Goal: Task Accomplishment & Management: Use online tool/utility

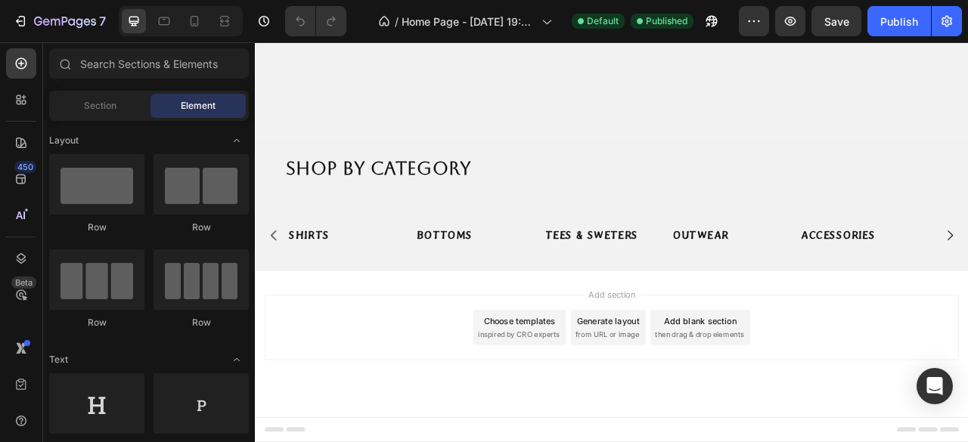
scroll to position [507, 0]
click at [815, 398] on div "Add blank section" at bounding box center [821, 397] width 92 height 16
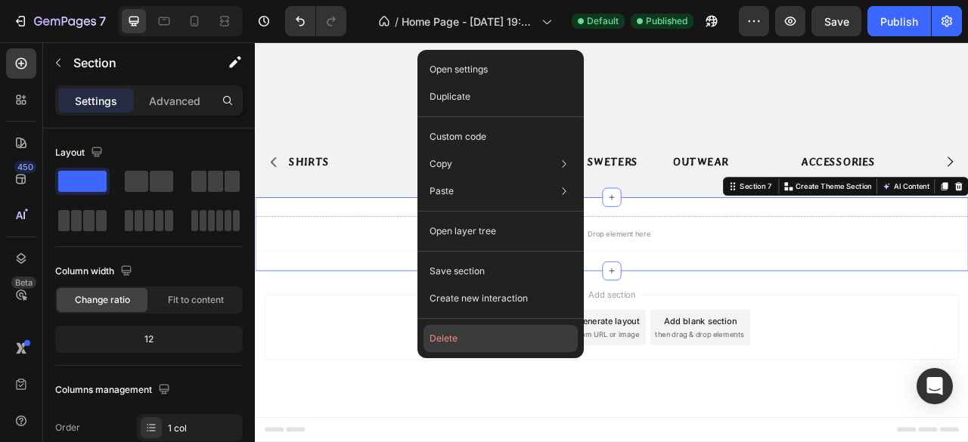
click at [463, 341] on button "Delete" at bounding box center [500, 338] width 154 height 27
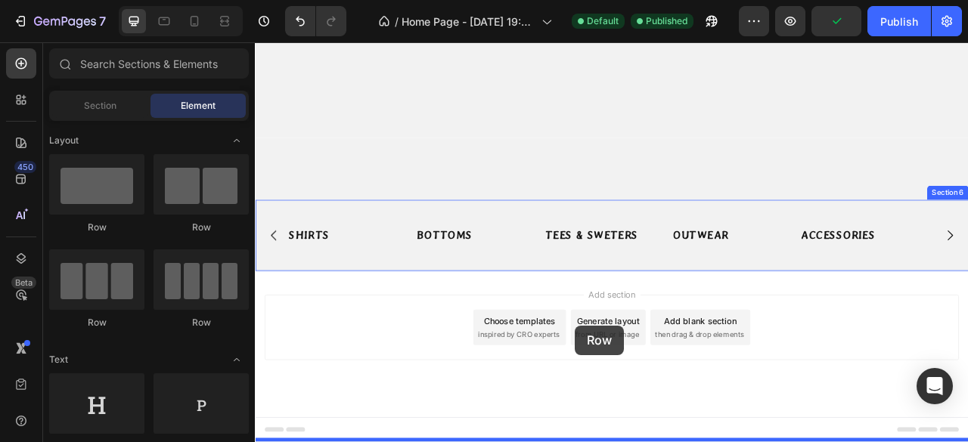
drag, startPoint x: 355, startPoint y: 228, endPoint x: 662, endPoint y: 403, distance: 353.1
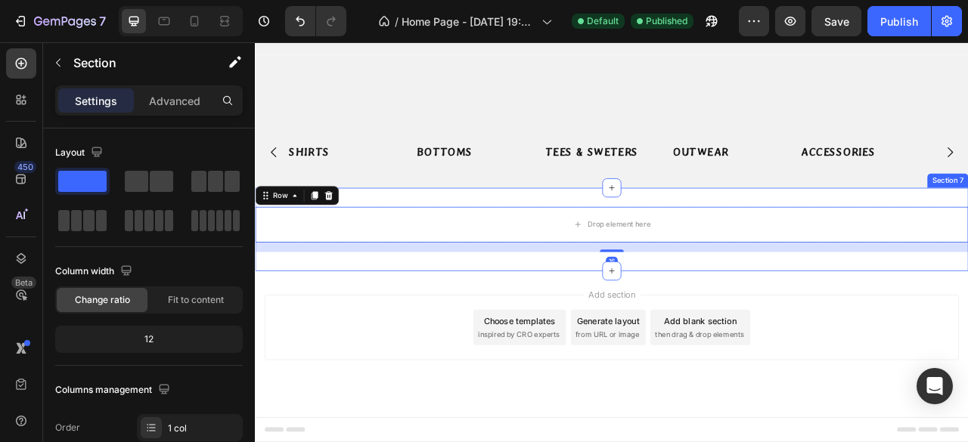
click at [654, 333] on div "Drop element here Row 16 Section 7" at bounding box center [708, 281] width 907 height 106
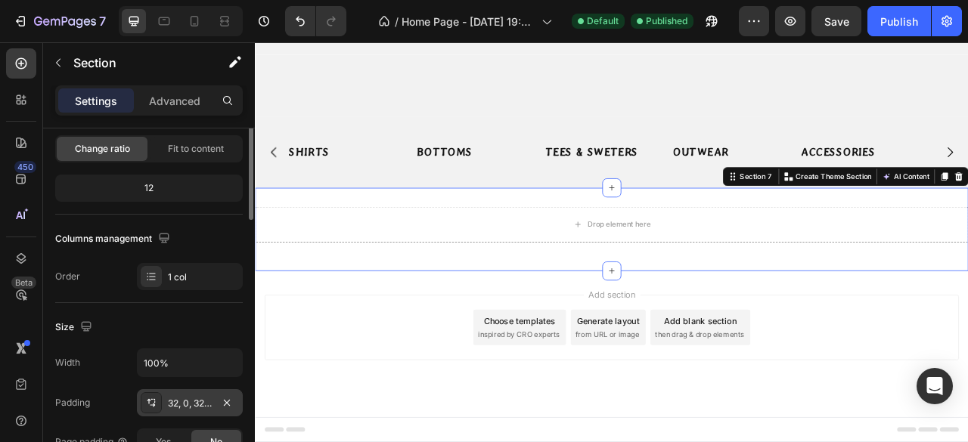
scroll to position [227, 0]
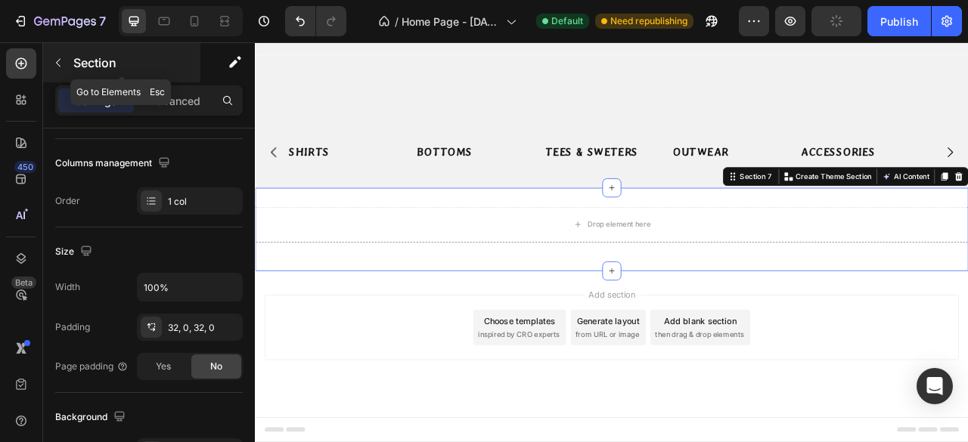
click at [60, 67] on icon "button" at bounding box center [58, 63] width 12 height 12
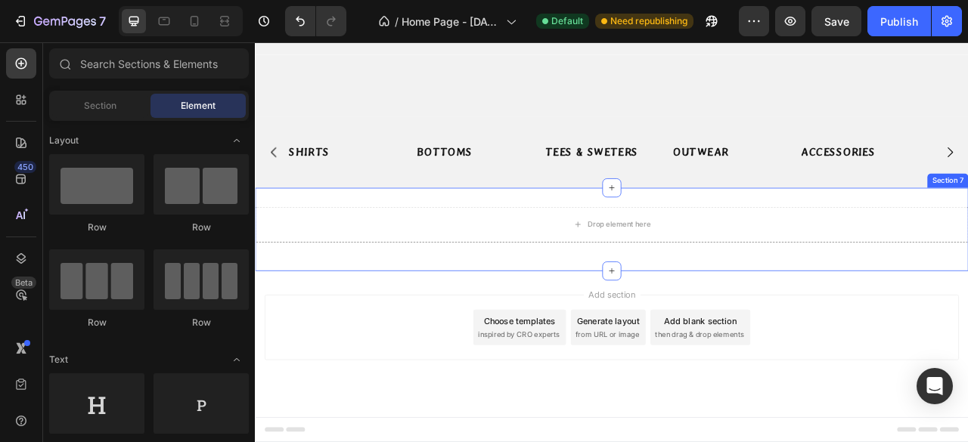
click at [595, 333] on div "Drop element here Row Section 7" at bounding box center [708, 281] width 907 height 106
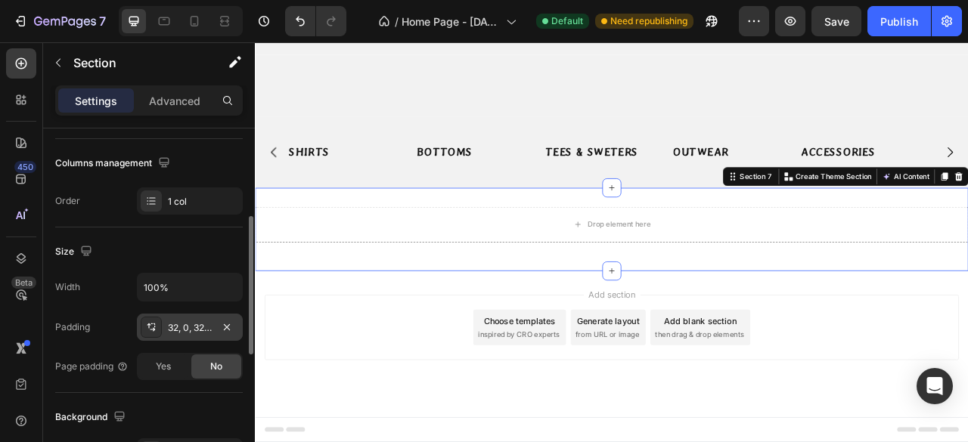
click at [189, 330] on div "32, 0, 32, 0" at bounding box center [190, 328] width 44 height 14
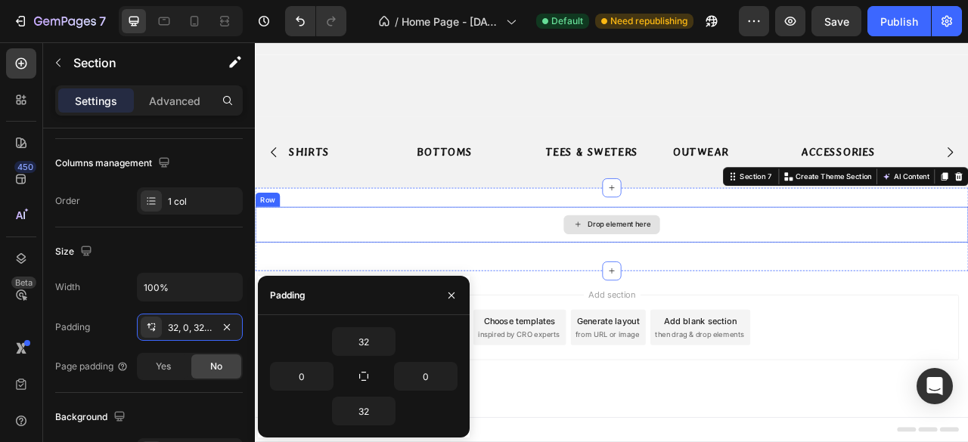
click at [568, 297] on div "Drop element here" at bounding box center [708, 274] width 907 height 45
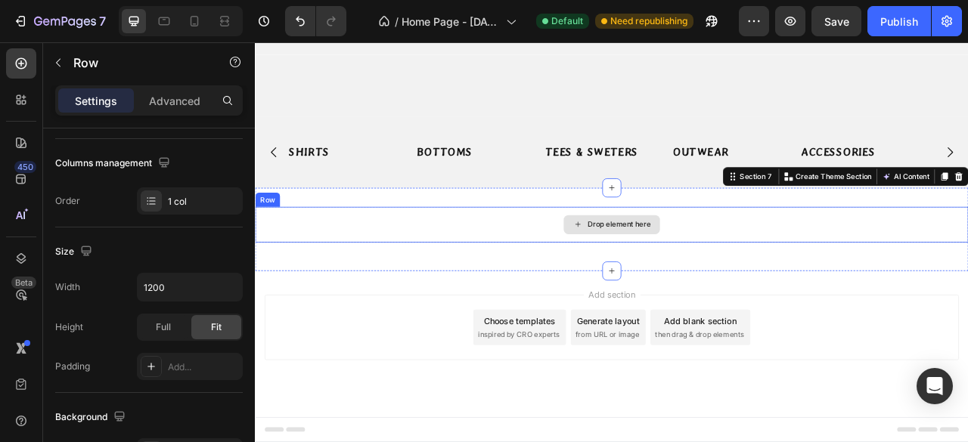
scroll to position [0, 0]
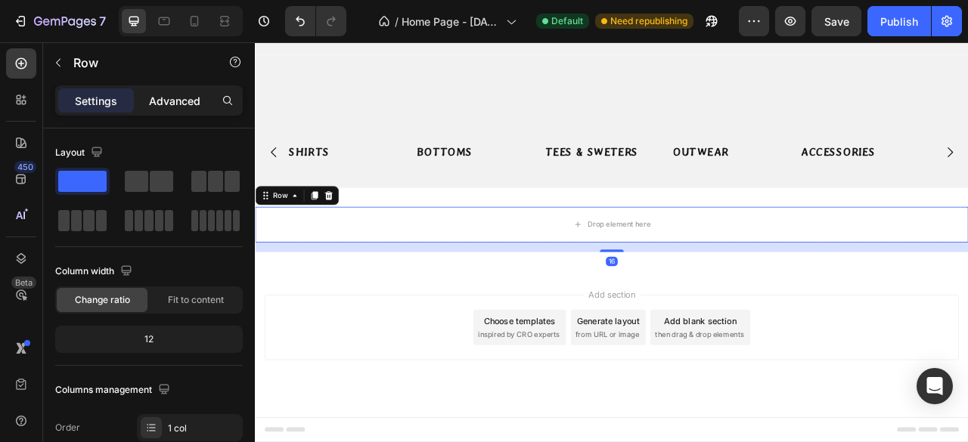
click at [169, 104] on p "Advanced" at bounding box center [174, 101] width 51 height 16
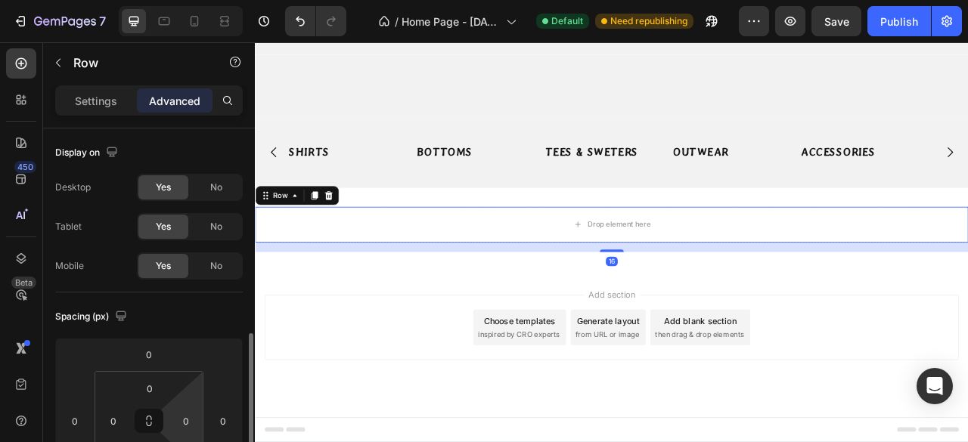
scroll to position [151, 0]
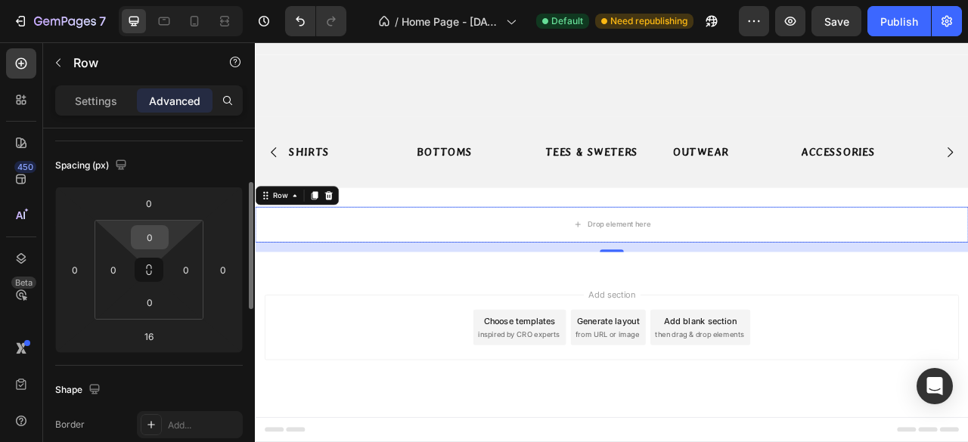
click at [156, 241] on input "0" at bounding box center [150, 237] width 30 height 23
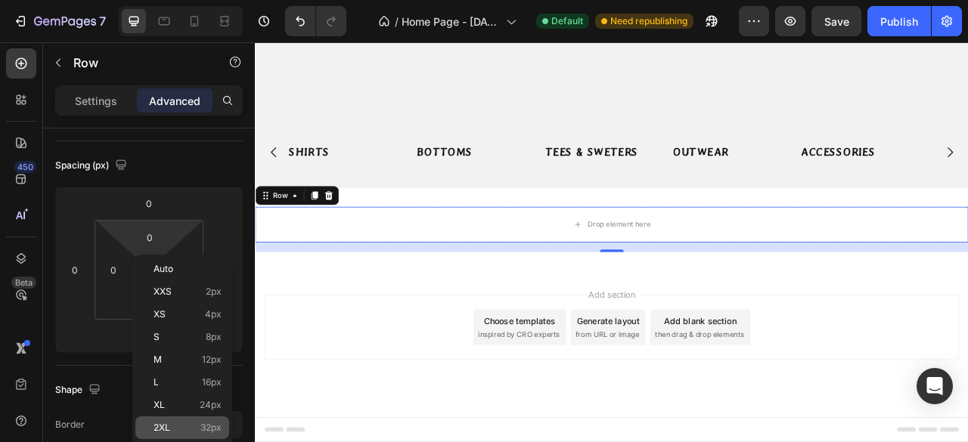
click at [212, 426] on span "32px" at bounding box center [210, 428] width 21 height 11
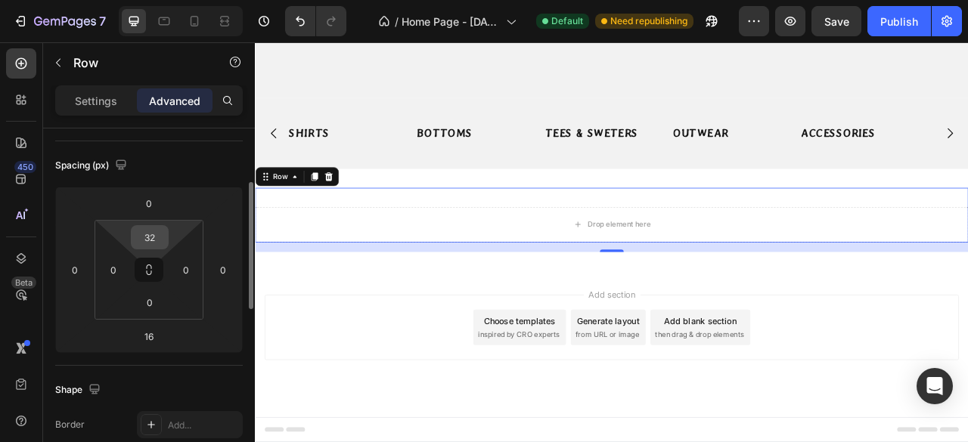
click at [141, 243] on input "32" at bounding box center [150, 237] width 30 height 23
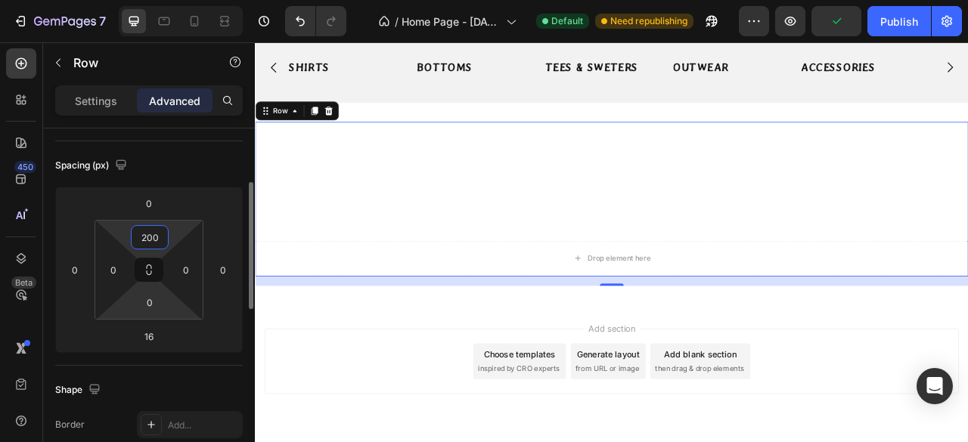
type input "200"
click at [150, 130] on html "7 Version history / Home Page - Aug 27, 19:38:46 Default Need republishing Prev…" at bounding box center [484, 65] width 968 height 130
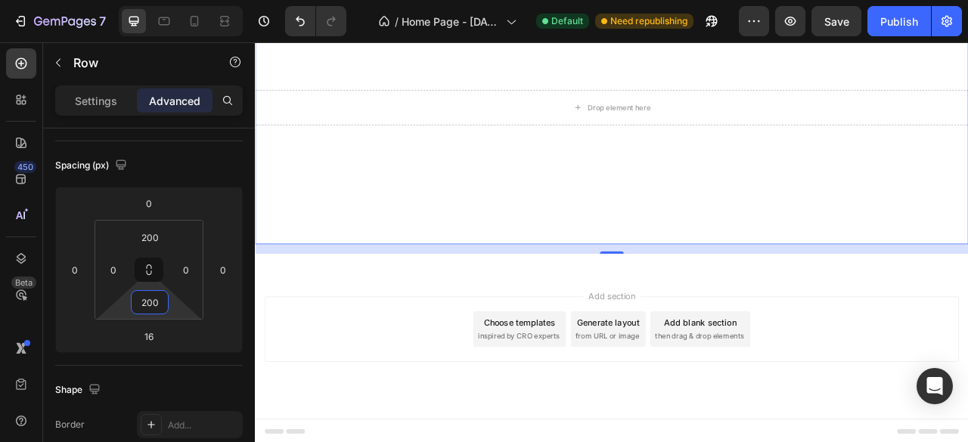
scroll to position [623, 0]
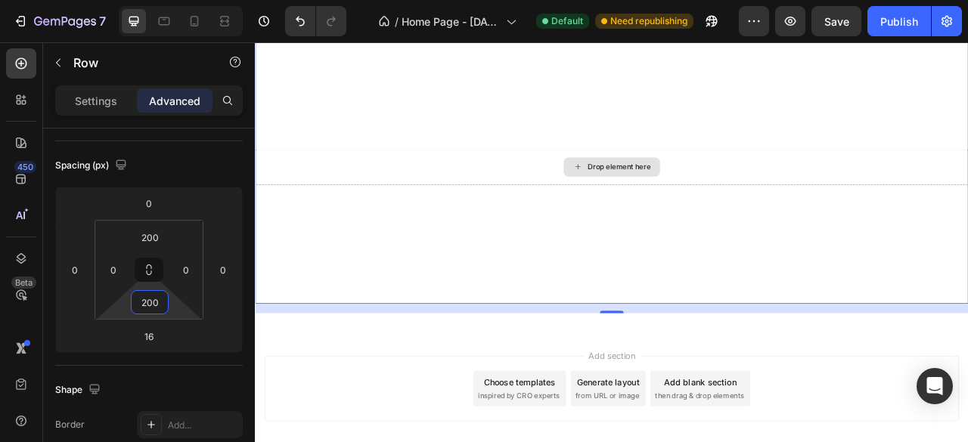
type input "200"
click at [548, 193] on div "Drop element here" at bounding box center [708, 200] width 907 height 45
click at [582, 124] on div "Drop element here Row 16" at bounding box center [708, 201] width 907 height 348
click at [73, 95] on div "Settings" at bounding box center [96, 100] width 76 height 24
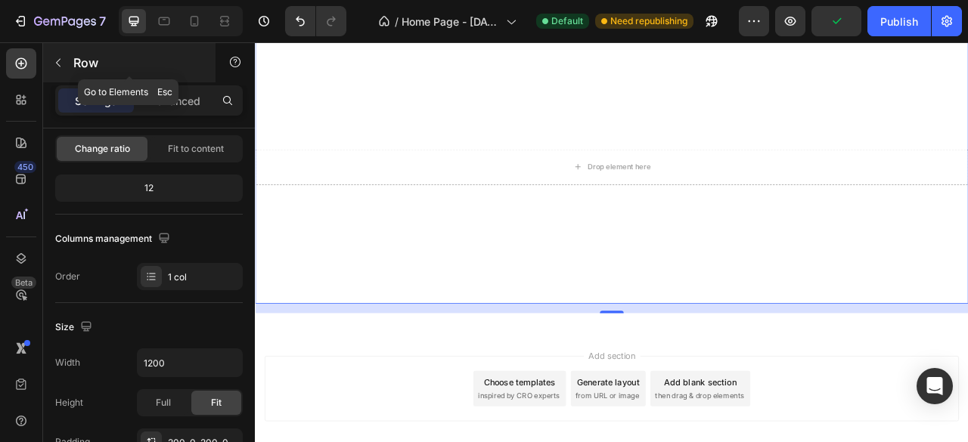
click at [57, 67] on icon "button" at bounding box center [58, 63] width 12 height 12
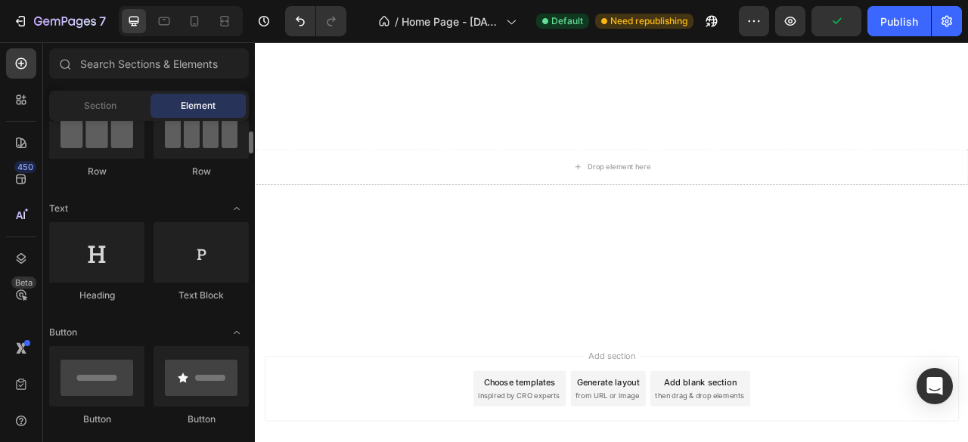
scroll to position [302, 0]
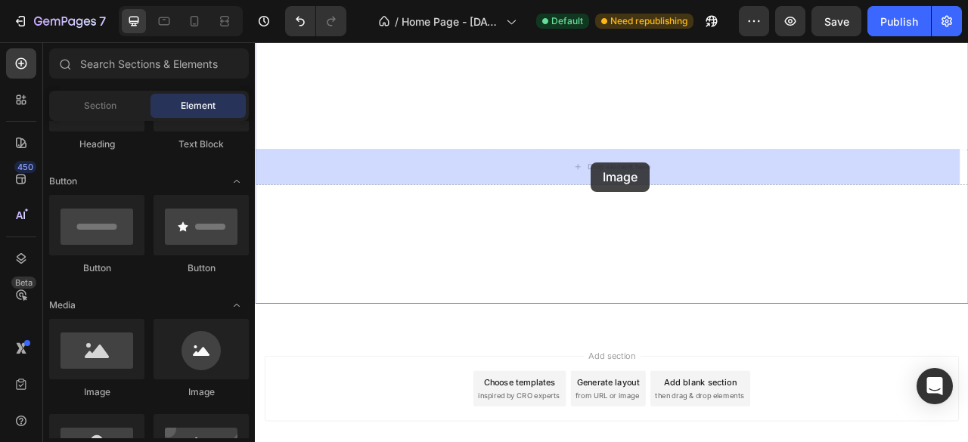
drag, startPoint x: 363, startPoint y: 411, endPoint x: 682, endPoint y: 195, distance: 385.0
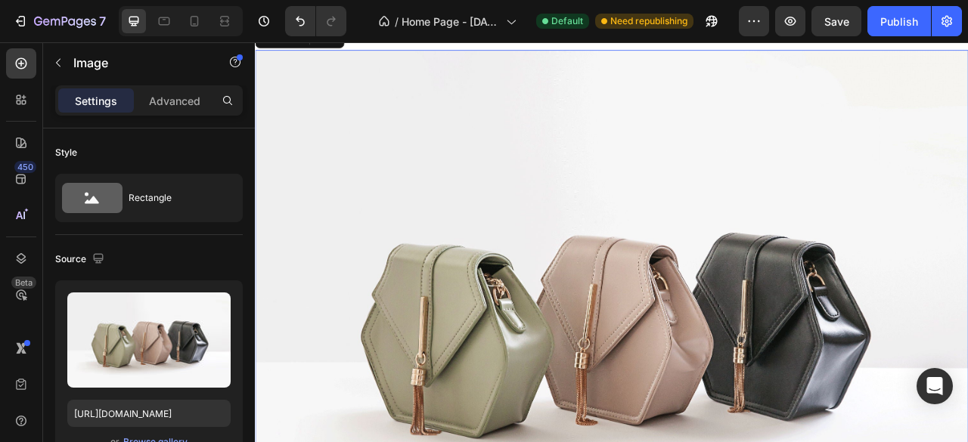
scroll to position [245, 0]
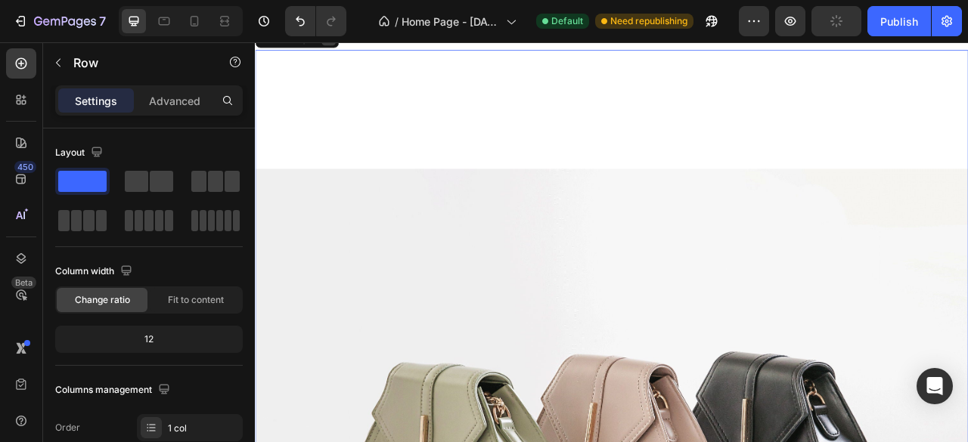
click at [350, 43] on icon at bounding box center [348, 38] width 10 height 11
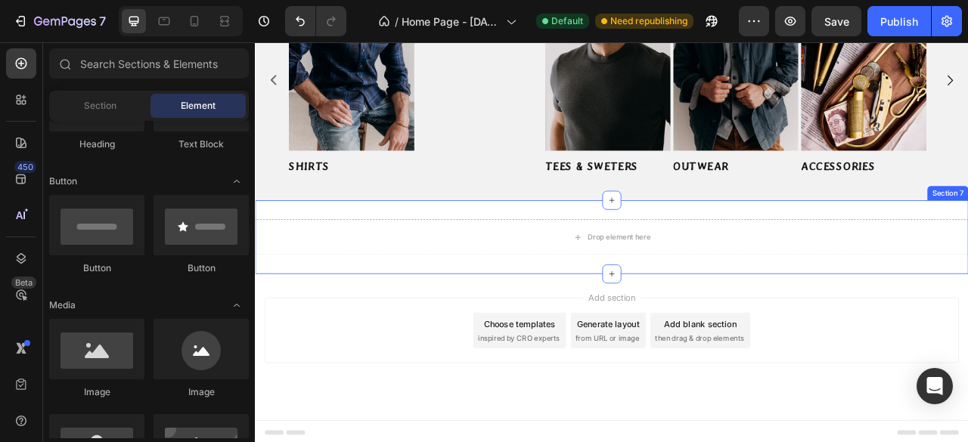
click at [497, 251] on div "Drop element here Section 7" at bounding box center [708, 290] width 907 height 94
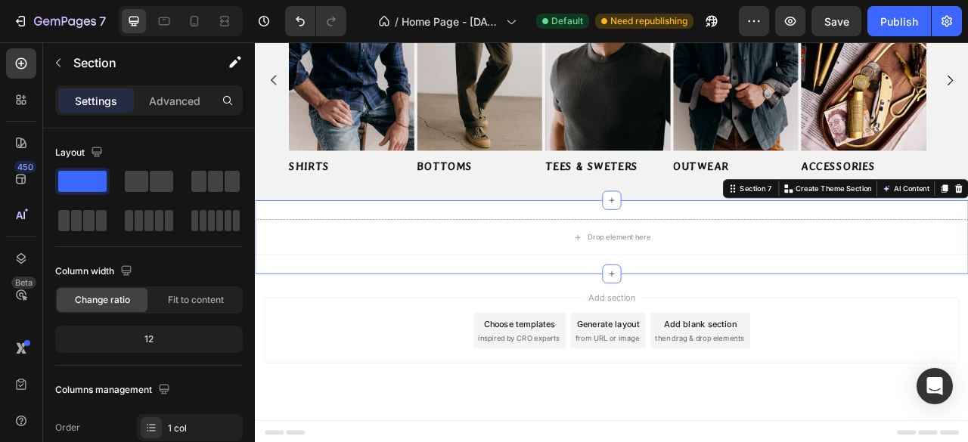
drag, startPoint x: 180, startPoint y: 108, endPoint x: 189, endPoint y: 122, distance: 16.4
click at [180, 108] on div "Advanced" at bounding box center [175, 100] width 76 height 24
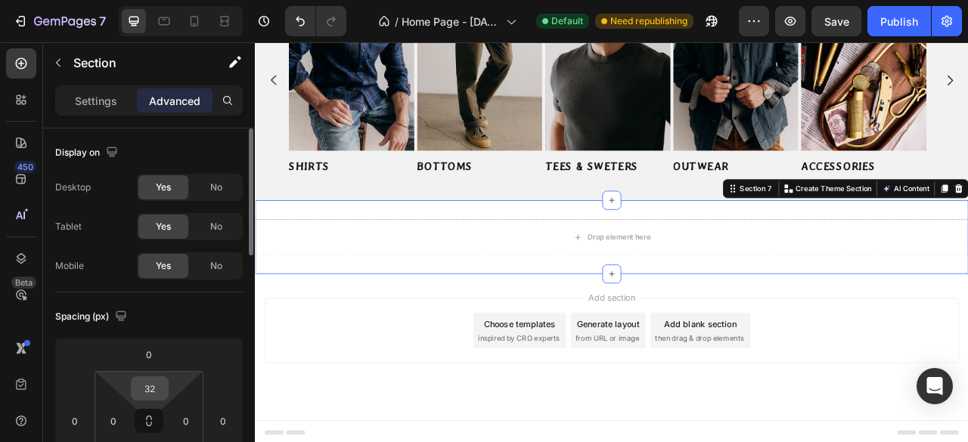
scroll to position [76, 0]
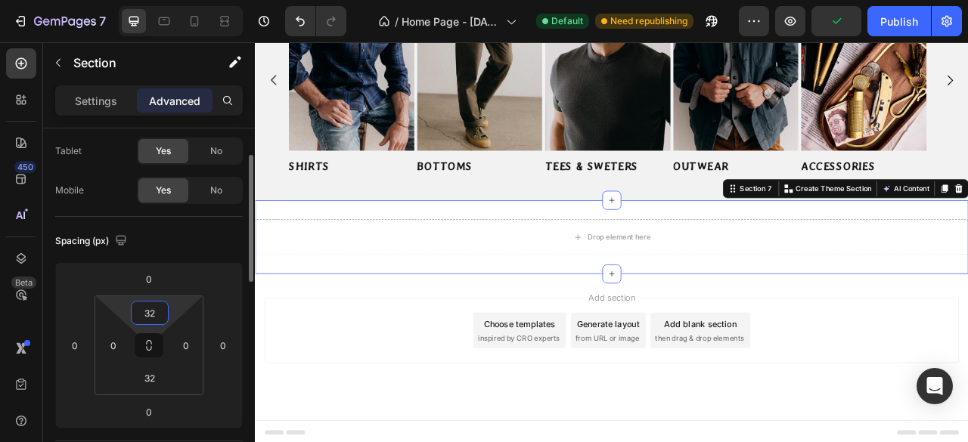
click at [151, 312] on input "32" at bounding box center [150, 313] width 30 height 23
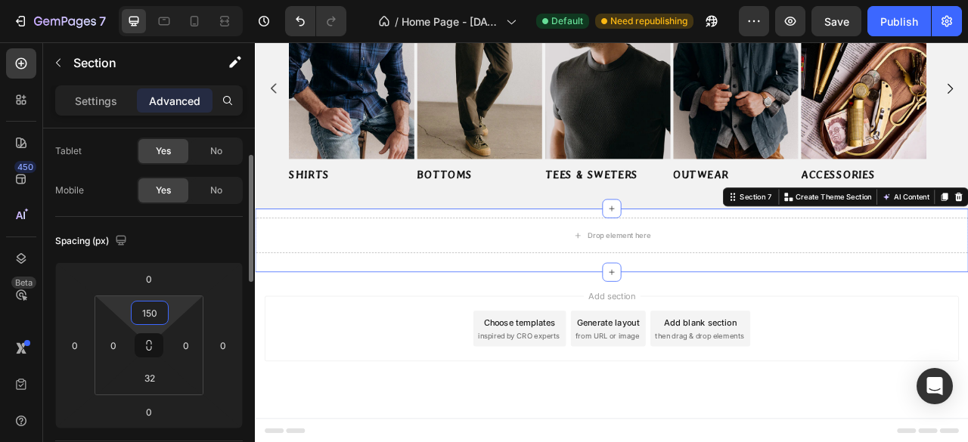
scroll to position [245, 0]
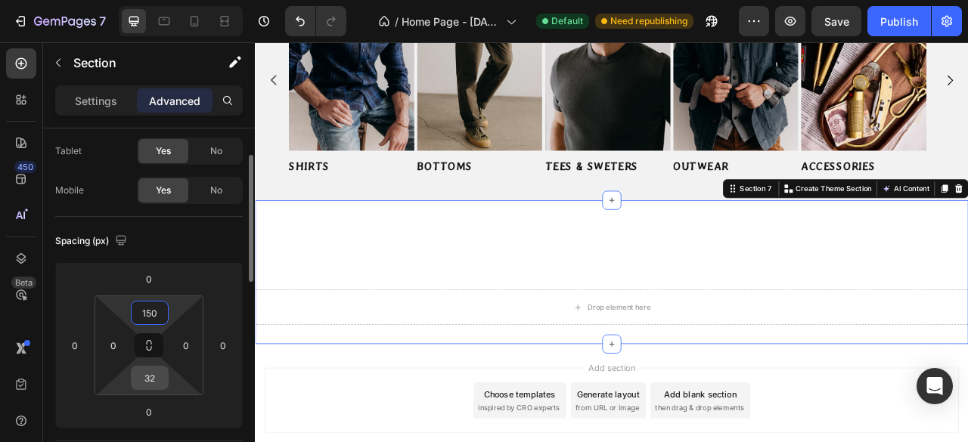
type input "150"
click at [153, 371] on input "32" at bounding box center [150, 378] width 30 height 23
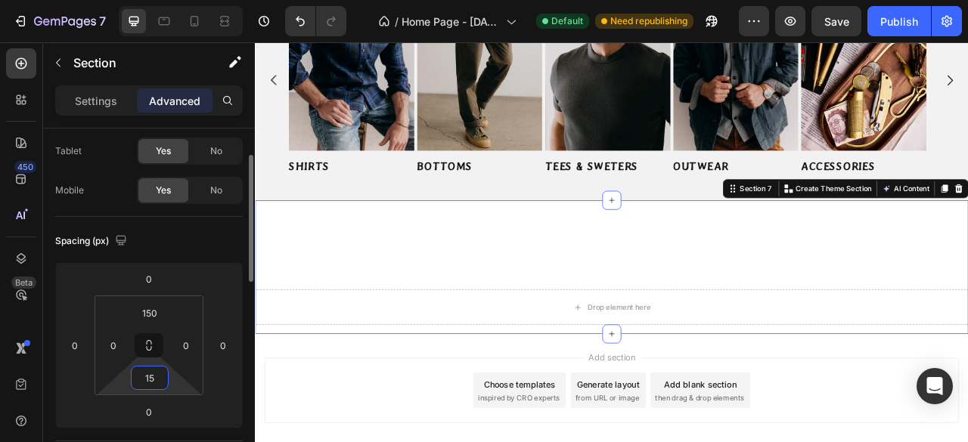
type input "150"
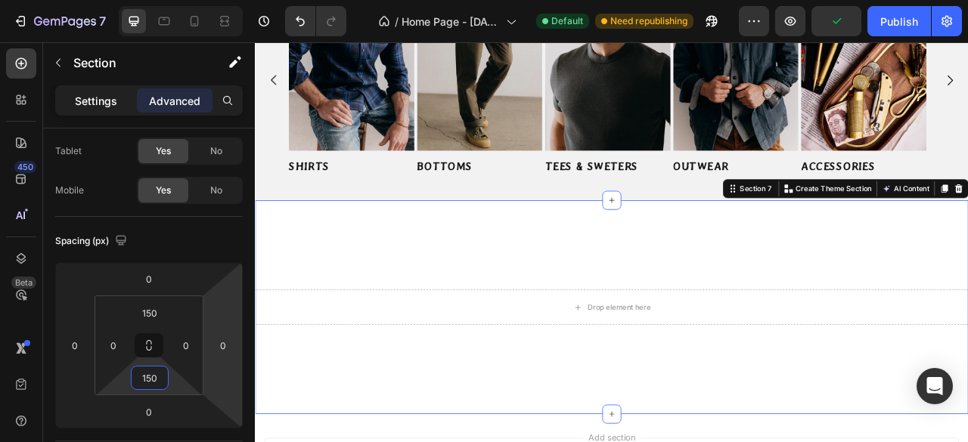
click at [97, 102] on p "Settings" at bounding box center [96, 101] width 42 height 16
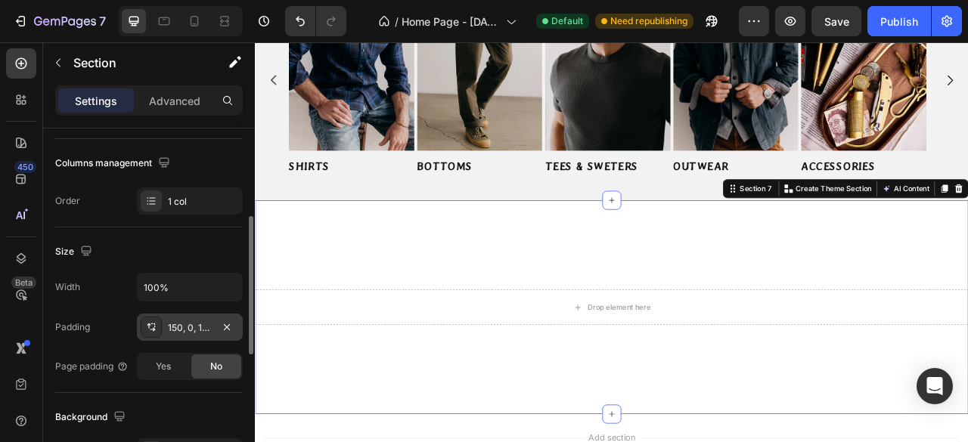
scroll to position [378, 0]
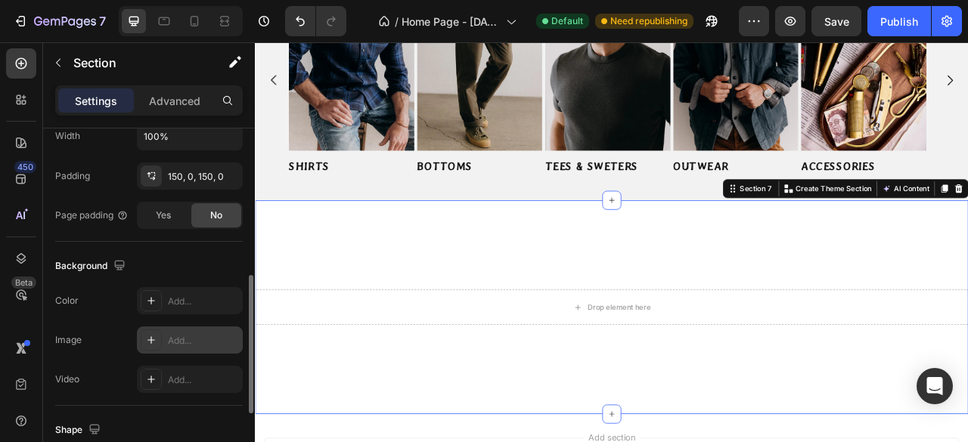
click at [175, 341] on div "Add..." at bounding box center [203, 341] width 71 height 14
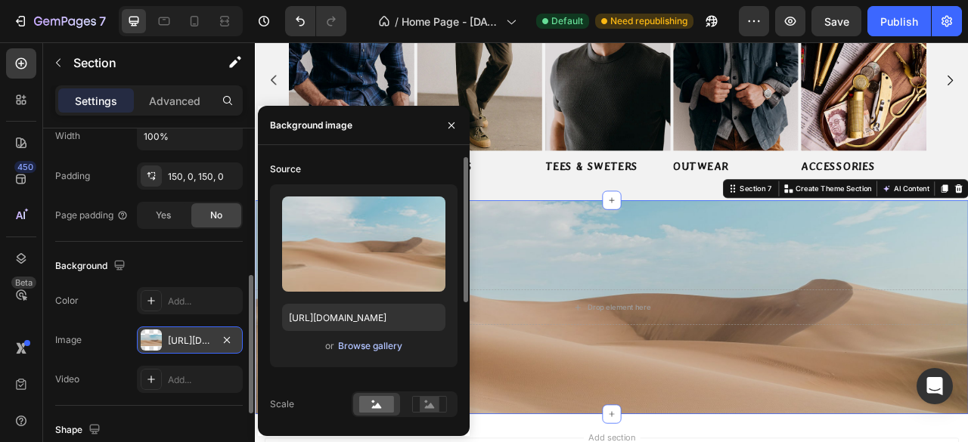
click at [363, 349] on div "Browse gallery" at bounding box center [370, 346] width 64 height 14
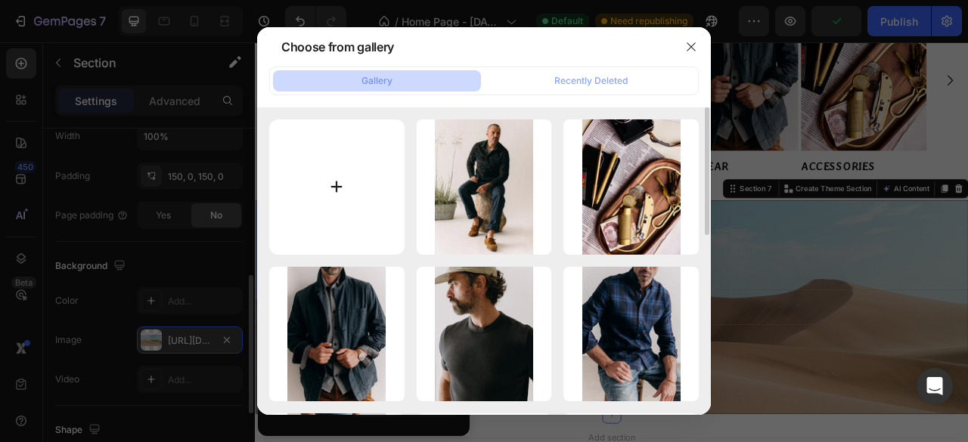
click at [340, 176] on input "file" at bounding box center [336, 186] width 135 height 135
type input "C:\fakepath\home-brandStatement-desktop.progressive.jpg"
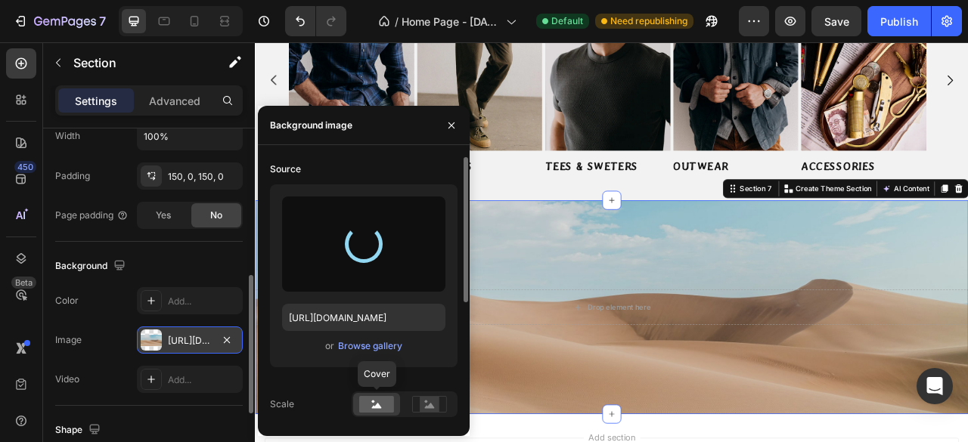
type input "[URL][DOMAIN_NAME]"
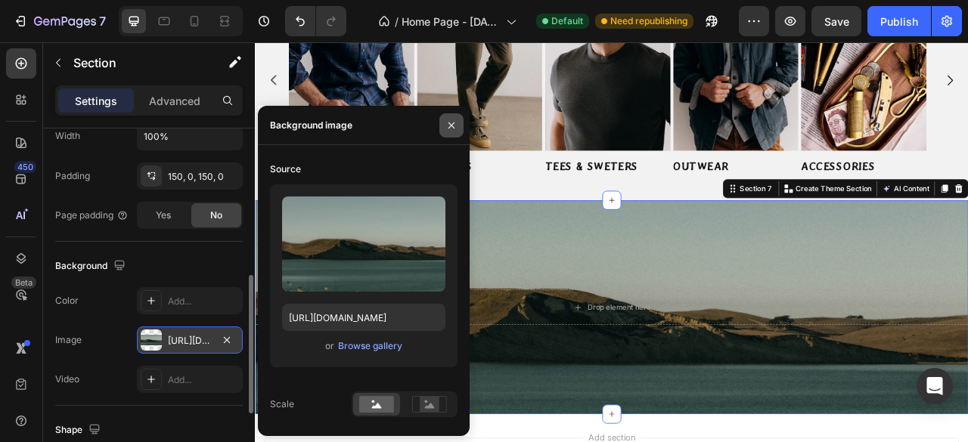
click at [452, 123] on icon "button" at bounding box center [451, 125] width 12 height 12
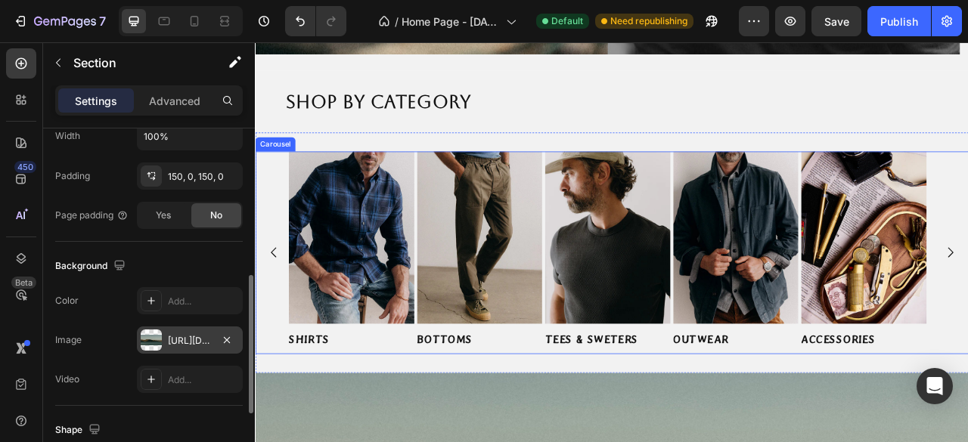
scroll to position [454, 0]
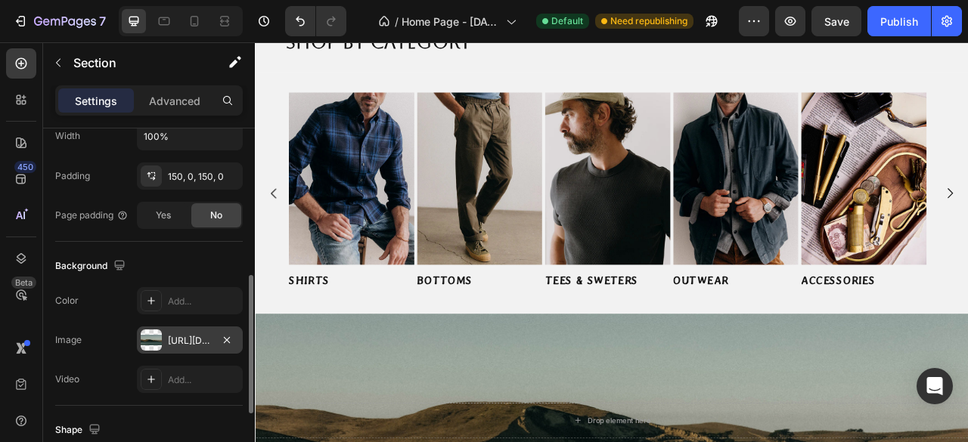
click at [175, 177] on div "150, 0, 150, 0" at bounding box center [190, 177] width 44 height 14
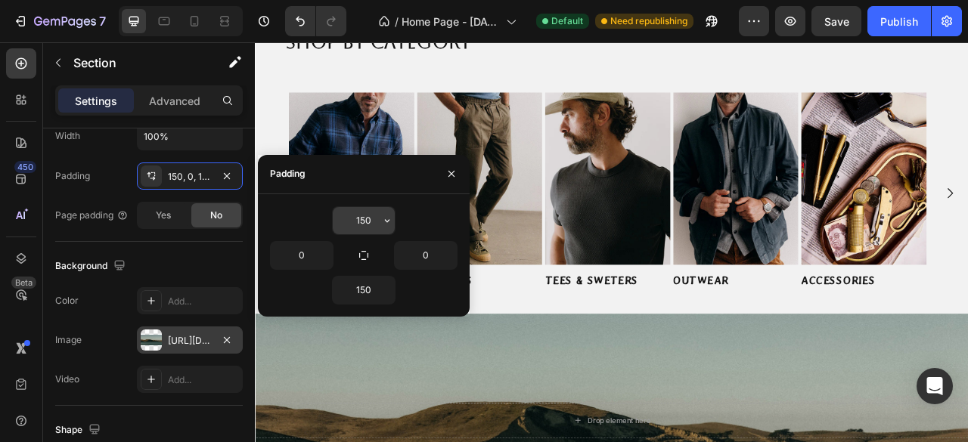
click at [364, 227] on input "150" at bounding box center [364, 220] width 62 height 27
click at [390, 220] on icon "button" at bounding box center [387, 221] width 12 height 12
click at [373, 225] on input "150" at bounding box center [364, 220] width 62 height 27
click at [360, 223] on input "150" at bounding box center [364, 220] width 62 height 27
click at [358, 225] on input "150" at bounding box center [364, 220] width 62 height 27
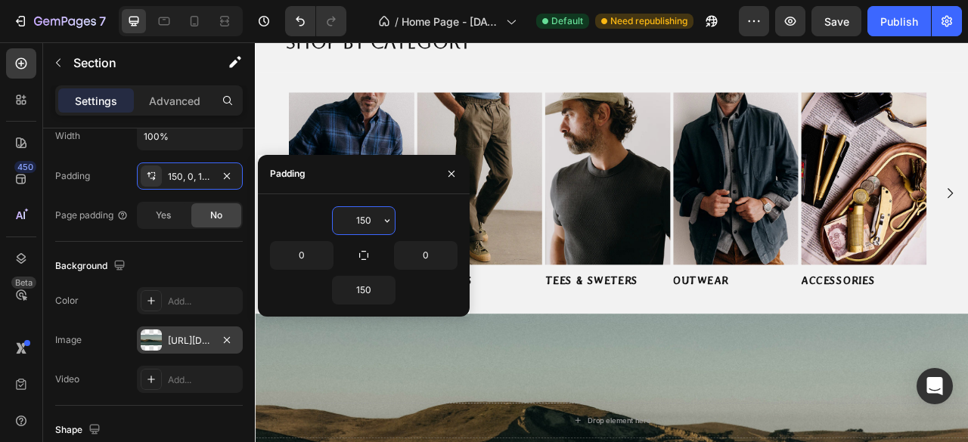
click at [358, 225] on input "150" at bounding box center [364, 220] width 62 height 27
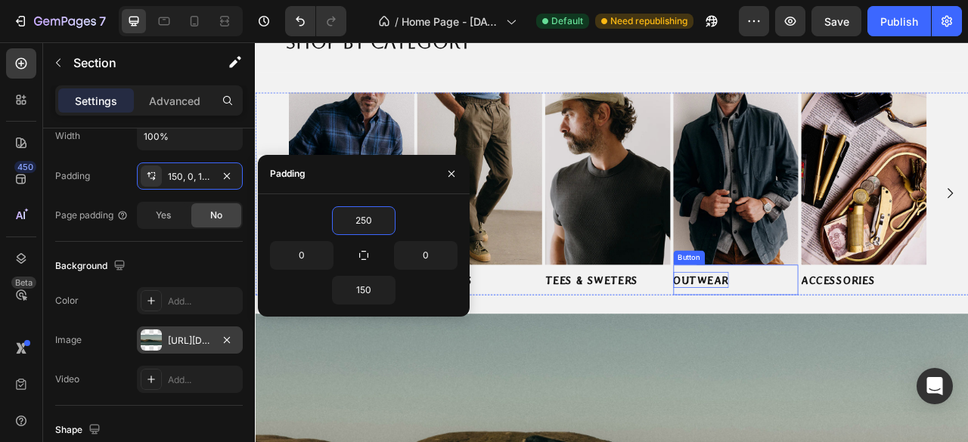
scroll to position [756, 0]
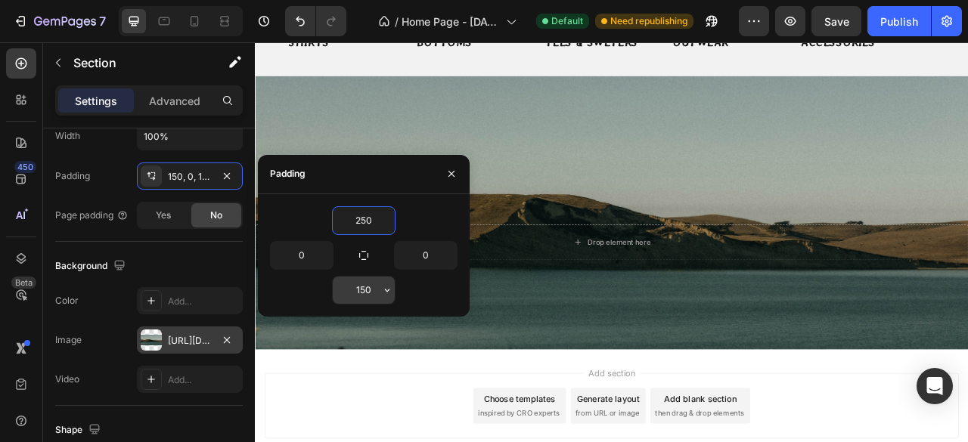
type input "250"
click at [368, 286] on input "150" at bounding box center [364, 290] width 62 height 27
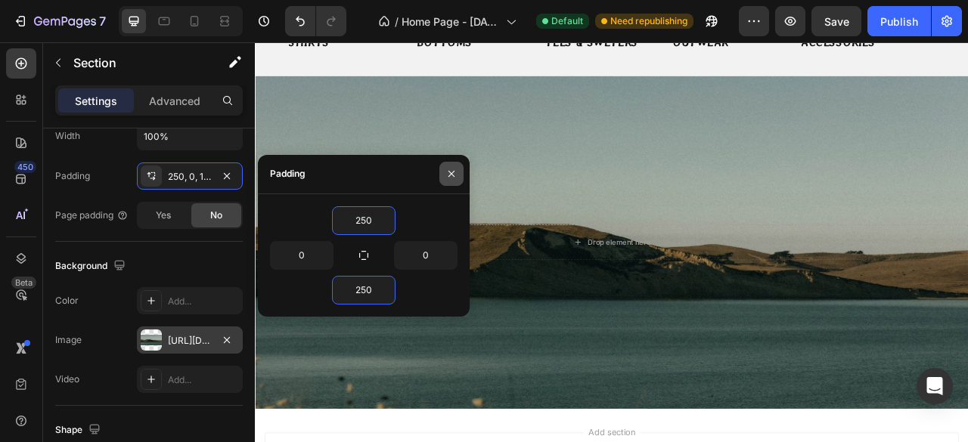
type input "250"
click at [454, 166] on button "button" at bounding box center [451, 174] width 24 height 24
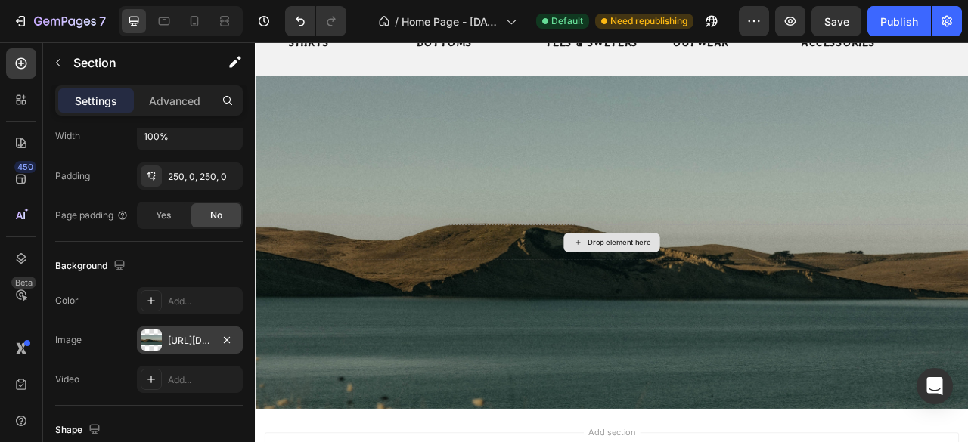
click at [457, 287] on div "Drop element here" at bounding box center [708, 296] width 907 height 45
click at [668, 293] on div "Drop element here" at bounding box center [708, 297] width 122 height 24
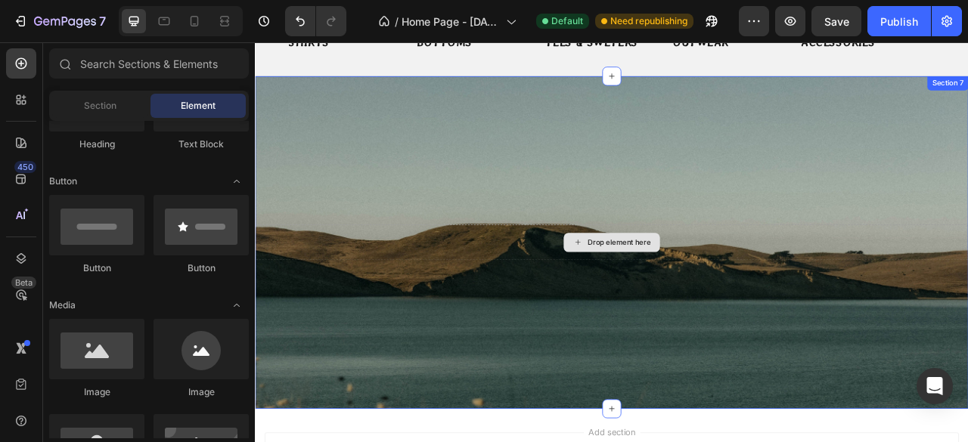
click at [665, 294] on div "Drop element here" at bounding box center [708, 297] width 122 height 24
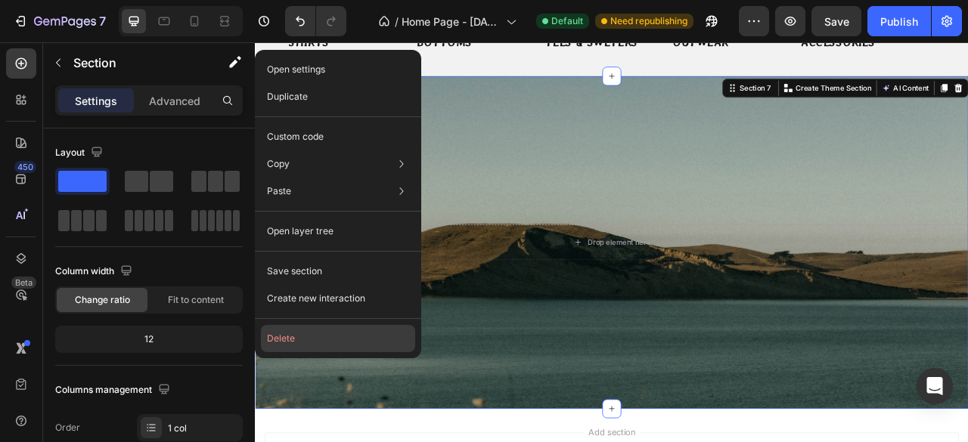
click at [343, 330] on button "Delete" at bounding box center [338, 338] width 154 height 27
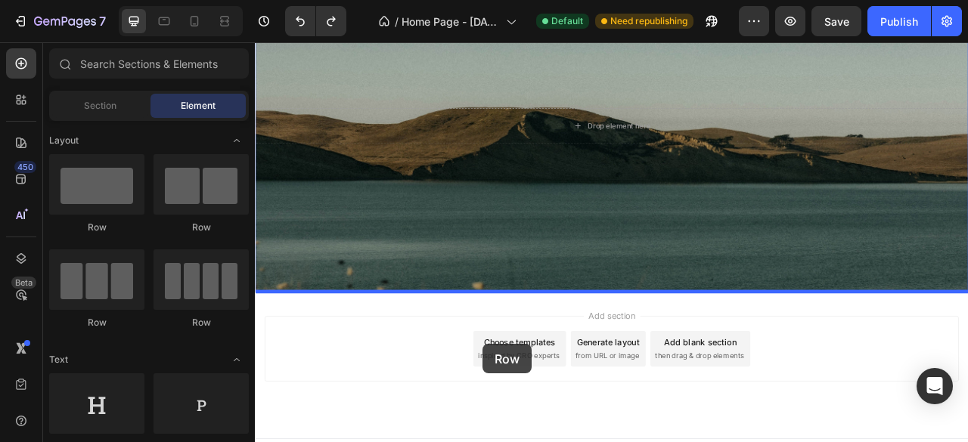
scroll to position [930, 0]
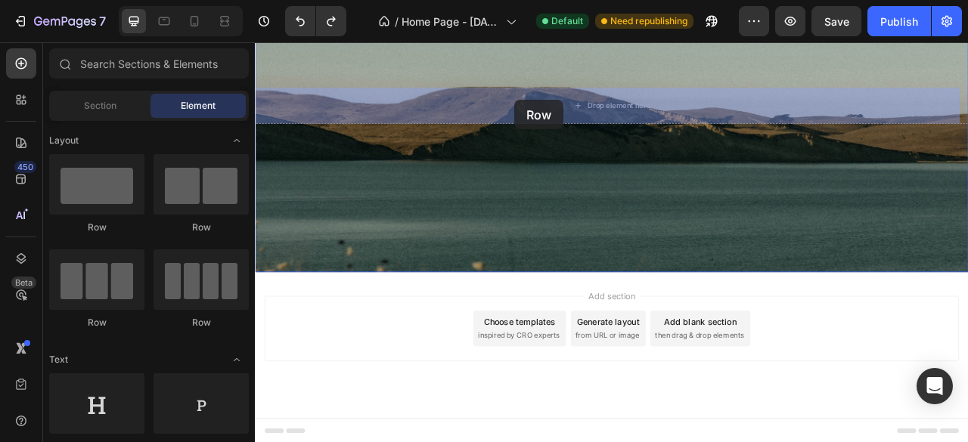
drag, startPoint x: 343, startPoint y: 246, endPoint x: 585, endPoint y: 116, distance: 274.7
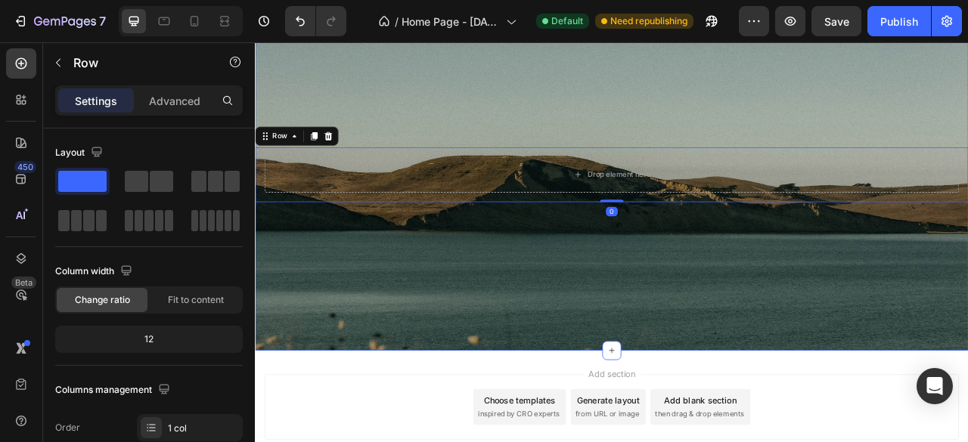
scroll to position [779, 0]
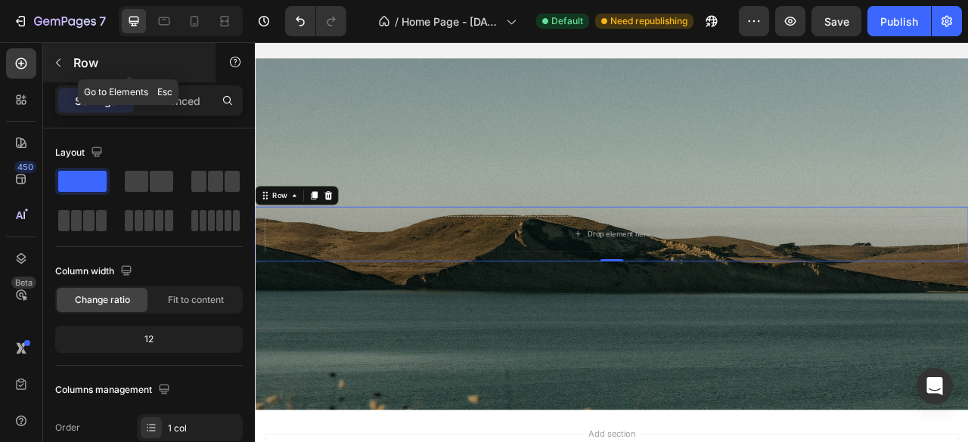
click at [55, 64] on icon "button" at bounding box center [58, 63] width 12 height 12
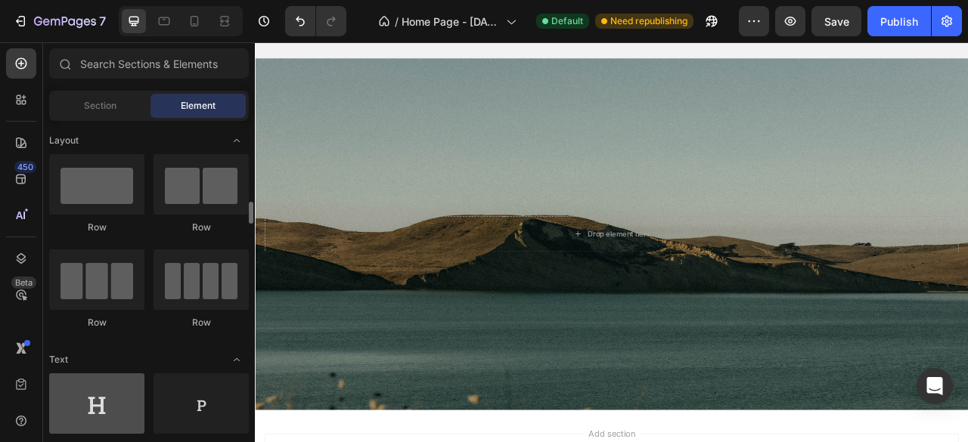
scroll to position [76, 0]
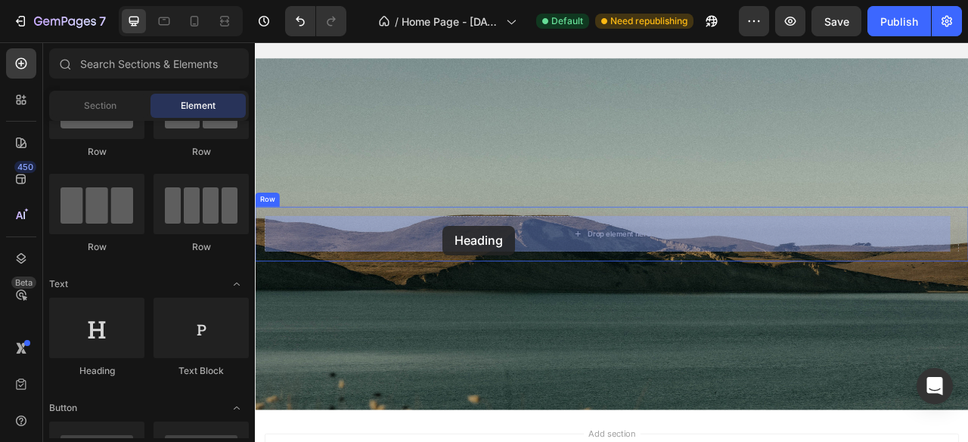
drag, startPoint x: 349, startPoint y: 375, endPoint x: 493, endPoint y: 276, distance: 175.1
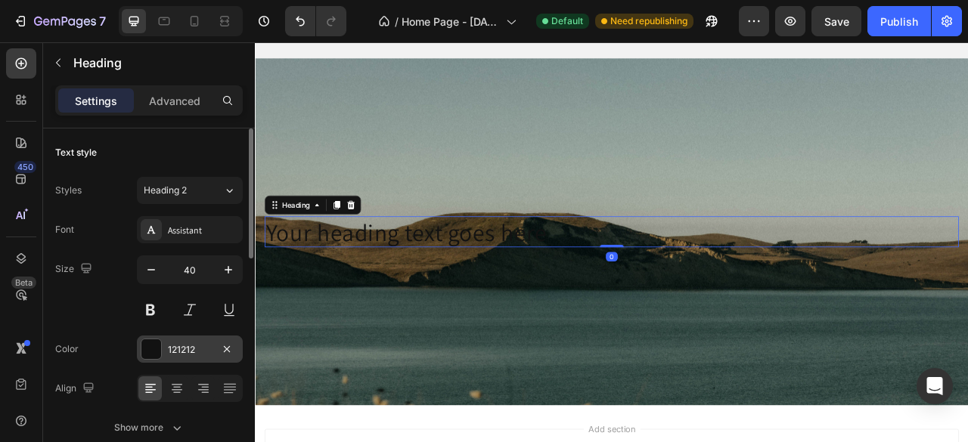
click at [147, 350] on div at bounding box center [151, 349] width 20 height 20
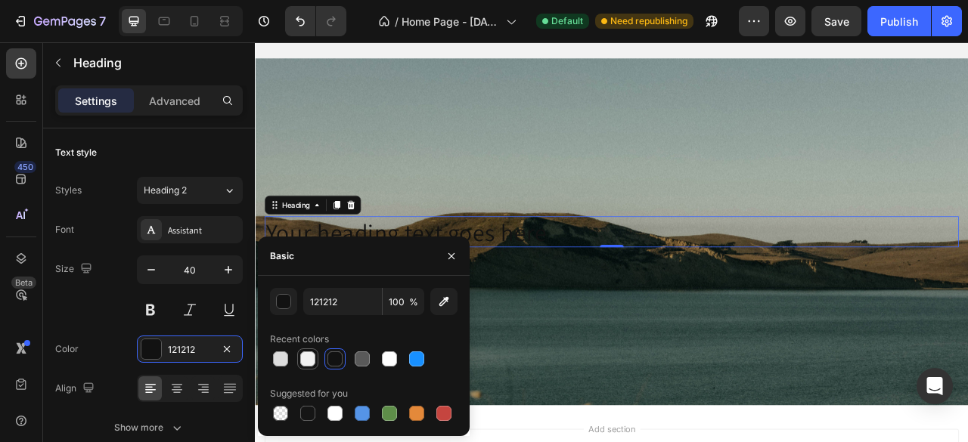
click at [306, 364] on div at bounding box center [307, 359] width 15 height 15
type input "F2F2F2"
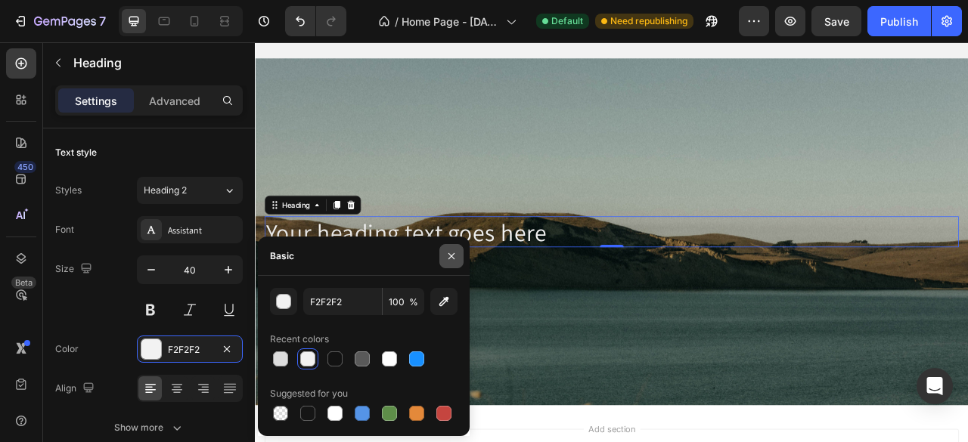
click at [454, 258] on icon "button" at bounding box center [451, 256] width 12 height 12
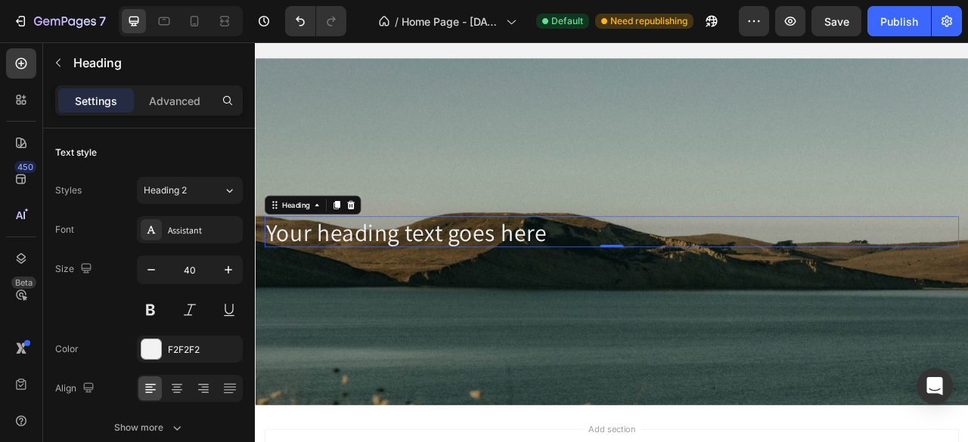
click at [652, 271] on h2 "Your heading text goes here" at bounding box center [708, 283] width 883 height 39
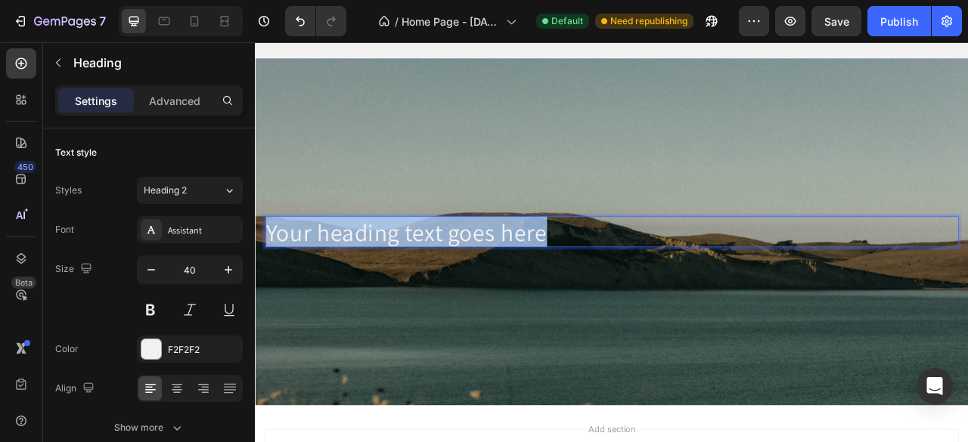
click at [653, 272] on p "Your heading text goes here" at bounding box center [708, 283] width 880 height 36
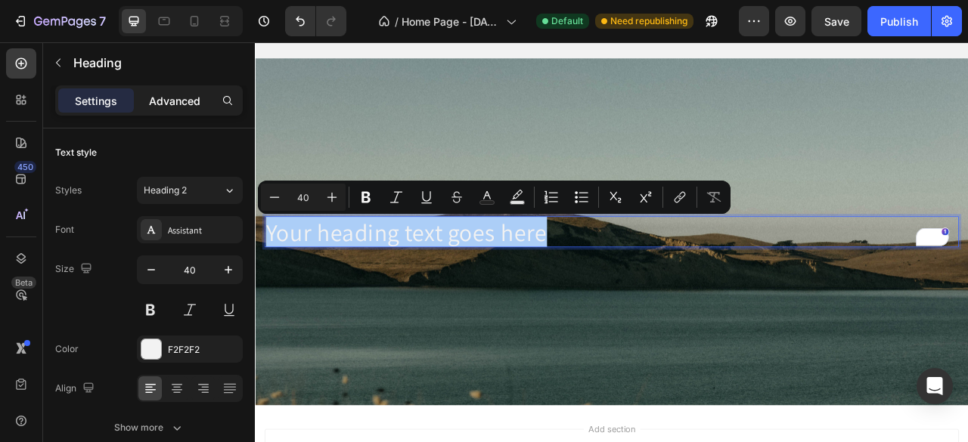
click at [197, 101] on p "Advanced" at bounding box center [174, 101] width 51 height 16
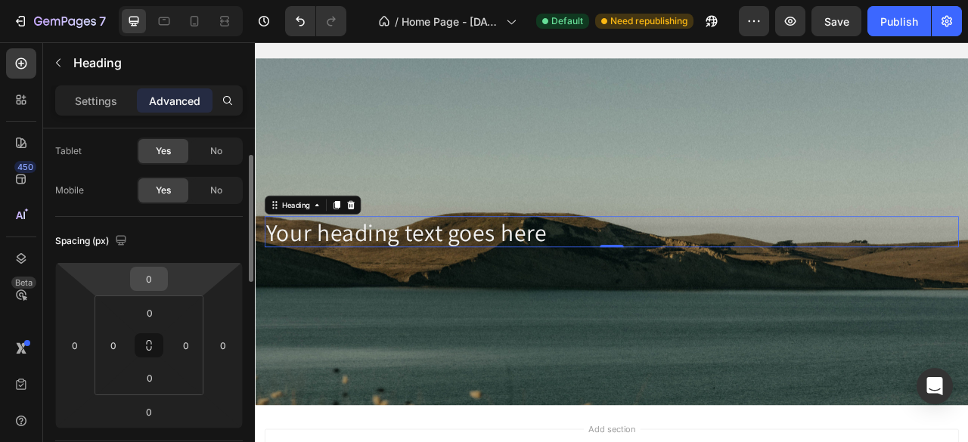
click at [149, 279] on input "0" at bounding box center [149, 279] width 30 height 23
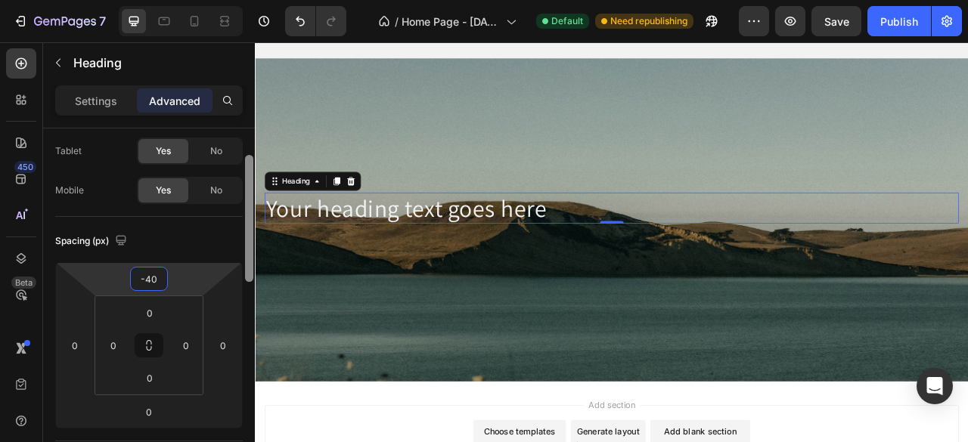
type input "-4"
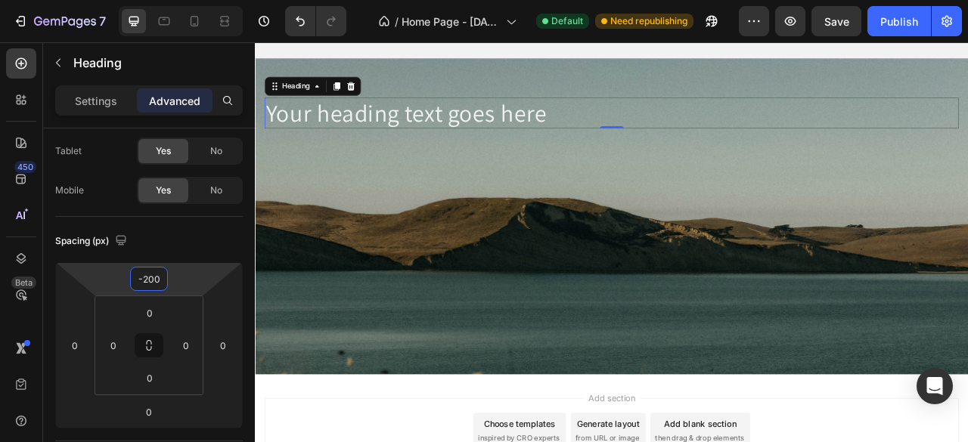
type input "-200"
click at [648, 133] on p "Your heading text goes here" at bounding box center [708, 132] width 880 height 36
click at [646, 132] on p "Your heading text goes here" at bounding box center [708, 132] width 880 height 36
click at [641, 131] on p "Your heading text goes here" at bounding box center [708, 132] width 880 height 36
click at [640, 131] on p "Your heading text goes here" at bounding box center [708, 132] width 880 height 36
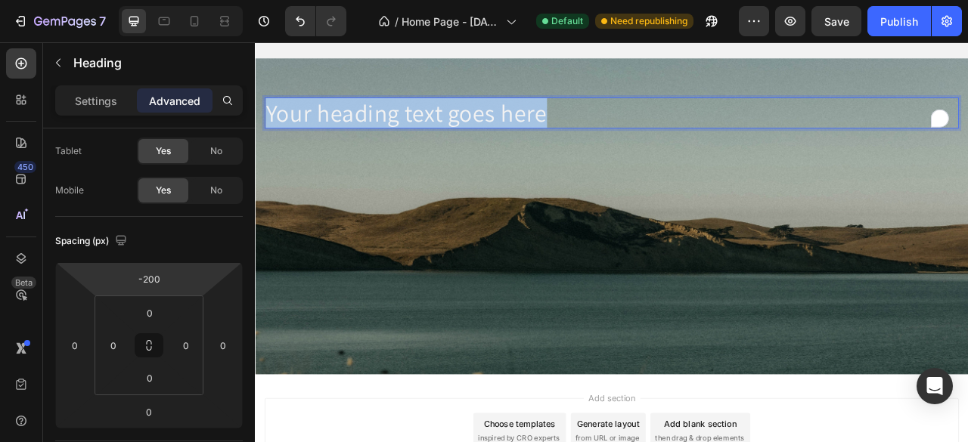
click at [640, 131] on p "Your heading text goes here" at bounding box center [708, 132] width 880 height 36
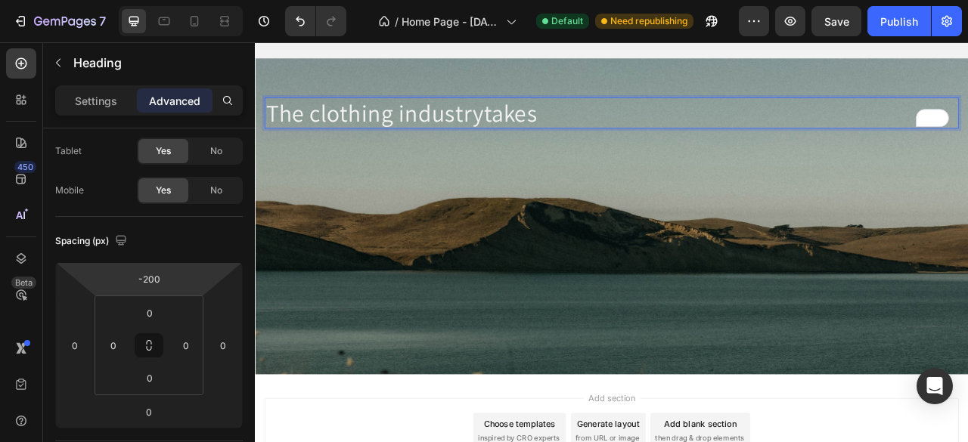
click at [540, 130] on p "The clothing industrytakes" at bounding box center [708, 132] width 880 height 36
click at [650, 135] on p "The clothing industry takes" at bounding box center [708, 132] width 880 height 36
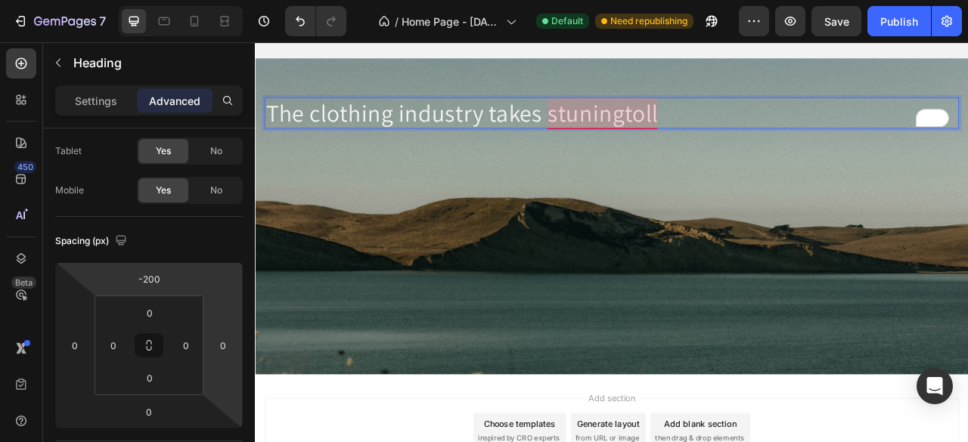
click at [723, 132] on p "The clothing industry takes stuningtoll" at bounding box center [708, 132] width 880 height 36
click at [793, 124] on p "The clothing industry takes stuning toll" at bounding box center [708, 132] width 880 height 36
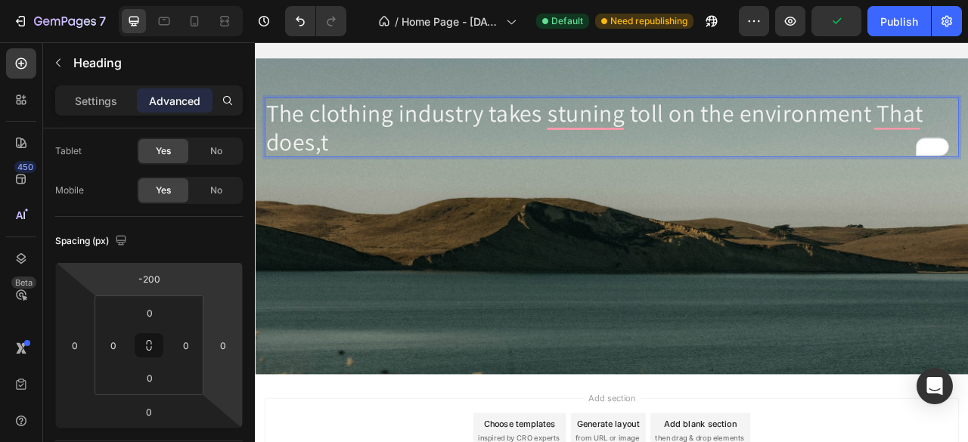
click at [324, 168] on p "The clothing industry takes stuning toll on the environment That does,t" at bounding box center [708, 150] width 880 height 73
click at [399, 161] on p "The clothing industry takes stuning toll on the environment That doesn,t" at bounding box center [708, 150] width 880 height 73
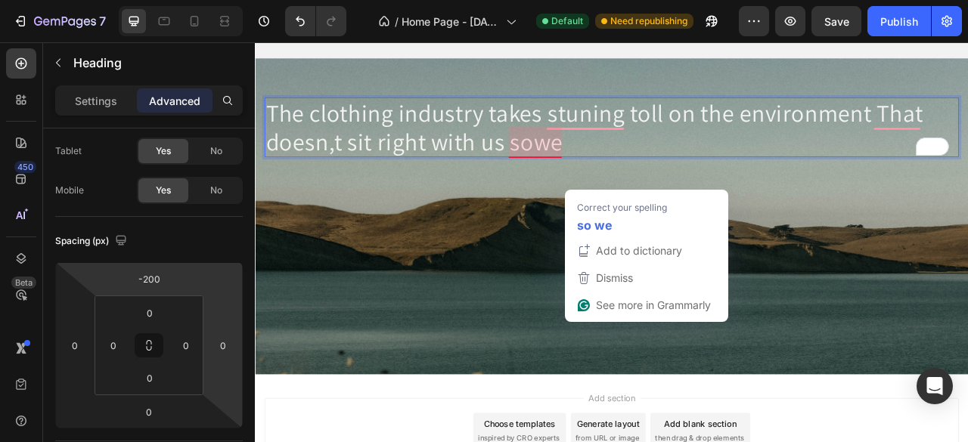
click at [605, 166] on p "The clothing industry takes stuning toll on the environment That doesn,t sit ri…" at bounding box center [708, 150] width 880 height 73
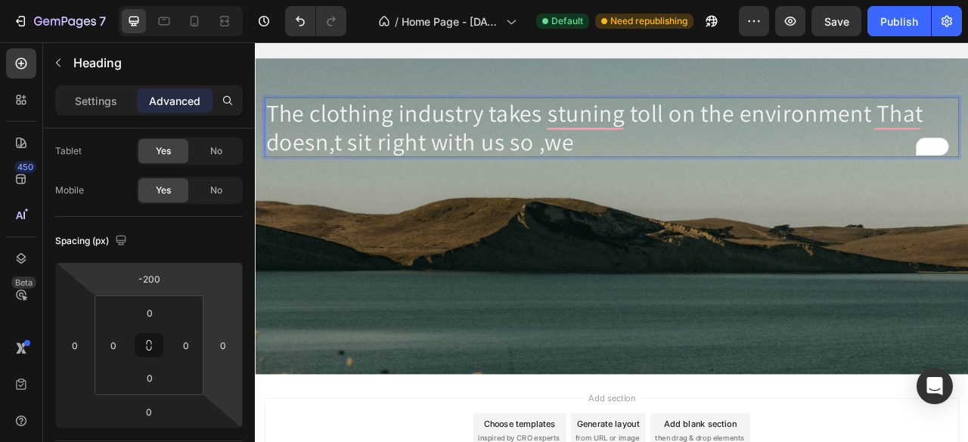
click at [666, 162] on p "The clothing industry takes stuning toll on the environment That doesn,t sit ri…" at bounding box center [708, 150] width 880 height 73
click at [621, 174] on p "The clothing industry takes stuning toll on the environment That doesn,t sit ri…" at bounding box center [708, 150] width 880 height 73
click at [650, 178] on p "The clothing industry takes stuning toll on the environment That doesn,t sit ri…" at bounding box center [708, 150] width 880 height 73
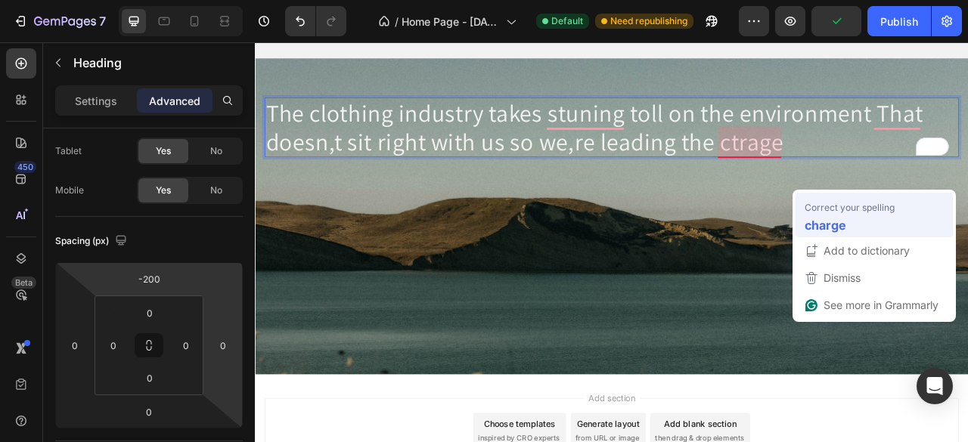
click at [839, 222] on strong "charge" at bounding box center [825, 224] width 42 height 19
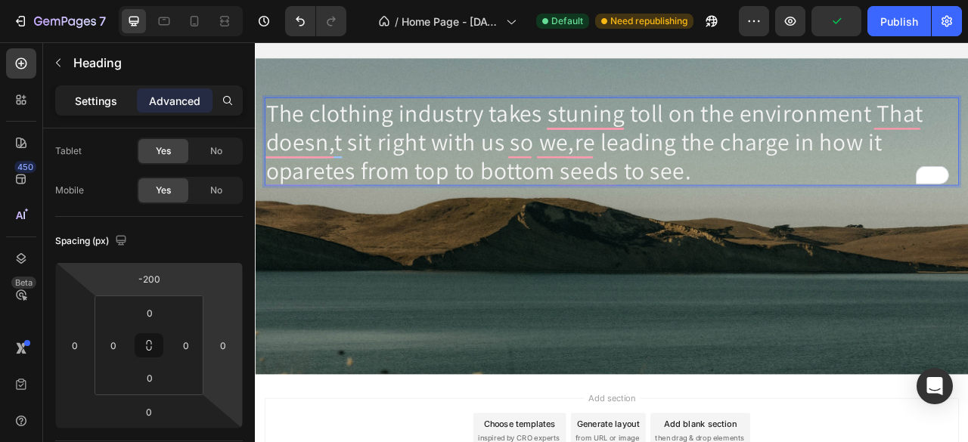
click at [100, 108] on p "Settings" at bounding box center [96, 101] width 42 height 16
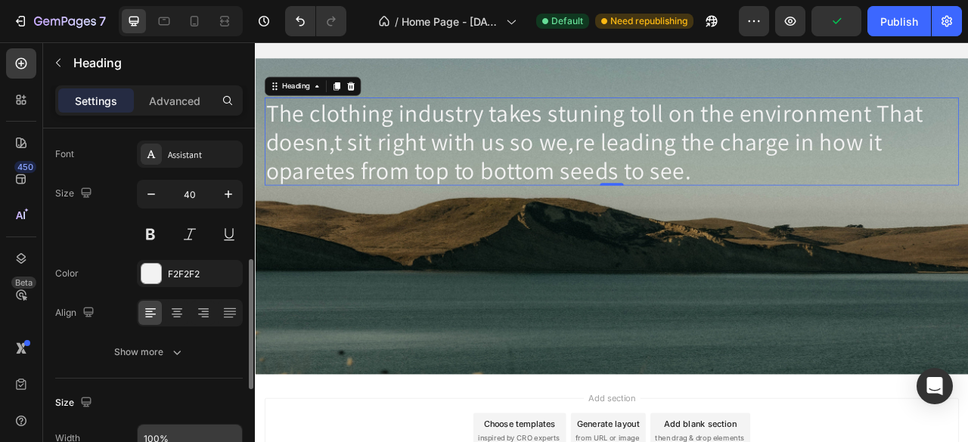
scroll to position [227, 0]
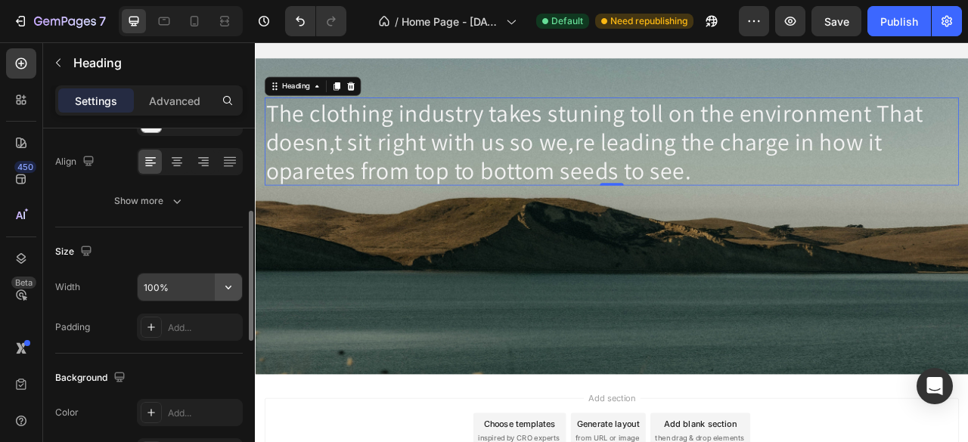
click at [227, 287] on icon "button" at bounding box center [228, 287] width 15 height 15
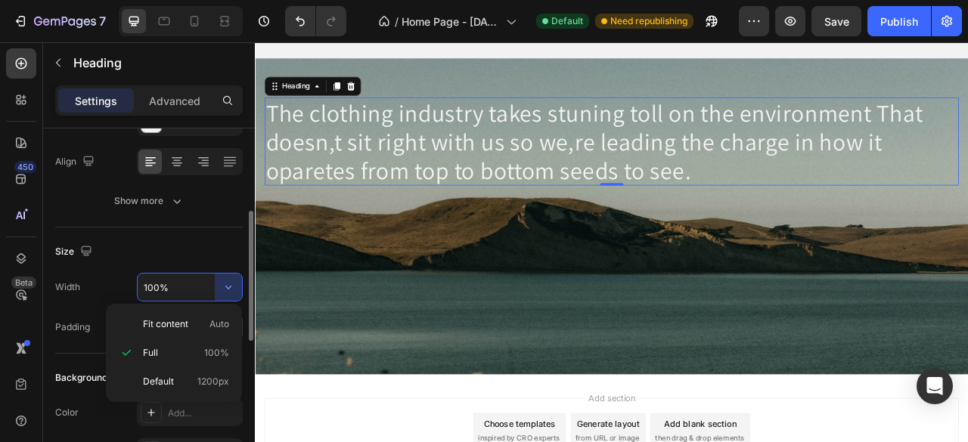
click at [181, 326] on span "Fit content" at bounding box center [165, 325] width 45 height 14
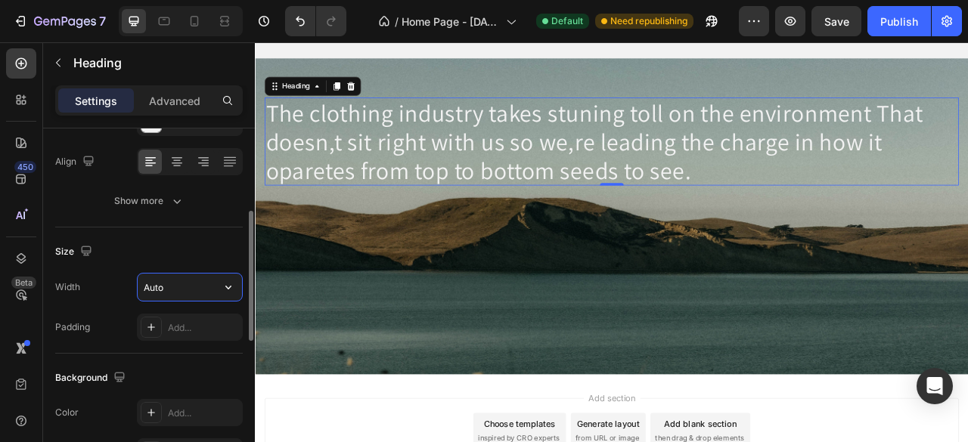
click at [169, 287] on input "Auto" at bounding box center [190, 287] width 104 height 27
click at [229, 281] on icon "button" at bounding box center [228, 287] width 15 height 15
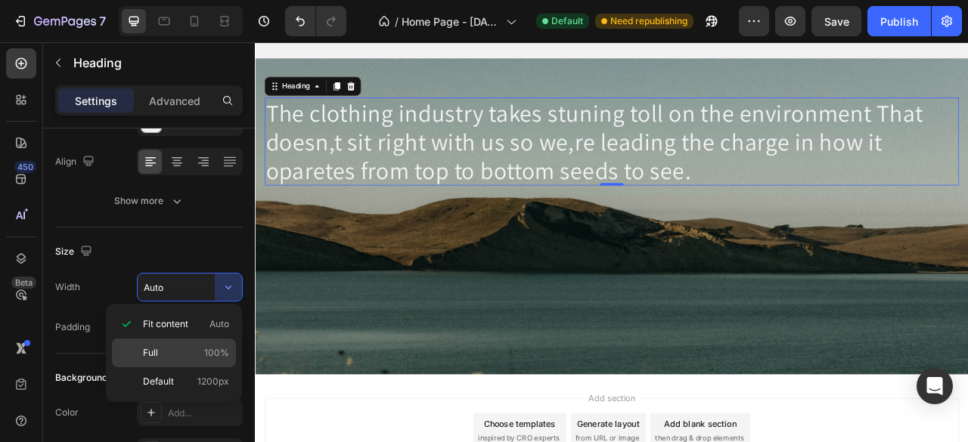
click at [198, 367] on div "Full 100%" at bounding box center [174, 381] width 124 height 29
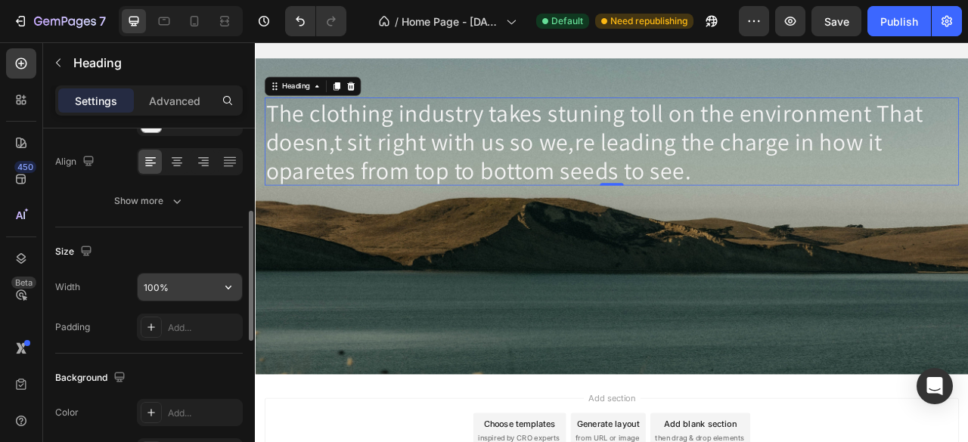
click at [157, 284] on input "100%" at bounding box center [190, 287] width 104 height 27
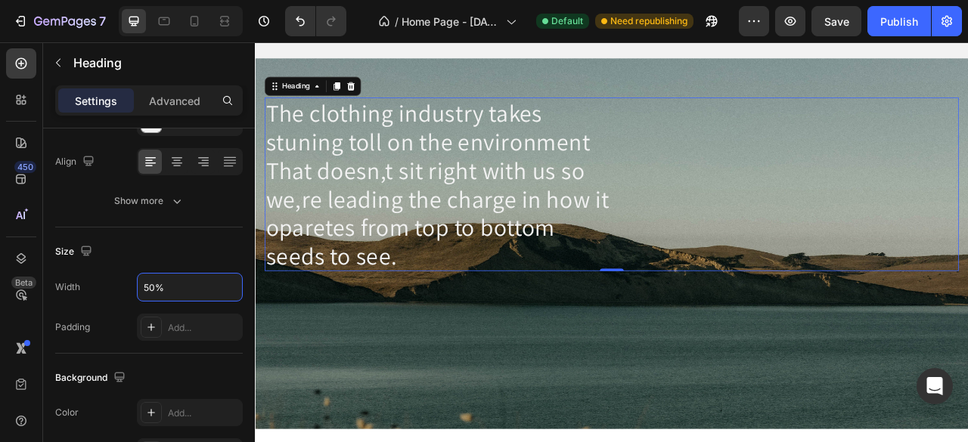
type input "50%"
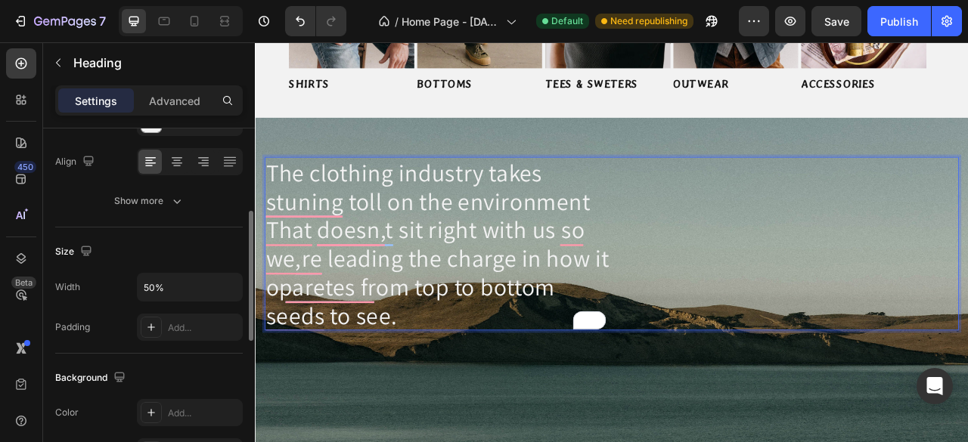
scroll to position [0, 0]
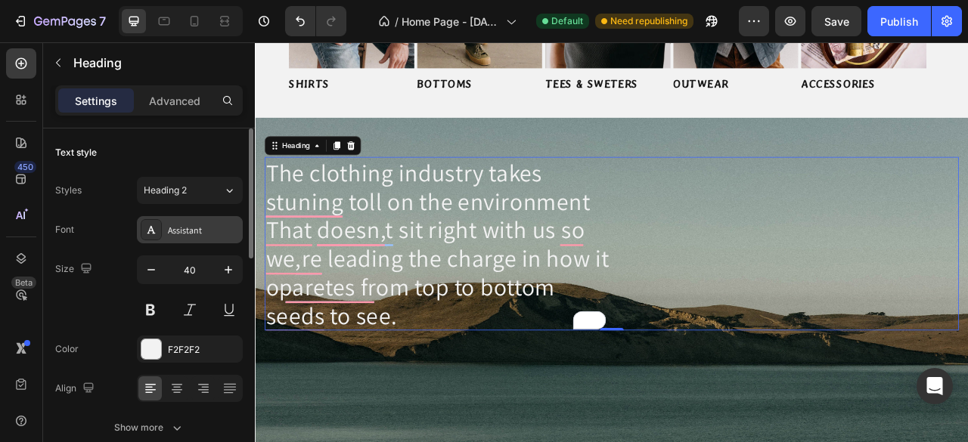
click at [219, 233] on div "Assistant" at bounding box center [203, 231] width 71 height 14
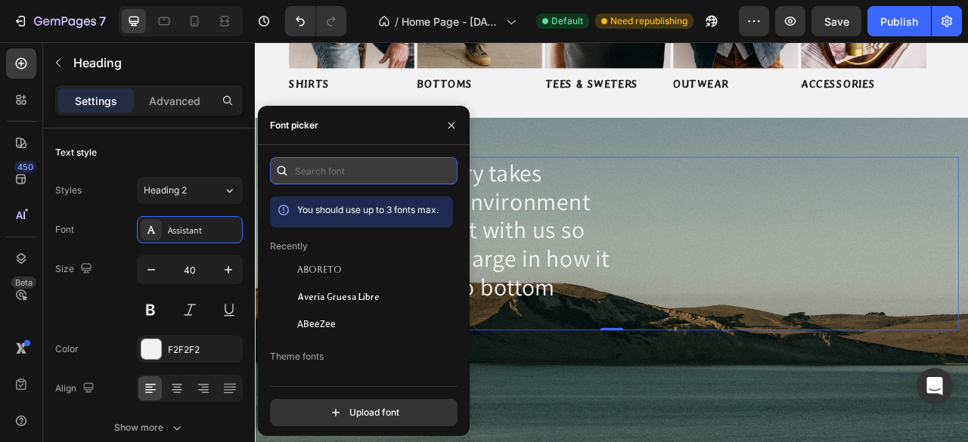
click at [317, 175] on input "text" at bounding box center [363, 170] width 187 height 27
type input "t"
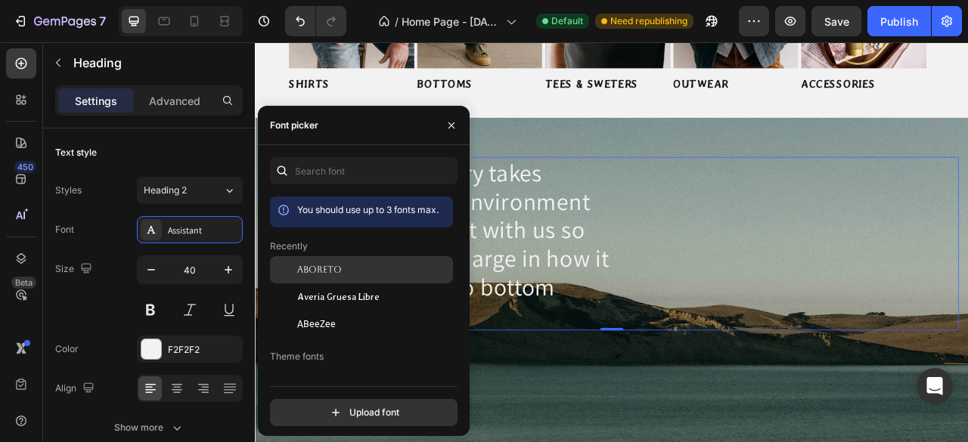
click at [327, 277] on span "Aboreto" at bounding box center [319, 270] width 45 height 14
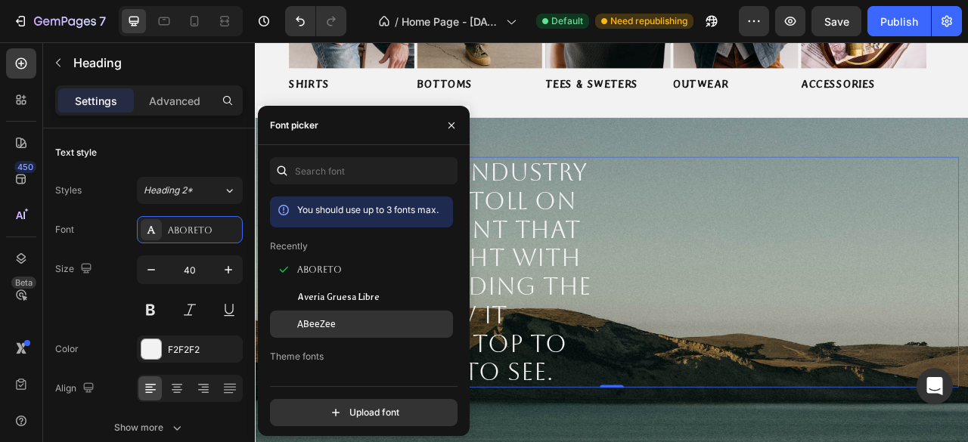
click at [322, 330] on span "ABeeZee" at bounding box center [316, 325] width 39 height 14
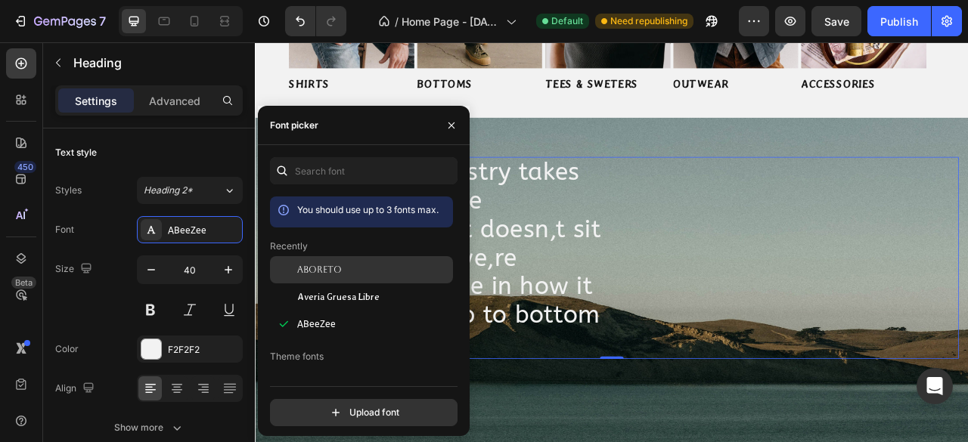
click at [333, 277] on span "Aboreto" at bounding box center [319, 270] width 45 height 14
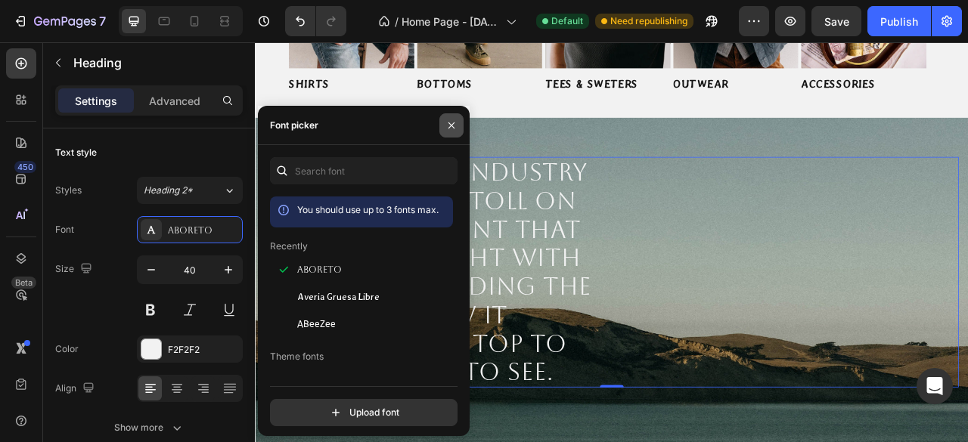
click at [457, 134] on button "button" at bounding box center [451, 125] width 24 height 24
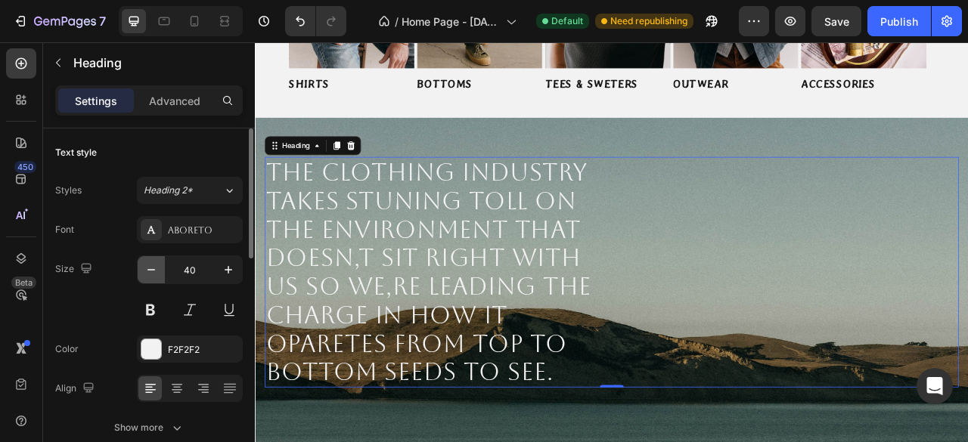
click at [145, 277] on button "button" at bounding box center [151, 269] width 27 height 27
click at [145, 274] on icon "button" at bounding box center [151, 269] width 15 height 15
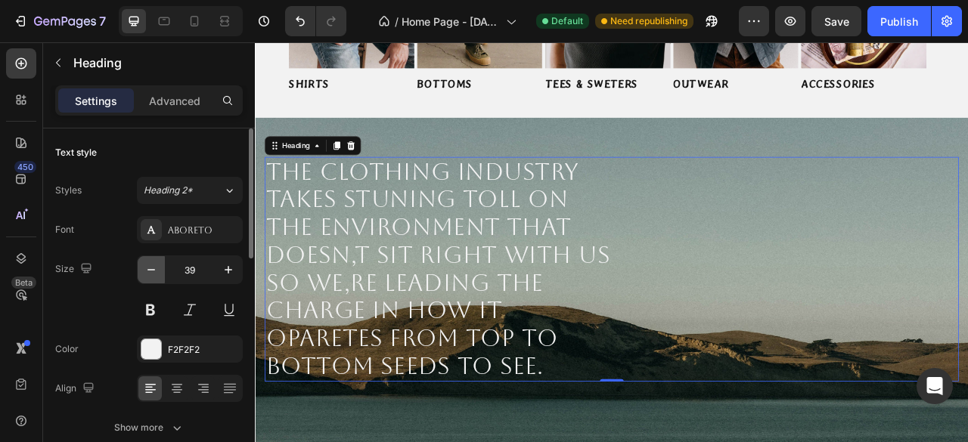
click at [145, 273] on icon "button" at bounding box center [151, 269] width 15 height 15
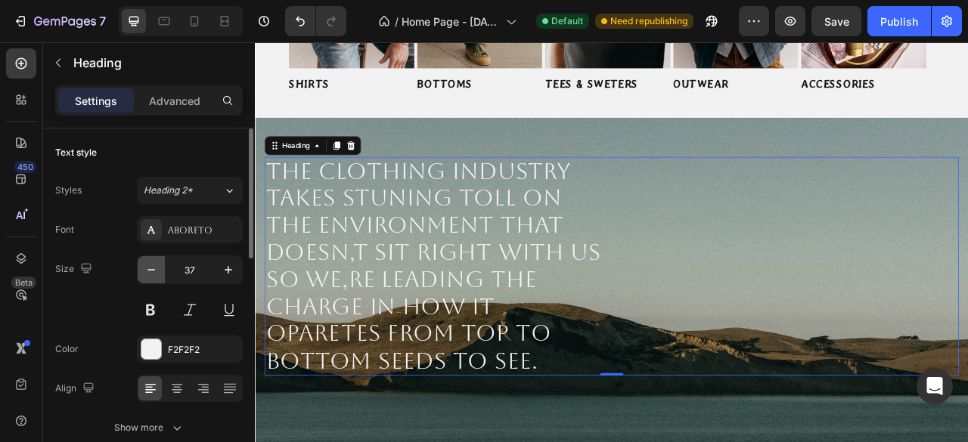
click at [146, 271] on icon "button" at bounding box center [151, 269] width 15 height 15
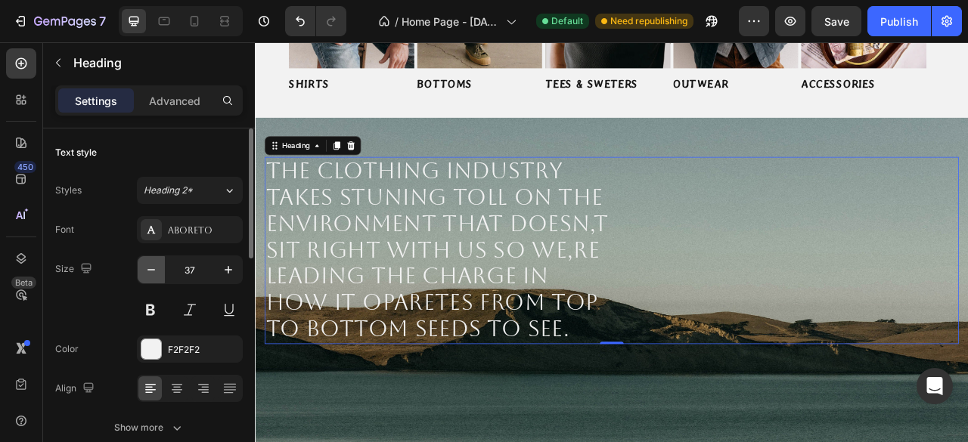
click at [146, 271] on icon "button" at bounding box center [151, 269] width 15 height 15
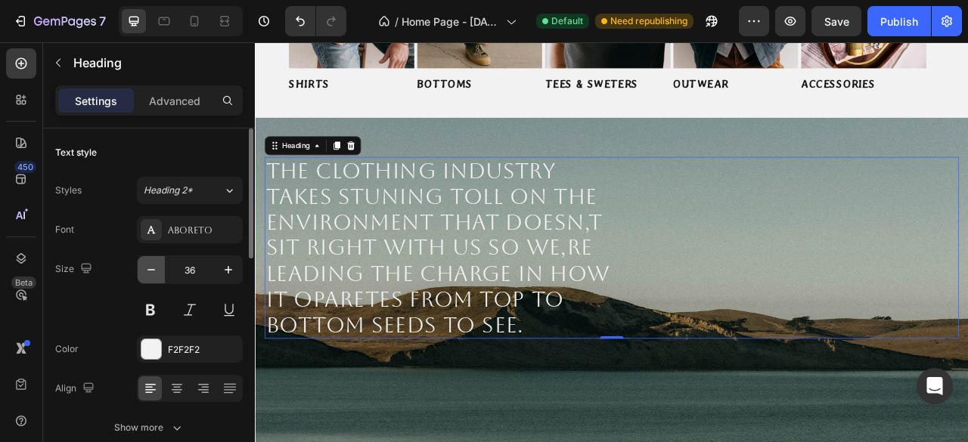
click at [146, 271] on icon "button" at bounding box center [151, 269] width 15 height 15
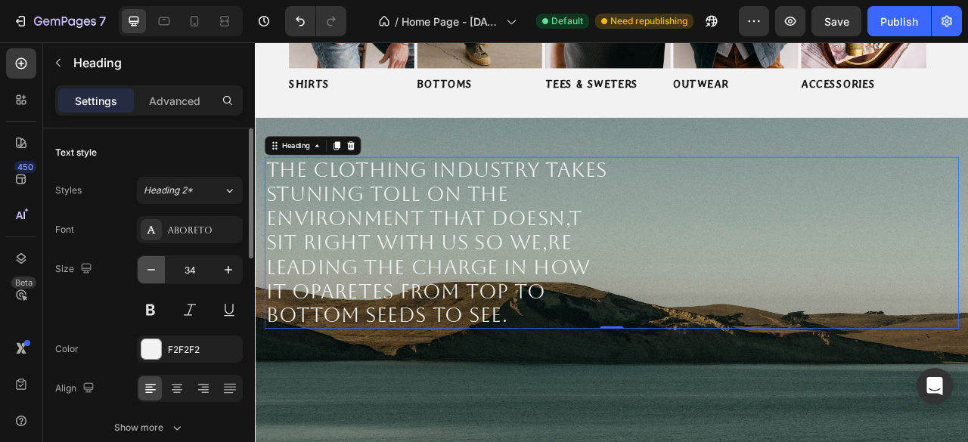
click at [146, 271] on icon "button" at bounding box center [151, 269] width 15 height 15
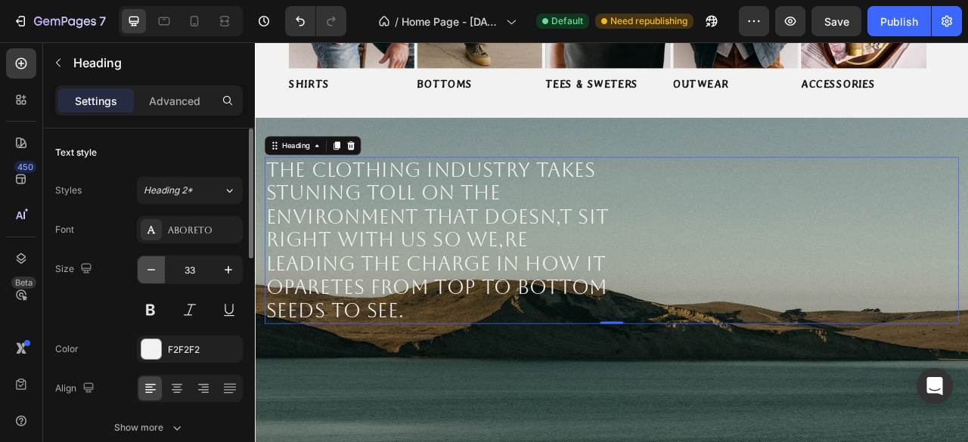
click at [146, 271] on icon "button" at bounding box center [151, 269] width 15 height 15
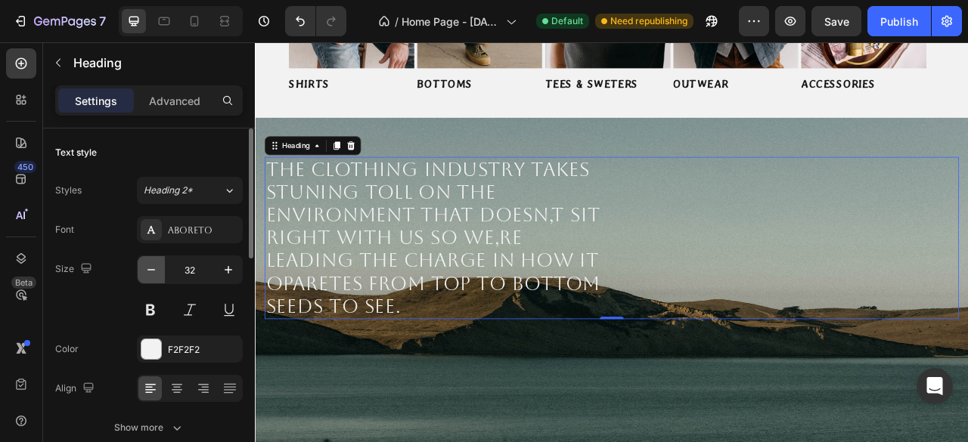
click at [146, 271] on icon "button" at bounding box center [151, 269] width 15 height 15
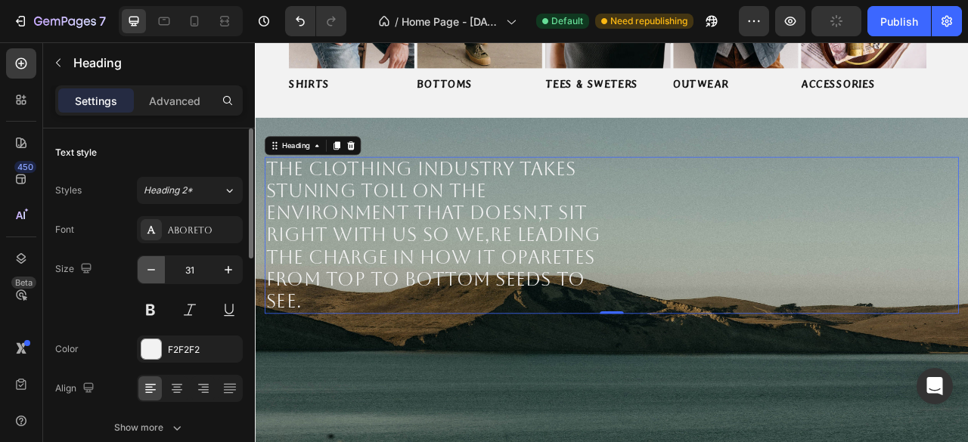
click at [146, 271] on icon "button" at bounding box center [151, 269] width 15 height 15
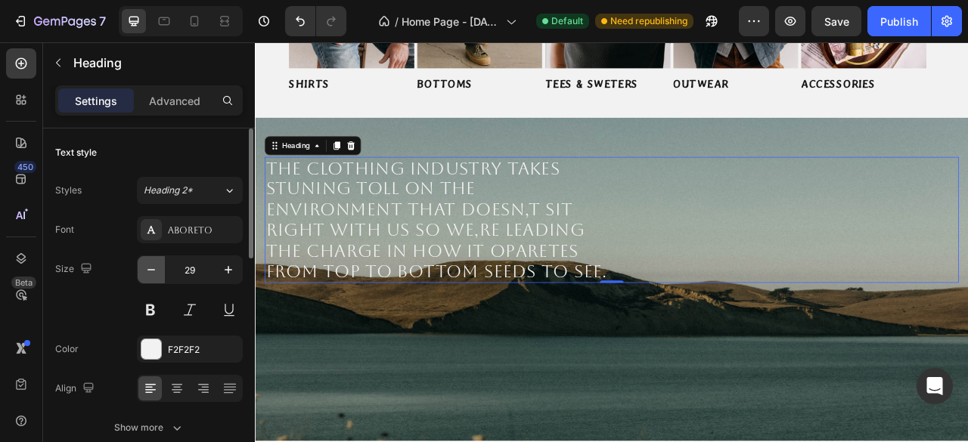
click at [146, 271] on icon "button" at bounding box center [151, 269] width 15 height 15
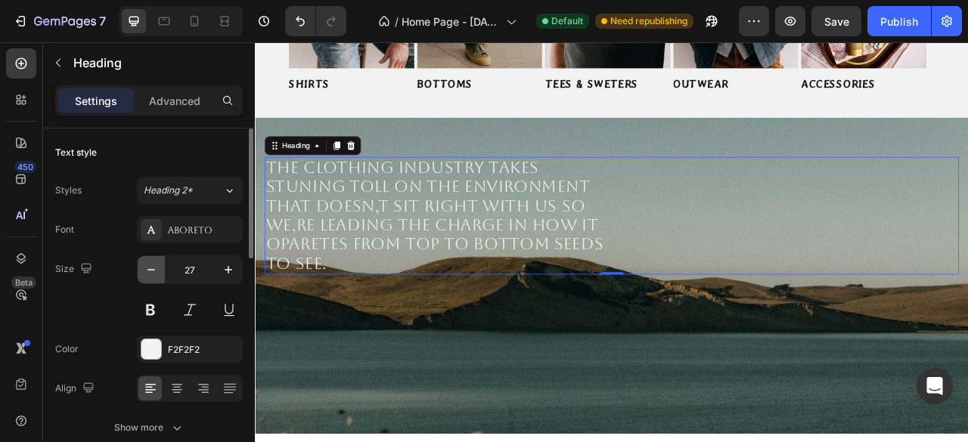
click at [147, 270] on icon "button" at bounding box center [151, 269] width 15 height 15
click at [147, 268] on icon "button" at bounding box center [151, 269] width 15 height 15
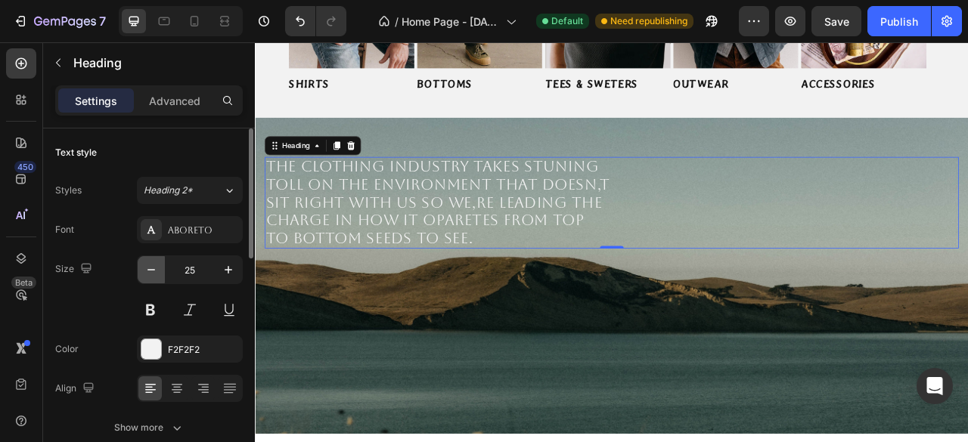
click at [147, 269] on icon "button" at bounding box center [151, 270] width 8 height 2
type input "24"
click at [149, 314] on button at bounding box center [150, 309] width 27 height 27
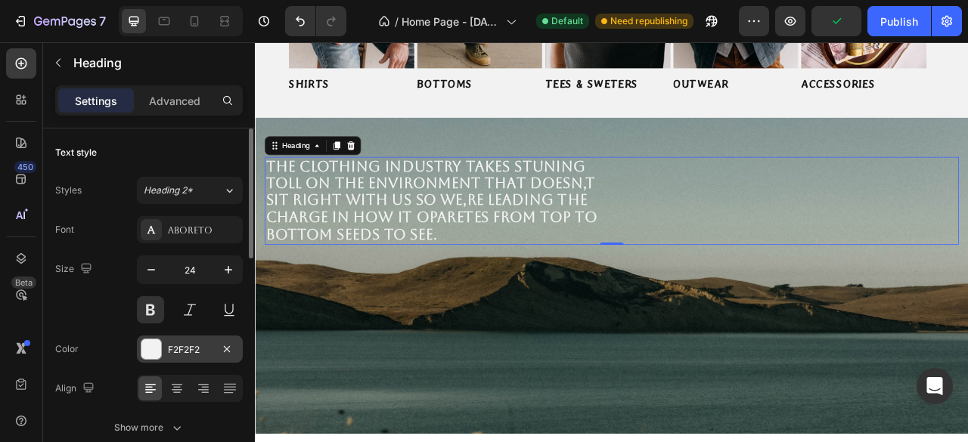
scroll to position [76, 0]
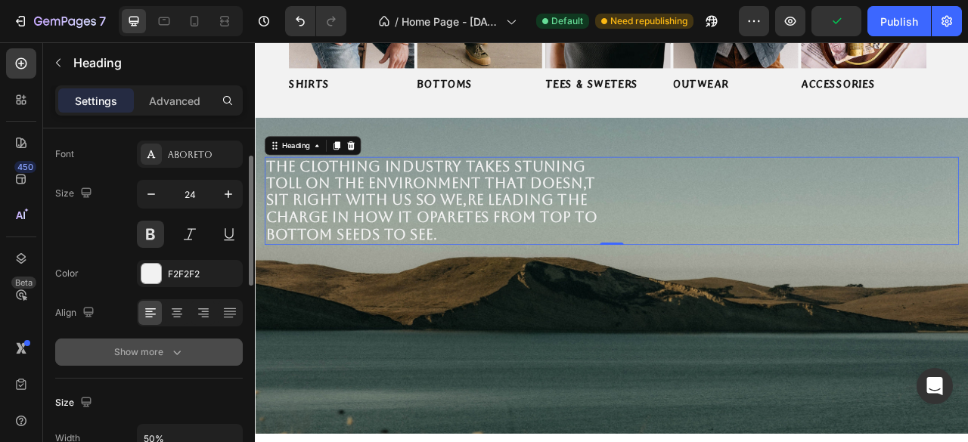
click at [173, 363] on button "Show more" at bounding box center [148, 352] width 187 height 27
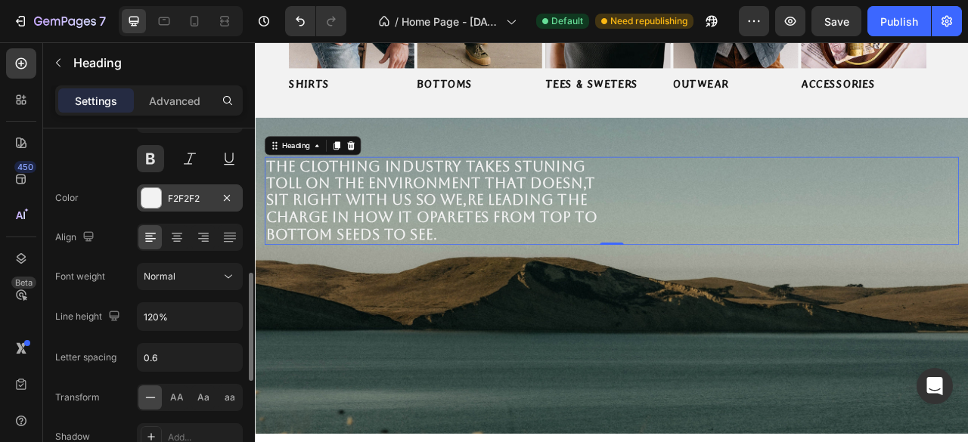
scroll to position [227, 0]
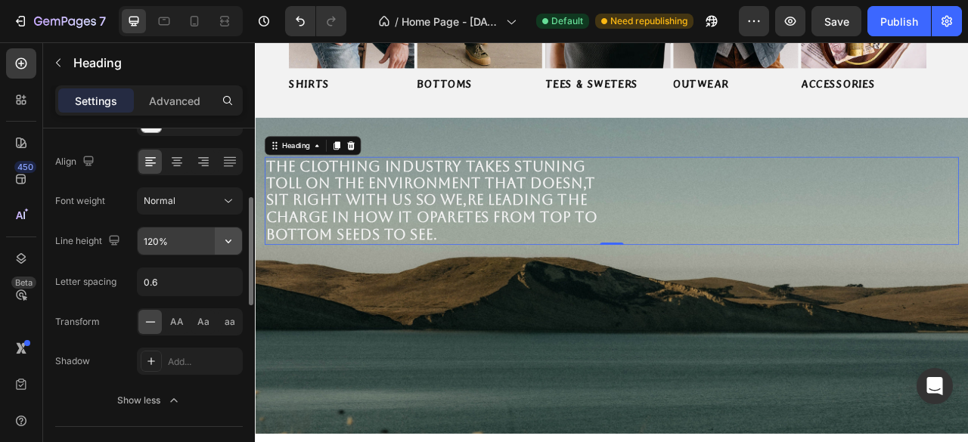
click at [225, 243] on icon "button" at bounding box center [228, 241] width 15 height 15
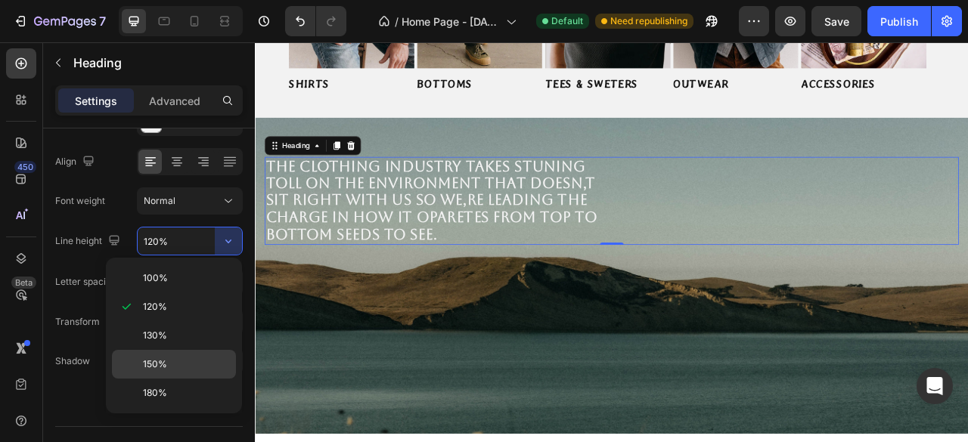
click at [169, 358] on p "150%" at bounding box center [186, 365] width 86 height 14
type input "150%"
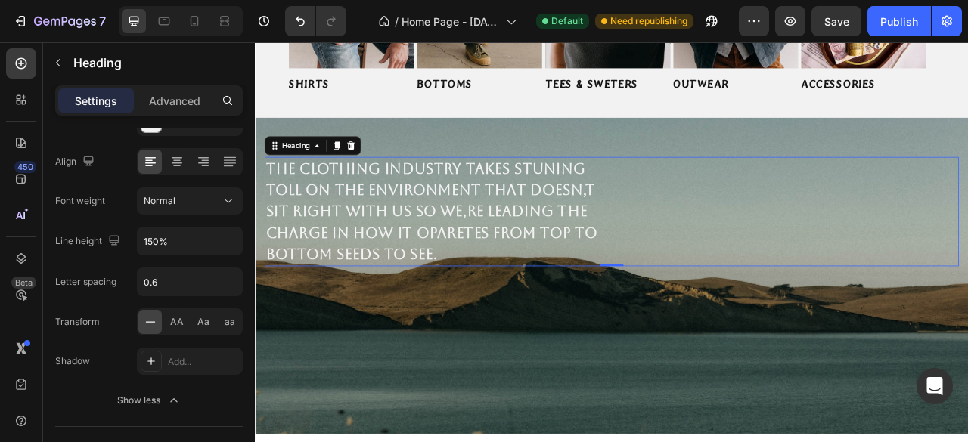
click at [921, 293] on div "The clothing industry takes stuning toll on the environment That doesn,t sit ri…" at bounding box center [708, 257] width 883 height 139
click at [627, 145] on div "The clothing industry takes stuning toll on the environment That doesn,t sit ri…" at bounding box center [708, 339] width 907 height 402
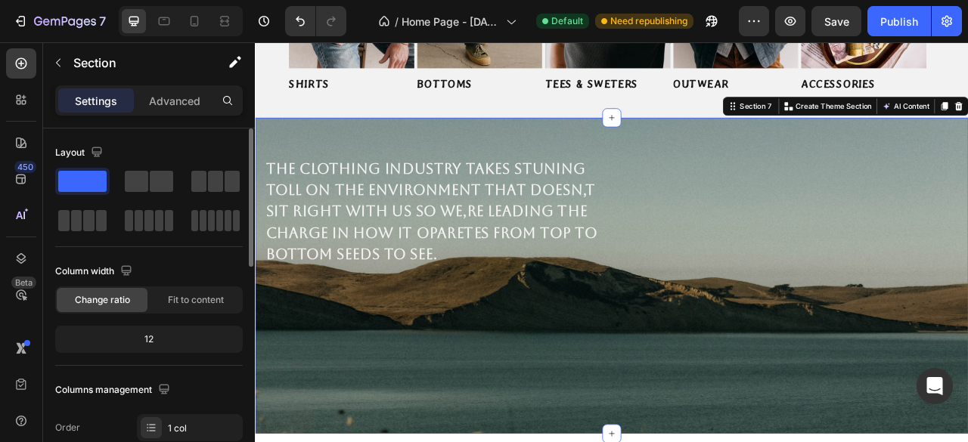
scroll to position [151, 0]
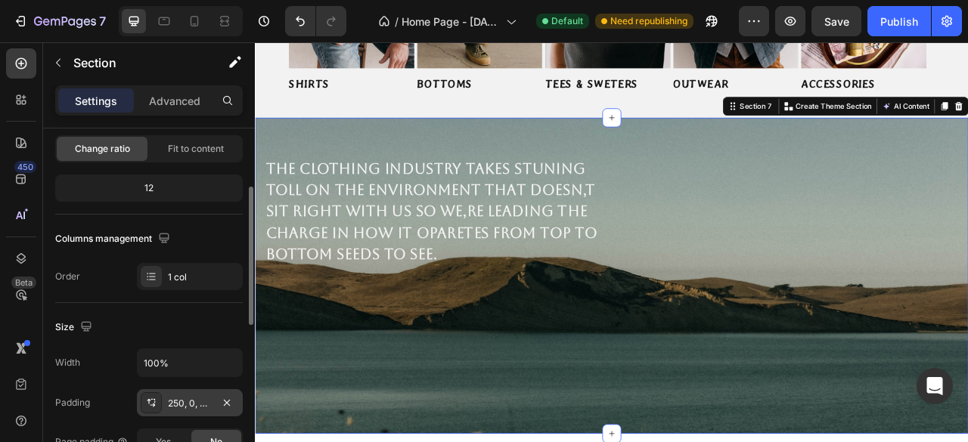
click at [180, 401] on div "250, 0, 250, 0" at bounding box center [190, 404] width 44 height 14
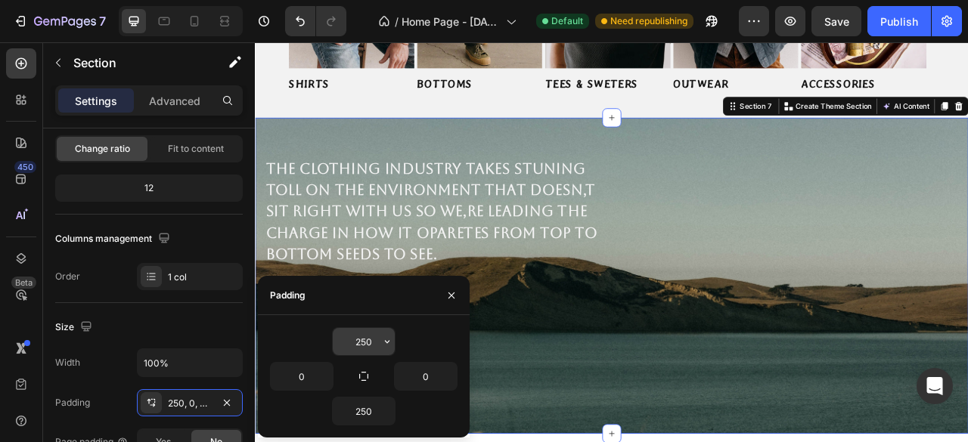
click at [357, 339] on input "250" at bounding box center [364, 341] width 62 height 27
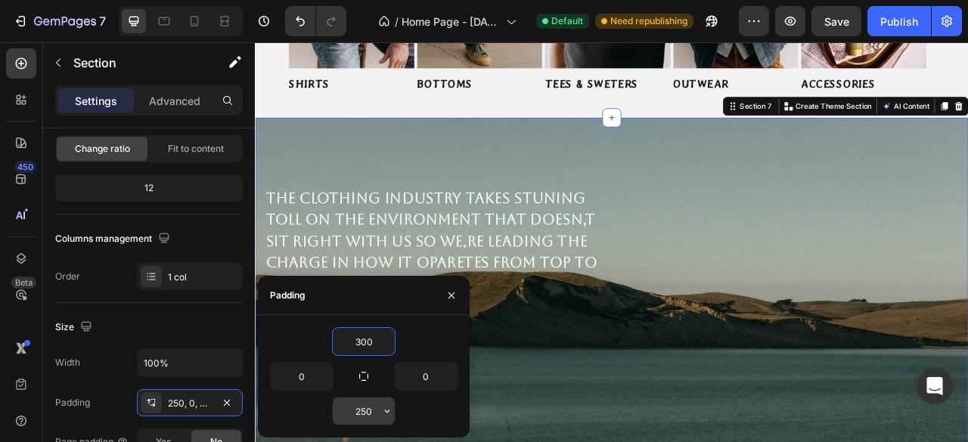
type input "300"
click at [370, 417] on input "250" at bounding box center [364, 411] width 62 height 27
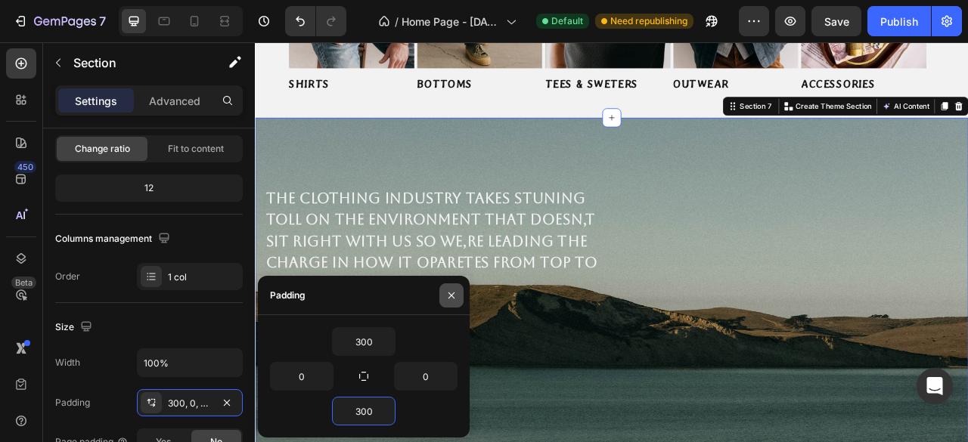
type input "300"
click at [454, 291] on icon "button" at bounding box center [451, 296] width 12 height 12
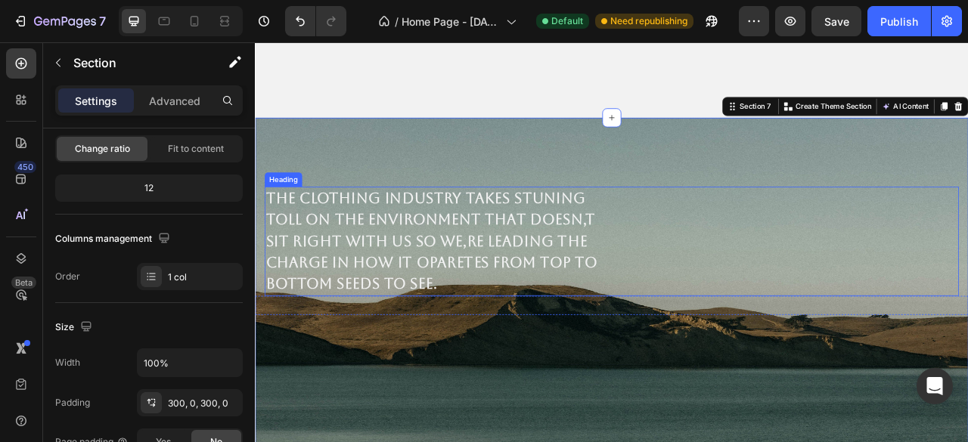
scroll to position [930, 0]
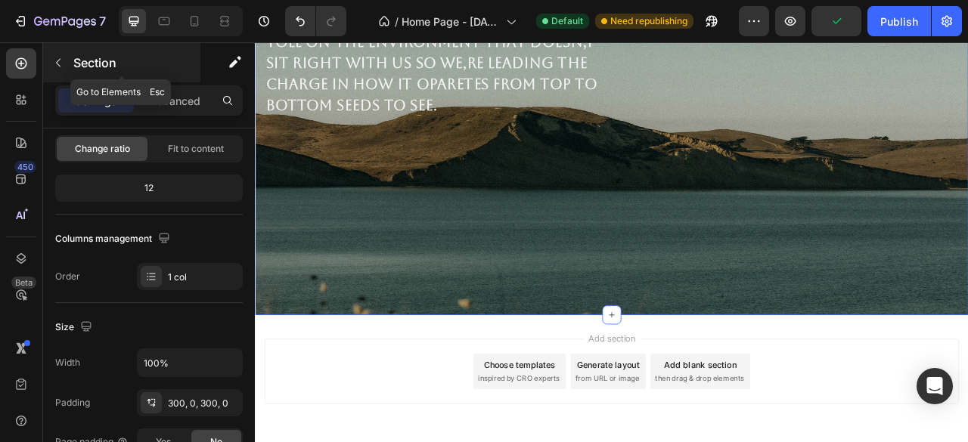
click at [60, 60] on icon "button" at bounding box center [58, 63] width 12 height 12
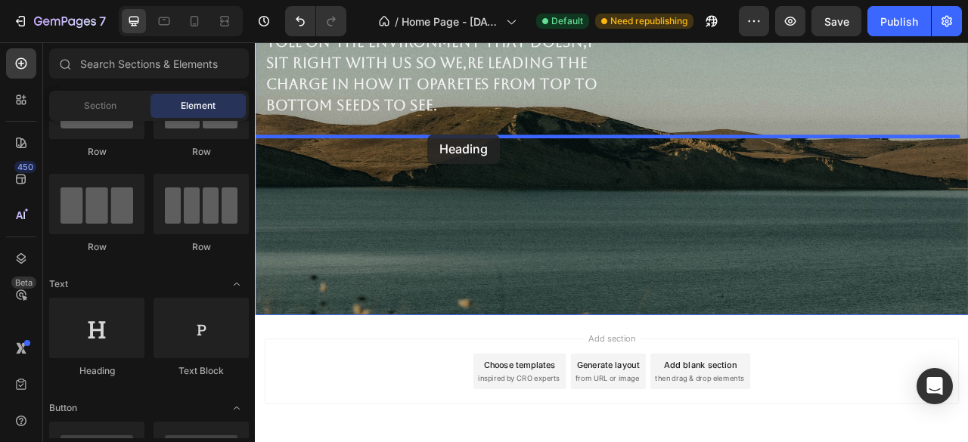
drag, startPoint x: 351, startPoint y: 395, endPoint x: 474, endPoint y: 160, distance: 266.1
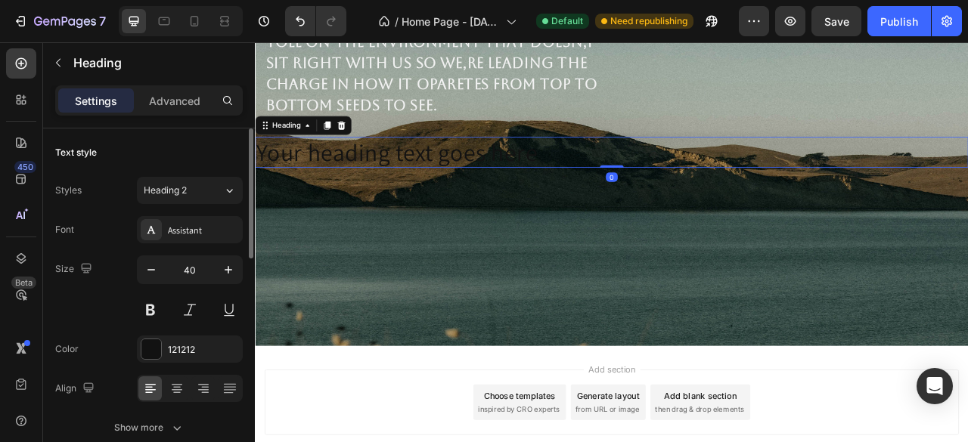
click at [148, 364] on div "Font Assistant Size 40 Color 121212 Align Show more" at bounding box center [148, 328] width 187 height 225
click at [152, 349] on div at bounding box center [151, 349] width 20 height 20
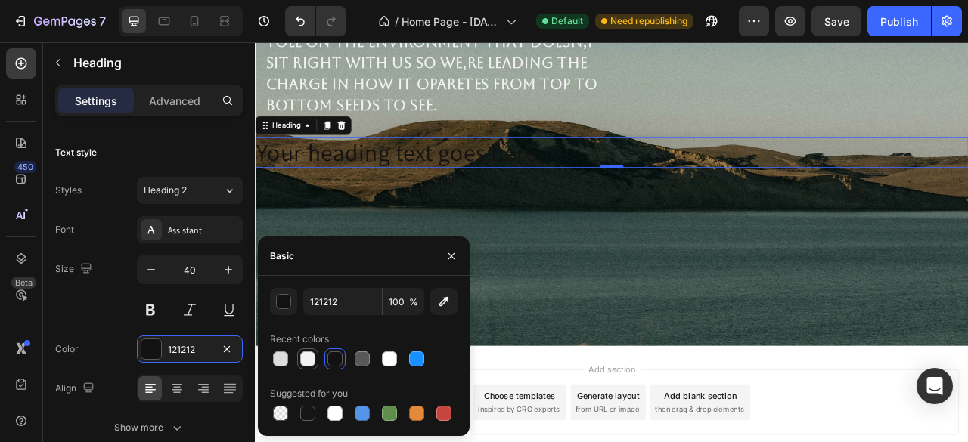
click at [304, 359] on div at bounding box center [307, 359] width 15 height 15
type input "F2F2F2"
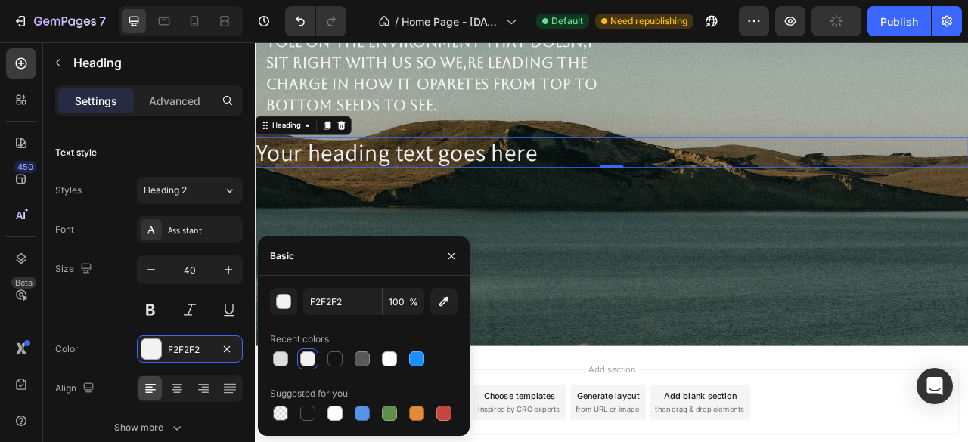
click at [635, 181] on h2 "Your heading text goes here" at bounding box center [708, 182] width 907 height 39
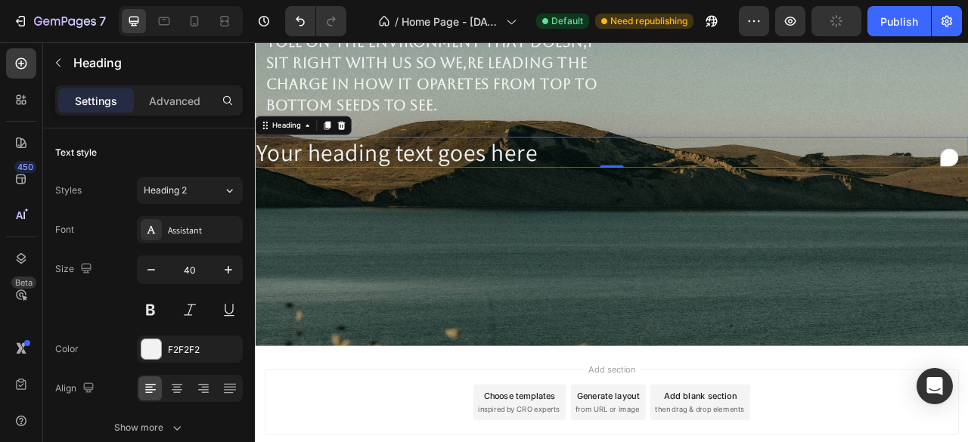
click at [635, 181] on p "Your heading text goes here" at bounding box center [708, 182] width 904 height 36
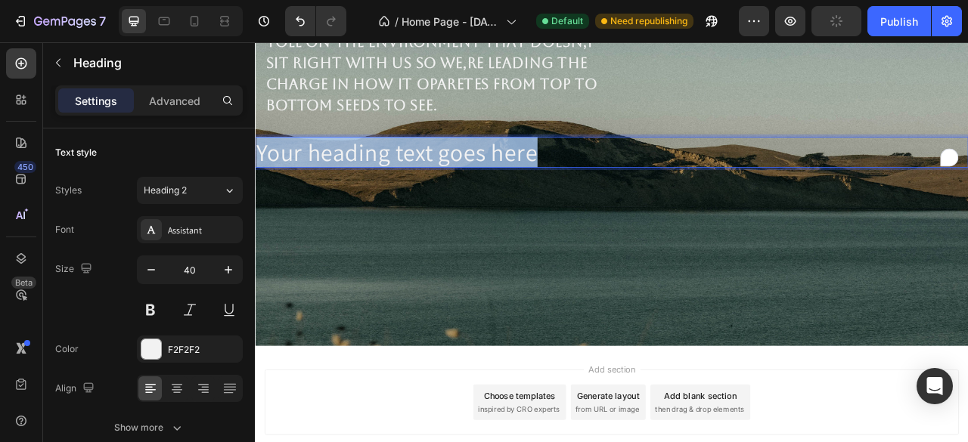
click at [635, 181] on p "Your heading text goes here" at bounding box center [708, 182] width 904 height 36
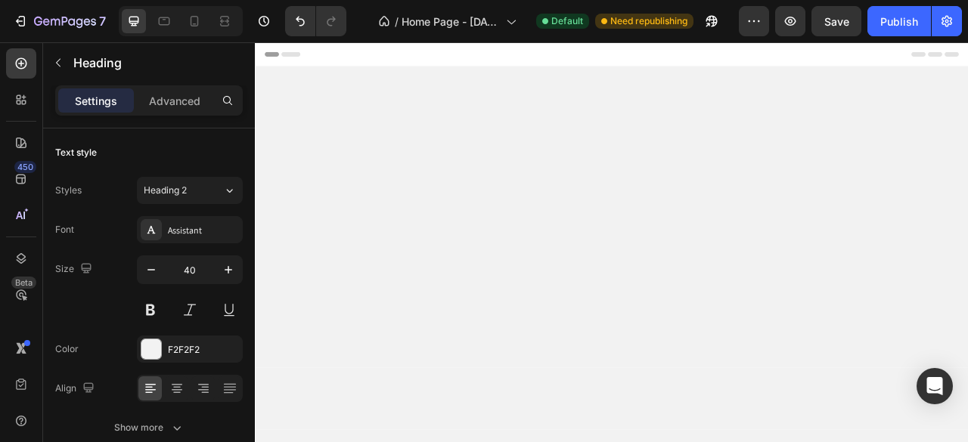
scroll to position [930, 0]
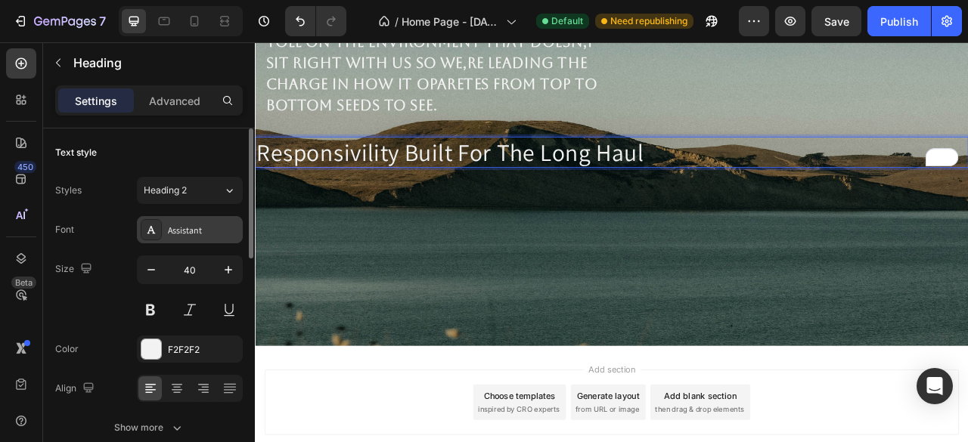
click at [194, 232] on div "Assistant" at bounding box center [203, 231] width 71 height 14
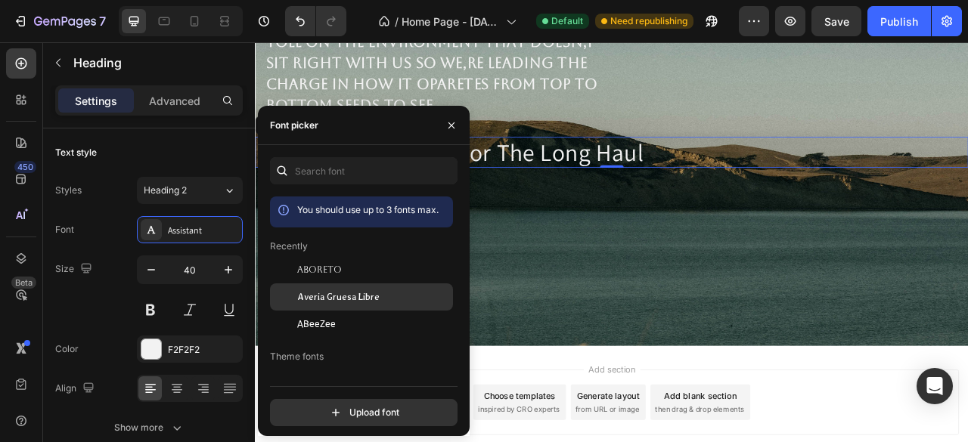
click at [337, 304] on span "Averia Gruesa Libre" at bounding box center [338, 297] width 82 height 14
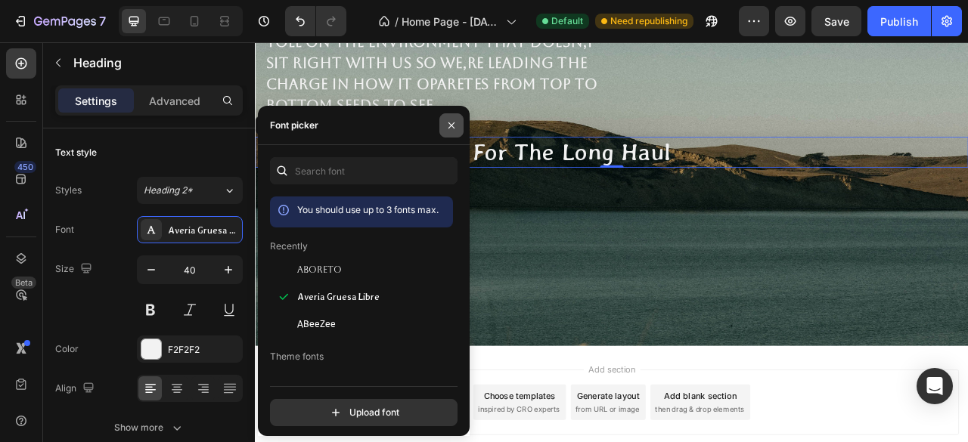
click at [452, 125] on icon "button" at bounding box center [451, 125] width 12 height 12
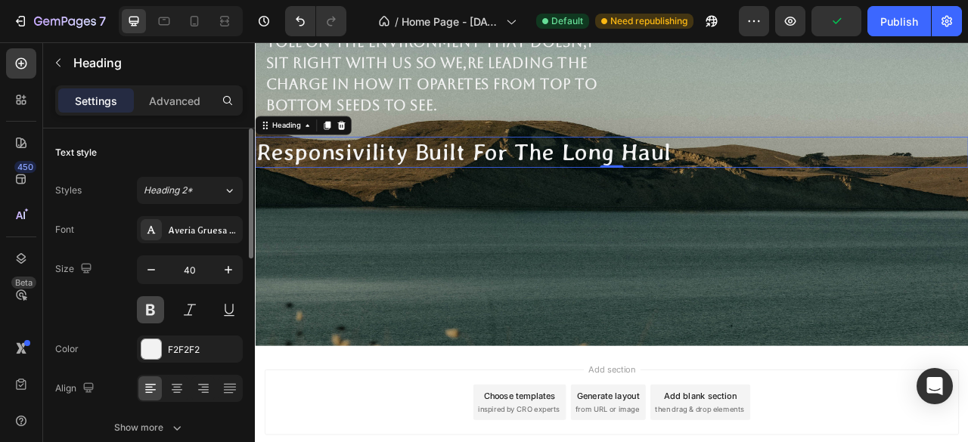
click at [155, 311] on button at bounding box center [150, 309] width 27 height 27
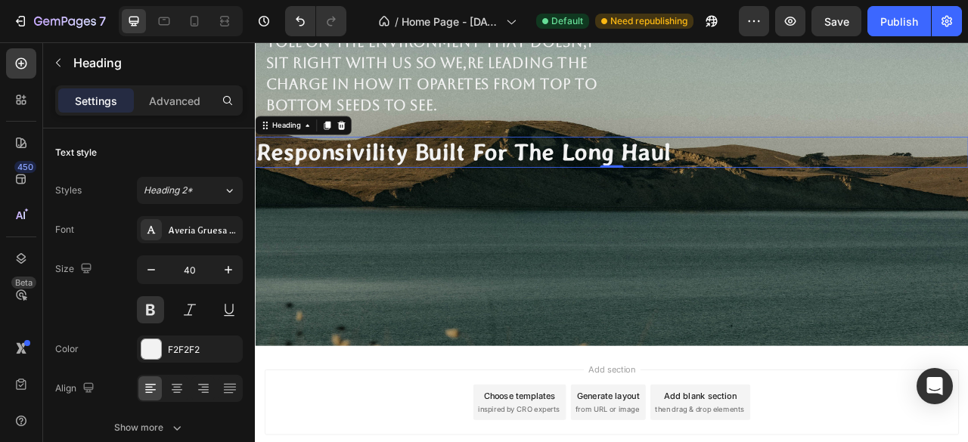
click at [179, 91] on div "Advanced" at bounding box center [175, 100] width 76 height 24
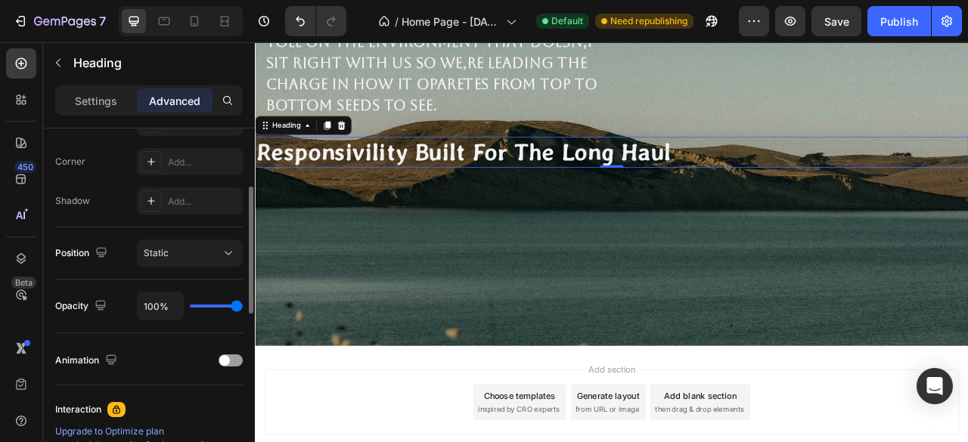
scroll to position [0, 0]
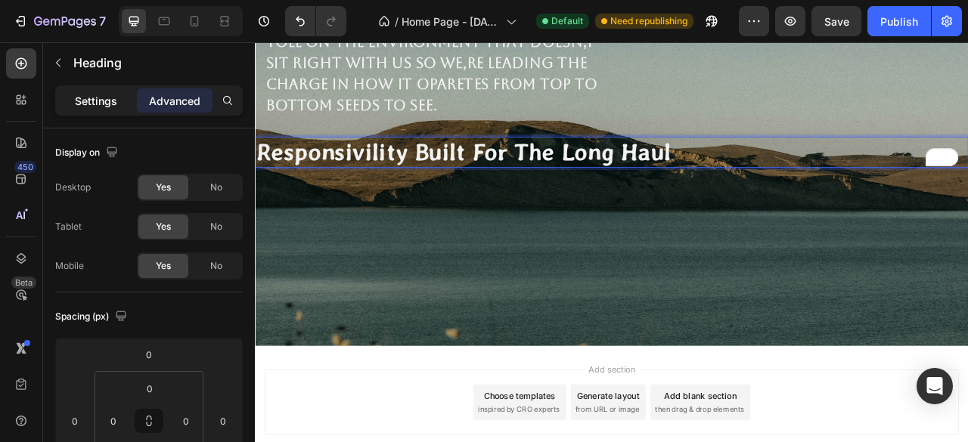
click at [110, 95] on p "Settings" at bounding box center [96, 101] width 42 height 16
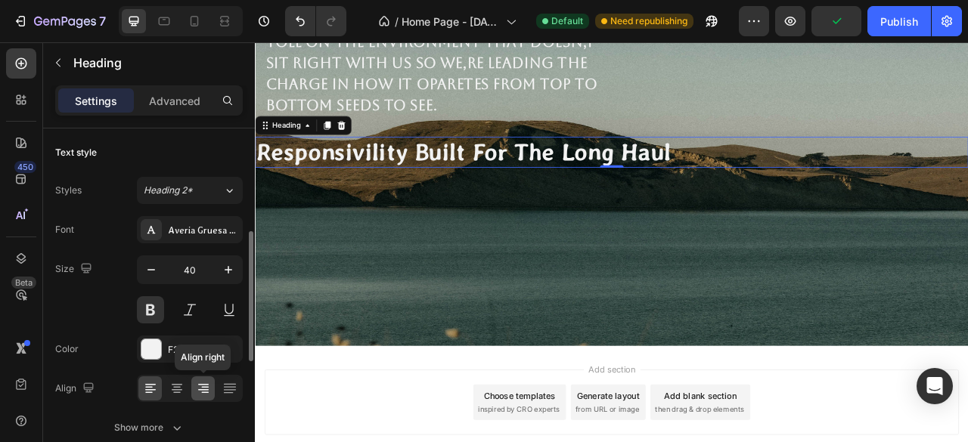
scroll to position [76, 0]
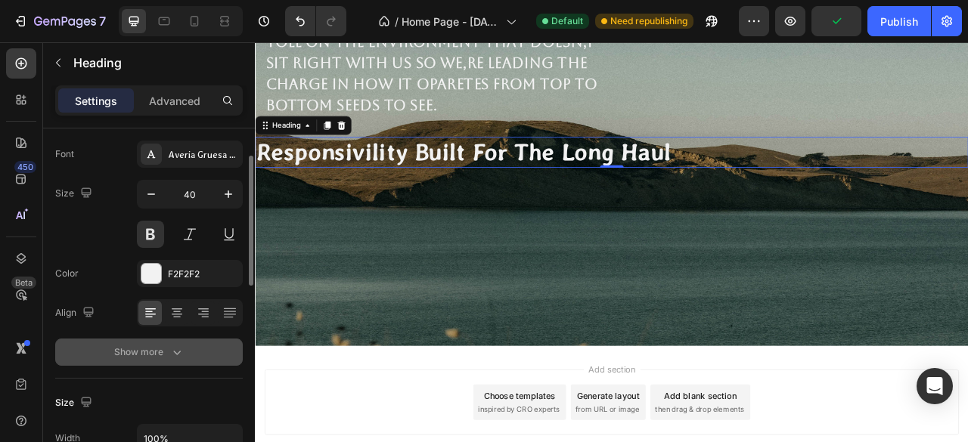
click at [181, 342] on button "Show more" at bounding box center [148, 352] width 187 height 27
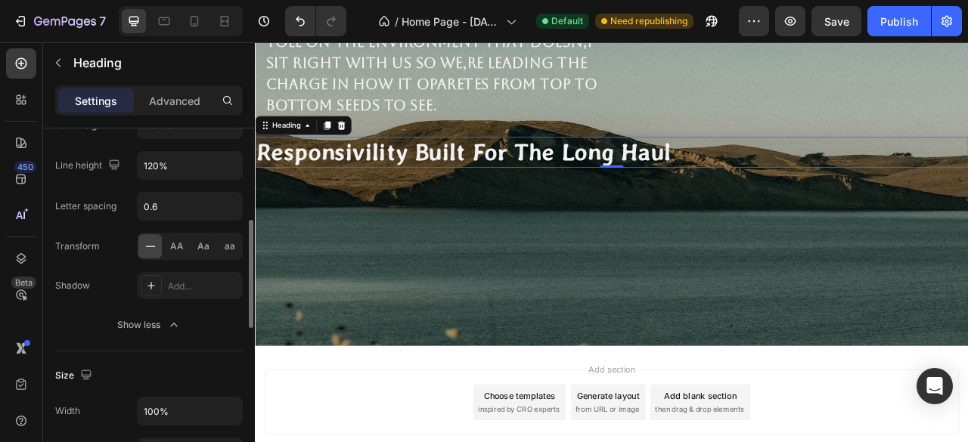
scroll to position [454, 0]
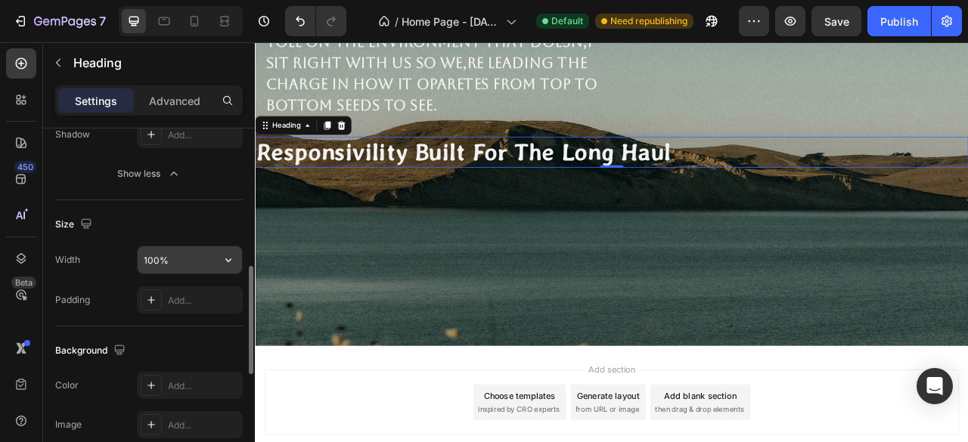
click at [192, 270] on input "100%" at bounding box center [190, 259] width 104 height 27
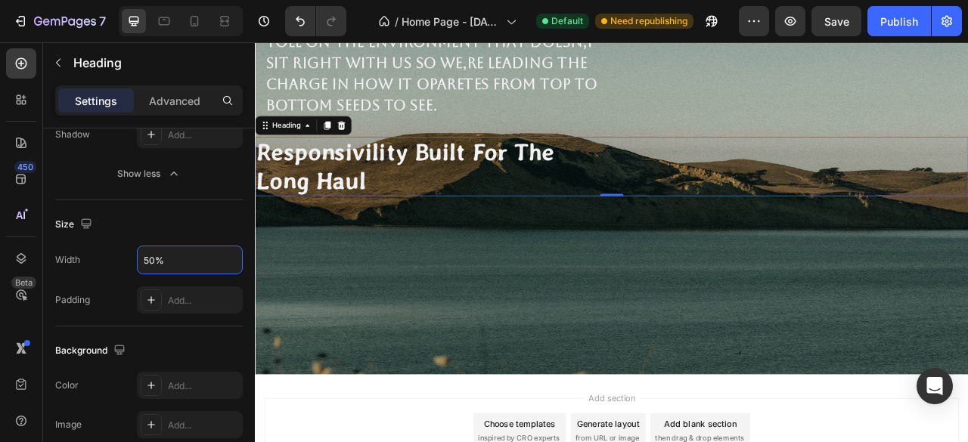
type input "50%"
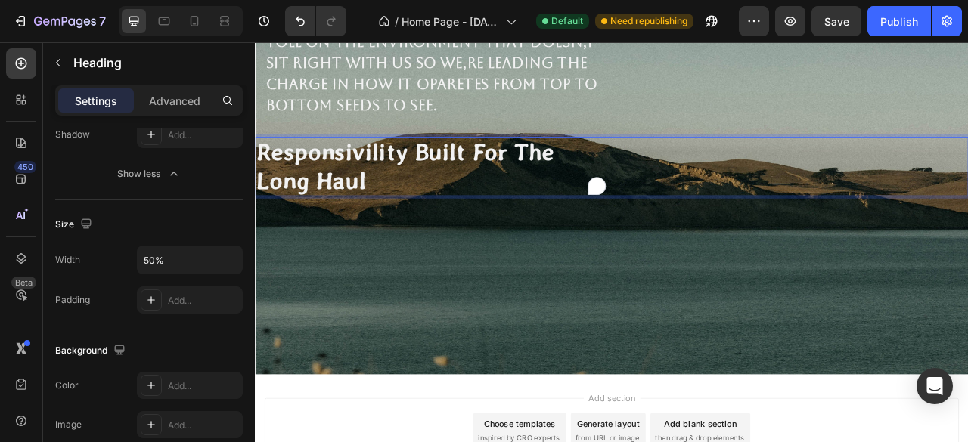
click at [531, 181] on p "Responsivility Built For The Long Haul" at bounding box center [481, 200] width 451 height 73
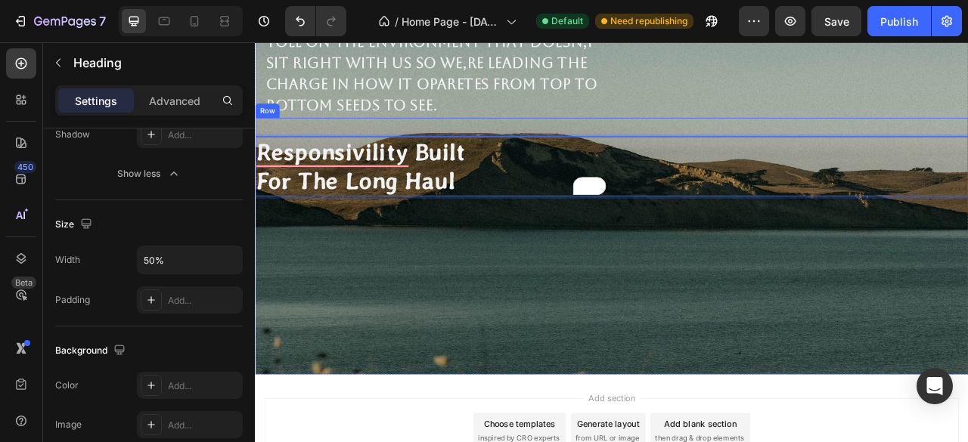
click at [538, 144] on div "The clothing industry takes stuning toll on the environment That doesn,t sit ri…" at bounding box center [708, 150] width 907 height 24
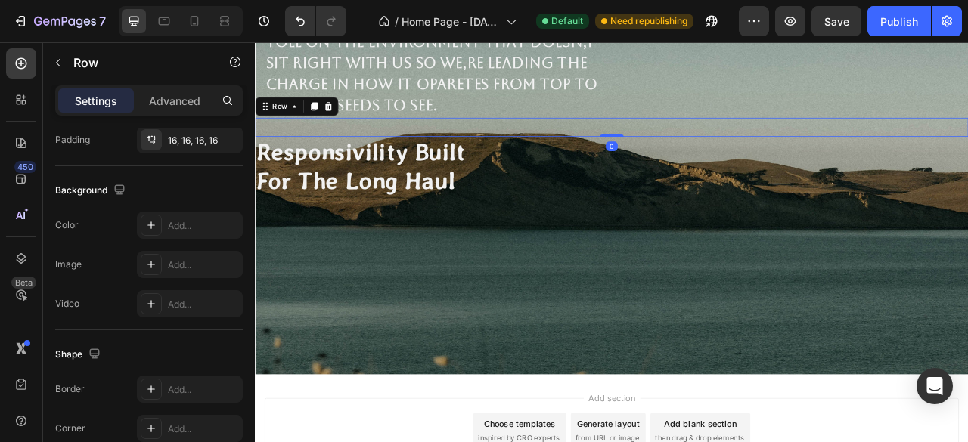
scroll to position [0, 0]
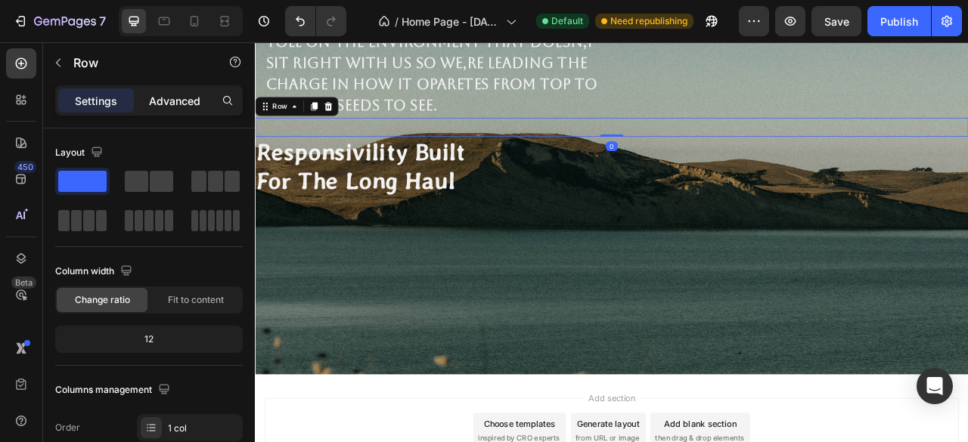
click at [184, 104] on p "Advanced" at bounding box center [174, 101] width 51 height 16
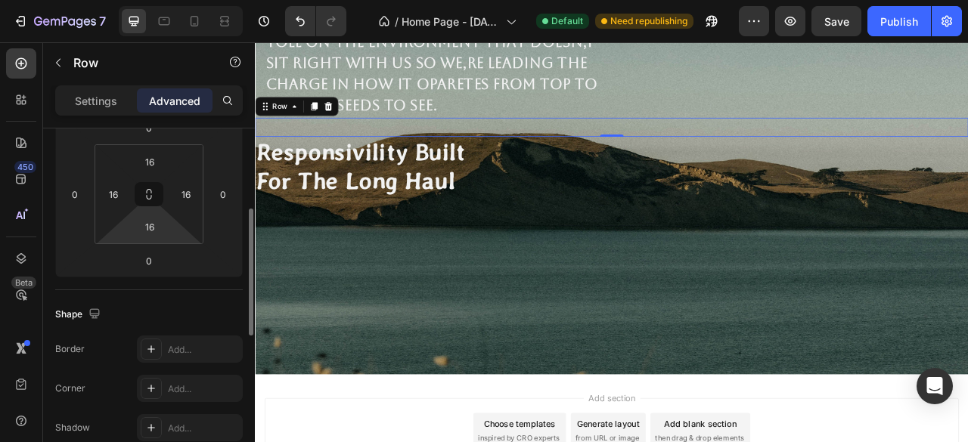
scroll to position [76, 0]
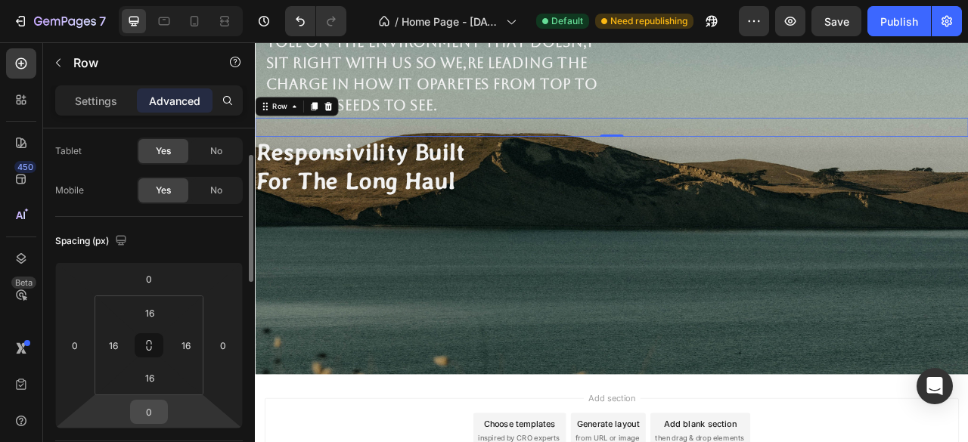
click at [150, 421] on input "0" at bounding box center [149, 412] width 30 height 23
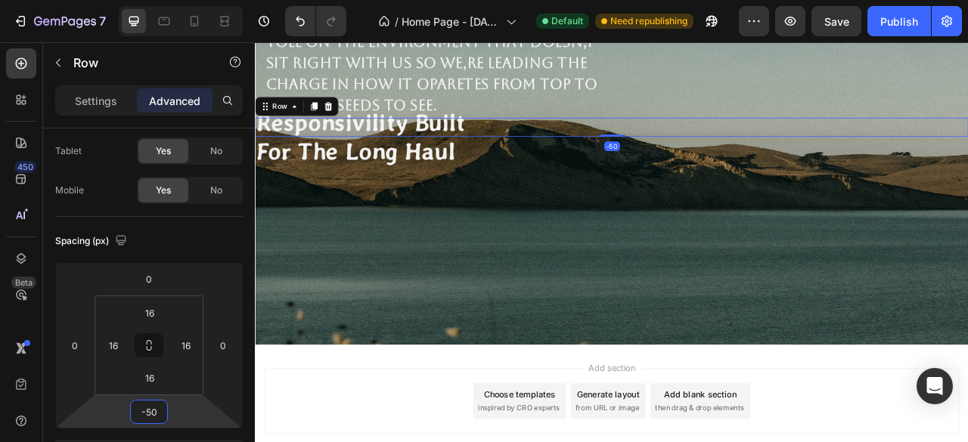
type input "-5"
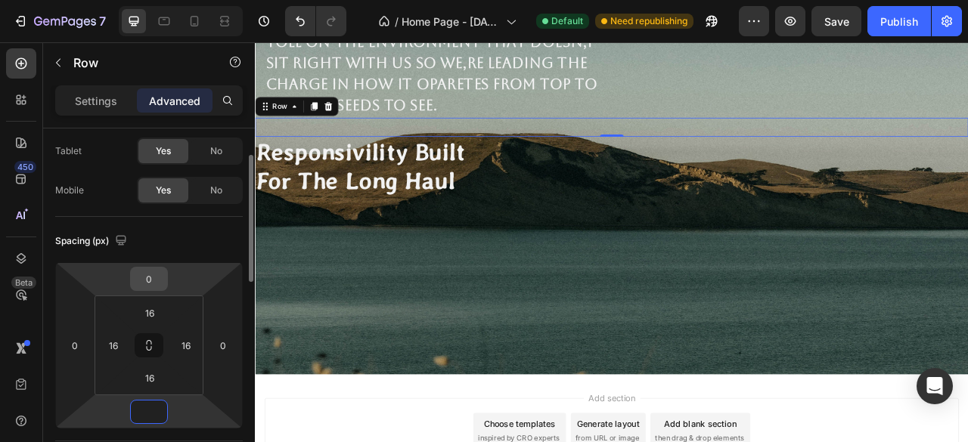
click at [156, 280] on input "0" at bounding box center [149, 279] width 30 height 23
type input "0"
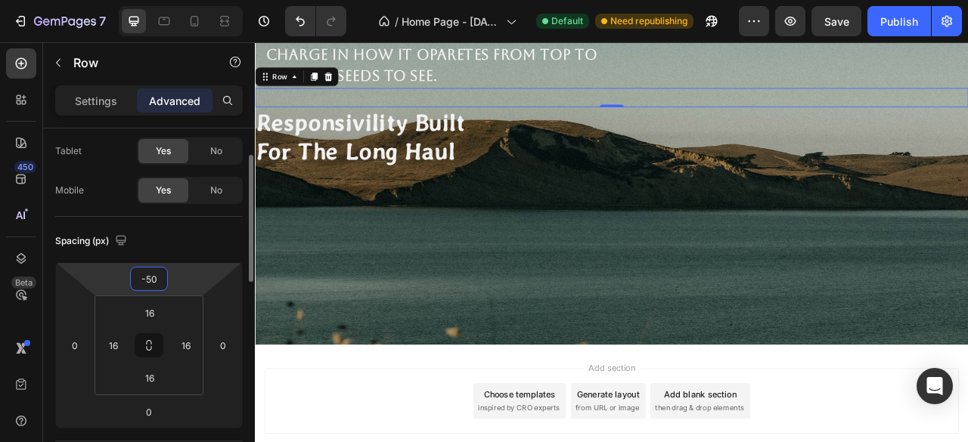
type input "-5"
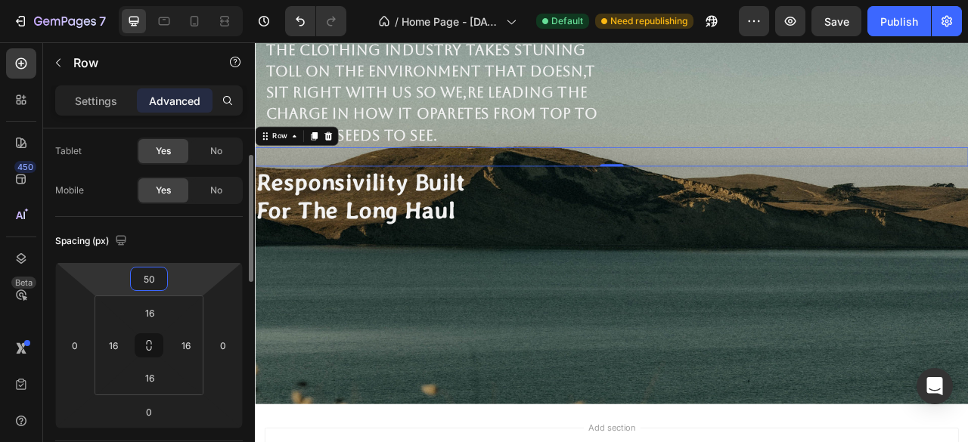
type input "5"
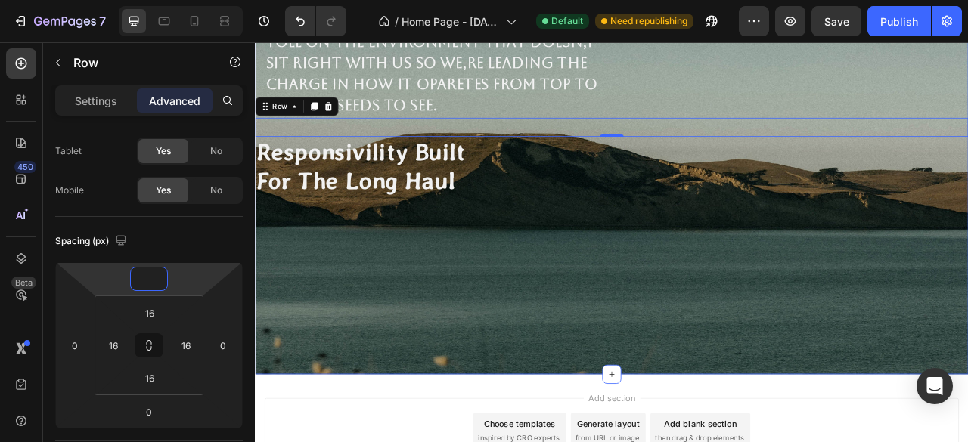
drag, startPoint x: 359, startPoint y: 374, endPoint x: 431, endPoint y: 298, distance: 104.8
click at [360, 374] on div "The clothing industry takes stuning toll on the environment That doesn,t sit ri…" at bounding box center [708, 188] width 907 height 553
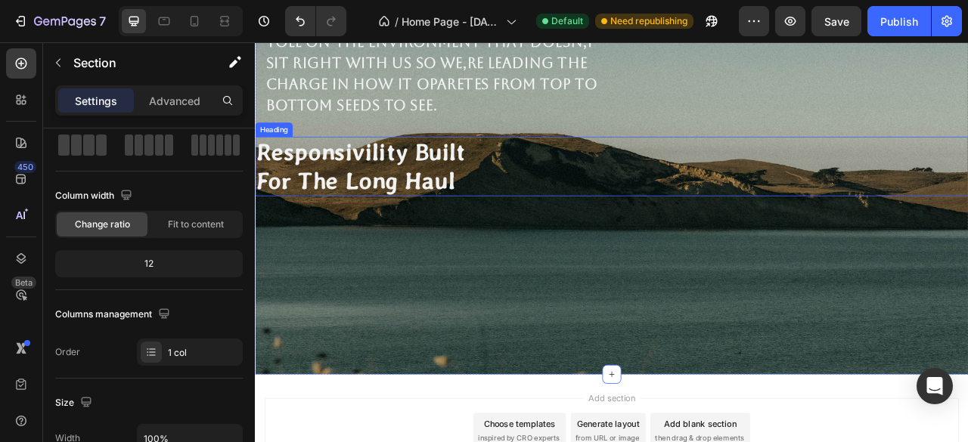
scroll to position [0, 0]
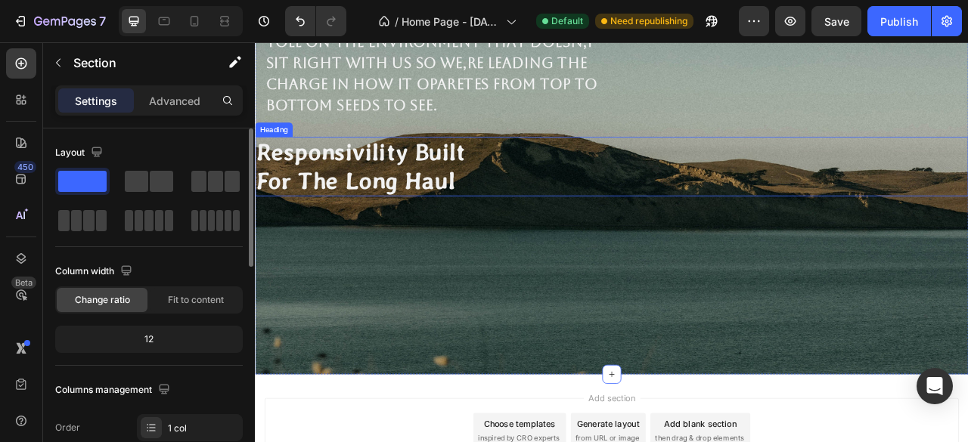
click at [565, 197] on p "Responsivility Built For The Long Haul" at bounding box center [481, 200] width 451 height 73
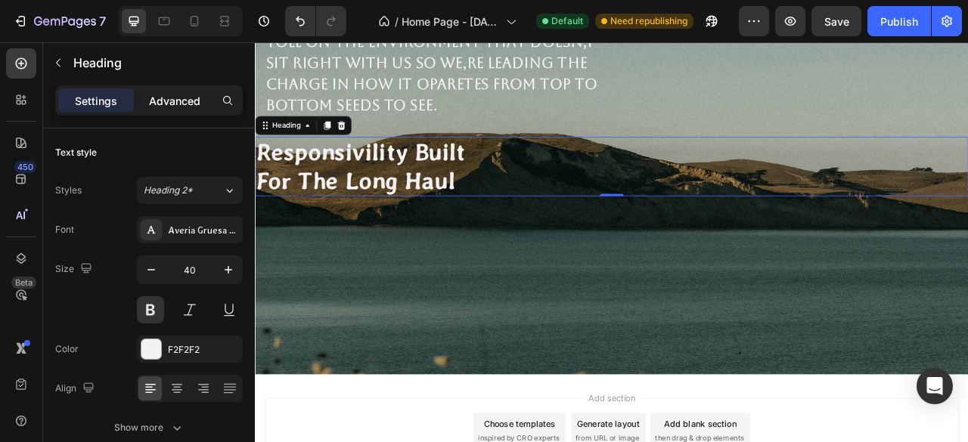
click at [182, 105] on p "Advanced" at bounding box center [174, 101] width 51 height 16
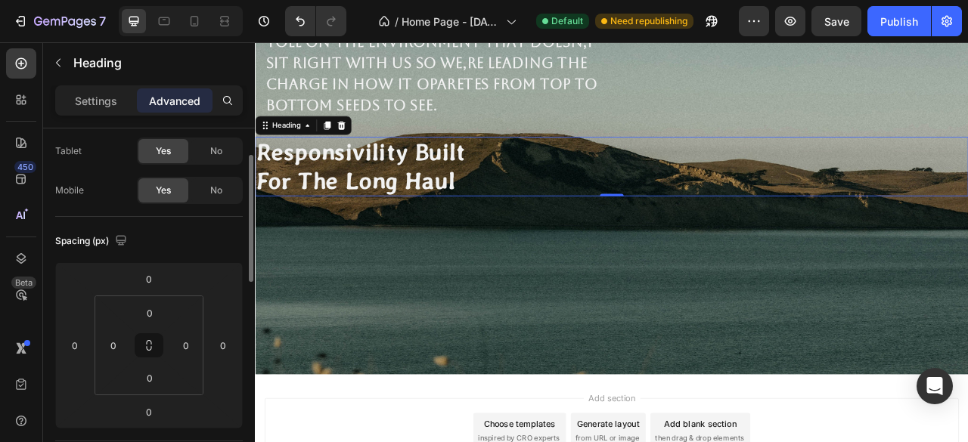
scroll to position [151, 0]
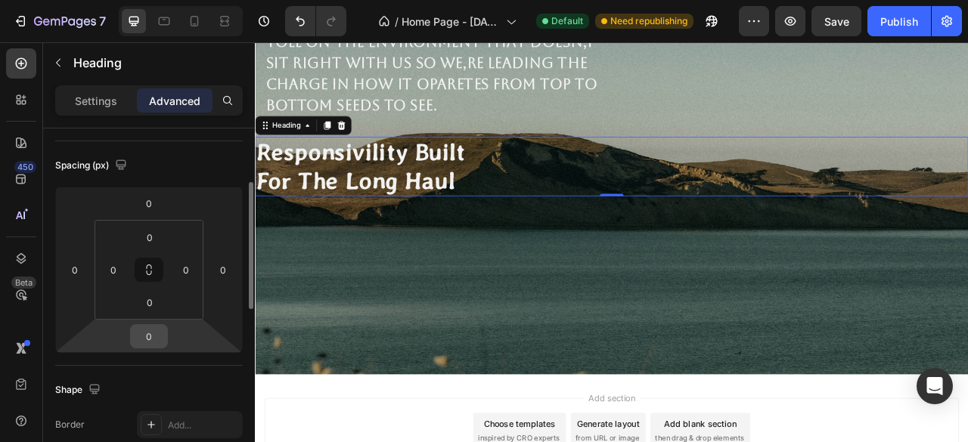
click at [157, 338] on input "0" at bounding box center [149, 336] width 30 height 23
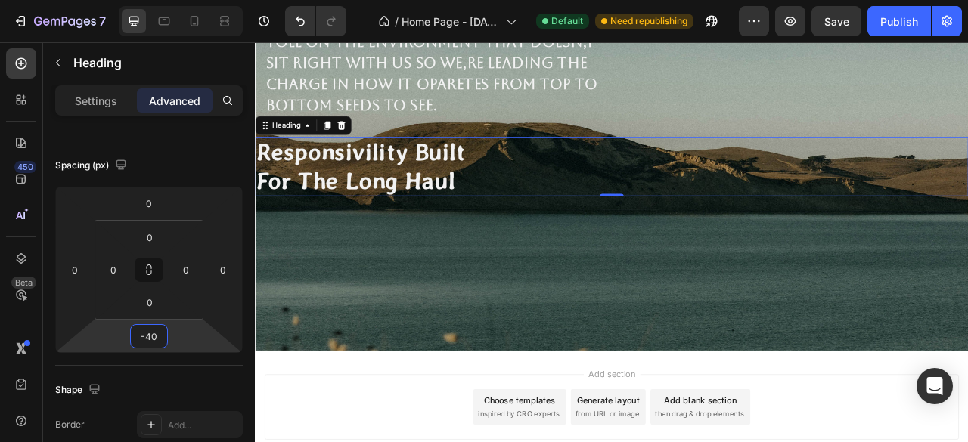
type input "-4"
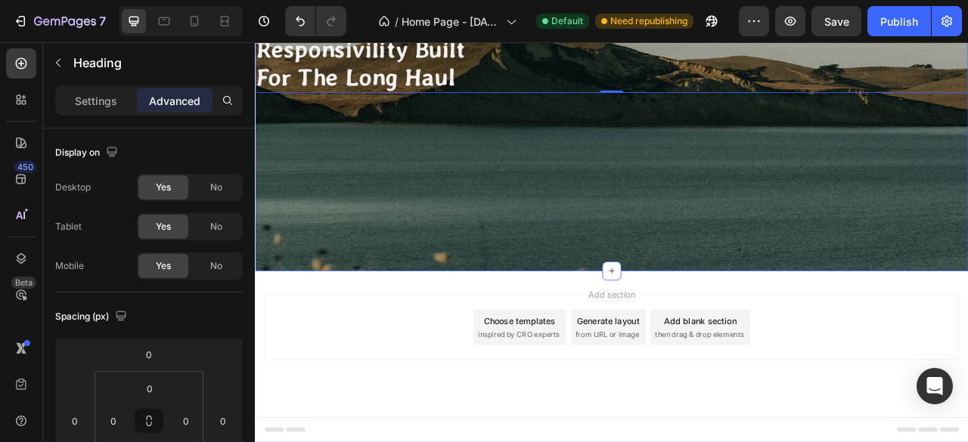
scroll to position [703, 0]
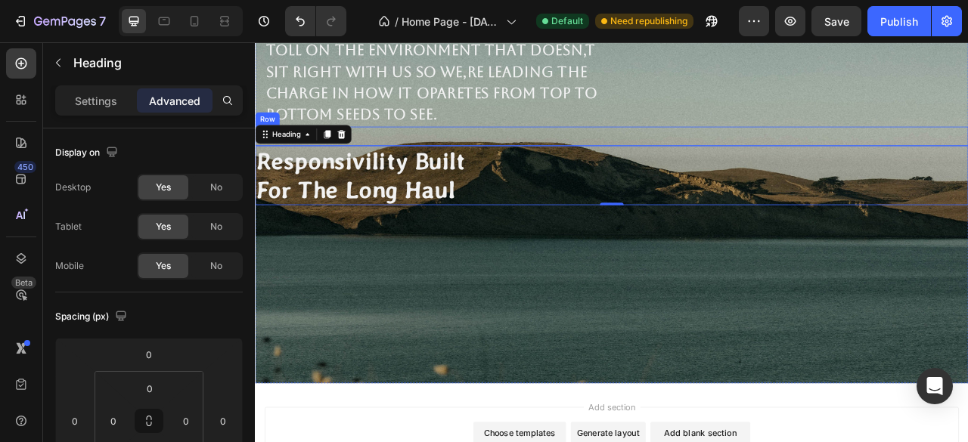
click at [581, 174] on div "The clothing industry takes stuning toll on the environment That doesn,t sit ri…" at bounding box center [708, 162] width 907 height 24
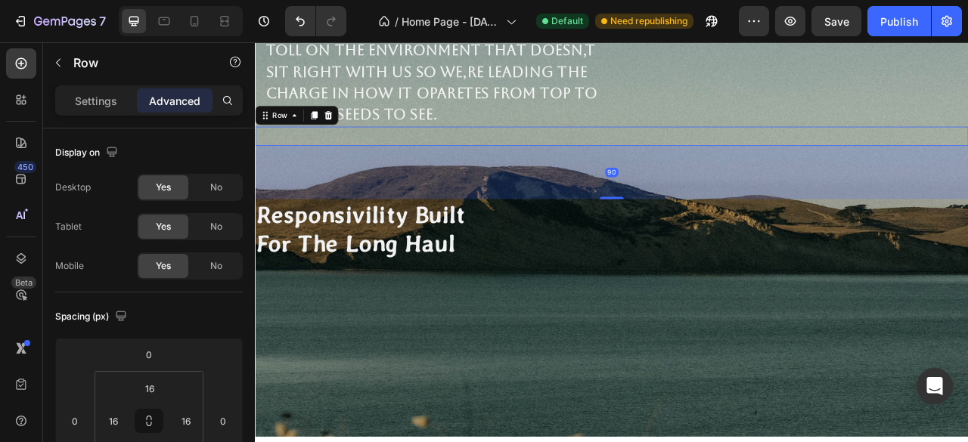
drag, startPoint x: 706, startPoint y: 383, endPoint x: 760, endPoint y: 451, distance: 86.7
click at [760, 174] on div "90" at bounding box center [708, 174] width 907 height 0
type input "90"
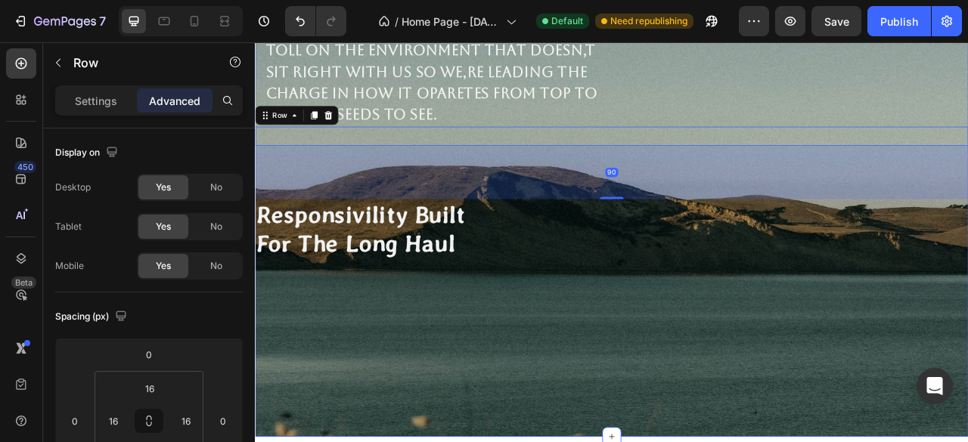
click at [903, 171] on div "The clothing industry takes stuning toll on the environment That doesn,t sit ri…" at bounding box center [708, 233] width 907 height 621
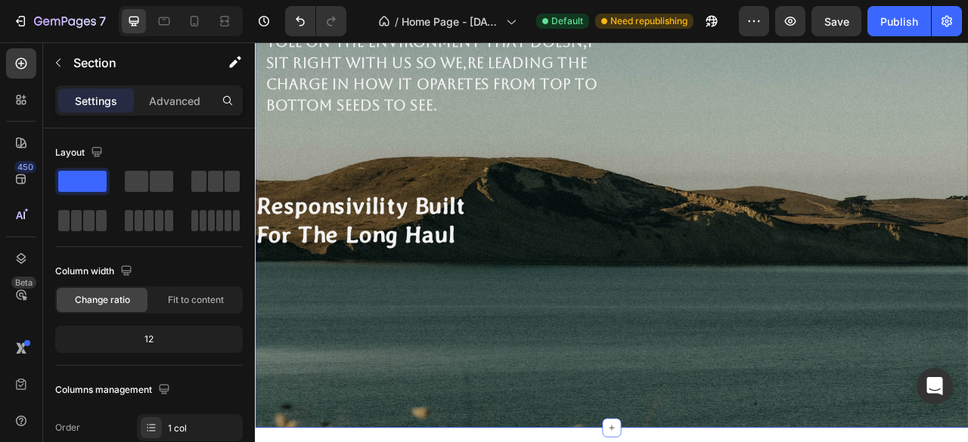
scroll to position [1005, 0]
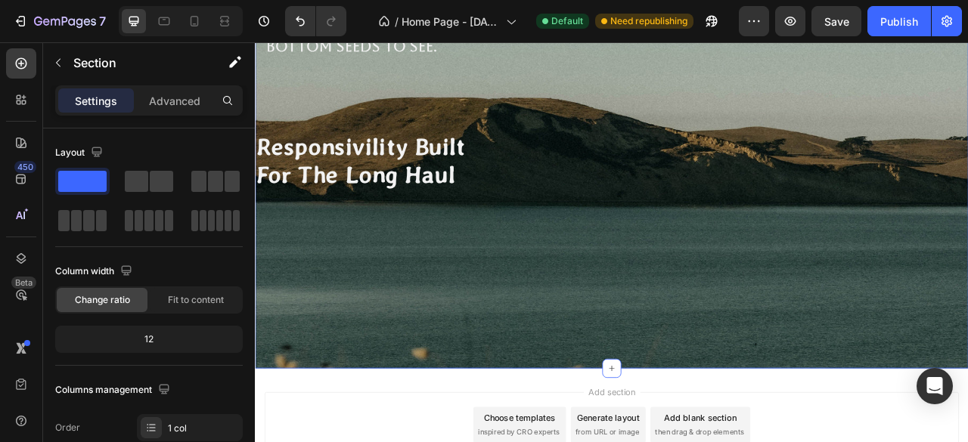
click at [294, 405] on div "The clothing industry takes stuning toll on the environment That doesn,t sit ri…" at bounding box center [708, 146] width 907 height 621
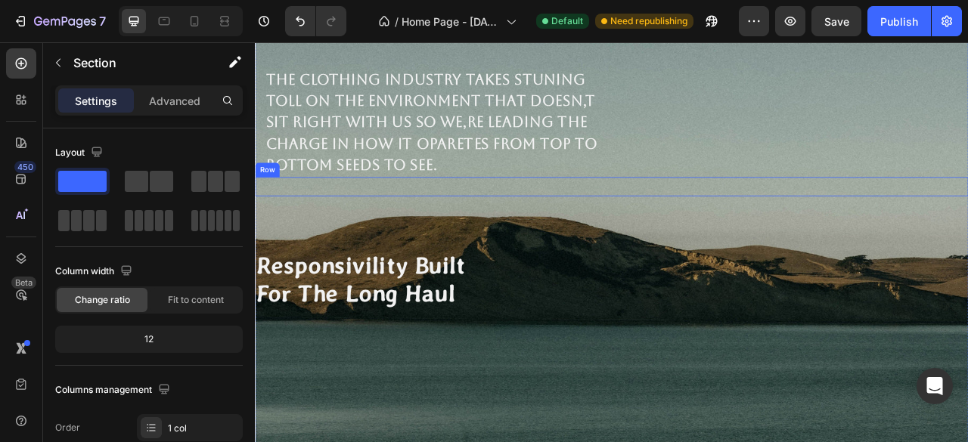
scroll to position [703, 0]
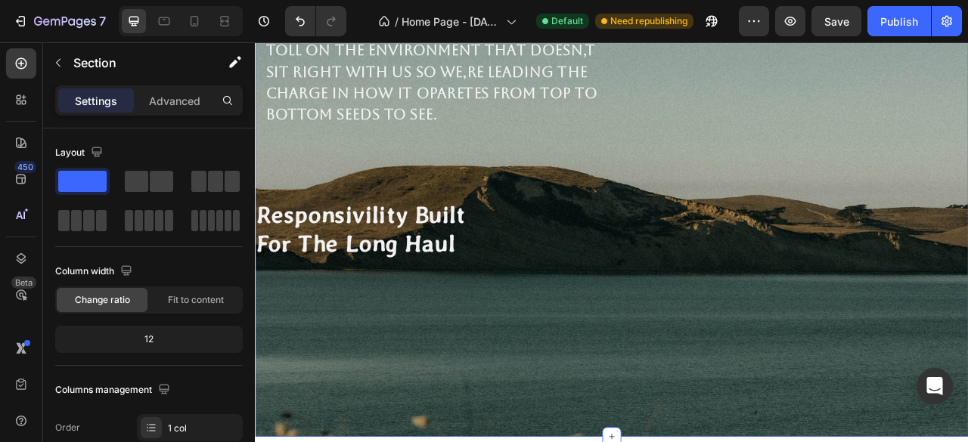
click at [321, 158] on div "The clothing industry takes stuning toll on the environment That doesn,t sit ri…" at bounding box center [708, 233] width 907 height 621
click at [154, 101] on p "Advanced" at bounding box center [174, 101] width 51 height 16
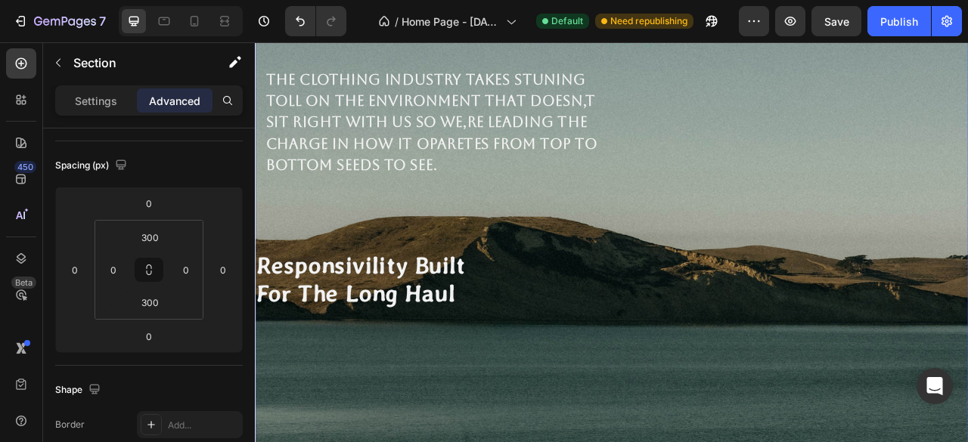
scroll to position [1005, 0]
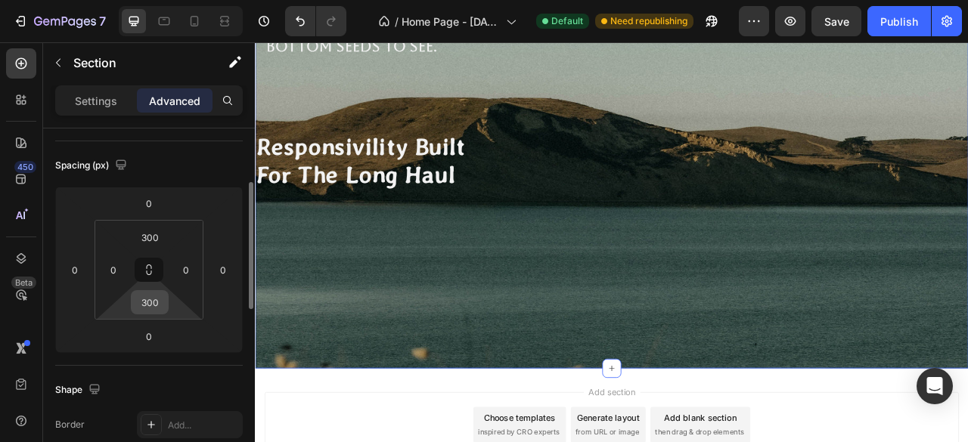
click at [165, 303] on div "300" at bounding box center [150, 302] width 38 height 24
click at [151, 308] on input "300" at bounding box center [150, 302] width 30 height 23
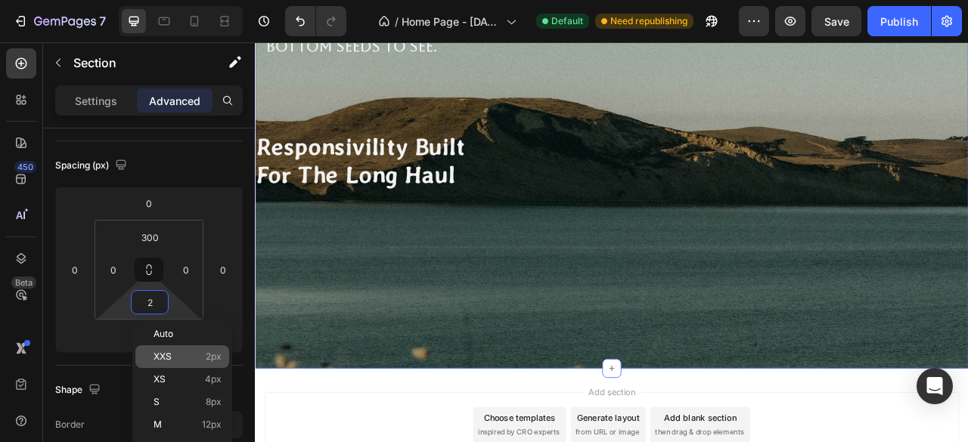
scroll to position [903, 0]
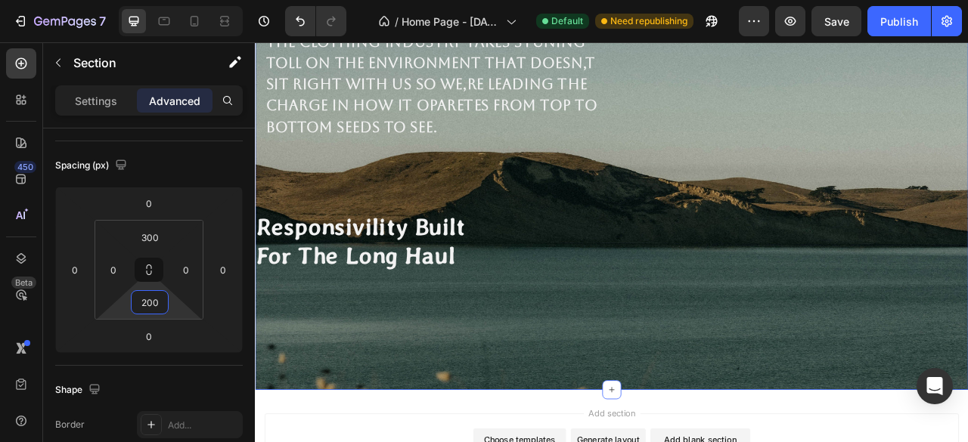
type input "200"
click at [409, 438] on div "The clothing industry takes stuning toll on the environment That doesn,t sit ri…" at bounding box center [708, 212] width 907 height 546
click at [597, 303] on p "Responsivility Built For The Long Haul" at bounding box center [481, 295] width 451 height 73
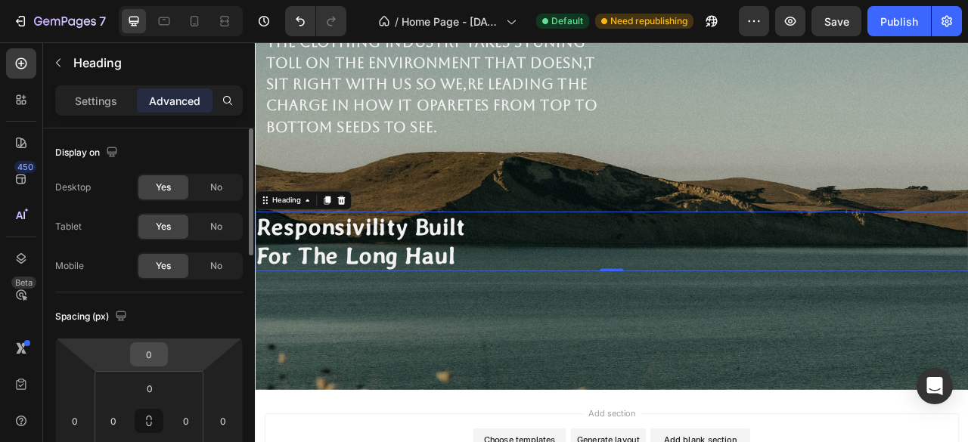
scroll to position [76, 0]
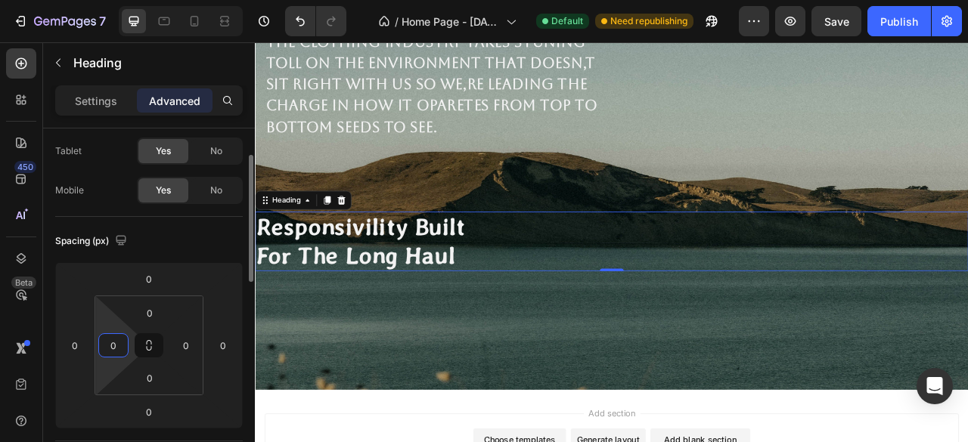
click at [113, 347] on input "0" at bounding box center [113, 345] width 23 height 23
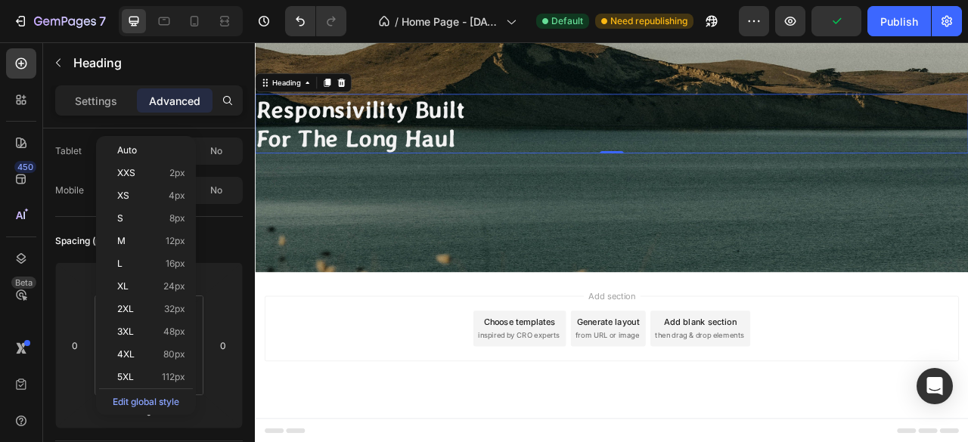
scroll to position [378, 0]
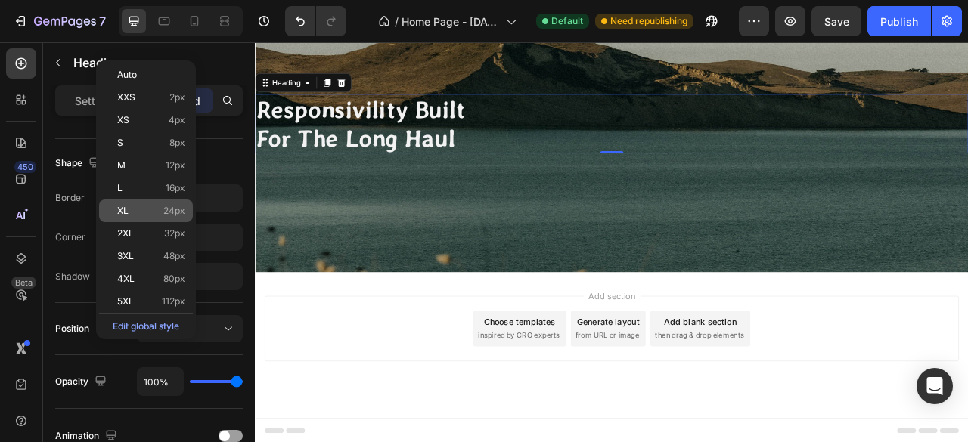
click at [166, 209] on span "24px" at bounding box center [174, 211] width 22 height 11
type input "24"
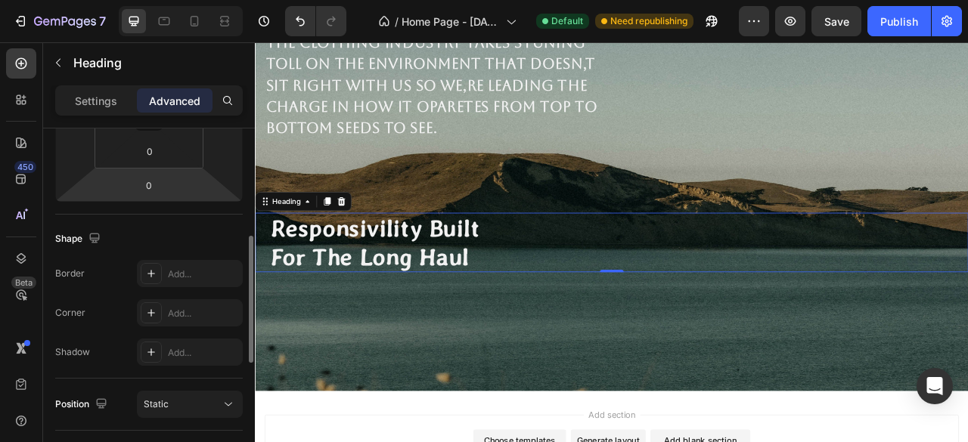
scroll to position [227, 0]
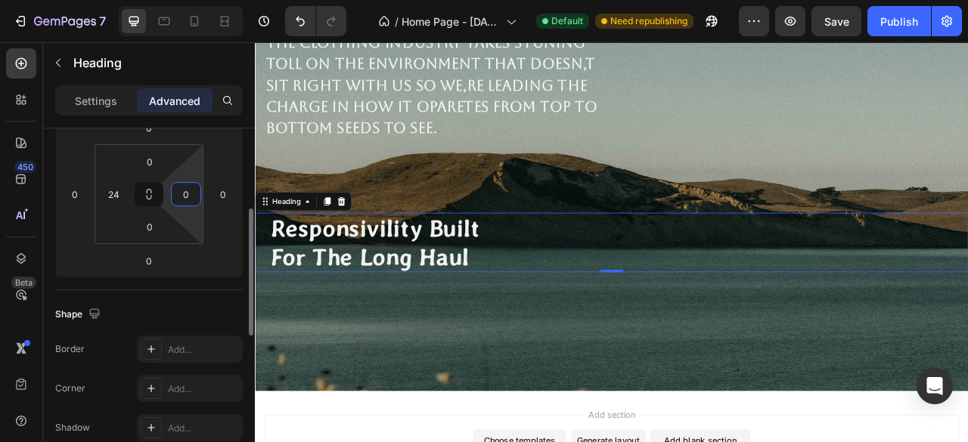
click at [180, 199] on input "0" at bounding box center [186, 194] width 23 height 23
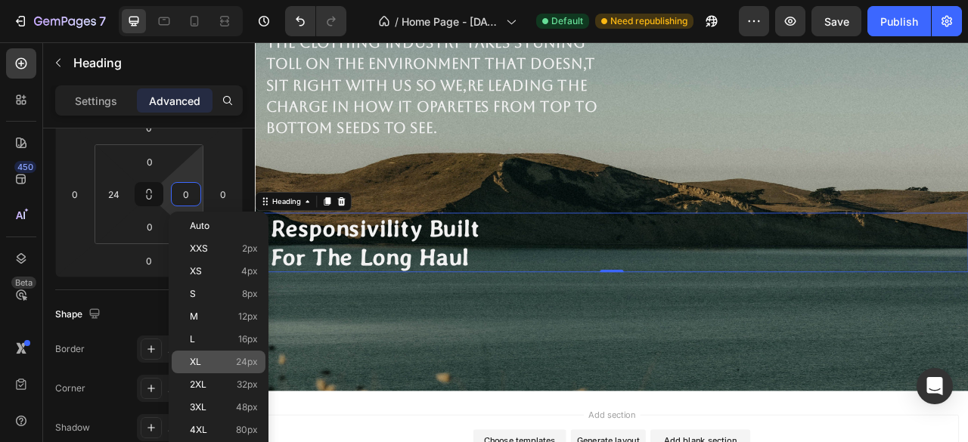
click at [225, 365] on p "XL 24px" at bounding box center [224, 362] width 68 height 11
type input "24"
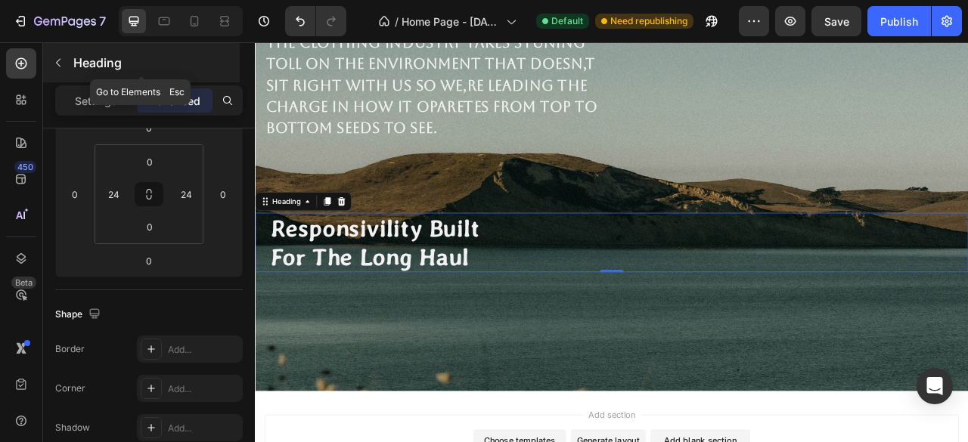
click at [57, 62] on icon "button" at bounding box center [58, 63] width 12 height 12
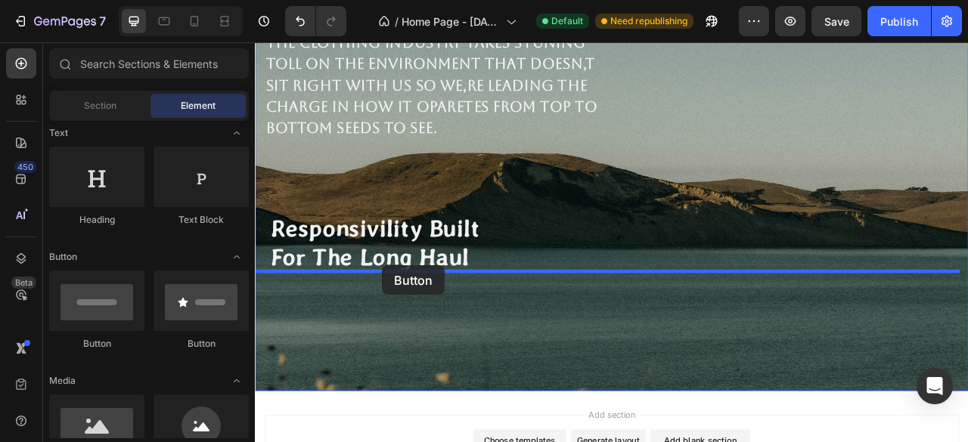
drag, startPoint x: 353, startPoint y: 359, endPoint x: 417, endPoint y: 327, distance: 71.3
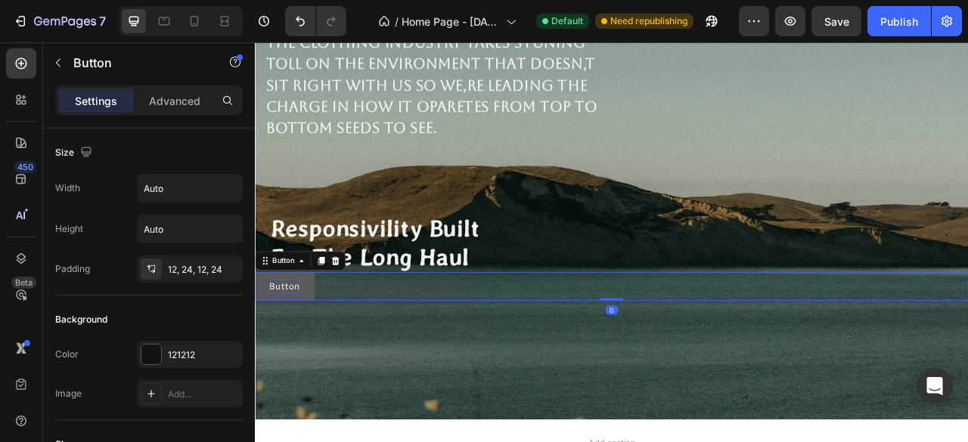
click at [301, 351] on p "Button" at bounding box center [292, 353] width 39 height 18
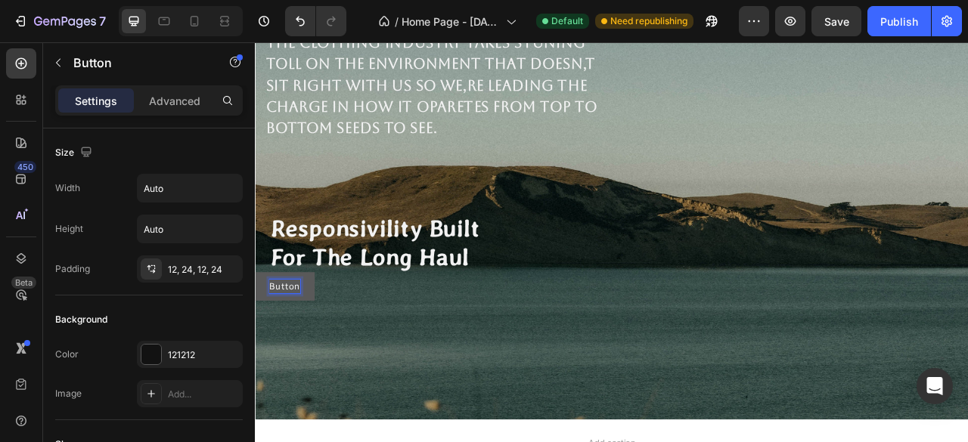
click at [291, 354] on p "Button" at bounding box center [292, 353] width 39 height 18
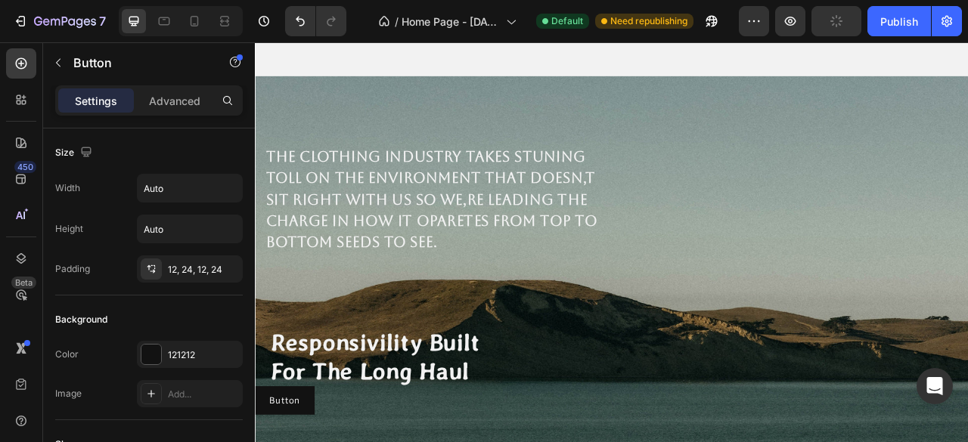
scroll to position [907, 0]
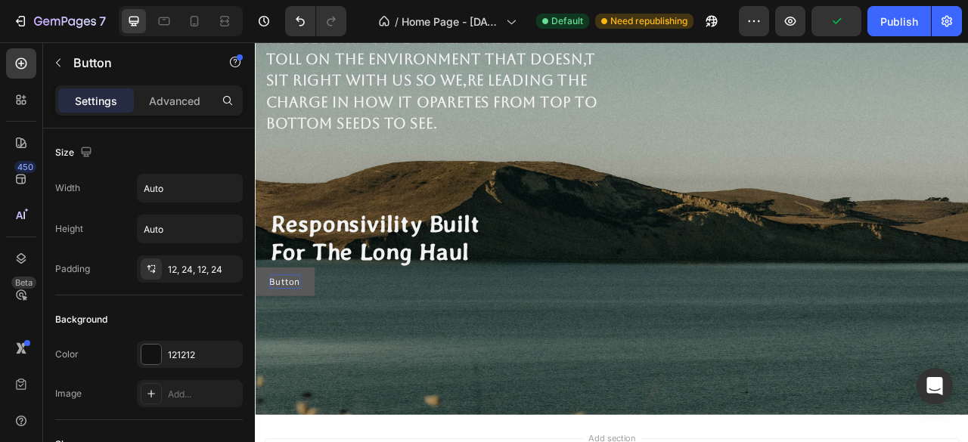
click at [299, 349] on p "Button" at bounding box center [292, 347] width 39 height 18
click at [298, 349] on p "Button" at bounding box center [292, 347] width 39 height 18
click at [255, 329] on button "Learn" at bounding box center [289, 347] width 69 height 36
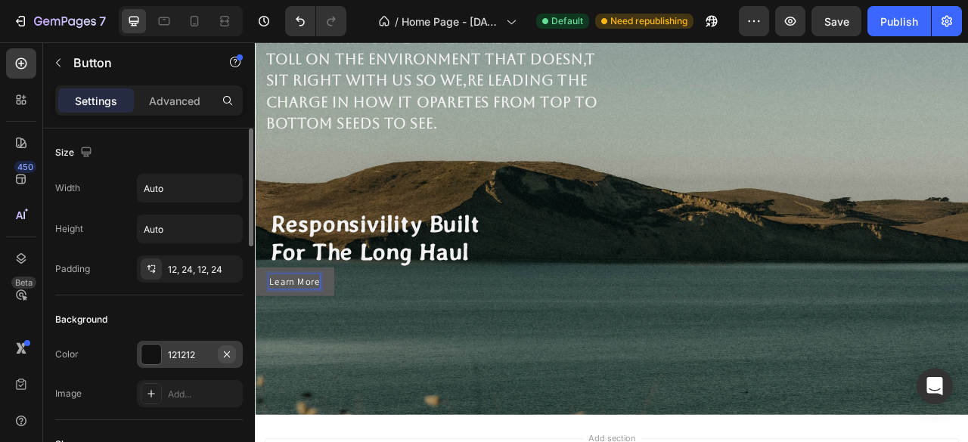
click at [227, 351] on icon "button" at bounding box center [227, 355] width 12 height 12
click at [196, 270] on div "12, 24, 12, 24" at bounding box center [190, 270] width 44 height 14
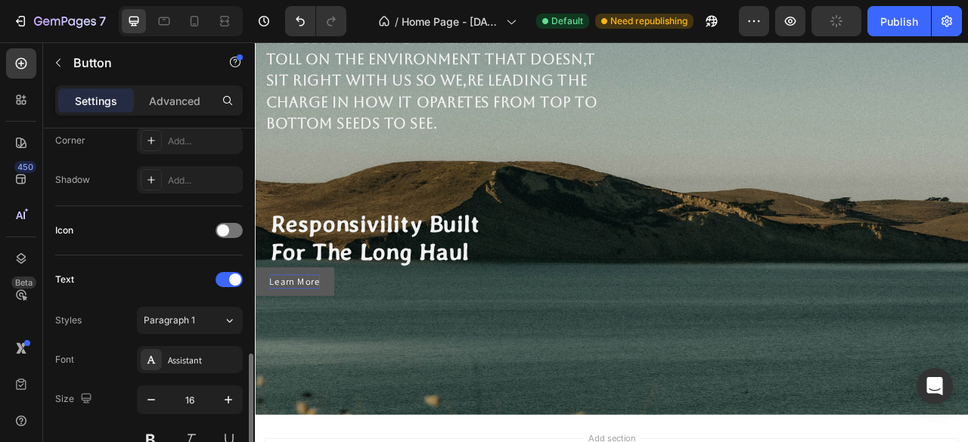
scroll to position [529, 0]
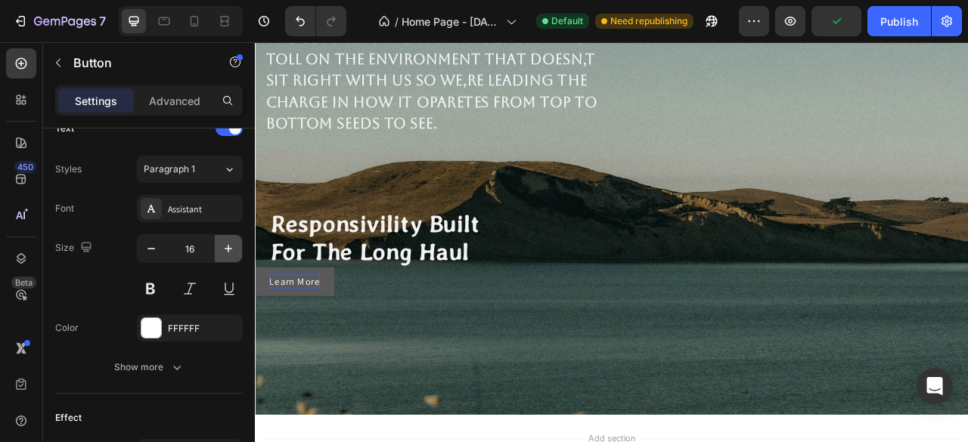
click at [230, 243] on icon "button" at bounding box center [228, 248] width 15 height 15
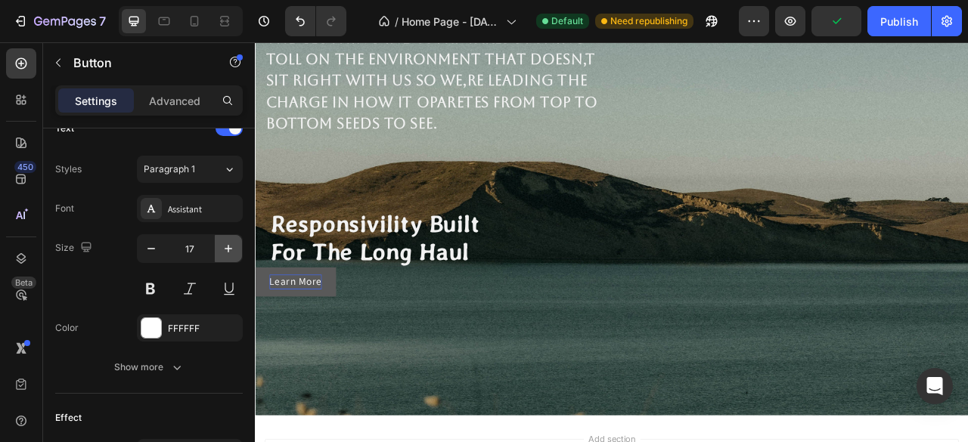
click at [230, 243] on icon "button" at bounding box center [228, 248] width 15 height 15
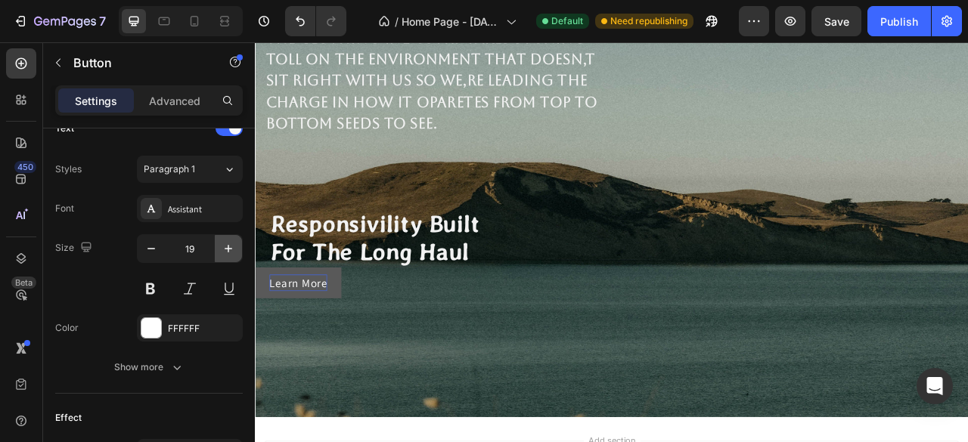
click at [228, 241] on icon "button" at bounding box center [228, 248] width 15 height 15
type input "20"
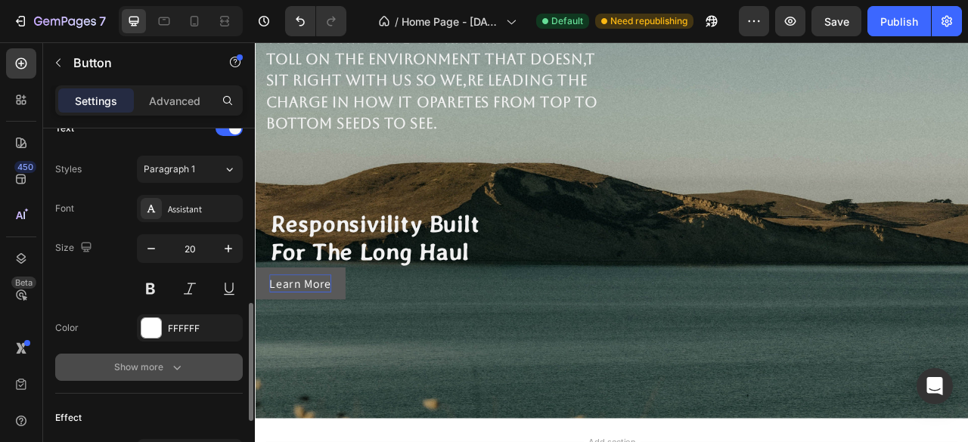
click at [178, 367] on icon "button" at bounding box center [176, 367] width 15 height 15
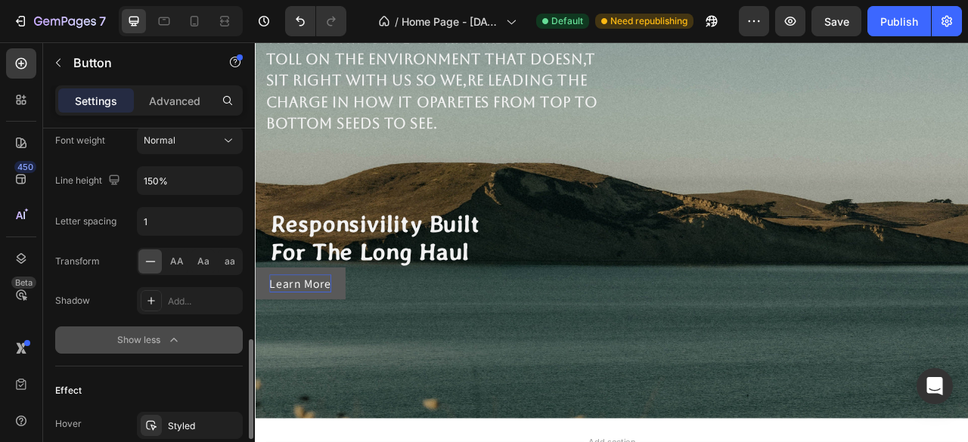
scroll to position [907, 0]
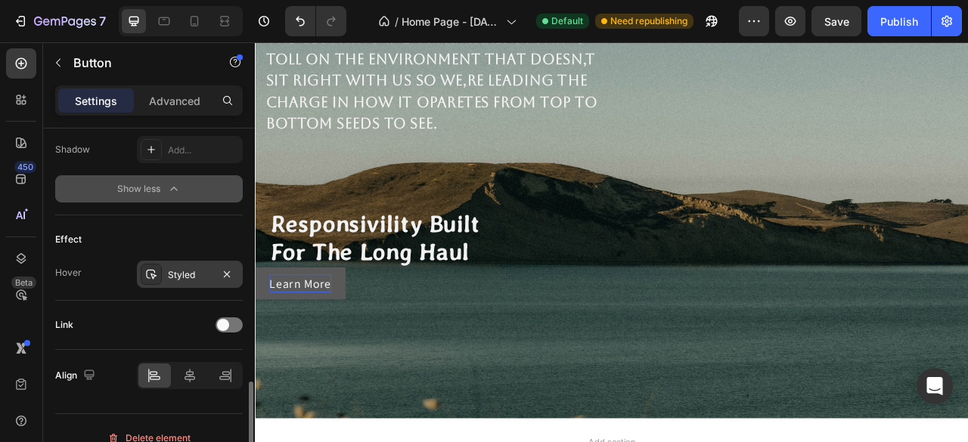
click at [184, 273] on div "Styled" at bounding box center [190, 275] width 44 height 14
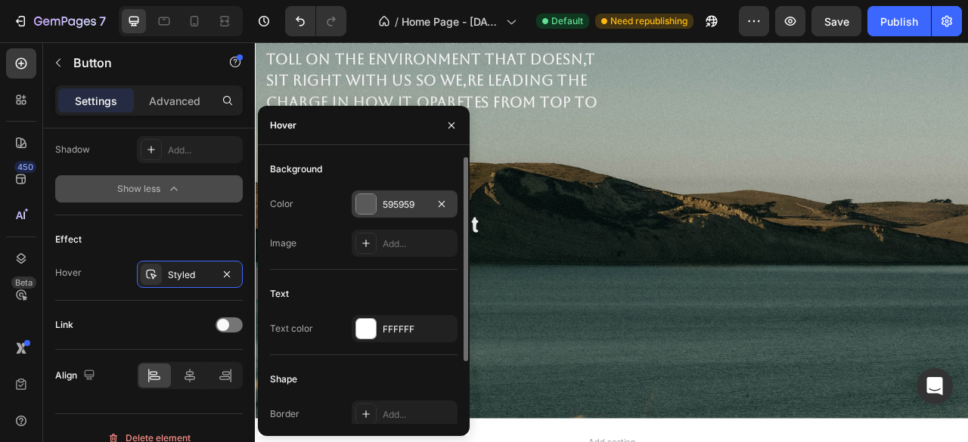
click at [377, 205] on div "595959" at bounding box center [405, 204] width 106 height 27
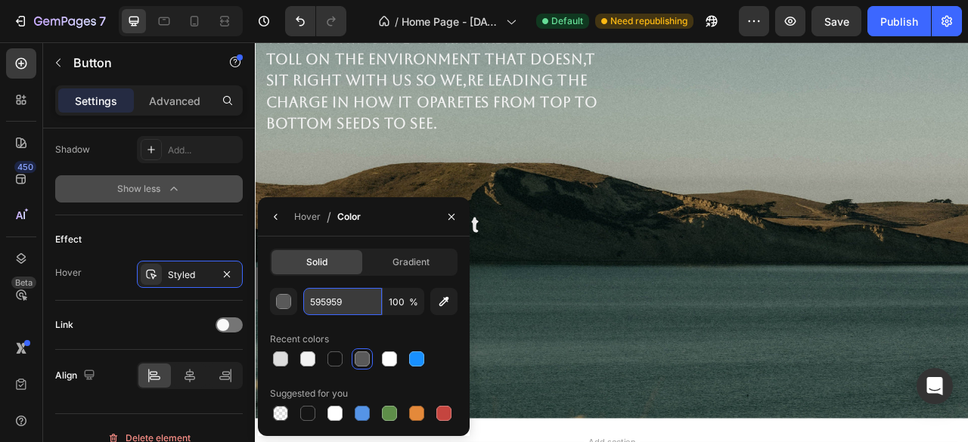
click at [343, 302] on input "595959" at bounding box center [342, 301] width 79 height 27
paste input "#B5AA8F"
type input "#B5AA8F"
click at [662, 396] on div "The clothing industry takes stuning toll on the environment That doesn,t sit ri…" at bounding box center [708, 227] width 907 height 587
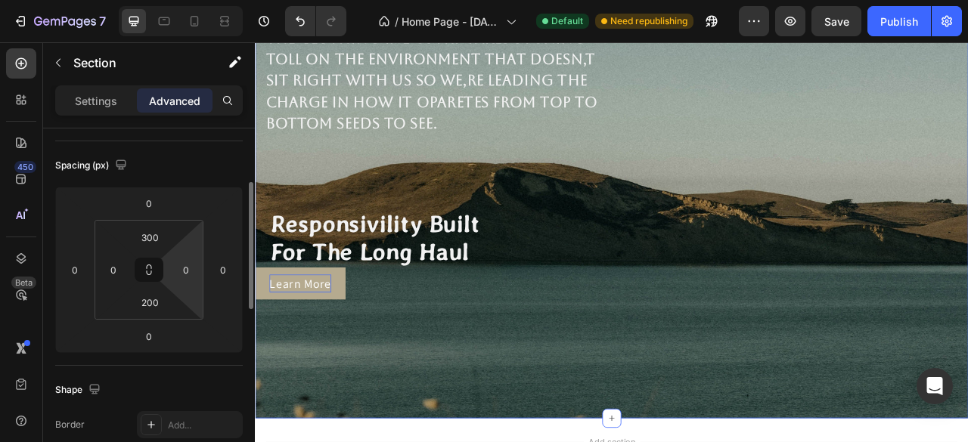
scroll to position [0, 0]
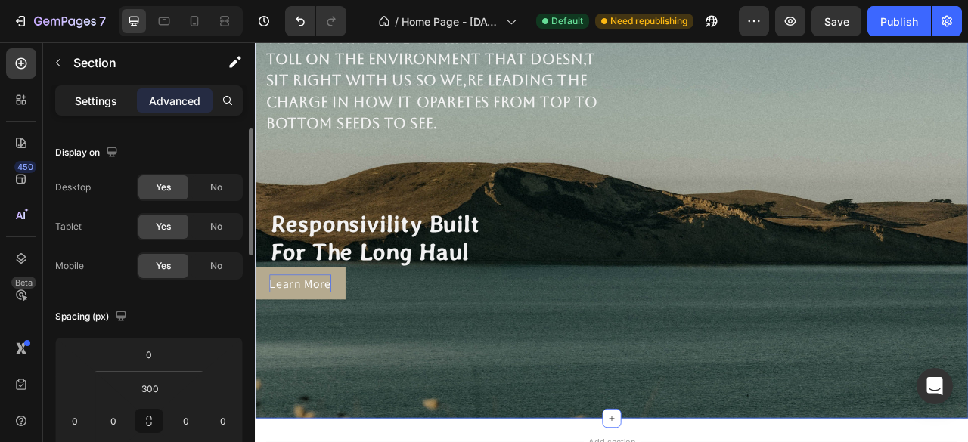
click at [83, 91] on div "Settings" at bounding box center [96, 100] width 76 height 24
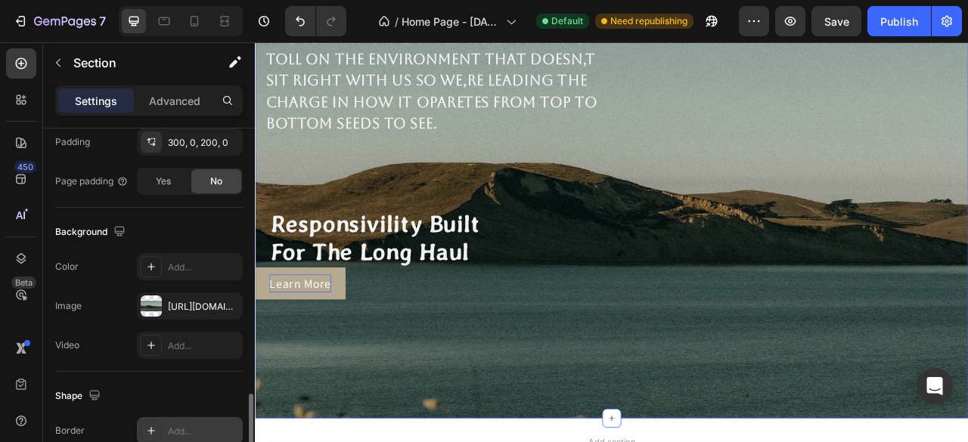
scroll to position [336, 0]
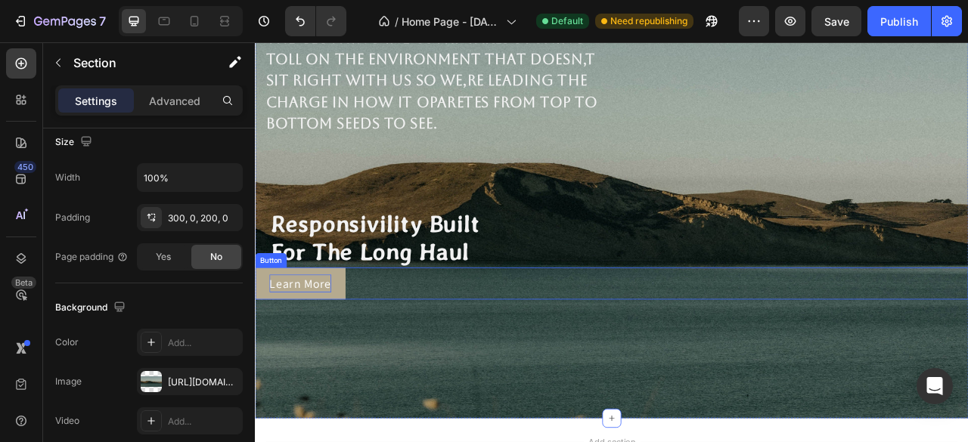
click at [358, 349] on button "Learn More" at bounding box center [312, 349] width 115 height 41
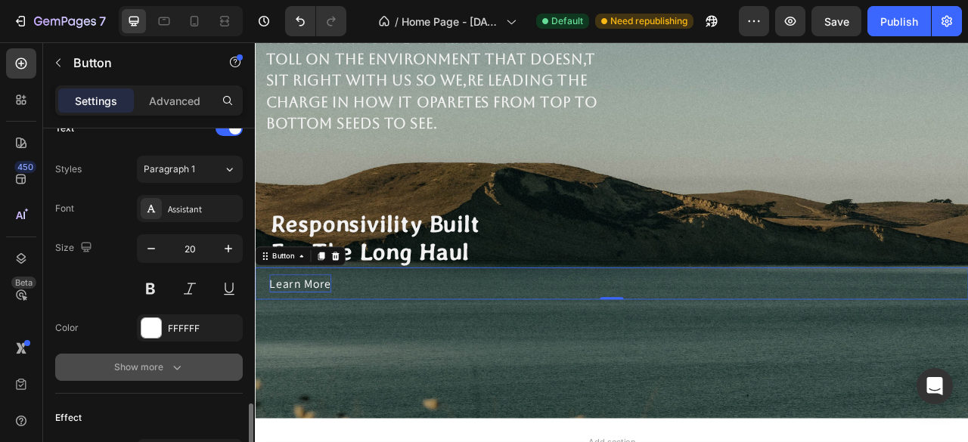
scroll to position [680, 0]
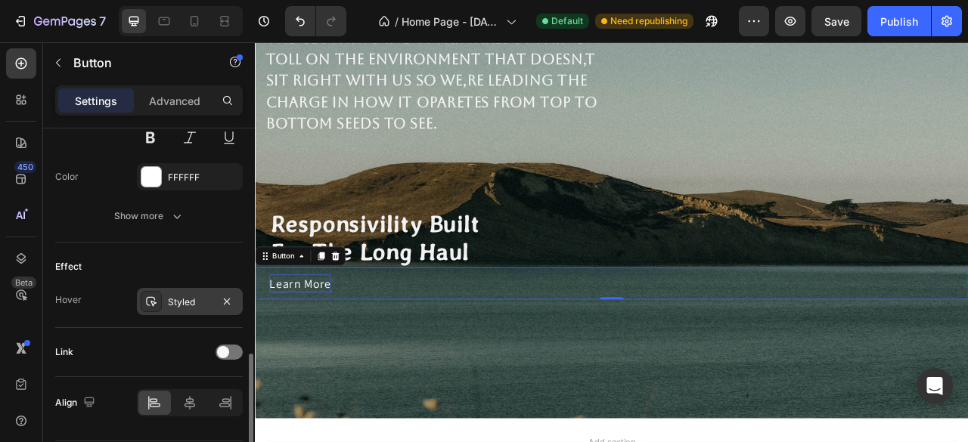
click at [191, 300] on div "Styled" at bounding box center [190, 303] width 44 height 14
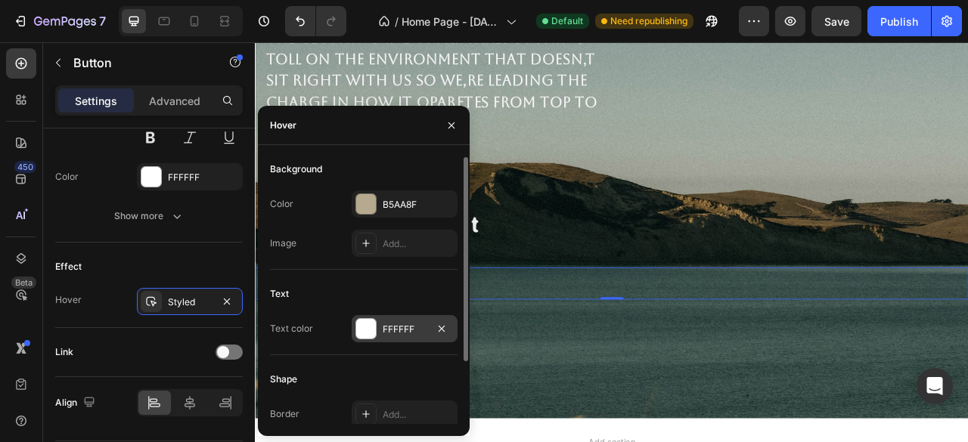
click at [375, 330] on div at bounding box center [366, 329] width 20 height 20
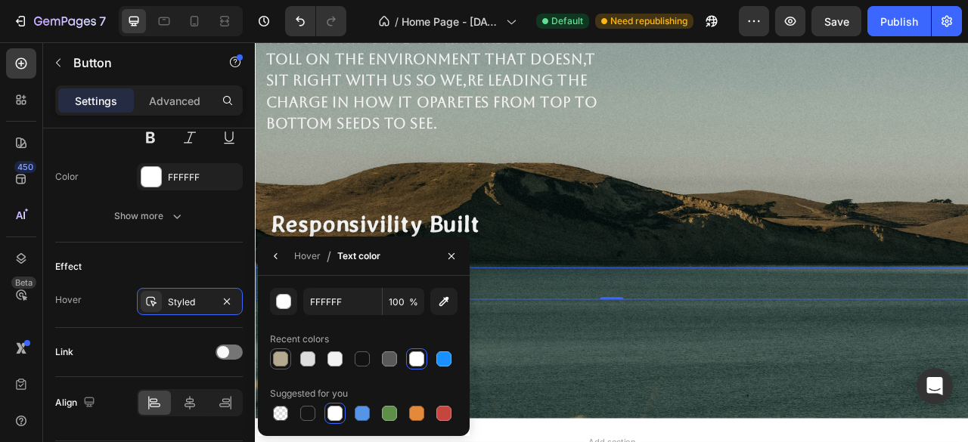
click at [279, 359] on div at bounding box center [280, 359] width 15 height 15
type input "B5AA8F"
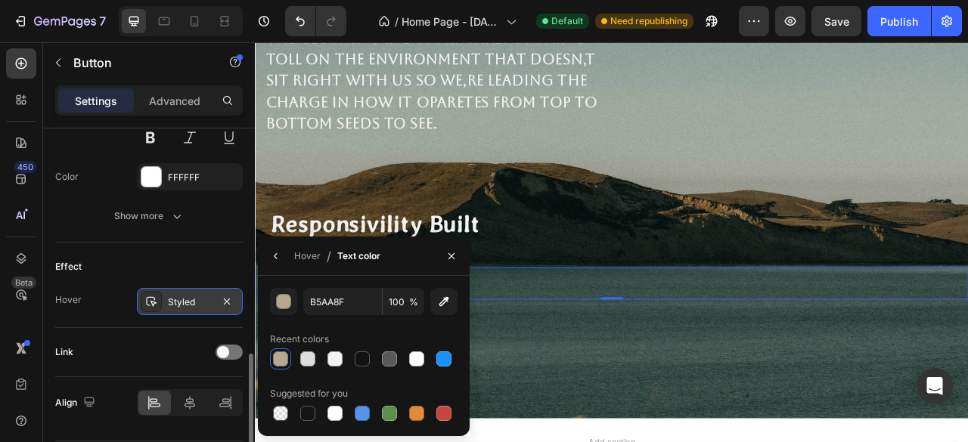
click at [203, 299] on div "Styled" at bounding box center [190, 303] width 44 height 14
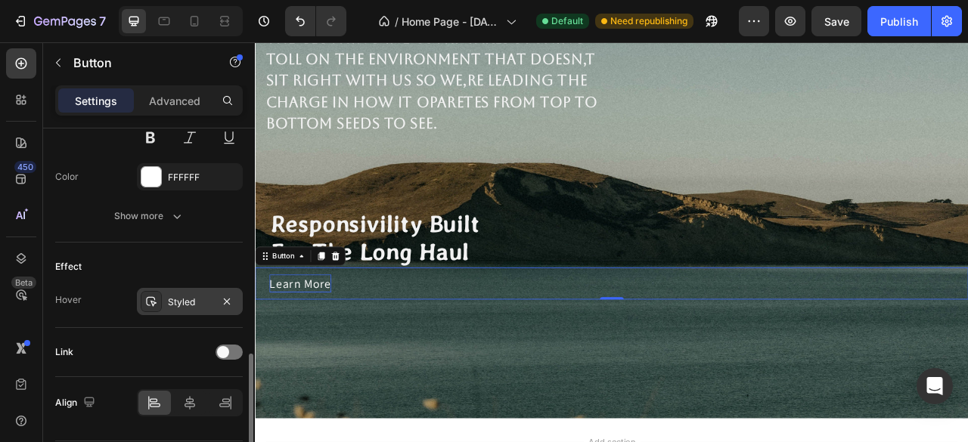
click at [202, 299] on div "Styled" at bounding box center [190, 303] width 44 height 14
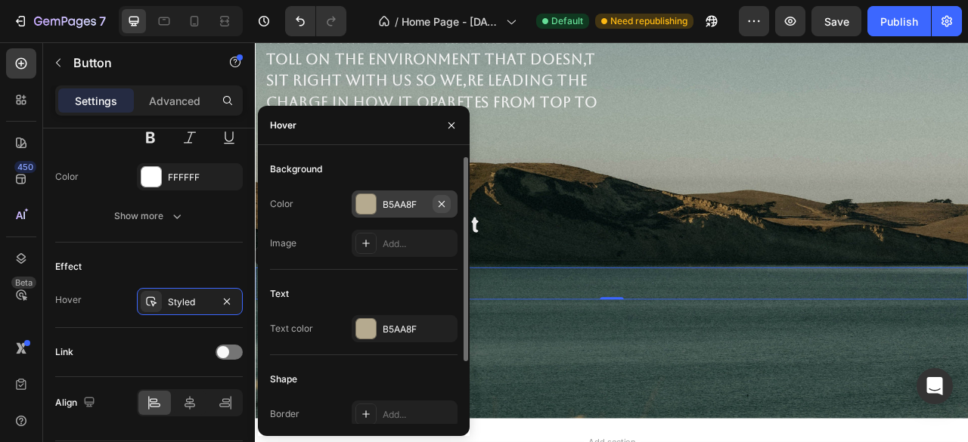
click at [440, 206] on icon "button" at bounding box center [441, 204] width 12 height 12
click at [453, 128] on icon "button" at bounding box center [451, 125] width 12 height 12
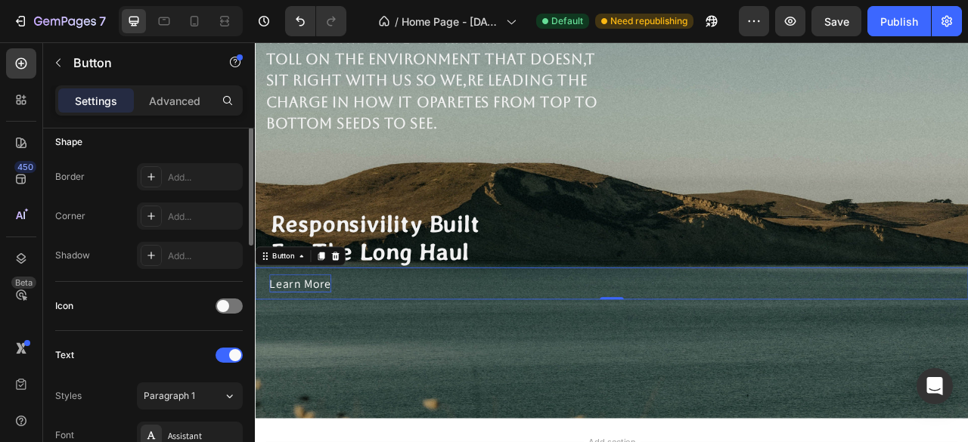
scroll to position [227, 0]
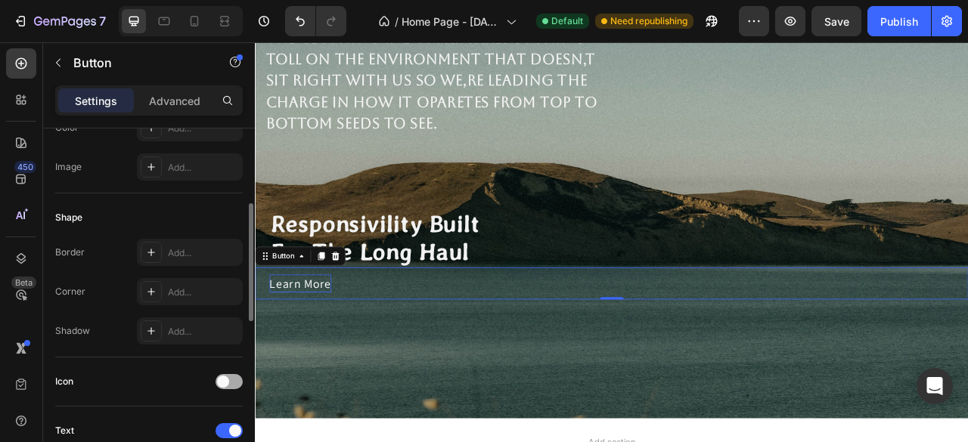
click at [227, 383] on span at bounding box center [223, 382] width 12 height 12
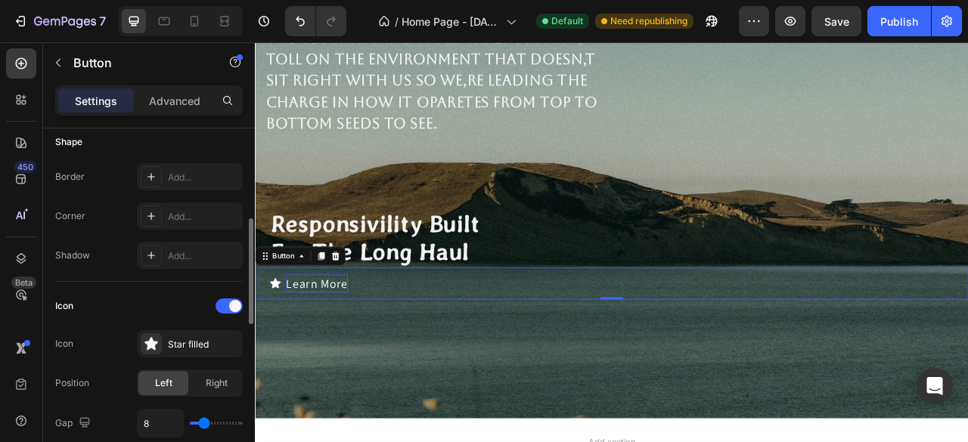
scroll to position [454, 0]
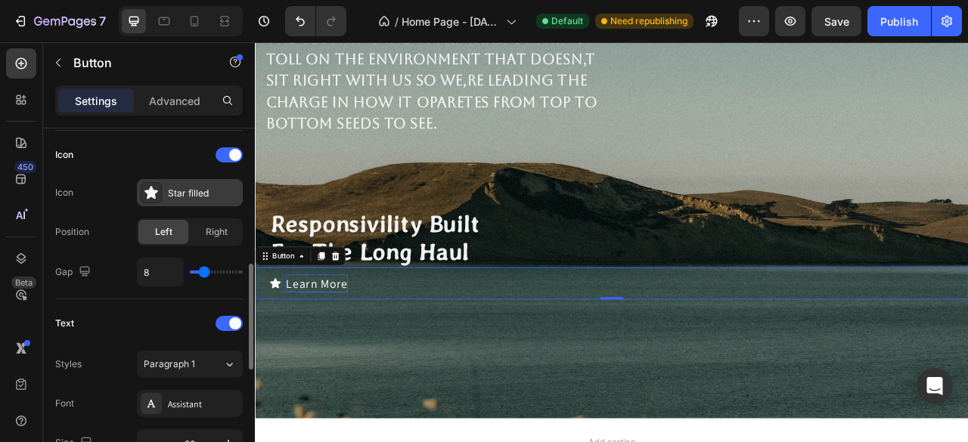
click at [147, 185] on icon at bounding box center [151, 192] width 15 height 15
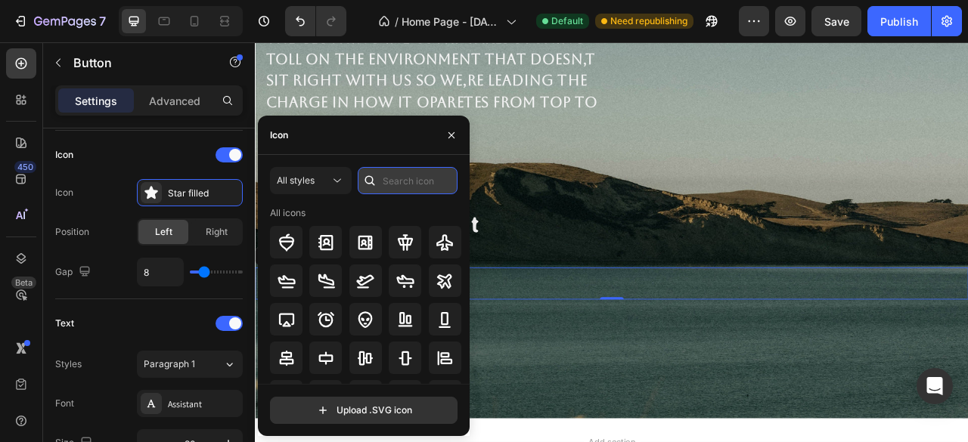
click at [398, 181] on input "text" at bounding box center [408, 180] width 100 height 27
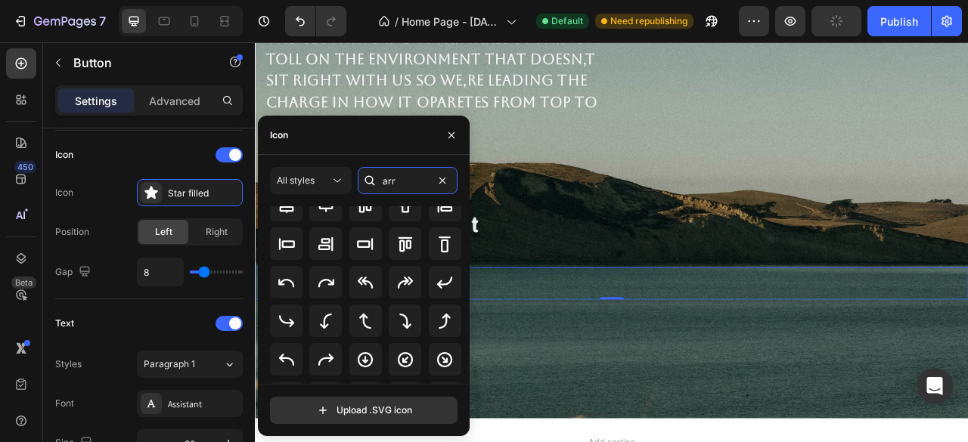
scroll to position [151, 0]
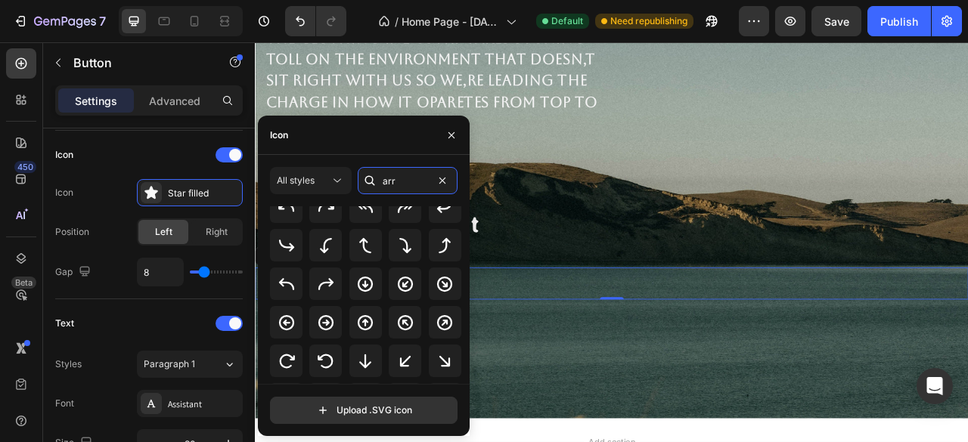
type input "arr"
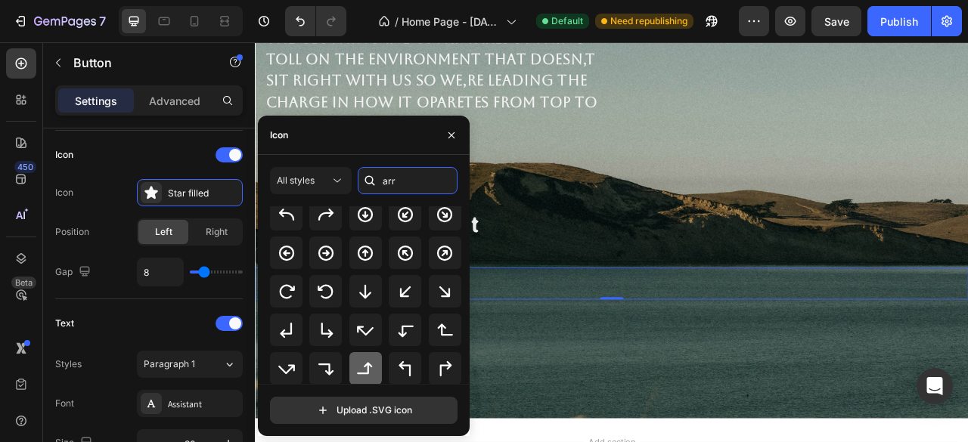
scroll to position [360, 0]
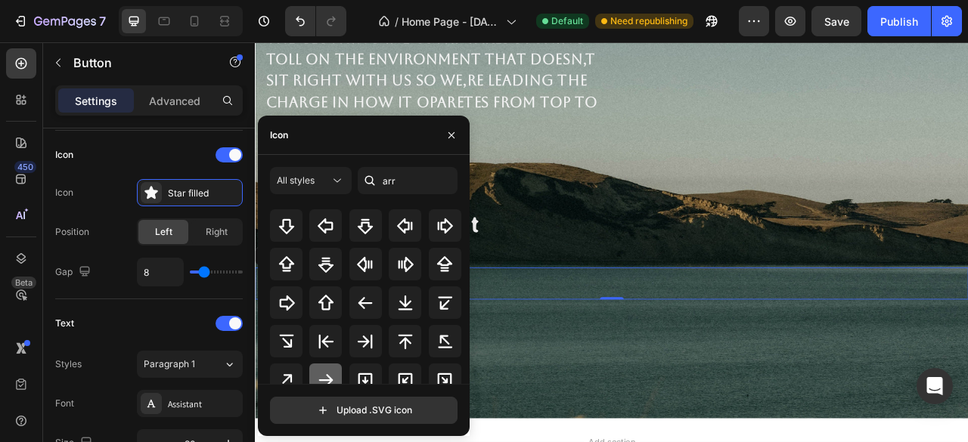
click at [332, 376] on icon at bounding box center [326, 380] width 18 height 18
click at [450, 134] on icon "button" at bounding box center [451, 135] width 6 height 6
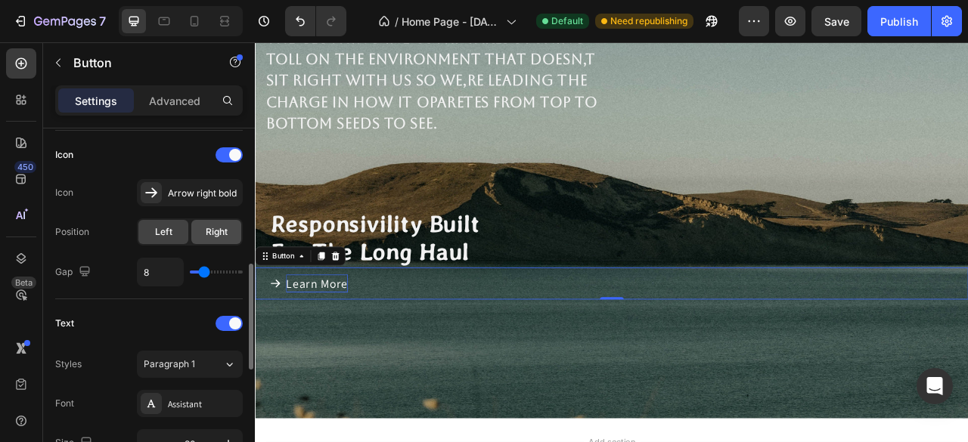
click at [221, 235] on span "Right" at bounding box center [217, 232] width 22 height 14
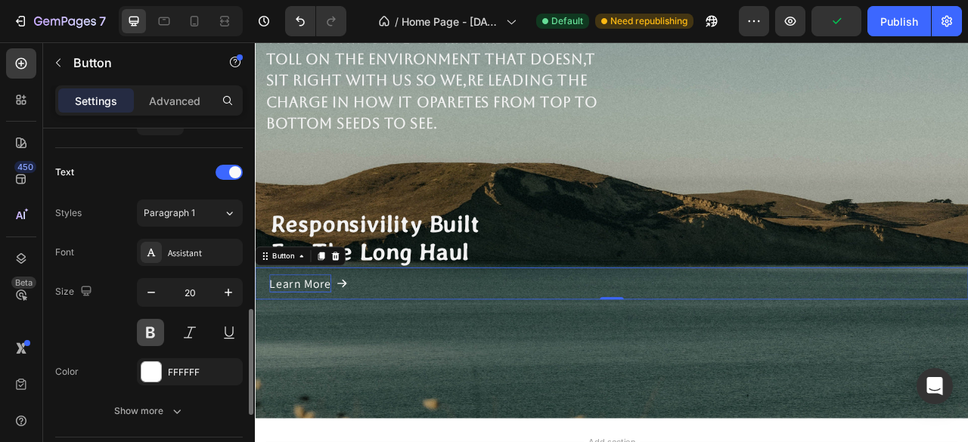
click at [153, 330] on button at bounding box center [150, 332] width 27 height 27
click at [214, 246] on div "Assistant" at bounding box center [203, 253] width 71 height 14
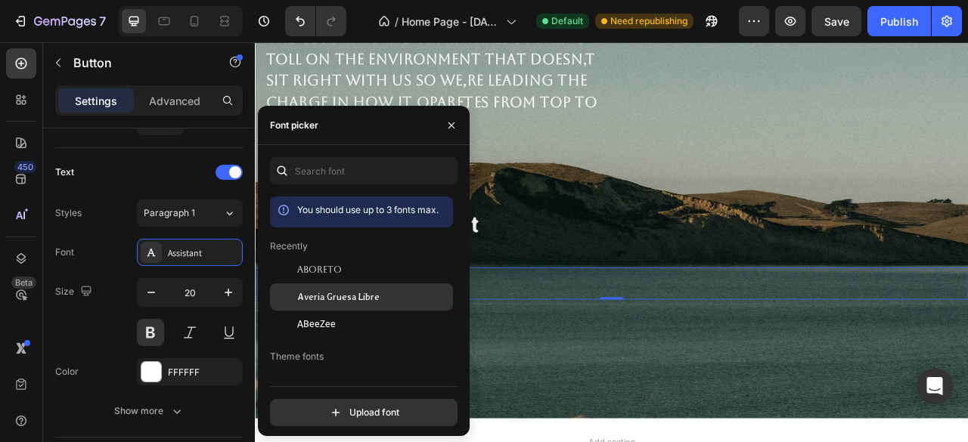
click at [330, 304] on span "Averia Gruesa Libre" at bounding box center [338, 297] width 82 height 14
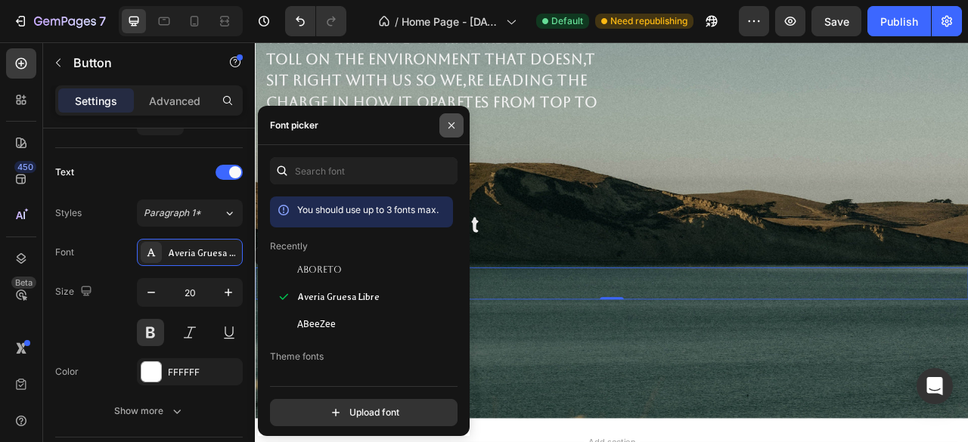
click at [454, 123] on icon "button" at bounding box center [451, 125] width 12 height 12
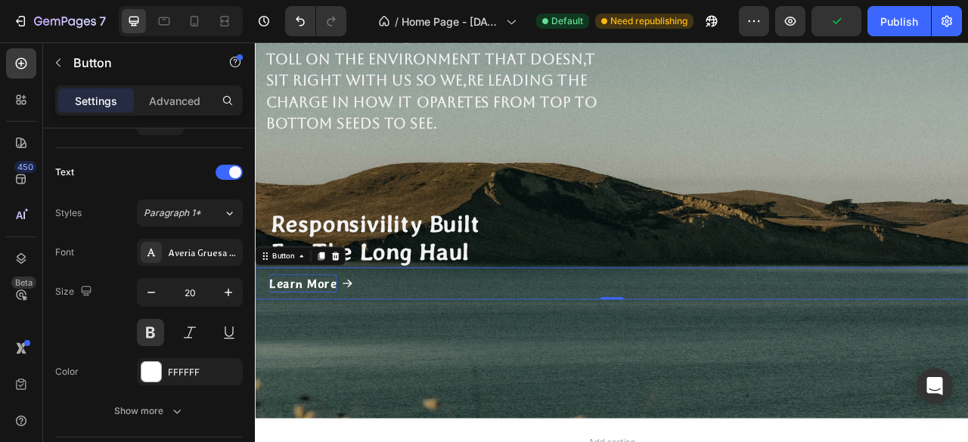
click at [463, 349] on div "Learn More Button 0" at bounding box center [708, 349] width 907 height 41
click at [399, 442] on div "The clothing industry takes stuning toll on the environment That doesn,t sit ri…" at bounding box center [708, 227] width 907 height 587
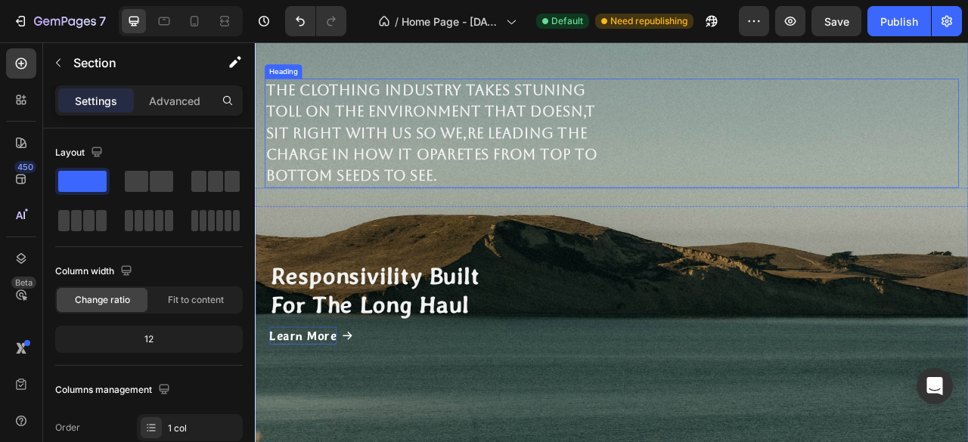
scroll to position [197, 0]
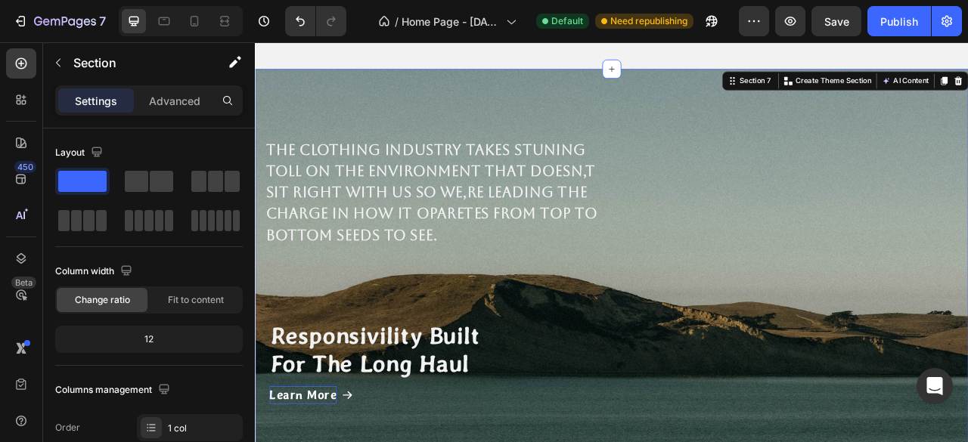
click at [282, 300] on div "The clothing industry takes stuning toll on the environment That doesn,t sit ri…" at bounding box center [708, 369] width 907 height 587
click at [189, 96] on p "Advanced" at bounding box center [174, 101] width 51 height 16
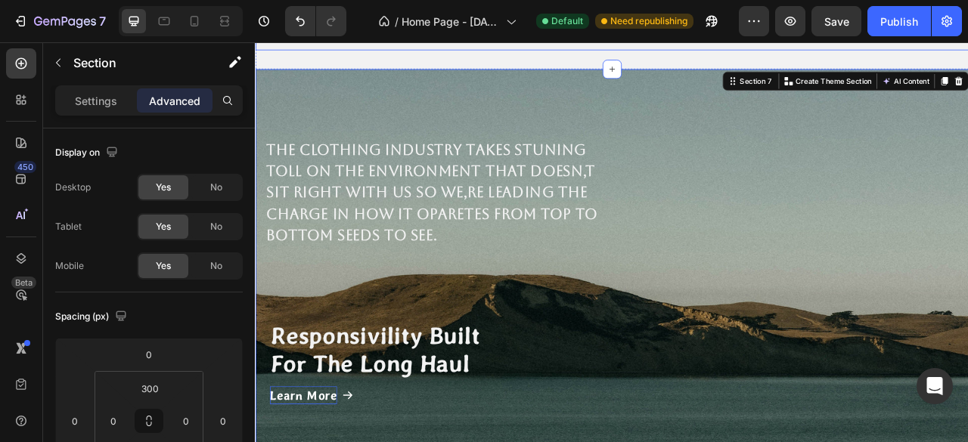
click at [271, 52] on div "Image SHIRTS Button Image BOTTOMS Button Image TEES & SWETERS Button Image OUTW…" at bounding box center [708, 31] width 907 height 42
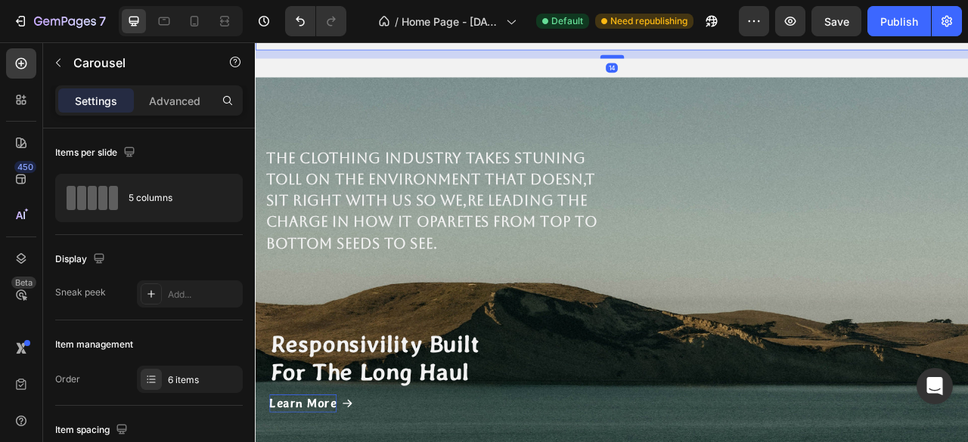
drag, startPoint x: 705, startPoint y: 266, endPoint x: 711, endPoint y: 277, distance: 12.6
click at [711, 63] on div at bounding box center [708, 60] width 30 height 5
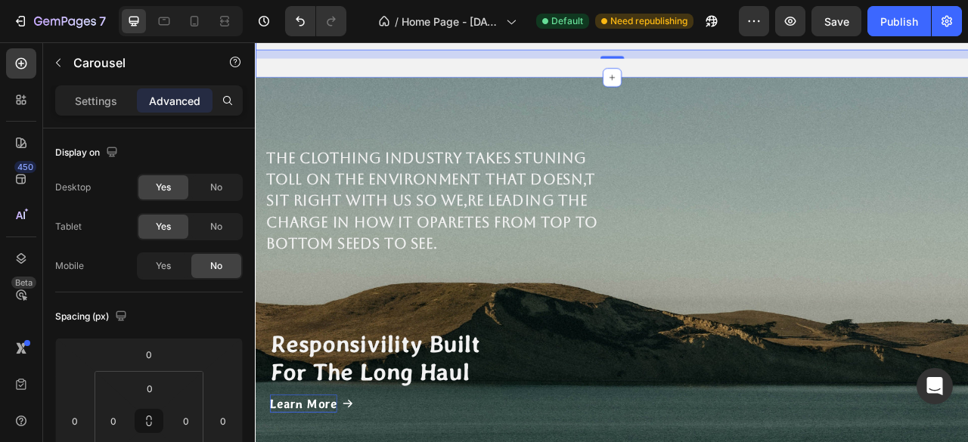
click at [349, 337] on div "The clothing industry takes stuning toll on the environment That doesn,t sit ri…" at bounding box center [708, 380] width 907 height 587
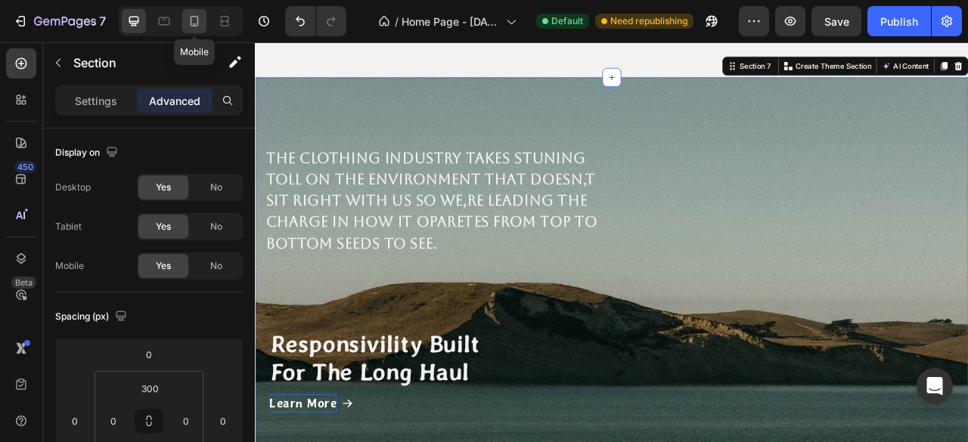
click at [192, 27] on icon at bounding box center [194, 21] width 15 height 15
type input "40"
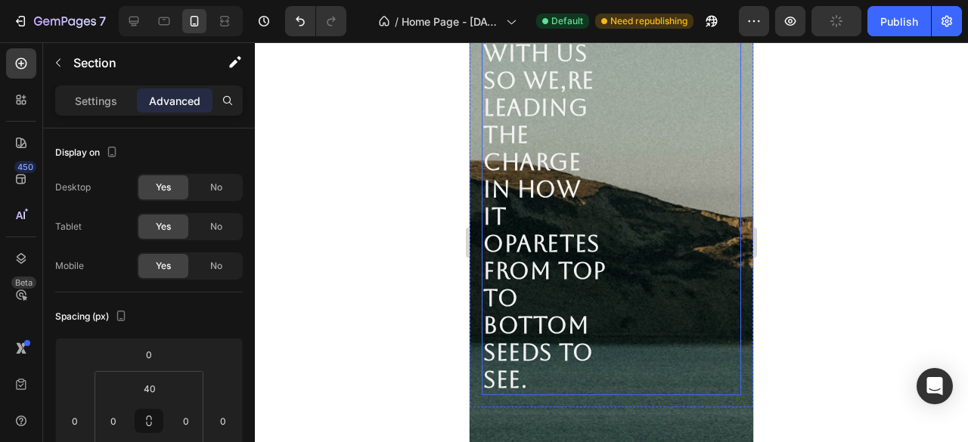
scroll to position [677, 0]
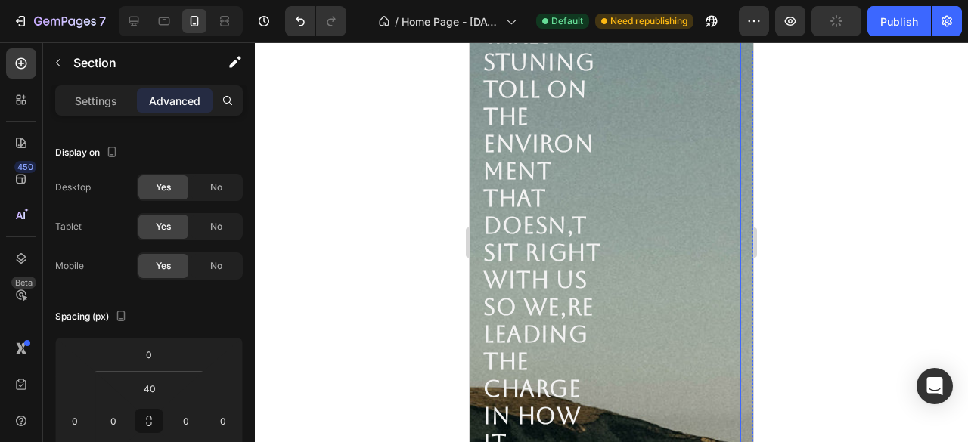
click at [664, 181] on div "The clothing industry takes stuning toll on the environment That doesn,t sit ri…" at bounding box center [611, 267] width 259 height 711
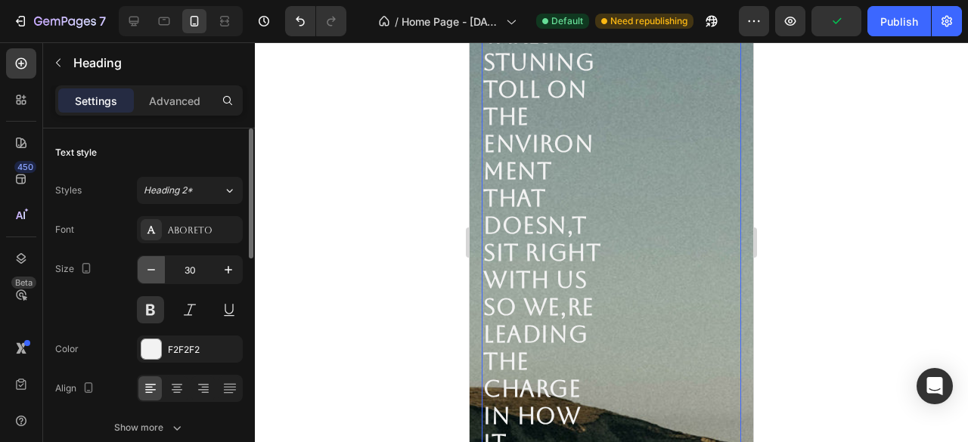
click at [157, 272] on icon "button" at bounding box center [151, 269] width 15 height 15
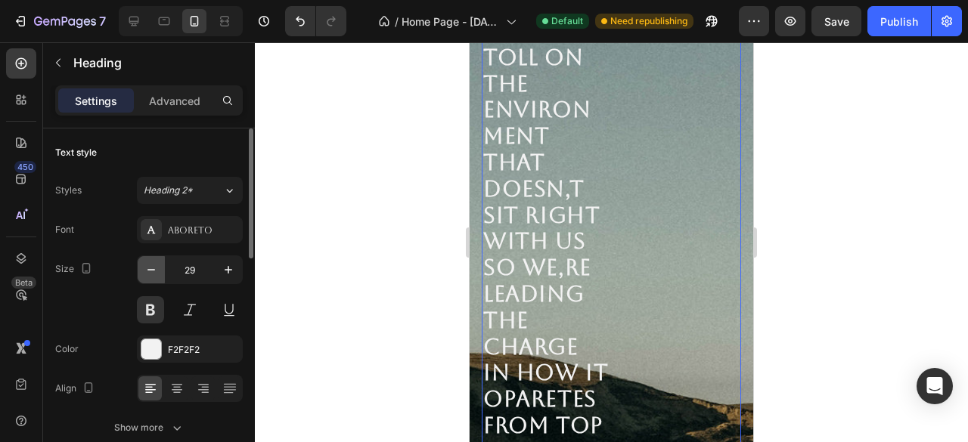
click at [157, 272] on icon "button" at bounding box center [151, 269] width 15 height 15
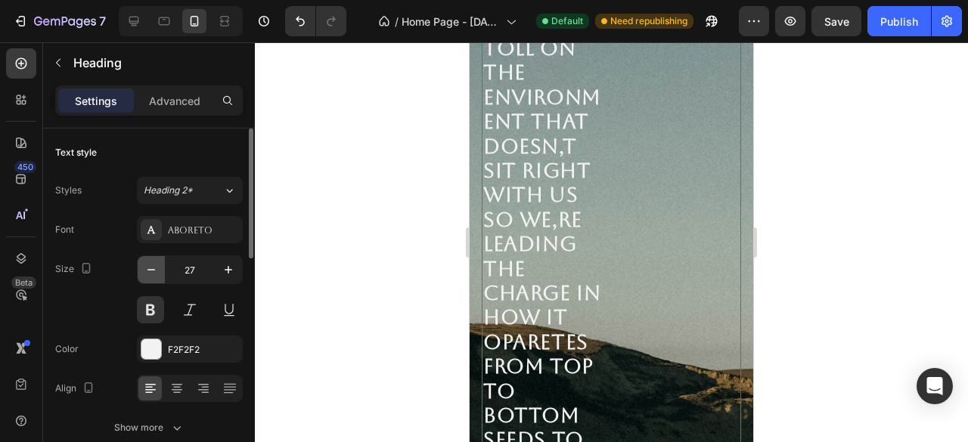
click at [157, 272] on icon "button" at bounding box center [151, 269] width 15 height 15
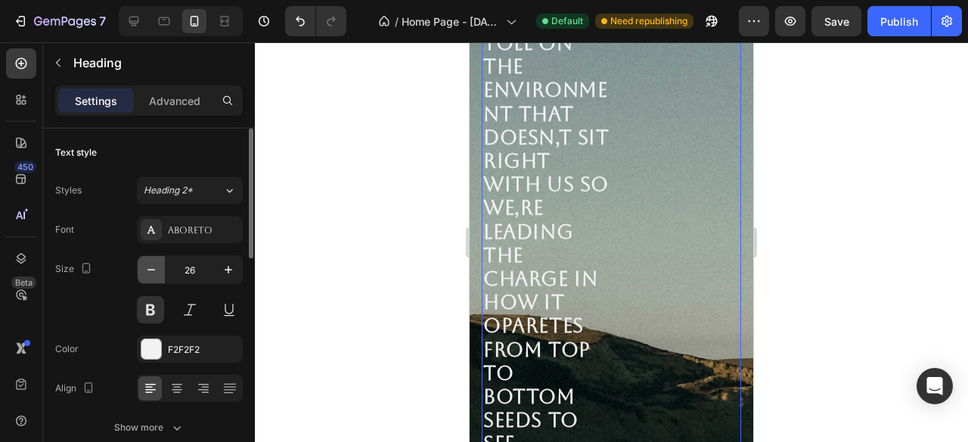
click at [157, 272] on icon "button" at bounding box center [151, 269] width 15 height 15
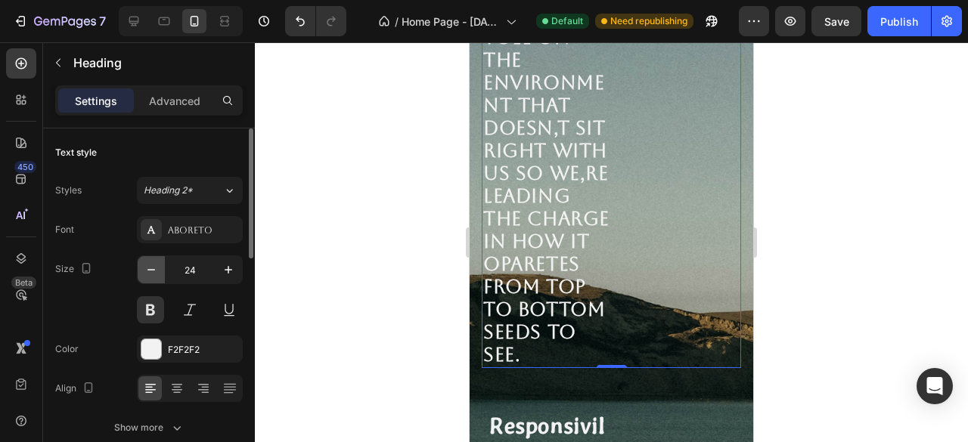
click at [157, 272] on icon "button" at bounding box center [151, 269] width 15 height 15
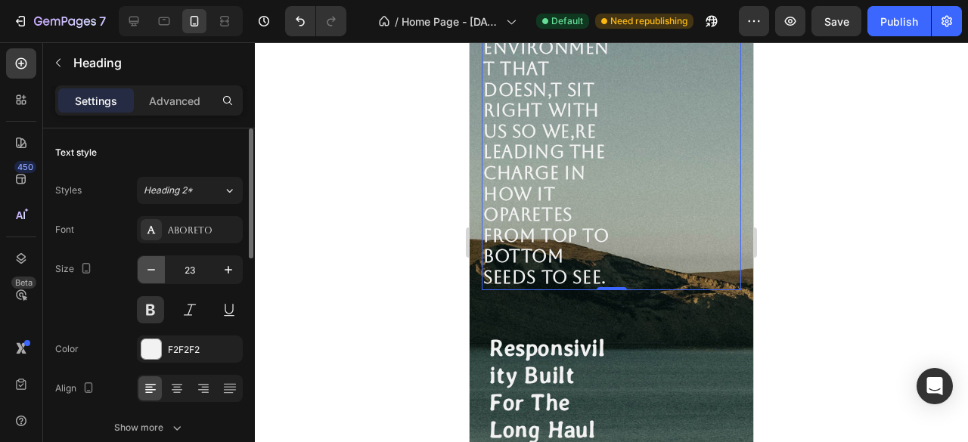
scroll to position [677, 0]
click at [157, 272] on icon "button" at bounding box center [151, 269] width 15 height 15
type input "22"
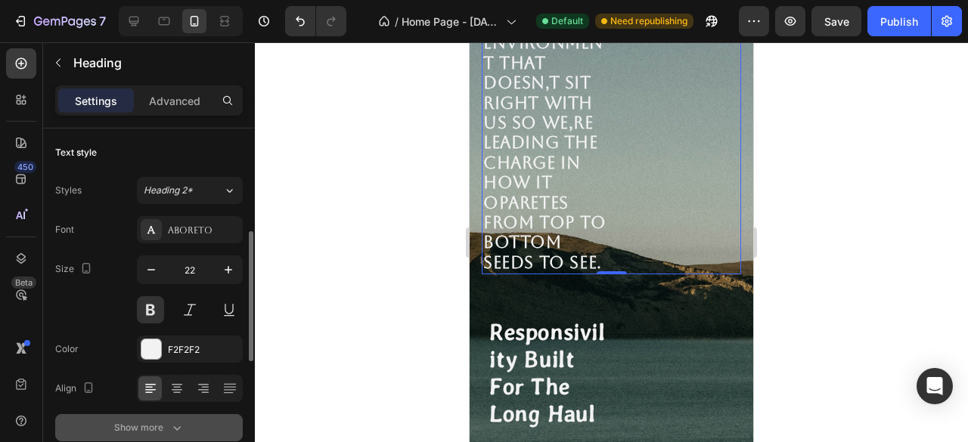
scroll to position [151, 0]
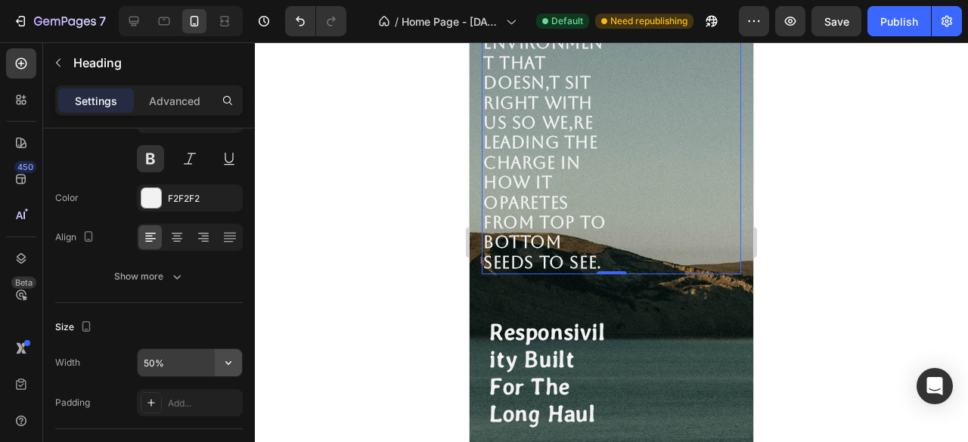
click at [231, 361] on icon "button" at bounding box center [228, 363] width 6 height 4
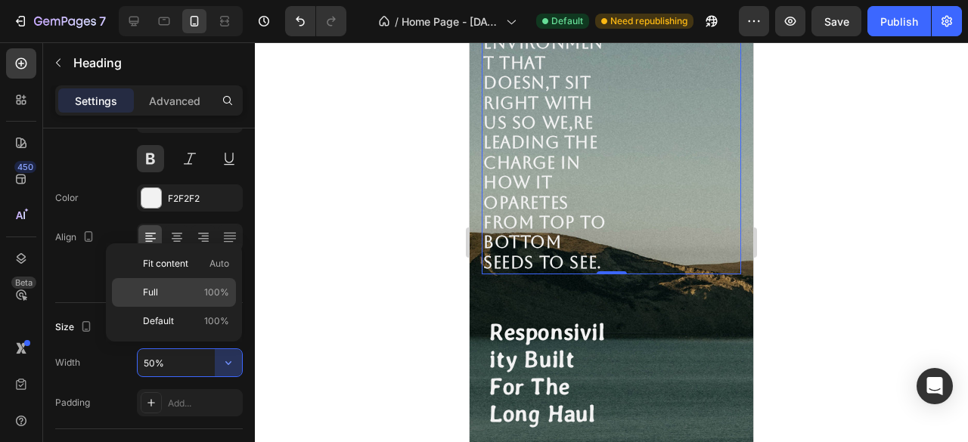
click at [212, 296] on span "100%" at bounding box center [216, 293] width 25 height 14
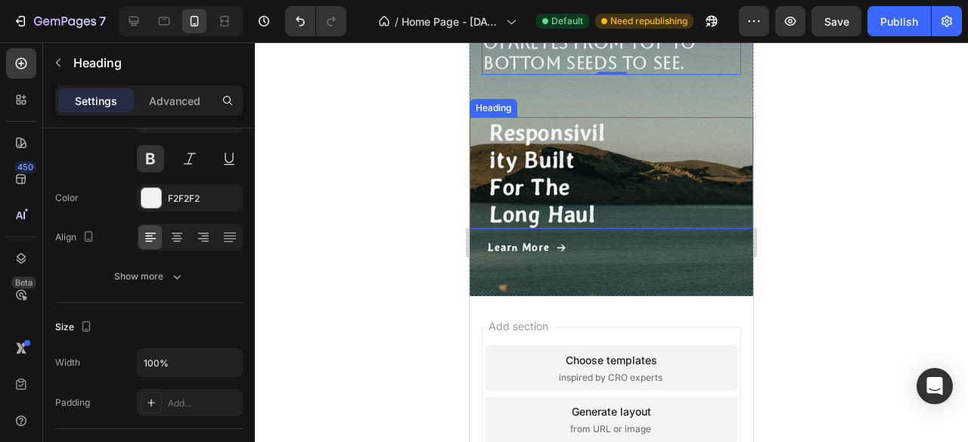
scroll to position [525, 0]
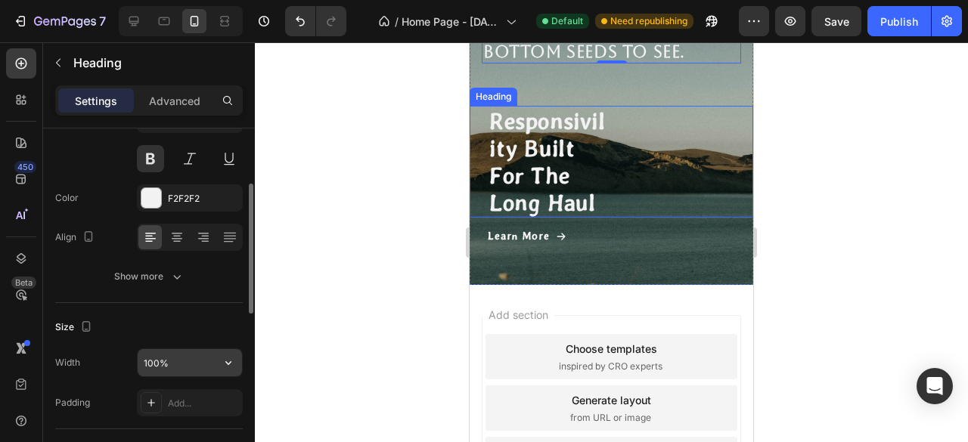
click at [178, 370] on input "100%" at bounding box center [190, 362] width 104 height 27
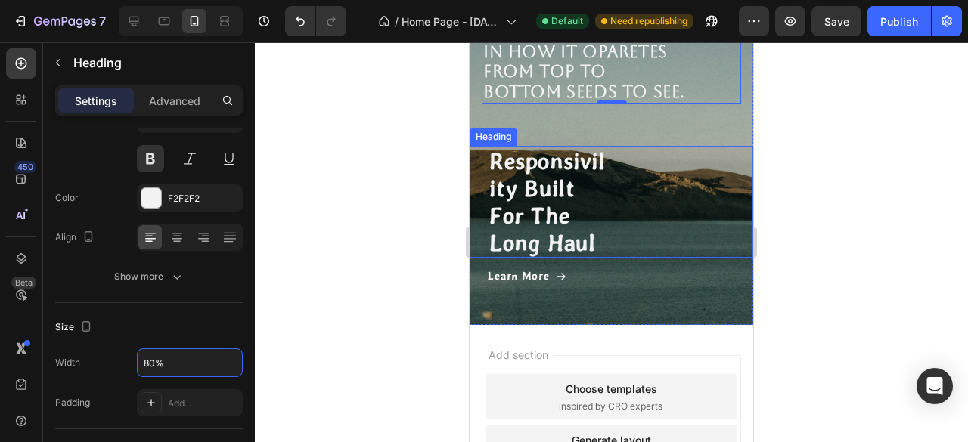
type input "80%"
click at [341, 271] on div at bounding box center [611, 242] width 713 height 400
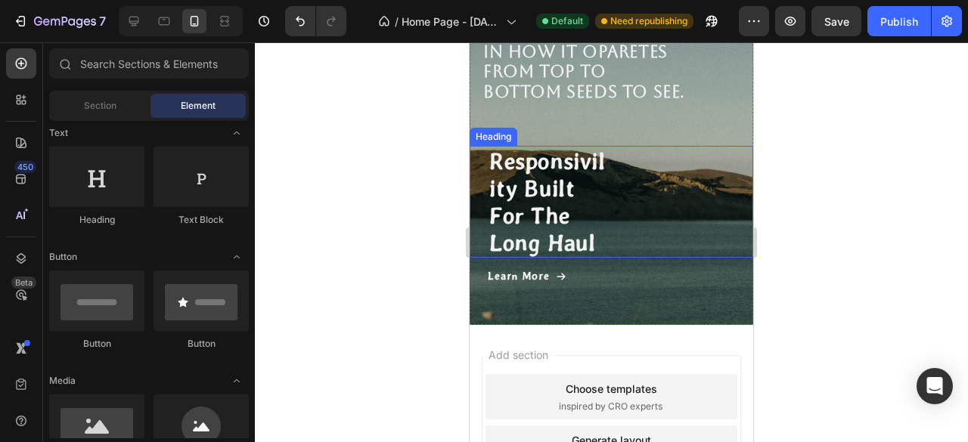
scroll to position [677, 0]
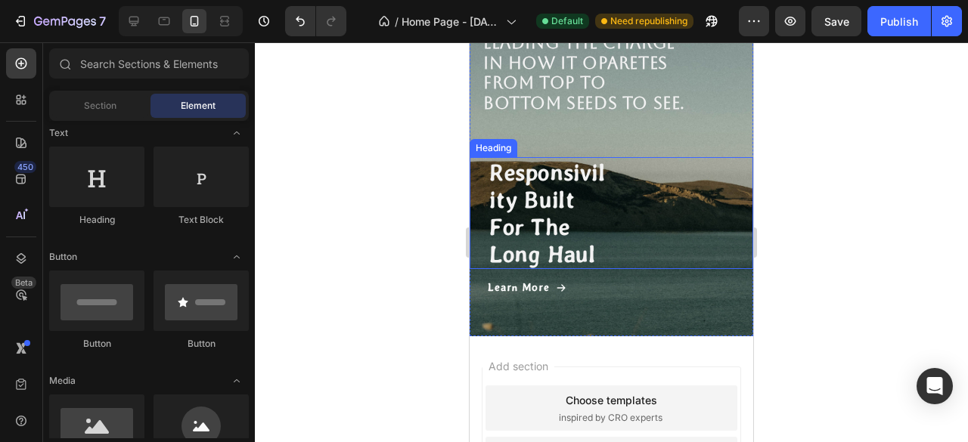
click at [639, 262] on div "Responsivility Built For The Long Haul" at bounding box center [611, 213] width 247 height 112
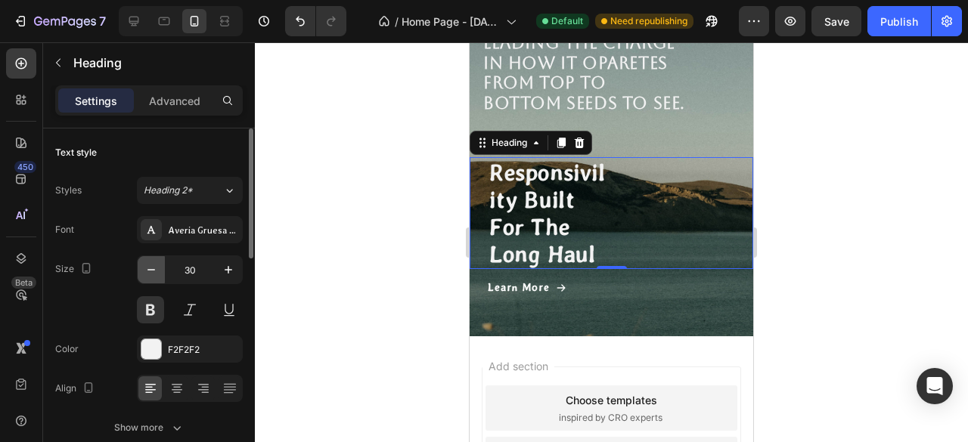
click at [155, 271] on icon "button" at bounding box center [151, 269] width 15 height 15
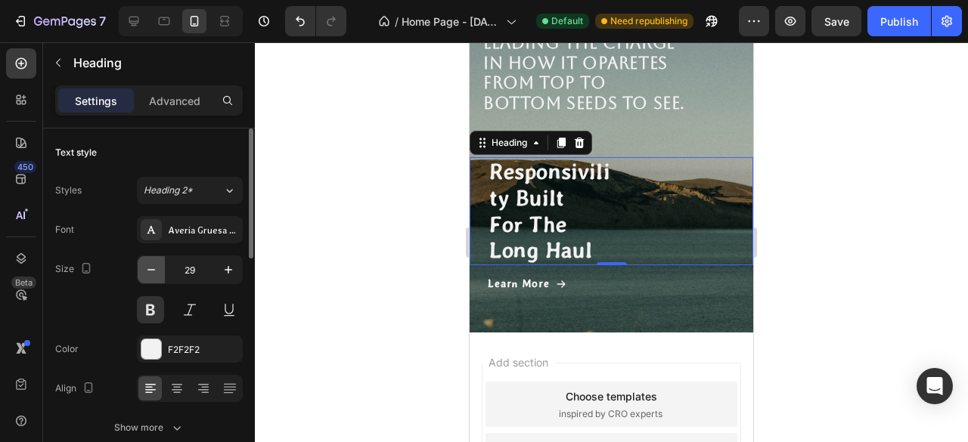
click at [155, 271] on icon "button" at bounding box center [151, 269] width 15 height 15
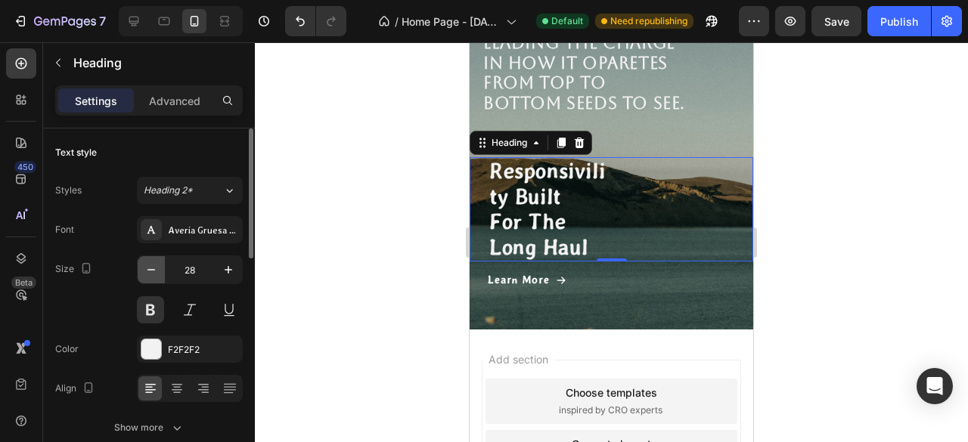
click at [155, 271] on icon "button" at bounding box center [151, 269] width 15 height 15
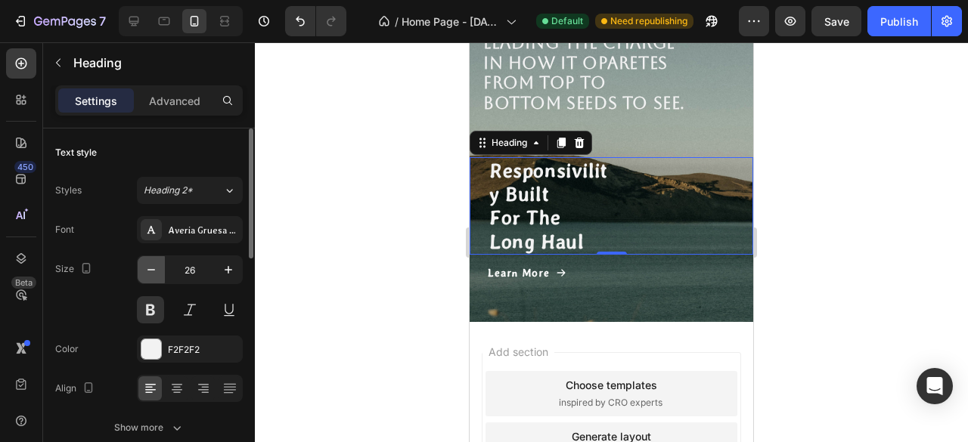
click at [155, 271] on icon "button" at bounding box center [151, 269] width 15 height 15
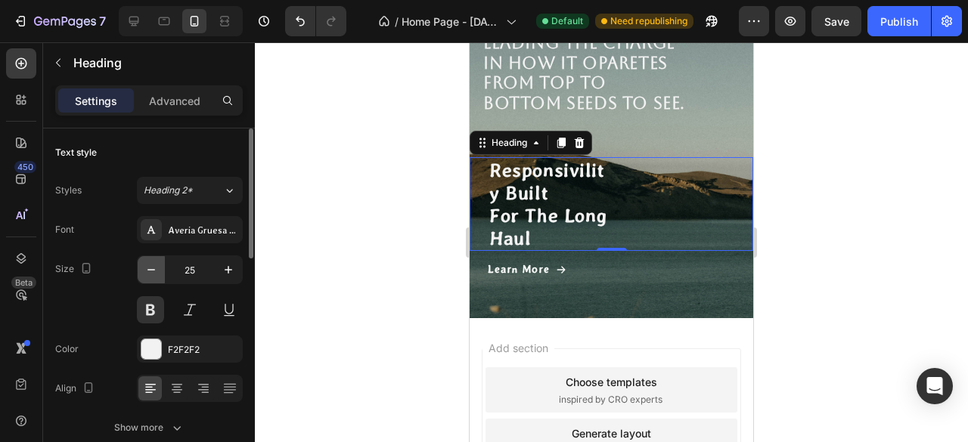
click at [155, 271] on icon "button" at bounding box center [151, 269] width 15 height 15
type input "24"
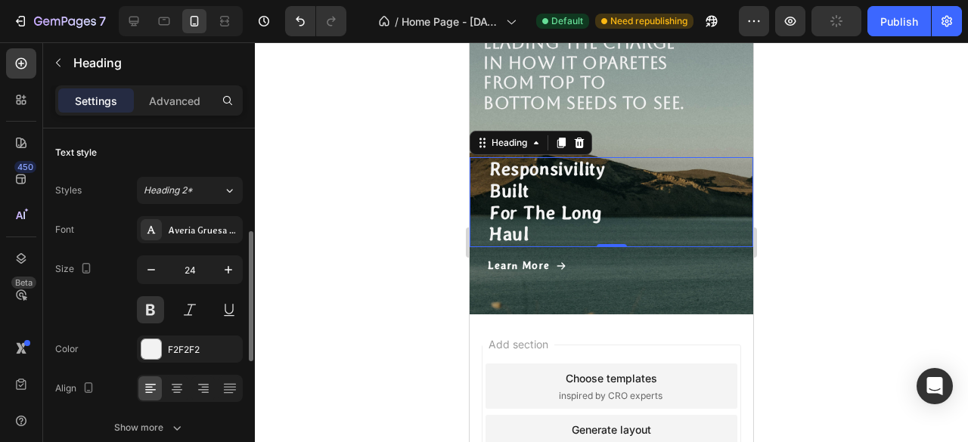
scroll to position [76, 0]
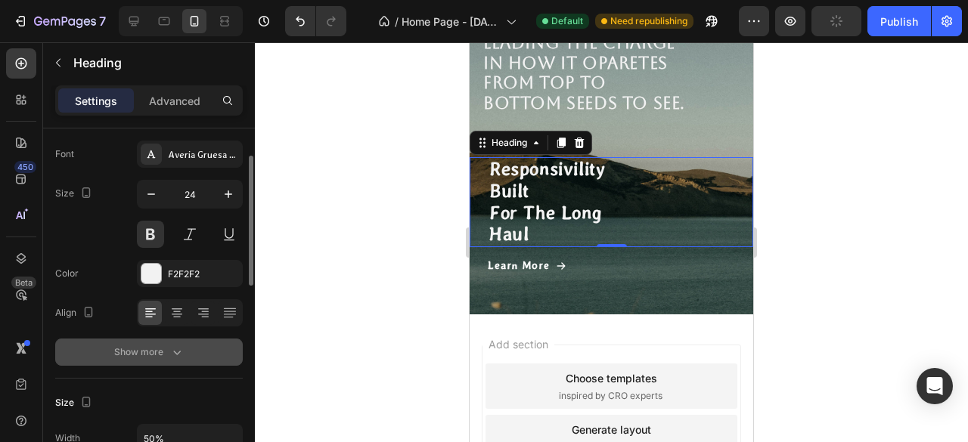
click at [178, 357] on icon "button" at bounding box center [176, 352] width 15 height 15
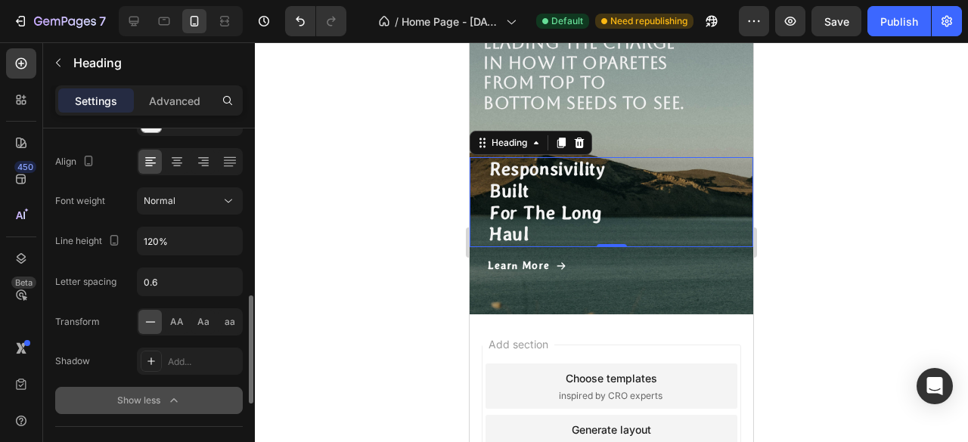
scroll to position [378, 0]
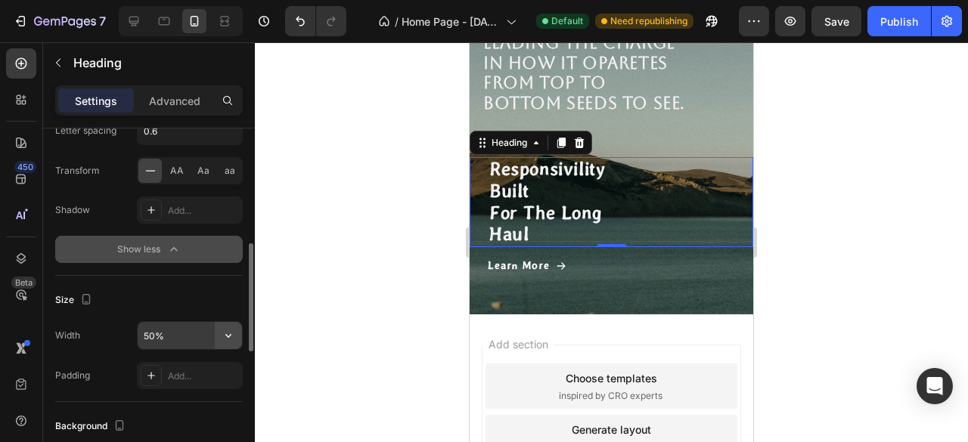
click at [232, 337] on icon "button" at bounding box center [228, 335] width 15 height 15
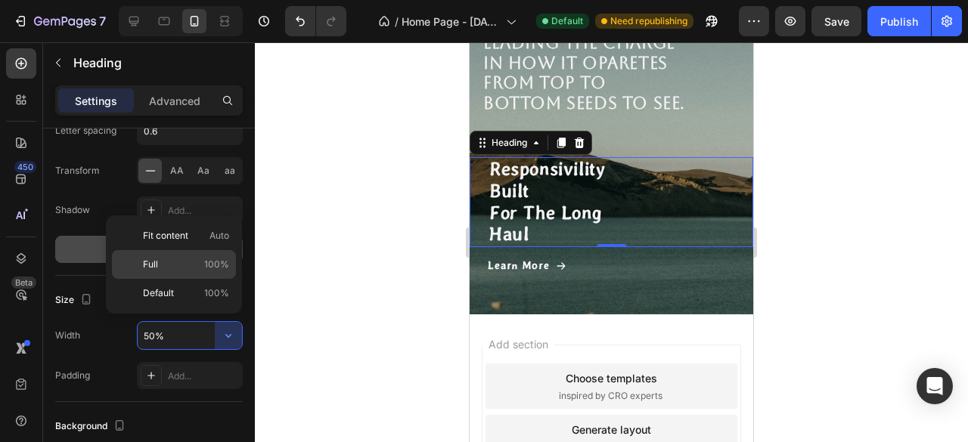
click at [184, 268] on p "Full 100%" at bounding box center [186, 265] width 86 height 14
type input "100%"
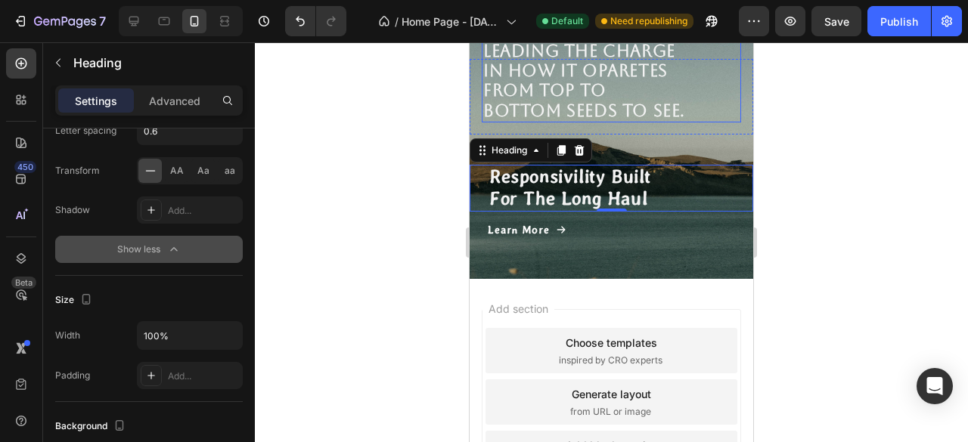
scroll to position [525, 0]
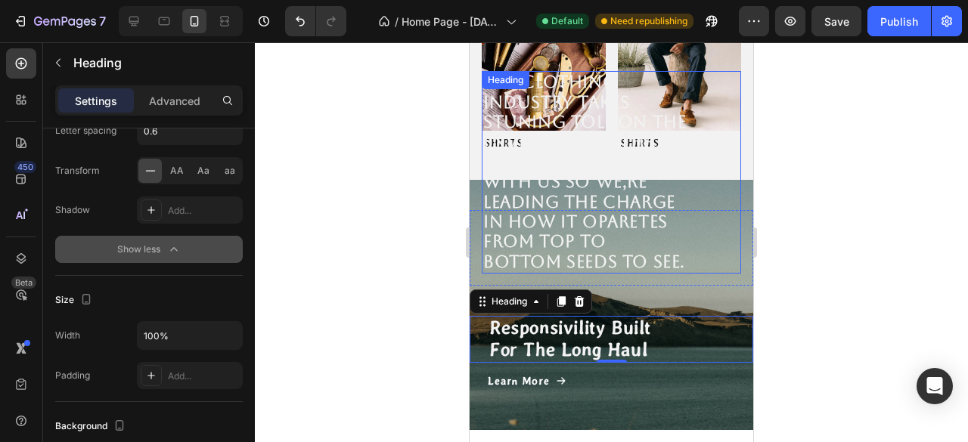
click at [688, 271] on div "The clothing industry takes stuning toll on the environment That doesn,t sit ri…" at bounding box center [611, 172] width 259 height 203
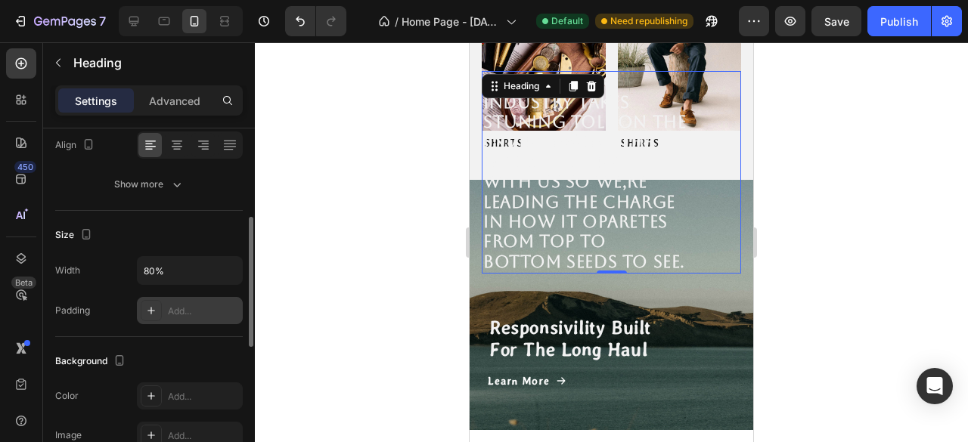
scroll to position [17, 0]
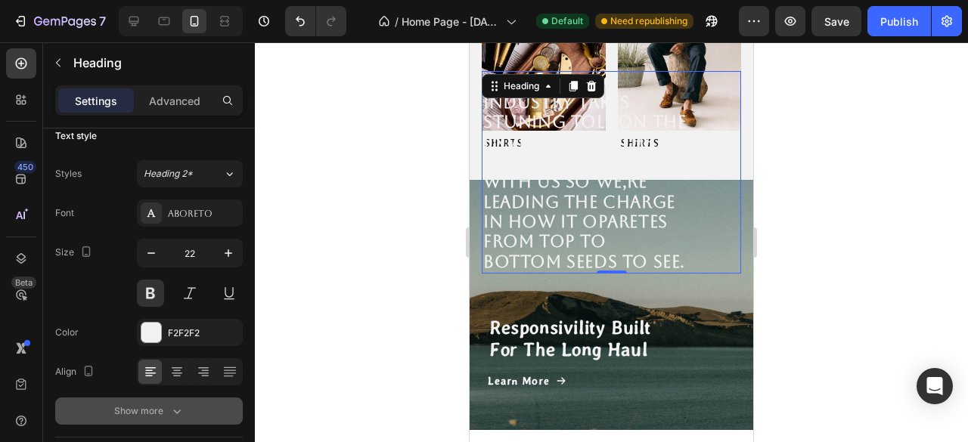
click at [172, 407] on icon "button" at bounding box center [176, 411] width 15 height 15
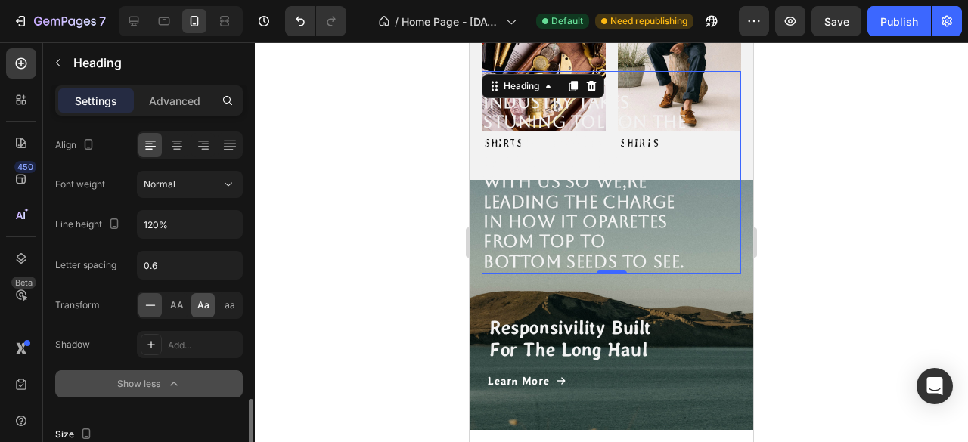
scroll to position [395, 0]
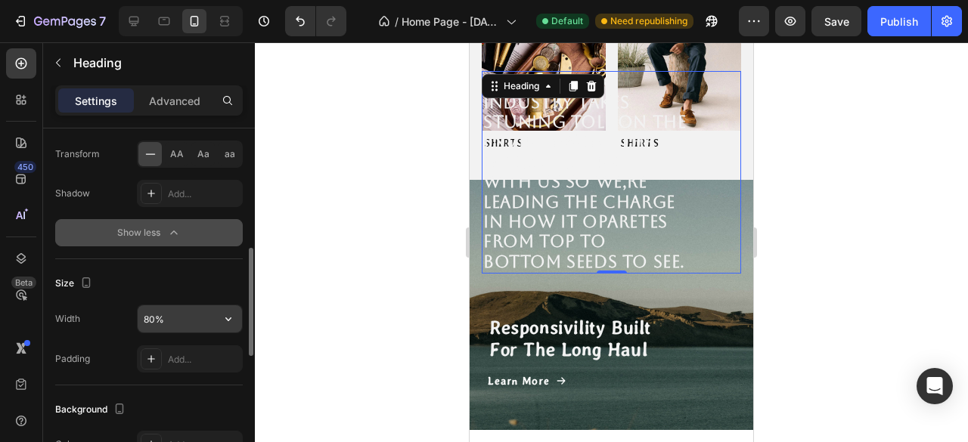
click at [207, 311] on input "80%" at bounding box center [190, 318] width 104 height 27
click at [231, 318] on icon "button" at bounding box center [228, 318] width 15 height 15
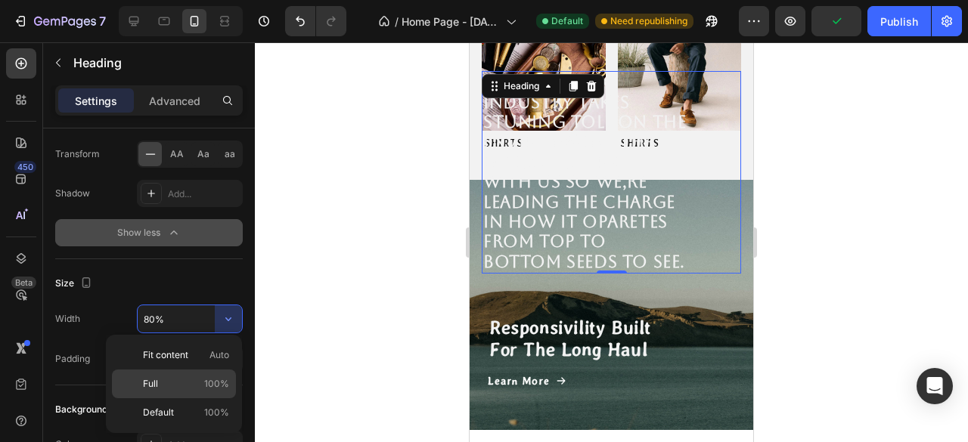
click at [201, 385] on p "Full 100%" at bounding box center [186, 384] width 86 height 14
type input "100%"
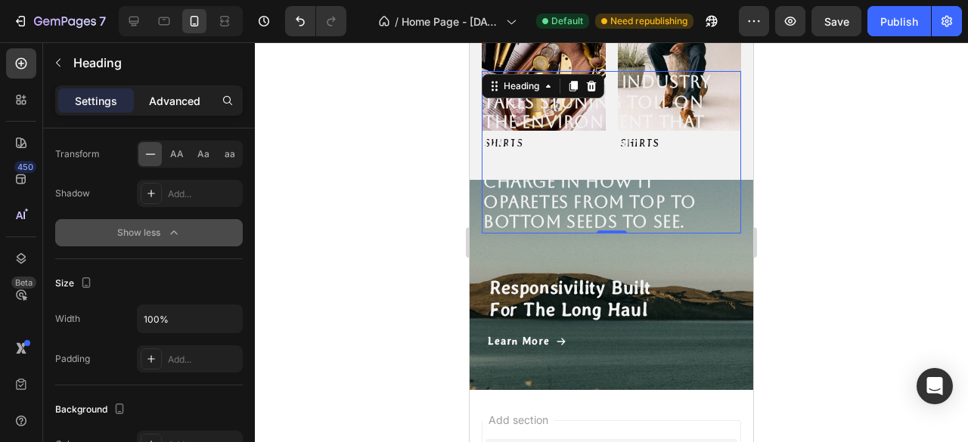
click at [207, 101] on div "Advanced" at bounding box center [175, 100] width 76 height 24
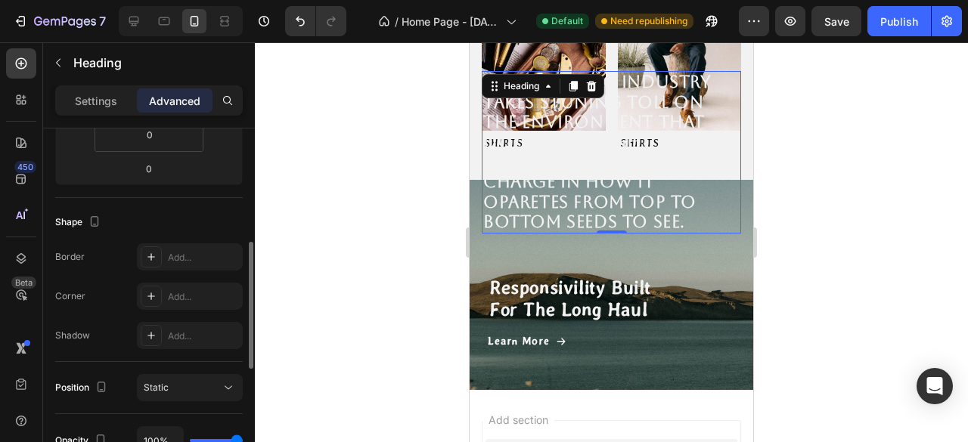
scroll to position [92, 0]
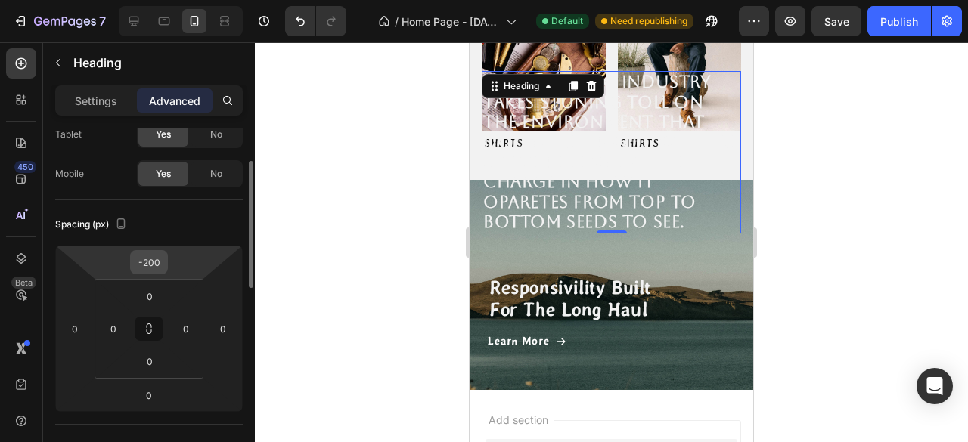
click at [151, 259] on input "-200" at bounding box center [149, 262] width 30 height 23
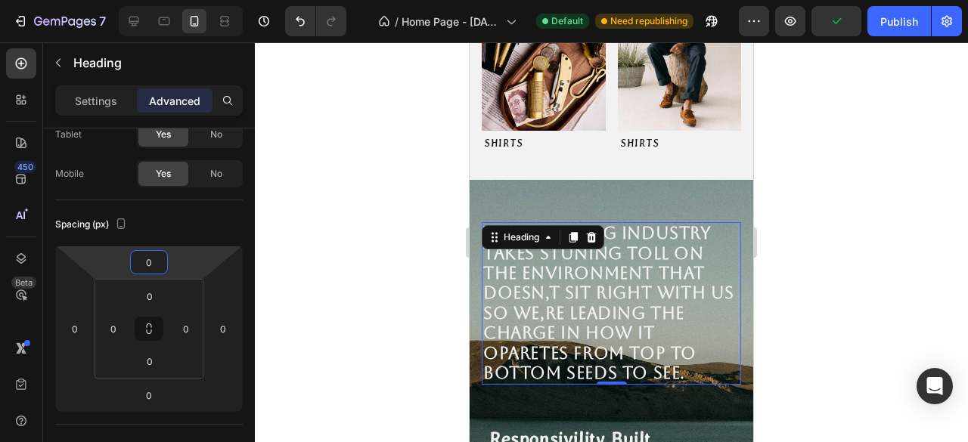
click at [346, 101] on div at bounding box center [611, 242] width 713 height 400
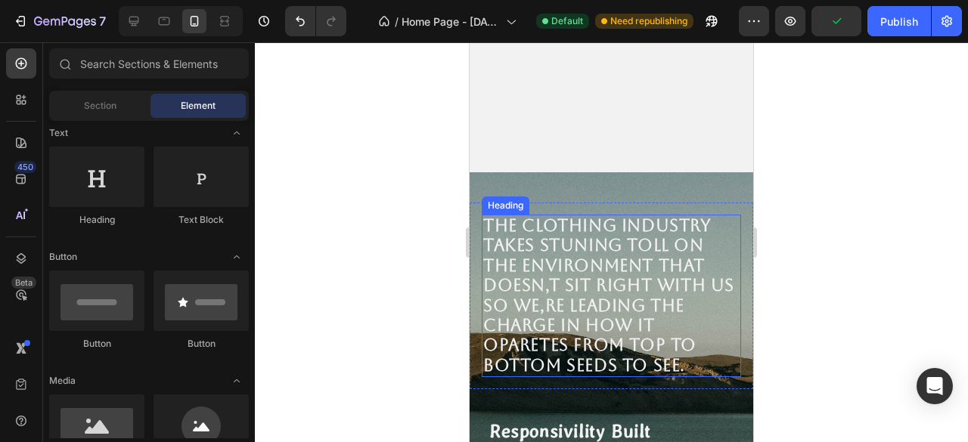
scroll to position [677, 0]
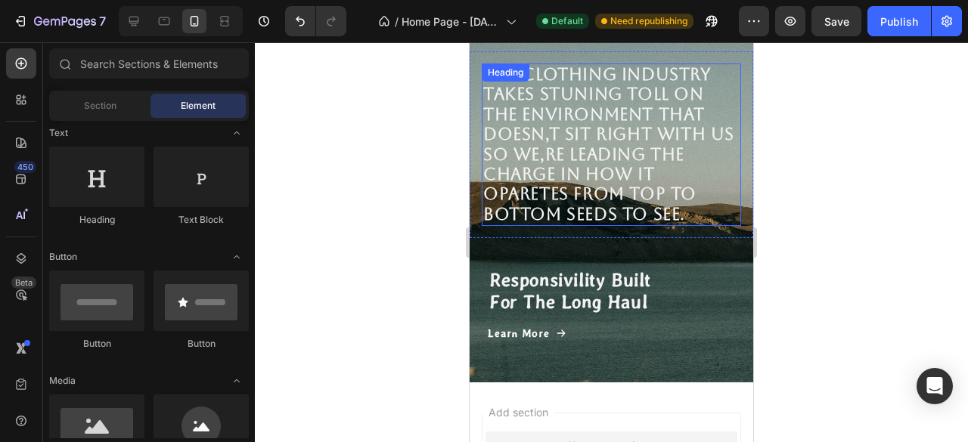
click at [700, 211] on h2 "The clothing industry takes stuning toll on the environment That doesn,t sit ri…" at bounding box center [611, 145] width 259 height 163
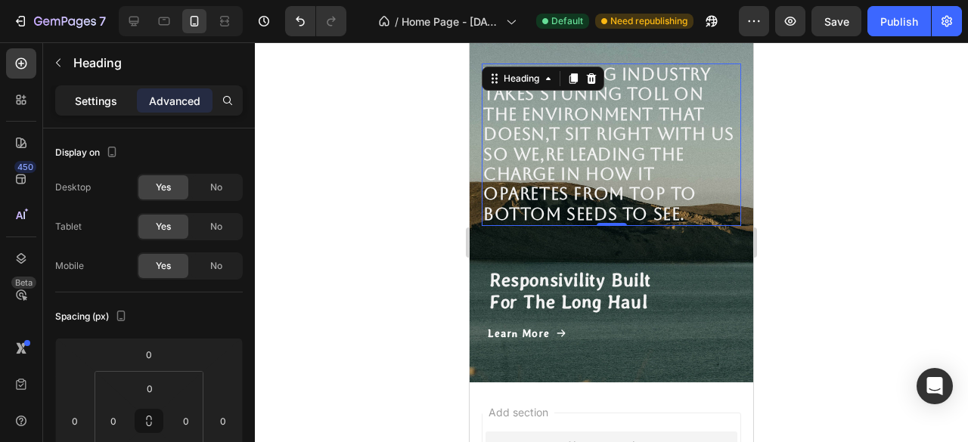
click at [112, 96] on p "Settings" at bounding box center [96, 101] width 42 height 16
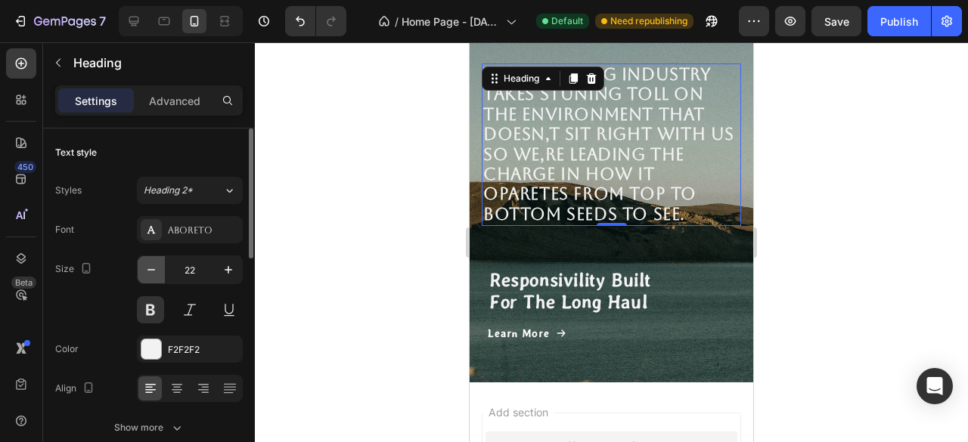
click at [152, 274] on icon "button" at bounding box center [151, 269] width 15 height 15
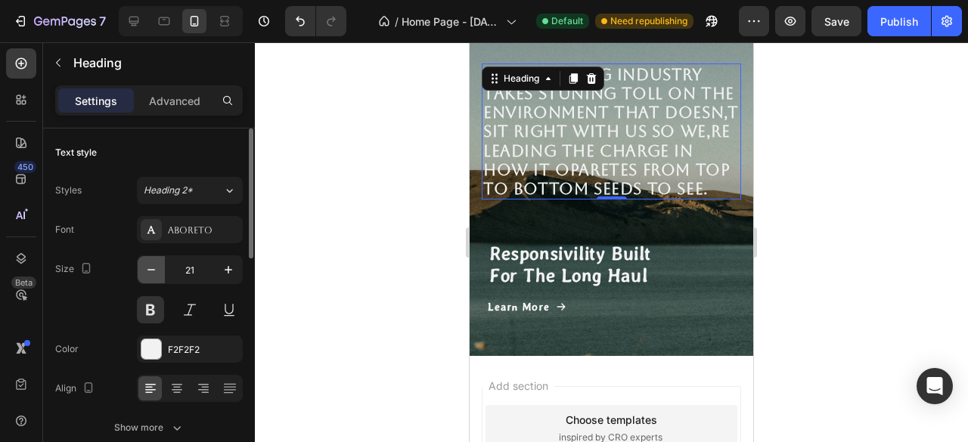
click at [152, 274] on icon "button" at bounding box center [151, 269] width 15 height 15
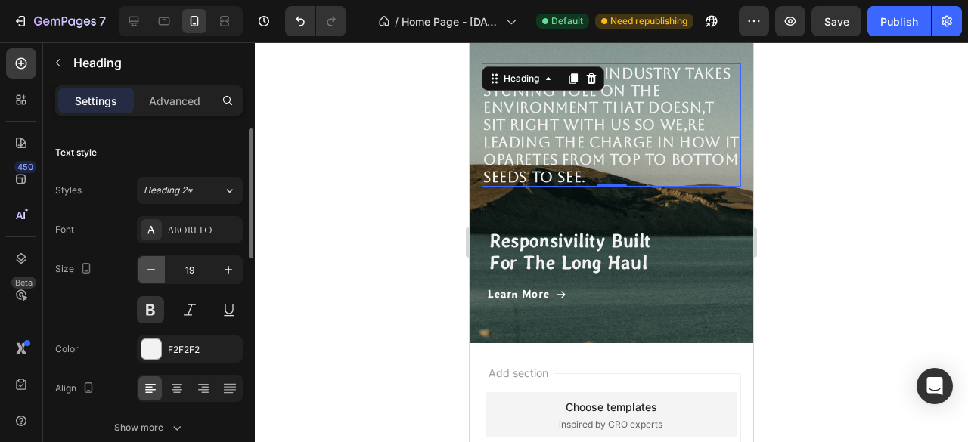
click at [152, 274] on icon "button" at bounding box center [151, 269] width 15 height 15
type input "18"
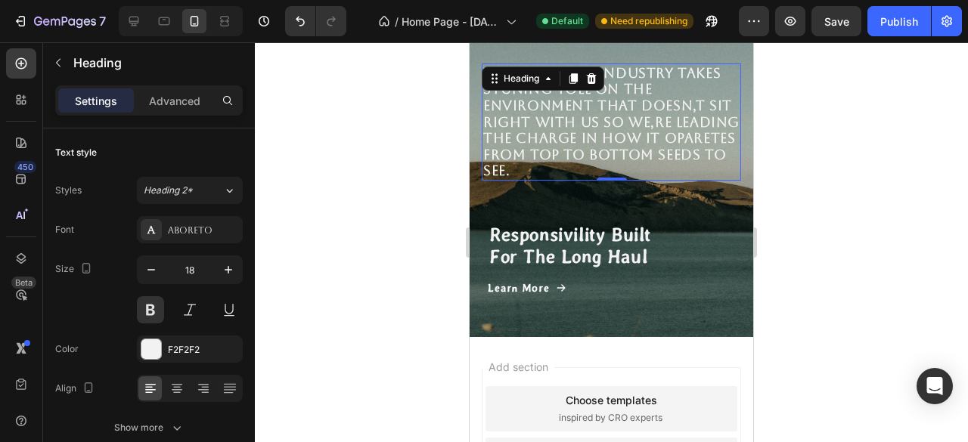
click at [324, 235] on div at bounding box center [611, 242] width 713 height 400
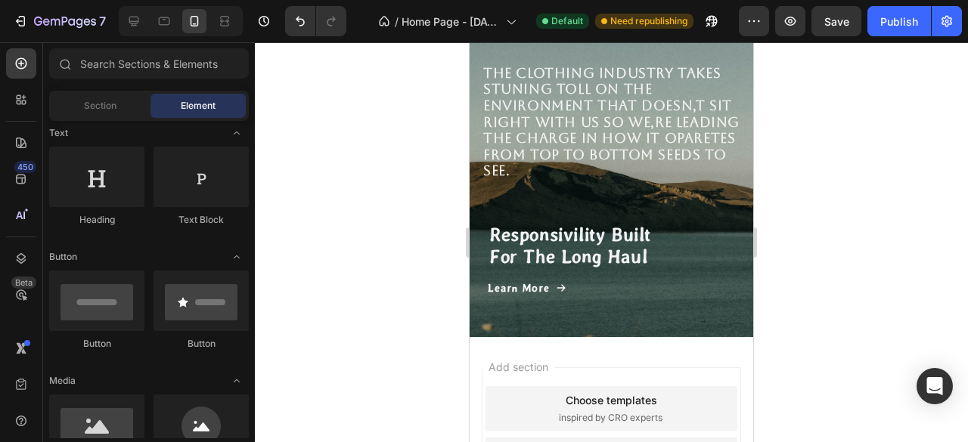
click at [325, 309] on div at bounding box center [611, 242] width 713 height 400
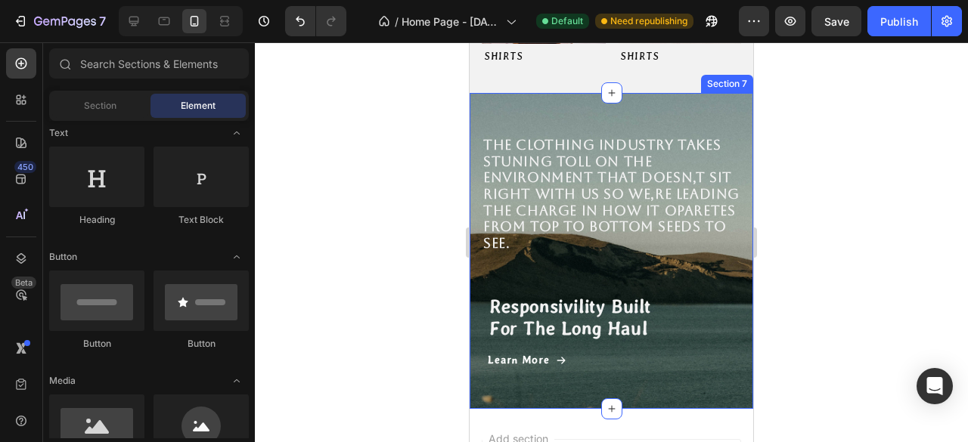
scroll to position [374, 0]
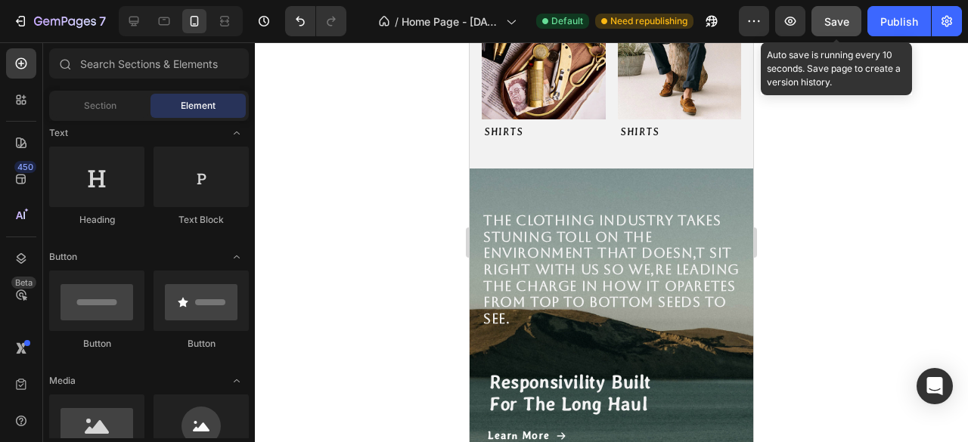
click at [849, 21] on span "Save" at bounding box center [836, 21] width 25 height 13
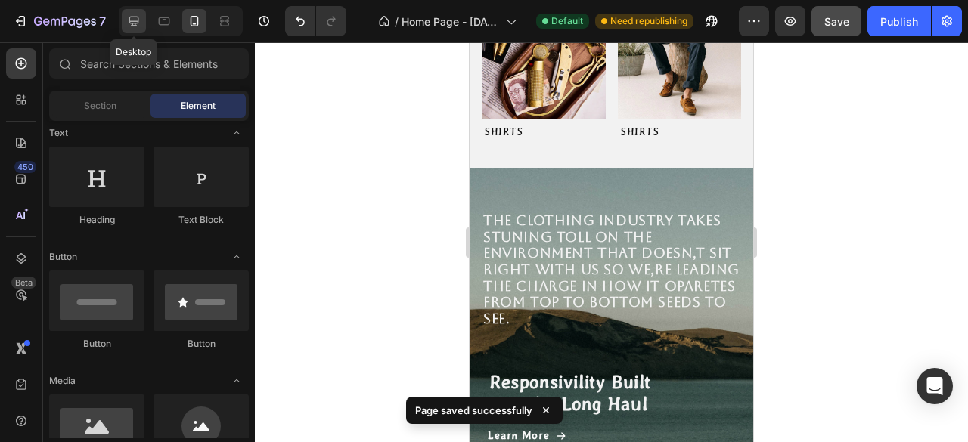
click at [138, 23] on icon at bounding box center [134, 22] width 10 height 10
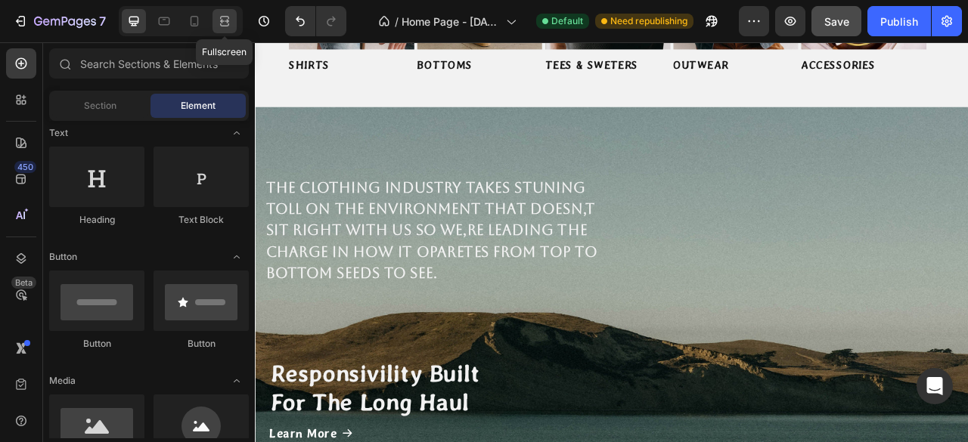
click at [222, 24] on icon at bounding box center [224, 21] width 15 height 15
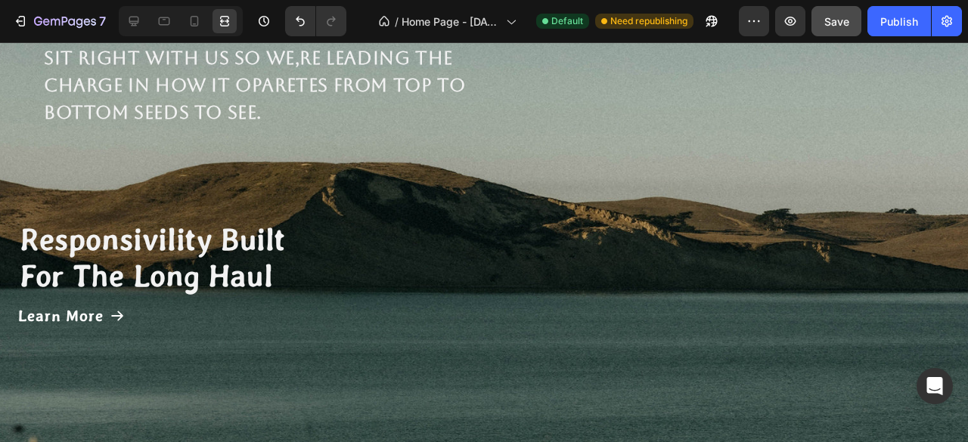
scroll to position [374, 0]
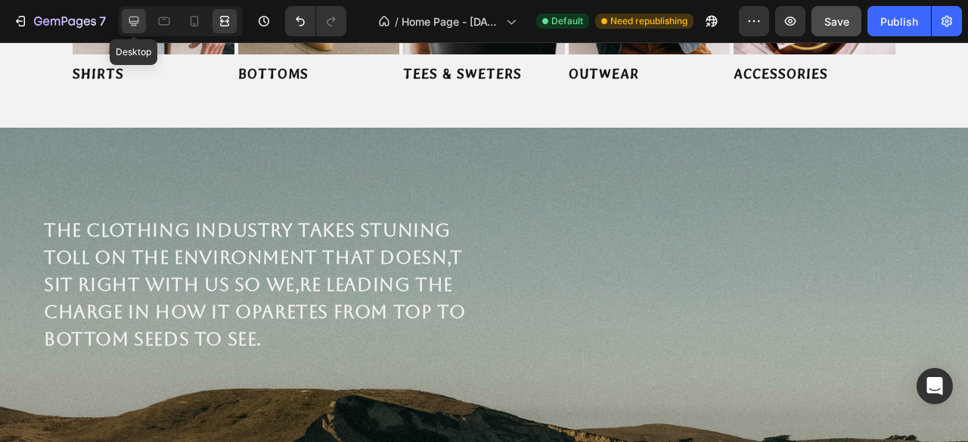
click at [137, 17] on icon at bounding box center [134, 22] width 10 height 10
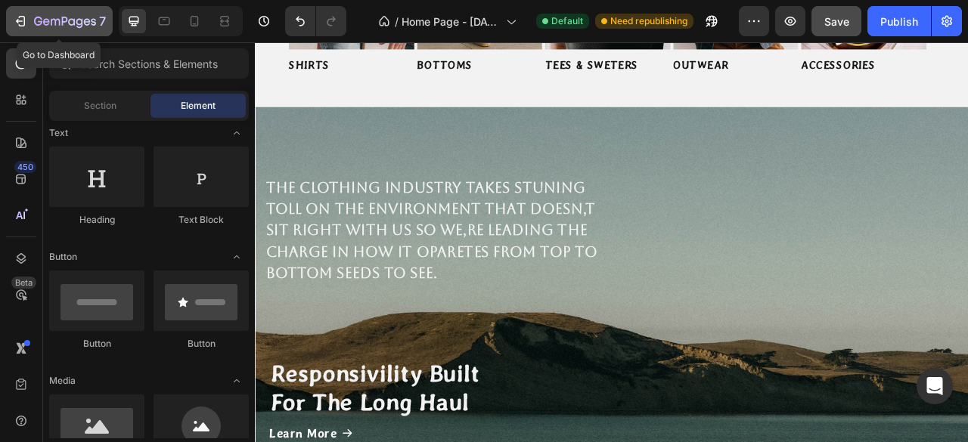
click at [20, 30] on button "7" at bounding box center [59, 21] width 107 height 30
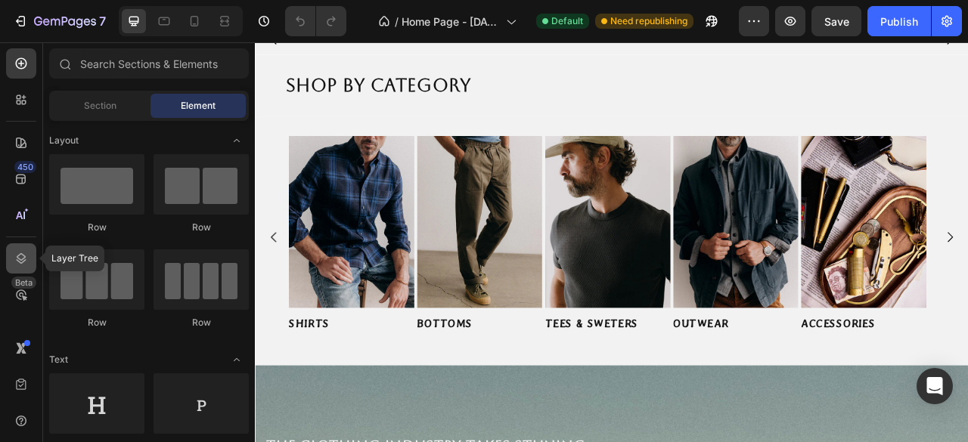
click at [20, 264] on icon at bounding box center [21, 258] width 15 height 15
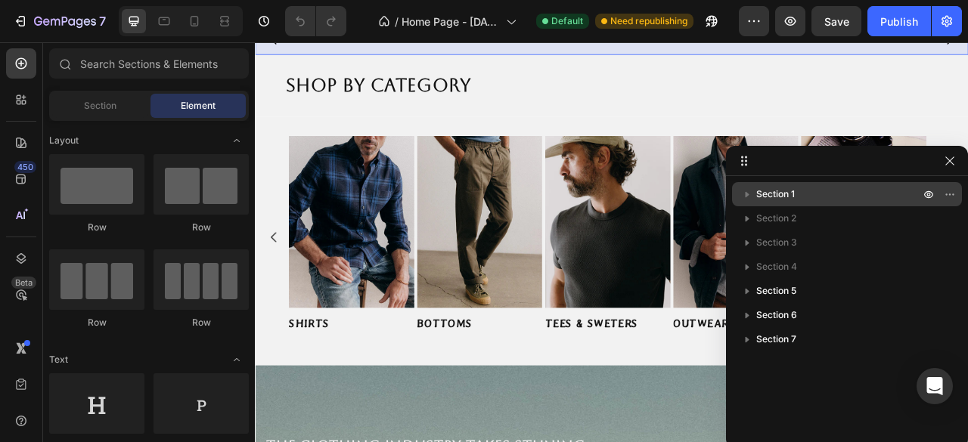
click at [791, 197] on span "Section 1" at bounding box center [775, 194] width 39 height 15
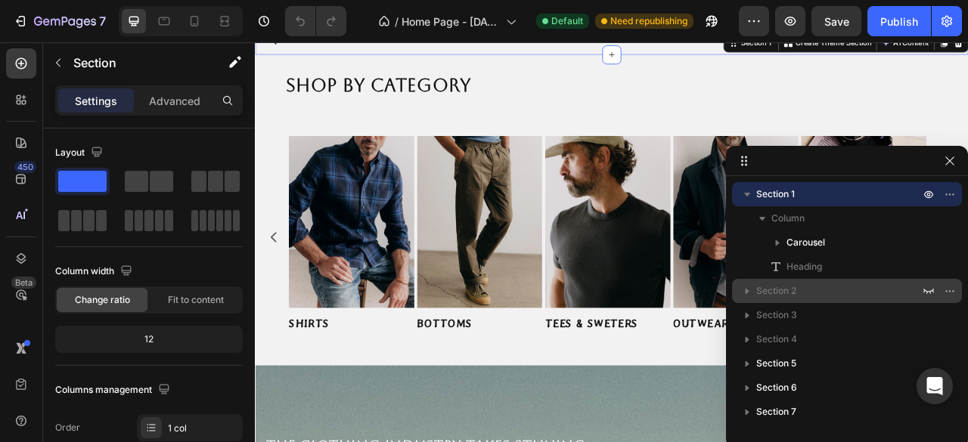
click at [789, 288] on span "Section 2" at bounding box center [776, 291] width 40 height 15
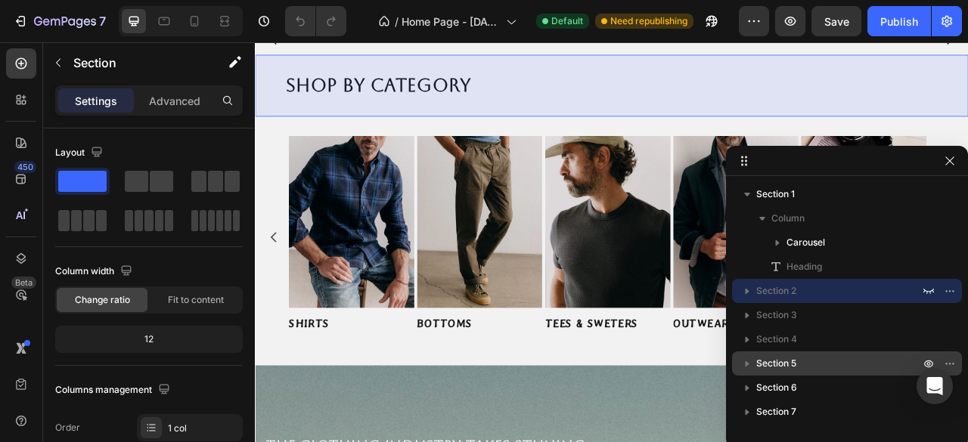
click at [779, 364] on span "Section 5" at bounding box center [776, 363] width 40 height 15
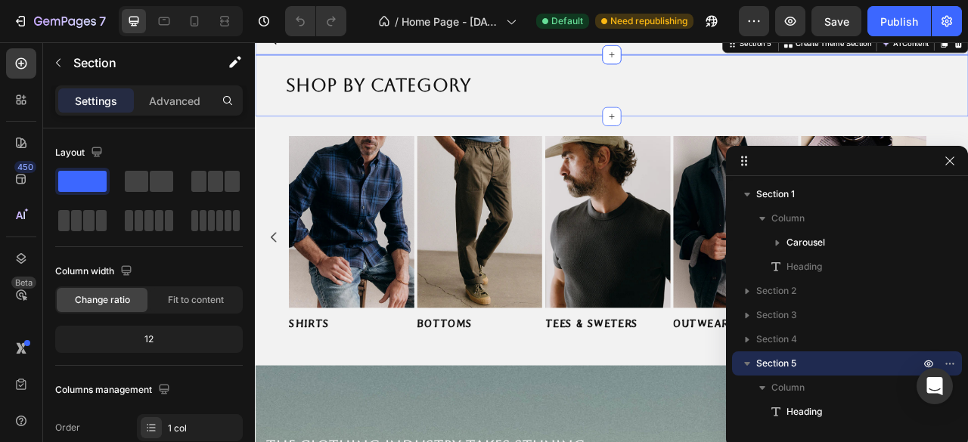
scroll to position [272, 0]
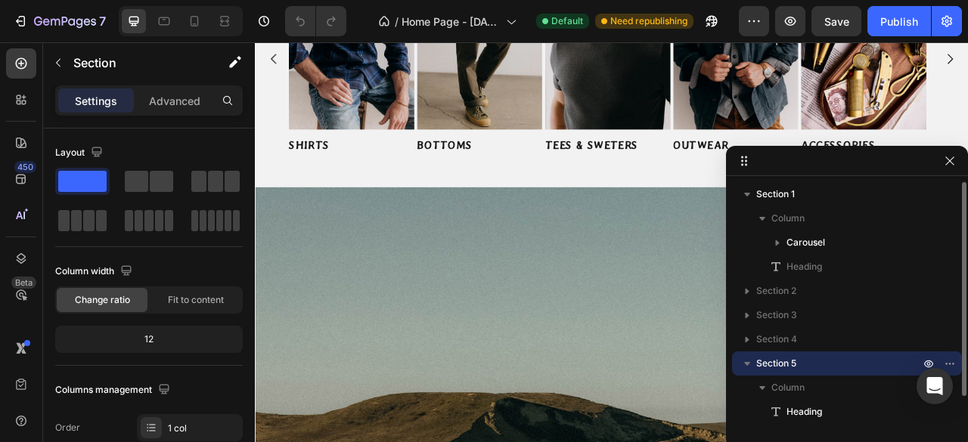
click at [782, 367] on span "Section 5" at bounding box center [776, 363] width 40 height 15
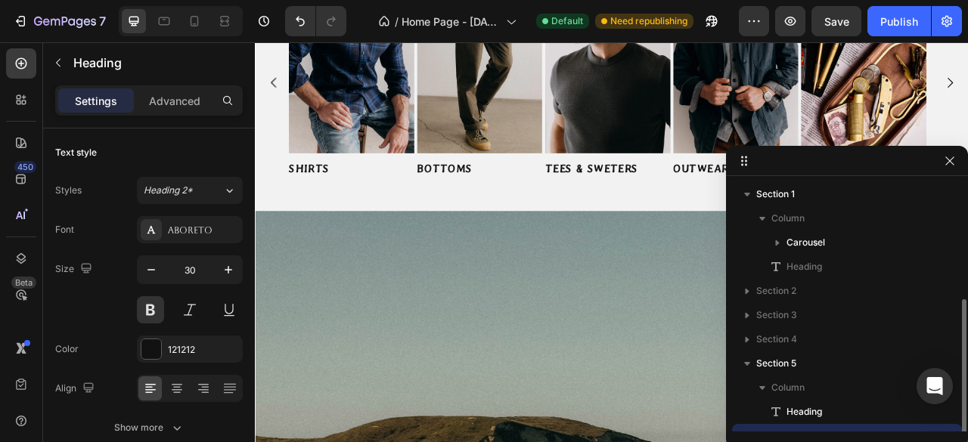
scroll to position [65, 0]
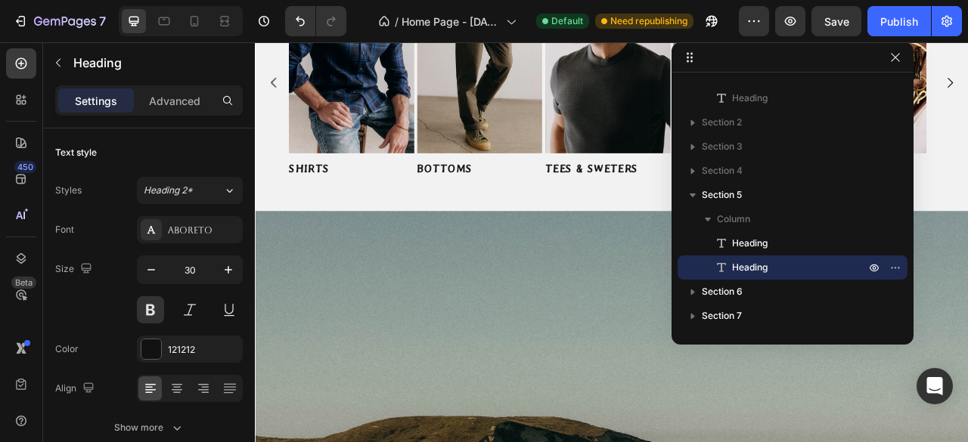
drag, startPoint x: 770, startPoint y: 158, endPoint x: 702, endPoint y: -66, distance: 233.9
click at [702, 0] on html "7 Version history / Home Page - Aug 27, 19:38:46 Default Need republishing Prev…" at bounding box center [484, 0] width 968 height 0
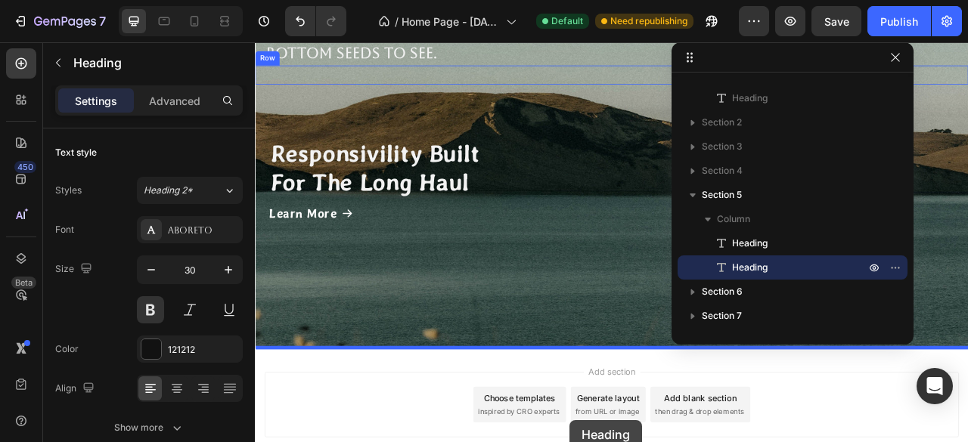
scroll to position [1134, 0]
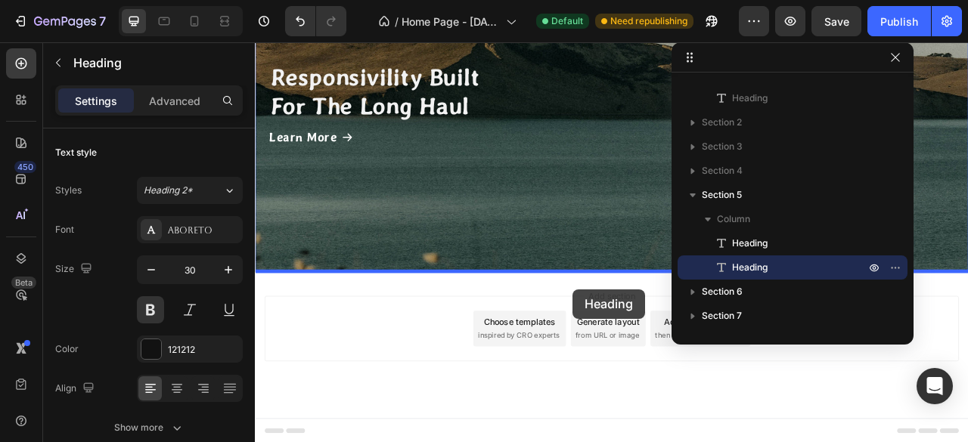
drag, startPoint x: 585, startPoint y: 248, endPoint x: 659, endPoint y: 357, distance: 131.7
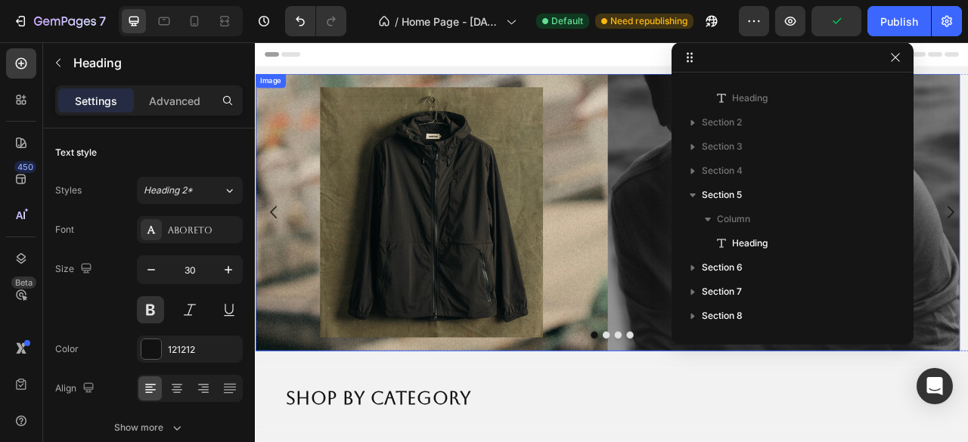
scroll to position [227, 0]
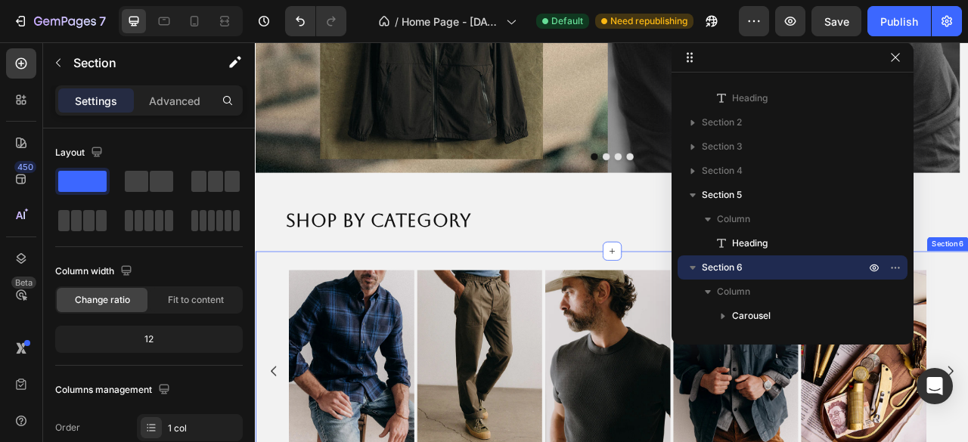
click at [898, 63] on icon "button" at bounding box center [895, 57] width 12 height 12
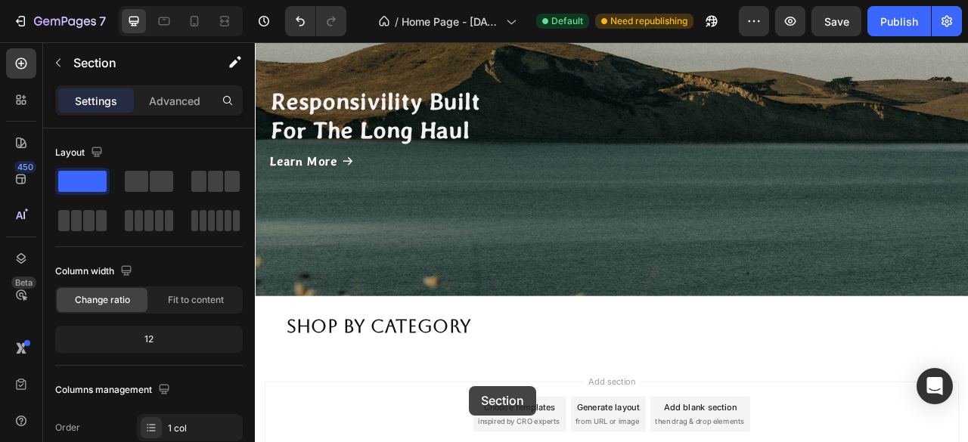
scroll to position [1498, 0]
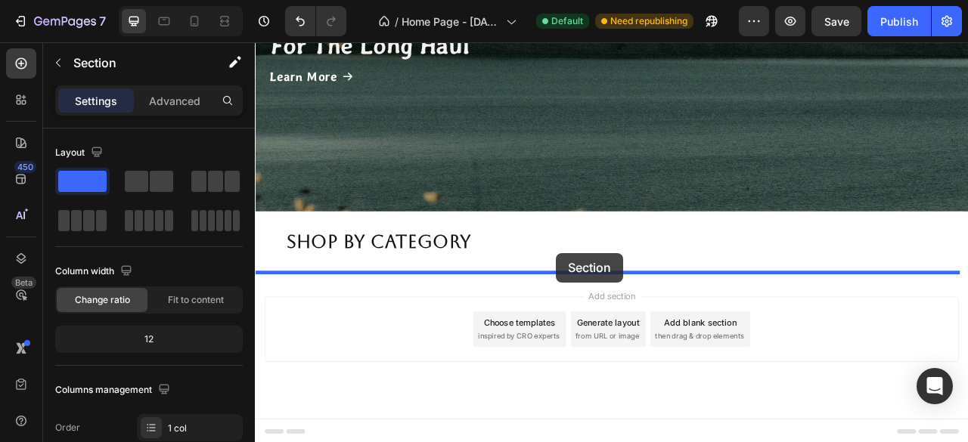
drag, startPoint x: 281, startPoint y: 186, endPoint x: 637, endPoint y: 311, distance: 377.6
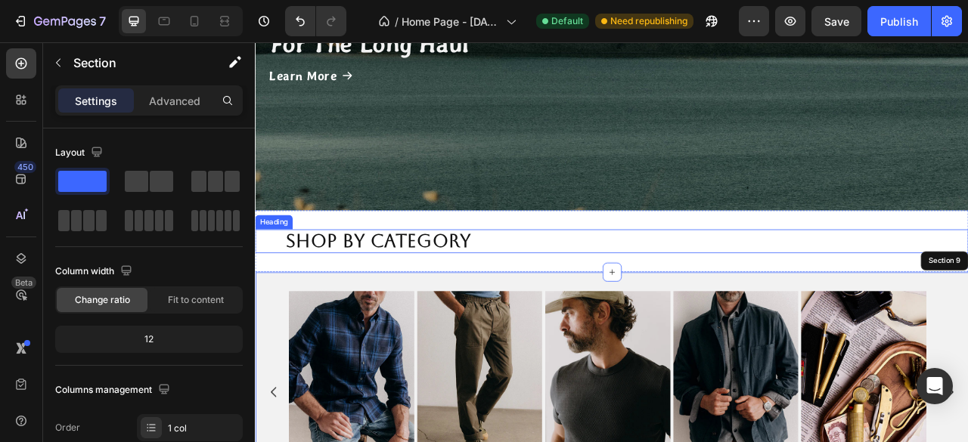
click at [544, 297] on h2 "Shop by Category" at bounding box center [709, 295] width 832 height 30
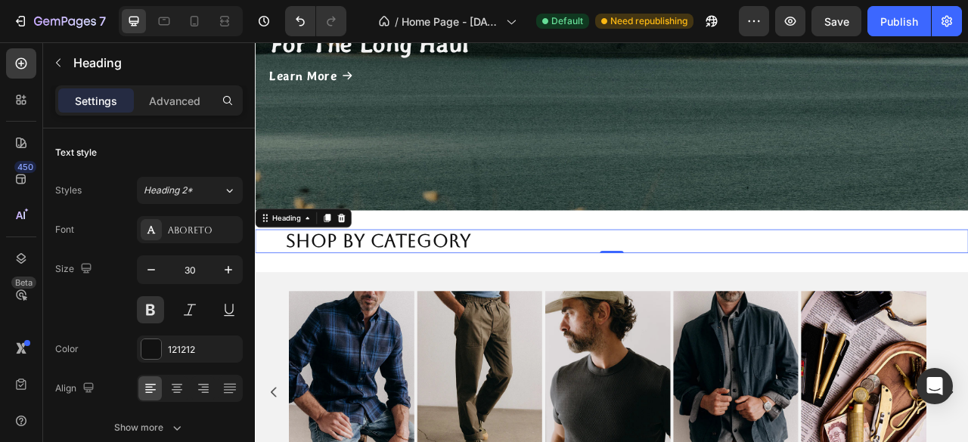
click at [544, 297] on h2 "Shop by Category" at bounding box center [709, 295] width 832 height 30
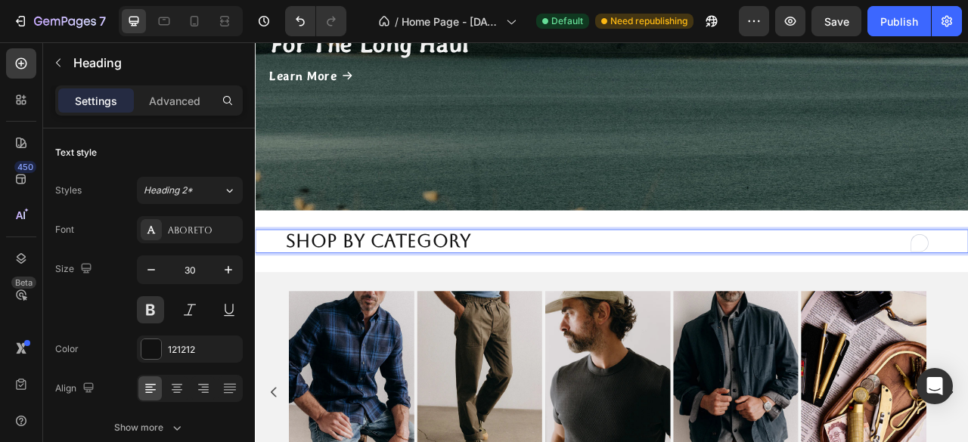
click at [544, 297] on p "Shop by Category" at bounding box center [708, 295] width 829 height 27
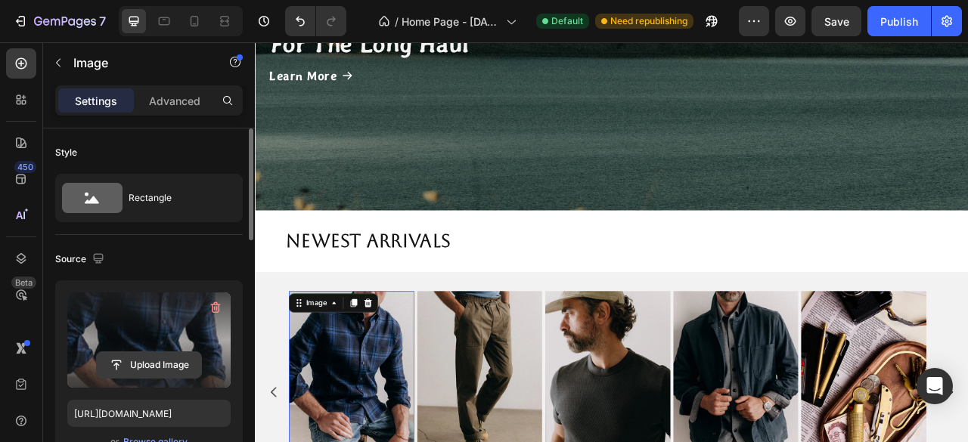
click at [141, 359] on input "file" at bounding box center [149, 365] width 104 height 26
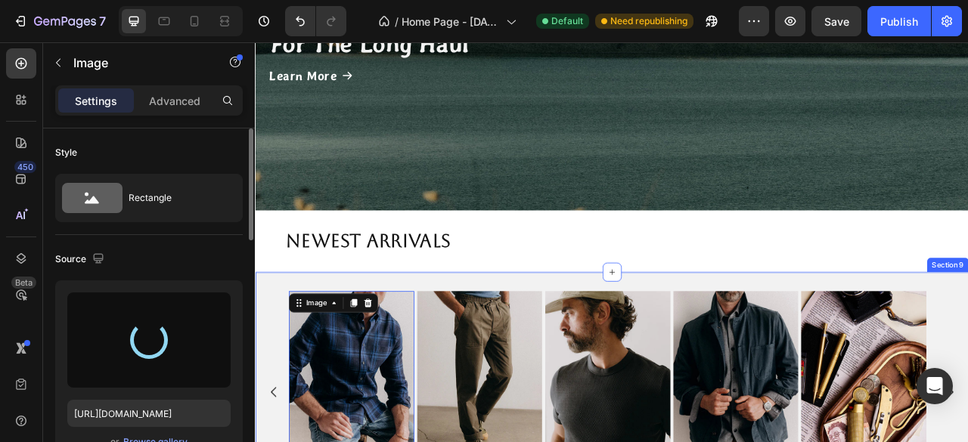
scroll to position [1334, 0]
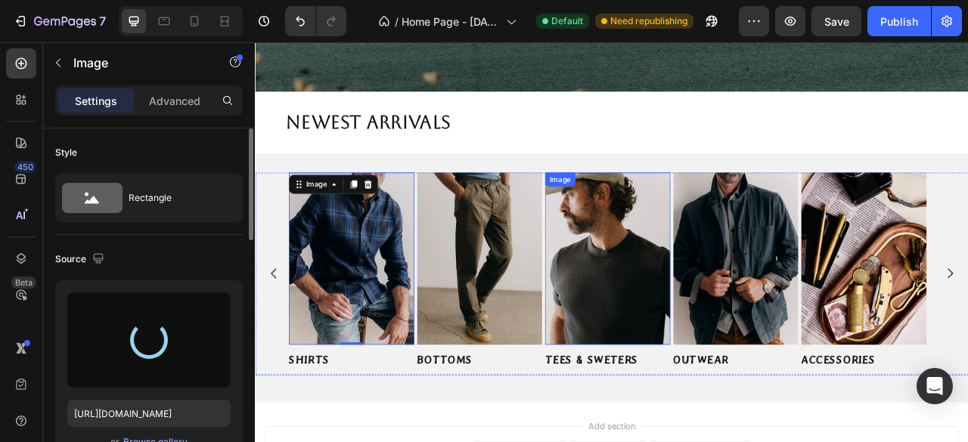
type input "https://cdn.shopify.com/s/files/1/0953/1965/4720/files/gempages_581786678163669…"
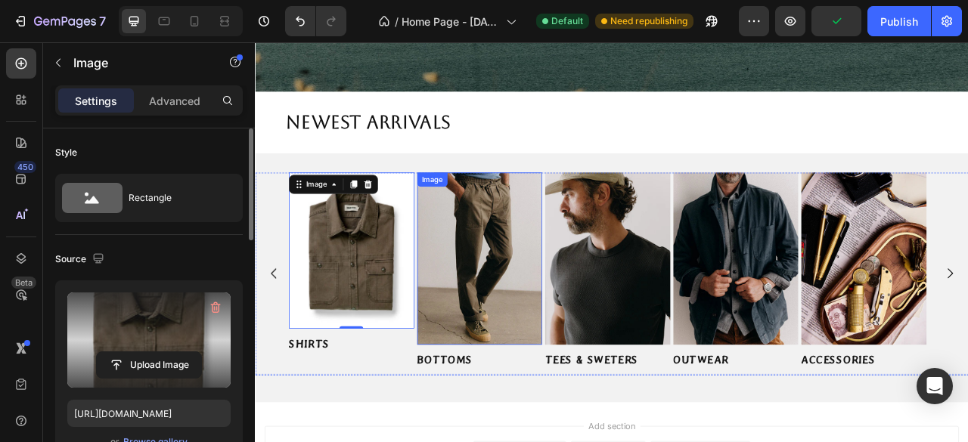
click at [531, 365] on img at bounding box center [540, 317] width 160 height 219
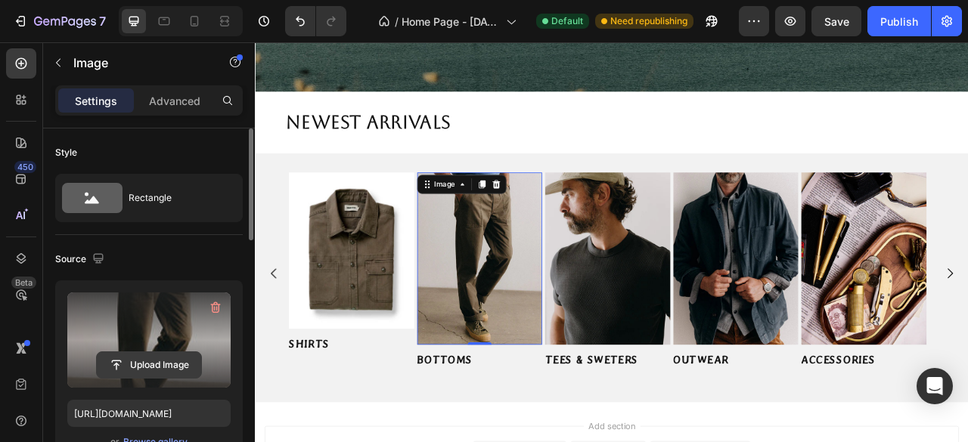
click at [137, 363] on input "file" at bounding box center [149, 365] width 104 height 26
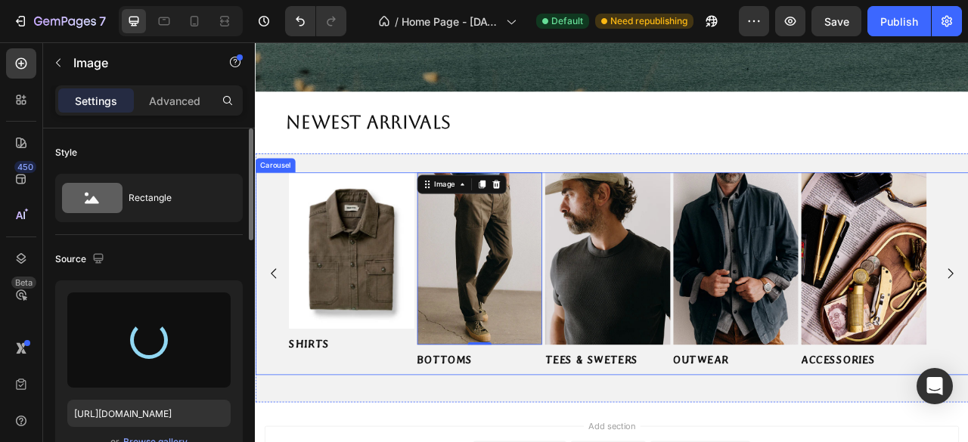
type input "https://cdn.shopify.com/s/files/1/0953/1965/4720/files/gempages_581786678163669…"
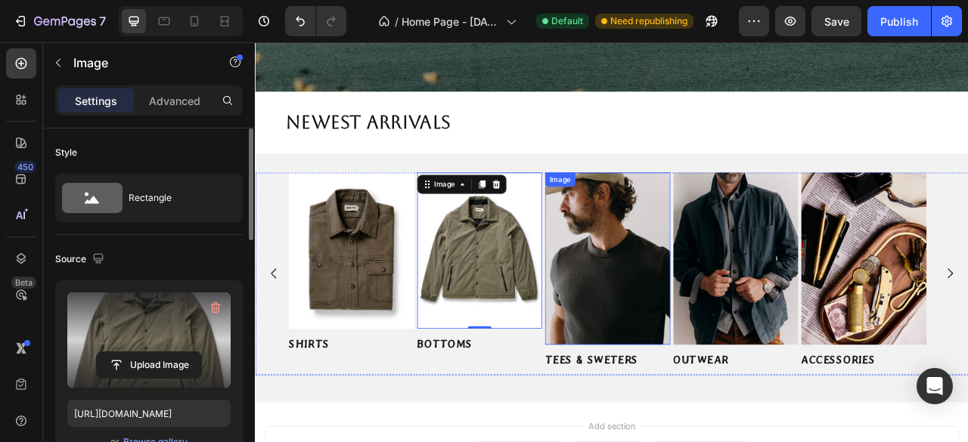
click at [732, 327] on img at bounding box center [703, 317] width 160 height 219
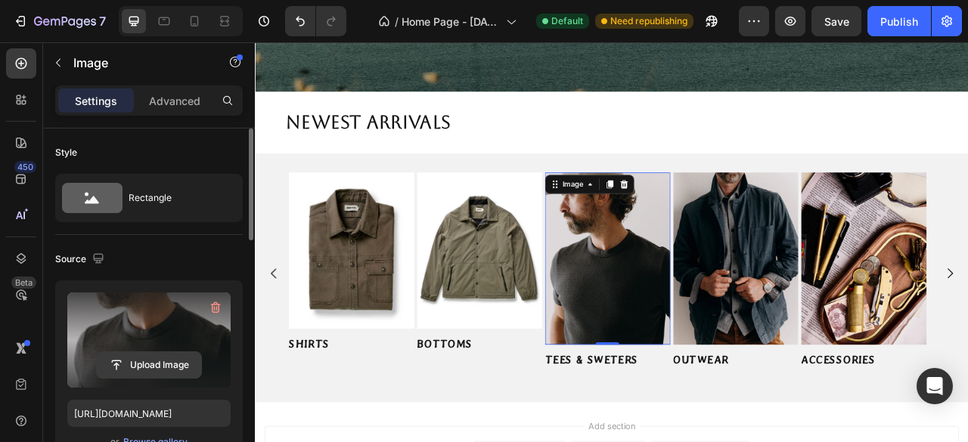
click at [178, 374] on input "file" at bounding box center [149, 365] width 104 height 26
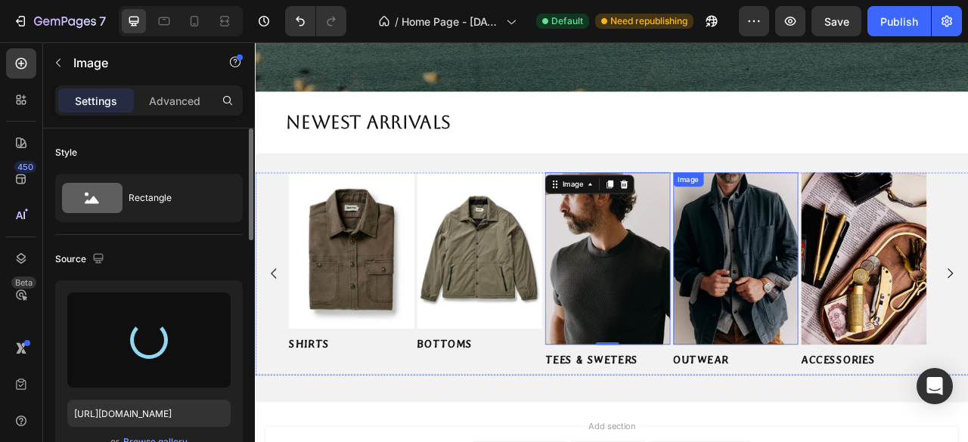
type input "https://cdn.shopify.com/s/files/1/0953/1965/4720/files/gempages_581786678163669…"
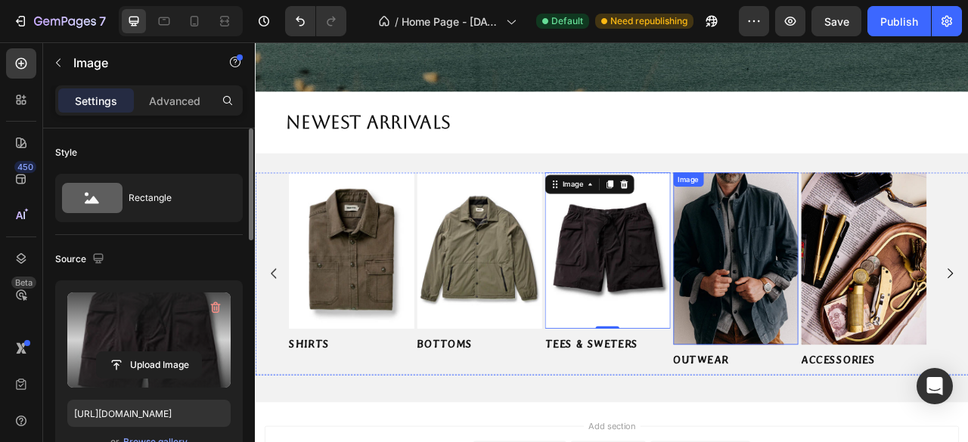
click at [844, 295] on img at bounding box center [866, 317] width 160 height 219
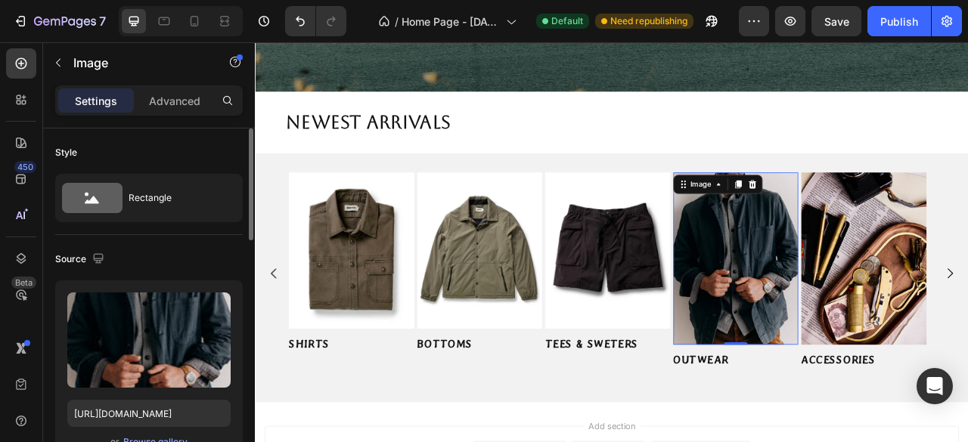
click at [864, 268] on img at bounding box center [866, 317] width 160 height 219
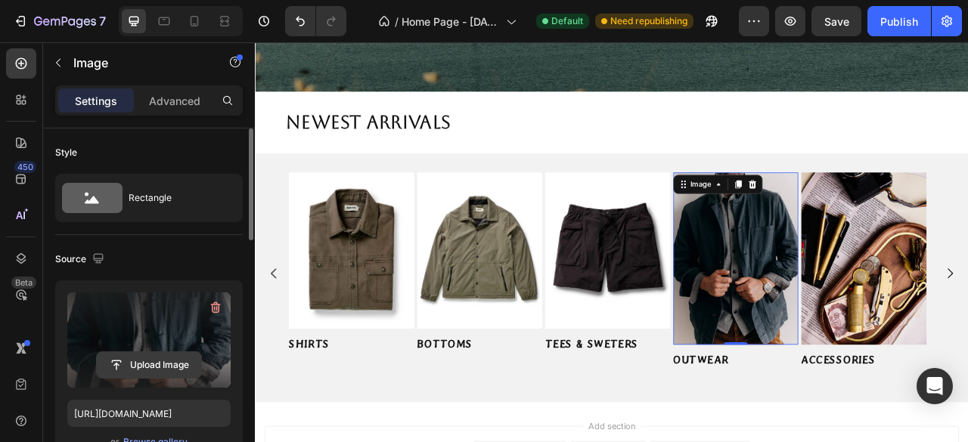
click at [130, 370] on input "file" at bounding box center [149, 365] width 104 height 26
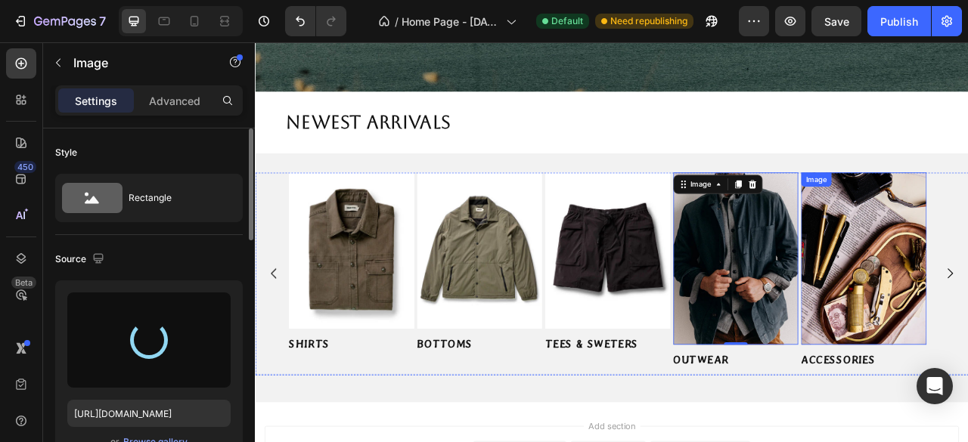
type input "https://cdn.shopify.com/s/files/1/0953/1965/4720/files/gempages_581786678163669…"
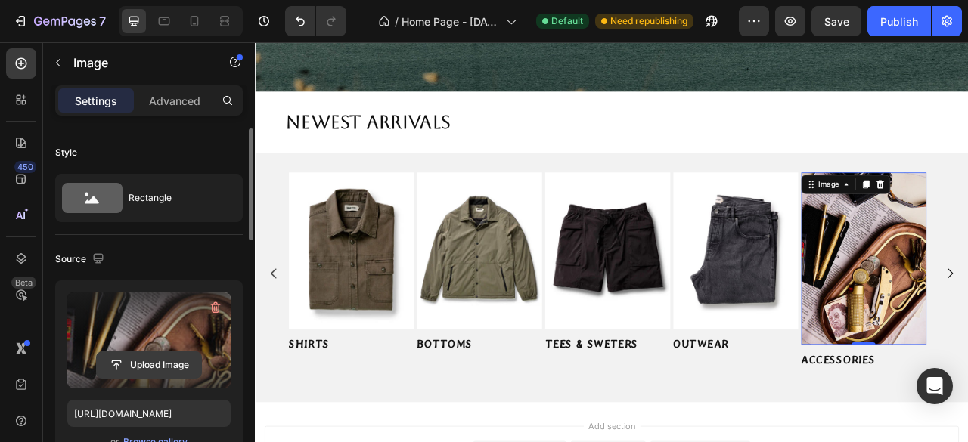
click at [137, 361] on input "file" at bounding box center [149, 365] width 104 height 26
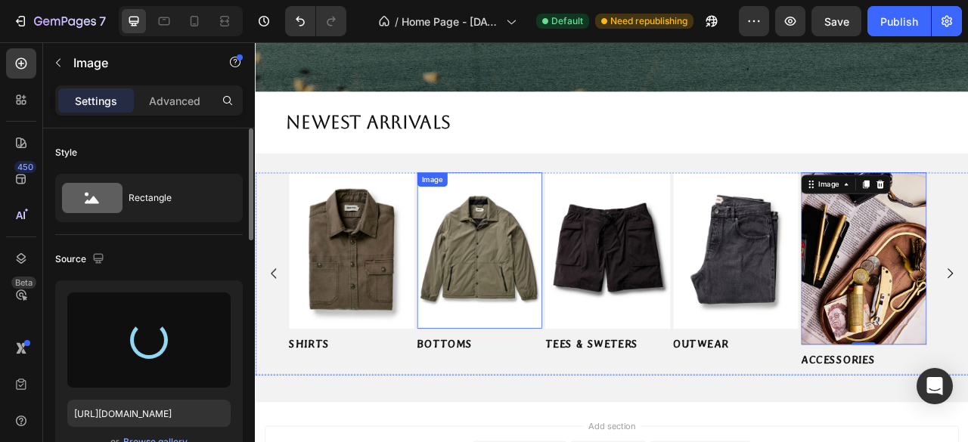
type input "https://cdn.shopify.com/s/files/1/0953/1965/4720/files/gempages_581786678163669…"
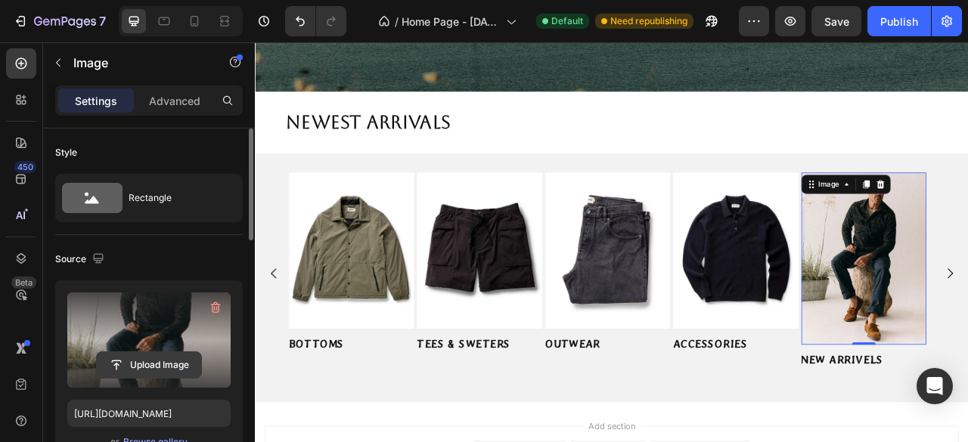
click at [144, 364] on input "file" at bounding box center [149, 365] width 104 height 26
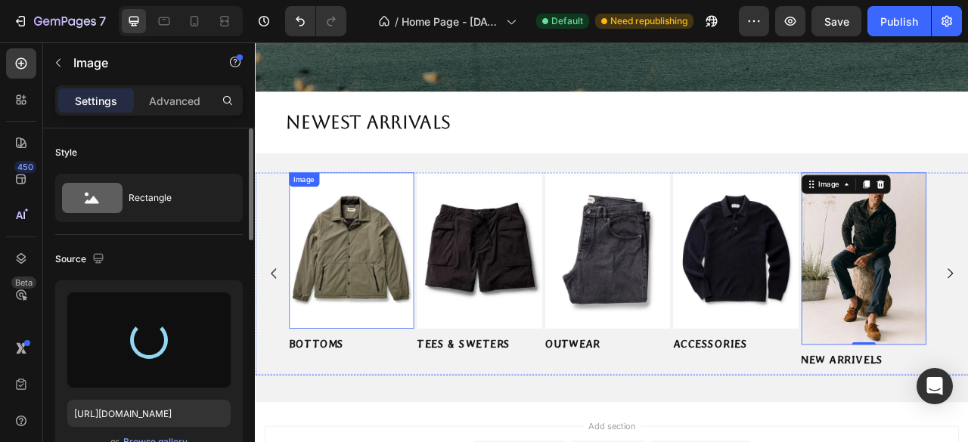
type input "https://cdn.shopify.com/s/files/1/0953/1965/4720/files/gempages_581786678163669…"
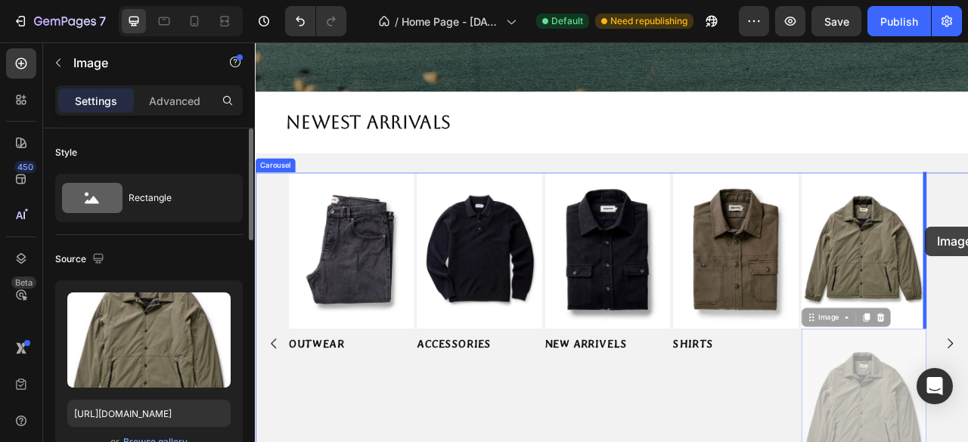
drag, startPoint x: 970, startPoint y: 429, endPoint x: 1108, endPoint y: 277, distance: 205.0
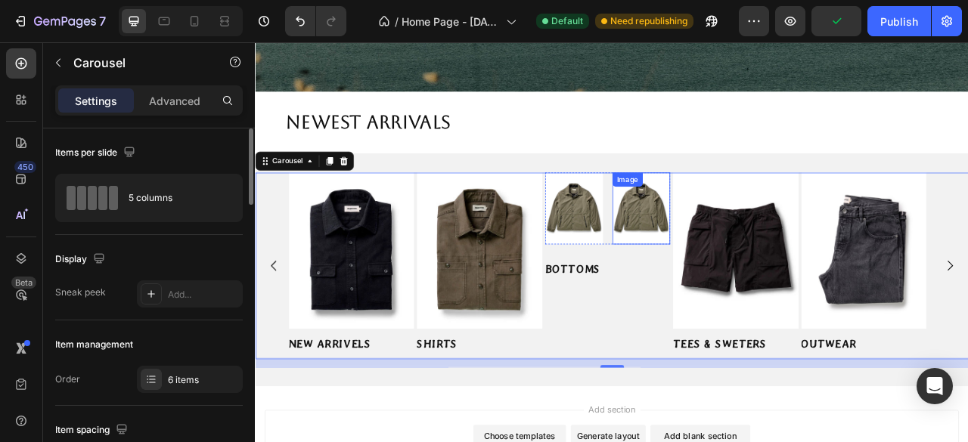
click at [748, 259] on img at bounding box center [744, 254] width 73 height 92
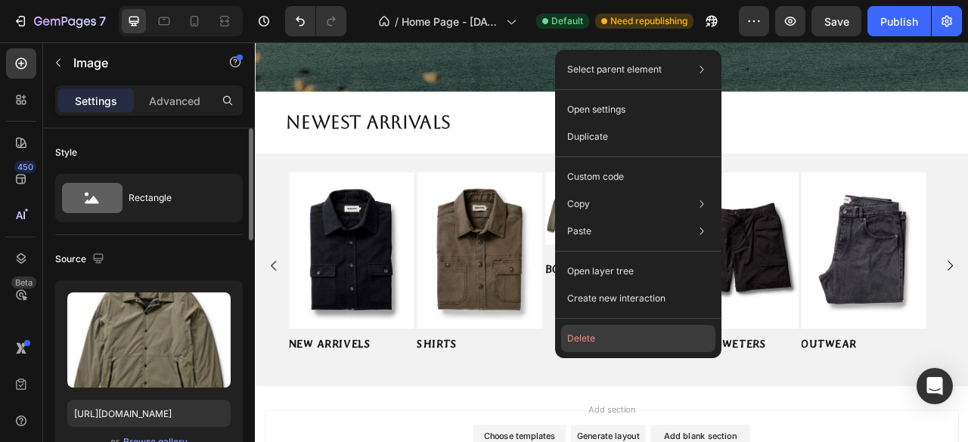
click at [609, 337] on button "Delete" at bounding box center [638, 338] width 154 height 27
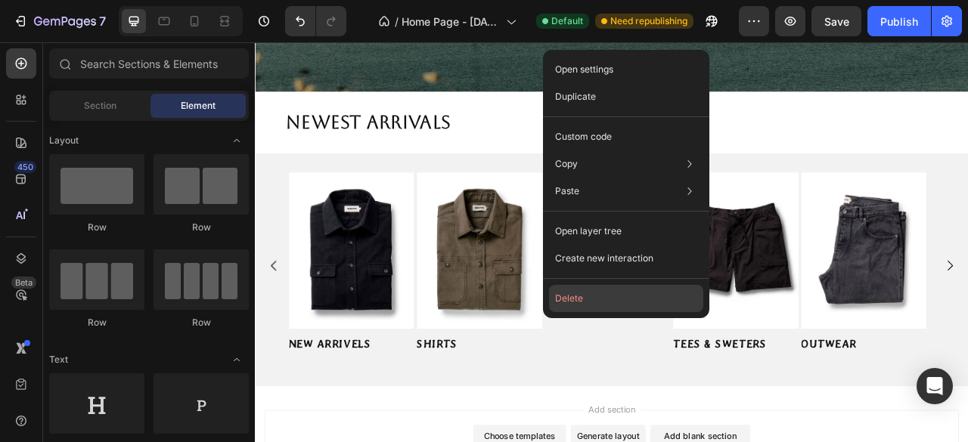
click at [600, 291] on button "Delete" at bounding box center [626, 298] width 154 height 27
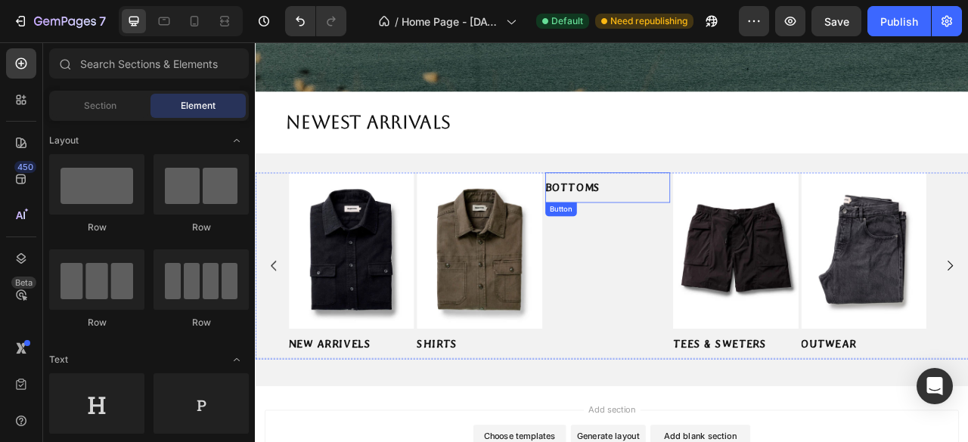
click at [707, 226] on div "BOTTOMS Button" at bounding box center [703, 227] width 160 height 39
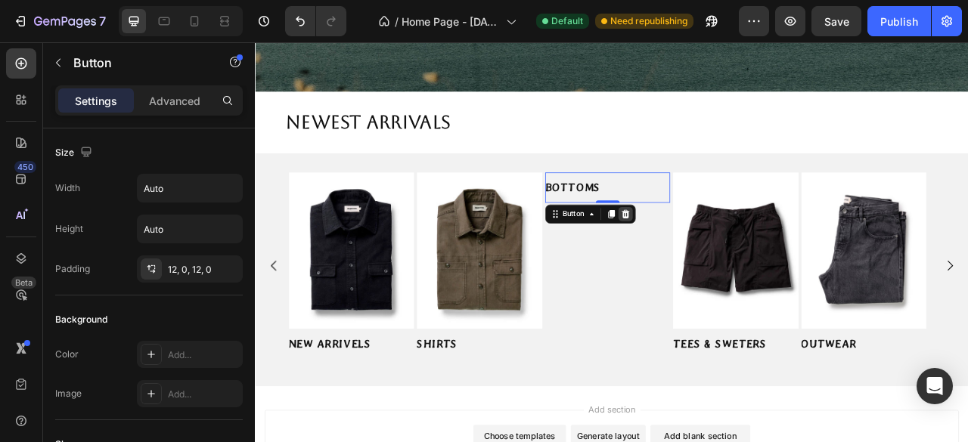
click at [733, 260] on div at bounding box center [725, 261] width 18 height 18
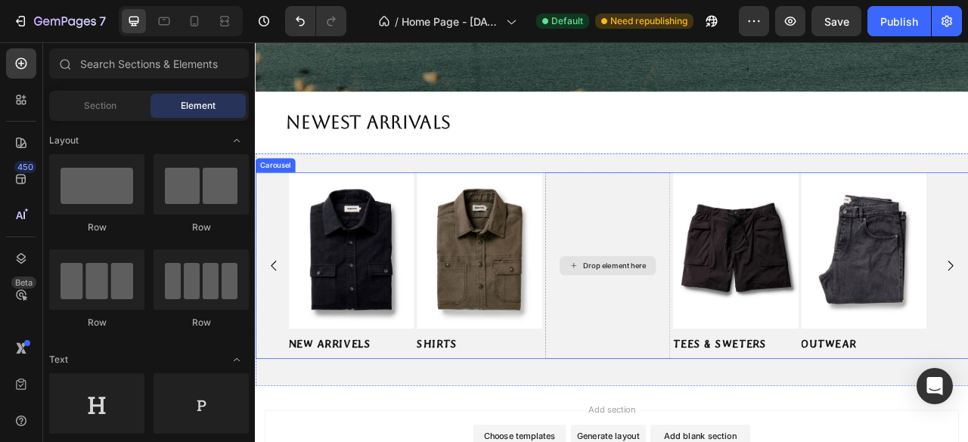
click at [691, 332] on div "Drop element here" at bounding box center [702, 327] width 122 height 24
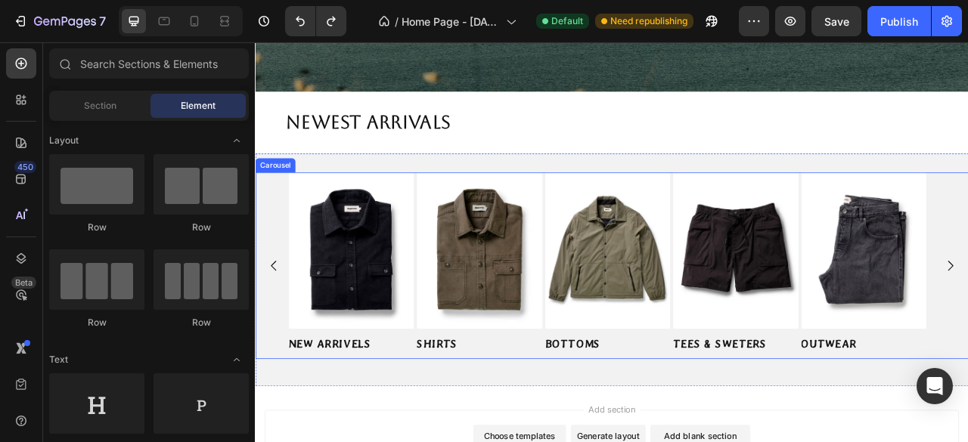
click at [278, 214] on div "Image SHIRTS Button Image BOTTOMS Button Image TEES & SWETERS Button Image OUTW…" at bounding box center [708, 326] width 907 height 237
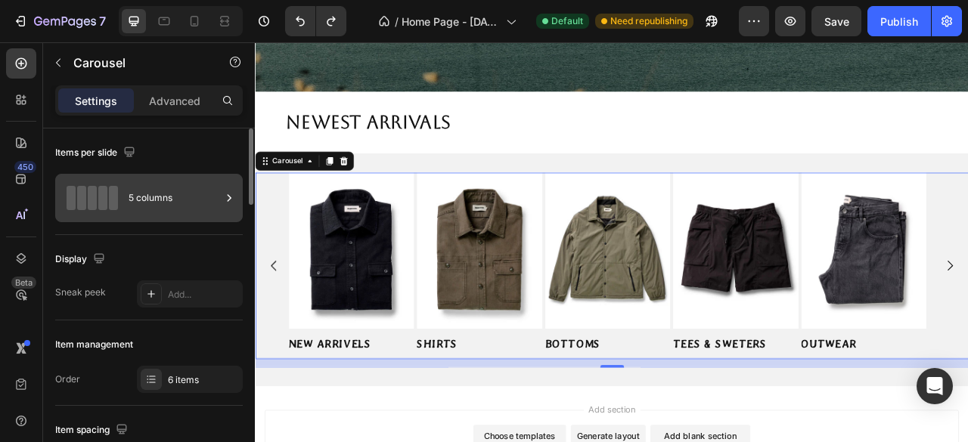
click at [170, 198] on div "5 columns" at bounding box center [175, 198] width 92 height 35
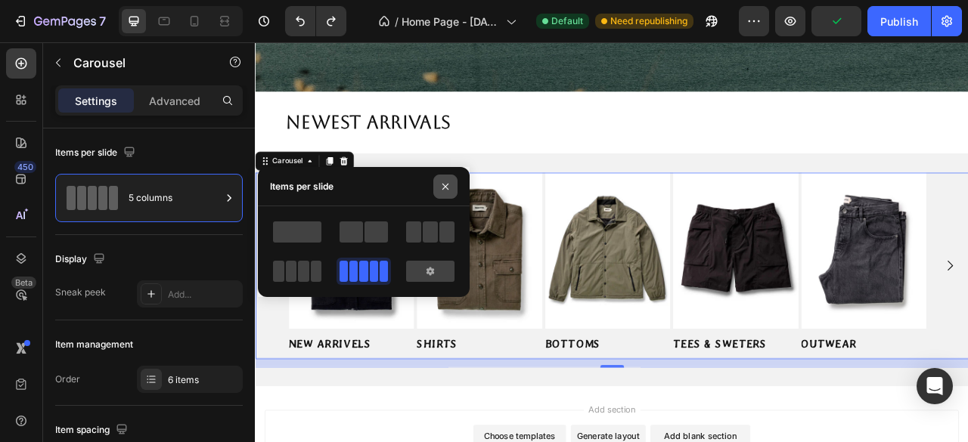
click at [450, 186] on icon "button" at bounding box center [445, 187] width 12 height 12
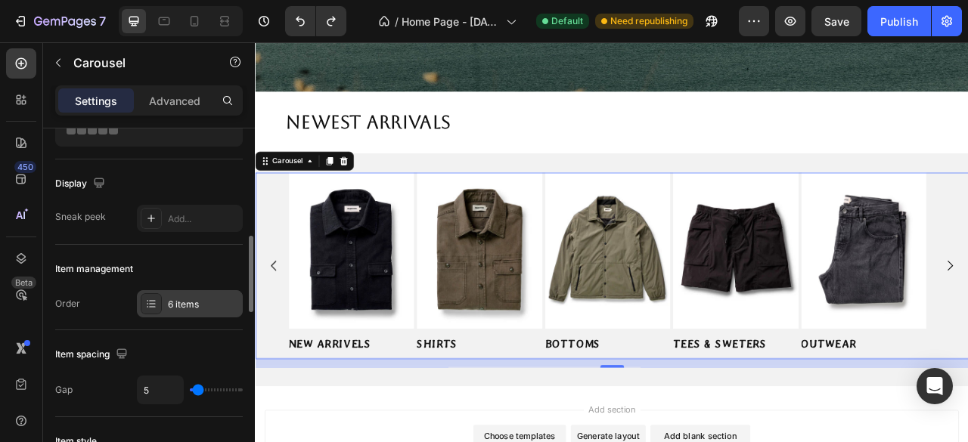
scroll to position [151, 0]
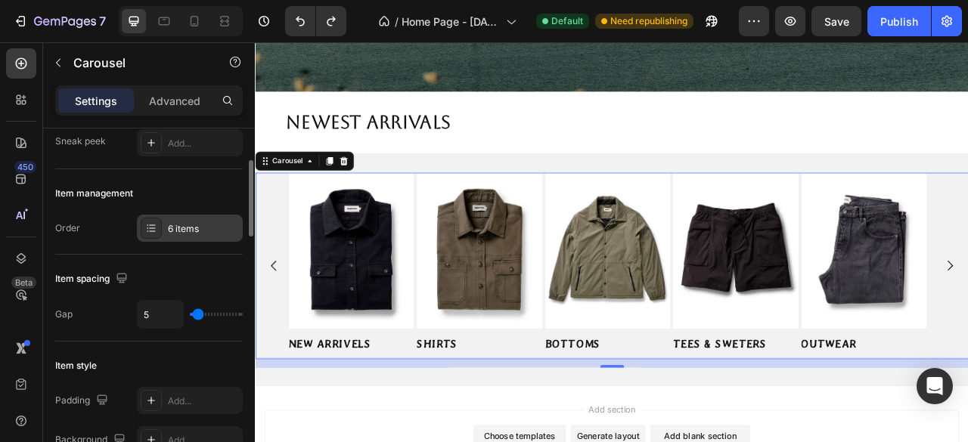
click at [206, 232] on div "6 items" at bounding box center [203, 229] width 71 height 14
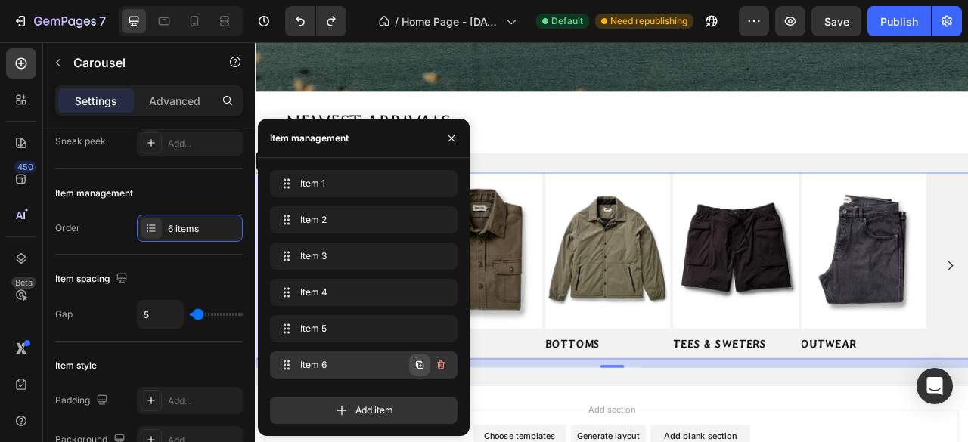
click at [417, 367] on icon "button" at bounding box center [420, 365] width 8 height 8
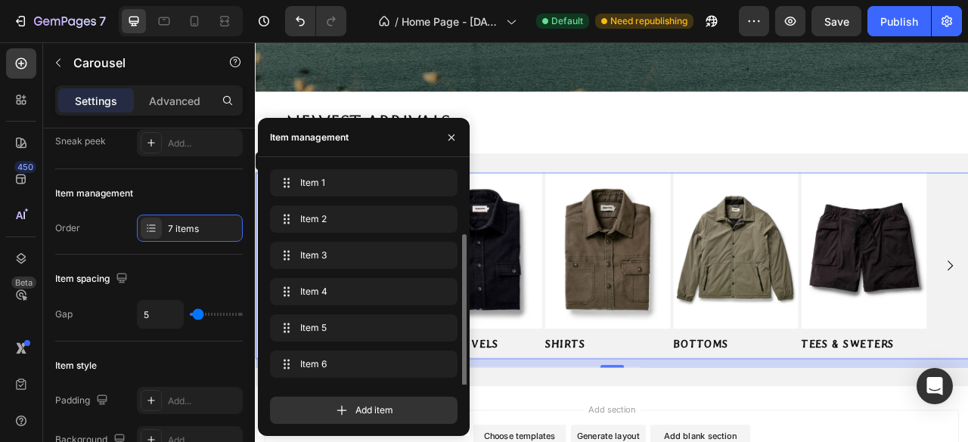
scroll to position [35, 0]
click at [417, 367] on icon "button" at bounding box center [420, 366] width 8 height 8
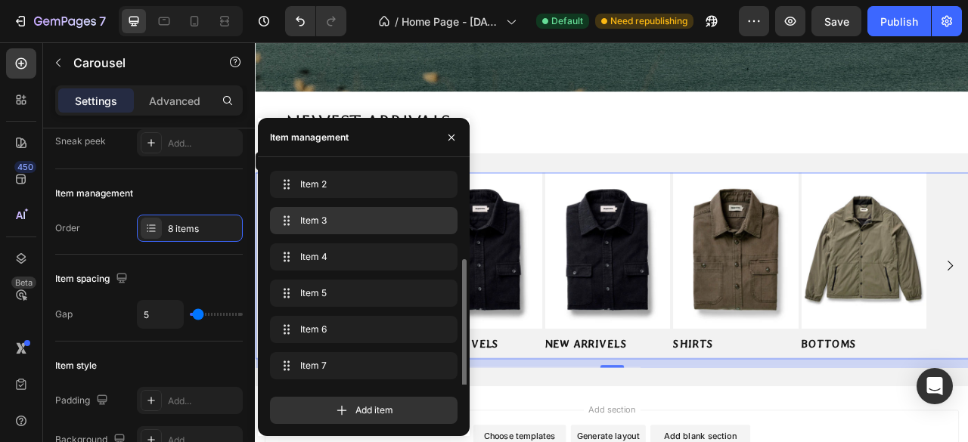
scroll to position [71, 0]
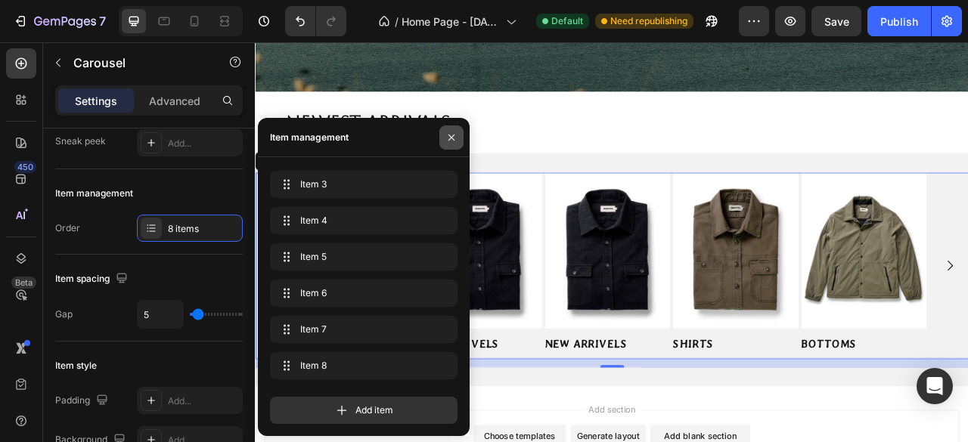
click at [454, 132] on icon "button" at bounding box center [451, 138] width 12 height 12
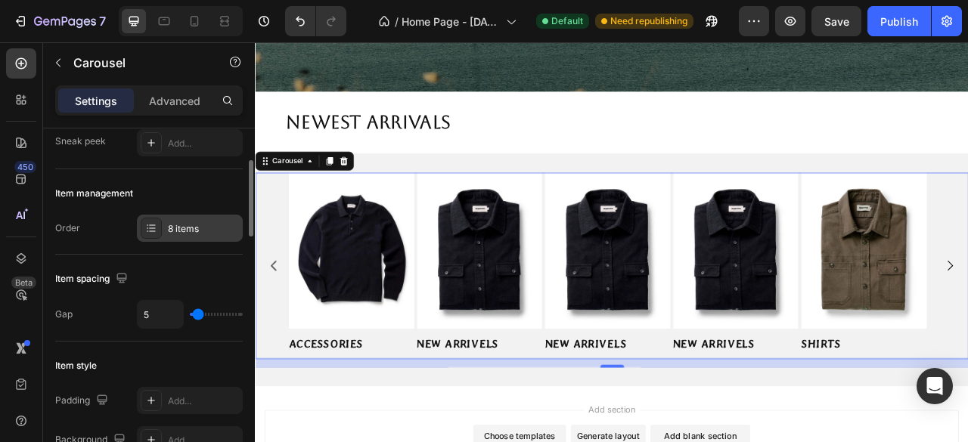
click at [198, 217] on div "8 items" at bounding box center [190, 228] width 106 height 27
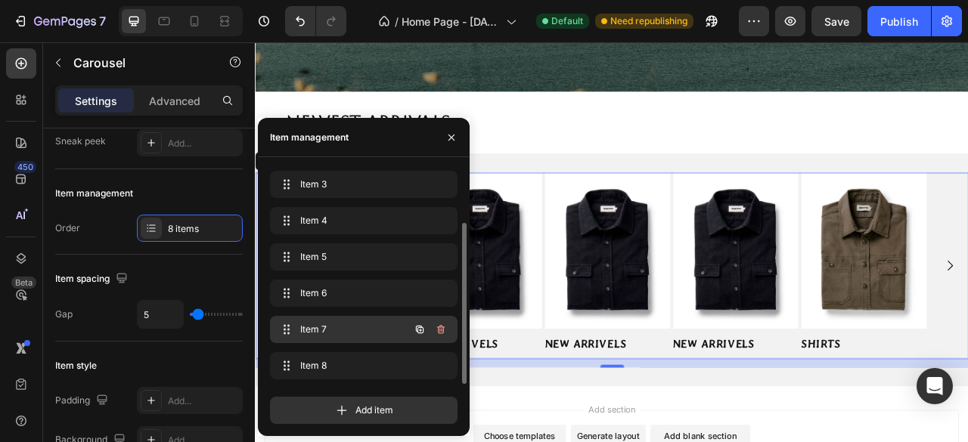
click at [309, 326] on span "Item 7" at bounding box center [342, 330] width 85 height 14
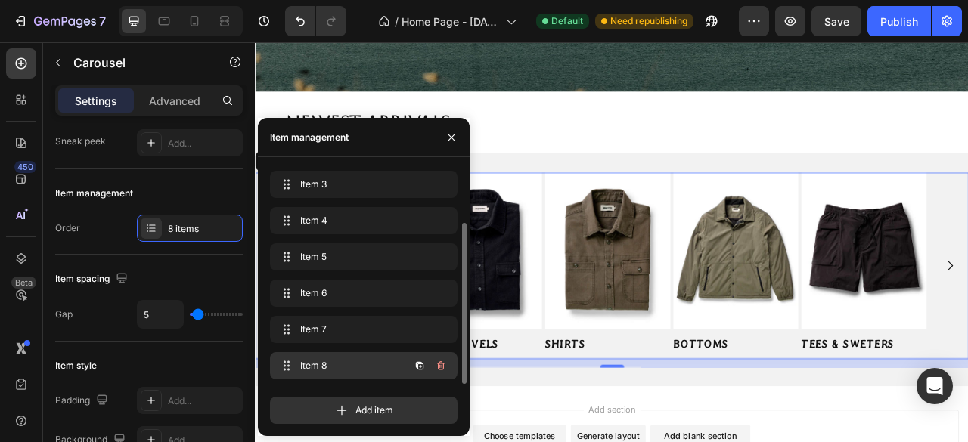
click at [308, 364] on span "Item 8" at bounding box center [342, 366] width 85 height 14
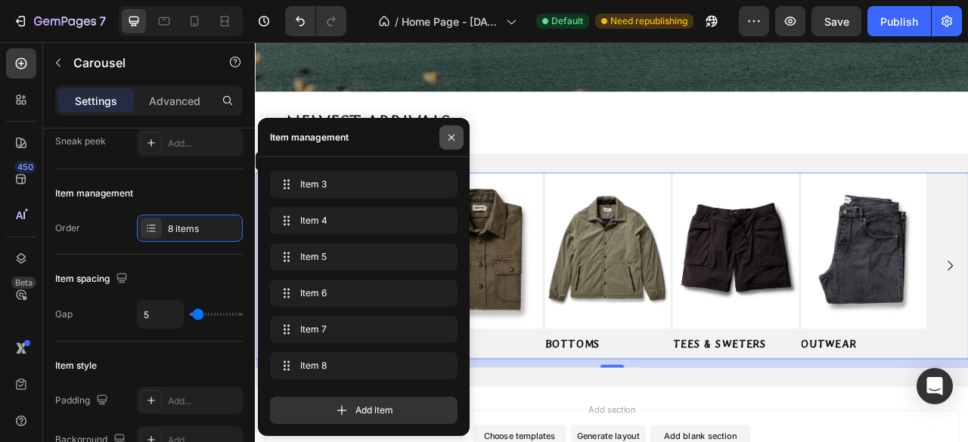
click at [454, 135] on icon "button" at bounding box center [451, 138] width 12 height 12
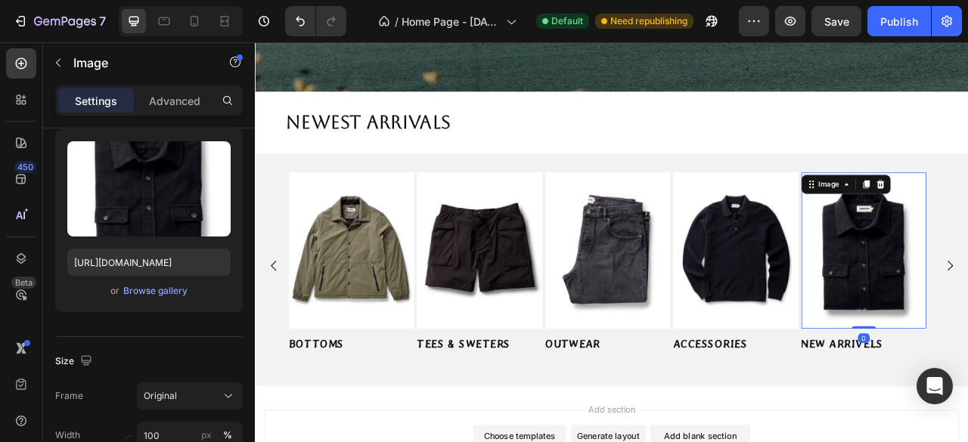
scroll to position [0, 0]
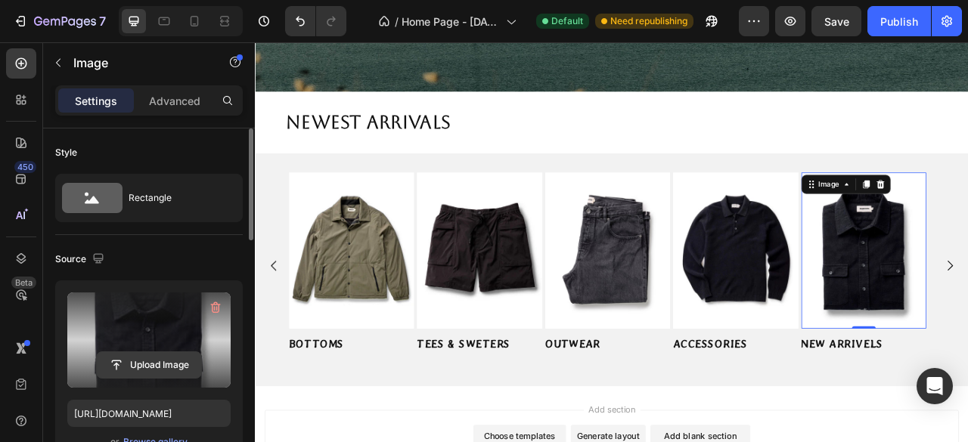
click at [155, 365] on input "file" at bounding box center [149, 365] width 104 height 26
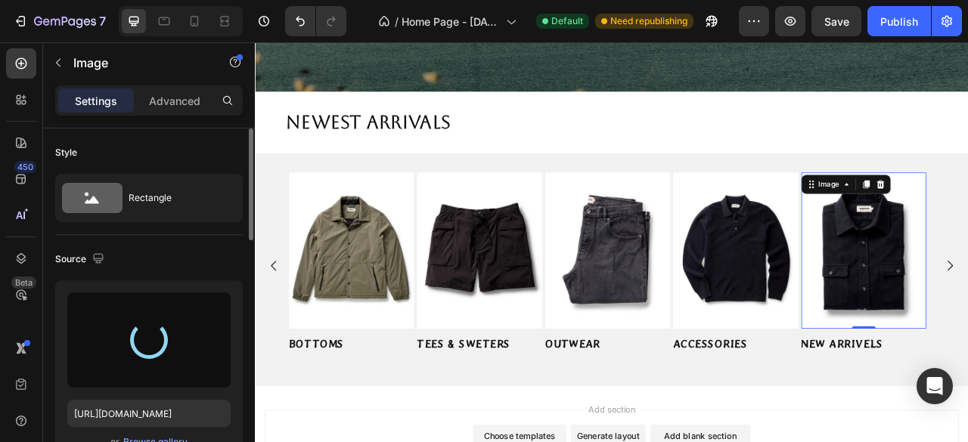
type input "https://cdn.shopify.com/s/files/1/0953/1965/4720/files/gempages_581786678163669…"
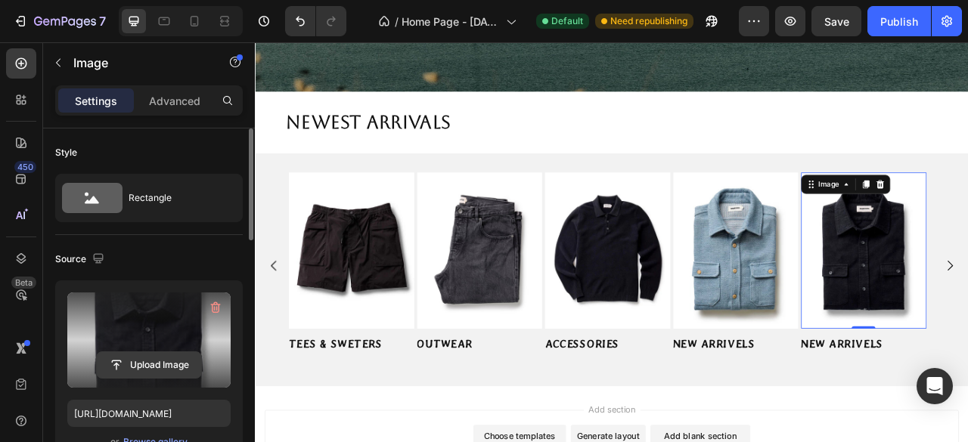
click at [156, 370] on input "file" at bounding box center [149, 365] width 104 height 26
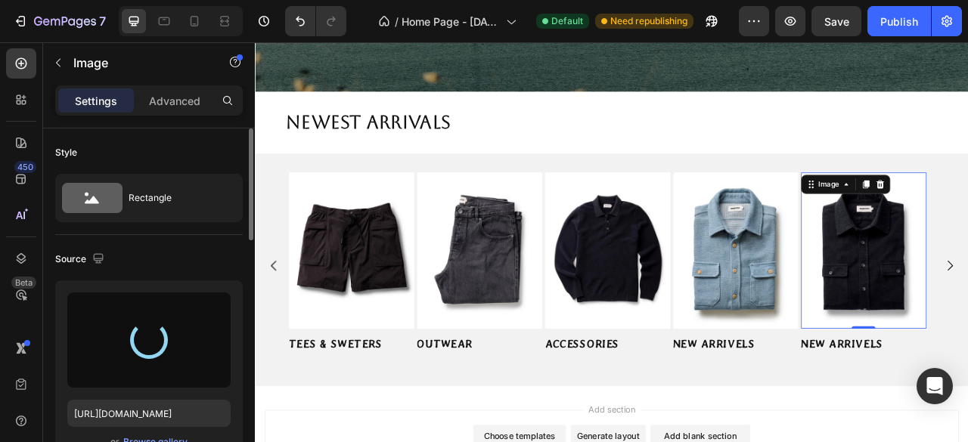
type input "https://cdn.shopify.com/s/files/1/0953/1965/4720/files/gempages_581786678163669…"
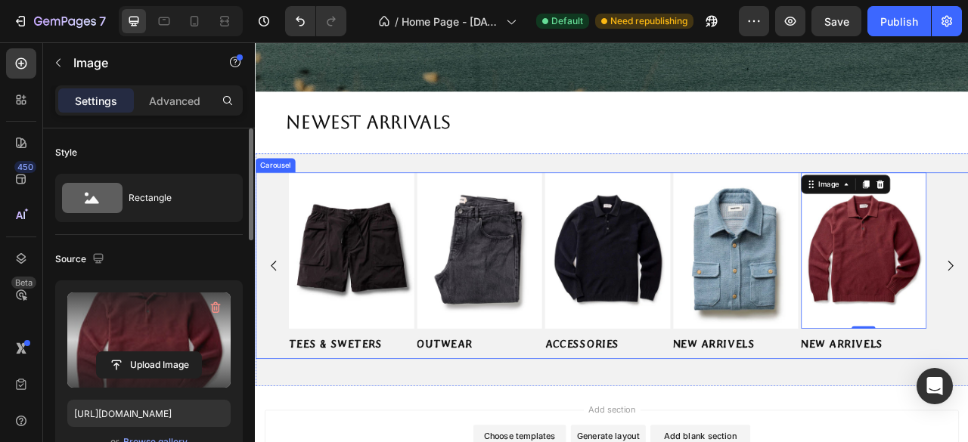
click at [277, 215] on div "Image SHIRTS Button Image BOTTOMS Button Image TEES & SWETERS Button Image OUTW…" at bounding box center [708, 326] width 907 height 237
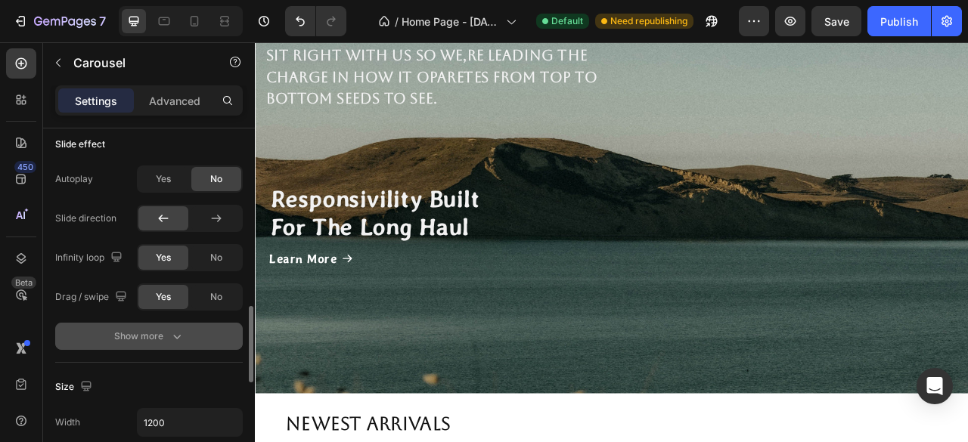
scroll to position [983, 0]
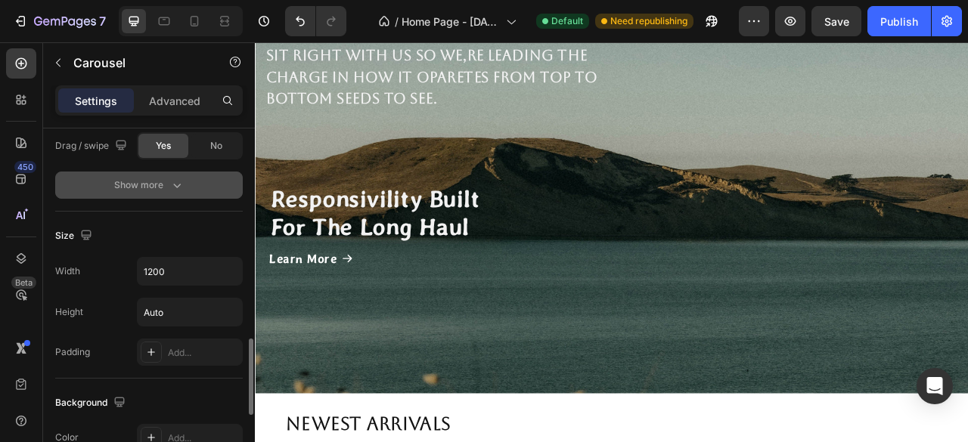
click at [181, 184] on icon "button" at bounding box center [176, 185] width 15 height 15
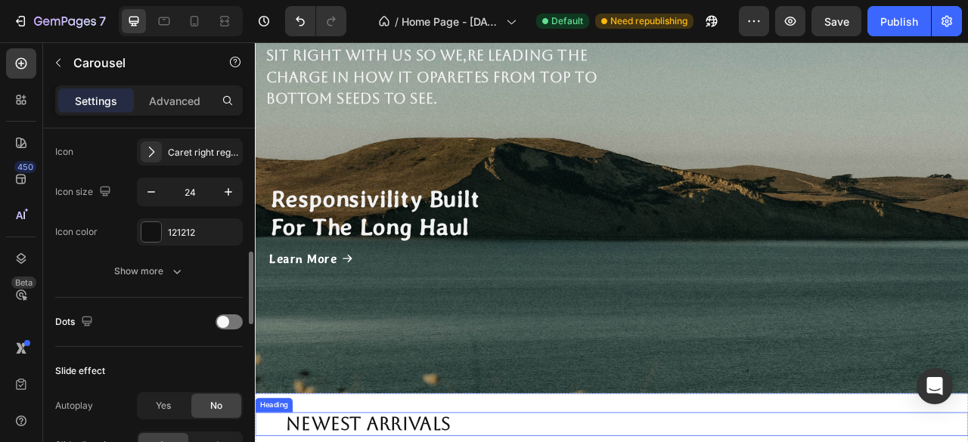
scroll to position [1176, 0]
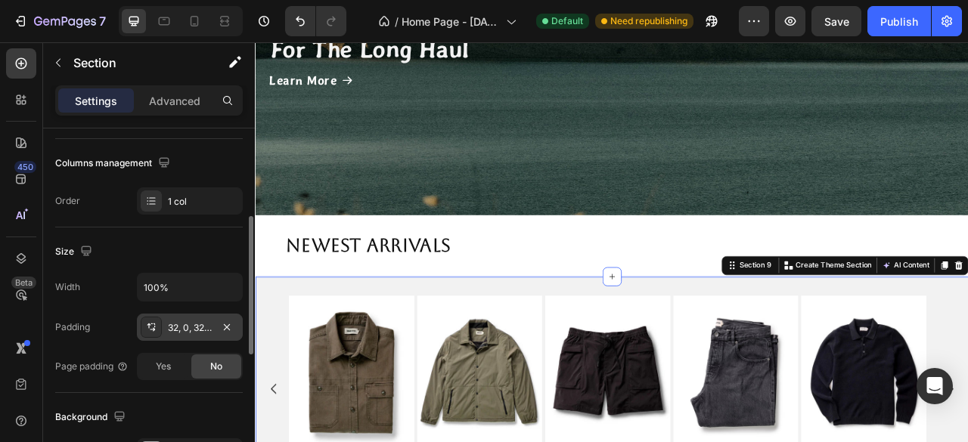
scroll to position [302, 0]
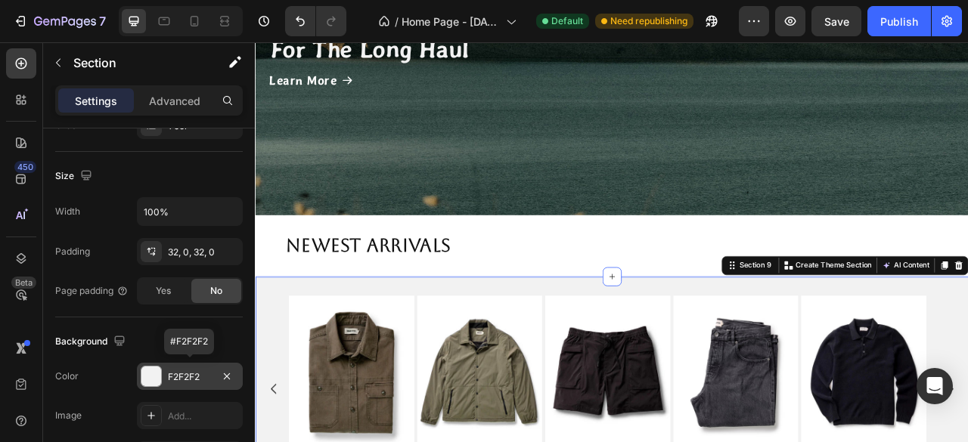
click at [201, 374] on div "F2F2F2" at bounding box center [190, 377] width 44 height 14
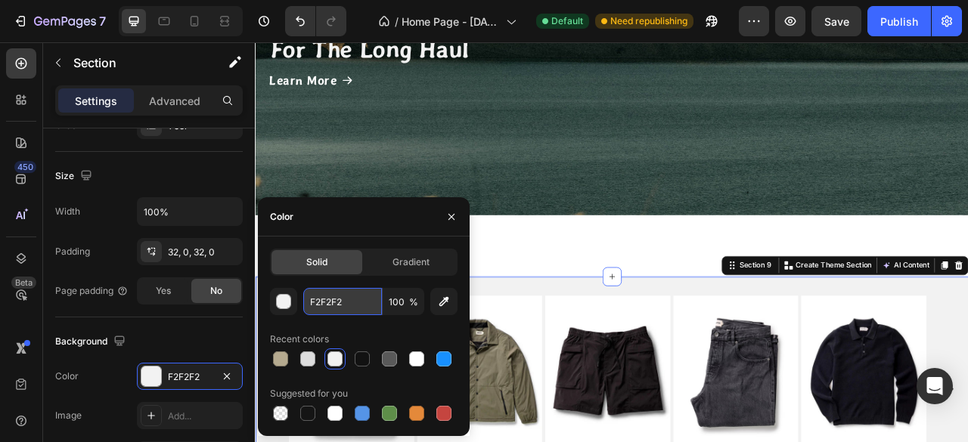
click at [345, 298] on input "F2F2F2" at bounding box center [342, 301] width 79 height 27
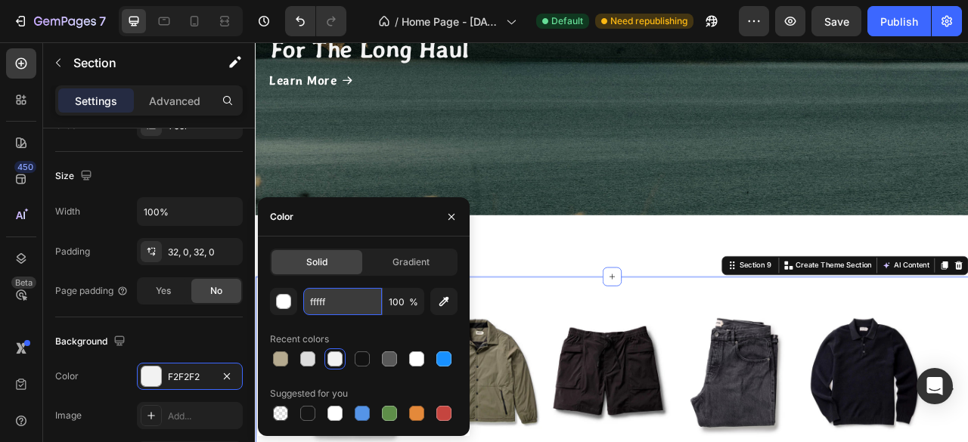
type input "ffffff"
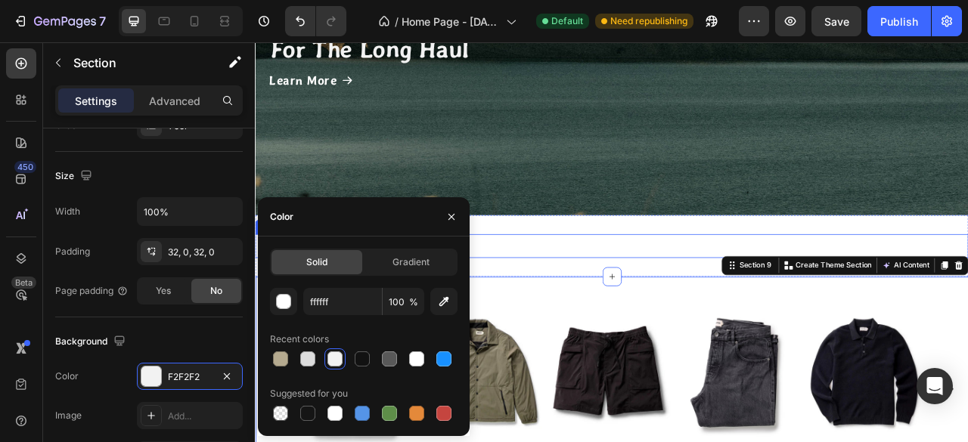
click at [603, 302] on h2 "Newest Arrivals" at bounding box center [709, 302] width 832 height 30
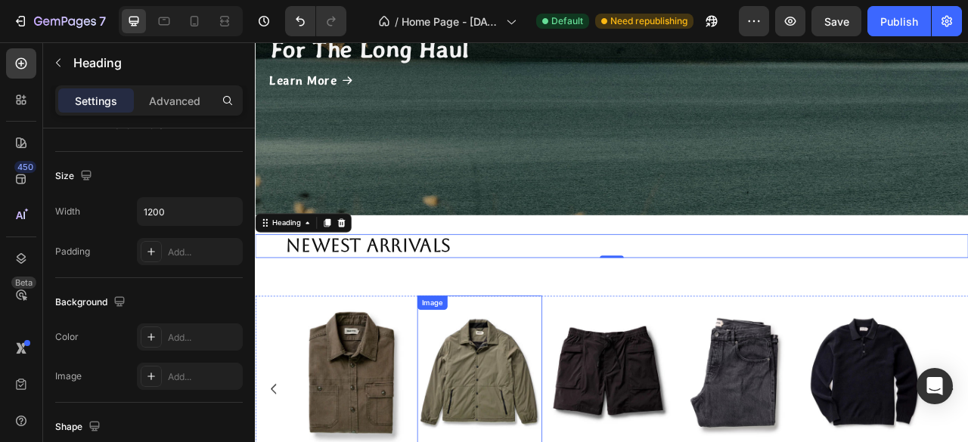
scroll to position [0, 0]
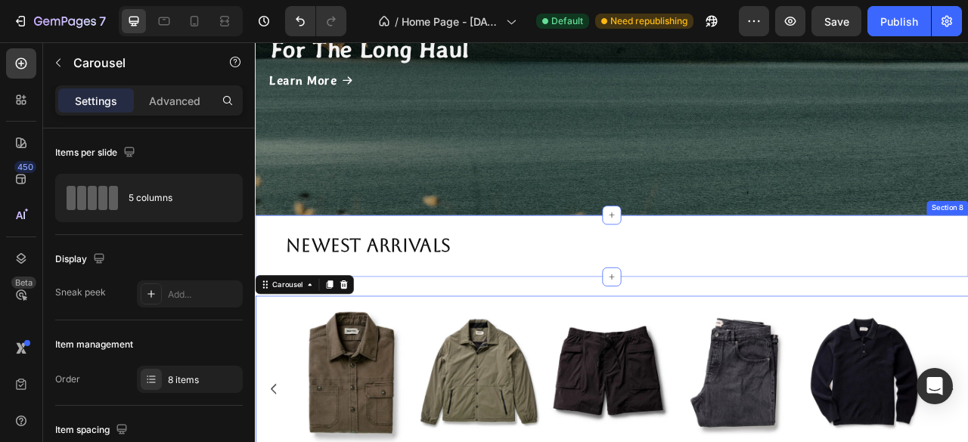
click at [305, 274] on div "Newest Arrivals Heading Section 8" at bounding box center [708, 301] width 907 height 79
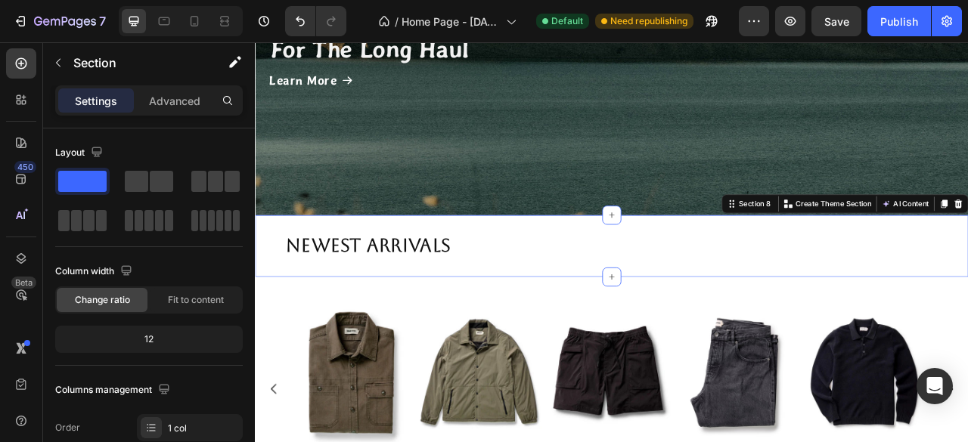
drag, startPoint x: 165, startPoint y: 99, endPoint x: 187, endPoint y: 121, distance: 31.0
click at [165, 99] on p "Advanced" at bounding box center [174, 101] width 51 height 16
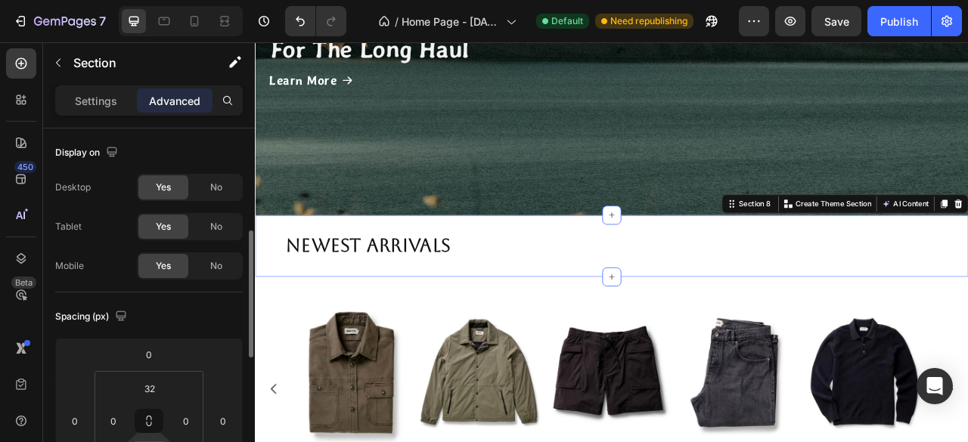
scroll to position [76, 0]
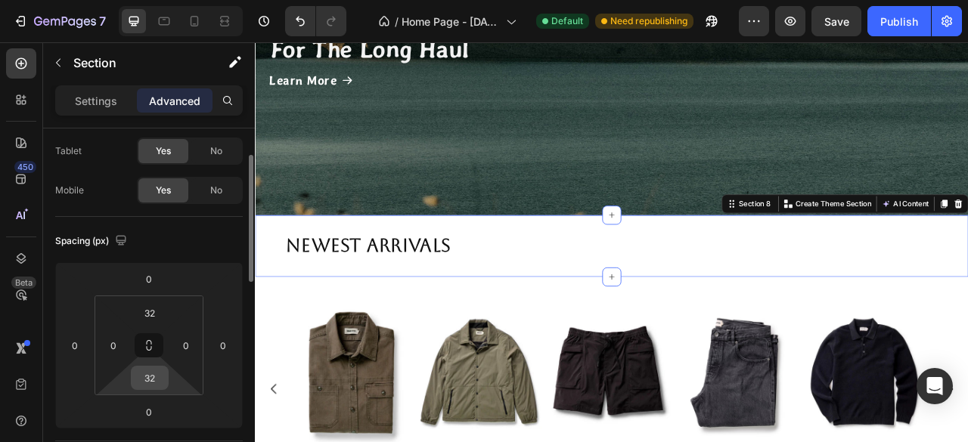
click at [150, 382] on input "32" at bounding box center [150, 378] width 30 height 23
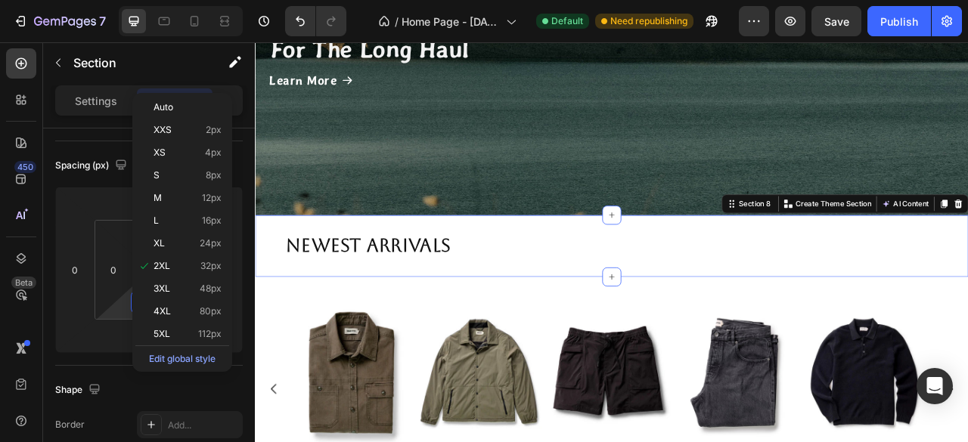
scroll to position [454, 0]
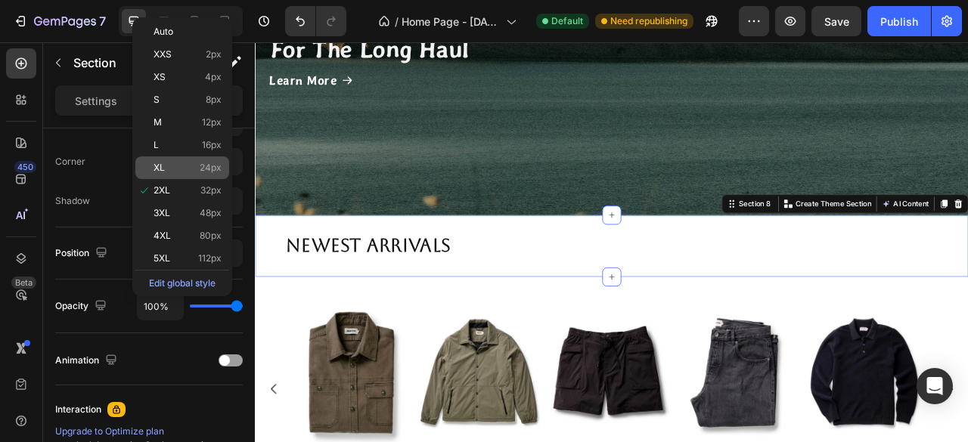
click at [183, 169] on p "XL 24px" at bounding box center [187, 168] width 68 height 11
type input "24"
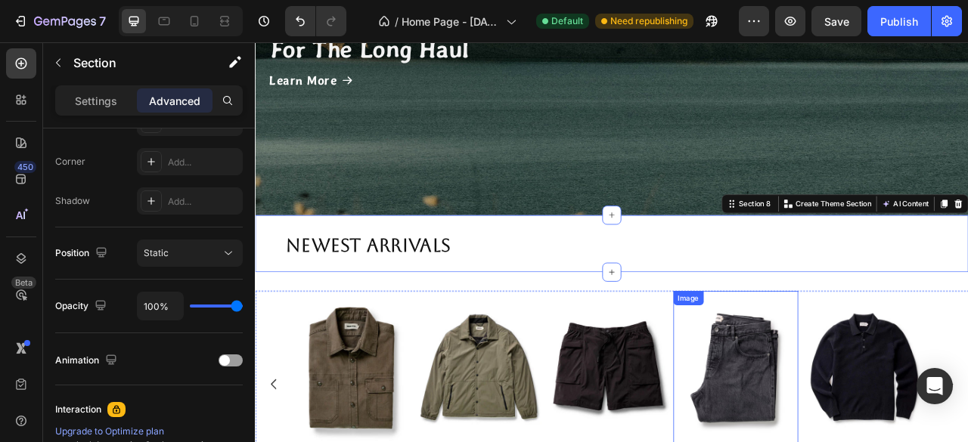
scroll to position [1328, 0]
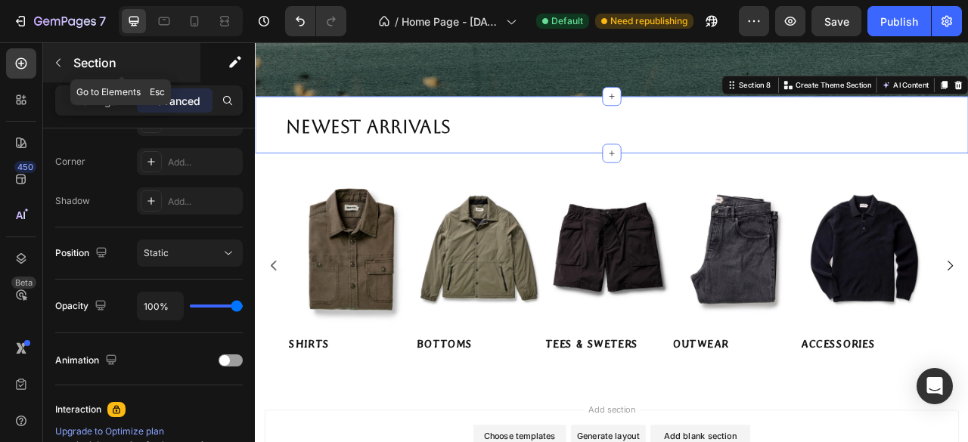
click at [62, 61] on icon "button" at bounding box center [58, 63] width 12 height 12
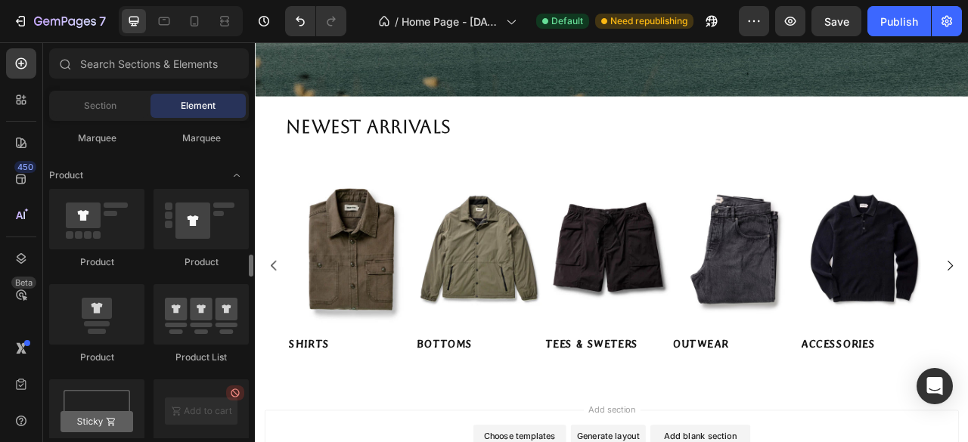
scroll to position [2041, 0]
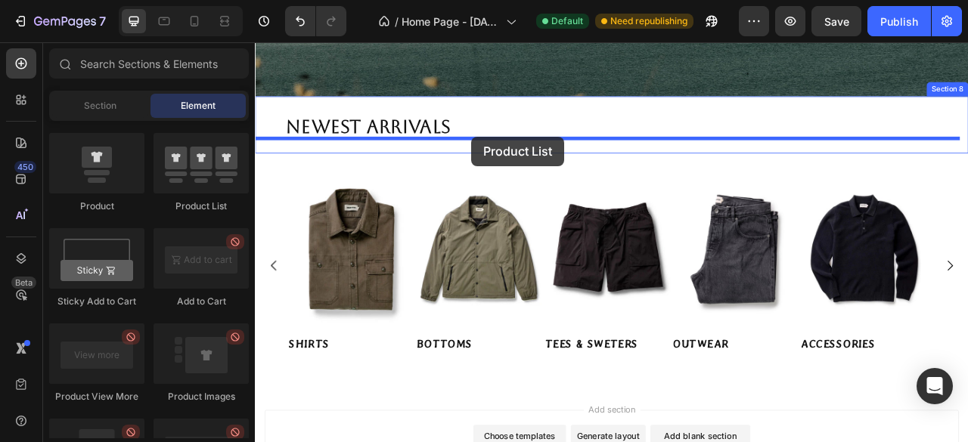
drag, startPoint x: 471, startPoint y: 212, endPoint x: 522, endPoint y: 169, distance: 66.5
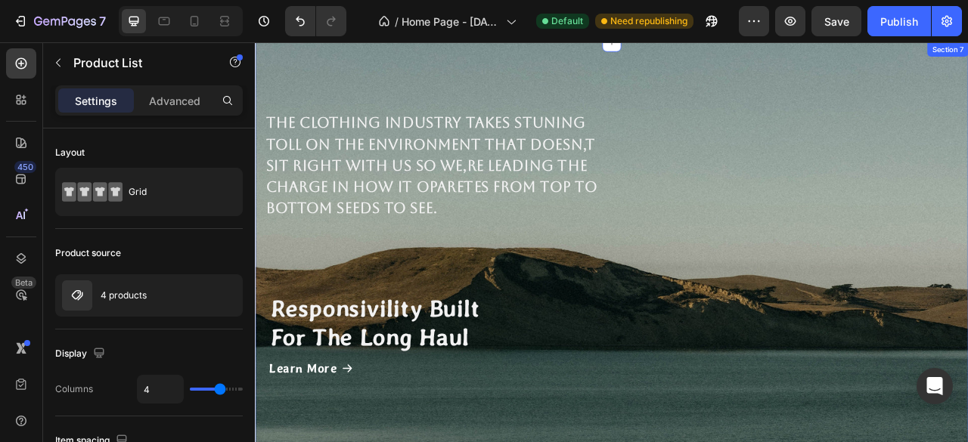
scroll to position [1339, 0]
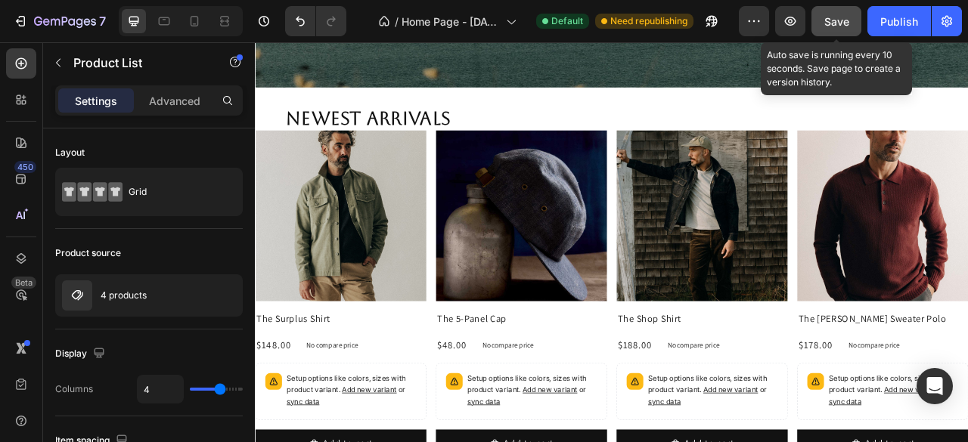
click at [851, 18] on button "Save" at bounding box center [836, 21] width 50 height 30
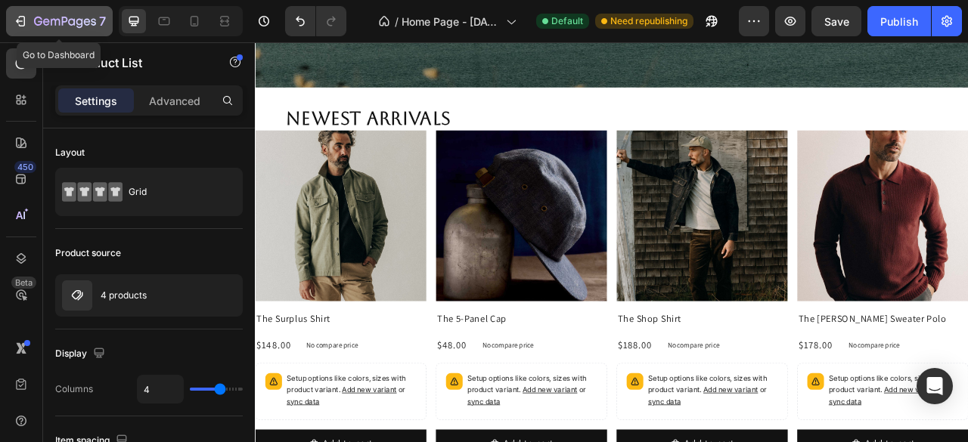
click at [24, 17] on icon "button" at bounding box center [22, 21] width 7 height 11
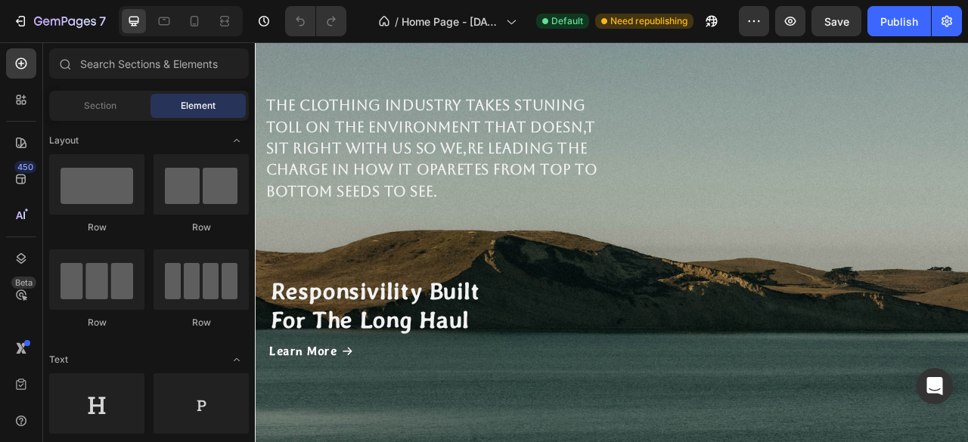
scroll to position [1285, 0]
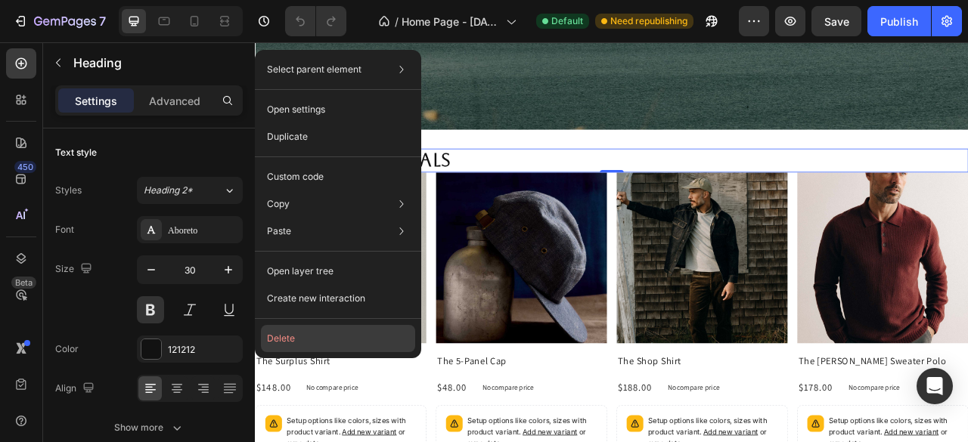
click at [298, 345] on button "Delete" at bounding box center [338, 338] width 154 height 27
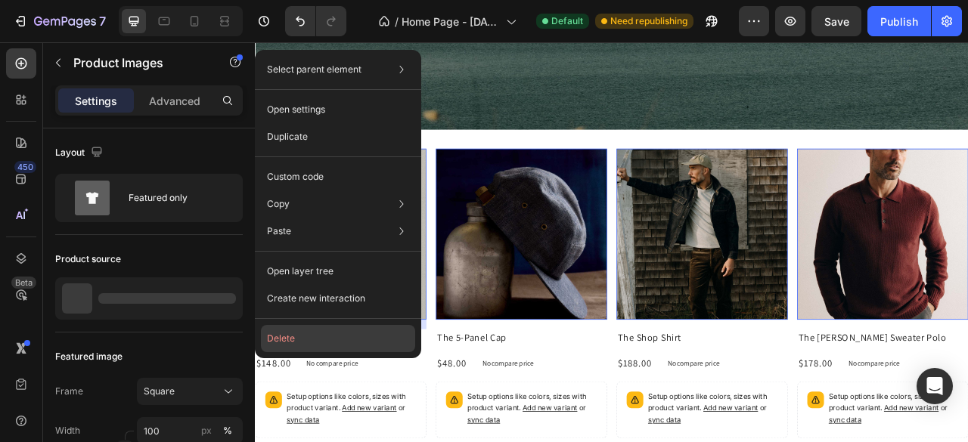
click at [301, 341] on button "Delete" at bounding box center [338, 338] width 154 height 27
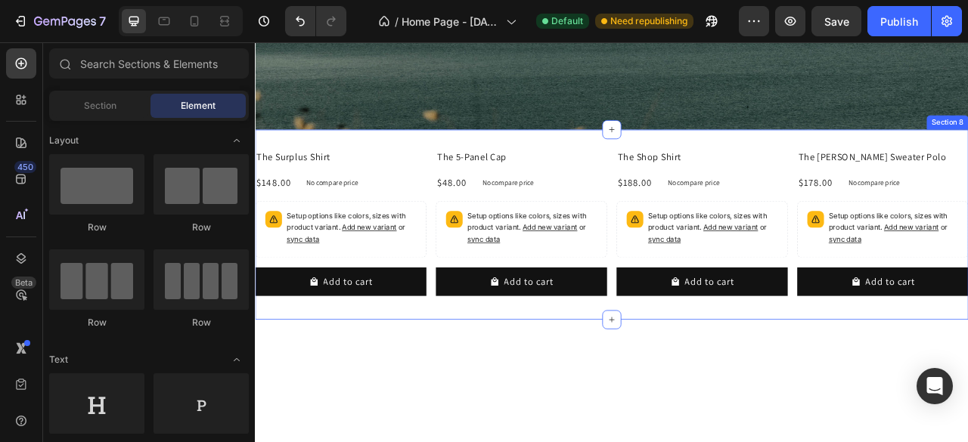
click at [357, 163] on div "The Surplus Shirt Product Title $148.00 Product Price Product Price No compare …" at bounding box center [708, 274] width 907 height 242
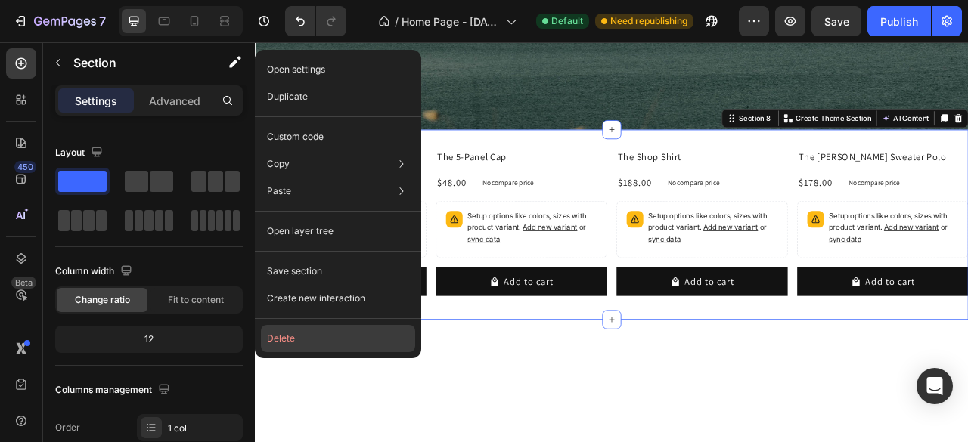
drag, startPoint x: 308, startPoint y: 329, endPoint x: 158, endPoint y: 353, distance: 152.4
click at [308, 329] on button "Delete" at bounding box center [338, 338] width 154 height 27
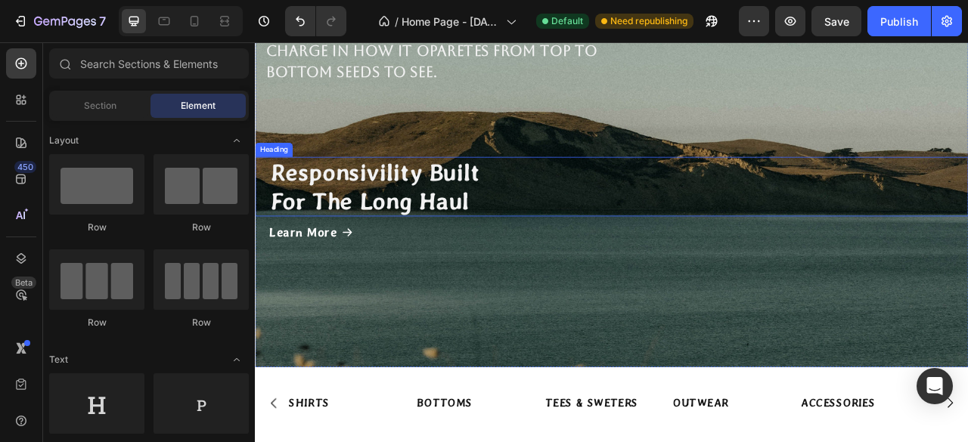
scroll to position [1210, 0]
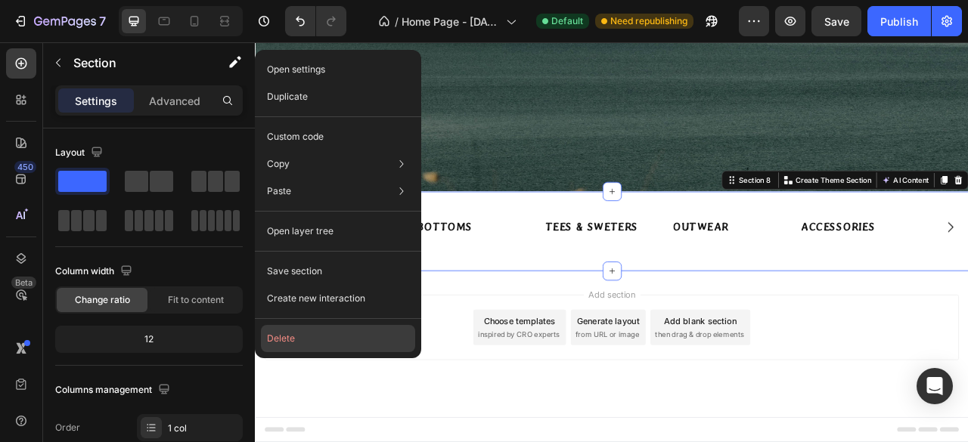
drag, startPoint x: 315, startPoint y: 341, endPoint x: 108, endPoint y: 380, distance: 210.0
click at [315, 341] on button "Delete" at bounding box center [338, 338] width 154 height 27
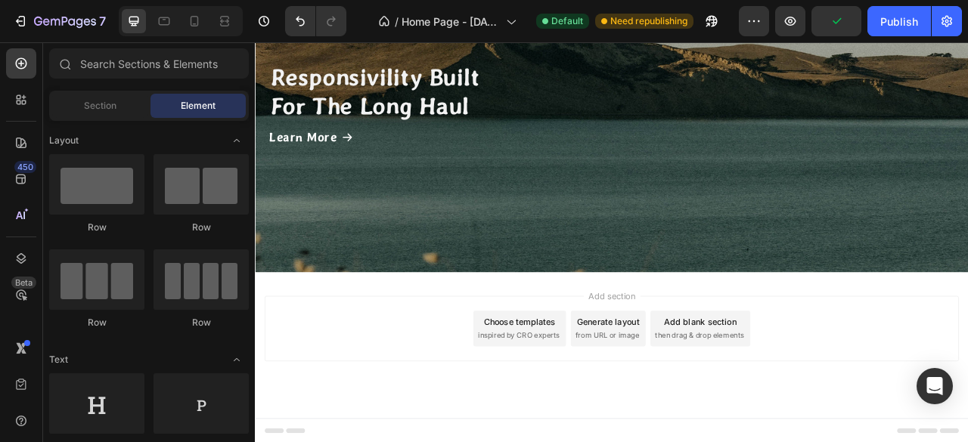
click at [817, 395] on div "Add blank section" at bounding box center [821, 398] width 92 height 16
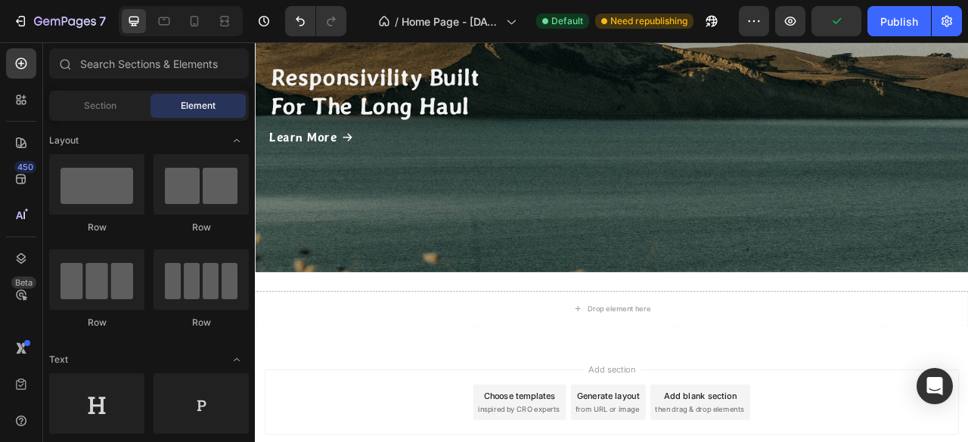
scroll to position [1198, 0]
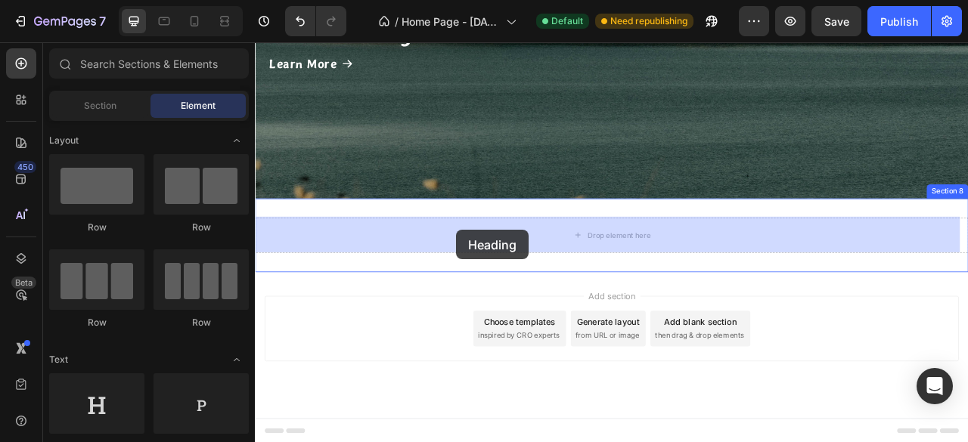
drag, startPoint x: 411, startPoint y: 429, endPoint x: 510, endPoint y: 281, distance: 178.6
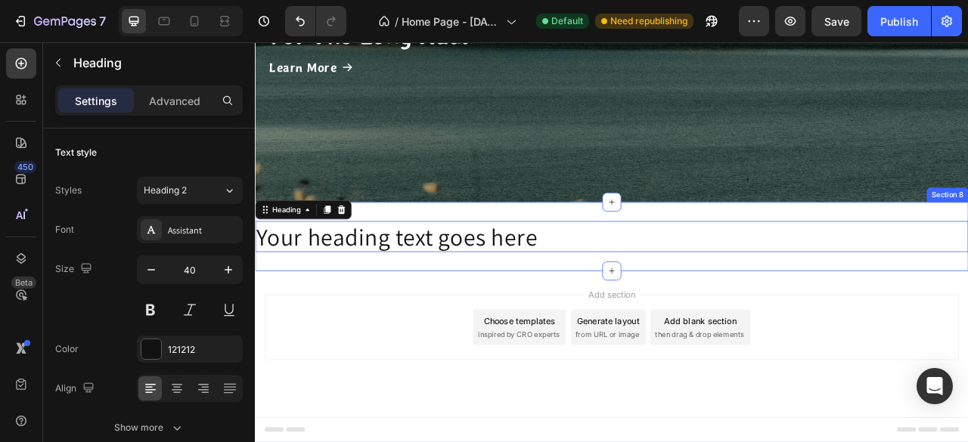
scroll to position [1191, 0]
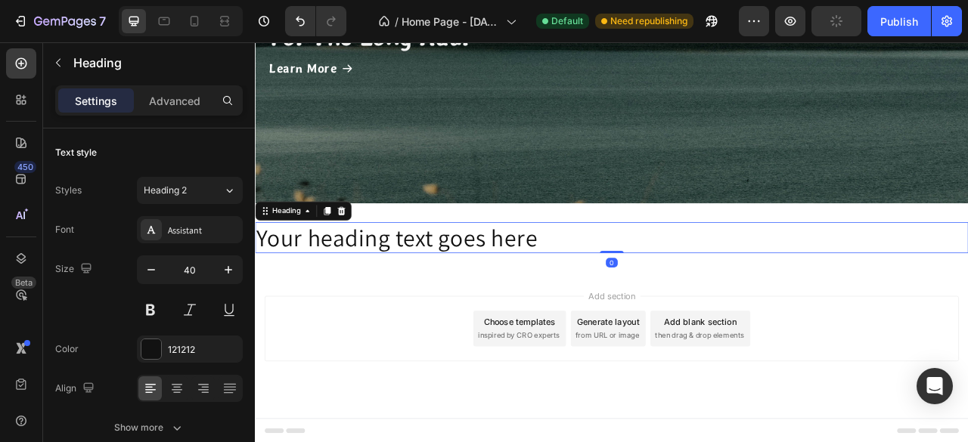
click at [631, 287] on h2 "Your heading text goes here" at bounding box center [708, 290] width 907 height 39
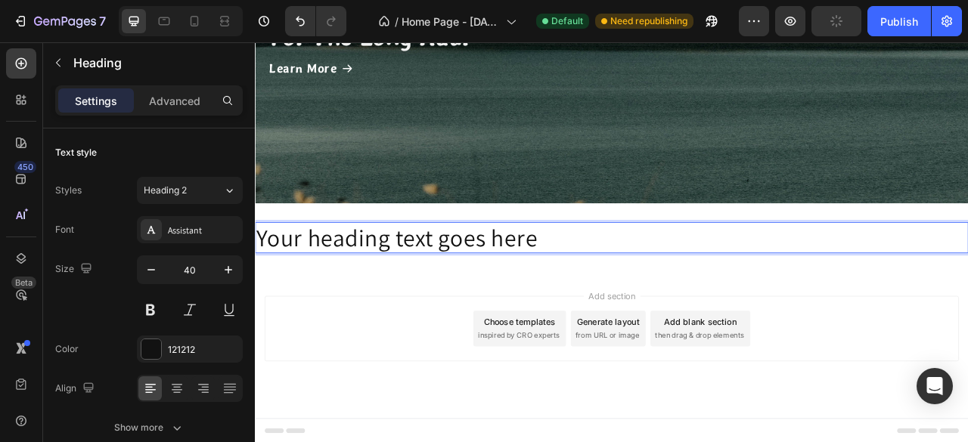
click at [631, 287] on p "Your heading text goes here" at bounding box center [708, 291] width 904 height 36
click at [625, 287] on p "Your heading text goes here" at bounding box center [708, 291] width 904 height 36
click at [621, 286] on p "Your heading text goes here" at bounding box center [708, 291] width 904 height 36
click at [621, 285] on p "Your heading text goes here" at bounding box center [708, 291] width 904 height 36
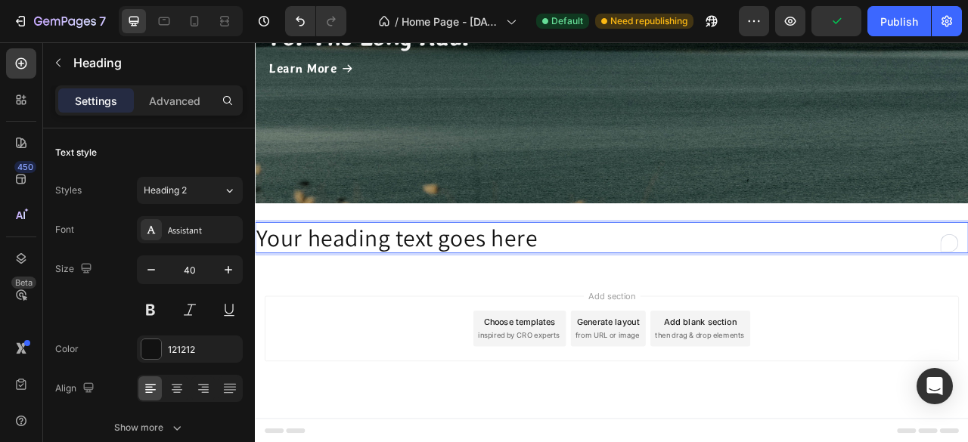
click at [617, 290] on p "Your heading text goes here" at bounding box center [708, 291] width 904 height 36
click at [616, 290] on p "Your heading text goes here" at bounding box center [708, 291] width 904 height 36
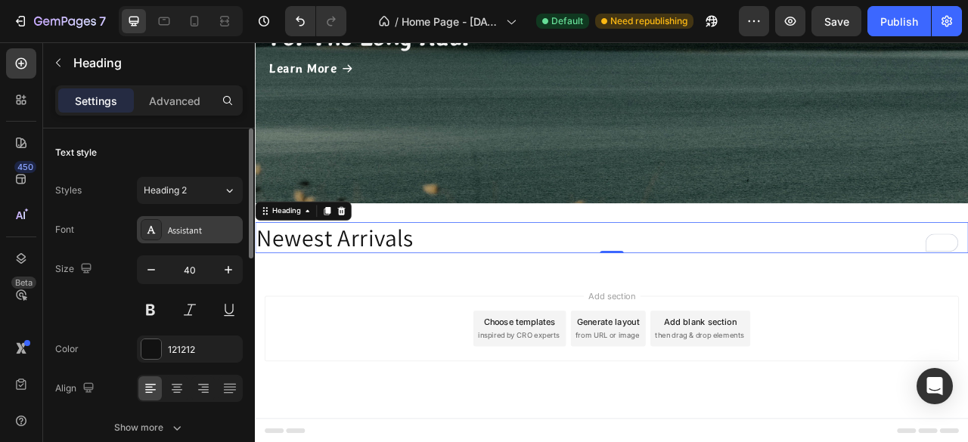
click at [211, 231] on div "Assistant" at bounding box center [203, 231] width 71 height 14
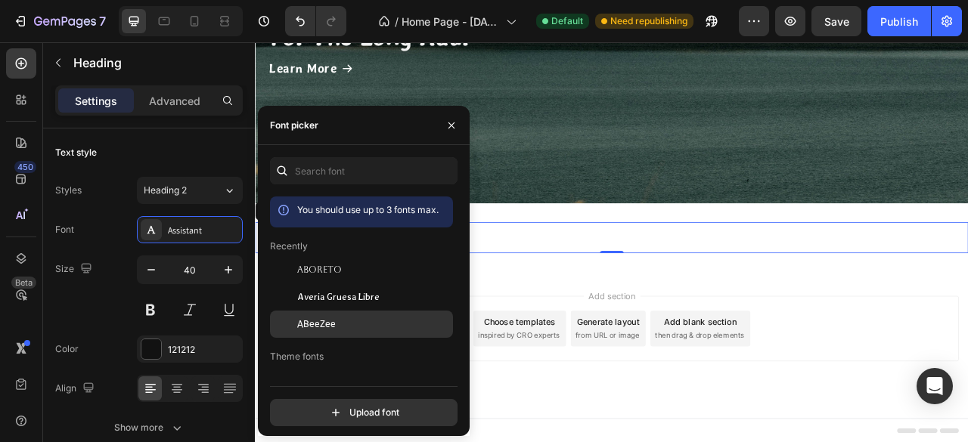
click at [324, 331] on span "ABeeZee" at bounding box center [316, 325] width 39 height 14
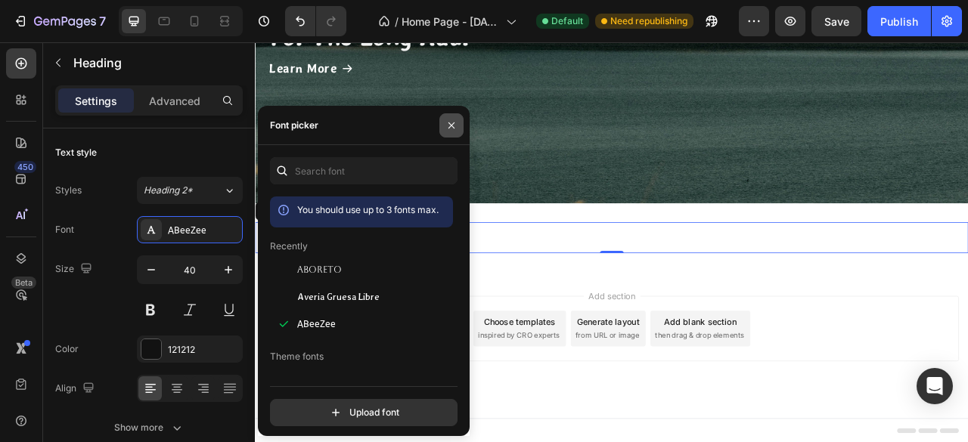
click at [452, 130] on icon "button" at bounding box center [451, 125] width 12 height 12
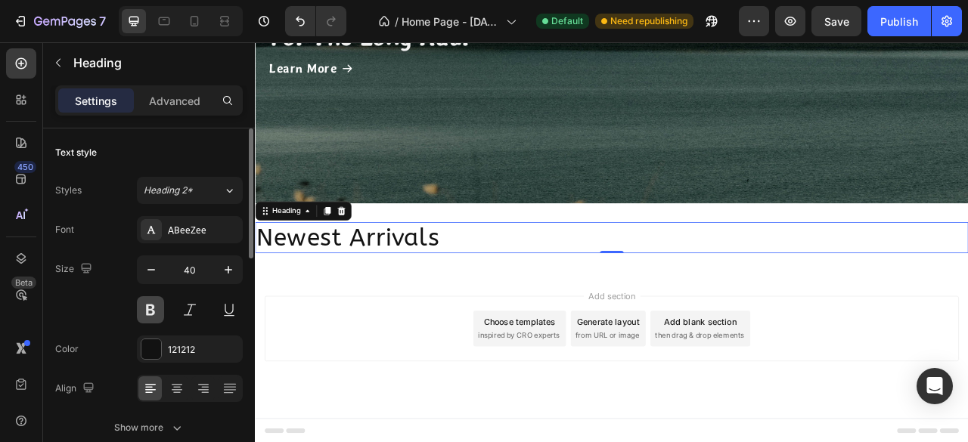
click at [153, 315] on button at bounding box center [150, 309] width 27 height 27
click at [151, 303] on button at bounding box center [150, 309] width 27 height 27
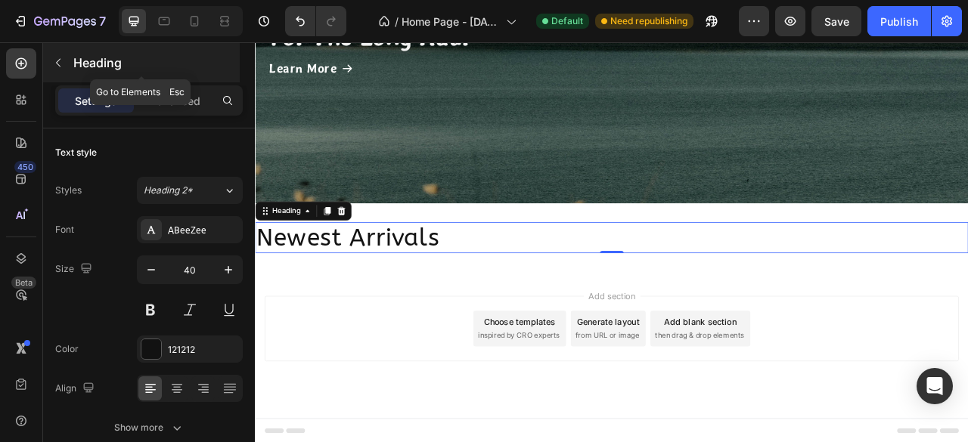
click at [61, 69] on button "button" at bounding box center [58, 63] width 24 height 24
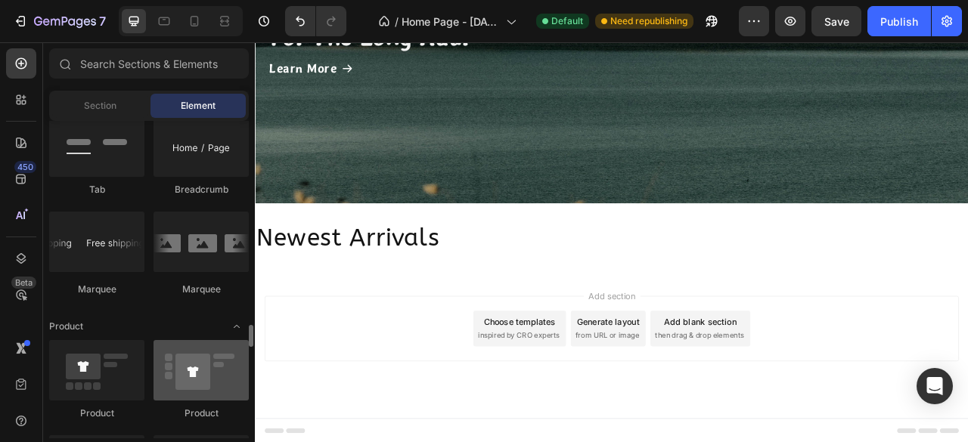
scroll to position [1890, 0]
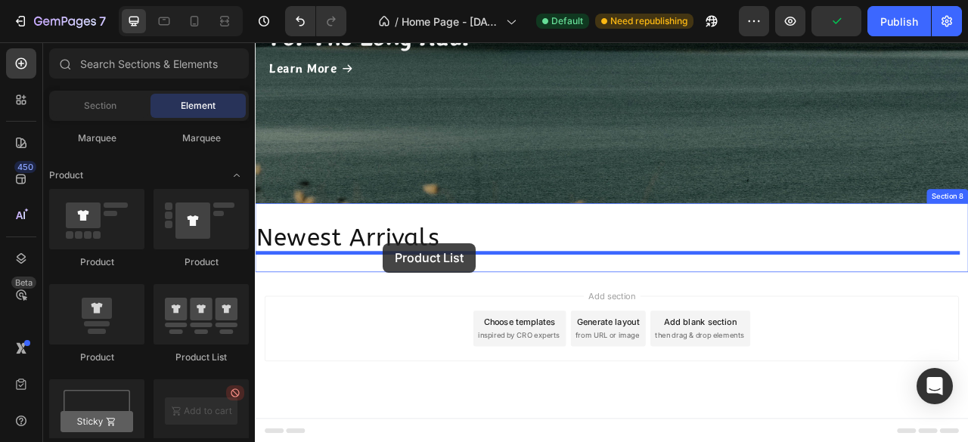
drag, startPoint x: 338, startPoint y: 347, endPoint x: 417, endPoint y: 298, distance: 93.4
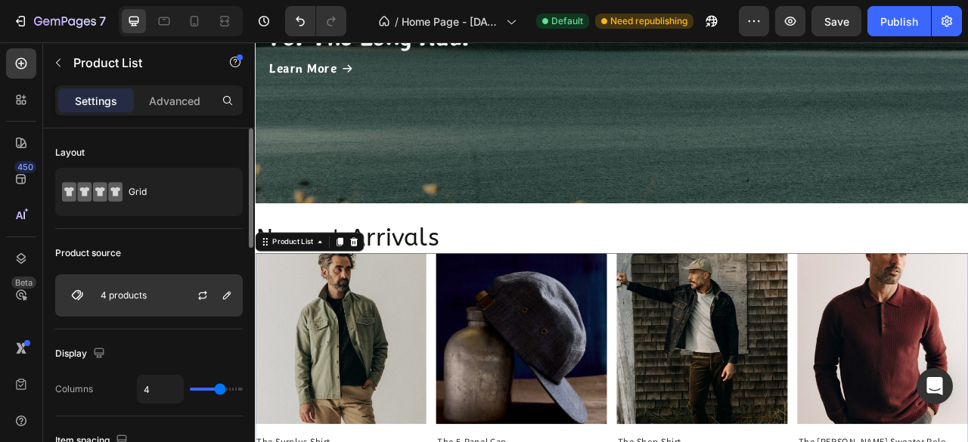
click at [77, 296] on img at bounding box center [77, 295] width 30 height 30
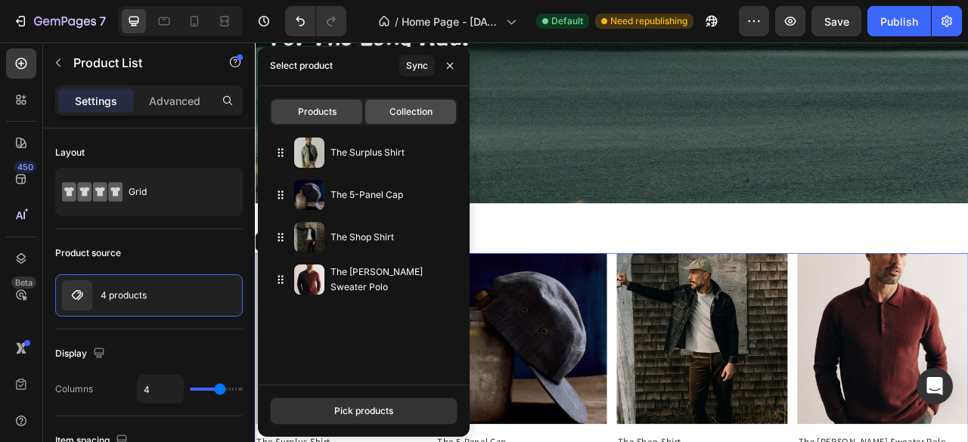
click at [406, 122] on div "Collection" at bounding box center [410, 112] width 91 height 24
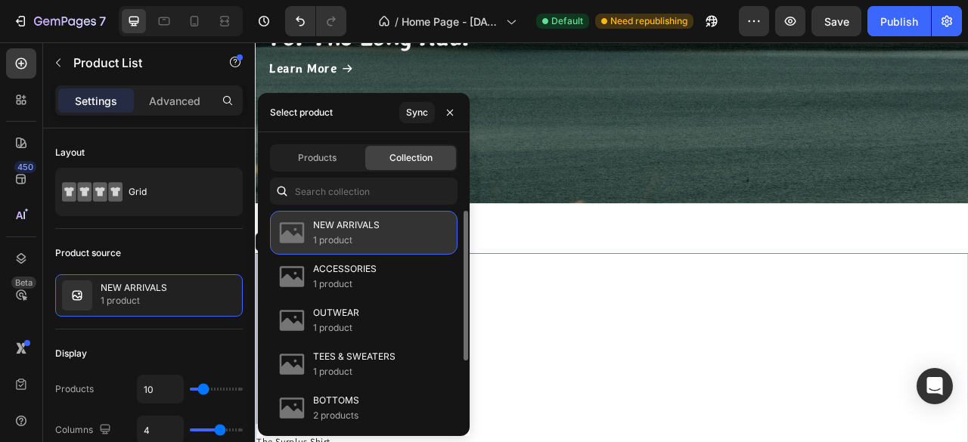
click at [381, 232] on div "NEW ARRIVALS 1 product" at bounding box center [363, 233] width 187 height 44
click at [358, 235] on p "1 product" at bounding box center [346, 240] width 67 height 15
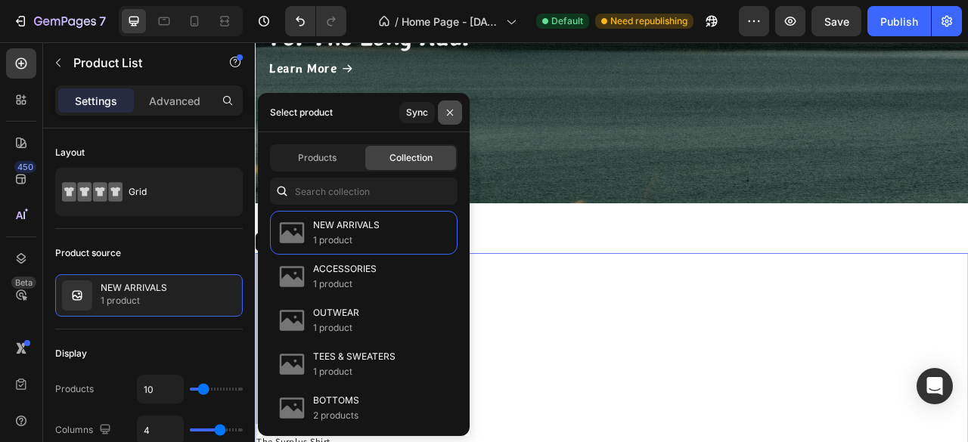
click at [454, 115] on icon "button" at bounding box center [450, 113] width 12 height 12
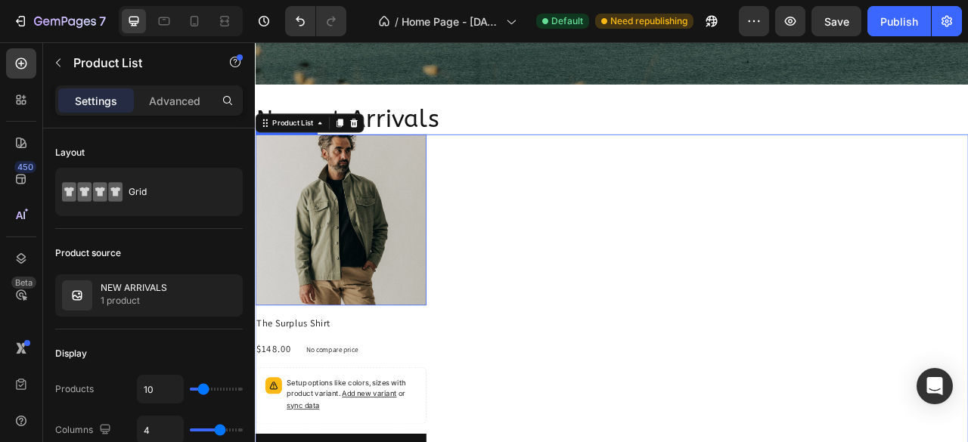
scroll to position [1191, 0]
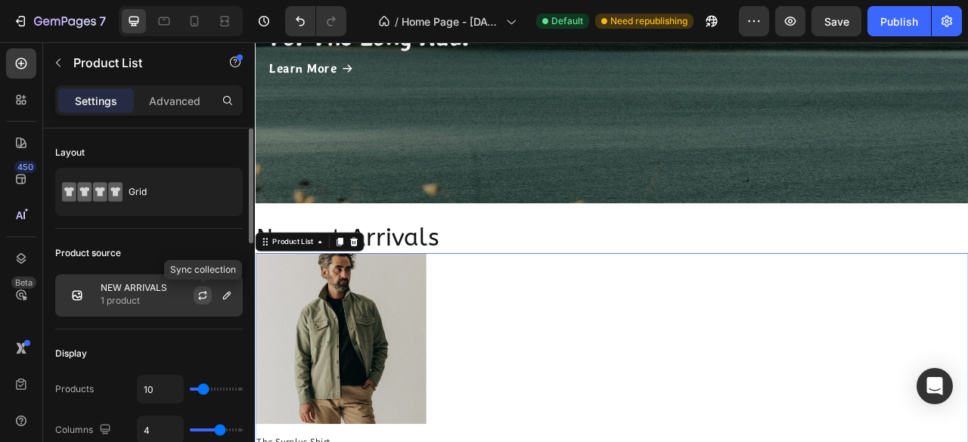
click at [201, 297] on icon "button" at bounding box center [202, 298] width 8 height 5
click at [153, 312] on div "NEW ARRIVALS 1 product" at bounding box center [148, 295] width 187 height 42
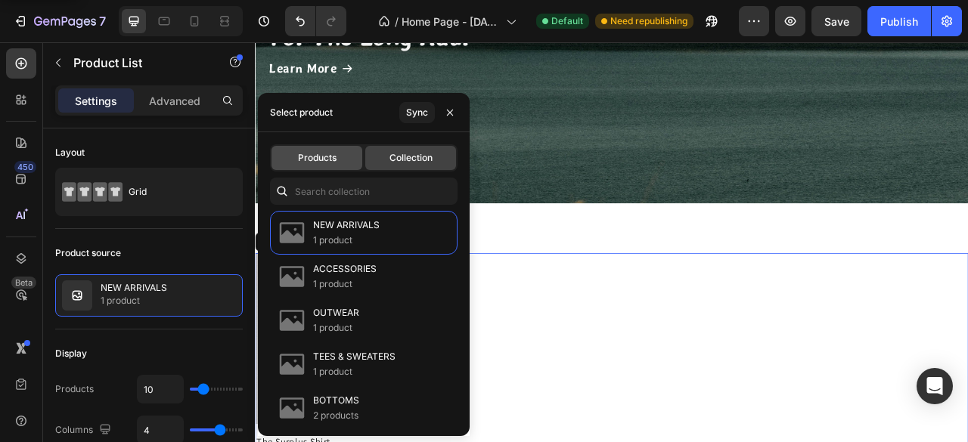
click at [347, 163] on div "Products" at bounding box center [316, 158] width 91 height 24
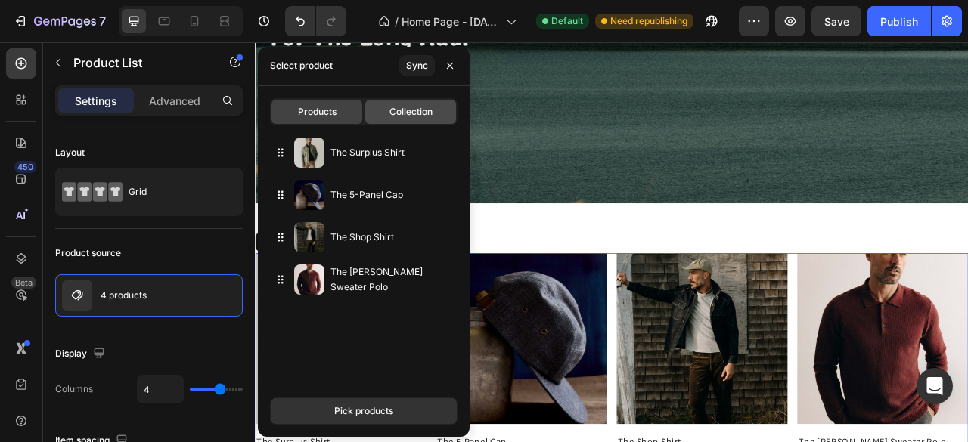
click at [420, 119] on div "Collection" at bounding box center [410, 112] width 91 height 24
type input "10"
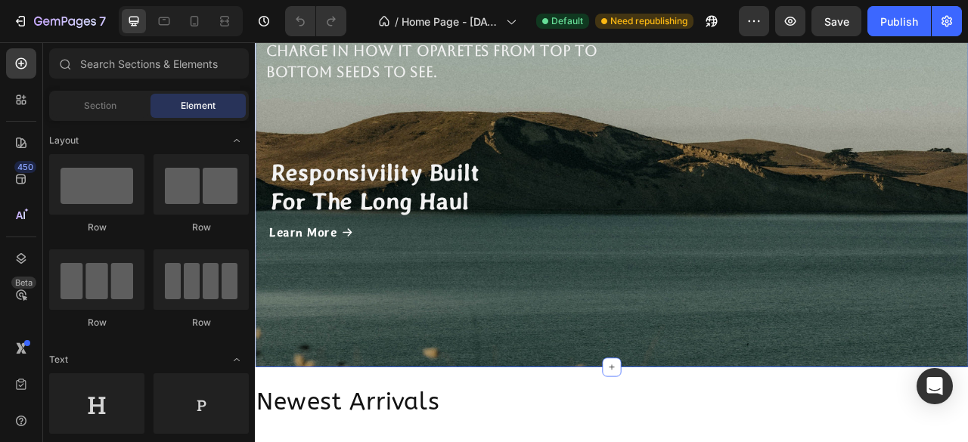
scroll to position [1210, 0]
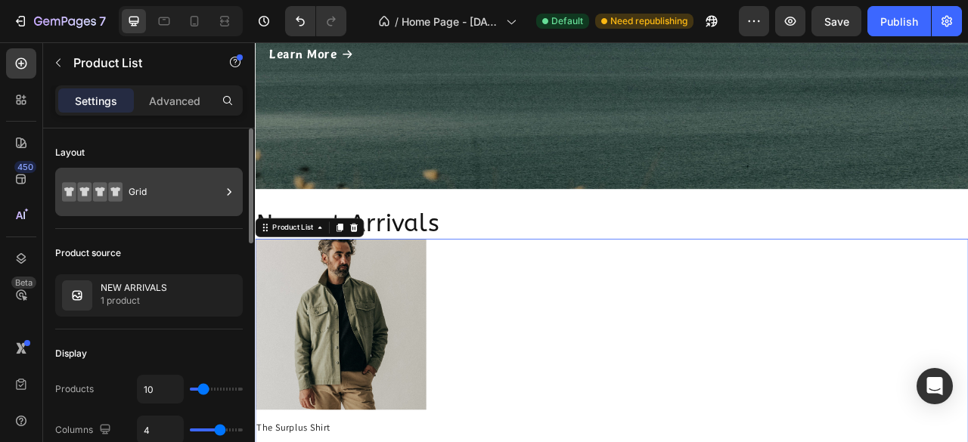
click at [231, 194] on icon at bounding box center [229, 191] width 15 height 15
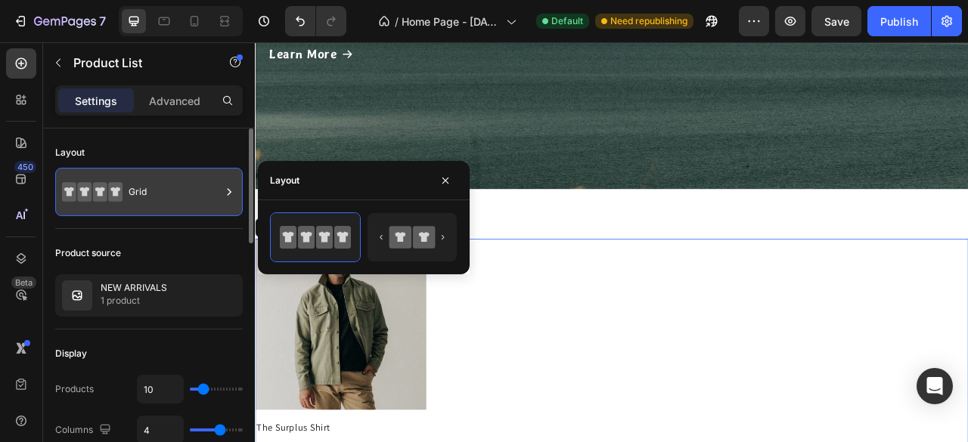
click at [231, 194] on icon at bounding box center [229, 191] width 15 height 15
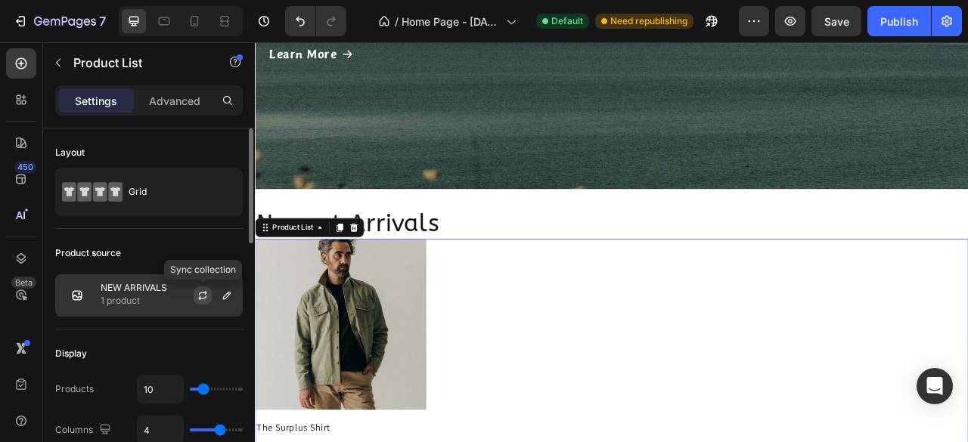
click at [202, 299] on icon "button" at bounding box center [203, 296] width 12 height 12
click at [132, 305] on p "1 product" at bounding box center [134, 300] width 67 height 15
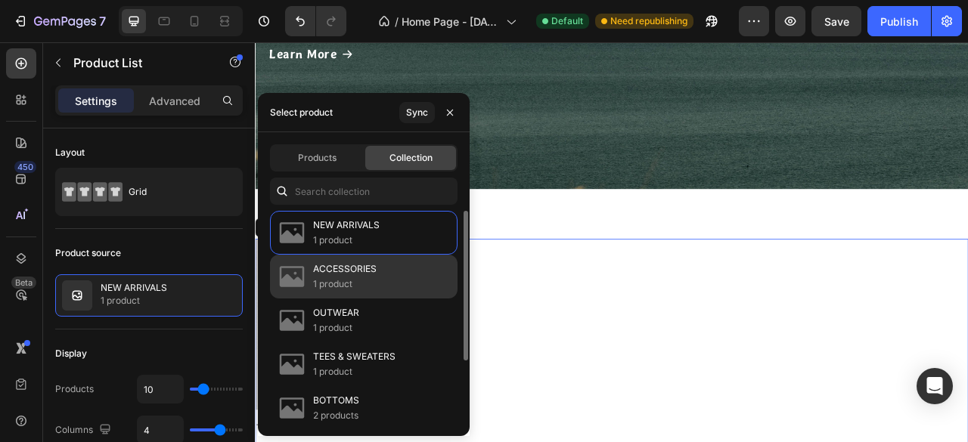
click at [349, 284] on p "1 product" at bounding box center [345, 284] width 64 height 15
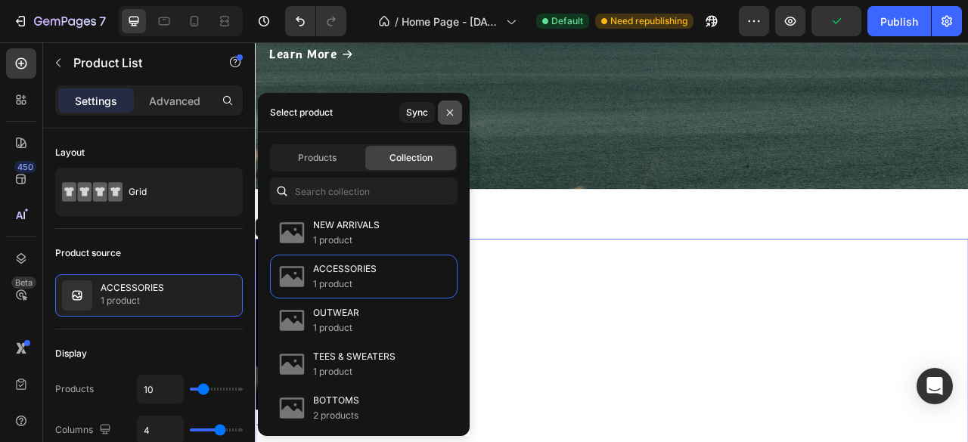
click at [449, 110] on icon "button" at bounding box center [450, 113] width 12 height 12
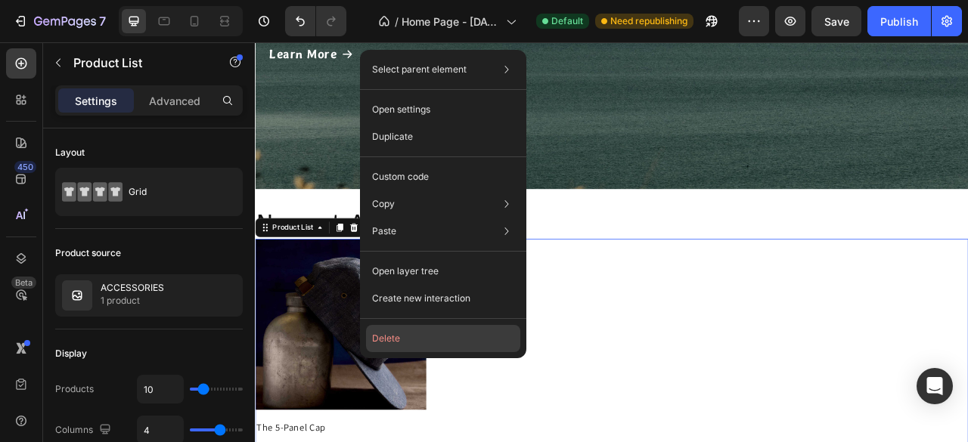
click at [426, 337] on button "Delete" at bounding box center [443, 338] width 154 height 27
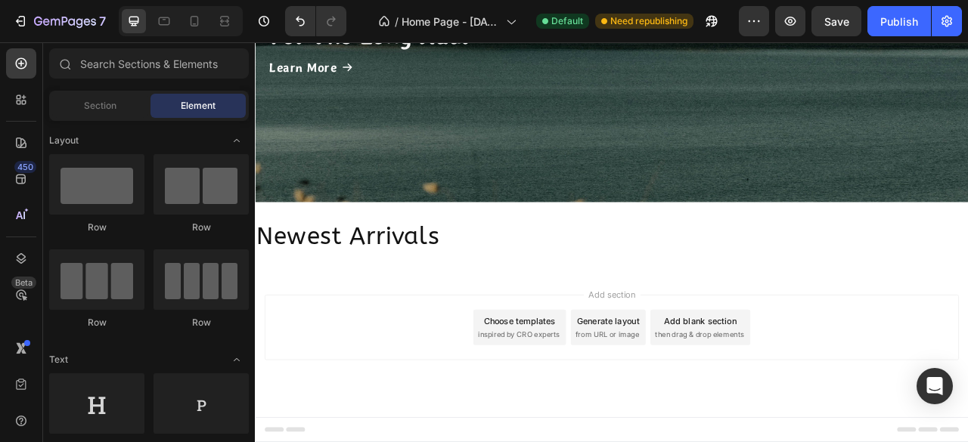
scroll to position [1191, 0]
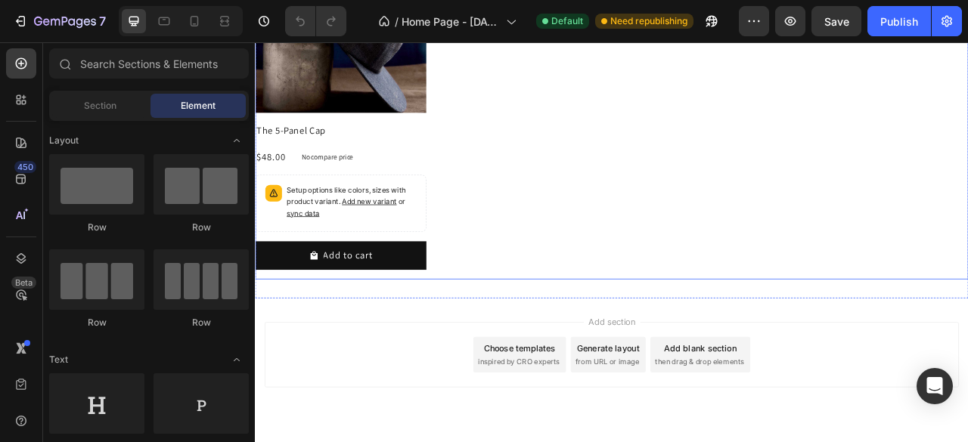
scroll to position [1285, 0]
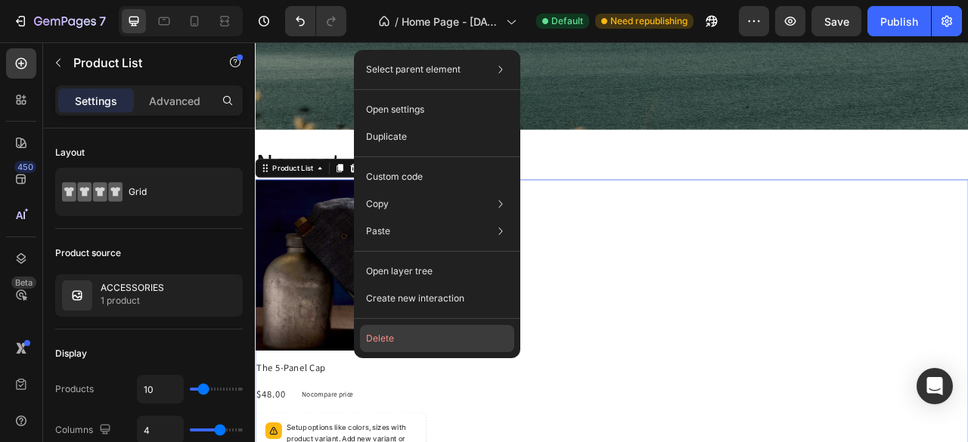
click at [398, 343] on button "Delete" at bounding box center [437, 338] width 154 height 27
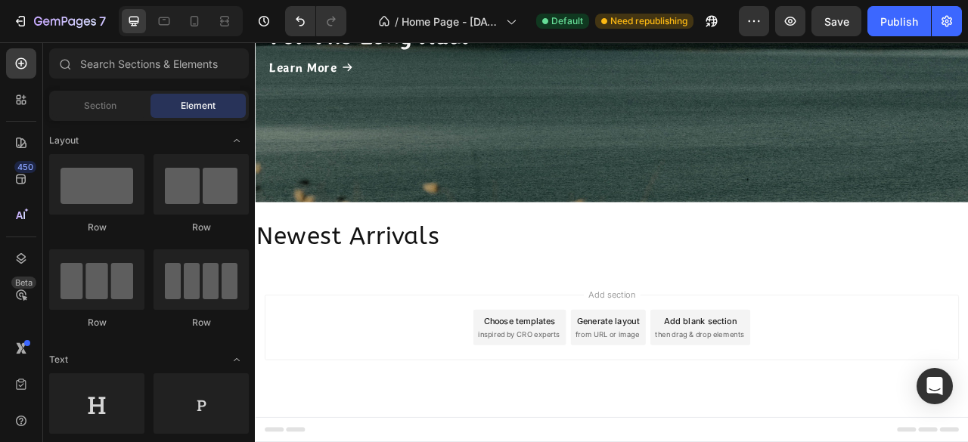
scroll to position [1191, 0]
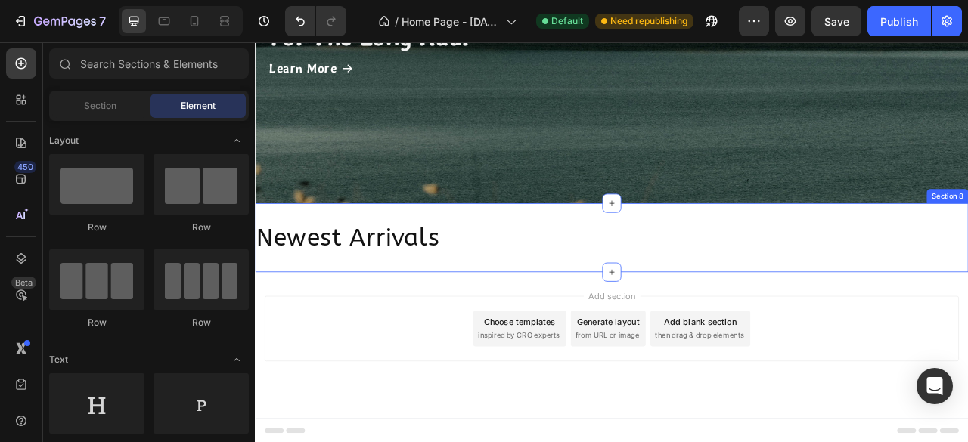
click at [545, 311] on div "Newest Arrivals Heading Section 8" at bounding box center [708, 291] width 907 height 88
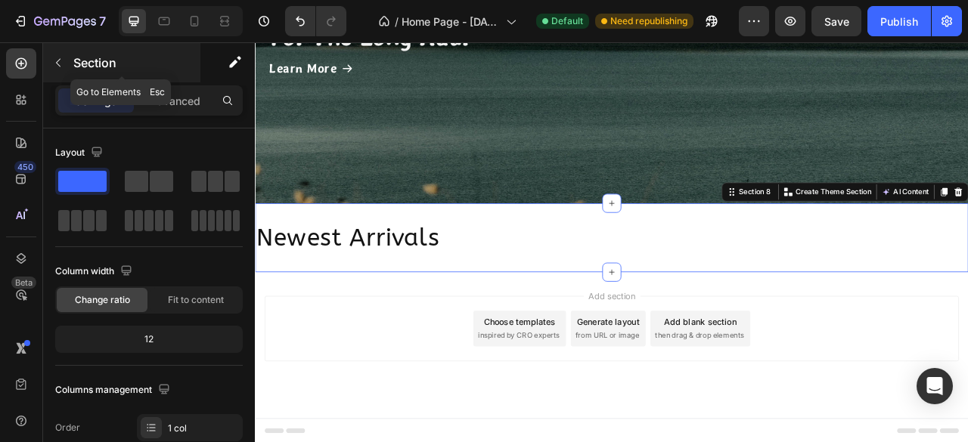
click at [67, 66] on button "button" at bounding box center [58, 63] width 24 height 24
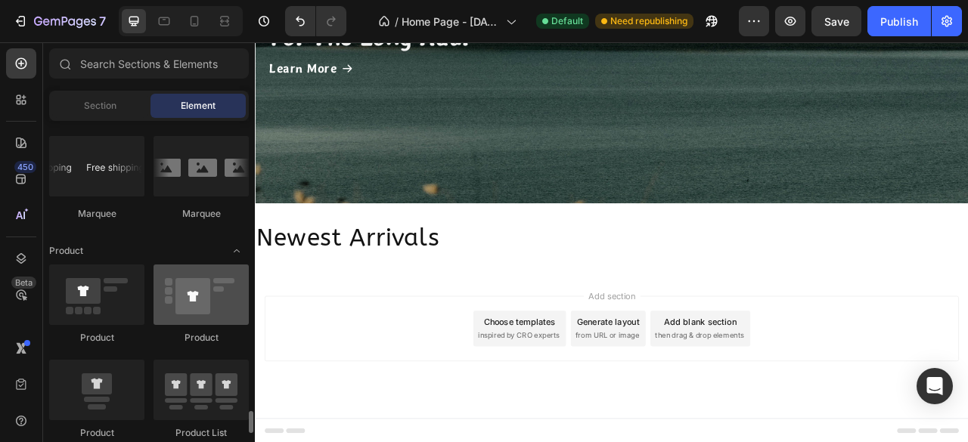
scroll to position [1966, 0]
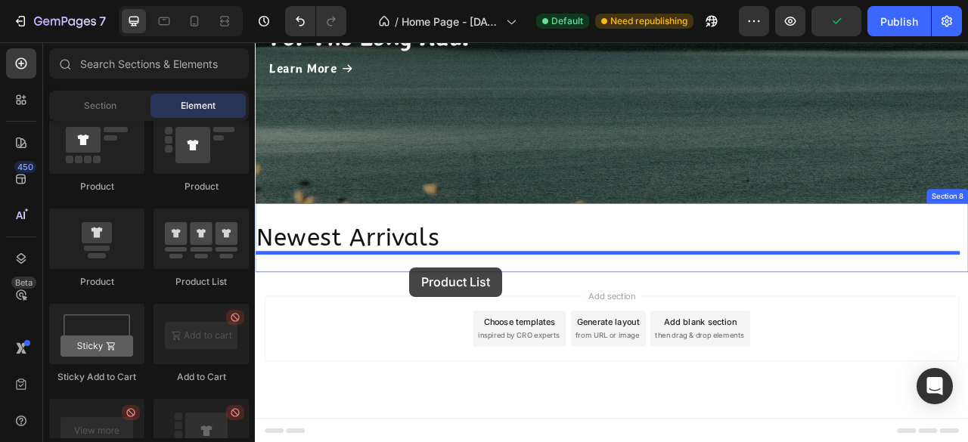
drag, startPoint x: 457, startPoint y: 279, endPoint x: 451, endPoint y: 329, distance: 50.4
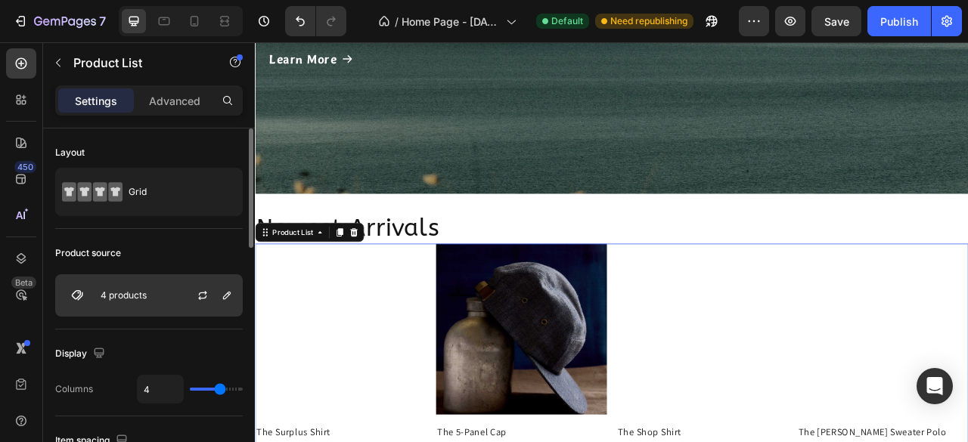
scroll to position [1285, 0]
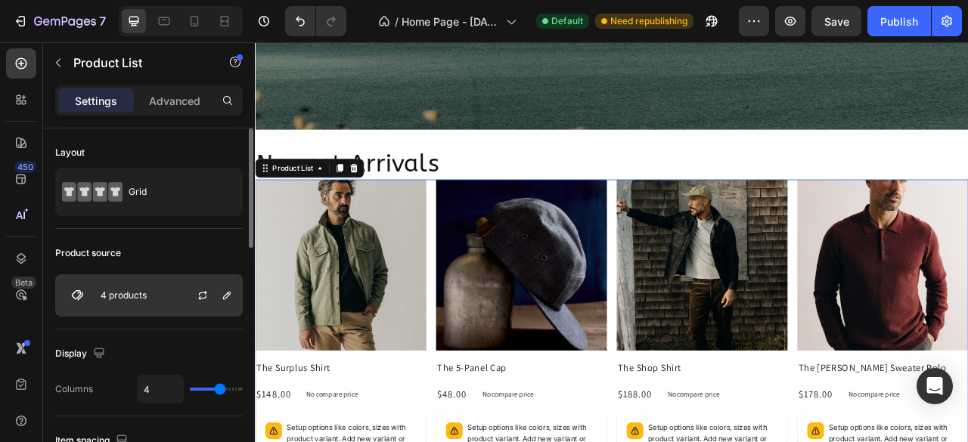
click at [119, 296] on p "4 products" at bounding box center [124, 295] width 46 height 11
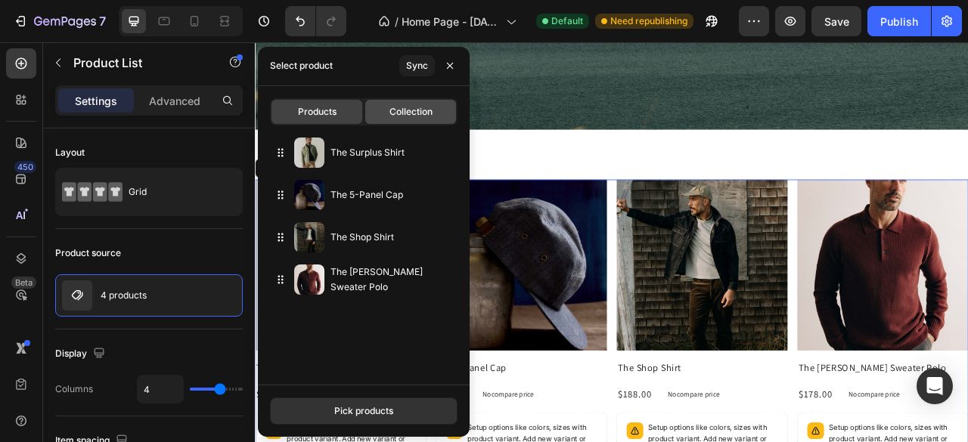
click at [406, 103] on div "Collection" at bounding box center [410, 112] width 91 height 24
type input "10"
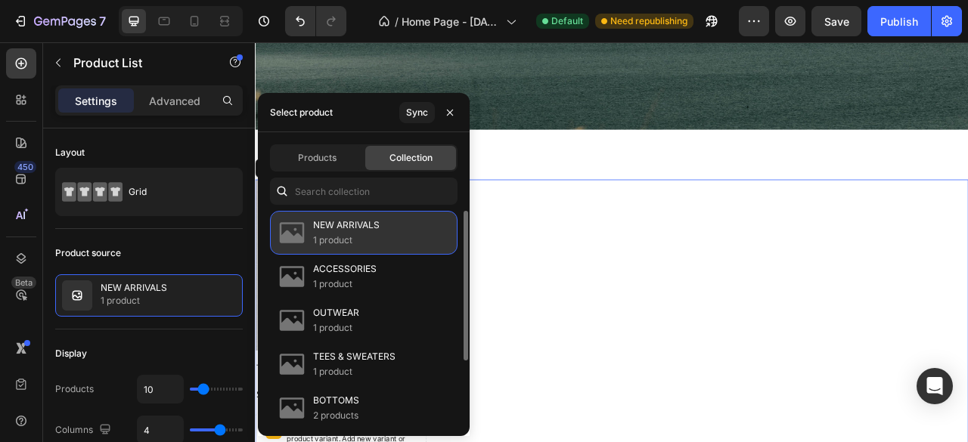
click at [352, 227] on p "NEW ARRIVALS" at bounding box center [346, 225] width 67 height 15
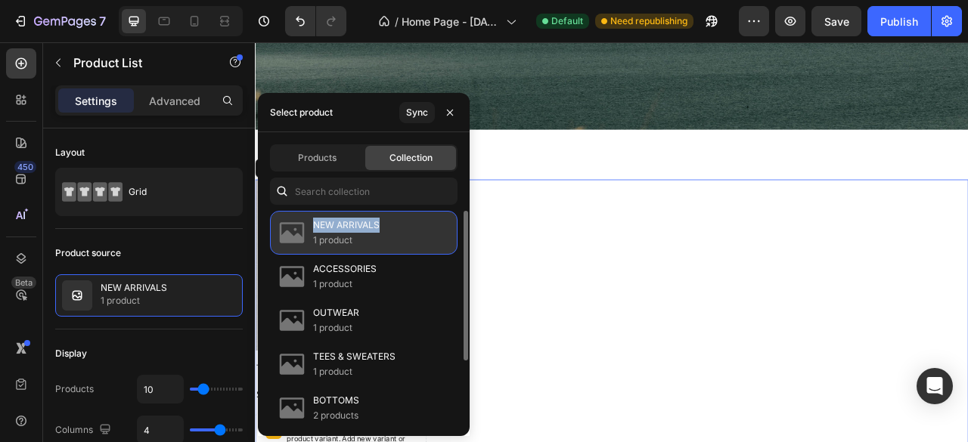
click at [364, 229] on p "NEW ARRIVALS" at bounding box center [346, 225] width 67 height 15
click at [390, 235] on div "NEW ARRIVALS 1 product" at bounding box center [363, 233] width 187 height 44
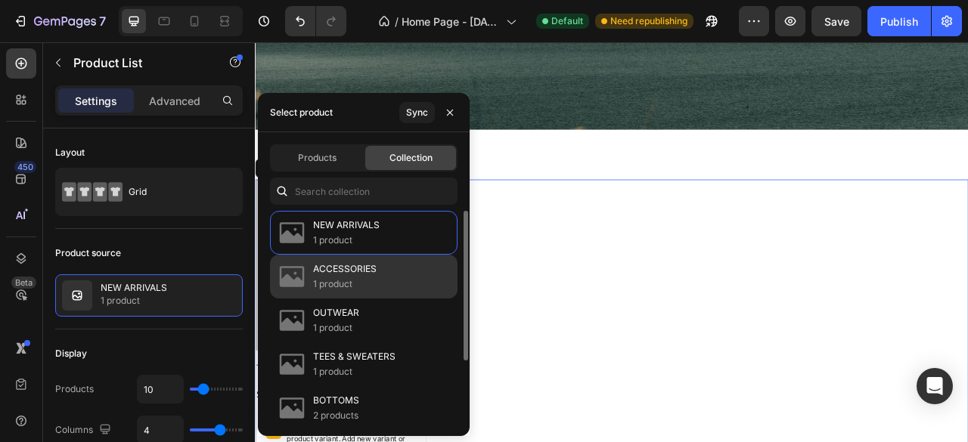
drag, startPoint x: 393, startPoint y: 273, endPoint x: 393, endPoint y: 257, distance: 15.9
click at [393, 299] on div "ACCESSORIES 1 product" at bounding box center [363, 321] width 187 height 44
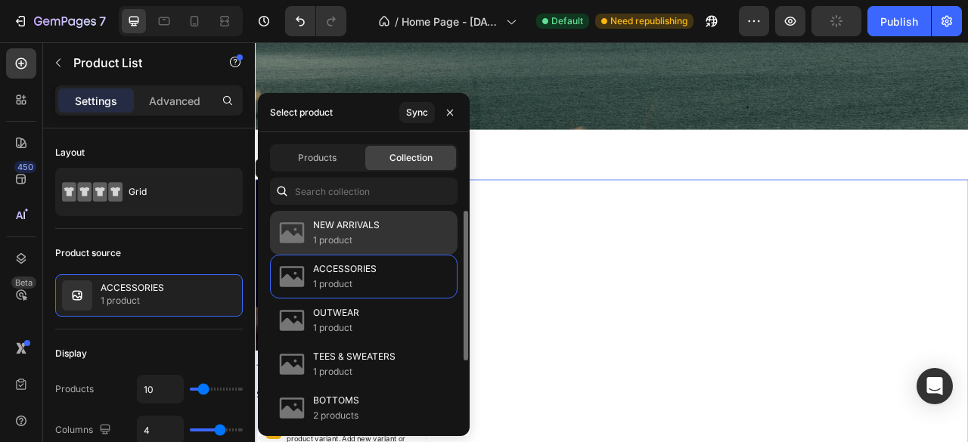
click at [397, 255] on div "NEW ARRIVALS 1 product" at bounding box center [363, 277] width 187 height 44
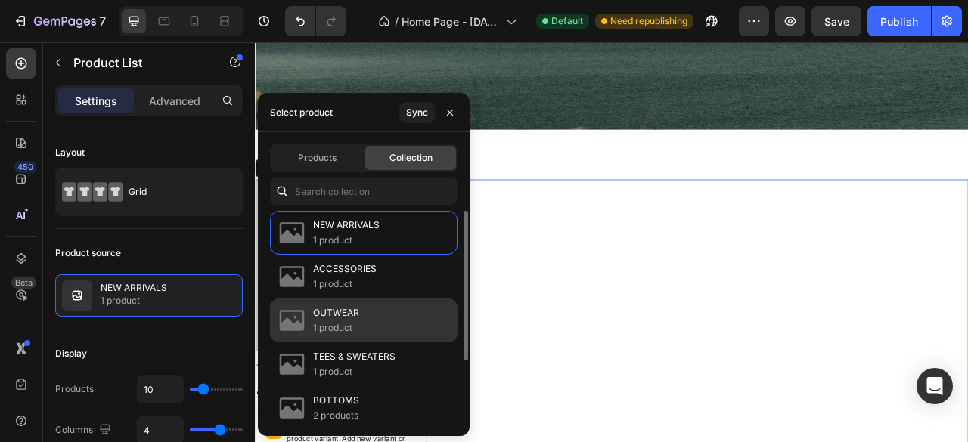
click at [343, 342] on div "OUTWEAR 1 product" at bounding box center [363, 364] width 187 height 44
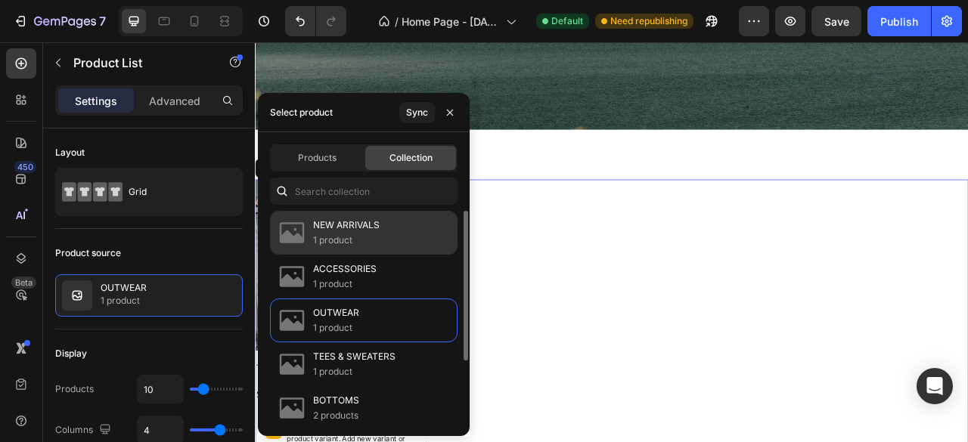
click at [389, 255] on div "NEW ARRIVALS 1 product" at bounding box center [363, 277] width 187 height 44
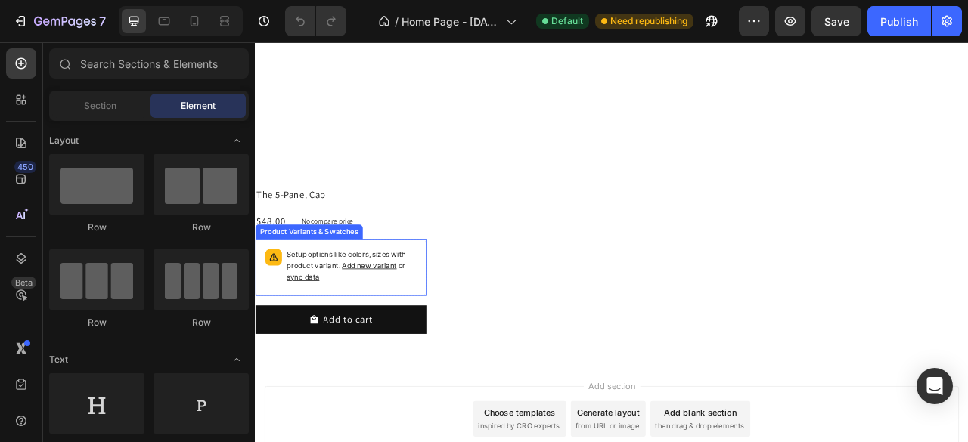
scroll to position [1430, 0]
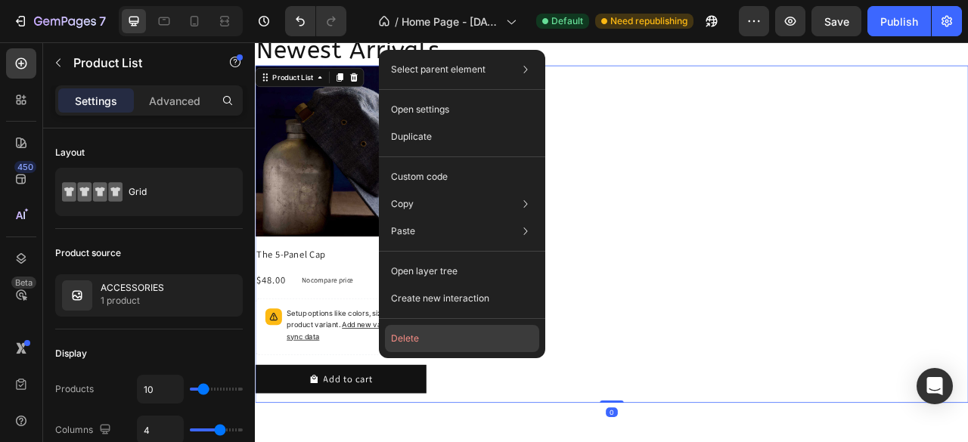
click at [398, 344] on button "Delete" at bounding box center [462, 338] width 154 height 27
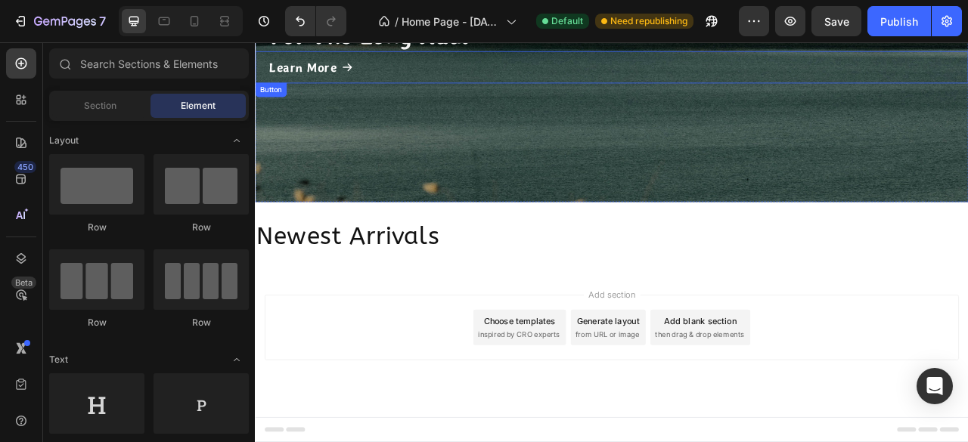
scroll to position [1191, 0]
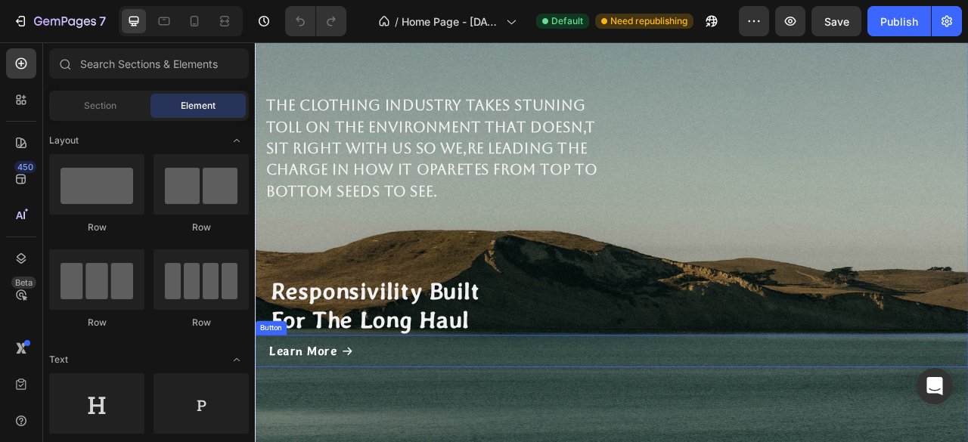
scroll to position [1191, 0]
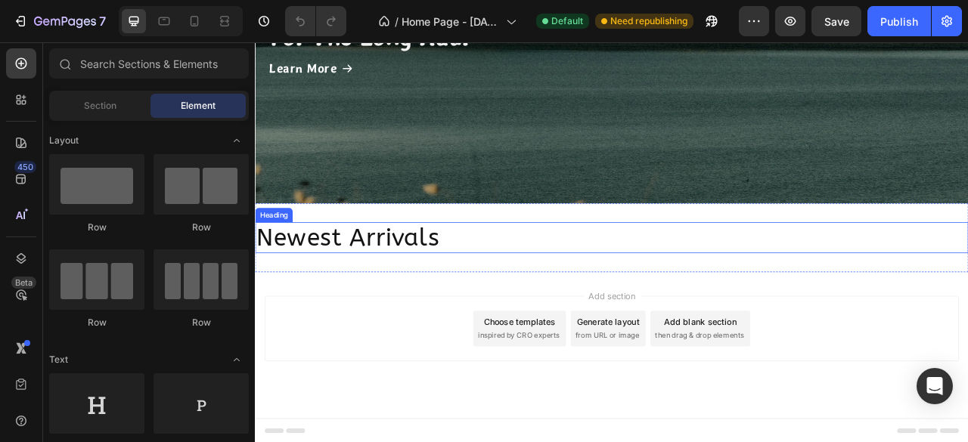
click at [592, 298] on h2 "Newest Arrivals" at bounding box center [708, 290] width 907 height 39
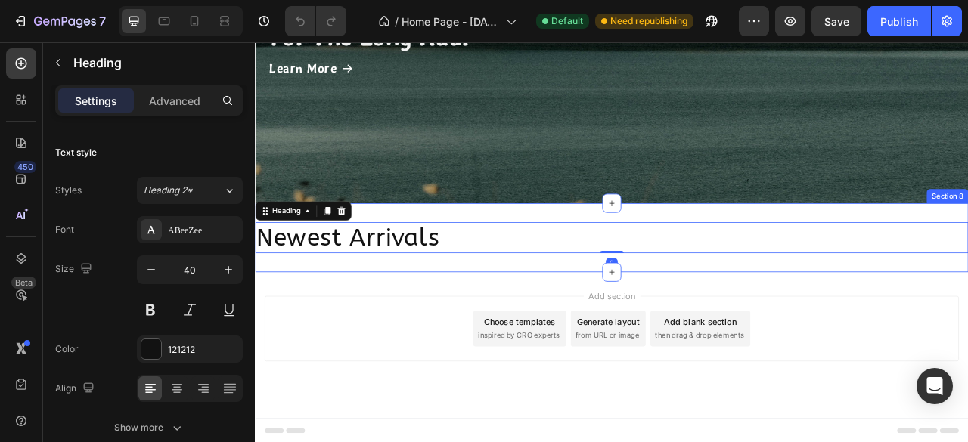
click at [516, 318] on div "Newest Arrivals Heading 0 Section 8" at bounding box center [708, 291] width 907 height 88
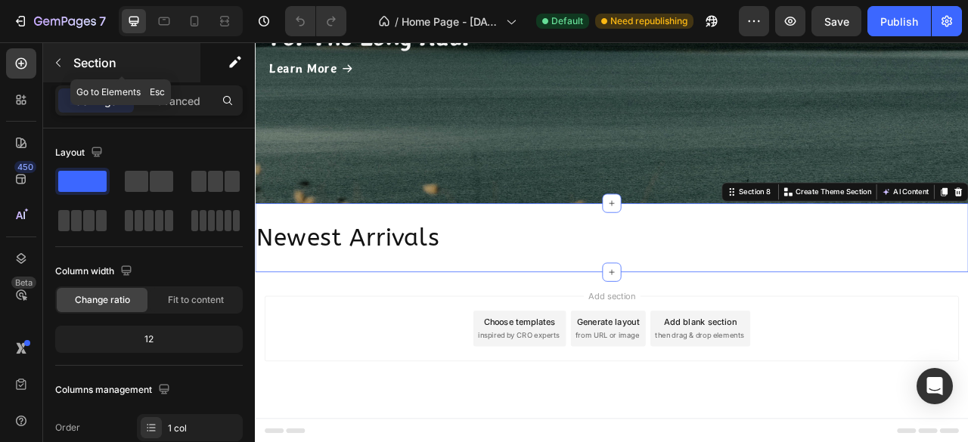
click at [66, 60] on button "button" at bounding box center [58, 63] width 24 height 24
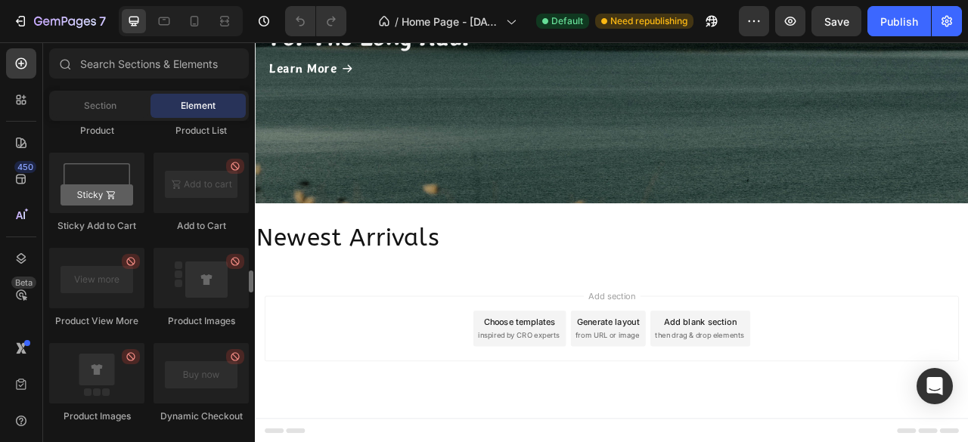
scroll to position [1890, 0]
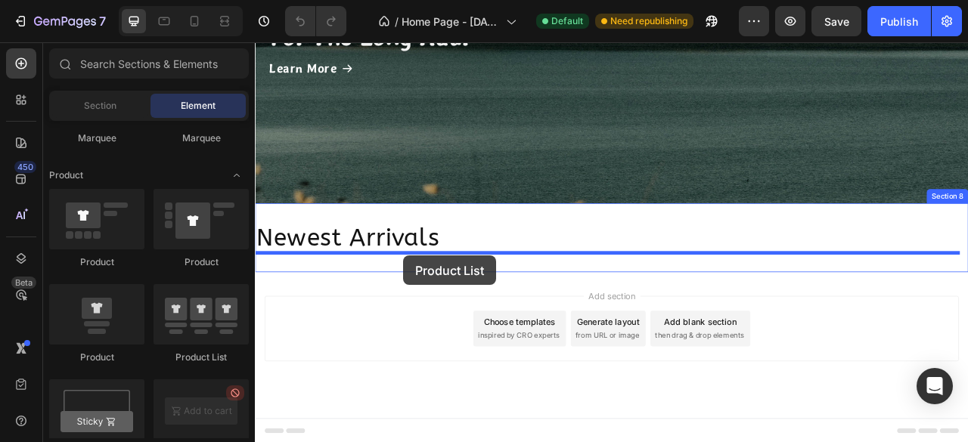
drag, startPoint x: 462, startPoint y: 359, endPoint x: 443, endPoint y: 314, distance: 49.1
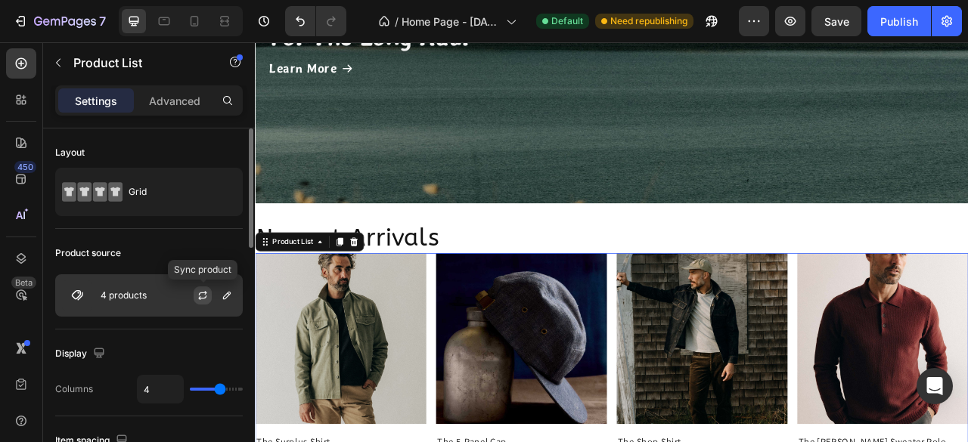
click at [205, 299] on icon "button" at bounding box center [203, 296] width 12 height 12
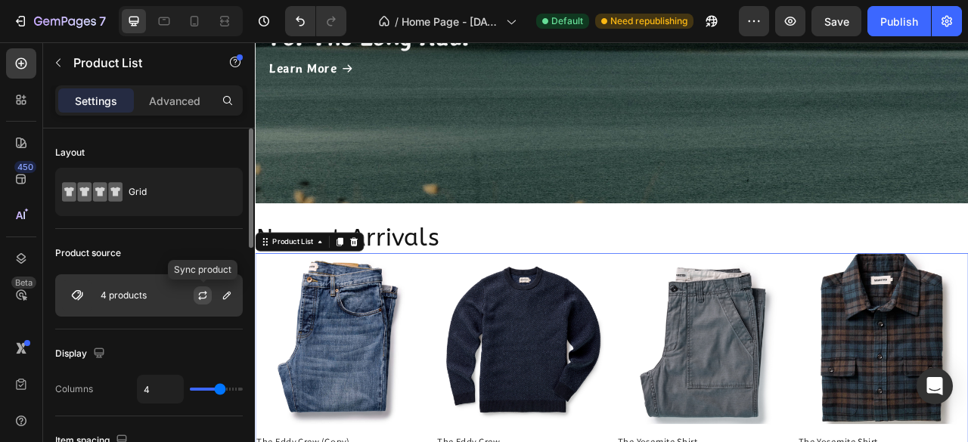
click at [203, 299] on icon "button" at bounding box center [203, 296] width 12 height 12
click at [71, 293] on img at bounding box center [77, 295] width 30 height 30
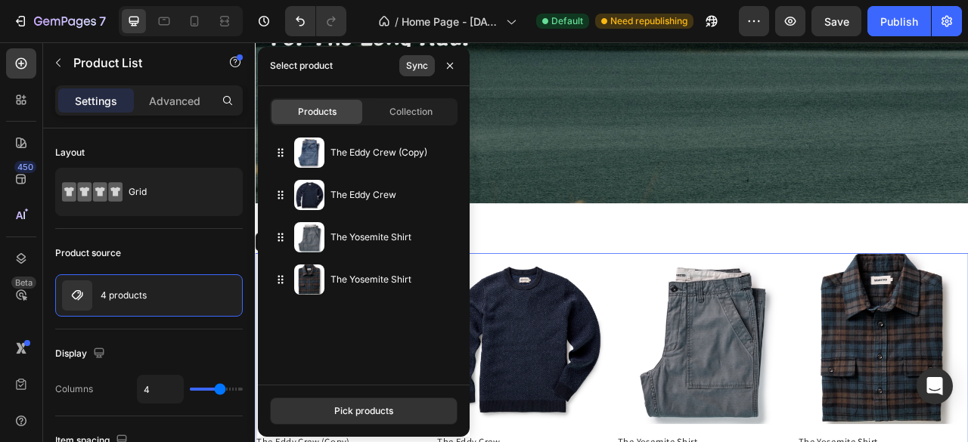
click at [407, 118] on span "Collection" at bounding box center [410, 112] width 43 height 14
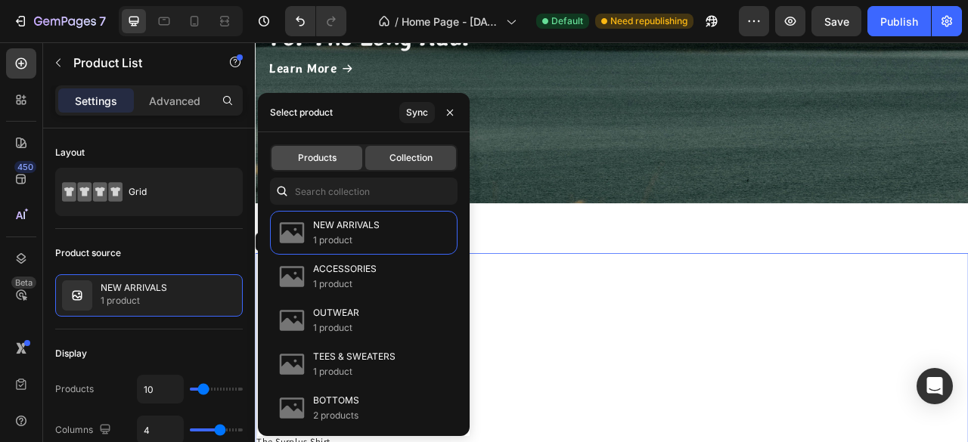
click at [322, 167] on div "Products" at bounding box center [316, 158] width 91 height 24
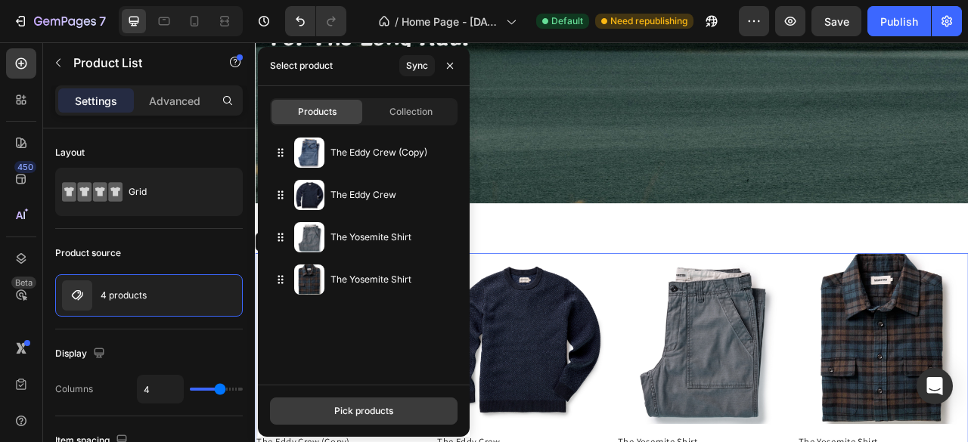
click at [380, 411] on div "Pick products" at bounding box center [363, 411] width 59 height 14
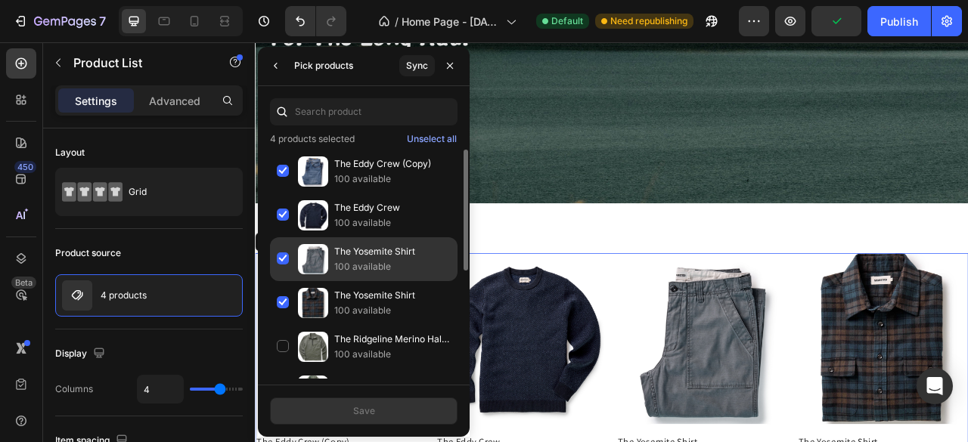
scroll to position [76, 0]
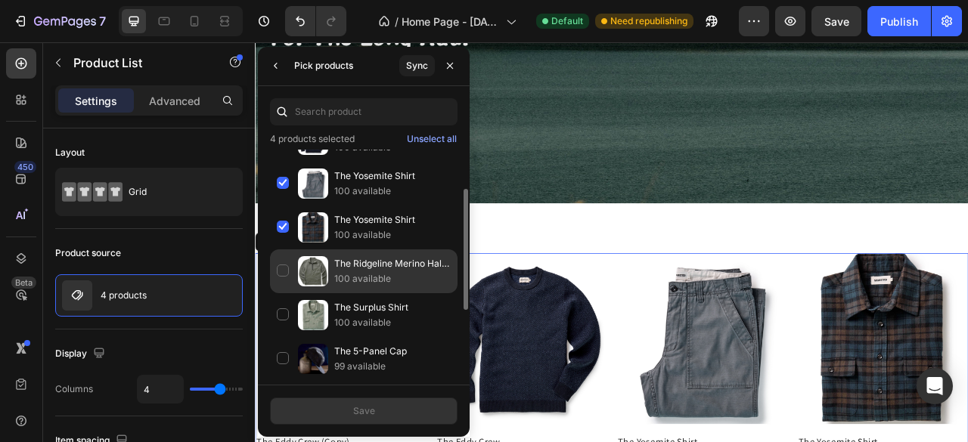
click at [284, 293] on div "The Ridgeline Merino Half Zip in Field Olive 100 available" at bounding box center [363, 315] width 187 height 44
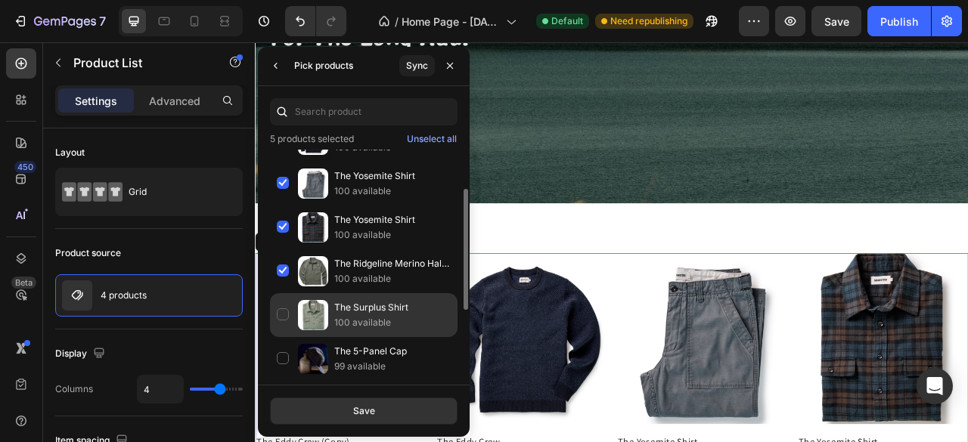
click at [282, 337] on div "The Surplus Shirt 100 available" at bounding box center [363, 359] width 187 height 44
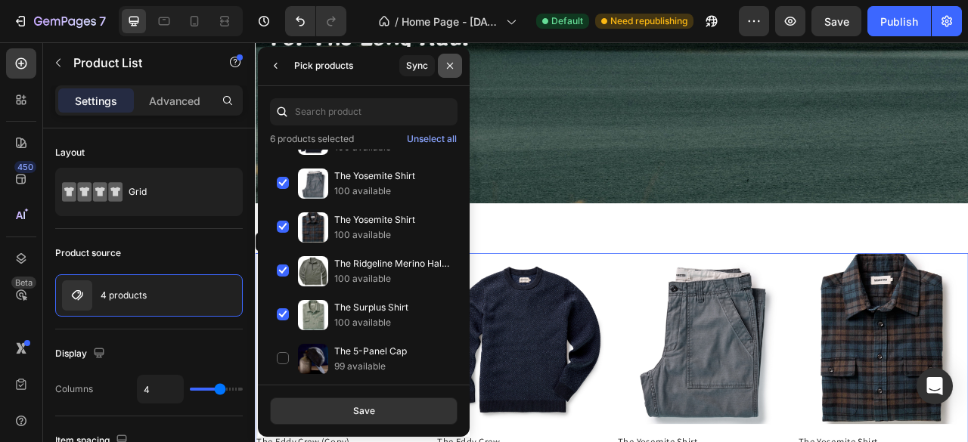
click at [449, 73] on button "button" at bounding box center [450, 66] width 24 height 24
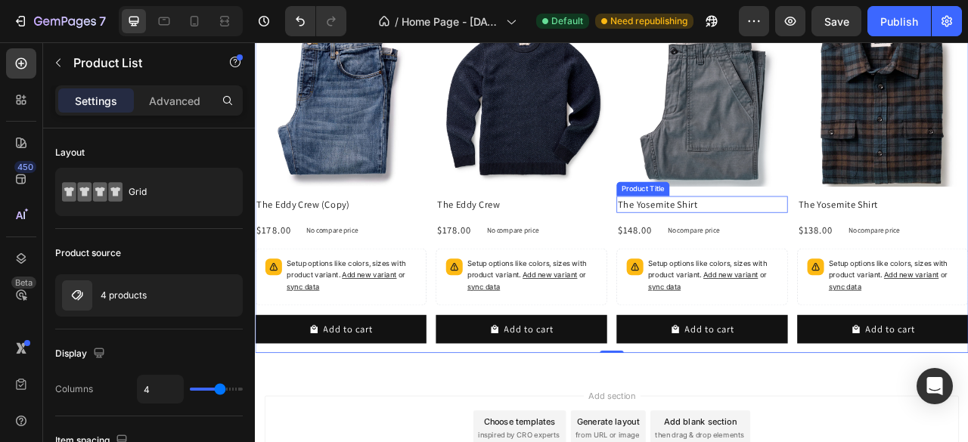
scroll to position [1343, 0]
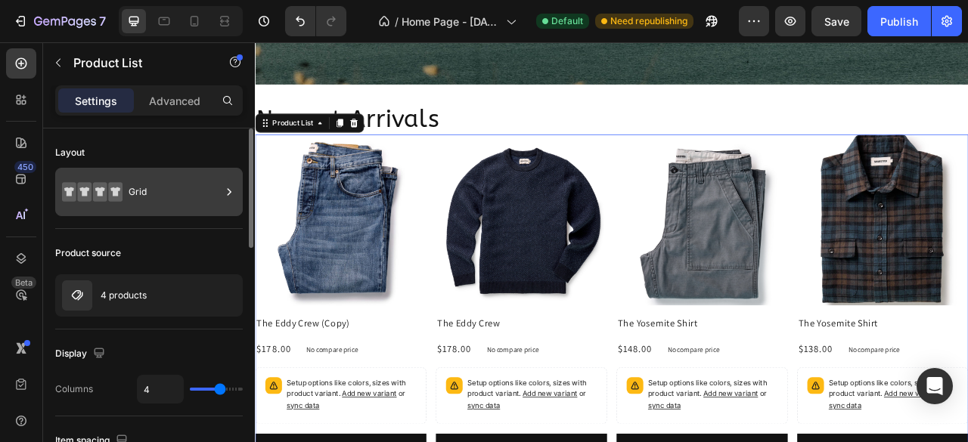
click at [191, 198] on div "Grid" at bounding box center [175, 192] width 92 height 35
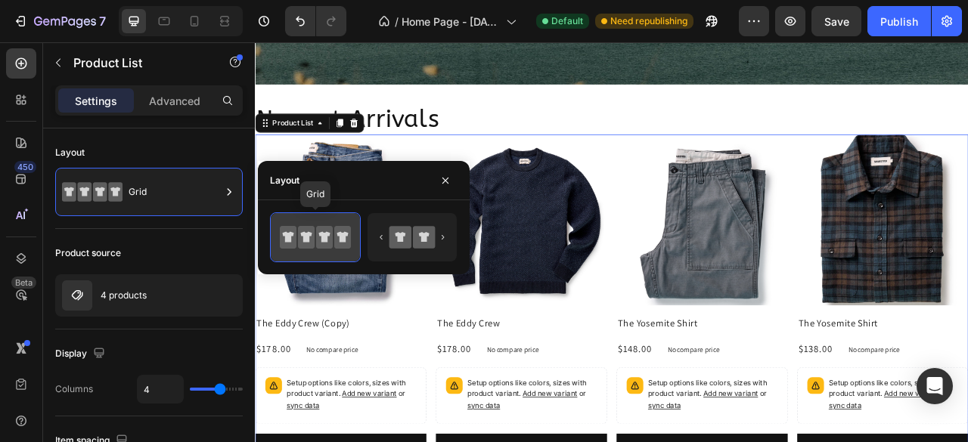
click at [327, 241] on icon at bounding box center [324, 237] width 11 height 11
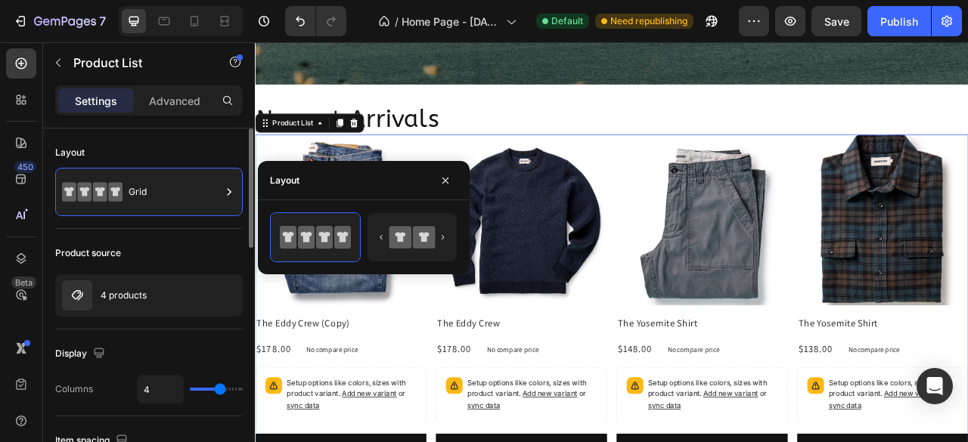
scroll to position [76, 0]
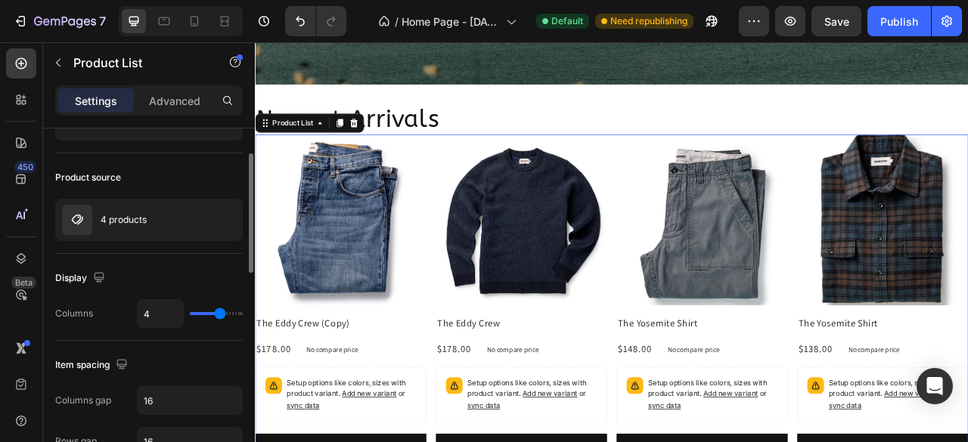
type input "5"
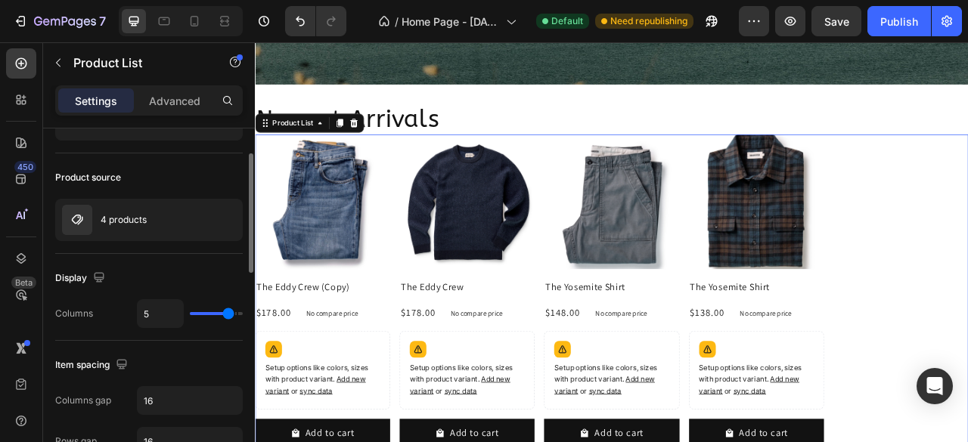
type input "5"
click at [225, 313] on input "range" at bounding box center [216, 313] width 53 height 3
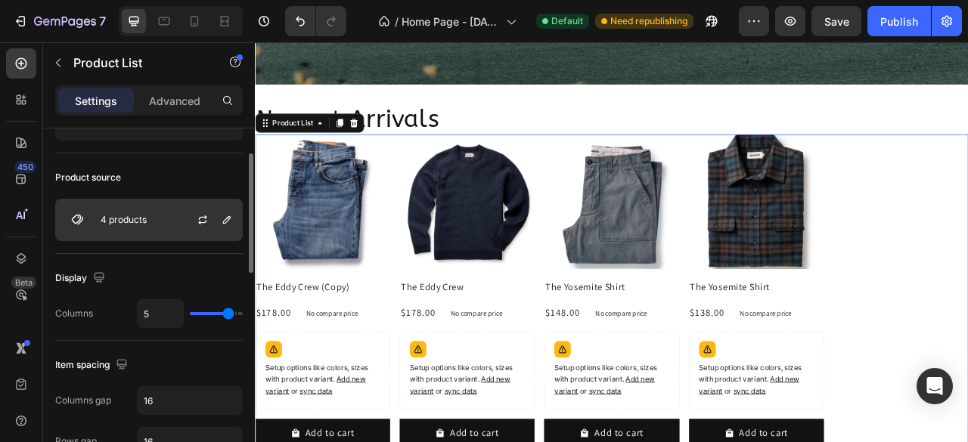
click at [174, 227] on div "4 products" at bounding box center [148, 220] width 187 height 42
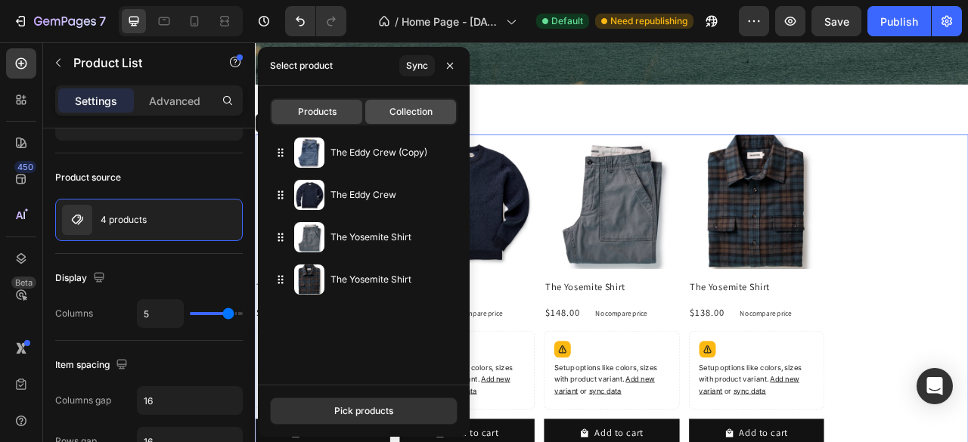
click at [392, 119] on div "Collection" at bounding box center [410, 112] width 91 height 24
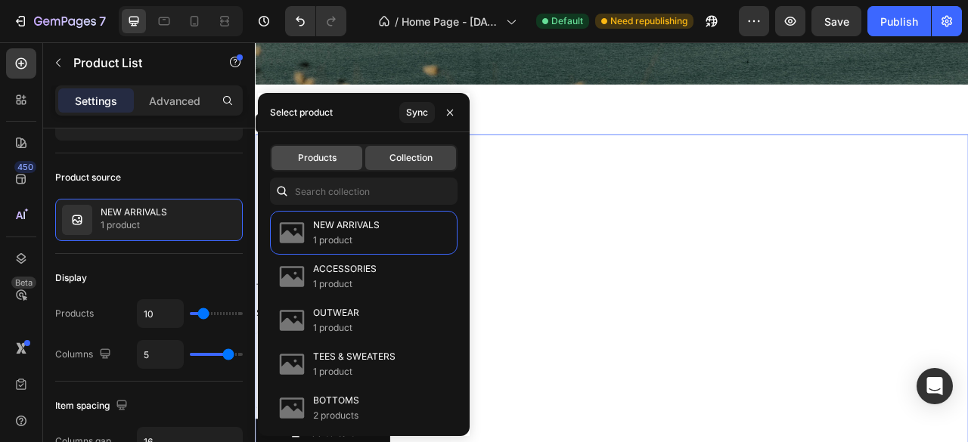
click at [331, 153] on span "Products" at bounding box center [317, 158] width 39 height 14
type input "5"
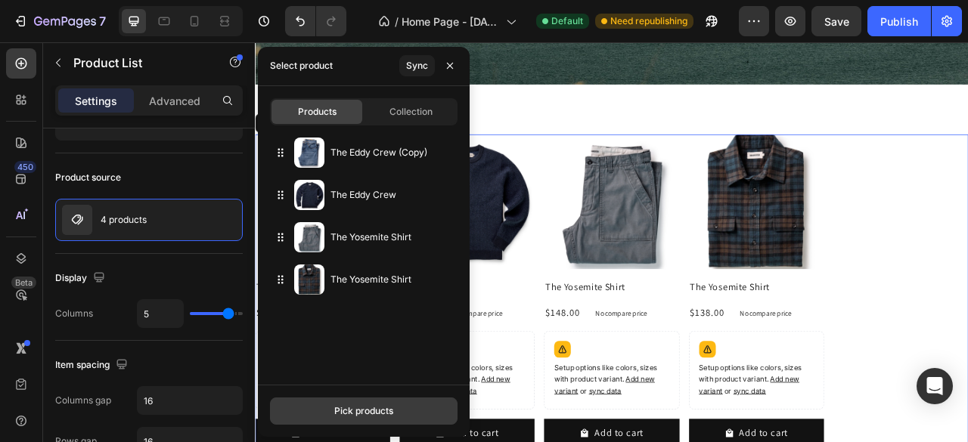
click at [357, 409] on div "Pick products" at bounding box center [363, 411] width 59 height 14
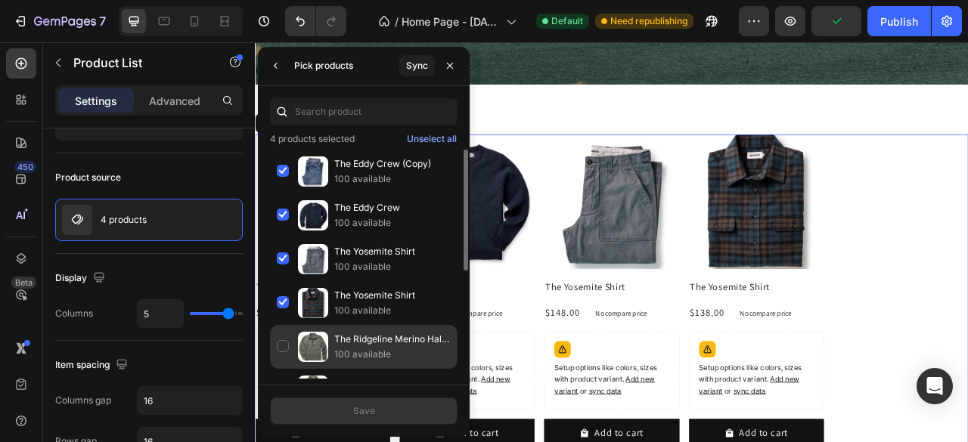
click at [287, 369] on div "The Ridgeline Merino Half Zip in Field Olive 100 available" at bounding box center [363, 391] width 187 height 44
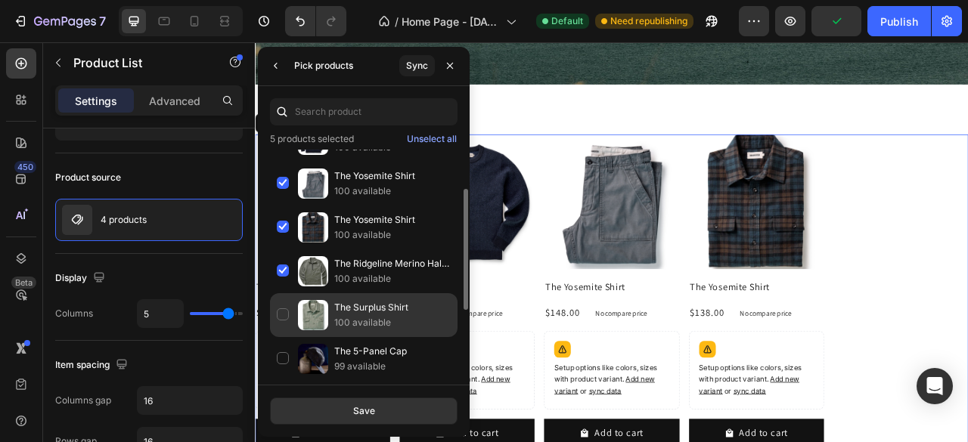
click at [286, 337] on div "The Surplus Shirt 100 available" at bounding box center [363, 359] width 187 height 44
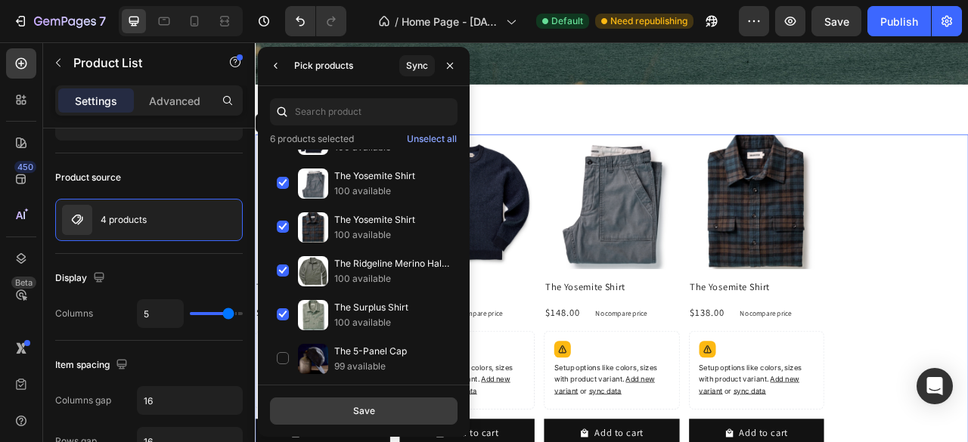
click at [361, 411] on div "Save" at bounding box center [364, 411] width 22 height 14
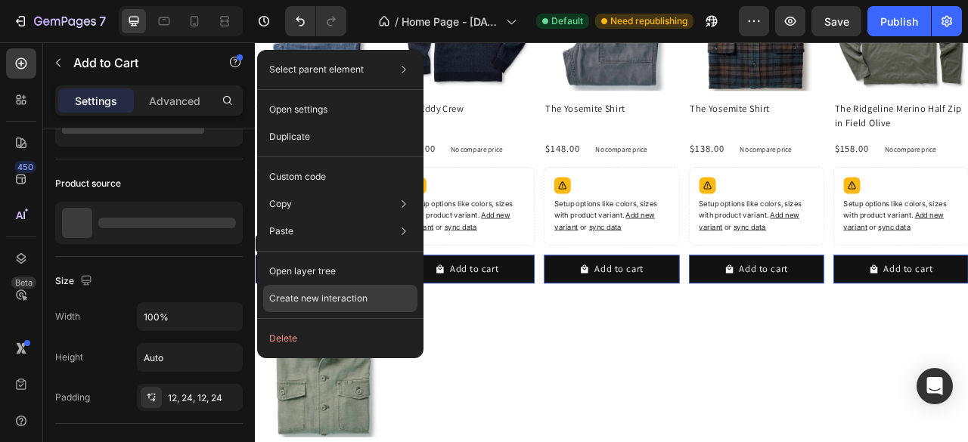
scroll to position [0, 0]
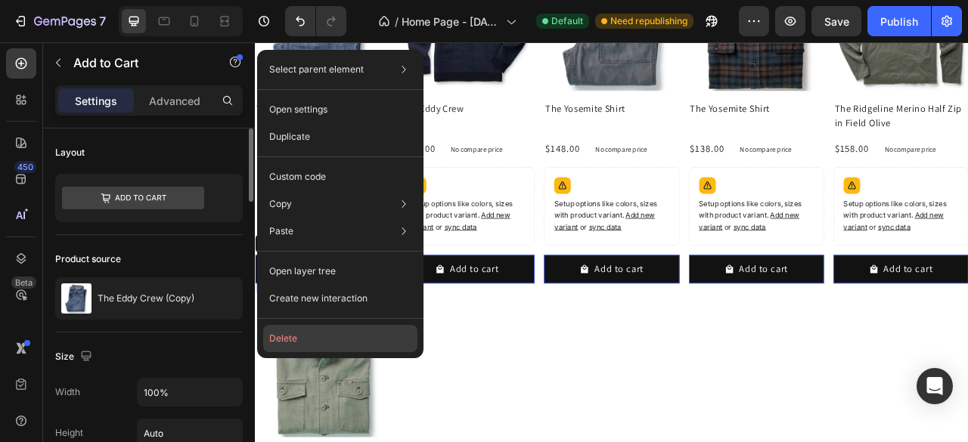
click at [326, 343] on button "Delete" at bounding box center [340, 338] width 154 height 27
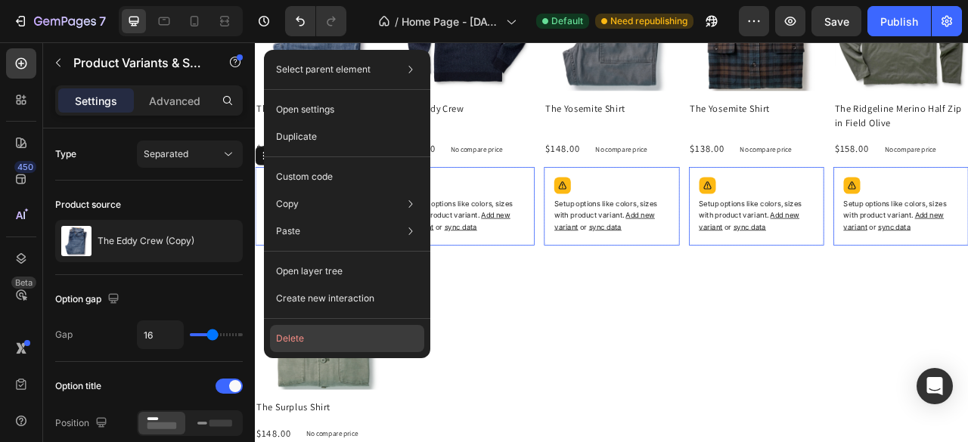
click at [305, 336] on button "Delete" at bounding box center [347, 338] width 154 height 27
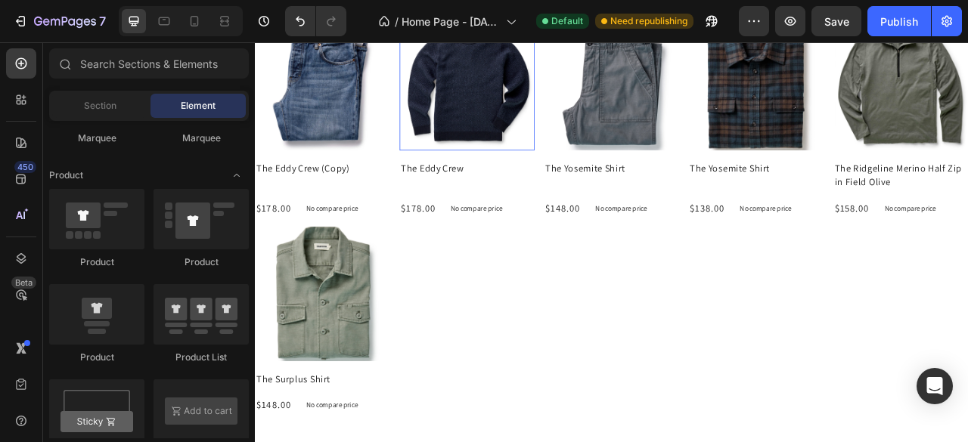
scroll to position [1343, 0]
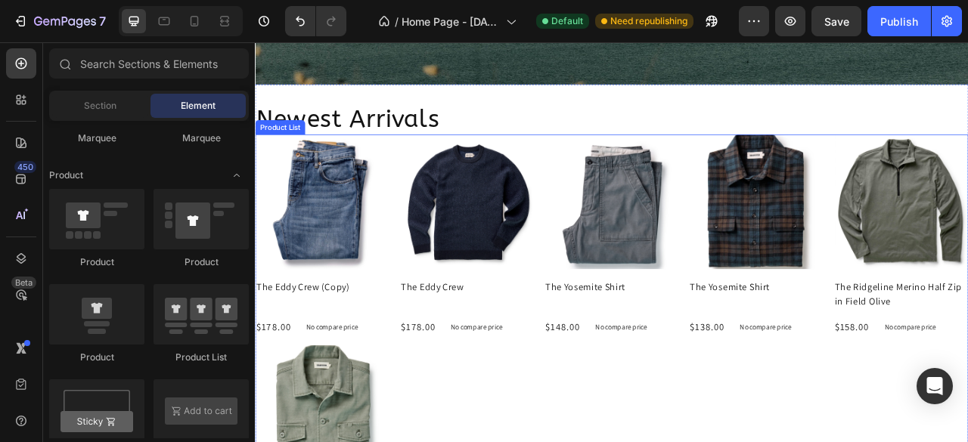
click at [538, 442] on div "Product Images The Eddy Crew (Copy) Product Title $178.00 Product Price Product…" at bounding box center [708, 413] width 907 height 507
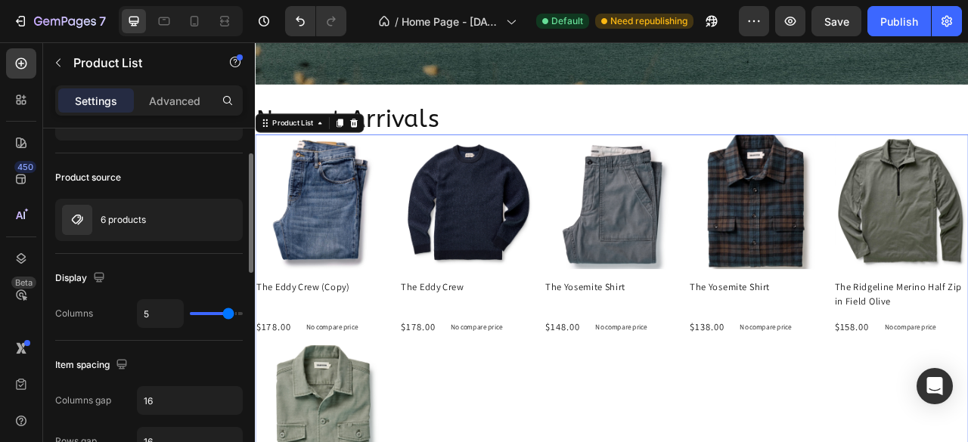
scroll to position [0, 0]
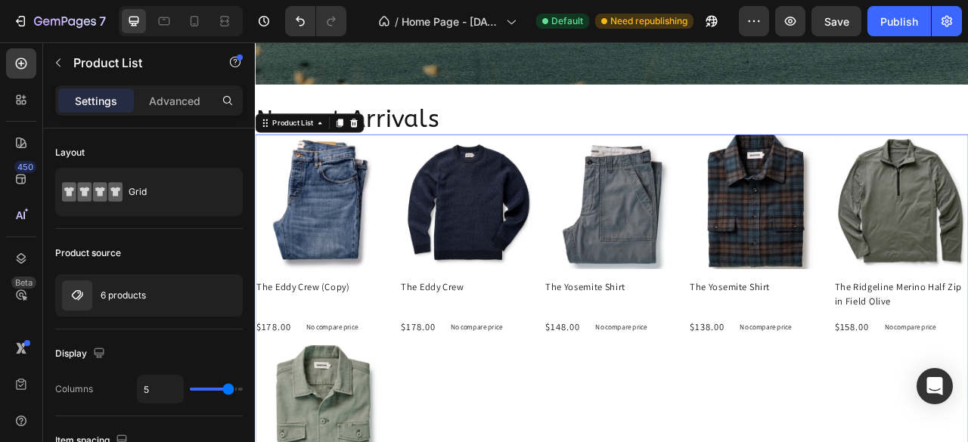
click at [168, 102] on p "Advanced" at bounding box center [174, 101] width 51 height 16
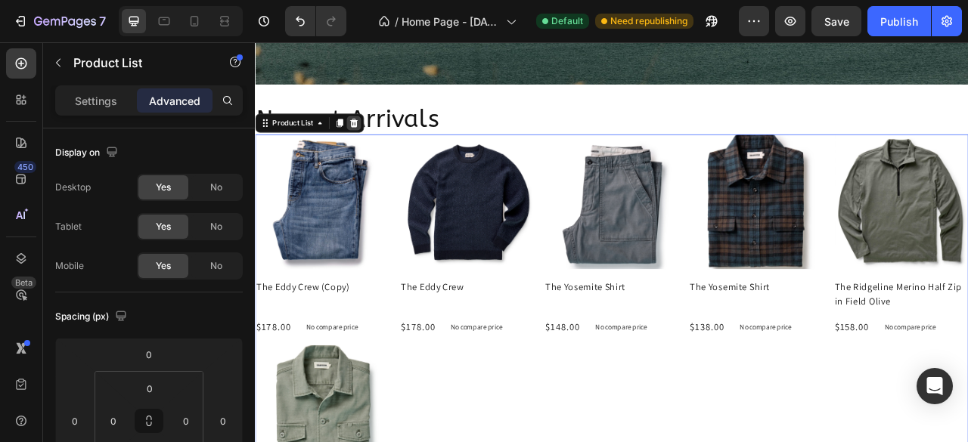
click at [381, 142] on icon at bounding box center [381, 145] width 10 height 11
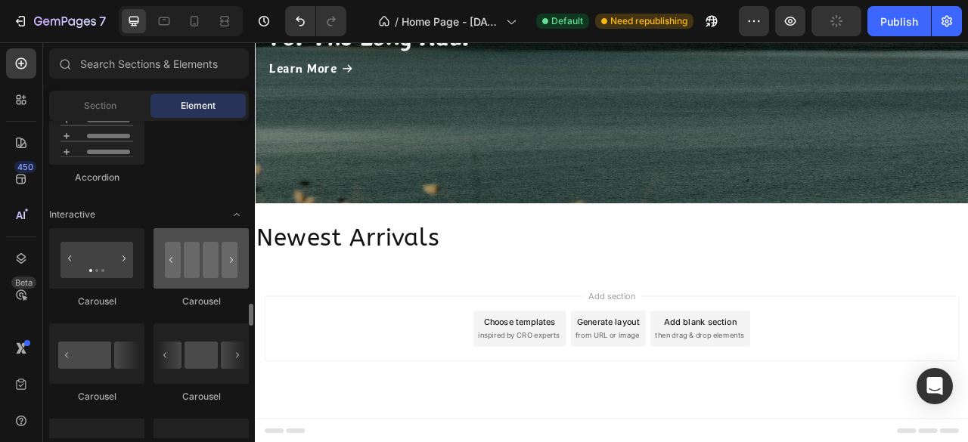
scroll to position [1512, 0]
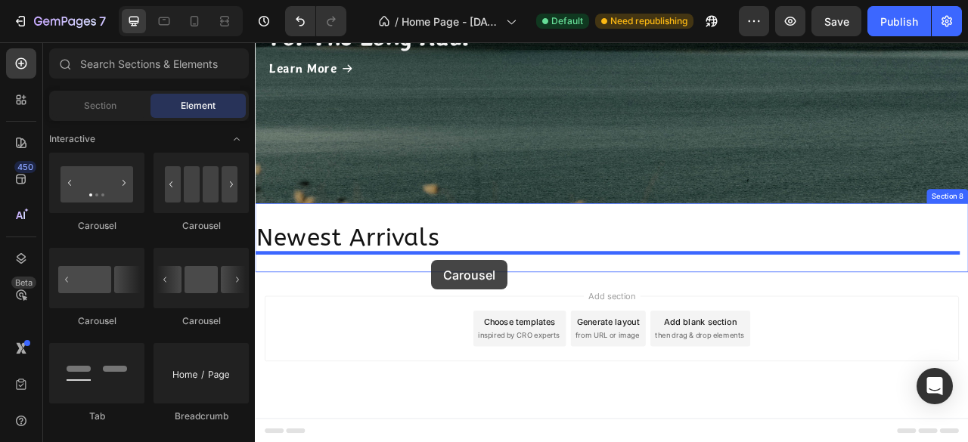
drag, startPoint x: 429, startPoint y: 334, endPoint x: 476, endPoint y: 315, distance: 51.2
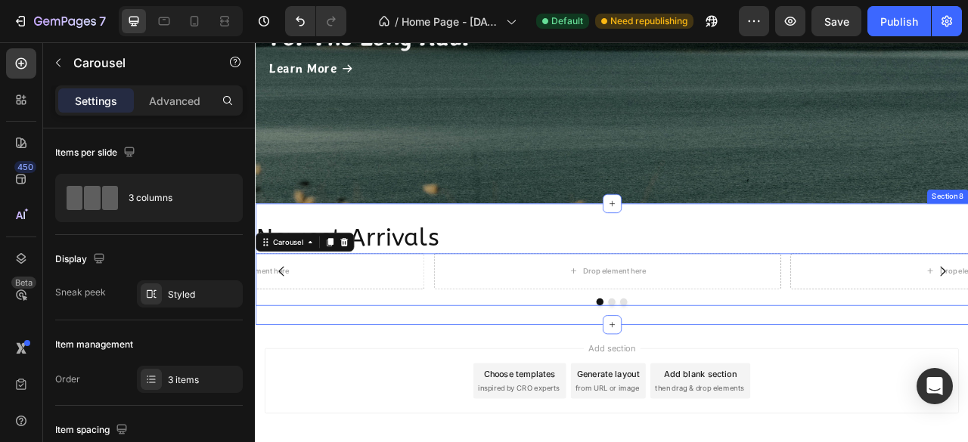
scroll to position [1258, 0]
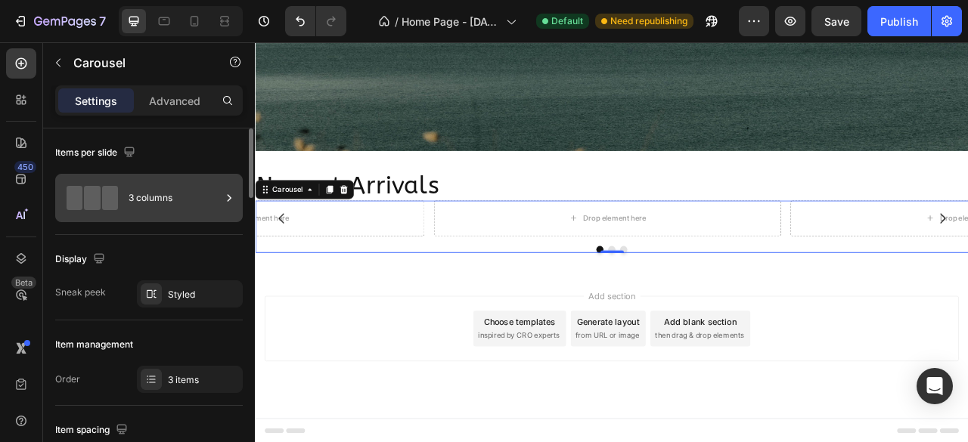
click at [154, 197] on div "3 columns" at bounding box center [175, 198] width 92 height 35
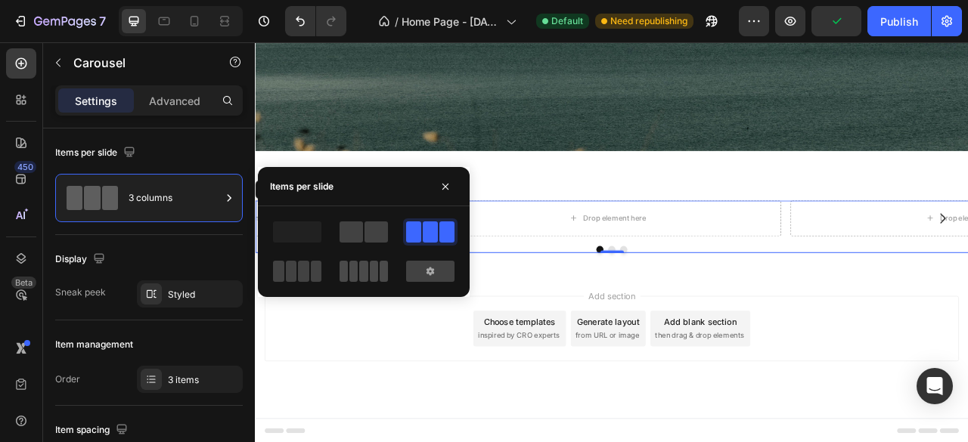
click at [367, 281] on div at bounding box center [363, 271] width 48 height 21
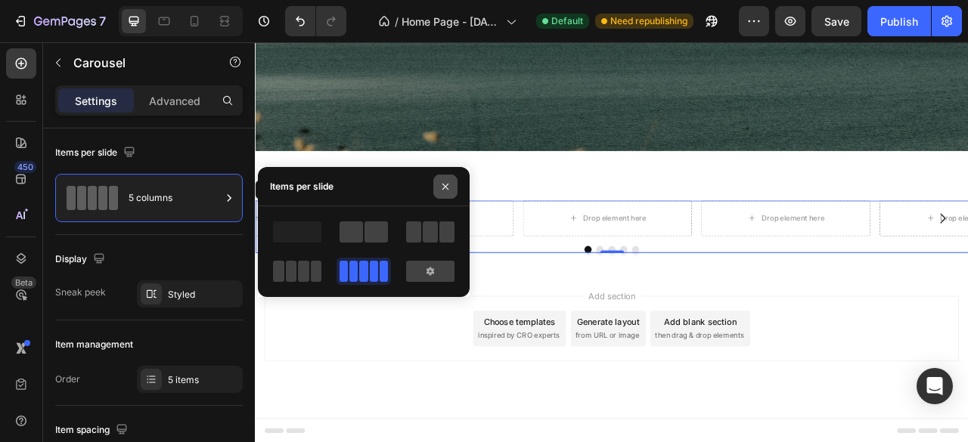
click at [445, 187] on icon "button" at bounding box center [445, 187] width 12 height 12
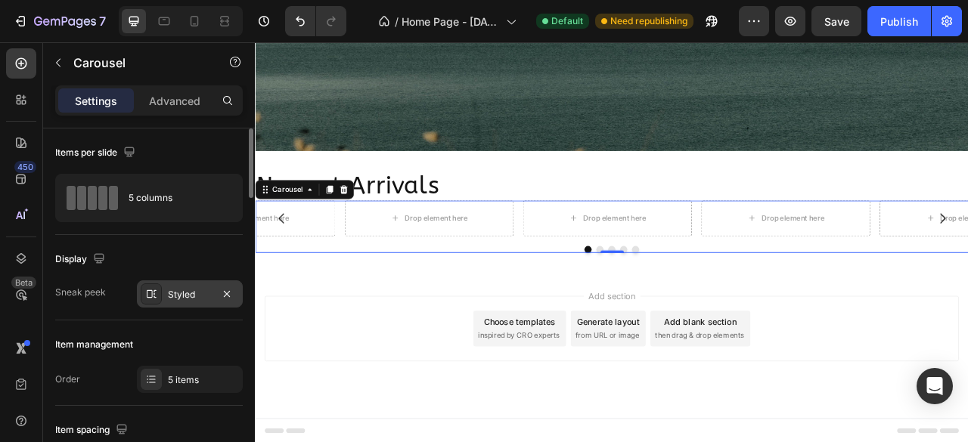
click at [183, 293] on div "Styled" at bounding box center [190, 295] width 44 height 14
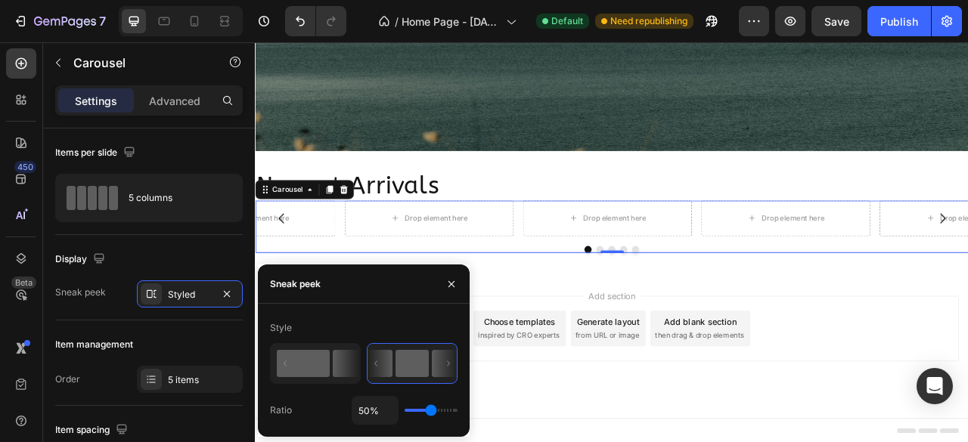
click at [331, 362] on icon at bounding box center [315, 364] width 88 height 39
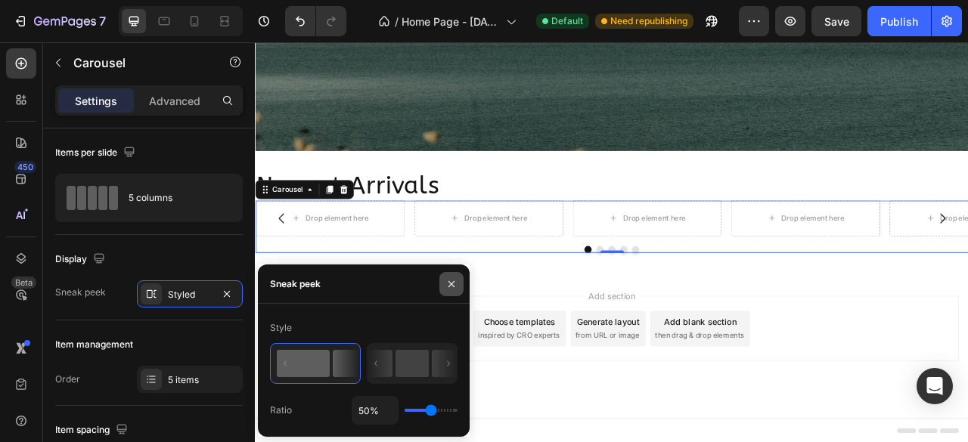
click at [455, 287] on icon "button" at bounding box center [451, 284] width 12 height 12
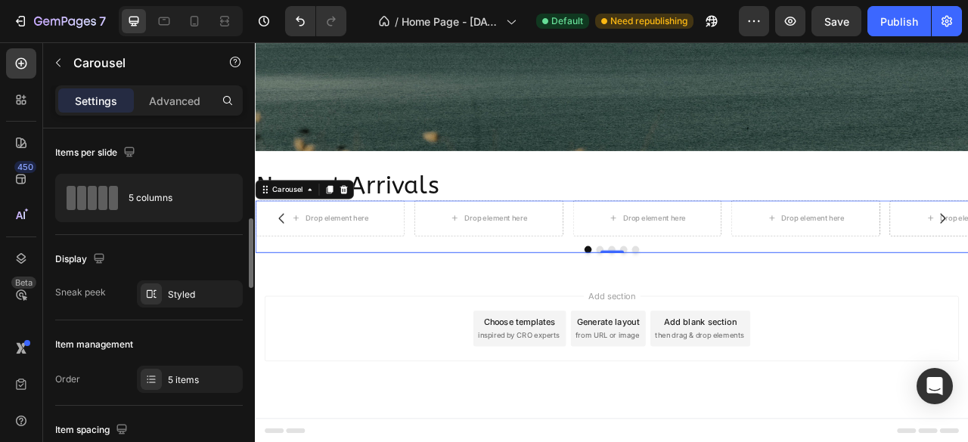
scroll to position [76, 0]
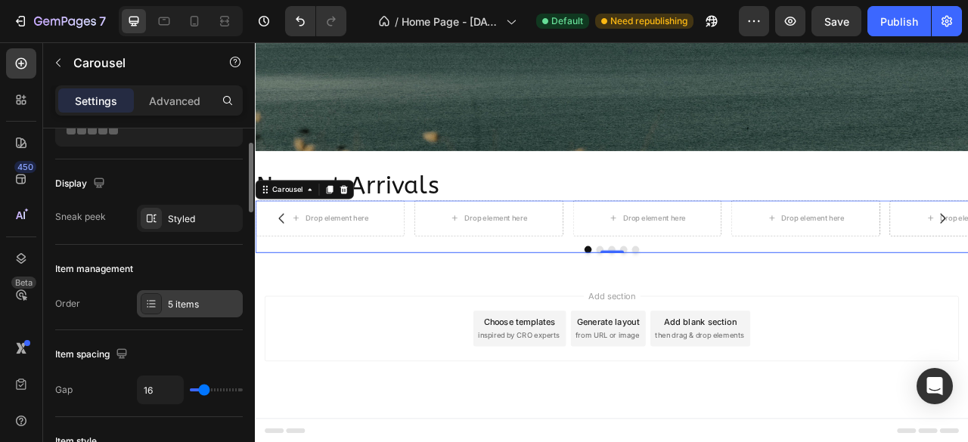
click at [209, 303] on div "5 items" at bounding box center [203, 305] width 71 height 14
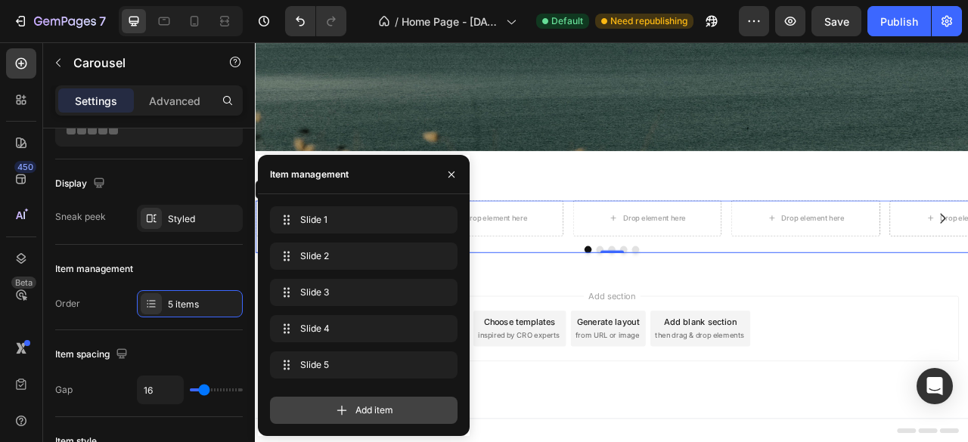
click at [339, 414] on icon at bounding box center [341, 410] width 15 height 15
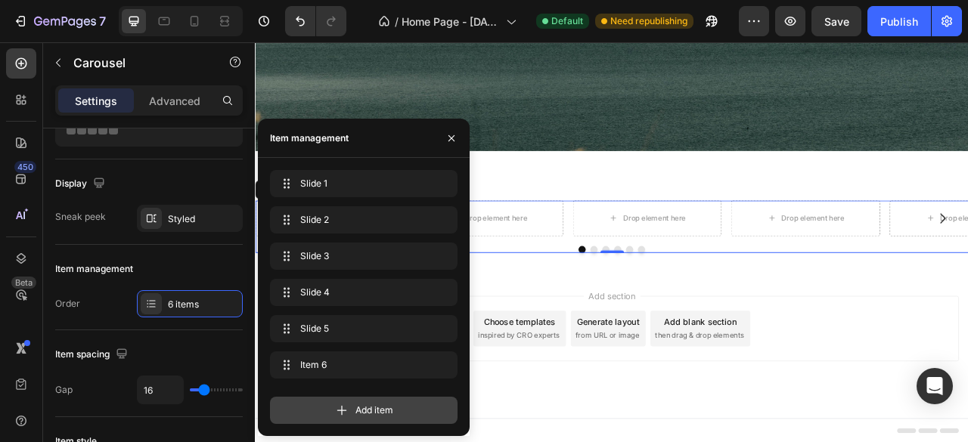
click at [339, 412] on icon at bounding box center [341, 410] width 15 height 15
click at [451, 137] on icon "button" at bounding box center [451, 137] width 6 height 6
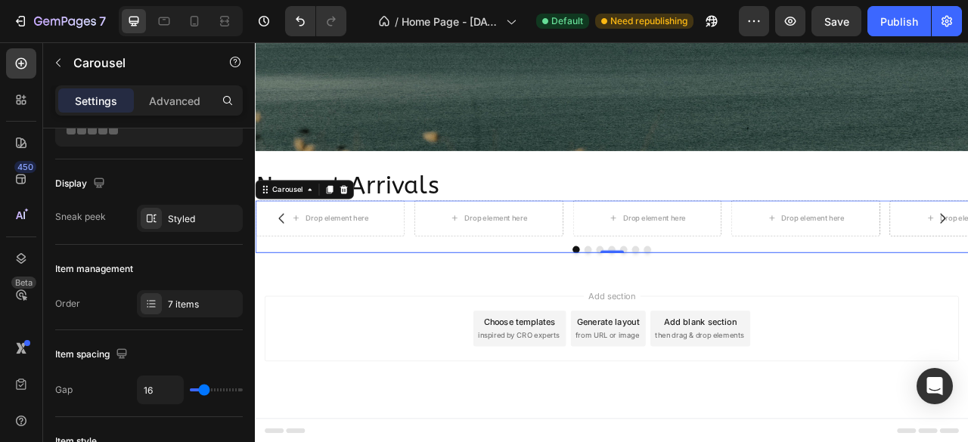
scroll to position [0, 0]
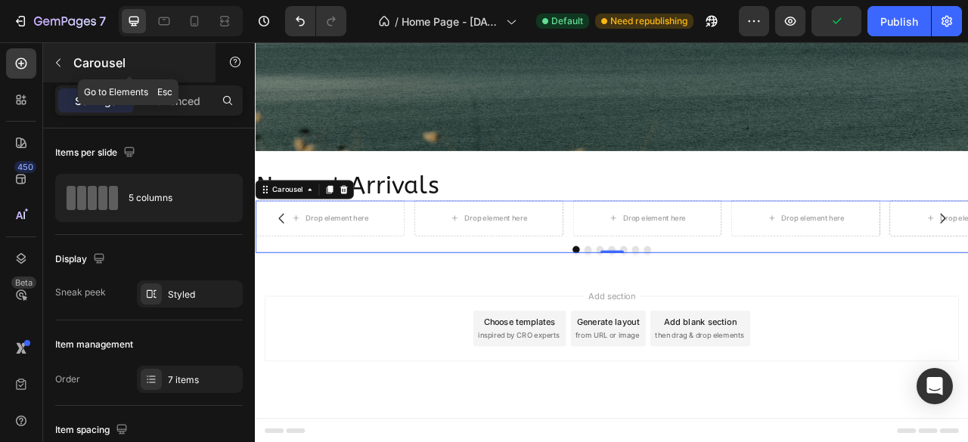
click at [57, 59] on icon "button" at bounding box center [58, 63] width 12 height 12
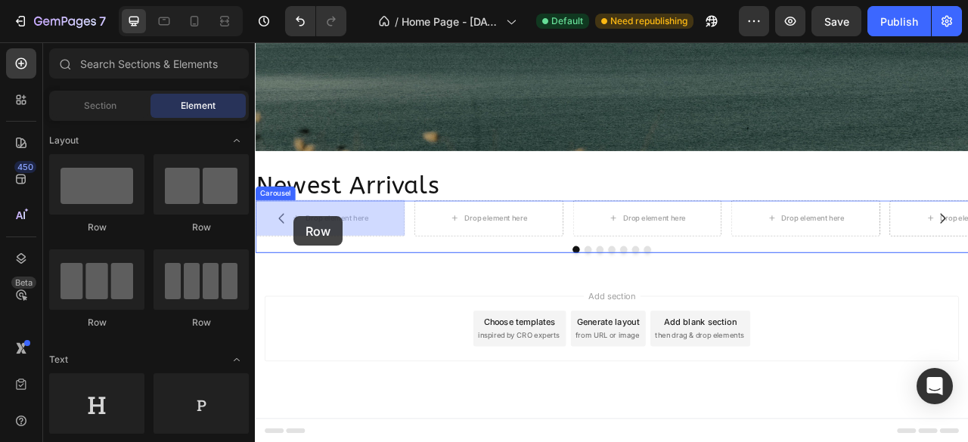
drag, startPoint x: 350, startPoint y: 240, endPoint x: 304, endPoint y: 264, distance: 52.1
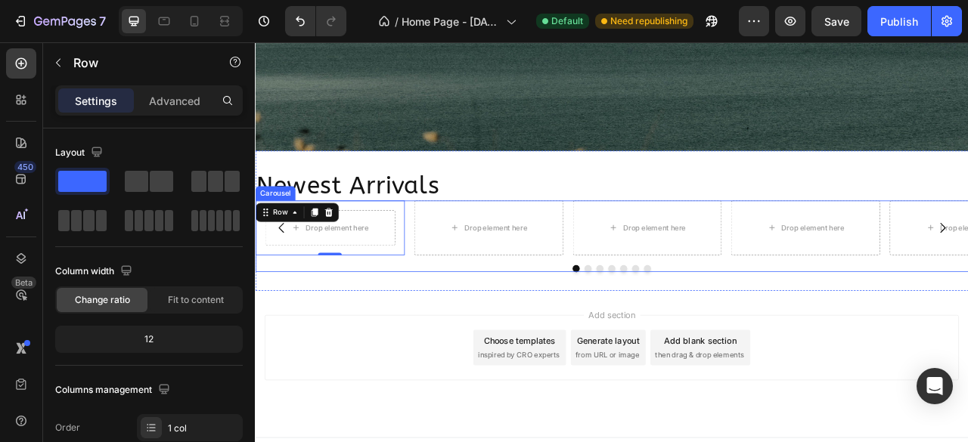
scroll to position [1282, 0]
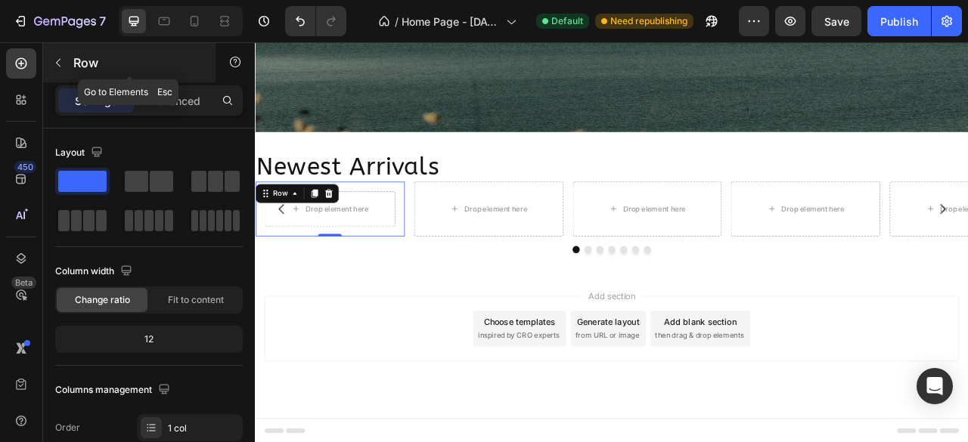
click at [59, 64] on icon "button" at bounding box center [58, 63] width 12 height 12
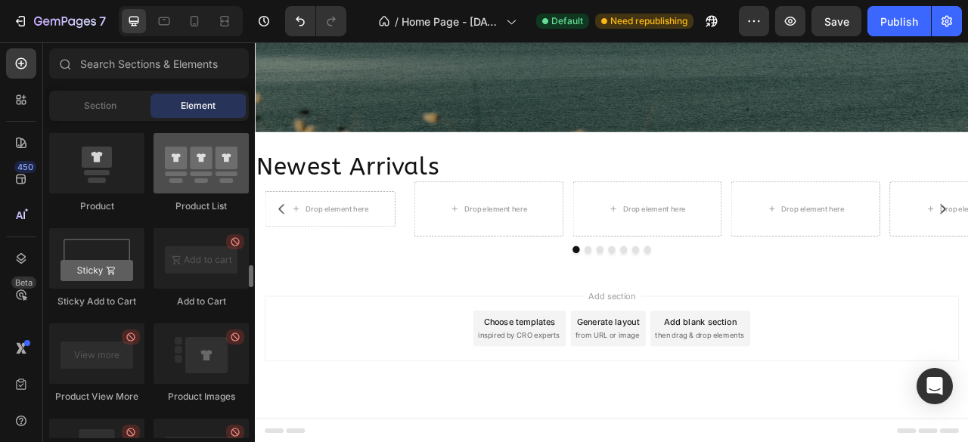
scroll to position [1890, 0]
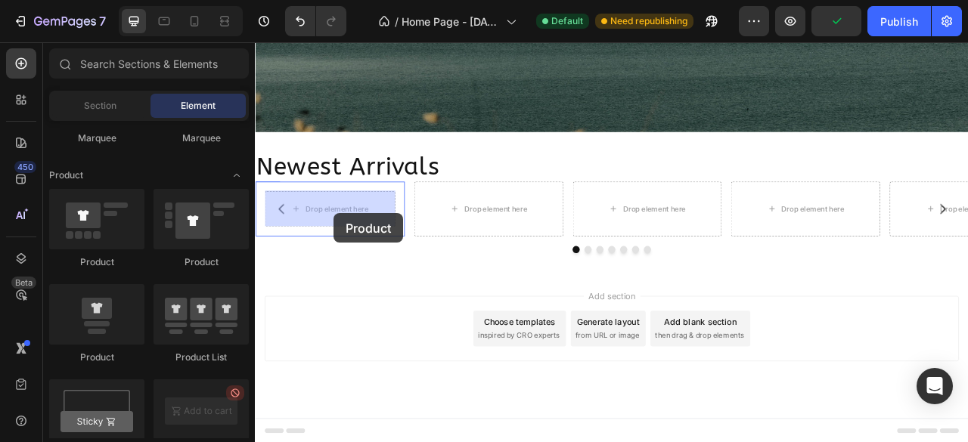
drag, startPoint x: 359, startPoint y: 361, endPoint x: 355, endPoint y: 260, distance: 100.7
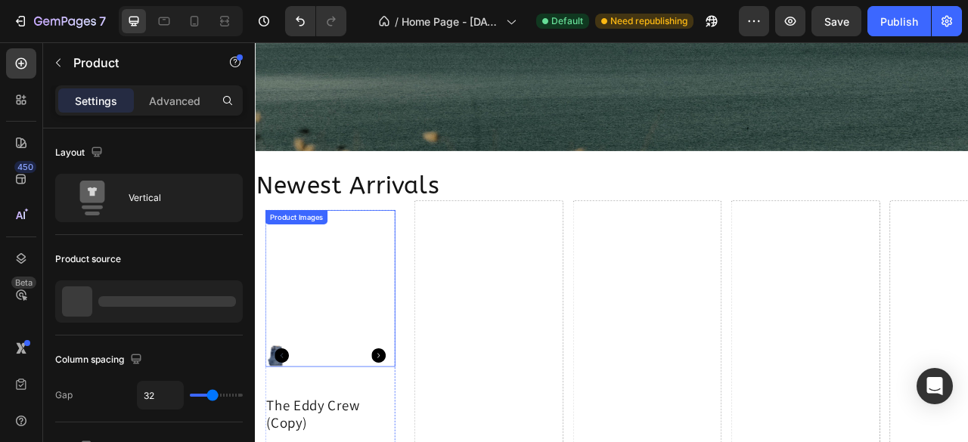
scroll to position [1343, 0]
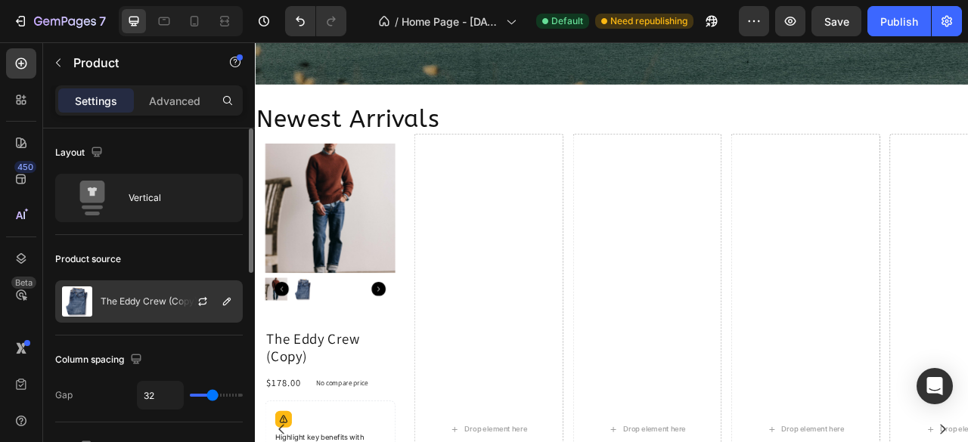
click at [142, 303] on p "The Eddy Crew (Copy)" at bounding box center [149, 301] width 97 height 11
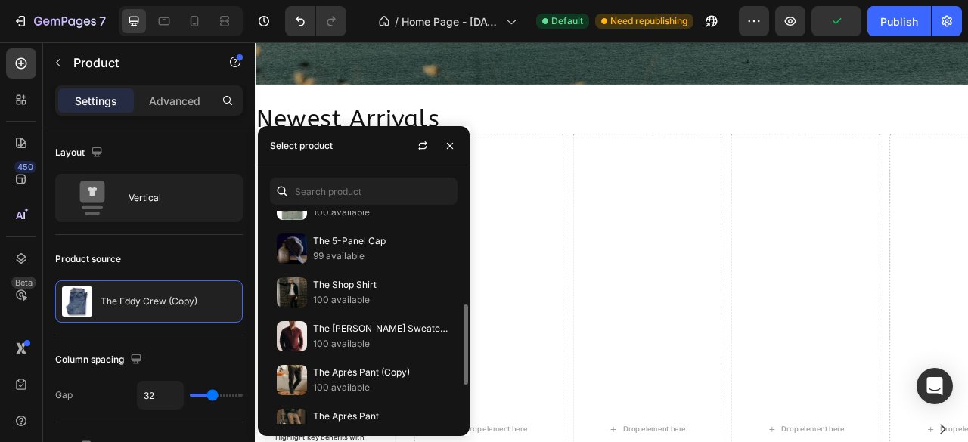
scroll to position [0, 0]
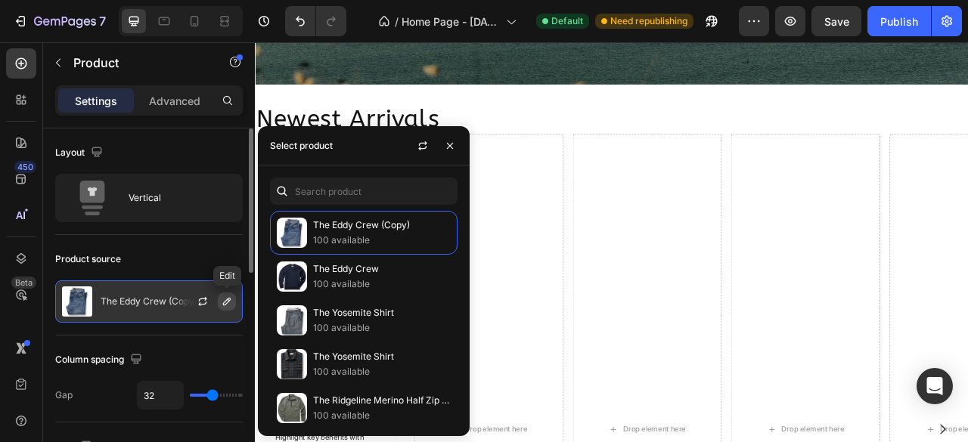
click at [224, 305] on icon "button" at bounding box center [227, 302] width 8 height 8
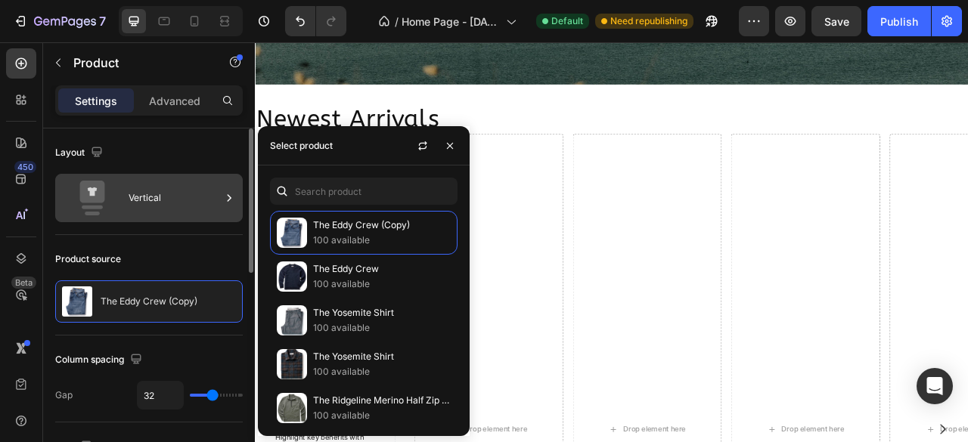
click at [231, 194] on icon at bounding box center [229, 198] width 15 height 15
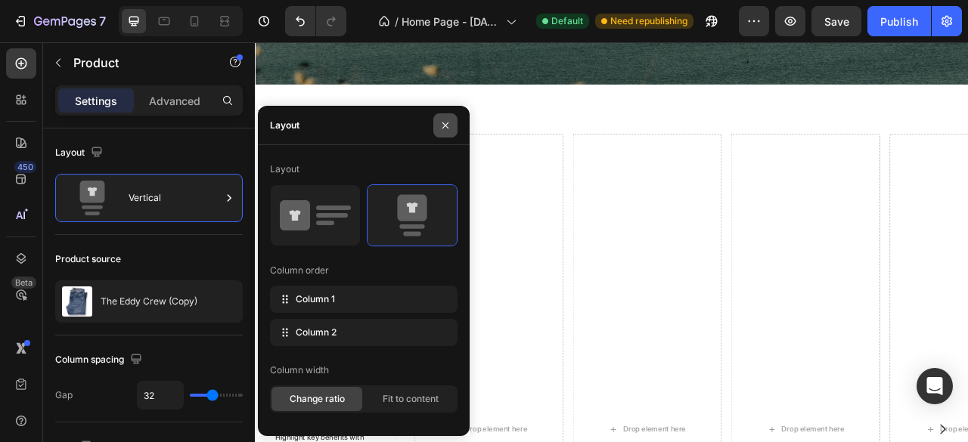
click at [449, 131] on button "button" at bounding box center [445, 125] width 24 height 24
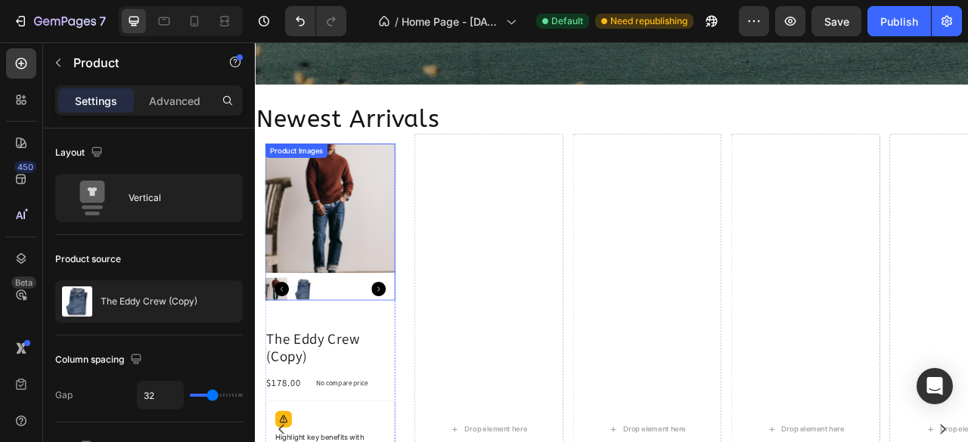
click at [413, 361] on icon "Carousel Next Arrow" at bounding box center [411, 357] width 18 height 18
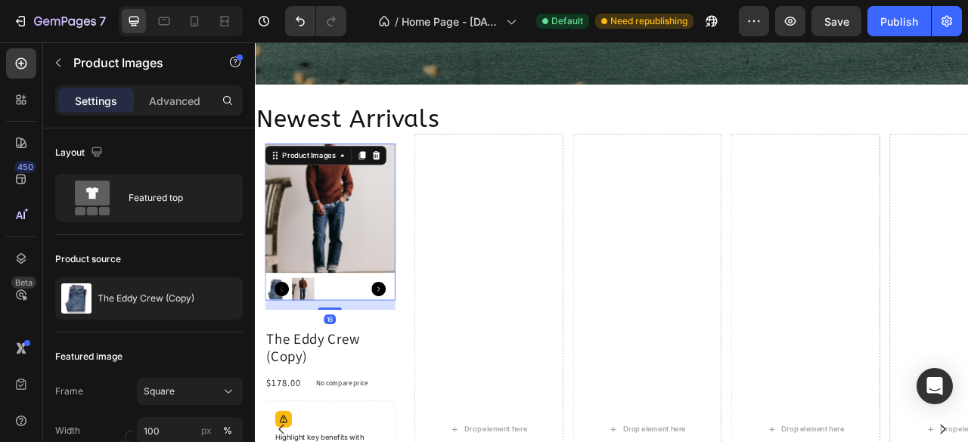
click at [413, 361] on icon "Carousel Next Arrow" at bounding box center [411, 357] width 18 height 18
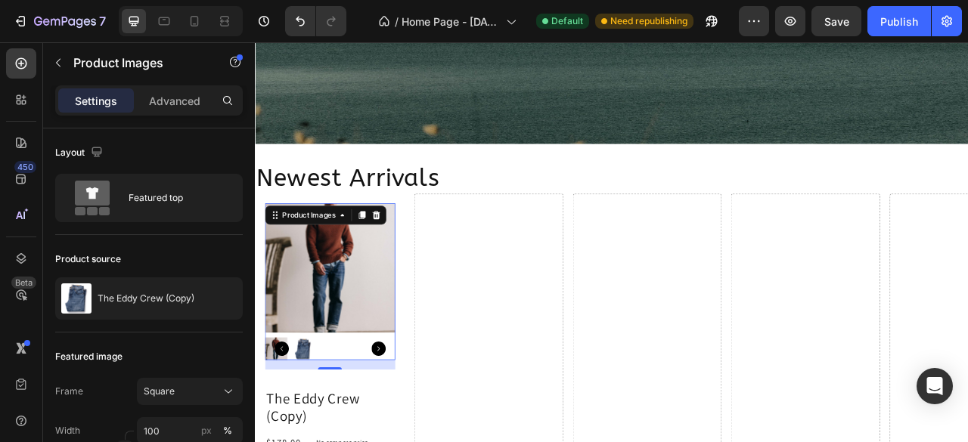
scroll to position [1418, 0]
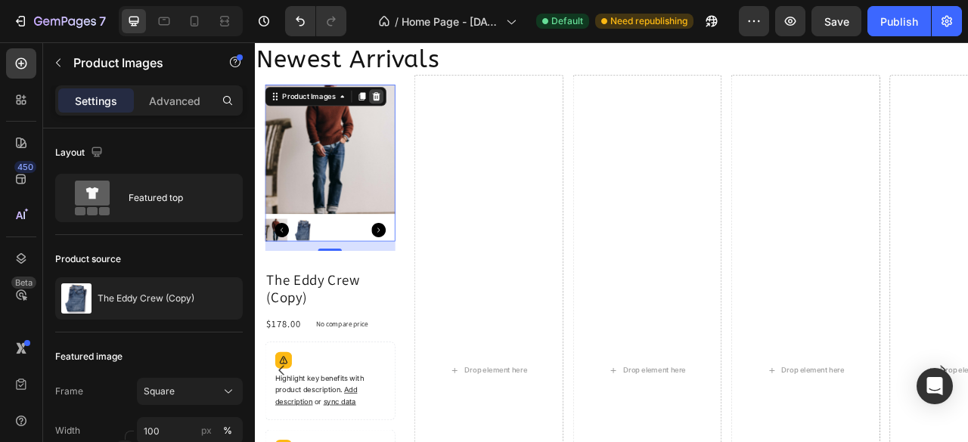
click at [413, 111] on icon at bounding box center [409, 111] width 10 height 11
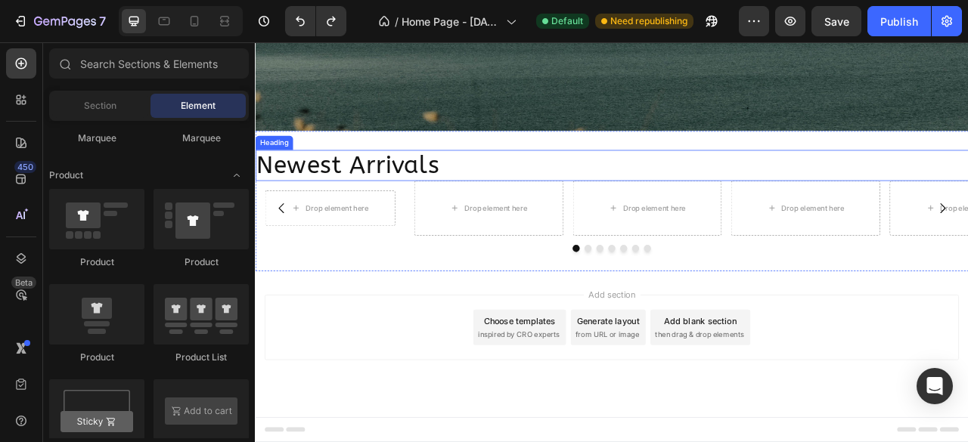
scroll to position [1282, 0]
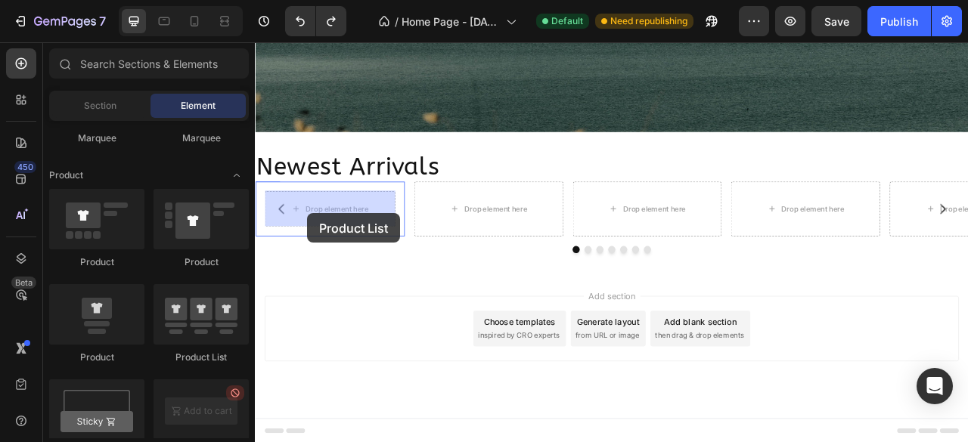
drag, startPoint x: 466, startPoint y: 368, endPoint x: 321, endPoint y: 260, distance: 181.0
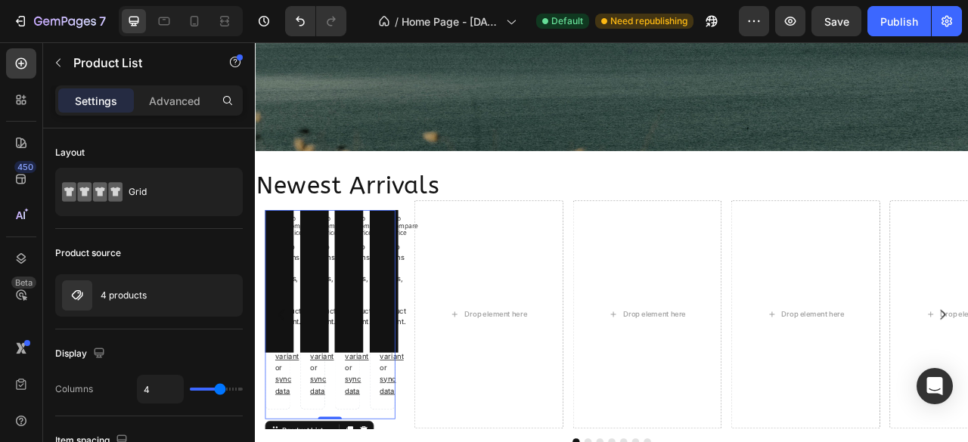
scroll to position [1418, 0]
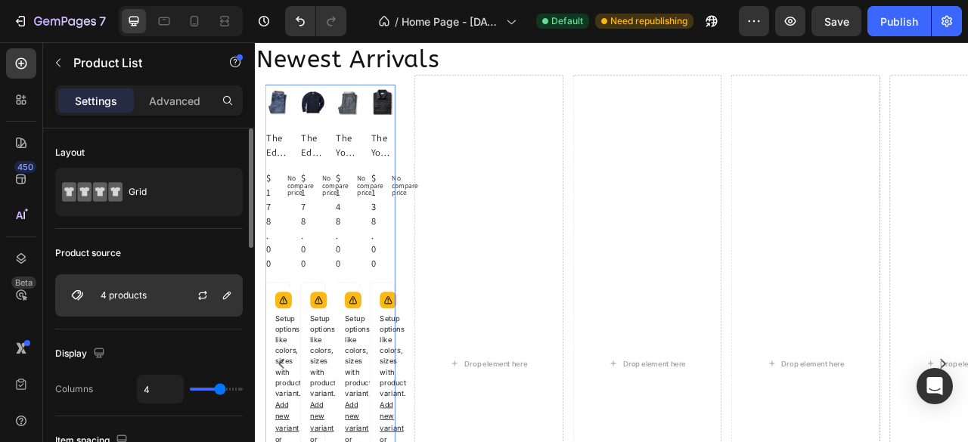
click at [150, 296] on div "4 products" at bounding box center [148, 295] width 187 height 42
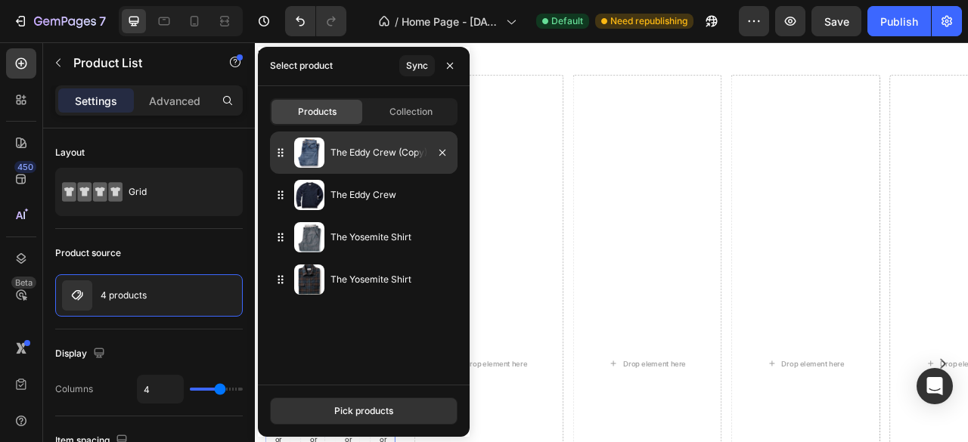
click at [347, 163] on div "The Eddy Crew (Copy)" at bounding box center [363, 153] width 187 height 42
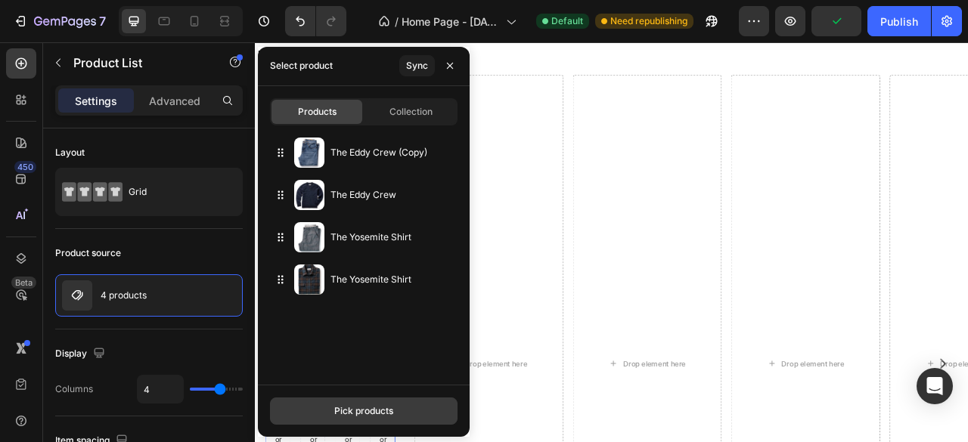
click at [377, 411] on div "Pick products" at bounding box center [363, 411] width 59 height 14
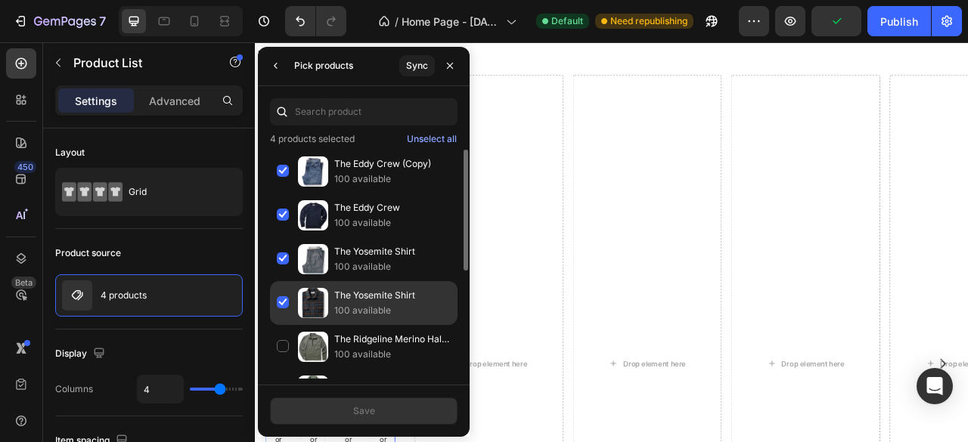
click at [281, 325] on div "The Yosemite Shirt 100 available" at bounding box center [363, 347] width 187 height 44
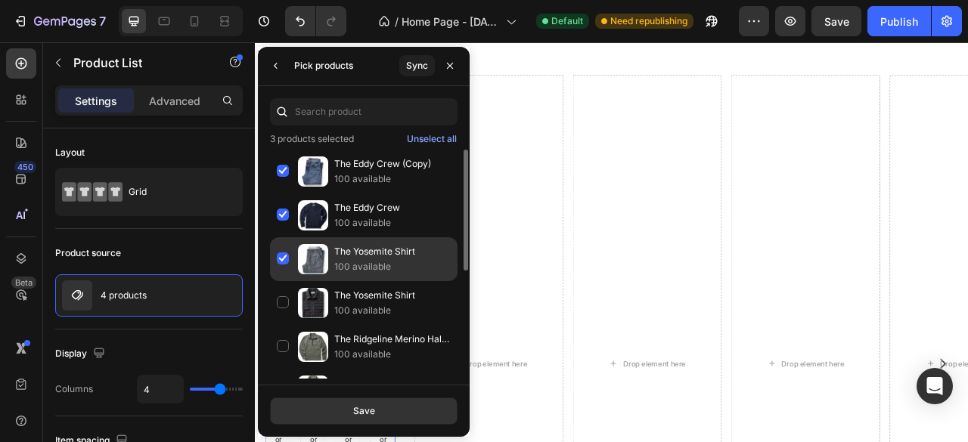
click at [285, 281] on div "The Yosemite Shirt 100 available" at bounding box center [363, 303] width 187 height 44
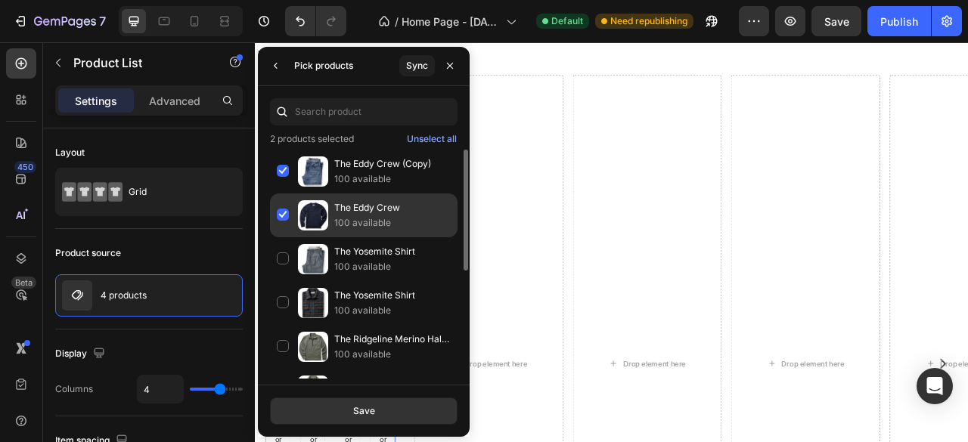
click at [281, 237] on div "The Eddy Crew 100 available" at bounding box center [363, 259] width 187 height 44
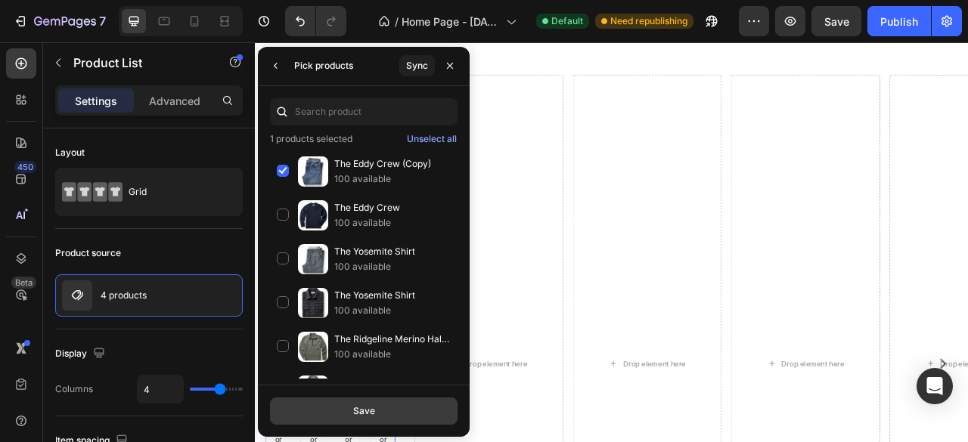
click at [351, 404] on button "Save" at bounding box center [363, 411] width 187 height 27
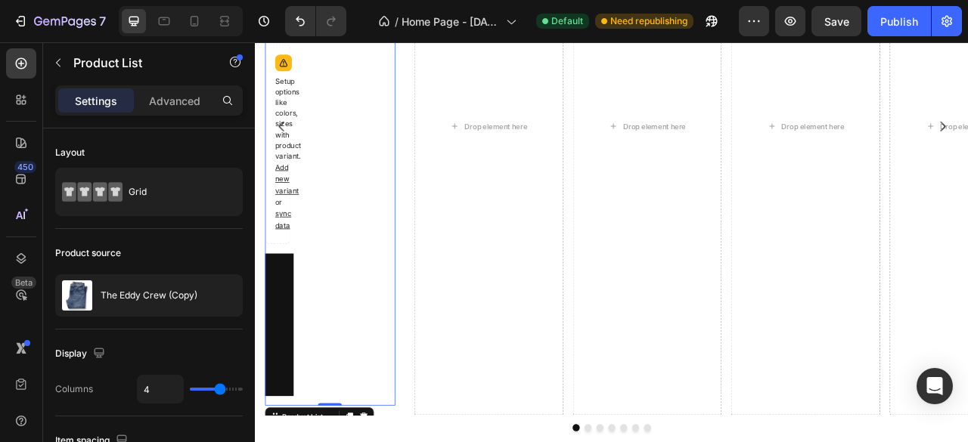
scroll to position [1872, 0]
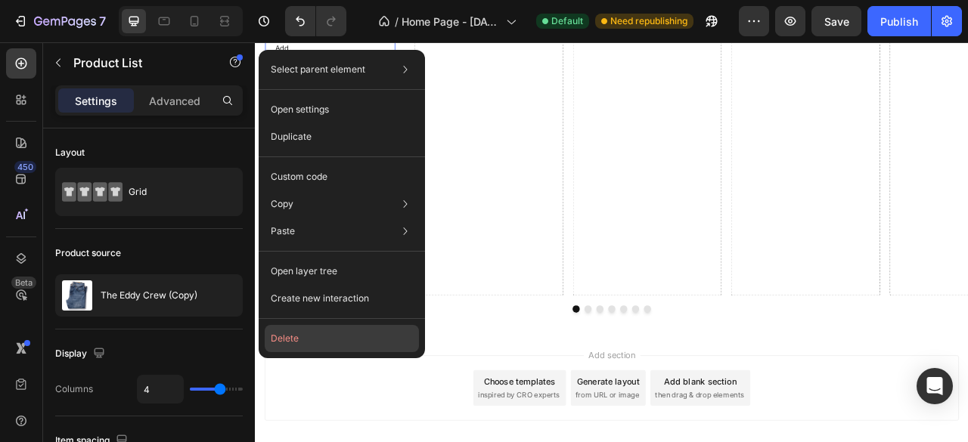
drag, startPoint x: 317, startPoint y: 339, endPoint x: 90, endPoint y: 349, distance: 227.0
click at [317, 339] on button "Delete" at bounding box center [342, 338] width 154 height 27
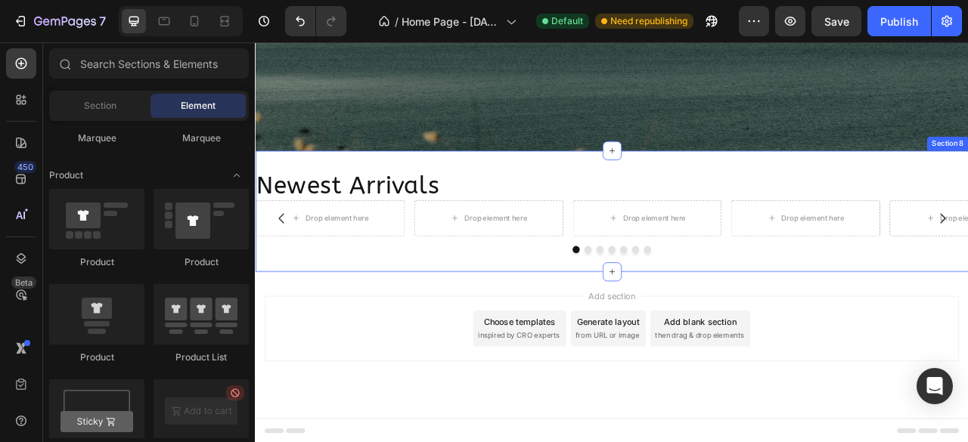
scroll to position [1182, 0]
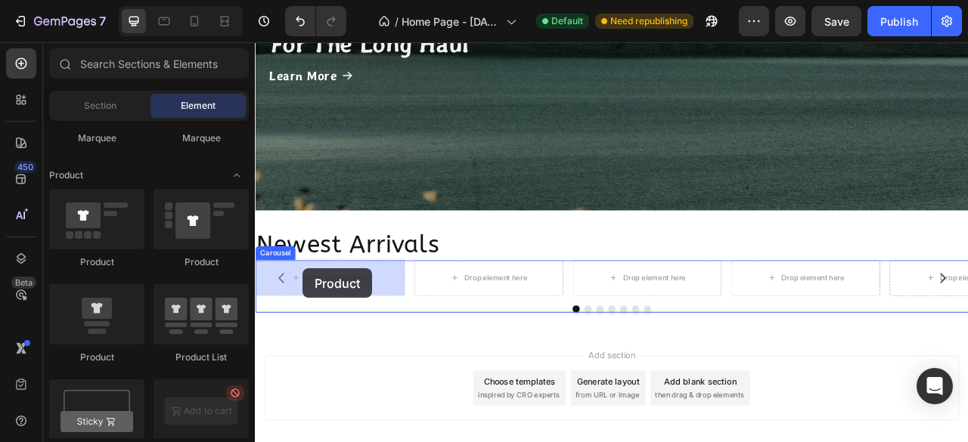
drag, startPoint x: 368, startPoint y: 272, endPoint x: 315, endPoint y: 330, distance: 78.7
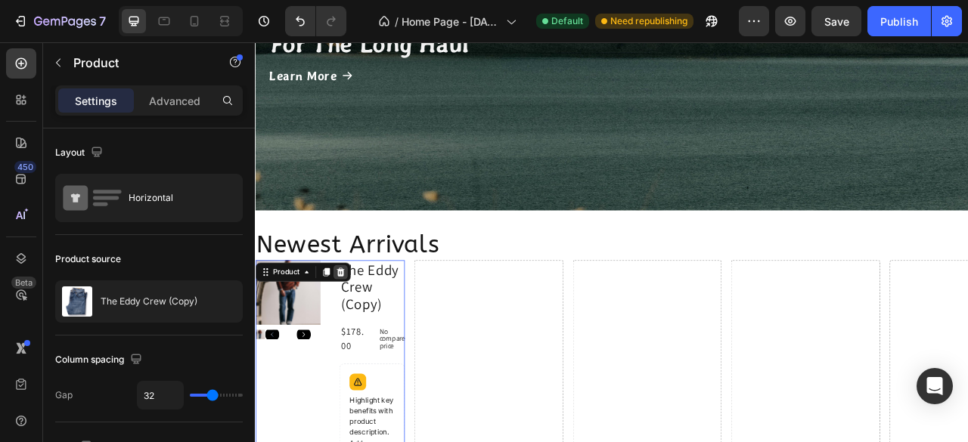
click at [364, 340] on div at bounding box center [363, 335] width 18 height 18
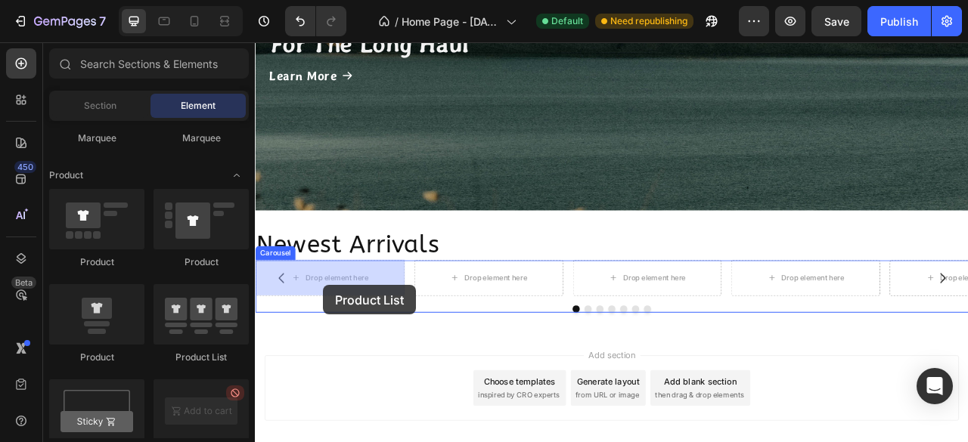
drag, startPoint x: 454, startPoint y: 361, endPoint x: 341, endPoint y: 352, distance: 113.1
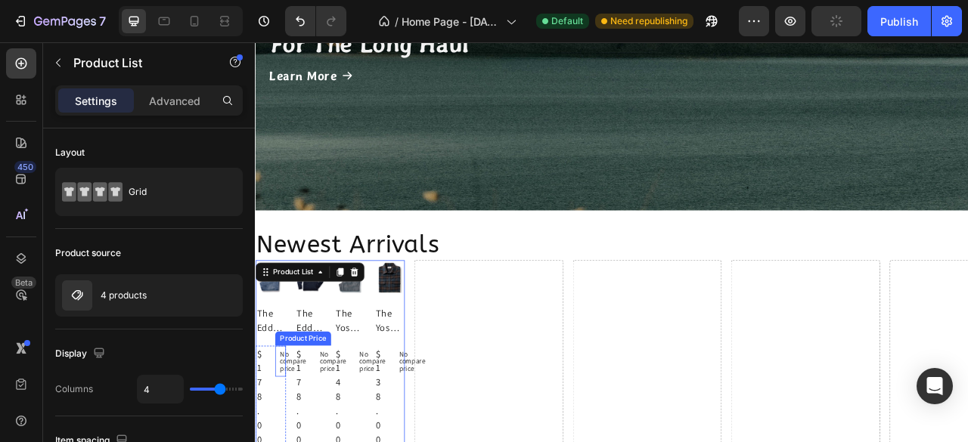
scroll to position [1258, 0]
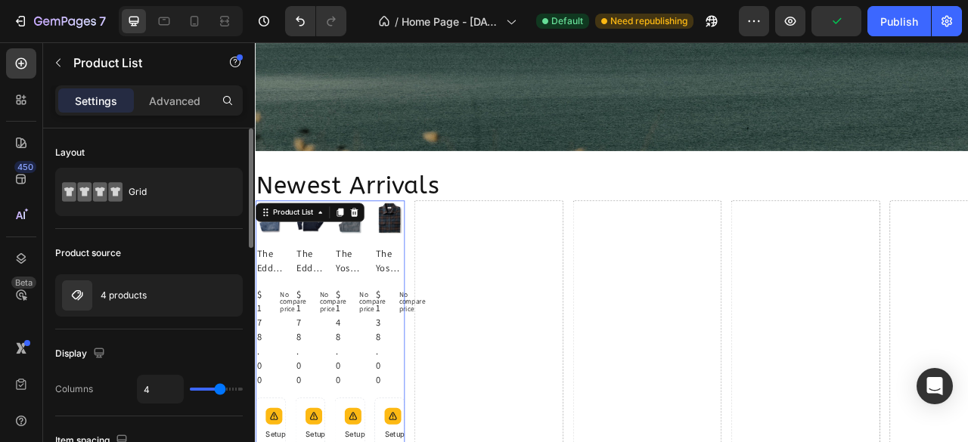
type input "3"
type input "2"
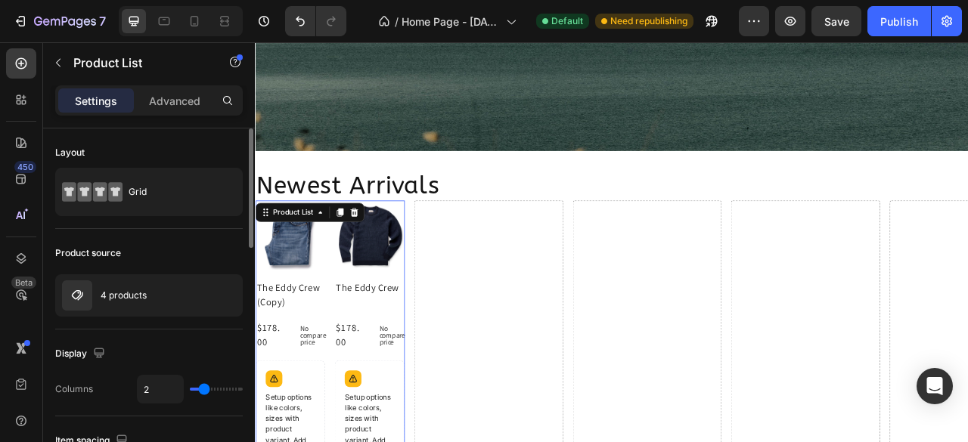
type input "1"
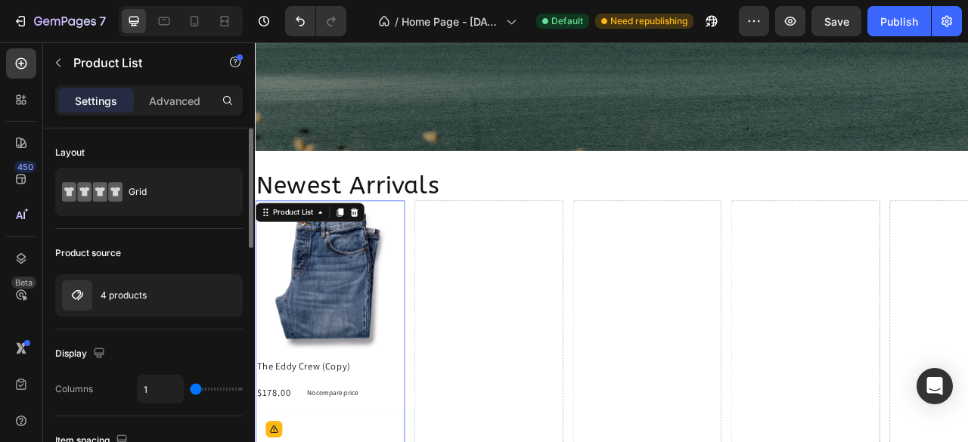
drag, startPoint x: 218, startPoint y: 386, endPoint x: 197, endPoint y: 391, distance: 20.9
type input "1"
click at [197, 391] on input "range" at bounding box center [216, 389] width 53 height 3
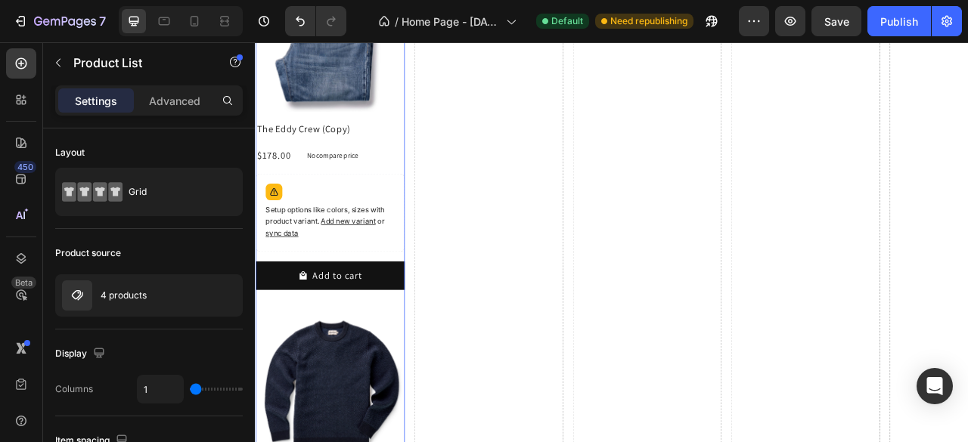
scroll to position [1409, 0]
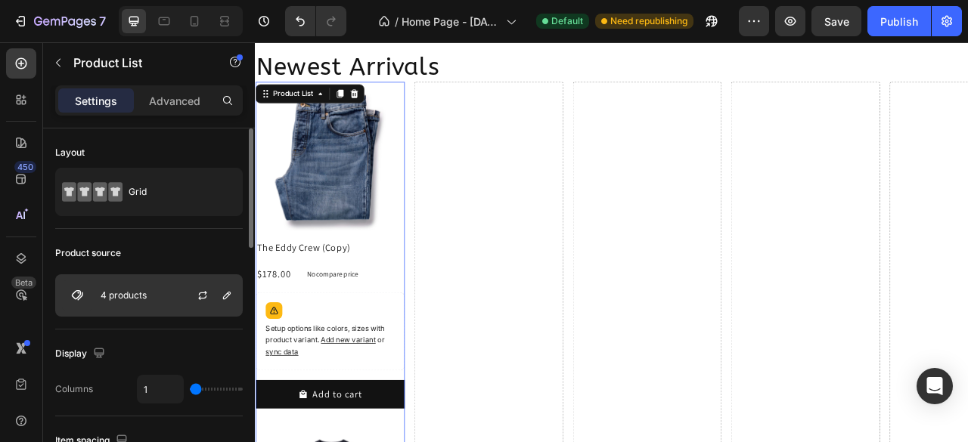
click at [161, 299] on div "4 products" at bounding box center [148, 295] width 187 height 42
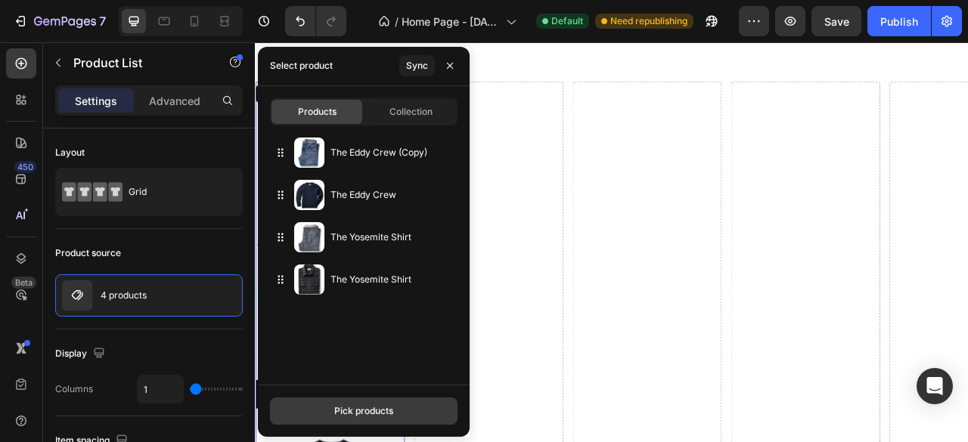
click at [351, 413] on div "Pick products" at bounding box center [363, 411] width 59 height 14
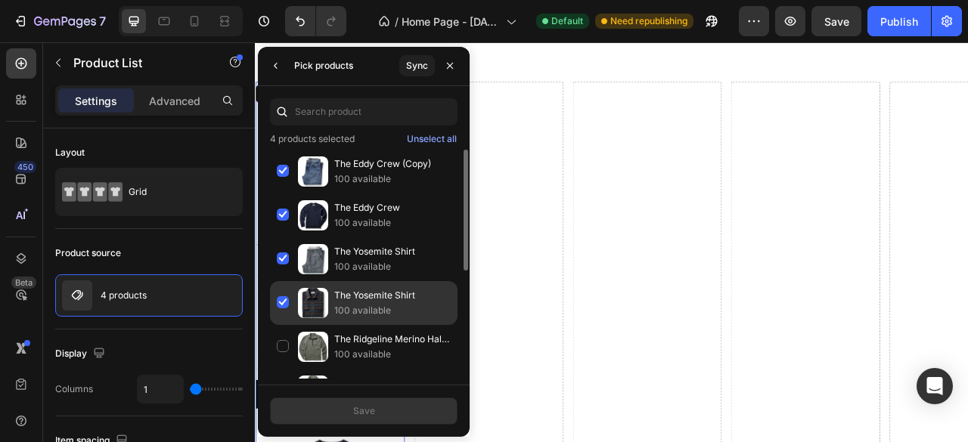
click at [287, 325] on div "The Yosemite Shirt 100 available" at bounding box center [363, 347] width 187 height 44
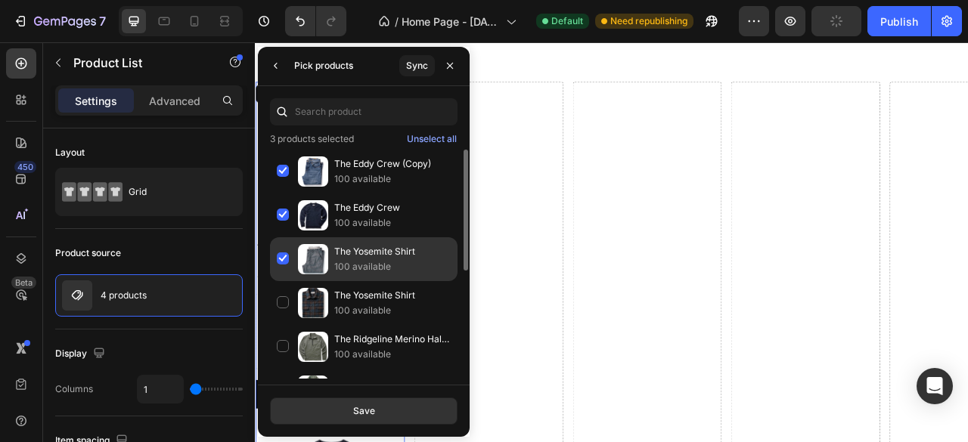
click at [281, 281] on div "The Yosemite Shirt 100 available" at bounding box center [363, 303] width 187 height 44
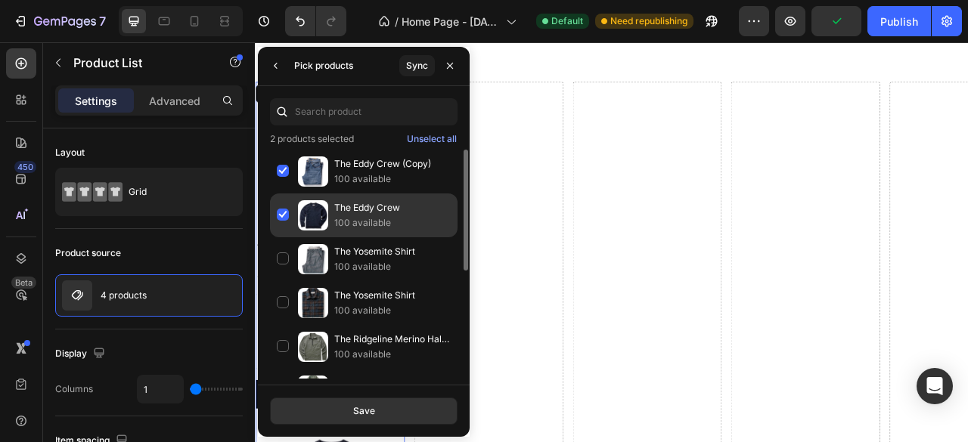
click at [284, 237] on div "The Eddy Crew 100 available" at bounding box center [363, 259] width 187 height 44
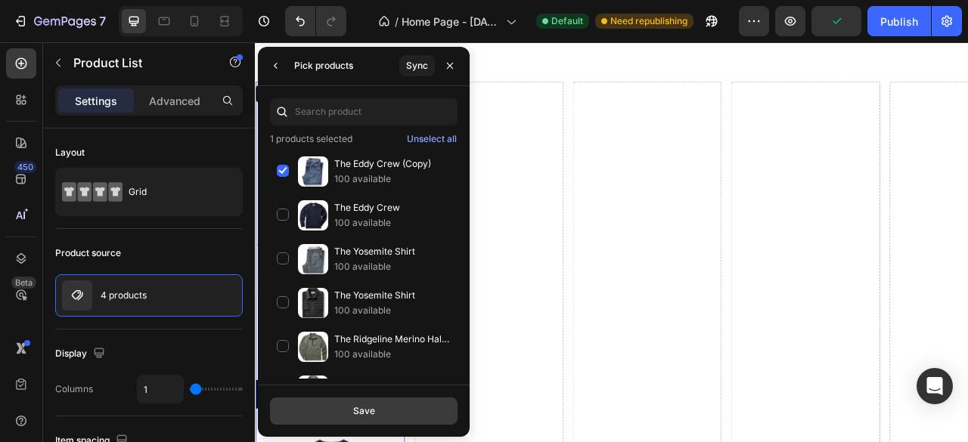
click at [367, 413] on div "Save" at bounding box center [364, 411] width 22 height 14
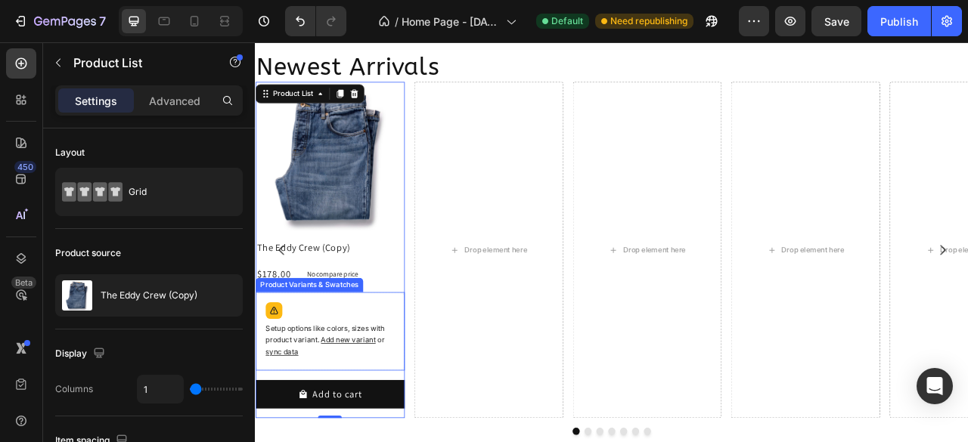
scroll to position [1560, 0]
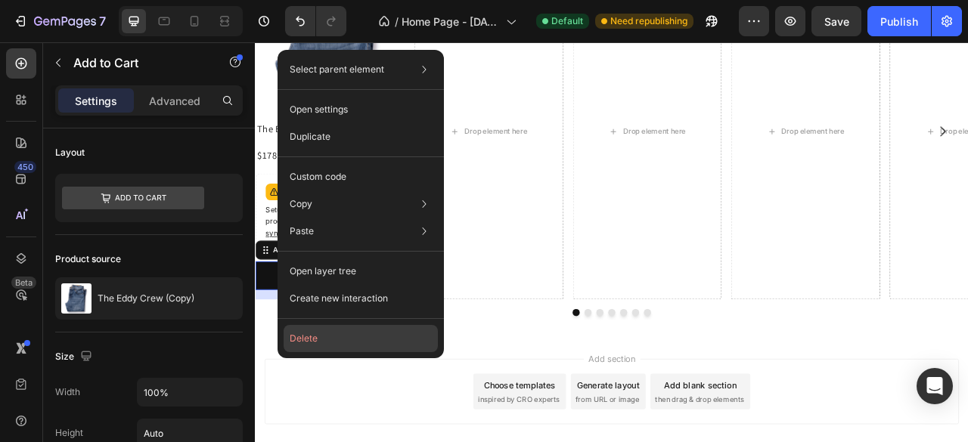
click at [321, 338] on button "Delete" at bounding box center [361, 338] width 154 height 27
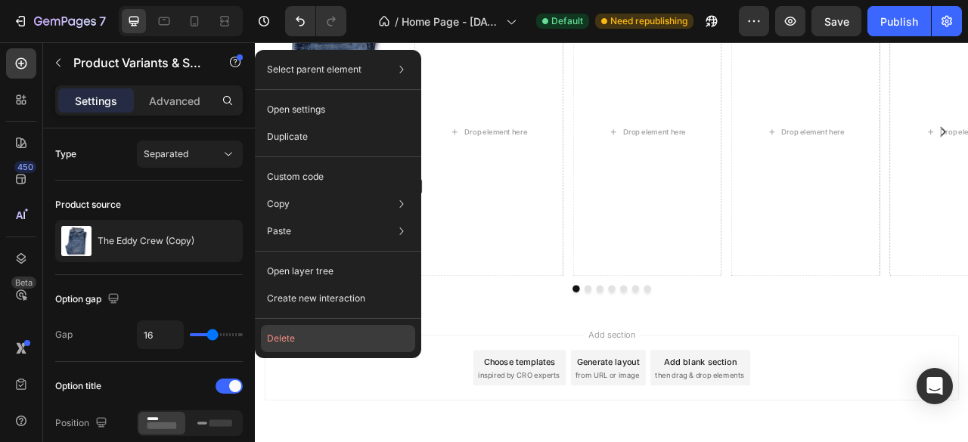
click at [302, 345] on button "Delete" at bounding box center [338, 338] width 154 height 27
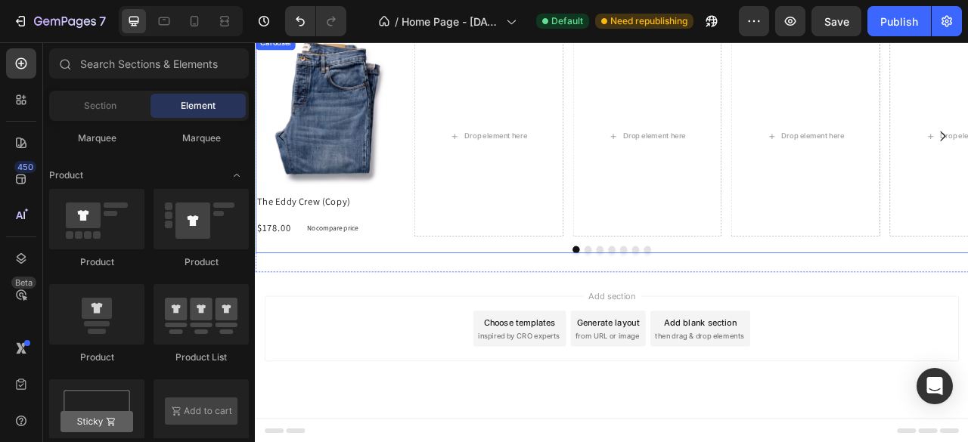
scroll to position [1317, 0]
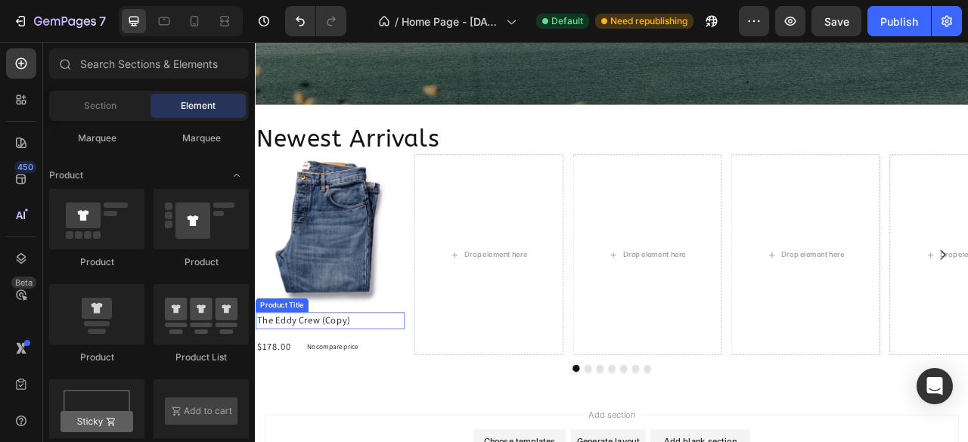
click at [384, 390] on h2 "The Eddy Crew (Copy)" at bounding box center [350, 396] width 190 height 21
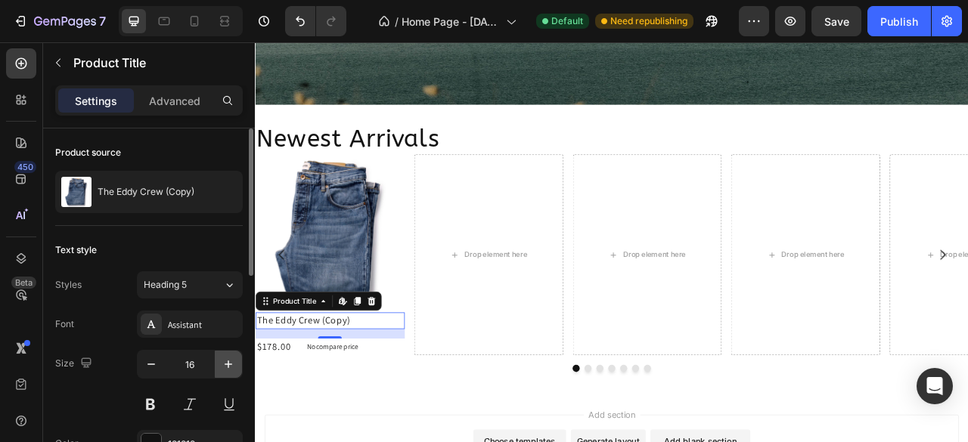
click at [224, 367] on icon "button" at bounding box center [228, 364] width 15 height 15
click at [224, 365] on icon "button" at bounding box center [228, 364] width 15 height 15
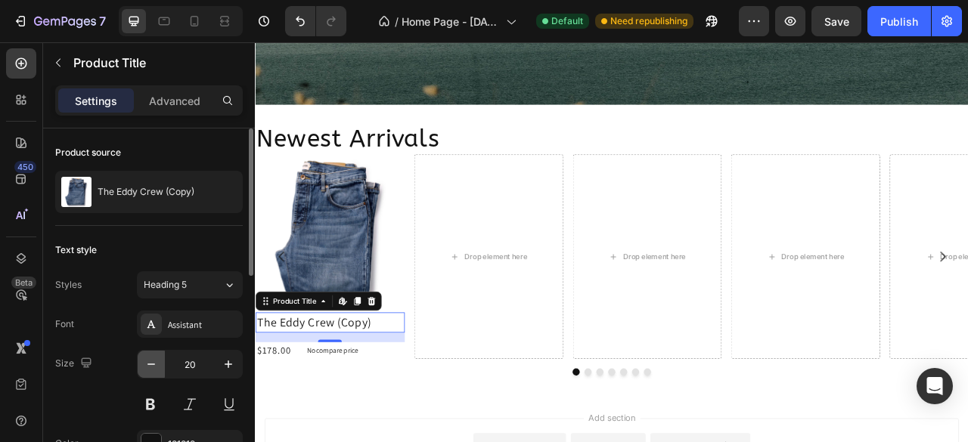
click at [147, 370] on icon "button" at bounding box center [151, 364] width 15 height 15
type input "18"
click at [150, 404] on button at bounding box center [150, 404] width 27 height 27
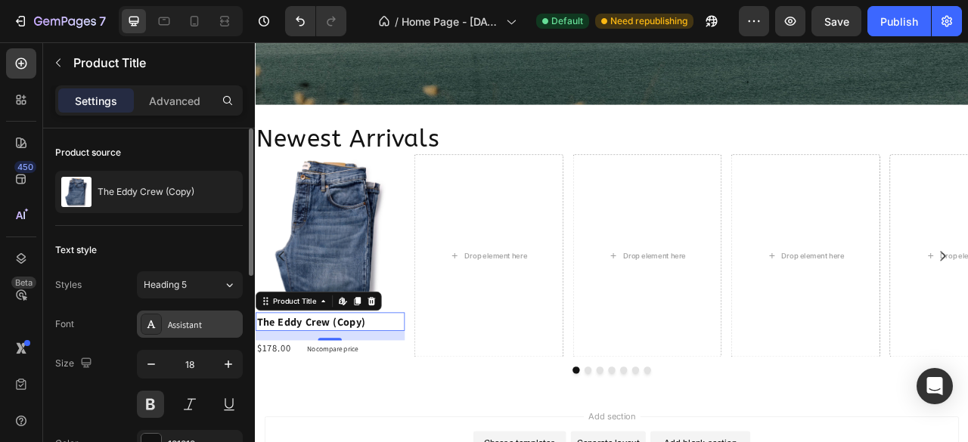
drag, startPoint x: 184, startPoint y: 318, endPoint x: 213, endPoint y: 321, distance: 28.9
click at [184, 318] on div "Assistant" at bounding box center [203, 325] width 71 height 14
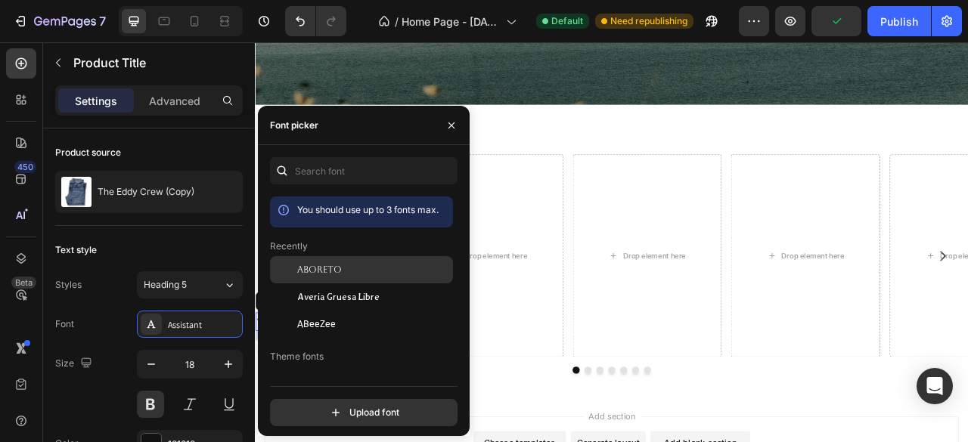
click at [316, 277] on span "Aboreto" at bounding box center [319, 270] width 45 height 14
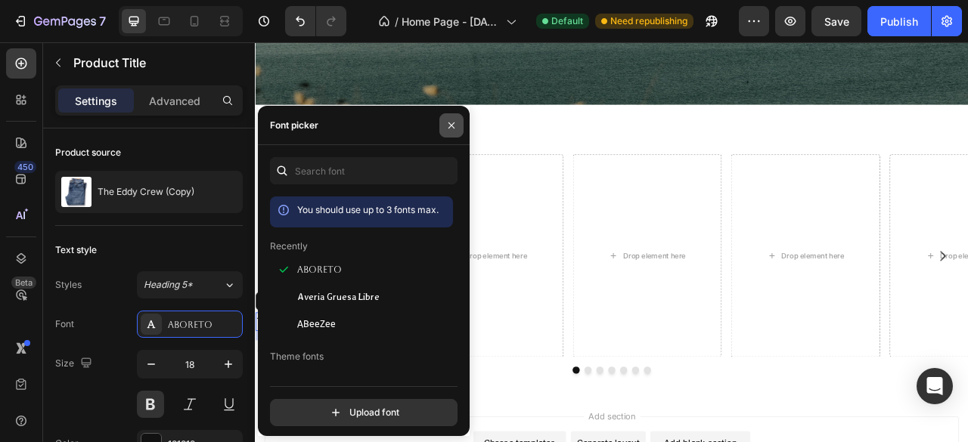
click at [451, 123] on icon "button" at bounding box center [451, 125] width 12 height 12
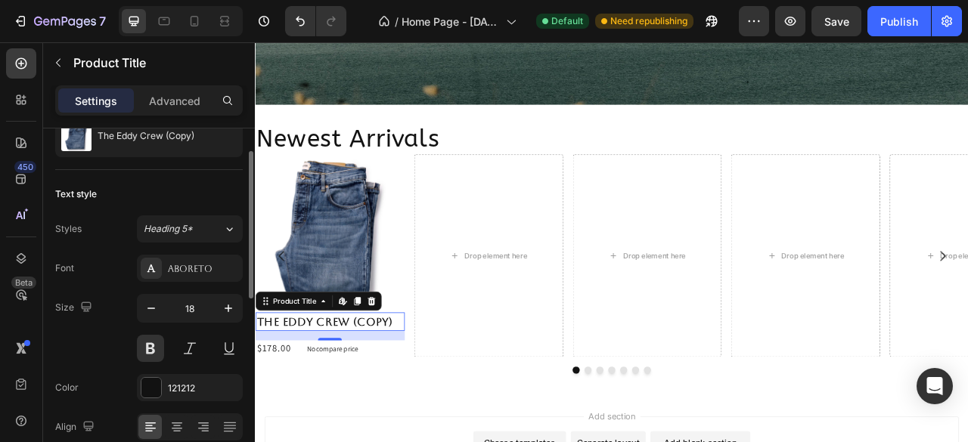
scroll to position [0, 0]
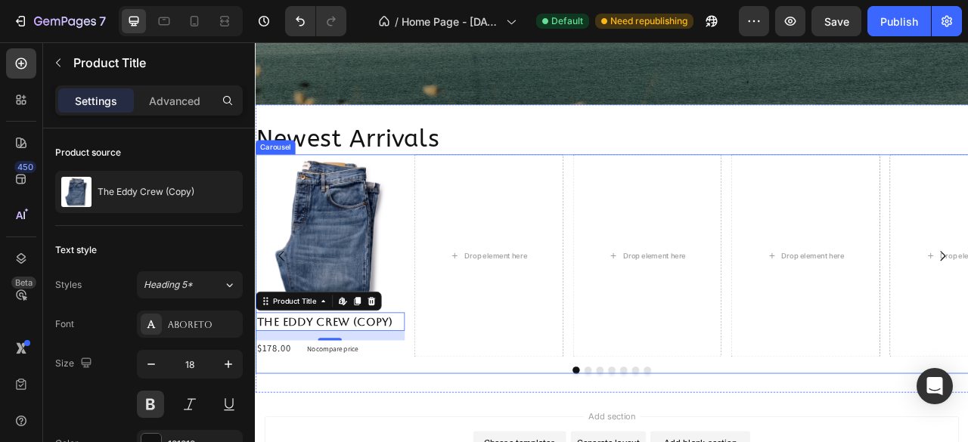
click at [453, 194] on div "Product Images The Eddy Crew (Copy) Product Title Edit content in Shopify 16 $1…" at bounding box center [708, 314] width 907 height 259
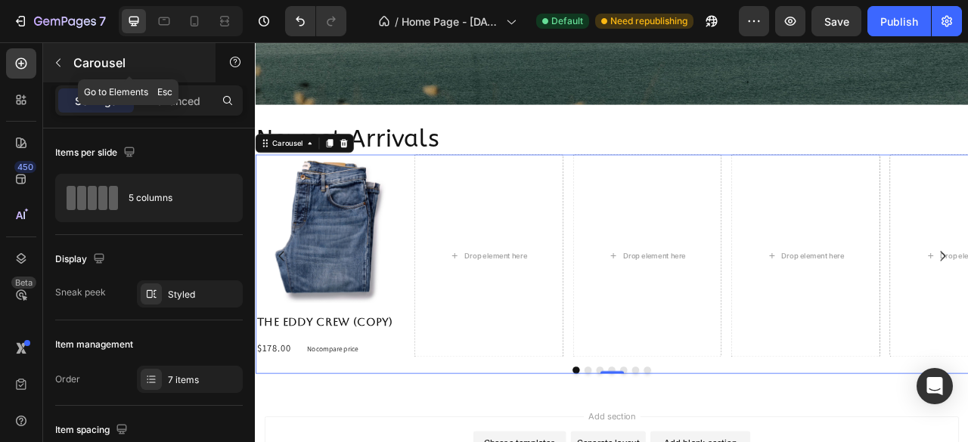
click at [57, 66] on icon "button" at bounding box center [58, 63] width 12 height 12
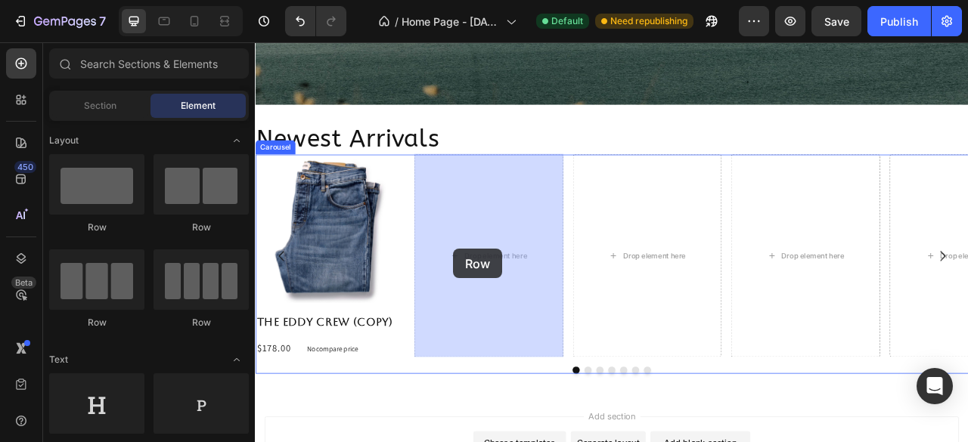
drag, startPoint x: 479, startPoint y: 251, endPoint x: 491, endPoint y: 293, distance: 43.8
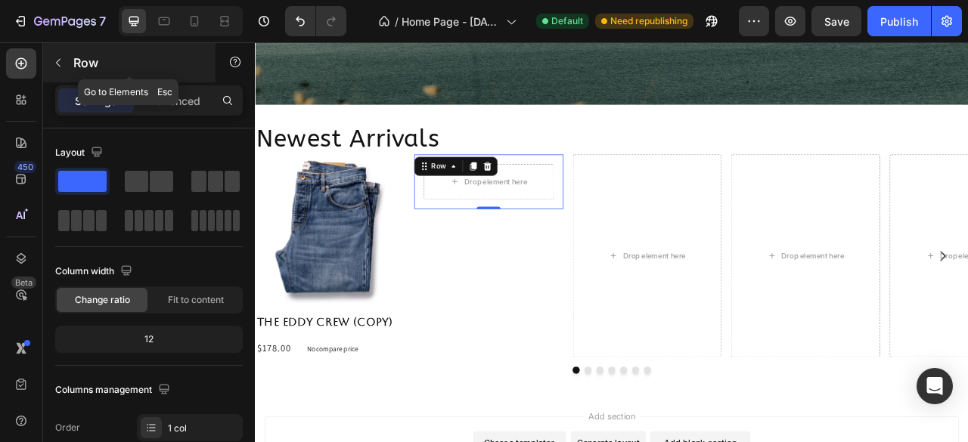
click at [66, 67] on button "button" at bounding box center [58, 63] width 24 height 24
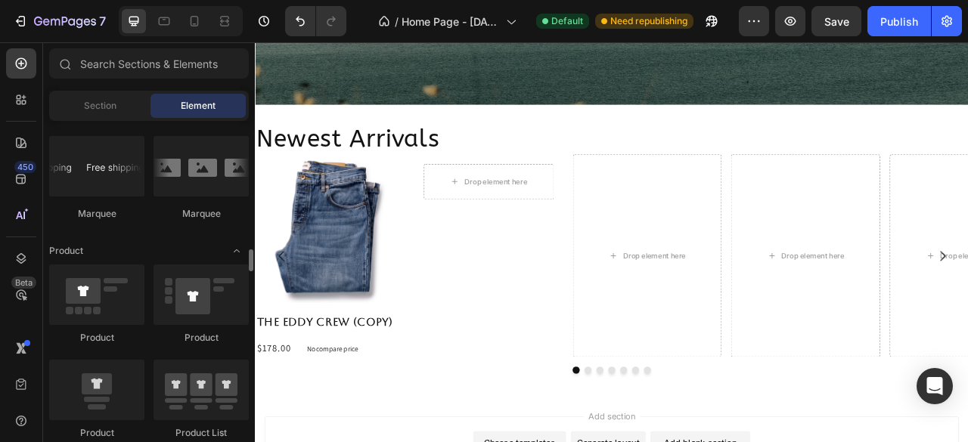
scroll to position [1966, 0]
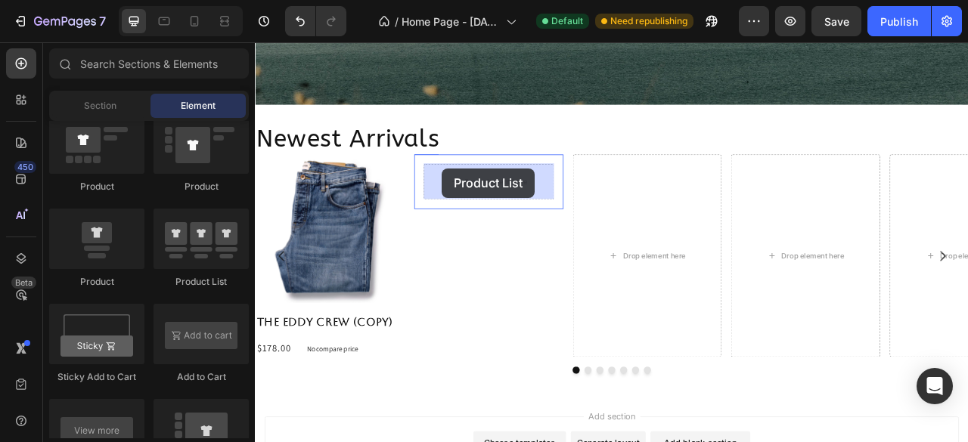
drag, startPoint x: 455, startPoint y: 293, endPoint x: 492, endPoint y: 203, distance: 98.0
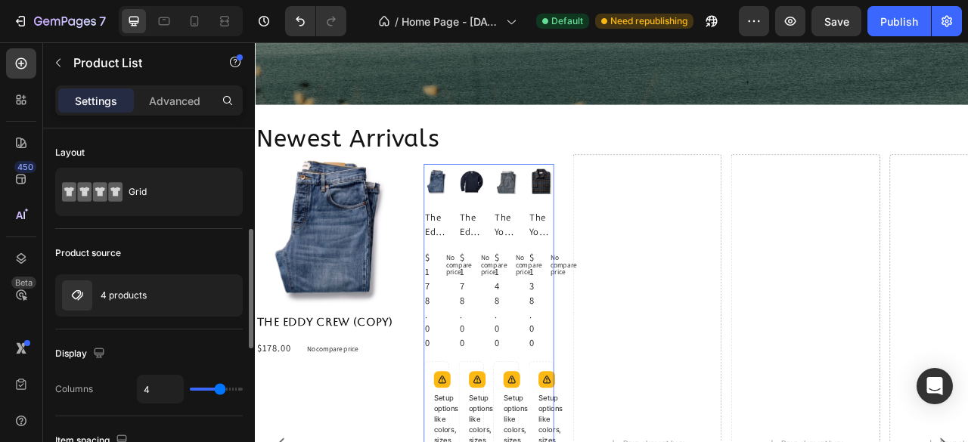
scroll to position [151, 0]
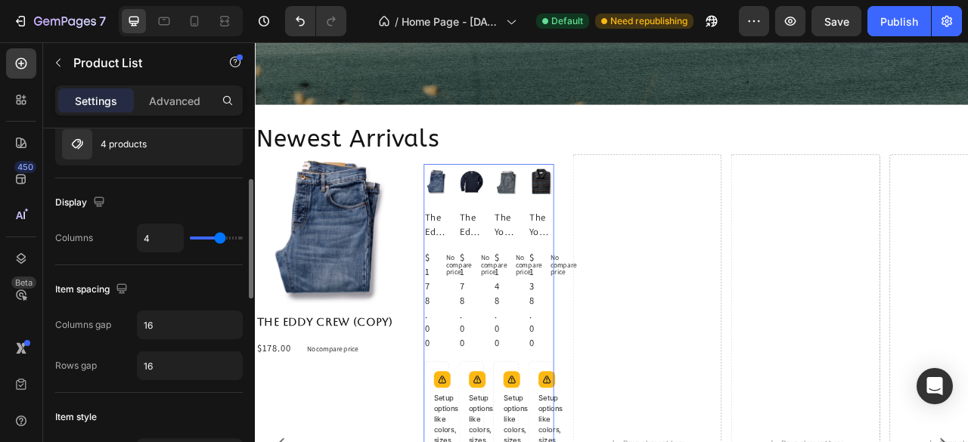
type input "1"
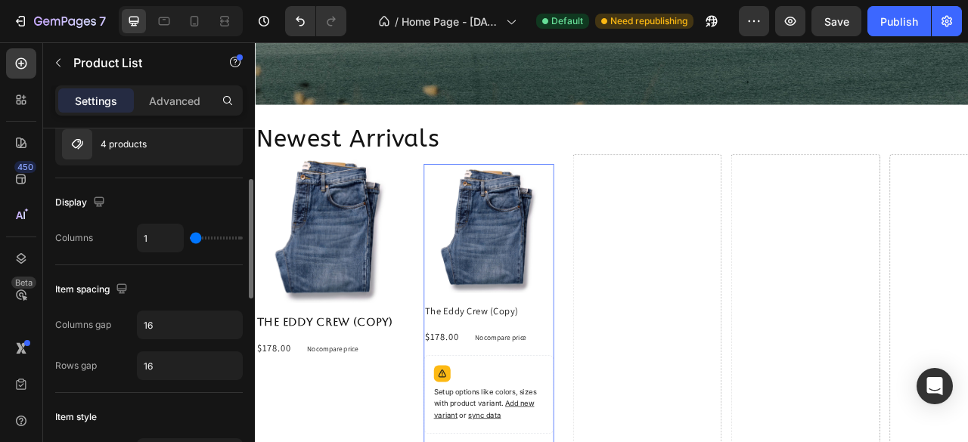
drag, startPoint x: 224, startPoint y: 235, endPoint x: 186, endPoint y: 235, distance: 37.8
type input "1"
click at [190, 237] on input "range" at bounding box center [216, 238] width 53 height 3
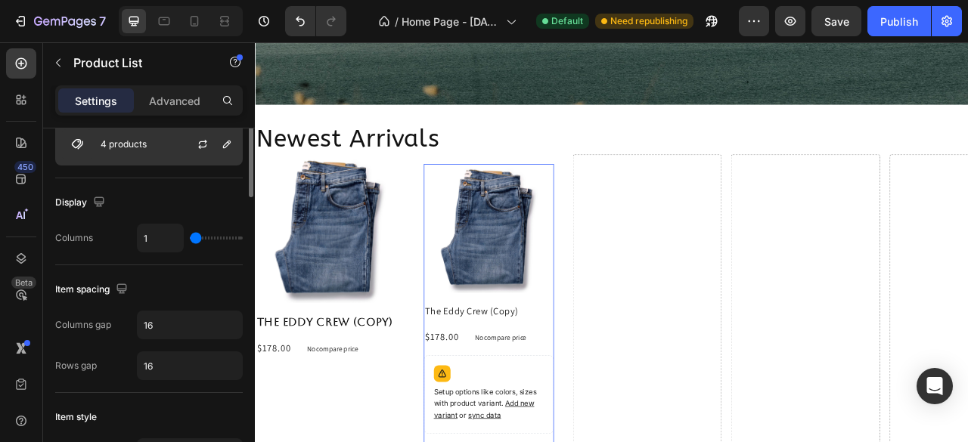
scroll to position [0, 0]
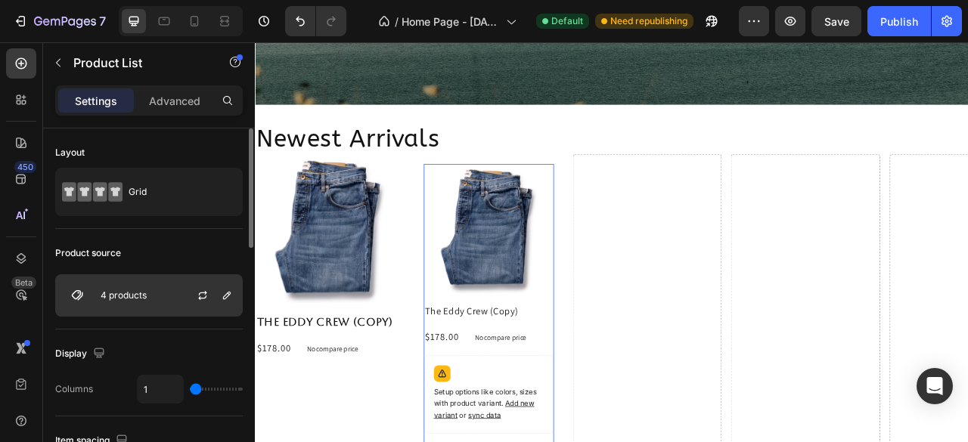
click at [131, 291] on p "4 products" at bounding box center [124, 295] width 46 height 11
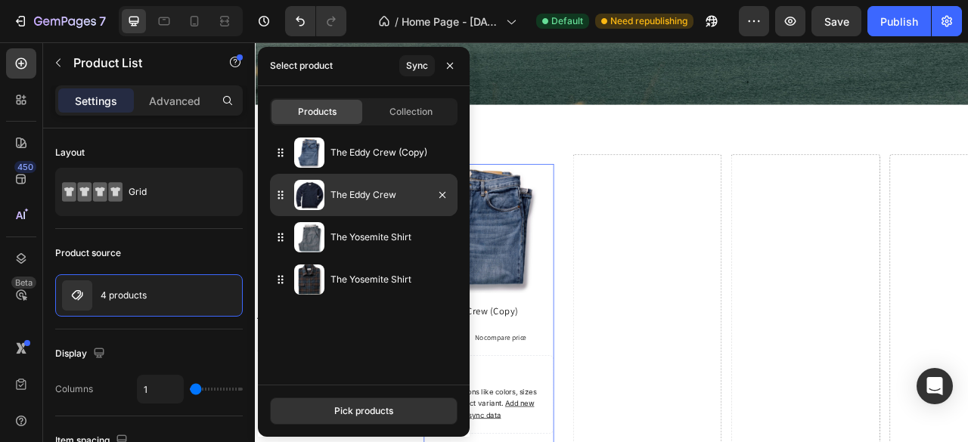
click at [360, 204] on div "The Eddy Crew" at bounding box center [363, 195] width 187 height 42
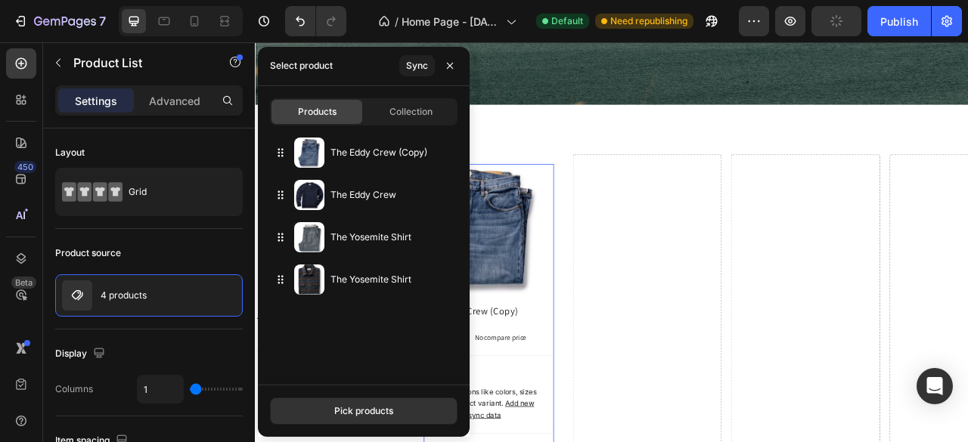
click at [398, 125] on div "Products Collection The Eddy Crew (Copy) The Eddy Crew The Yosemite Shirt The Y…" at bounding box center [364, 235] width 212 height 299
click at [401, 116] on span "Collection" at bounding box center [410, 112] width 43 height 14
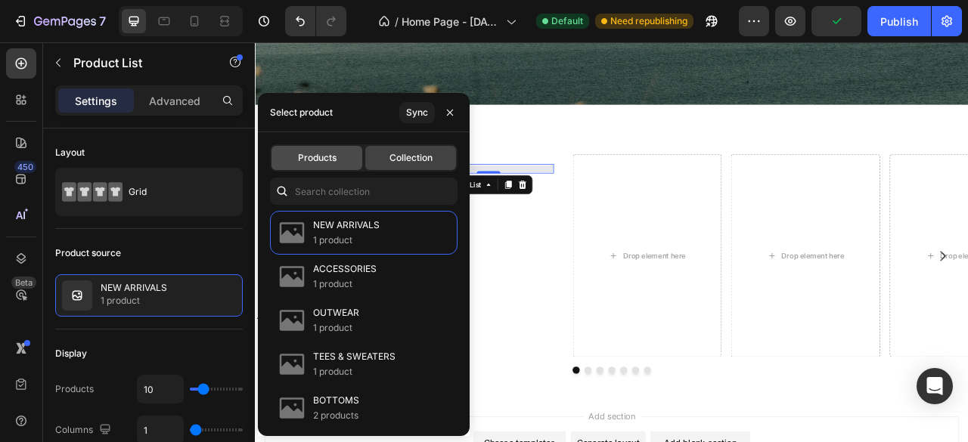
click at [319, 159] on span "Products" at bounding box center [317, 158] width 39 height 14
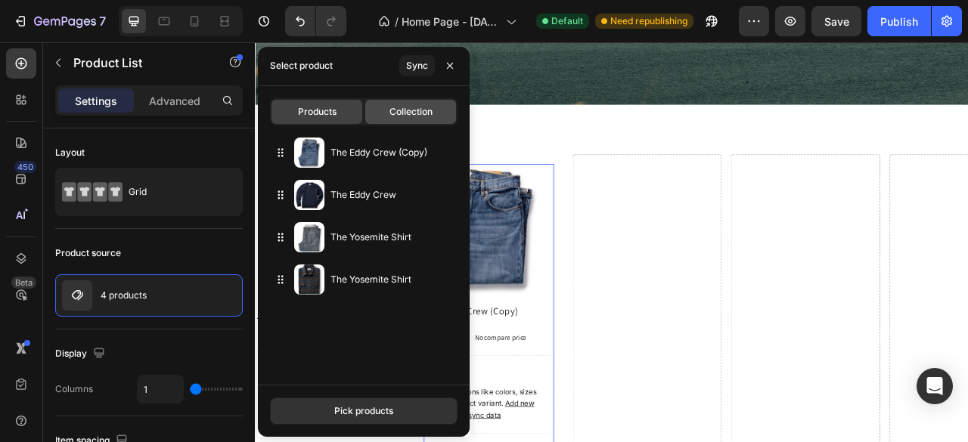
click at [400, 113] on span "Collection" at bounding box center [410, 112] width 43 height 14
type input "10"
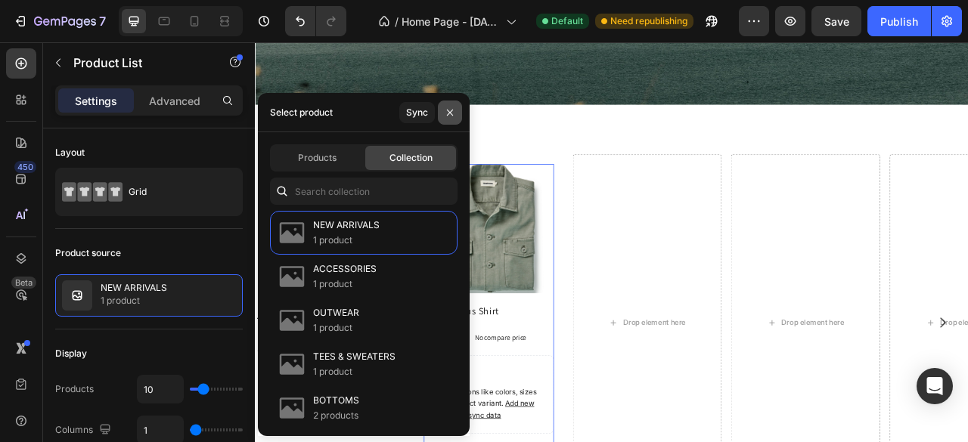
click at [445, 112] on icon "button" at bounding box center [450, 113] width 12 height 12
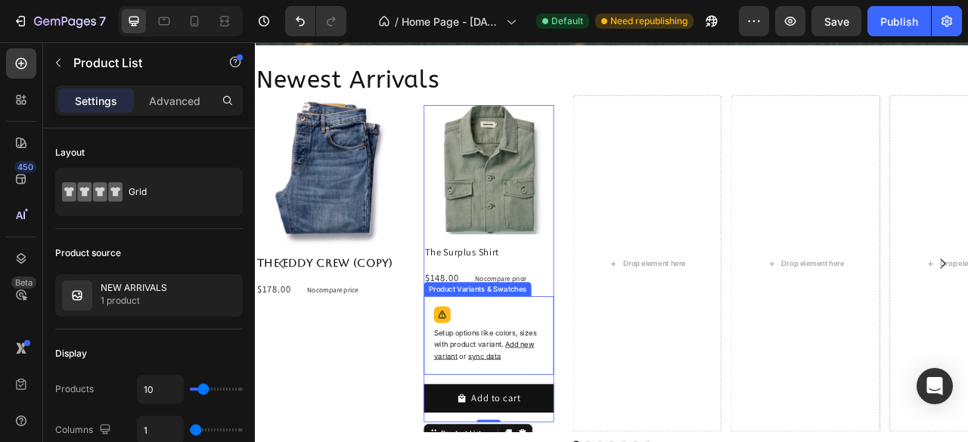
scroll to position [1641, 0]
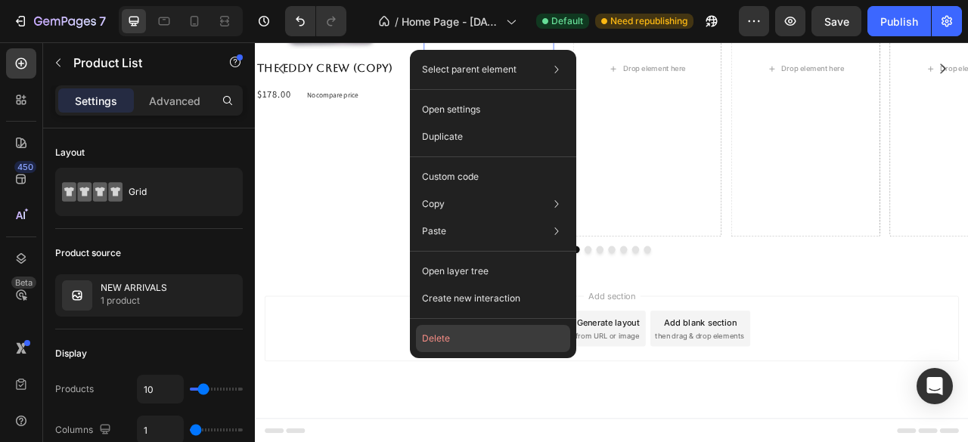
click at [454, 337] on button "Delete" at bounding box center [493, 338] width 154 height 27
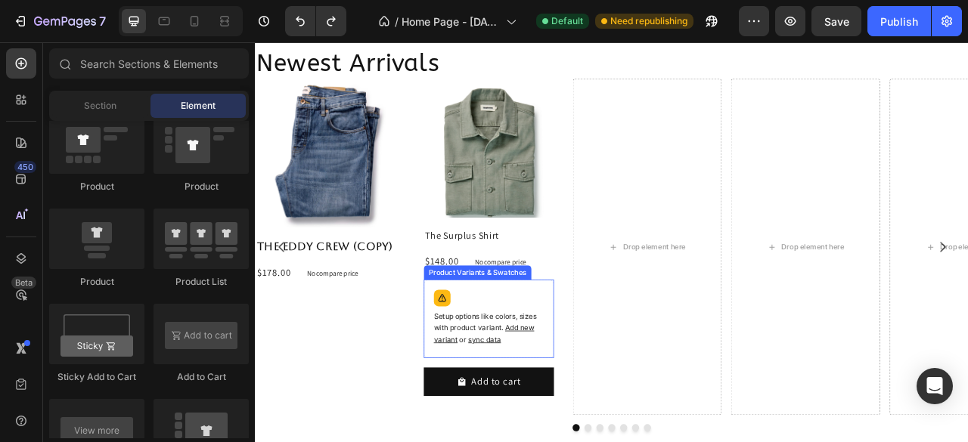
scroll to position [1489, 0]
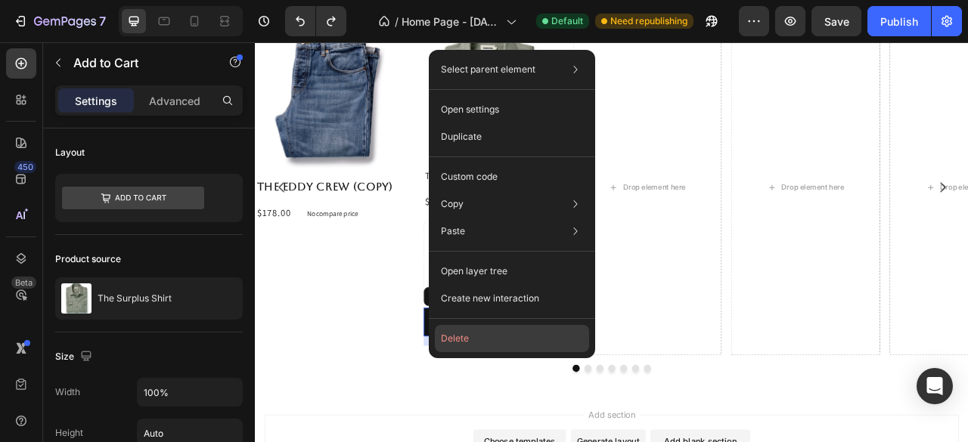
click at [463, 340] on button "Delete" at bounding box center [512, 338] width 154 height 27
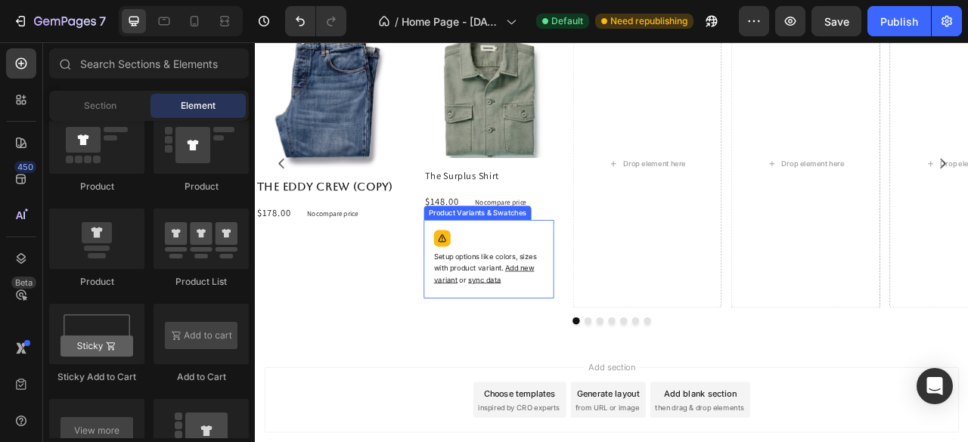
scroll to position [1459, 0]
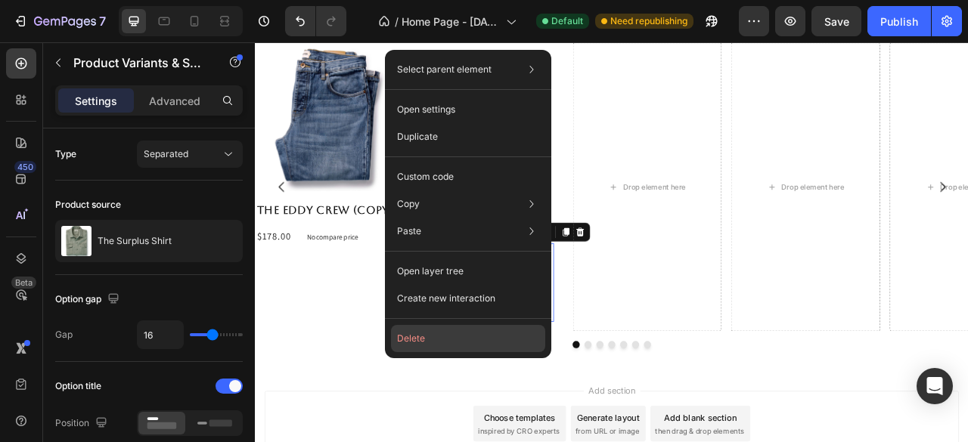
drag, startPoint x: 412, startPoint y: 335, endPoint x: 209, endPoint y: 362, distance: 204.4
click at [412, 335] on button "Delete" at bounding box center [468, 338] width 154 height 27
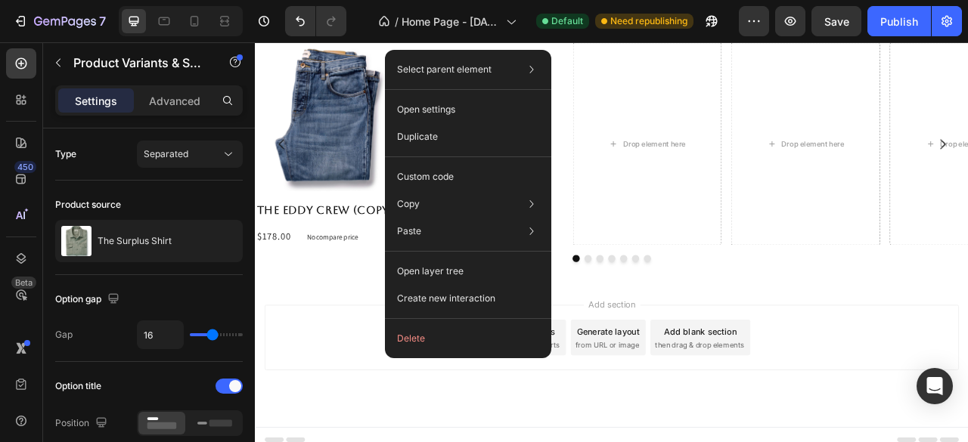
scroll to position [1405, 0]
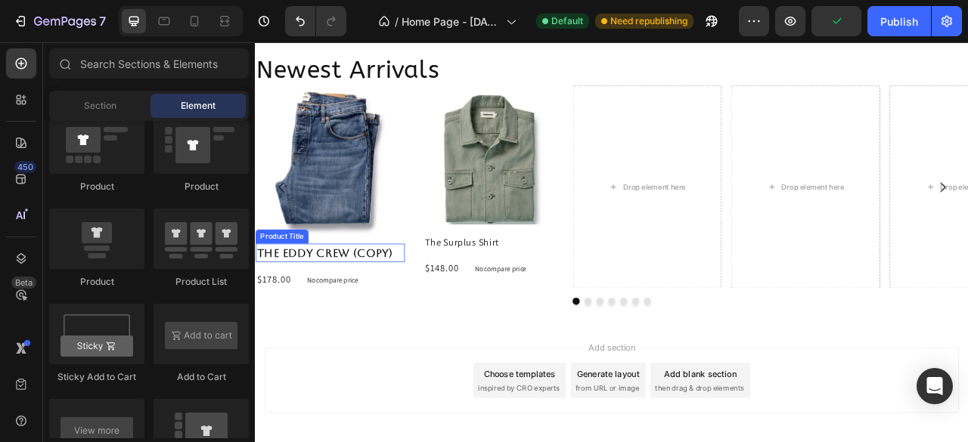
click at [434, 311] on h2 "The Eddy Crew (Copy)" at bounding box center [350, 310] width 190 height 23
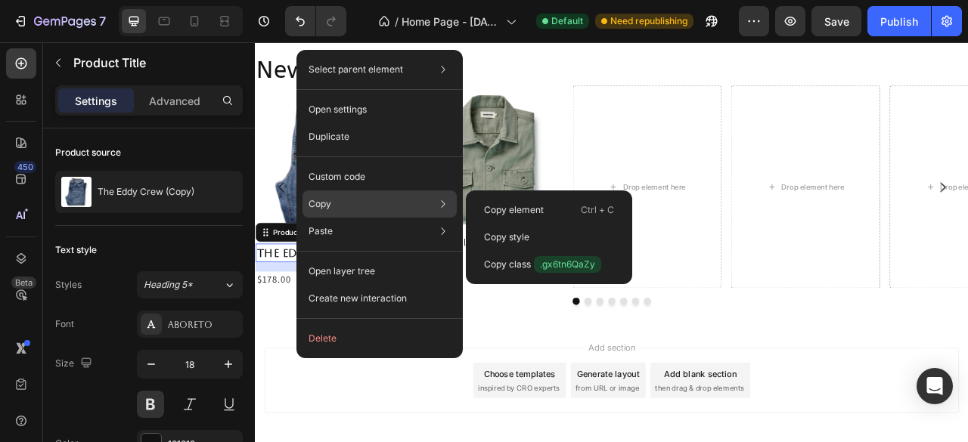
click at [335, 203] on div "Copy Copy element Ctrl + C Copy style Copy class .gx6tn6QaZy" at bounding box center [379, 204] width 154 height 27
click at [511, 235] on p "Copy style" at bounding box center [506, 238] width 45 height 14
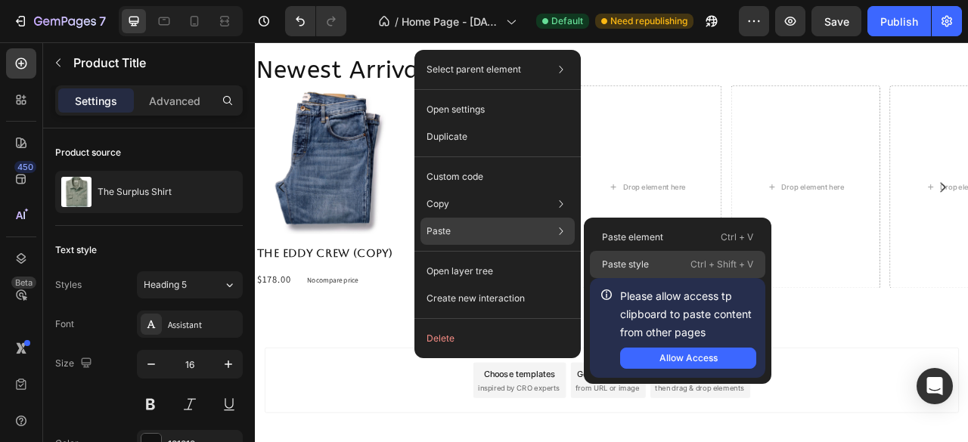
click at [637, 265] on p "Paste style" at bounding box center [625, 265] width 47 height 14
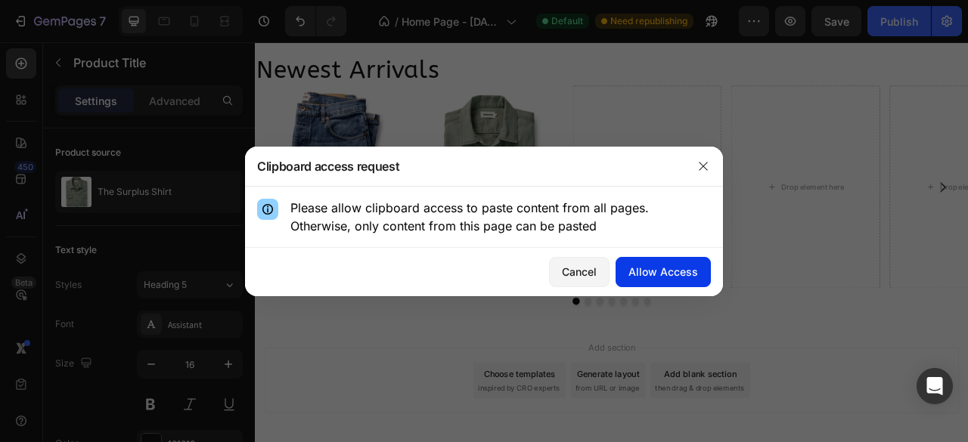
click at [653, 274] on div "Allow Access" at bounding box center [663, 272] width 70 height 16
type input "18"
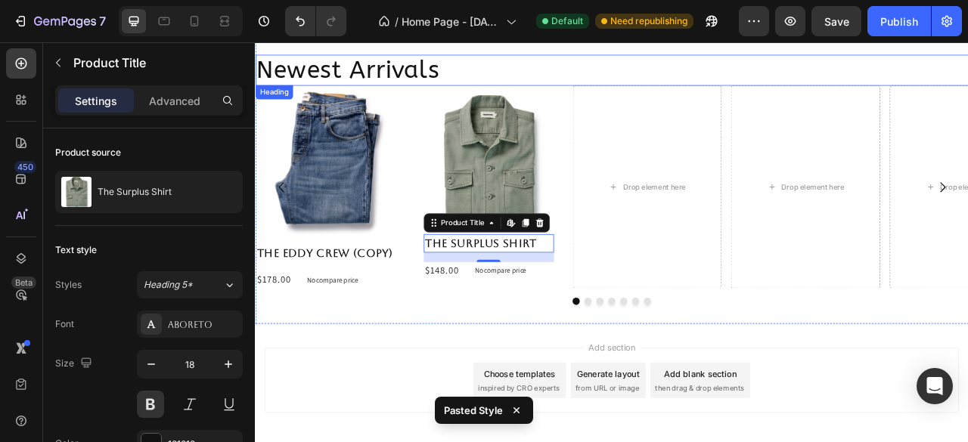
click at [525, 68] on h2 "Newest Arrivals" at bounding box center [708, 77] width 907 height 39
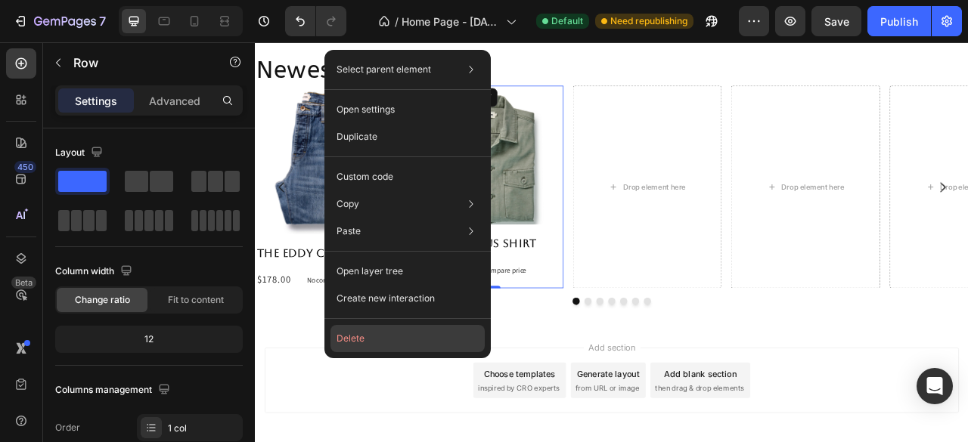
drag, startPoint x: 389, startPoint y: 330, endPoint x: 171, endPoint y: 369, distance: 221.1
click at [389, 332] on button "Delete" at bounding box center [407, 338] width 154 height 27
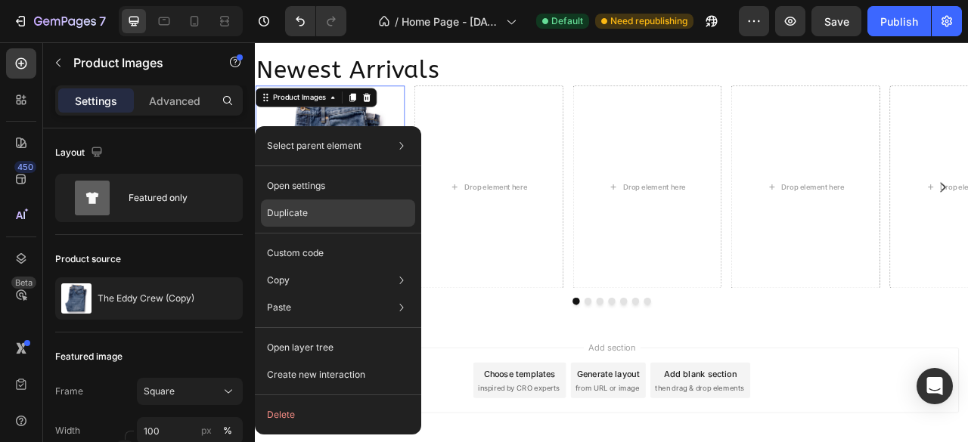
click at [299, 214] on p "Duplicate" at bounding box center [287, 213] width 41 height 14
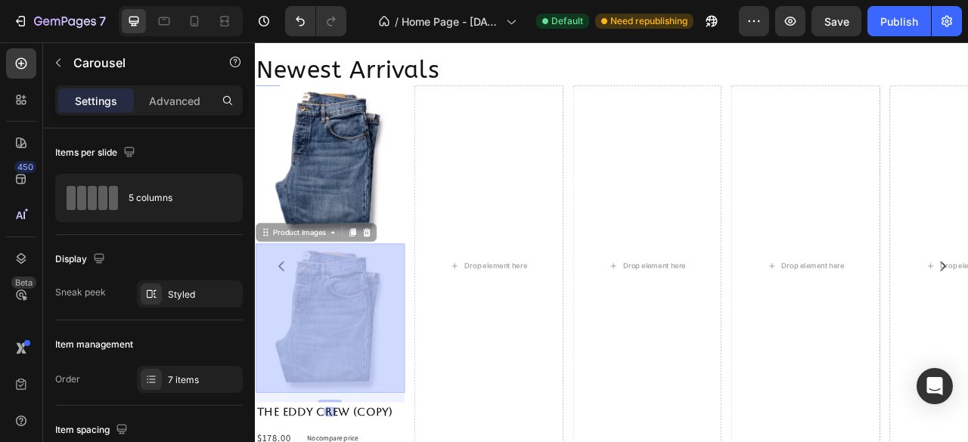
click at [277, 317] on button "Carousel Back Arrow" at bounding box center [288, 327] width 42 height 42
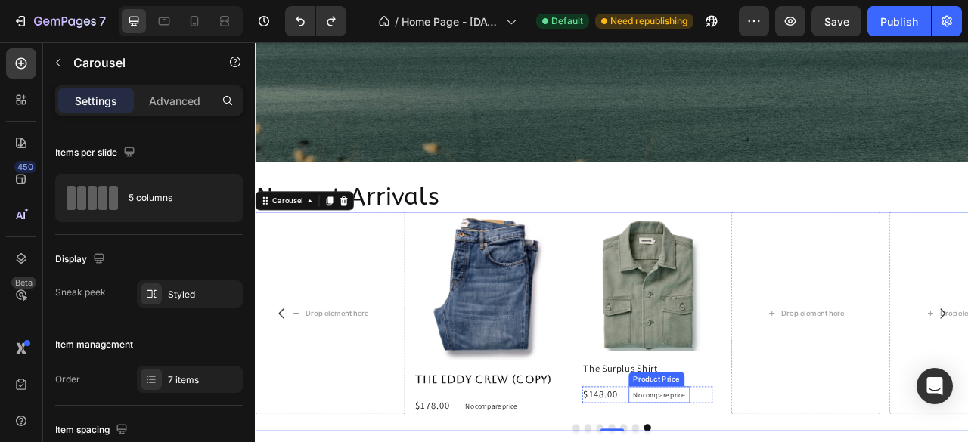
scroll to position [1395, 0]
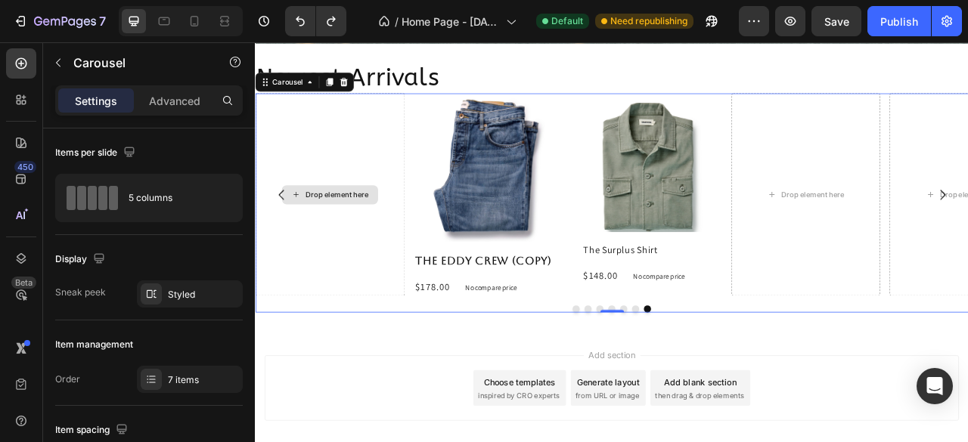
click at [328, 235] on div "Drop element here" at bounding box center [358, 237] width 80 height 12
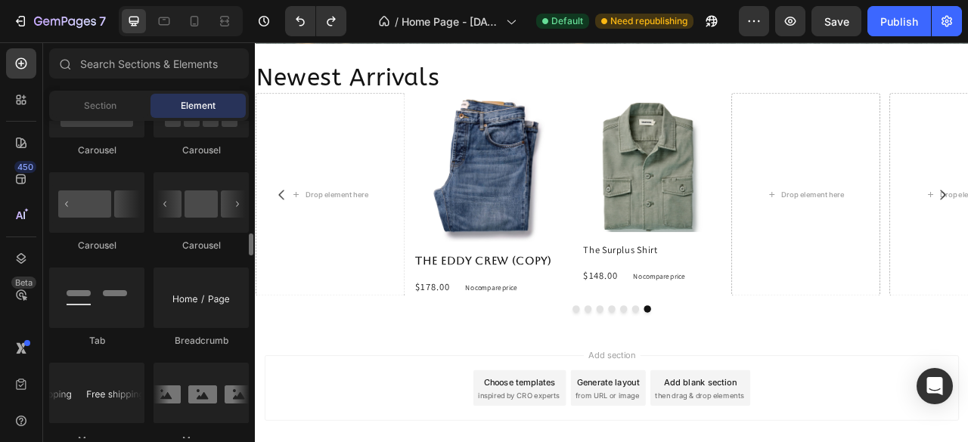
scroll to position [1512, 0]
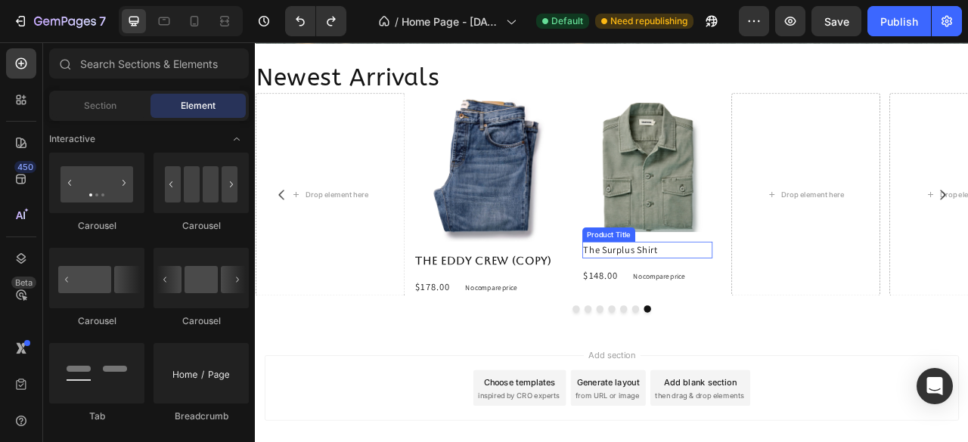
click at [813, 307] on h2 "The Surplus Shirt" at bounding box center [754, 306] width 166 height 21
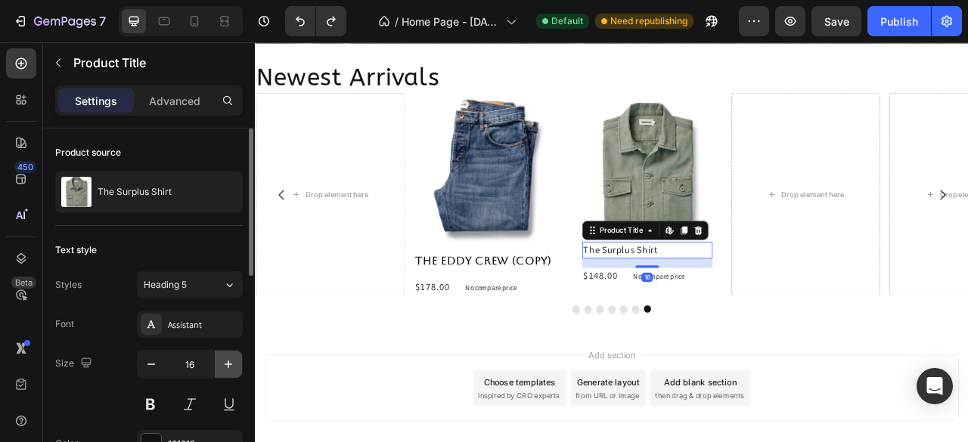
click at [234, 364] on icon "button" at bounding box center [228, 364] width 15 height 15
type input "18"
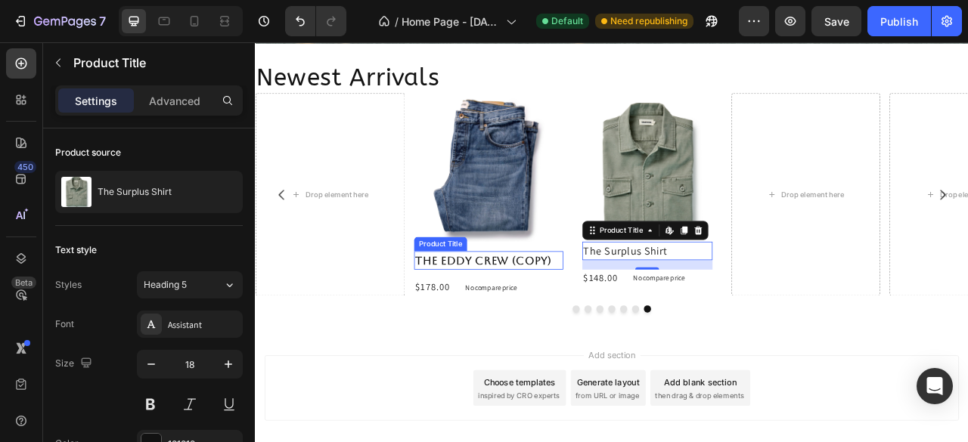
click at [629, 311] on h2 "The Eddy Crew (Copy)" at bounding box center [552, 319] width 190 height 23
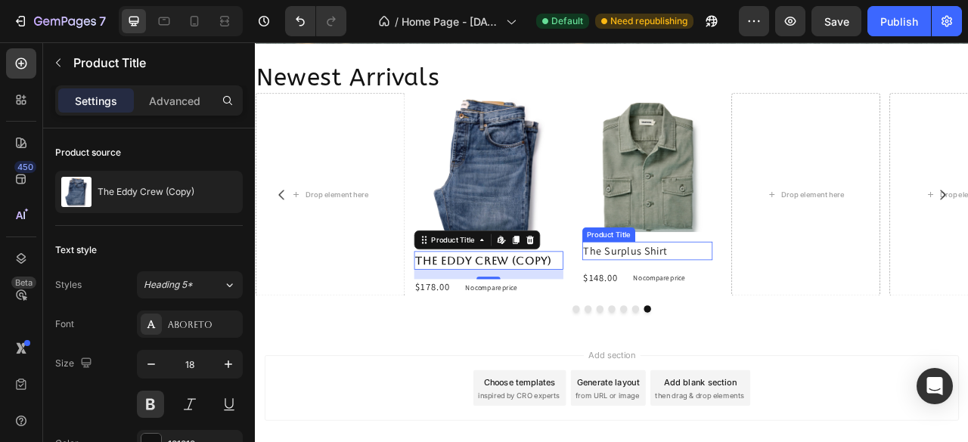
click at [803, 306] on h2 "The Surplus Shirt" at bounding box center [754, 307] width 166 height 23
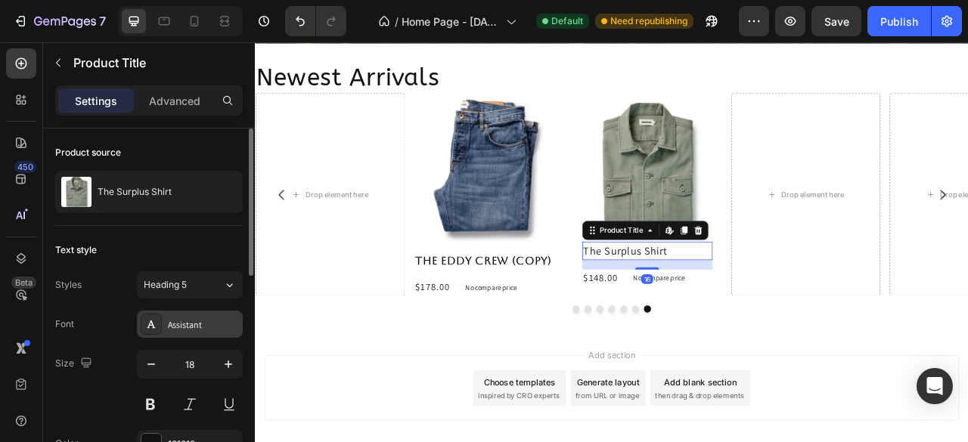
click at [190, 330] on div "Assistant" at bounding box center [203, 325] width 71 height 14
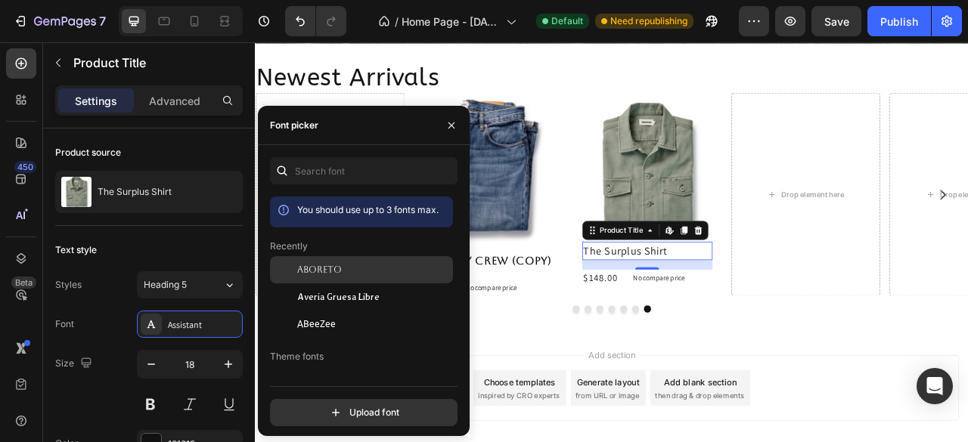
click at [312, 277] on span "Aboreto" at bounding box center [319, 270] width 45 height 14
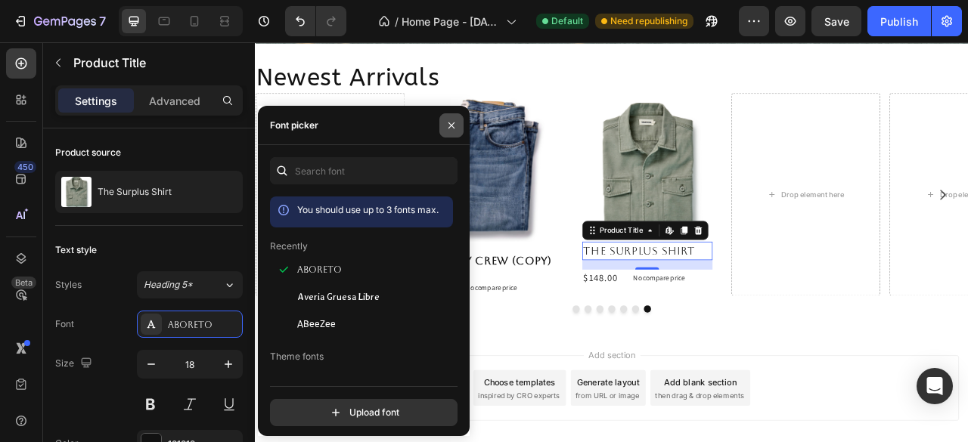
click at [455, 130] on icon "button" at bounding box center [451, 125] width 12 height 12
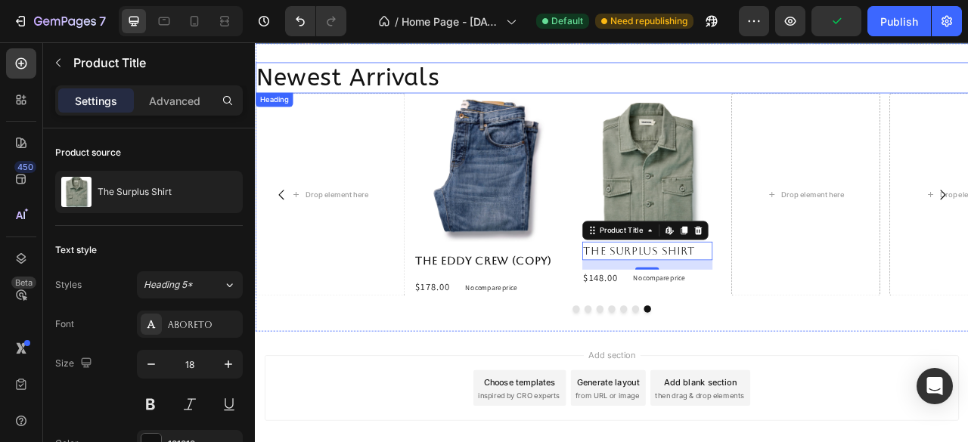
click at [635, 88] on h2 "Newest Arrivals" at bounding box center [708, 87] width 907 height 39
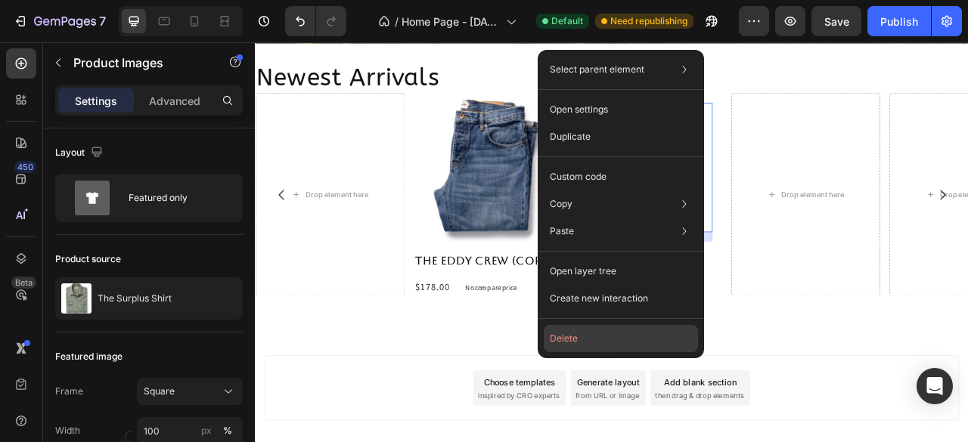
click at [567, 342] on button "Delete" at bounding box center [621, 338] width 154 height 27
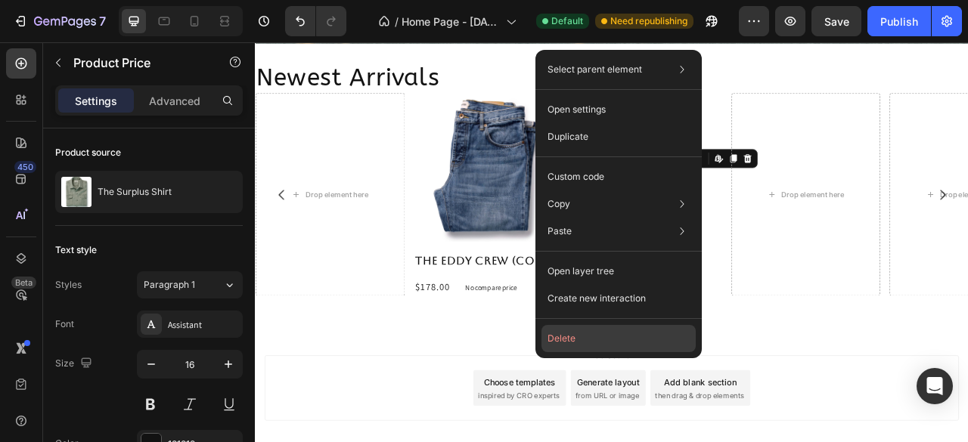
click at [569, 337] on button "Delete" at bounding box center [618, 338] width 154 height 27
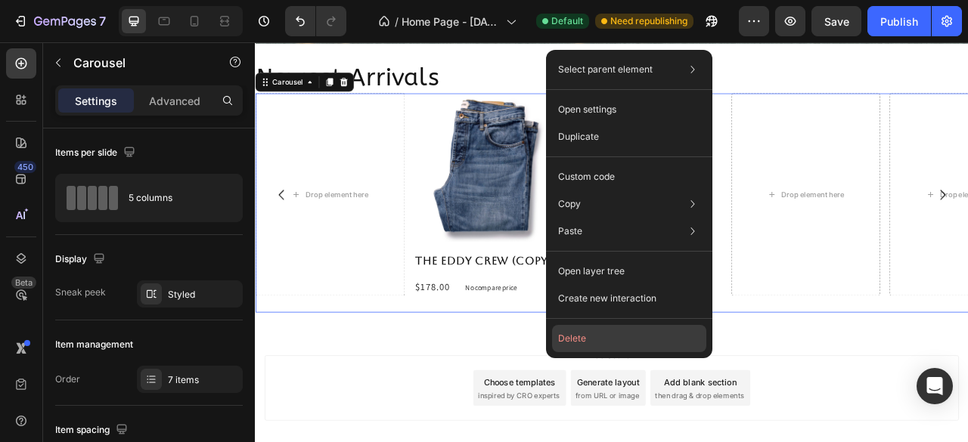
click at [581, 333] on button "Delete" at bounding box center [629, 338] width 154 height 27
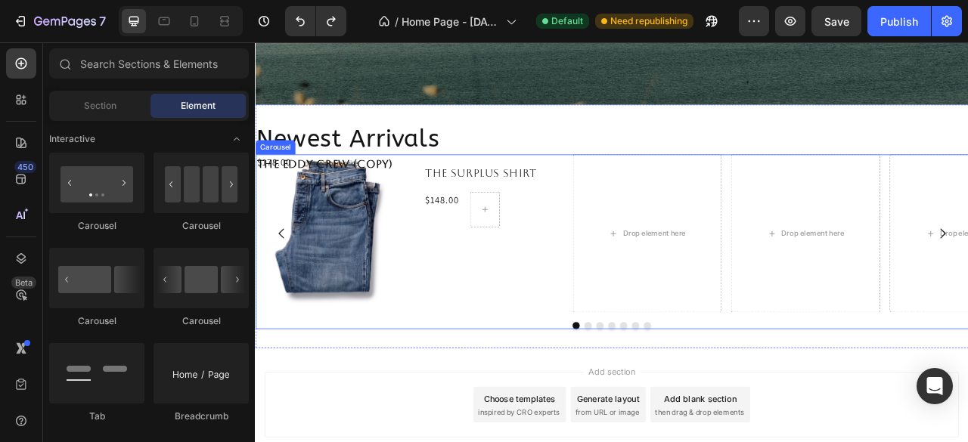
scroll to position [1395, 0]
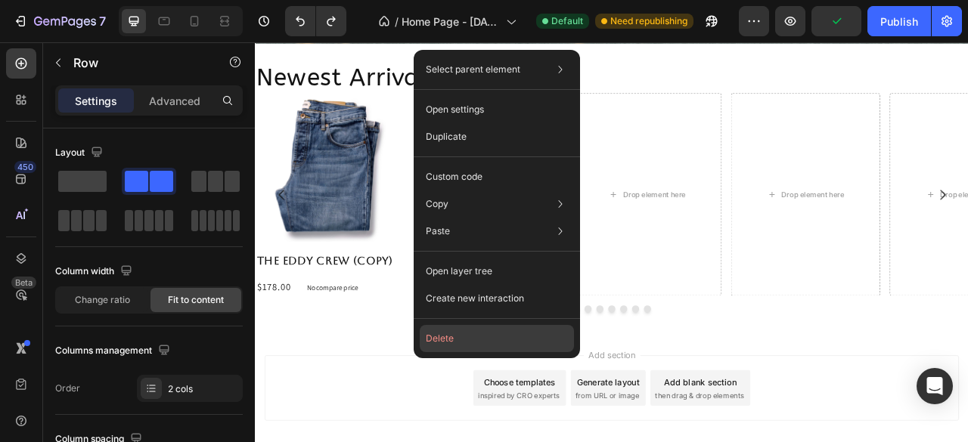
click at [435, 335] on button "Delete" at bounding box center [497, 338] width 154 height 27
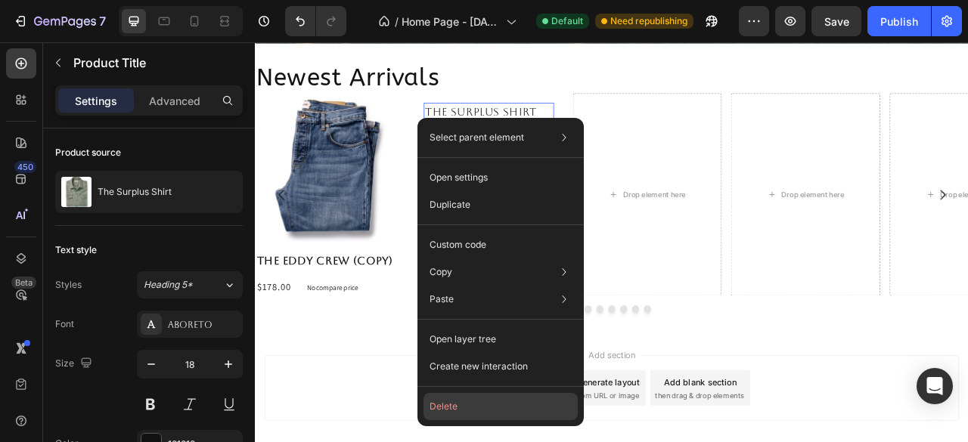
click at [446, 409] on button "Delete" at bounding box center [500, 406] width 154 height 27
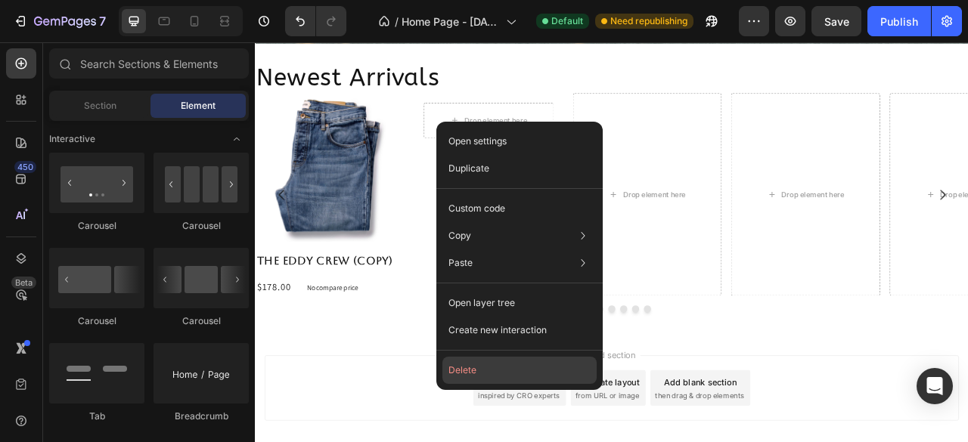
click at [485, 376] on button "Delete" at bounding box center [519, 370] width 154 height 27
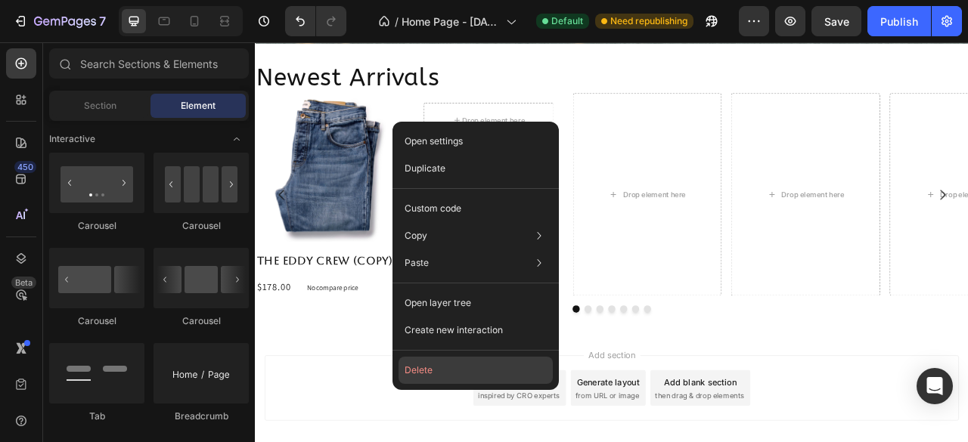
click at [428, 373] on button "Delete" at bounding box center [475, 370] width 154 height 27
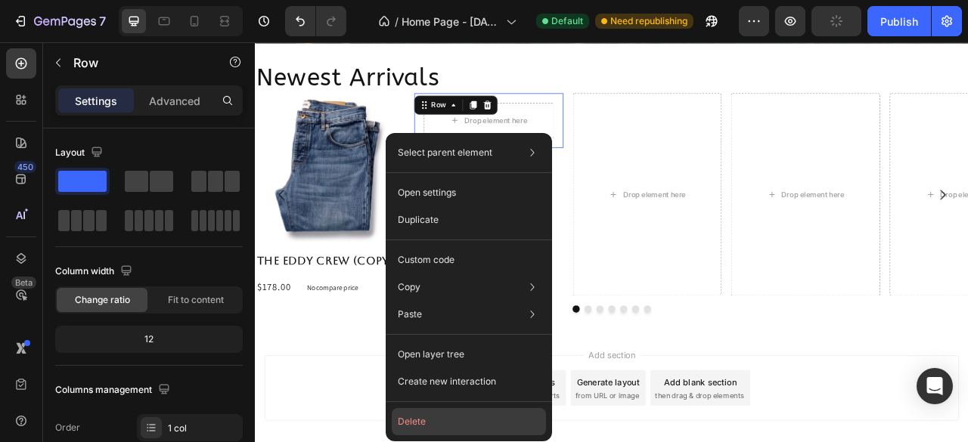
click at [404, 420] on button "Delete" at bounding box center [469, 421] width 154 height 27
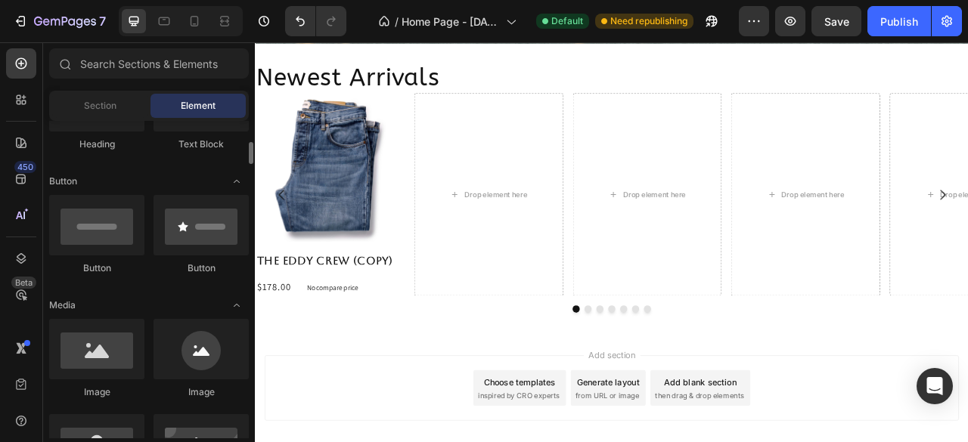
scroll to position [0, 0]
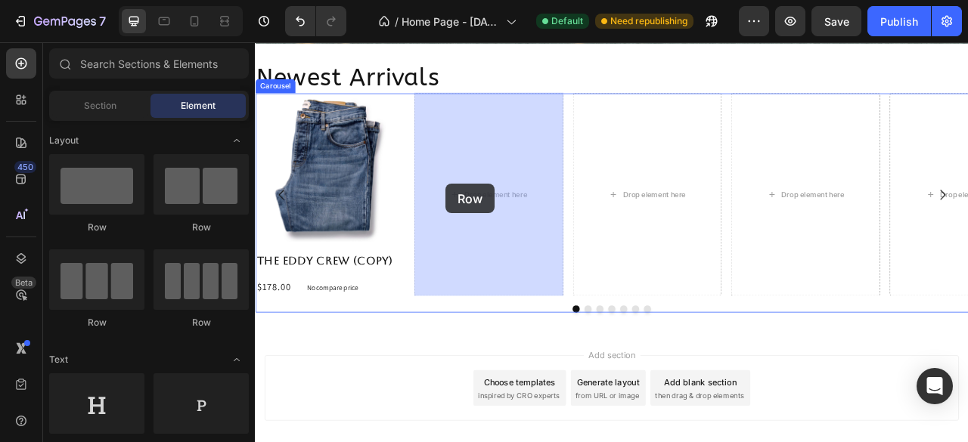
drag, startPoint x: 358, startPoint y: 238, endPoint x: 497, endPoint y: 222, distance: 140.0
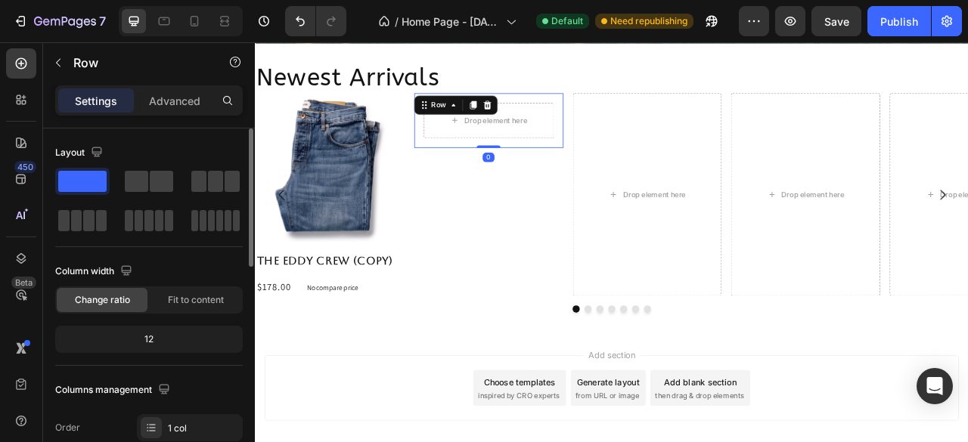
scroll to position [302, 0]
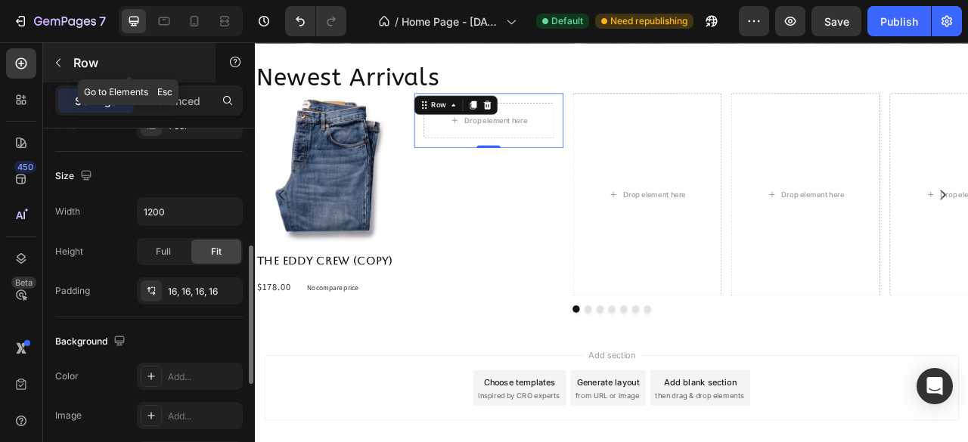
click at [54, 70] on button "button" at bounding box center [58, 63] width 24 height 24
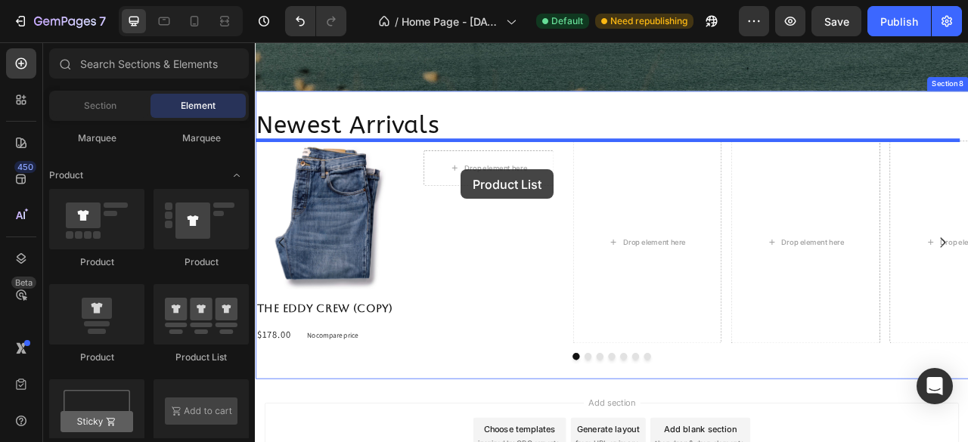
scroll to position [1313, 0]
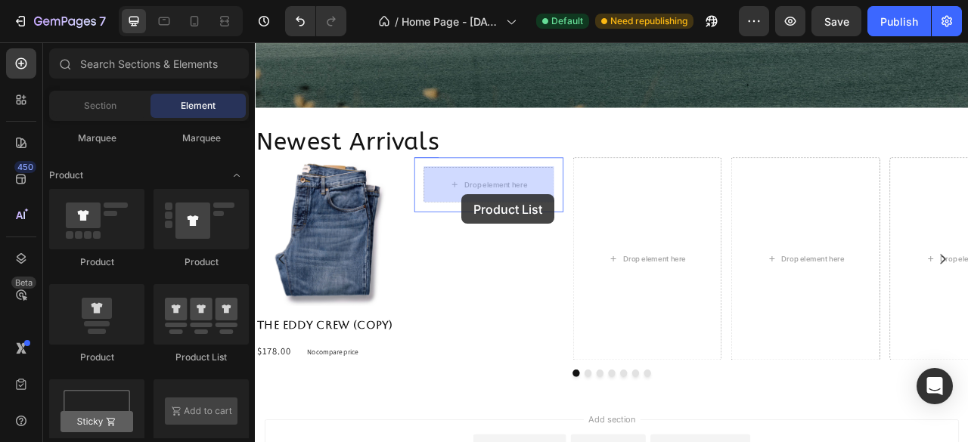
drag, startPoint x: 445, startPoint y: 384, endPoint x: 517, endPoint y: 236, distance: 164.7
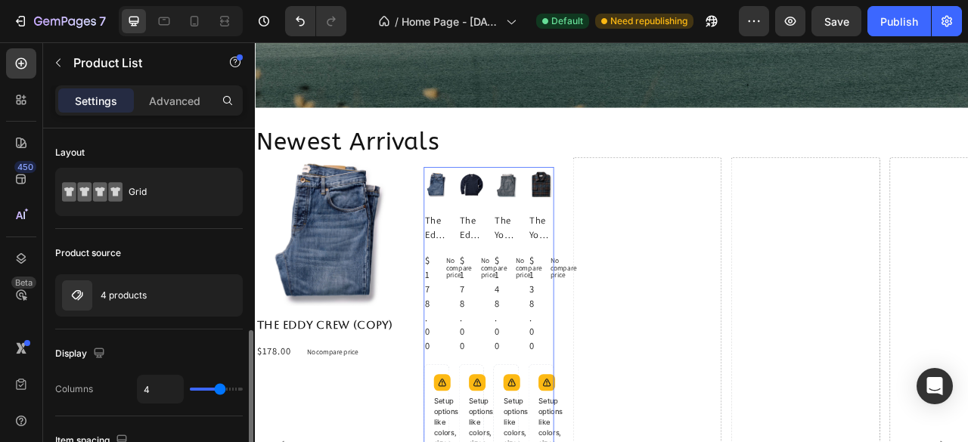
scroll to position [151, 0]
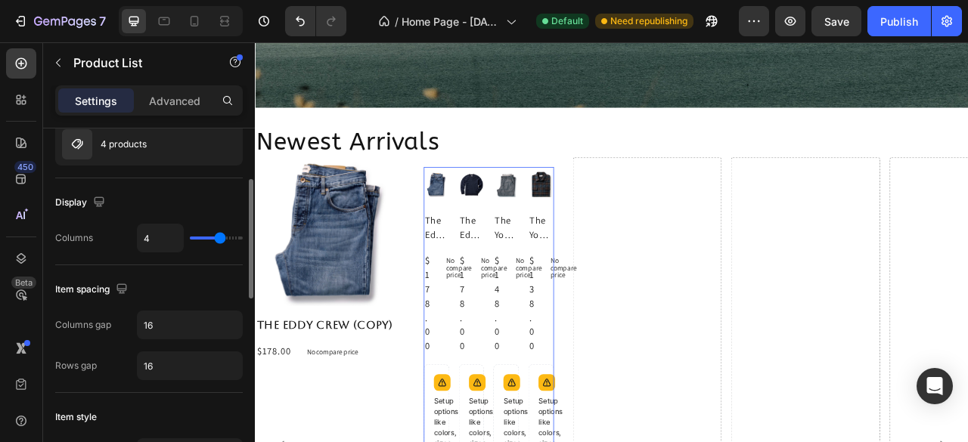
type input "1"
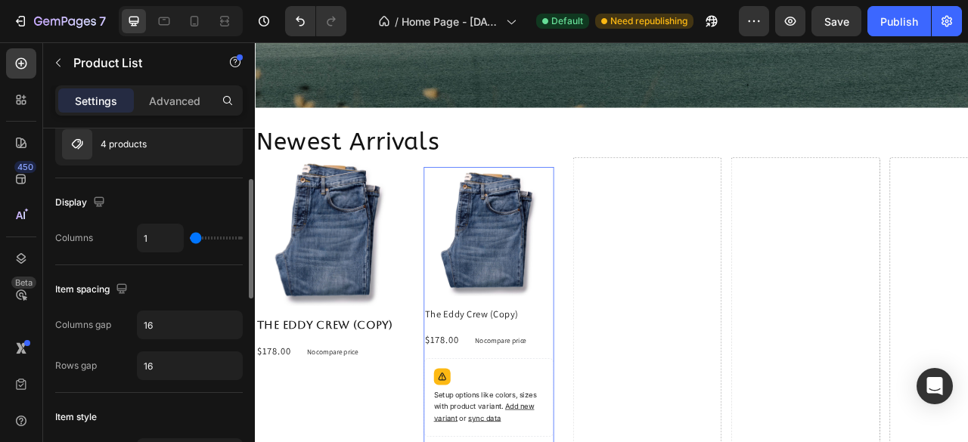
drag, startPoint x: 224, startPoint y: 238, endPoint x: 184, endPoint y: 249, distance: 40.9
type input "1"
click at [190, 240] on input "range" at bounding box center [216, 238] width 53 height 3
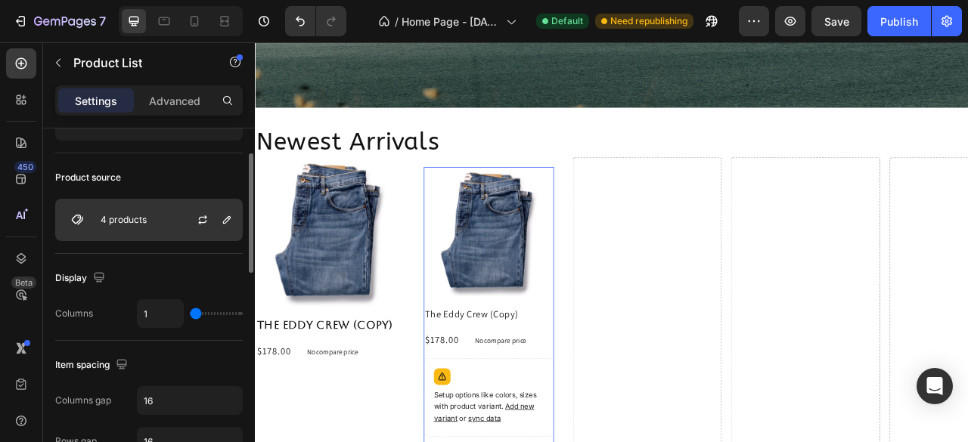
click at [124, 215] on p "4 products" at bounding box center [124, 220] width 46 height 11
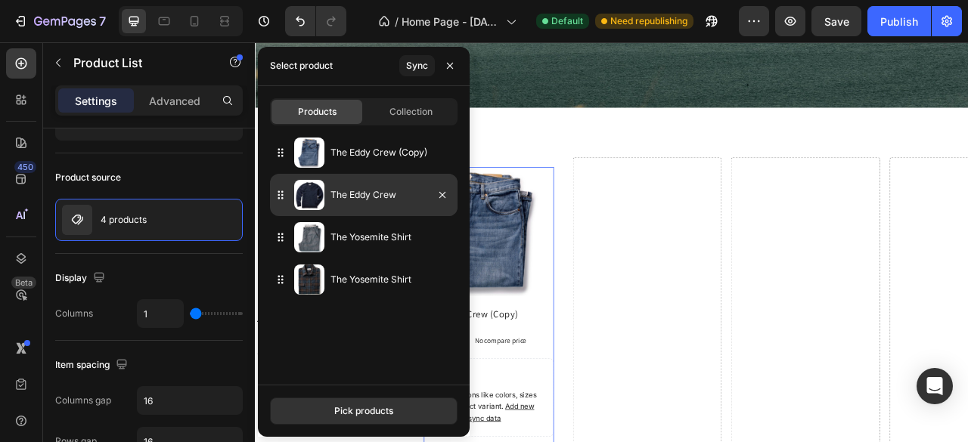
click at [346, 196] on p "The Eddy Crew" at bounding box center [390, 194] width 121 height 15
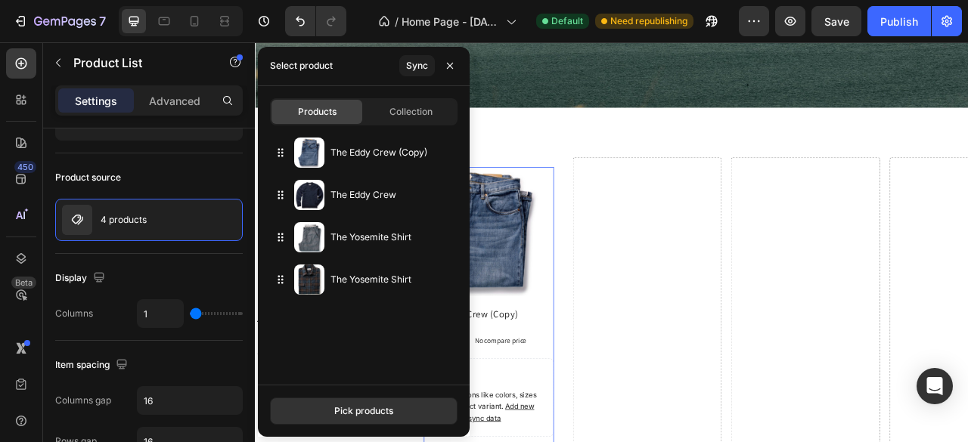
click at [381, 429] on div "Pick products" at bounding box center [364, 411] width 212 height 52
click at [373, 420] on button "Pick products" at bounding box center [363, 411] width 187 height 27
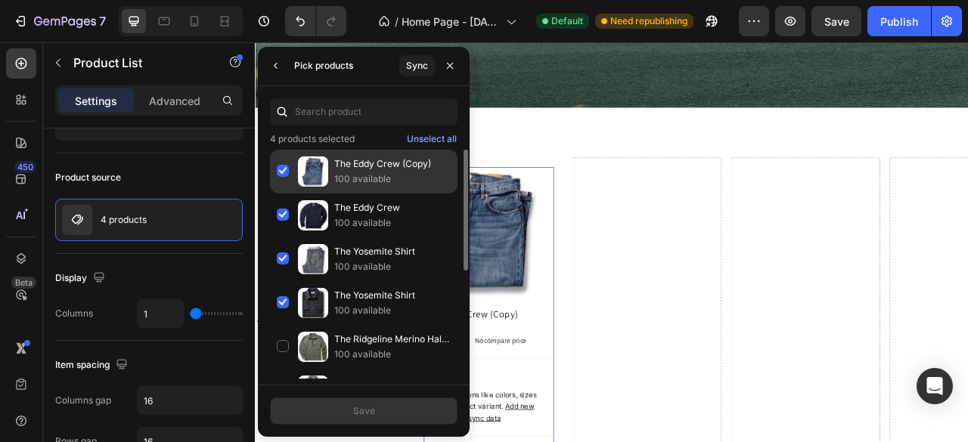
click at [282, 194] on div "The Eddy Crew (Copy) 100 available" at bounding box center [363, 216] width 187 height 44
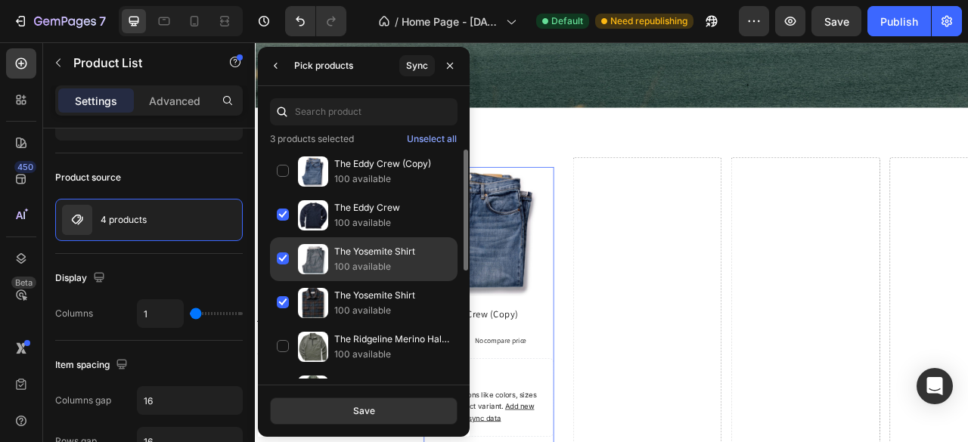
click at [284, 281] on div "The Yosemite Shirt 100 available" at bounding box center [363, 303] width 187 height 44
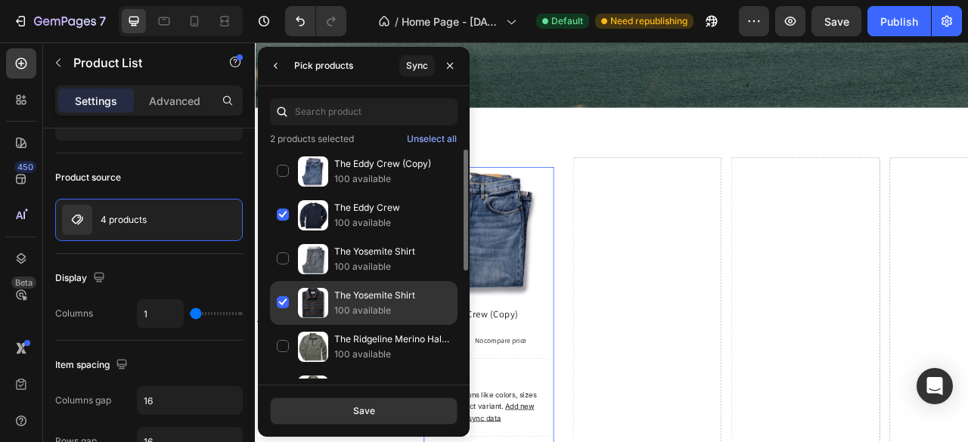
click at [282, 325] on div "The Yosemite Shirt 100 available" at bounding box center [363, 347] width 187 height 44
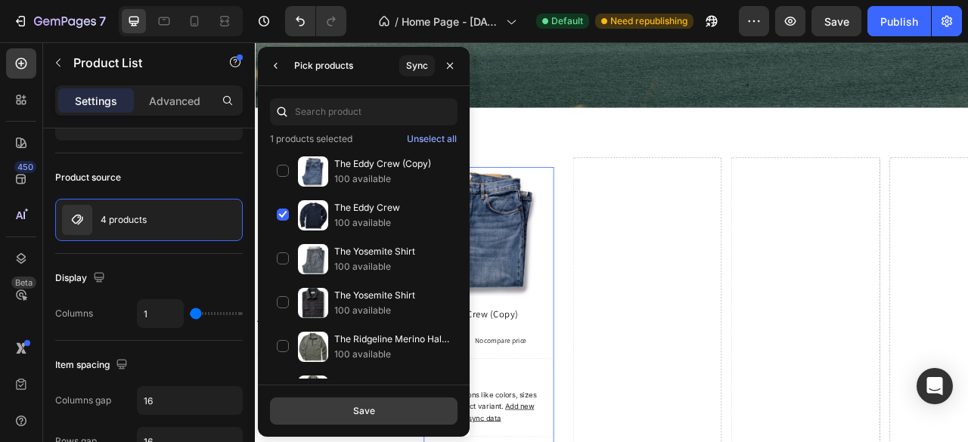
click at [366, 411] on div "Save" at bounding box center [364, 411] width 22 height 14
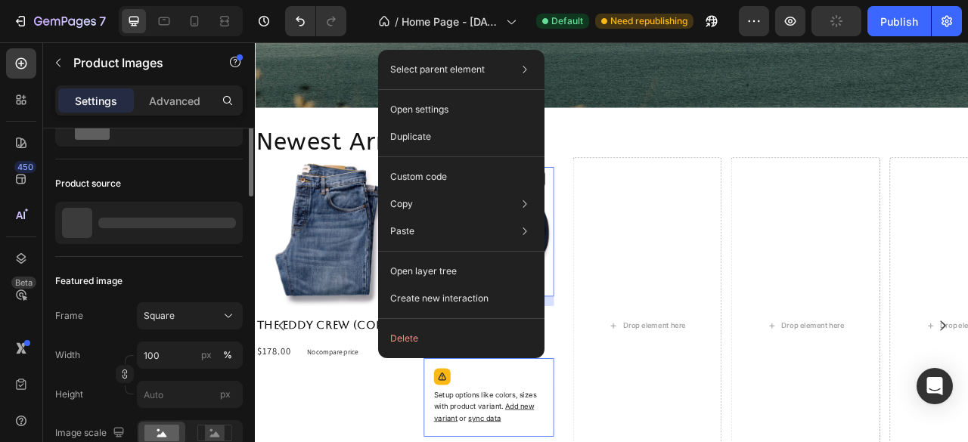
scroll to position [0, 0]
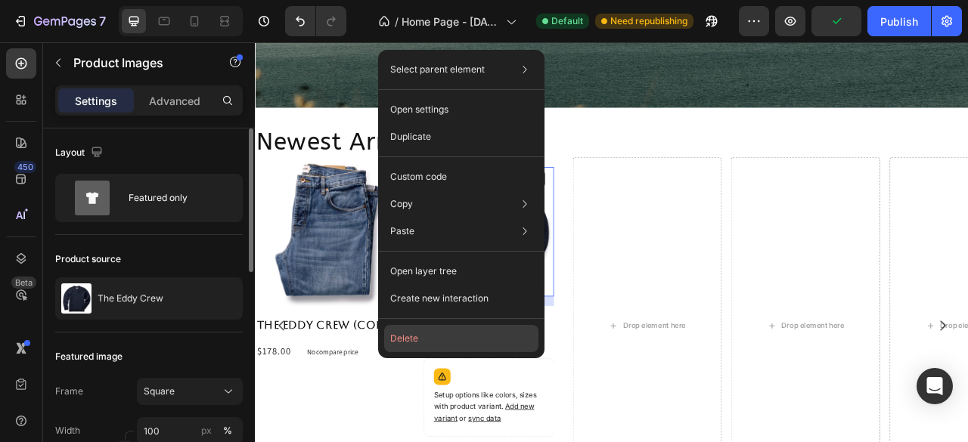
click at [445, 342] on button "Delete" at bounding box center [461, 338] width 154 height 27
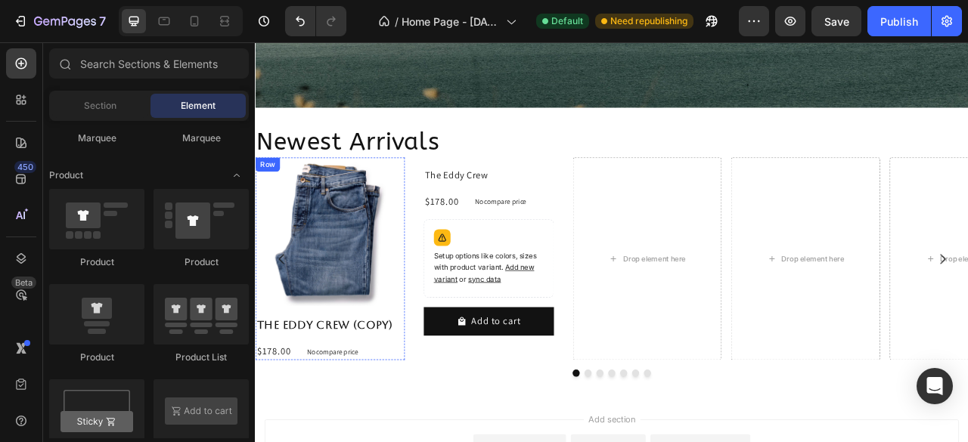
click at [435, 421] on div "Product Images The Eddy Crew (Copy) Product Title $178.00 Product Price Product…" at bounding box center [350, 318] width 190 height 259
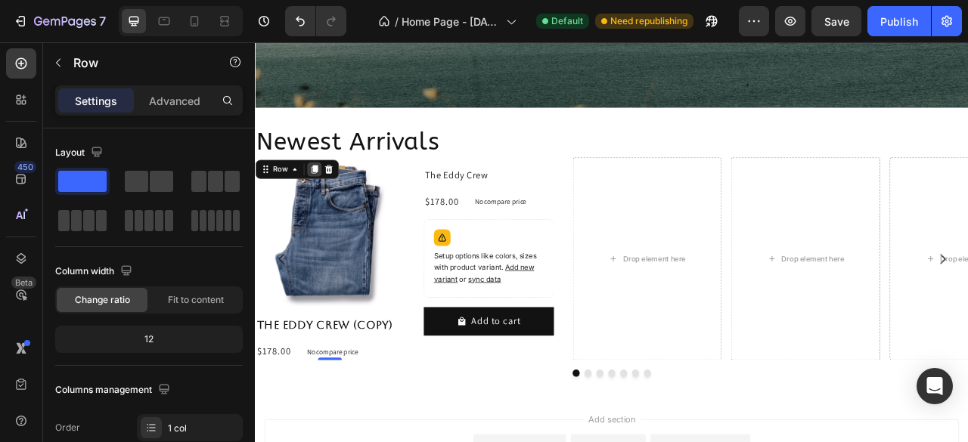
click at [329, 205] on icon at bounding box center [330, 204] width 8 height 11
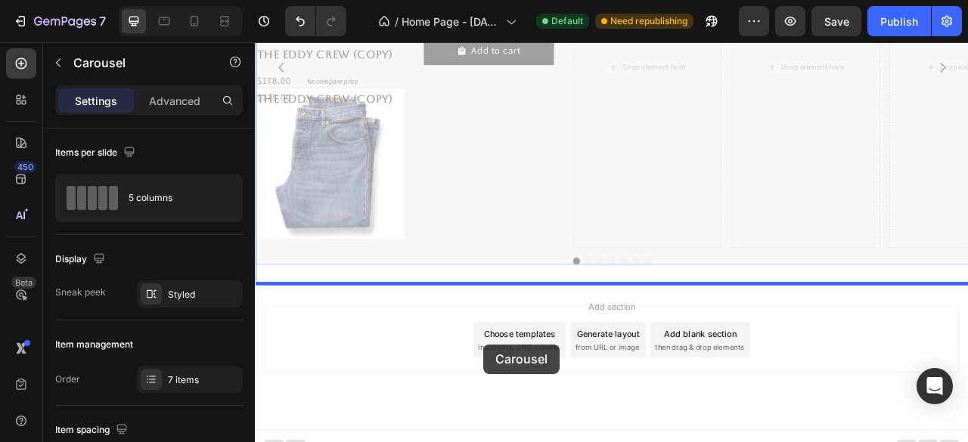
scroll to position [1672, 0]
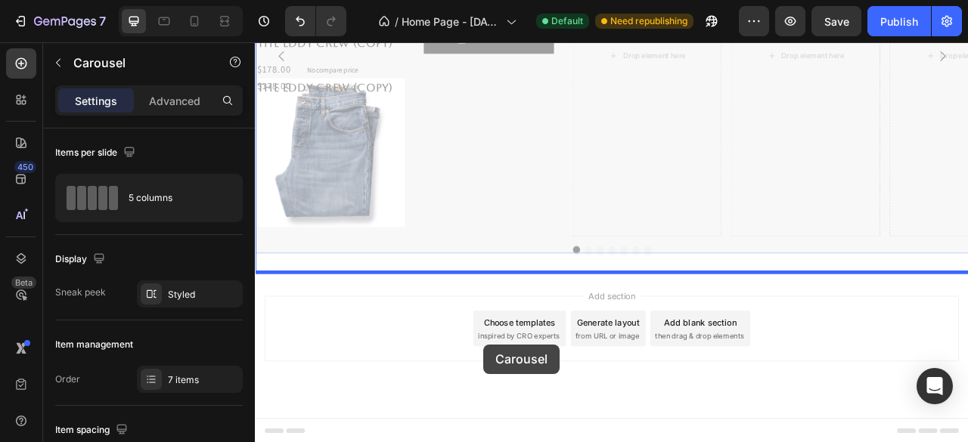
drag, startPoint x: 271, startPoint y: 305, endPoint x: 545, endPoint y: 427, distance: 299.5
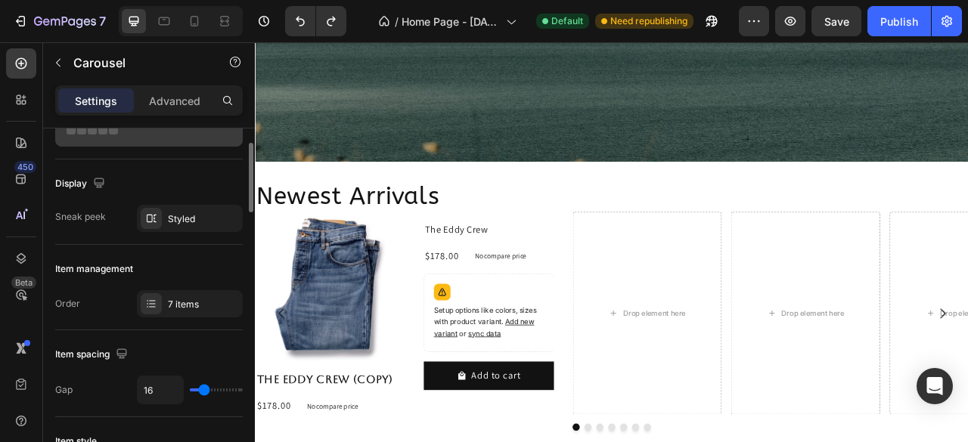
scroll to position [0, 0]
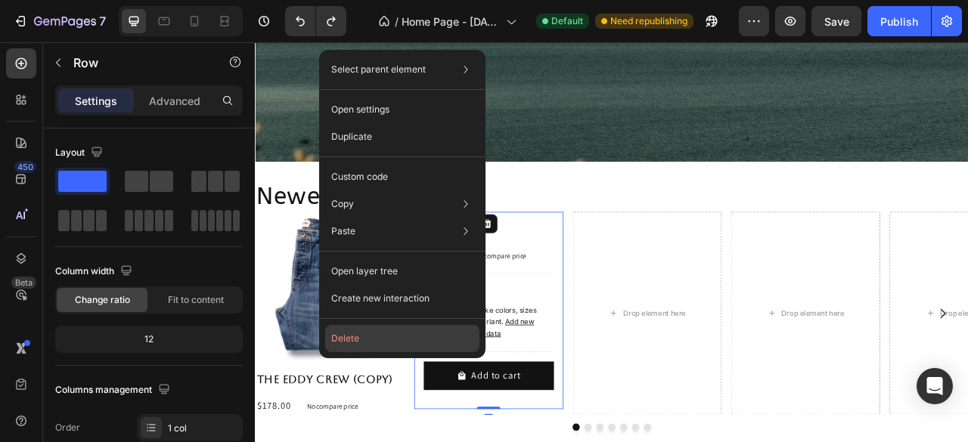
click at [356, 341] on button "Delete" at bounding box center [402, 338] width 154 height 27
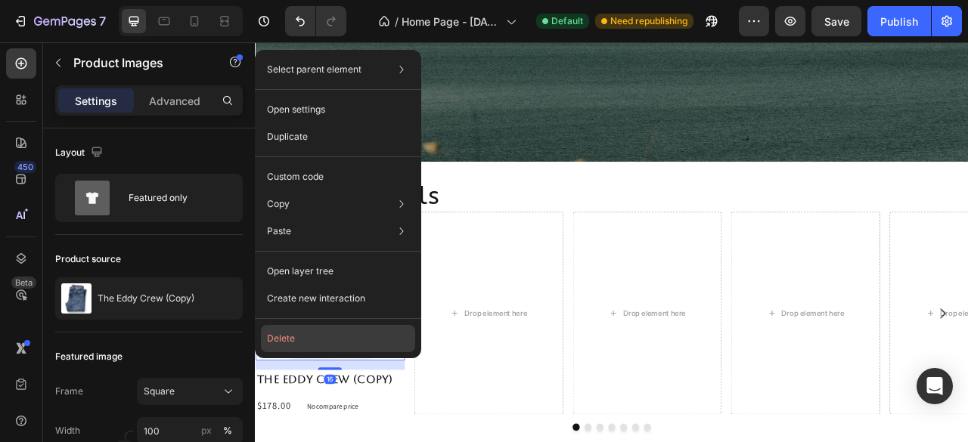
click at [285, 342] on button "Delete" at bounding box center [338, 338] width 154 height 27
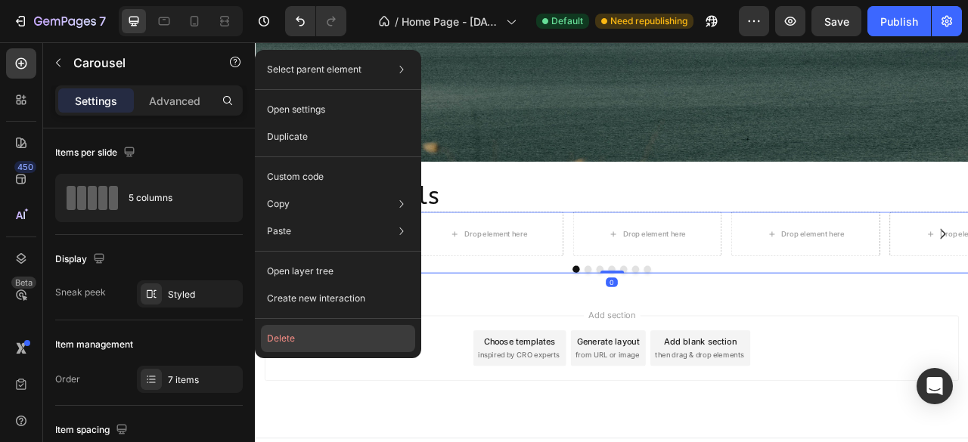
click at [280, 333] on button "Delete" at bounding box center [338, 338] width 154 height 27
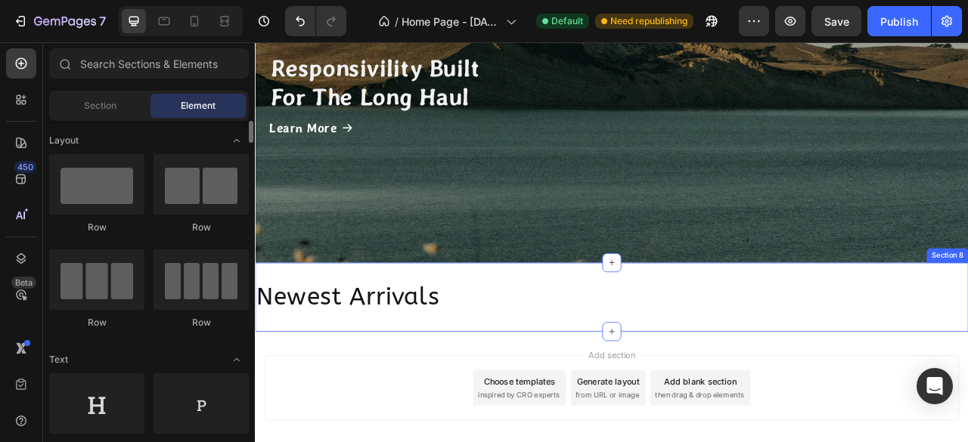
scroll to position [1191, 0]
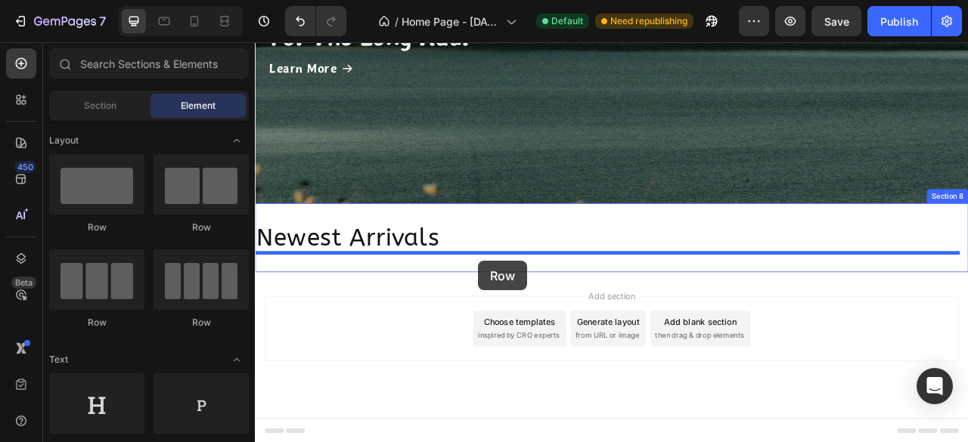
drag, startPoint x: 380, startPoint y: 244, endPoint x: 539, endPoint y: 321, distance: 176.2
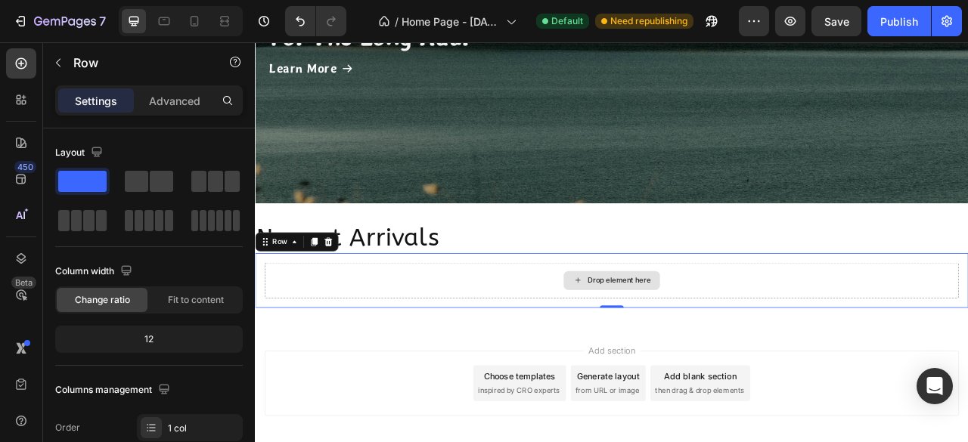
click at [679, 351] on div "Drop element here" at bounding box center [708, 345] width 122 height 24
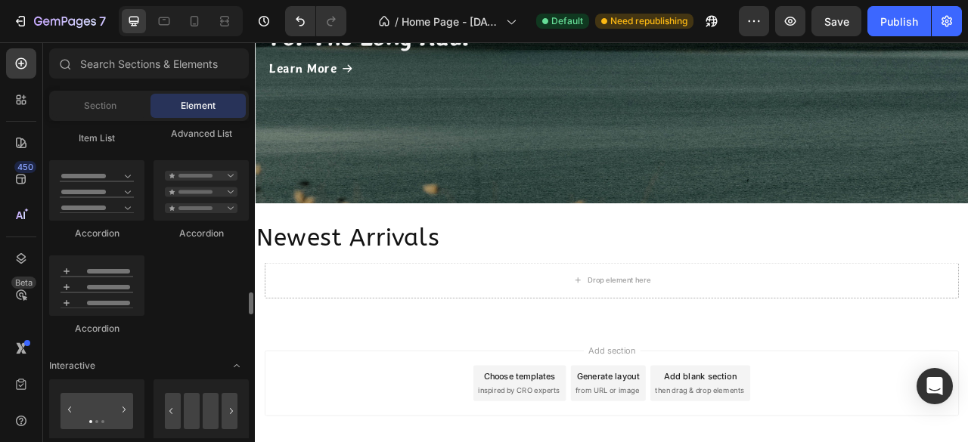
scroll to position [1436, 0]
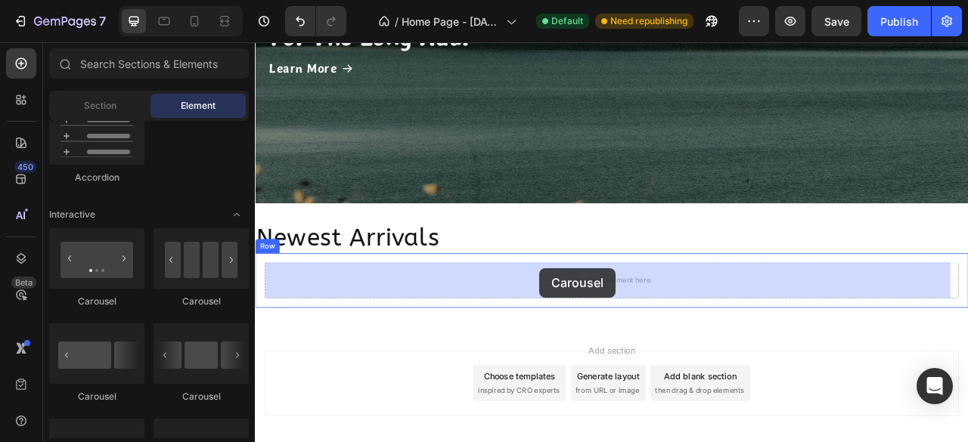
drag, startPoint x: 466, startPoint y: 403, endPoint x: 616, endPoint y: 330, distance: 166.7
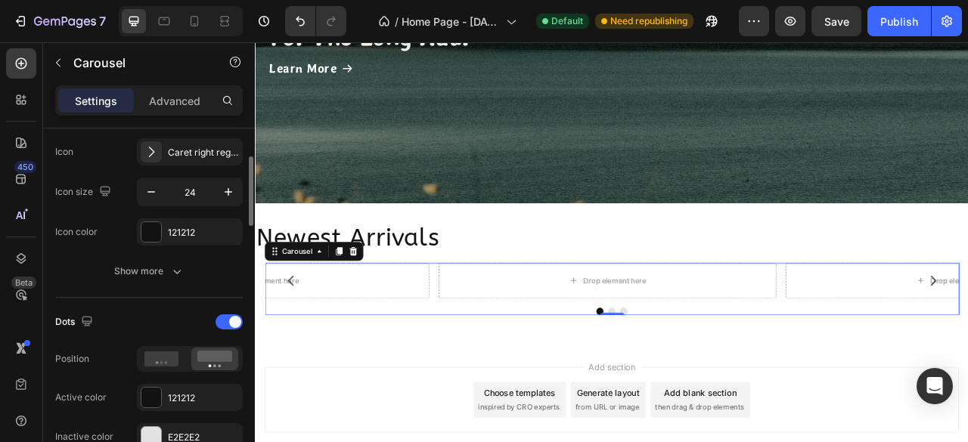
scroll to position [454, 0]
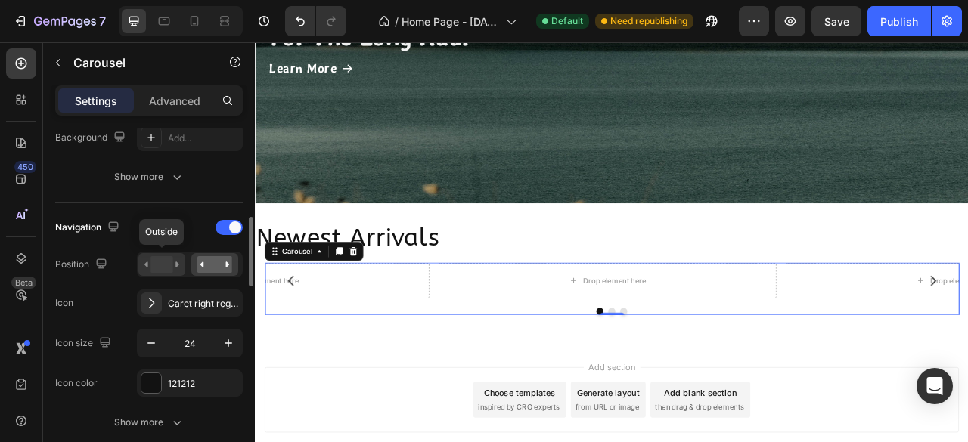
click at [165, 265] on rect at bounding box center [161, 264] width 22 height 17
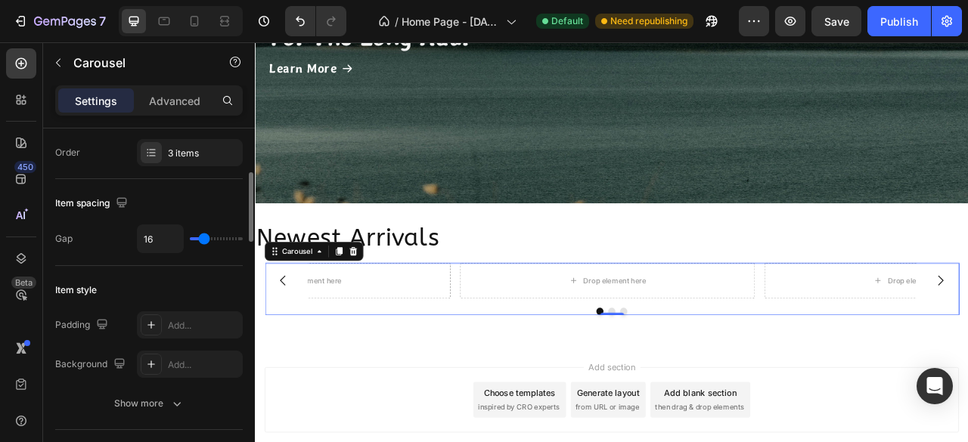
scroll to position [76, 0]
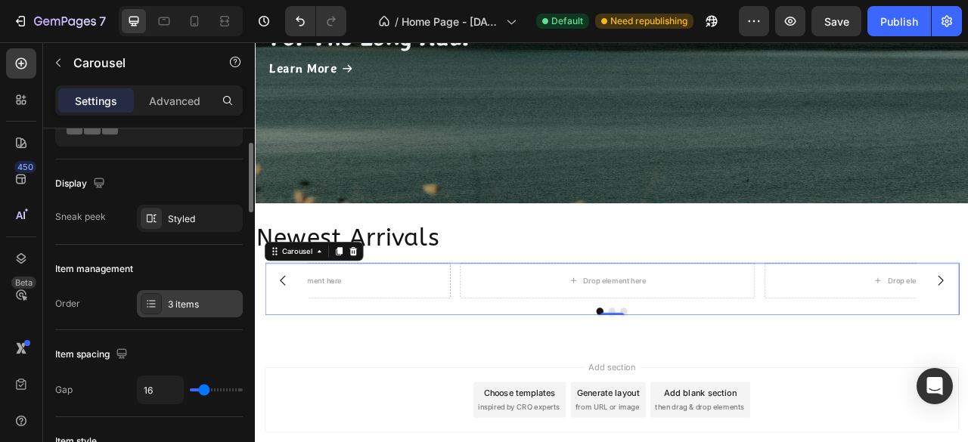
click at [184, 300] on div "3 items" at bounding box center [203, 305] width 71 height 14
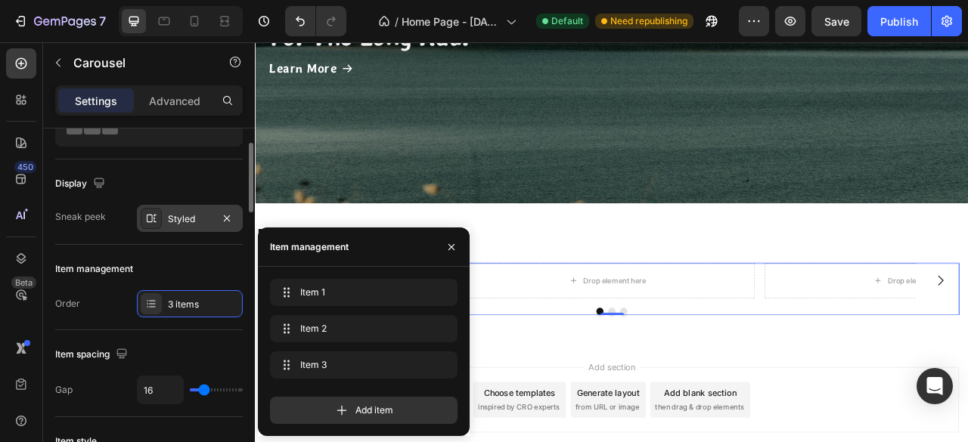
scroll to position [0, 0]
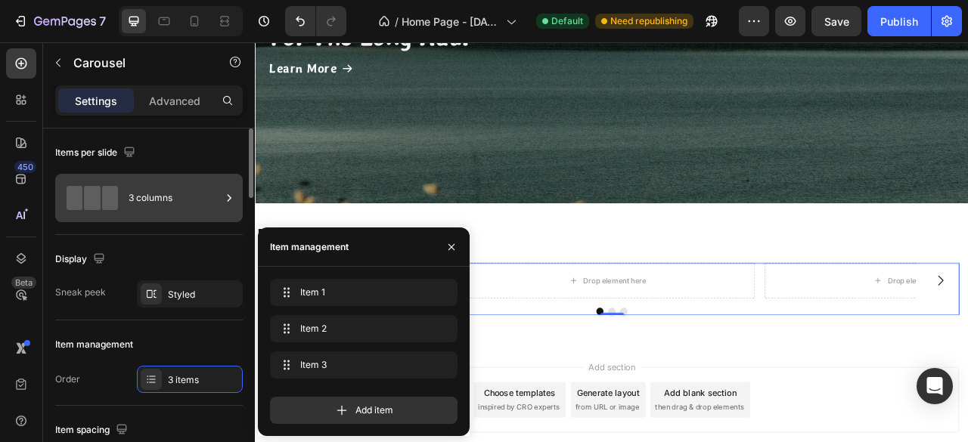
click at [165, 209] on div "3 columns" at bounding box center [175, 198] width 92 height 35
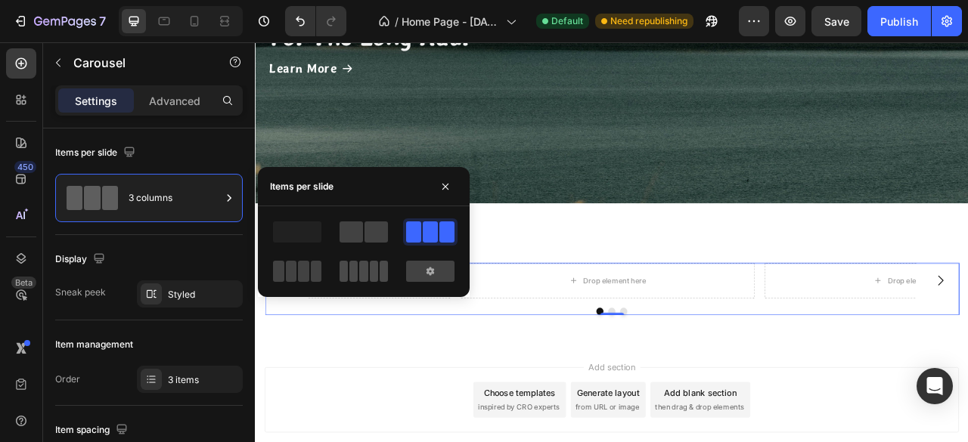
click at [360, 270] on span at bounding box center [363, 271] width 8 height 21
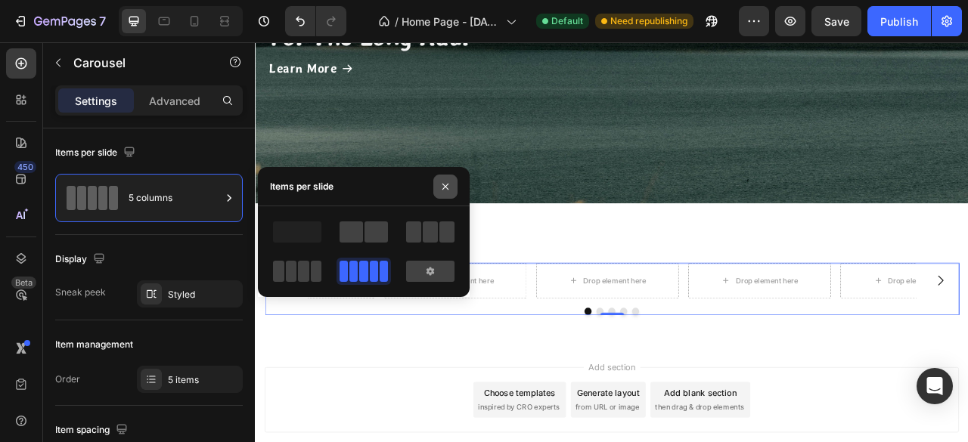
click at [445, 189] on icon "button" at bounding box center [445, 187] width 12 height 12
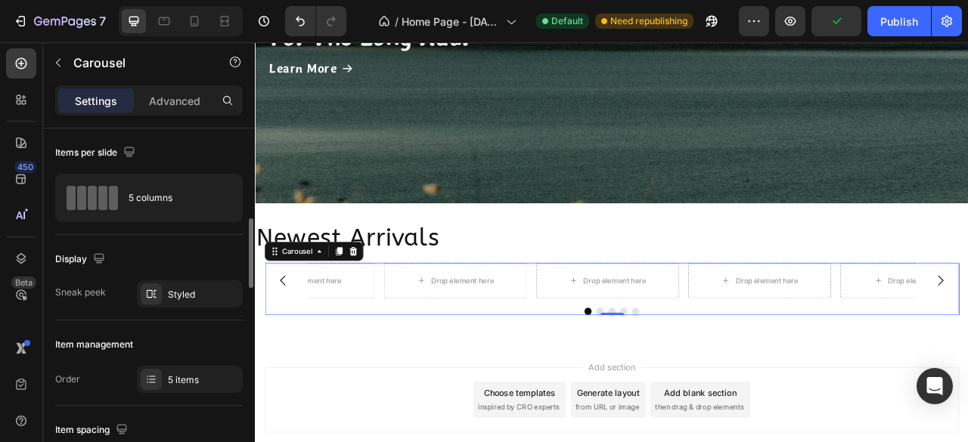
scroll to position [151, 0]
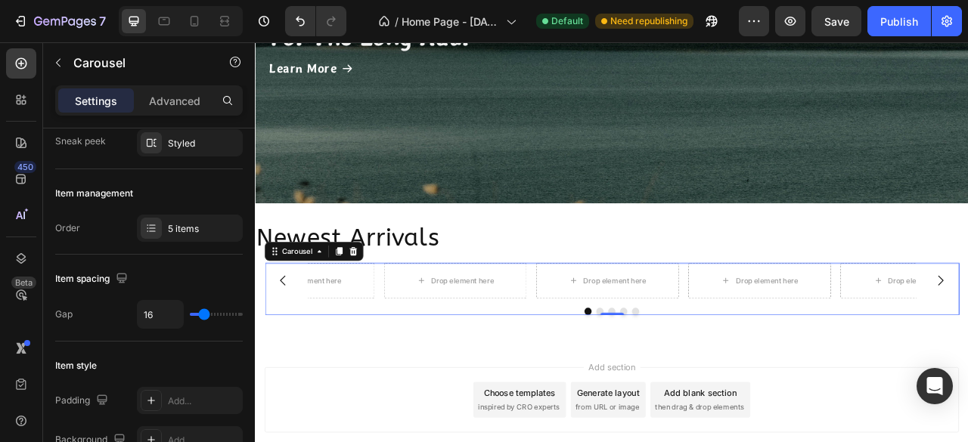
click at [185, 229] on div "5 items" at bounding box center [203, 229] width 71 height 14
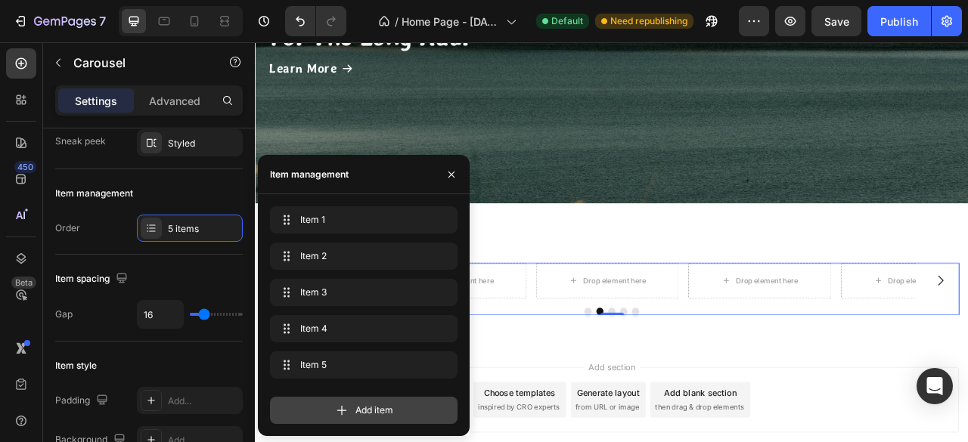
click at [343, 417] on icon at bounding box center [341, 410] width 15 height 15
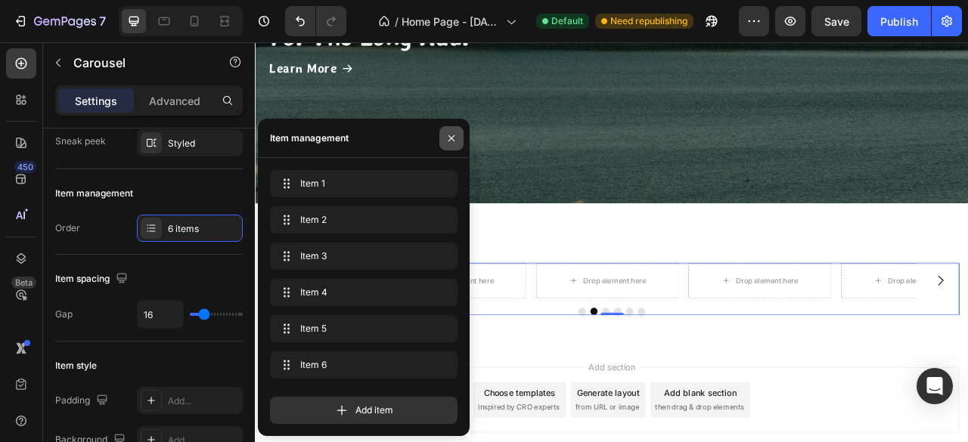
click at [457, 140] on icon "button" at bounding box center [451, 138] width 12 height 12
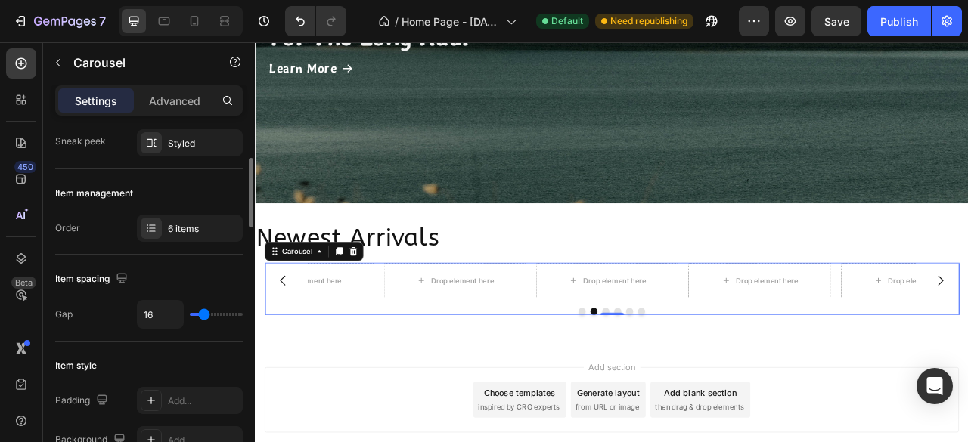
scroll to position [0, 0]
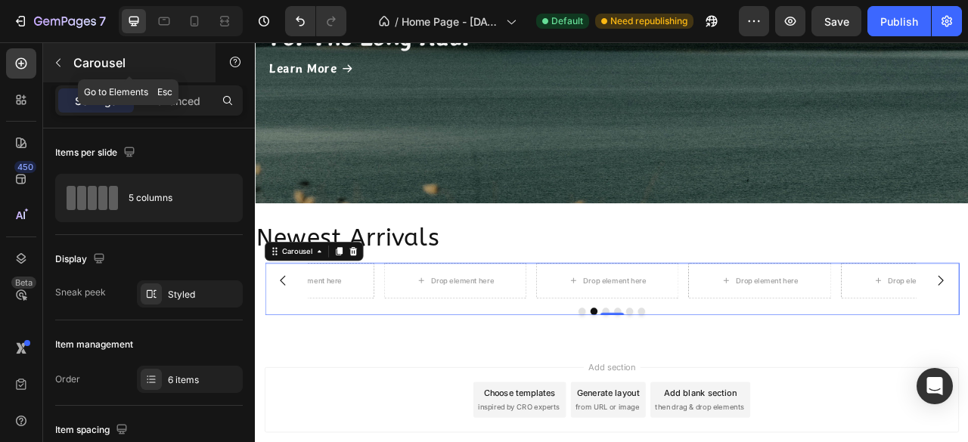
click at [57, 70] on button "button" at bounding box center [58, 63] width 24 height 24
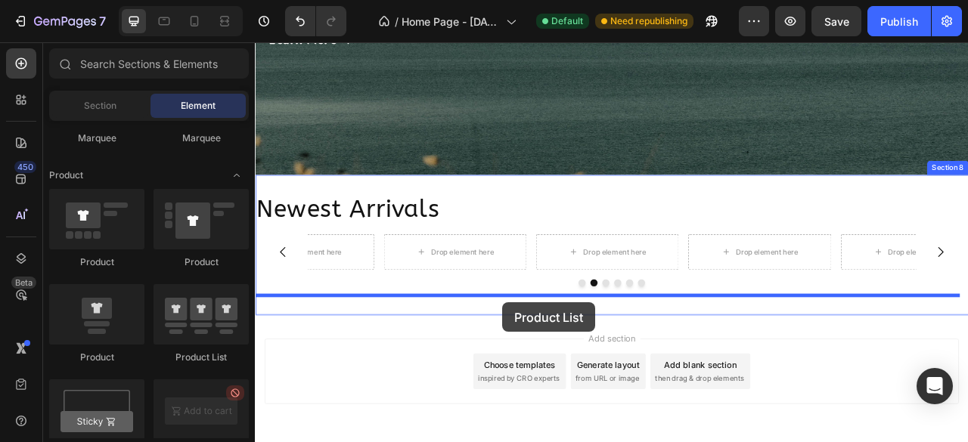
scroll to position [1232, 0]
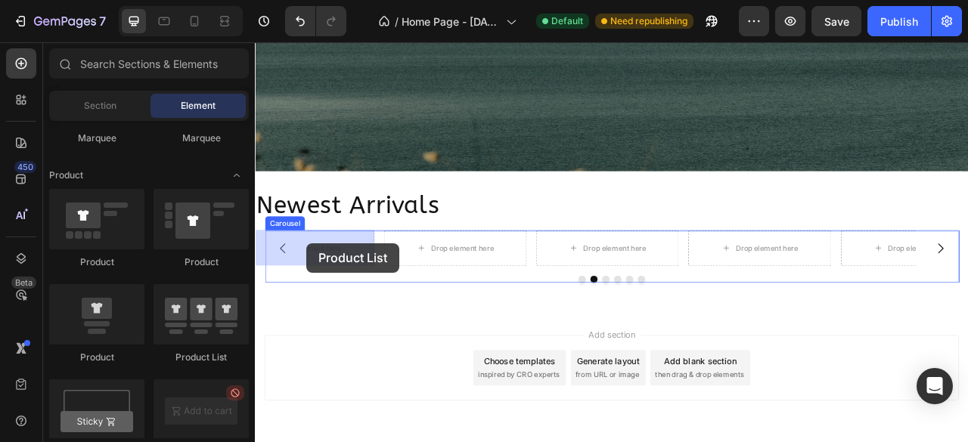
drag, startPoint x: 454, startPoint y: 361, endPoint x: 320, endPoint y: 298, distance: 147.8
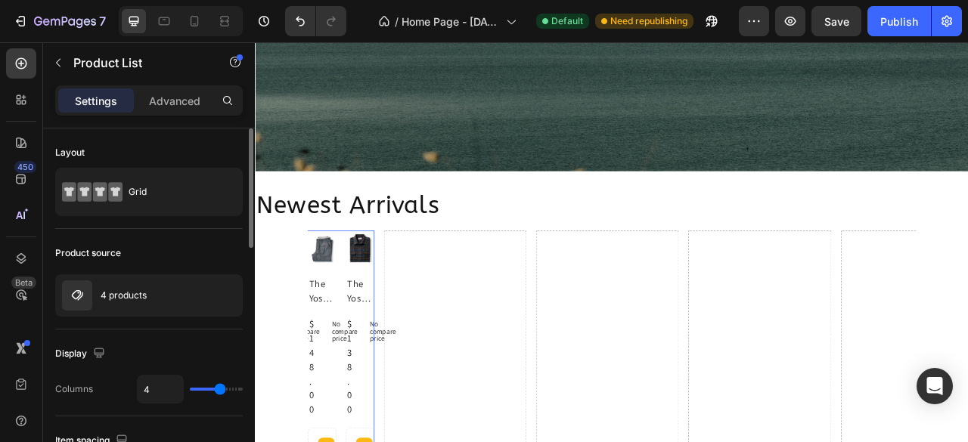
type input "1"
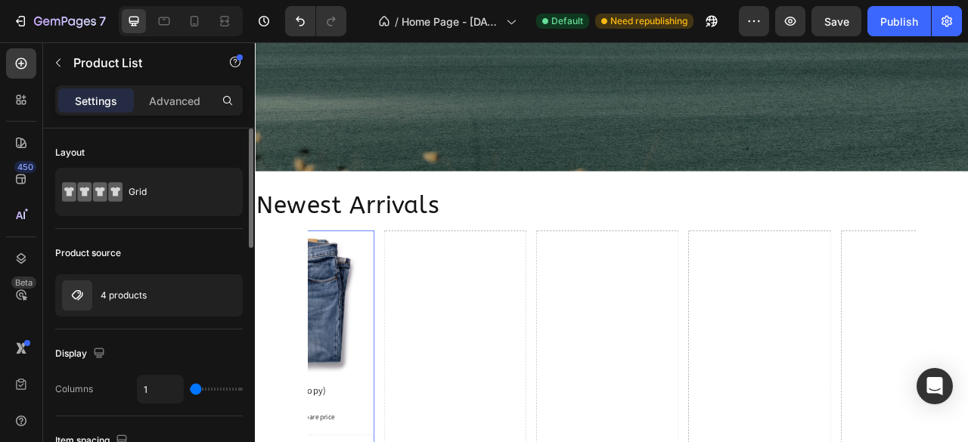
type input "6"
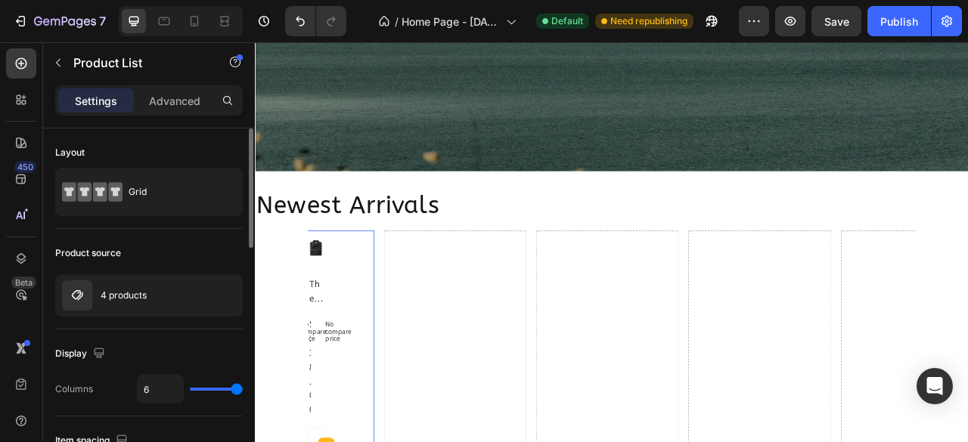
type input "1"
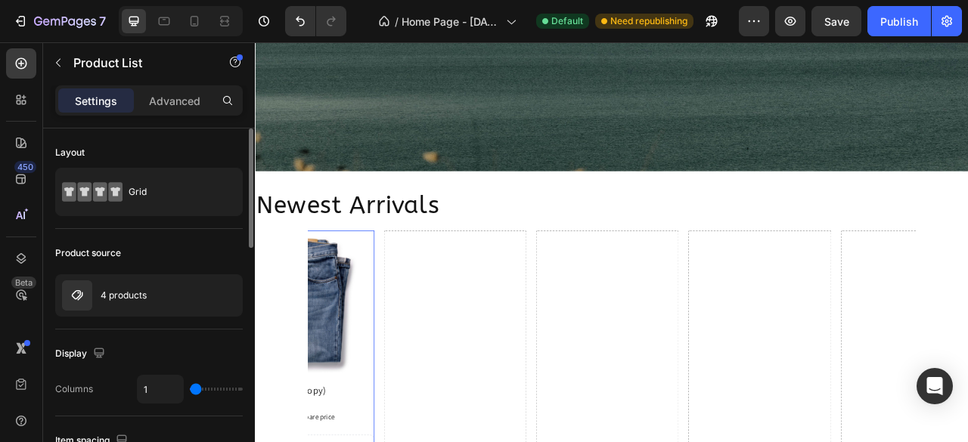
drag, startPoint x: 218, startPoint y: 390, endPoint x: 9, endPoint y: 420, distance: 210.8
type input "1"
click at [190, 391] on input "range" at bounding box center [216, 389] width 53 height 3
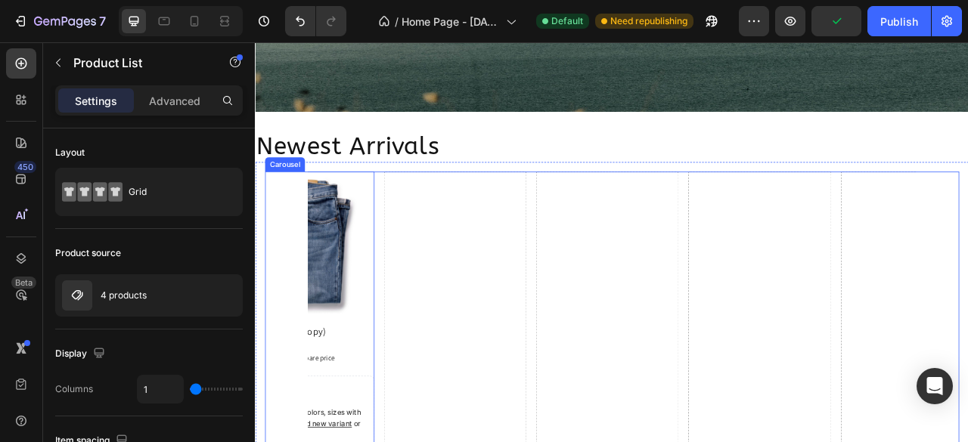
scroll to position [1081, 0]
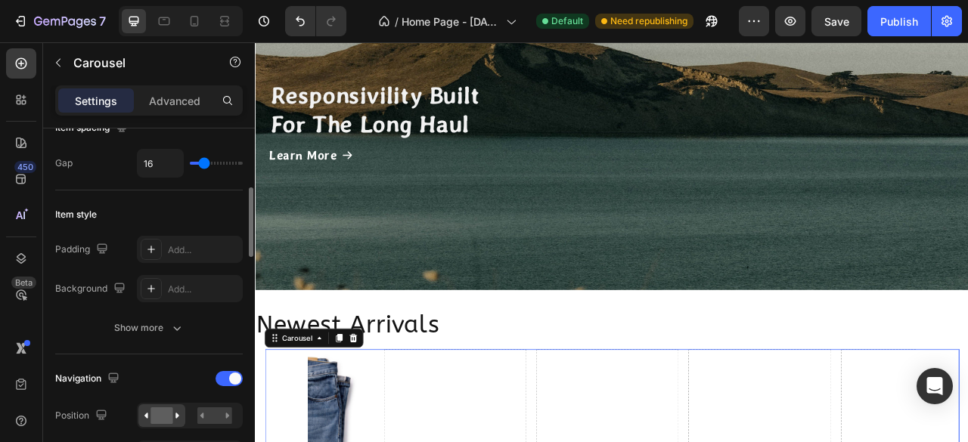
scroll to position [378, 0]
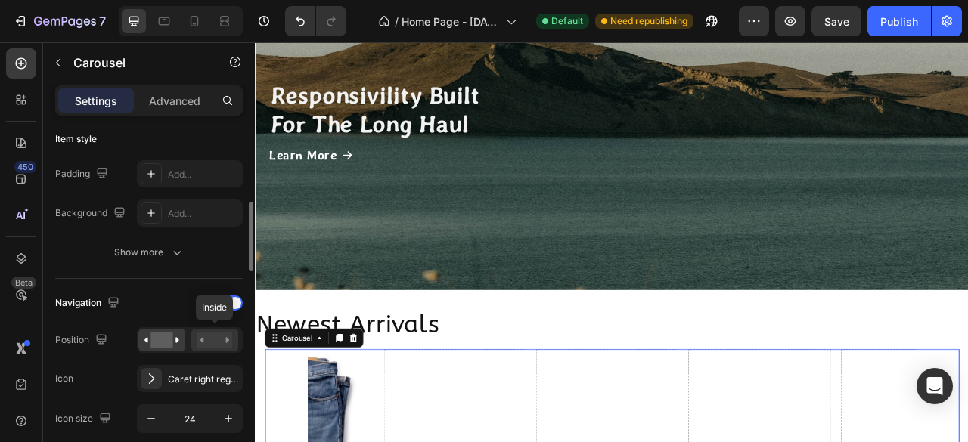
click at [213, 342] on rect at bounding box center [214, 340] width 35 height 17
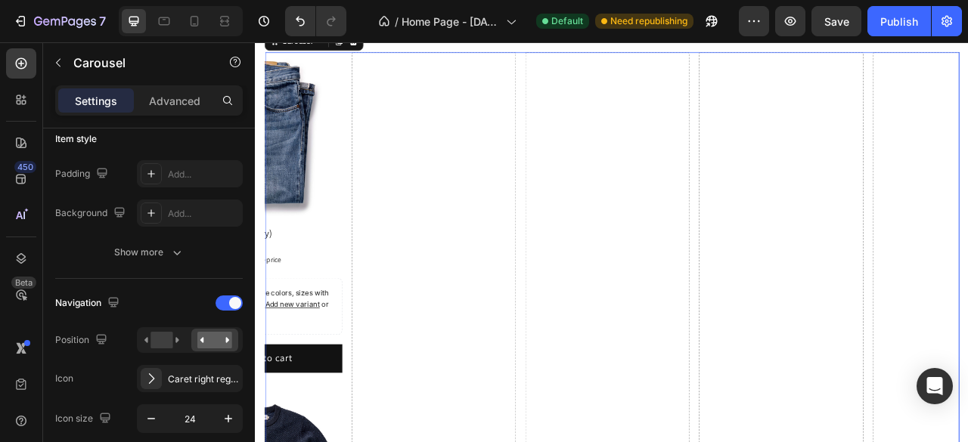
scroll to position [1686, 0]
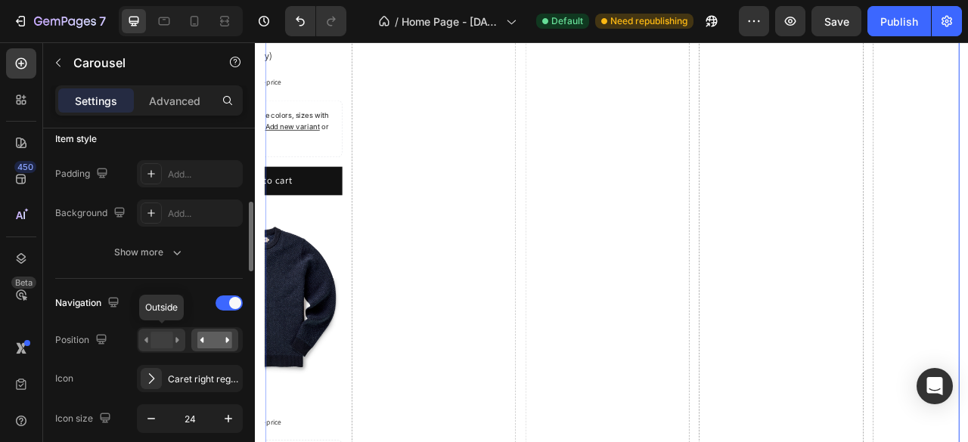
click at [179, 343] on div at bounding box center [161, 340] width 47 height 23
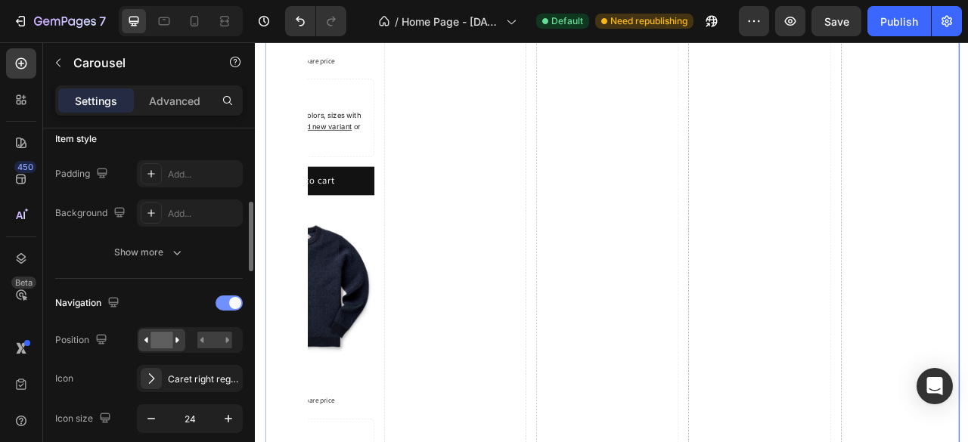
click at [231, 306] on span at bounding box center [235, 303] width 12 height 12
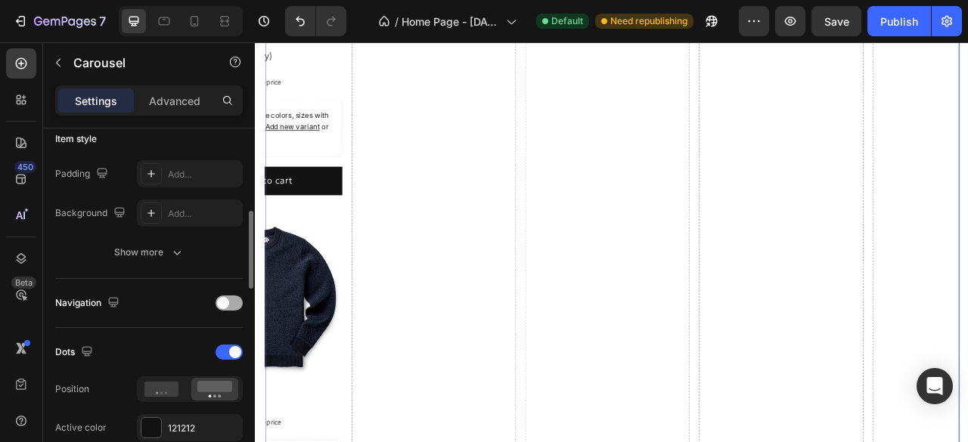
click at [231, 306] on div at bounding box center [228, 303] width 27 height 15
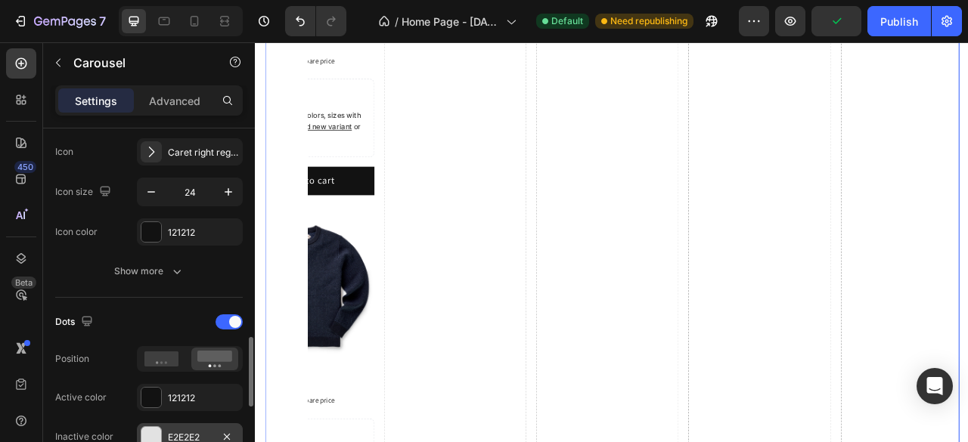
scroll to position [680, 0]
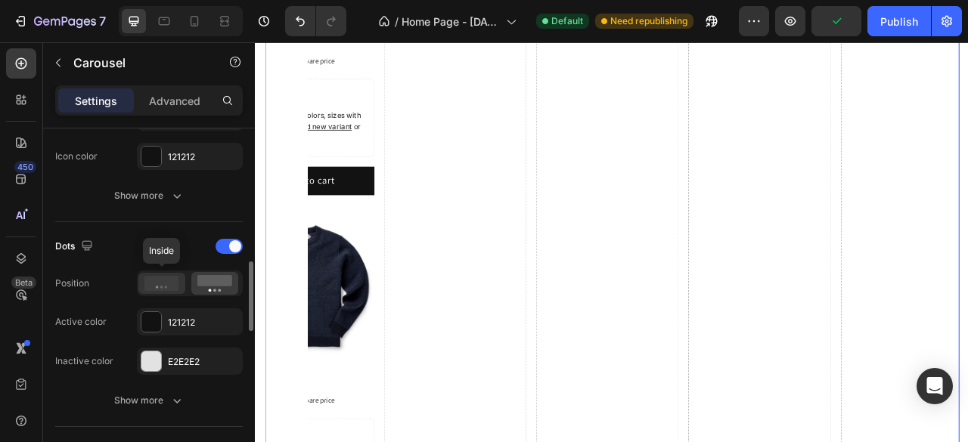
click at [177, 282] on icon at bounding box center [161, 283] width 35 height 15
click at [211, 284] on icon at bounding box center [214, 283] width 35 height 17
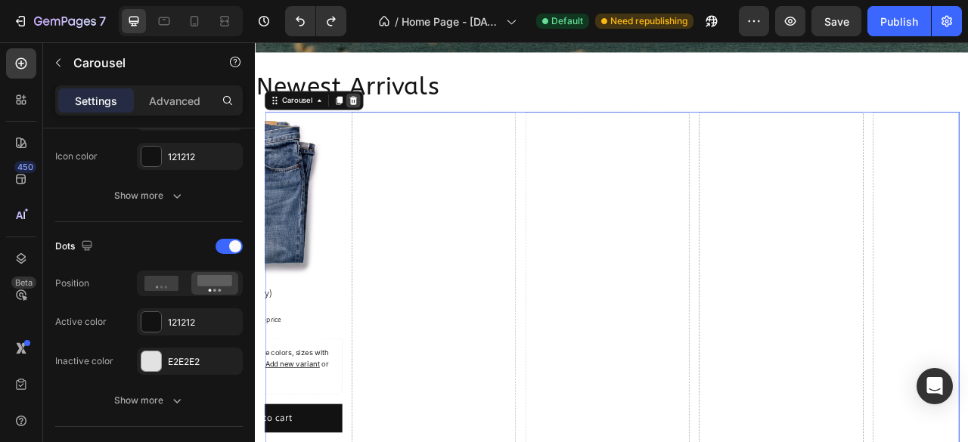
click at [383, 118] on icon at bounding box center [380, 116] width 10 height 11
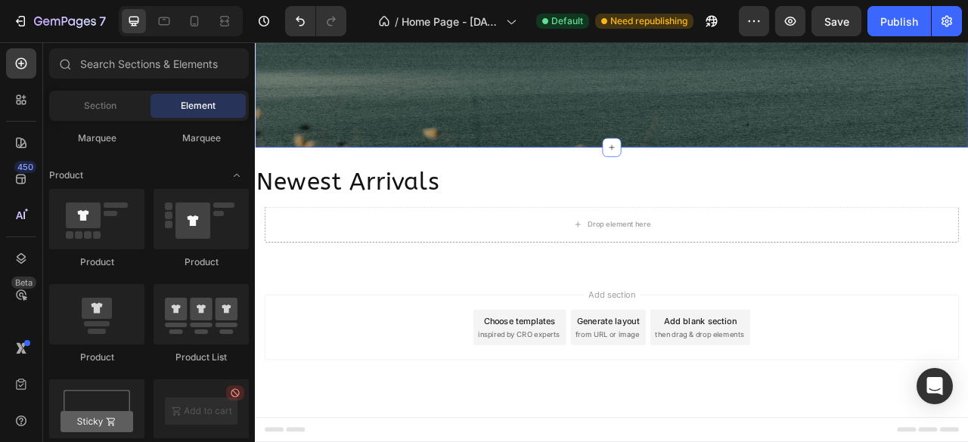
scroll to position [1261, 0]
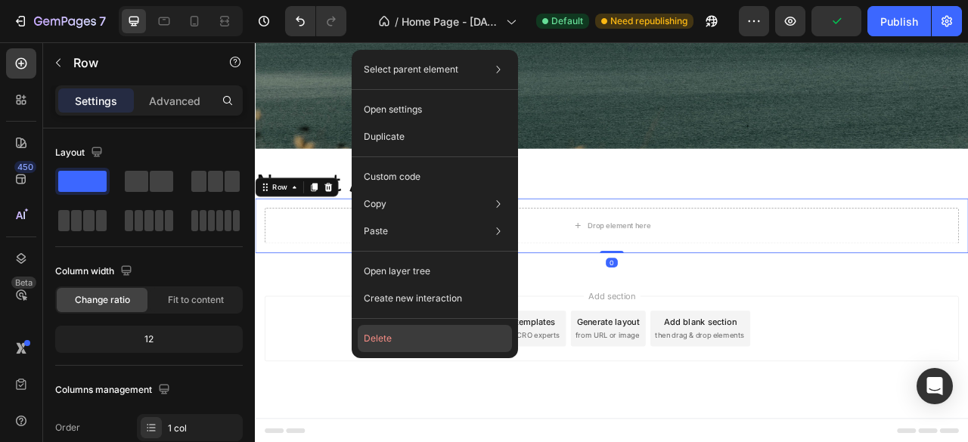
click at [386, 338] on button "Delete" at bounding box center [435, 338] width 154 height 27
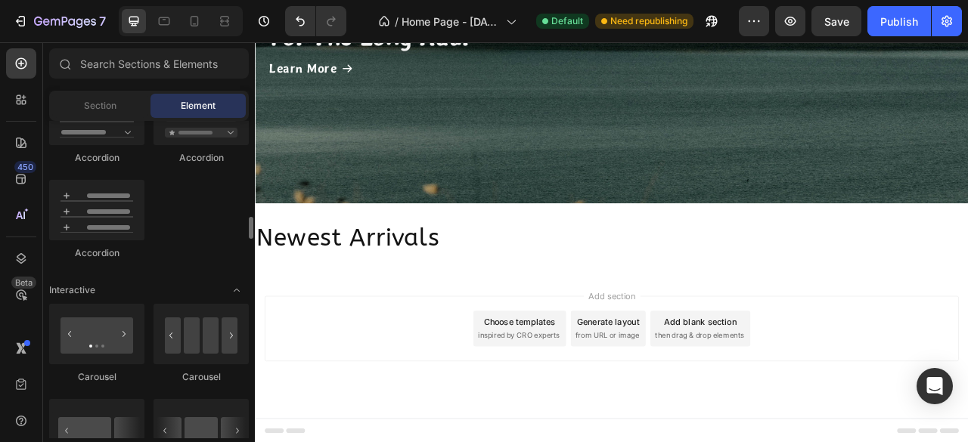
scroll to position [1436, 0]
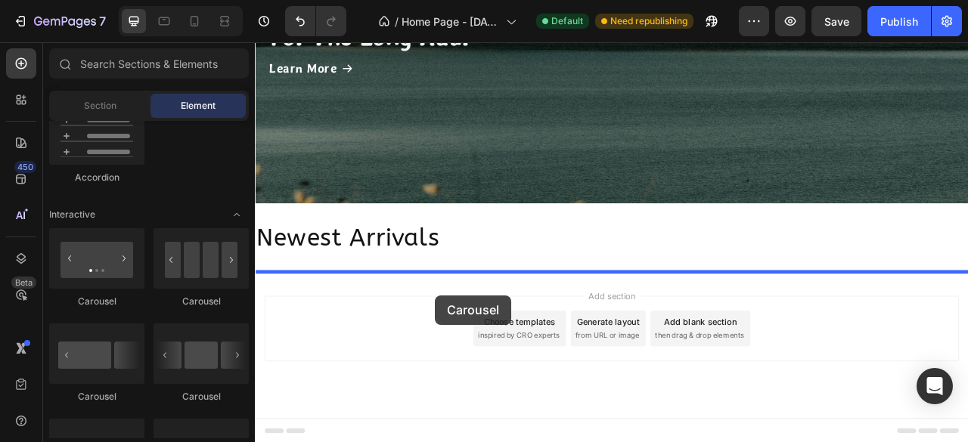
drag, startPoint x: 367, startPoint y: 420, endPoint x: 484, endPoint y: 364, distance: 129.5
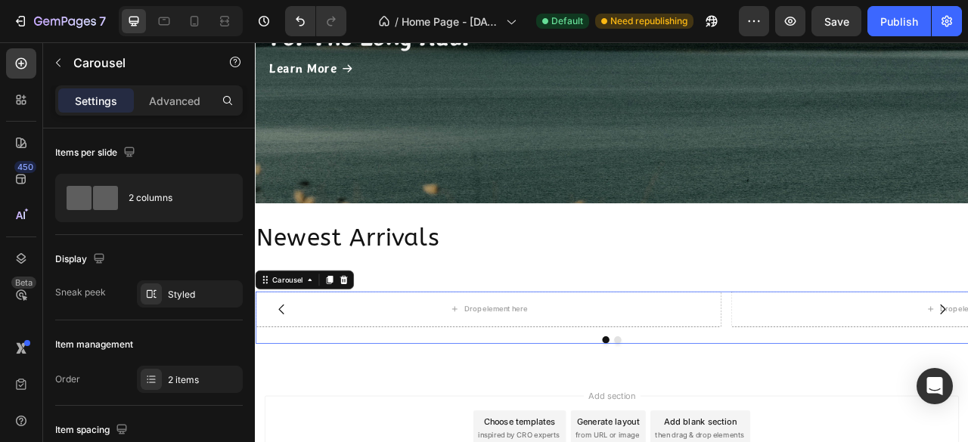
scroll to position [1318, 0]
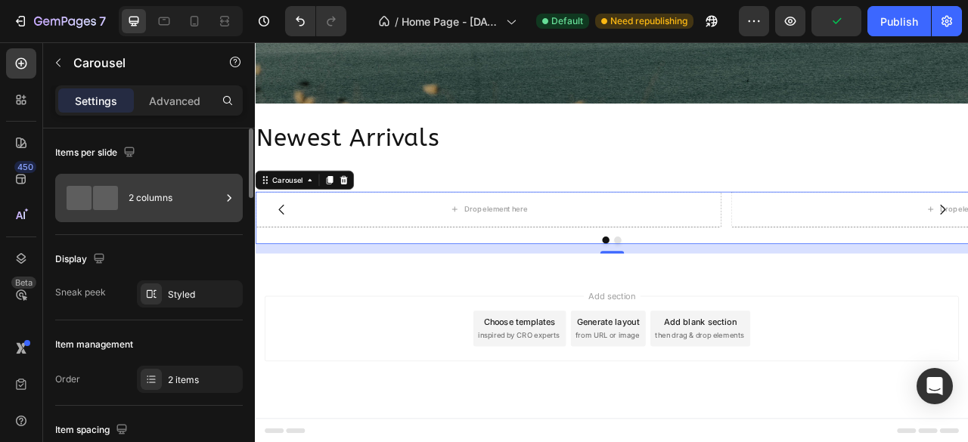
click at [194, 197] on div "2 columns" at bounding box center [175, 198] width 92 height 35
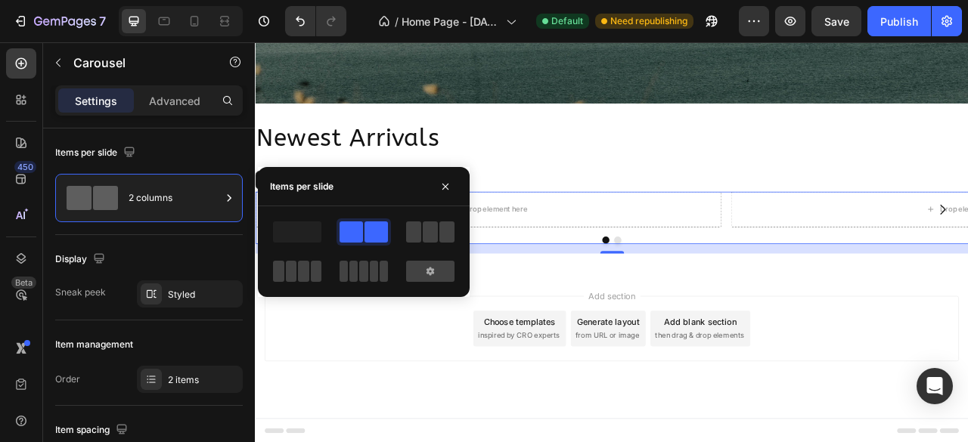
click at [366, 283] on div at bounding box center [363, 271] width 54 height 27
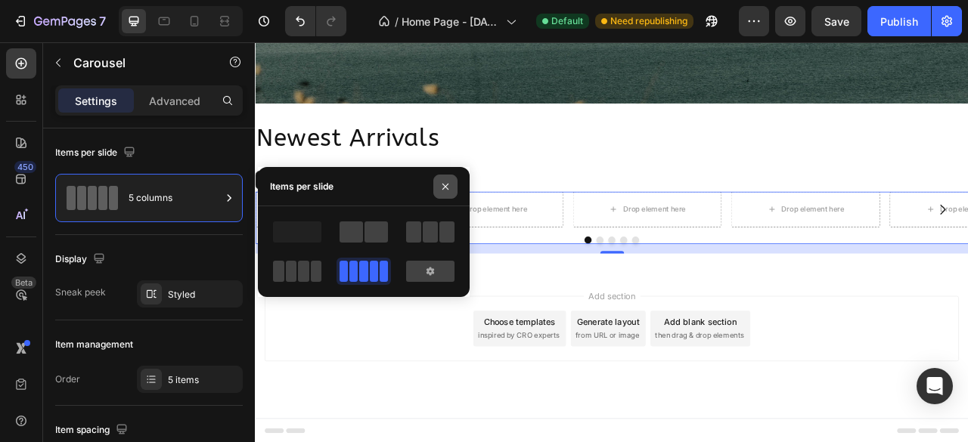
click at [449, 188] on icon "button" at bounding box center [445, 187] width 12 height 12
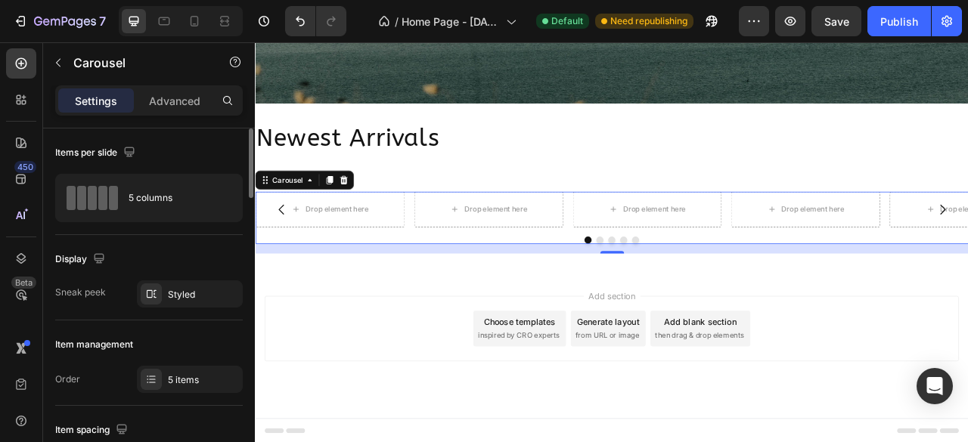
scroll to position [76, 0]
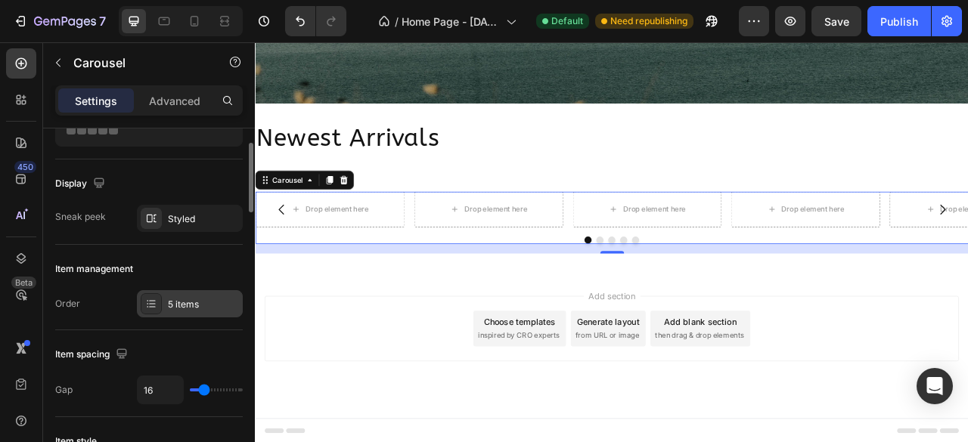
click at [206, 310] on div "5 items" at bounding box center [190, 303] width 106 height 27
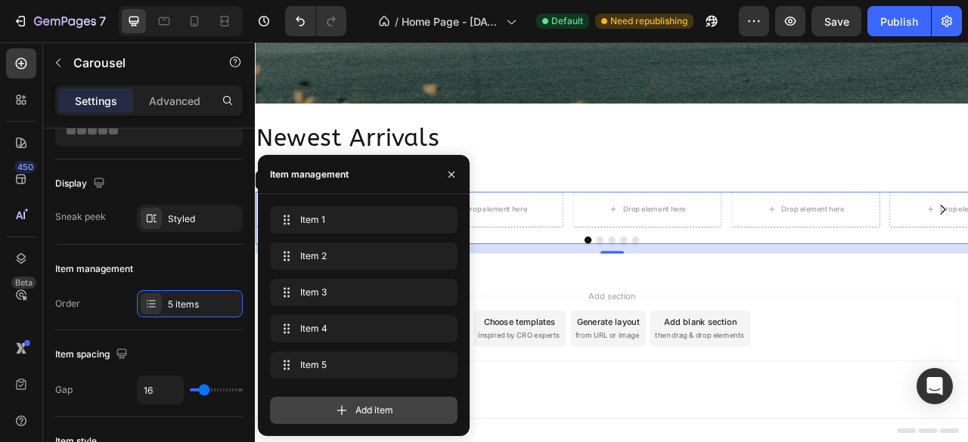
click at [342, 411] on icon at bounding box center [342, 411] width 10 height 10
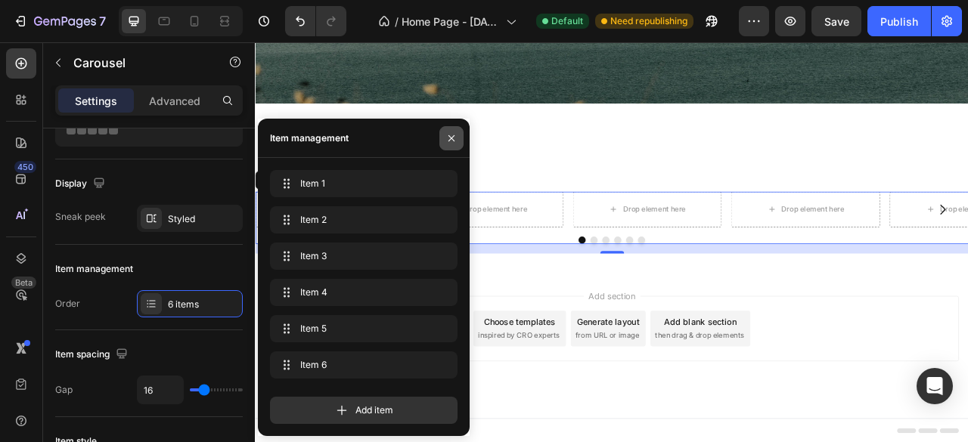
click at [454, 136] on icon "button" at bounding box center [451, 138] width 12 height 12
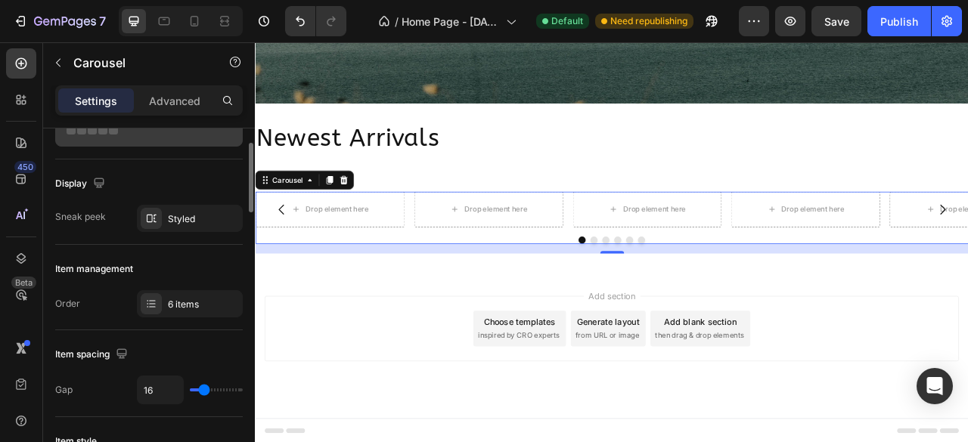
scroll to position [0, 0]
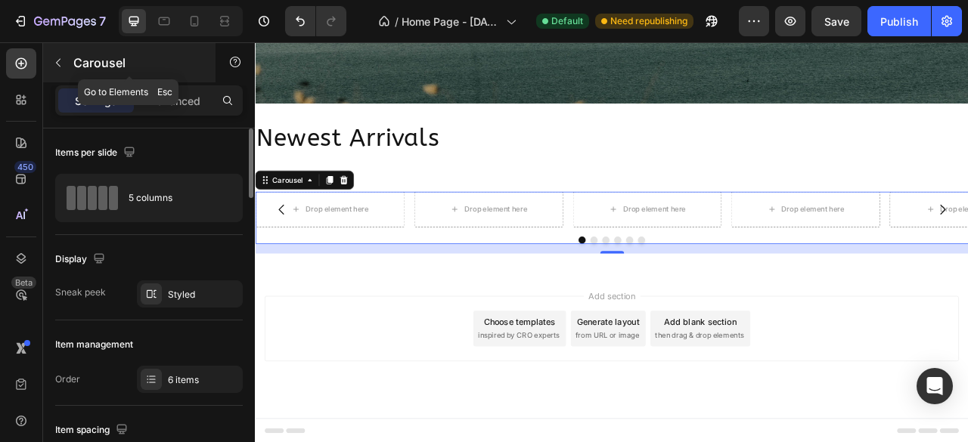
click at [57, 69] on button "button" at bounding box center [58, 63] width 24 height 24
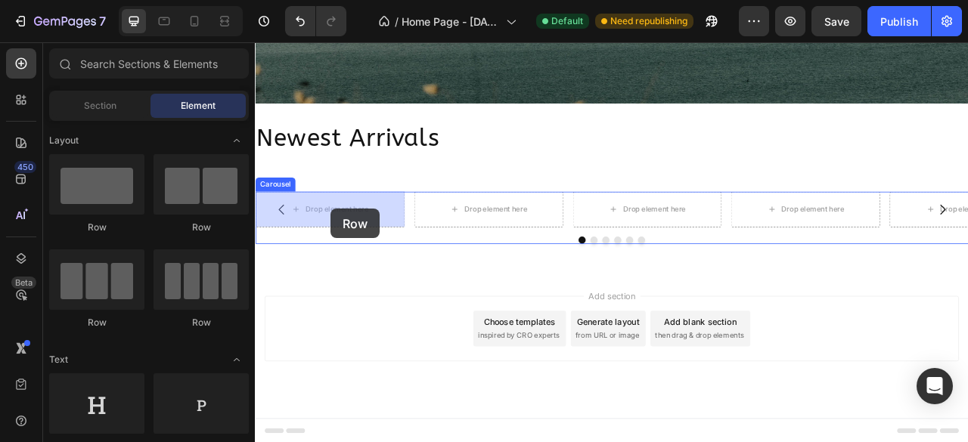
drag, startPoint x: 377, startPoint y: 239, endPoint x: 337, endPoint y: 251, distance: 41.9
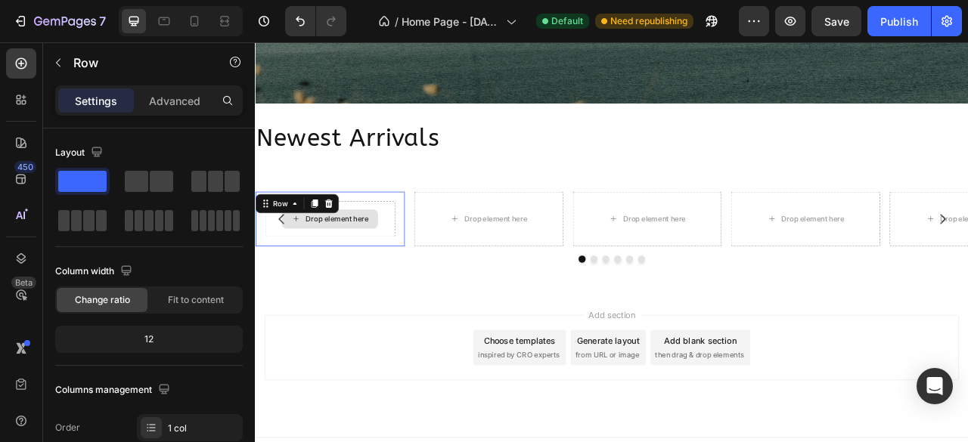
scroll to position [1343, 0]
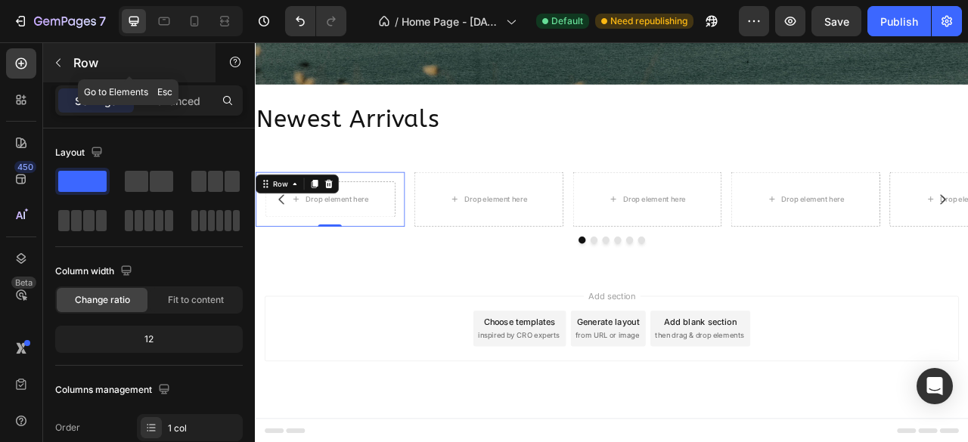
click at [64, 63] on icon "button" at bounding box center [58, 63] width 12 height 12
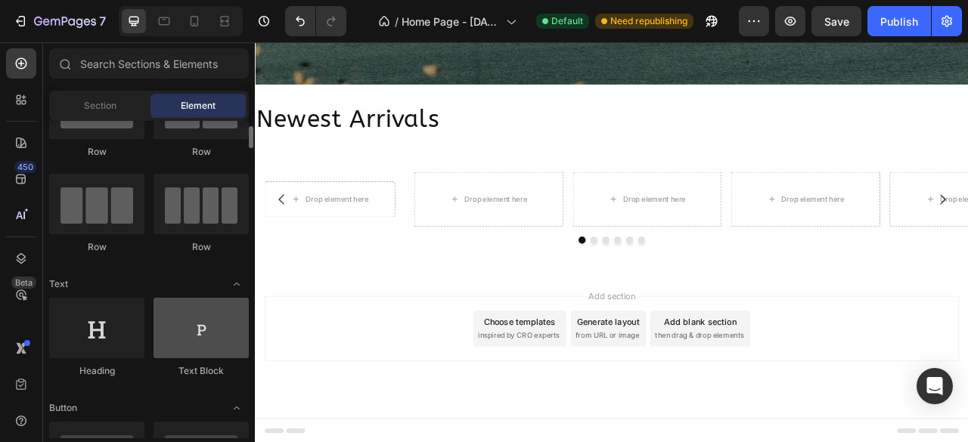
scroll to position [0, 0]
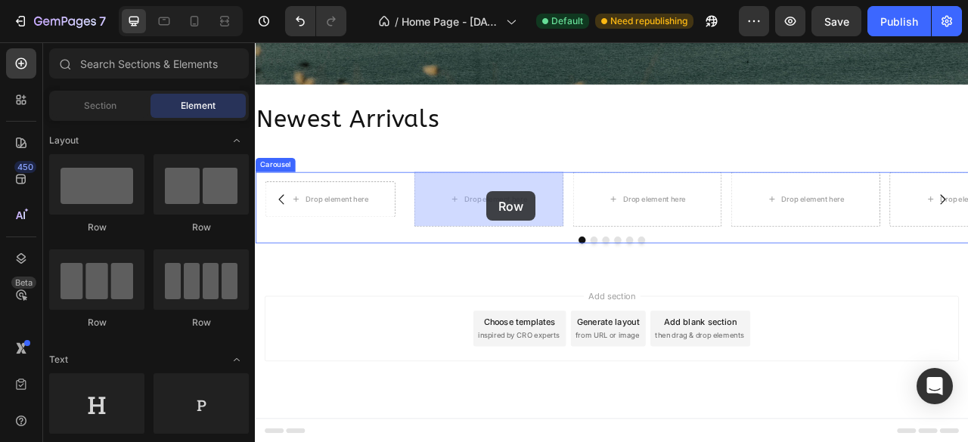
drag, startPoint x: 355, startPoint y: 240, endPoint x: 550, endPoint y: 232, distance: 194.4
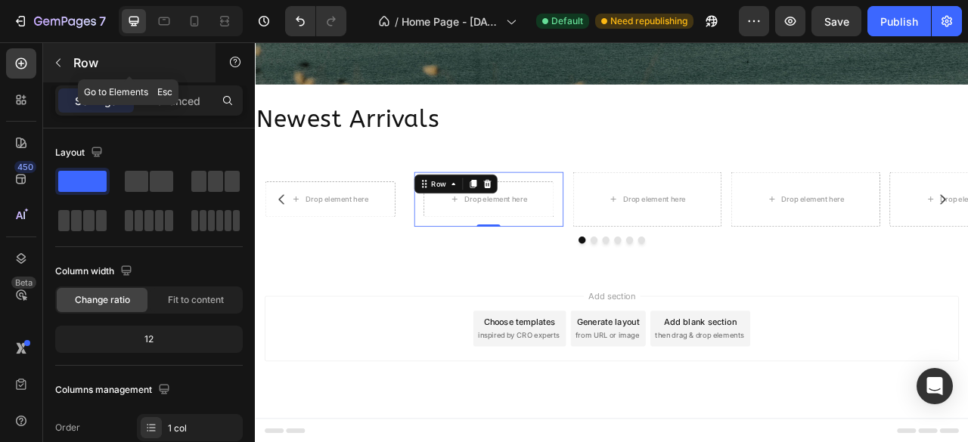
click at [65, 61] on button "button" at bounding box center [58, 63] width 24 height 24
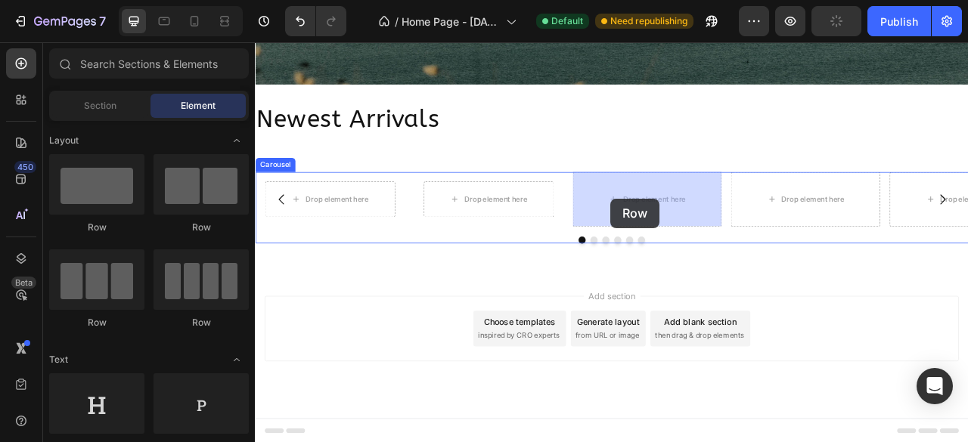
drag, startPoint x: 375, startPoint y: 228, endPoint x: 707, endPoint y: 241, distance: 332.1
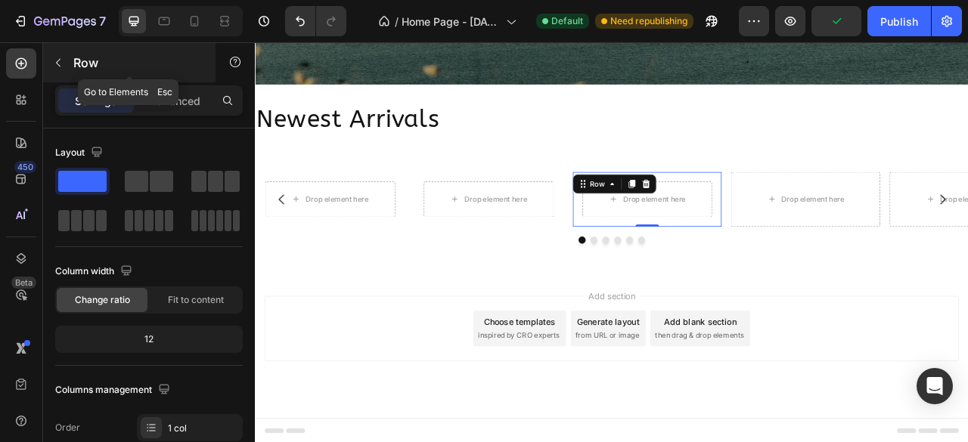
click at [56, 63] on icon "button" at bounding box center [58, 63] width 12 height 12
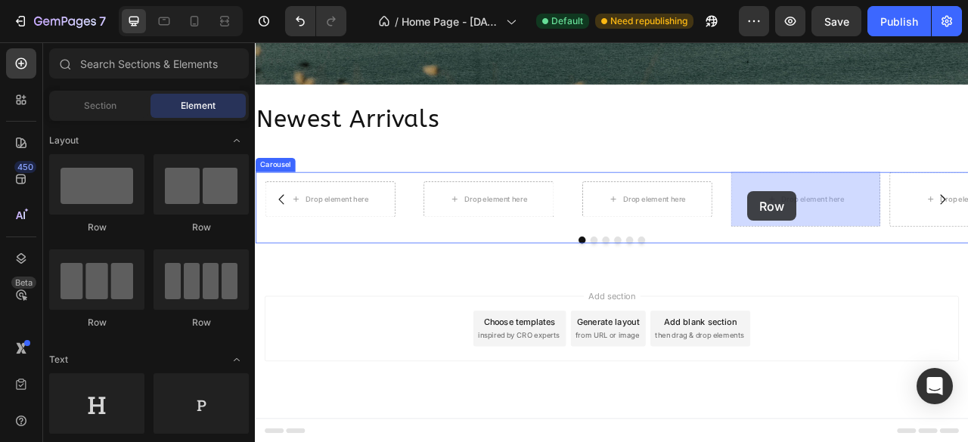
drag, startPoint x: 398, startPoint y: 225, endPoint x: 296, endPoint y: 87, distance: 171.8
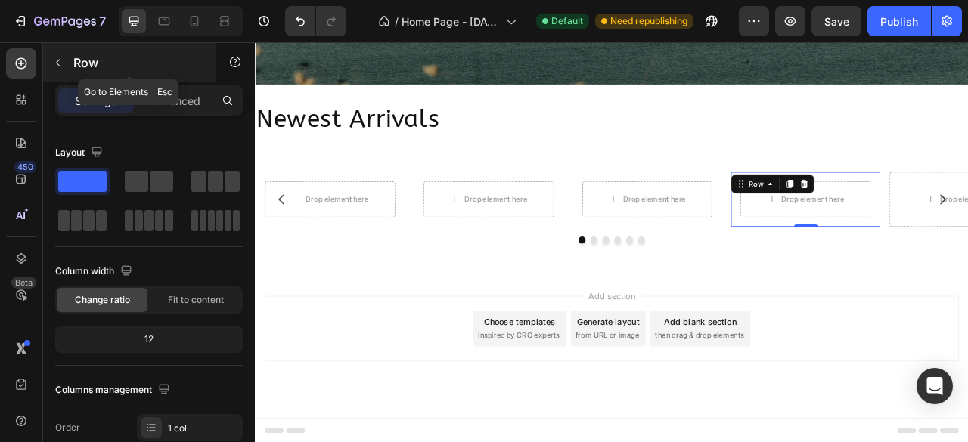
click at [50, 63] on button "button" at bounding box center [58, 63] width 24 height 24
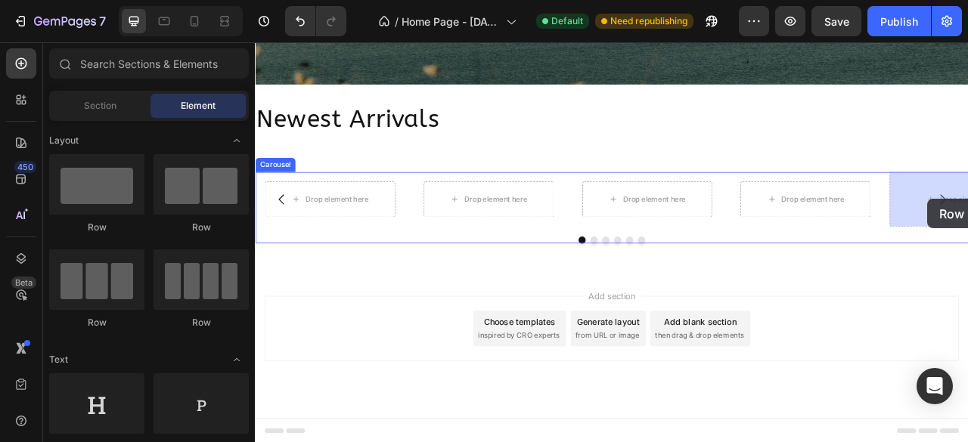
drag, startPoint x: 385, startPoint y: 231, endPoint x: 1110, endPoint y: 242, distance: 725.1
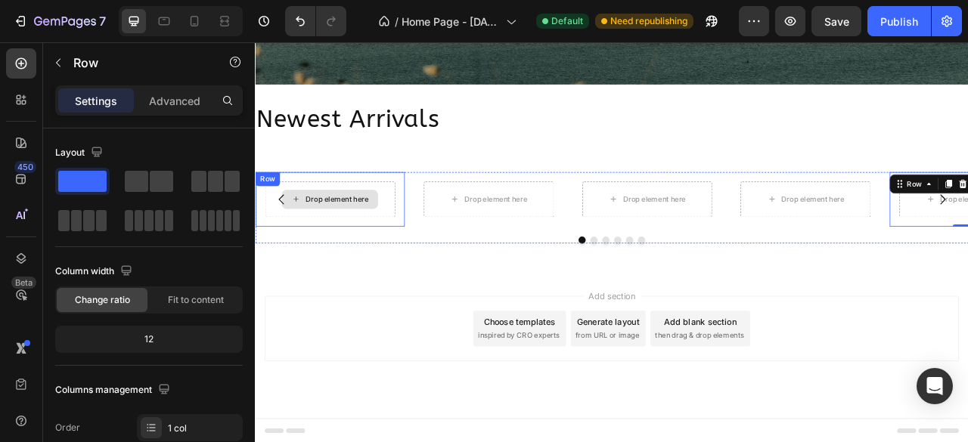
click at [426, 231] on div "Drop element here" at bounding box center [350, 242] width 166 height 45
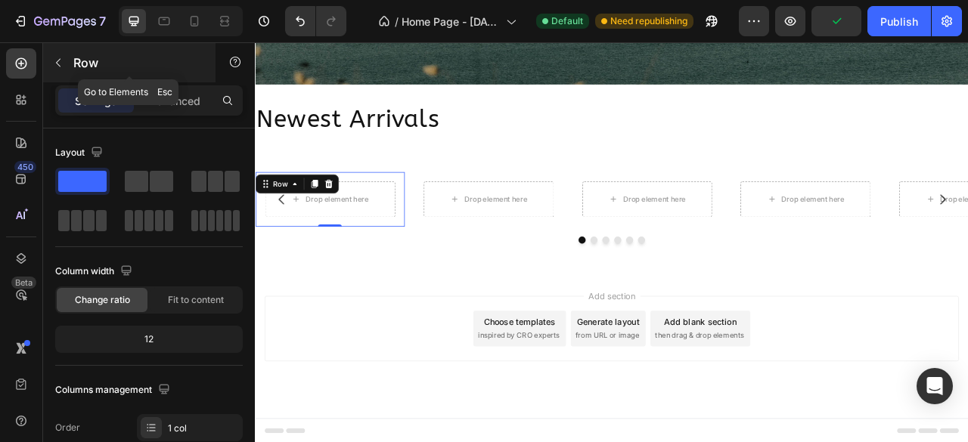
click at [62, 64] on icon "button" at bounding box center [58, 63] width 12 height 12
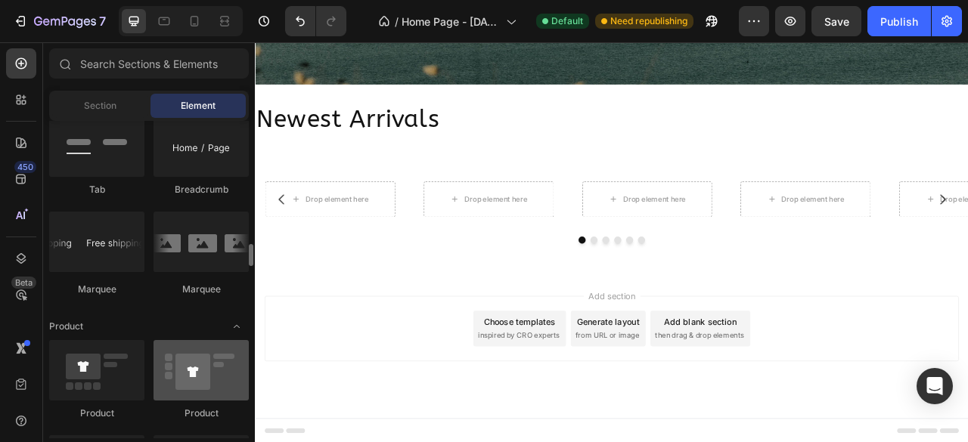
scroll to position [1814, 0]
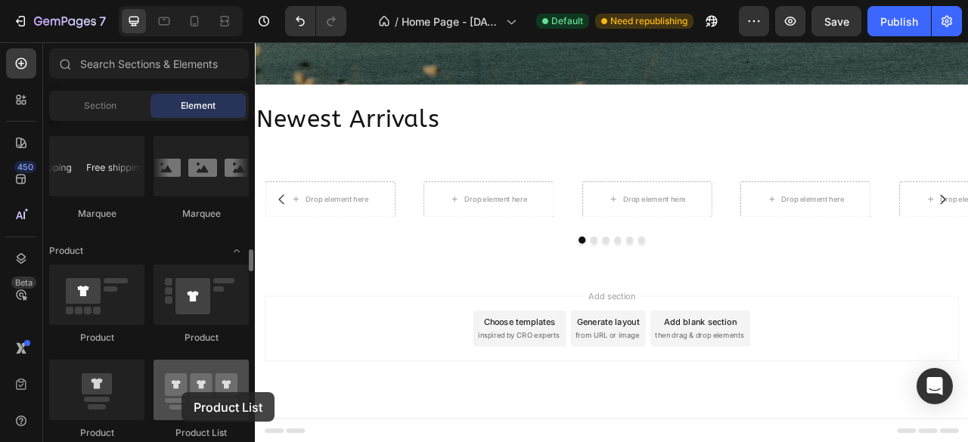
drag, startPoint x: 210, startPoint y: 383, endPoint x: 181, endPoint y: 394, distance: 31.6
click at [181, 394] on div at bounding box center [200, 390] width 95 height 60
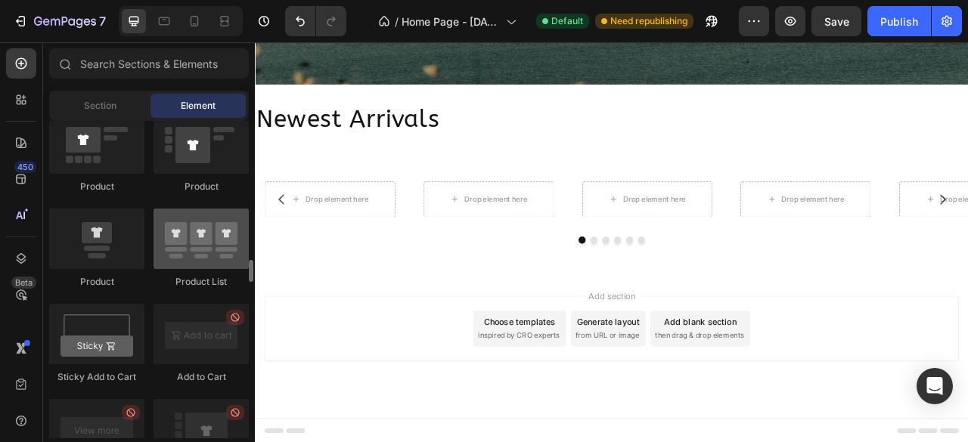
scroll to position [1890, 0]
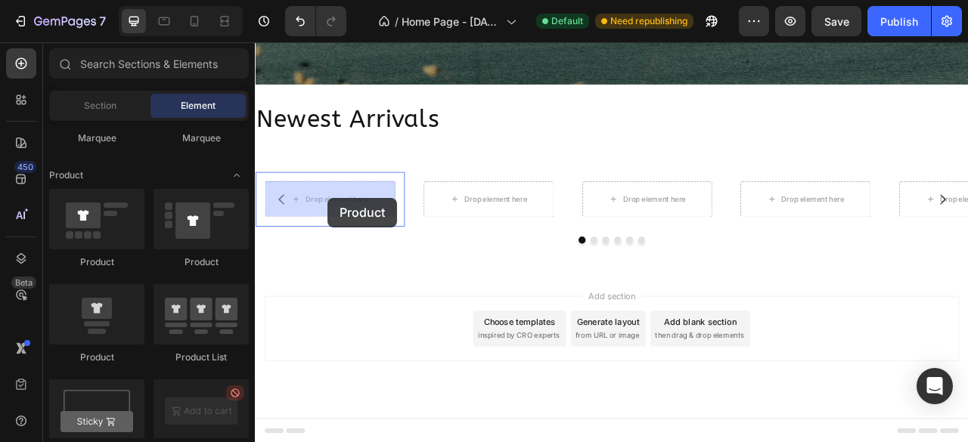
drag, startPoint x: 361, startPoint y: 371, endPoint x: 347, endPoint y: 240, distance: 131.6
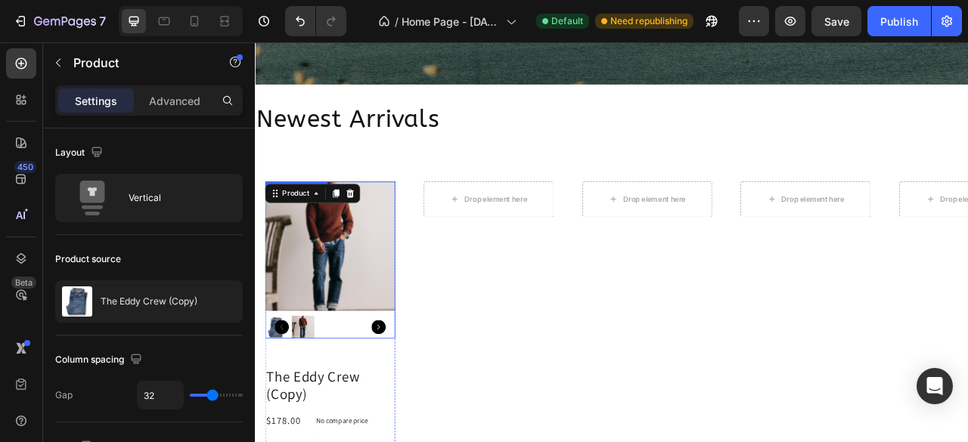
scroll to position [1384, 0]
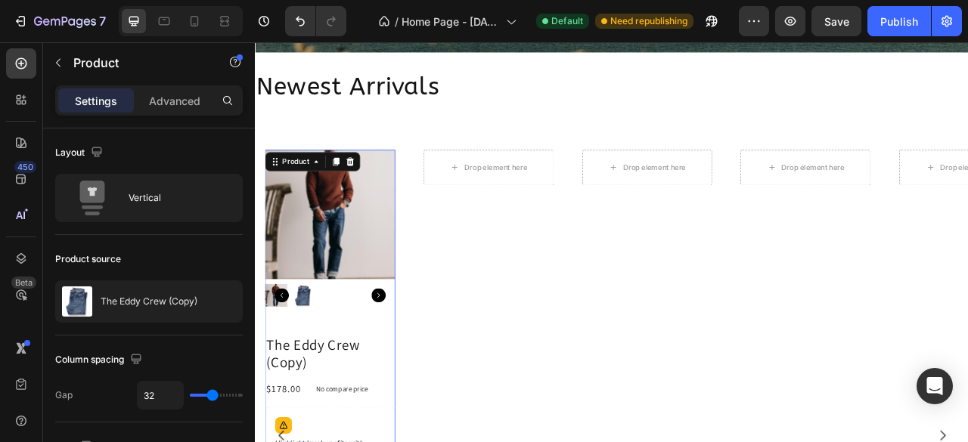
drag, startPoint x: 373, startPoint y: 194, endPoint x: 358, endPoint y: 210, distance: 21.9
click at [373, 194] on icon at bounding box center [375, 194] width 12 height 12
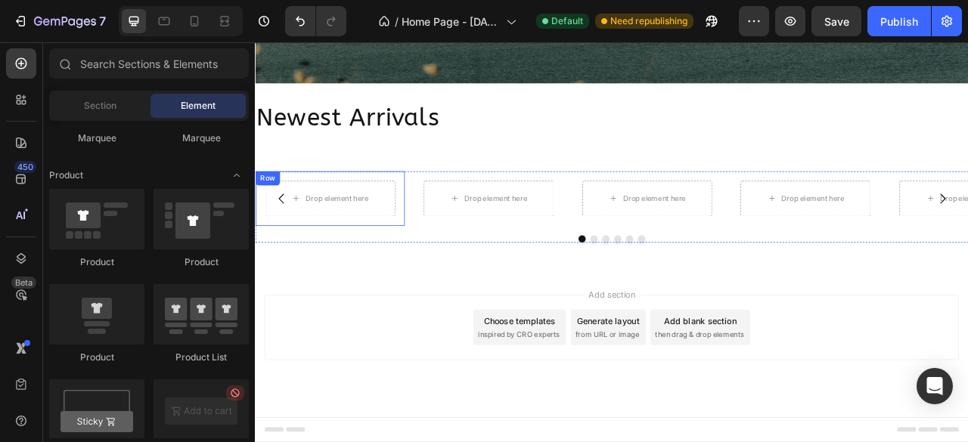
scroll to position [1343, 0]
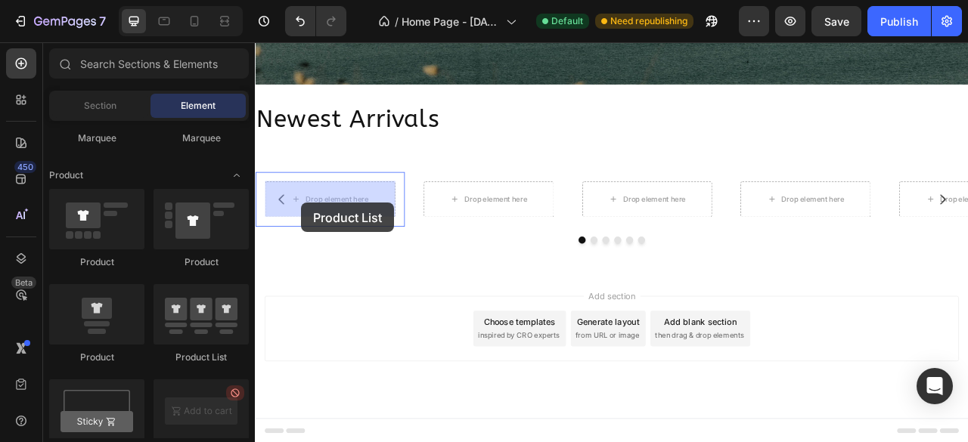
drag, startPoint x: 466, startPoint y: 341, endPoint x: 312, endPoint y: 247, distance: 179.8
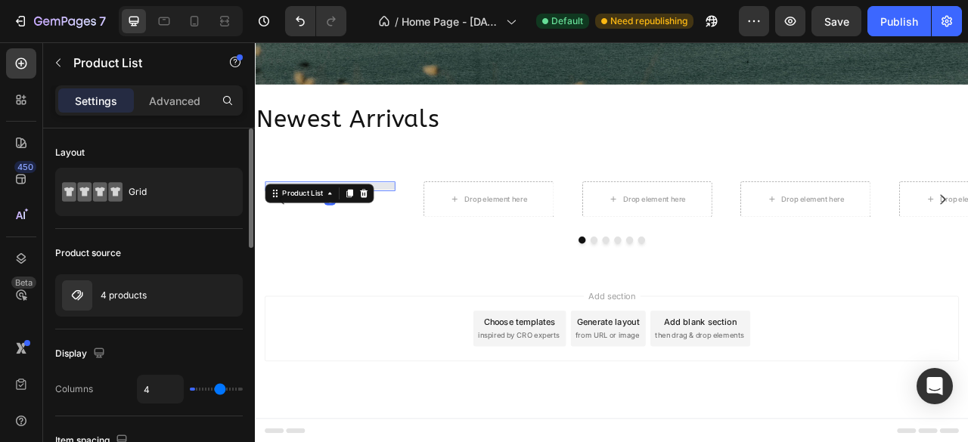
type input "1"
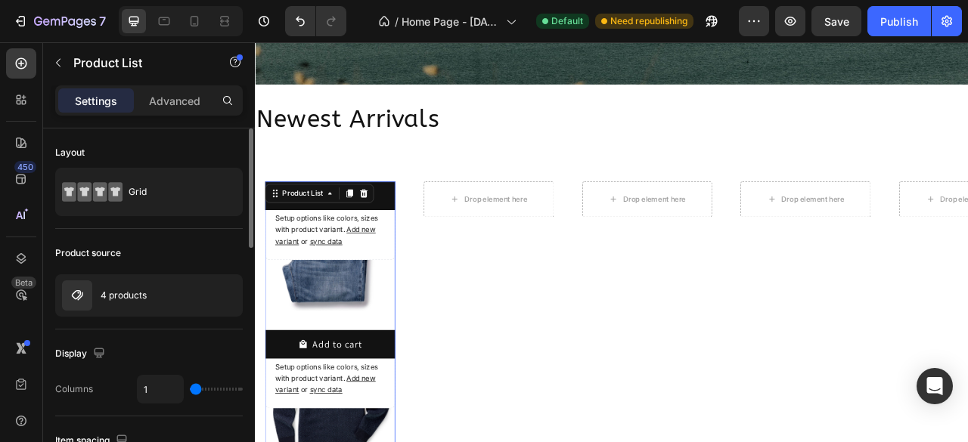
scroll to position [1384, 0]
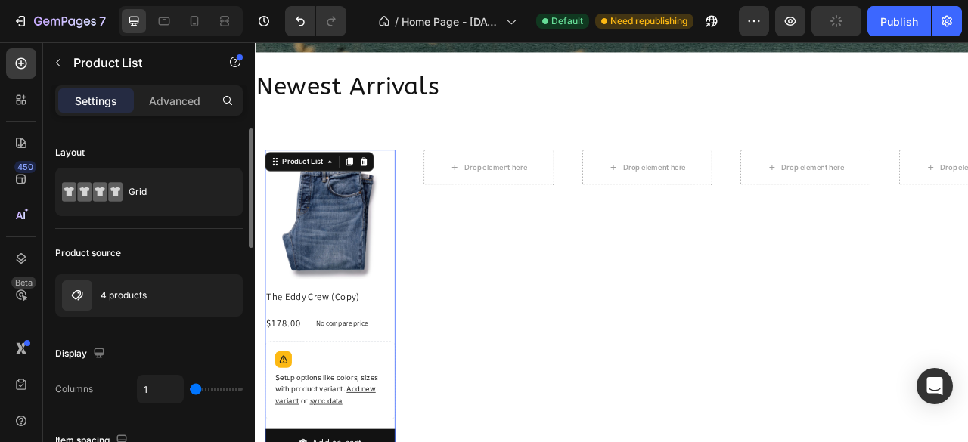
type input "1"
click at [190, 391] on input "range" at bounding box center [216, 389] width 53 height 3
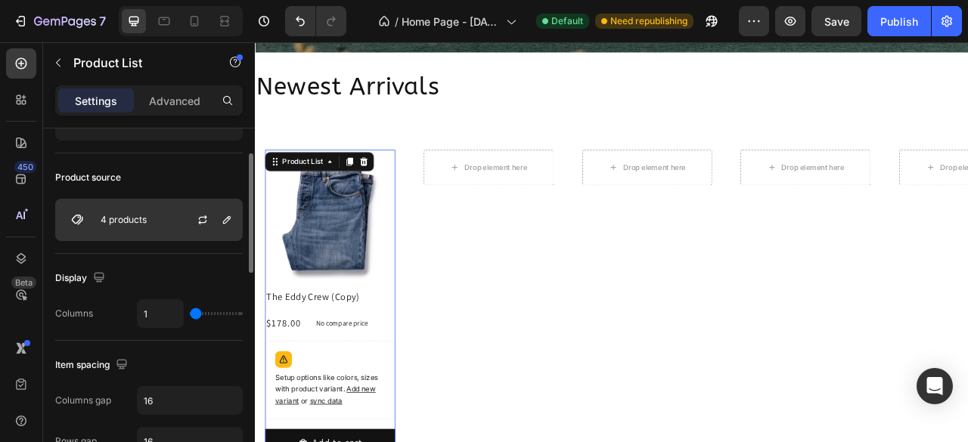
click at [173, 219] on div "4 products" at bounding box center [148, 220] width 187 height 42
click at [223, 221] on icon "button" at bounding box center [227, 220] width 8 height 8
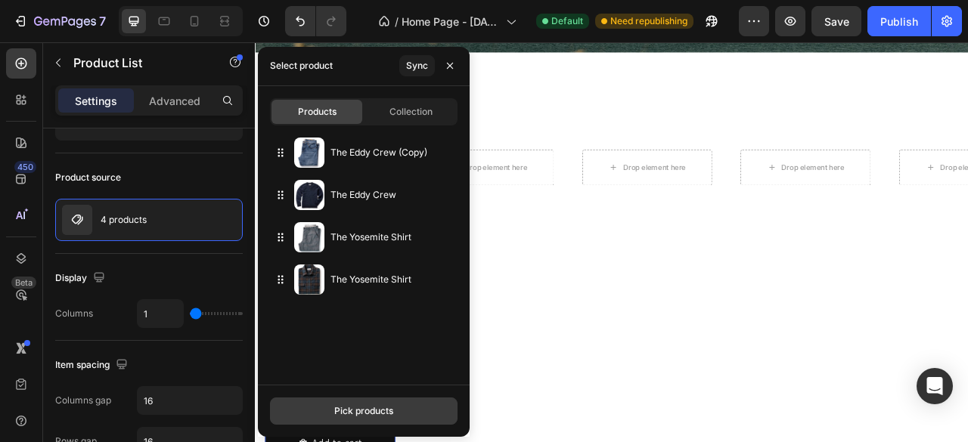
click at [354, 411] on div "Pick products" at bounding box center [363, 411] width 59 height 14
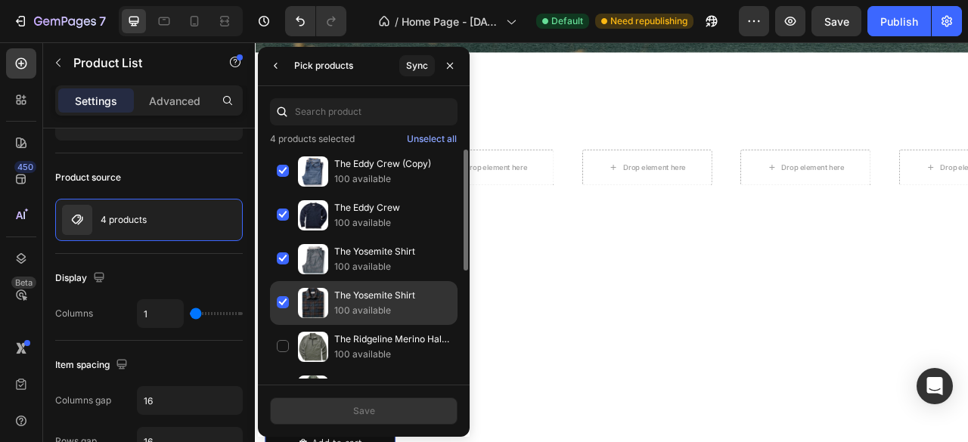
click at [287, 325] on div "The Yosemite Shirt 100 available" at bounding box center [363, 347] width 187 height 44
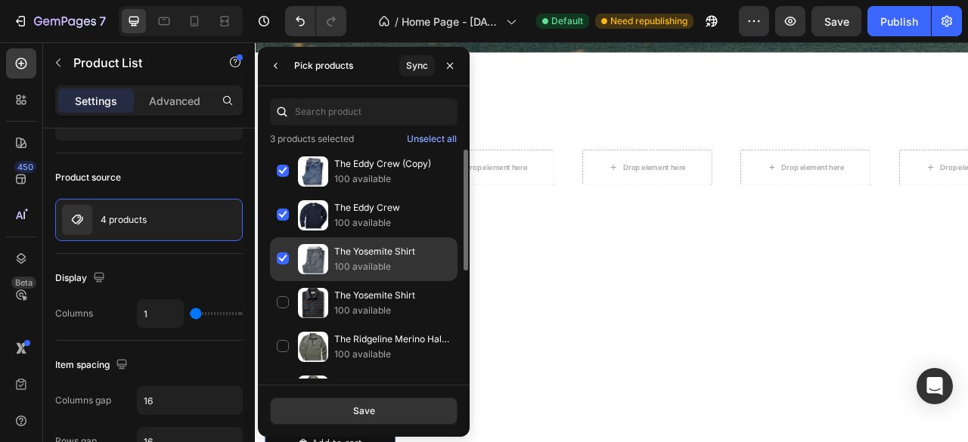
drag, startPoint x: 284, startPoint y: 258, endPoint x: 281, endPoint y: 249, distance: 9.4
click at [284, 281] on div "The Yosemite Shirt 100 available" at bounding box center [363, 303] width 187 height 44
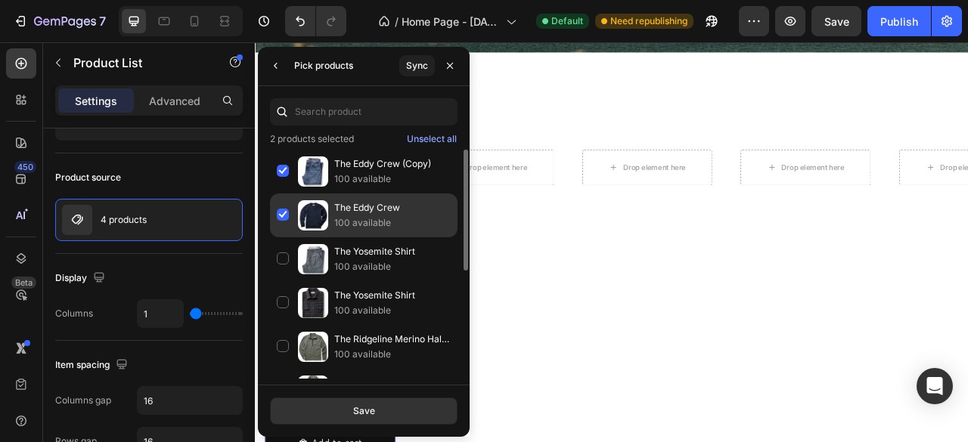
click at [284, 237] on div "The Eddy Crew 100 available" at bounding box center [363, 259] width 187 height 44
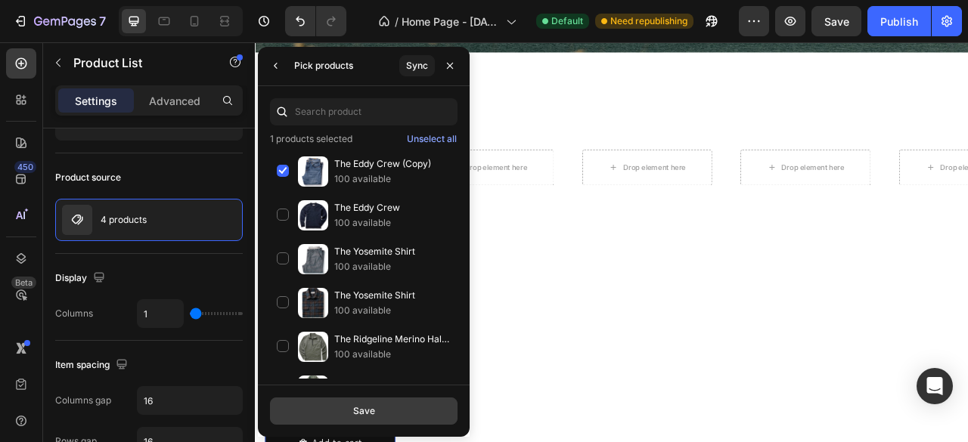
click at [368, 414] on div "Save" at bounding box center [364, 411] width 22 height 14
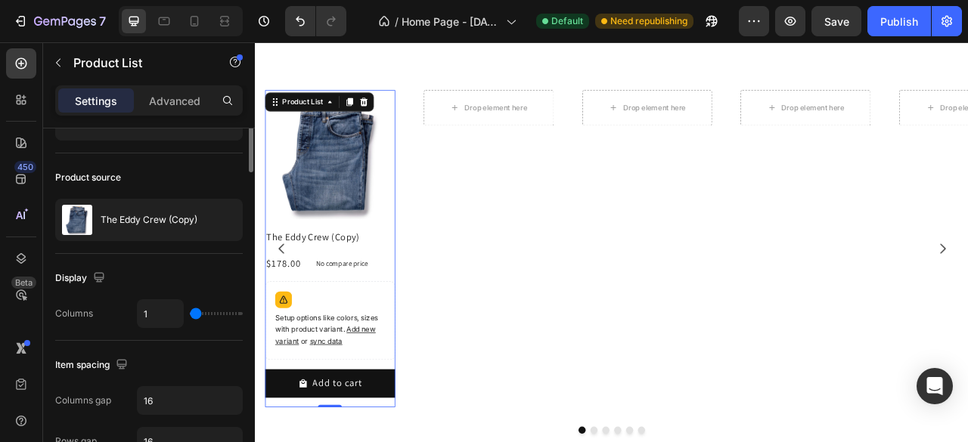
scroll to position [0, 0]
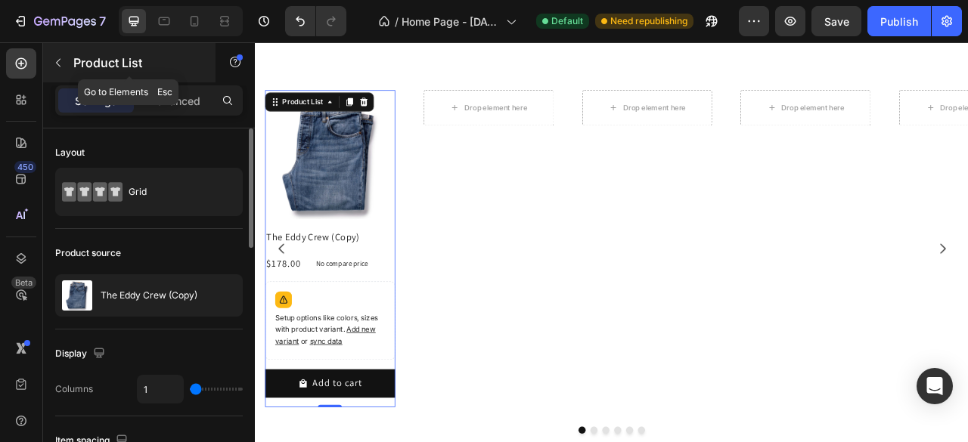
click at [70, 60] on button "button" at bounding box center [58, 63] width 24 height 24
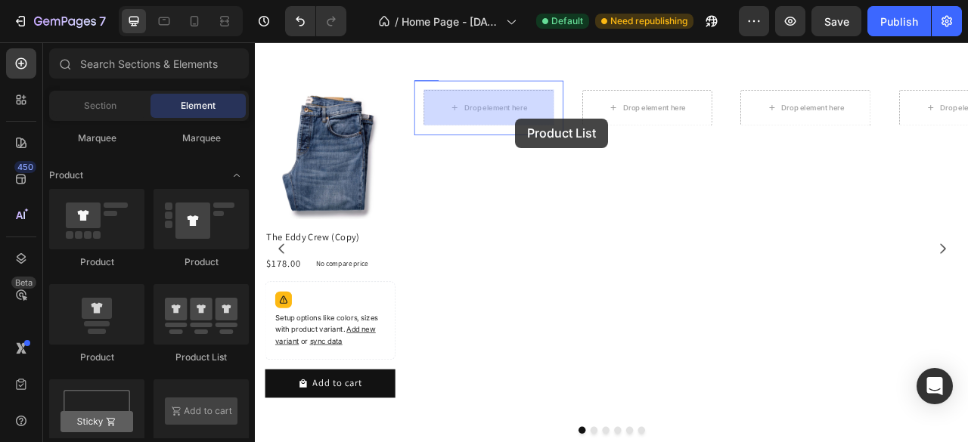
drag, startPoint x: 465, startPoint y: 371, endPoint x: 544, endPoint y: 70, distance: 311.9
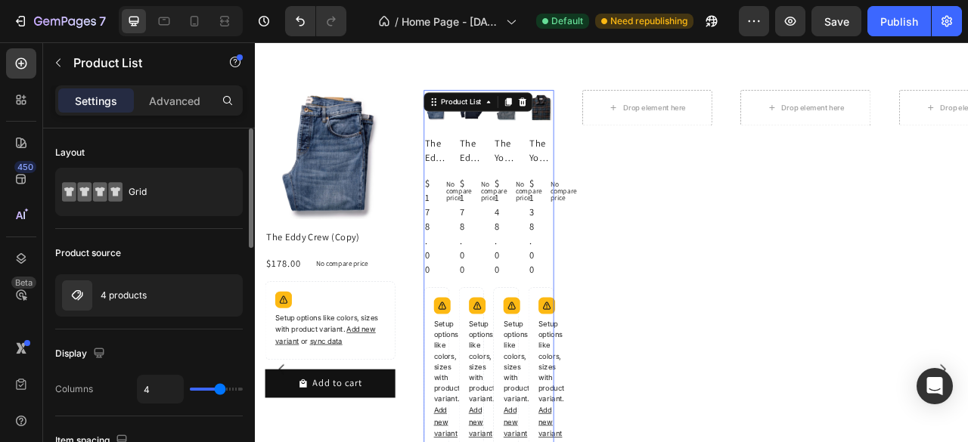
type input "1"
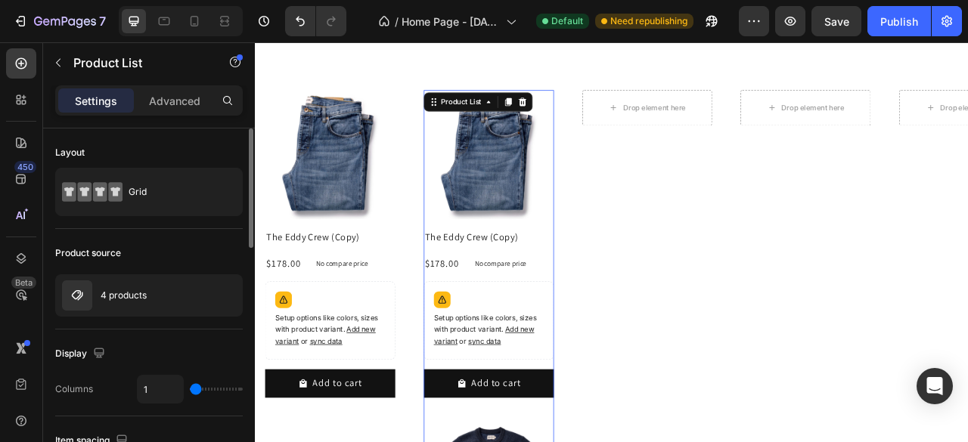
drag, startPoint x: 216, startPoint y: 389, endPoint x: 160, endPoint y: 392, distance: 56.0
type input "1"
click at [190, 391] on input "range" at bounding box center [216, 389] width 53 height 3
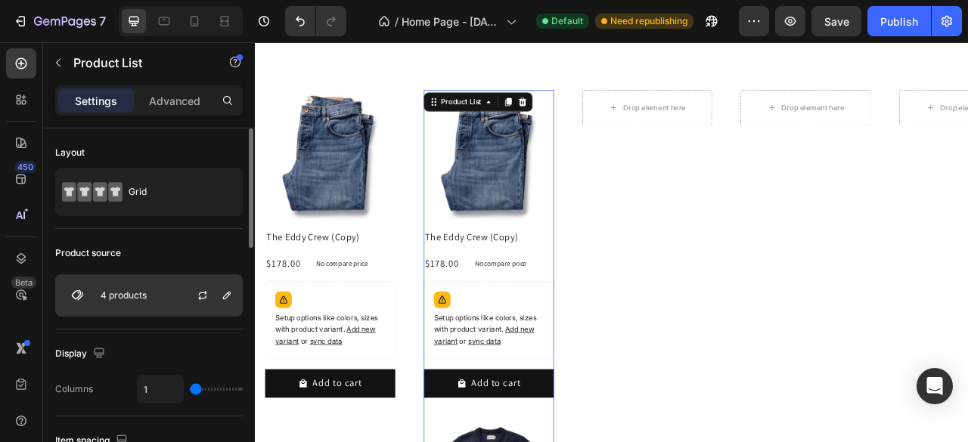
click at [165, 293] on div "4 products" at bounding box center [148, 295] width 187 height 42
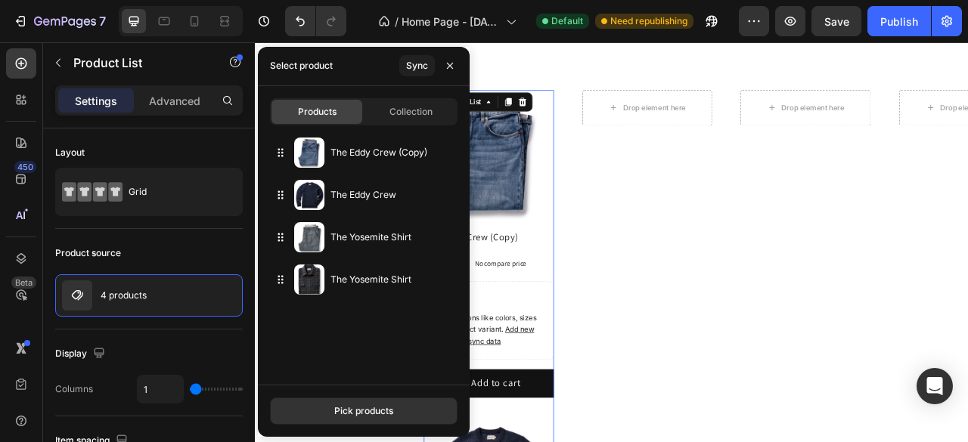
click at [334, 409] on div "Pick products" at bounding box center [363, 411] width 59 height 14
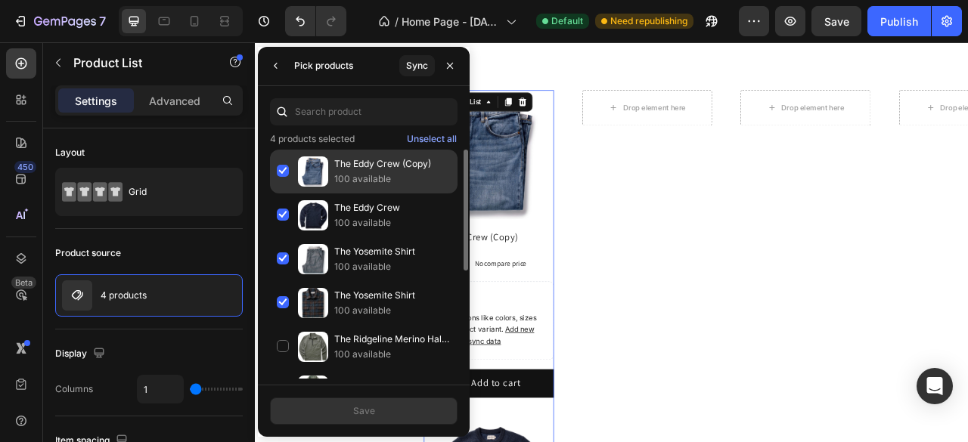
click at [284, 194] on div "The Eddy Crew (Copy) 100 available" at bounding box center [363, 216] width 187 height 44
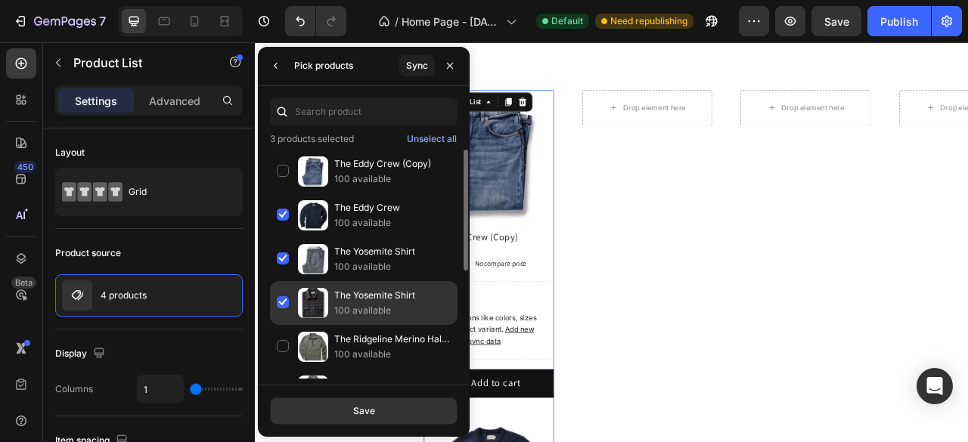
click at [284, 325] on div "The Yosemite Shirt 100 available" at bounding box center [363, 347] width 187 height 44
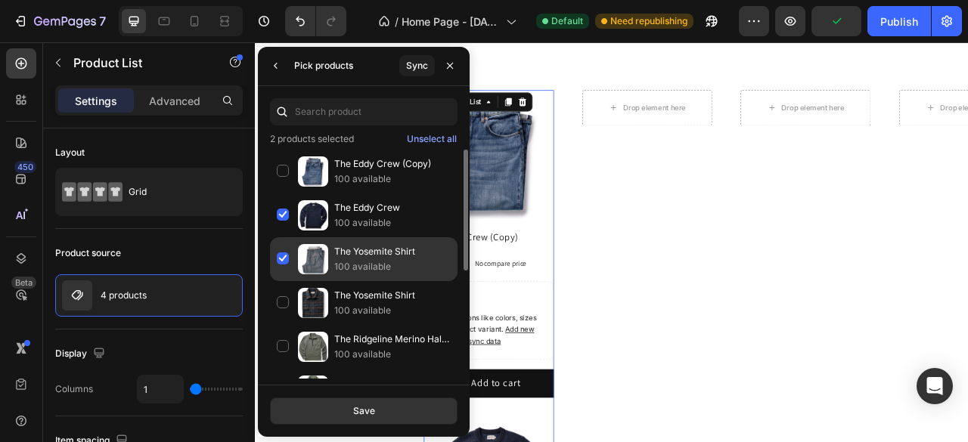
click at [284, 281] on div "The Yosemite Shirt 100 available" at bounding box center [363, 303] width 187 height 44
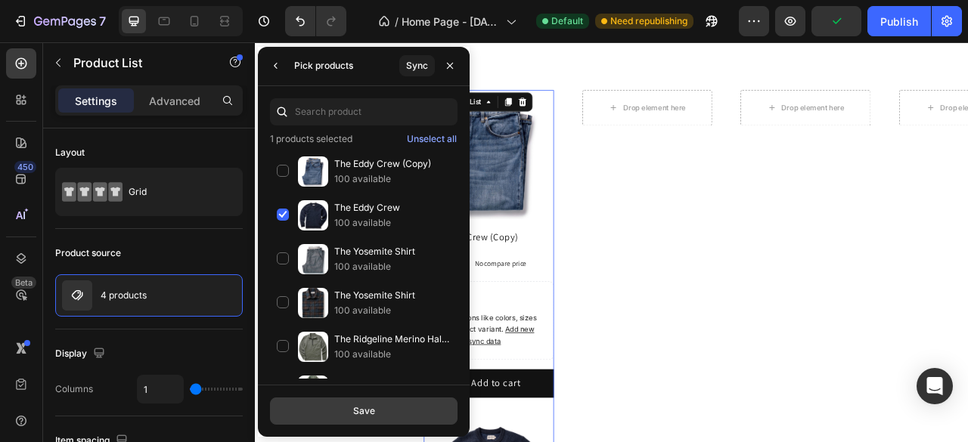
click at [359, 411] on div "Save" at bounding box center [364, 411] width 22 height 14
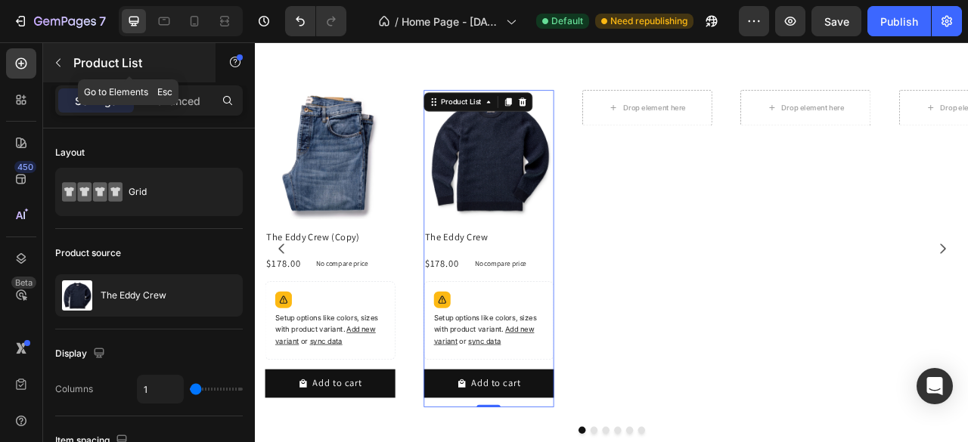
click at [63, 65] on icon "button" at bounding box center [58, 63] width 12 height 12
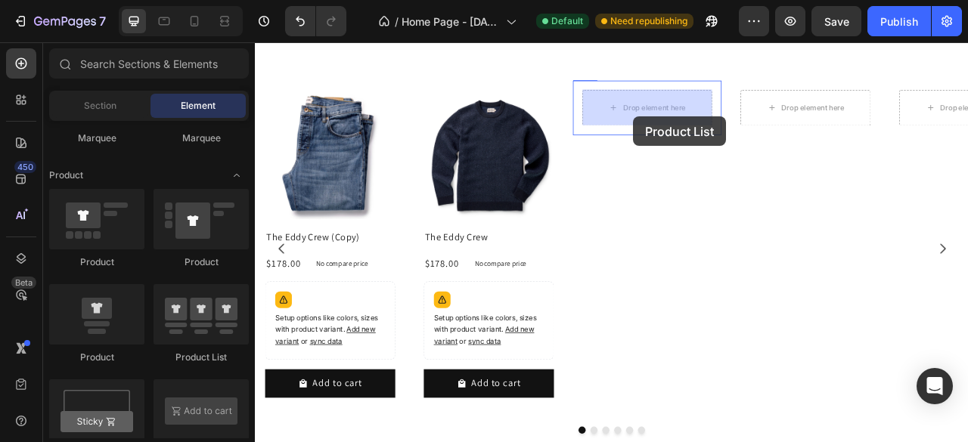
drag, startPoint x: 454, startPoint y: 373, endPoint x: 736, endPoint y: 137, distance: 367.6
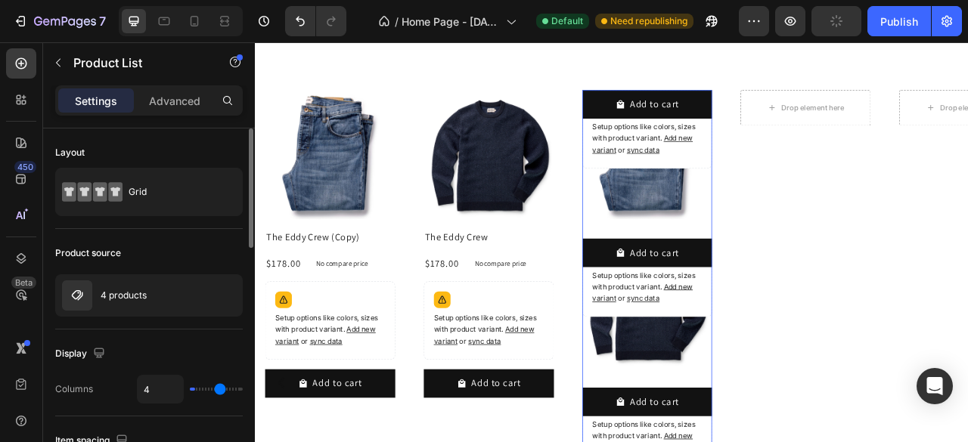
type input "1"
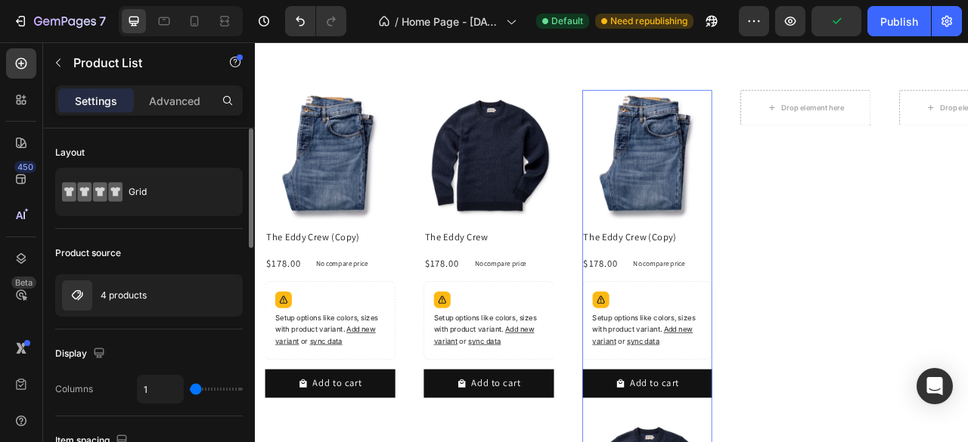
drag, startPoint x: 191, startPoint y: 390, endPoint x: 166, endPoint y: 390, distance: 24.9
type input "1"
click at [190, 390] on input "range" at bounding box center [216, 389] width 53 height 3
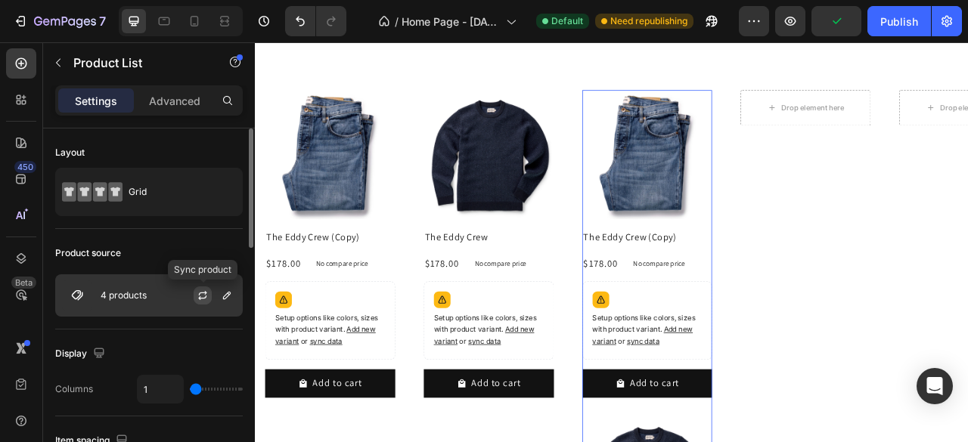
click at [201, 297] on icon "button" at bounding box center [202, 298] width 8 height 5
click at [130, 302] on div "4 products" at bounding box center [148, 295] width 187 height 42
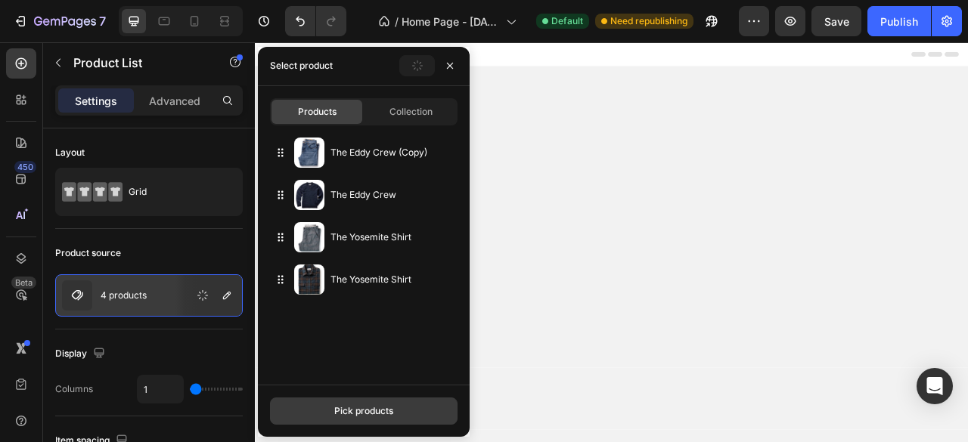
scroll to position [1459, 0]
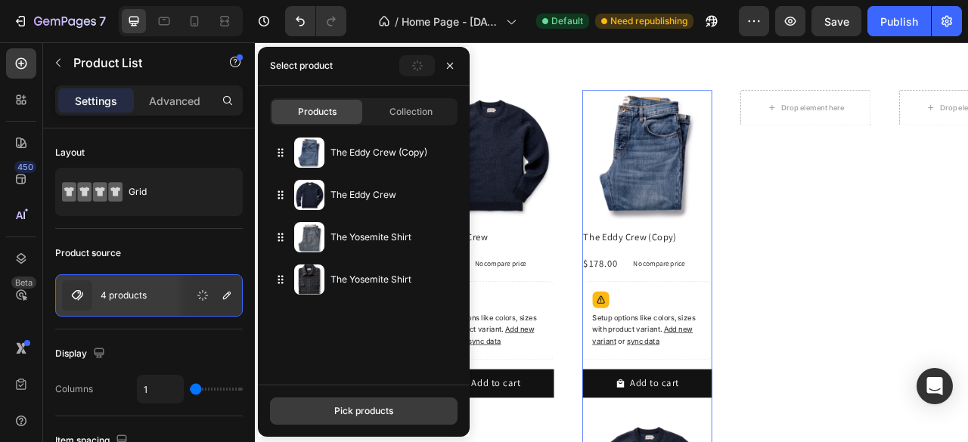
click at [354, 411] on div "Pick products" at bounding box center [363, 411] width 59 height 14
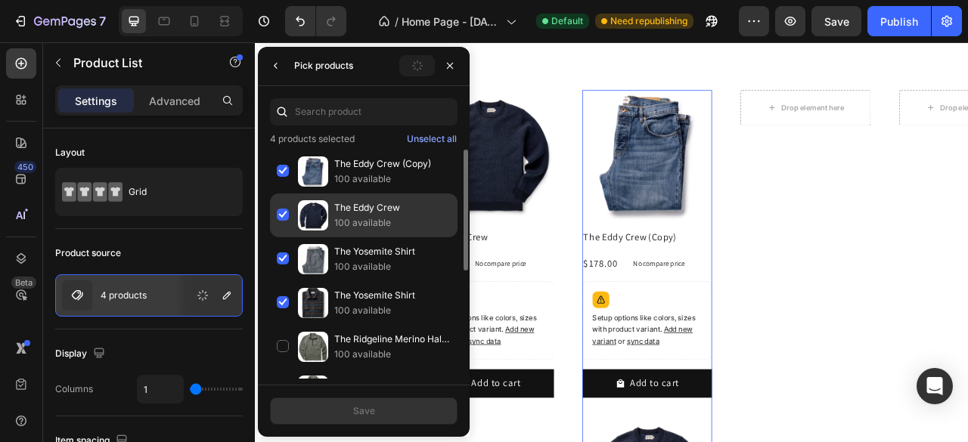
click at [284, 237] on div "The Eddy Crew 100 available" at bounding box center [363, 259] width 187 height 44
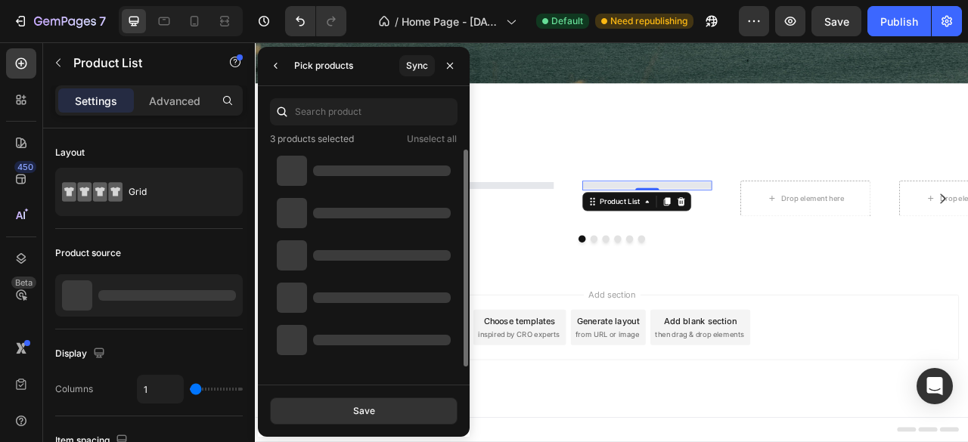
scroll to position [1343, 0]
click at [281, 175] on div at bounding box center [292, 171] width 30 height 30
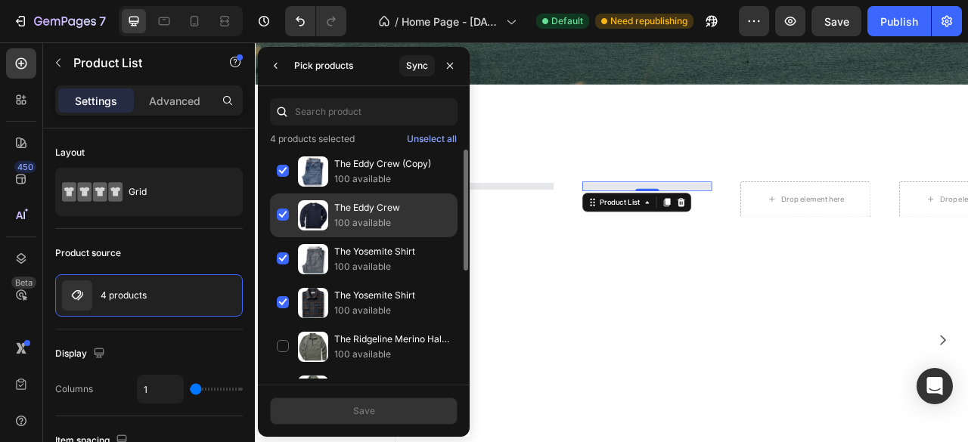
click at [284, 237] on div "The Eddy Crew 100 available" at bounding box center [363, 259] width 187 height 44
click at [283, 194] on div "The Eddy Crew (Copy) 100 available" at bounding box center [363, 216] width 187 height 44
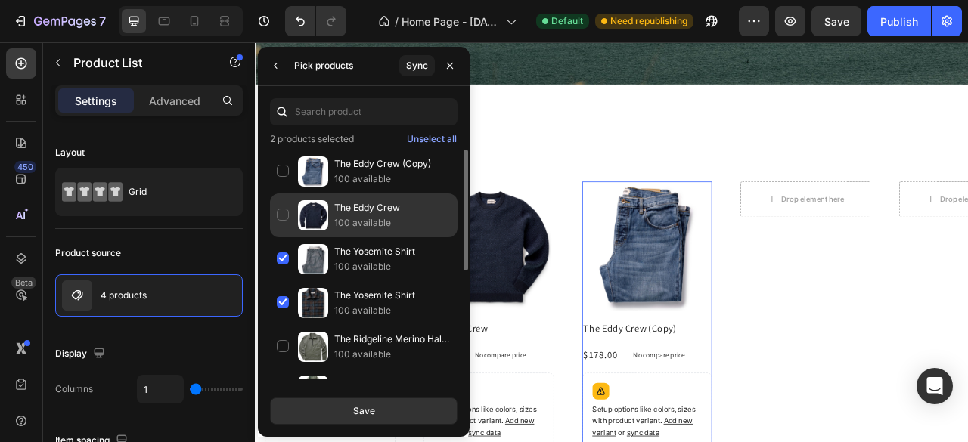
scroll to position [1459, 0]
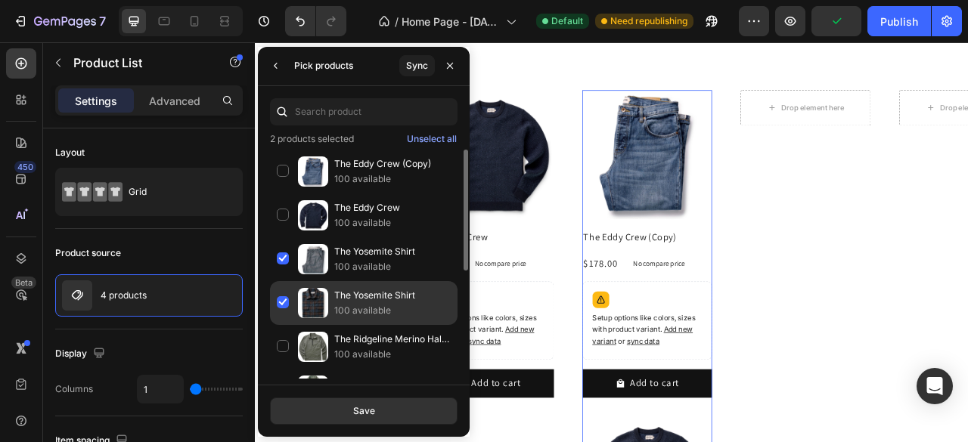
click at [283, 325] on div "The Yosemite Shirt 100 available" at bounding box center [363, 347] width 187 height 44
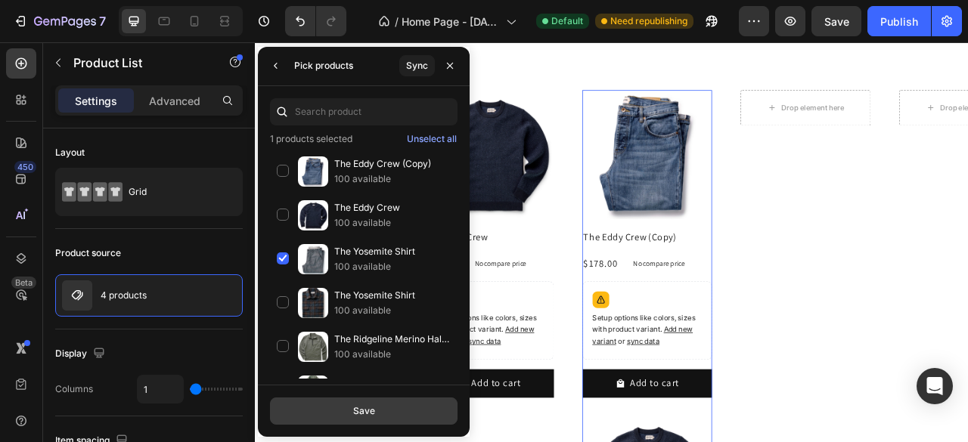
click at [367, 407] on div "Save" at bounding box center [364, 411] width 22 height 14
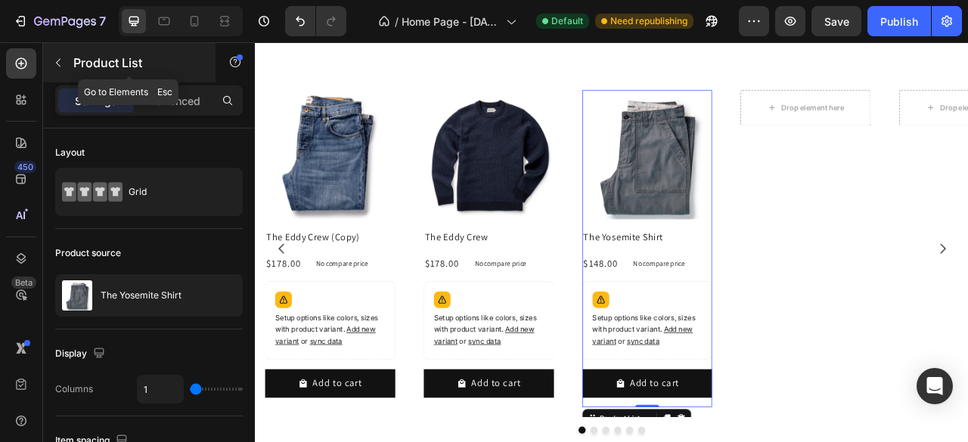
click at [60, 61] on icon "button" at bounding box center [58, 63] width 12 height 12
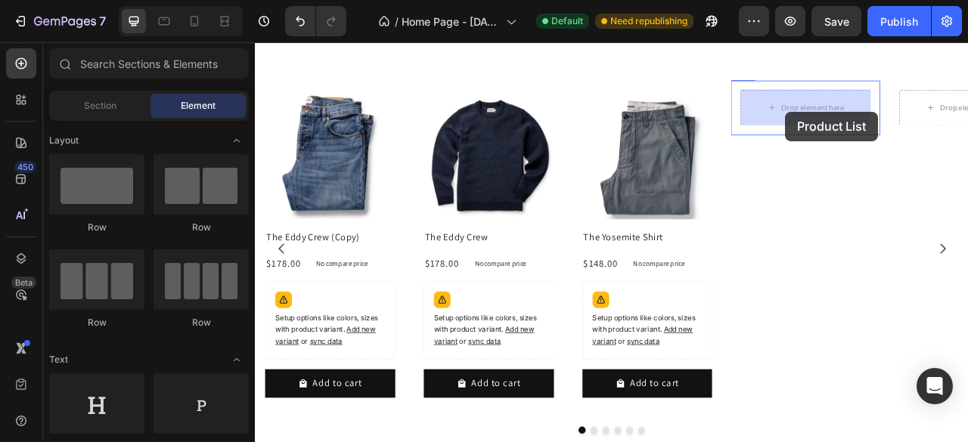
drag, startPoint x: 462, startPoint y: 359, endPoint x: 531, endPoint y: 535, distance: 188.7
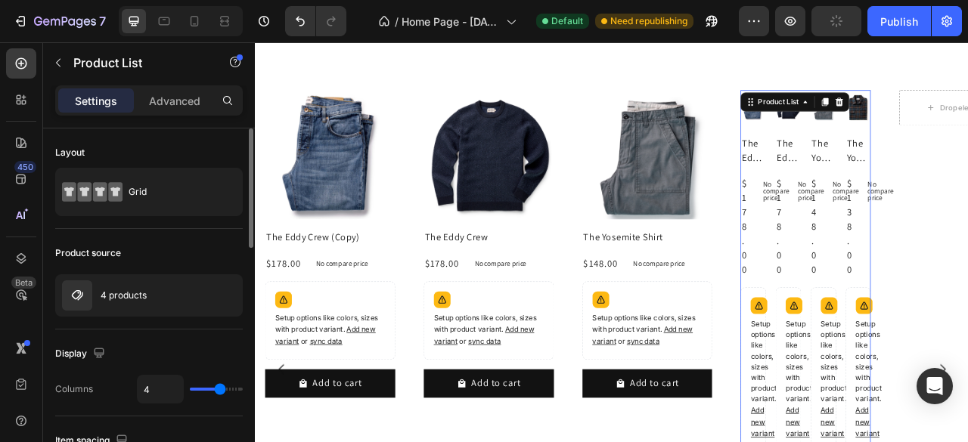
type input "1"
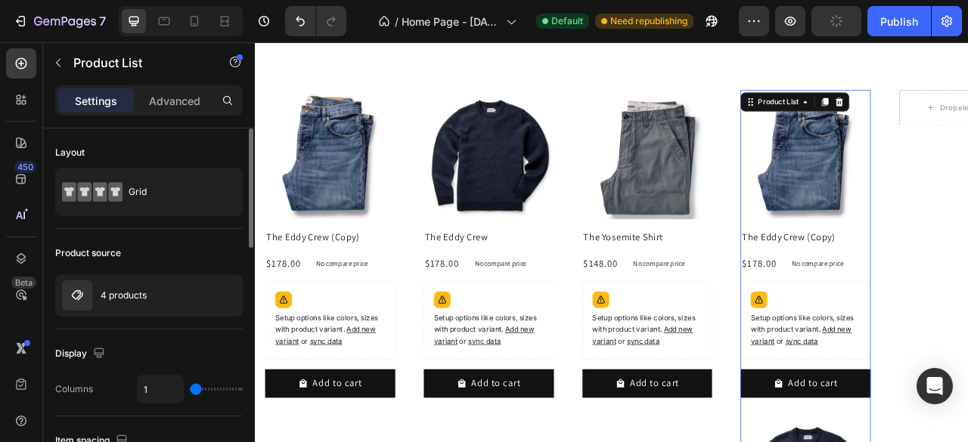
drag, startPoint x: 218, startPoint y: 392, endPoint x: 154, endPoint y: 389, distance: 64.3
type input "1"
click at [190, 389] on input "range" at bounding box center [216, 389] width 53 height 3
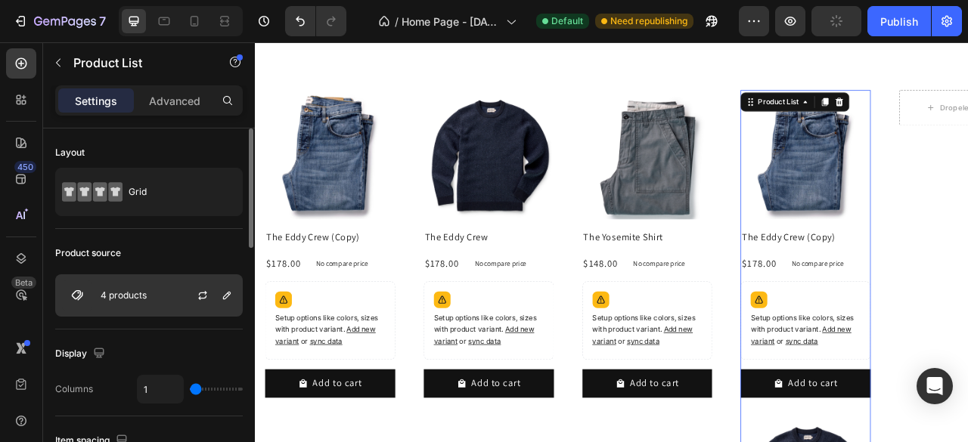
click at [158, 297] on div "4 products" at bounding box center [148, 295] width 187 height 42
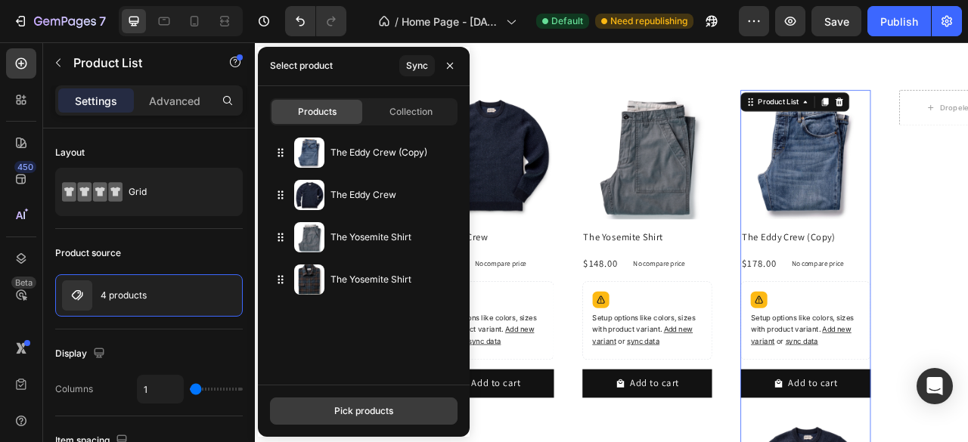
click at [383, 412] on div "Pick products" at bounding box center [363, 411] width 59 height 14
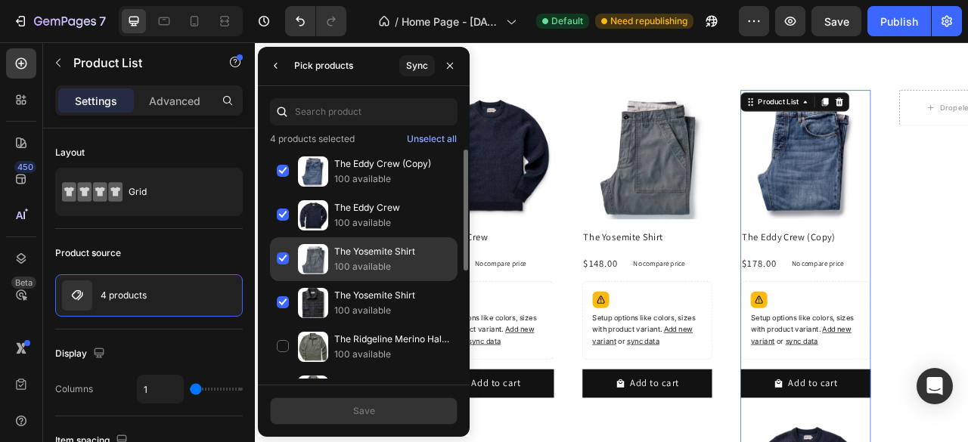
click at [284, 281] on div "The Yosemite Shirt 100 available" at bounding box center [363, 303] width 187 height 44
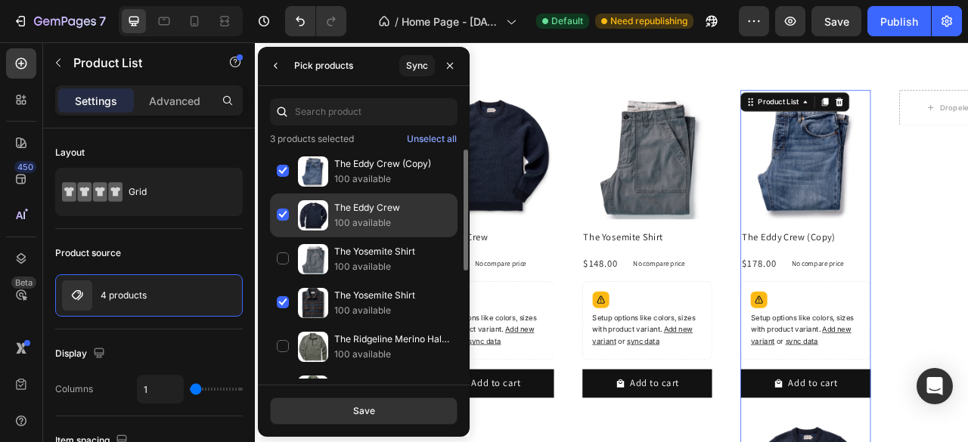
click at [282, 237] on div "The Eddy Crew 100 available" at bounding box center [363, 259] width 187 height 44
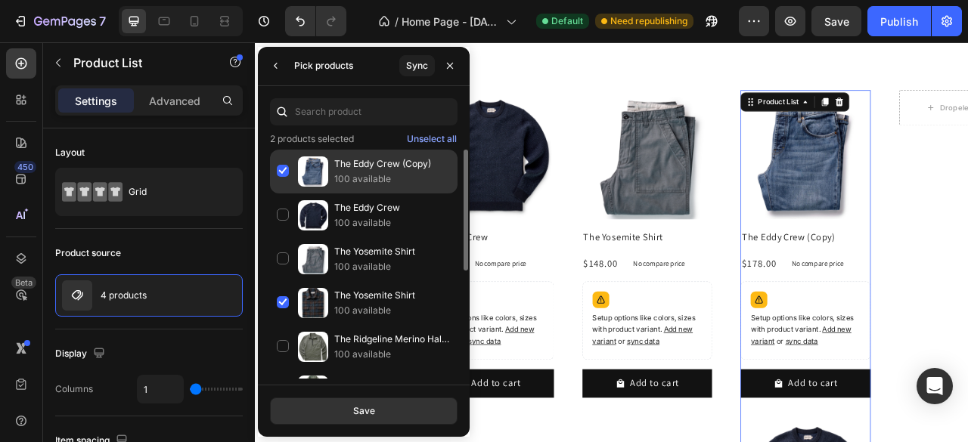
click at [278, 194] on div "The Eddy Crew (Copy) 100 available" at bounding box center [363, 216] width 187 height 44
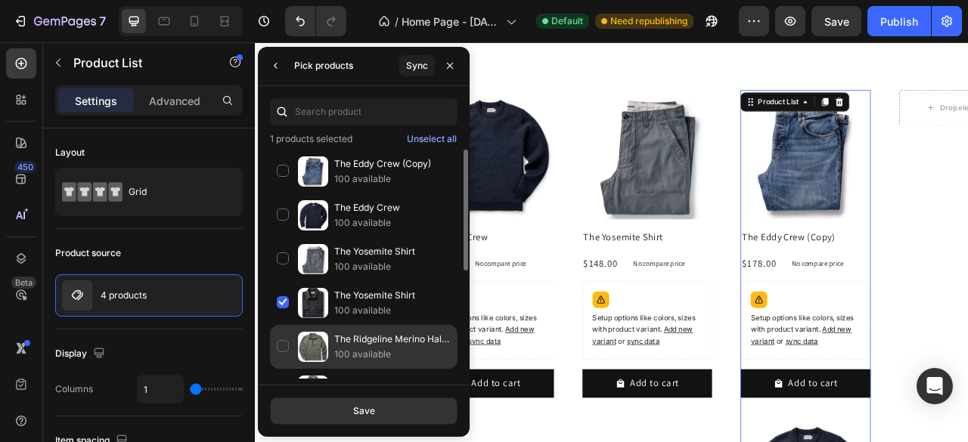
click at [284, 369] on div "The Ridgeline Merino Half Zip in Field Olive 100 available" at bounding box center [363, 391] width 187 height 44
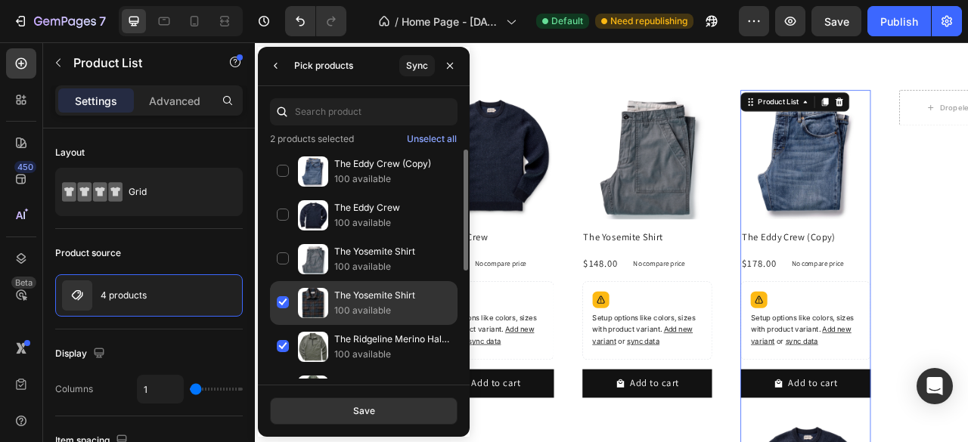
click at [283, 325] on div "The Yosemite Shirt 100 available" at bounding box center [363, 347] width 187 height 44
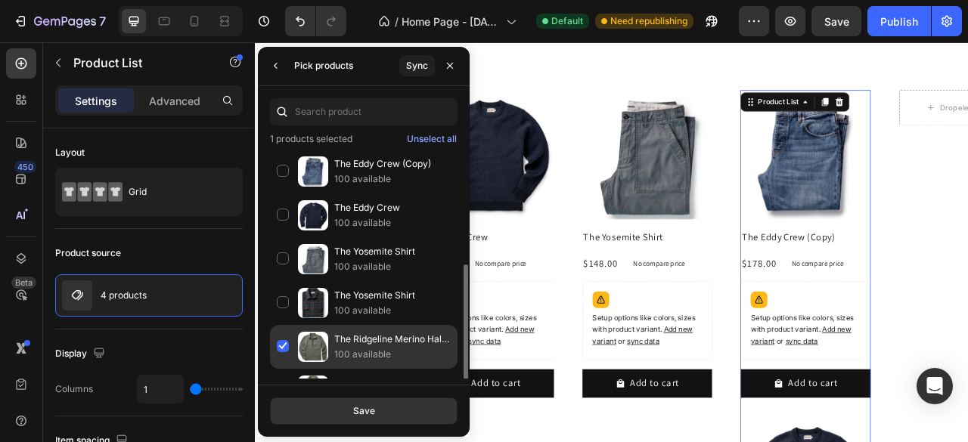
scroll to position [151, 0]
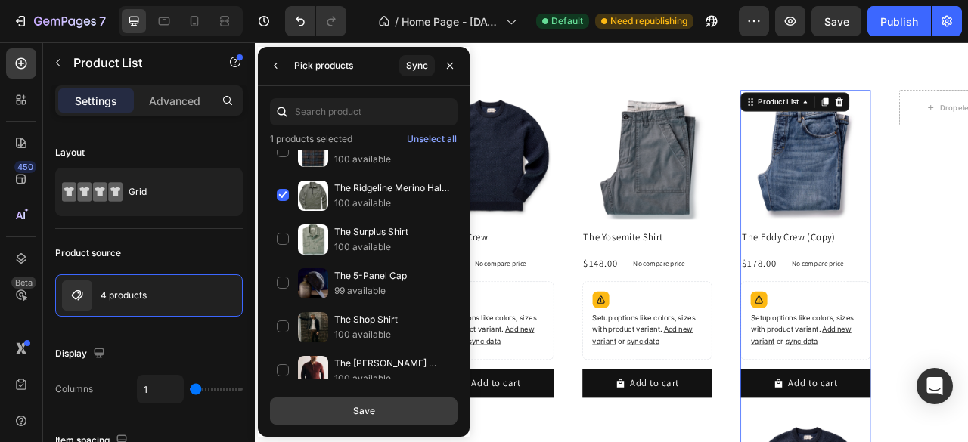
click at [360, 403] on button "Save" at bounding box center [363, 411] width 187 height 27
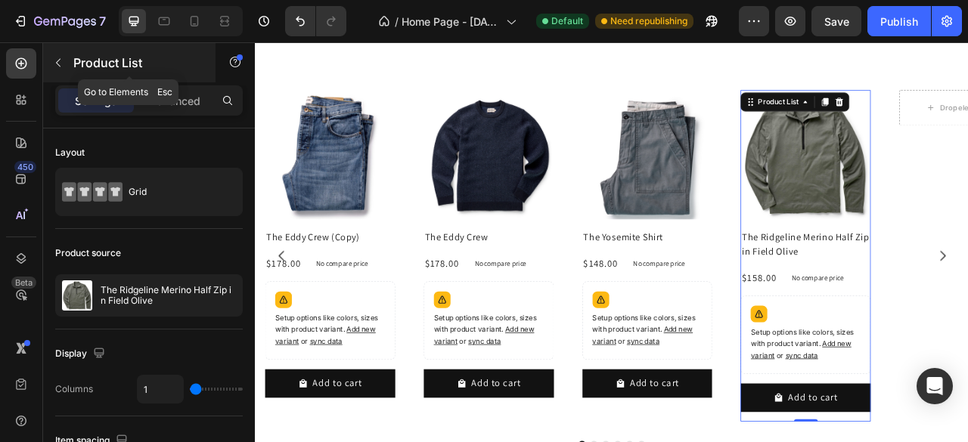
click at [61, 57] on icon "button" at bounding box center [58, 63] width 12 height 12
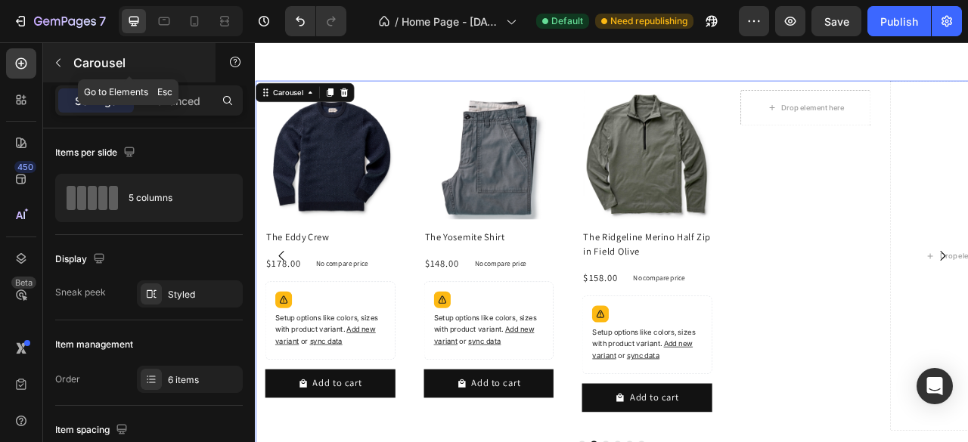
click at [62, 63] on icon "button" at bounding box center [58, 63] width 12 height 12
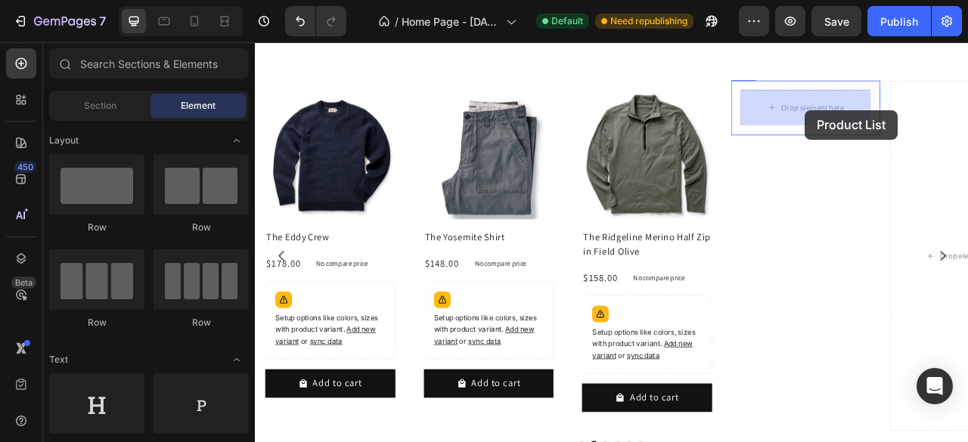
drag, startPoint x: 445, startPoint y: 355, endPoint x: 954, endPoint y: 129, distance: 556.8
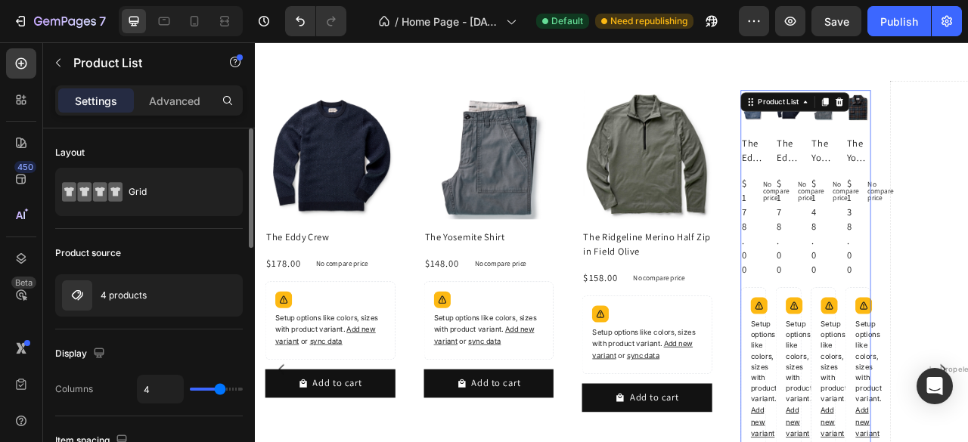
type input "1"
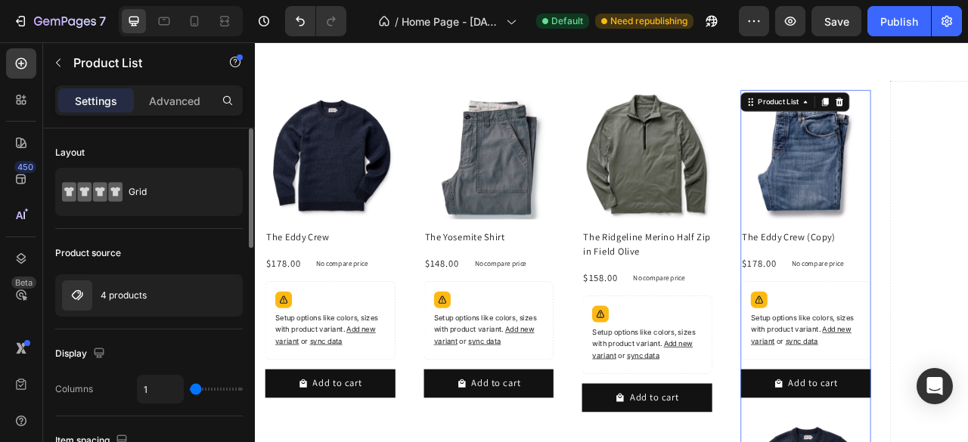
drag, startPoint x: 215, startPoint y: 387, endPoint x: 165, endPoint y: 383, distance: 50.8
type input "1"
click at [190, 388] on input "range" at bounding box center [216, 389] width 53 height 3
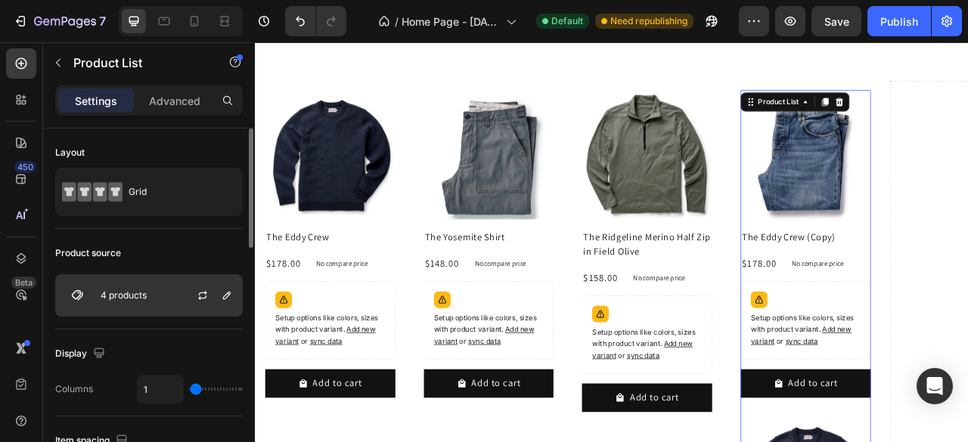
click at [150, 277] on div "4 products" at bounding box center [148, 295] width 187 height 42
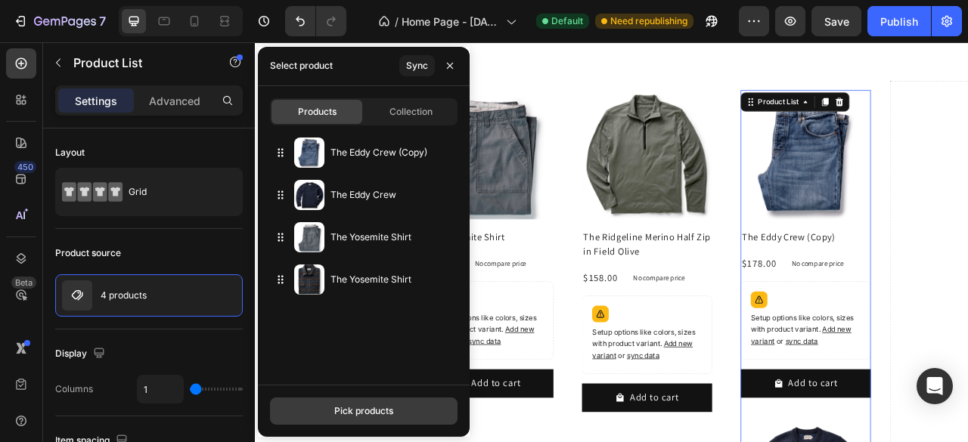
click at [363, 407] on div "Pick products" at bounding box center [363, 411] width 59 height 14
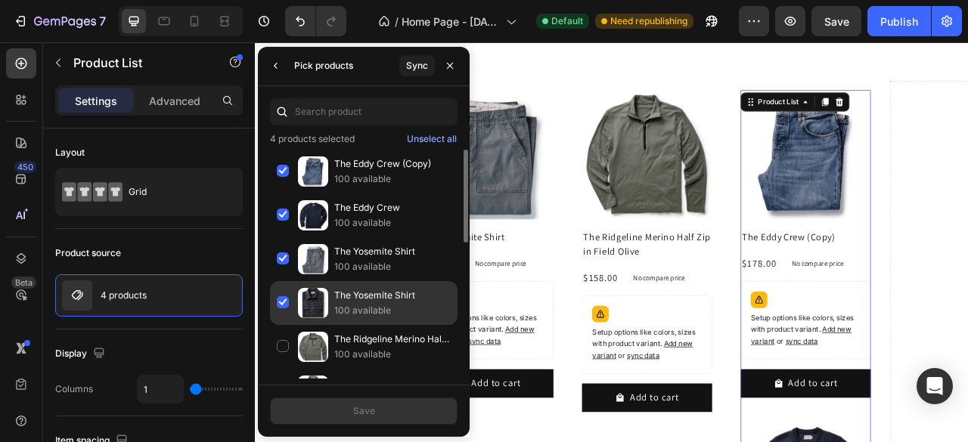
click at [281, 325] on div "The Yosemite Shirt 100 available" at bounding box center [363, 347] width 187 height 44
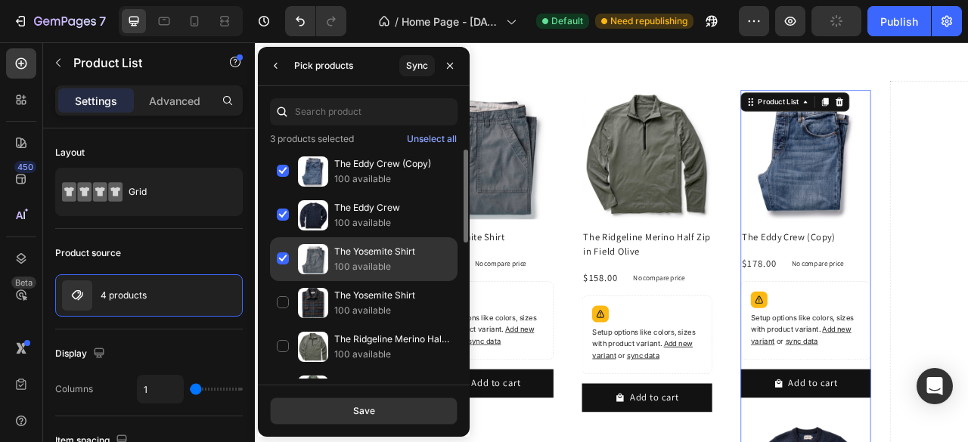
click at [280, 281] on div "The Yosemite Shirt 100 available" at bounding box center [363, 303] width 187 height 44
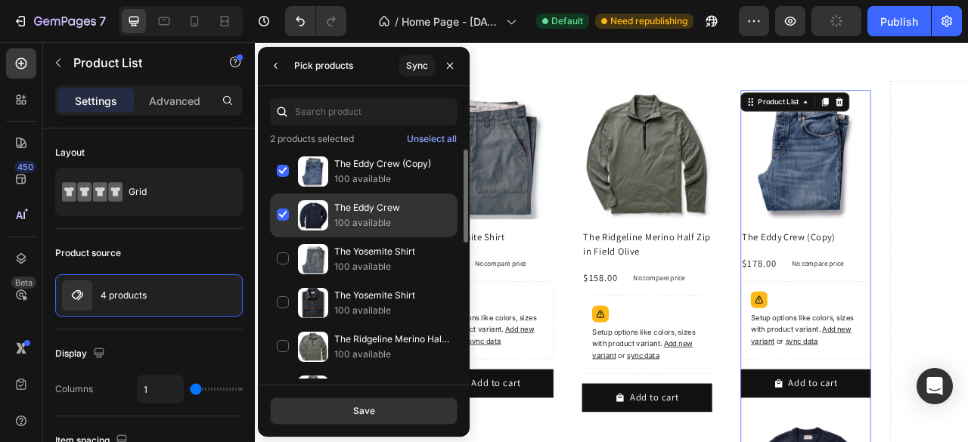
click at [281, 237] on div "The Eddy Crew 100 available" at bounding box center [363, 259] width 187 height 44
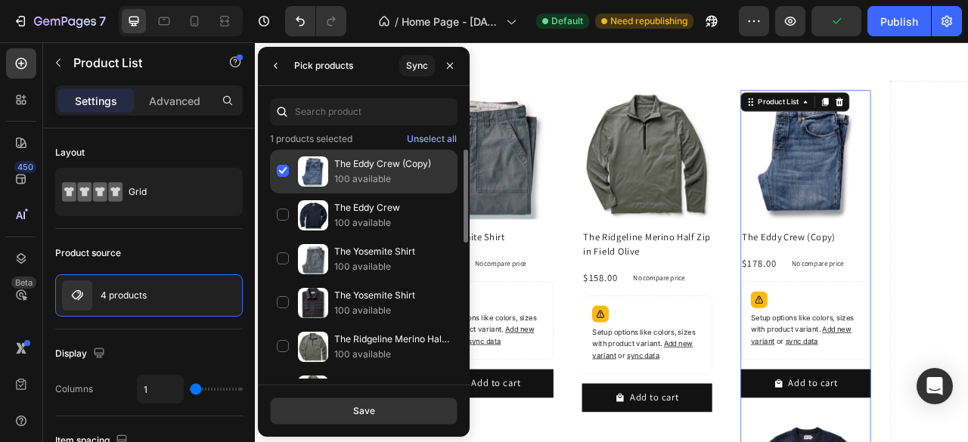
click at [282, 194] on div "The Eddy Crew (Copy) 100 available" at bounding box center [363, 216] width 187 height 44
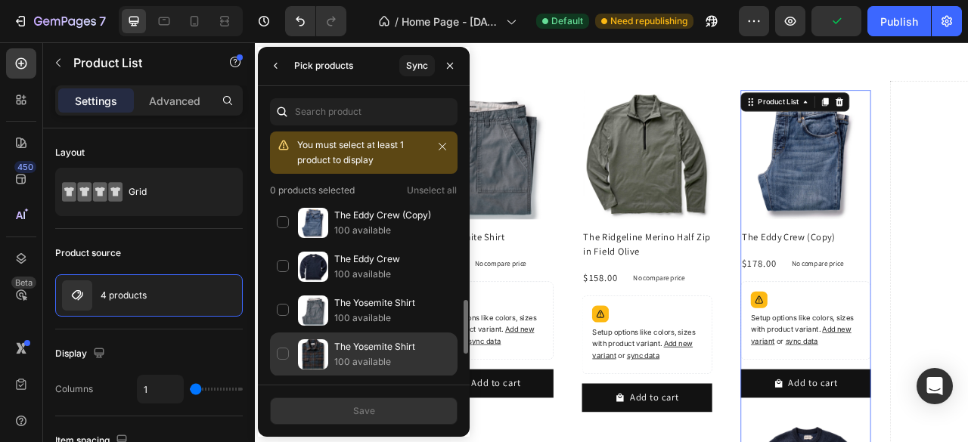
scroll to position [76, 0]
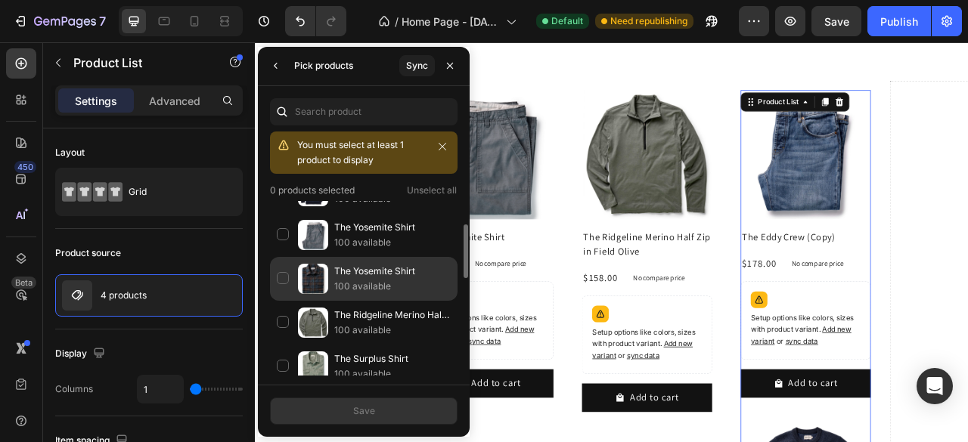
click at [284, 301] on div "The Yosemite Shirt 100 available" at bounding box center [363, 323] width 187 height 44
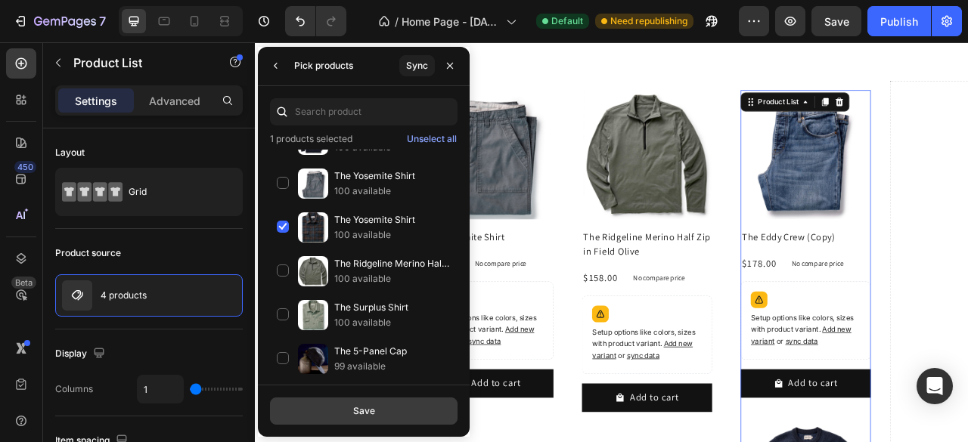
click at [361, 419] on button "Save" at bounding box center [363, 411] width 187 height 27
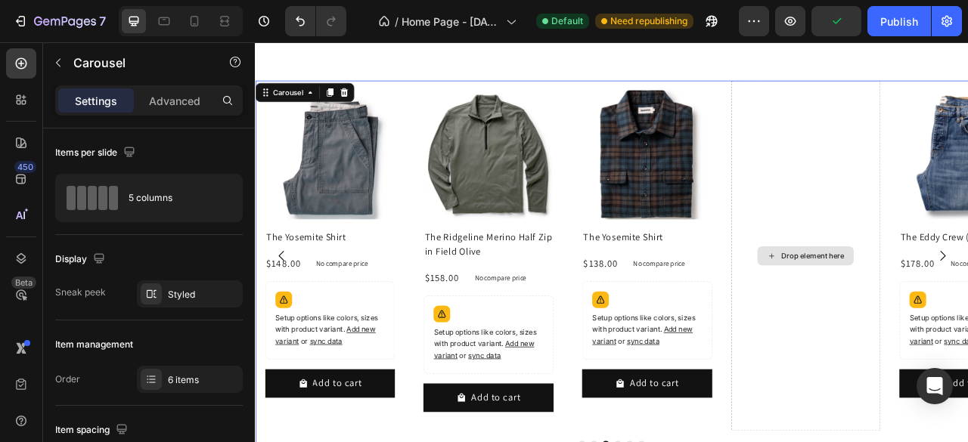
click at [965, 312] on div "Drop element here" at bounding box center [964, 314] width 80 height 12
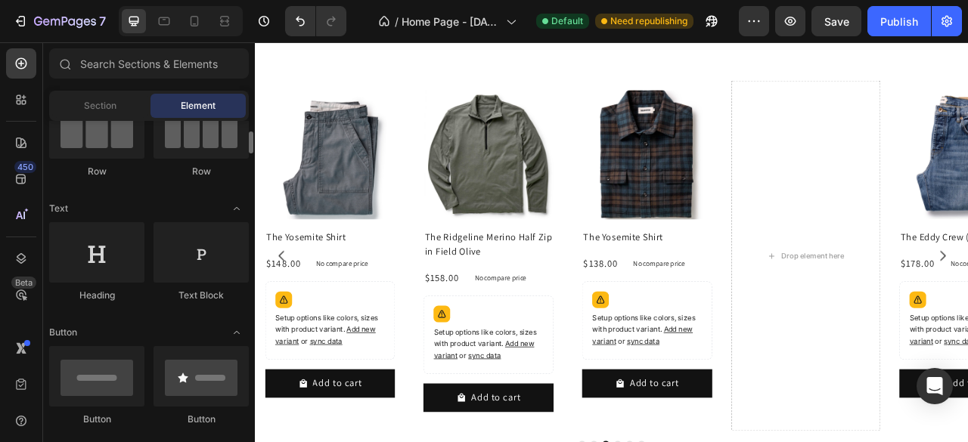
scroll to position [0, 0]
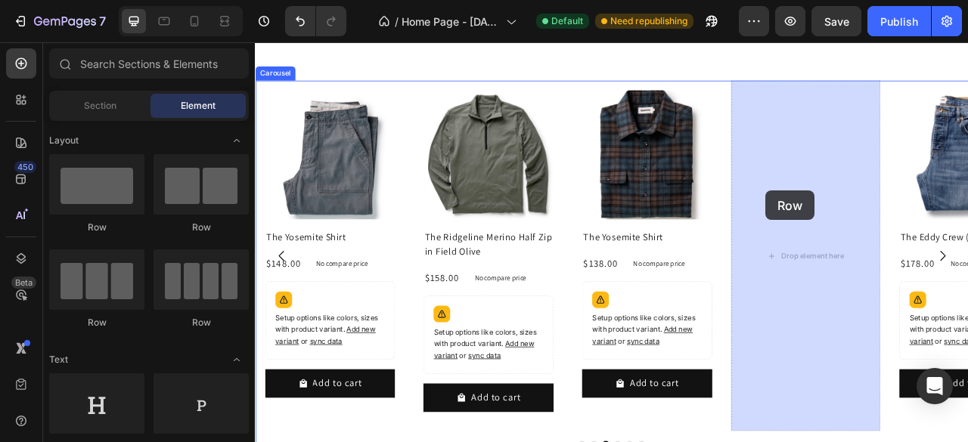
drag, startPoint x: 369, startPoint y: 246, endPoint x: 886, endPoint y: 231, distance: 517.3
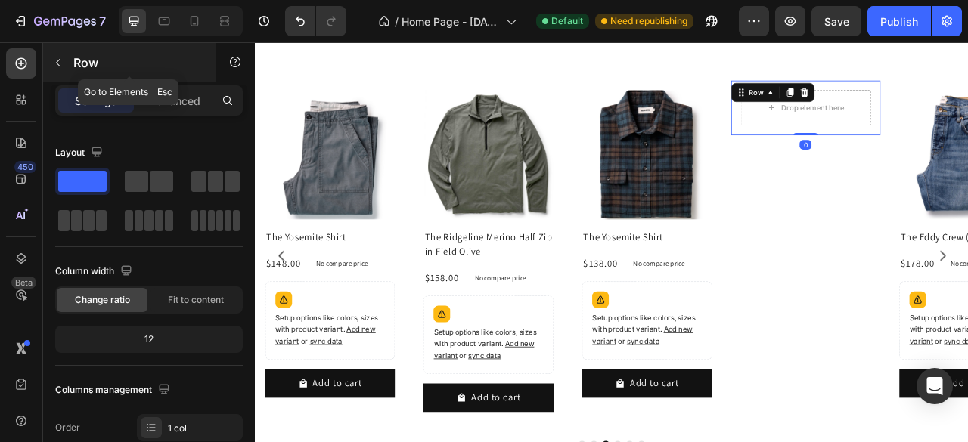
click at [60, 57] on icon "button" at bounding box center [58, 63] width 12 height 12
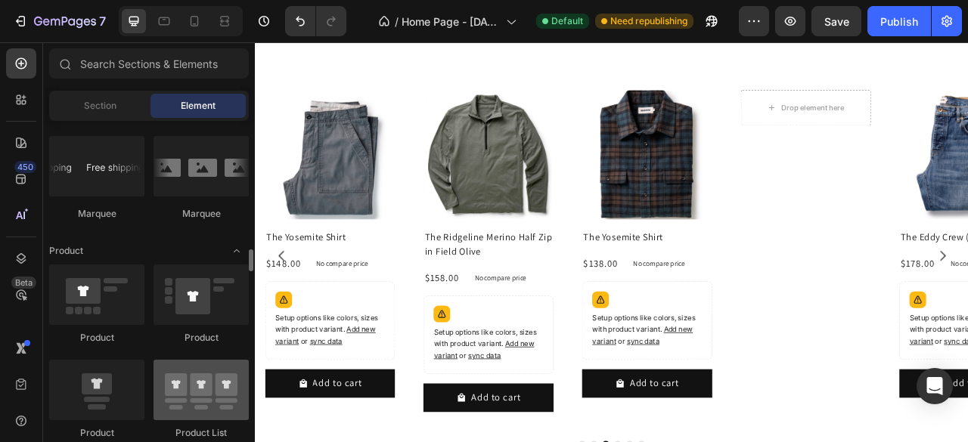
scroll to position [1890, 0]
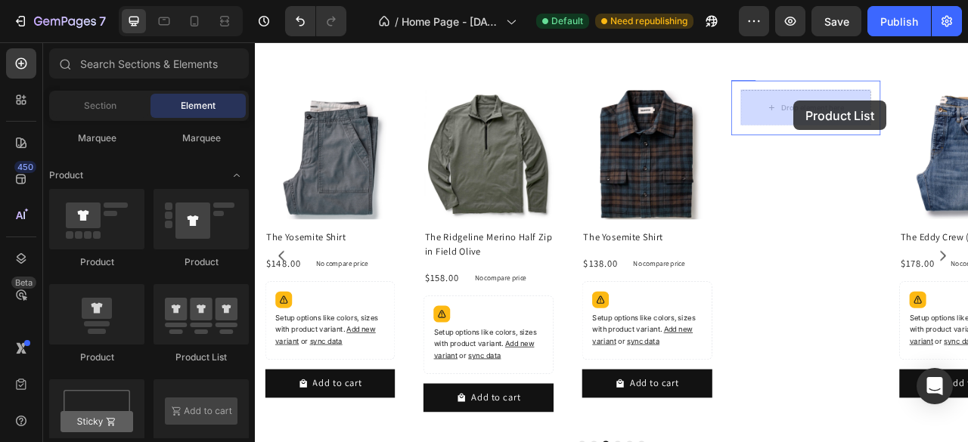
drag, startPoint x: 793, startPoint y: 220, endPoint x: 569, endPoint y: 547, distance: 395.9
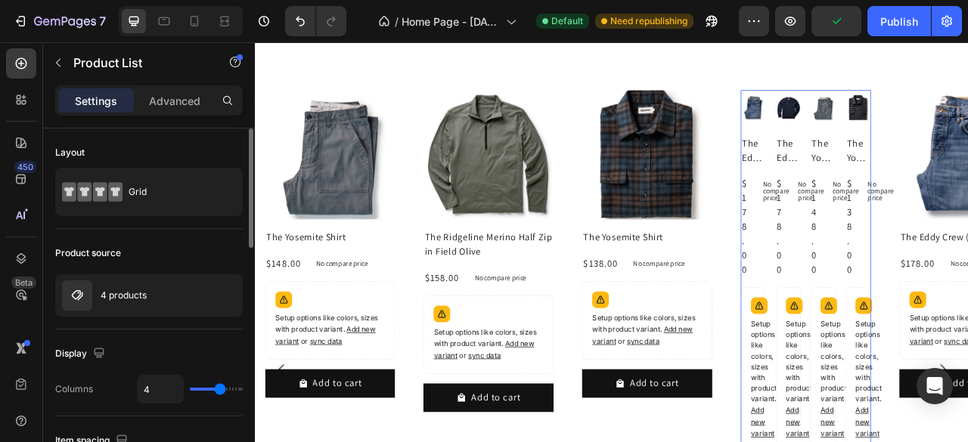
type input "1"
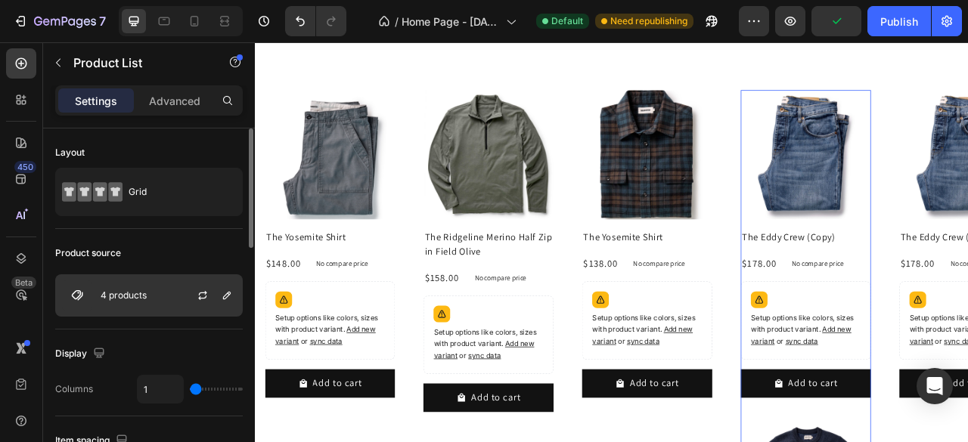
drag, startPoint x: 218, startPoint y: 389, endPoint x: 179, endPoint y: 309, distance: 89.3
type input "1"
click at [190, 388] on input "range" at bounding box center [216, 389] width 53 height 3
click at [166, 294] on div "4 products" at bounding box center [148, 295] width 187 height 42
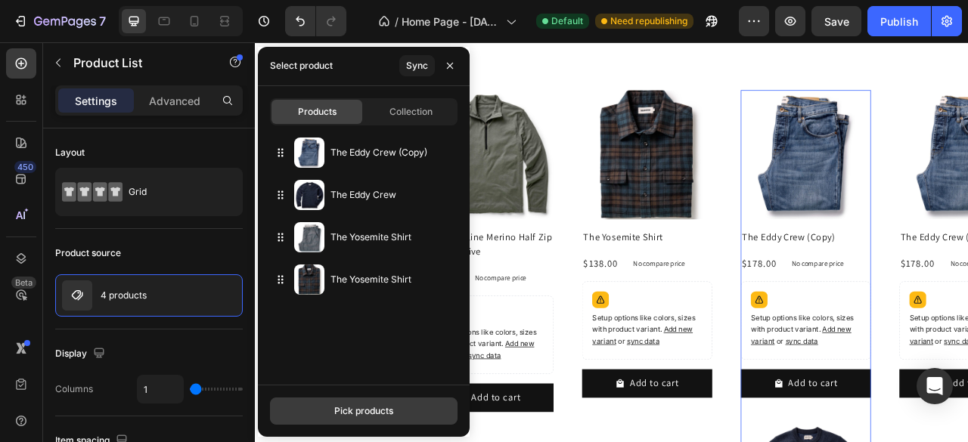
click at [351, 417] on div "Pick products" at bounding box center [363, 411] width 59 height 14
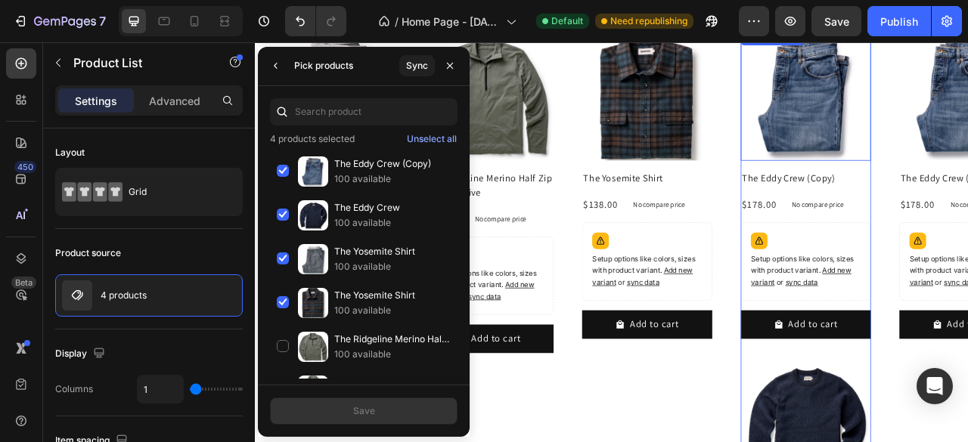
scroll to position [1308, 0]
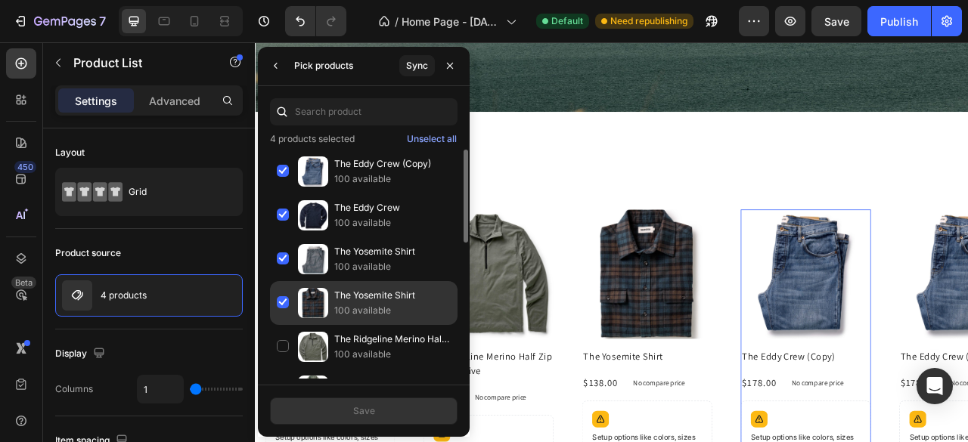
click at [285, 325] on div "The Yosemite Shirt 100 available" at bounding box center [363, 347] width 187 height 44
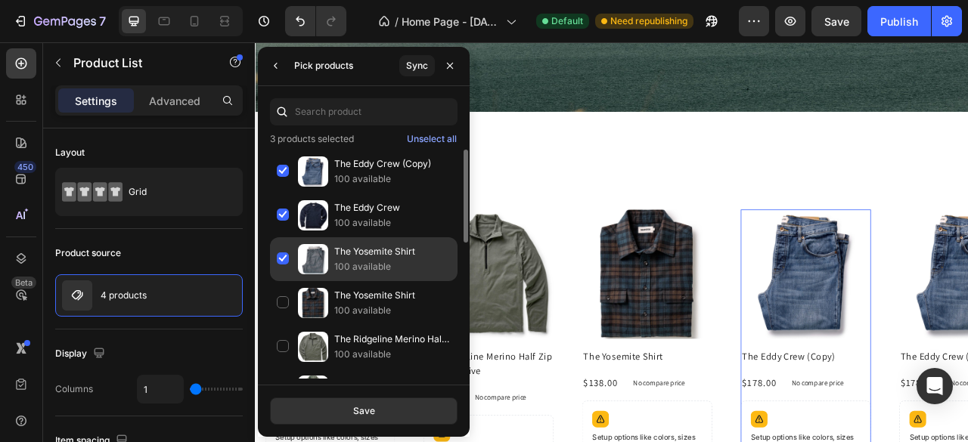
click at [284, 281] on div "The Yosemite Shirt 100 available" at bounding box center [363, 303] width 187 height 44
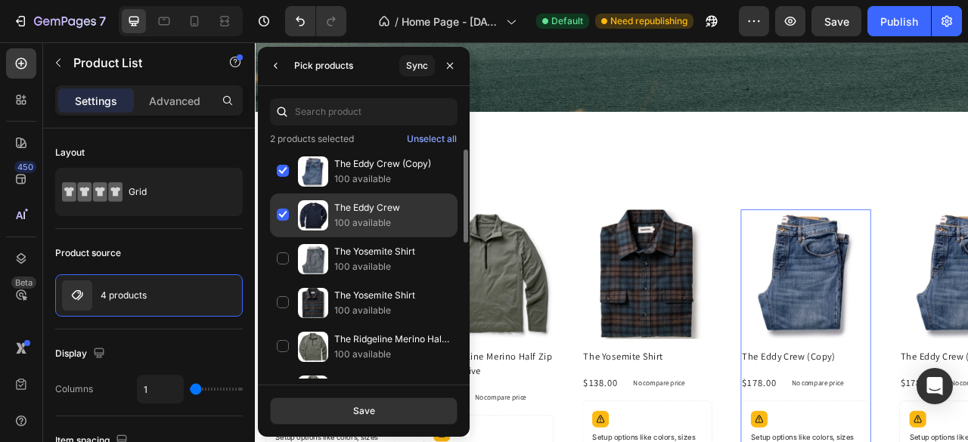
click at [282, 237] on div "The Eddy Crew 100 available" at bounding box center [363, 259] width 187 height 44
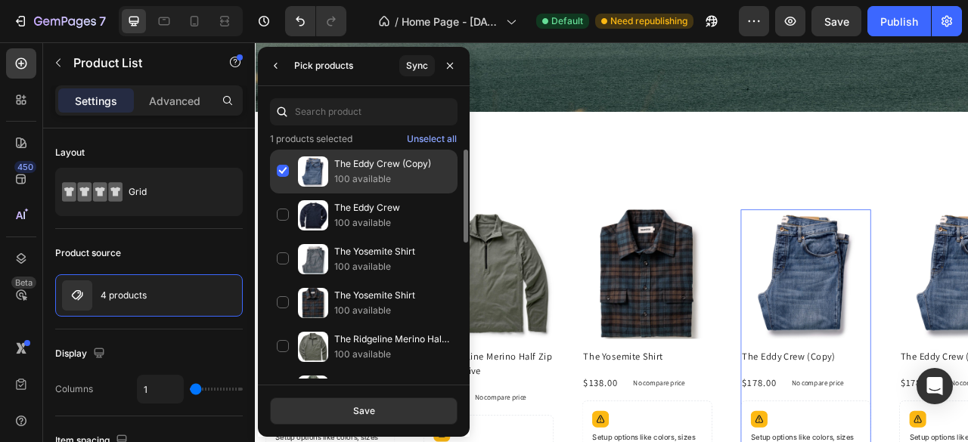
click at [281, 194] on div "The Eddy Crew (Copy) 100 available" at bounding box center [363, 216] width 187 height 44
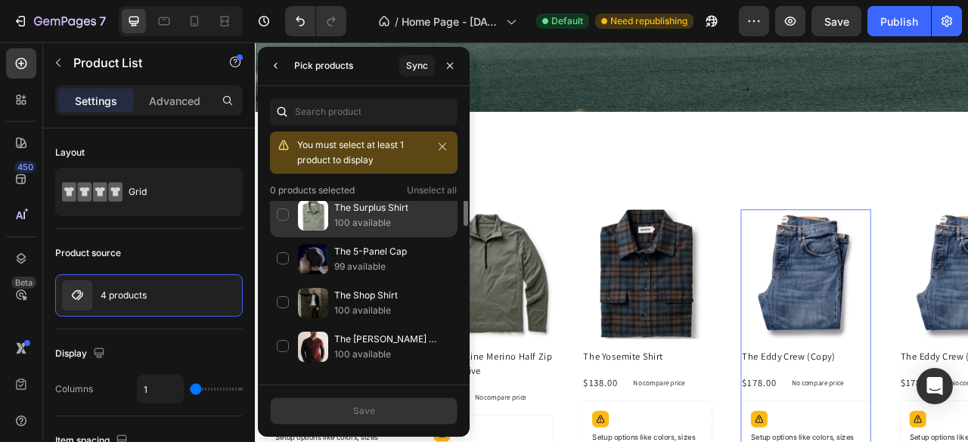
scroll to position [151, 0]
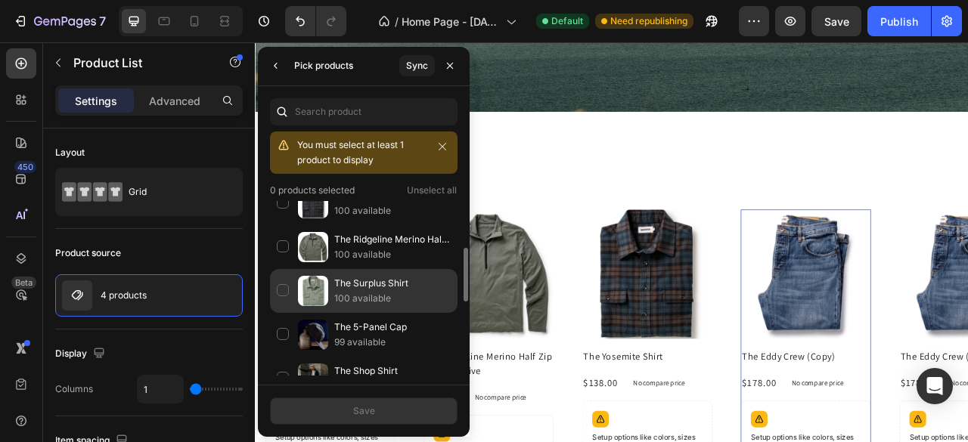
click at [278, 313] on div "The Surplus Shirt 100 available" at bounding box center [363, 335] width 187 height 44
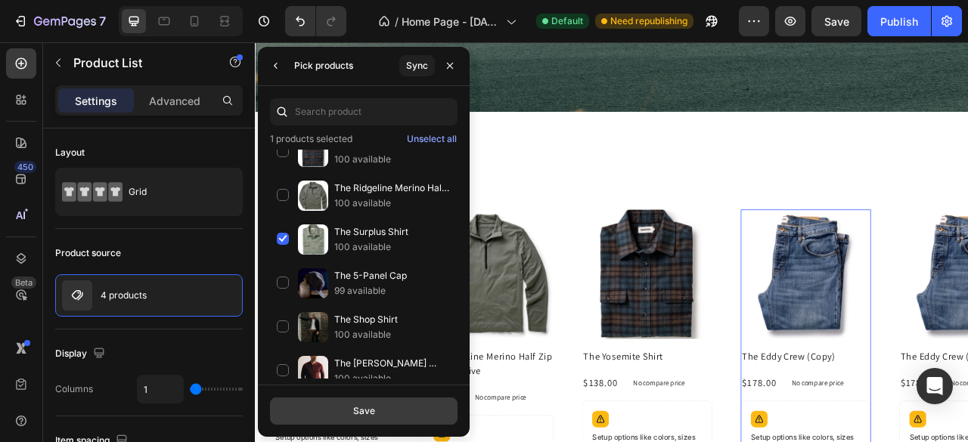
click at [371, 407] on div "Save" at bounding box center [364, 411] width 22 height 14
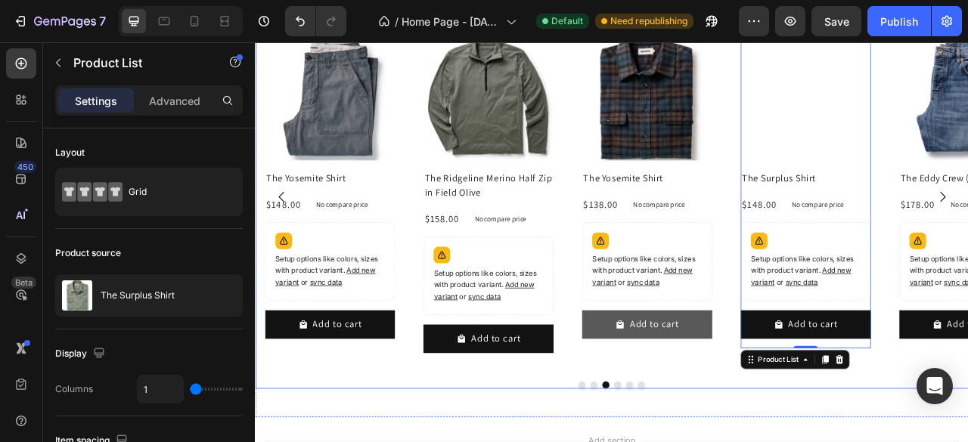
scroll to position [1610, 0]
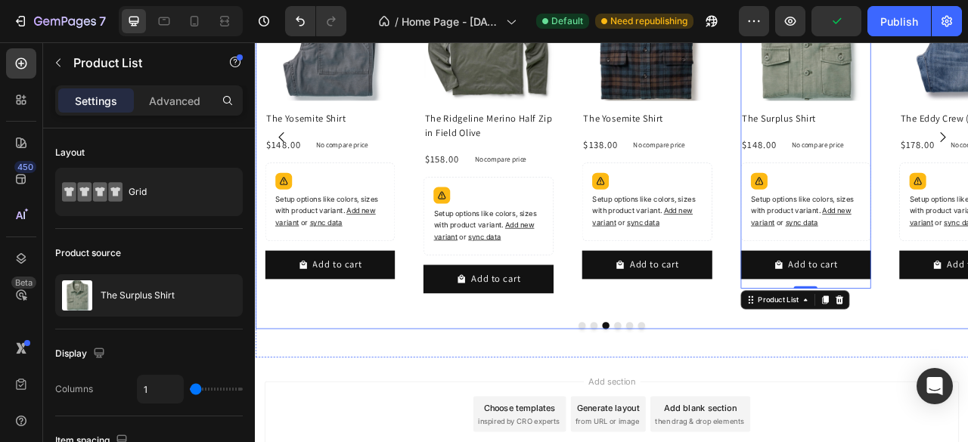
click at [445, 368] on div "Product Images The Eddy Crew (Copy) Product Title $178.00 Product Price Product…" at bounding box center [708, 163] width 907 height 447
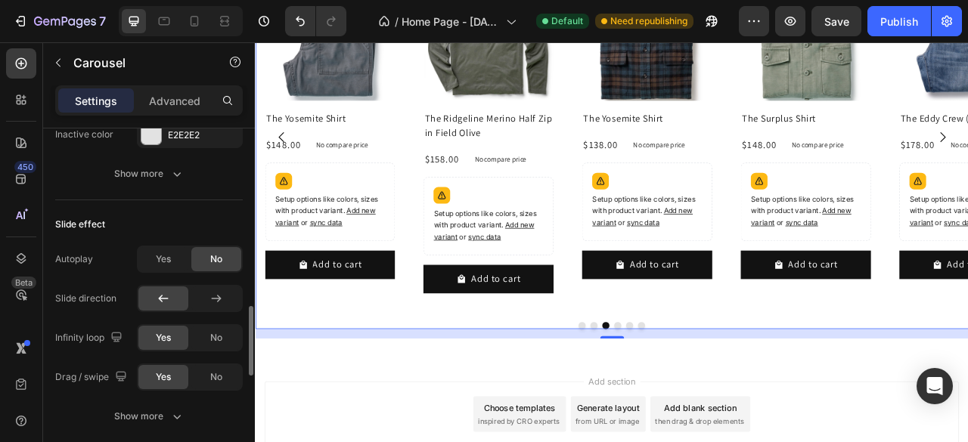
scroll to position [1058, 0]
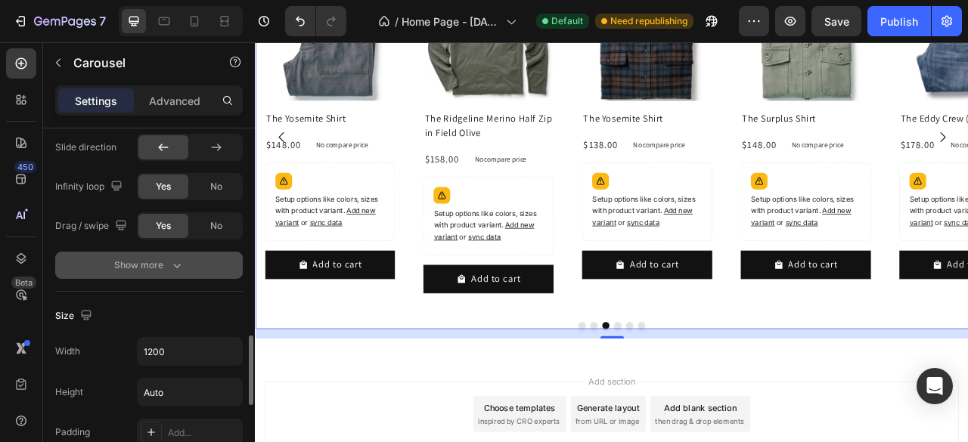
click at [170, 264] on icon "button" at bounding box center [176, 265] width 15 height 15
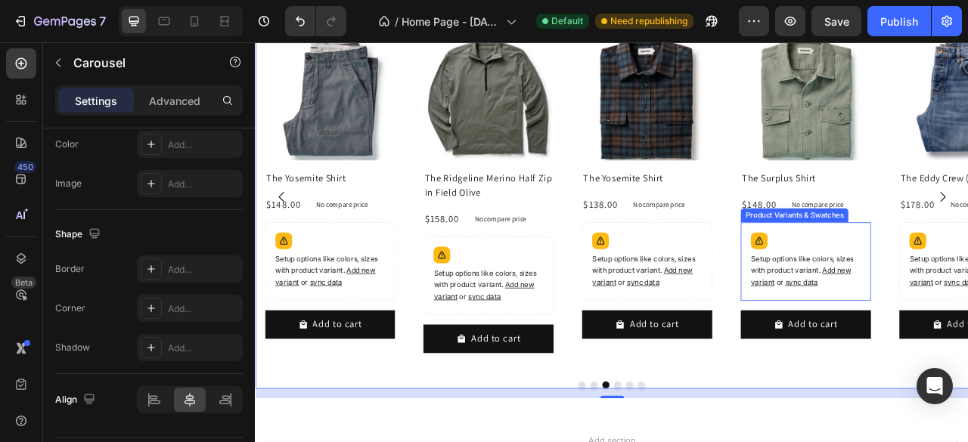
scroll to position [1459, 0]
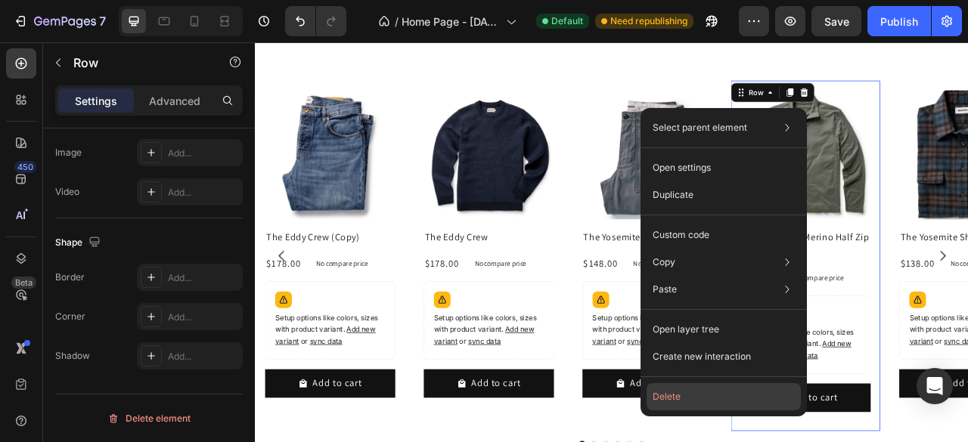
scroll to position [0, 0]
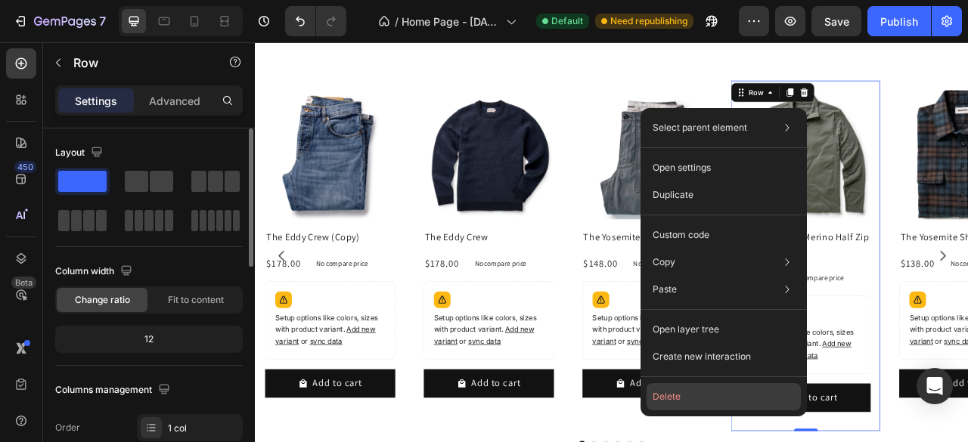
drag, startPoint x: 680, startPoint y: 395, endPoint x: 543, endPoint y: 446, distance: 146.6
click at [680, 395] on button "Delete" at bounding box center [723, 396] width 154 height 27
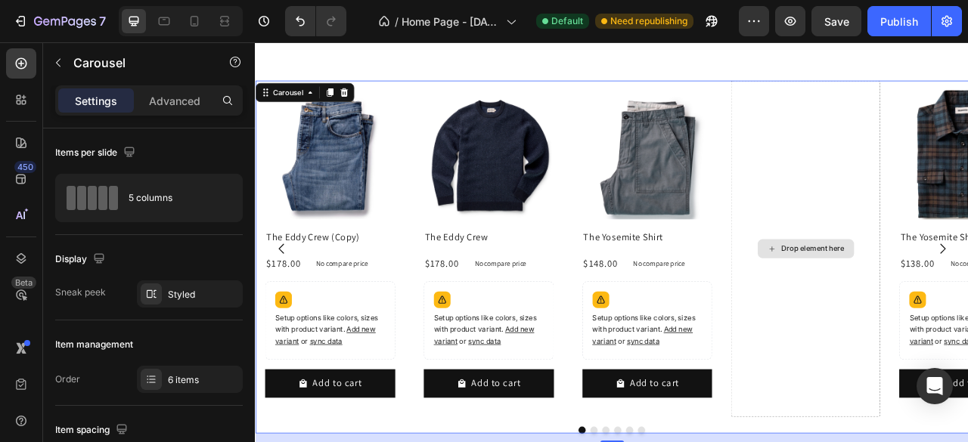
click at [967, 150] on div "Drop element here" at bounding box center [955, 305] width 190 height 429
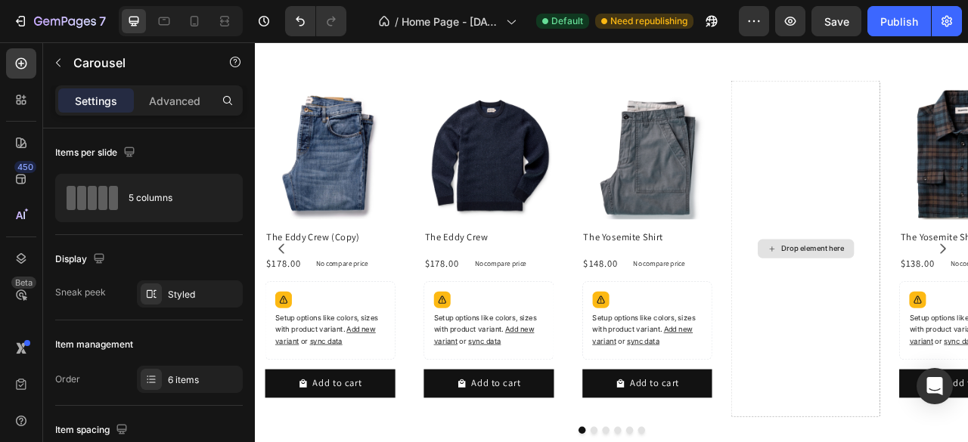
click at [954, 308] on div "Drop element here" at bounding box center [964, 305] width 80 height 12
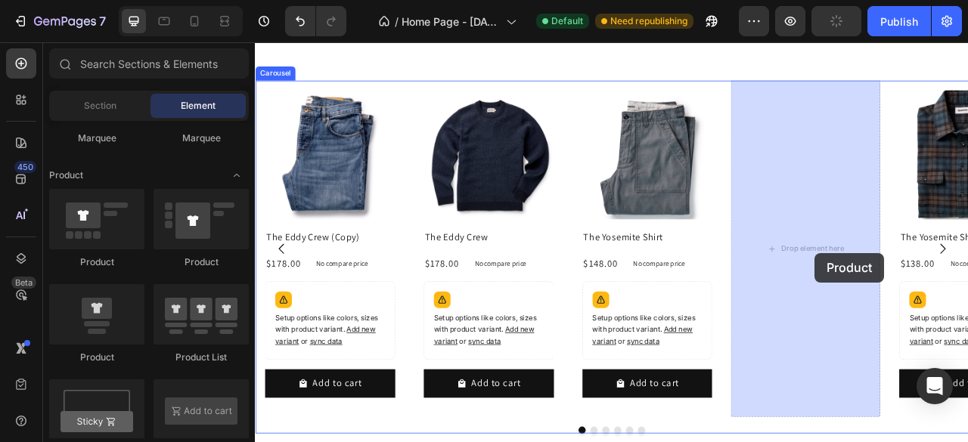
drag, startPoint x: 447, startPoint y: 286, endPoint x: 967, endPoint y: 311, distance: 520.7
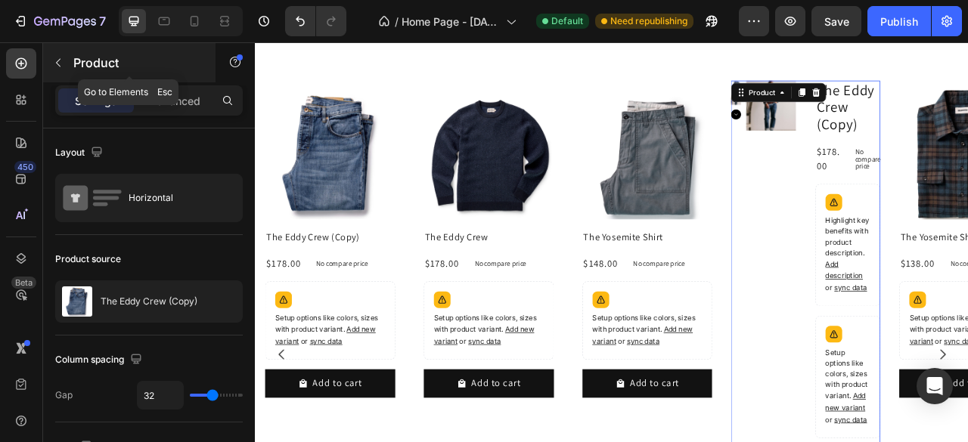
click at [59, 64] on icon "button" at bounding box center [58, 63] width 12 height 12
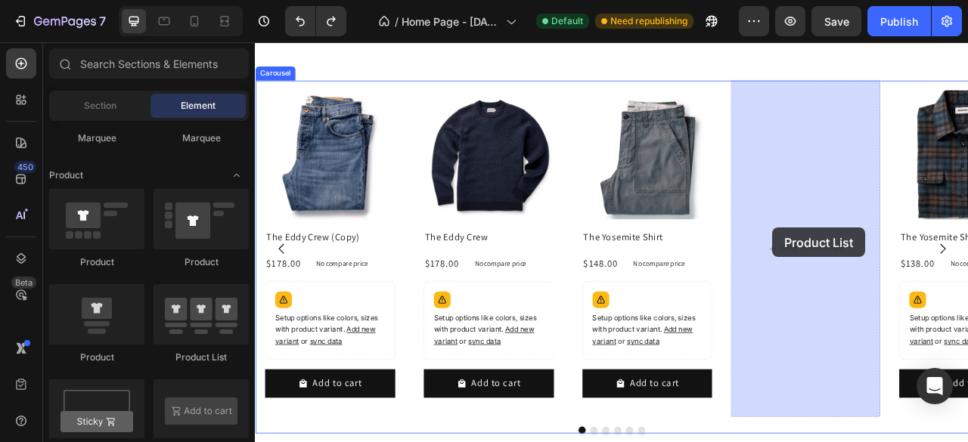
drag, startPoint x: 460, startPoint y: 365, endPoint x: 913, endPoint y: 278, distance: 461.9
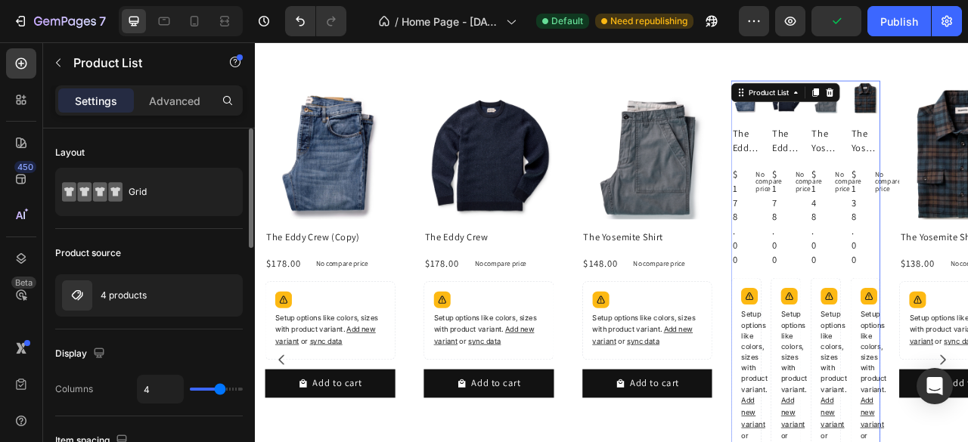
type input "1"
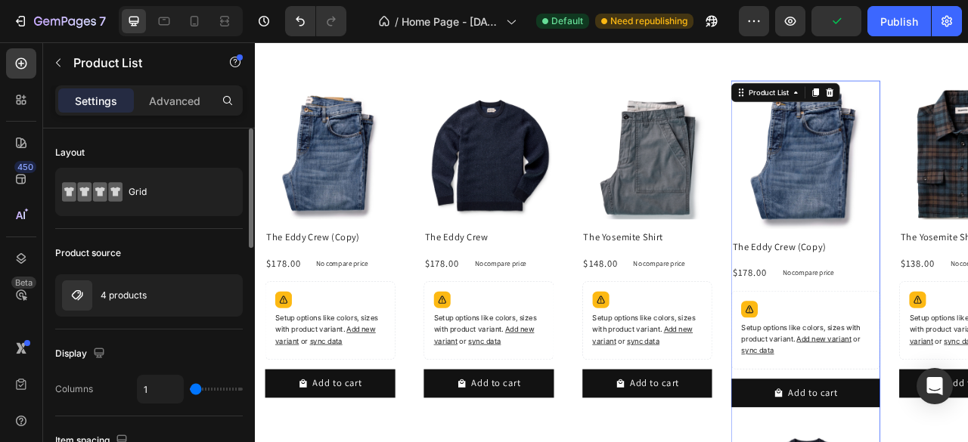
drag, startPoint x: 218, startPoint y: 390, endPoint x: 172, endPoint y: 389, distance: 46.9
type input "1"
click at [190, 389] on input "range" at bounding box center [216, 389] width 53 height 3
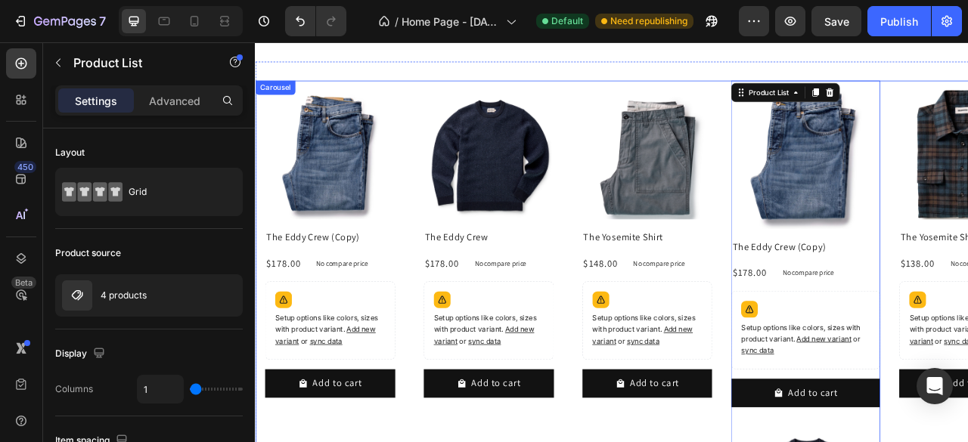
scroll to position [1610, 0]
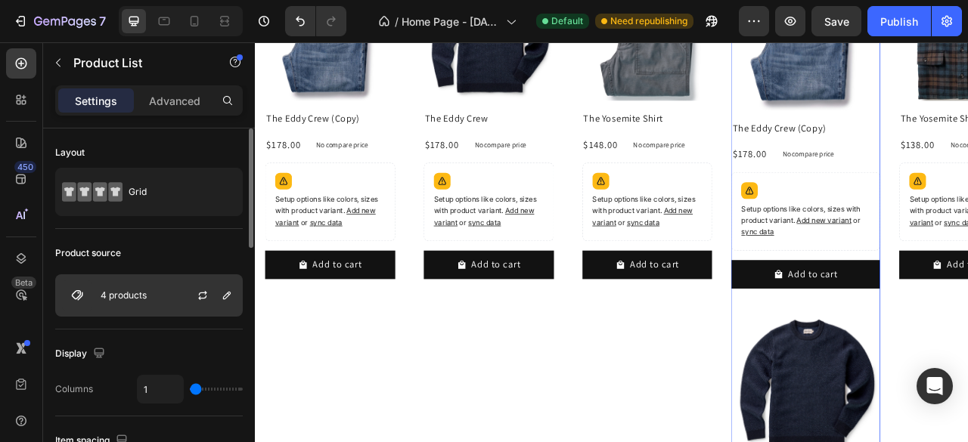
click at [163, 294] on div "4 products" at bounding box center [148, 295] width 187 height 42
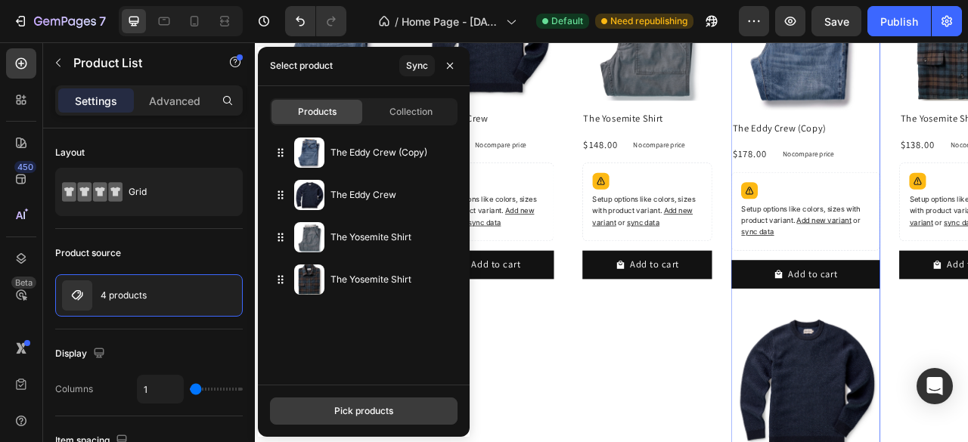
click at [352, 407] on div "Pick products" at bounding box center [363, 411] width 59 height 14
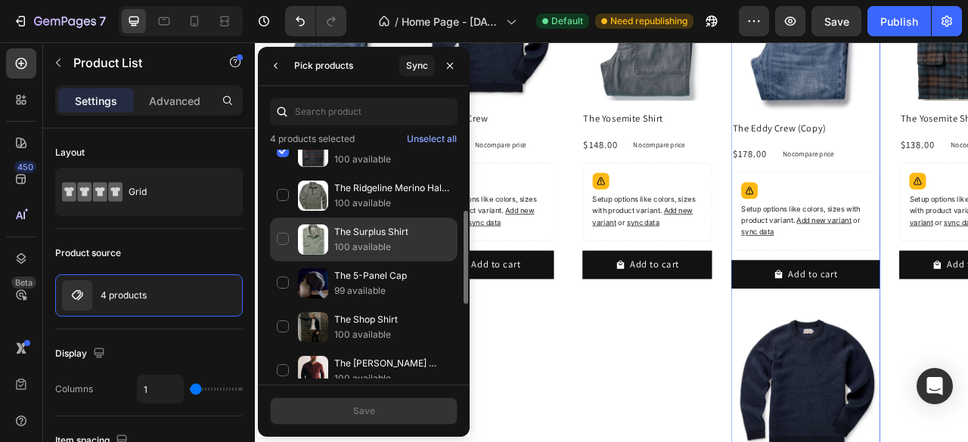
scroll to position [76, 0]
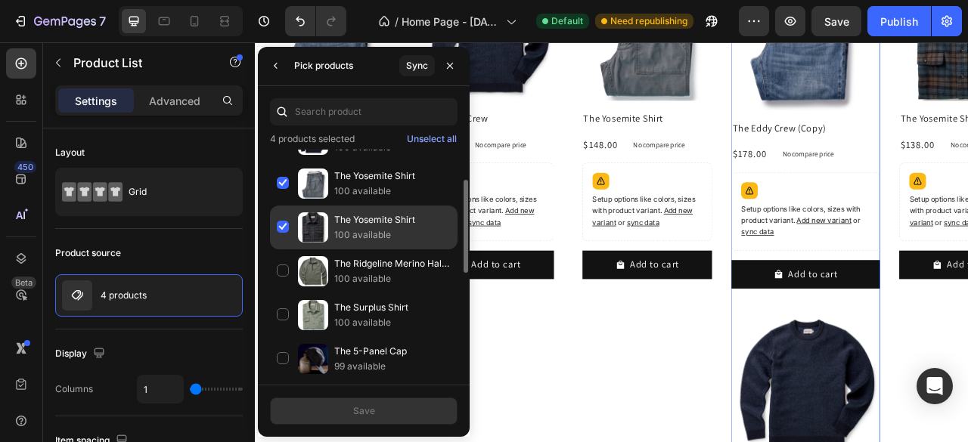
click at [286, 249] on div "The Yosemite Shirt 100 available" at bounding box center [363, 271] width 187 height 44
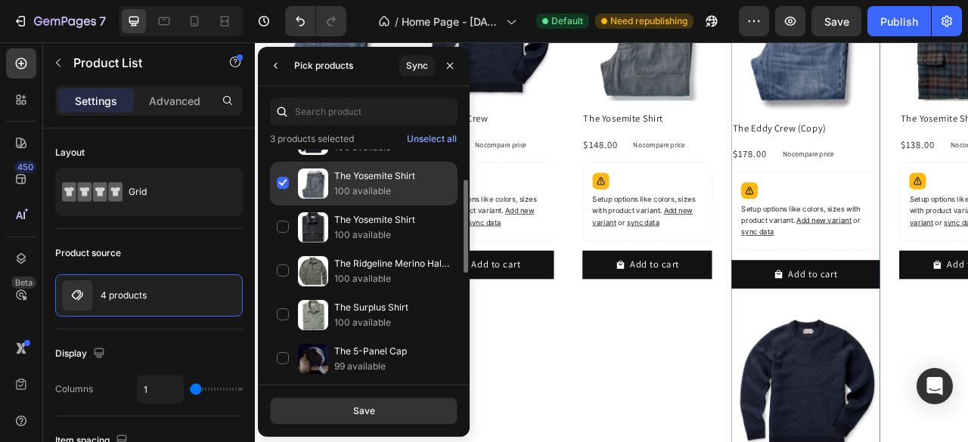
click at [284, 206] on div "The Yosemite Shirt 100 available" at bounding box center [363, 228] width 187 height 44
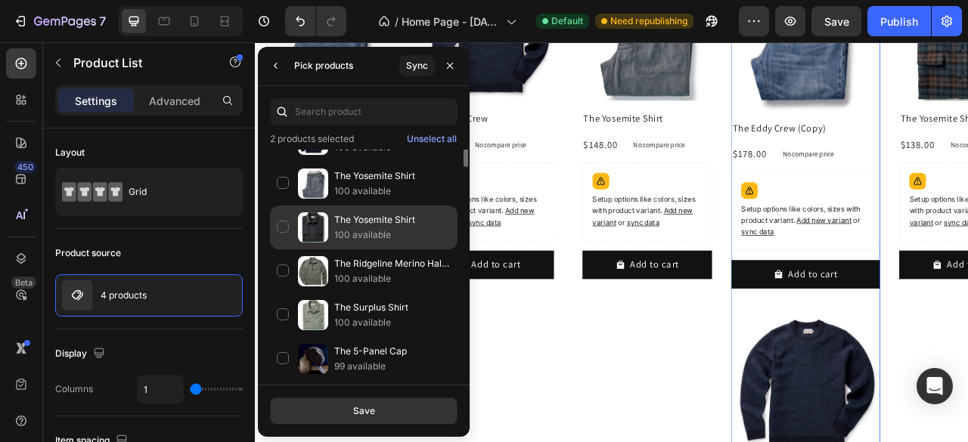
scroll to position [0, 0]
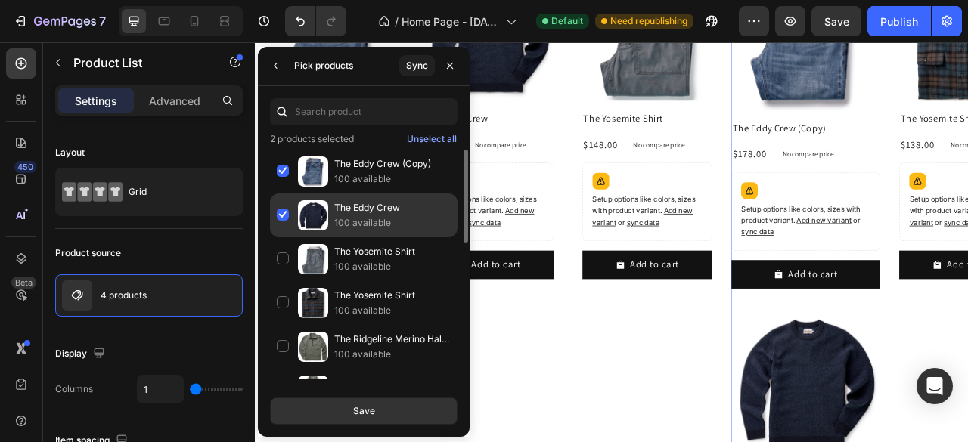
click at [286, 237] on div "The Eddy Crew 100 available" at bounding box center [363, 259] width 187 height 44
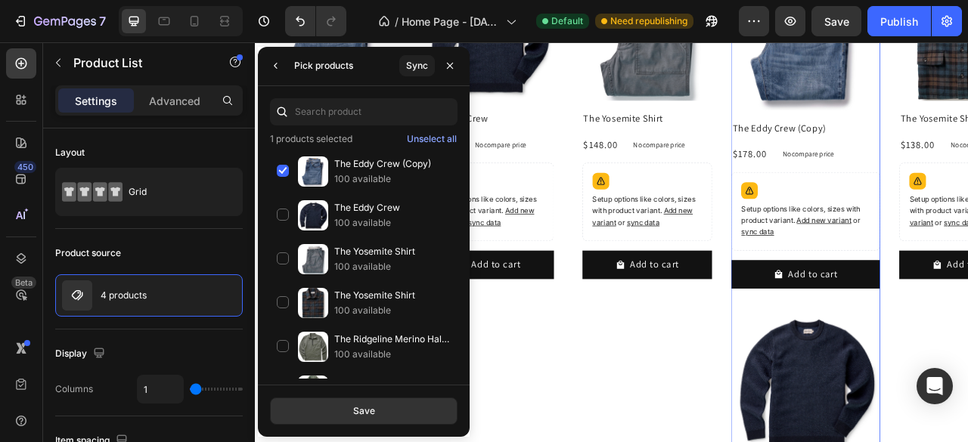
click at [281, 194] on div "The Eddy Crew (Copy) 100 available" at bounding box center [363, 216] width 187 height 44
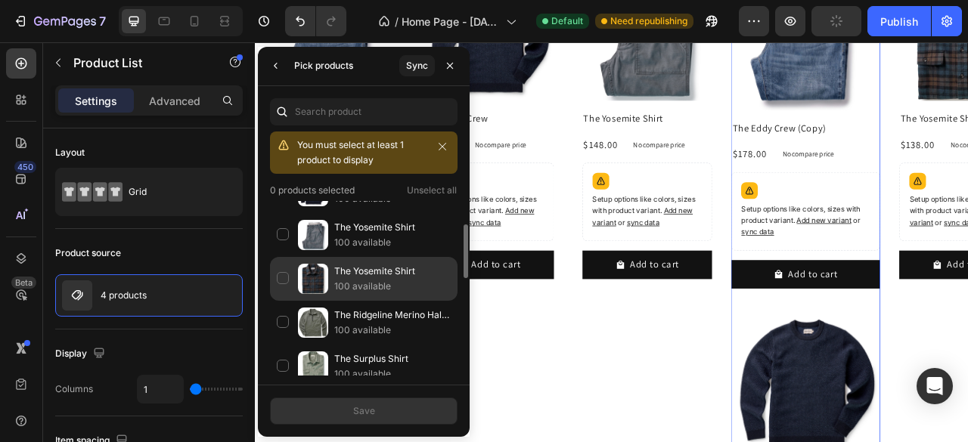
scroll to position [151, 0]
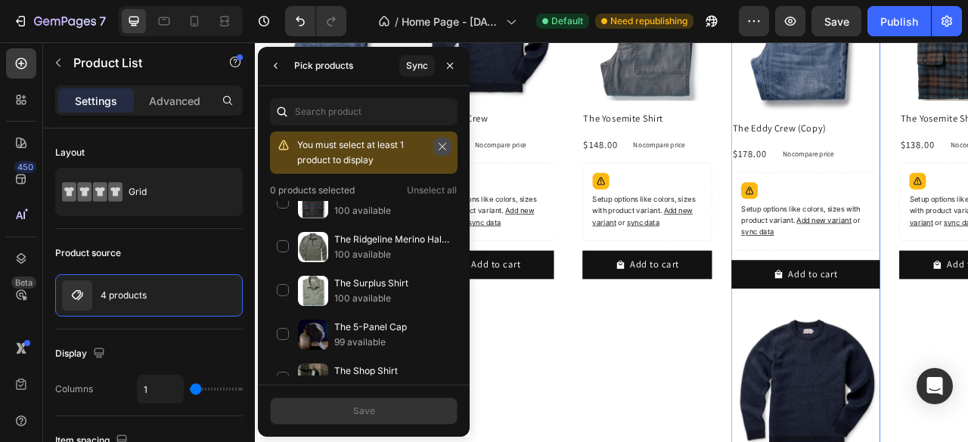
click at [442, 142] on icon "button" at bounding box center [442, 146] width 11 height 11
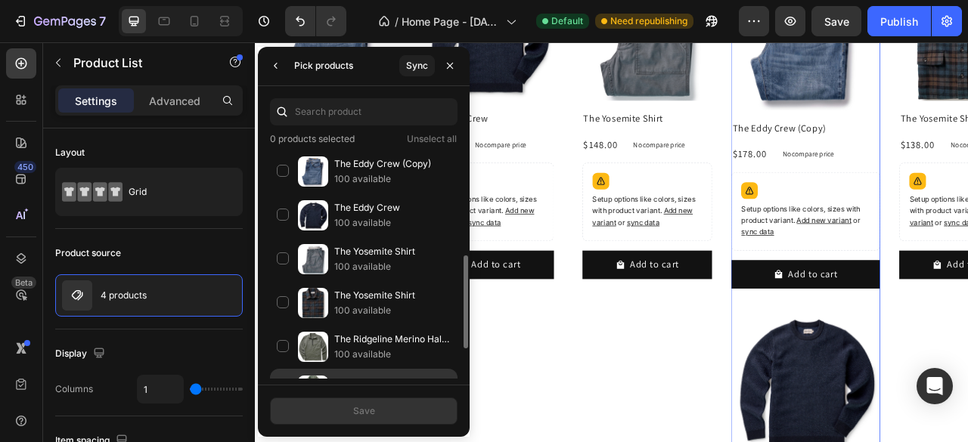
scroll to position [76, 0]
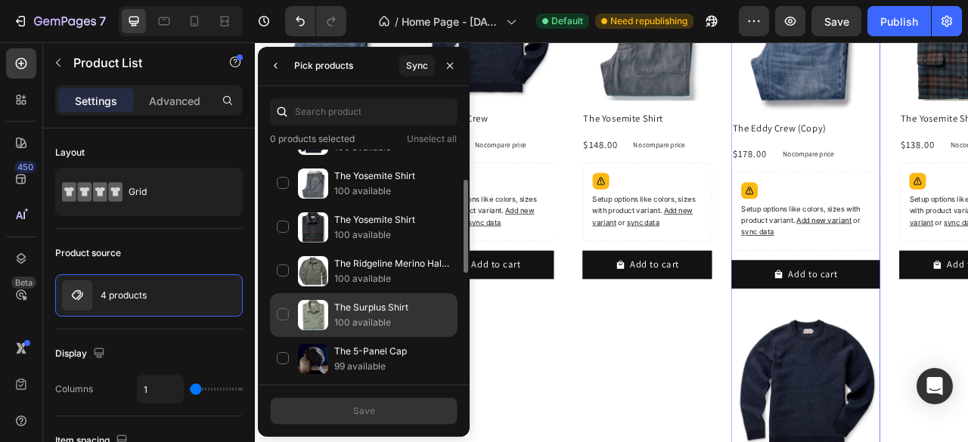
click at [280, 337] on div "The Surplus Shirt 100 available" at bounding box center [363, 359] width 187 height 44
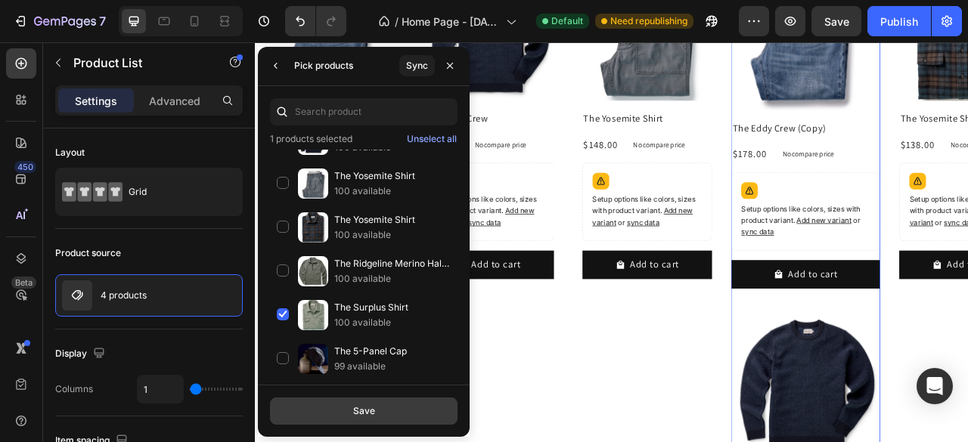
click at [370, 413] on div "Save" at bounding box center [364, 411] width 22 height 14
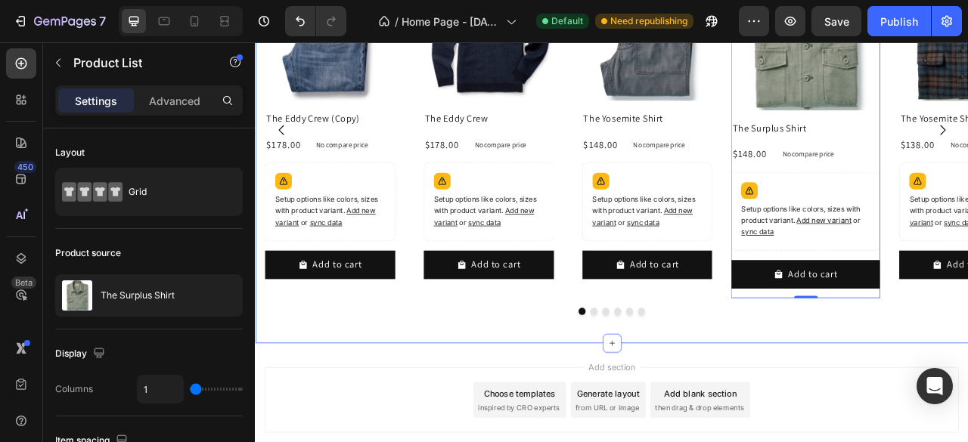
click at [809, 404] on div "Product Images The Eddy Crew (Copy) Product Title $178.00 Product Price Product…" at bounding box center [708, 171] width 907 height 510
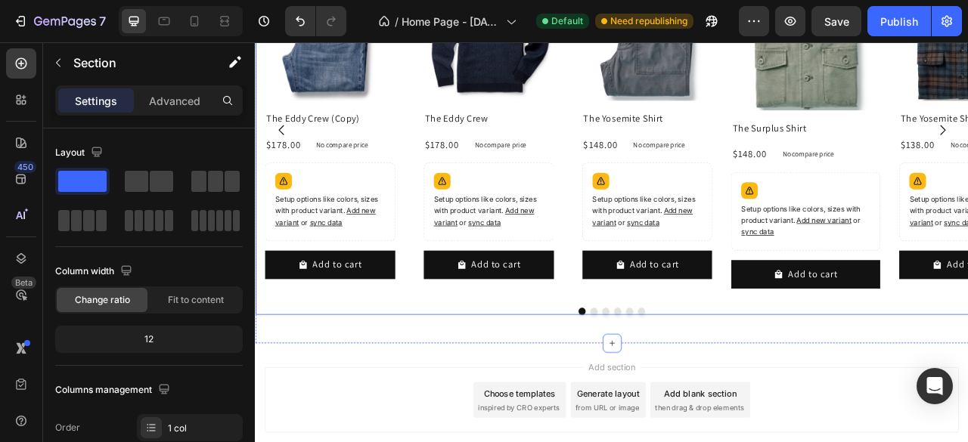
click at [287, 156] on icon "Carousel Back Arrow" at bounding box center [287, 154] width 7 height 13
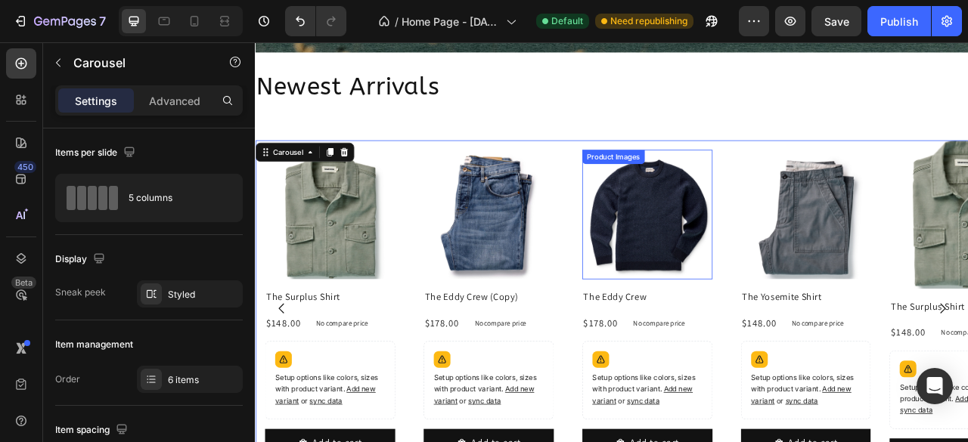
scroll to position [1535, 0]
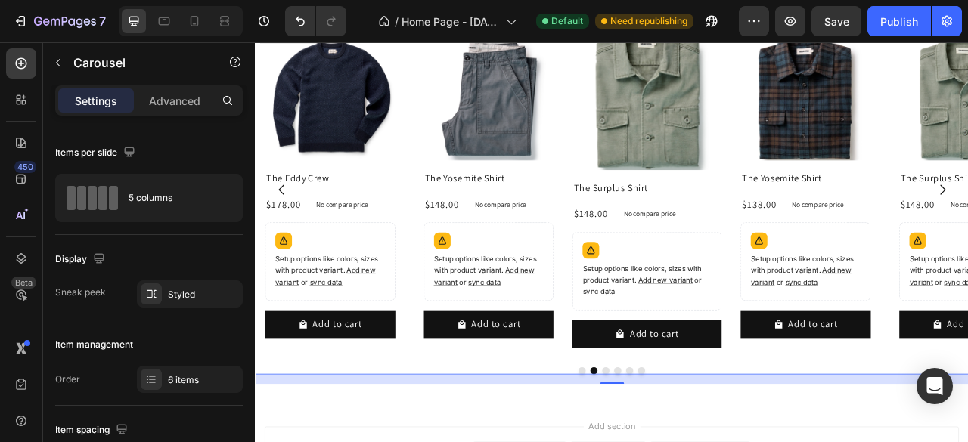
click at [310, 442] on div "Product Images The Eddy Crew (Copy) Product Title $178.00 Product Price Product…" at bounding box center [708, 241] width 907 height 450
click at [193, 387] on div "6 items" at bounding box center [190, 379] width 106 height 27
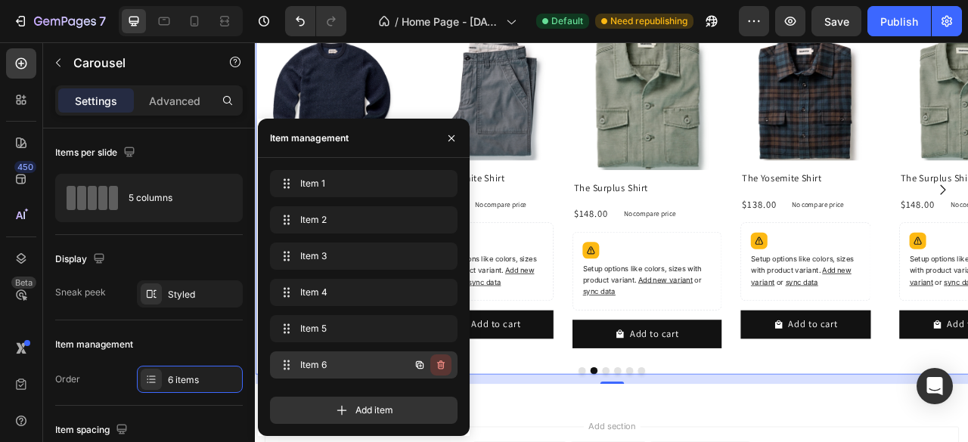
click at [442, 369] on icon "button" at bounding box center [441, 365] width 8 height 9
click at [430, 362] on div "Delete" at bounding box center [431, 365] width 28 height 14
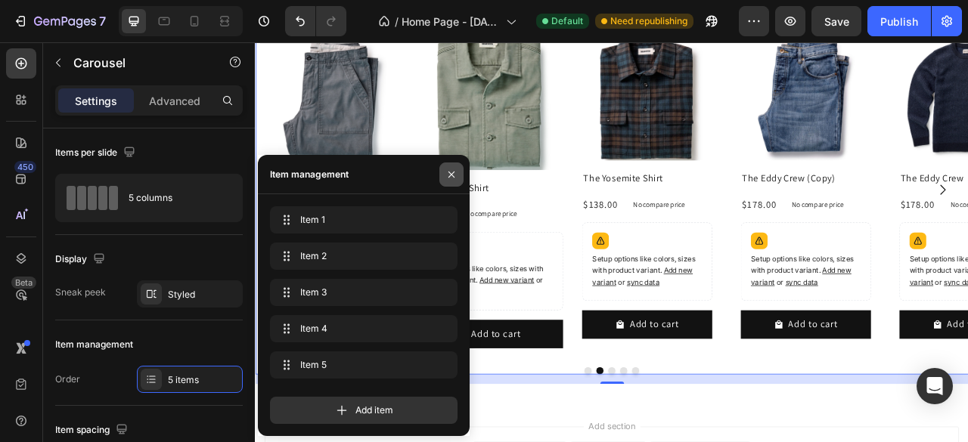
click at [455, 175] on icon "button" at bounding box center [451, 175] width 12 height 12
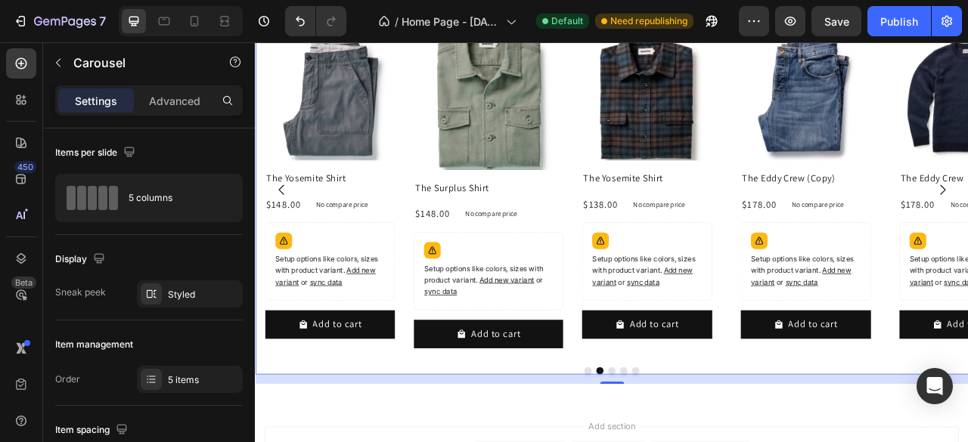
click at [271, 442] on div "Product Images The Eddy Crew (Copy) Product Title $178.00 Product Price Product…" at bounding box center [708, 241] width 907 height 450
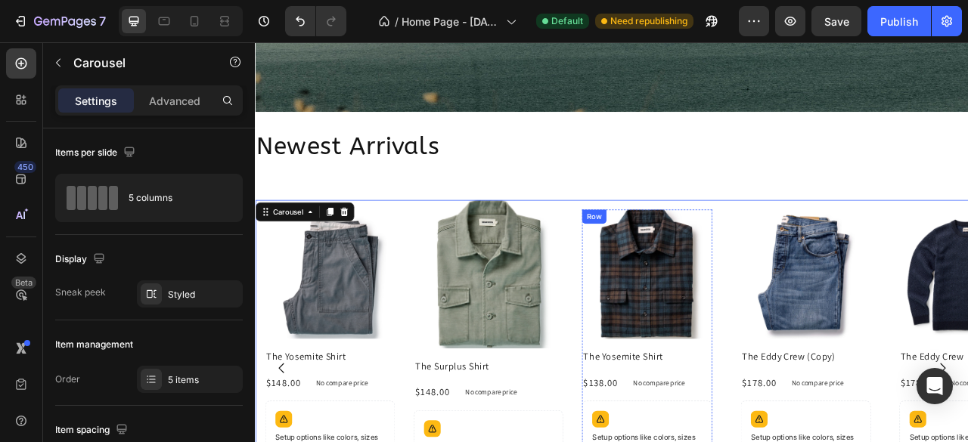
scroll to position [1384, 0]
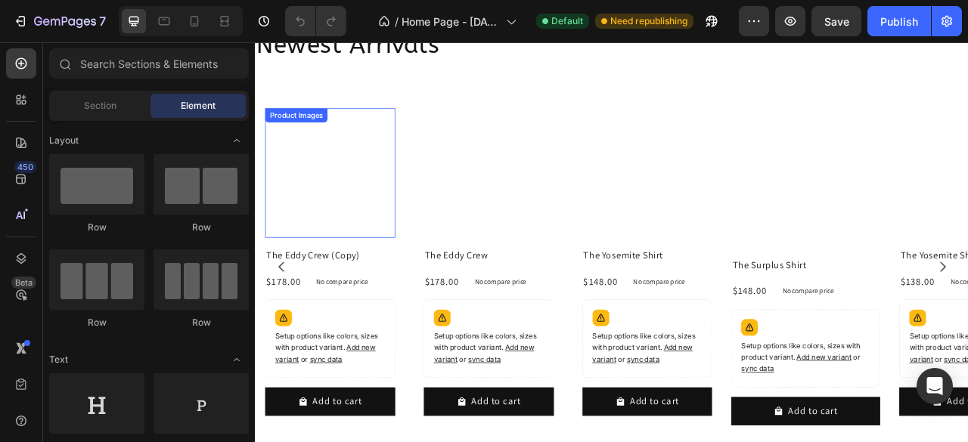
scroll to position [1361, 0]
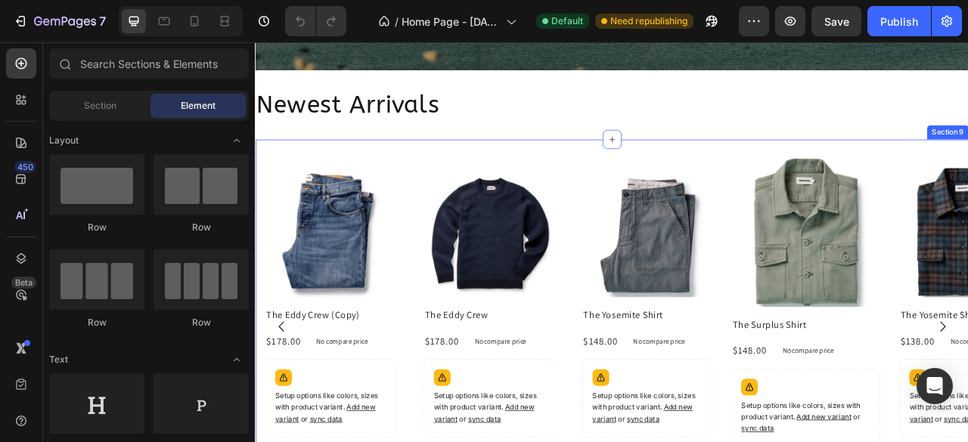
click at [269, 175] on div "Product Images The Eddy Crew (Copy) Product Title $178.00 Product Price Product…" at bounding box center [708, 421] width 907 height 510
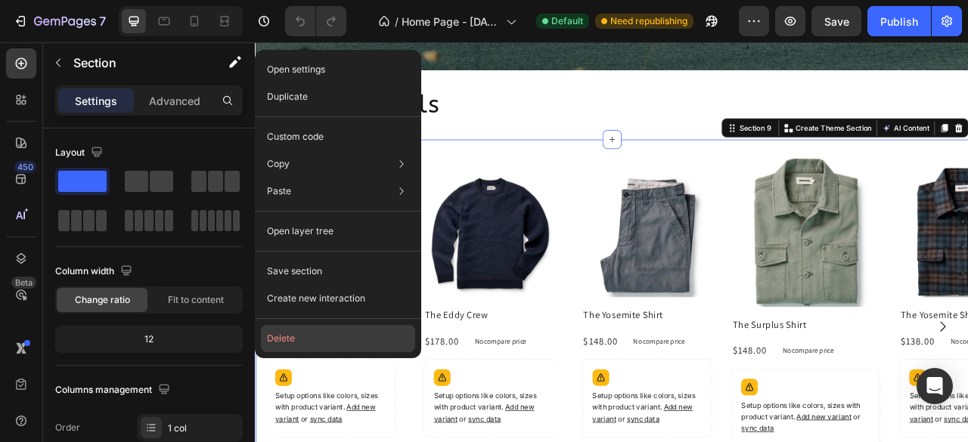
click at [280, 334] on button "Delete" at bounding box center [338, 338] width 154 height 27
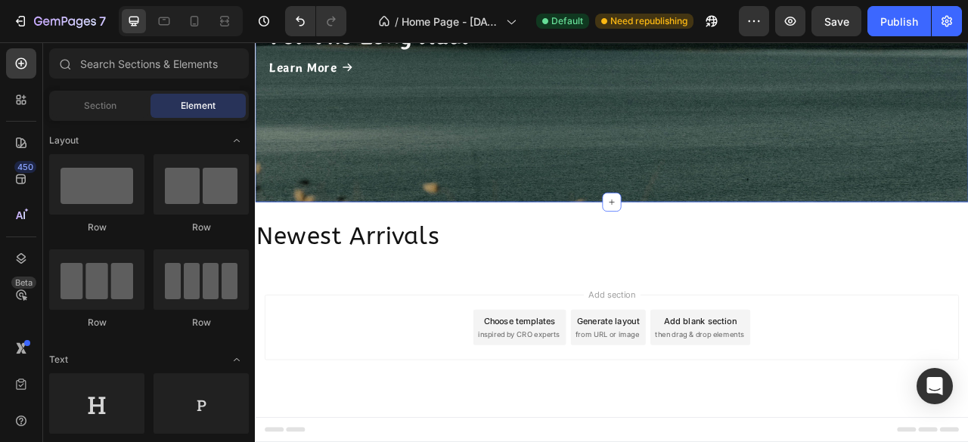
scroll to position [1191, 0]
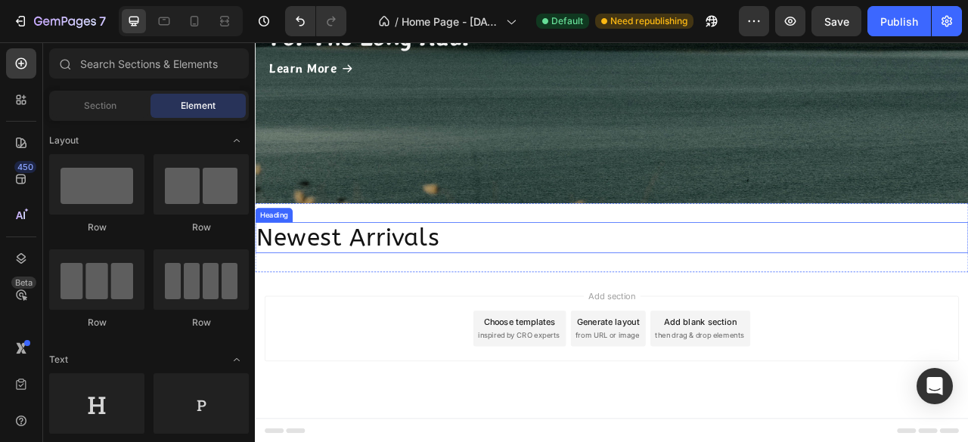
click at [519, 295] on h2 "Newest Arrivals" at bounding box center [708, 290] width 907 height 39
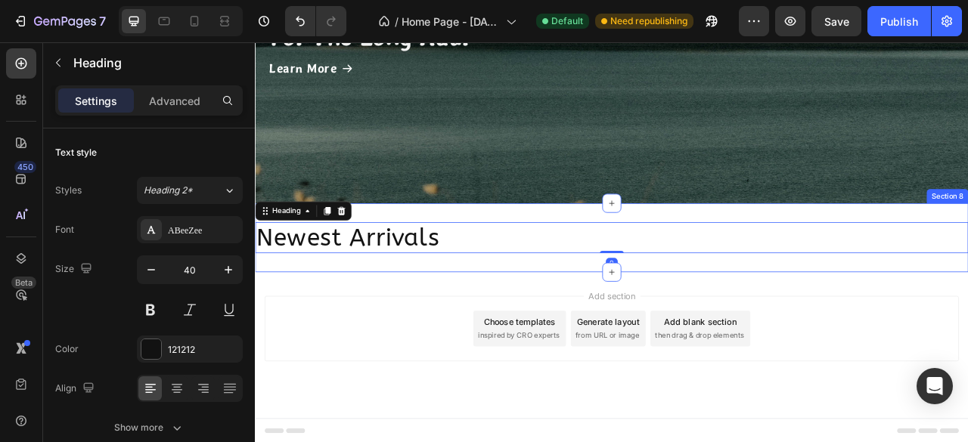
click at [556, 255] on div "Newest Arrivals Heading 0 Section 8" at bounding box center [708, 291] width 907 height 88
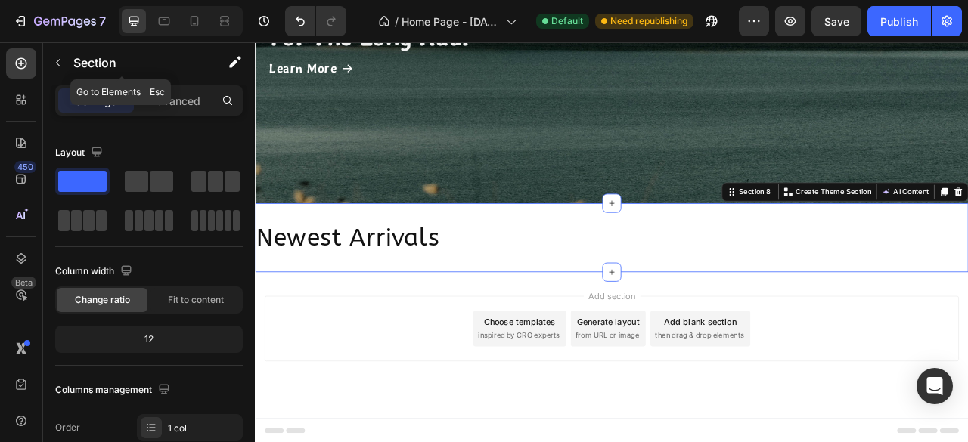
click at [62, 64] on icon "button" at bounding box center [58, 63] width 12 height 12
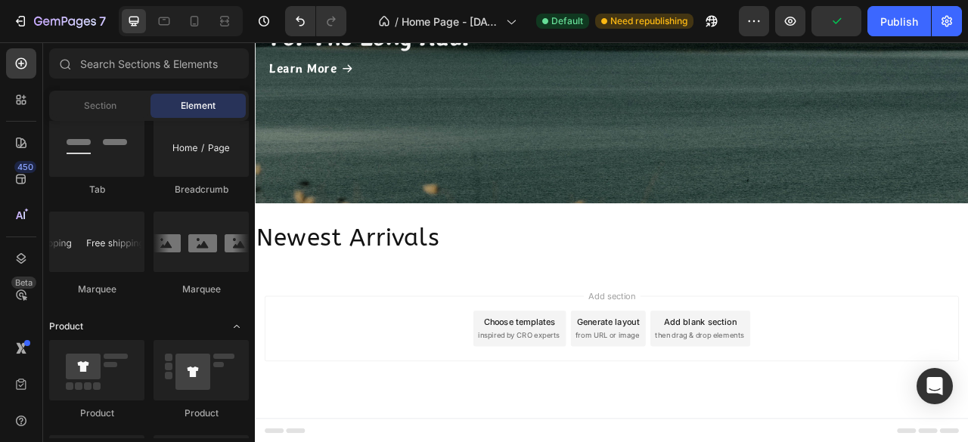
scroll to position [1512, 0]
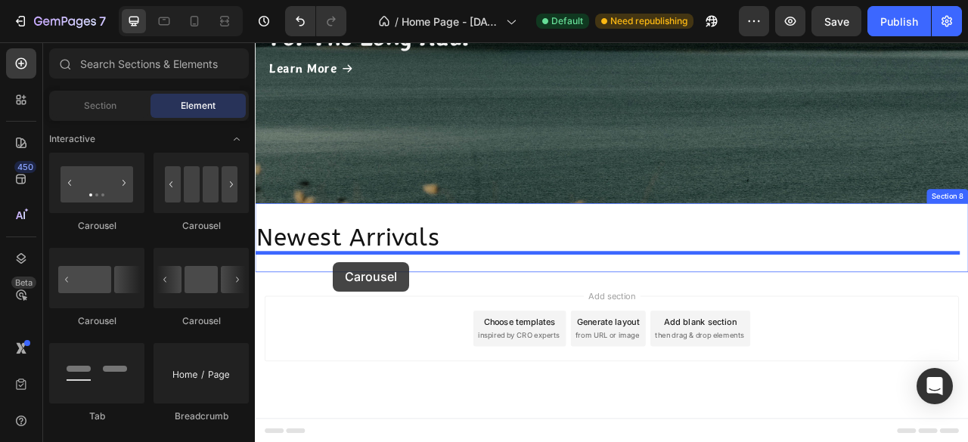
drag, startPoint x: 361, startPoint y: 329, endPoint x: 354, endPoint y: 322, distance: 9.6
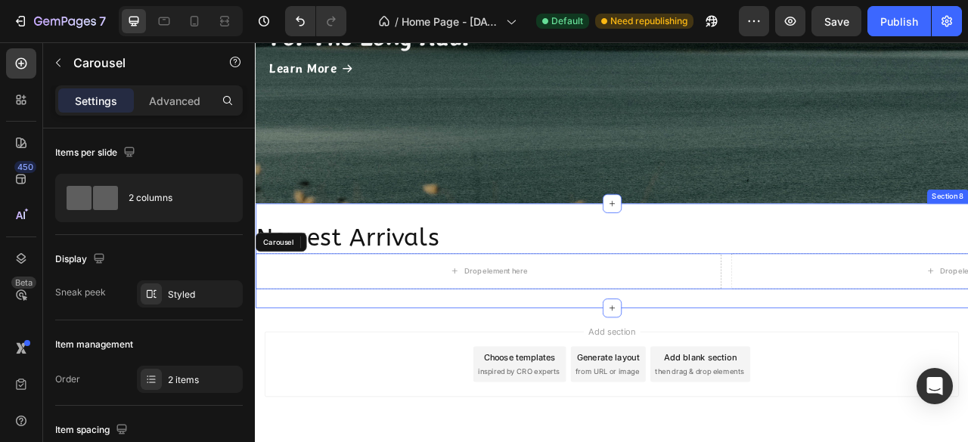
scroll to position [1258, 0]
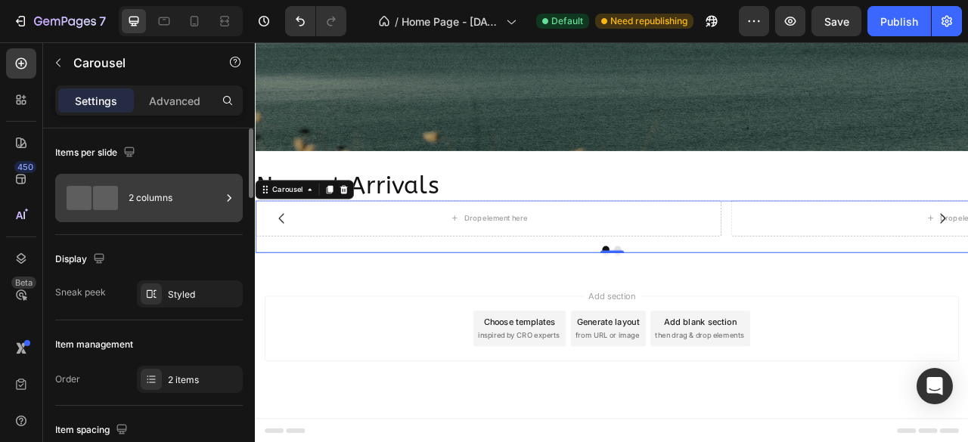
click at [160, 200] on div "2 columns" at bounding box center [175, 198] width 92 height 35
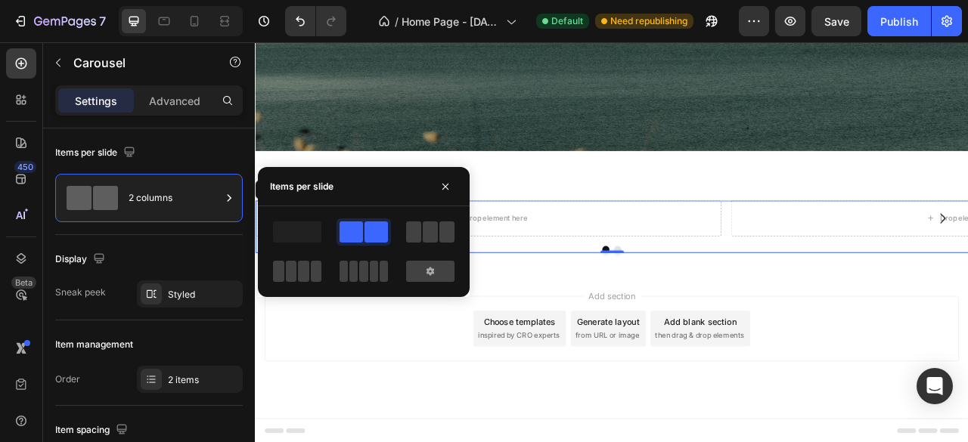
click at [354, 273] on span at bounding box center [353, 271] width 8 height 21
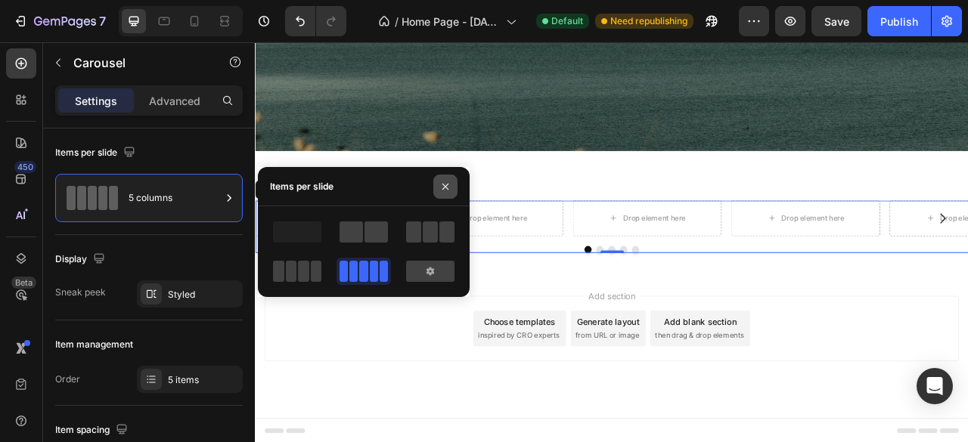
click at [444, 187] on icon "button" at bounding box center [445, 187] width 6 height 6
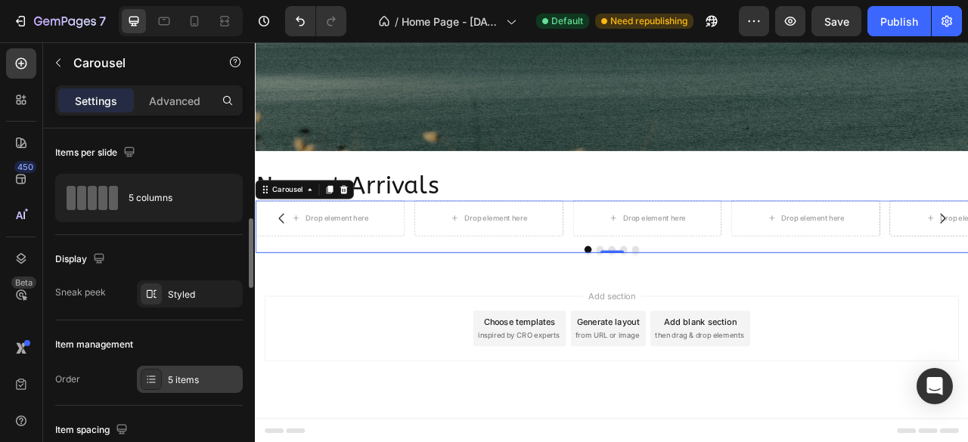
scroll to position [76, 0]
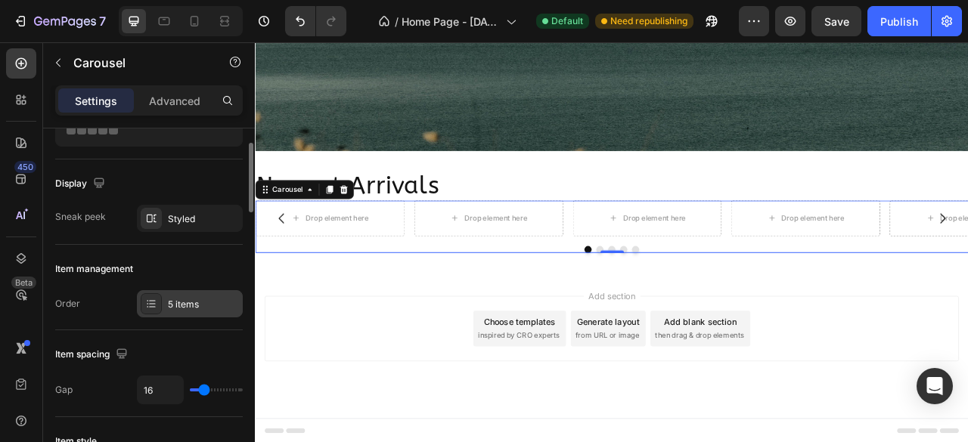
click at [183, 309] on div "5 items" at bounding box center [203, 305] width 71 height 14
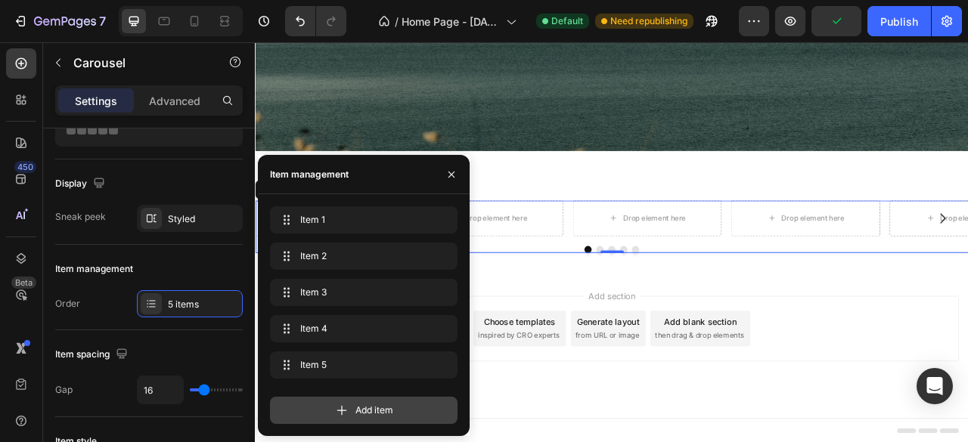
click at [339, 411] on icon at bounding box center [341, 410] width 15 height 15
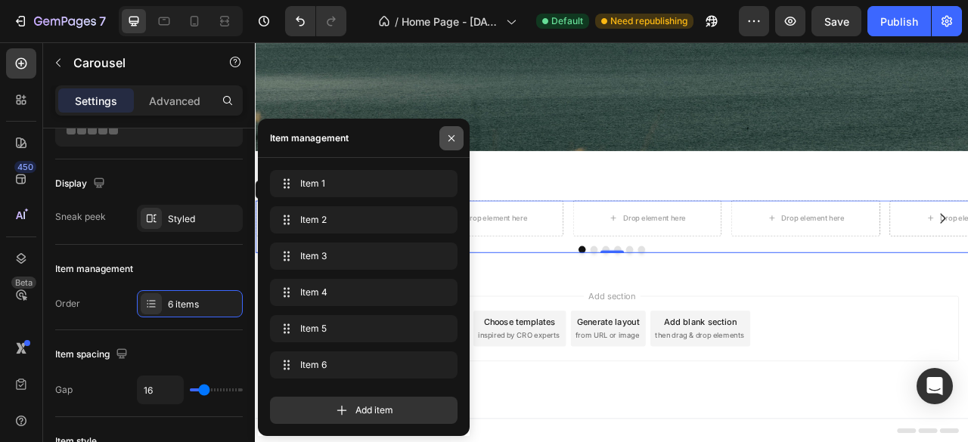
click at [453, 135] on icon "button" at bounding box center [451, 138] width 12 height 12
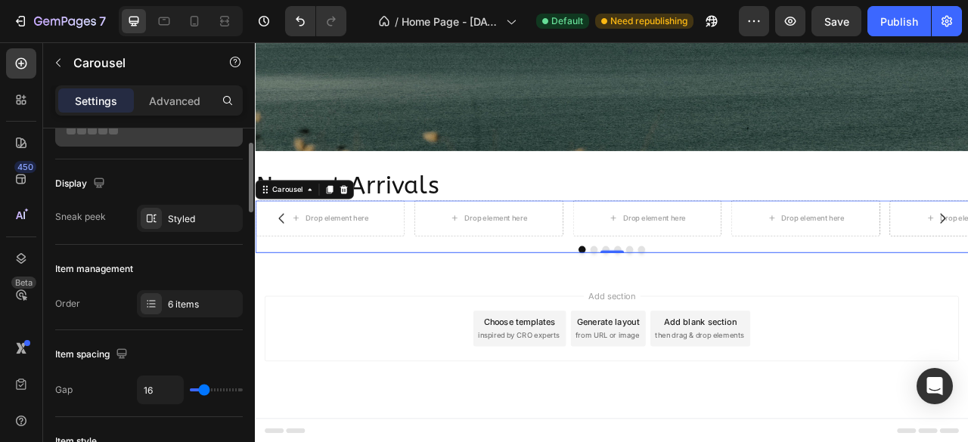
scroll to position [0, 0]
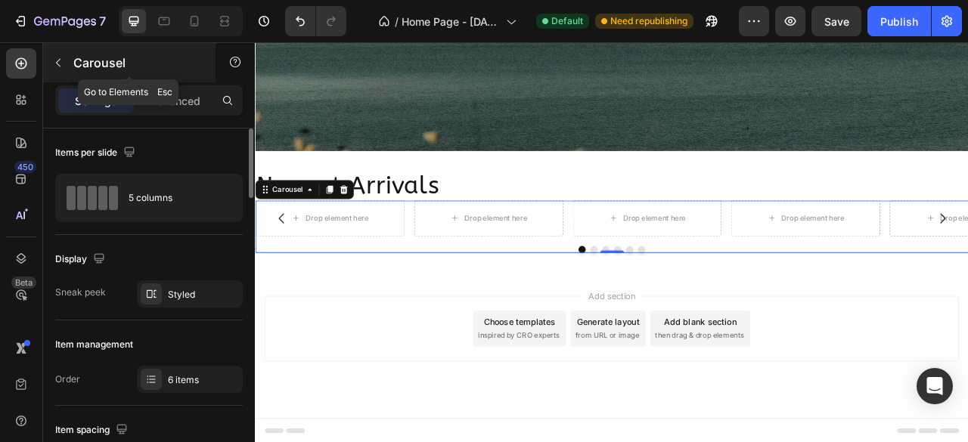
click at [57, 65] on icon "button" at bounding box center [58, 63] width 12 height 12
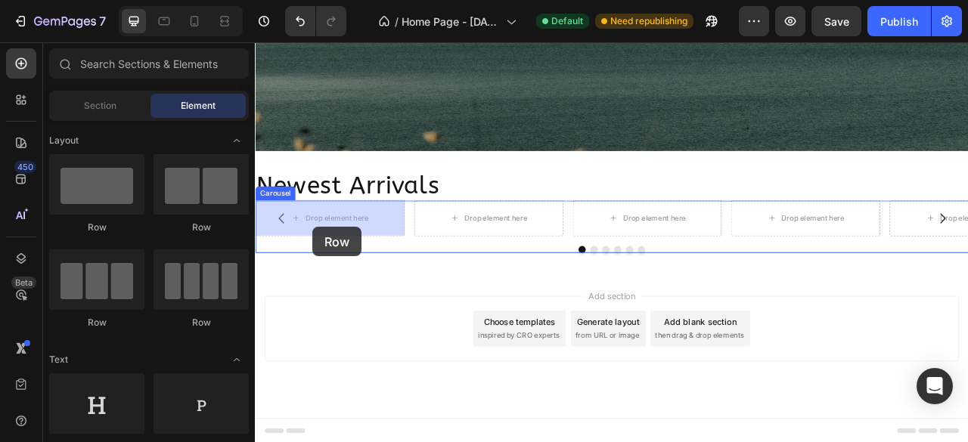
drag, startPoint x: 439, startPoint y: 249, endPoint x: 328, endPoint y: 277, distance: 114.8
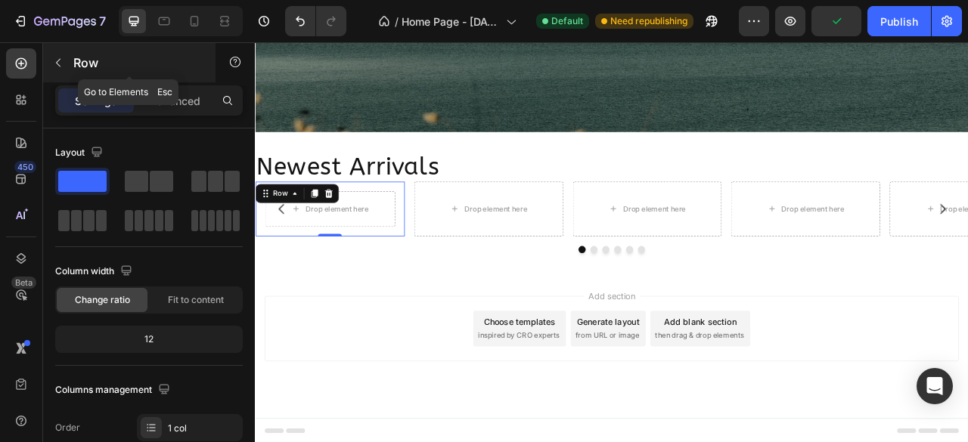
click at [62, 66] on icon "button" at bounding box center [58, 63] width 12 height 12
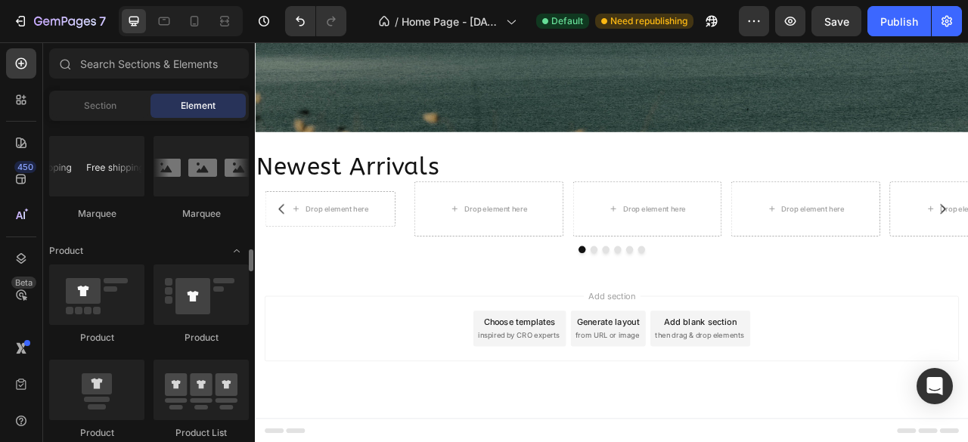
scroll to position [1890, 0]
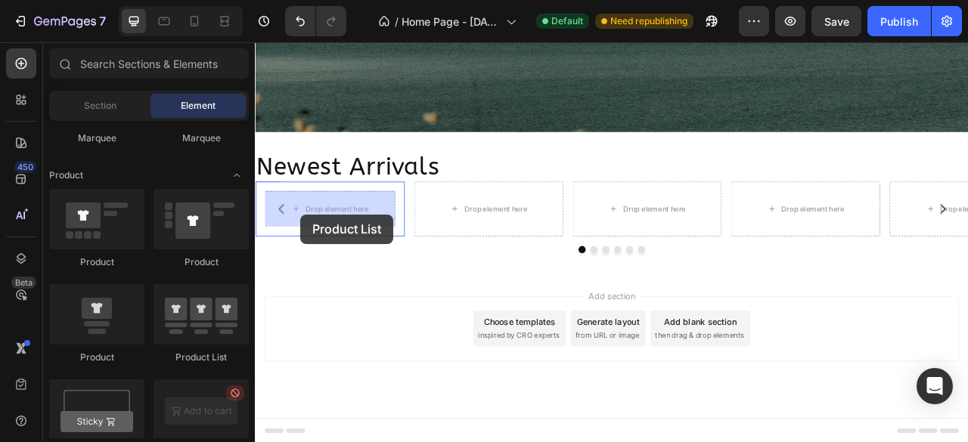
drag, startPoint x: 463, startPoint y: 376, endPoint x: 311, endPoint y: 262, distance: 190.1
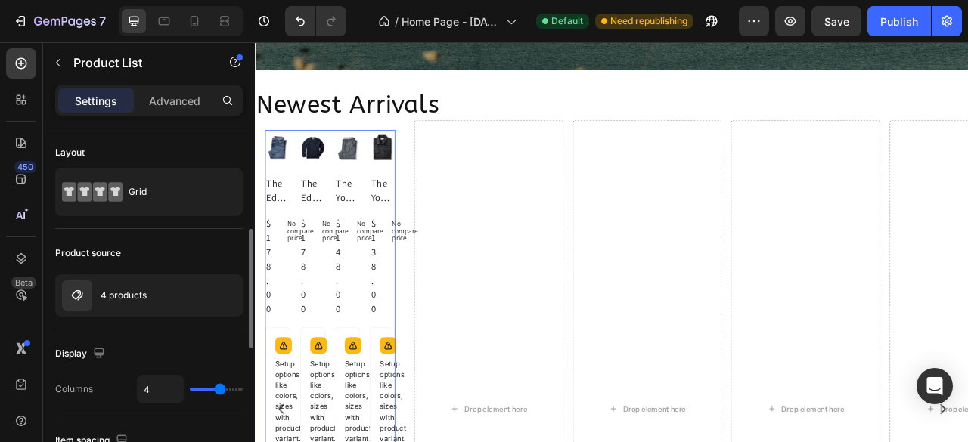
scroll to position [76, 0]
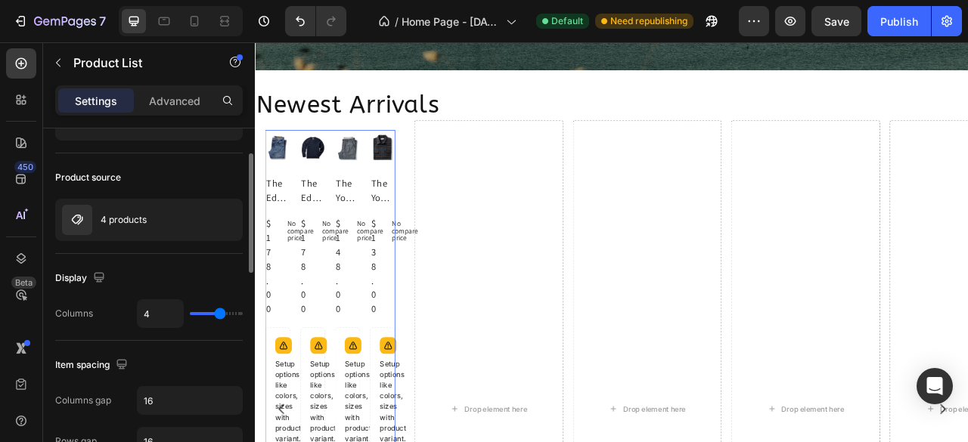
type input "1"
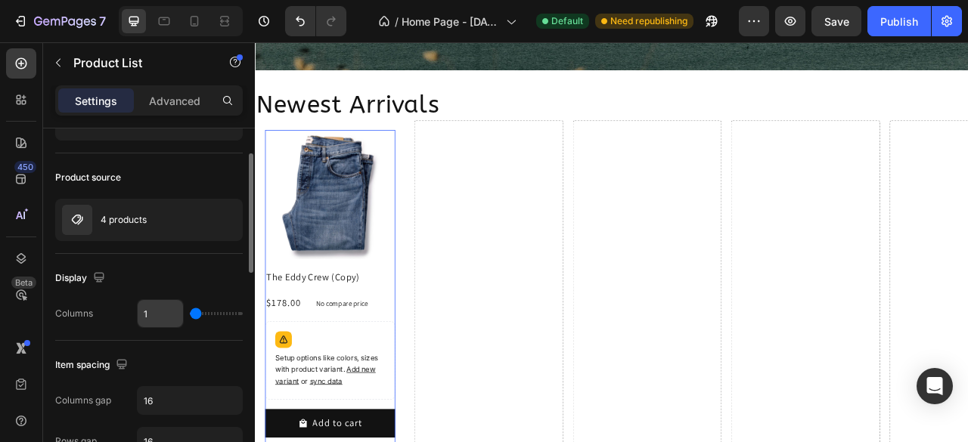
drag, startPoint x: 219, startPoint y: 311, endPoint x: 181, endPoint y: 302, distance: 39.4
type input "1"
click at [190, 314] on input "range" at bounding box center [216, 313] width 53 height 3
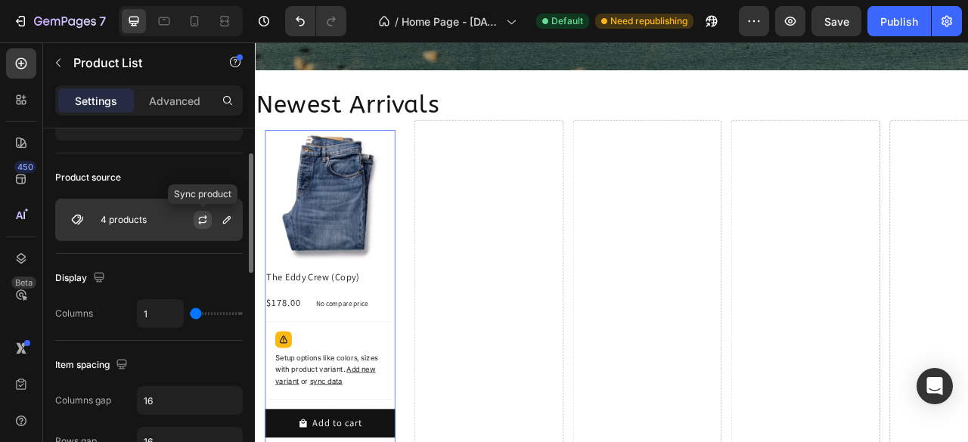
click at [201, 222] on icon "button" at bounding box center [203, 220] width 12 height 12
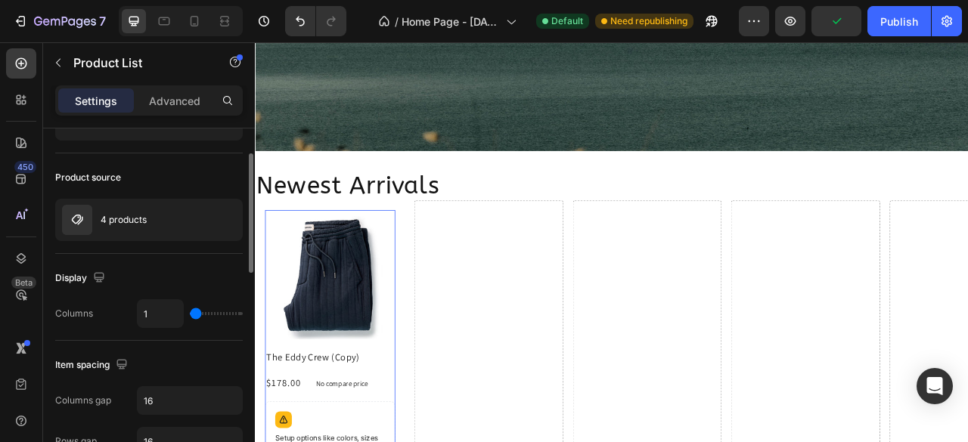
scroll to position [1361, 0]
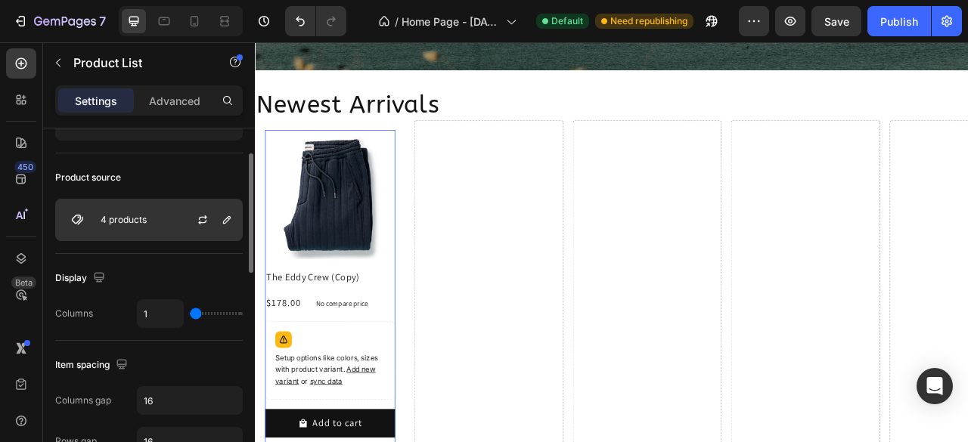
click at [133, 225] on div "4 products" at bounding box center [148, 220] width 187 height 42
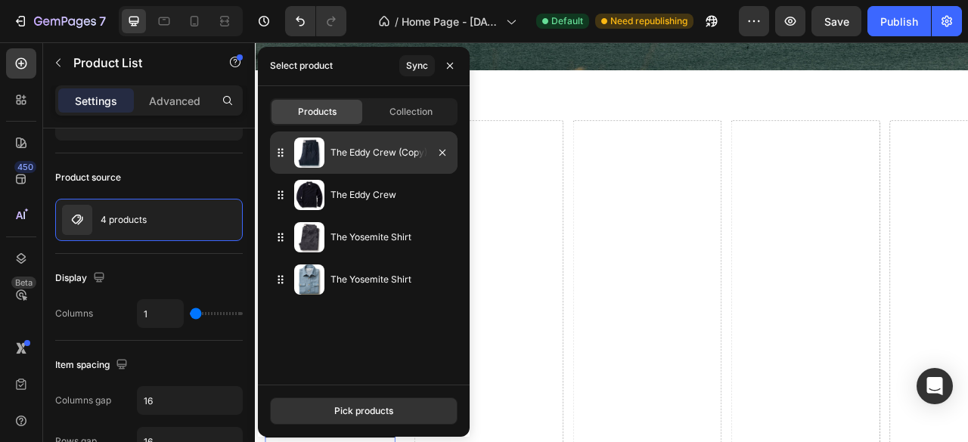
click at [313, 153] on img at bounding box center [309, 153] width 30 height 30
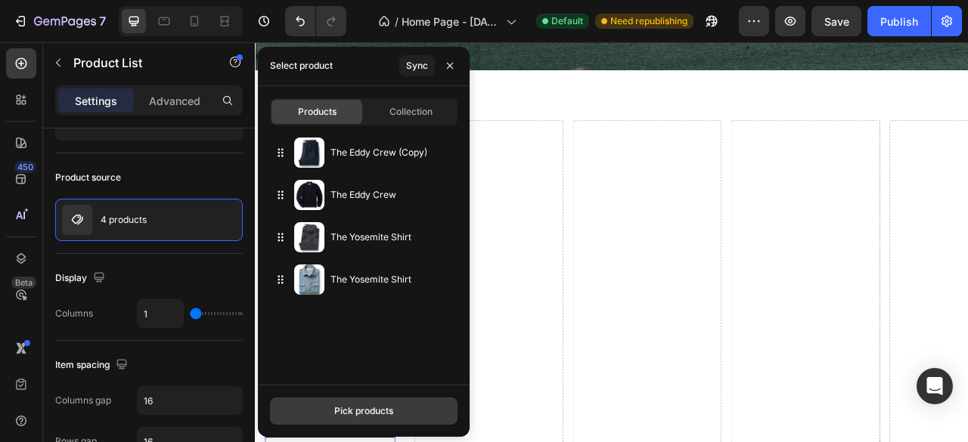
click at [387, 412] on div "Pick products" at bounding box center [363, 411] width 59 height 14
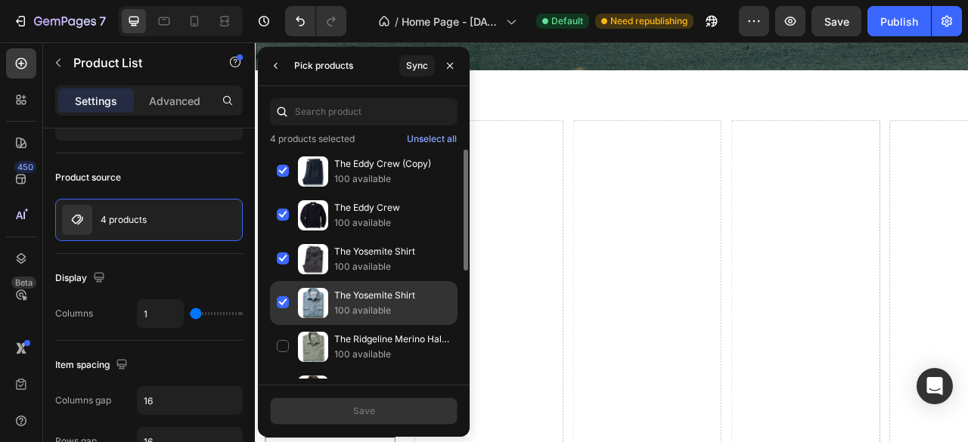
click at [280, 325] on div "The Yosemite Shirt 100 available" at bounding box center [363, 347] width 187 height 44
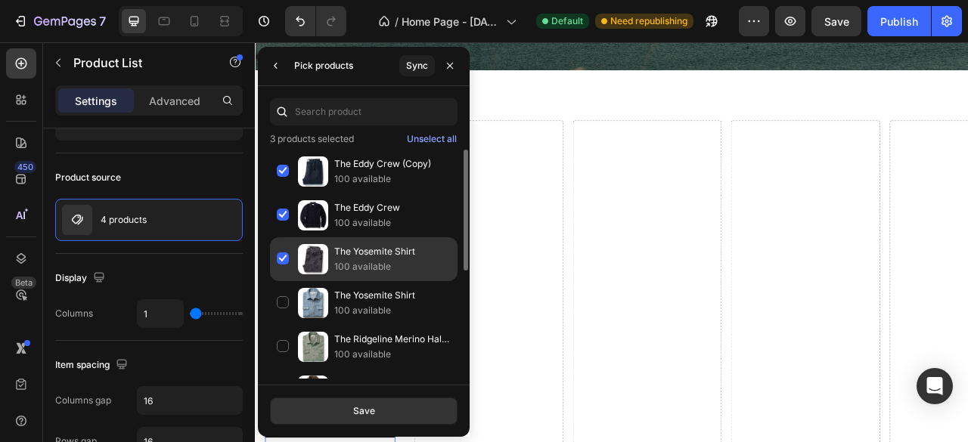
click at [286, 281] on div "The Yosemite Shirt 100 available" at bounding box center [363, 303] width 187 height 44
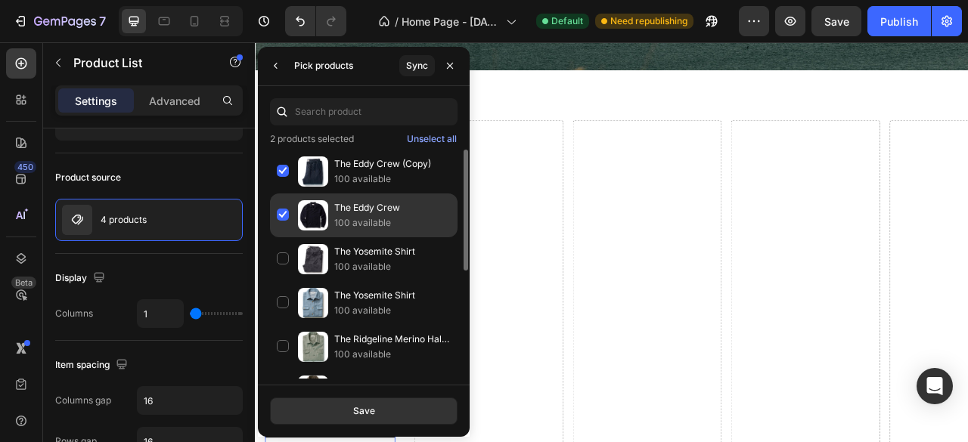
click at [286, 237] on div "The Eddy Crew 100 available" at bounding box center [363, 259] width 187 height 44
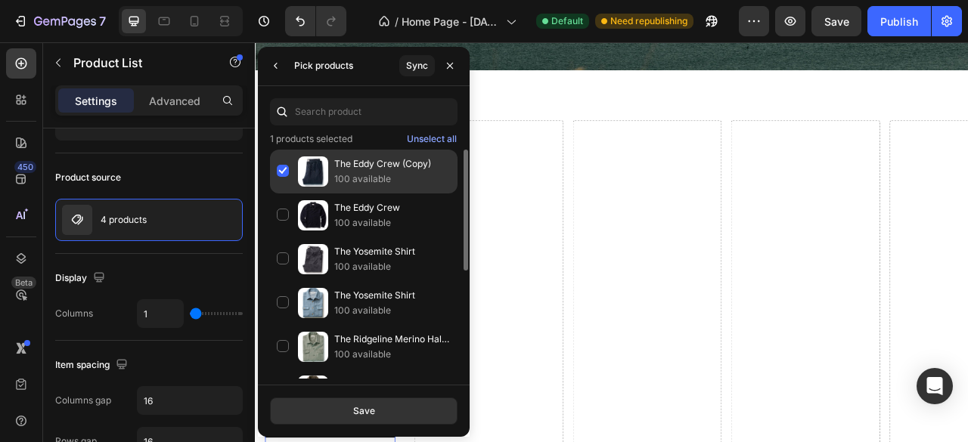
click at [277, 194] on div "The Eddy Crew (Copy) 100 available" at bounding box center [363, 216] width 187 height 44
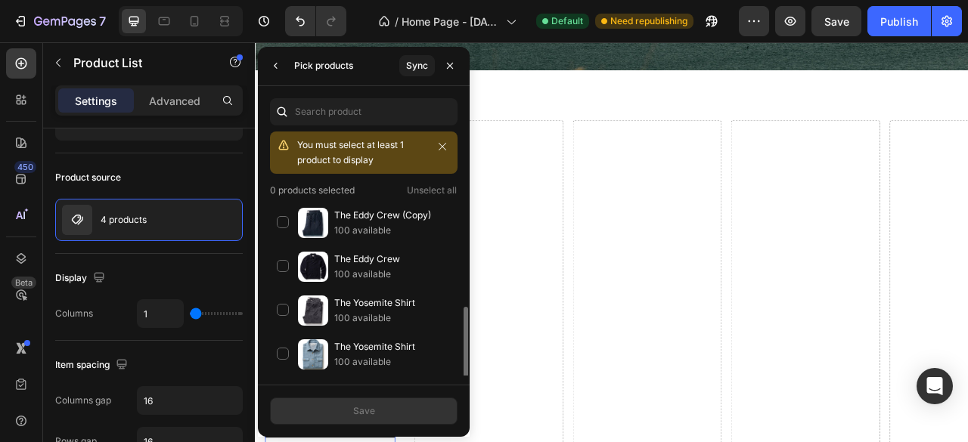
scroll to position [76, 0]
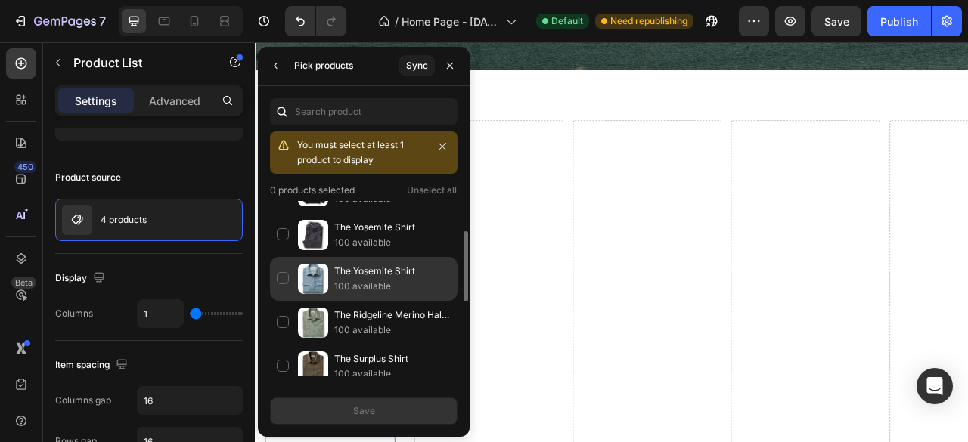
click at [285, 301] on div "The Yosemite Shirt 100 available" at bounding box center [363, 323] width 187 height 44
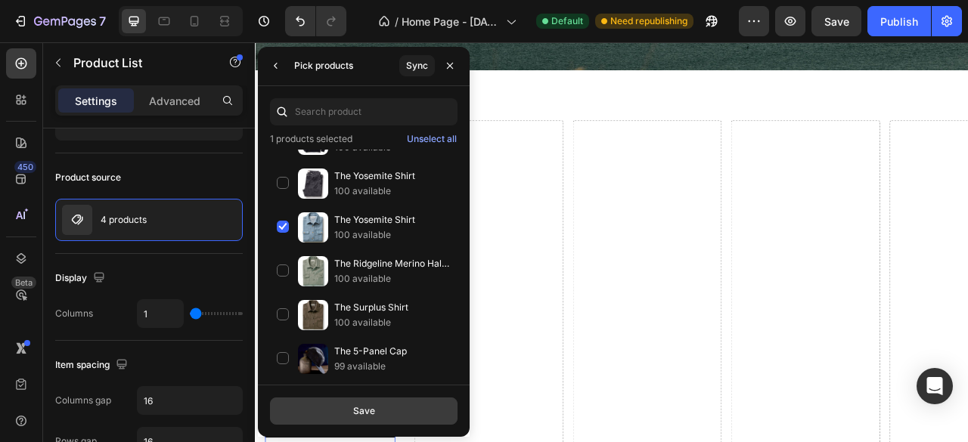
click at [355, 405] on div "Save" at bounding box center [364, 411] width 22 height 14
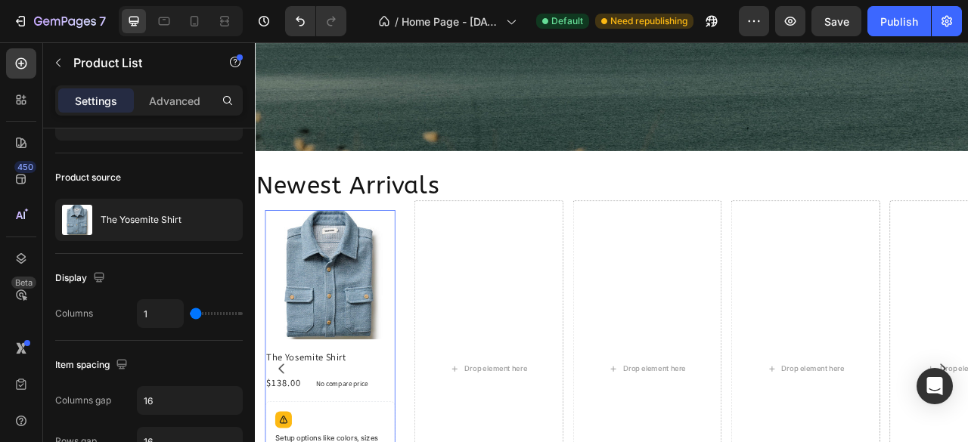
scroll to position [1361, 0]
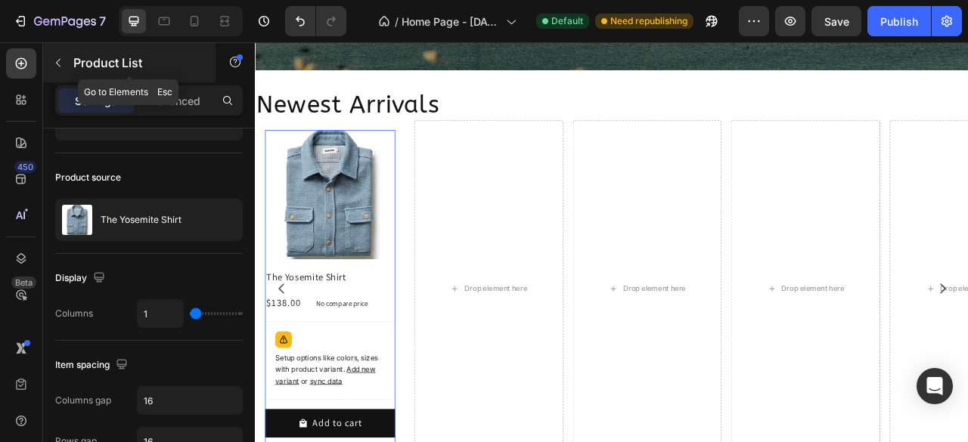
click at [60, 67] on icon "button" at bounding box center [58, 63] width 12 height 12
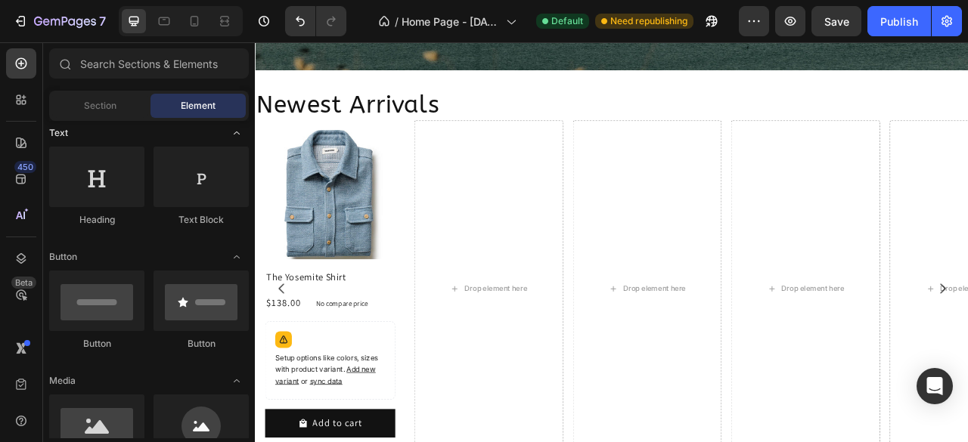
scroll to position [0, 0]
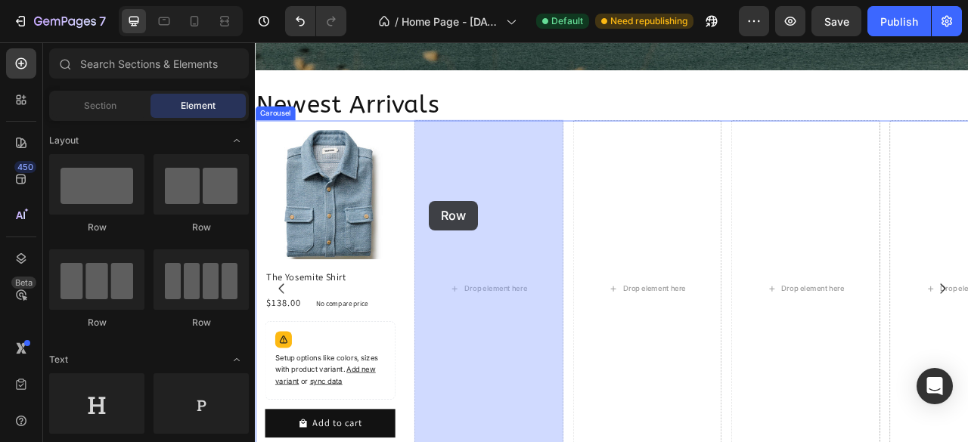
drag, startPoint x: 364, startPoint y: 243, endPoint x: 476, endPoint y: 244, distance: 112.7
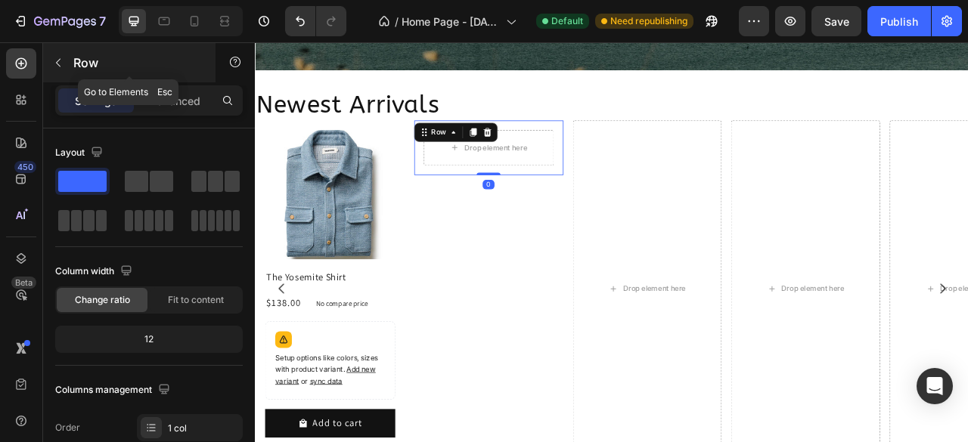
click at [54, 64] on icon "button" at bounding box center [58, 63] width 12 height 12
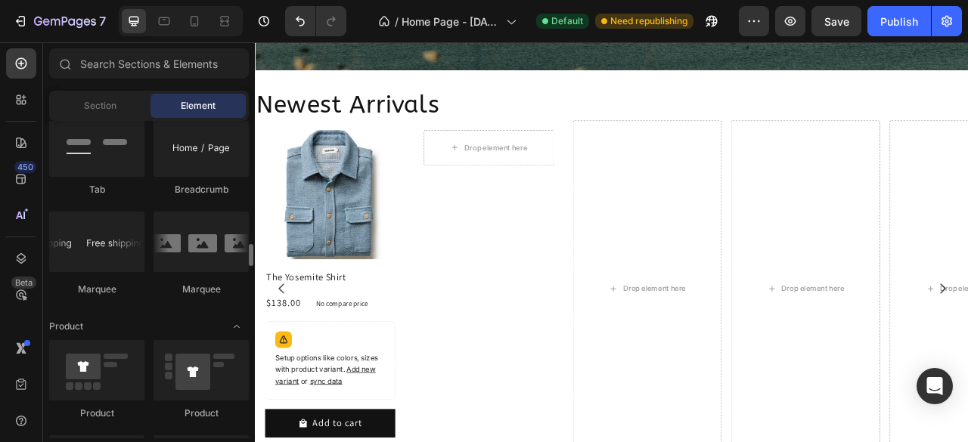
scroll to position [1890, 0]
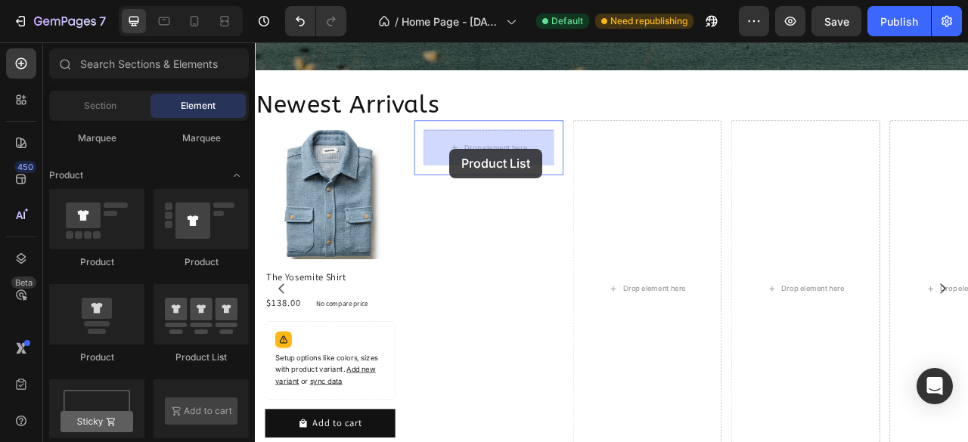
drag, startPoint x: 496, startPoint y: 337, endPoint x: 502, endPoint y: 178, distance: 159.6
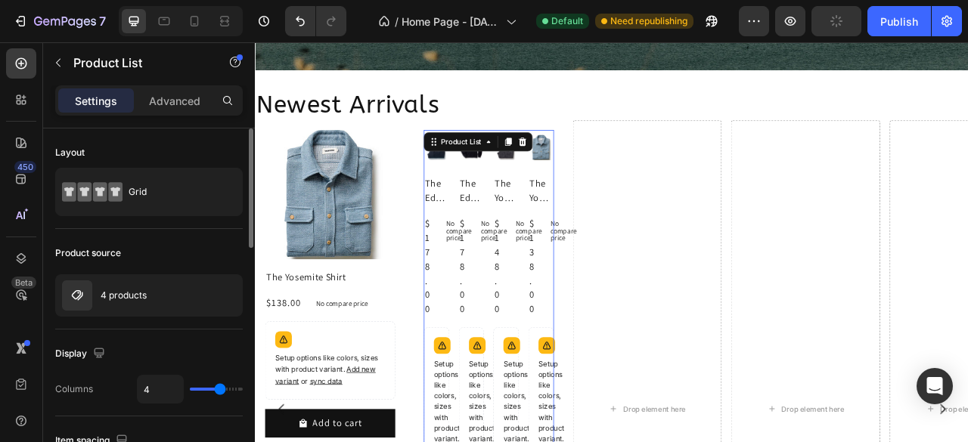
type input "1"
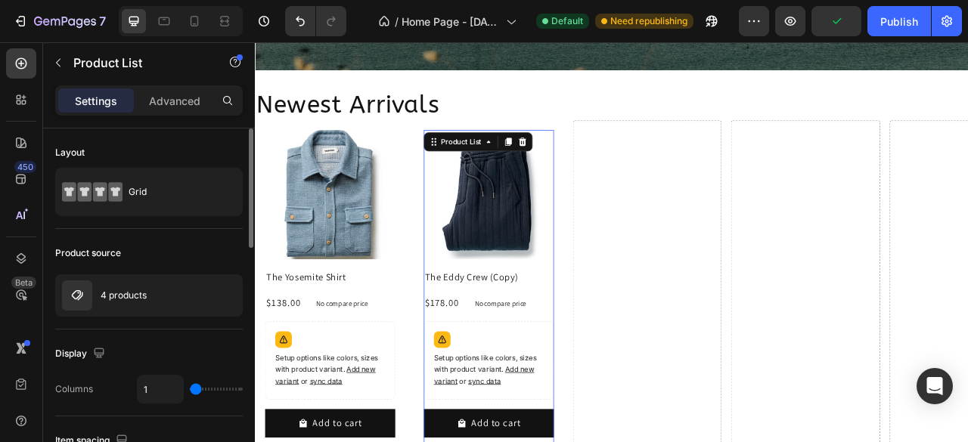
drag, startPoint x: 215, startPoint y: 386, endPoint x: 202, endPoint y: 436, distance: 51.7
type input "1"
click at [190, 391] on input "range" at bounding box center [216, 389] width 53 height 3
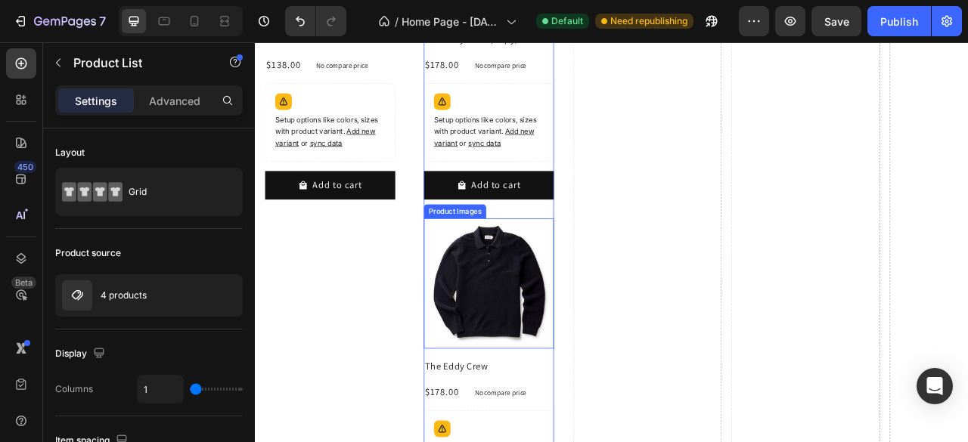
scroll to position [1361, 0]
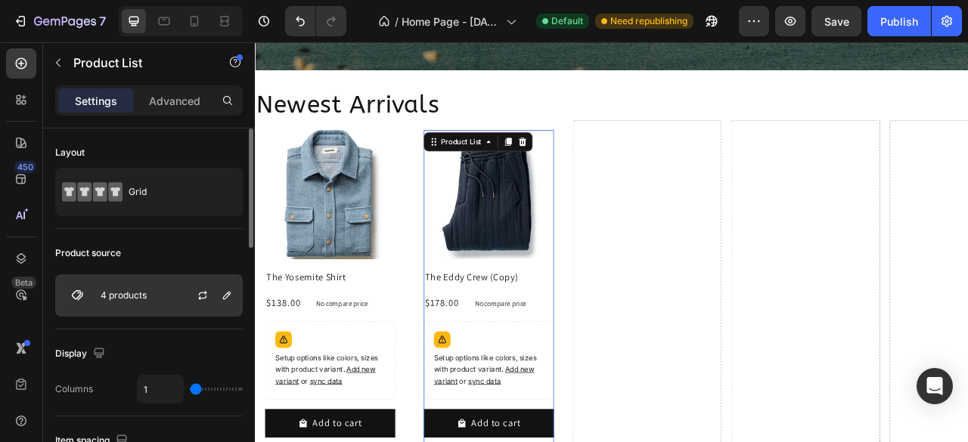
click at [150, 299] on div "4 products" at bounding box center [148, 295] width 187 height 42
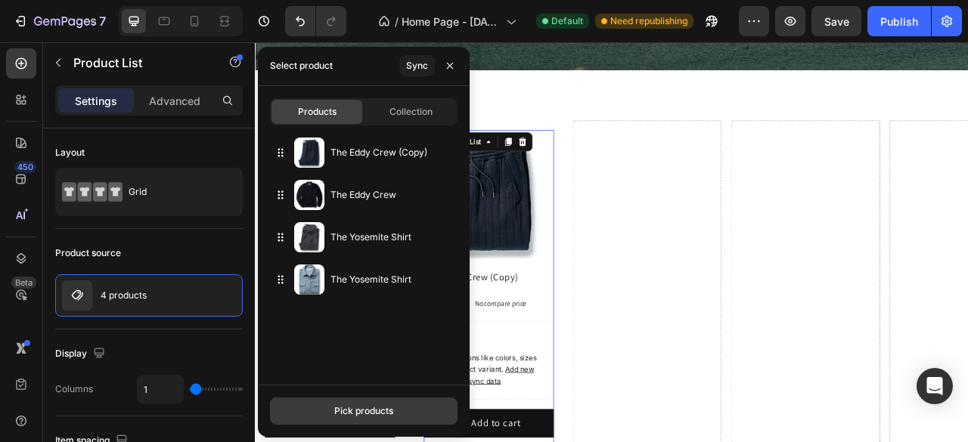
click at [363, 406] on div "Pick products" at bounding box center [363, 411] width 59 height 14
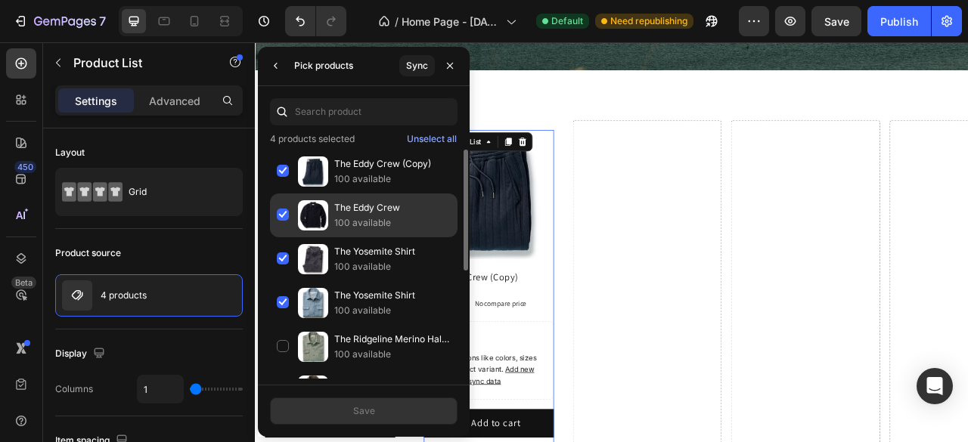
click at [281, 237] on div "The Eddy Crew 100 available" at bounding box center [363, 259] width 187 height 44
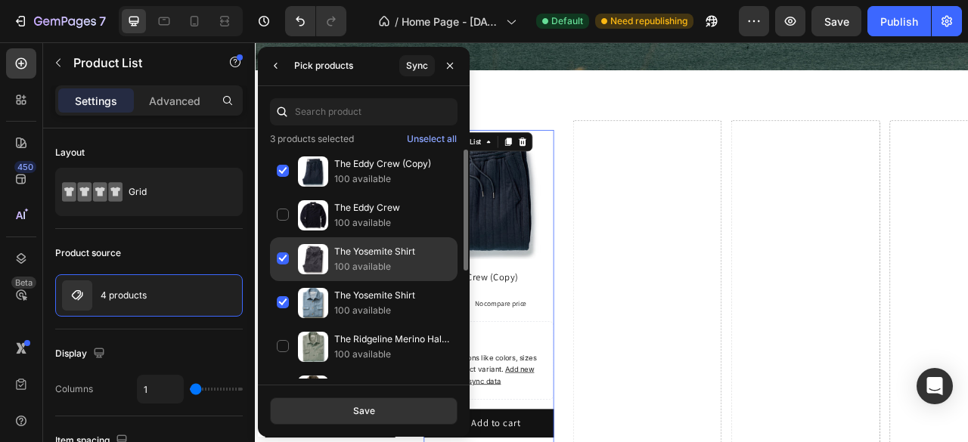
click at [284, 281] on div "The Yosemite Shirt 100 available" at bounding box center [363, 303] width 187 height 44
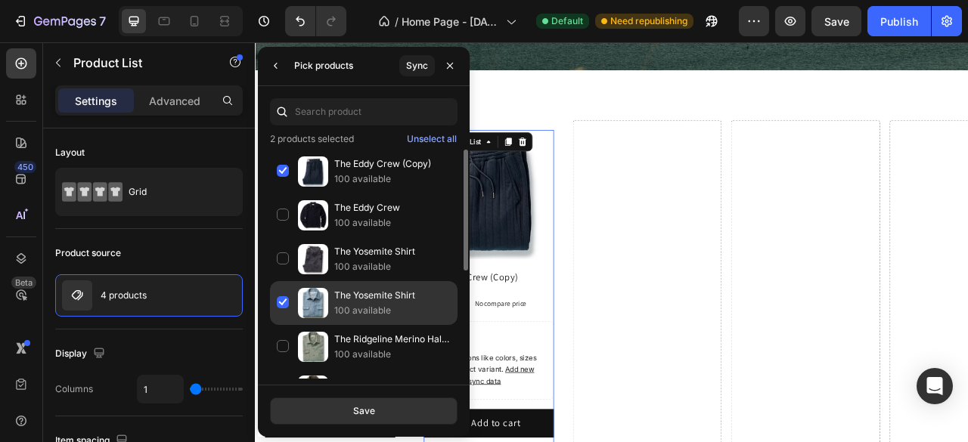
click at [280, 325] on div "The Yosemite Shirt 100 available" at bounding box center [363, 347] width 187 height 44
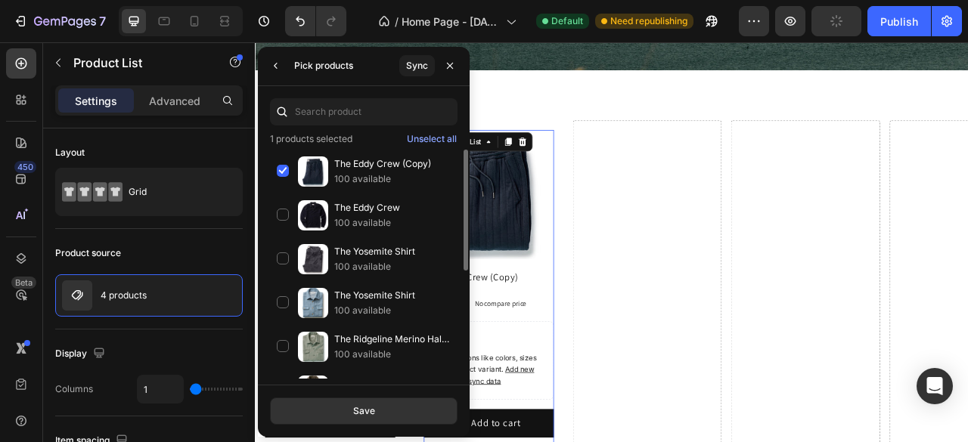
scroll to position [227, 0]
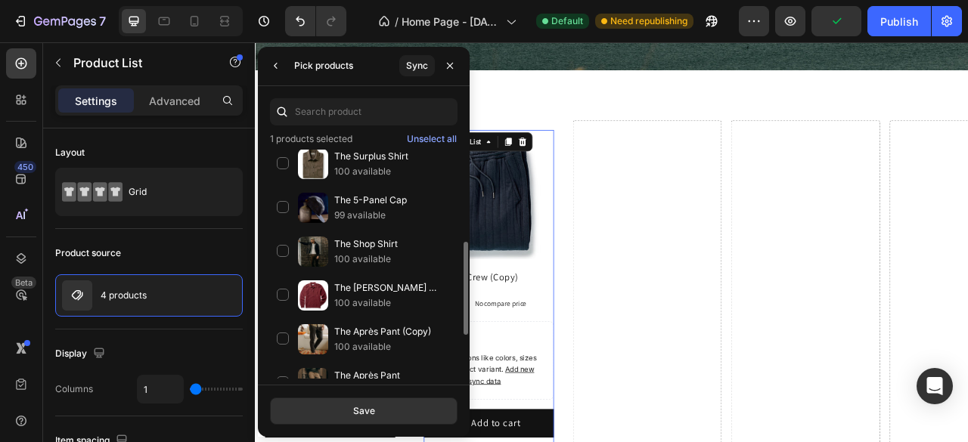
drag, startPoint x: 357, startPoint y: 411, endPoint x: 469, endPoint y: 398, distance: 112.5
click at [357, 411] on div "Save" at bounding box center [364, 411] width 22 height 14
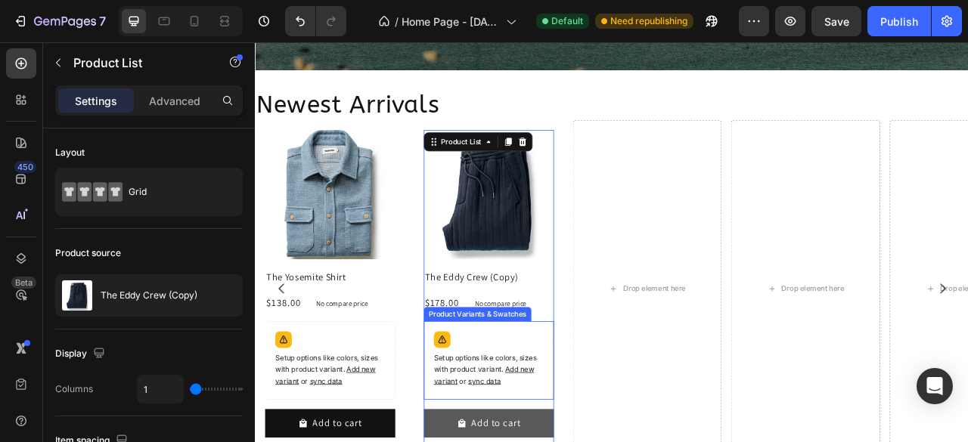
scroll to position [1436, 0]
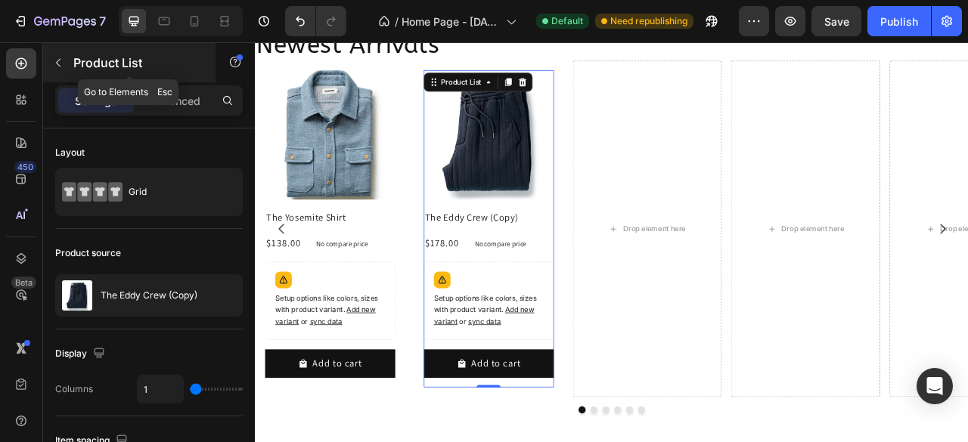
click at [58, 64] on icon "button" at bounding box center [58, 63] width 5 height 8
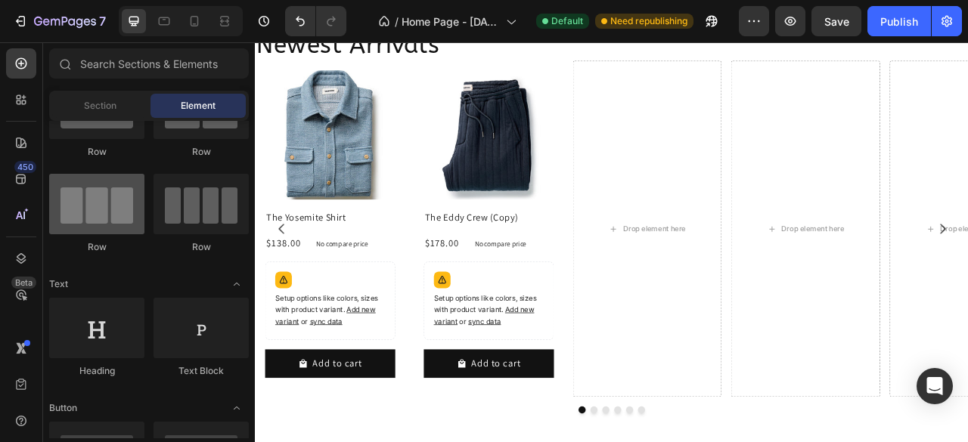
scroll to position [0, 0]
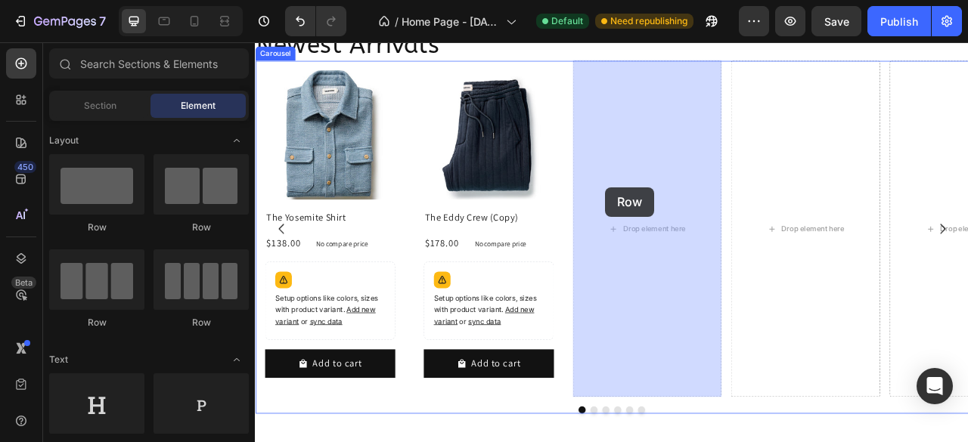
drag, startPoint x: 347, startPoint y: 246, endPoint x: 700, endPoint y: 227, distance: 353.6
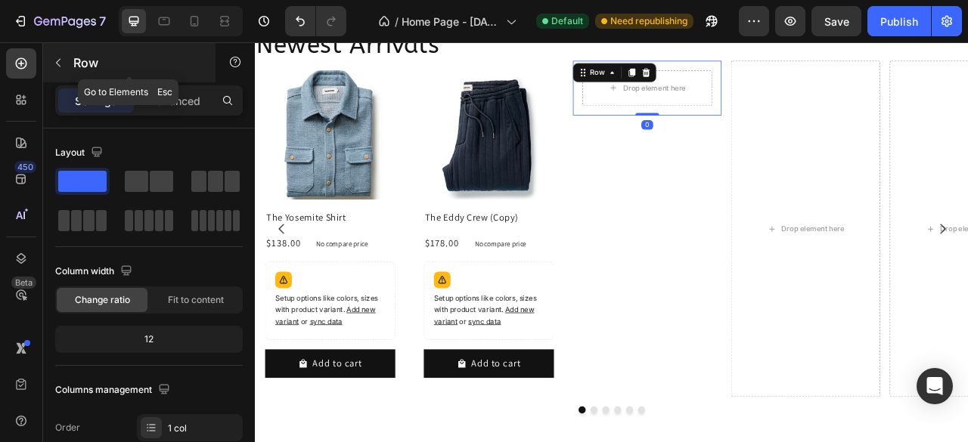
click at [57, 63] on icon "button" at bounding box center [58, 63] width 12 height 12
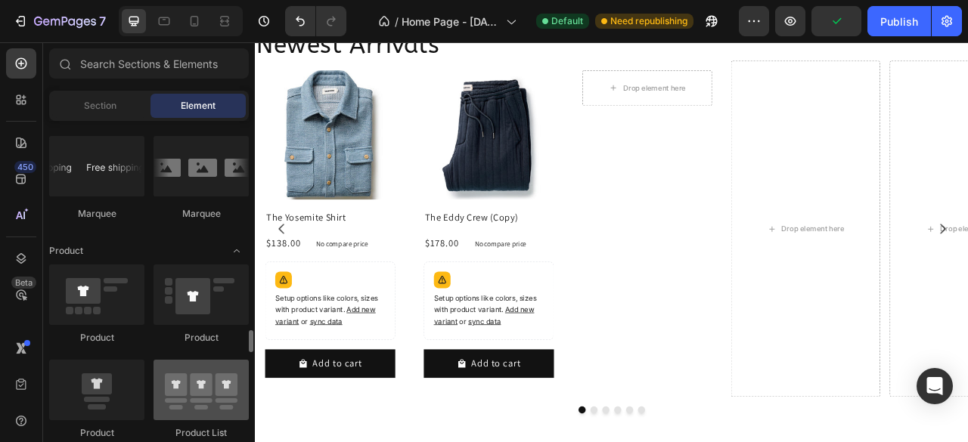
scroll to position [1890, 0]
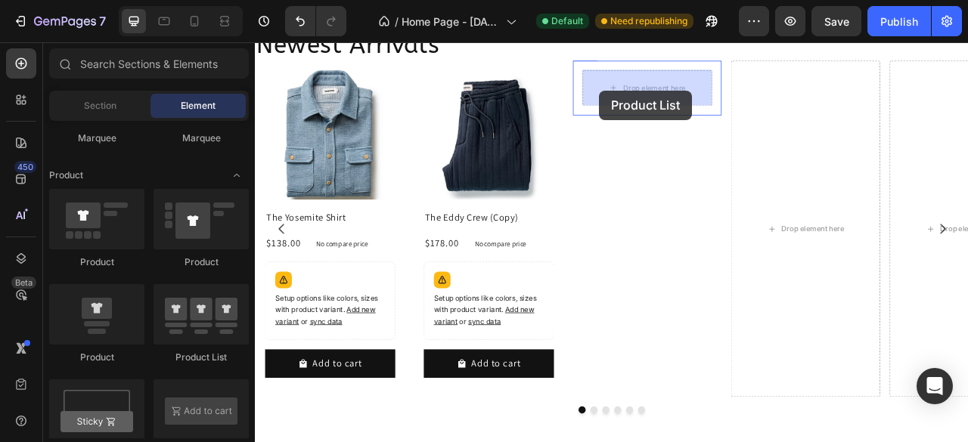
drag, startPoint x: 457, startPoint y: 355, endPoint x: 693, endPoint y: 104, distance: 343.9
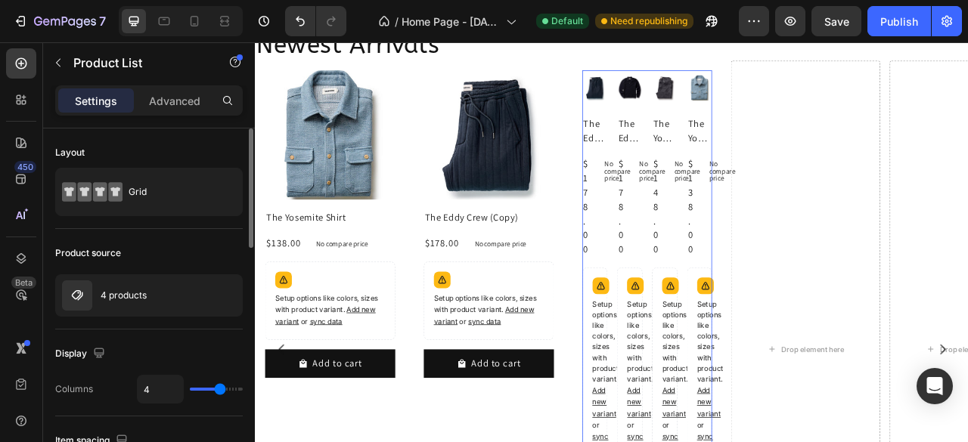
type input "1"
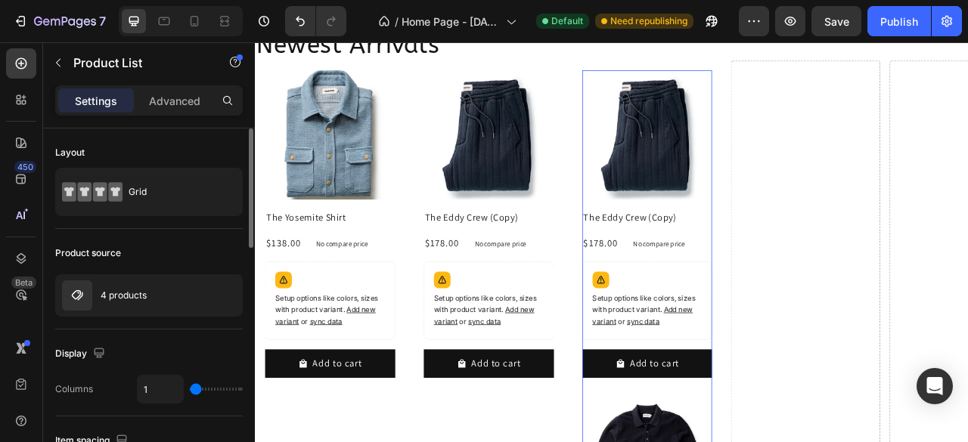
drag, startPoint x: 219, startPoint y: 388, endPoint x: 145, endPoint y: 392, distance: 74.2
type input "1"
click at [190, 391] on input "range" at bounding box center [216, 389] width 53 height 3
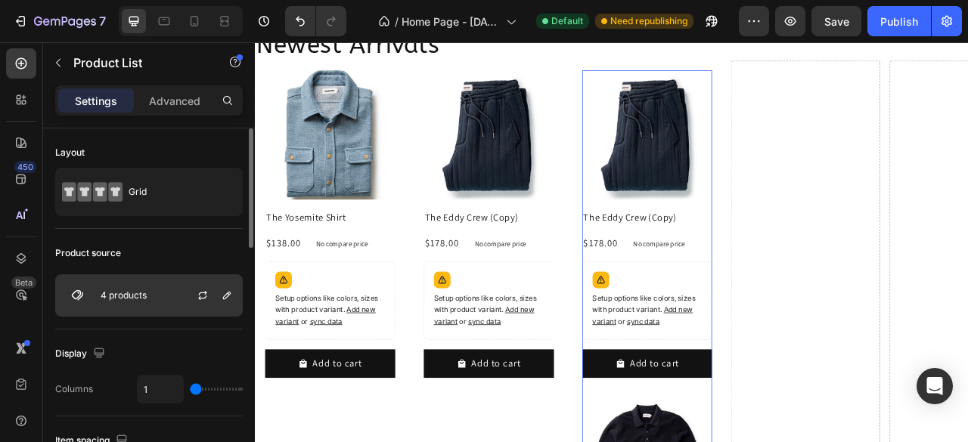
click at [167, 299] on div "4 products" at bounding box center [148, 295] width 187 height 42
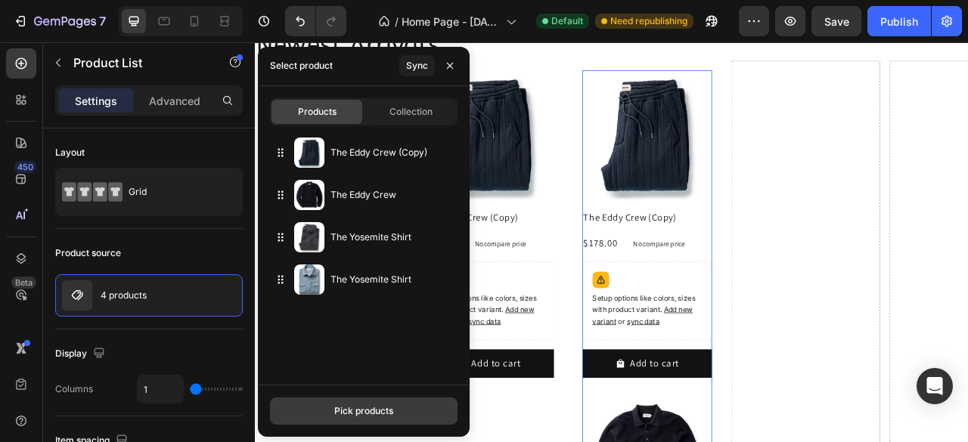
click at [346, 408] on div "Pick products" at bounding box center [363, 411] width 59 height 14
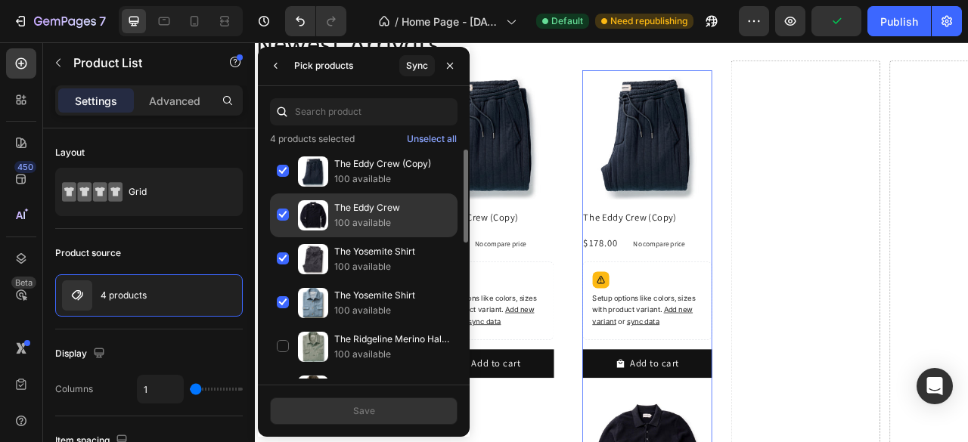
drag, startPoint x: 283, startPoint y: 261, endPoint x: 282, endPoint y: 228, distance: 33.3
click at [283, 281] on div "The Yosemite Shirt 100 available" at bounding box center [363, 303] width 187 height 44
click at [282, 237] on div "The Eddy Crew 100 available" at bounding box center [363, 259] width 187 height 44
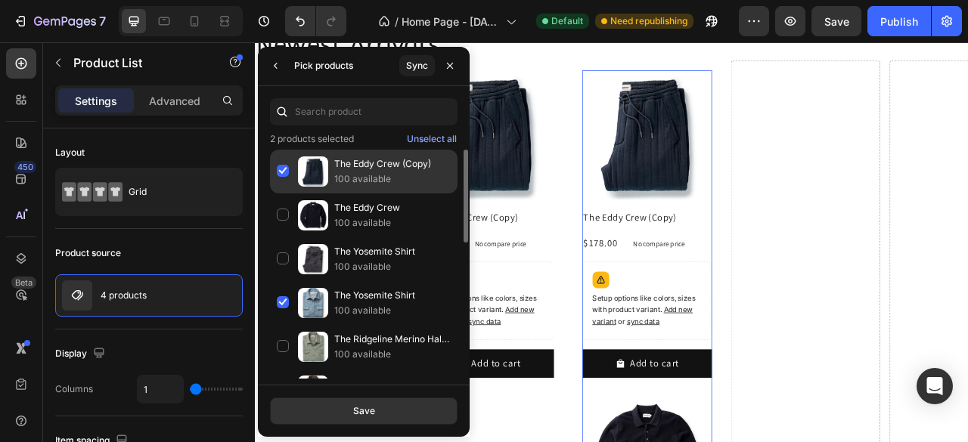
click at [280, 194] on div "The Eddy Crew (Copy) 100 available" at bounding box center [363, 216] width 187 height 44
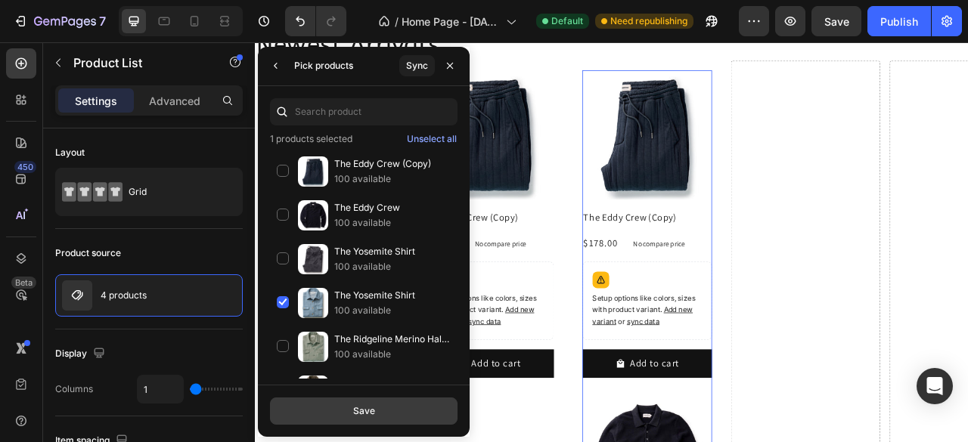
click at [352, 411] on button "Save" at bounding box center [363, 411] width 187 height 27
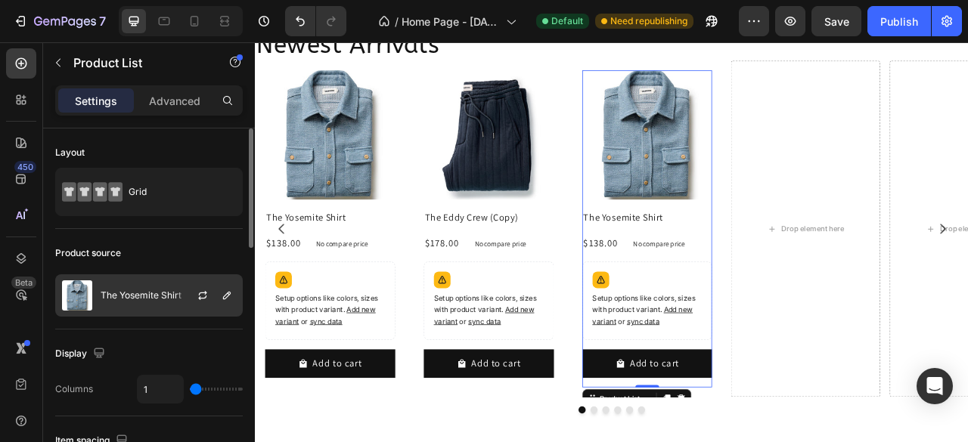
click at [180, 296] on div at bounding box center [208, 295] width 67 height 41
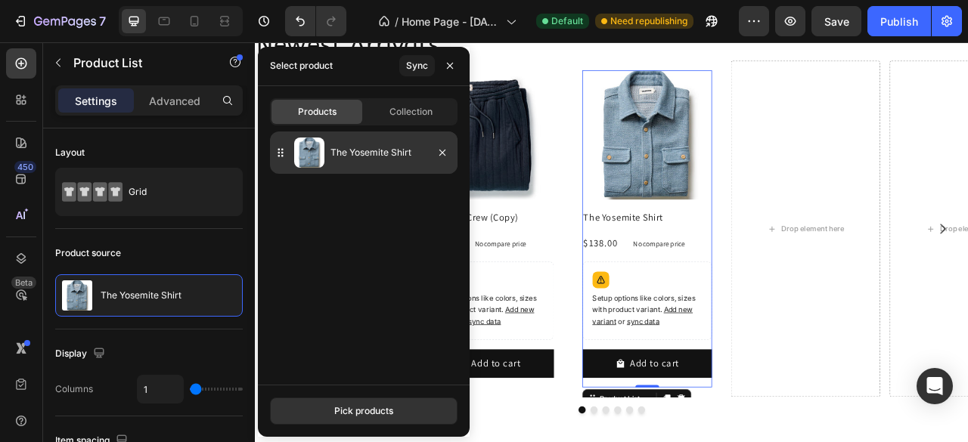
click at [343, 156] on p "The Yosemite Shirt" at bounding box center [390, 152] width 121 height 15
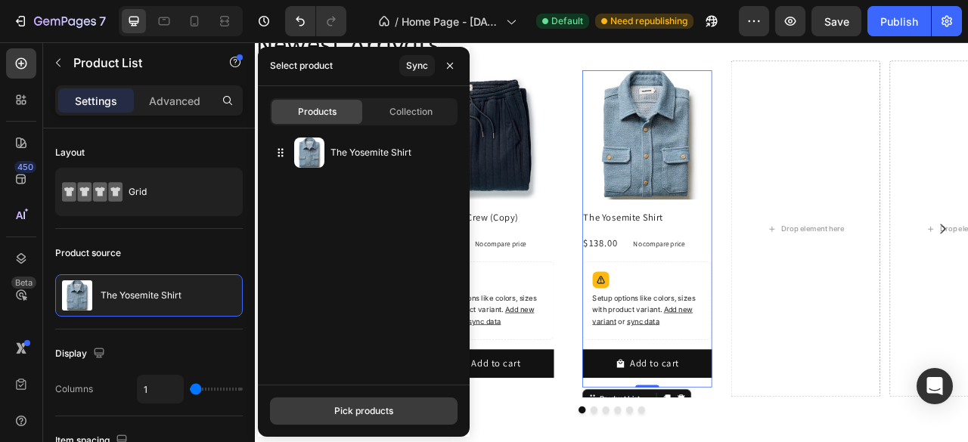
click at [366, 414] on div "Pick products" at bounding box center [363, 411] width 59 height 14
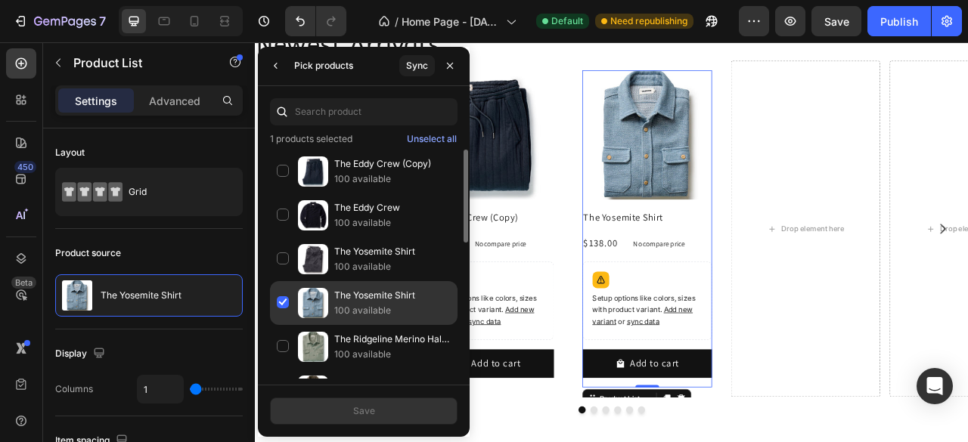
click at [286, 325] on div "The Yosemite Shirt 100 available" at bounding box center [363, 347] width 187 height 44
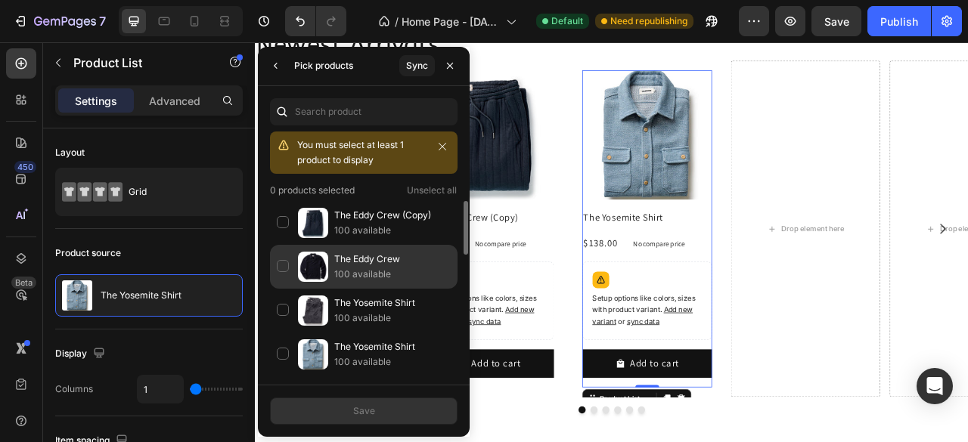
scroll to position [76, 0]
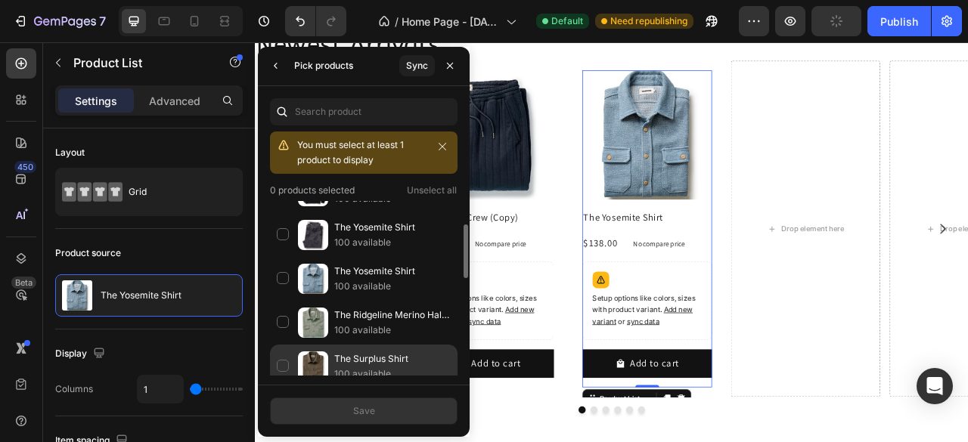
click at [289, 345] on div "The Ridgeline Merino Half Zip in Field Olive 100 available" at bounding box center [363, 367] width 187 height 44
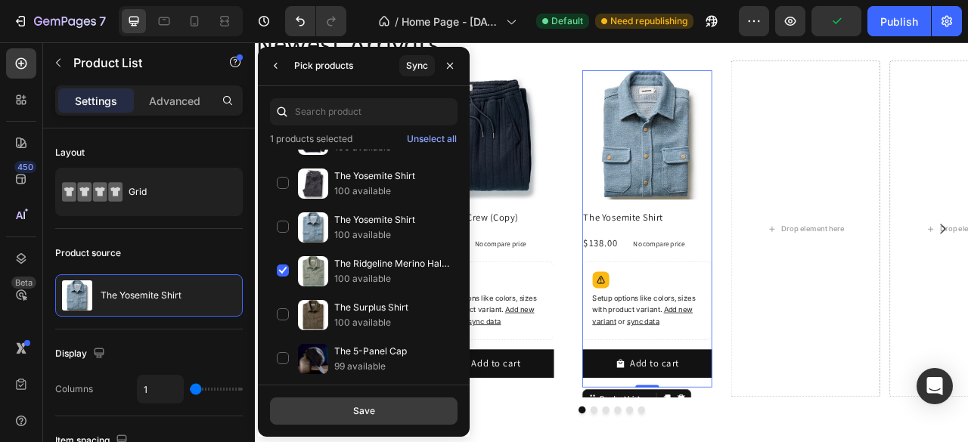
click at [363, 409] on div "Save" at bounding box center [364, 411] width 22 height 14
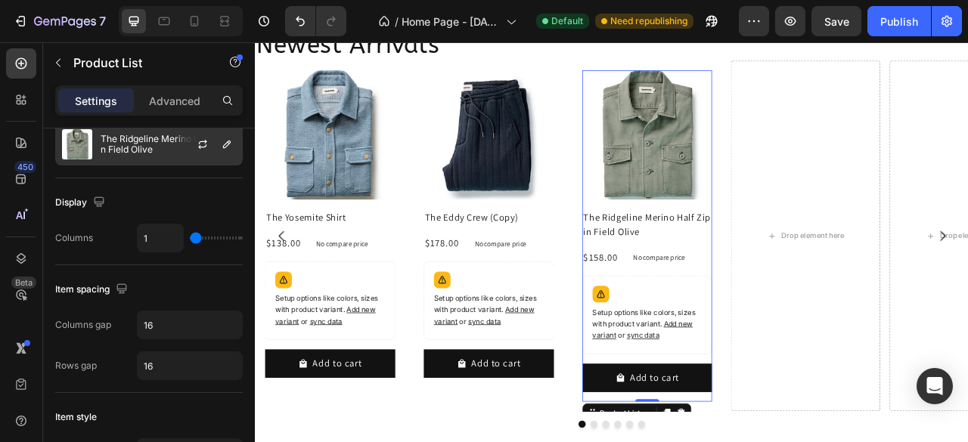
scroll to position [0, 0]
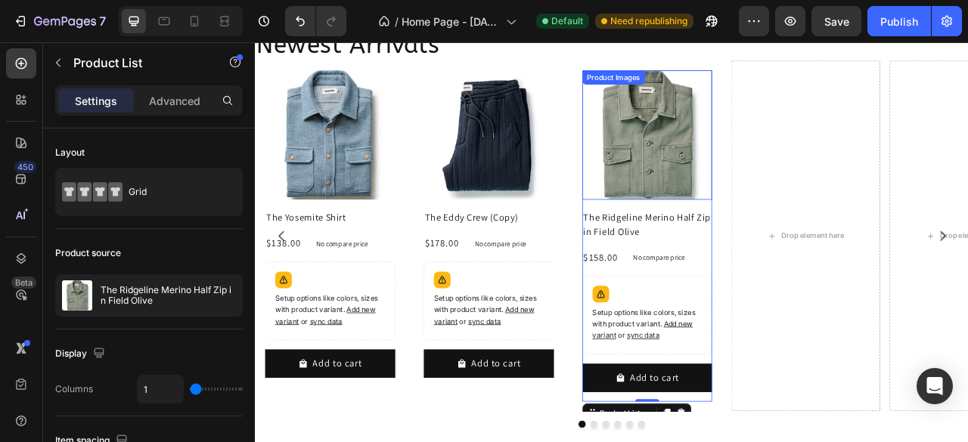
click at [693, 193] on img at bounding box center [754, 161] width 166 height 166
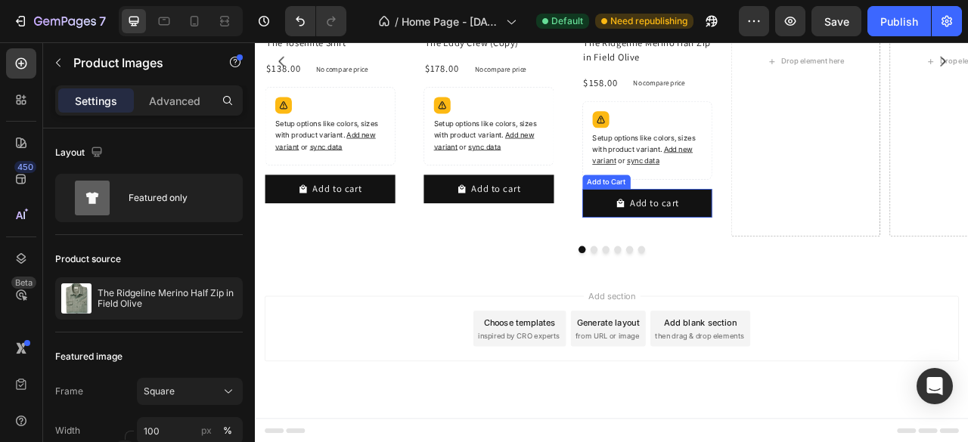
scroll to position [1432, 0]
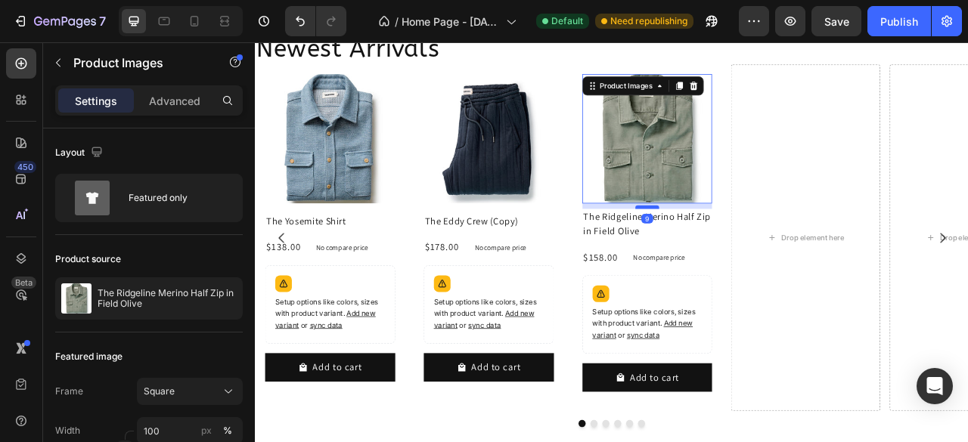
click at [752, 252] on div at bounding box center [753, 251] width 30 height 5
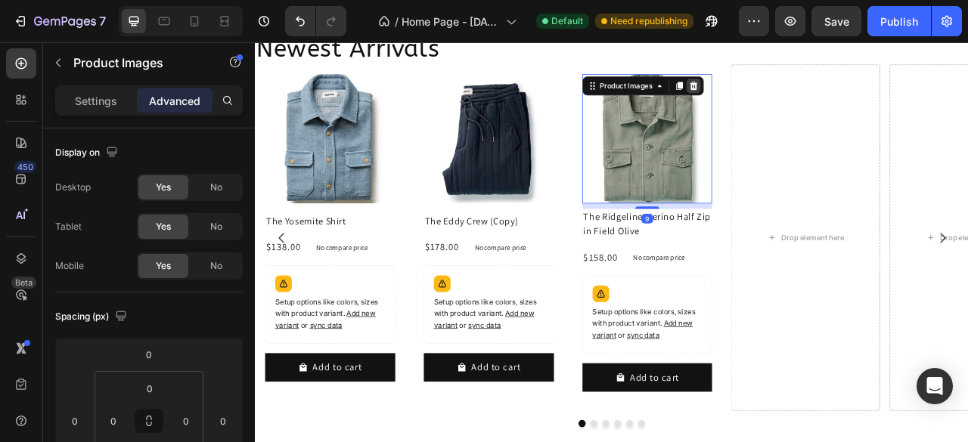
click at [816, 96] on icon at bounding box center [812, 97] width 12 height 12
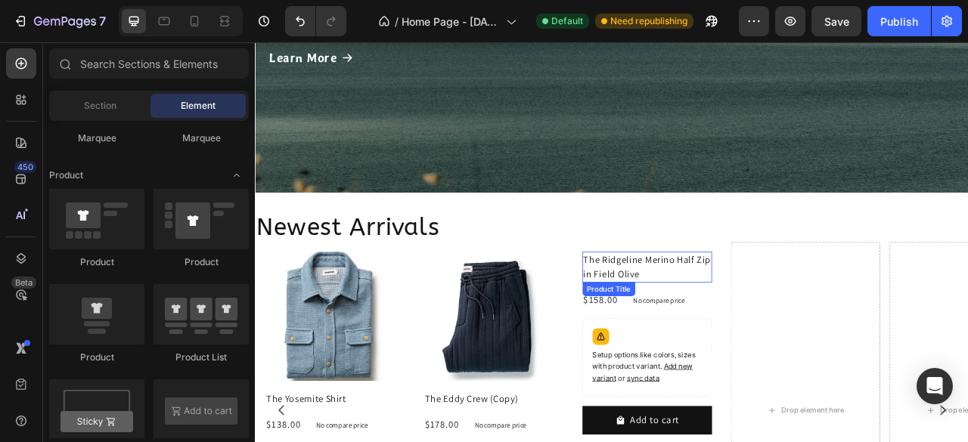
scroll to position [1281, 0]
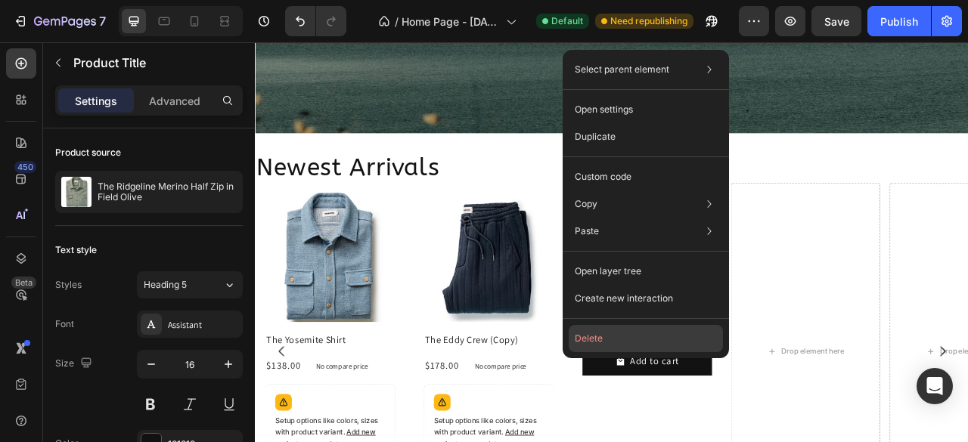
drag, startPoint x: 581, startPoint y: 330, endPoint x: 417, endPoint y: 367, distance: 168.2
click at [581, 330] on button "Delete" at bounding box center [646, 338] width 154 height 27
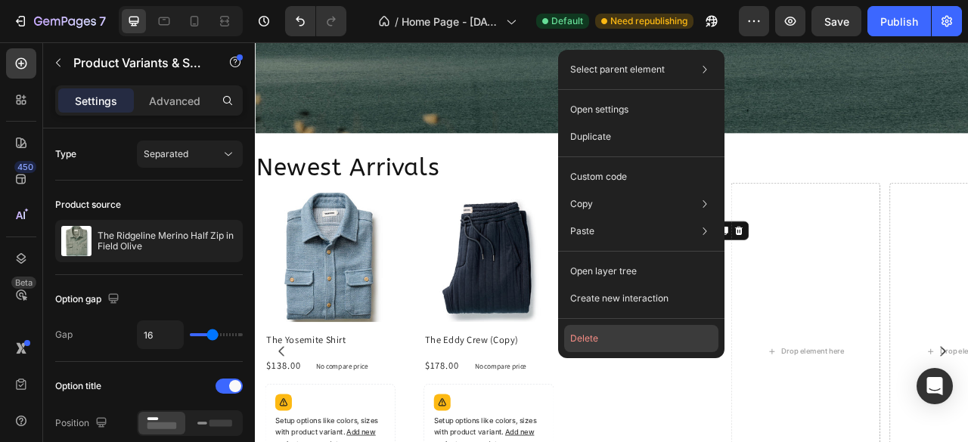
drag, startPoint x: 582, startPoint y: 347, endPoint x: 438, endPoint y: 370, distance: 146.2
click at [582, 347] on button "Delete" at bounding box center [641, 338] width 154 height 27
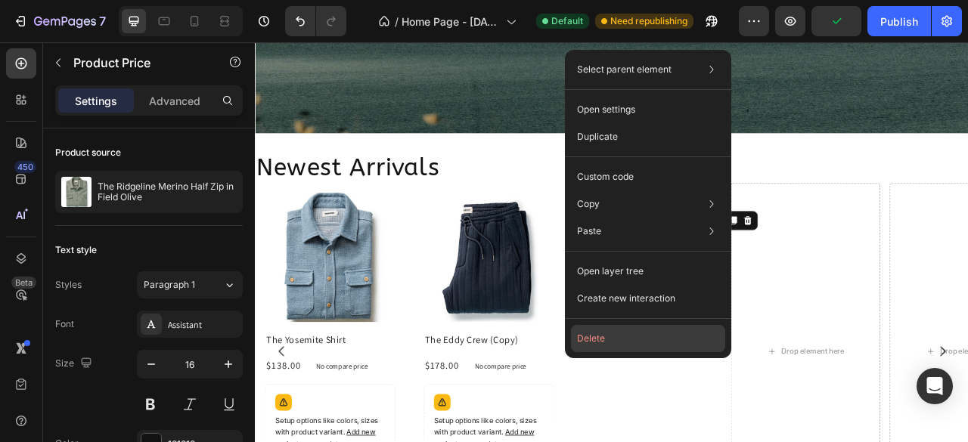
click at [602, 344] on button "Delete" at bounding box center [648, 338] width 154 height 27
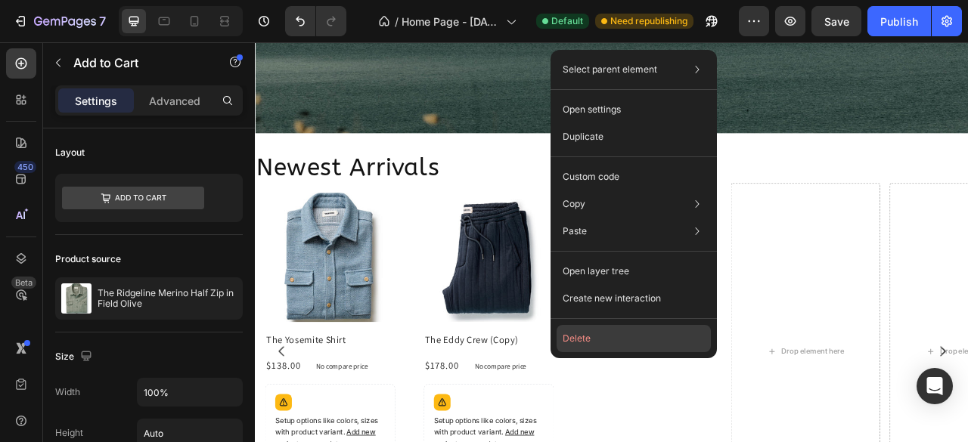
click at [593, 335] on button "Delete" at bounding box center [633, 338] width 154 height 27
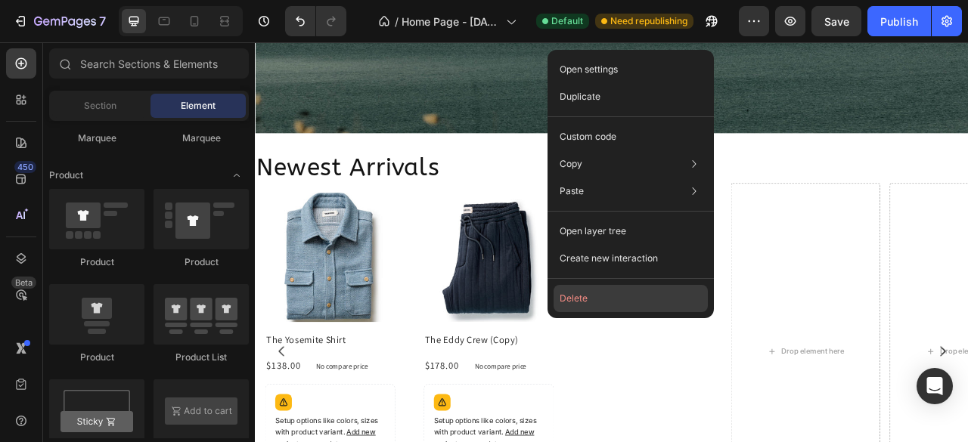
drag, startPoint x: 603, startPoint y: 304, endPoint x: 445, endPoint y: 327, distance: 159.7
click at [603, 304] on button "Delete" at bounding box center [630, 298] width 154 height 27
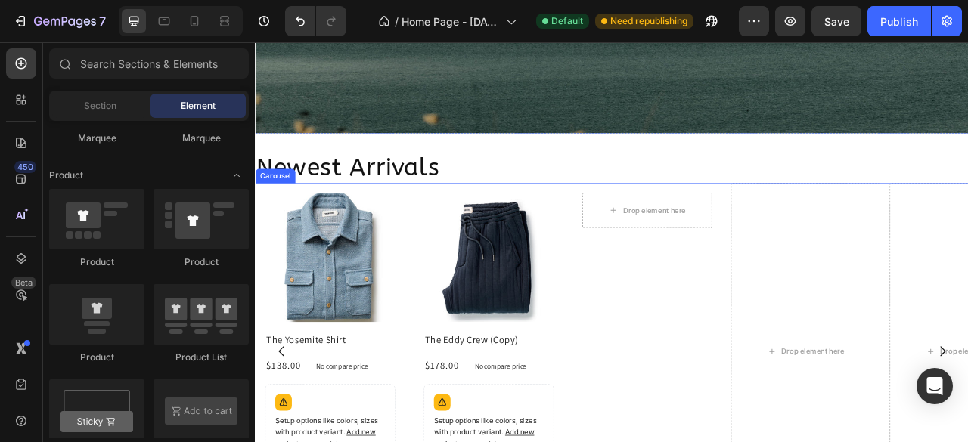
scroll to position [1356, 0]
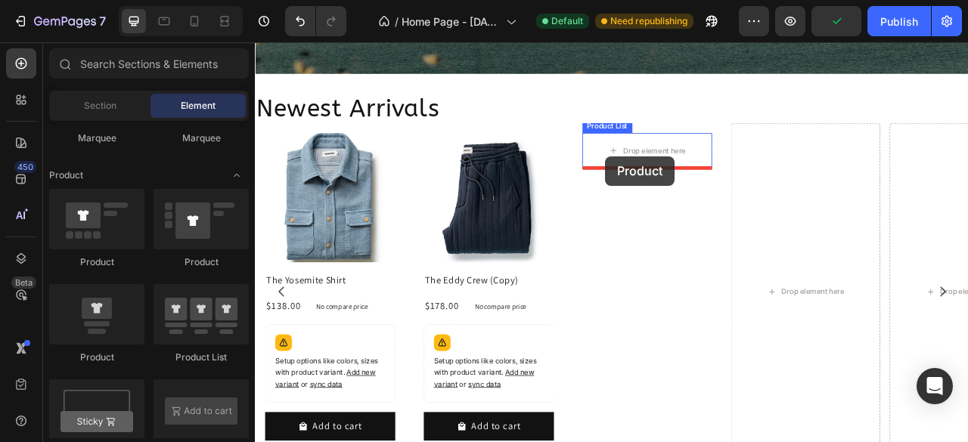
drag, startPoint x: 369, startPoint y: 255, endPoint x: 700, endPoint y: 187, distance: 337.9
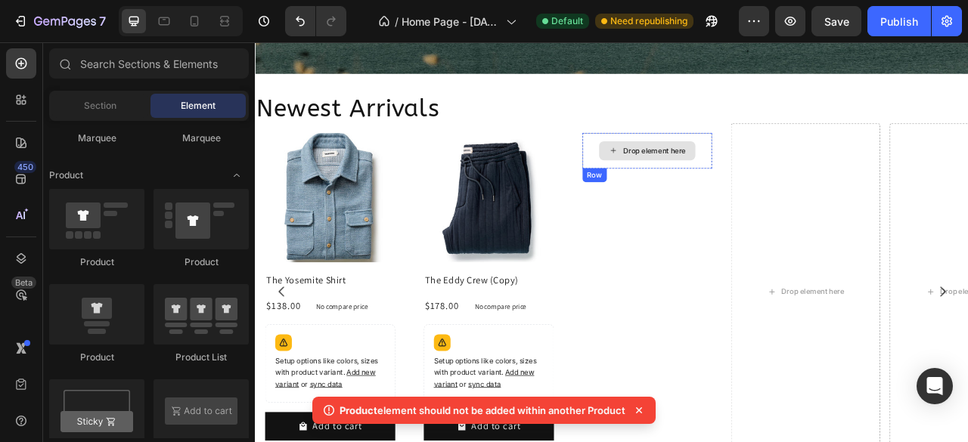
click at [774, 180] on div "Drop element here" at bounding box center [762, 181] width 80 height 12
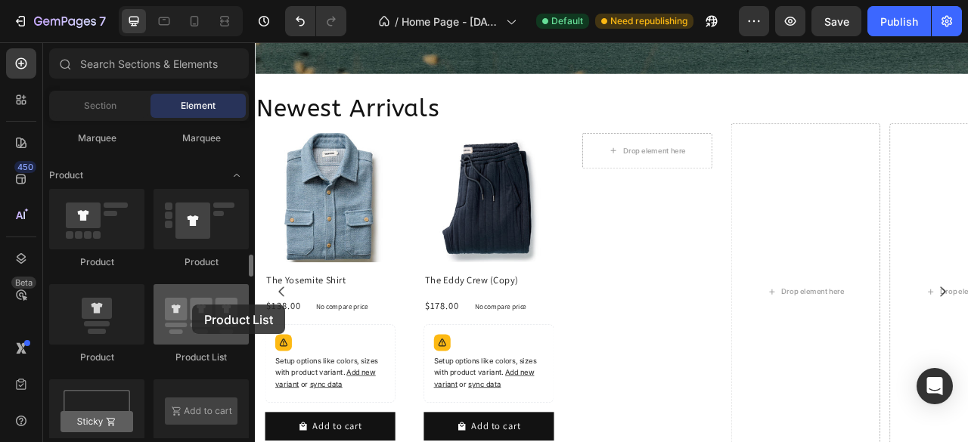
drag, startPoint x: 216, startPoint y: 318, endPoint x: 186, endPoint y: 308, distance: 32.0
click at [189, 307] on div at bounding box center [200, 314] width 95 height 60
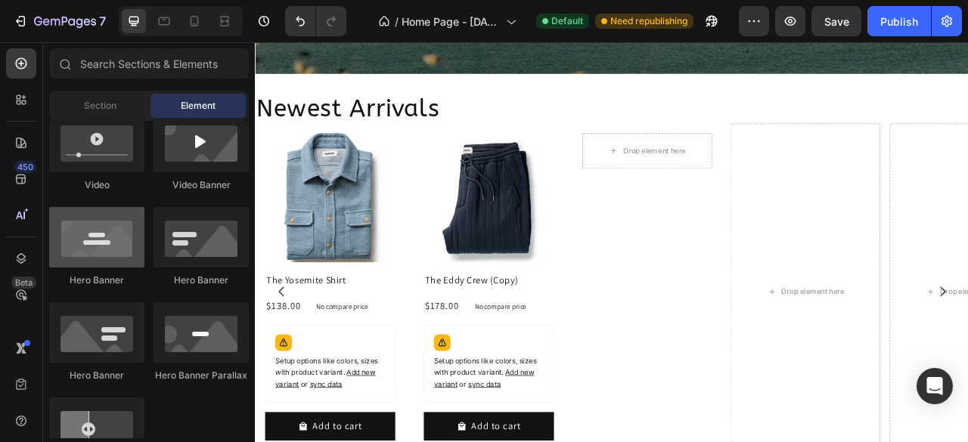
scroll to position [227, 0]
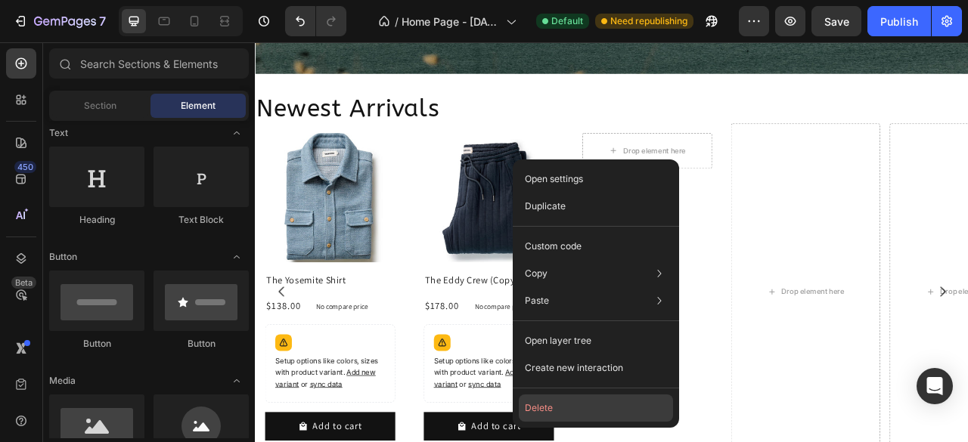
click at [542, 407] on button "Delete" at bounding box center [596, 408] width 154 height 27
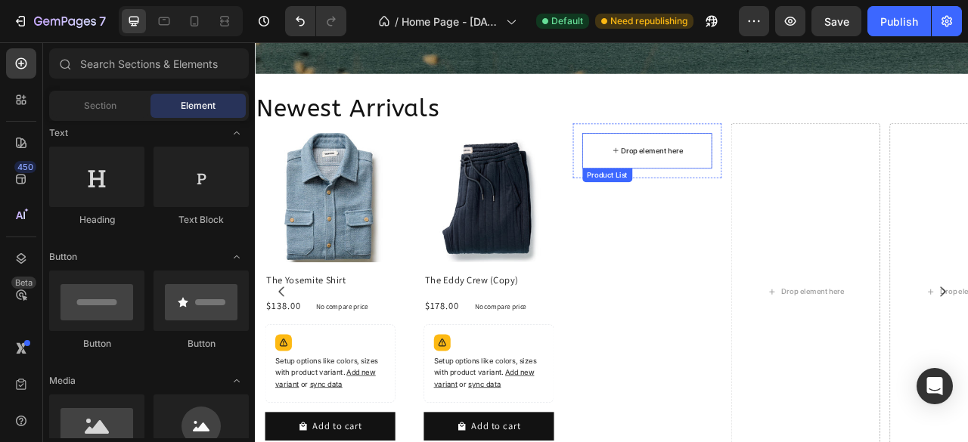
click at [689, 179] on div "Drop element here" at bounding box center [754, 180] width 166 height 45
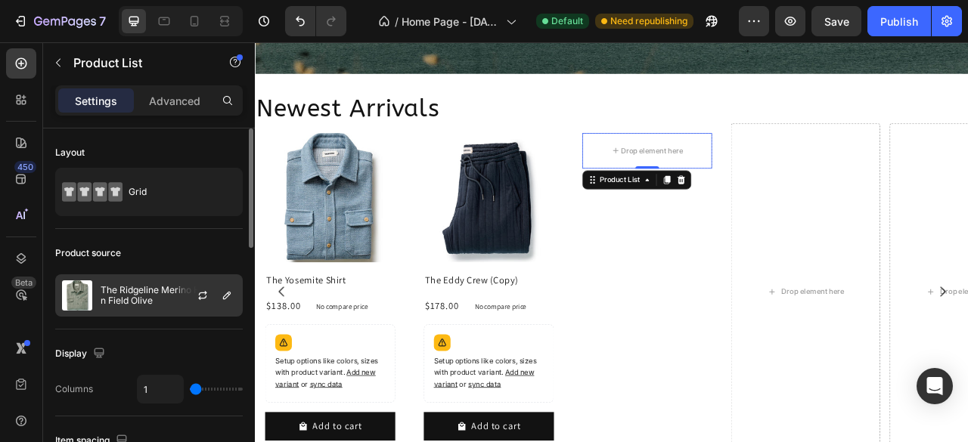
click at [168, 296] on p "The Ridgeline Merino Half Zip in Field Olive" at bounding box center [168, 295] width 135 height 21
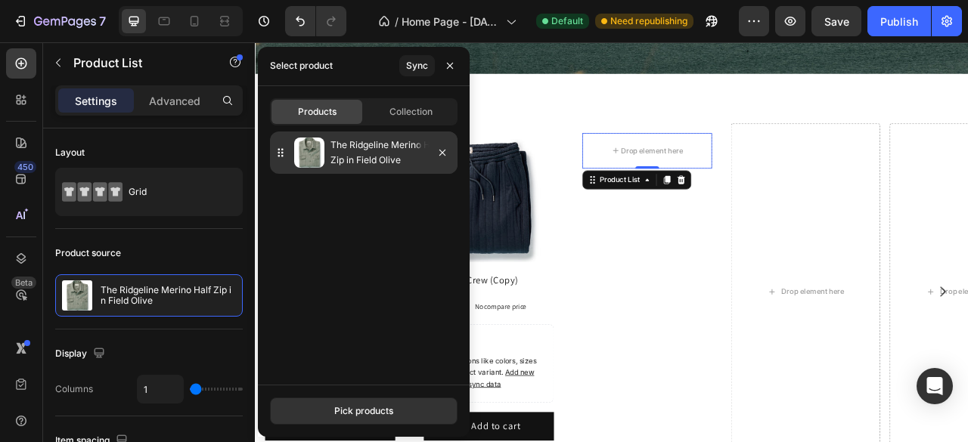
click at [385, 156] on p "The Ridgeline Merino Half Zip in Field Olive" at bounding box center [390, 153] width 121 height 30
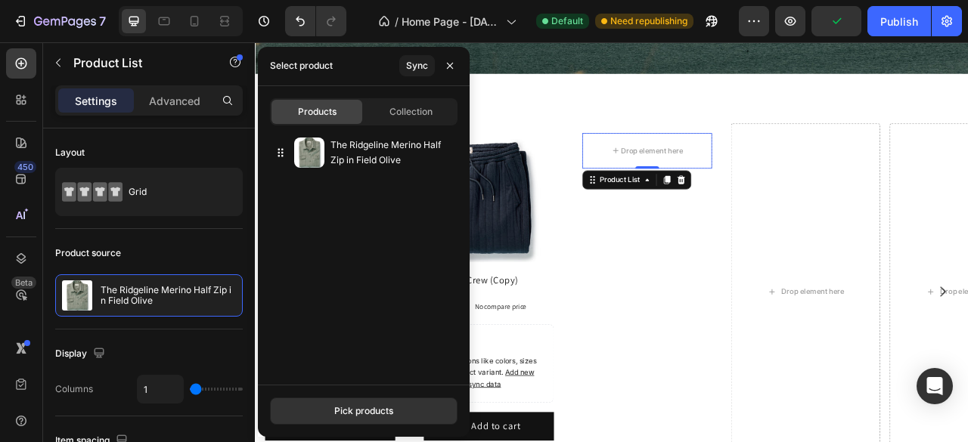
drag, startPoint x: 423, startPoint y: 120, endPoint x: 387, endPoint y: 134, distance: 38.8
click at [423, 120] on div "Collection" at bounding box center [410, 112] width 91 height 24
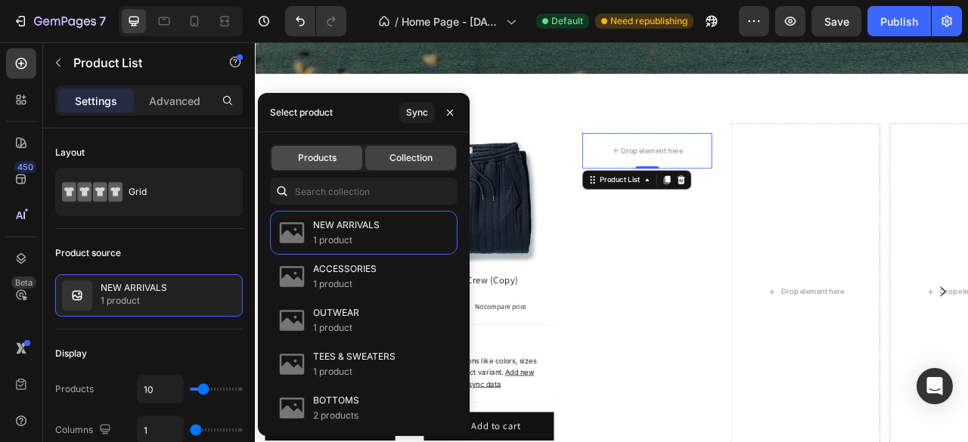
click at [330, 160] on span "Products" at bounding box center [317, 158] width 39 height 14
type input "1"
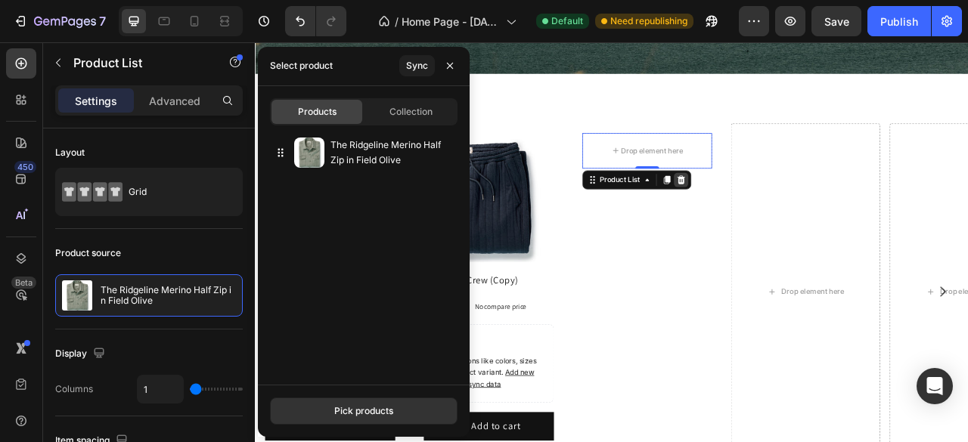
click at [795, 221] on icon at bounding box center [796, 217] width 10 height 11
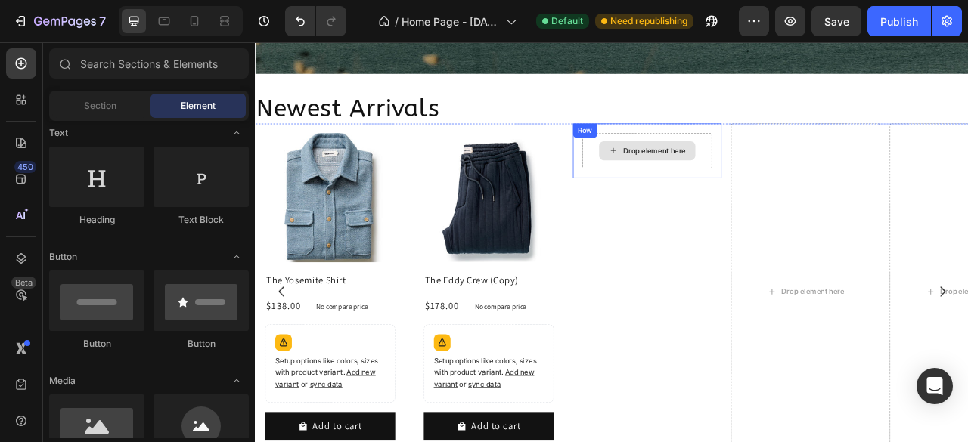
click at [693, 191] on div "Drop element here" at bounding box center [754, 180] width 166 height 45
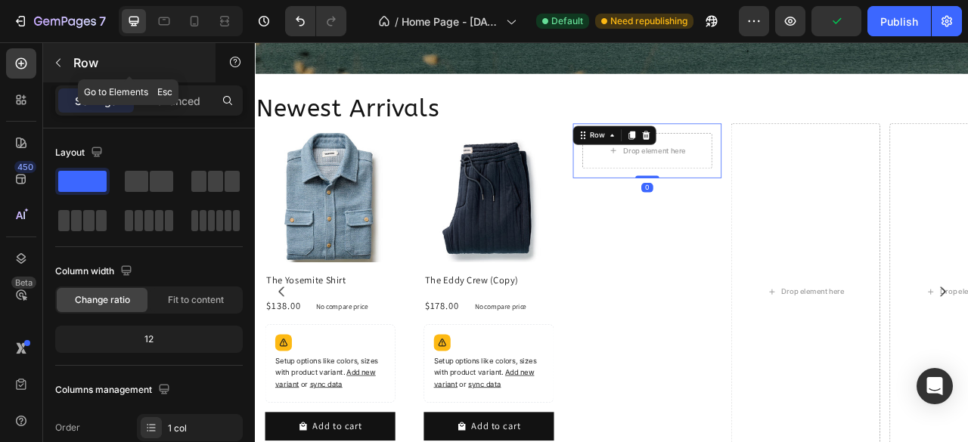
click at [55, 58] on icon "button" at bounding box center [58, 63] width 12 height 12
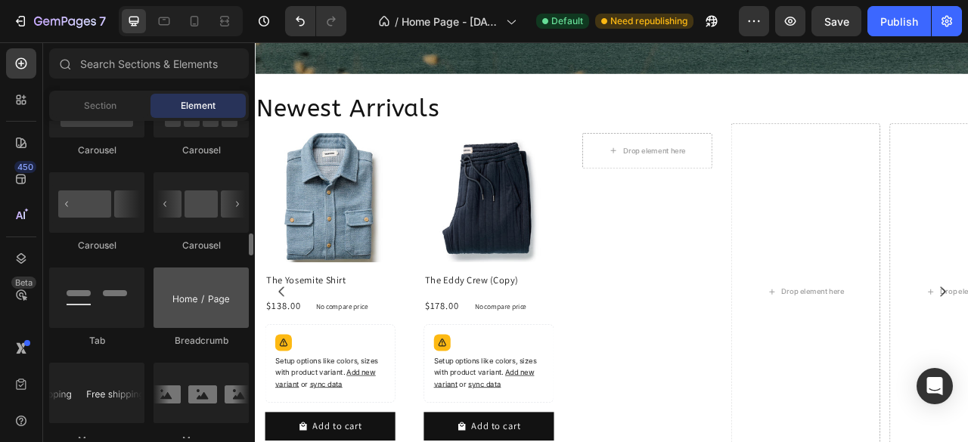
scroll to position [1814, 0]
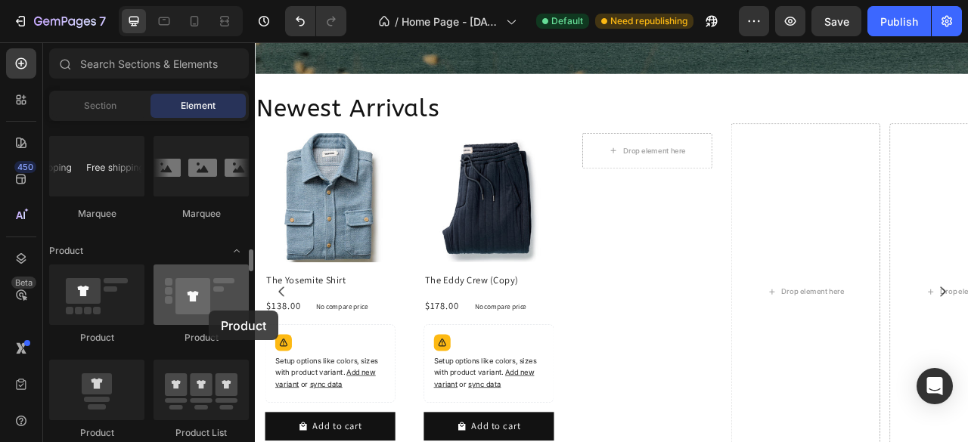
click at [209, 311] on div at bounding box center [200, 295] width 95 height 60
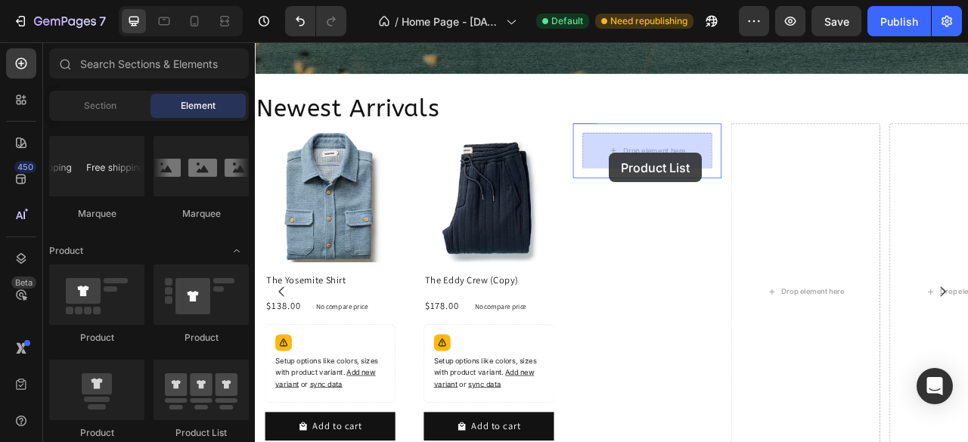
drag, startPoint x: 462, startPoint y: 438, endPoint x: 705, endPoint y: 183, distance: 351.9
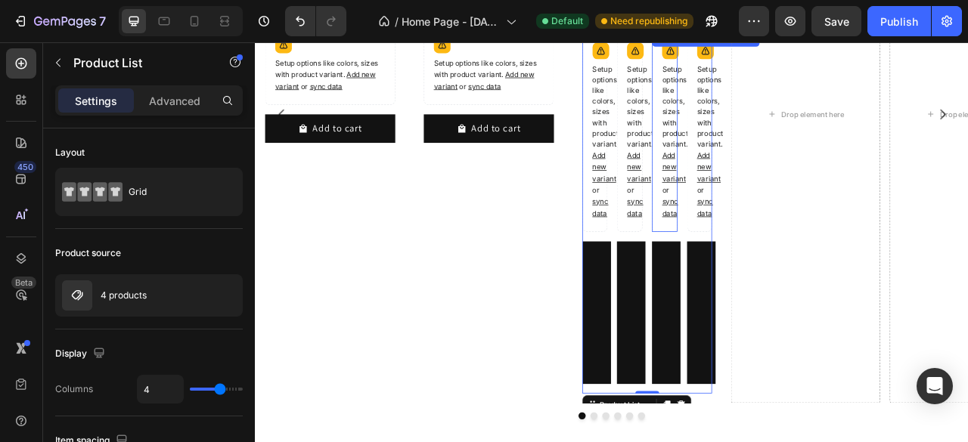
scroll to position [1585, 0]
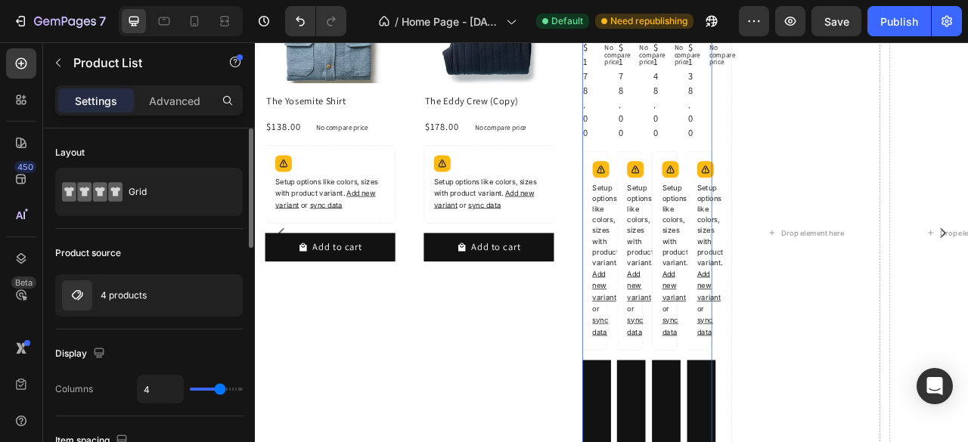
type input "1"
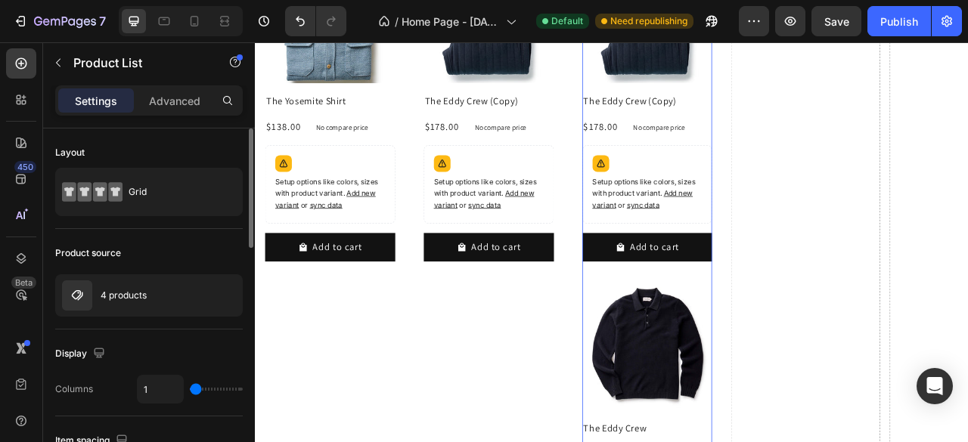
scroll to position [2056, 0]
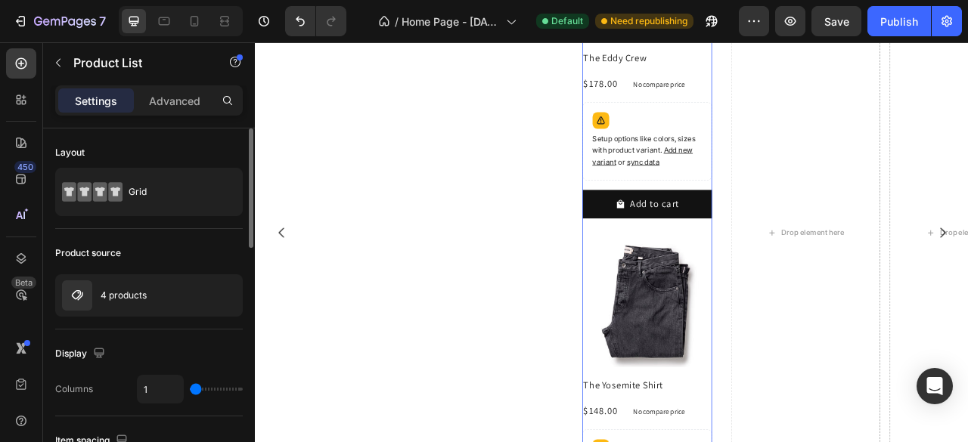
drag, startPoint x: 217, startPoint y: 387, endPoint x: 107, endPoint y: 385, distance: 109.6
type input "1"
click at [190, 388] on input "range" at bounding box center [216, 389] width 53 height 3
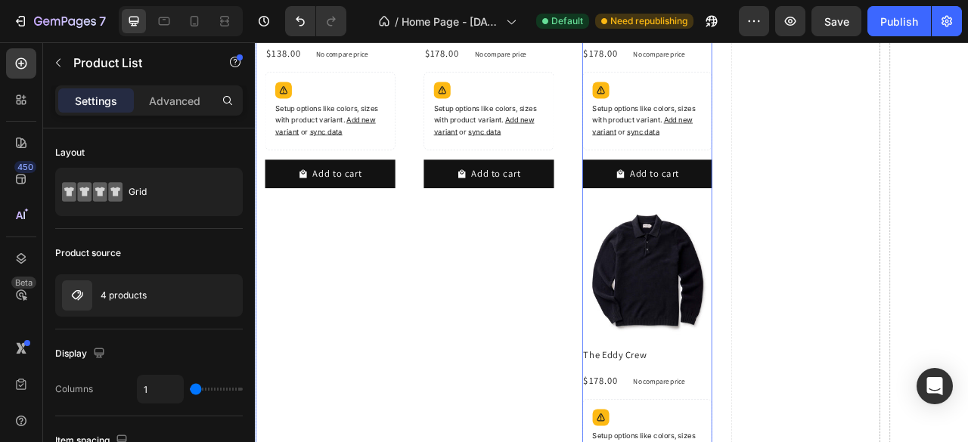
scroll to position [1526, 0]
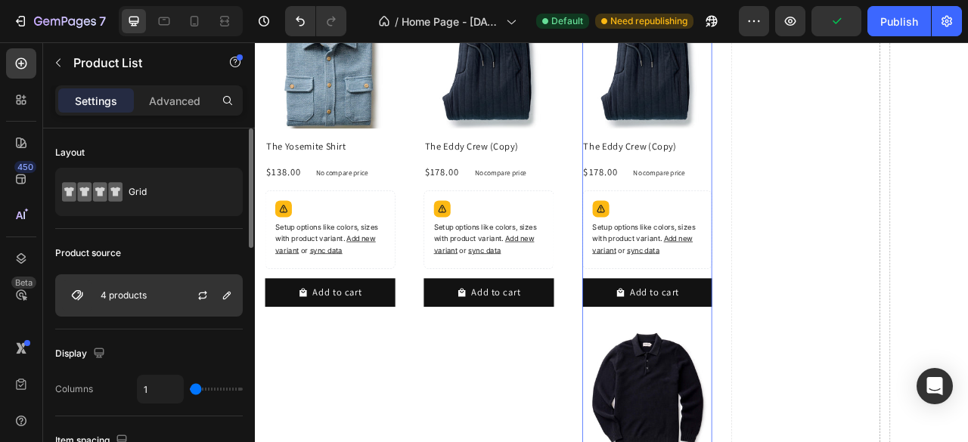
click at [171, 303] on div "4 products" at bounding box center [148, 295] width 187 height 42
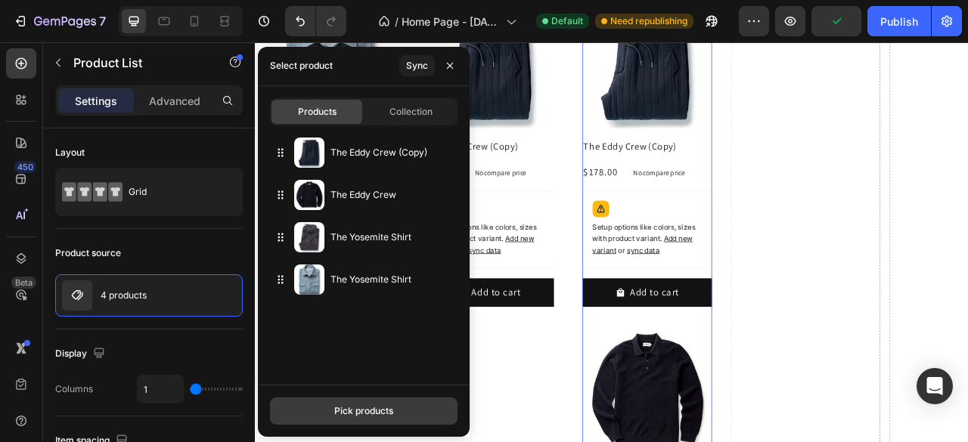
click at [367, 411] on div "Pick products" at bounding box center [363, 411] width 59 height 14
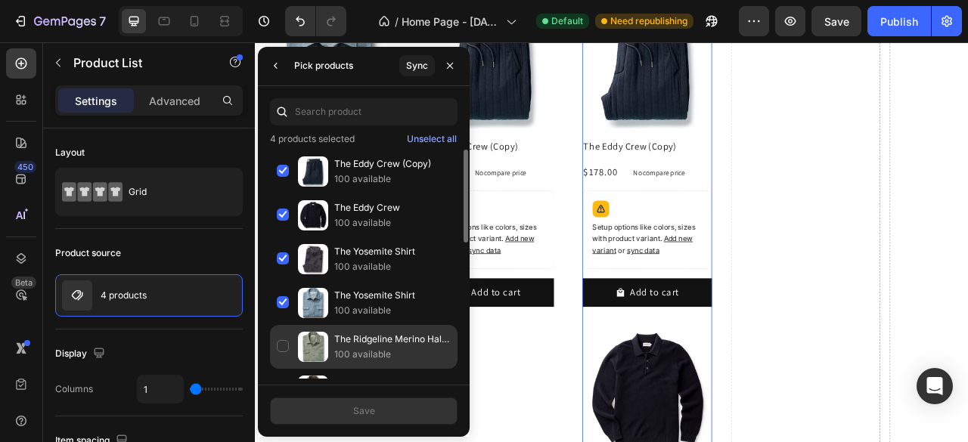
click at [282, 369] on div "The Ridgeline Merino Half Zip in Field Olive 100 available" at bounding box center [363, 391] width 187 height 44
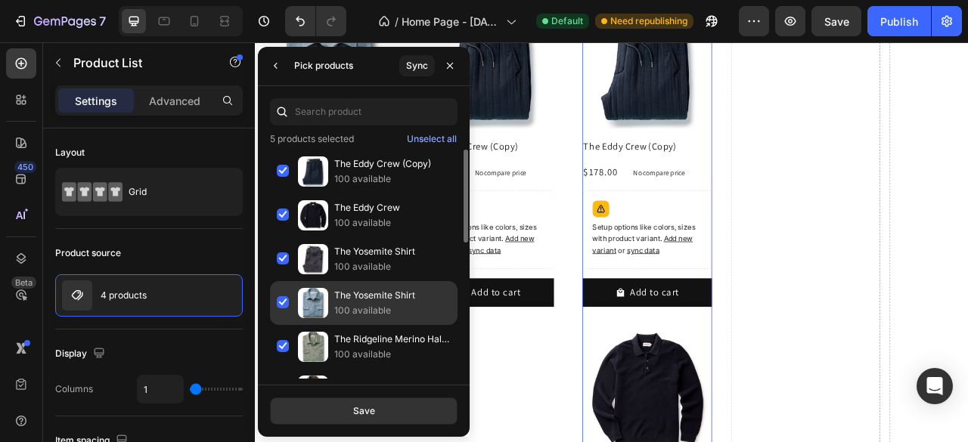
click at [284, 325] on div "The Yosemite Shirt 100 available" at bounding box center [363, 347] width 187 height 44
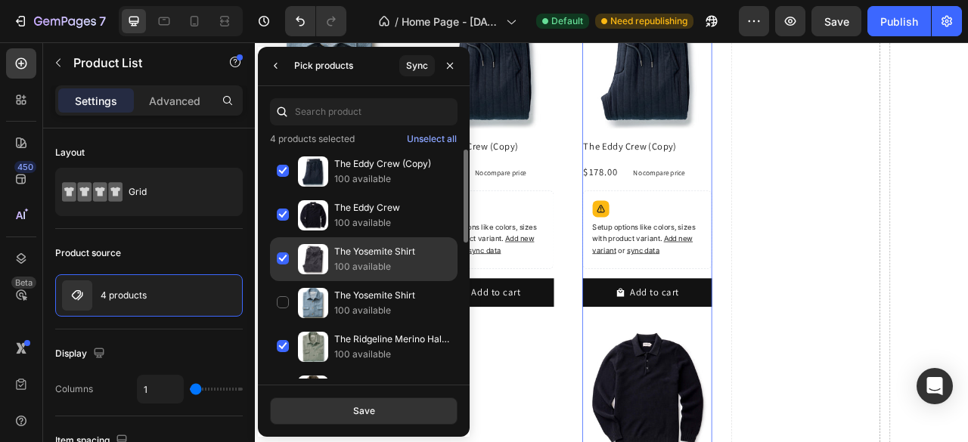
click at [284, 281] on div "The Yosemite Shirt 100 available" at bounding box center [363, 303] width 187 height 44
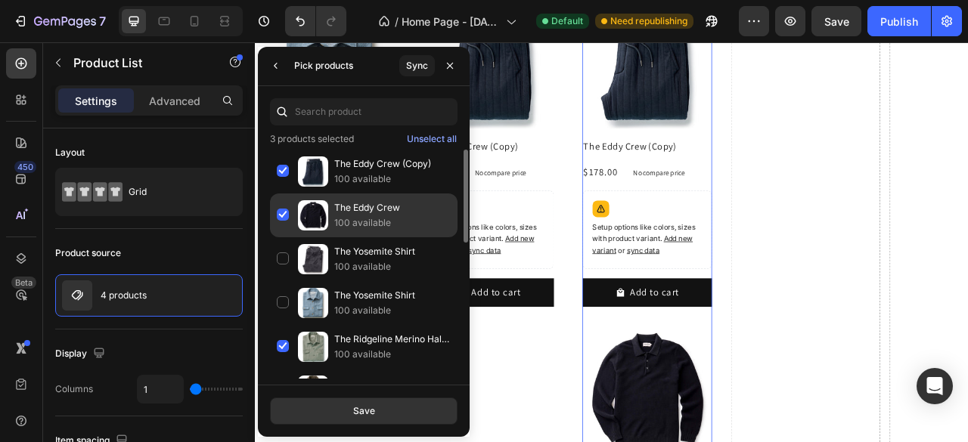
click at [280, 237] on div "The Eddy Crew 100 available" at bounding box center [363, 259] width 187 height 44
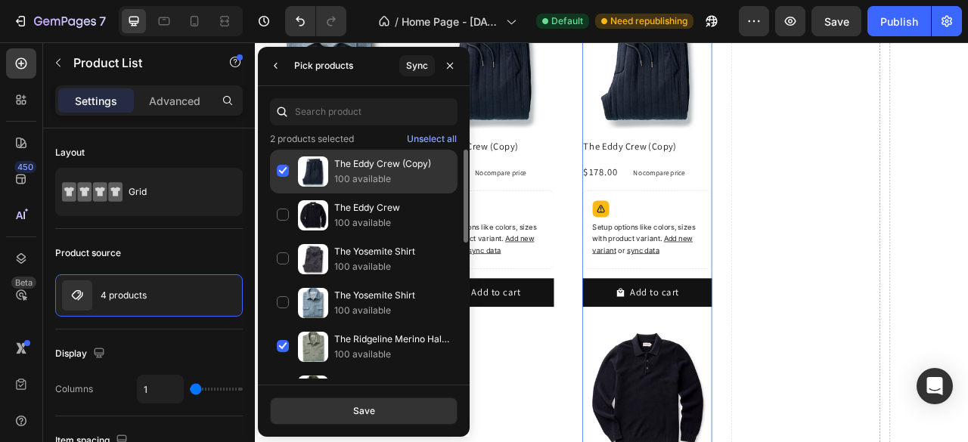
click at [280, 194] on div "The Eddy Crew (Copy) 100 available" at bounding box center [363, 216] width 187 height 44
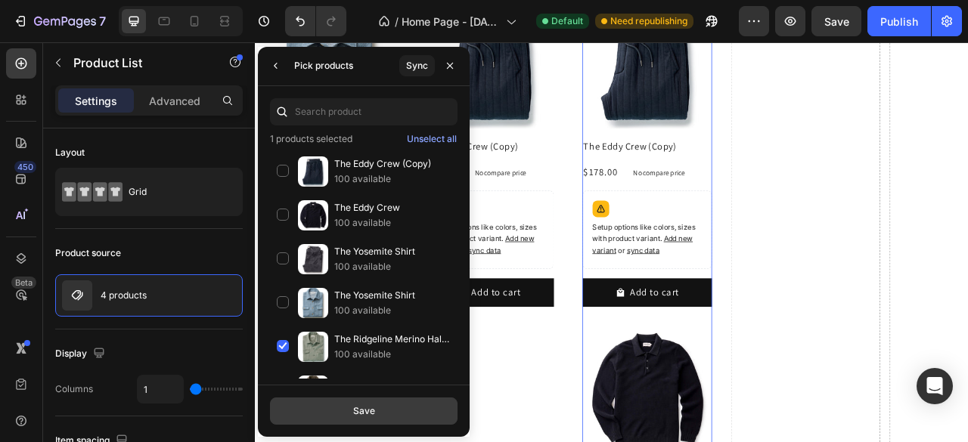
click at [364, 404] on div "Save" at bounding box center [364, 411] width 22 height 14
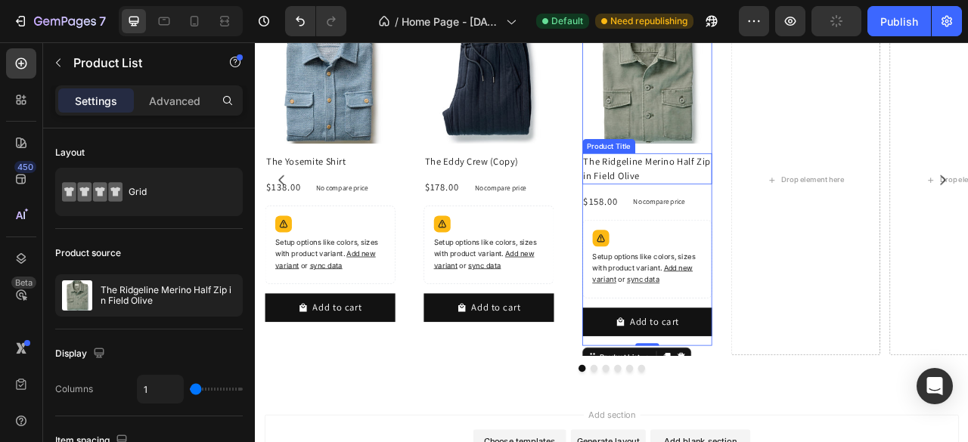
scroll to position [1281, 0]
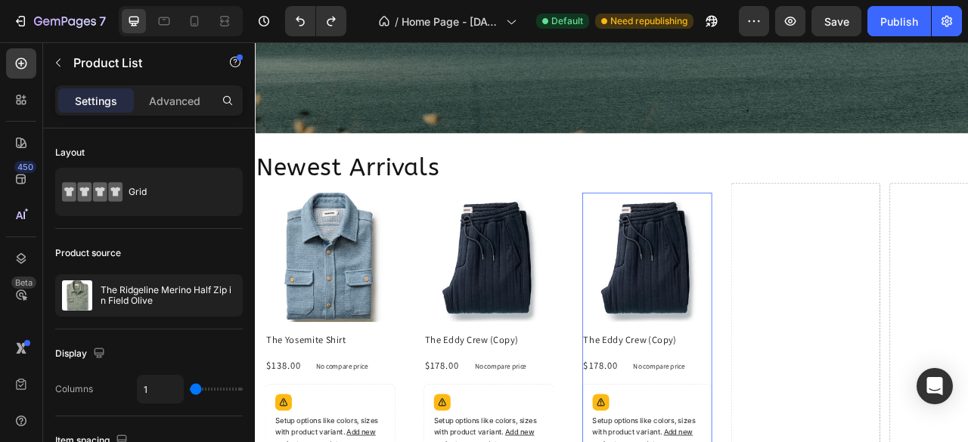
type input "4"
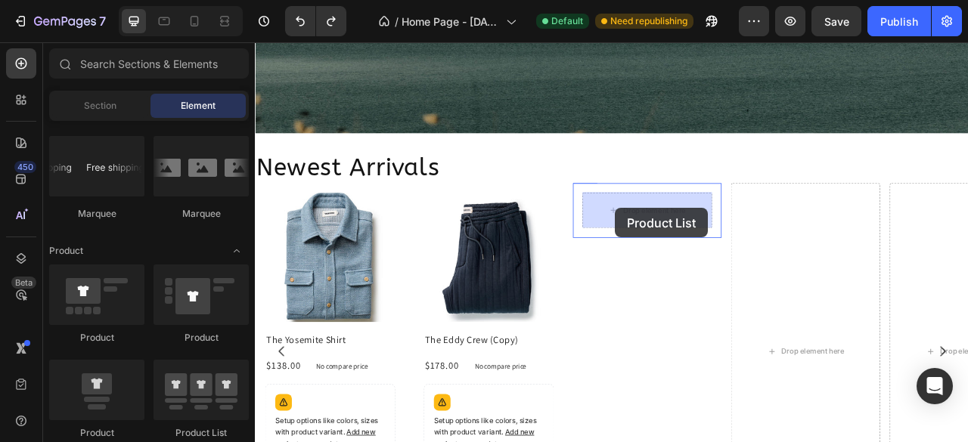
drag, startPoint x: 694, startPoint y: 222, endPoint x: 713, endPoint y: 253, distance: 37.0
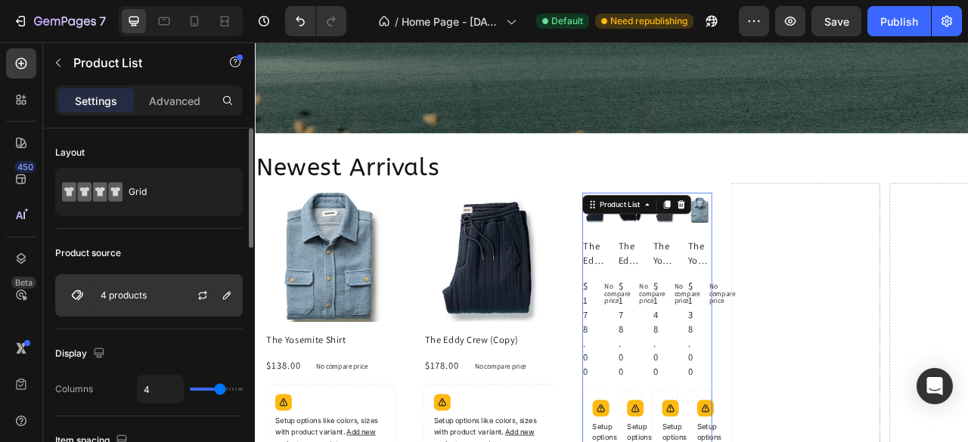
click at [158, 293] on div "4 products" at bounding box center [148, 295] width 187 height 42
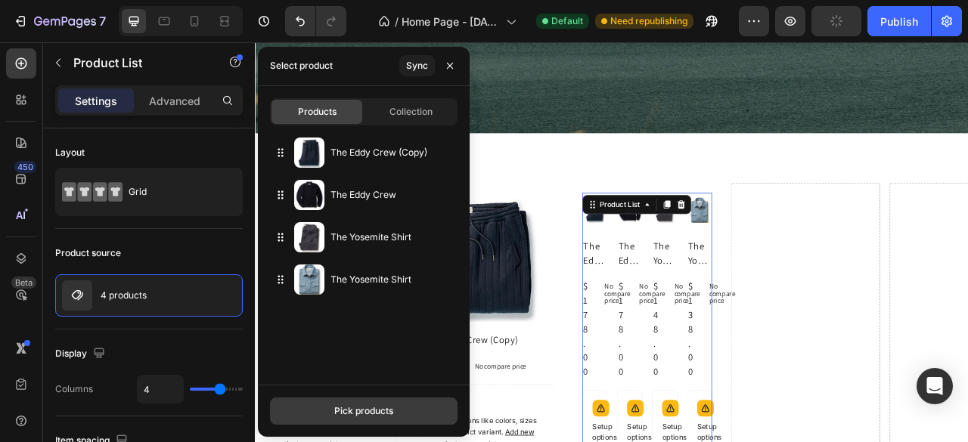
click at [357, 406] on div "Pick products" at bounding box center [363, 411] width 59 height 14
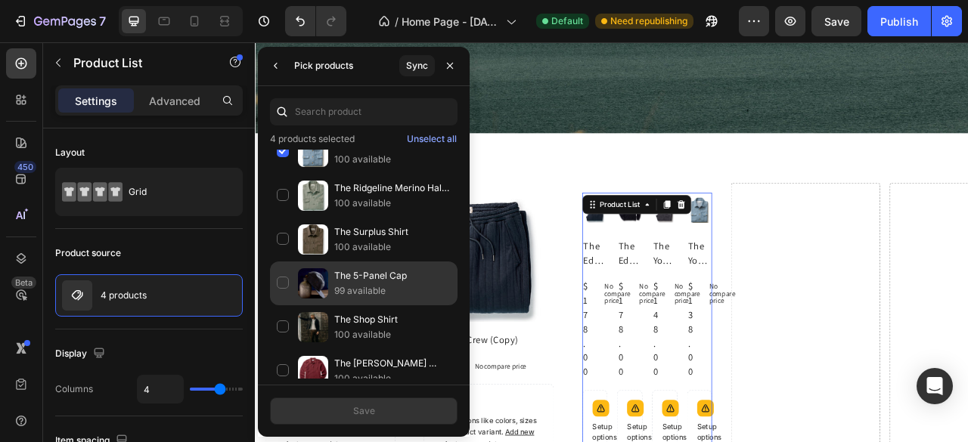
scroll to position [0, 0]
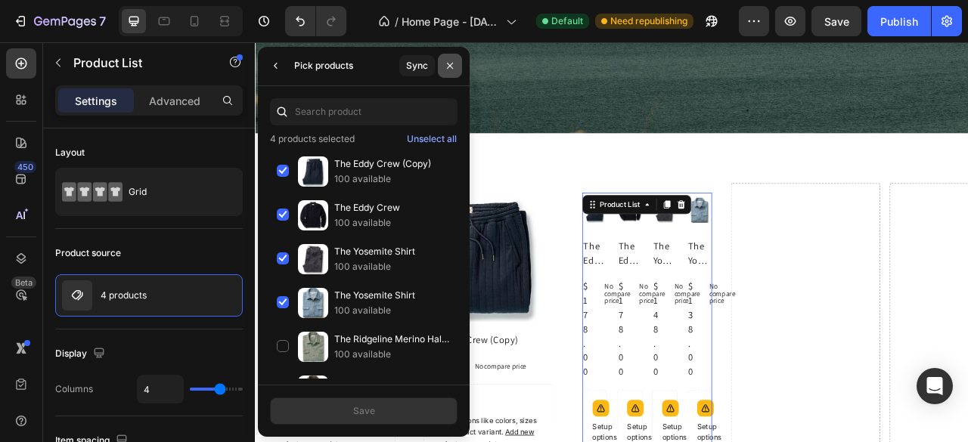
click at [452, 60] on icon "button" at bounding box center [450, 66] width 12 height 12
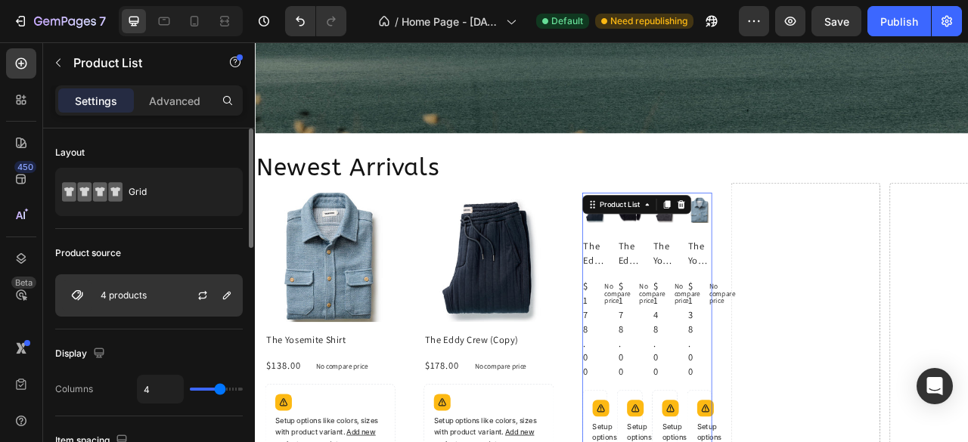
click at [156, 300] on div "4 products" at bounding box center [148, 295] width 187 height 42
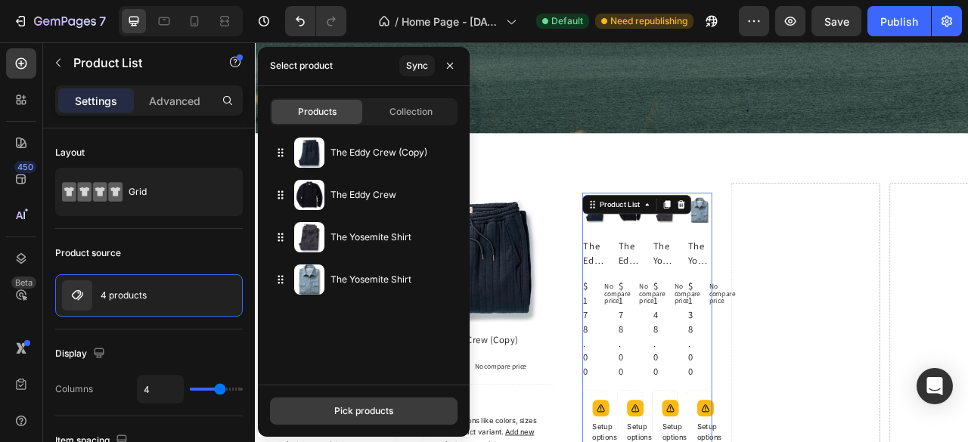
click at [376, 406] on div "Pick products" at bounding box center [363, 411] width 59 height 14
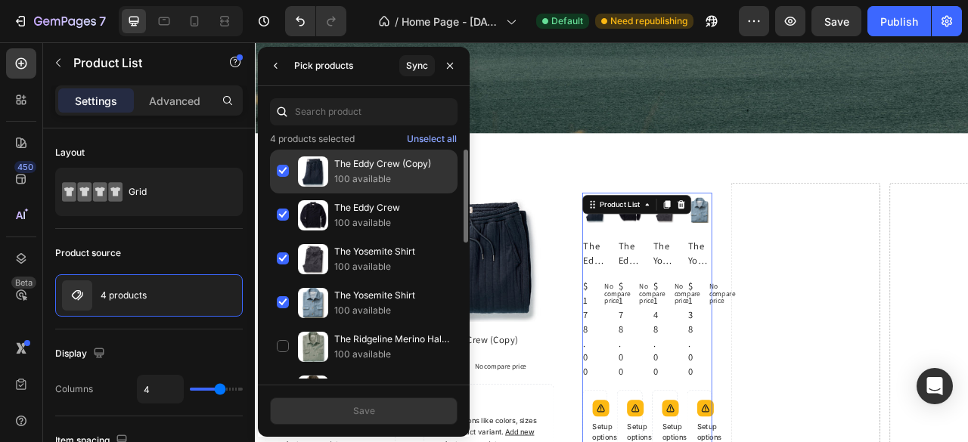
click at [287, 194] on div "The Eddy Crew (Copy) 100 available" at bounding box center [363, 216] width 187 height 44
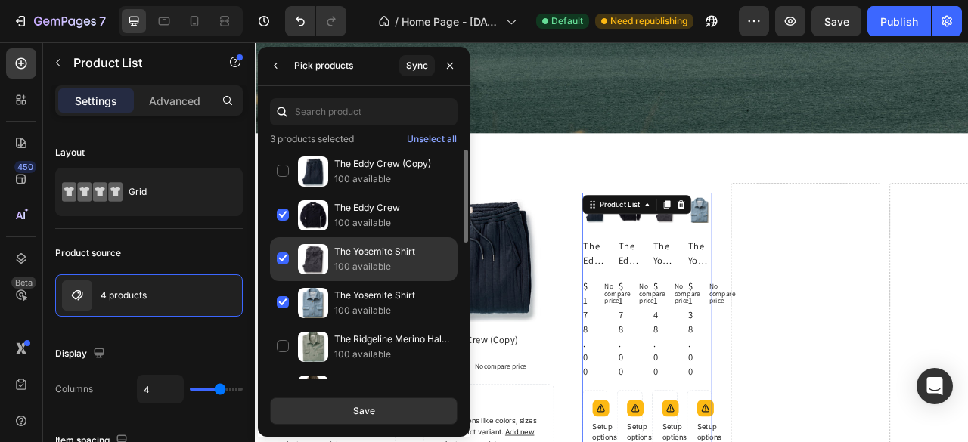
click at [285, 281] on div "The Yosemite Shirt 100 available" at bounding box center [363, 303] width 187 height 44
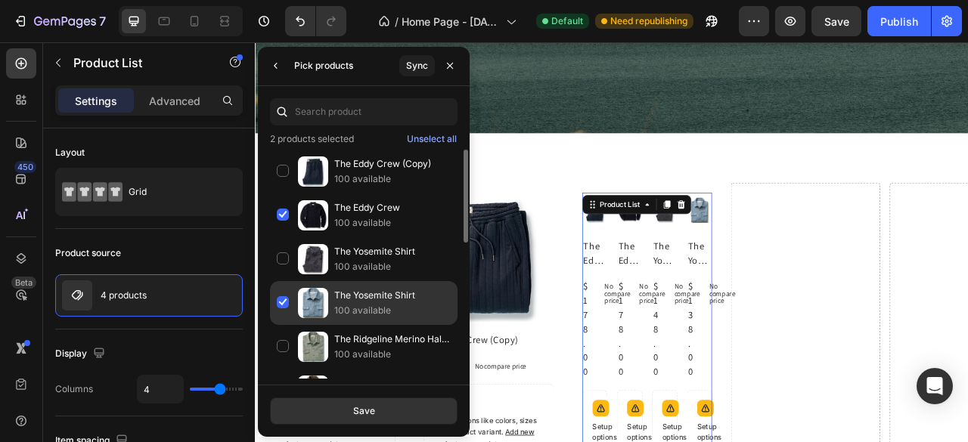
click at [280, 325] on div "The Yosemite Shirt 100 available" at bounding box center [363, 347] width 187 height 44
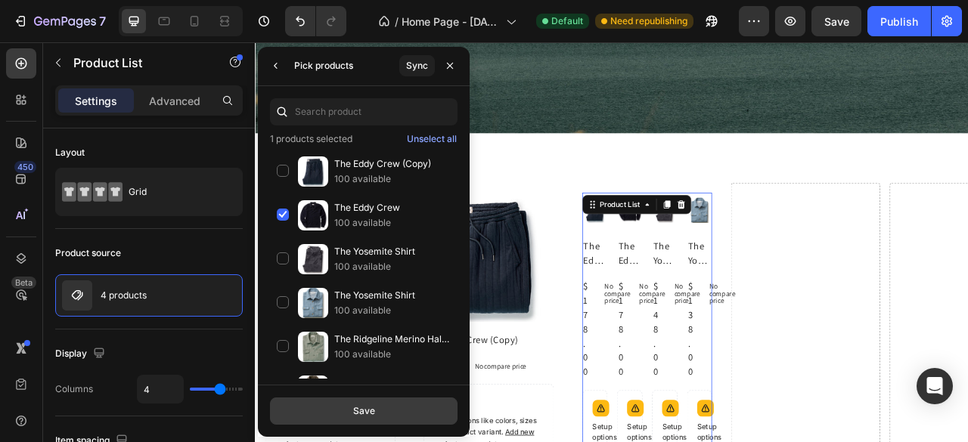
click at [371, 409] on div "Save" at bounding box center [364, 411] width 22 height 14
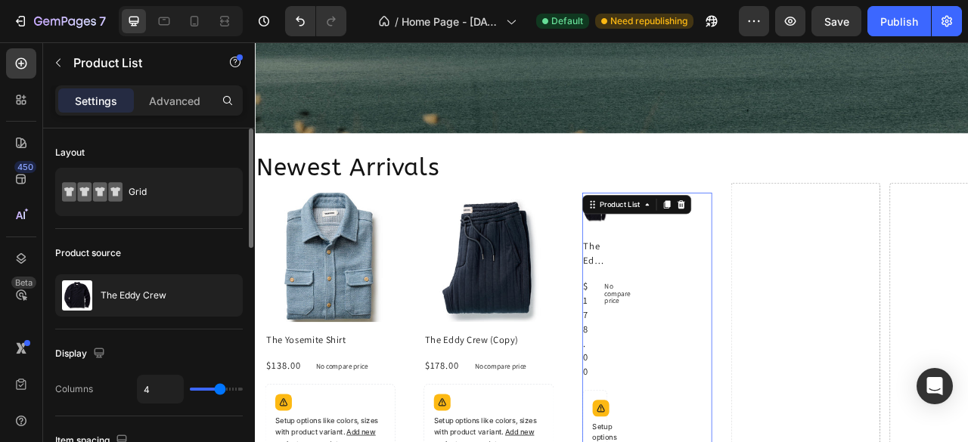
type input "1"
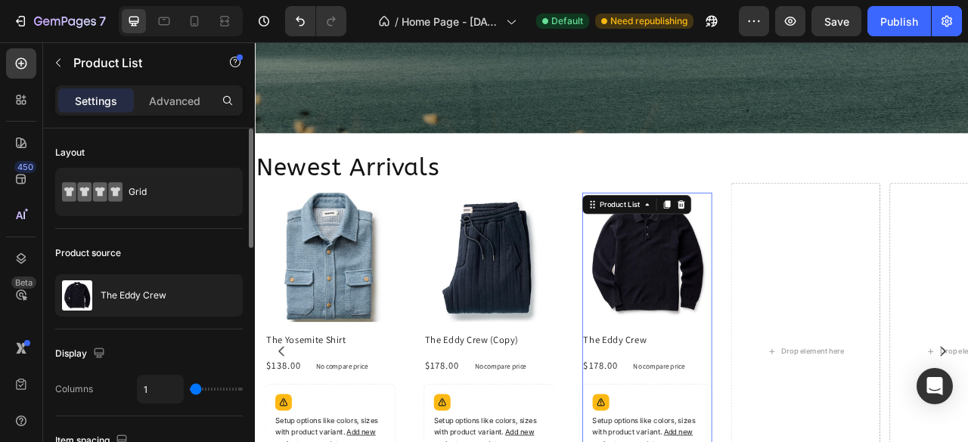
drag, startPoint x: 219, startPoint y: 391, endPoint x: 178, endPoint y: 389, distance: 41.6
type input "1"
click at [190, 389] on input "range" at bounding box center [216, 389] width 53 height 3
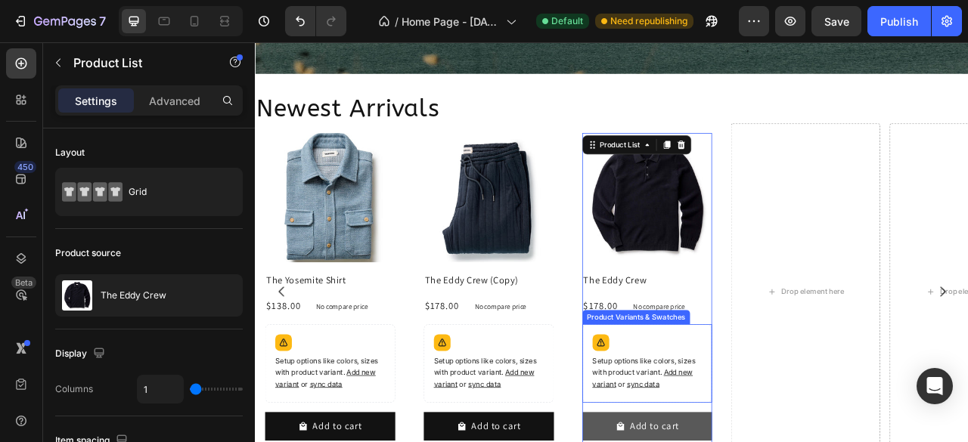
scroll to position [1432, 0]
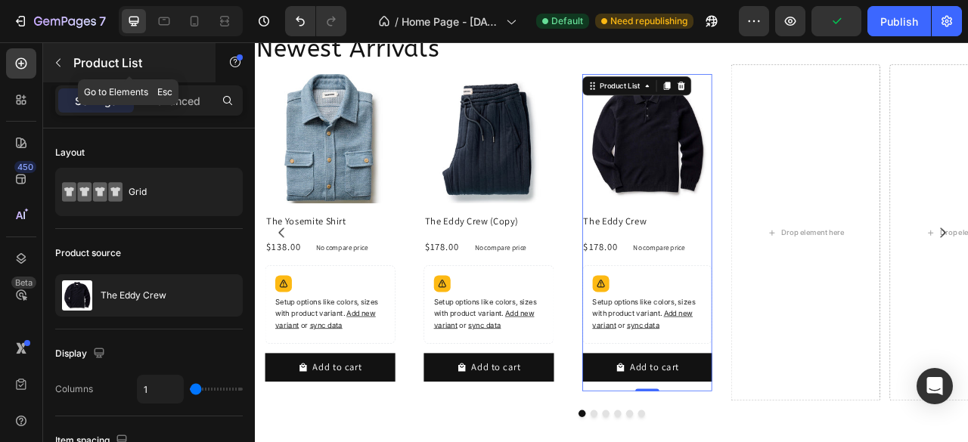
click at [55, 60] on icon "button" at bounding box center [58, 63] width 12 height 12
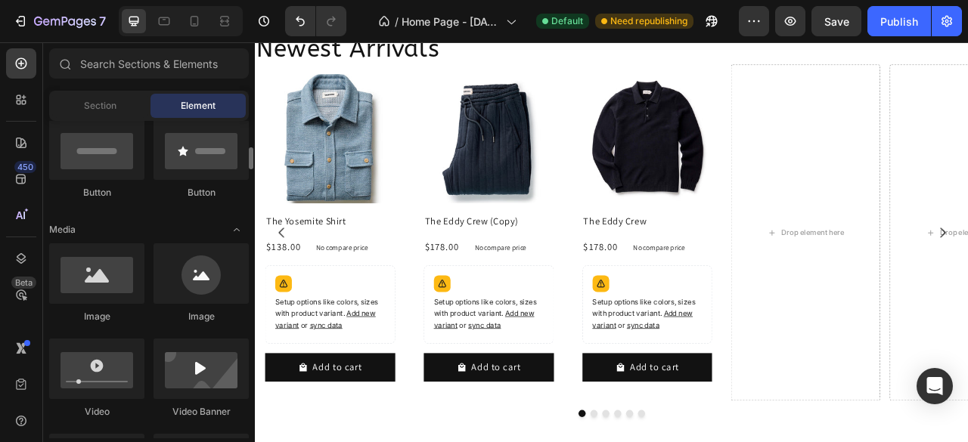
scroll to position [0, 0]
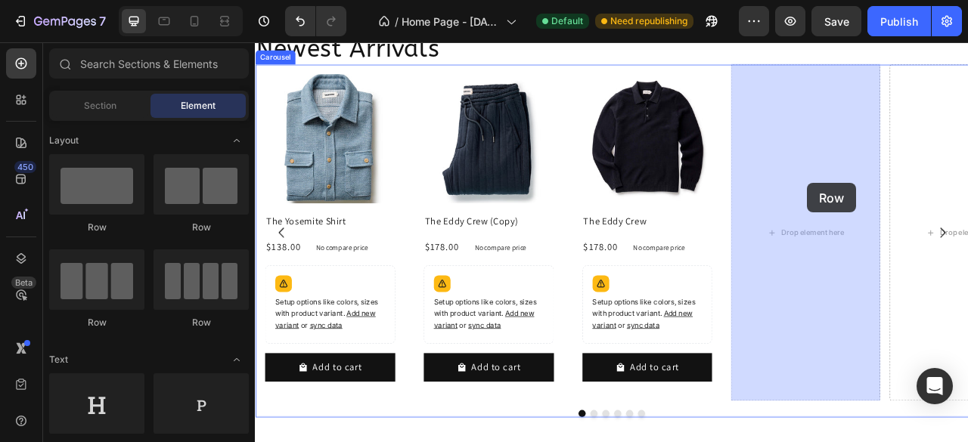
drag, startPoint x: 373, startPoint y: 237, endPoint x: 957, endPoint y: 222, distance: 583.9
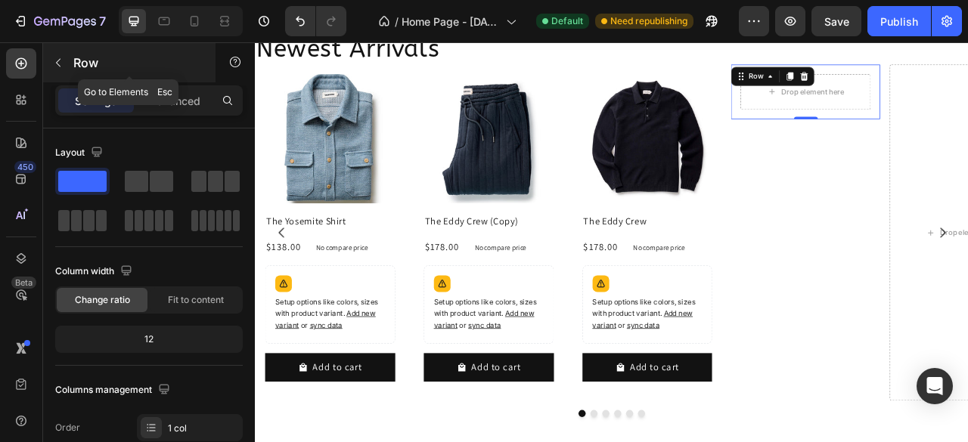
click at [53, 60] on icon "button" at bounding box center [58, 63] width 12 height 12
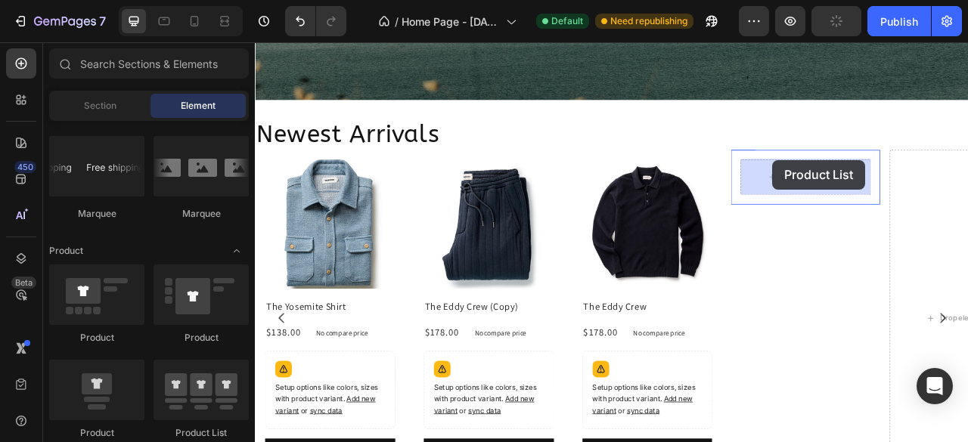
scroll to position [1300, 0]
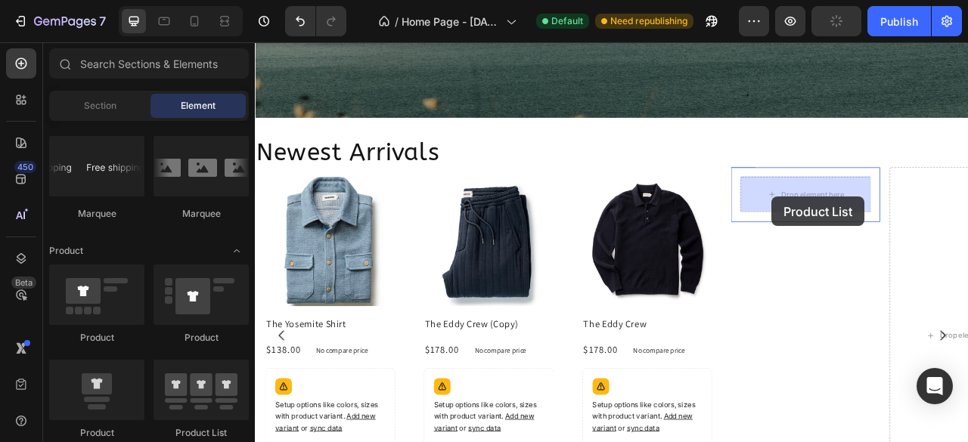
drag, startPoint x: 475, startPoint y: 429, endPoint x: 912, endPoint y: 239, distance: 476.4
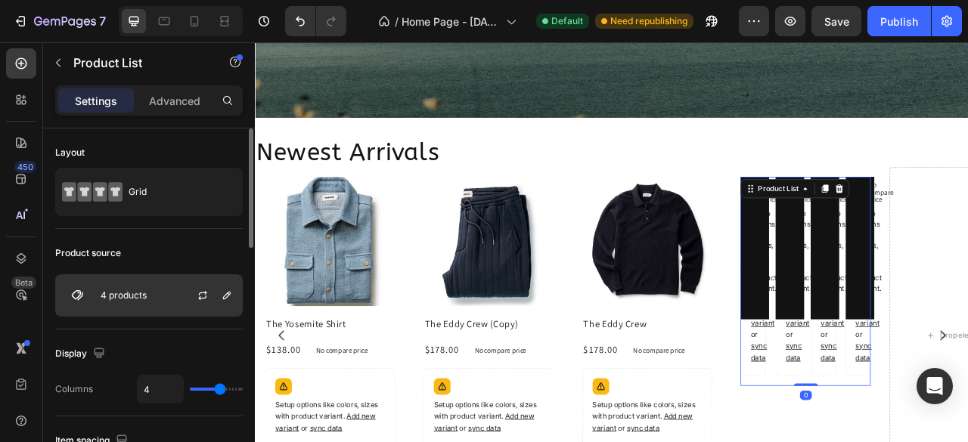
click at [144, 298] on p "4 products" at bounding box center [124, 295] width 46 height 11
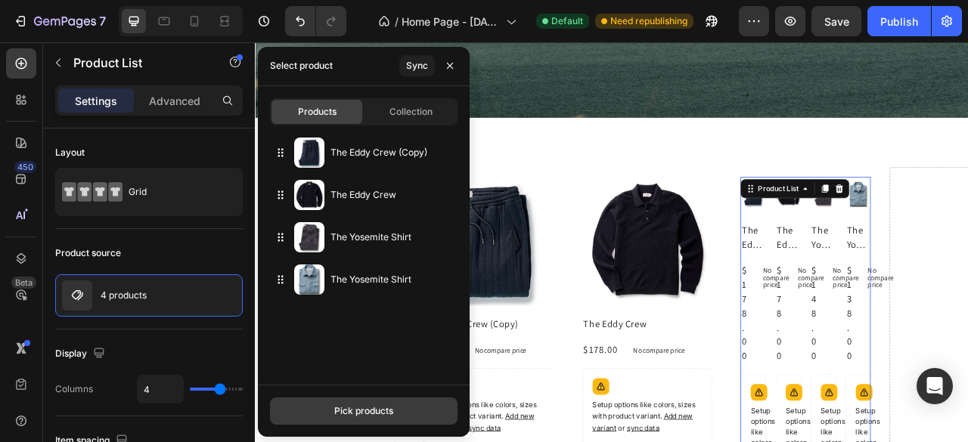
click at [357, 411] on div "Pick products" at bounding box center [363, 411] width 59 height 14
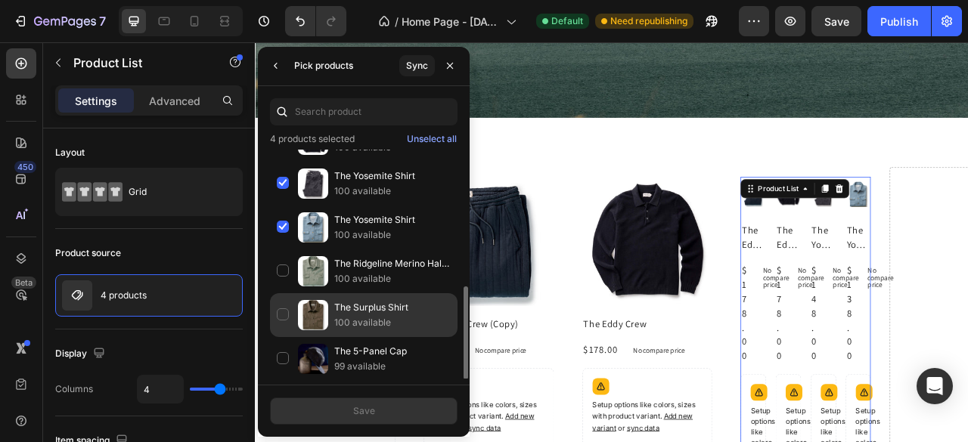
scroll to position [151, 0]
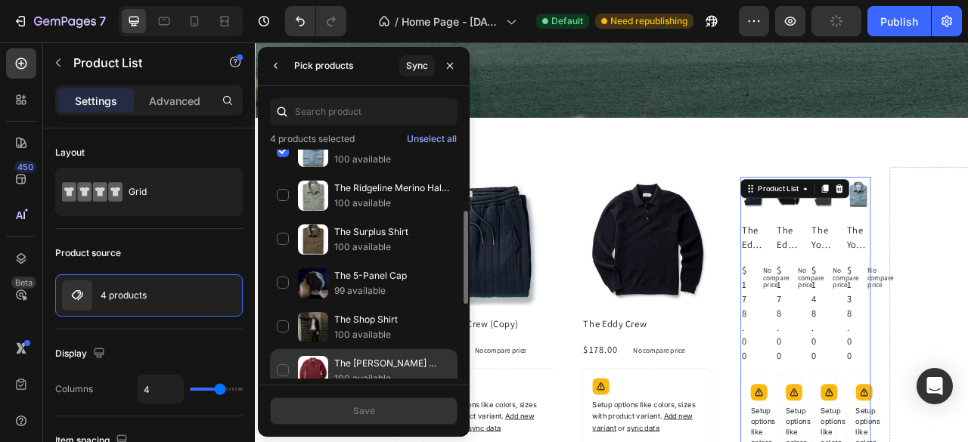
click at [287, 393] on div "The Newton Sweater Polo 100 available" at bounding box center [363, 415] width 187 height 44
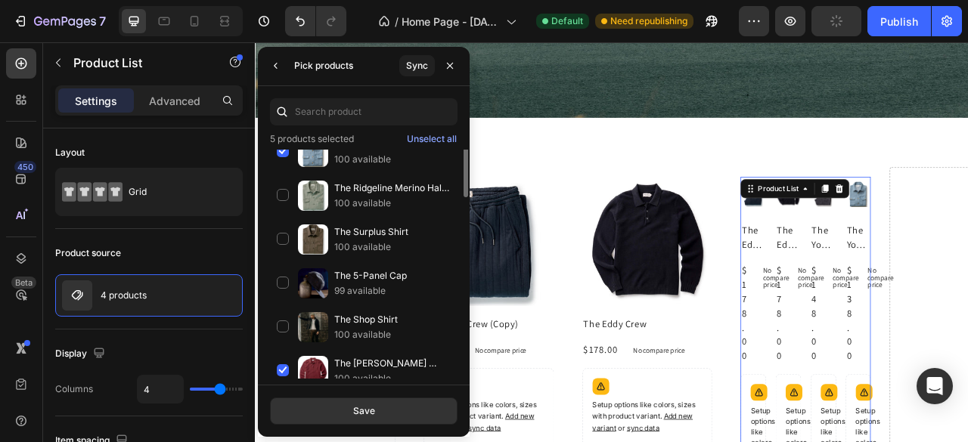
scroll to position [0, 0]
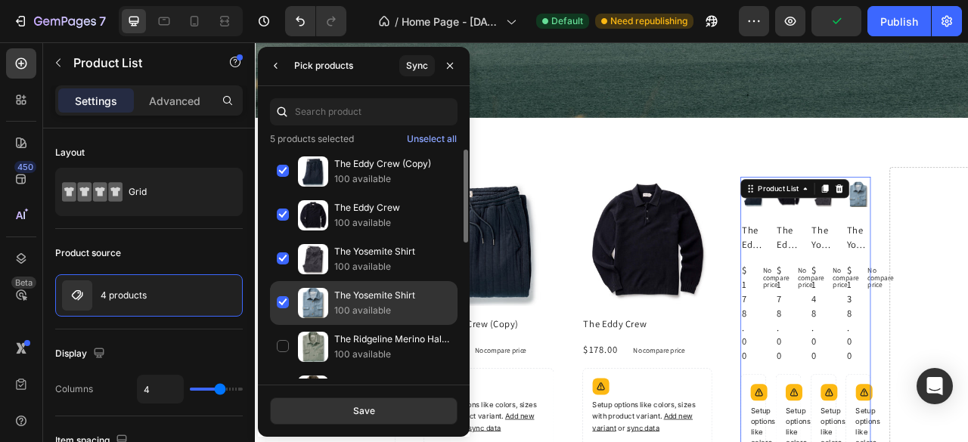
click at [287, 325] on div "The Yosemite Shirt 100 available" at bounding box center [363, 347] width 187 height 44
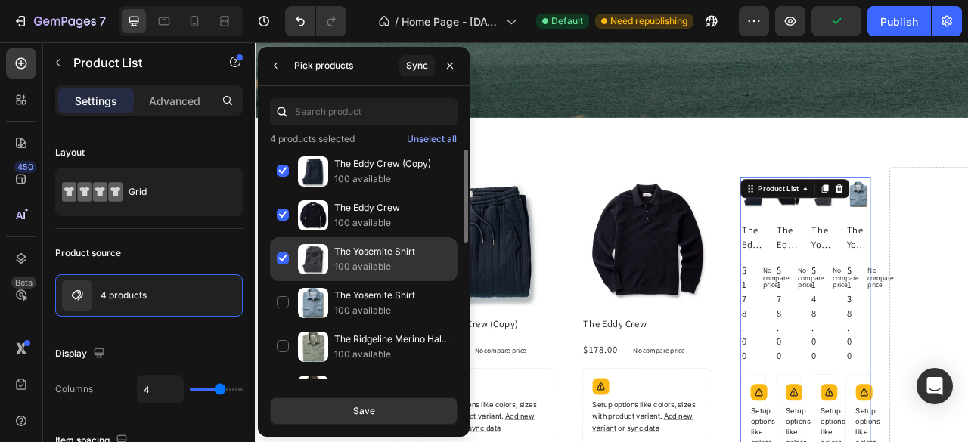
click at [286, 281] on div "The Yosemite Shirt 100 available" at bounding box center [363, 303] width 187 height 44
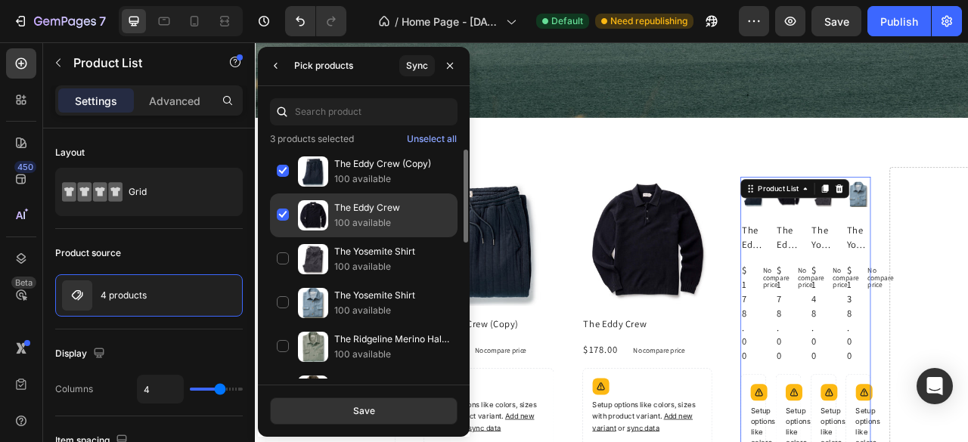
click at [281, 237] on div "The Eddy Crew 100 available" at bounding box center [363, 259] width 187 height 44
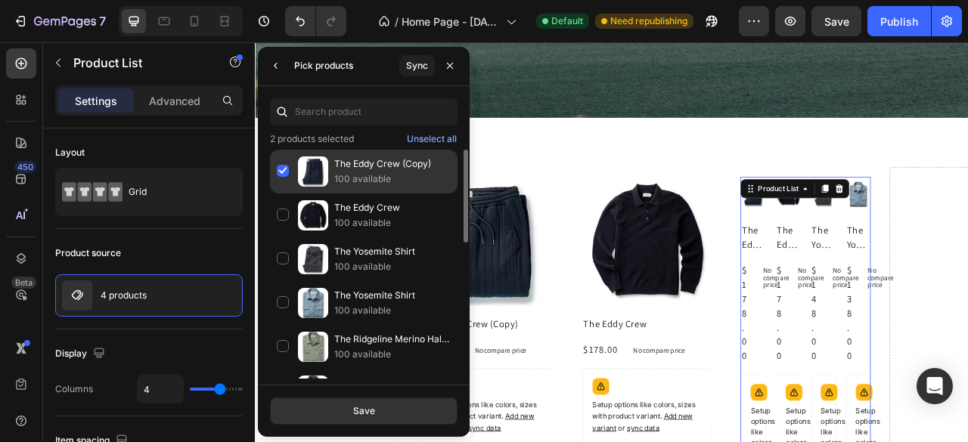
click at [278, 194] on div "The Eddy Crew (Copy) 100 available" at bounding box center [363, 216] width 187 height 44
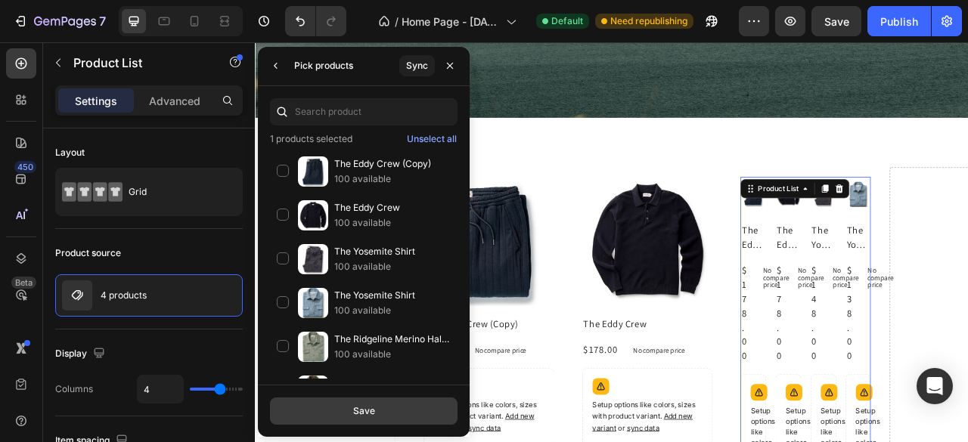
click at [344, 412] on button "Save" at bounding box center [363, 411] width 187 height 27
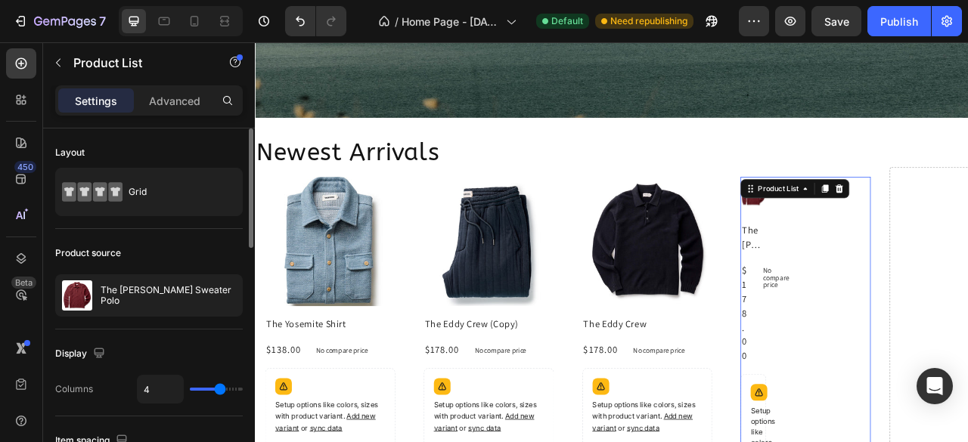
type input "1"
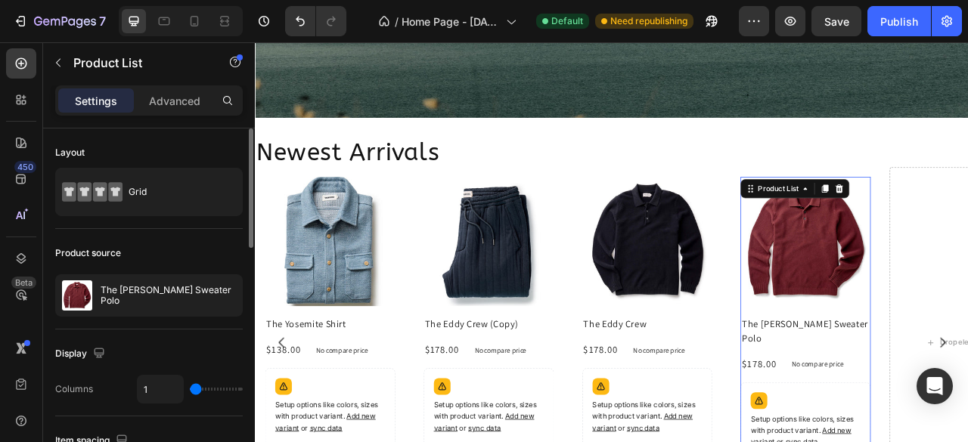
drag, startPoint x: 219, startPoint y: 388, endPoint x: 133, endPoint y: 380, distance: 86.5
type input "1"
click at [190, 388] on input "range" at bounding box center [216, 389] width 53 height 3
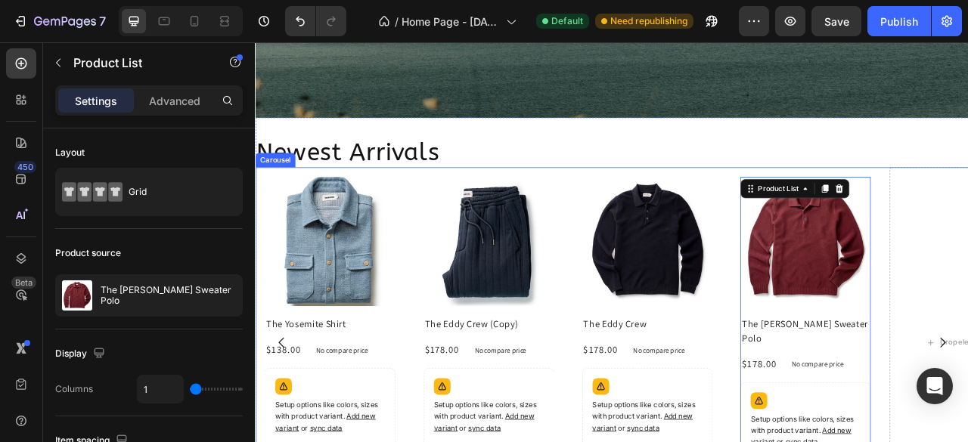
scroll to position [1452, 0]
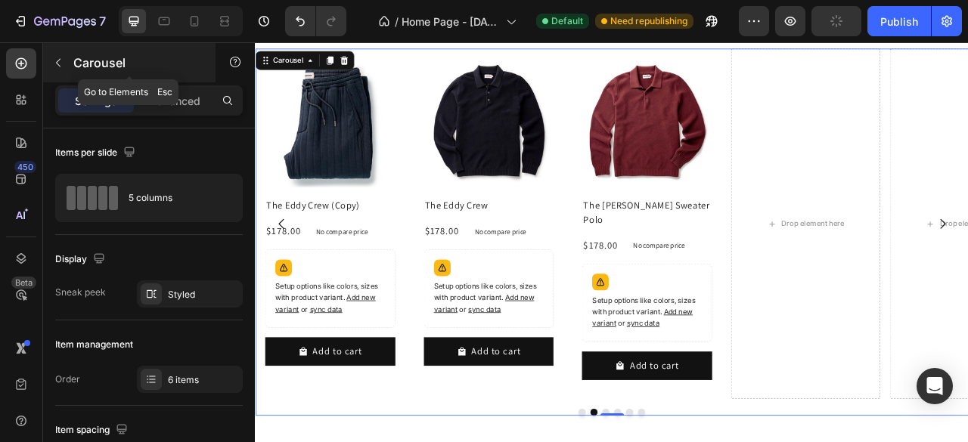
click at [60, 64] on icon "button" at bounding box center [58, 63] width 12 height 12
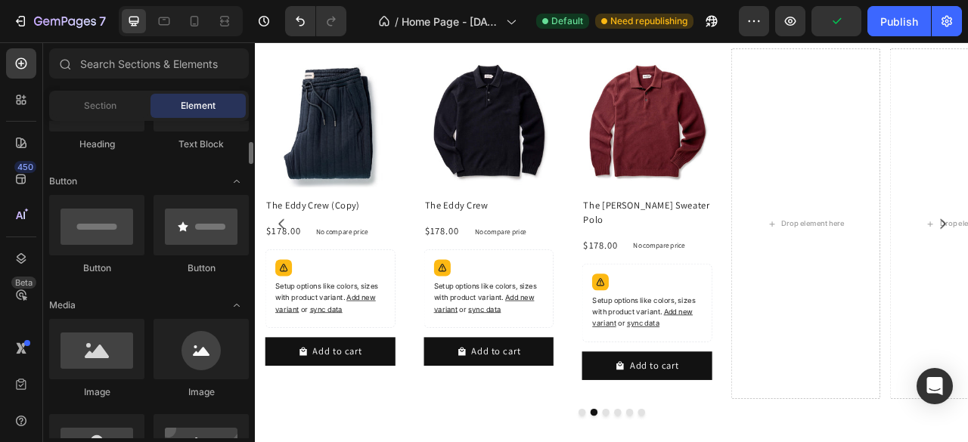
scroll to position [0, 0]
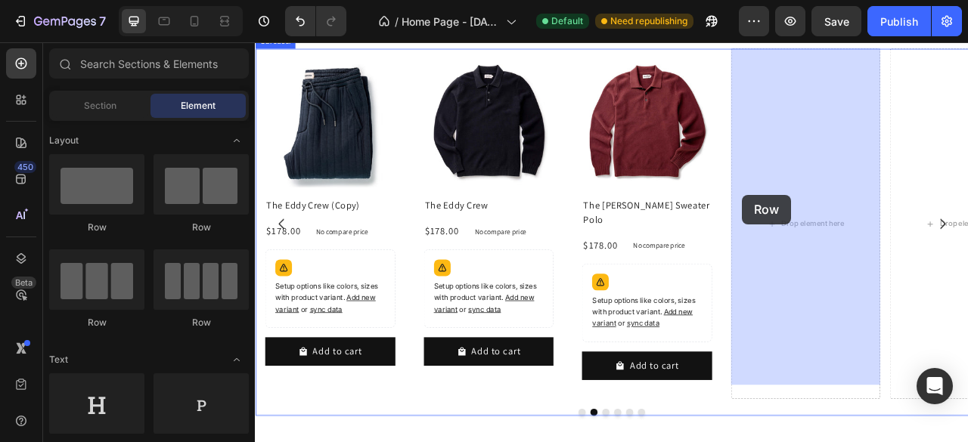
drag, startPoint x: 411, startPoint y: 231, endPoint x: 875, endPoint y: 237, distance: 464.2
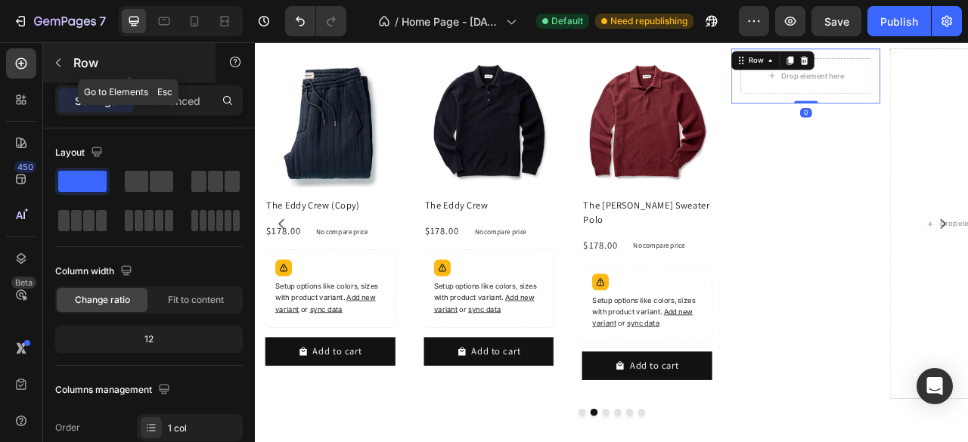
click at [57, 60] on icon "button" at bounding box center [58, 63] width 12 height 12
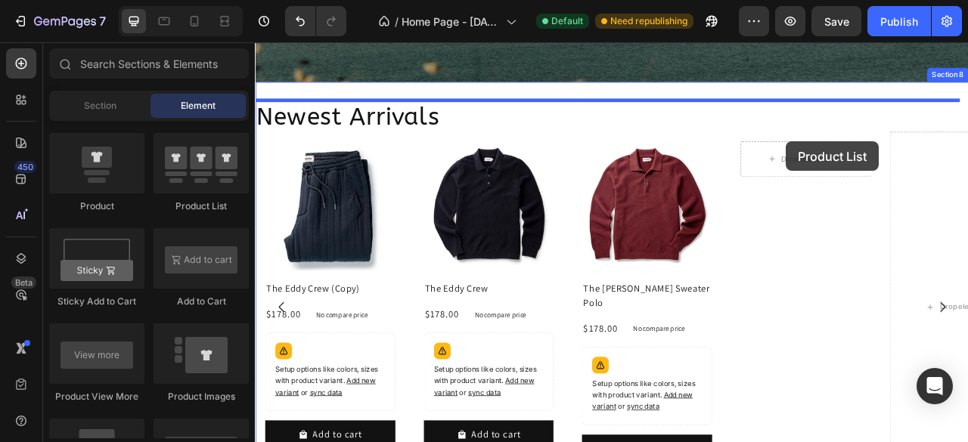
scroll to position [1341, 0]
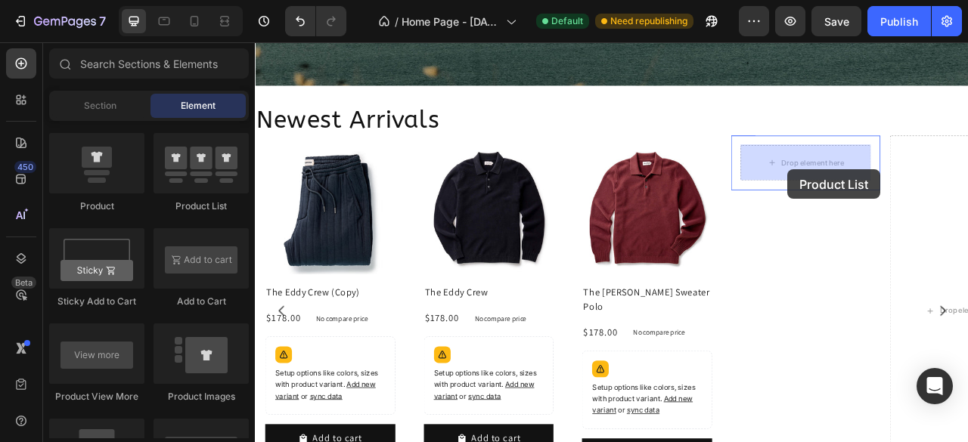
drag, startPoint x: 450, startPoint y: 229, endPoint x: 932, endPoint y: 204, distance: 483.0
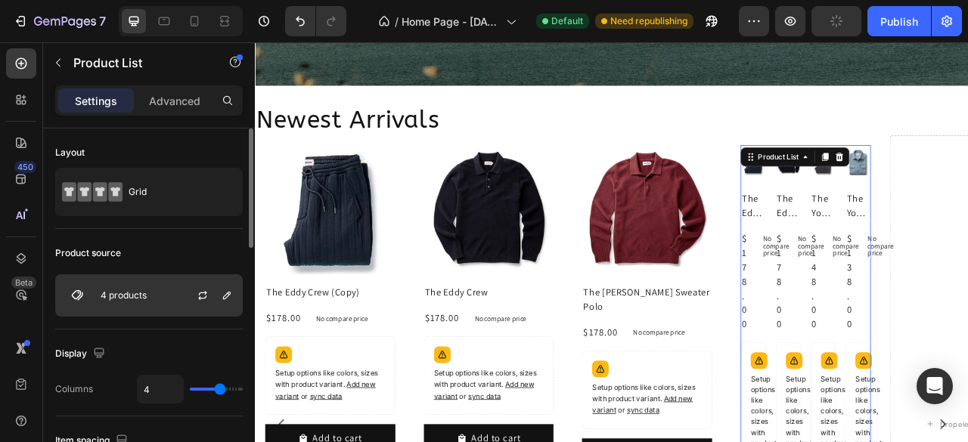
click at [138, 296] on p "4 products" at bounding box center [124, 295] width 46 height 11
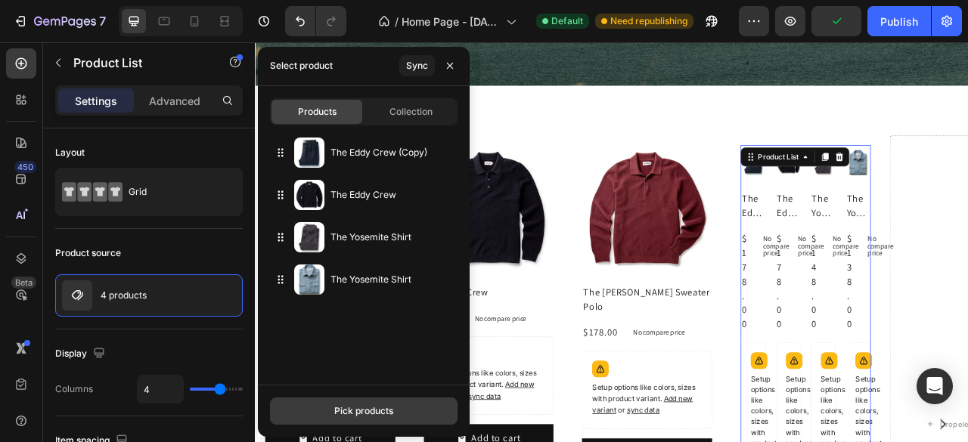
click at [352, 401] on button "Pick products" at bounding box center [363, 411] width 187 height 27
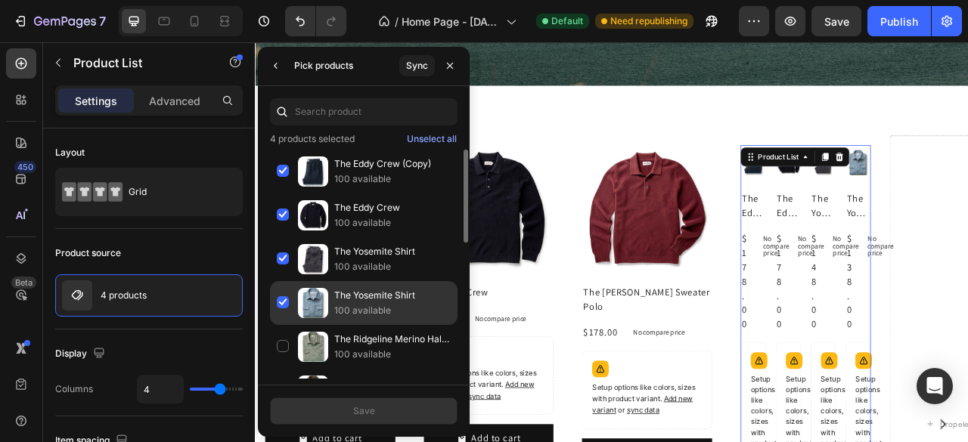
scroll to position [151, 0]
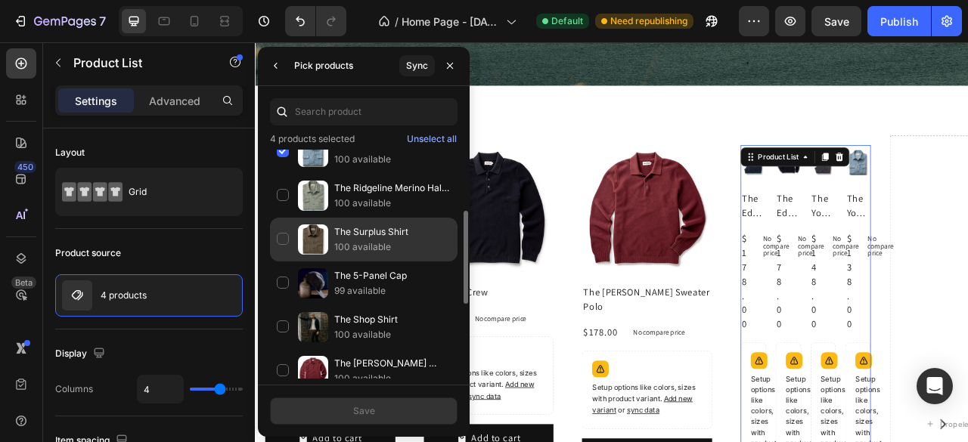
click at [290, 262] on div "The Surplus Shirt 100 available" at bounding box center [363, 284] width 187 height 44
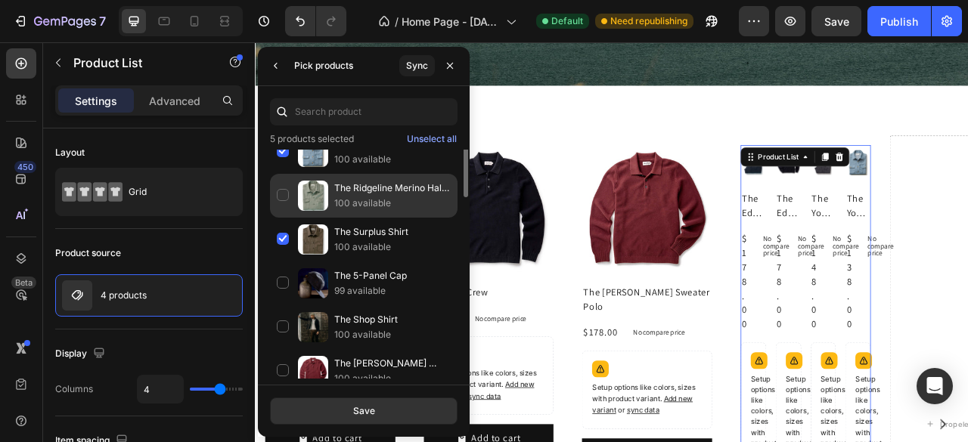
scroll to position [0, 0]
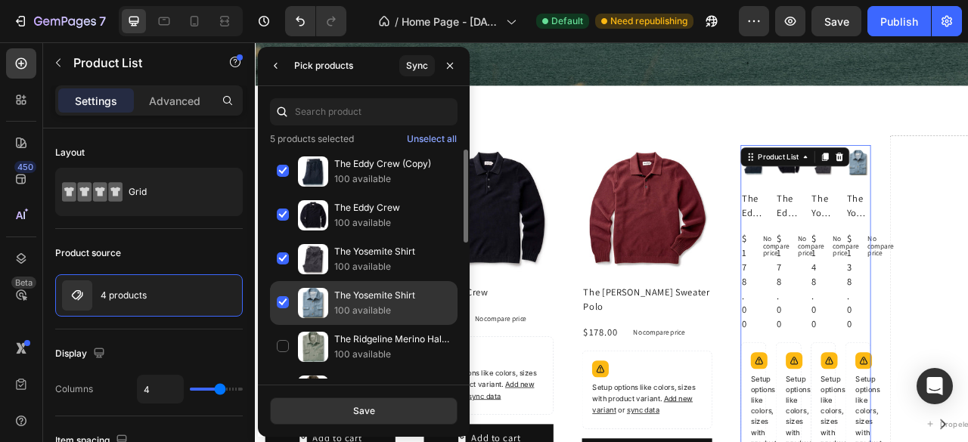
click at [280, 325] on div "The Yosemite Shirt 100 available" at bounding box center [363, 347] width 187 height 44
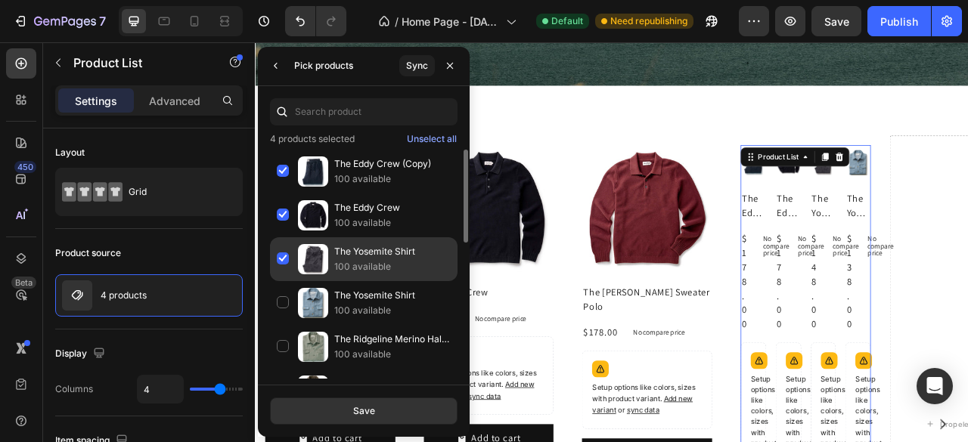
click at [283, 281] on div "The Yosemite Shirt 100 available" at bounding box center [363, 303] width 187 height 44
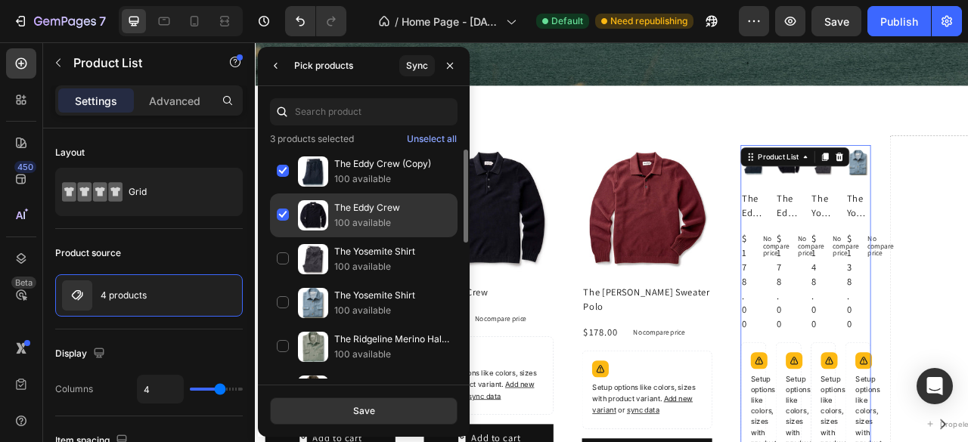
click at [279, 237] on div "The Eddy Crew 100 available" at bounding box center [363, 259] width 187 height 44
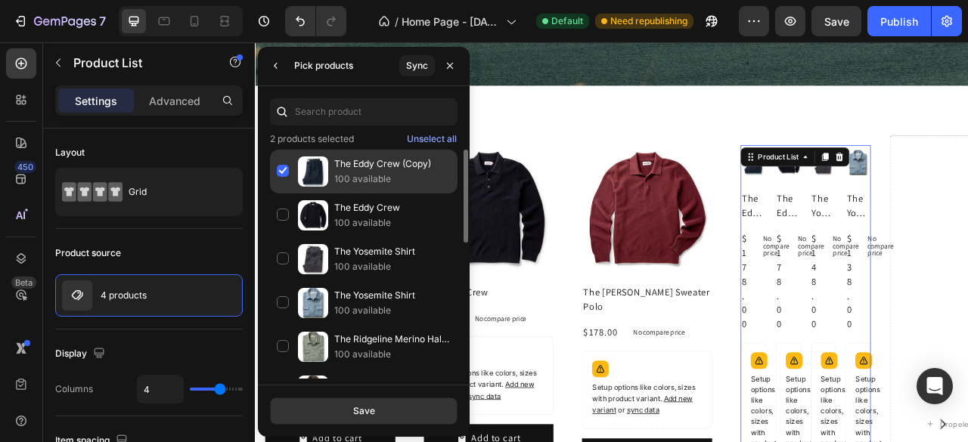
click at [284, 194] on div "The Eddy Crew (Copy) 100 available" at bounding box center [363, 216] width 187 height 44
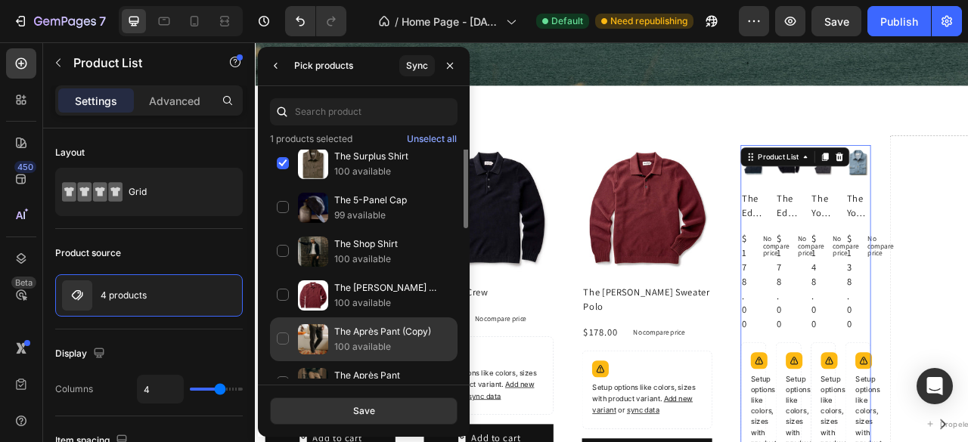
scroll to position [302, 0]
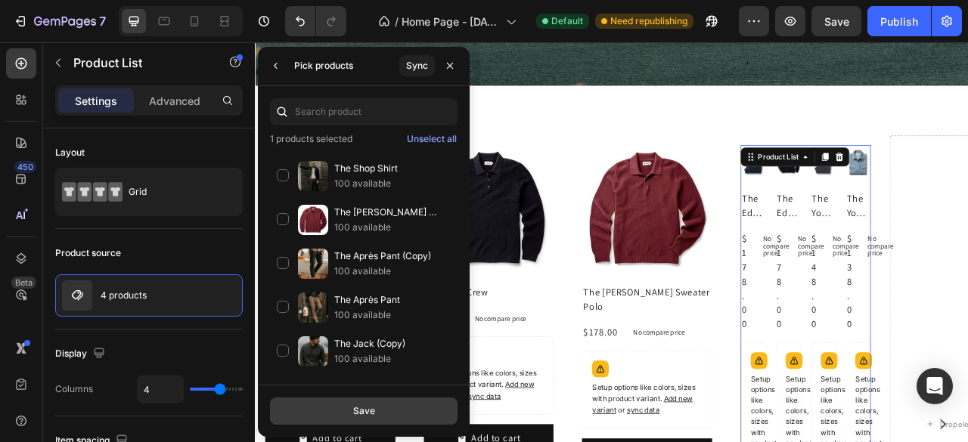
drag, startPoint x: 365, startPoint y: 403, endPoint x: 559, endPoint y: 365, distance: 197.9
click at [365, 404] on div "Save" at bounding box center [364, 411] width 22 height 14
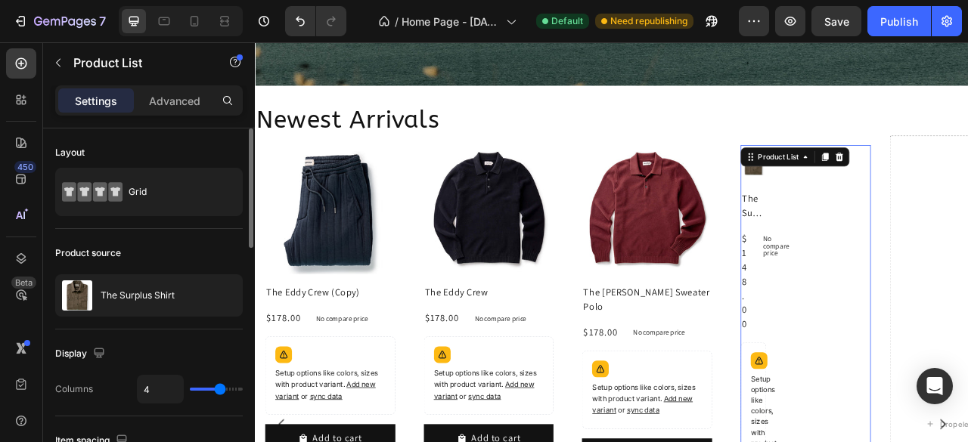
type input "1"
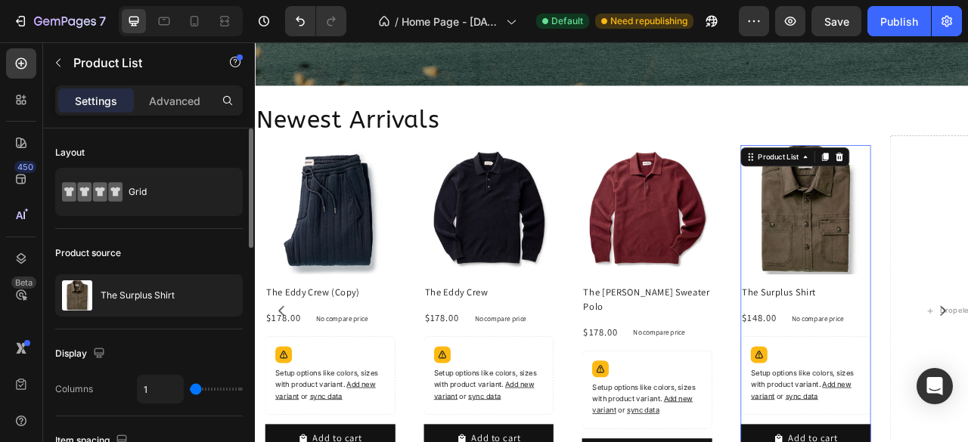
drag, startPoint x: 225, startPoint y: 389, endPoint x: 141, endPoint y: 389, distance: 83.9
type input "1"
click at [190, 389] on input "range" at bounding box center [216, 389] width 53 height 3
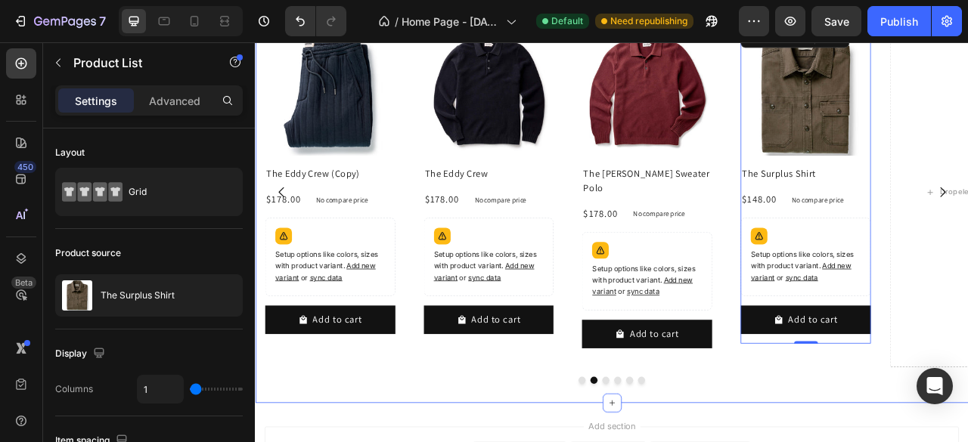
click at [832, 442] on div "Newest Arrivals Heading Product Images The Yosemite Shirt Product Title $138.00…" at bounding box center [708, 224] width 907 height 556
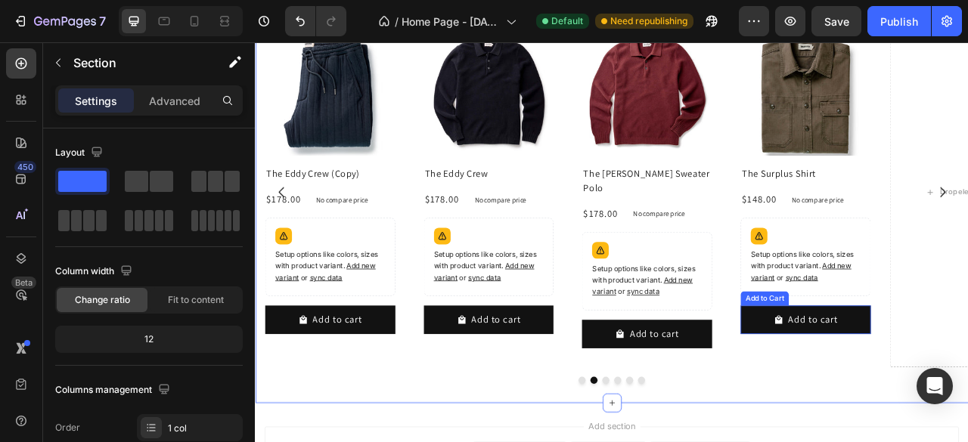
scroll to position [1417, 0]
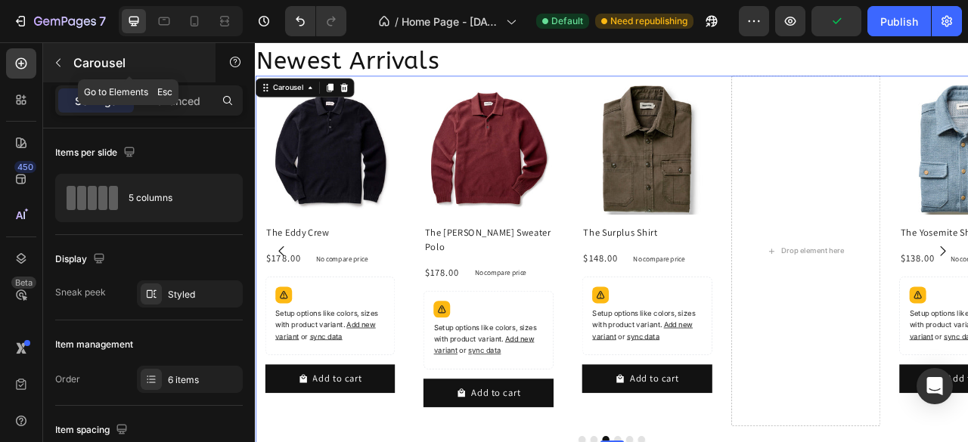
click at [60, 68] on icon "button" at bounding box center [58, 63] width 12 height 12
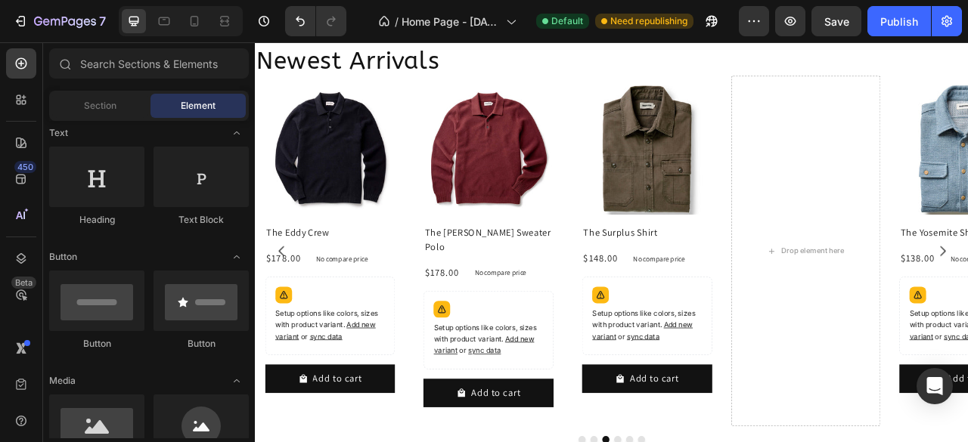
scroll to position [0, 0]
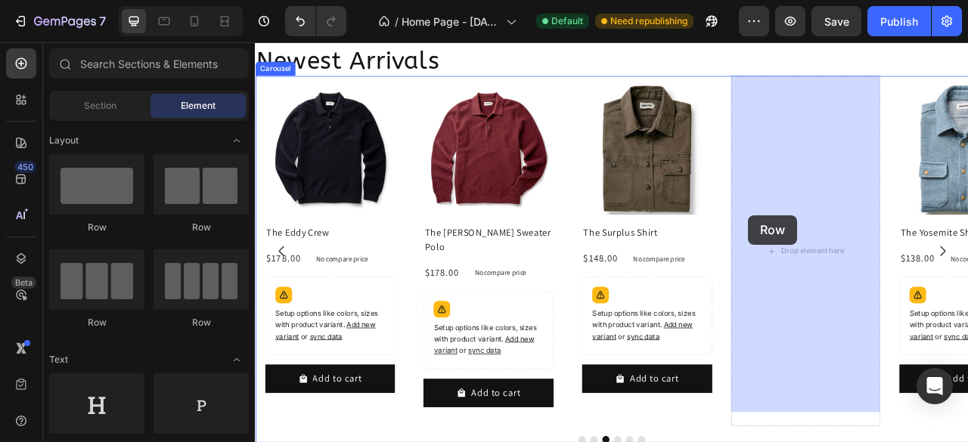
drag, startPoint x: 519, startPoint y: 240, endPoint x: 882, endPoint y: 262, distance: 364.3
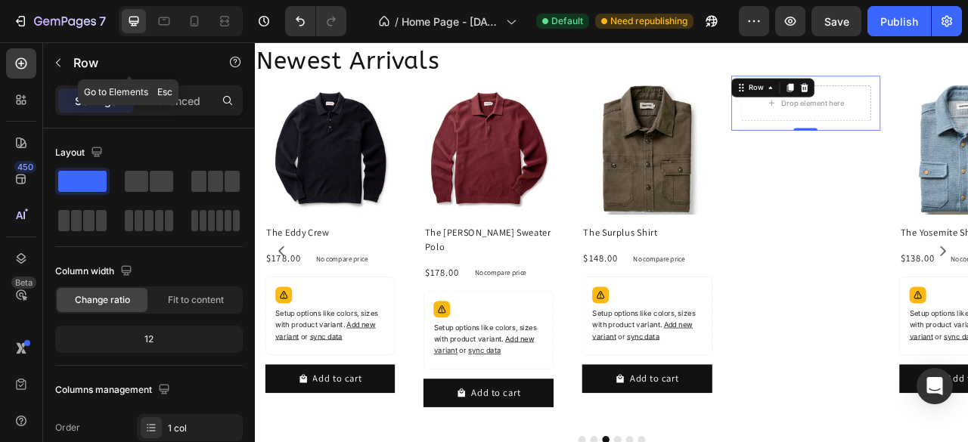
click at [57, 63] on icon "button" at bounding box center [58, 63] width 12 height 12
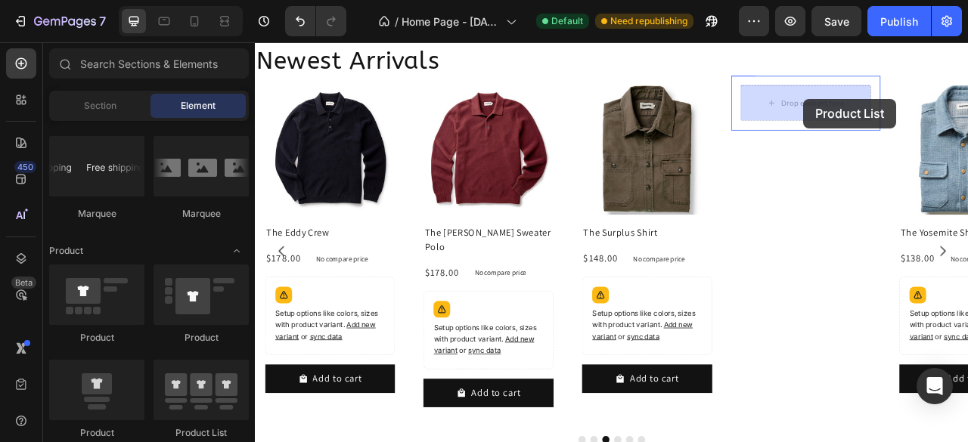
scroll to position [1388, 0]
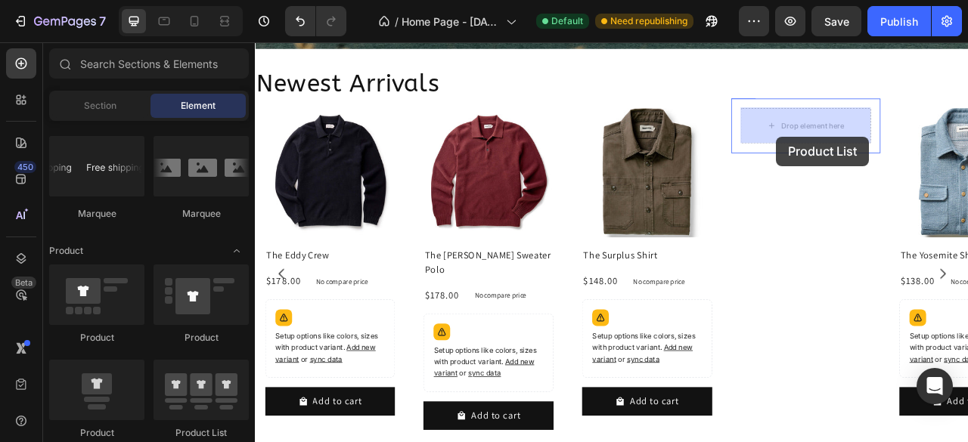
drag, startPoint x: 462, startPoint y: 425, endPoint x: 918, endPoint y: 163, distance: 526.0
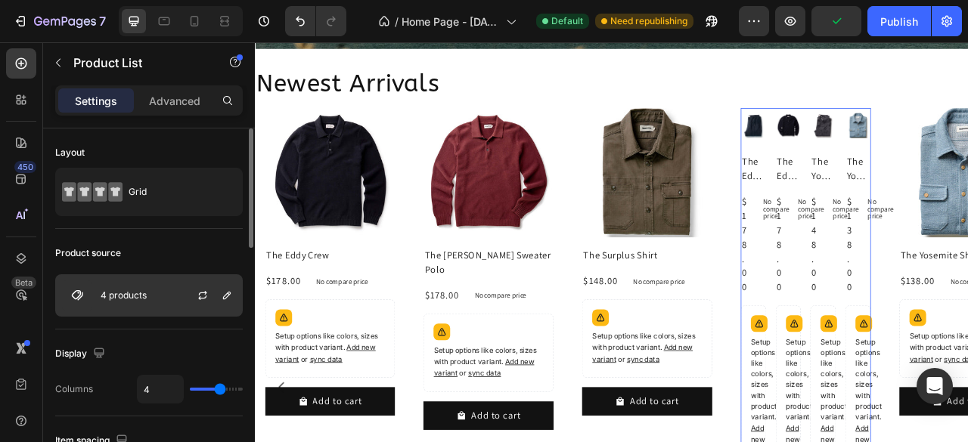
click at [101, 294] on p "4 products" at bounding box center [124, 295] width 46 height 11
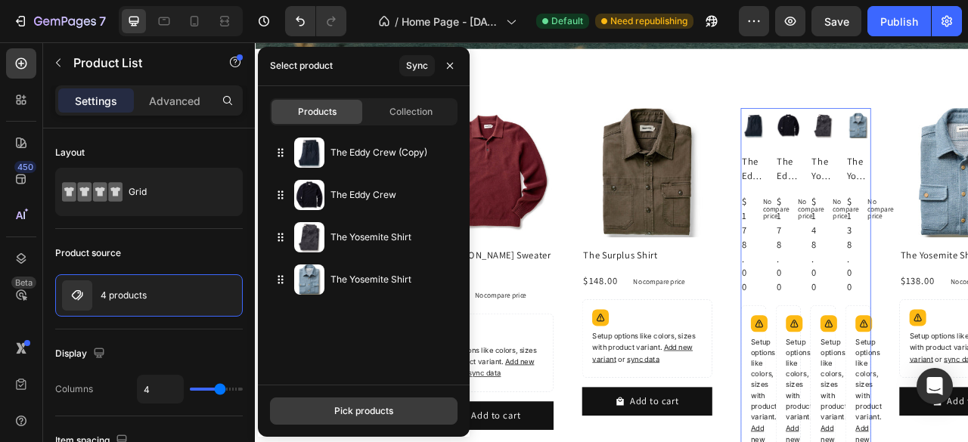
click at [383, 409] on div "Pick products" at bounding box center [363, 411] width 59 height 14
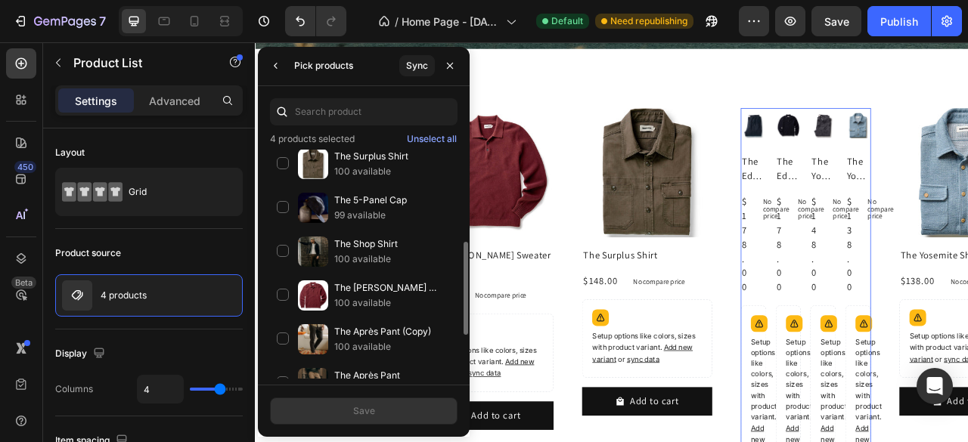
scroll to position [302, 0]
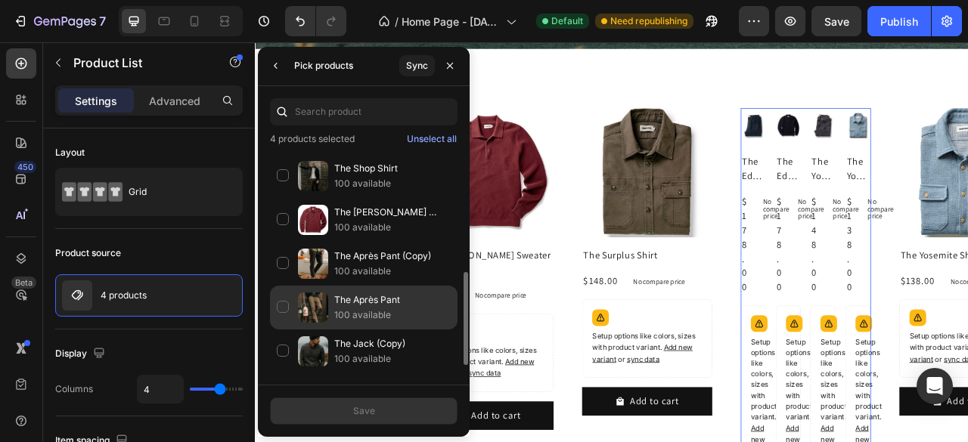
click at [284, 330] on div "The Après Pant 100 available" at bounding box center [363, 352] width 187 height 44
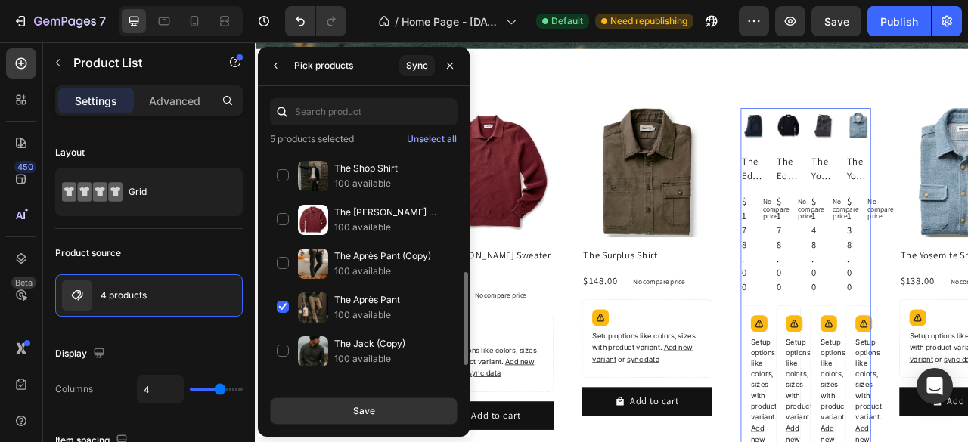
scroll to position [0, 0]
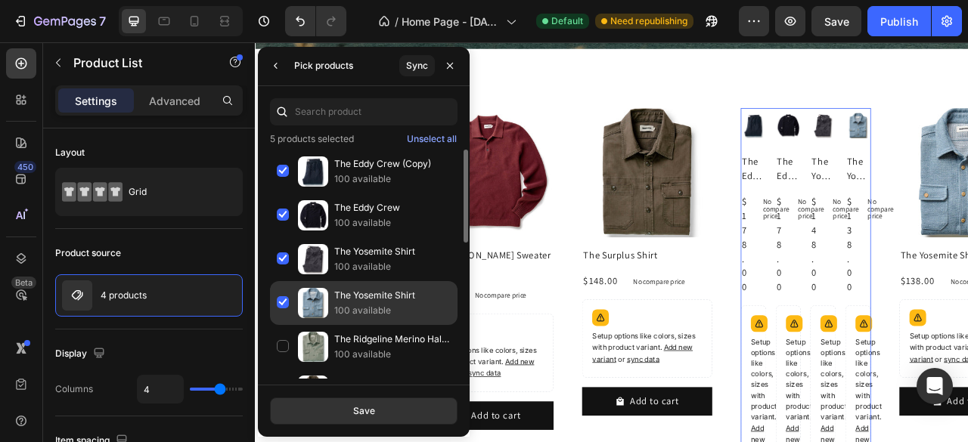
click at [281, 325] on div "The Yosemite Shirt 100 available" at bounding box center [363, 347] width 187 height 44
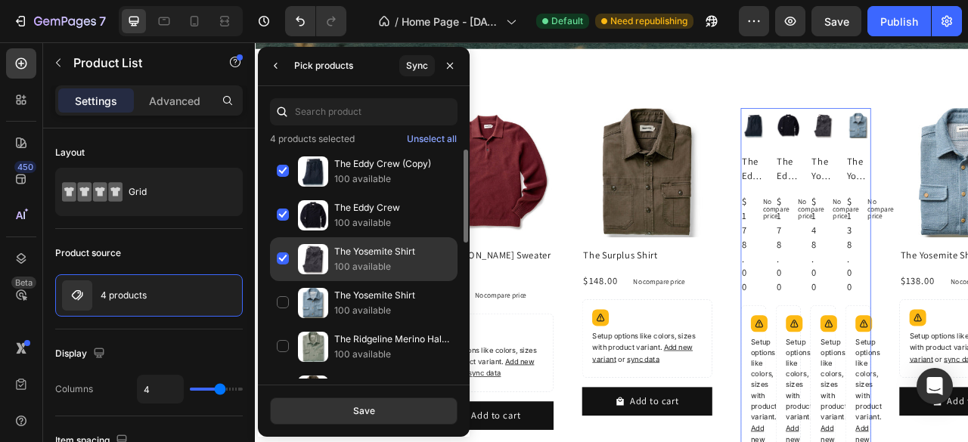
click at [280, 281] on div "The Yosemite Shirt 100 available" at bounding box center [363, 303] width 187 height 44
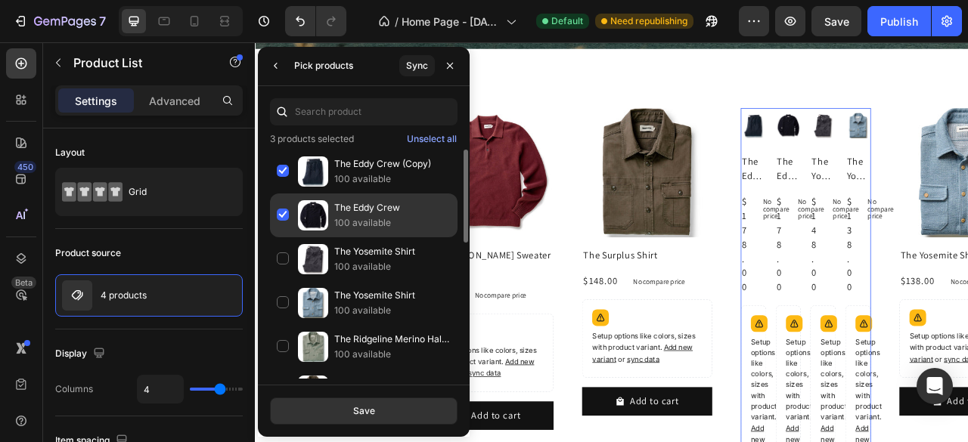
click at [284, 237] on div "The Eddy Crew 100 available" at bounding box center [363, 259] width 187 height 44
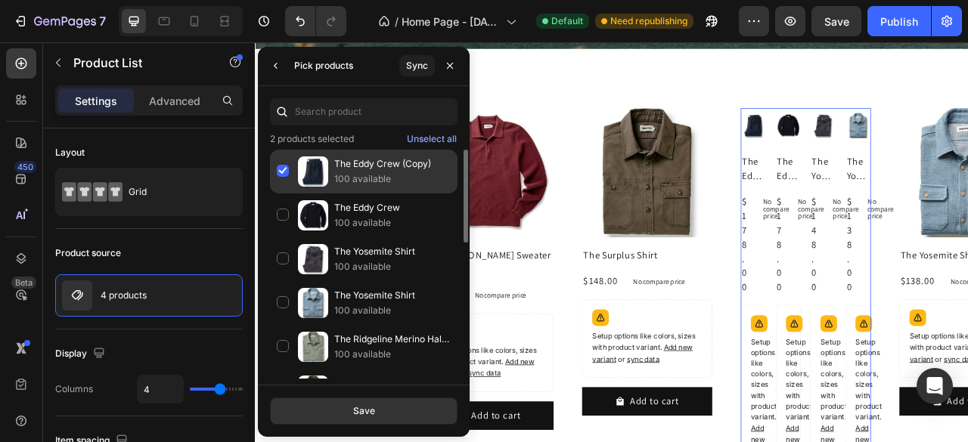
click at [277, 194] on div "The Eddy Crew (Copy) 100 available" at bounding box center [363, 216] width 187 height 44
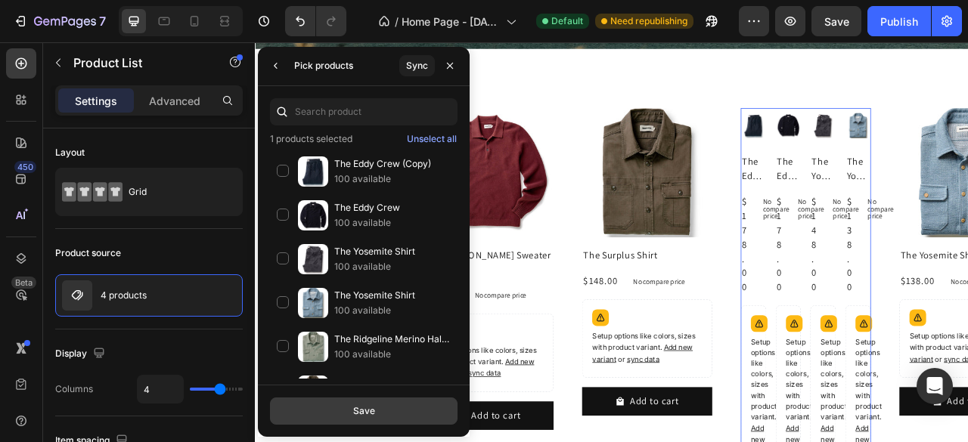
click at [353, 420] on button "Save" at bounding box center [363, 411] width 187 height 27
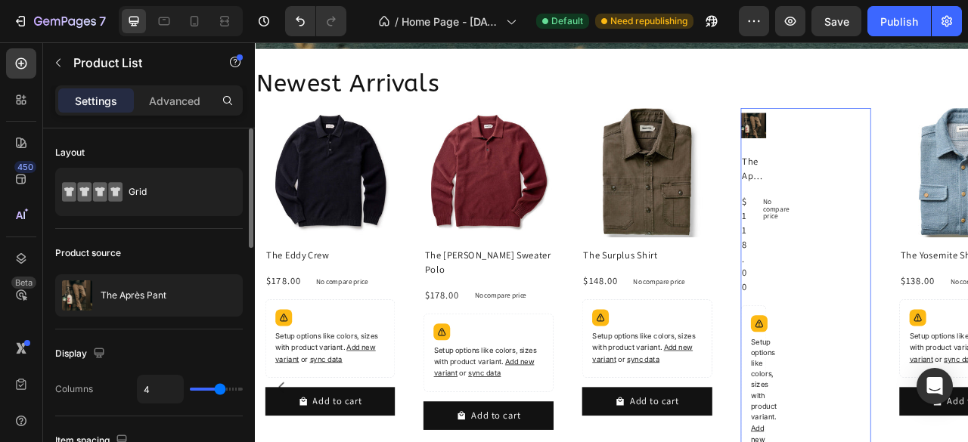
type input "1"
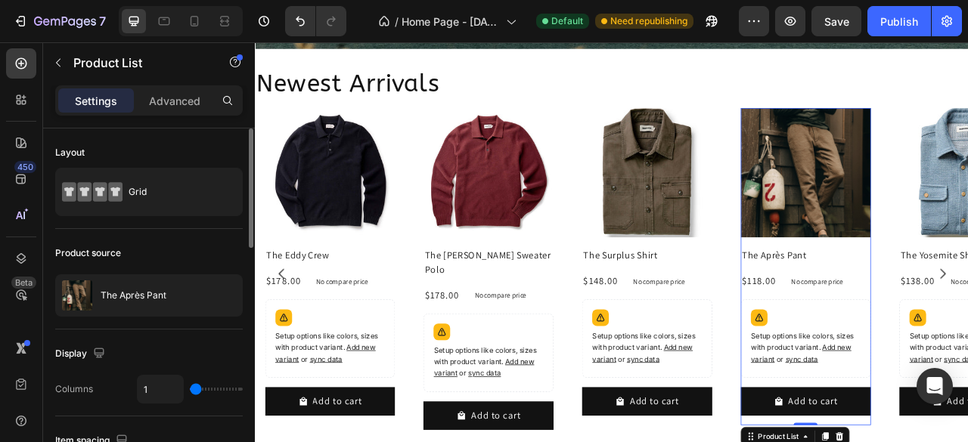
drag, startPoint x: 217, startPoint y: 386, endPoint x: 247, endPoint y: 420, distance: 45.5
type input "1"
click at [190, 388] on input "range" at bounding box center [216, 389] width 53 height 3
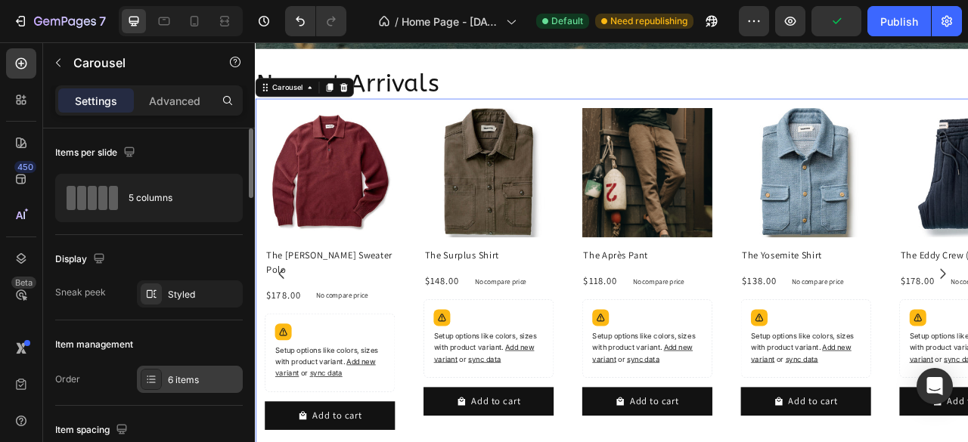
click at [182, 386] on div "6 items" at bounding box center [190, 379] width 106 height 27
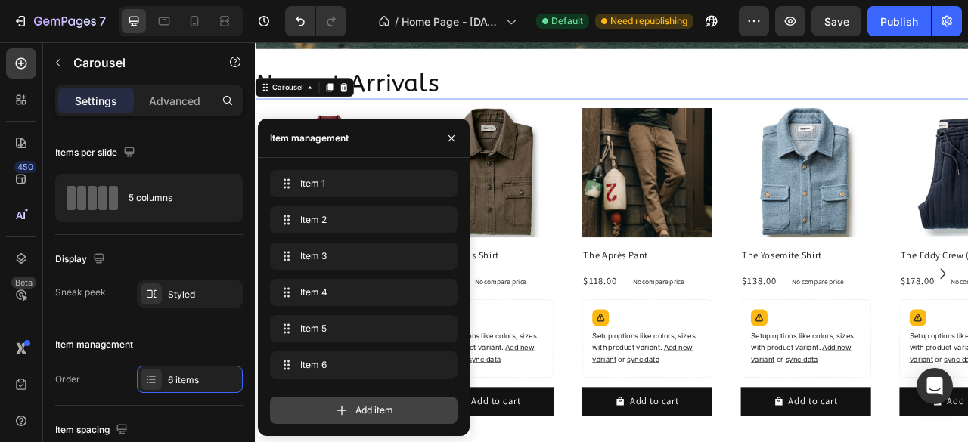
click at [339, 411] on icon at bounding box center [342, 411] width 10 height 10
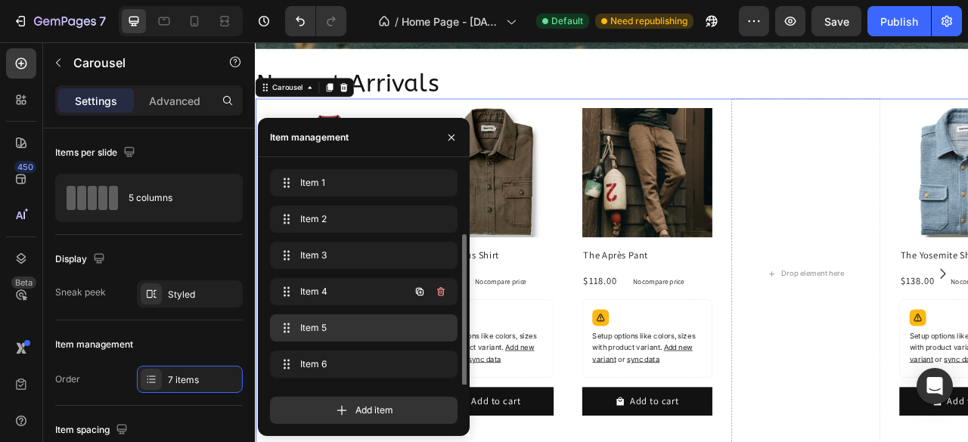
scroll to position [35, 0]
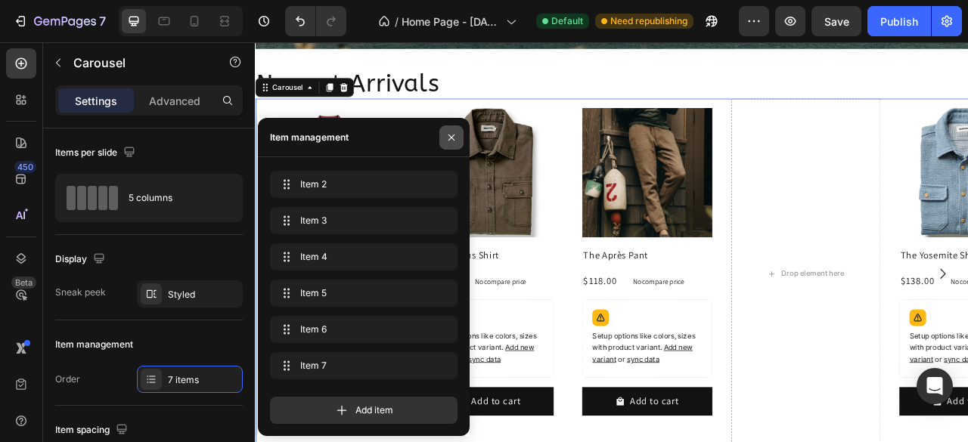
click at [450, 140] on icon "button" at bounding box center [451, 138] width 12 height 12
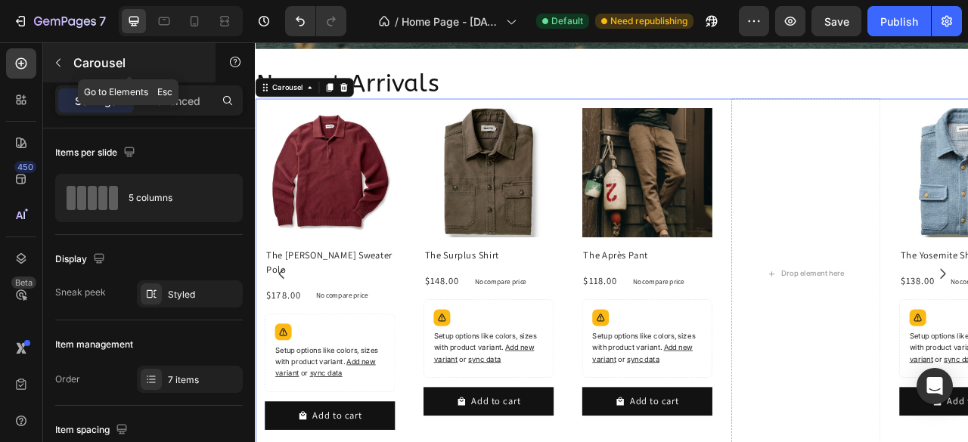
click at [57, 64] on icon "button" at bounding box center [58, 63] width 12 height 12
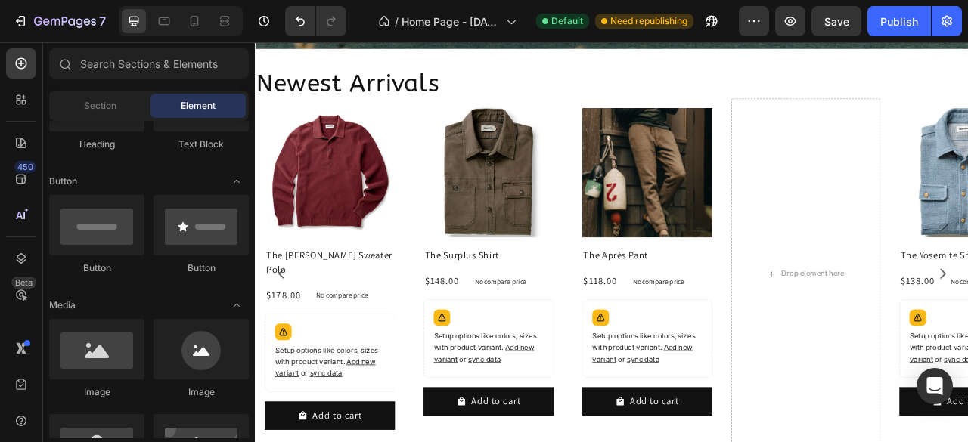
scroll to position [0, 0]
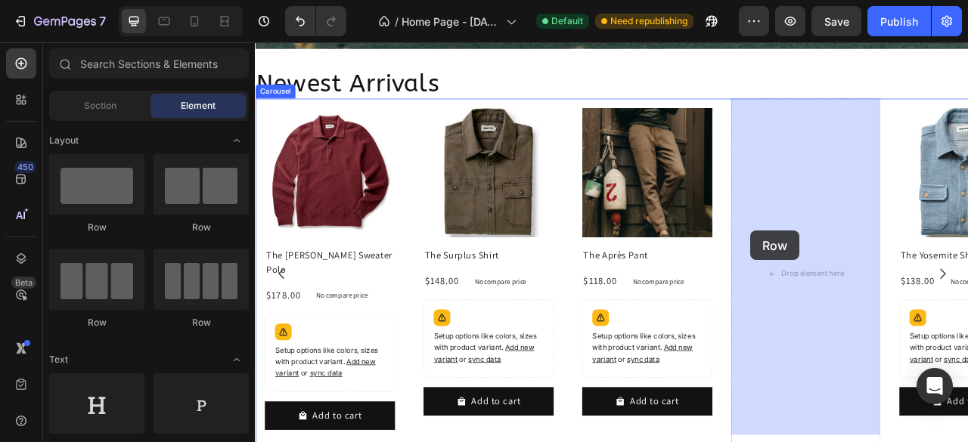
drag, startPoint x: 360, startPoint y: 250, endPoint x: 885, endPoint y: 282, distance: 526.4
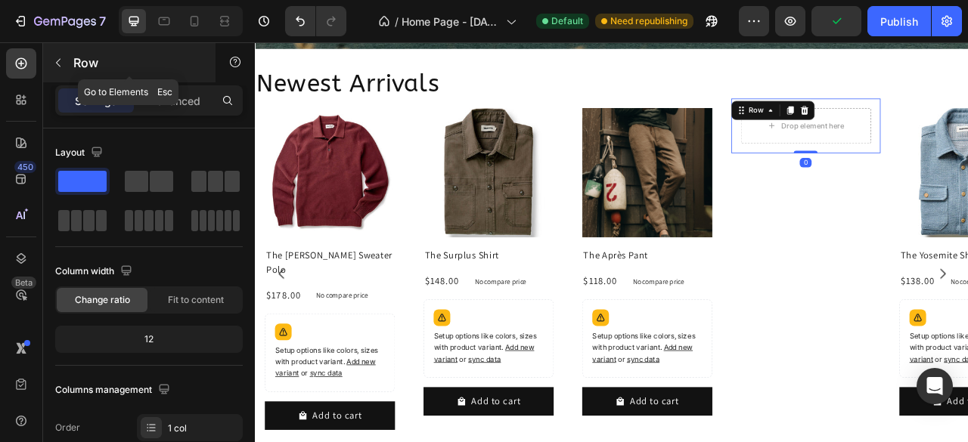
click at [57, 64] on icon "button" at bounding box center [58, 63] width 12 height 12
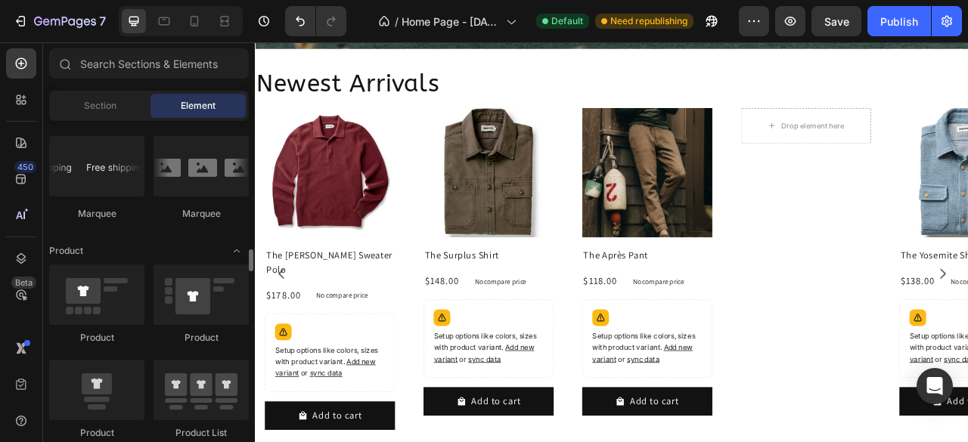
scroll to position [1890, 0]
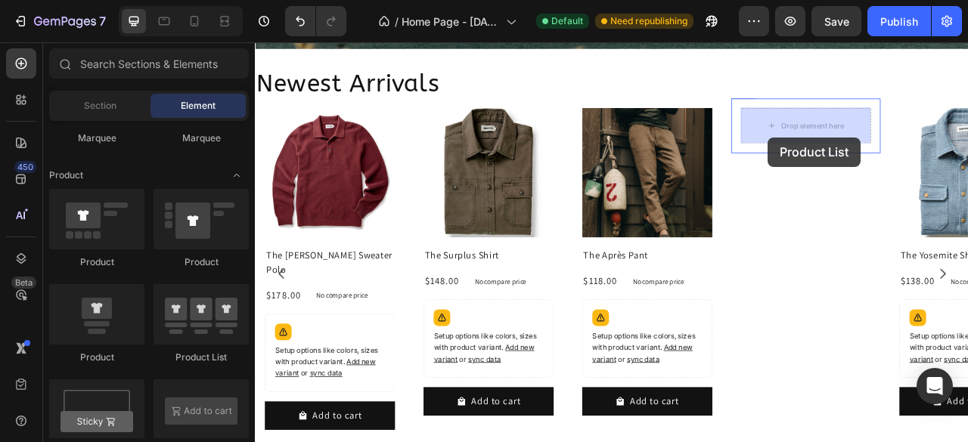
drag, startPoint x: 521, startPoint y: 329, endPoint x: 907, endPoint y: 163, distance: 420.3
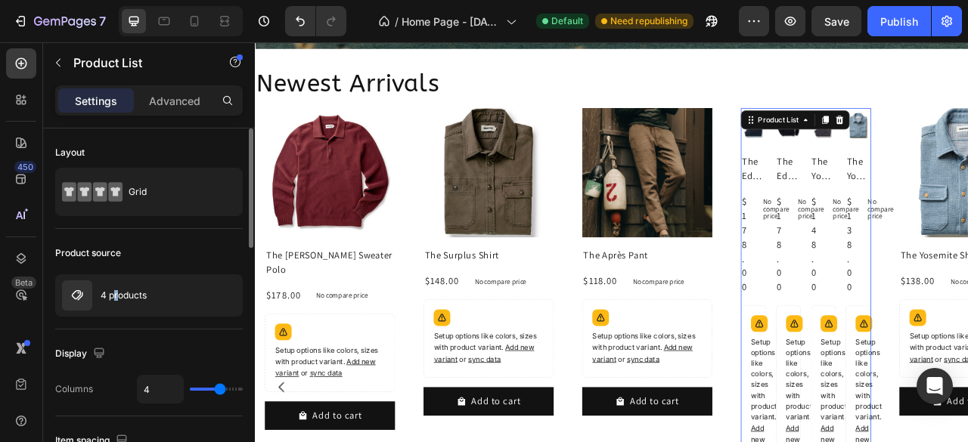
drag, startPoint x: 116, startPoint y: 296, endPoint x: 159, endPoint y: 318, distance: 48.3
click at [116, 296] on p "4 products" at bounding box center [124, 295] width 46 height 11
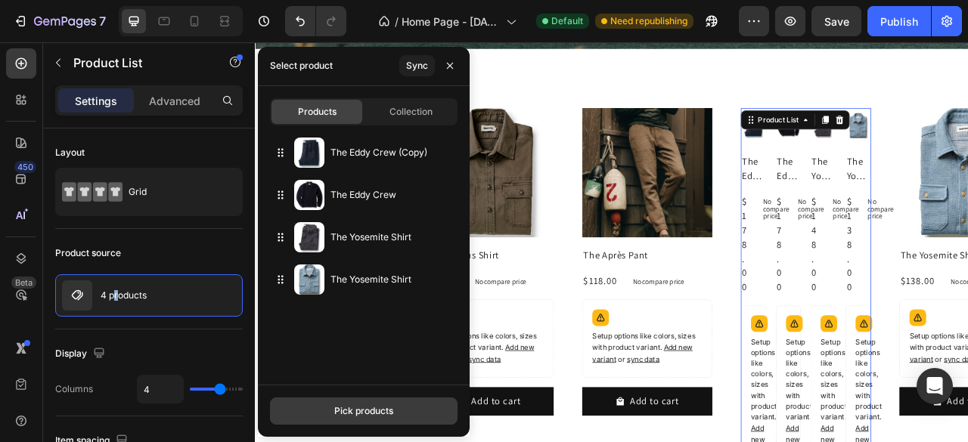
click at [359, 414] on div "Pick products" at bounding box center [363, 411] width 59 height 14
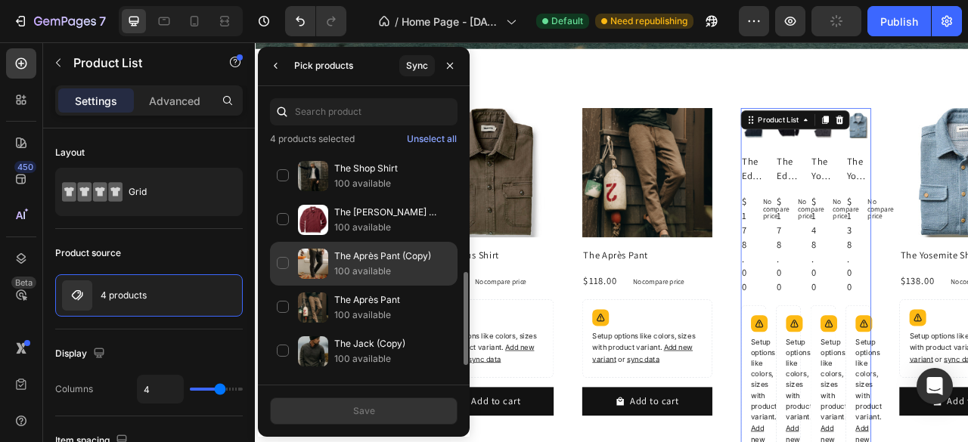
scroll to position [334, 0]
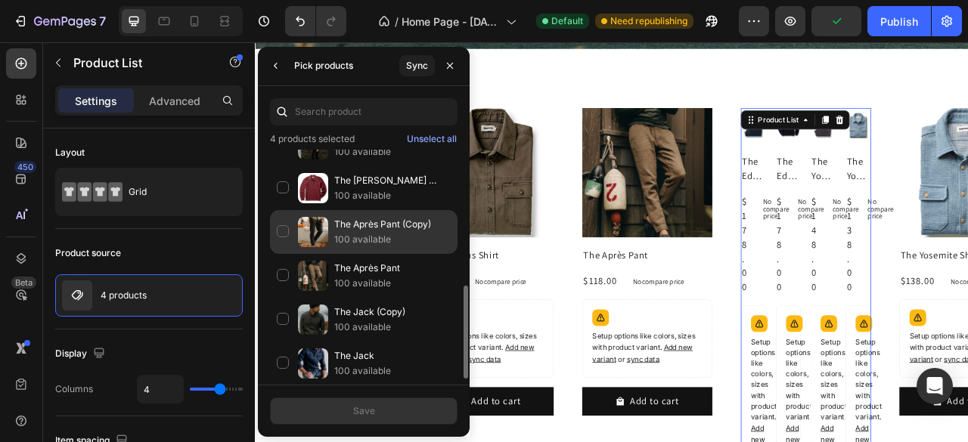
click at [284, 254] on div "The Après Pant (Copy) 100 available" at bounding box center [363, 276] width 187 height 44
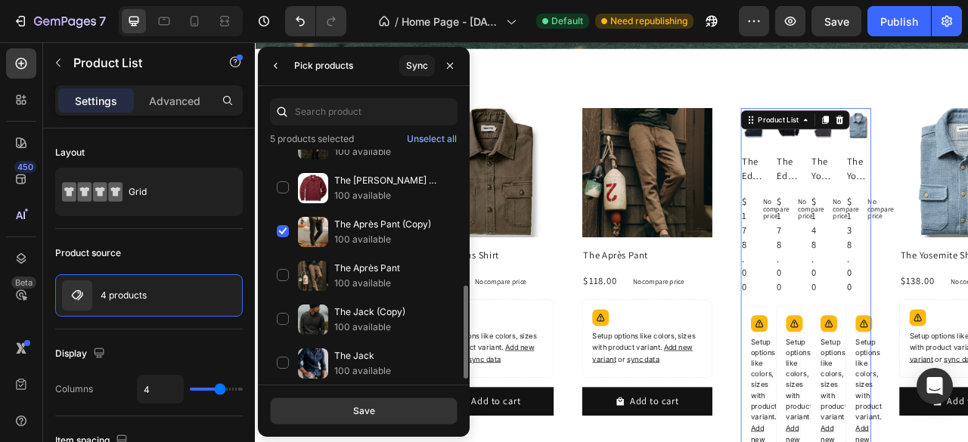
scroll to position [32, 0]
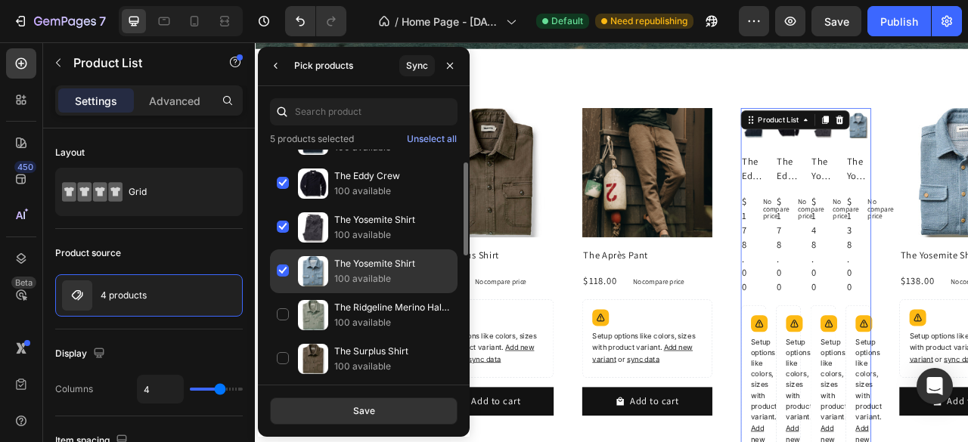
click at [285, 293] on div "The Yosemite Shirt 100 available" at bounding box center [363, 315] width 187 height 44
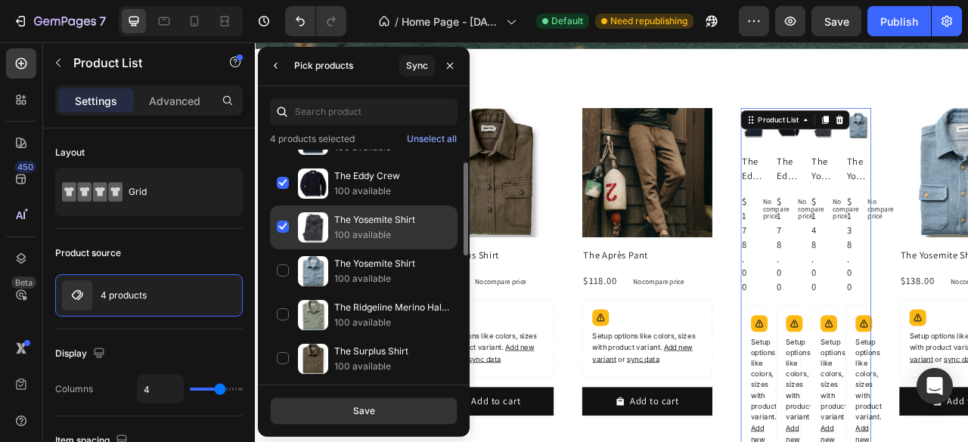
click at [282, 249] on div "The Yosemite Shirt 100 available" at bounding box center [363, 271] width 187 height 44
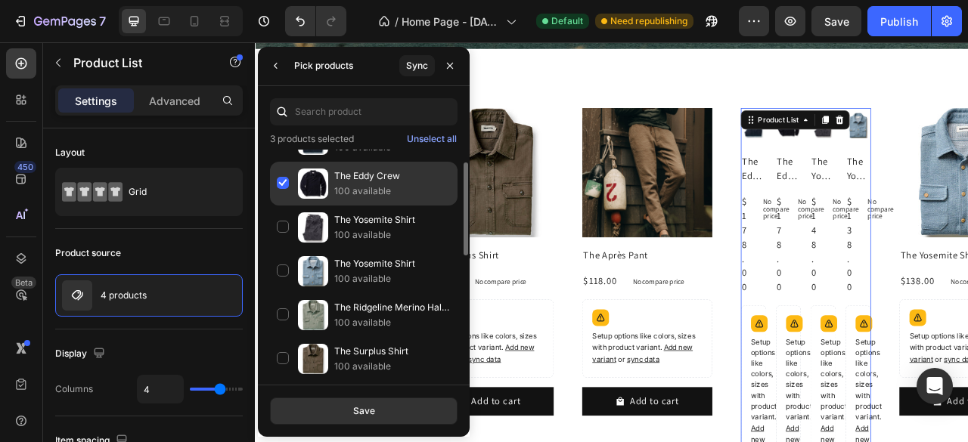
click at [286, 206] on div "The Eddy Crew 100 available" at bounding box center [363, 228] width 187 height 44
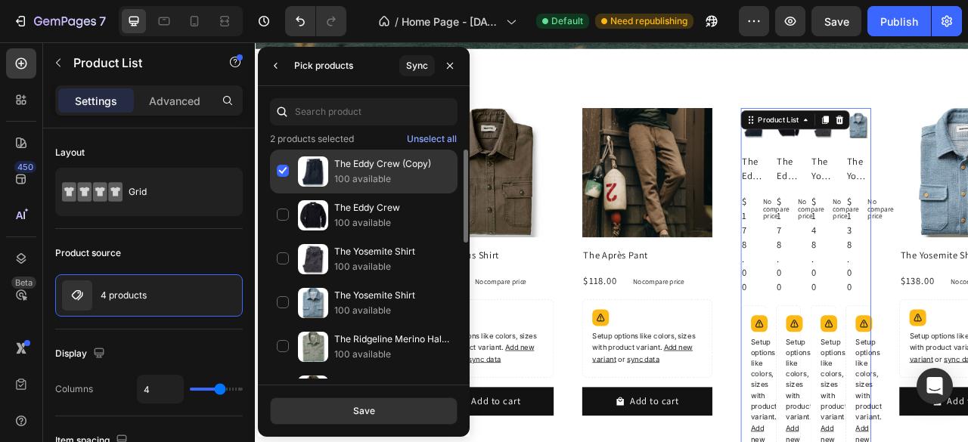
click at [280, 194] on div "The Eddy Crew (Copy) 100 available" at bounding box center [363, 216] width 187 height 44
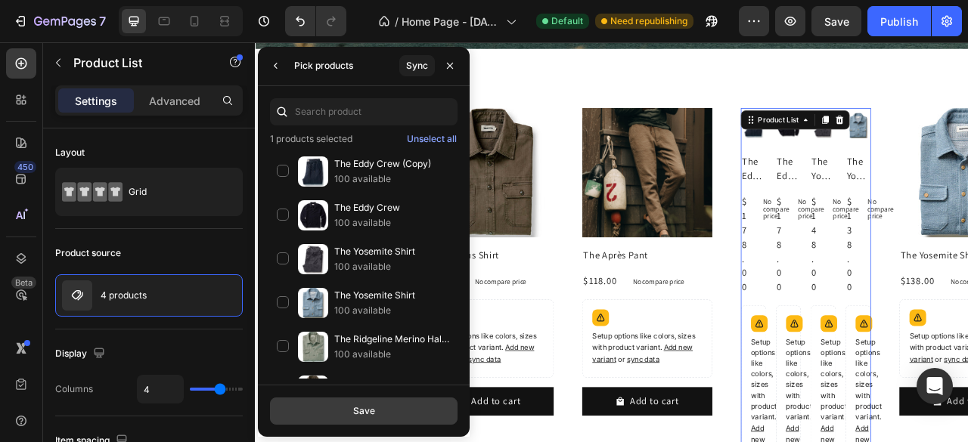
click at [337, 407] on button "Save" at bounding box center [363, 411] width 187 height 27
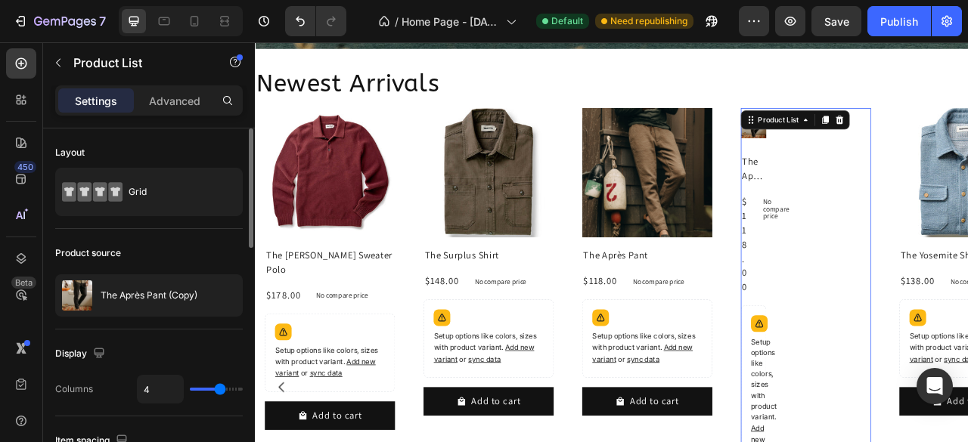
type input "1"
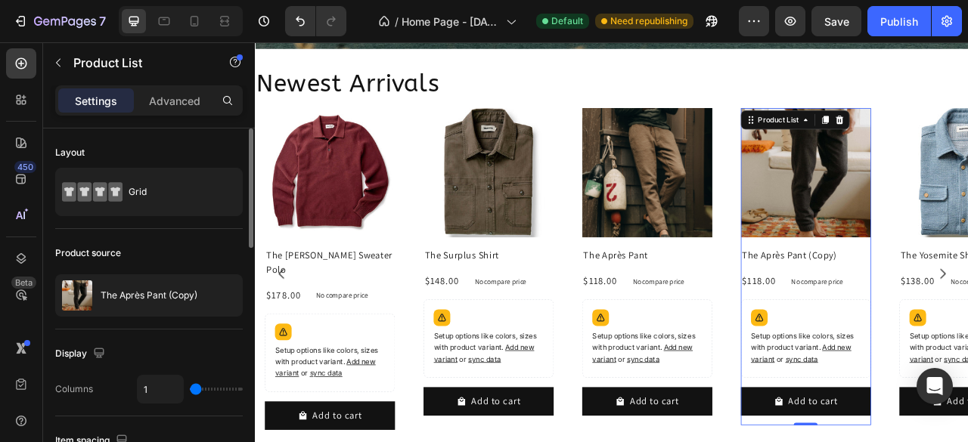
drag, startPoint x: 218, startPoint y: 389, endPoint x: 247, endPoint y: 431, distance: 51.2
type input "1"
click at [190, 388] on input "range" at bounding box center [216, 389] width 53 height 3
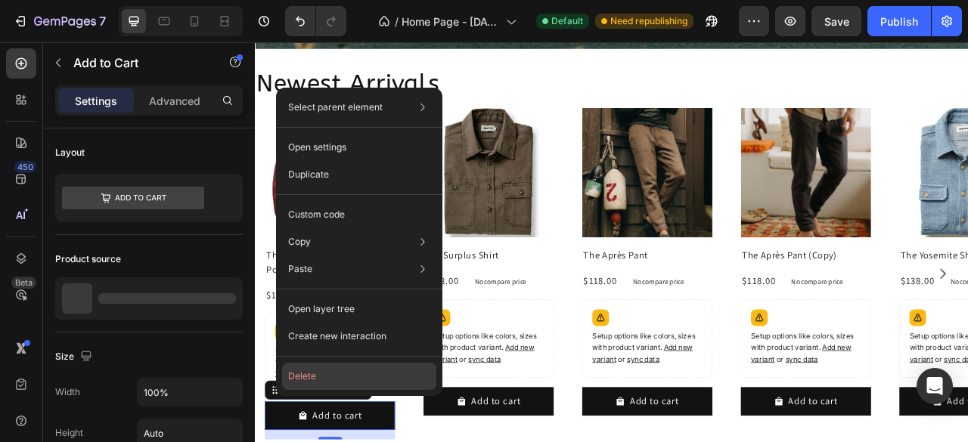
click at [313, 378] on button "Delete" at bounding box center [359, 376] width 154 height 27
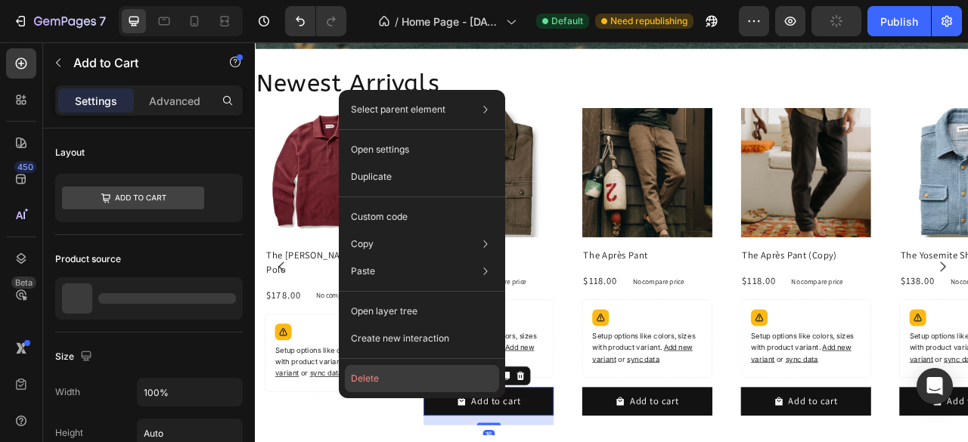
click at [409, 385] on button "Delete" at bounding box center [422, 378] width 154 height 27
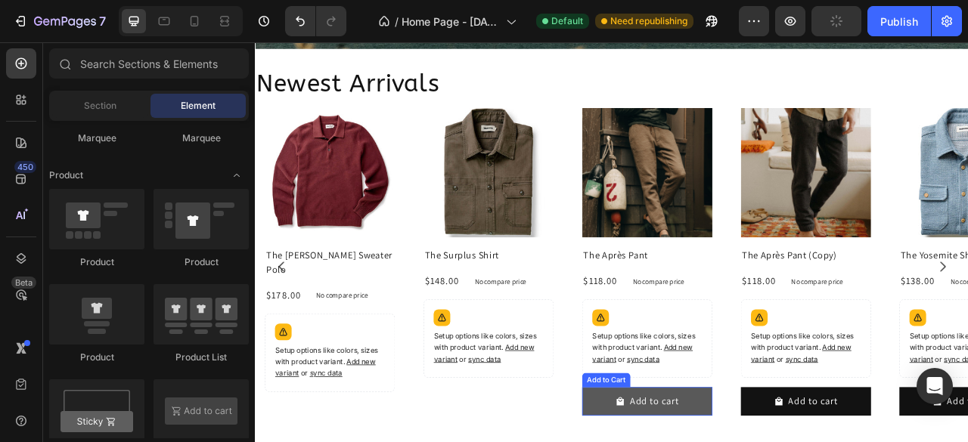
drag, startPoint x: 804, startPoint y: 413, endPoint x: 685, endPoint y: 491, distance: 143.0
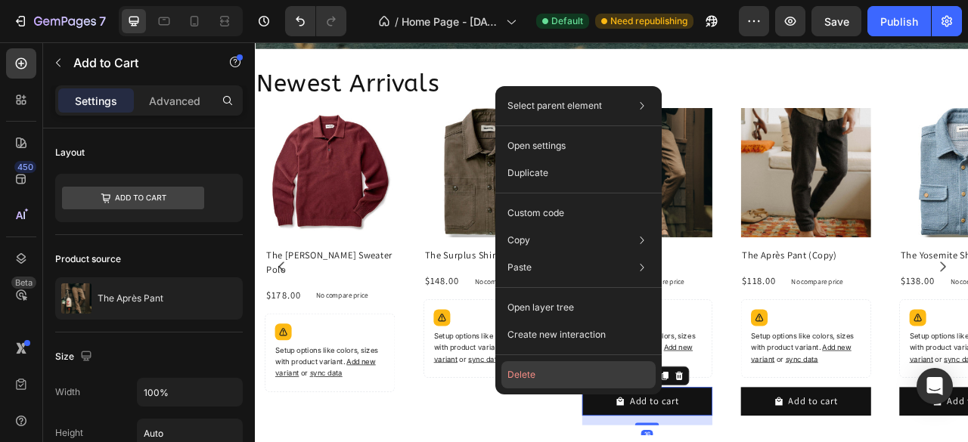
click at [515, 368] on button "Delete" at bounding box center [578, 374] width 154 height 27
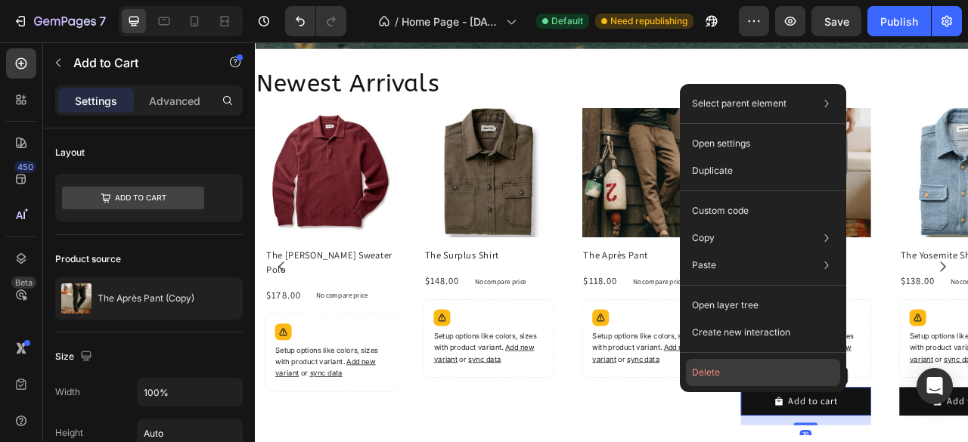
drag, startPoint x: 717, startPoint y: 374, endPoint x: 800, endPoint y: 454, distance: 115.5
click at [717, 374] on button "Delete" at bounding box center [763, 372] width 154 height 27
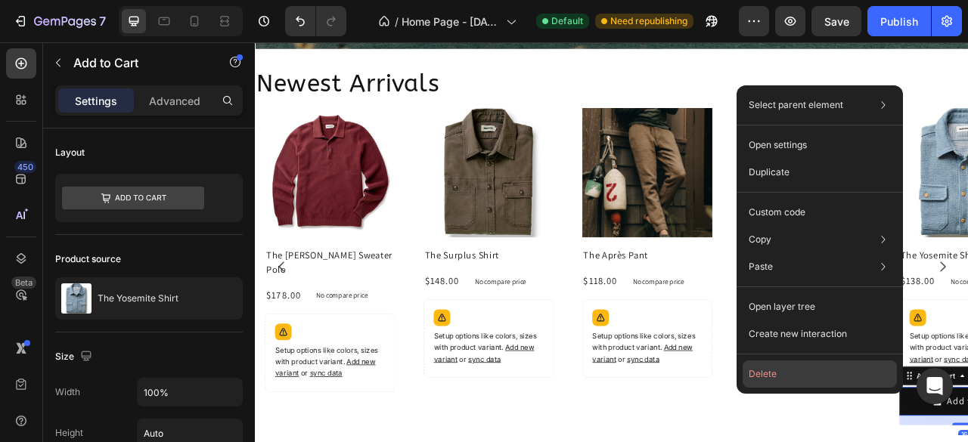
click at [757, 367] on button "Delete" at bounding box center [819, 374] width 154 height 27
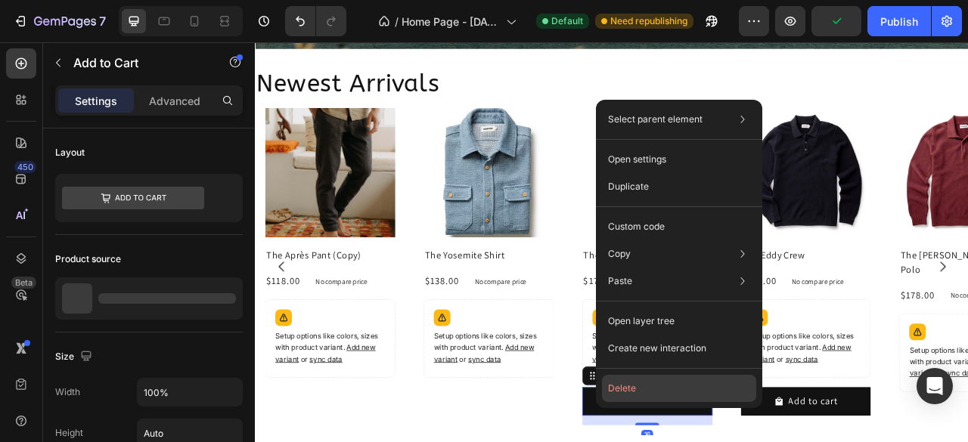
click at [640, 392] on button "Delete" at bounding box center [679, 388] width 154 height 27
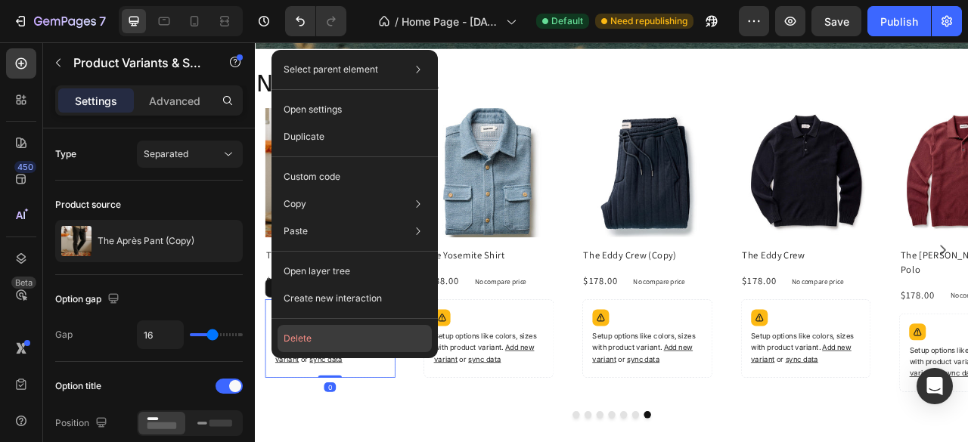
click at [308, 344] on button "Delete" at bounding box center [354, 338] width 154 height 27
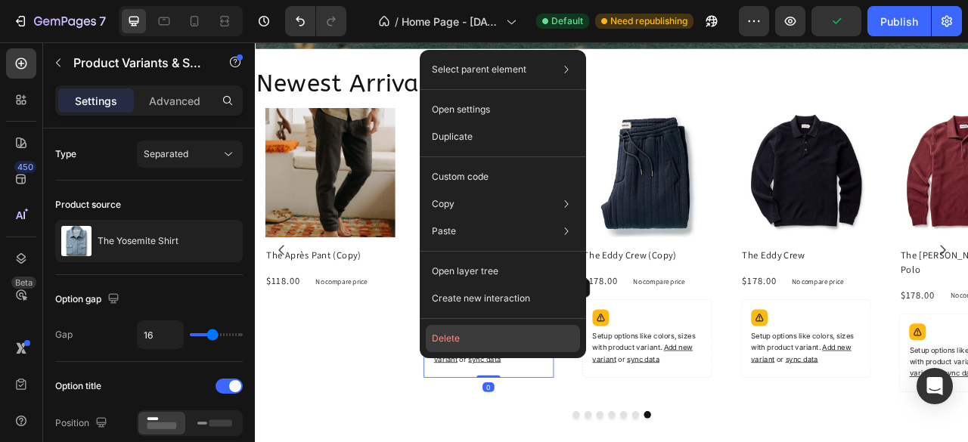
click at [466, 342] on button "Delete" at bounding box center [503, 338] width 154 height 27
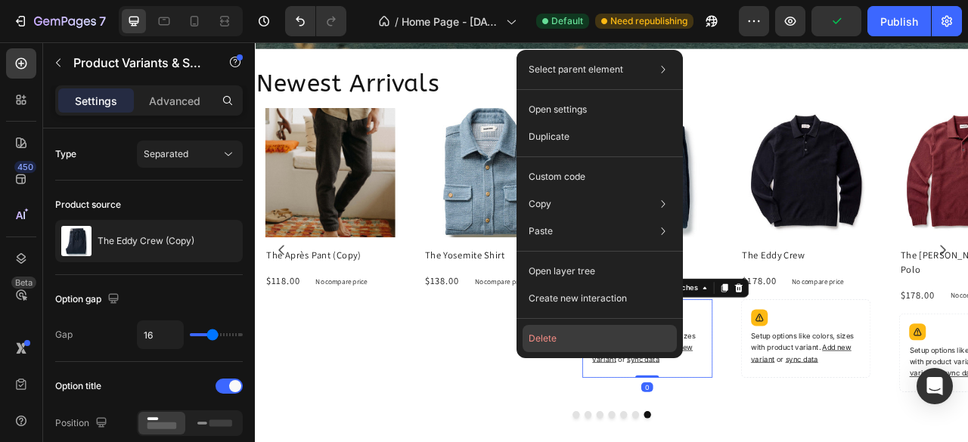
click at [561, 344] on button "Delete" at bounding box center [599, 338] width 154 height 27
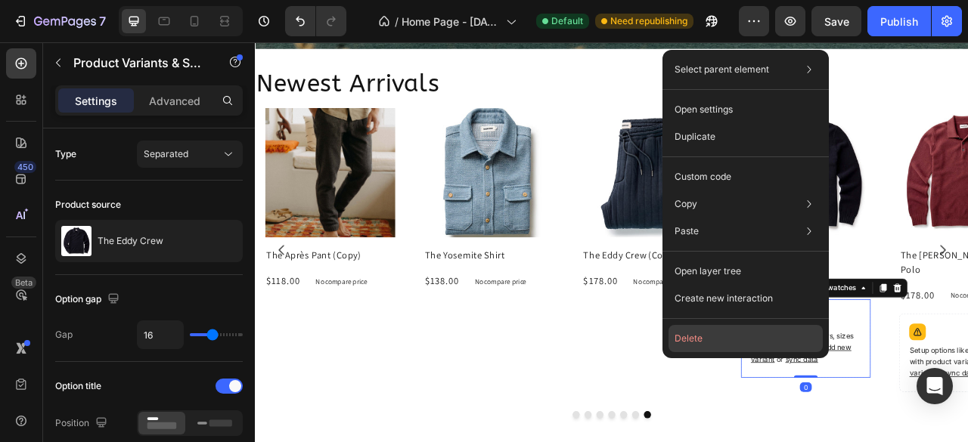
click at [706, 345] on button "Delete" at bounding box center [745, 338] width 154 height 27
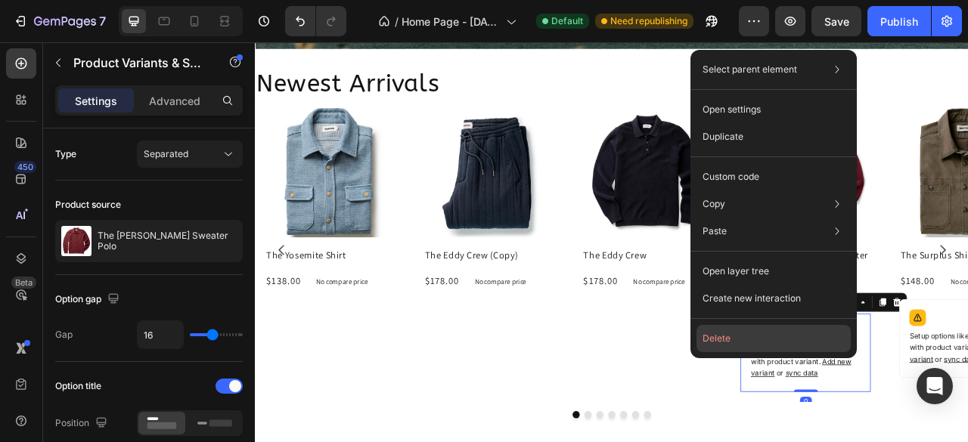
click at [720, 347] on button "Delete" at bounding box center [773, 338] width 154 height 27
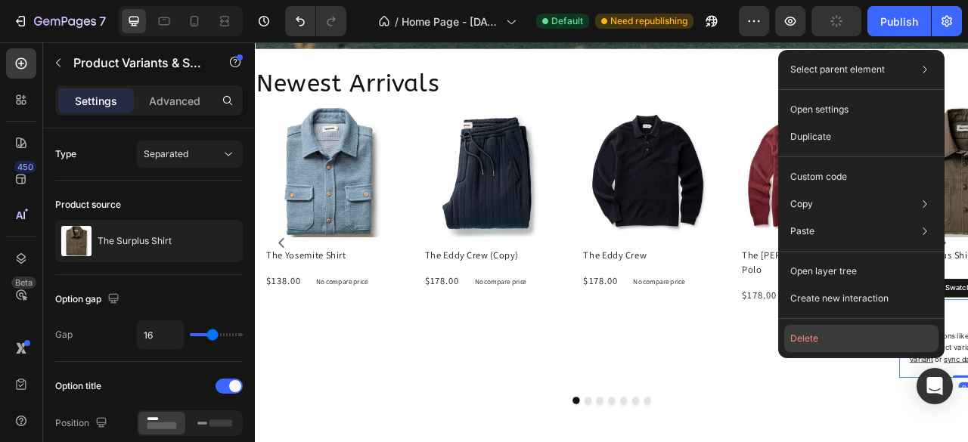
drag, startPoint x: 818, startPoint y: 336, endPoint x: 819, endPoint y: 373, distance: 37.1
click at [818, 336] on button "Delete" at bounding box center [861, 338] width 154 height 27
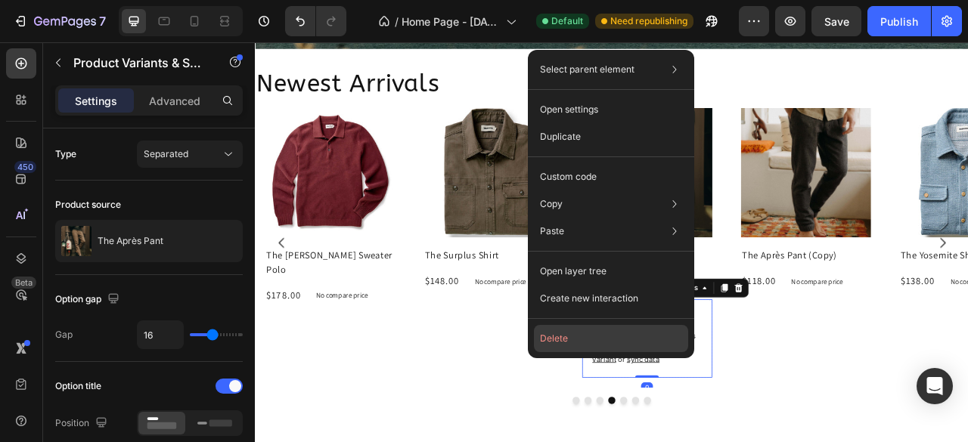
drag, startPoint x: 575, startPoint y: 338, endPoint x: 383, endPoint y: 409, distance: 204.8
click at [575, 338] on button "Delete" at bounding box center [611, 338] width 154 height 27
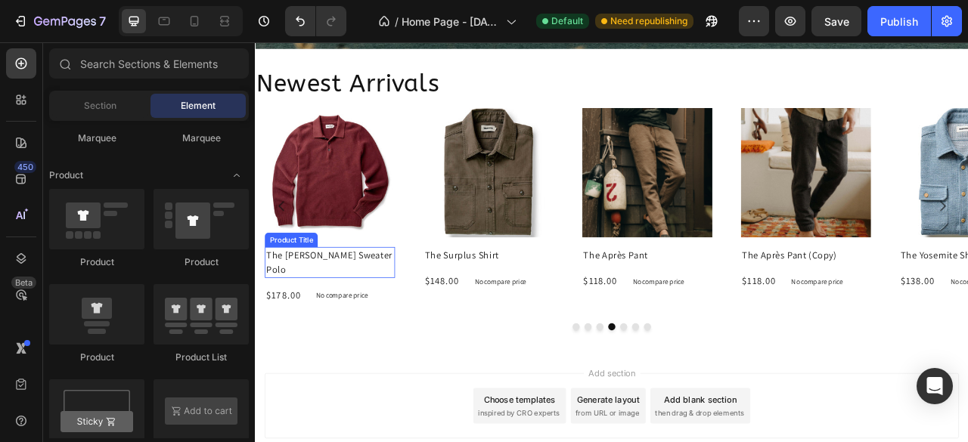
click at [416, 315] on h2 "The [PERSON_NAME] Sweater Polo" at bounding box center [350, 322] width 166 height 39
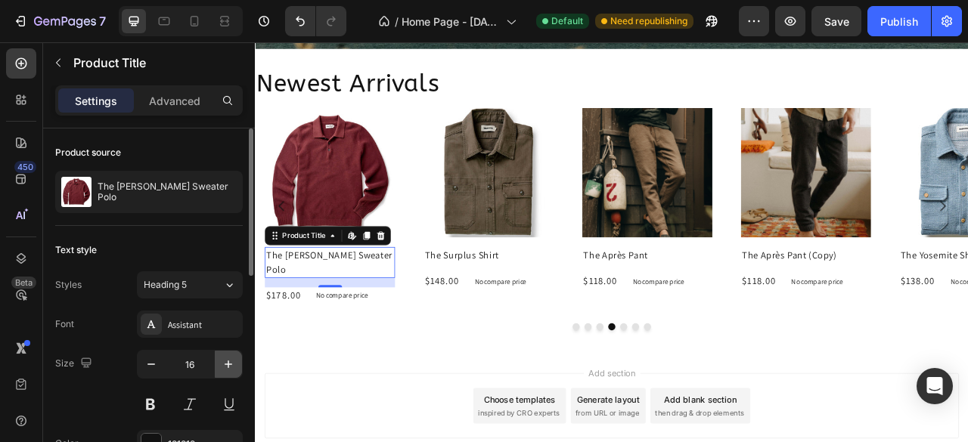
click at [229, 367] on icon "button" at bounding box center [228, 364] width 15 height 15
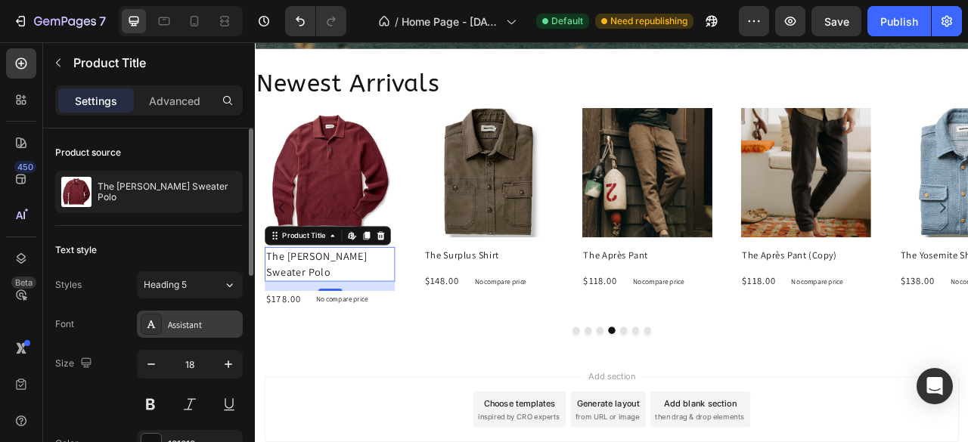
click at [189, 336] on div "Assistant" at bounding box center [190, 324] width 106 height 27
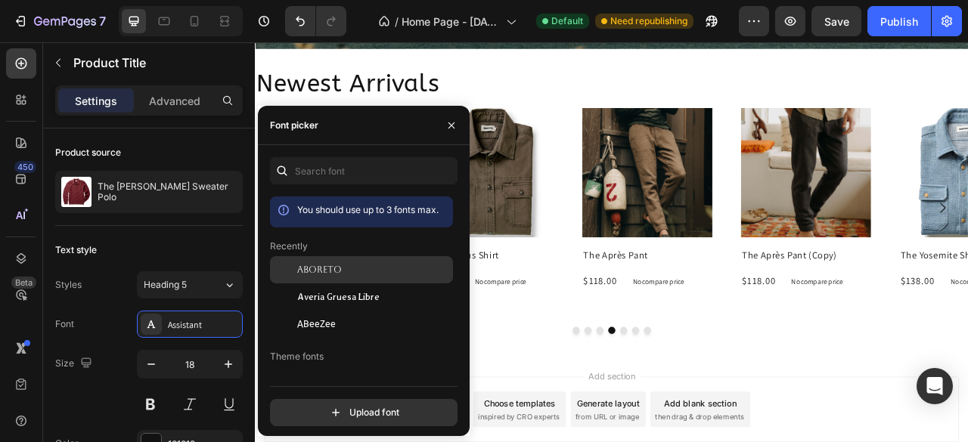
click at [307, 276] on span "Aboreto" at bounding box center [319, 270] width 45 height 14
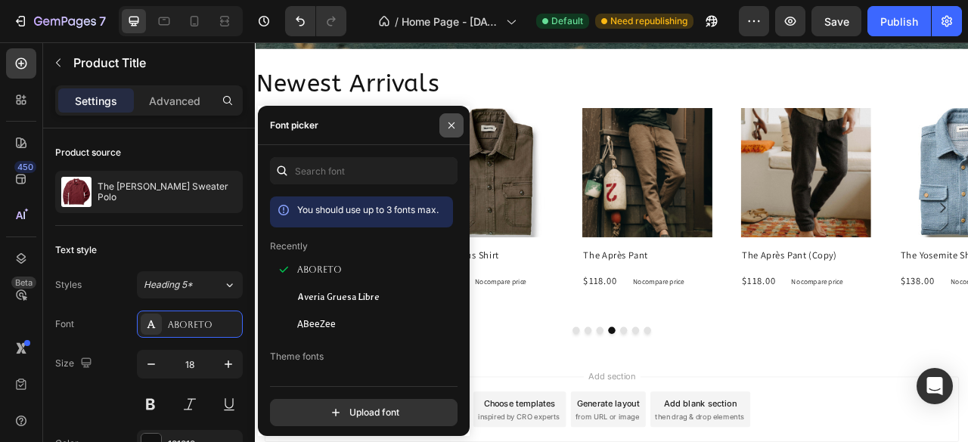
click at [457, 128] on button "button" at bounding box center [451, 125] width 24 height 24
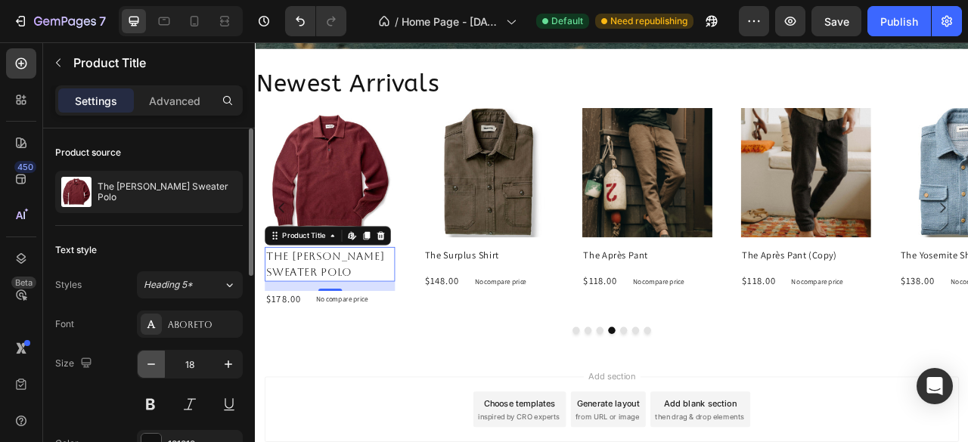
click at [147, 370] on icon "button" at bounding box center [151, 364] width 15 height 15
type input "16"
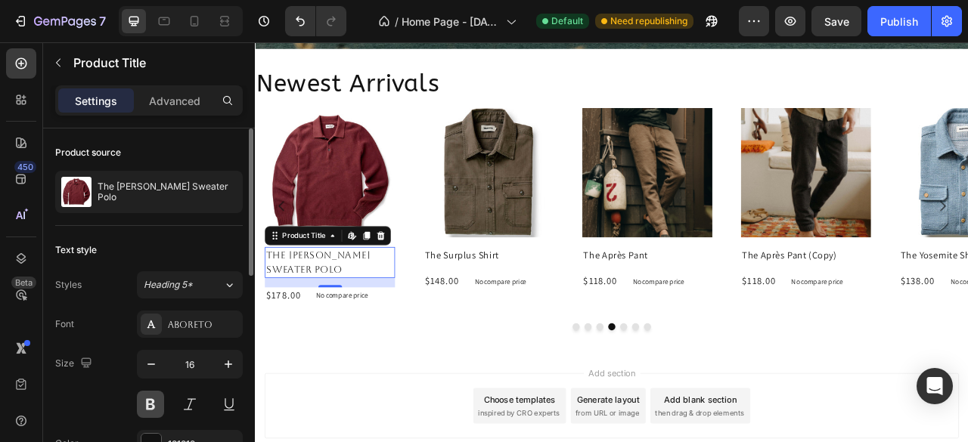
click at [149, 404] on button at bounding box center [150, 404] width 27 height 27
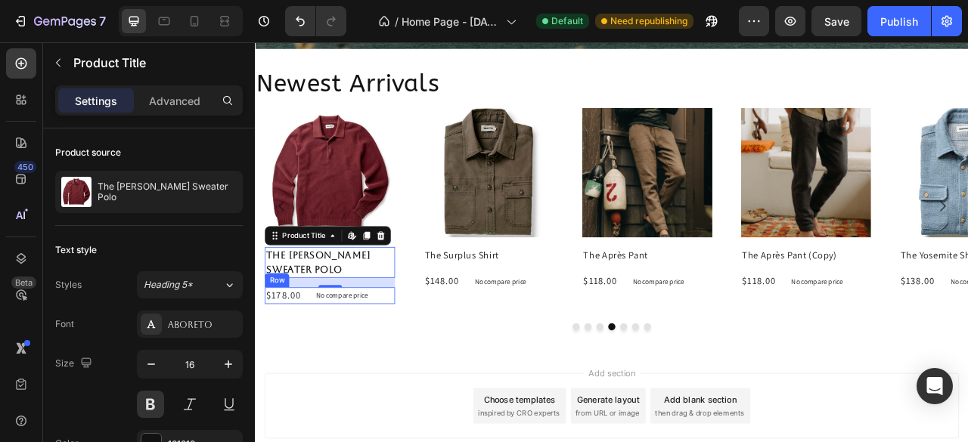
click at [317, 364] on div "$178.00 Product Price Product Price No compare price Product Price Row" at bounding box center [350, 365] width 166 height 21
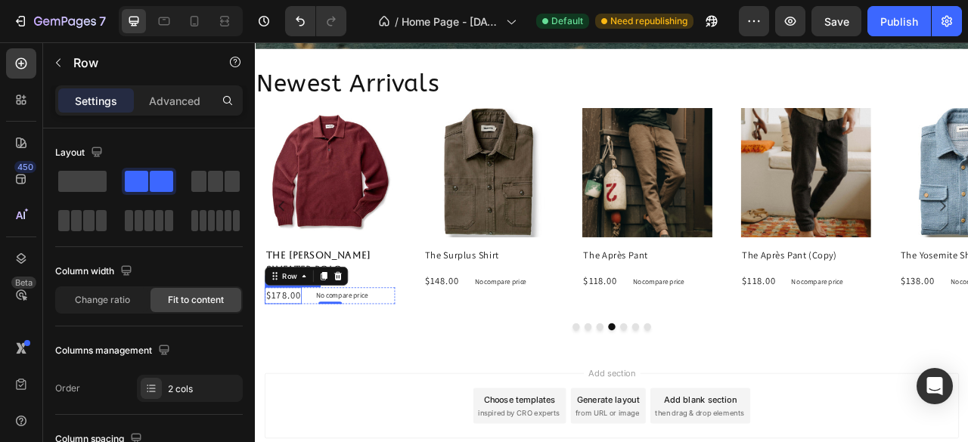
click at [302, 365] on div "$178.00" at bounding box center [290, 365] width 47 height 21
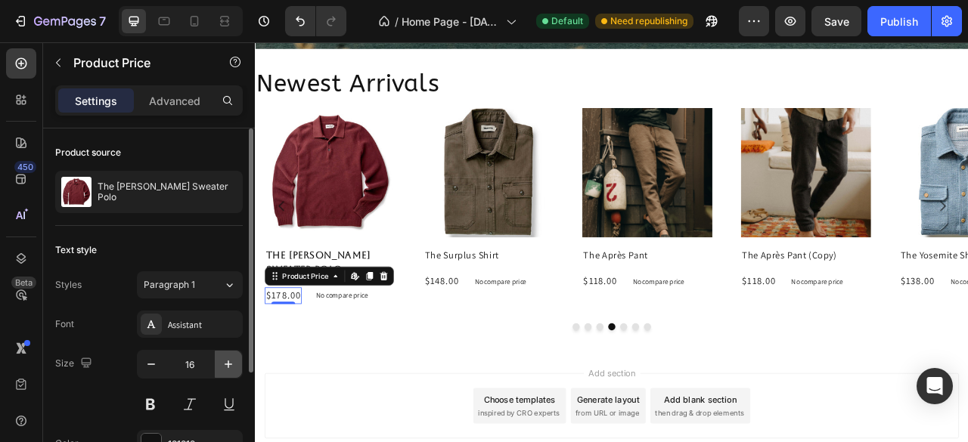
click at [230, 369] on icon "button" at bounding box center [228, 364] width 15 height 15
click at [229, 368] on icon "button" at bounding box center [228, 364] width 15 height 15
type input "18"
click at [207, 318] on div "Assistant" at bounding box center [203, 325] width 71 height 14
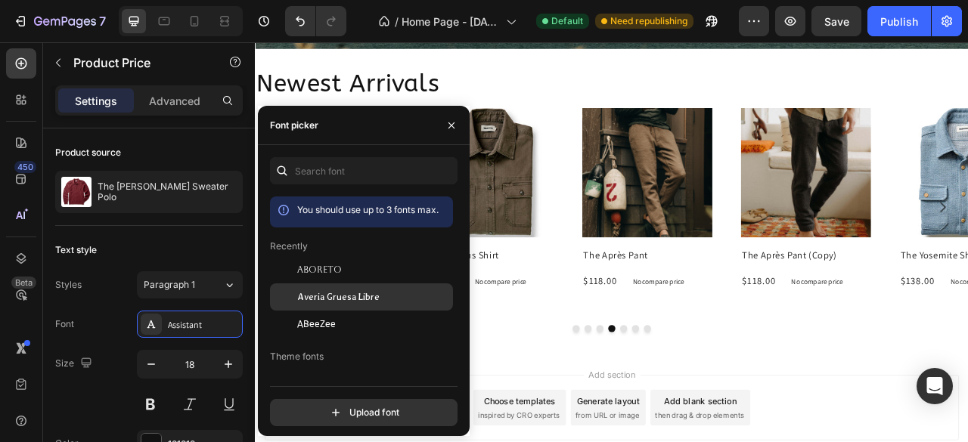
click at [329, 304] on span "Averia Gruesa Libre" at bounding box center [338, 297] width 82 height 14
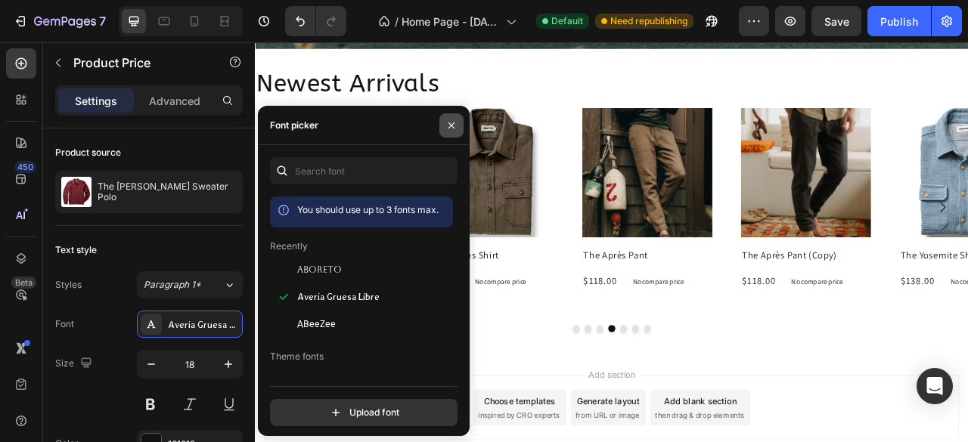
drag, startPoint x: 452, startPoint y: 122, endPoint x: 251, endPoint y: 103, distance: 202.0
click at [452, 122] on icon "button" at bounding box center [451, 125] width 12 height 12
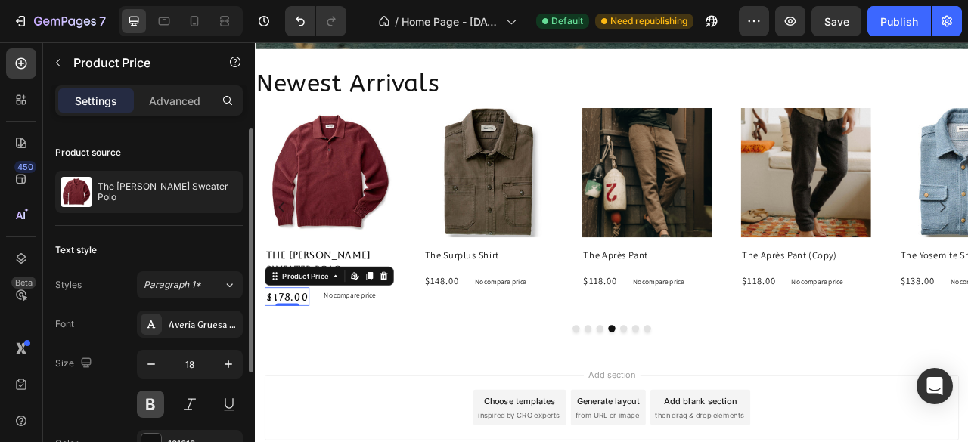
click at [153, 404] on button at bounding box center [150, 404] width 27 height 27
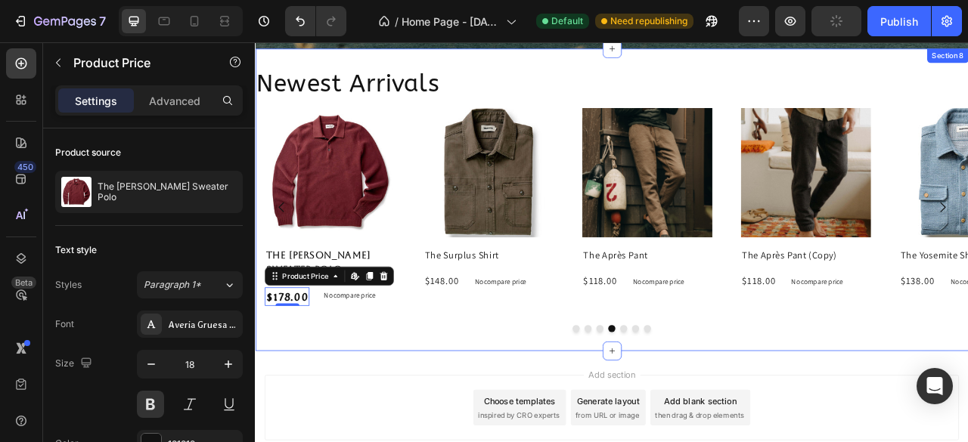
click at [439, 415] on div "Newest Arrivals Heading Product Images The Yosemite Shirt Product Title $138.00…" at bounding box center [708, 244] width 907 height 386
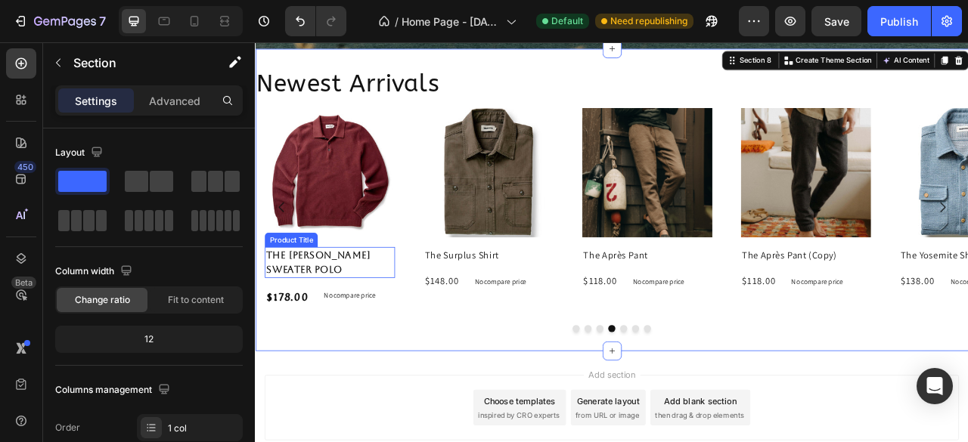
click at [409, 332] on h2 "The [PERSON_NAME] Sweater Polo" at bounding box center [350, 322] width 166 height 39
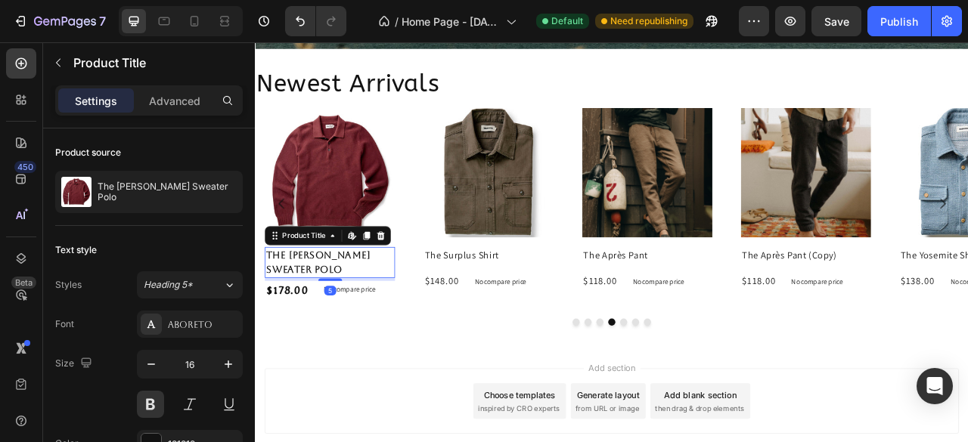
drag, startPoint x: 345, startPoint y: 353, endPoint x: 349, endPoint y: 345, distance: 9.1
click at [349, 345] on div at bounding box center [349, 344] width 30 height 3
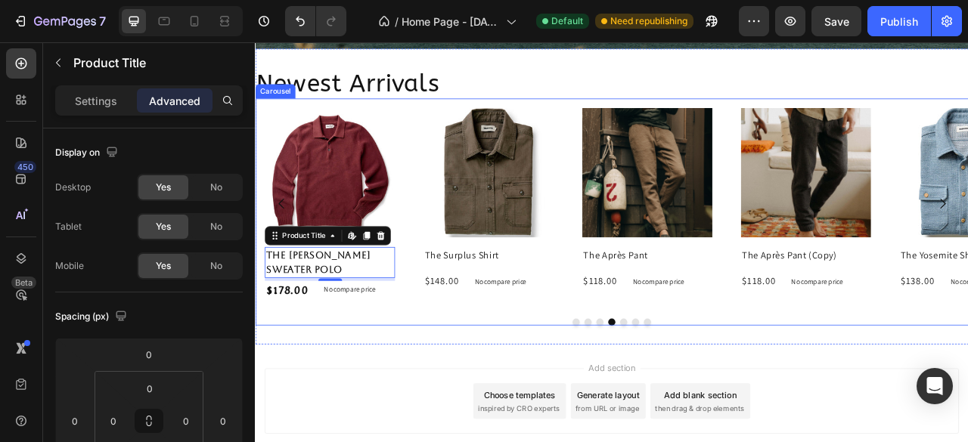
click at [458, 386] on div "Product Images The Yosemite Shirt Product Title $138.00 Product Price Product P…" at bounding box center [708, 259] width 907 height 290
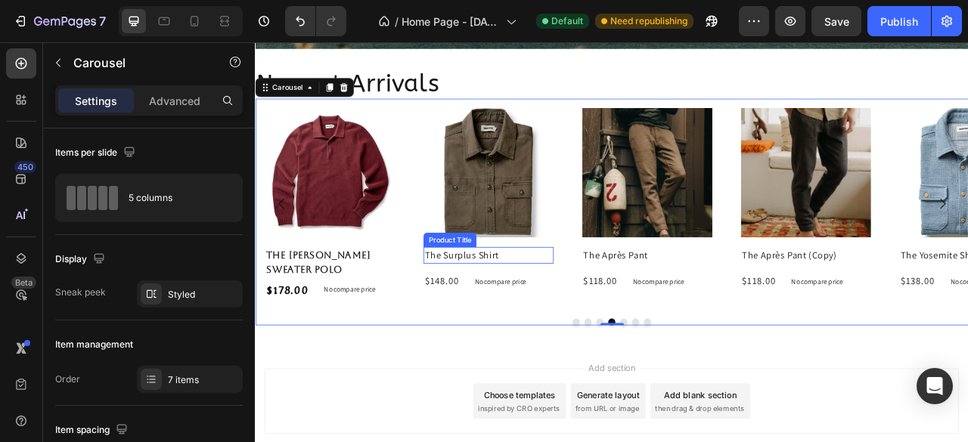
click at [580, 313] on h2 "The Surplus Shirt" at bounding box center [552, 313] width 166 height 21
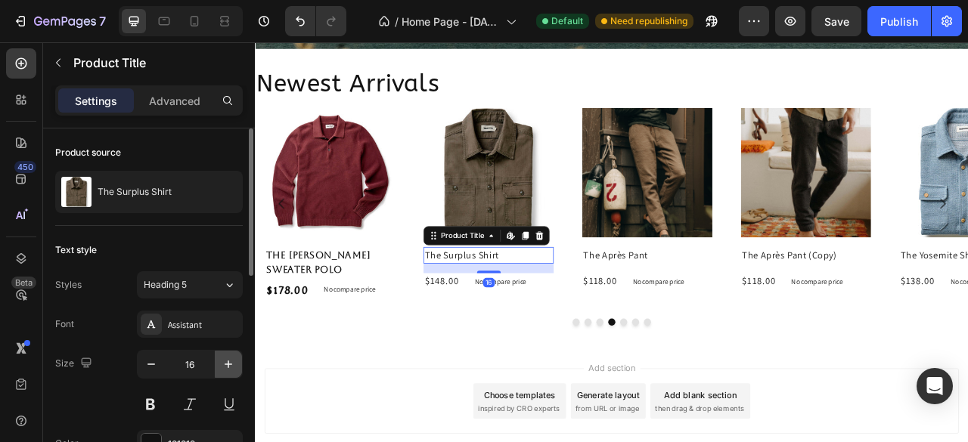
click at [229, 366] on icon "button" at bounding box center [228, 364] width 15 height 15
type input "18"
click at [151, 406] on button at bounding box center [150, 404] width 27 height 27
click at [200, 333] on div "Assistant" at bounding box center [190, 324] width 106 height 27
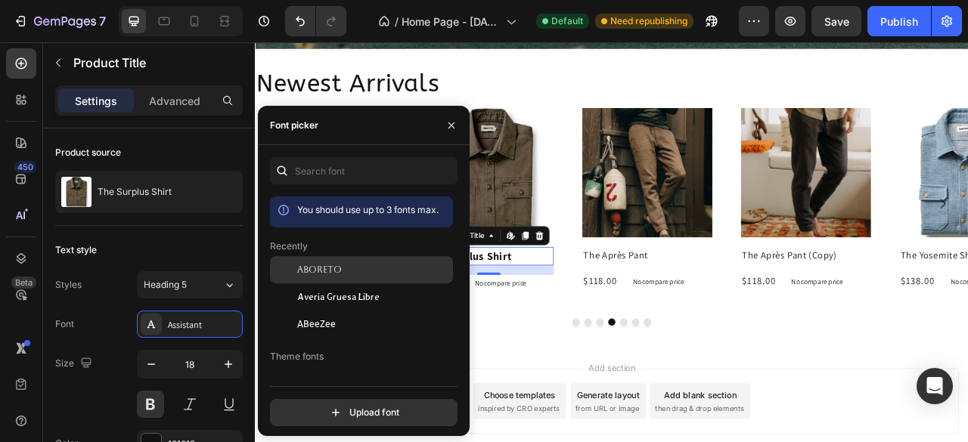
click at [329, 367] on div "Aboreto" at bounding box center [361, 380] width 183 height 27
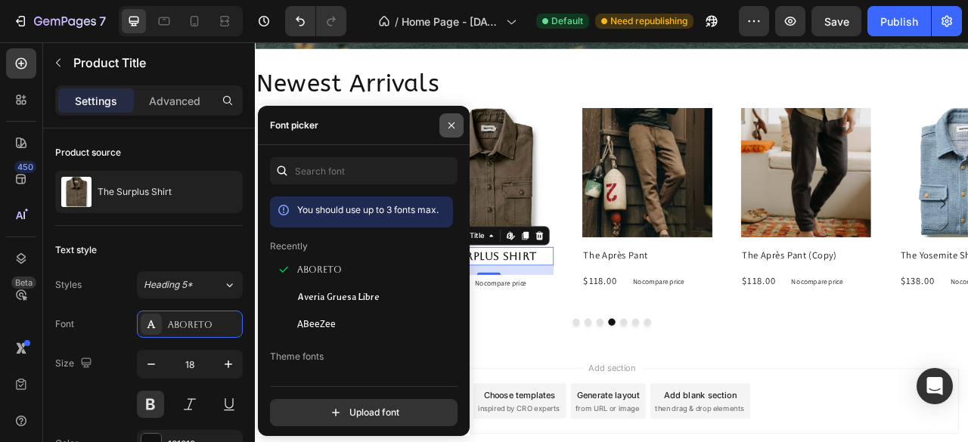
click at [451, 125] on icon "button" at bounding box center [451, 125] width 6 height 6
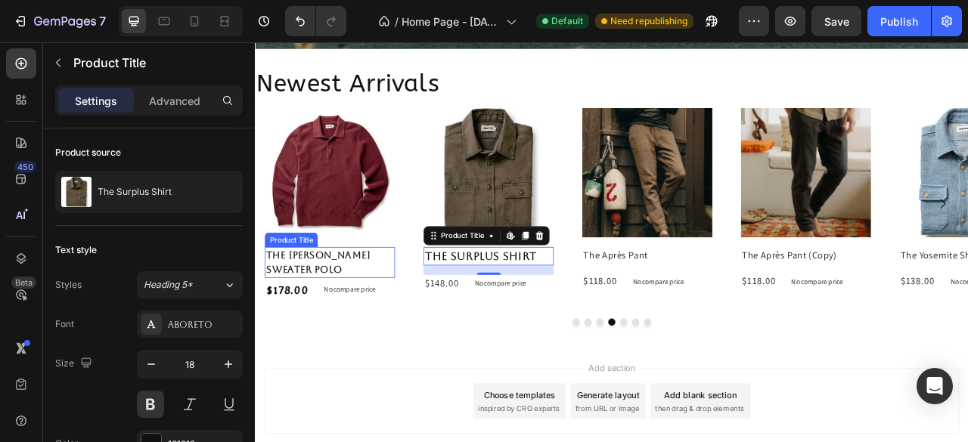
click at [402, 327] on h2 "The [PERSON_NAME] Sweater Polo" at bounding box center [350, 322] width 166 height 39
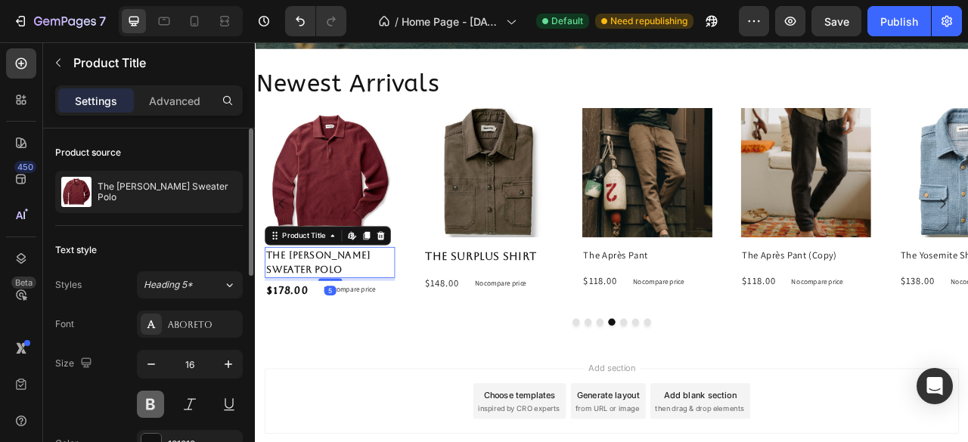
click at [147, 404] on button at bounding box center [150, 404] width 27 height 27
drag, startPoint x: 147, startPoint y: 404, endPoint x: 174, endPoint y: 401, distance: 26.6
click at [148, 404] on button at bounding box center [150, 404] width 27 height 27
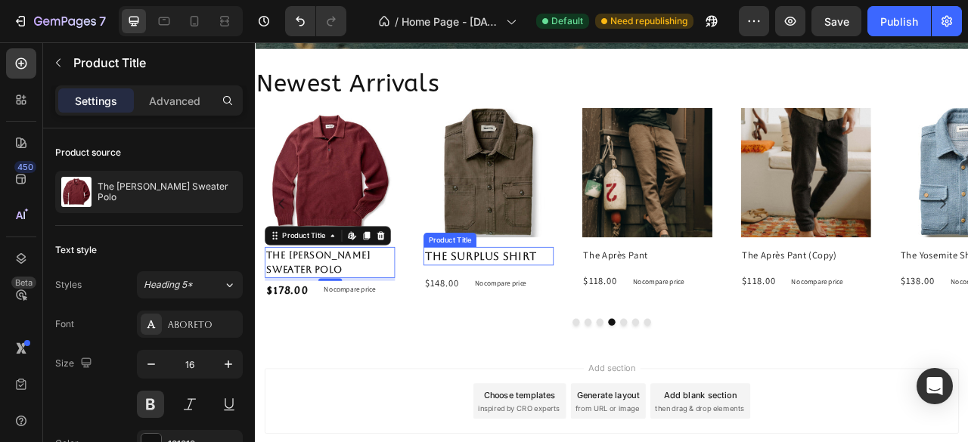
click at [616, 313] on h2 "The Surplus Shirt" at bounding box center [552, 314] width 166 height 23
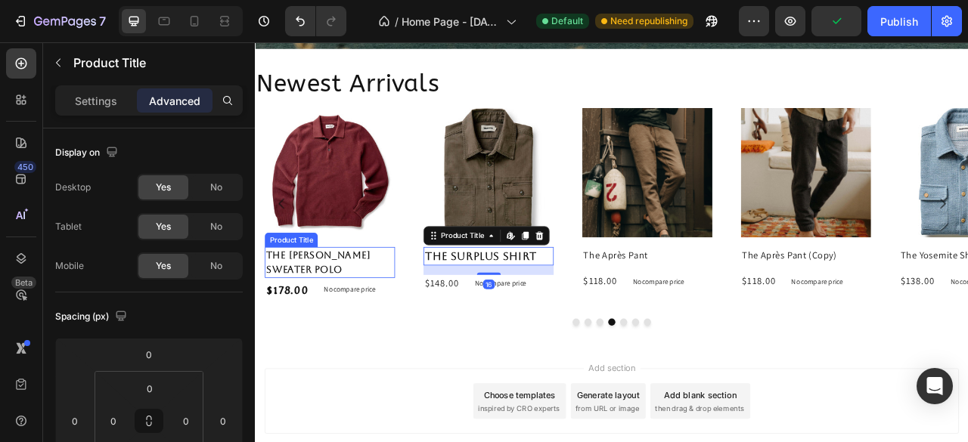
click at [417, 324] on h2 "The [PERSON_NAME] Sweater Polo" at bounding box center [350, 322] width 166 height 39
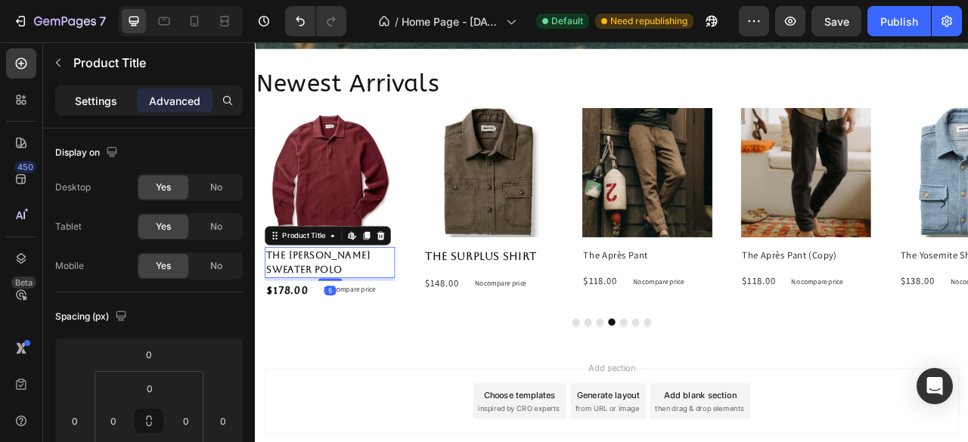
click at [106, 104] on p "Settings" at bounding box center [96, 101] width 42 height 16
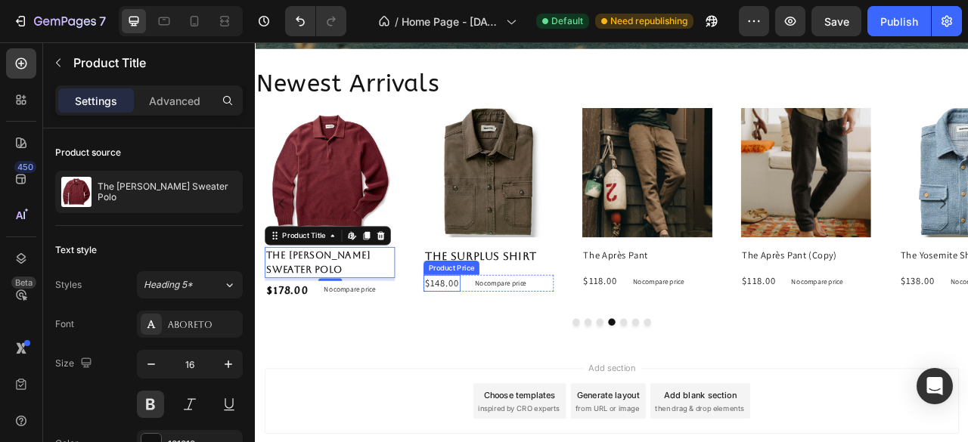
click at [499, 349] on div "$148.00" at bounding box center [492, 349] width 47 height 21
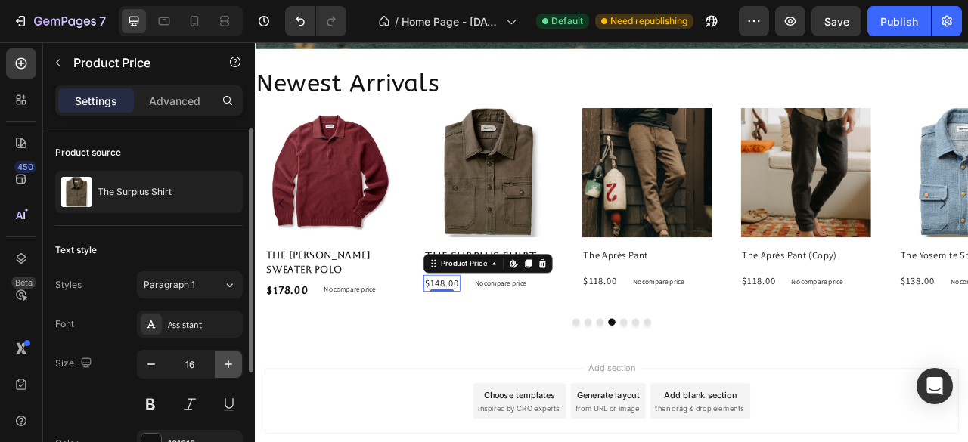
click at [227, 365] on icon "button" at bounding box center [228, 364] width 15 height 15
type input "18"
click at [151, 404] on button at bounding box center [150, 404] width 27 height 27
click at [187, 331] on div "Assistant" at bounding box center [190, 324] width 106 height 27
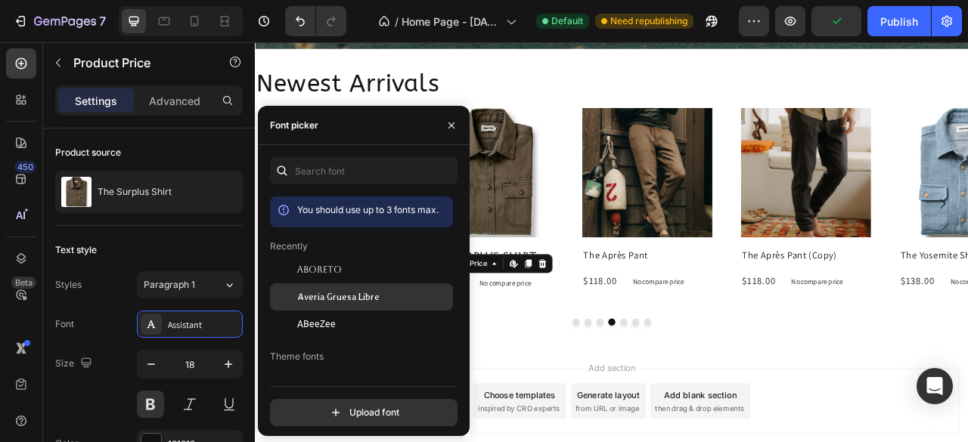
click at [334, 304] on span "Averia Gruesa Libre" at bounding box center [338, 297] width 82 height 14
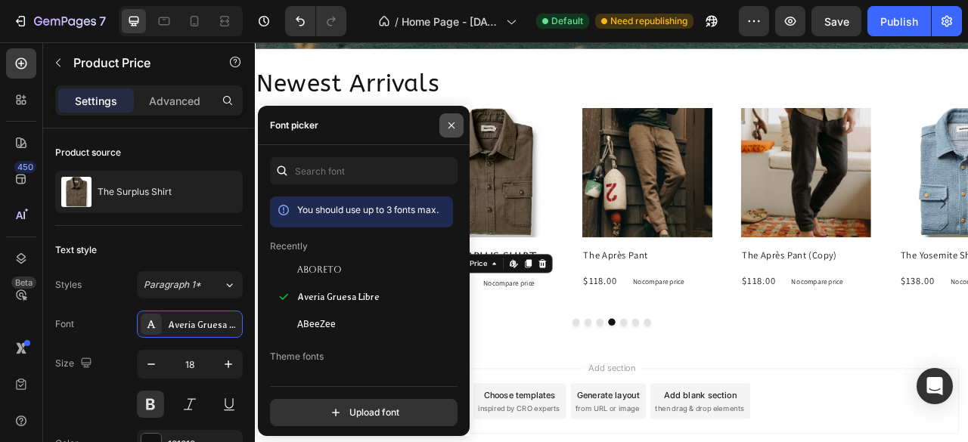
click at [450, 122] on icon "button" at bounding box center [451, 125] width 12 height 12
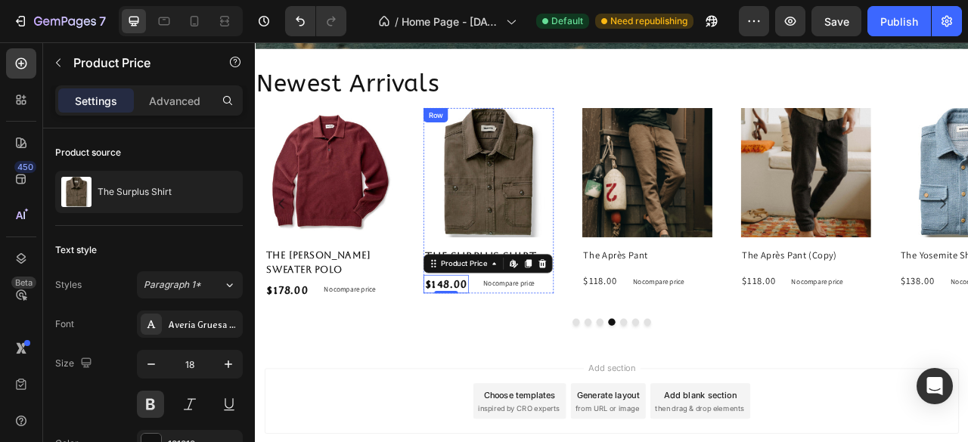
click at [624, 302] on div "Product Images The Surplus Shirt Product Title $148.00 Product Price Edit conte…" at bounding box center [552, 244] width 166 height 237
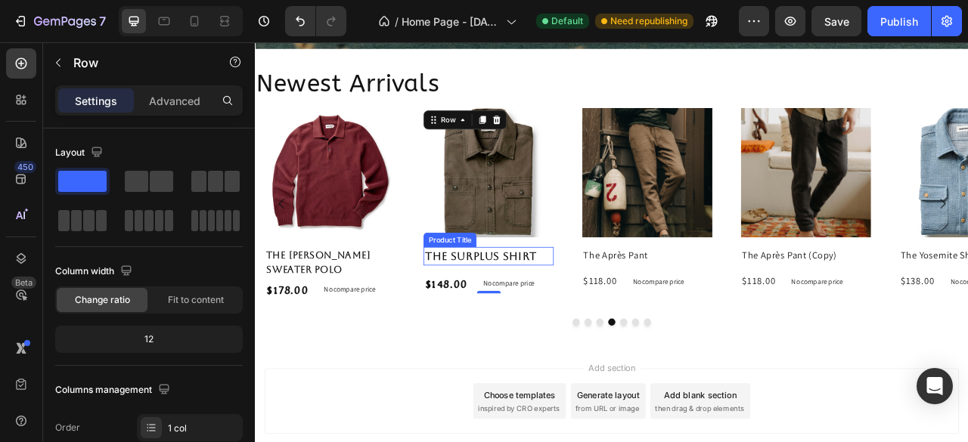
click at [617, 311] on h2 "The Surplus Shirt" at bounding box center [552, 314] width 166 height 23
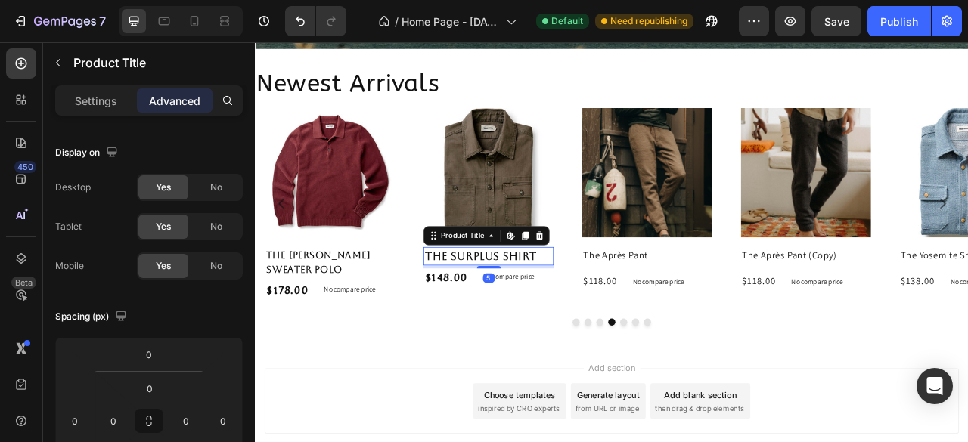
drag, startPoint x: 557, startPoint y: 335, endPoint x: 568, endPoint y: 327, distance: 13.5
click at [568, 327] on div "5" at bounding box center [552, 327] width 166 height 0
type input "5"
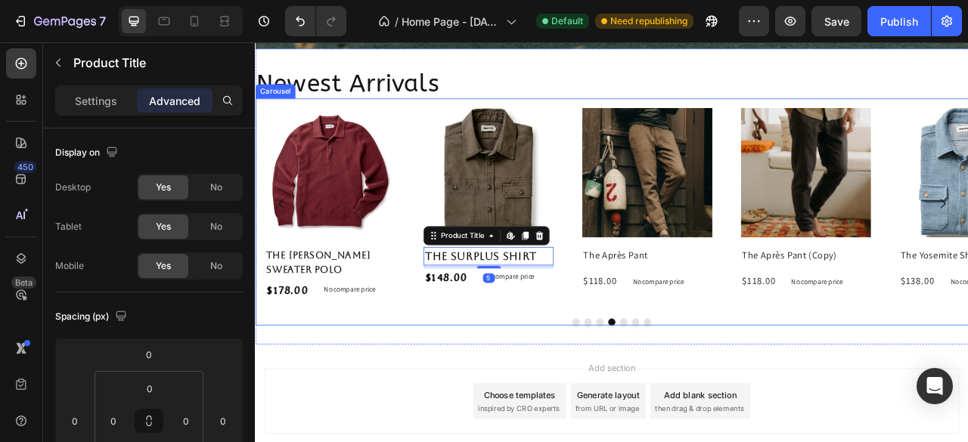
click at [499, 386] on div "Product Images The Yosemite Shirt Product Title $138.00 Product Price Product P…" at bounding box center [708, 259] width 907 height 290
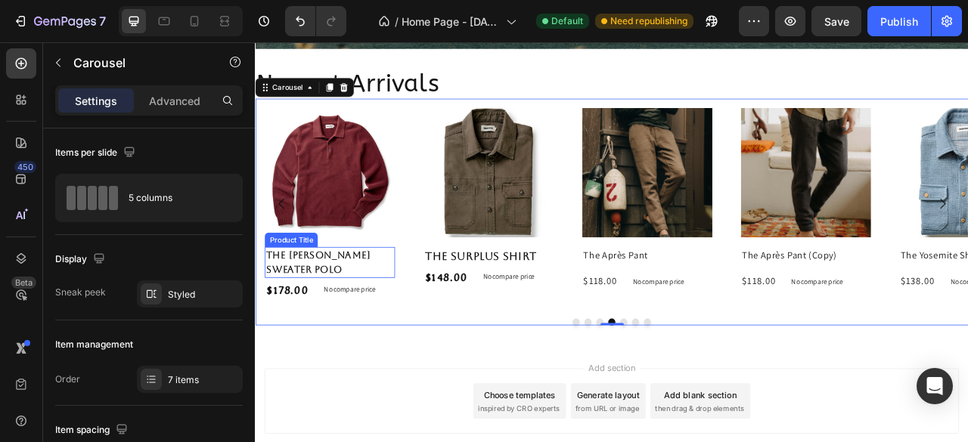
click at [358, 332] on h2 "The [PERSON_NAME] Sweater Polo" at bounding box center [350, 322] width 166 height 39
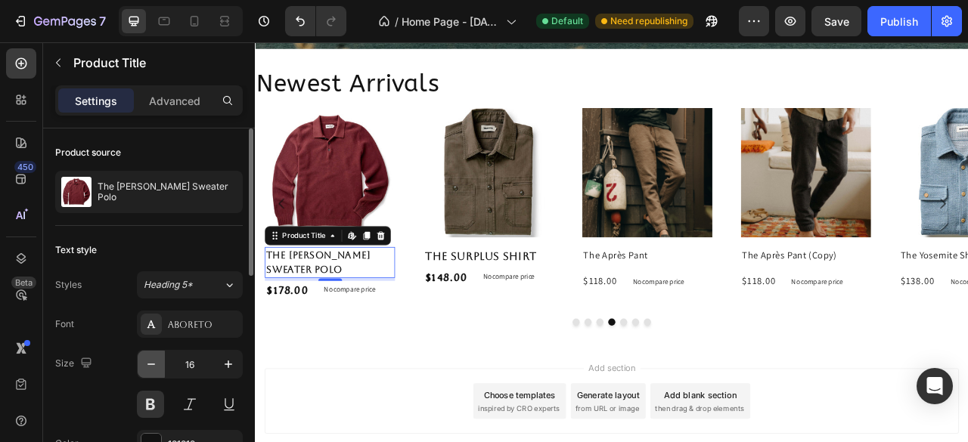
click at [148, 367] on icon "button" at bounding box center [151, 364] width 15 height 15
type input "14"
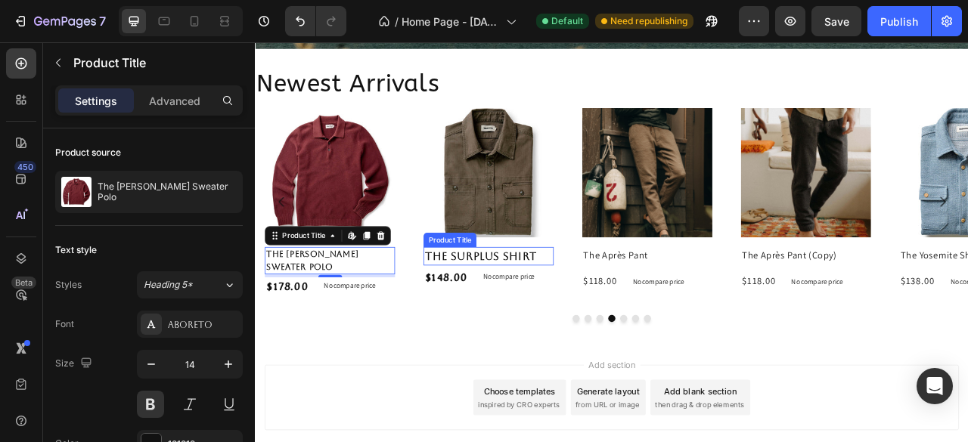
click at [569, 307] on h2 "The Surplus Shirt" at bounding box center [552, 314] width 166 height 23
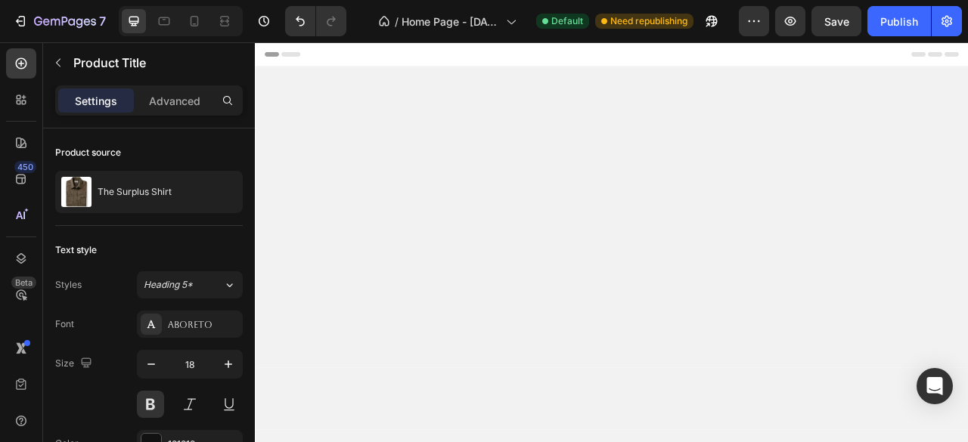
scroll to position [1388, 0]
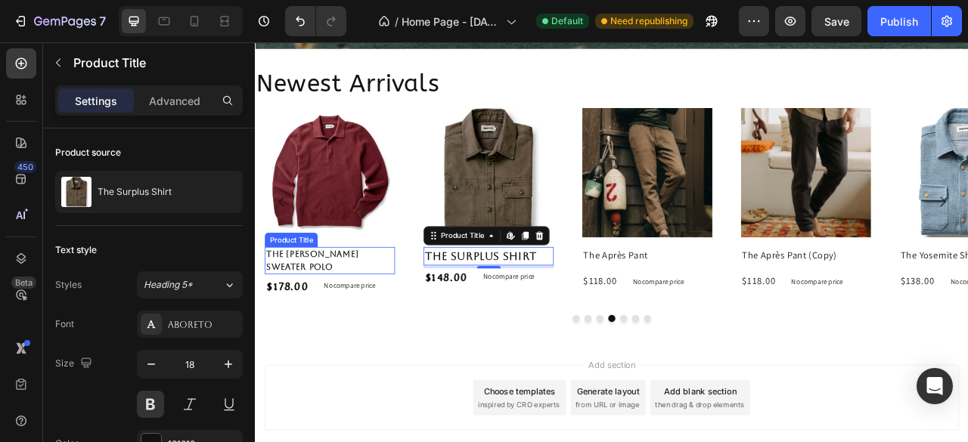
click at [364, 324] on h2 "The [PERSON_NAME] Sweater Polo" at bounding box center [350, 320] width 166 height 35
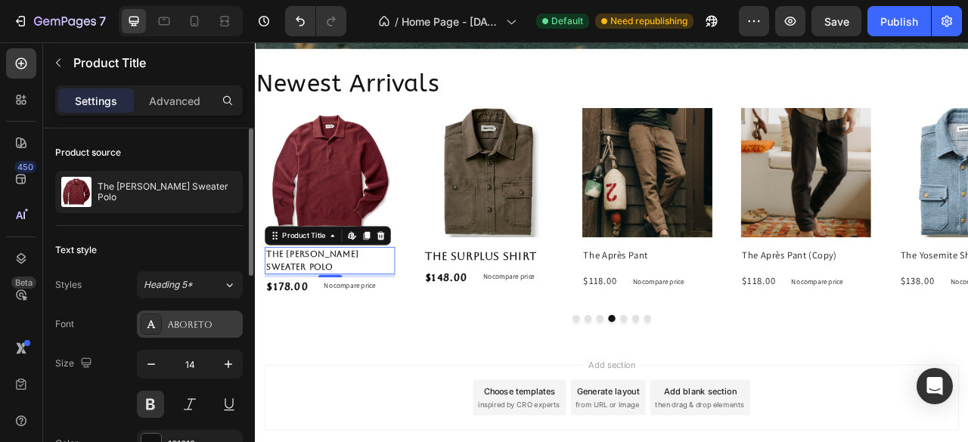
click at [216, 321] on div "Aboreto" at bounding box center [203, 325] width 71 height 14
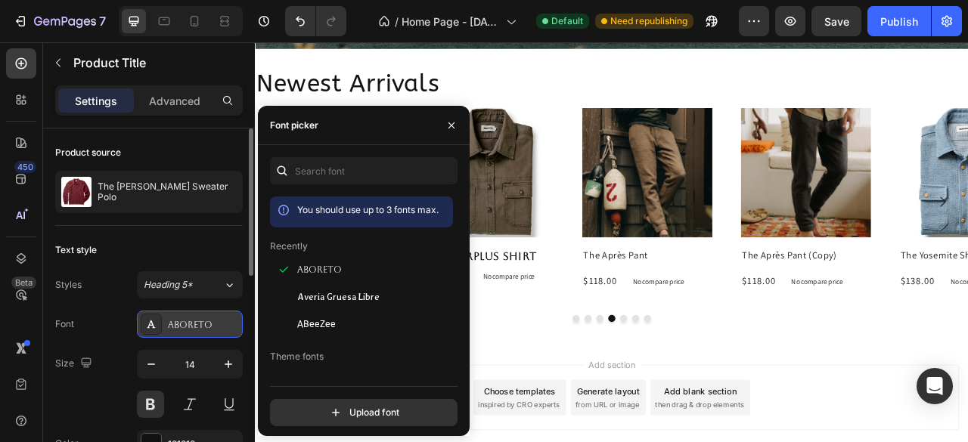
click at [200, 318] on div "Aboreto" at bounding box center [203, 325] width 71 height 14
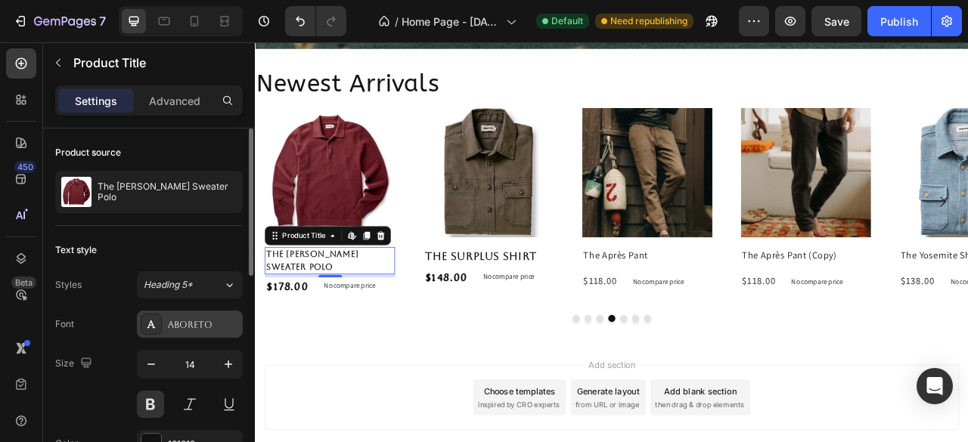
click at [216, 320] on div "Aboreto" at bounding box center [203, 325] width 71 height 14
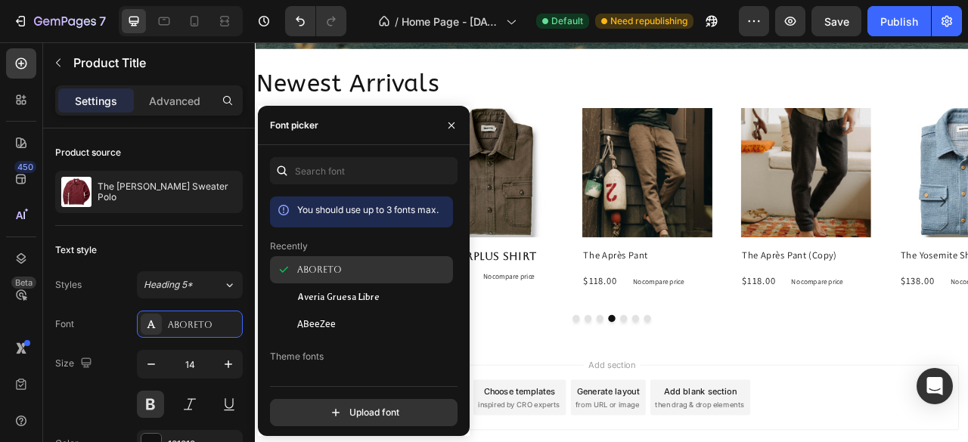
click at [293, 277] on div at bounding box center [283, 269] width 27 height 27
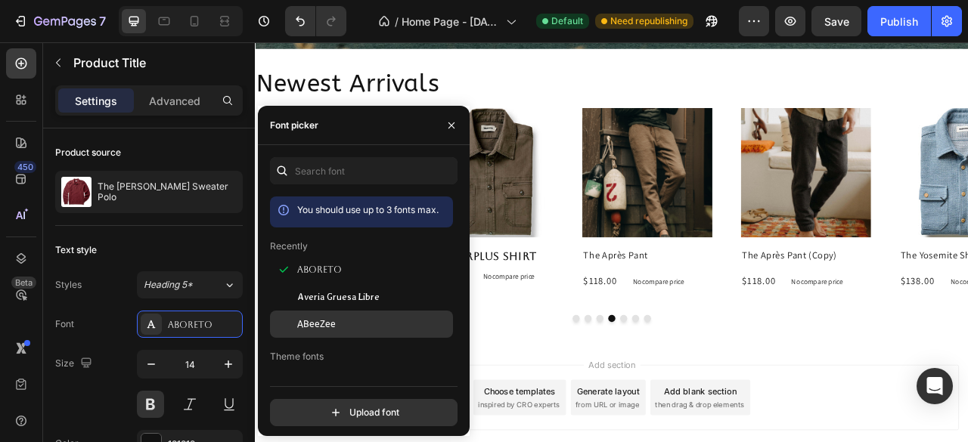
scroll to position [151, 0]
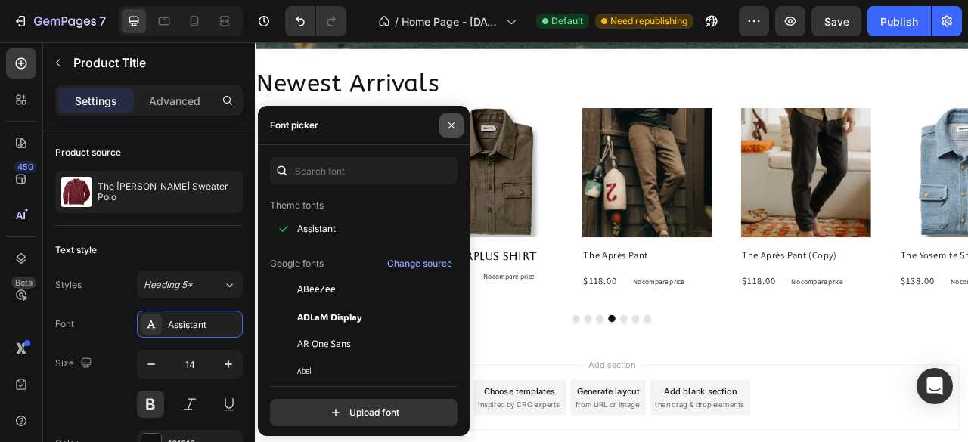
click at [453, 125] on icon "button" at bounding box center [451, 125] width 12 height 12
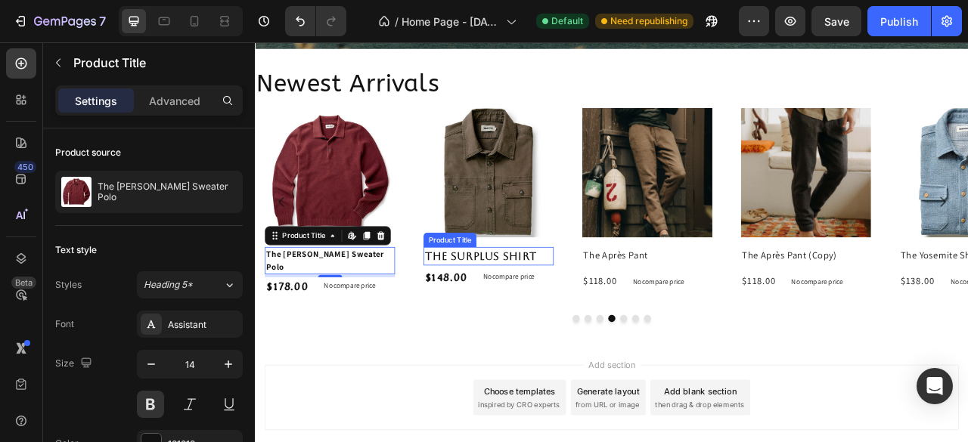
click at [612, 308] on h2 "The Surplus Shirt" at bounding box center [552, 314] width 166 height 23
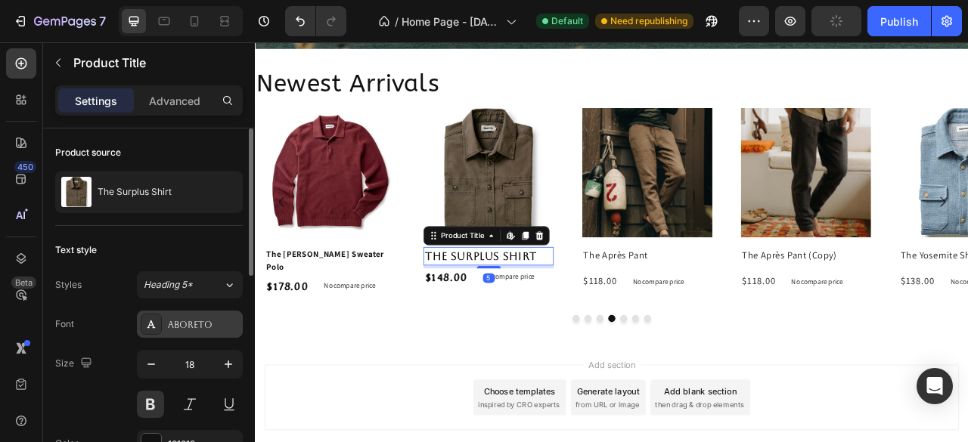
click at [181, 329] on div "Aboreto" at bounding box center [203, 325] width 71 height 14
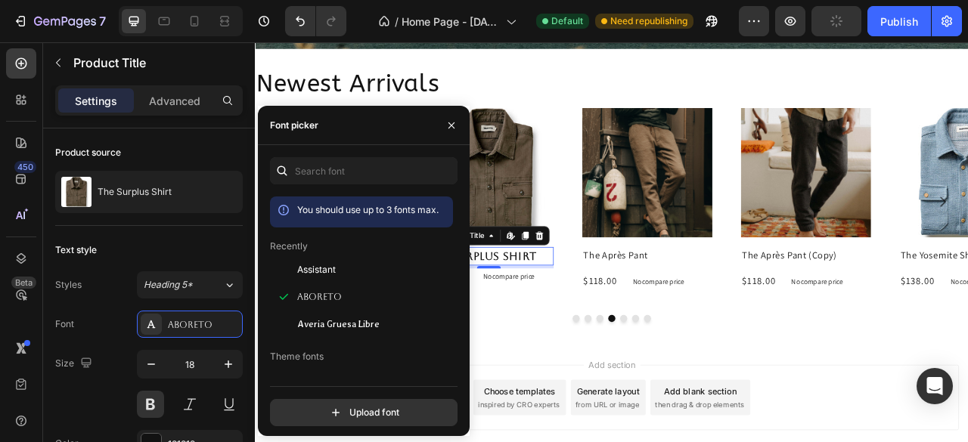
scroll to position [76, 0]
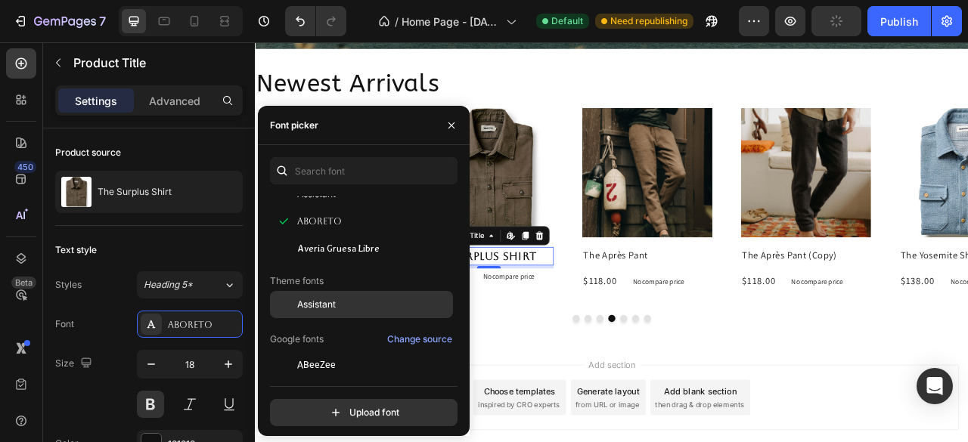
click at [326, 311] on span "Assistant" at bounding box center [316, 305] width 39 height 14
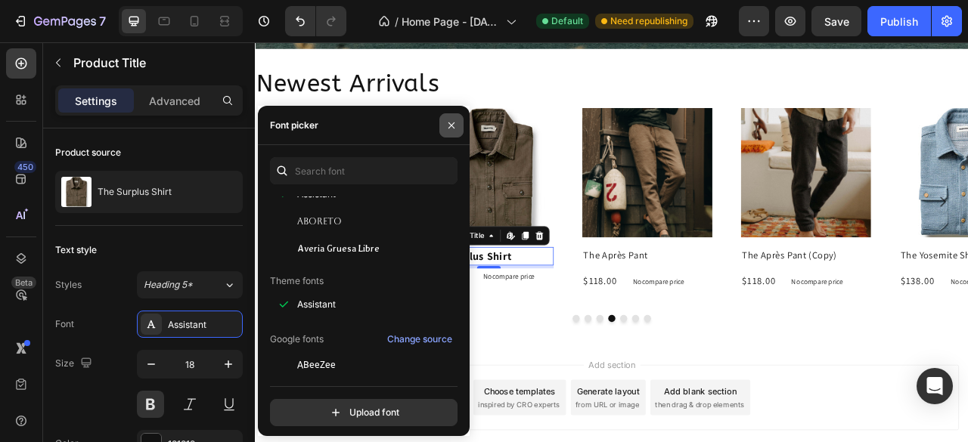
click at [454, 129] on icon "button" at bounding box center [451, 125] width 12 height 12
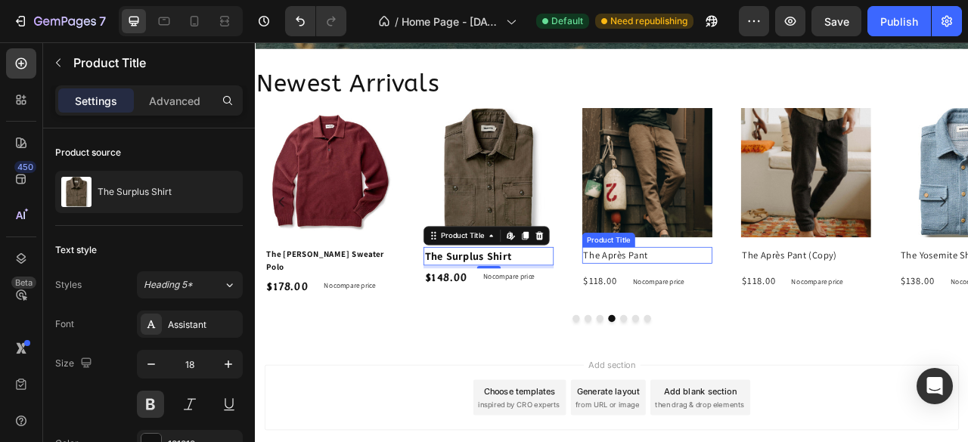
click at [775, 311] on h2 "The Après Pant" at bounding box center [754, 313] width 166 height 21
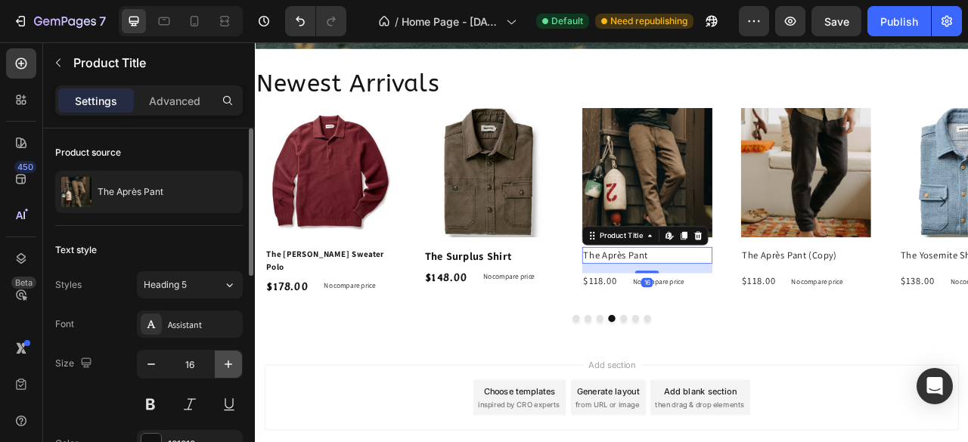
click at [228, 365] on icon "button" at bounding box center [229, 365] width 8 height 8
click at [229, 365] on icon "button" at bounding box center [228, 364] width 15 height 15
type input "18"
click at [152, 406] on button at bounding box center [150, 404] width 27 height 27
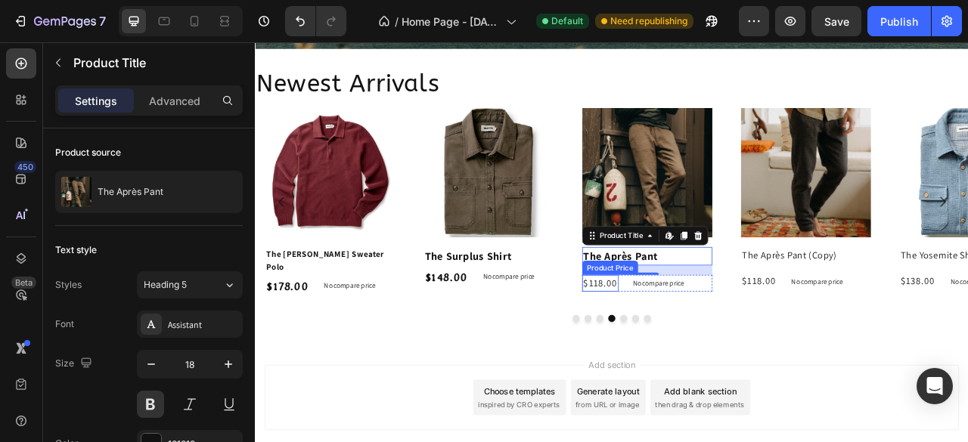
click at [690, 353] on div "$118.00" at bounding box center [694, 349] width 46 height 21
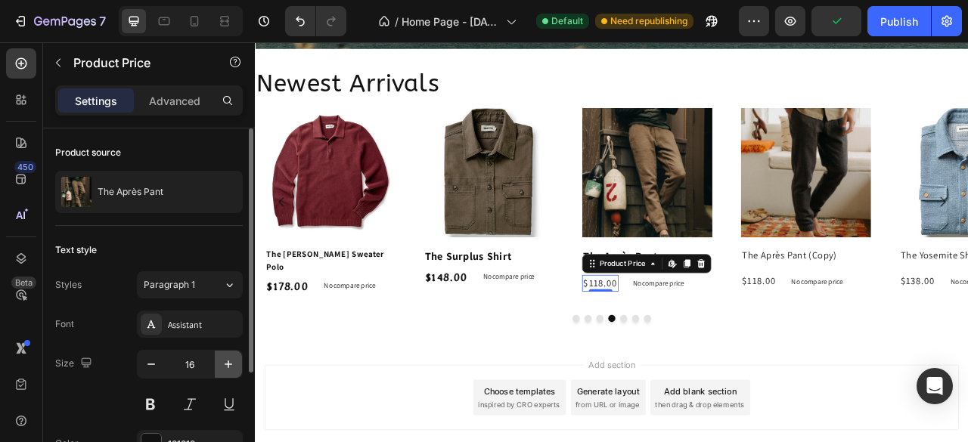
click at [229, 364] on icon "button" at bounding box center [229, 365] width 8 height 8
click at [226, 364] on icon "button" at bounding box center [229, 365] width 8 height 8
type input "18"
click at [151, 404] on button at bounding box center [150, 404] width 27 height 27
click at [206, 329] on div "Assistant" at bounding box center [203, 325] width 71 height 14
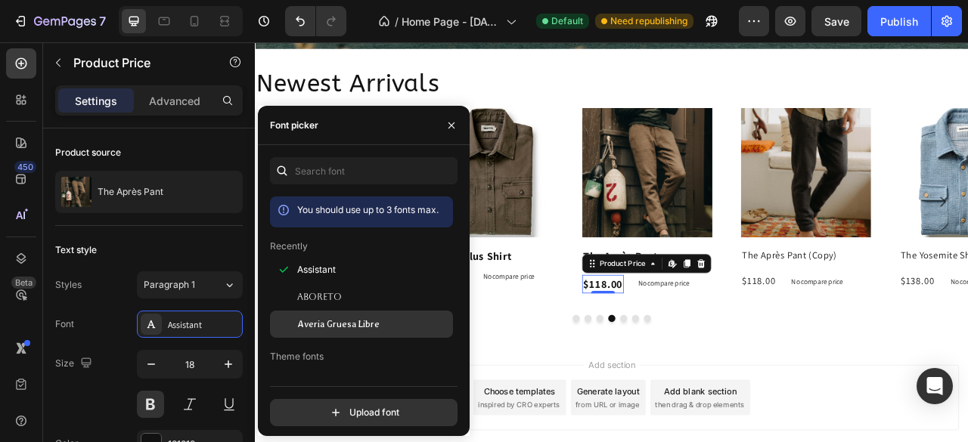
click at [317, 331] on span "Averia Gruesa Libre" at bounding box center [338, 325] width 82 height 14
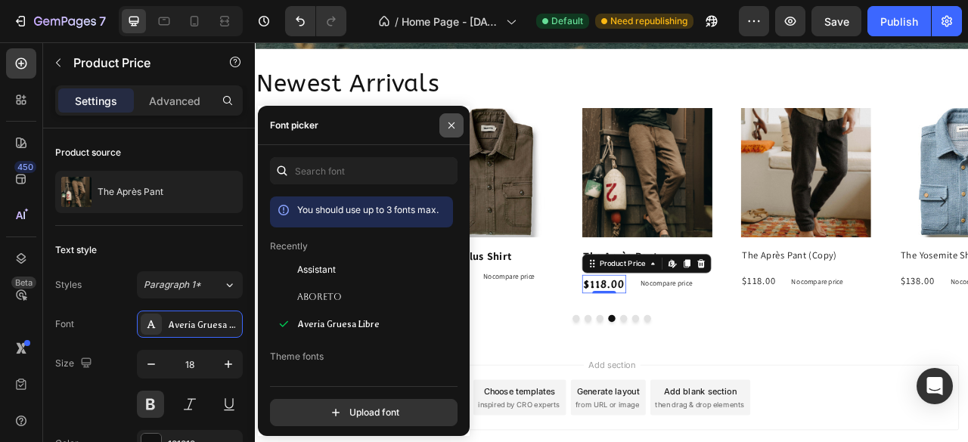
click at [455, 122] on icon "button" at bounding box center [451, 125] width 12 height 12
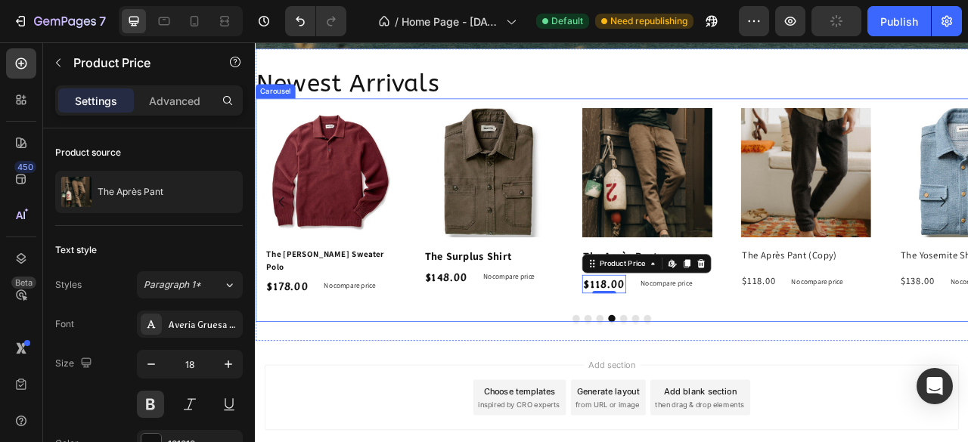
click at [582, 371] on div "Product Images The Surplus Shirt Product Title $148.00 Product Price Product Pr…" at bounding box center [552, 246] width 190 height 264
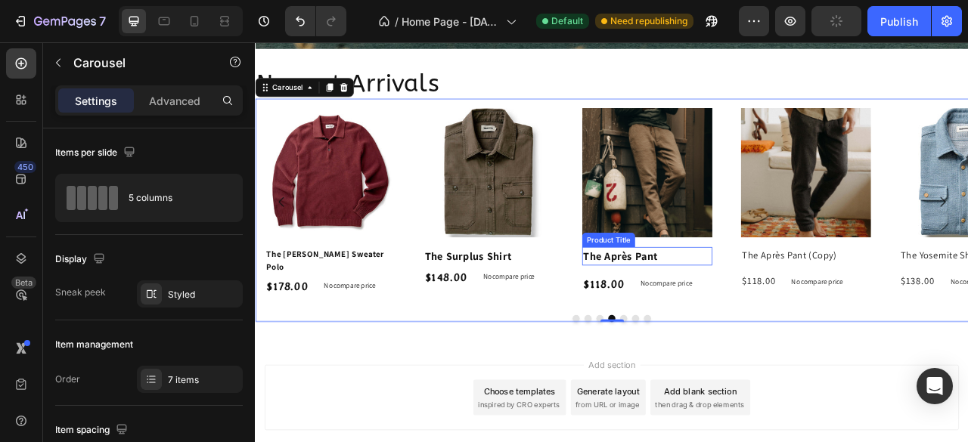
click at [779, 305] on h2 "The Après Pant" at bounding box center [754, 314] width 166 height 23
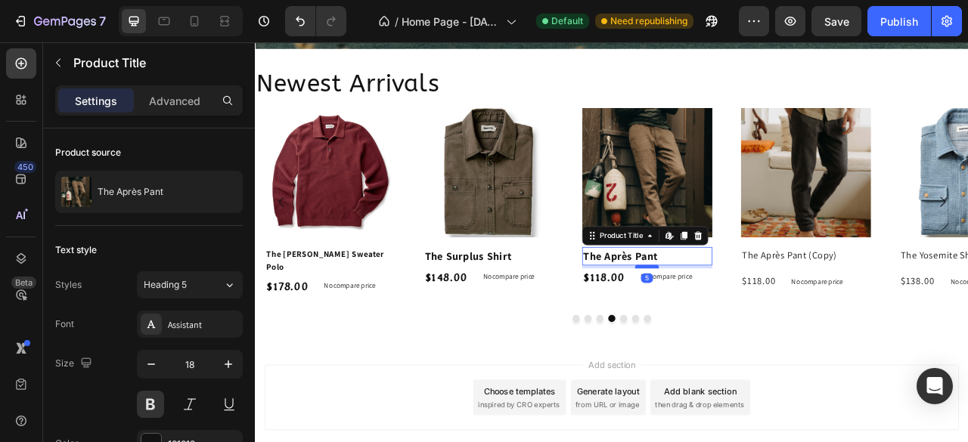
drag, startPoint x: 763, startPoint y: 336, endPoint x: 764, endPoint y: 327, distance: 8.4
click at [764, 327] on div at bounding box center [753, 328] width 30 height 5
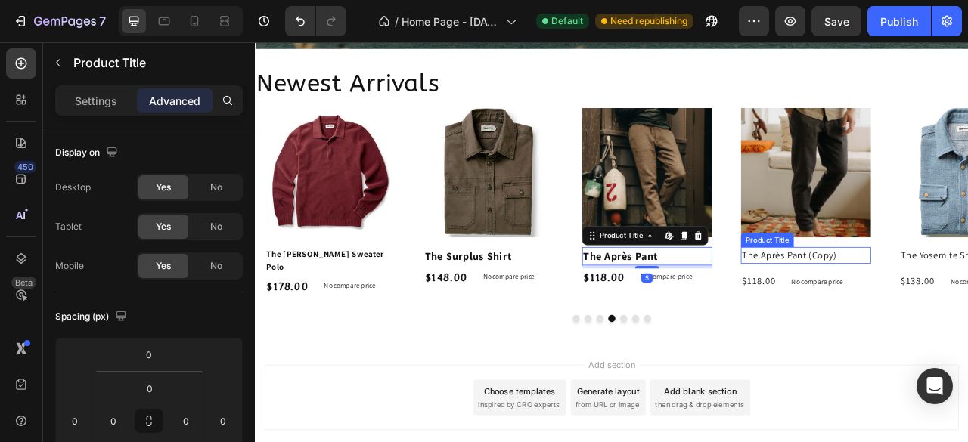
drag, startPoint x: 998, startPoint y: 311, endPoint x: 488, endPoint y: 405, distance: 518.2
click at [967, 311] on h2 "The Après Pant (Copy)" at bounding box center [955, 313] width 166 height 21
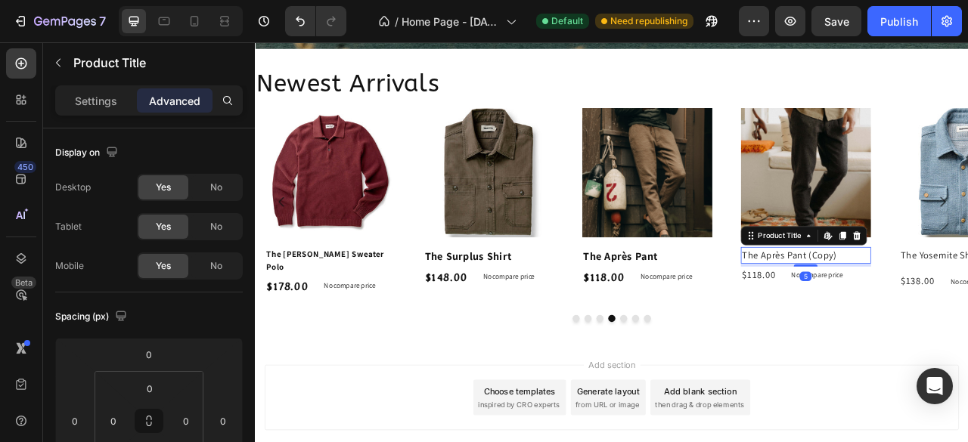
drag, startPoint x: 950, startPoint y: 332, endPoint x: 953, endPoint y: 324, distance: 8.6
click at [953, 325] on div at bounding box center [955, 326] width 30 height 3
type input "5"
click at [906, 315] on h2 "The Après Pant (Copy)" at bounding box center [955, 313] width 166 height 21
click at [106, 95] on p "Settings" at bounding box center [96, 101] width 42 height 16
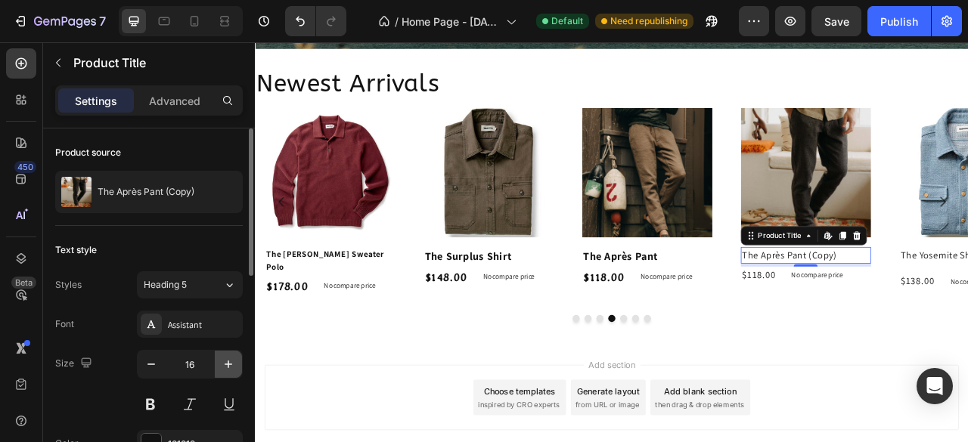
click at [230, 367] on icon "button" at bounding box center [228, 364] width 15 height 15
type input "18"
click at [157, 411] on button at bounding box center [150, 404] width 27 height 27
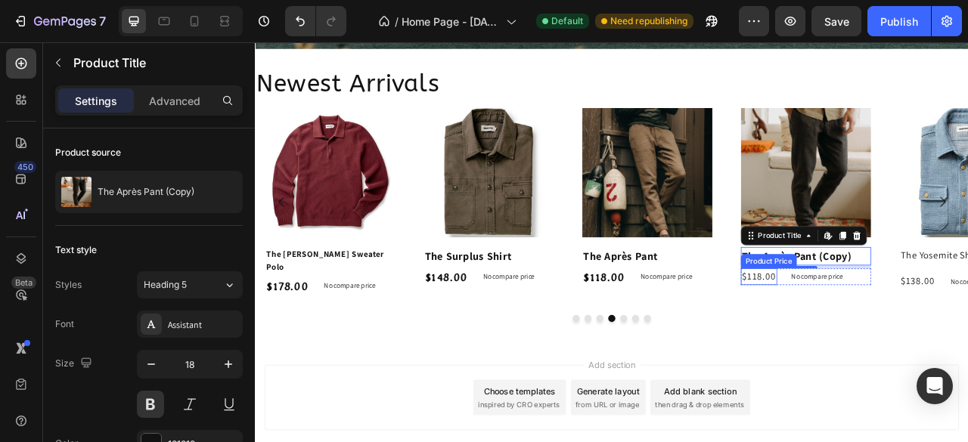
click at [900, 344] on div "$118.00" at bounding box center [895, 340] width 46 height 21
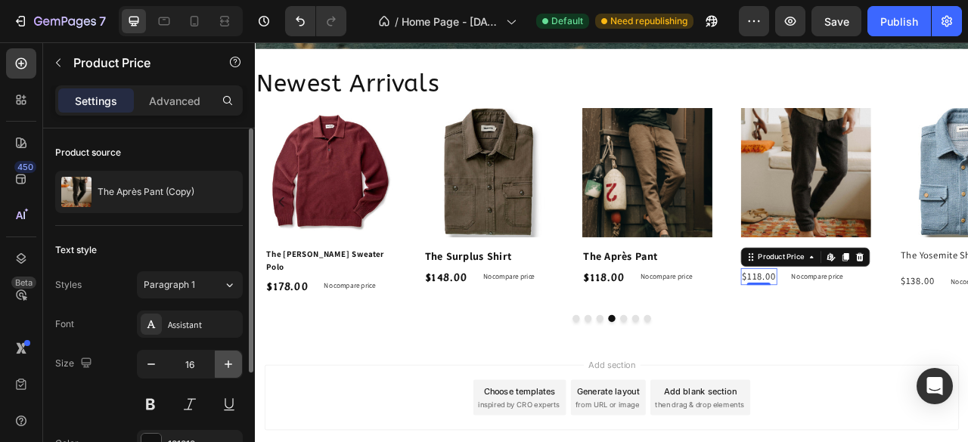
click at [232, 370] on icon "button" at bounding box center [228, 364] width 15 height 15
click at [232, 369] on icon "button" at bounding box center [228, 364] width 15 height 15
type input "18"
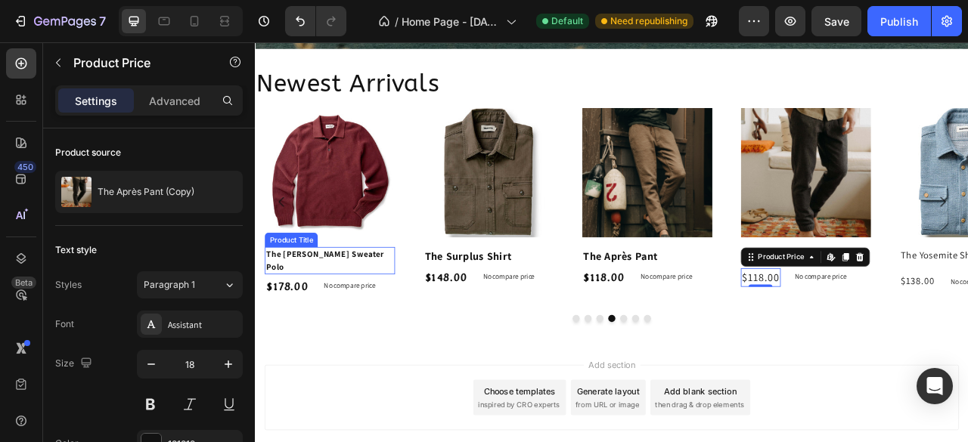
click at [410, 311] on h2 "The [PERSON_NAME] Sweater Polo" at bounding box center [350, 320] width 166 height 35
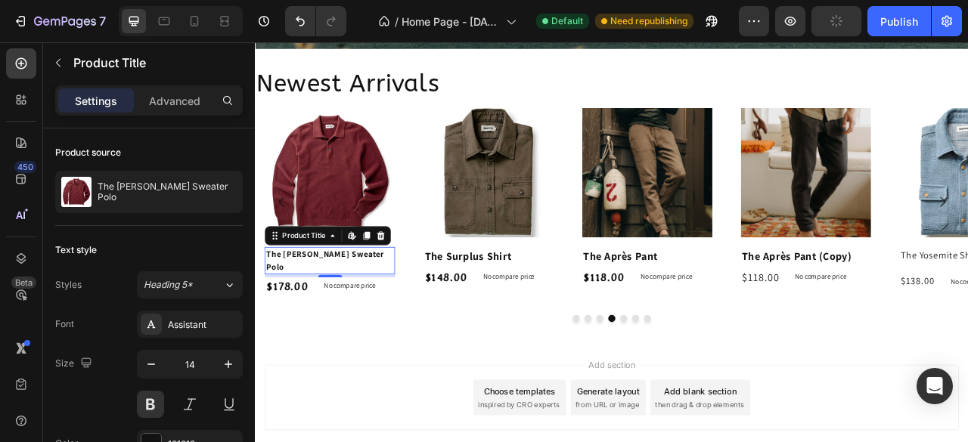
click at [409, 303] on h2 "The [PERSON_NAME] Sweater Polo" at bounding box center [350, 320] width 166 height 35
click at [395, 318] on h2 "The [PERSON_NAME] Sweater Polo" at bounding box center [350, 320] width 166 height 35
click at [224, 362] on icon "button" at bounding box center [228, 364] width 15 height 15
click at [226, 368] on icon "button" at bounding box center [228, 364] width 15 height 15
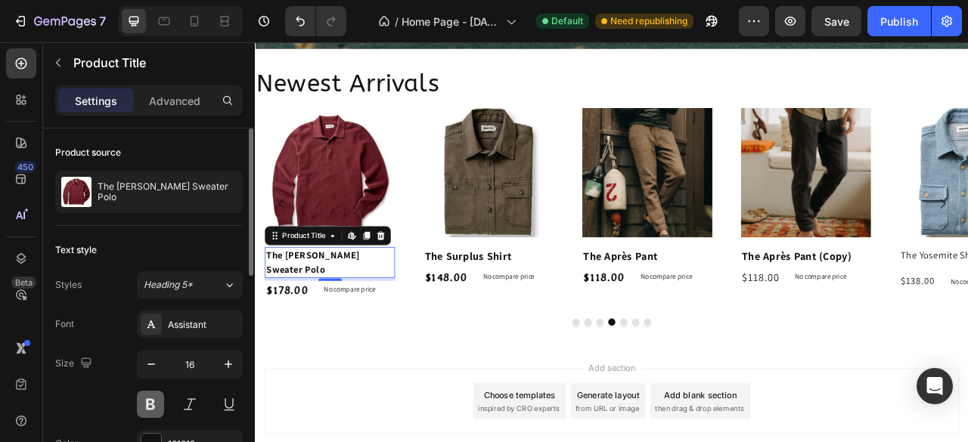
click at [153, 408] on button at bounding box center [150, 404] width 27 height 27
click at [228, 363] on icon "button" at bounding box center [229, 365] width 8 height 8
type input "18"
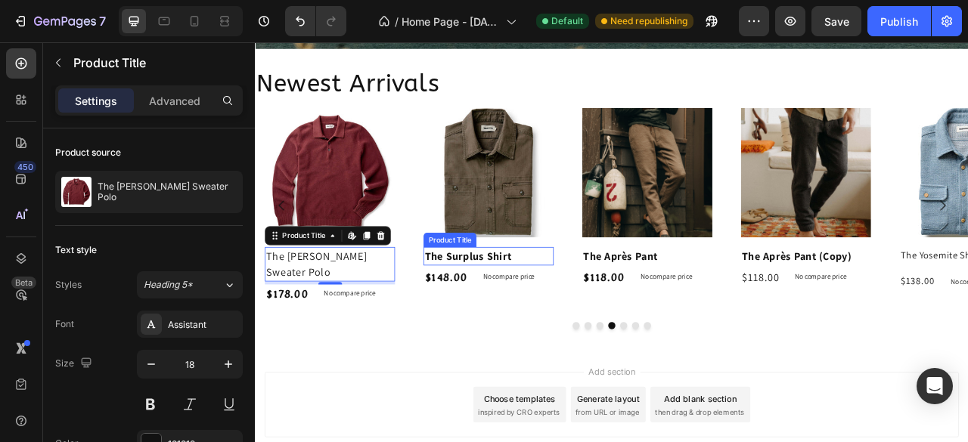
click at [596, 309] on h2 "The Surplus Shirt" at bounding box center [552, 314] width 166 height 23
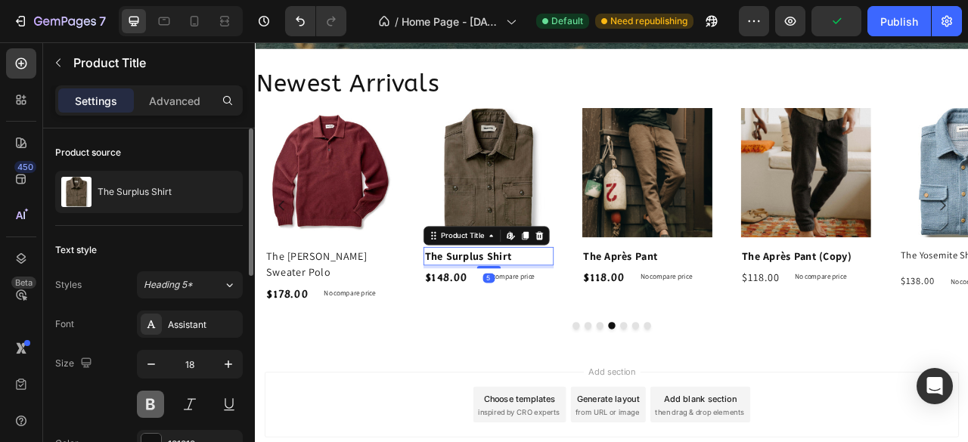
click at [163, 403] on button at bounding box center [150, 404] width 27 height 27
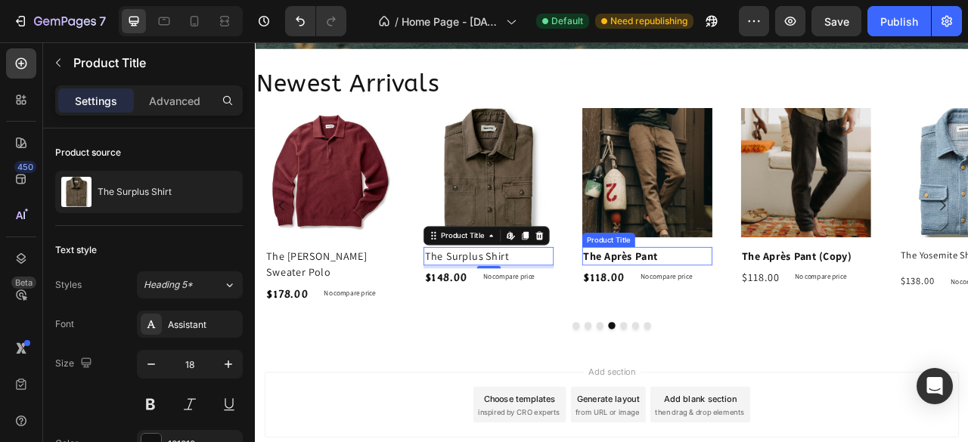
click at [773, 311] on h2 "The Après Pant" at bounding box center [754, 314] width 166 height 23
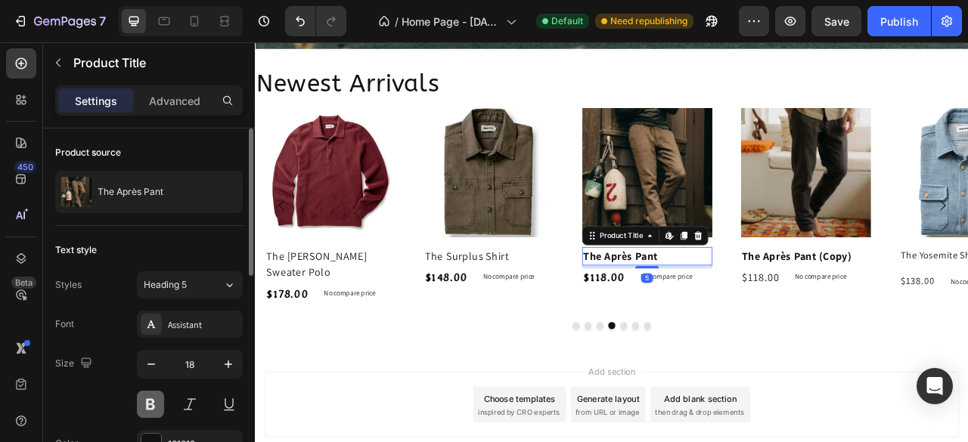
click at [156, 404] on button at bounding box center [150, 404] width 27 height 27
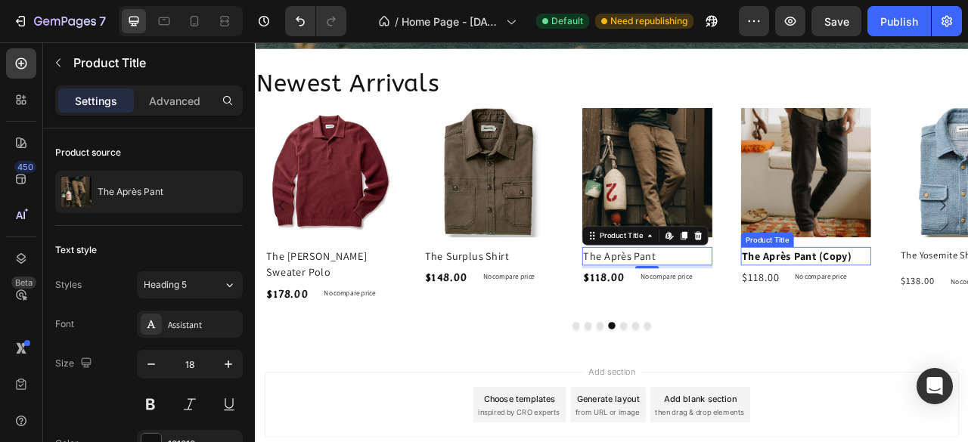
click at [967, 311] on h2 "The Après Pant (Copy)" at bounding box center [955, 314] width 166 height 23
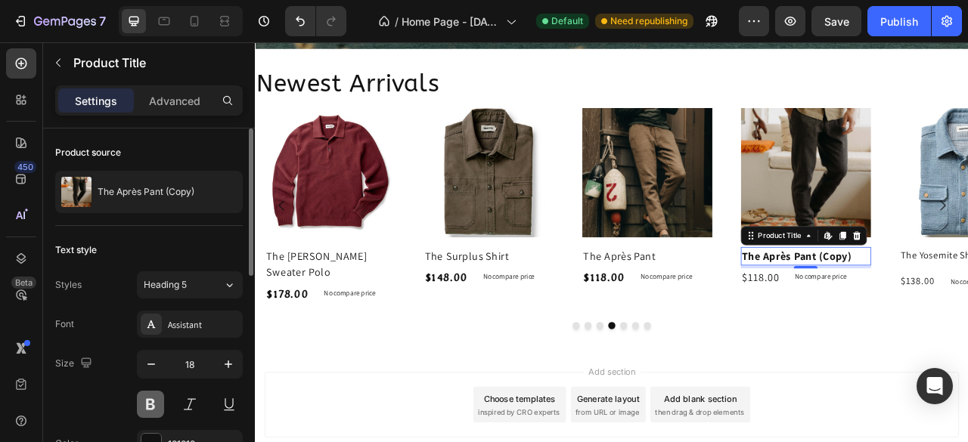
click at [149, 406] on button at bounding box center [150, 404] width 27 height 27
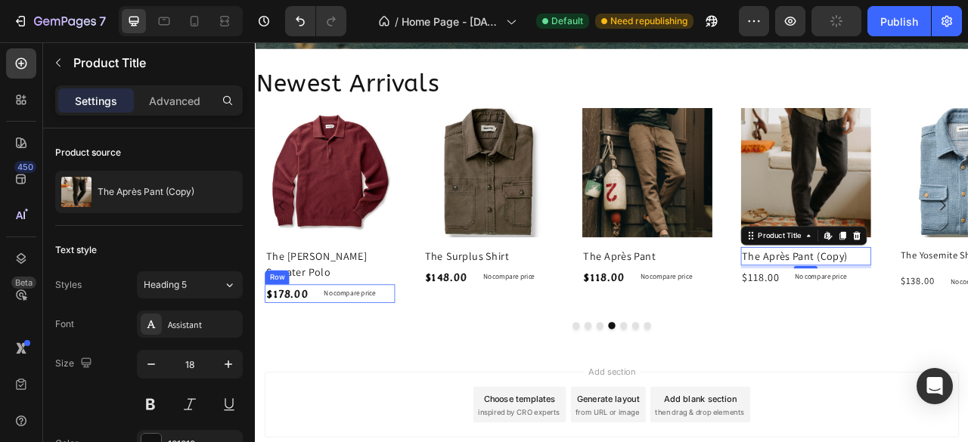
click at [328, 351] on div "$178.00 Product Price Product Price No compare price Product Price Row" at bounding box center [350, 362] width 166 height 23
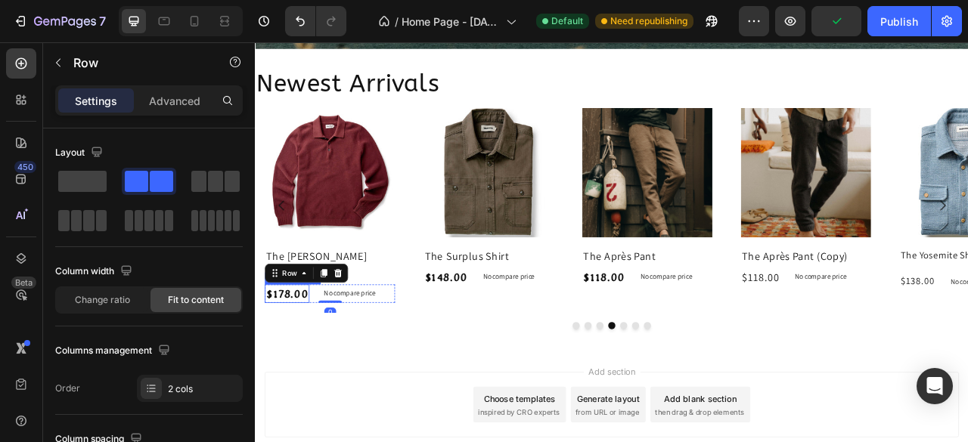
click at [299, 351] on div "$178.00" at bounding box center [295, 362] width 57 height 23
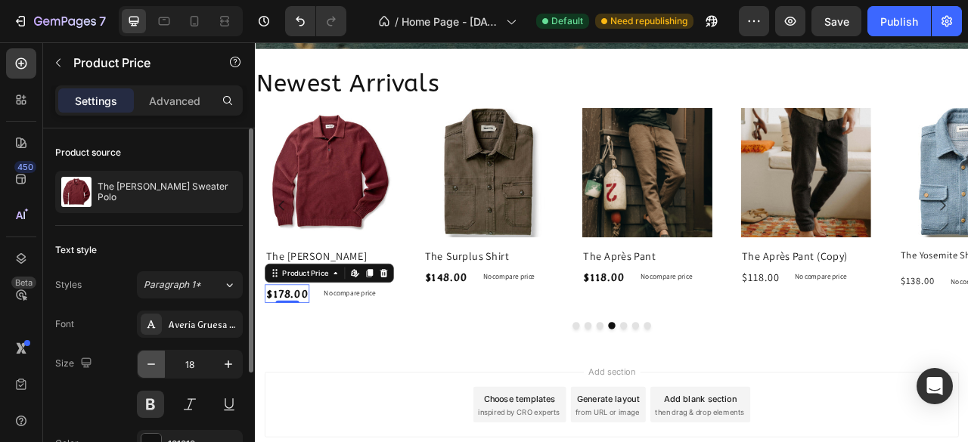
click at [159, 369] on button "button" at bounding box center [151, 364] width 27 height 27
type input "16"
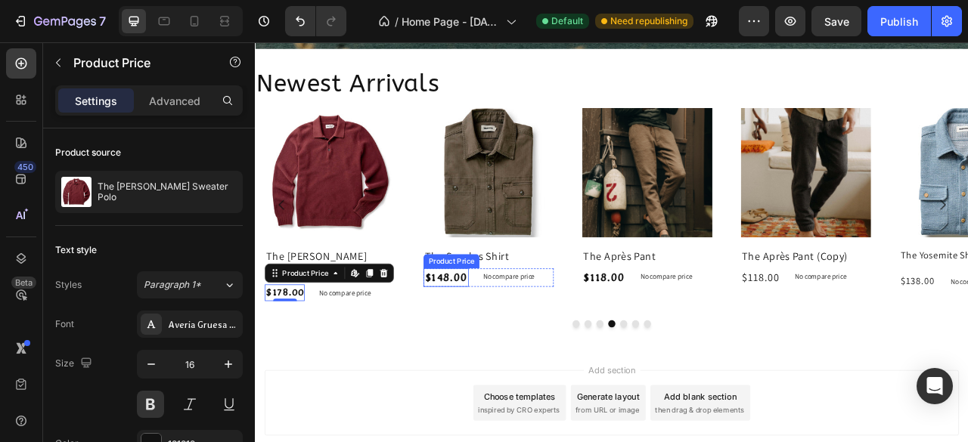
click at [512, 344] on div "$148.00" at bounding box center [497, 341] width 57 height 23
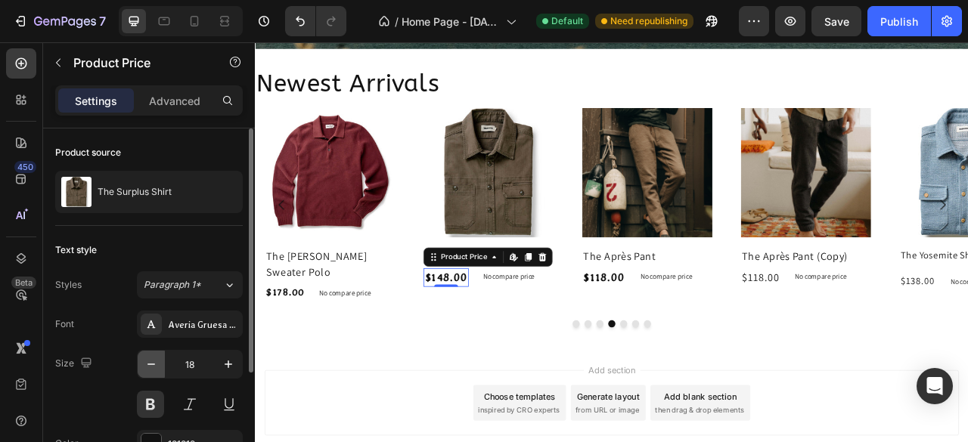
click at [159, 374] on button "button" at bounding box center [151, 364] width 27 height 27
click at [159, 373] on button "button" at bounding box center [151, 364] width 27 height 27
type input "16"
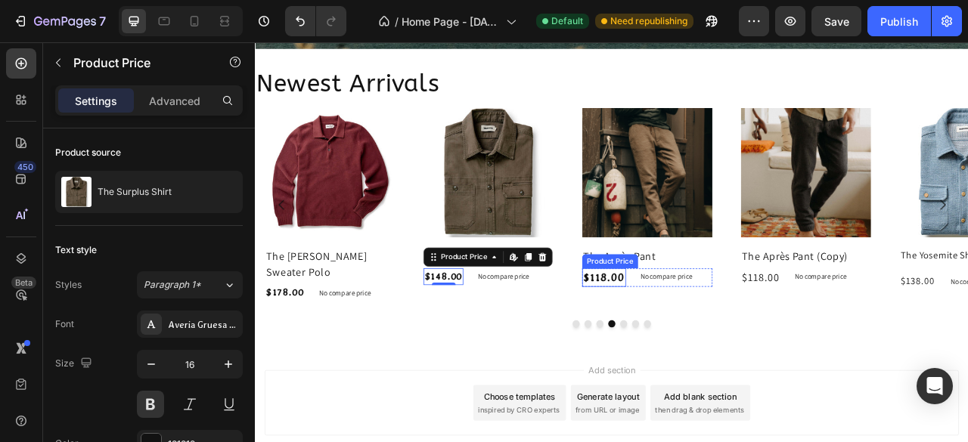
click at [695, 343] on div "$118.00" at bounding box center [699, 341] width 56 height 23
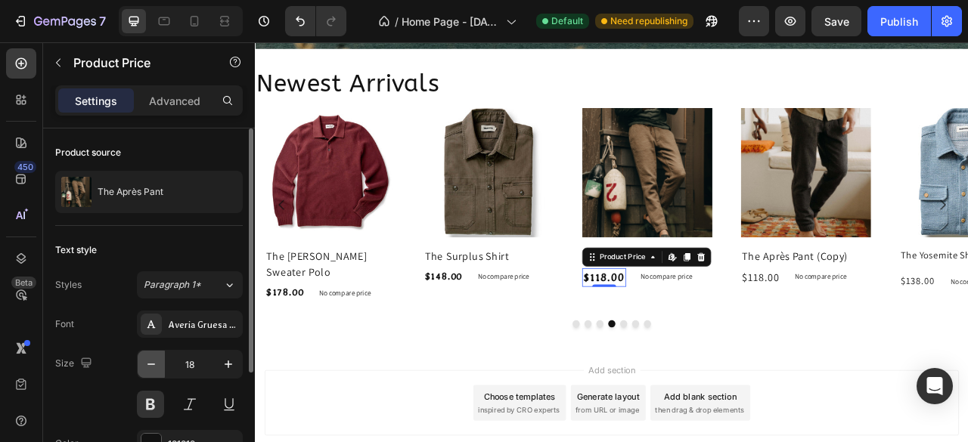
click at [154, 370] on icon "button" at bounding box center [151, 364] width 15 height 15
type input "16"
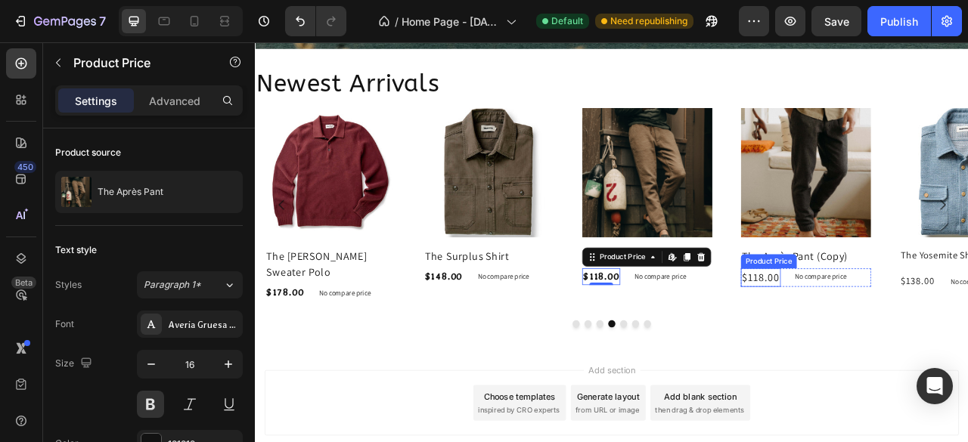
click at [902, 340] on div "$118.00" at bounding box center [897, 341] width 51 height 23
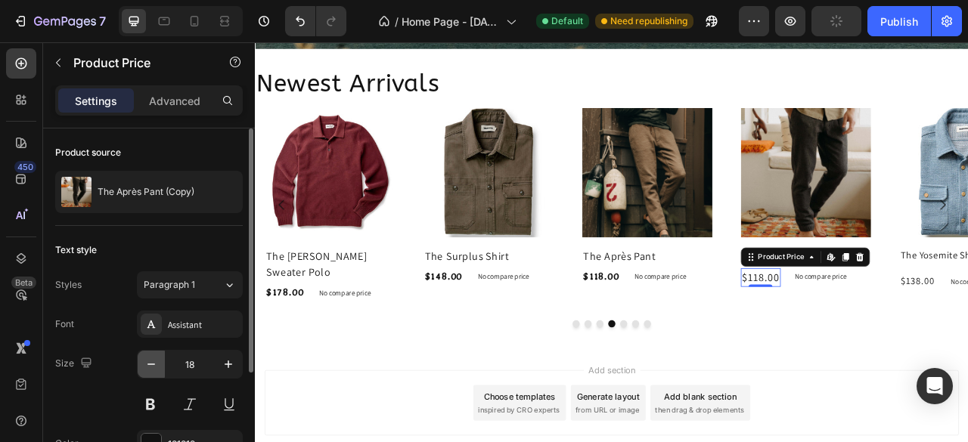
click at [153, 368] on icon "button" at bounding box center [151, 364] width 15 height 15
type input "16"
click at [200, 330] on div "Assistant" at bounding box center [190, 324] width 106 height 27
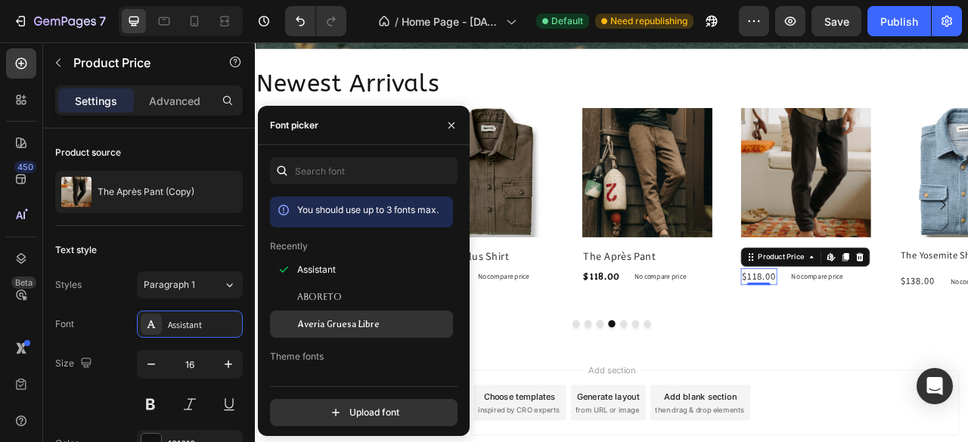
click at [301, 331] on span "Averia Gruesa Libre" at bounding box center [338, 325] width 82 height 14
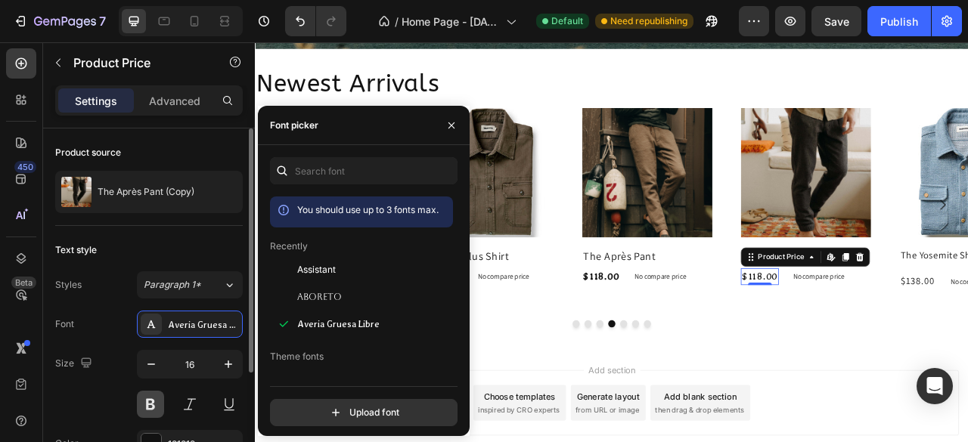
click at [154, 407] on button at bounding box center [150, 404] width 27 height 27
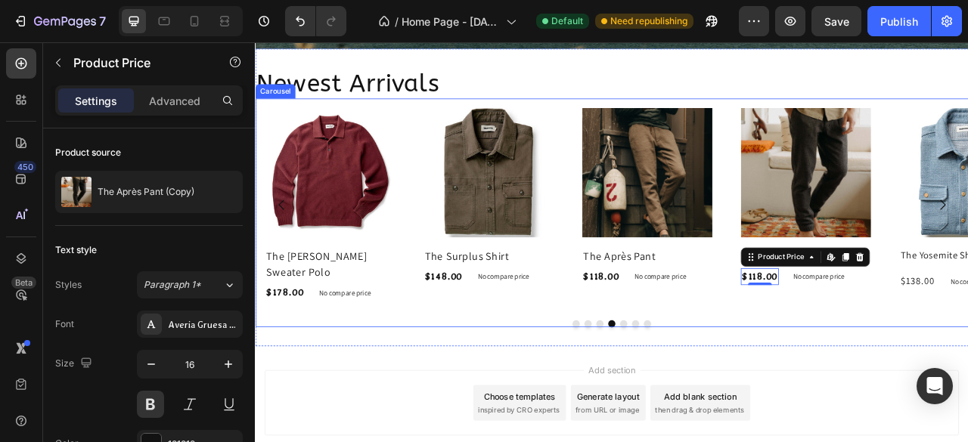
click at [967, 391] on div "Newest Arrivals Heading Product Images The Yosemite Shirt Product Title $138.00…" at bounding box center [708, 241] width 907 height 380
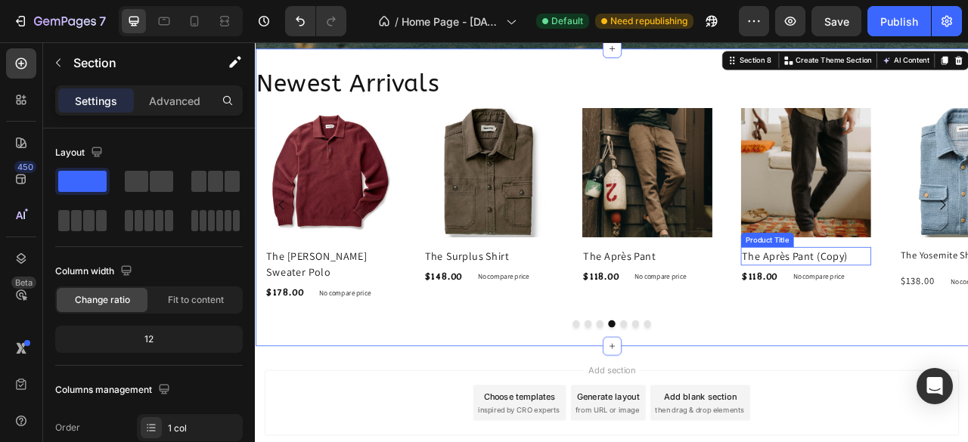
click at [967, 322] on h2 "The Après Pant (Copy)" at bounding box center [955, 314] width 166 height 23
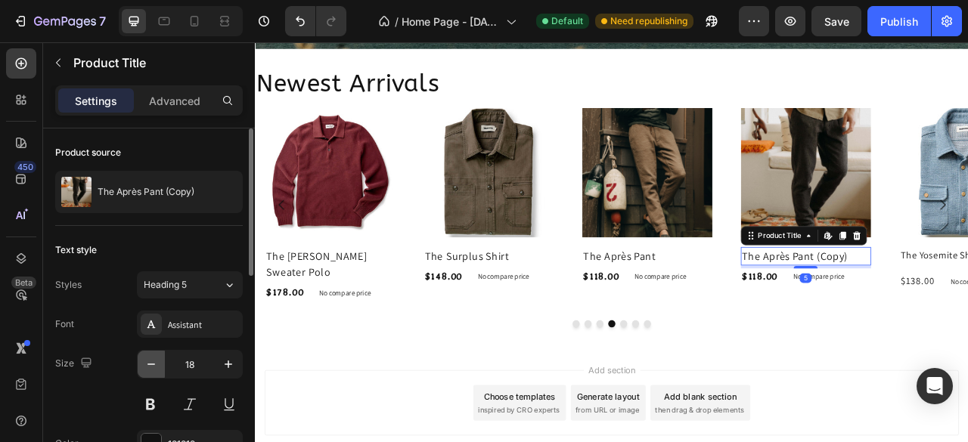
click at [159, 368] on button "button" at bounding box center [151, 364] width 27 height 27
type input "16"
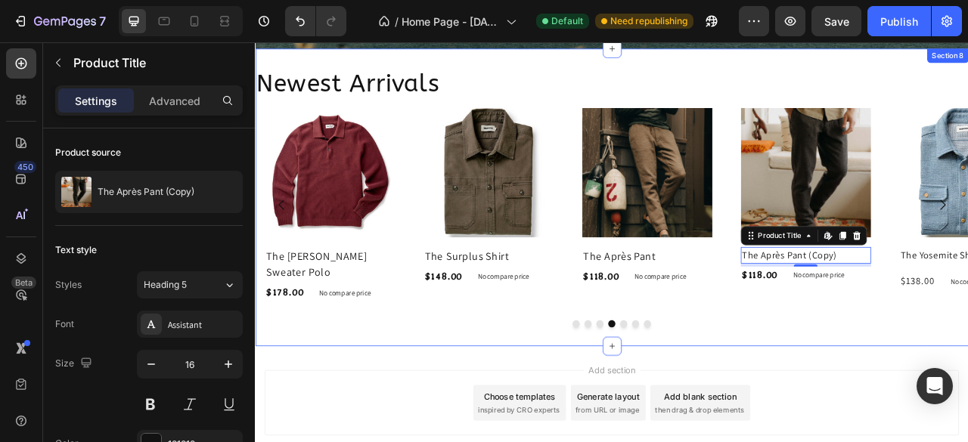
click at [862, 399] on div "Newest Arrivals Heading Product Images The Yosemite Shirt Product Title $138.00…" at bounding box center [708, 241] width 907 height 380
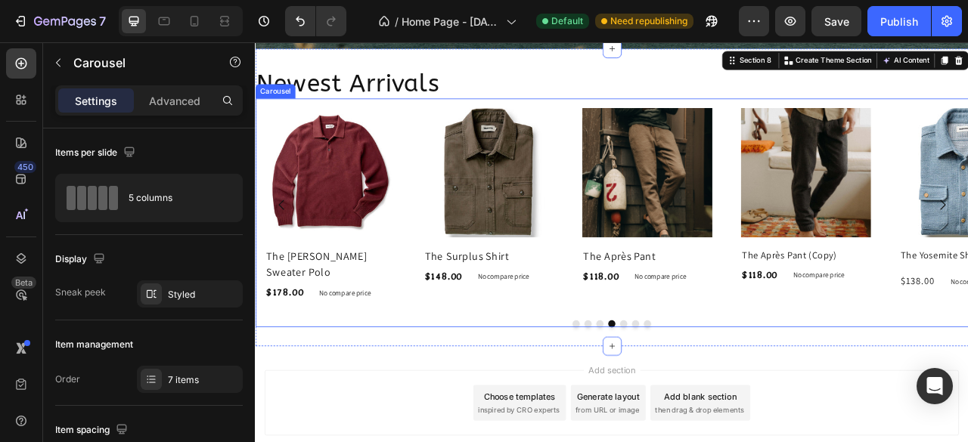
drag, startPoint x: 1105, startPoint y: 253, endPoint x: 940, endPoint y: 257, distance: 164.1
click at [940, 257] on div "Product Images The Yosemite Shirt Product Title $138.00 Product Price Product P…" at bounding box center [708, 249] width 907 height 271
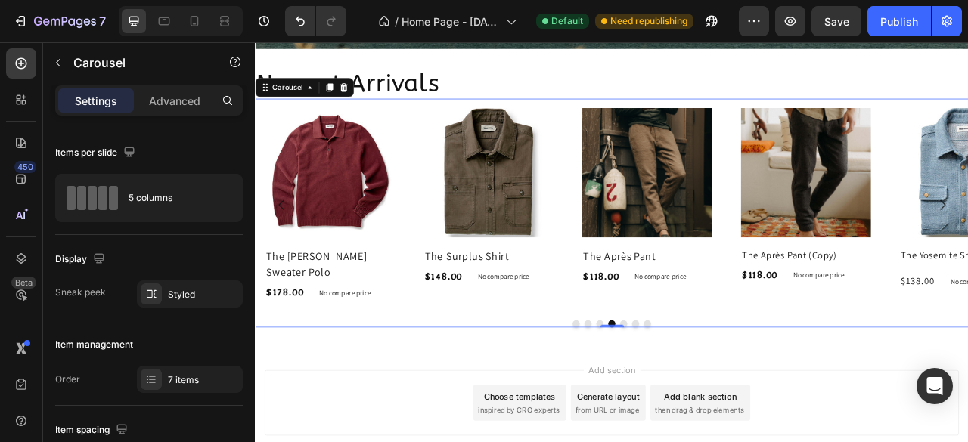
click at [719, 396] on button "Dot" at bounding box center [723, 400] width 9 height 9
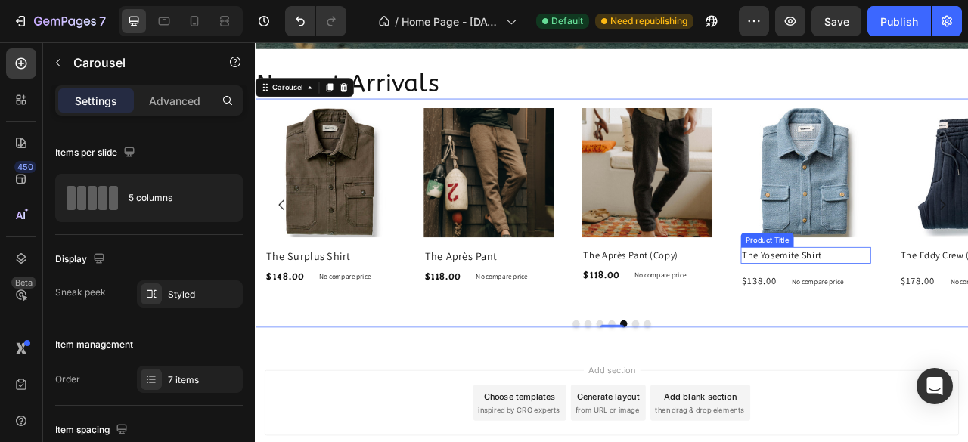
click at [967, 310] on h2 "The Yosemite Shirt" at bounding box center [955, 313] width 166 height 21
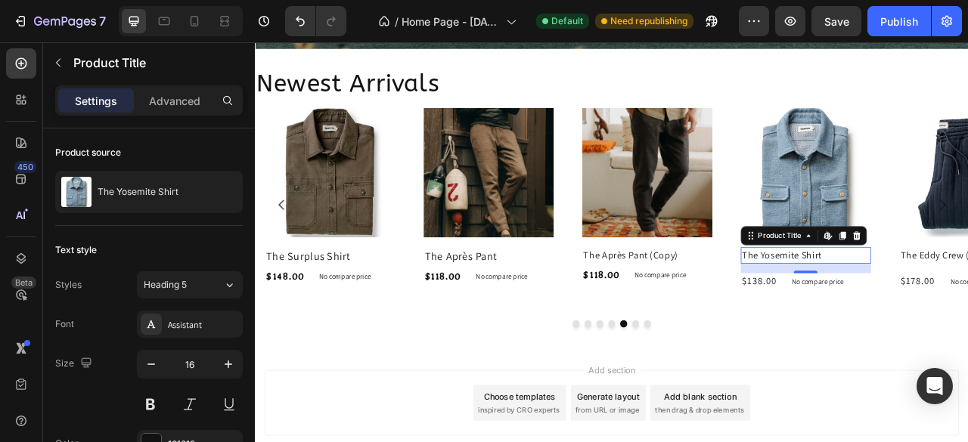
click at [962, 330] on div "16" at bounding box center [955, 330] width 166 height 12
drag, startPoint x: 965, startPoint y: 333, endPoint x: 967, endPoint y: 324, distance: 8.6
click at [967, 324] on div at bounding box center [955, 326] width 30 height 5
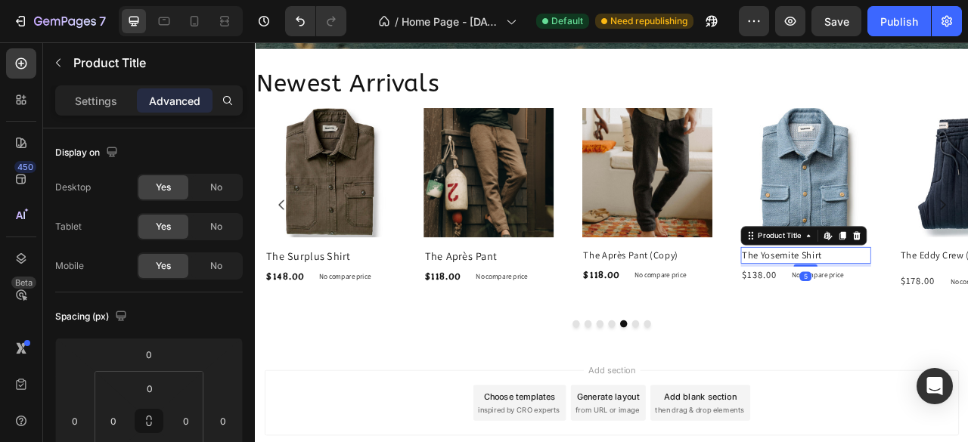
drag, startPoint x: 981, startPoint y: 310, endPoint x: 472, endPoint y: 235, distance: 514.3
click at [967, 309] on h2 "The Yosemite Shirt" at bounding box center [955, 313] width 166 height 21
click at [96, 102] on p "Settings" at bounding box center [96, 101] width 42 height 16
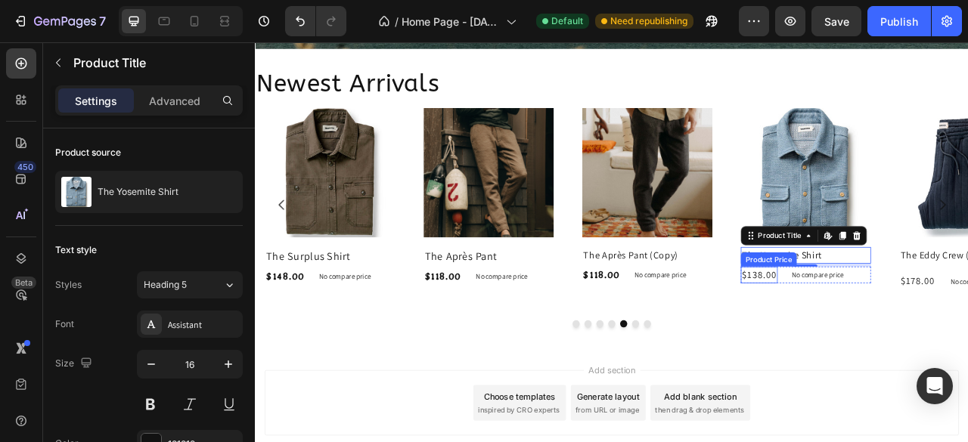
click at [890, 332] on div "$138.00" at bounding box center [895, 338] width 47 height 21
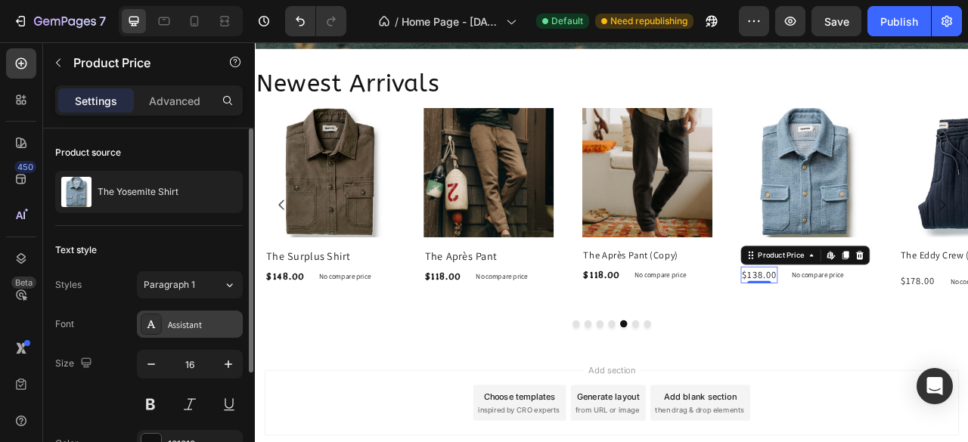
click at [197, 330] on div "Assistant" at bounding box center [203, 325] width 71 height 14
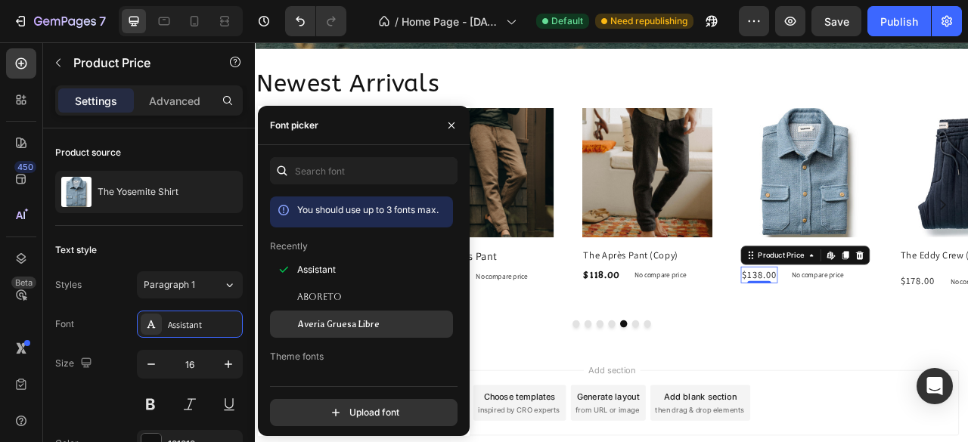
click at [340, 331] on span "Averia Gruesa Libre" at bounding box center [338, 325] width 82 height 14
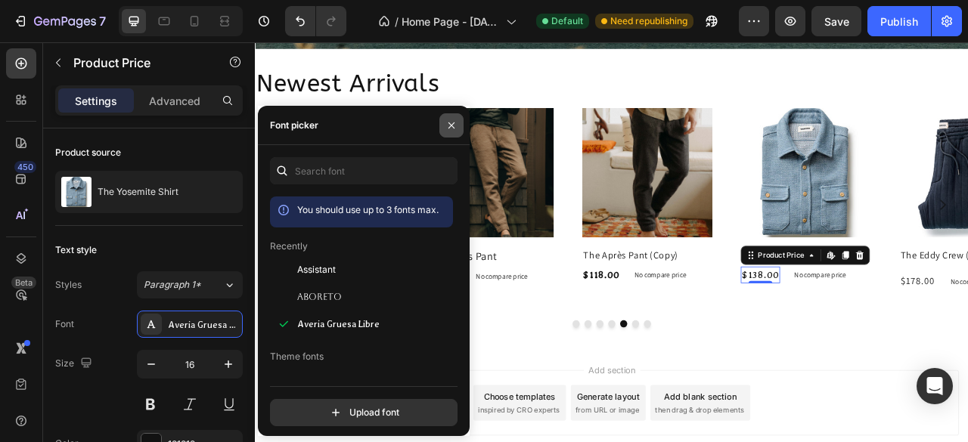
click at [454, 130] on icon "button" at bounding box center [451, 125] width 12 height 12
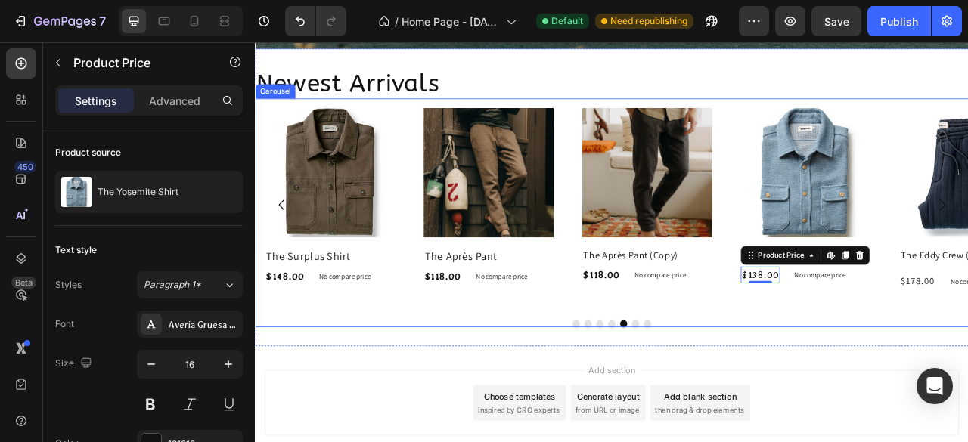
click at [734, 396] on button "Dot" at bounding box center [738, 400] width 9 height 9
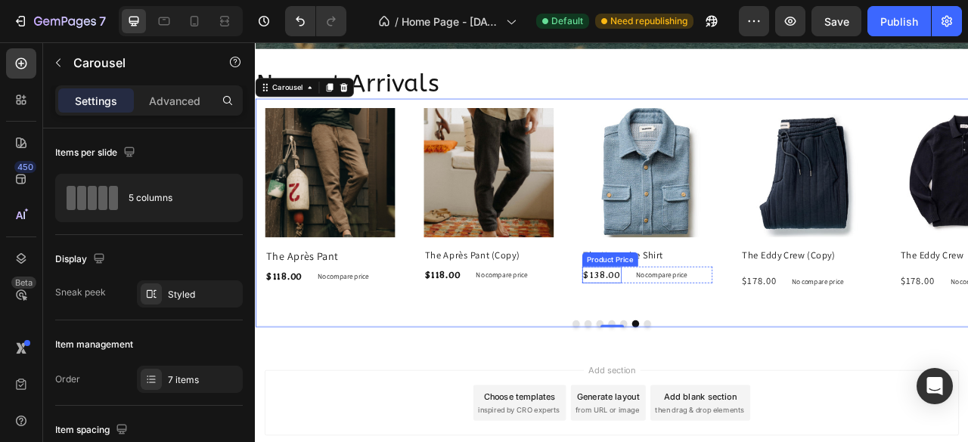
click at [709, 339] on div "$138.00" at bounding box center [696, 338] width 50 height 21
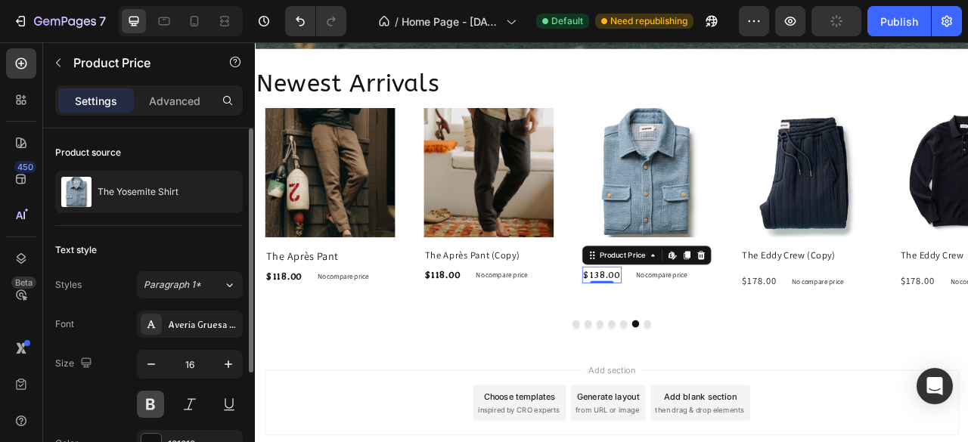
click at [158, 396] on button at bounding box center [150, 404] width 27 height 27
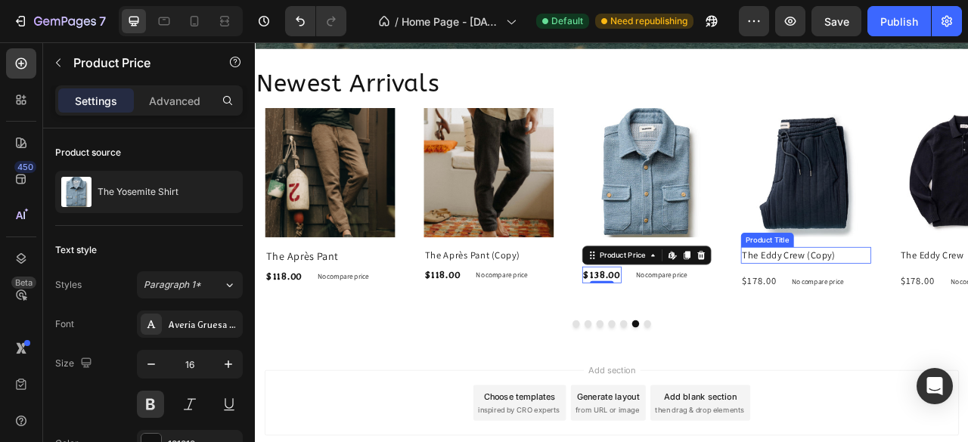
click at [967, 311] on h2 "The Eddy Crew (Copy)" at bounding box center [955, 313] width 166 height 21
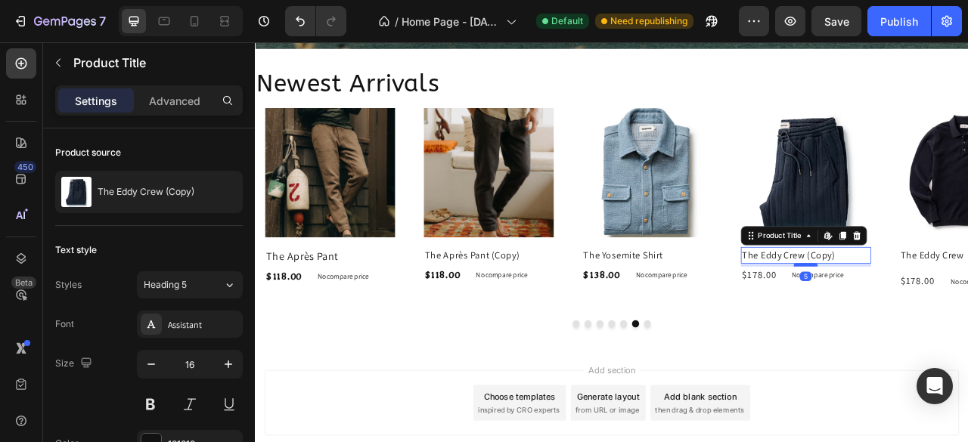
drag, startPoint x: 963, startPoint y: 333, endPoint x: 963, endPoint y: 324, distance: 8.3
click at [963, 324] on div at bounding box center [955, 326] width 30 height 5
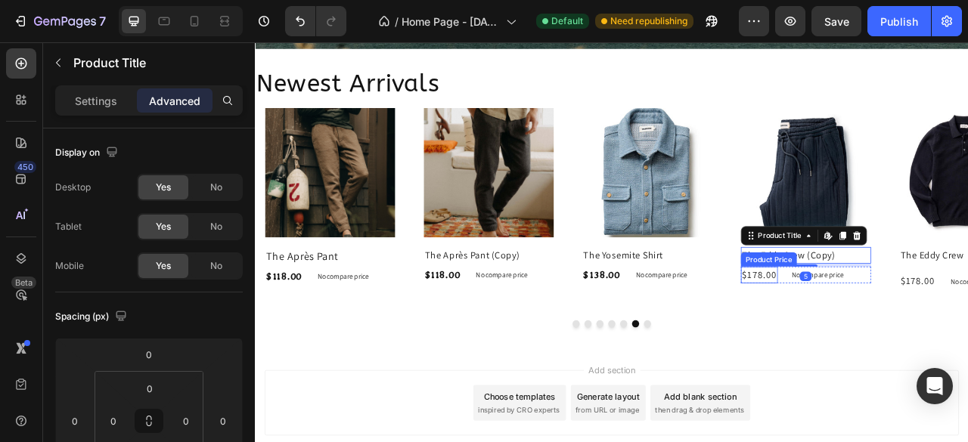
click at [897, 334] on div "$178.00" at bounding box center [895, 338] width 47 height 21
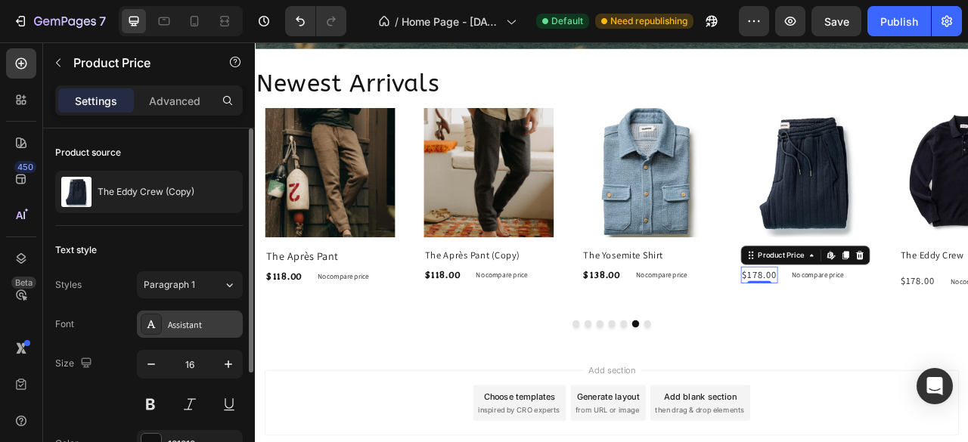
drag, startPoint x: 198, startPoint y: 318, endPoint x: 207, endPoint y: 318, distance: 9.1
click at [200, 318] on div "Assistant" at bounding box center [203, 325] width 71 height 14
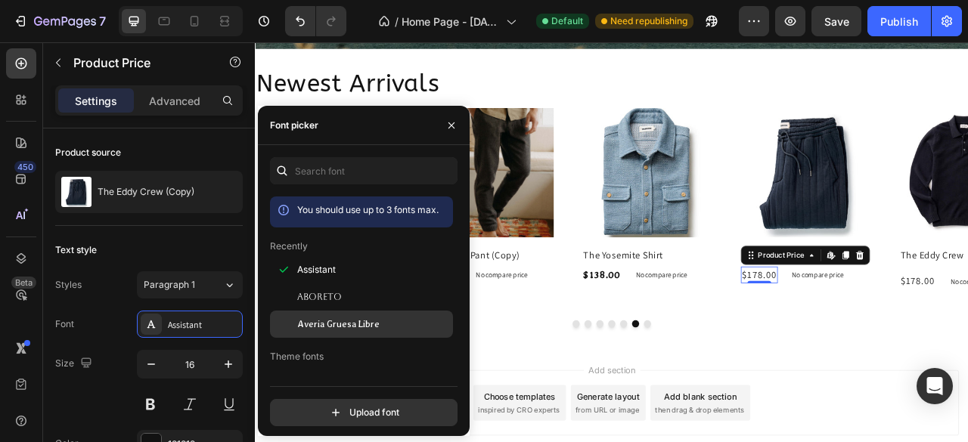
click at [318, 331] on span "Averia Gruesa Libre" at bounding box center [338, 325] width 82 height 14
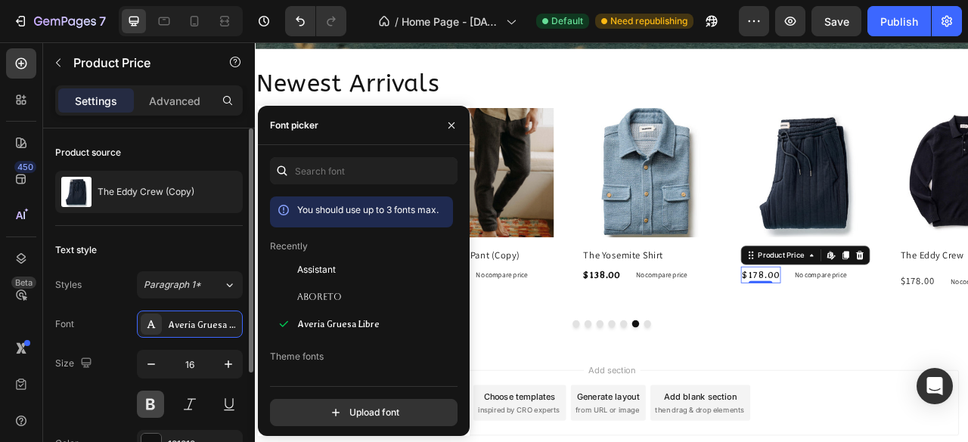
click at [147, 405] on button at bounding box center [150, 404] width 27 height 27
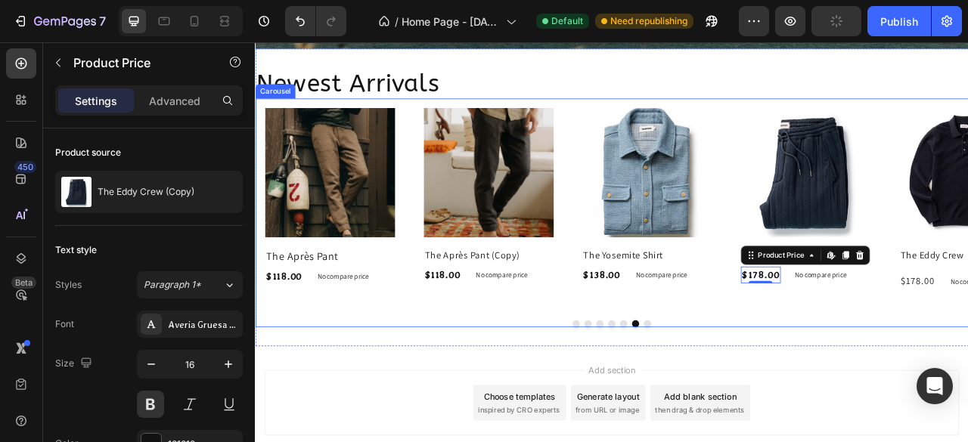
click at [751, 396] on button "Dot" at bounding box center [753, 400] width 9 height 9
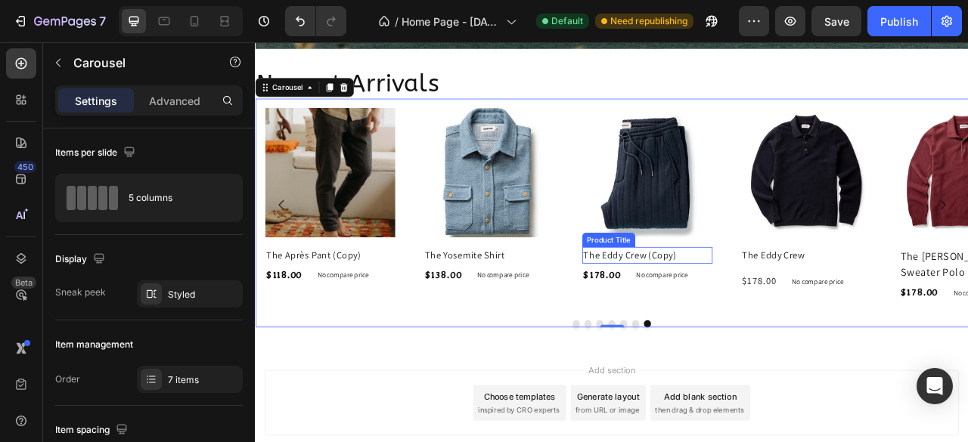
click at [813, 307] on h2 "The Eddy Crew (Copy)" at bounding box center [754, 313] width 166 height 21
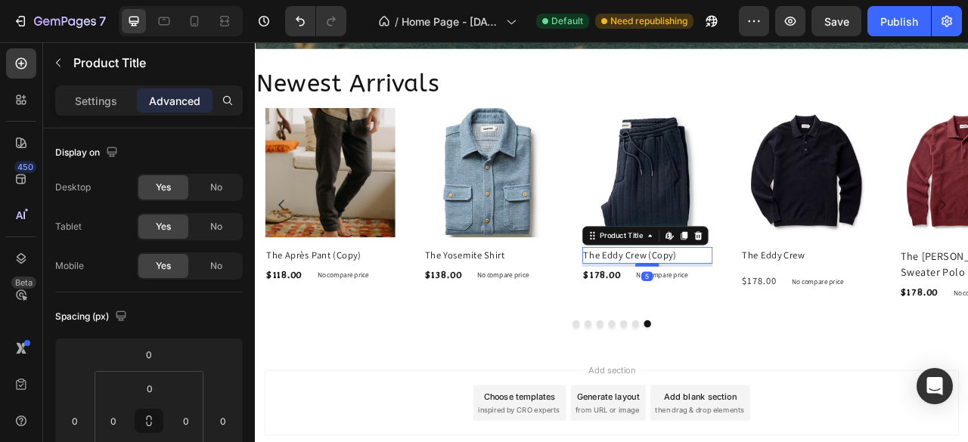
click at [765, 326] on div at bounding box center [753, 326] width 30 height 5
click at [967, 311] on h2 "The Eddy Crew" at bounding box center [955, 313] width 166 height 21
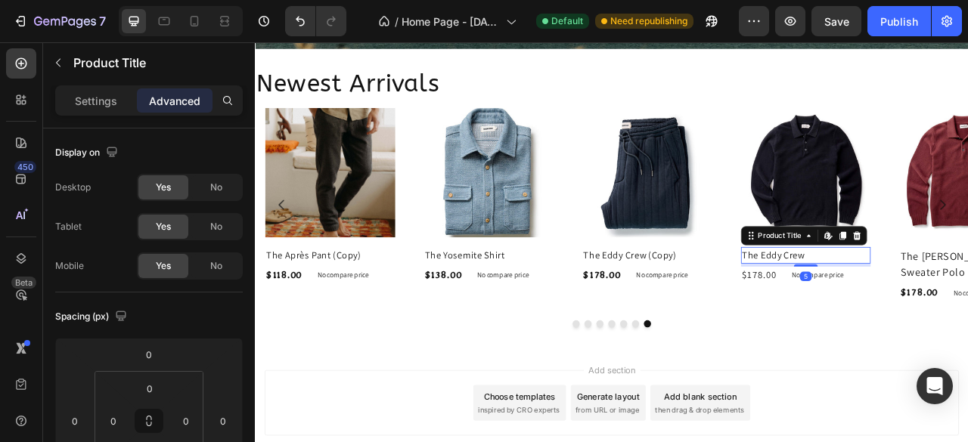
drag, startPoint x: 962, startPoint y: 332, endPoint x: 975, endPoint y: 324, distance: 15.3
click at [967, 324] on div "5" at bounding box center [955, 324] width 166 height 0
type input "5"
click at [967, 305] on h2 "The Eddy Crew" at bounding box center [955, 313] width 166 height 21
click at [906, 336] on div "$178.00" at bounding box center [895, 338] width 47 height 21
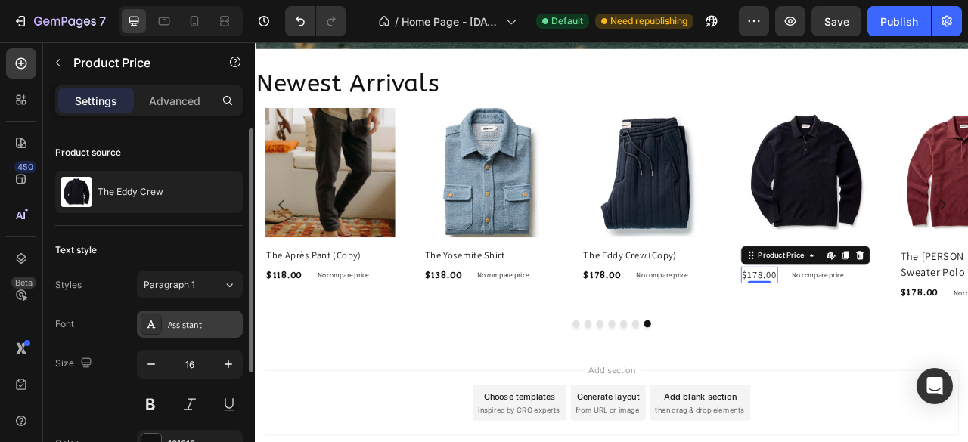
click at [198, 320] on div "Assistant" at bounding box center [203, 325] width 71 height 14
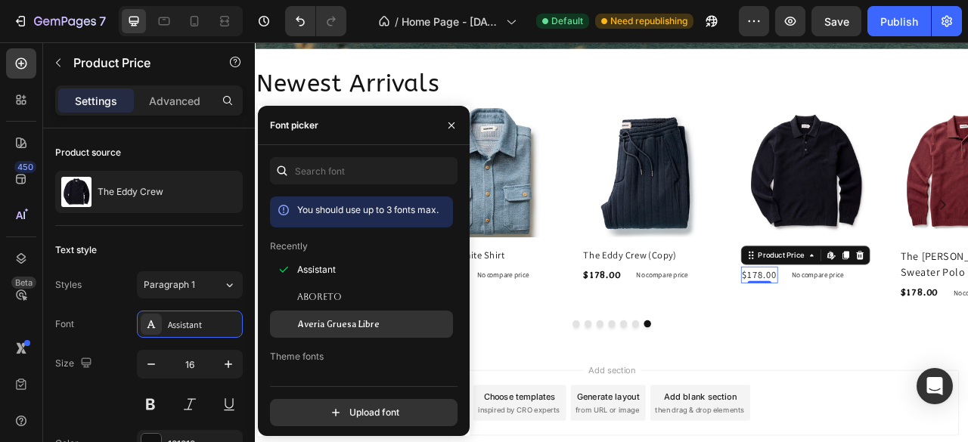
click at [339, 331] on span "Averia Gruesa Libre" at bounding box center [338, 325] width 82 height 14
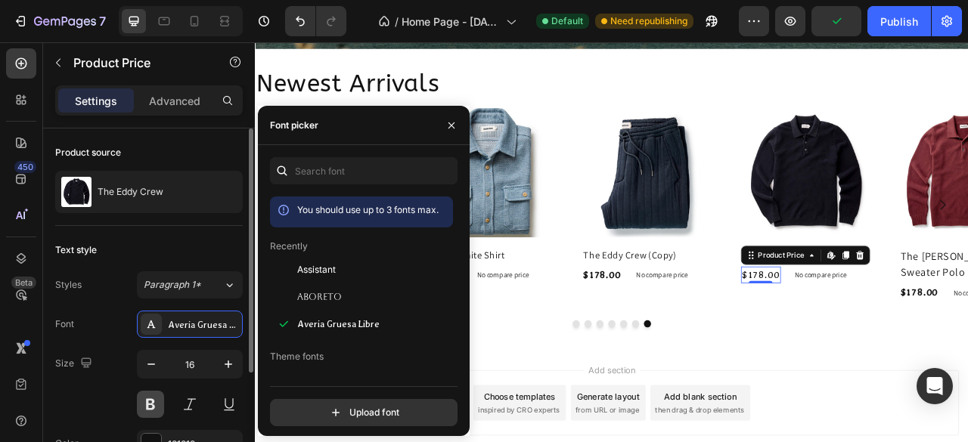
click at [154, 404] on button at bounding box center [150, 404] width 27 height 27
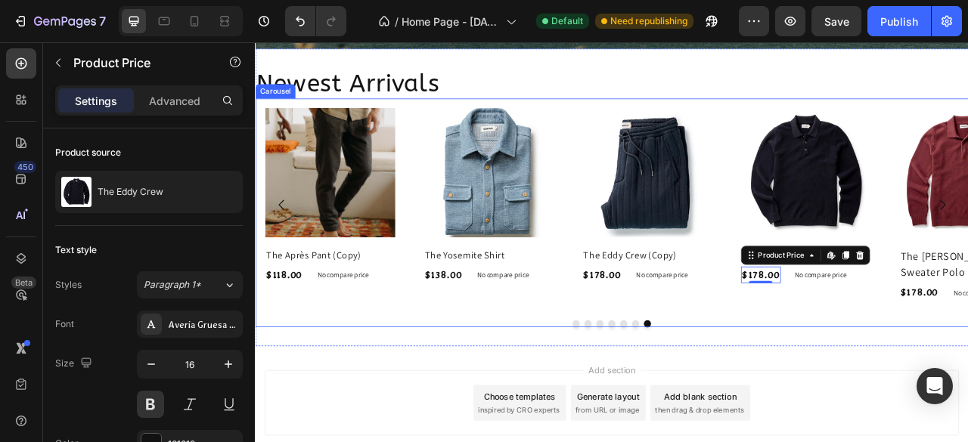
click at [285, 243] on icon "Carousel Back Arrow" at bounding box center [288, 249] width 18 height 18
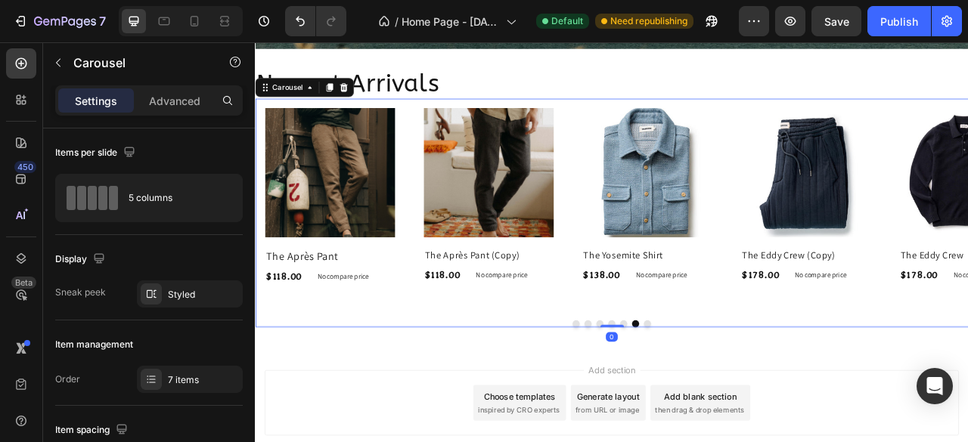
click at [285, 243] on icon "Carousel Back Arrow" at bounding box center [288, 249] width 18 height 18
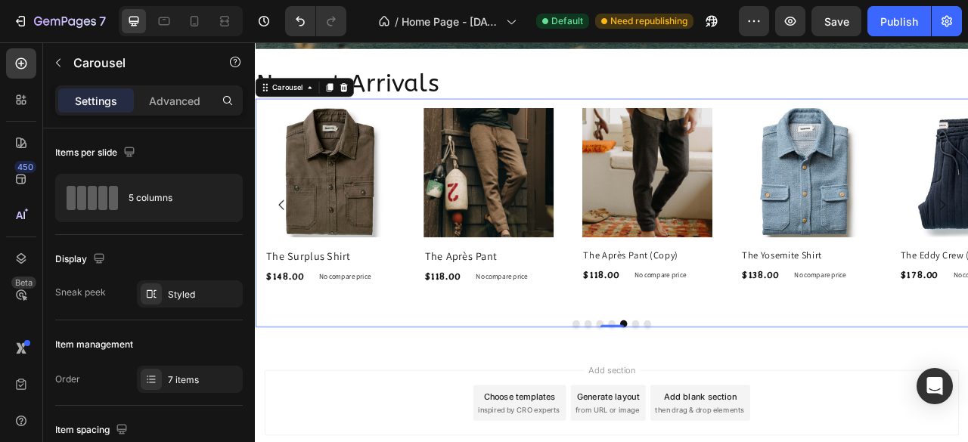
click at [285, 243] on icon "Carousel Back Arrow" at bounding box center [288, 249] width 18 height 18
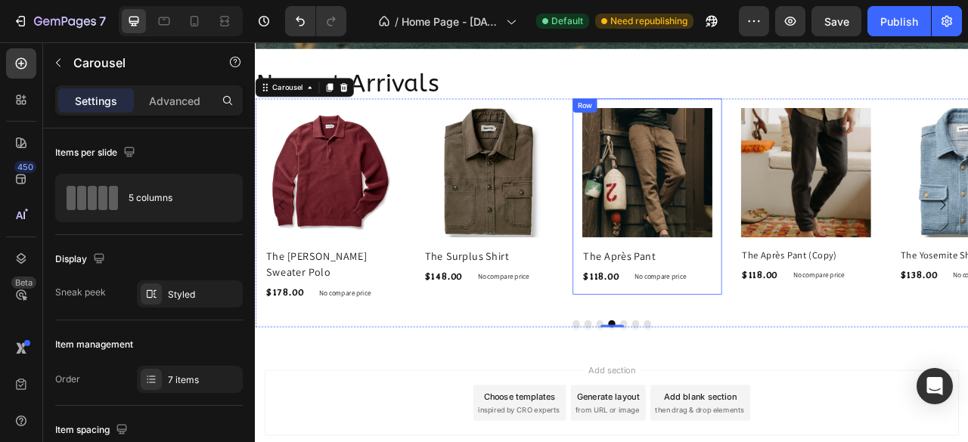
scroll to position [1237, 0]
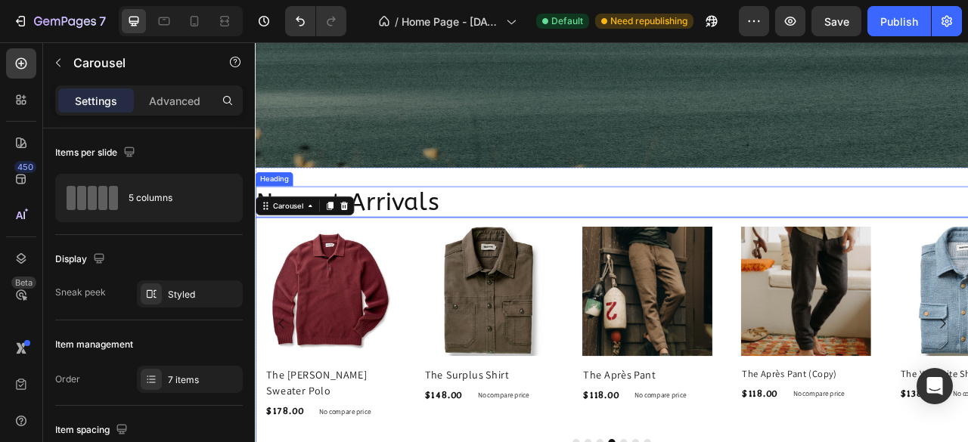
click at [523, 234] on h2 "Newest Arrivals" at bounding box center [708, 245] width 907 height 39
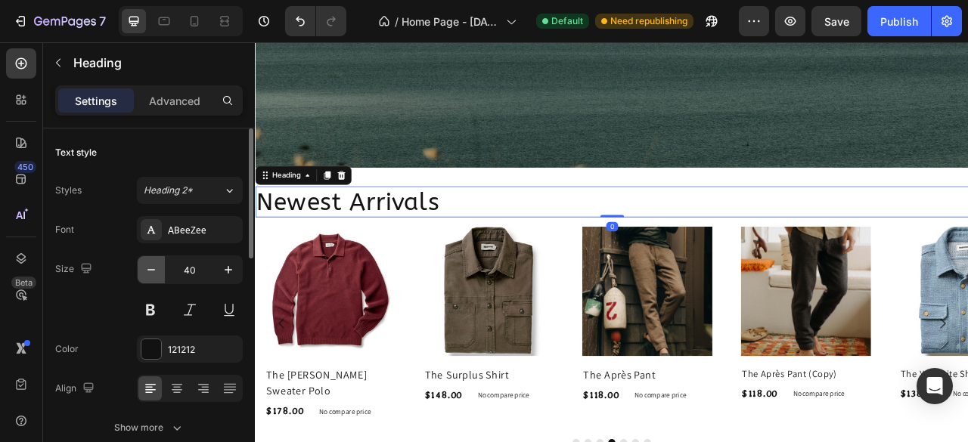
click at [152, 271] on icon "button" at bounding box center [151, 269] width 15 height 15
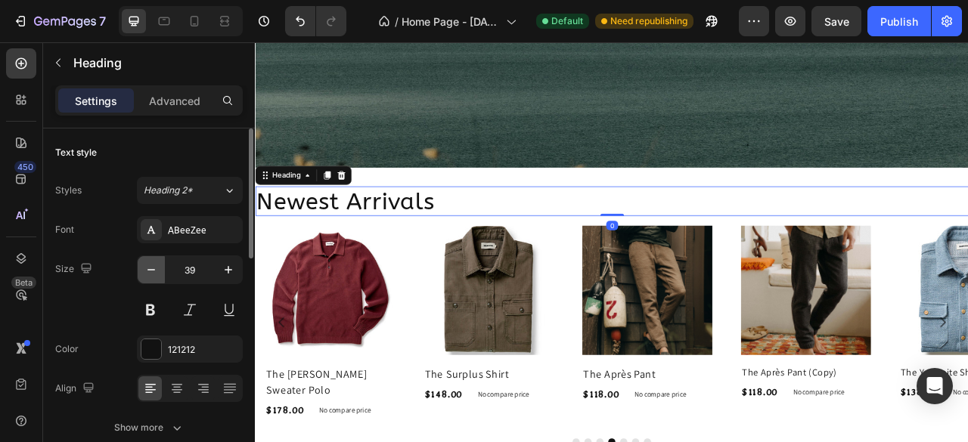
click at [152, 271] on icon "button" at bounding box center [151, 269] width 15 height 15
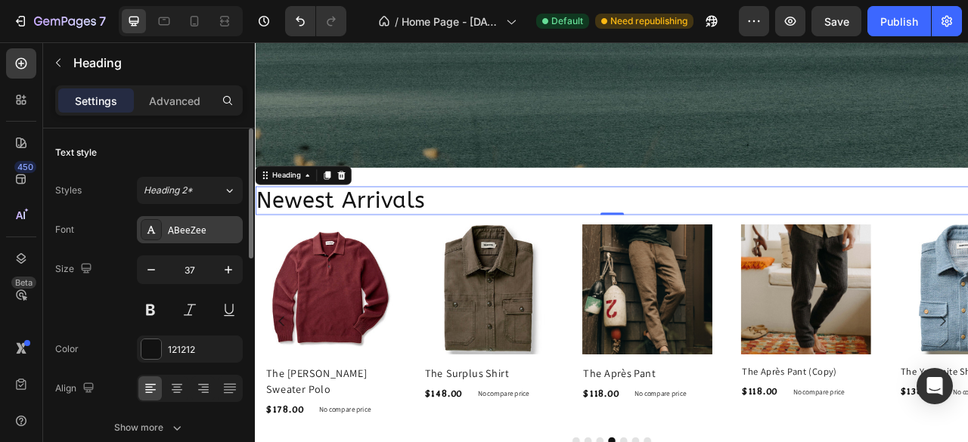
click at [213, 232] on div "ABeeZee" at bounding box center [203, 231] width 71 height 14
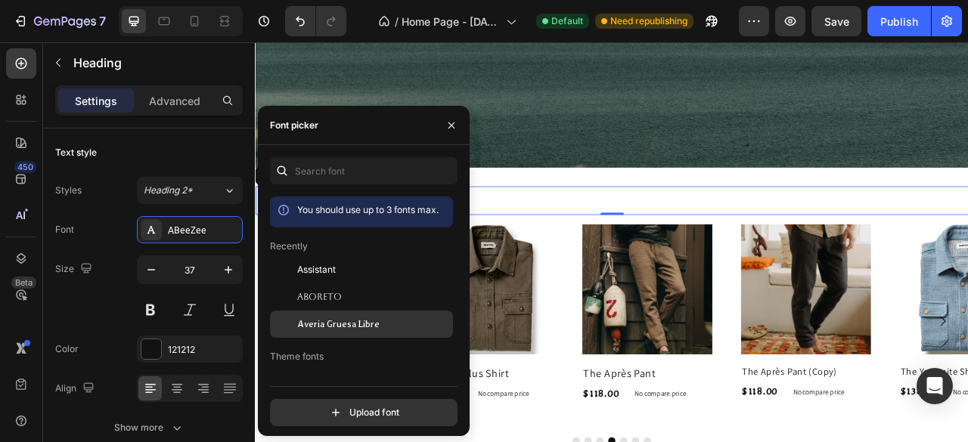
click at [329, 331] on span "Averia Gruesa Libre" at bounding box center [338, 325] width 82 height 14
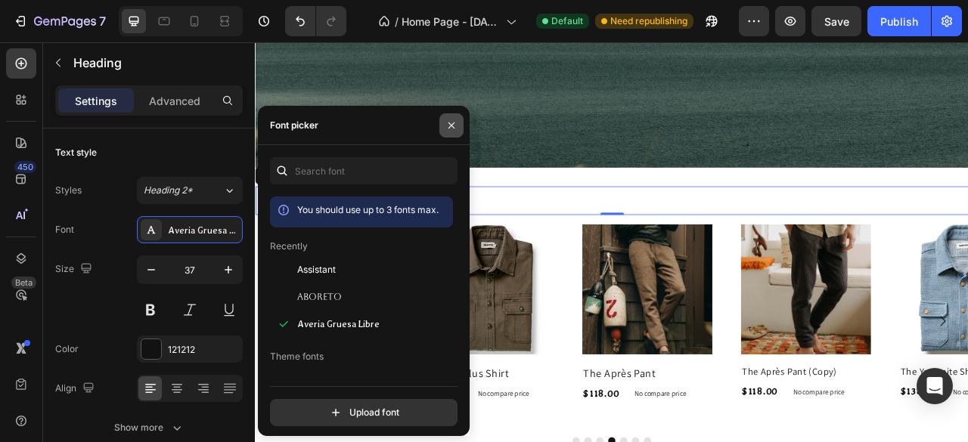
click at [453, 126] on icon "button" at bounding box center [451, 125] width 6 height 6
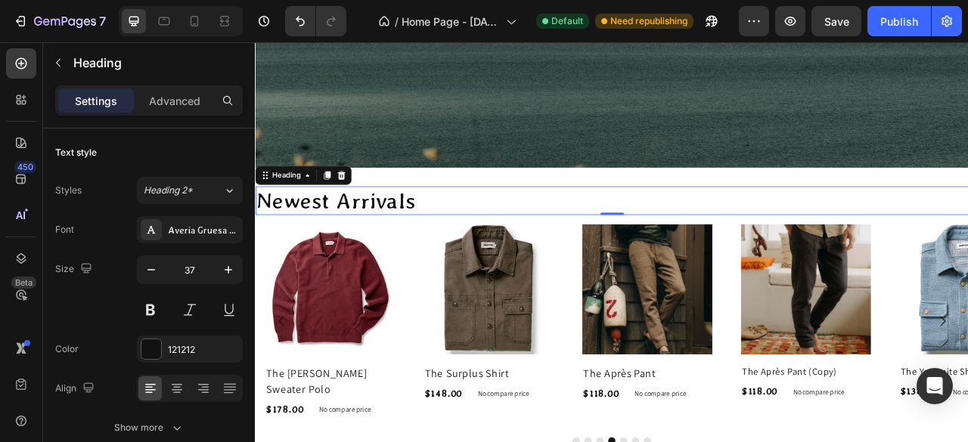
click at [485, 243] on h2 "Newest Arrivals" at bounding box center [708, 244] width 907 height 36
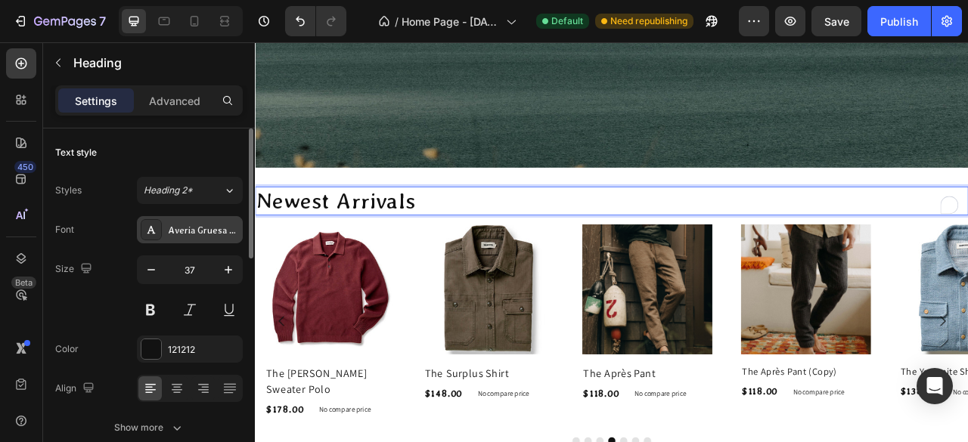
click at [220, 228] on div "Averia Gruesa Libre" at bounding box center [203, 231] width 71 height 14
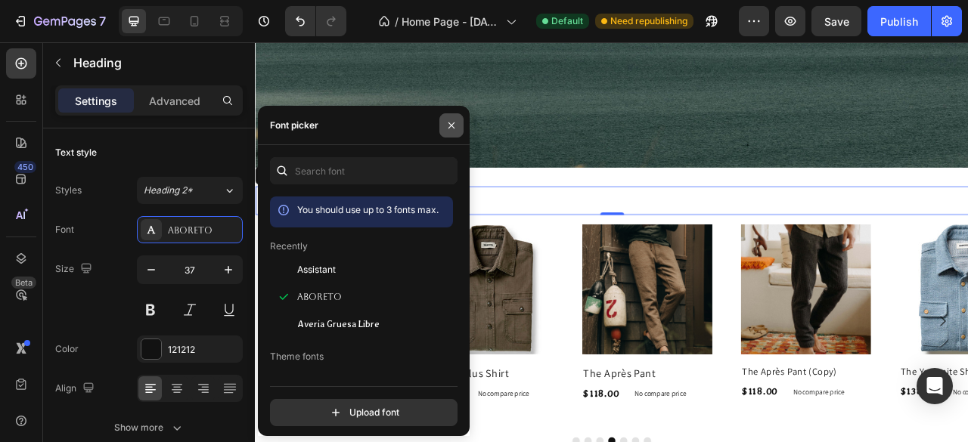
click at [453, 128] on icon "button" at bounding box center [451, 125] width 12 height 12
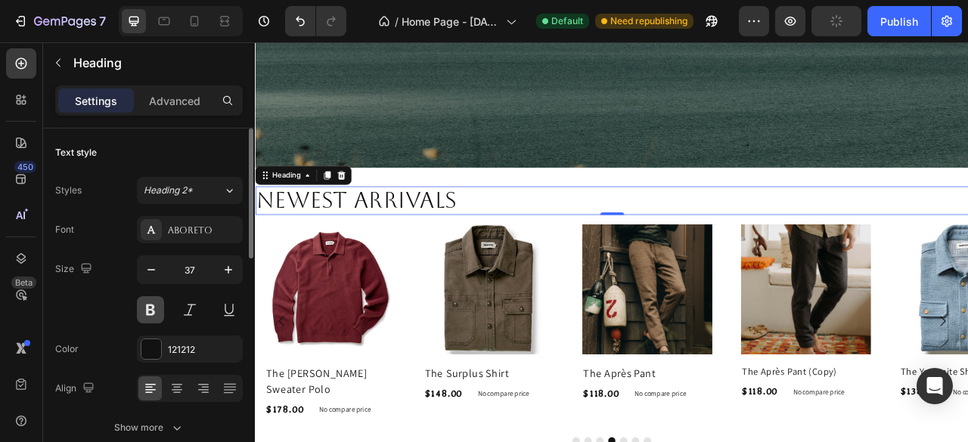
click at [145, 312] on button at bounding box center [150, 309] width 27 height 27
click at [156, 270] on icon "button" at bounding box center [151, 269] width 15 height 15
click at [156, 269] on icon "button" at bounding box center [151, 269] width 15 height 15
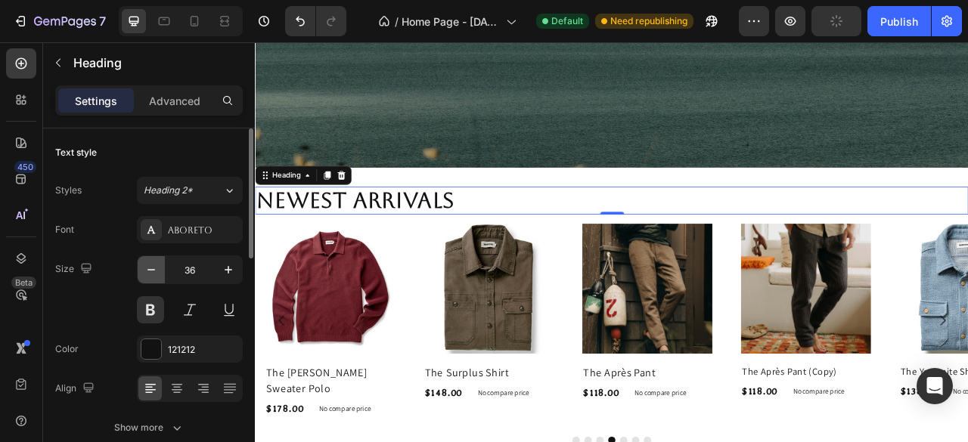
click at [154, 268] on icon "button" at bounding box center [151, 269] width 15 height 15
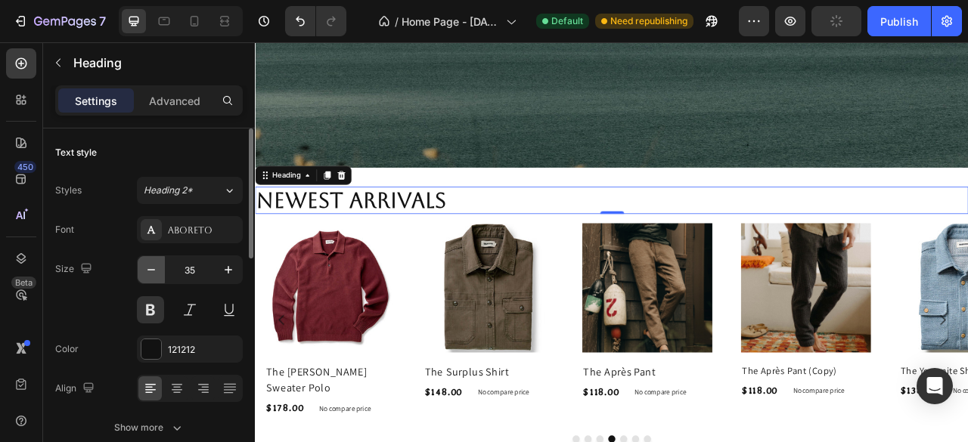
click at [154, 267] on icon "button" at bounding box center [151, 269] width 15 height 15
click at [154, 265] on icon "button" at bounding box center [151, 269] width 15 height 15
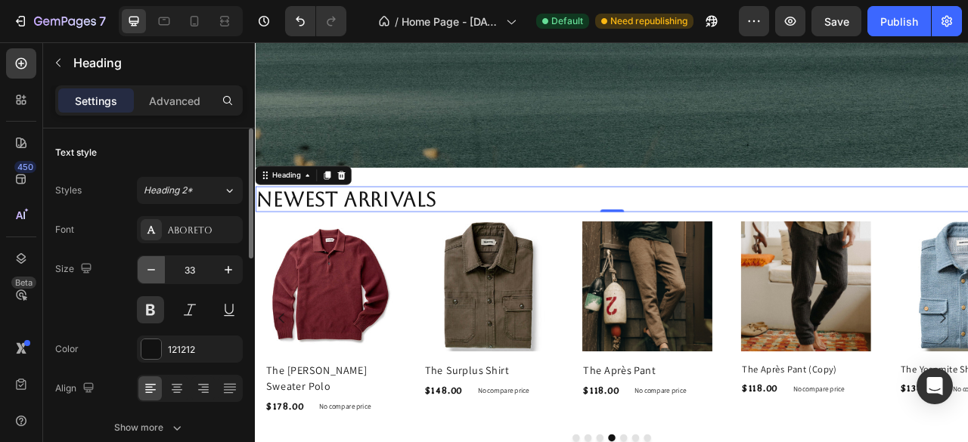
click at [153, 265] on icon "button" at bounding box center [151, 269] width 15 height 15
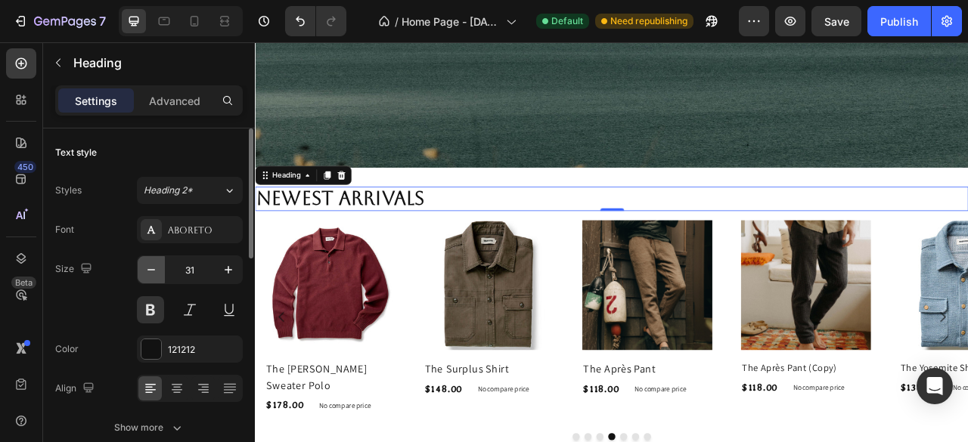
click at [153, 265] on icon "button" at bounding box center [151, 269] width 15 height 15
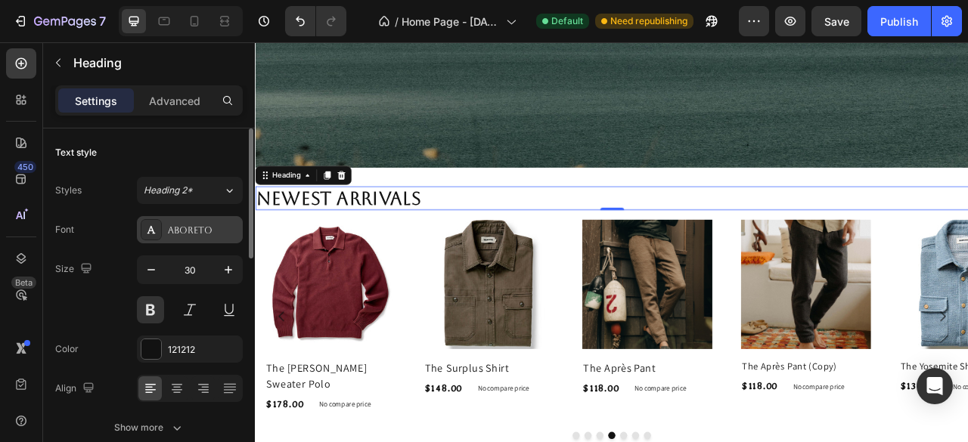
click at [232, 228] on div "Aboreto" at bounding box center [203, 231] width 71 height 14
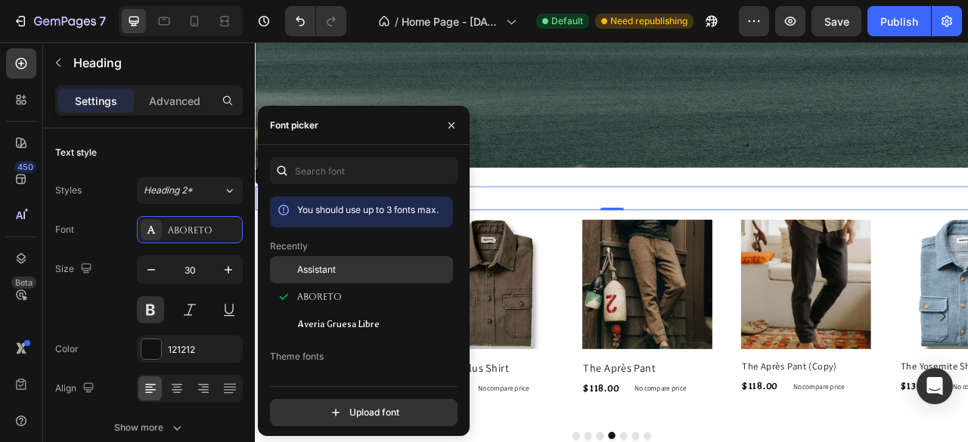
click at [319, 277] on span "Assistant" at bounding box center [316, 270] width 39 height 14
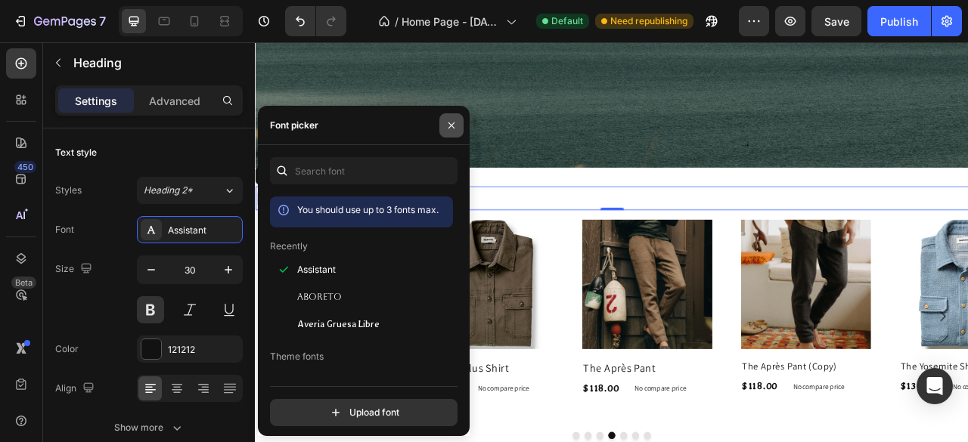
click at [454, 125] on icon "button" at bounding box center [451, 125] width 12 height 12
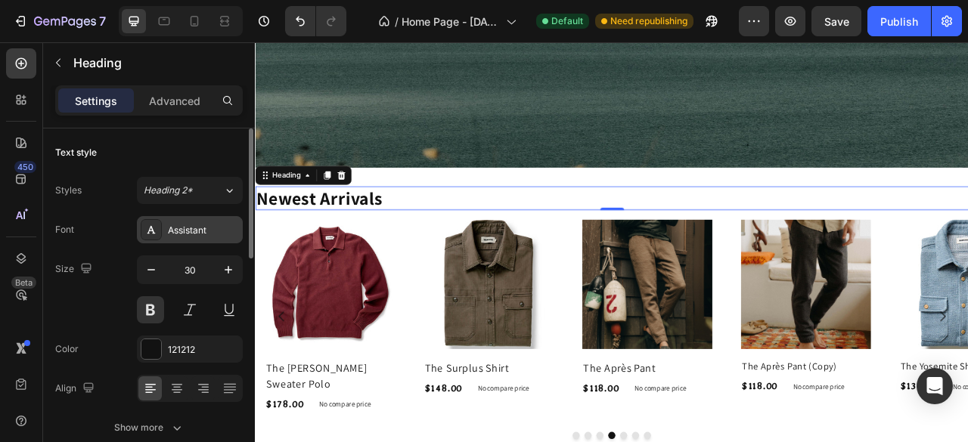
click at [217, 231] on div "Assistant" at bounding box center [203, 231] width 71 height 14
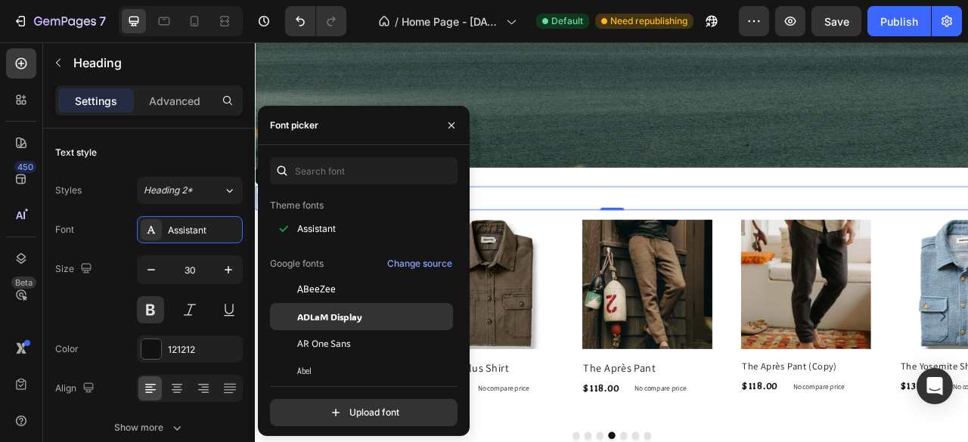
scroll to position [227, 0]
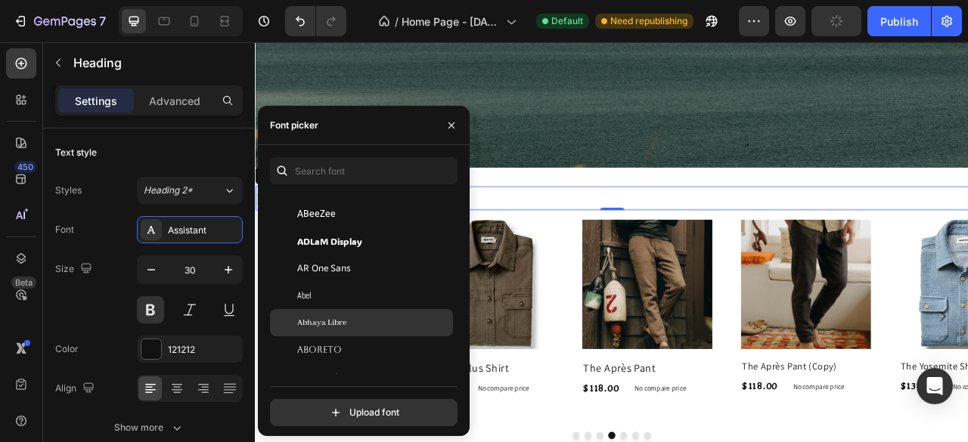
click at [339, 328] on span "Abhaya Libre" at bounding box center [321, 323] width 49 height 14
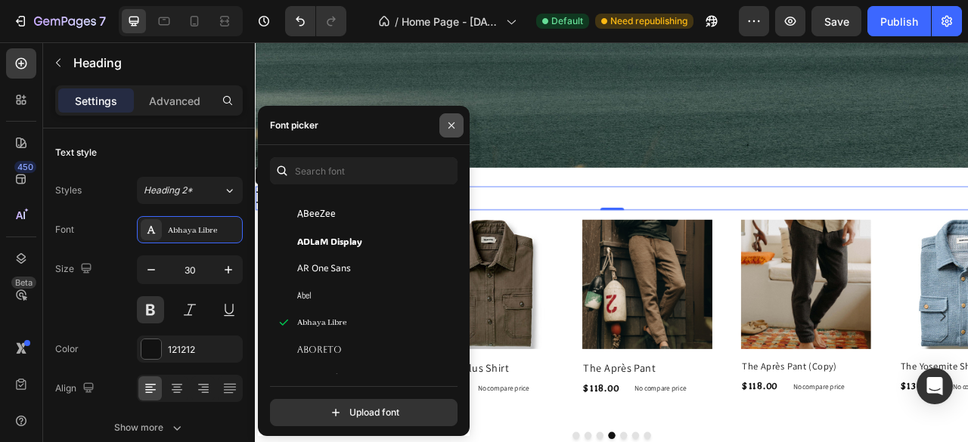
click at [454, 120] on icon "button" at bounding box center [451, 125] width 12 height 12
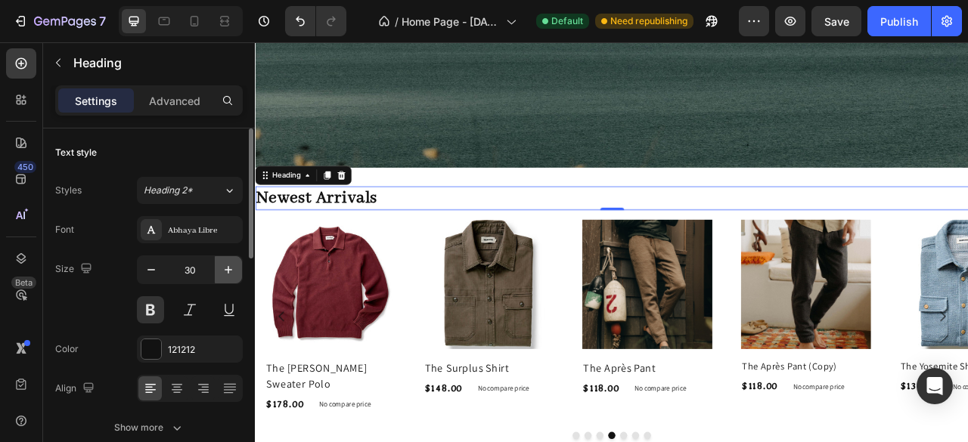
click at [225, 276] on icon "button" at bounding box center [228, 269] width 15 height 15
click at [225, 274] on icon "button" at bounding box center [228, 269] width 15 height 15
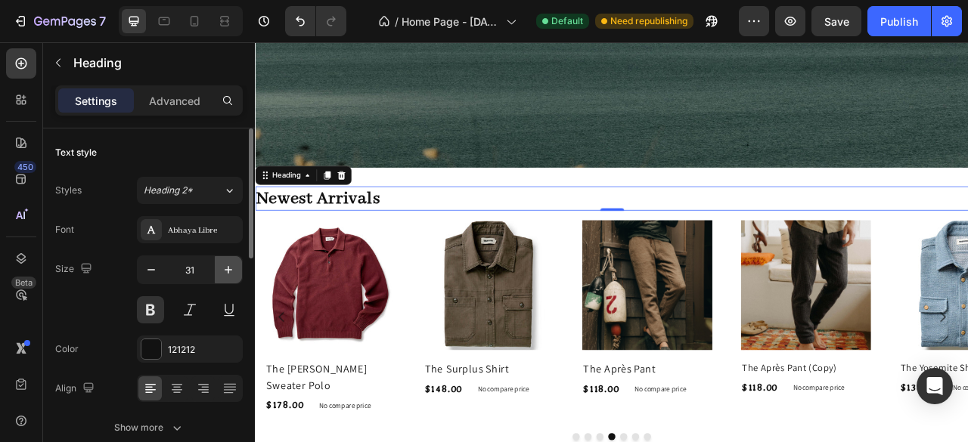
click at [231, 273] on icon "button" at bounding box center [228, 269] width 15 height 15
type input "32"
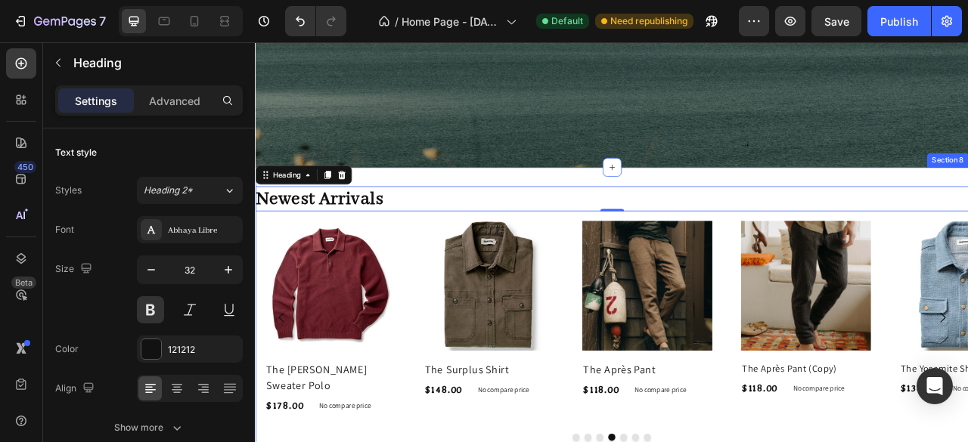
scroll to position [1312, 0]
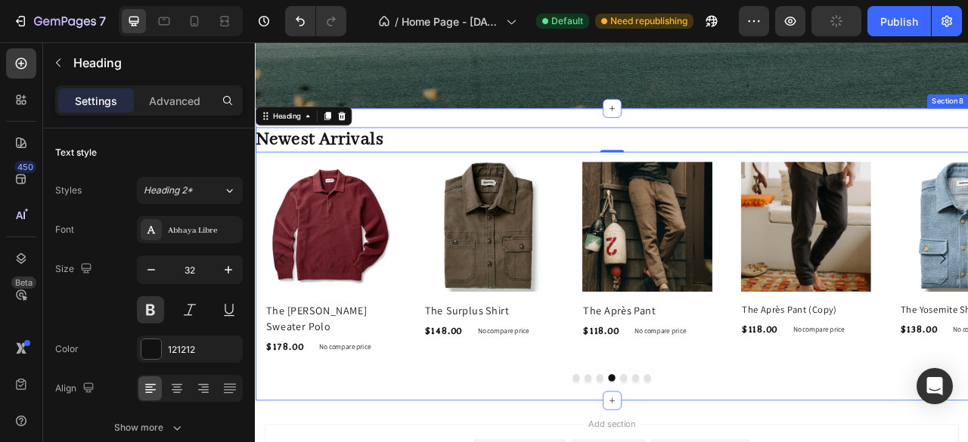
click at [566, 134] on div "Newest Arrivals Heading 0 Product Images The Yosemite Shirt Product Title $138.…" at bounding box center [708, 312] width 907 height 372
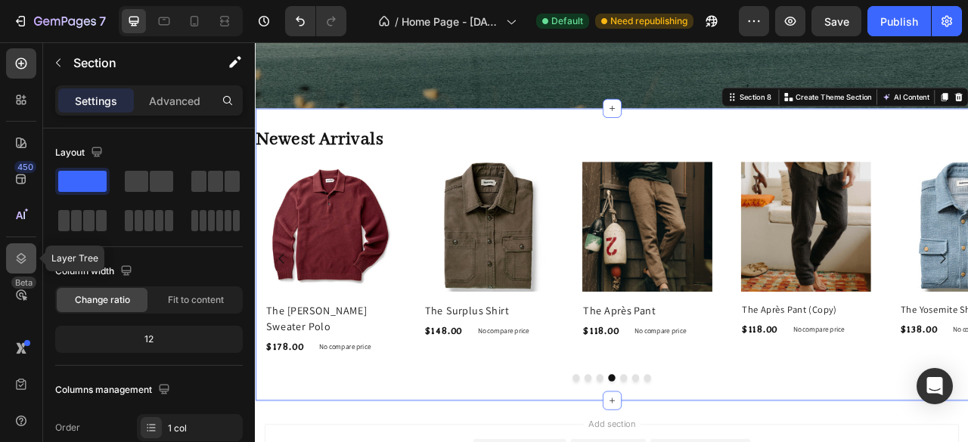
click at [20, 249] on div at bounding box center [21, 258] width 30 height 30
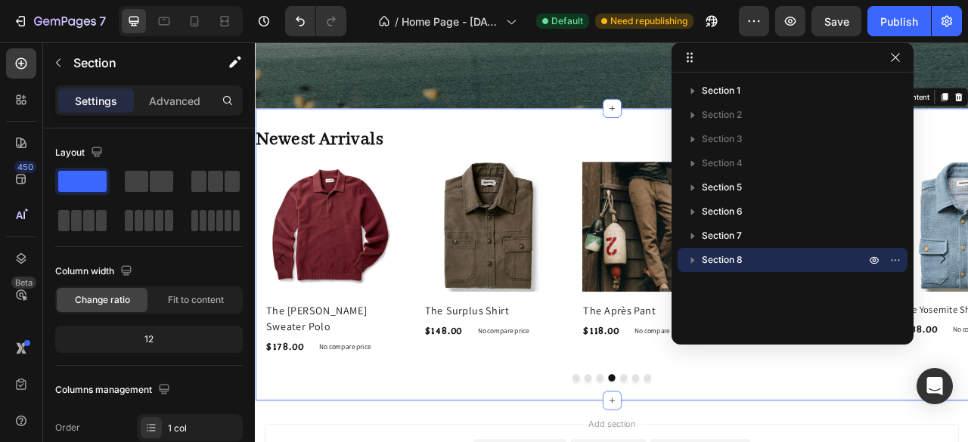
click at [732, 252] on div "Section 8" at bounding box center [792, 260] width 218 height 24
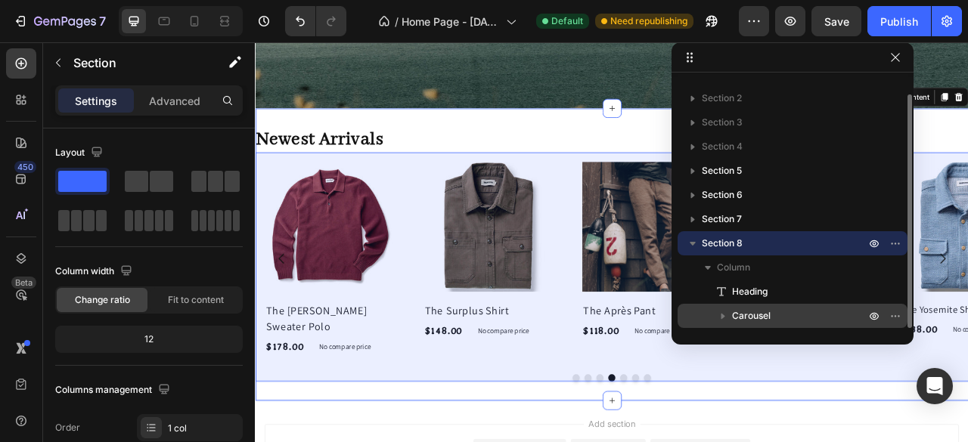
click at [753, 311] on span "Carousel" at bounding box center [751, 315] width 39 height 15
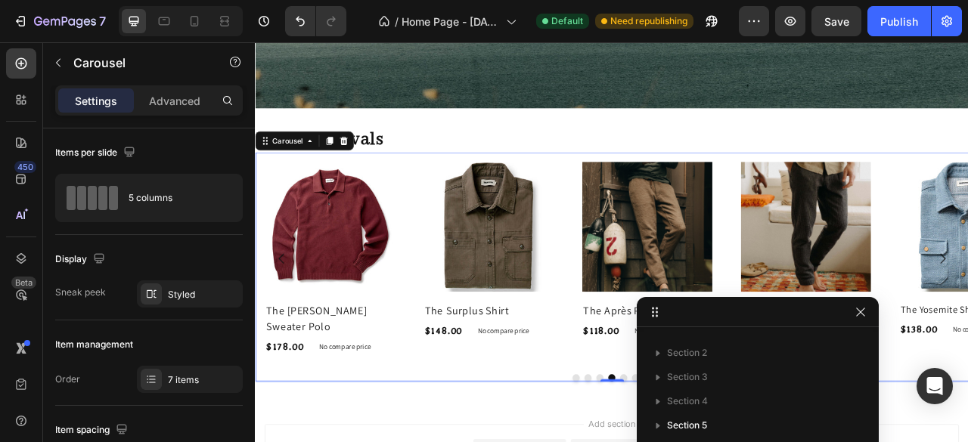
drag, startPoint x: 747, startPoint y: 60, endPoint x: 715, endPoint y: 387, distance: 328.9
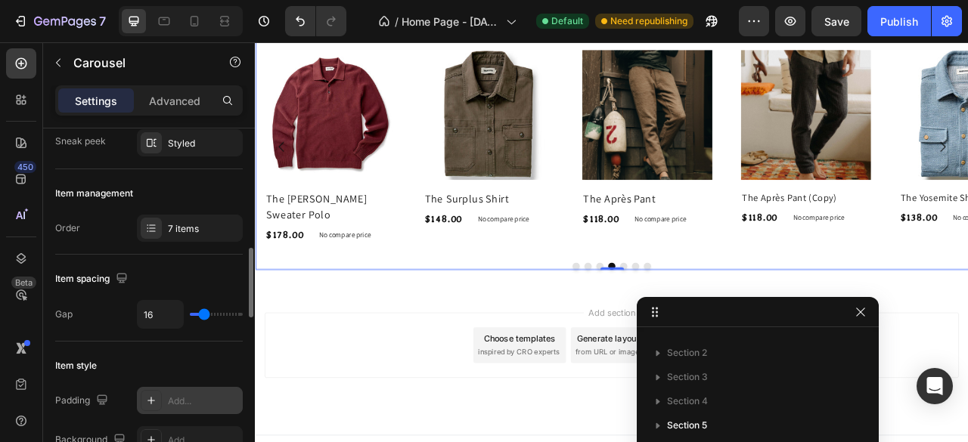
scroll to position [227, 0]
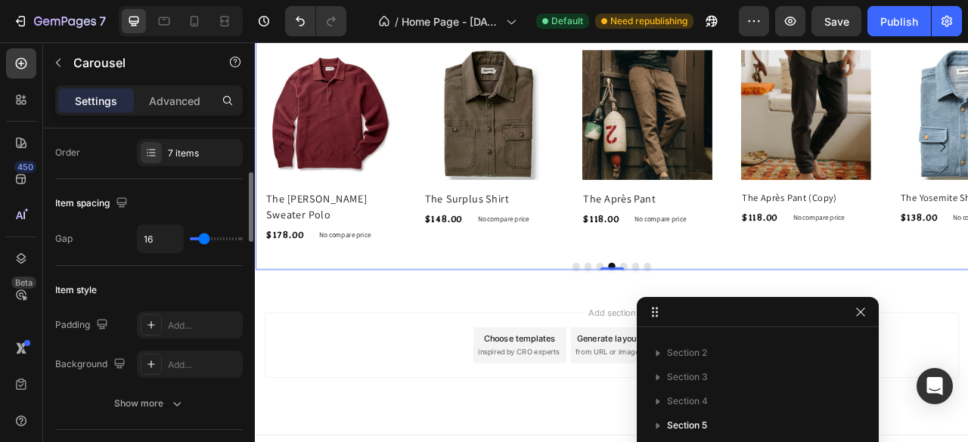
type input "53"
type input "7"
type input "0"
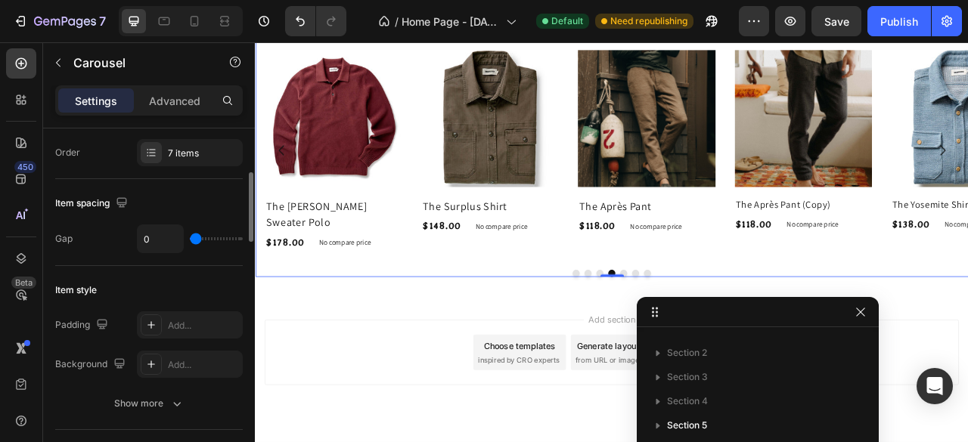
scroll to position [1460, 0]
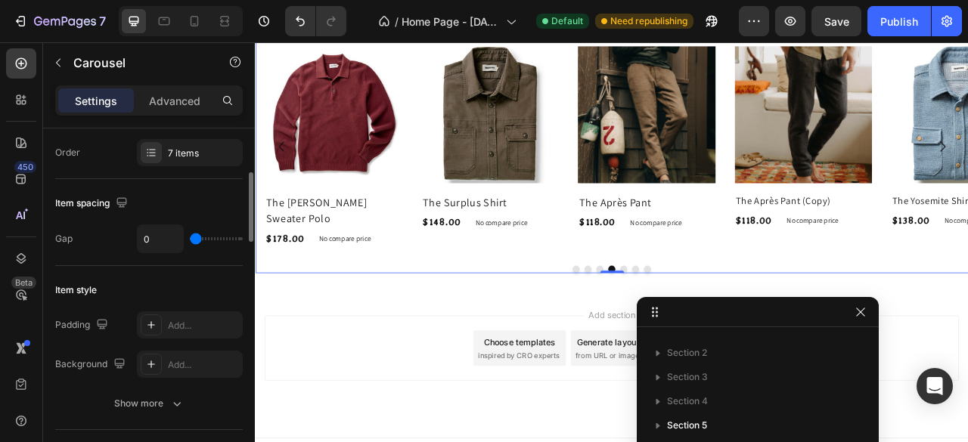
drag, startPoint x: 202, startPoint y: 238, endPoint x: 370, endPoint y: 293, distance: 176.7
type input "0"
click at [190, 240] on input "range" at bounding box center [216, 238] width 53 height 3
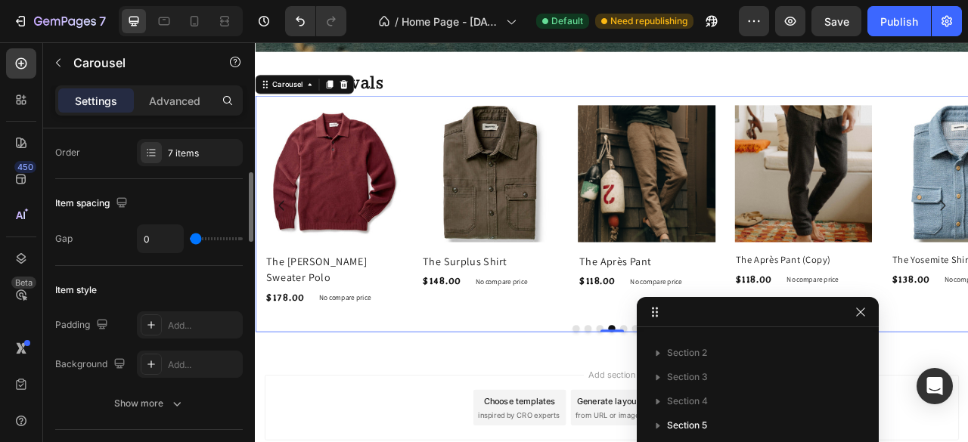
scroll to position [302, 0]
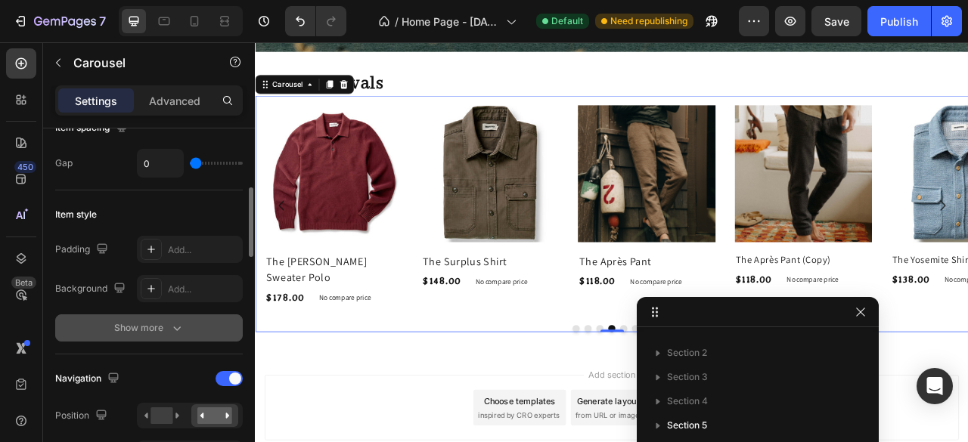
click at [182, 326] on icon "button" at bounding box center [176, 328] width 15 height 15
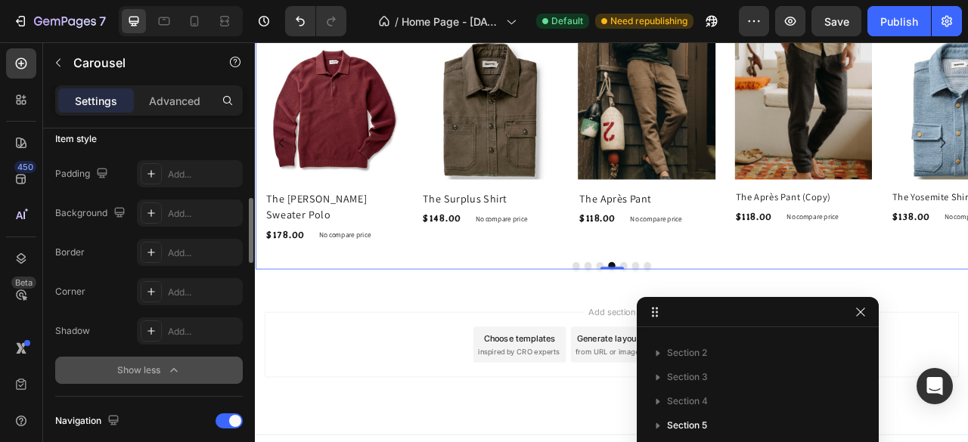
scroll to position [454, 0]
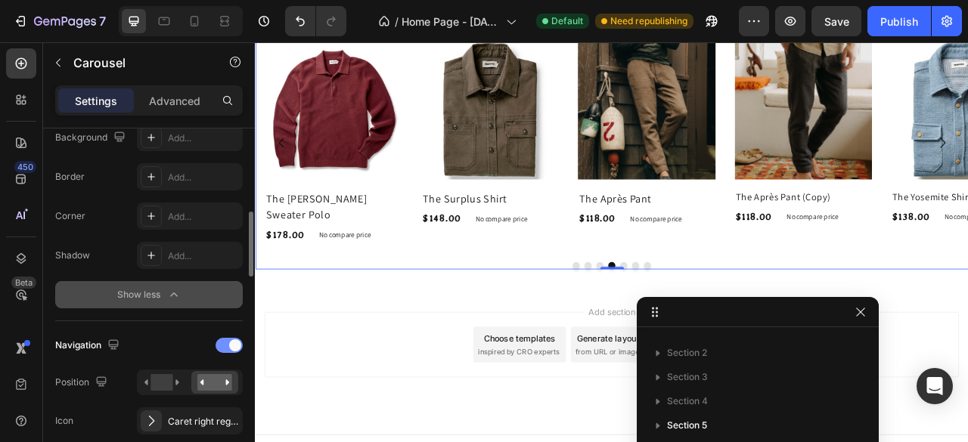
click at [227, 344] on div at bounding box center [228, 345] width 27 height 15
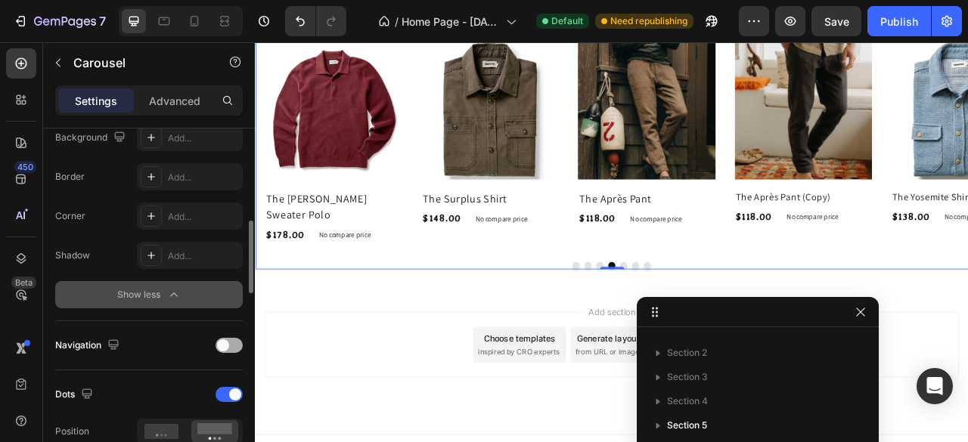
click at [227, 344] on span at bounding box center [223, 345] width 12 height 12
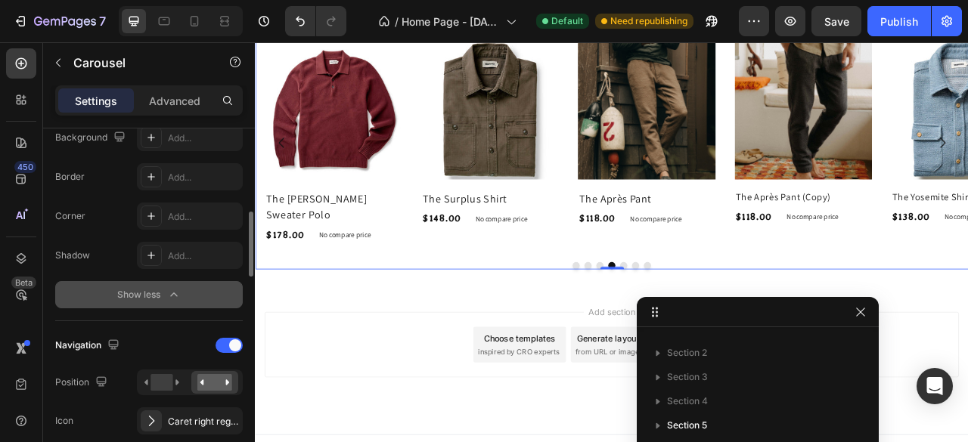
scroll to position [605, 0]
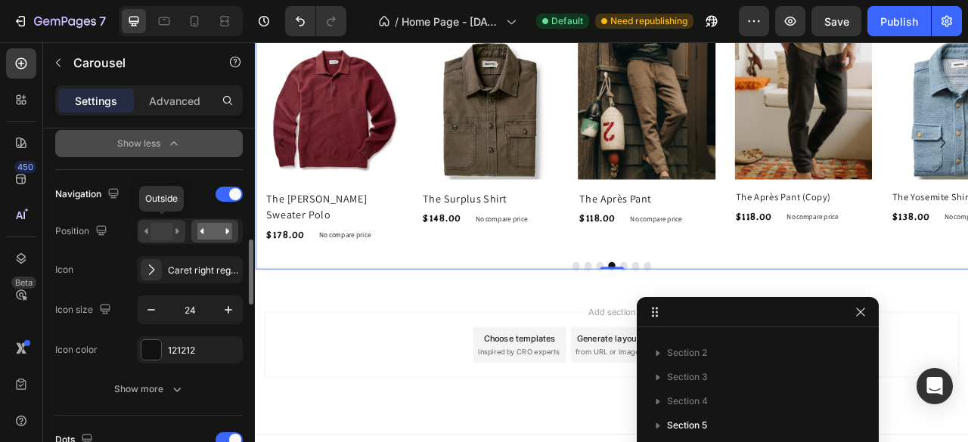
click at [166, 226] on rect at bounding box center [161, 231] width 22 height 17
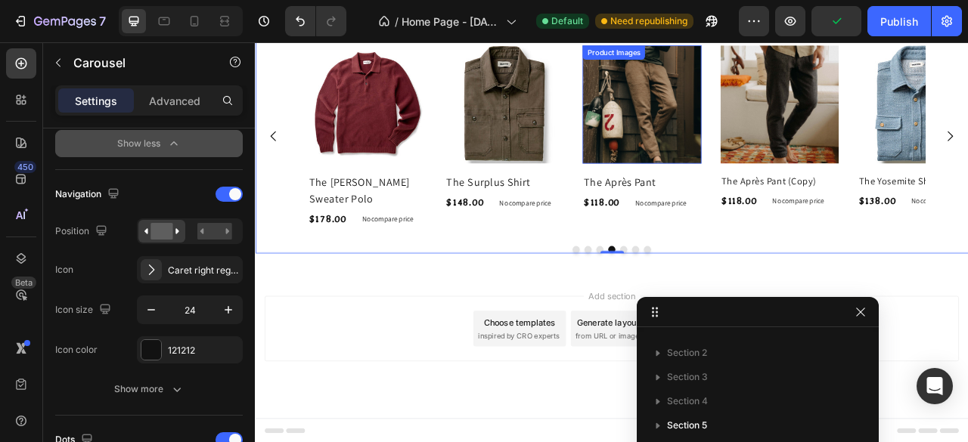
scroll to position [1385, 0]
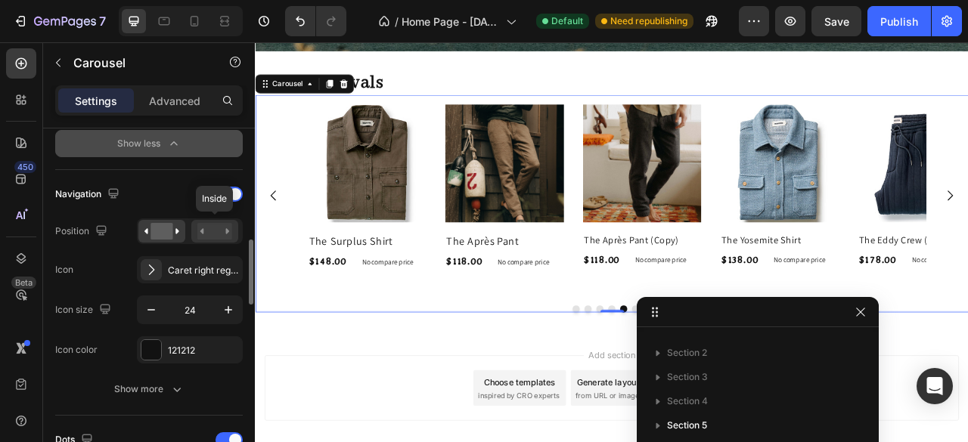
click at [211, 237] on rect at bounding box center [214, 231] width 35 height 17
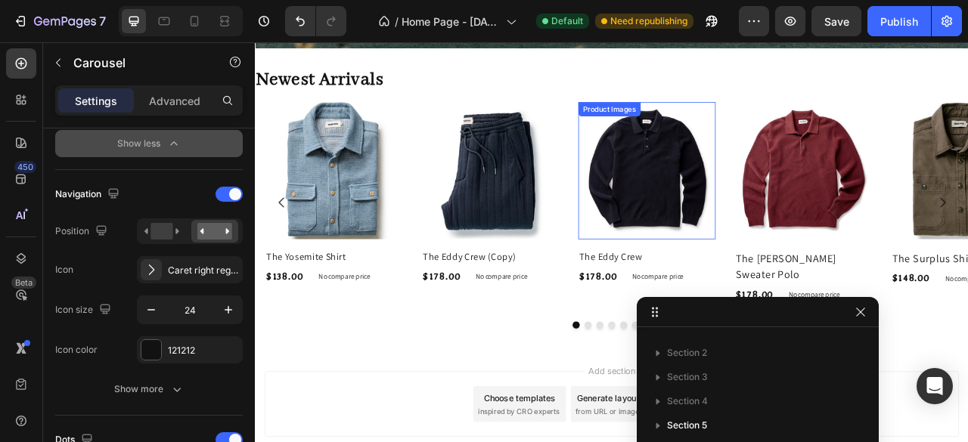
scroll to position [1464, 0]
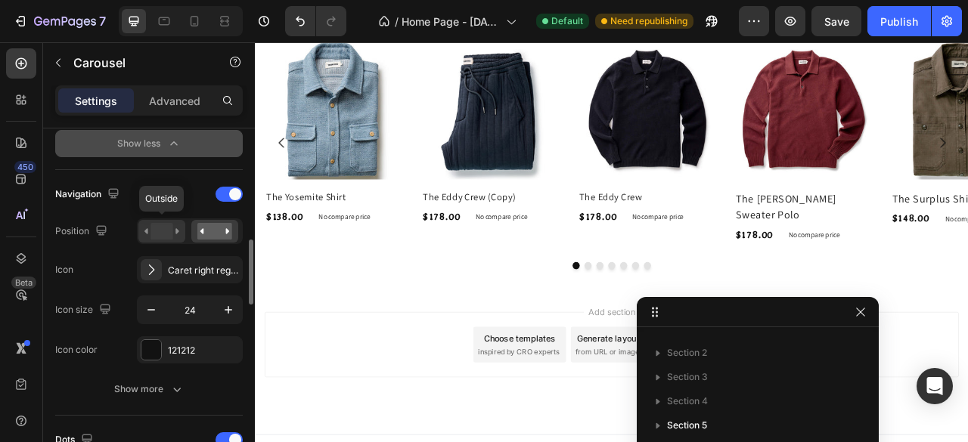
click at [171, 232] on rect at bounding box center [161, 231] width 22 height 17
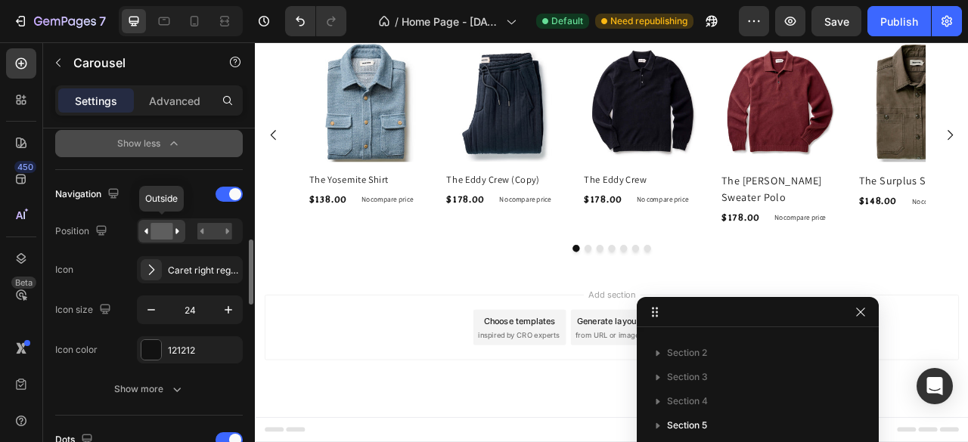
scroll to position [1461, 0]
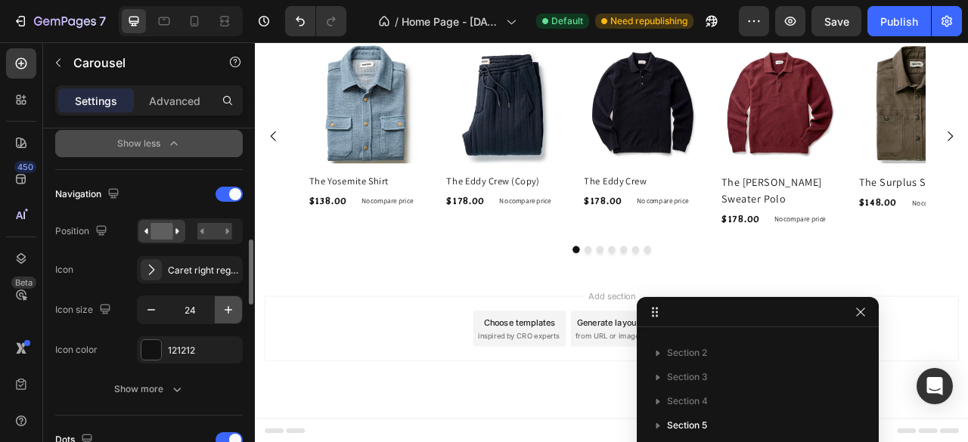
click at [227, 311] on icon "button" at bounding box center [228, 309] width 15 height 15
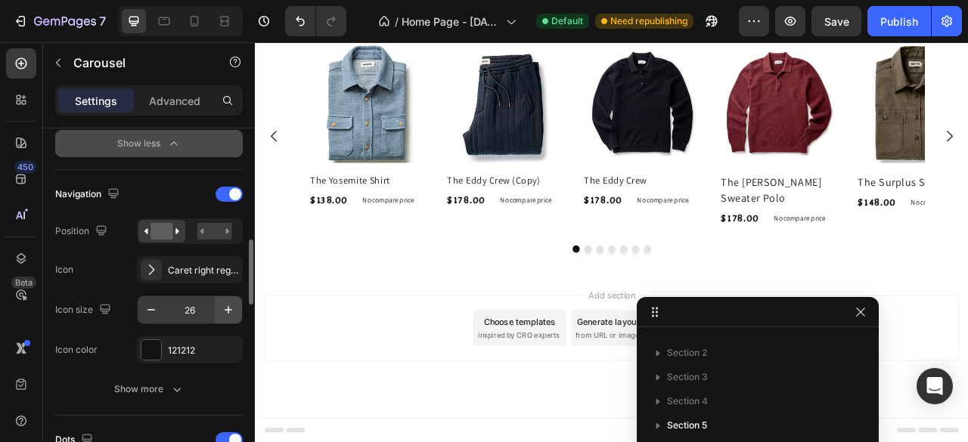
scroll to position [1460, 0]
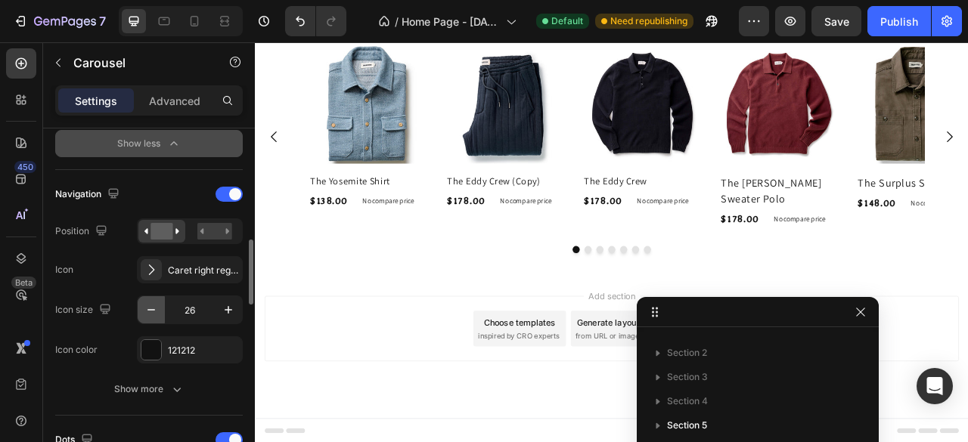
click at [153, 305] on icon "button" at bounding box center [151, 309] width 15 height 15
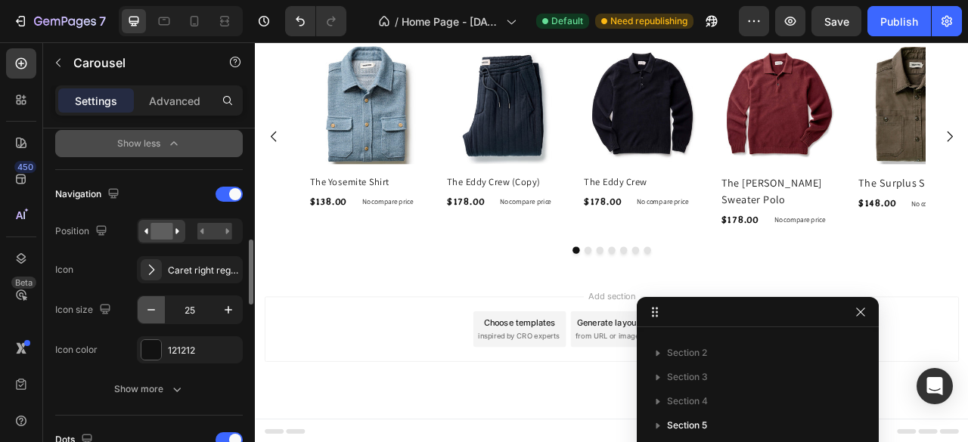
click at [153, 305] on icon "button" at bounding box center [151, 309] width 15 height 15
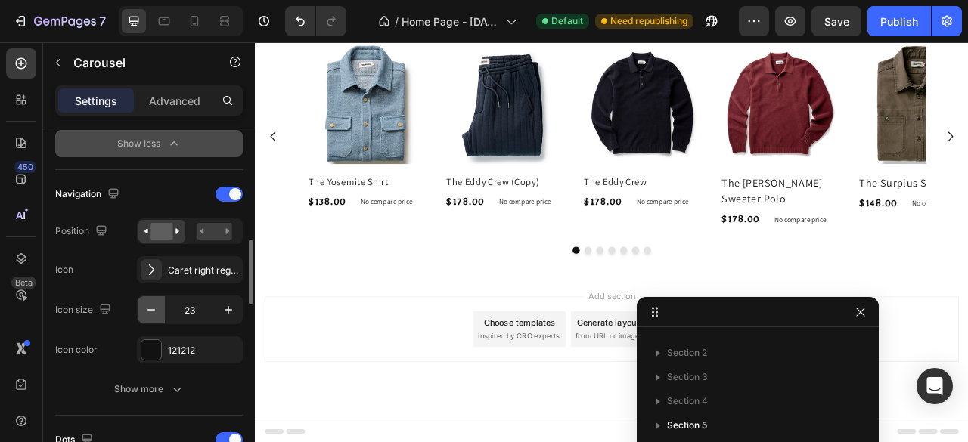
click at [153, 305] on icon "button" at bounding box center [151, 309] width 15 height 15
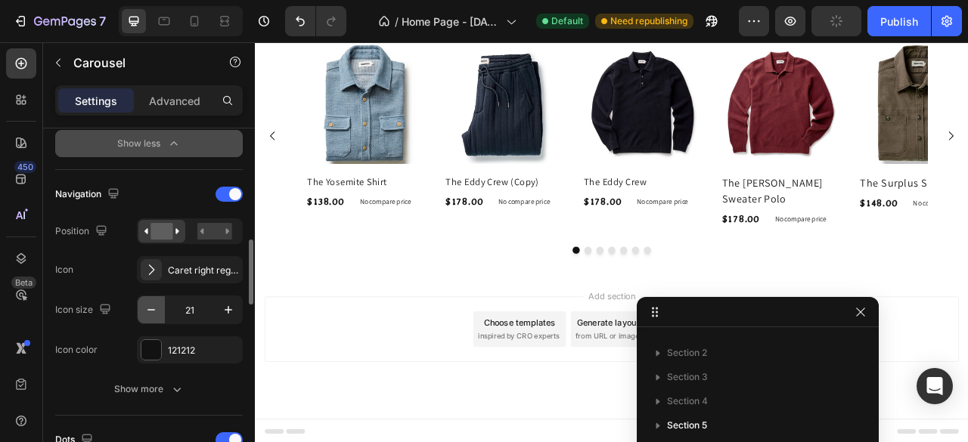
scroll to position [1462, 0]
click at [153, 305] on icon "button" at bounding box center [151, 309] width 15 height 15
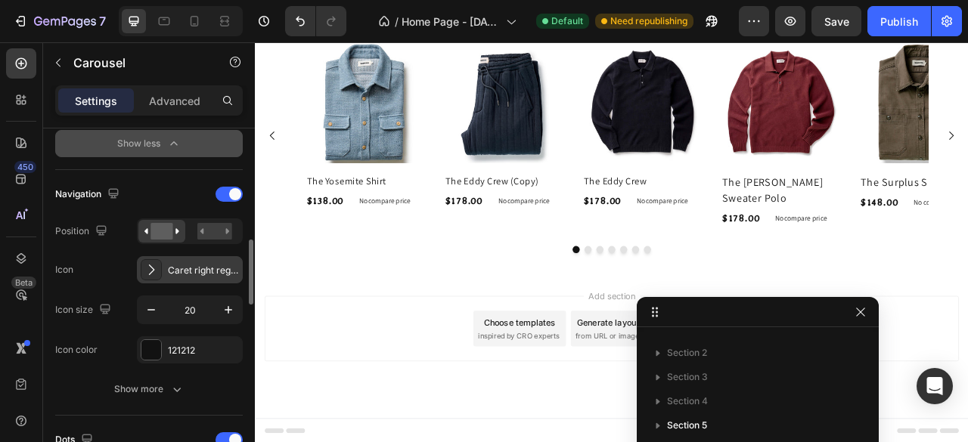
click at [212, 274] on div "Caret right regular" at bounding box center [203, 271] width 71 height 14
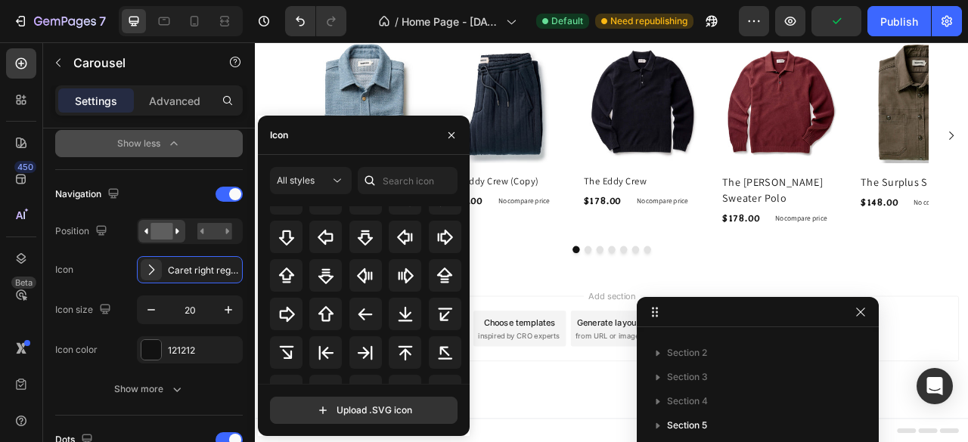
scroll to position [534, 0]
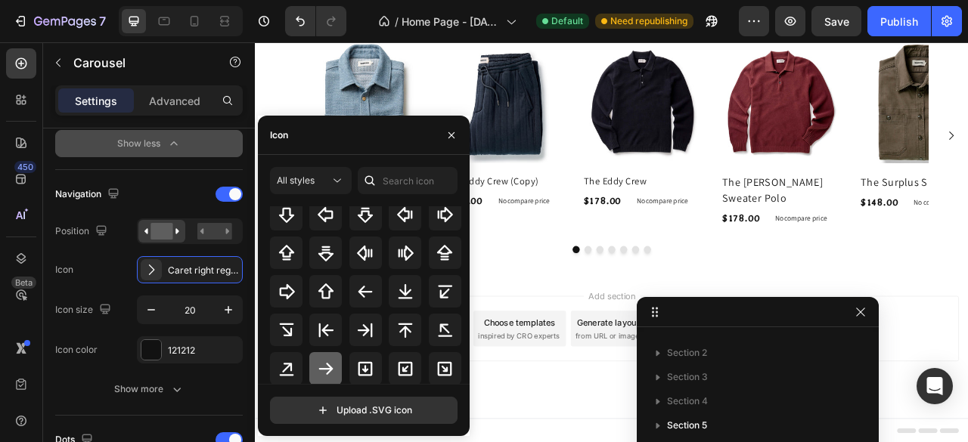
click at [335, 367] on div at bounding box center [325, 368] width 33 height 33
click at [448, 132] on icon "button" at bounding box center [451, 135] width 12 height 12
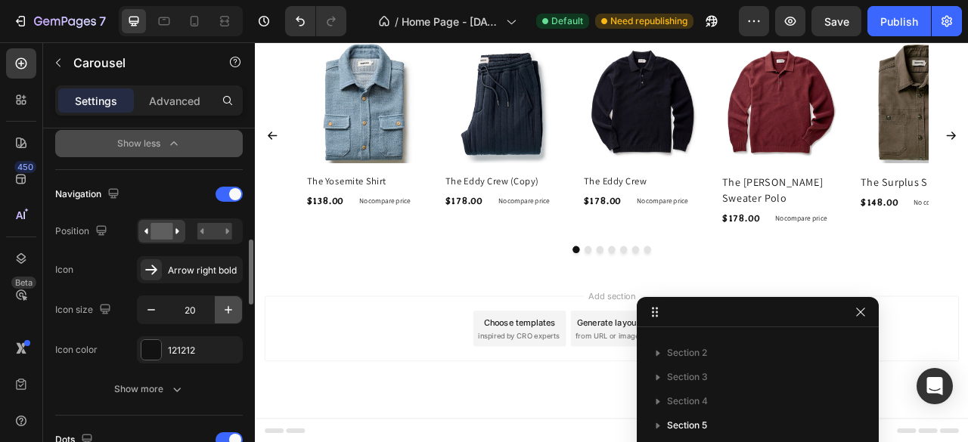
click at [222, 305] on icon "button" at bounding box center [228, 309] width 15 height 15
type input "22"
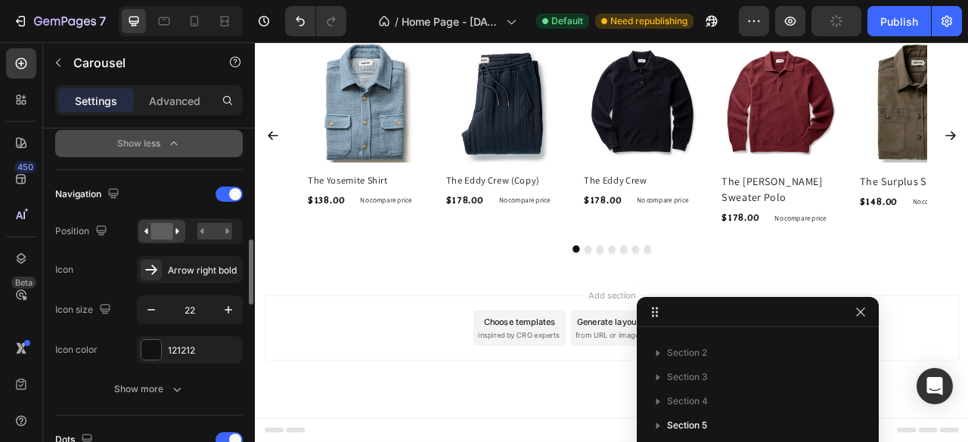
scroll to position [1461, 0]
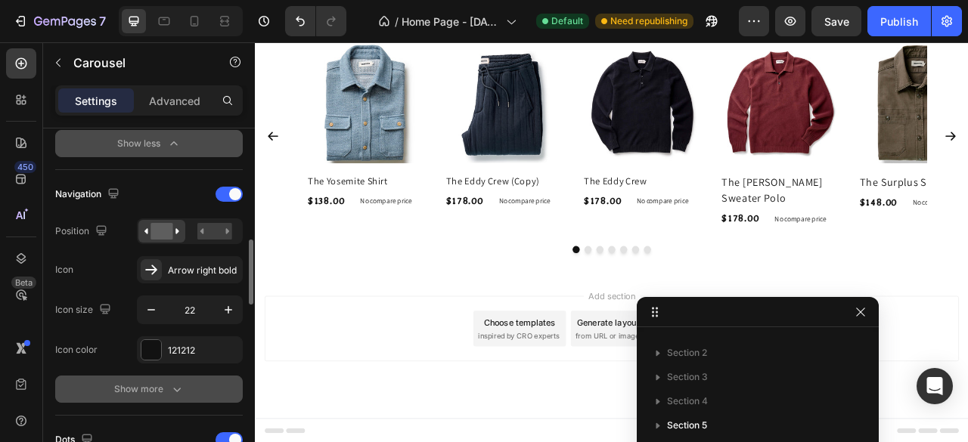
click at [179, 389] on icon "button" at bounding box center [176, 389] width 15 height 15
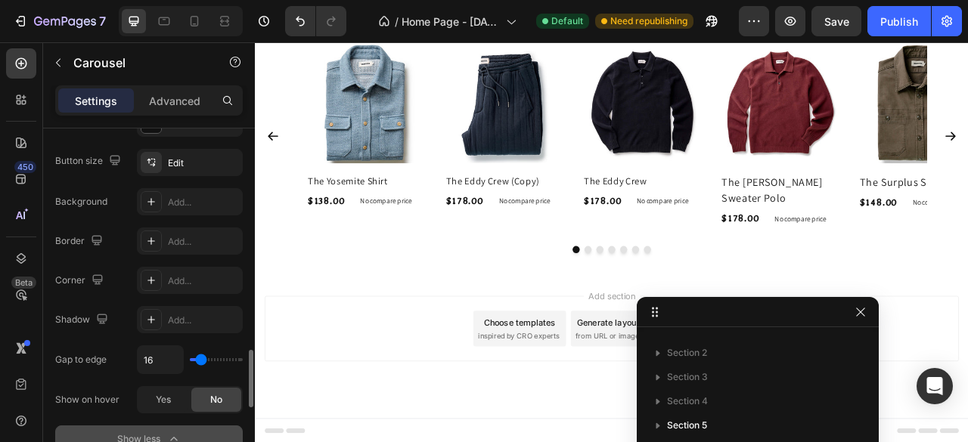
scroll to position [907, 0]
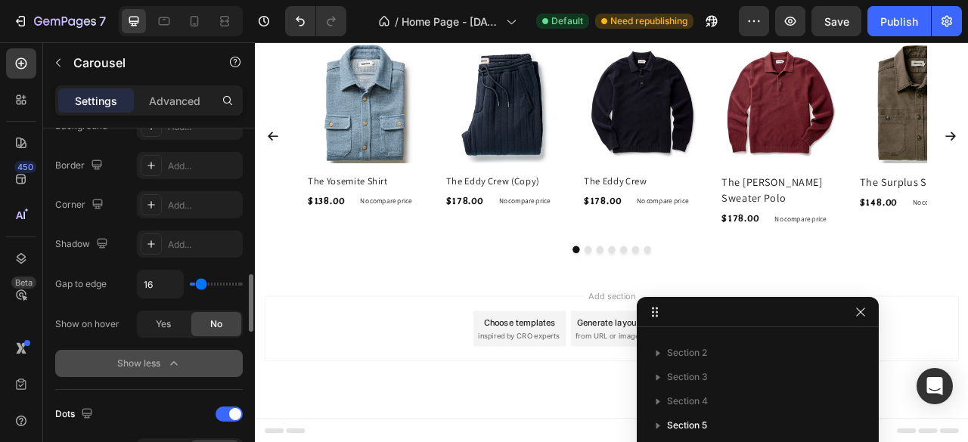
type input "0"
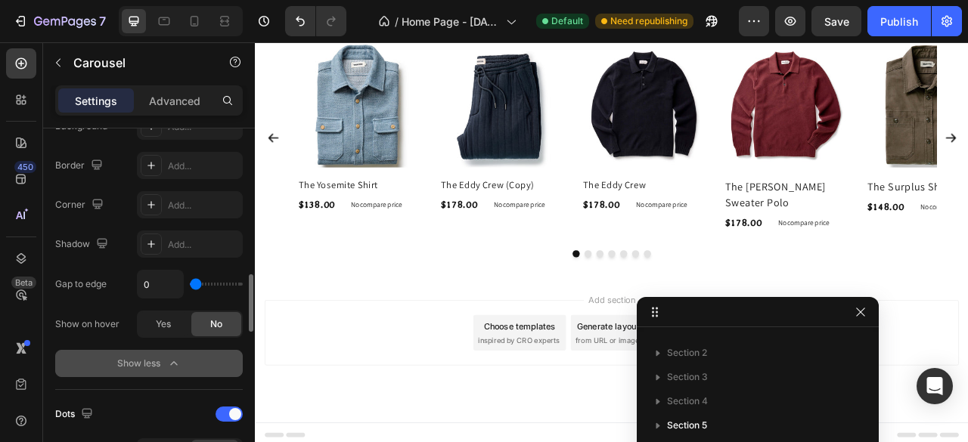
scroll to position [1464, 0]
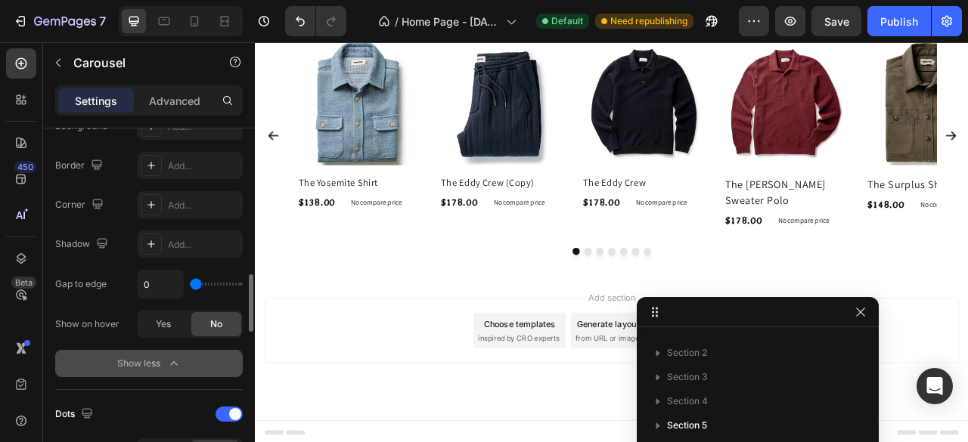
type input "120"
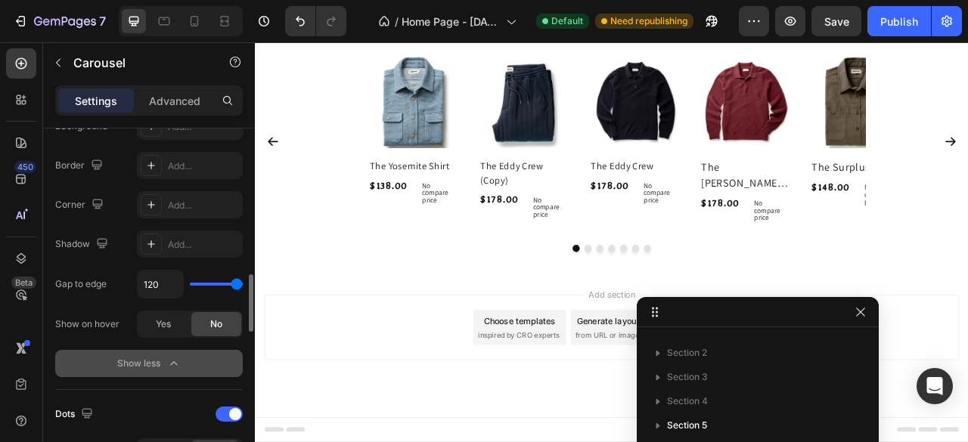
scroll to position [1445, 0]
type input "0"
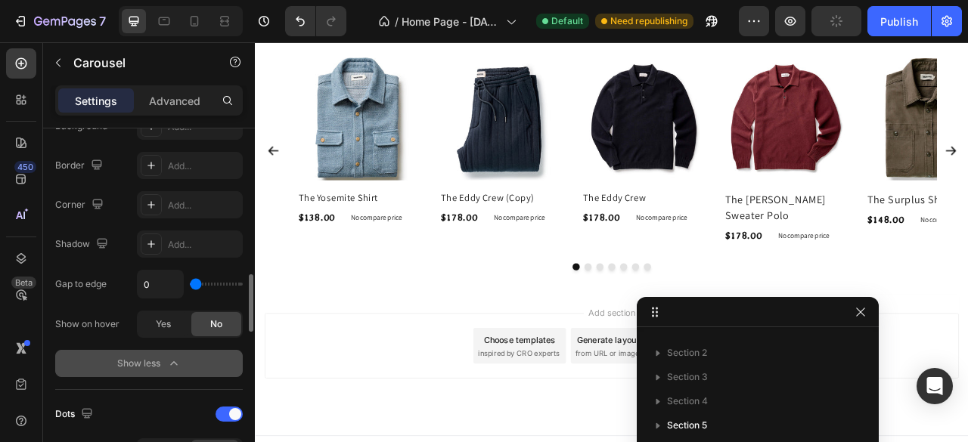
scroll to position [1464, 0]
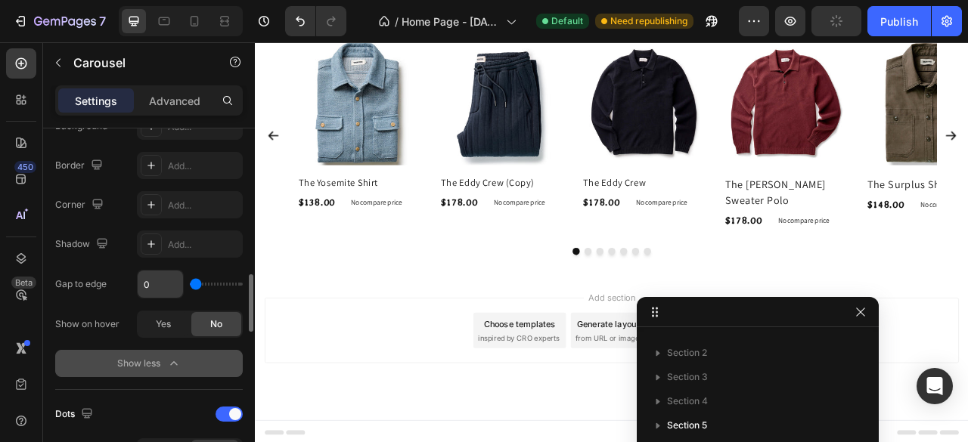
drag, startPoint x: 201, startPoint y: 282, endPoint x: 177, endPoint y: 281, distance: 24.2
type input "0"
click at [190, 286] on input "range" at bounding box center [216, 284] width 53 height 3
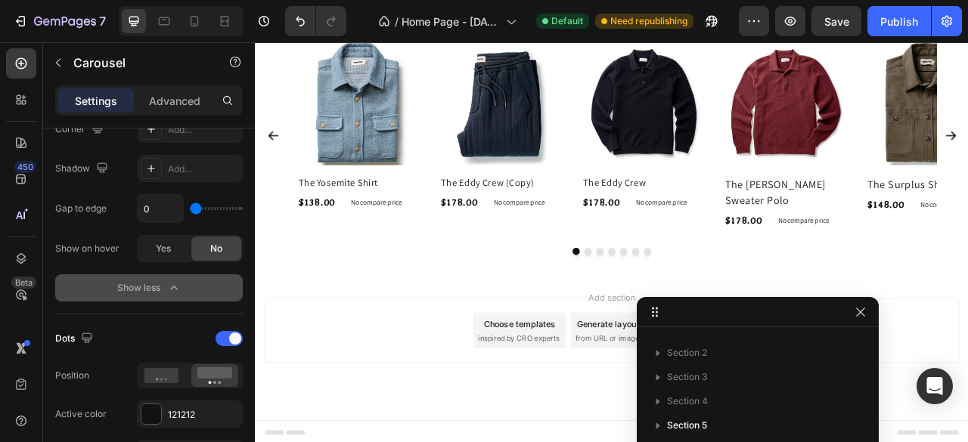
click at [174, 287] on icon "button" at bounding box center [173, 287] width 15 height 15
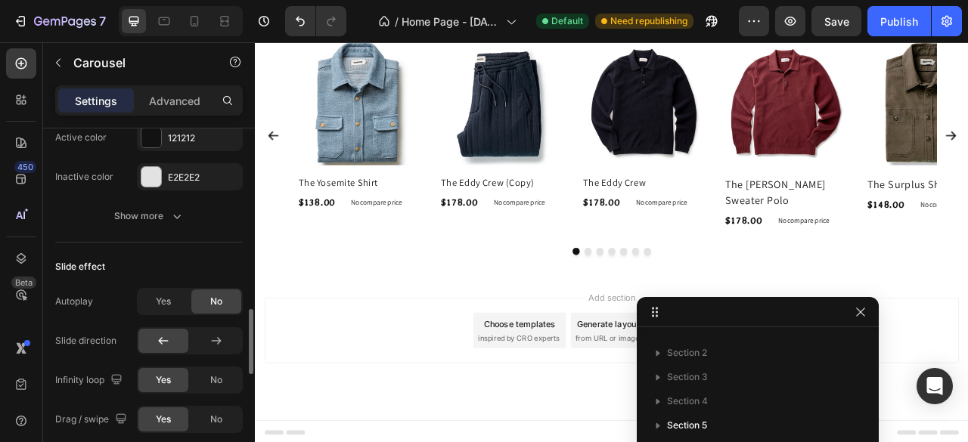
scroll to position [1058, 0]
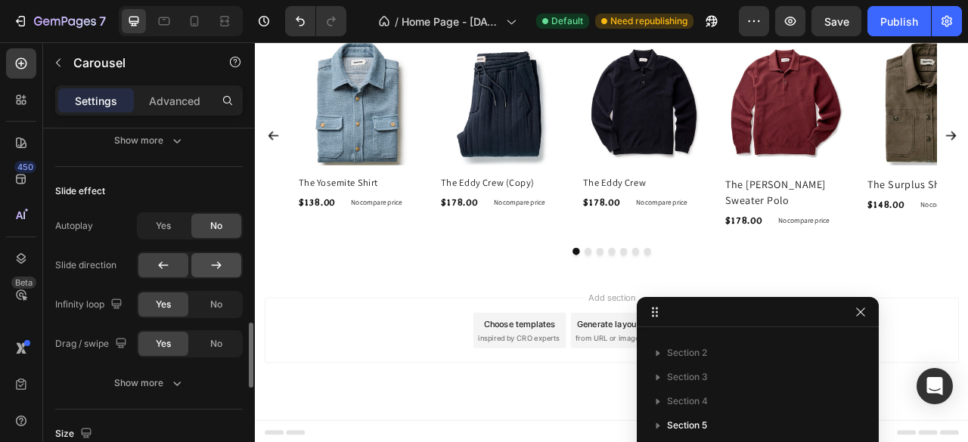
click at [219, 265] on icon at bounding box center [216, 265] width 15 height 15
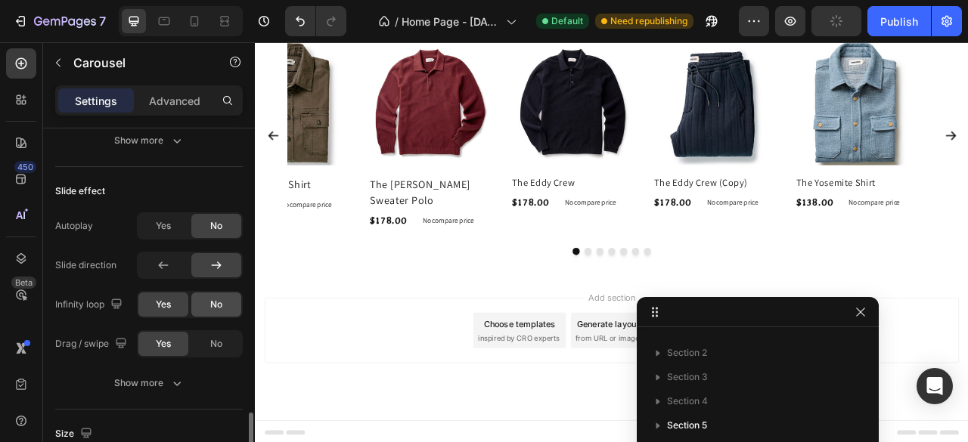
scroll to position [1134, 0]
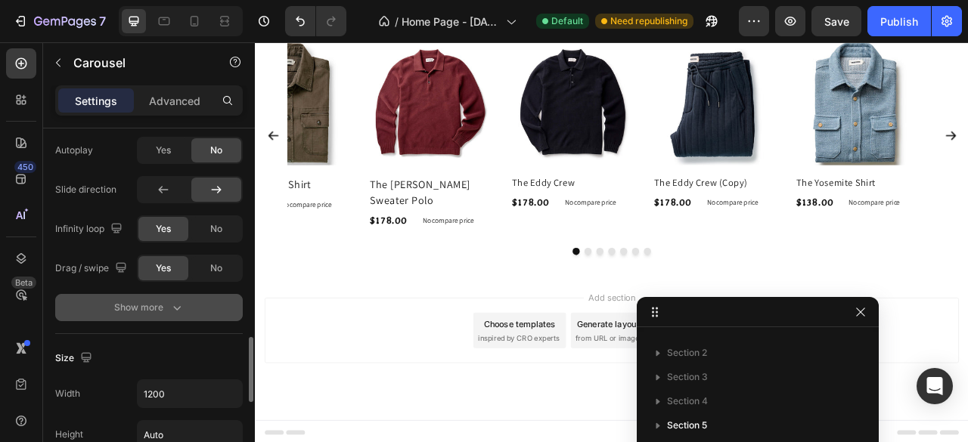
click at [180, 302] on icon "button" at bounding box center [176, 307] width 15 height 15
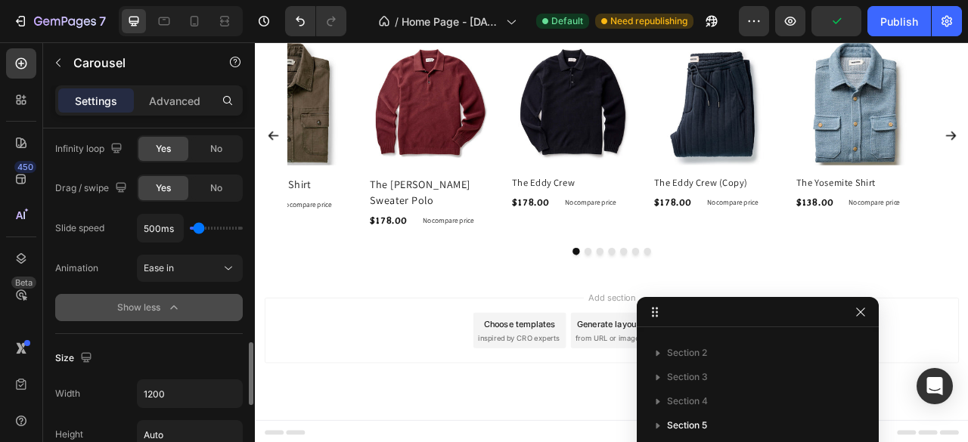
scroll to position [836, 0]
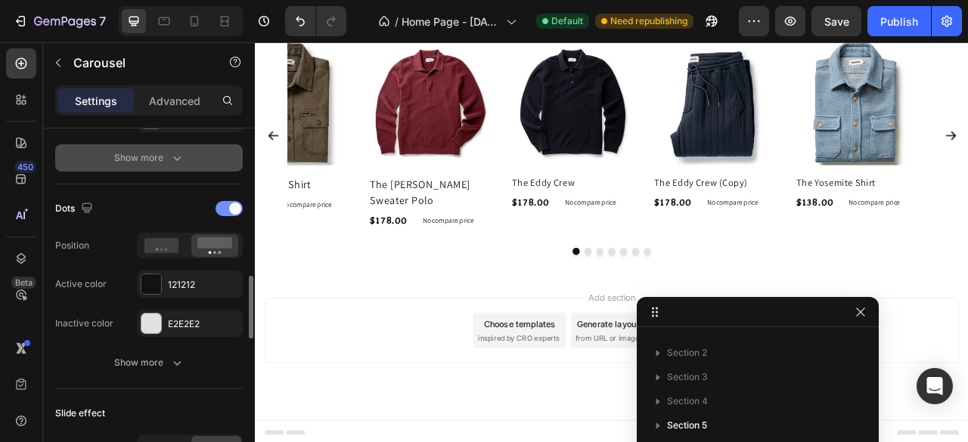
click at [228, 208] on div at bounding box center [228, 208] width 27 height 15
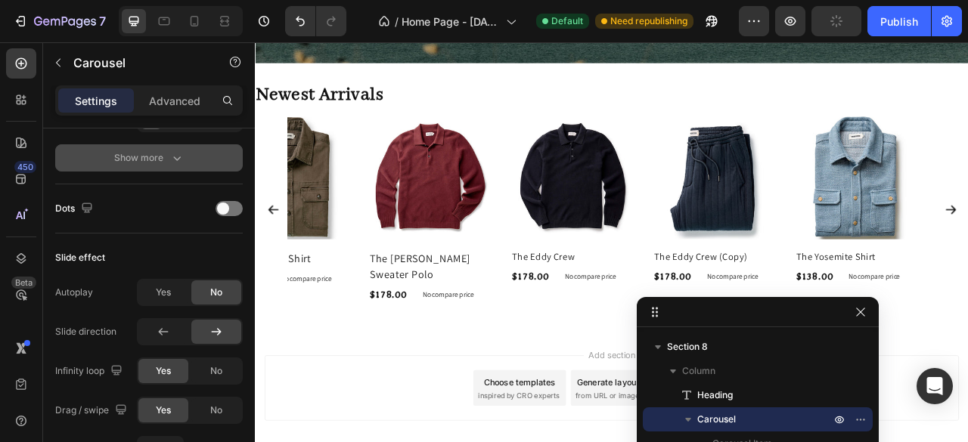
scroll to position [0, 0]
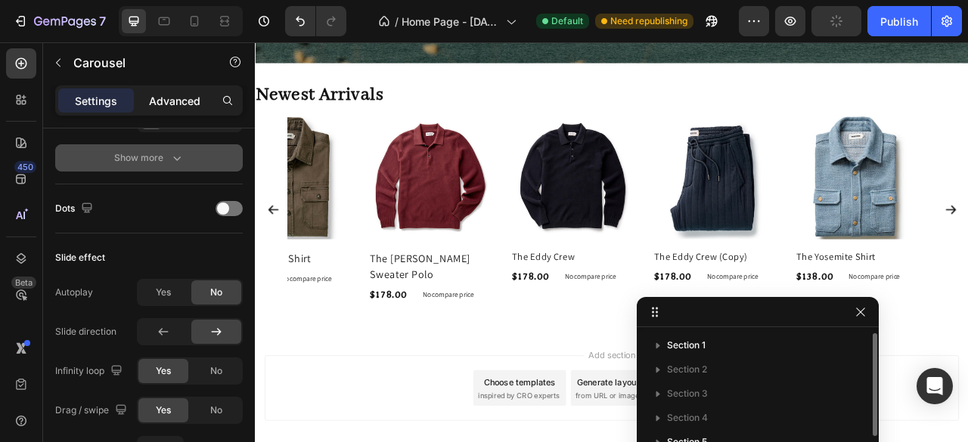
click at [165, 98] on p "Advanced" at bounding box center [174, 101] width 51 height 16
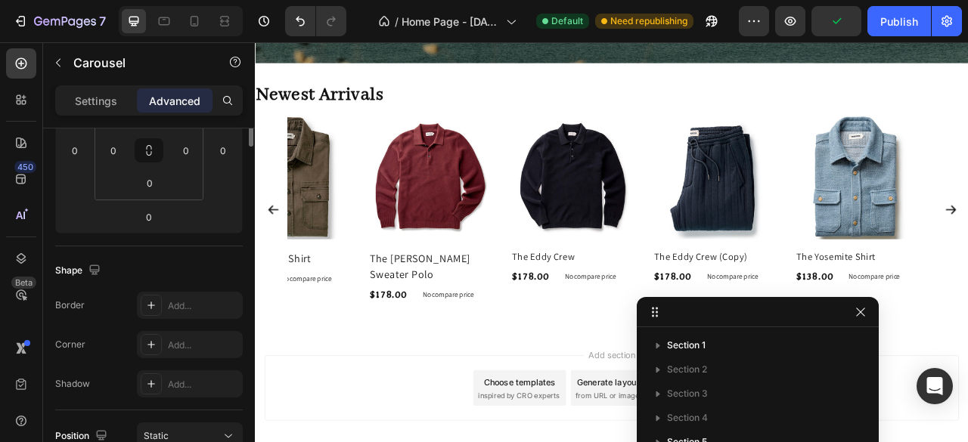
scroll to position [119, 0]
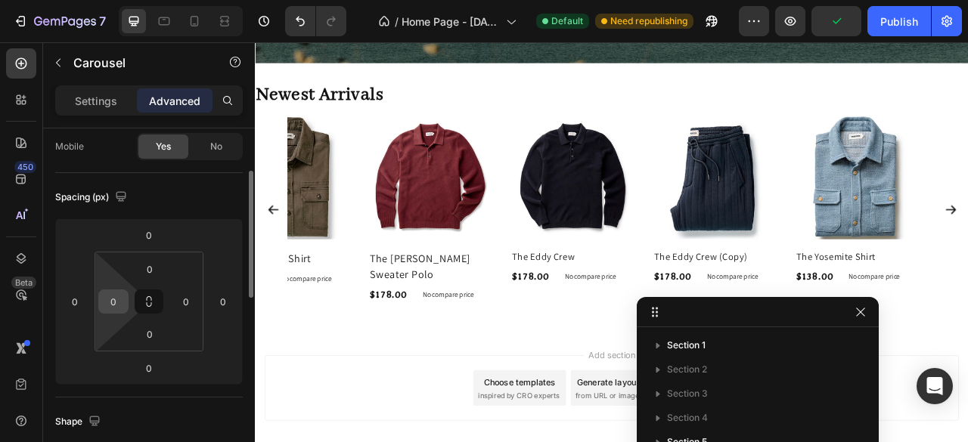
click at [118, 299] on input "0" at bounding box center [113, 301] width 23 height 23
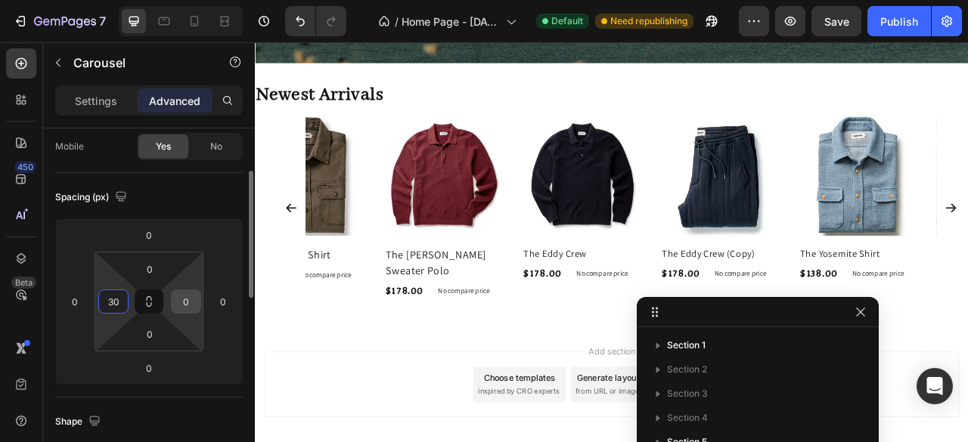
type input "30"
click at [192, 308] on input "0" at bounding box center [186, 301] width 23 height 23
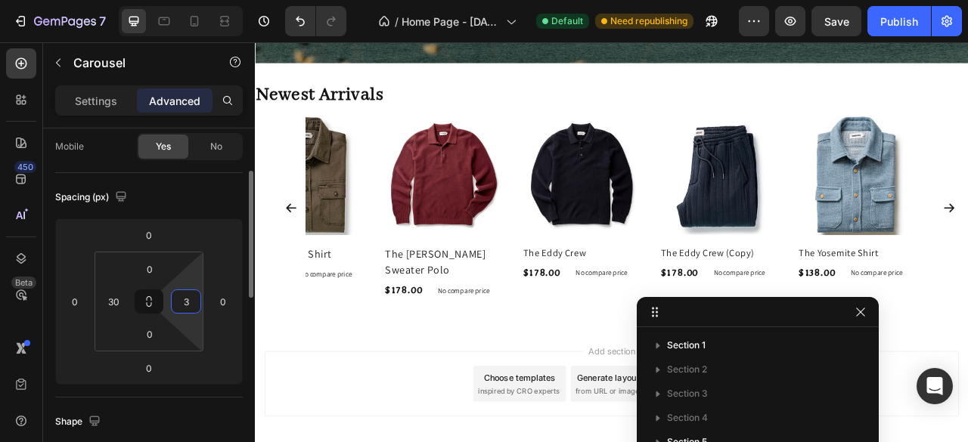
type input "30"
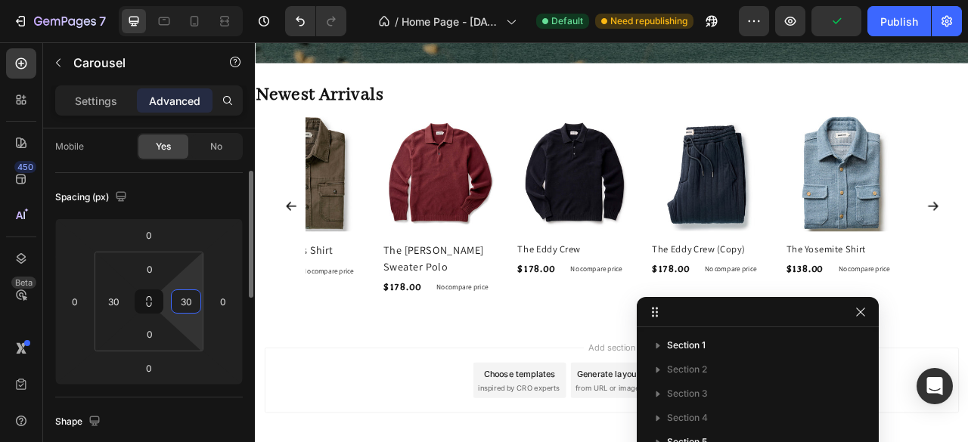
click at [184, 309] on input "30" at bounding box center [186, 301] width 23 height 23
click at [121, 292] on input "30" at bounding box center [113, 301] width 23 height 23
type input "0"
click at [116, 305] on input "30" at bounding box center [113, 301] width 23 height 23
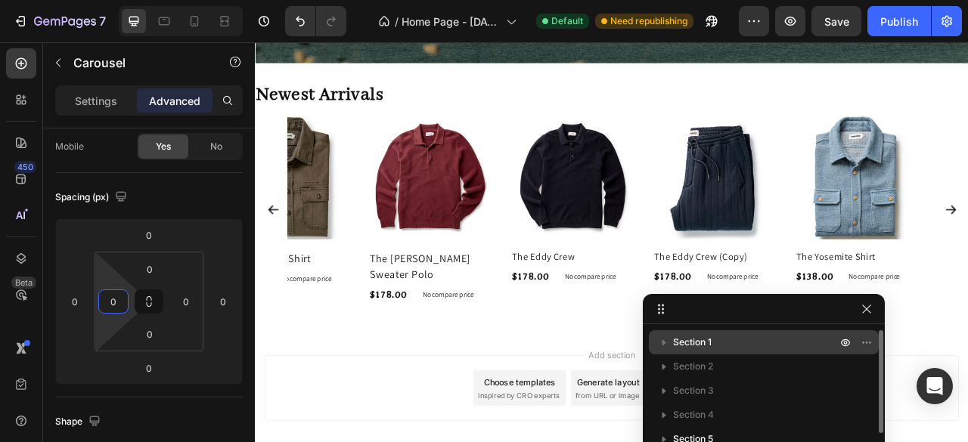
drag, startPoint x: 686, startPoint y: 309, endPoint x: 681, endPoint y: 344, distance: 35.1
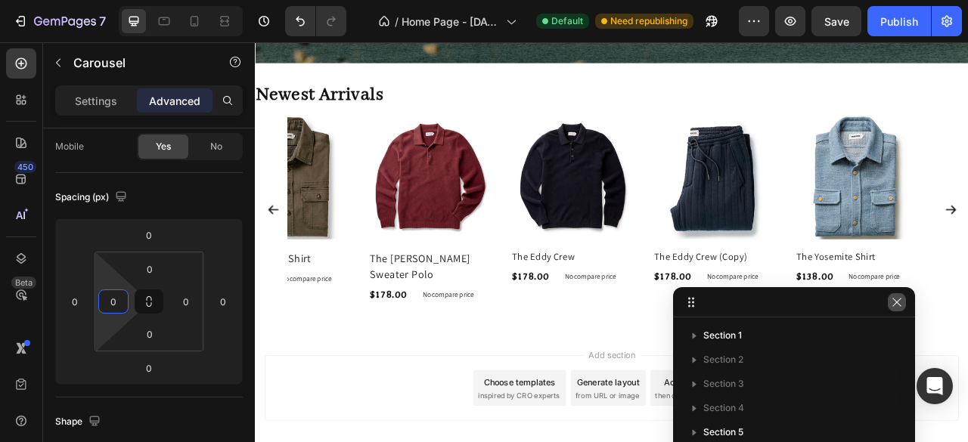
type input "0"
click at [899, 302] on icon "button" at bounding box center [897, 302] width 12 height 12
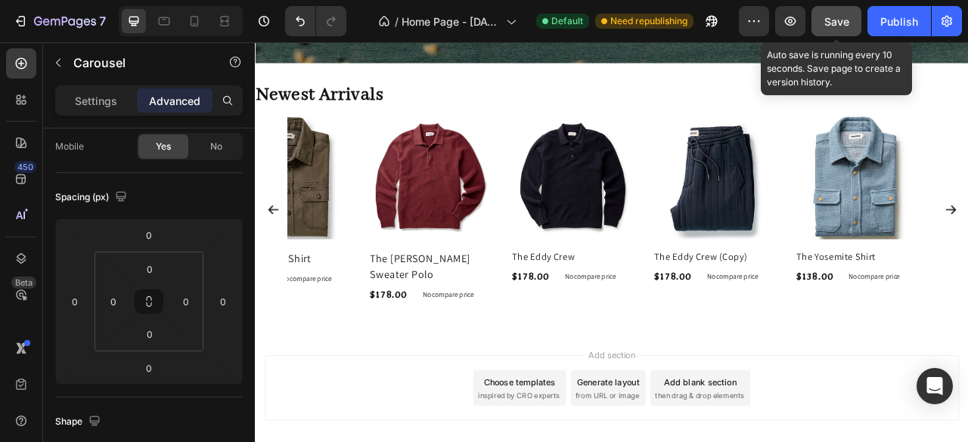
click at [841, 20] on span "Save" at bounding box center [836, 21] width 25 height 13
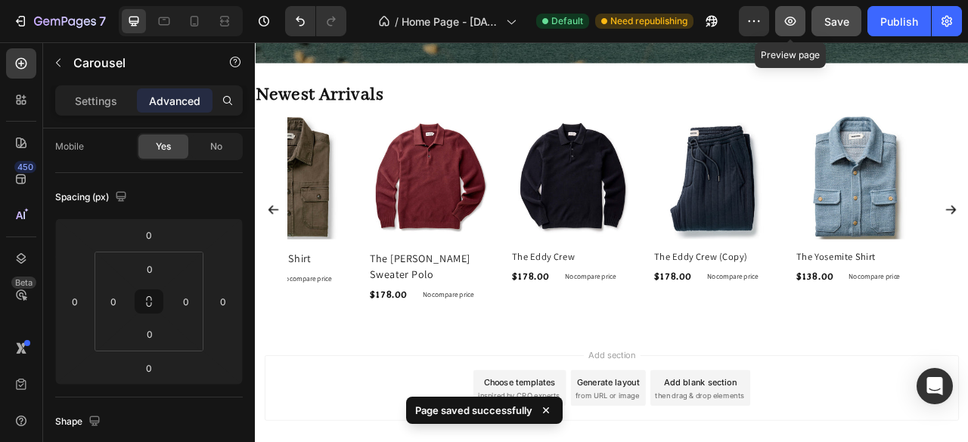
click at [785, 17] on icon "button" at bounding box center [789, 21] width 15 height 15
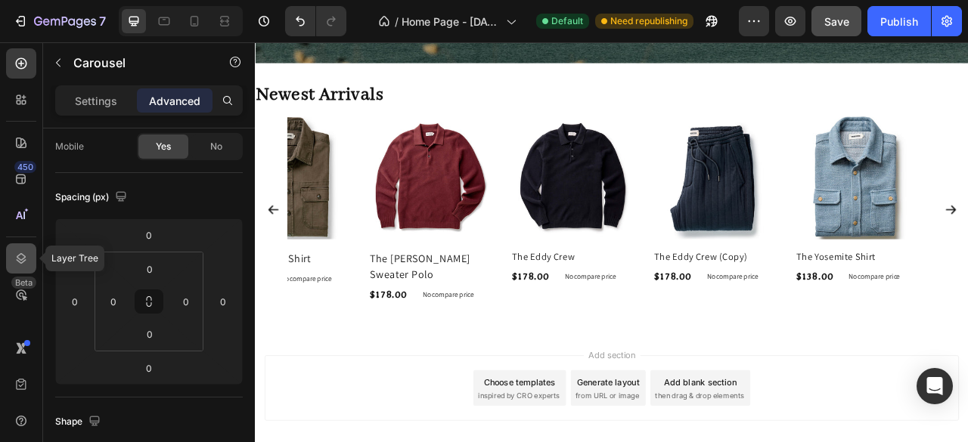
click at [24, 262] on icon at bounding box center [21, 258] width 15 height 15
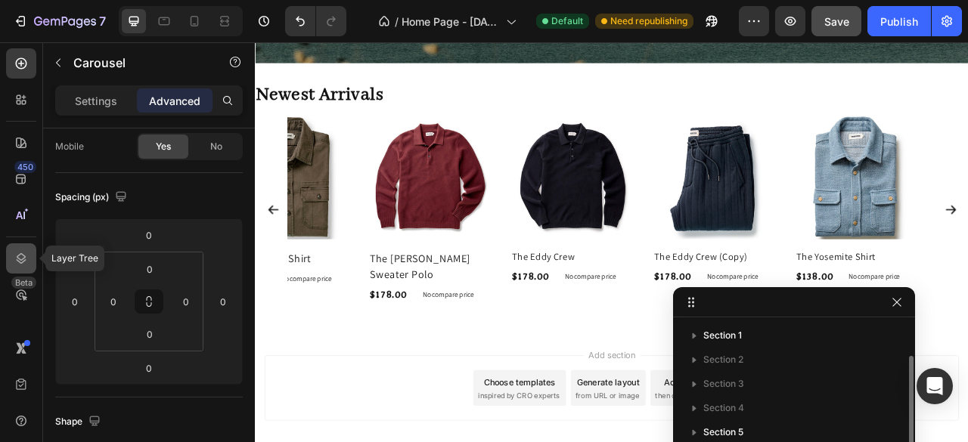
scroll to position [17, 0]
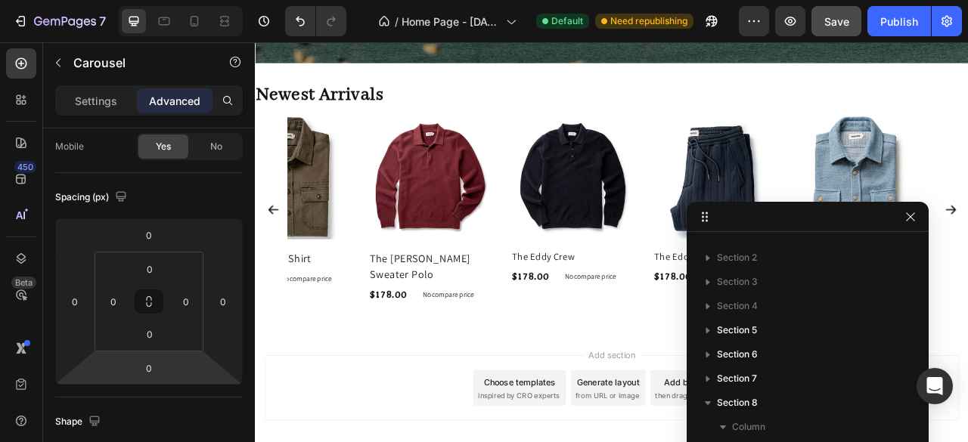
drag, startPoint x: 801, startPoint y: 315, endPoint x: 815, endPoint y: 228, distance: 88.0
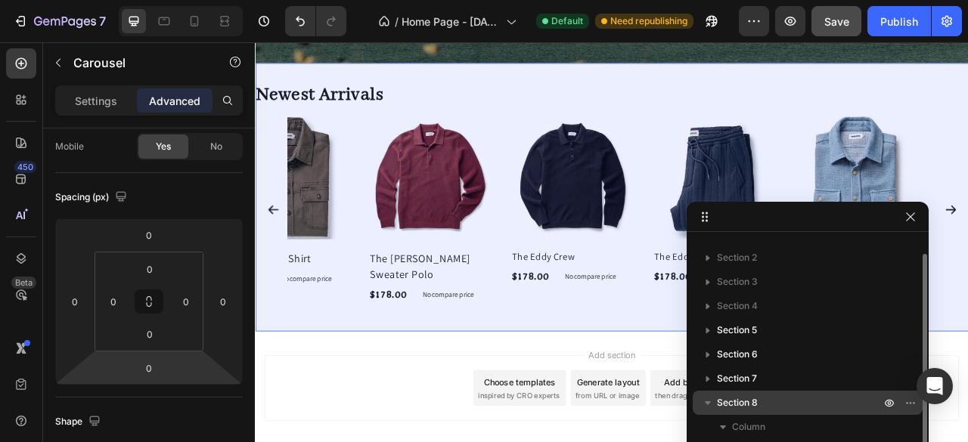
click at [744, 409] on span "Section 8" at bounding box center [737, 402] width 41 height 15
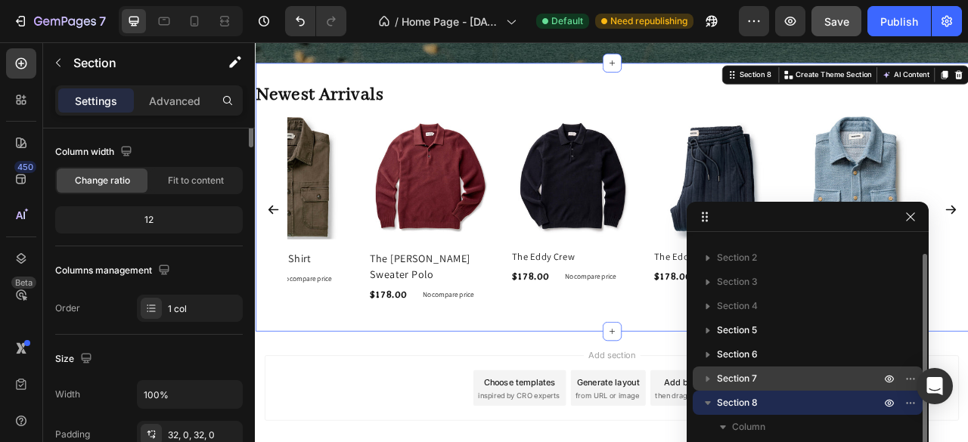
scroll to position [0, 0]
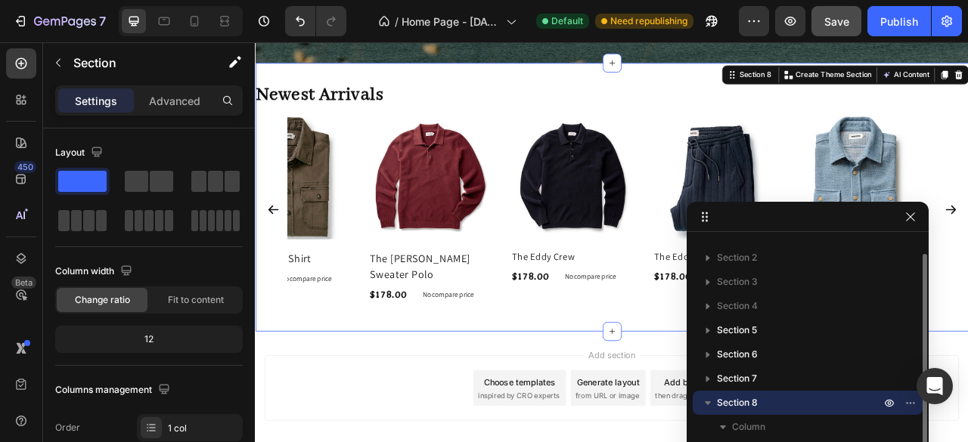
click at [754, 399] on span "Section 8" at bounding box center [737, 402] width 41 height 15
click at [700, 401] on icon "button" at bounding box center [707, 402] width 15 height 15
click at [707, 402] on icon "button" at bounding box center [708, 403] width 6 height 4
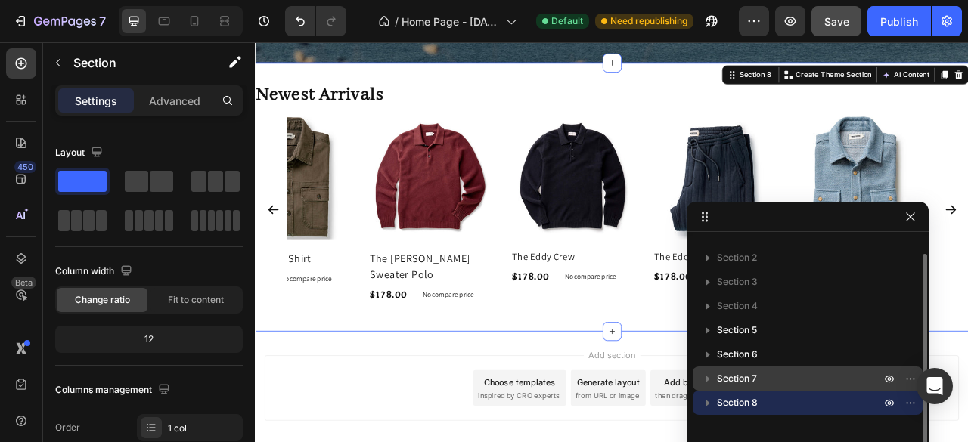
drag, startPoint x: 717, startPoint y: 376, endPoint x: 731, endPoint y: 375, distance: 13.6
click at [717, 375] on span "Section 7" at bounding box center [737, 378] width 40 height 15
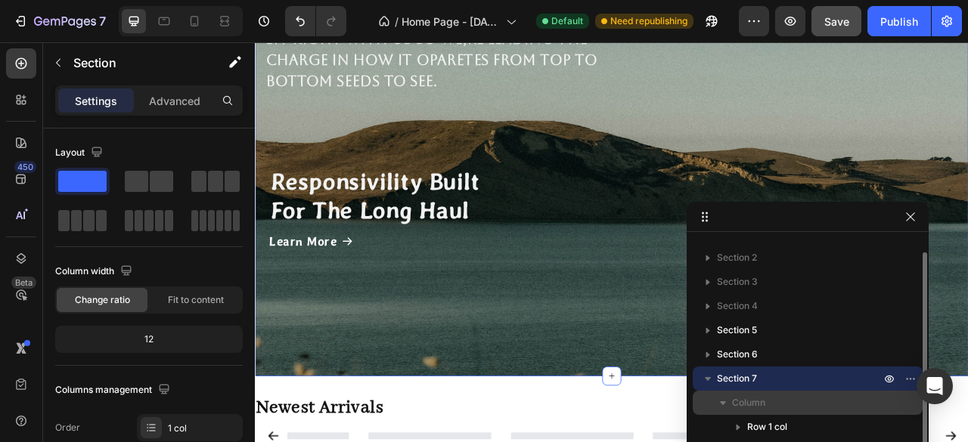
scroll to position [41, 0]
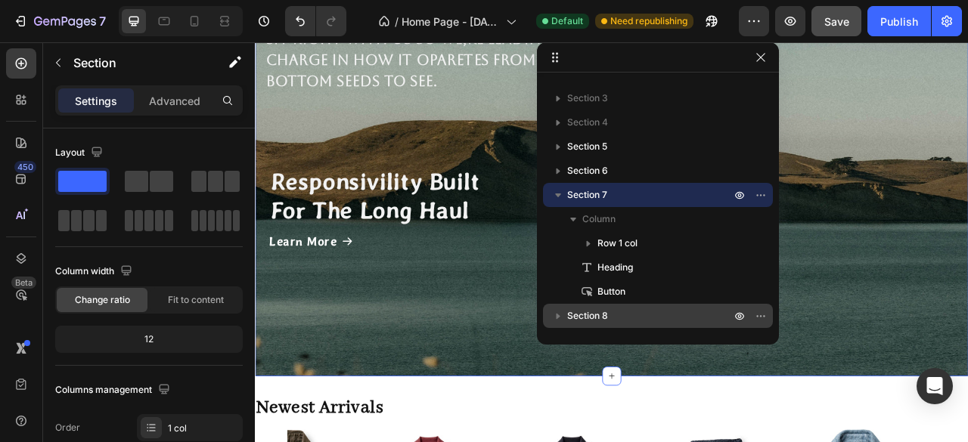
drag, startPoint x: 741, startPoint y: 212, endPoint x: 593, endPoint y: 8, distance: 251.6
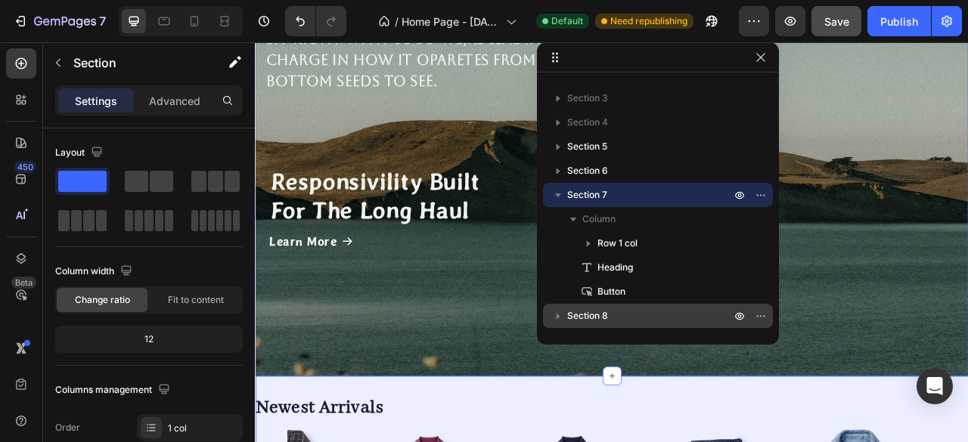
click at [598, 309] on span "Section 8" at bounding box center [587, 315] width 41 height 15
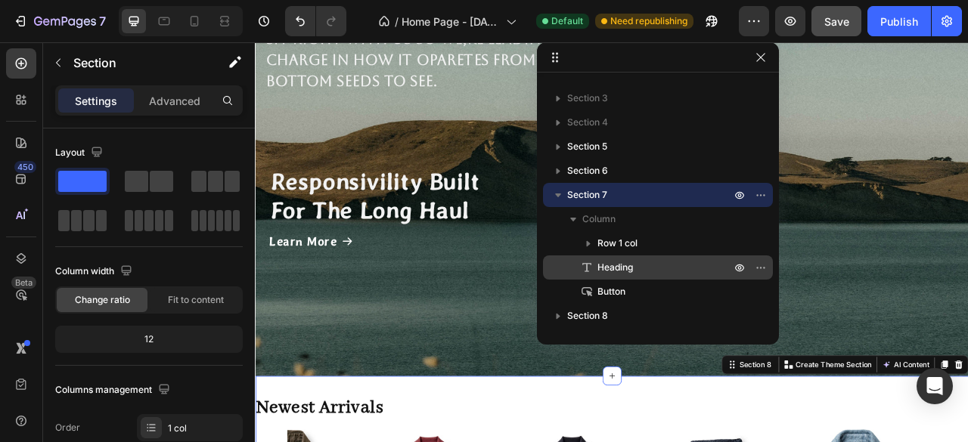
scroll to position [1126, 0]
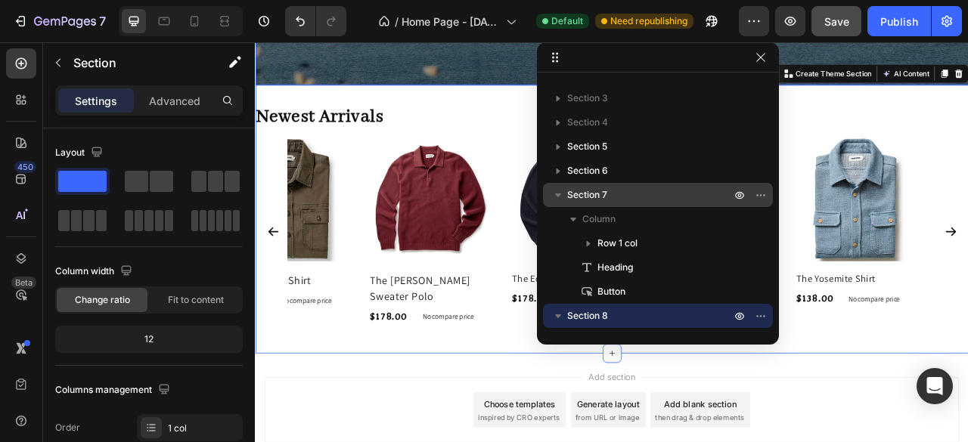
click at [559, 198] on icon "button" at bounding box center [557, 194] width 15 height 15
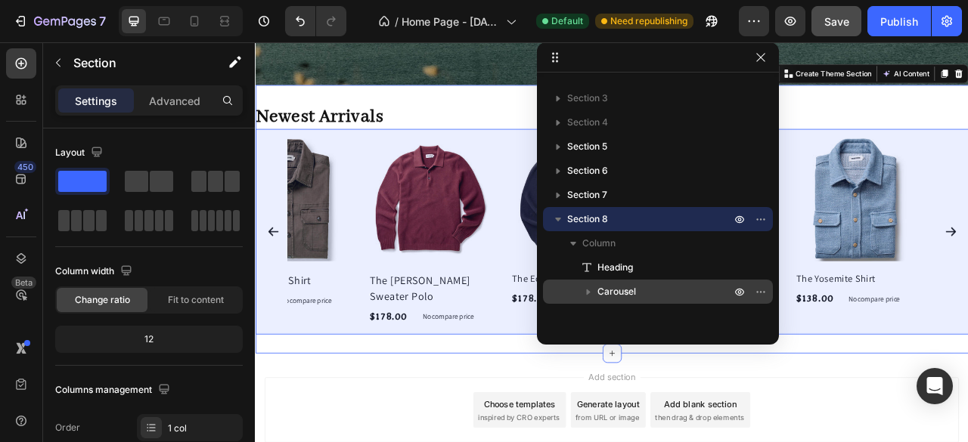
click at [621, 288] on span "Carousel" at bounding box center [616, 291] width 39 height 15
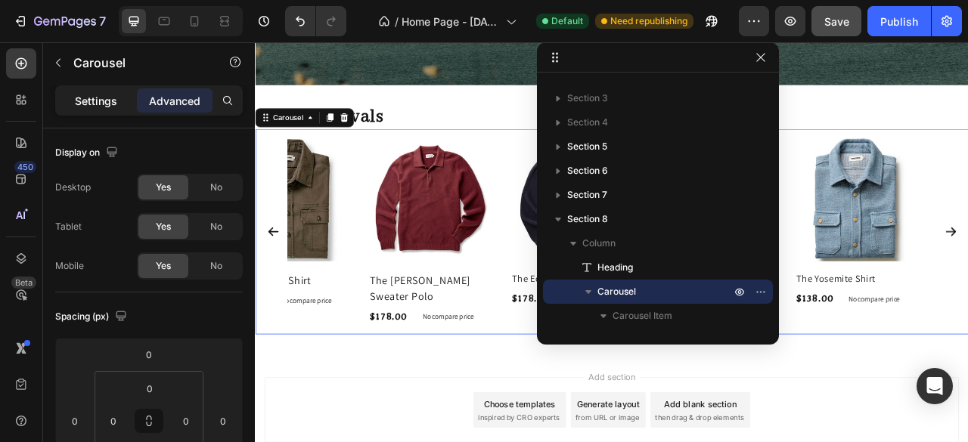
click at [103, 105] on p "Settings" at bounding box center [96, 101] width 42 height 16
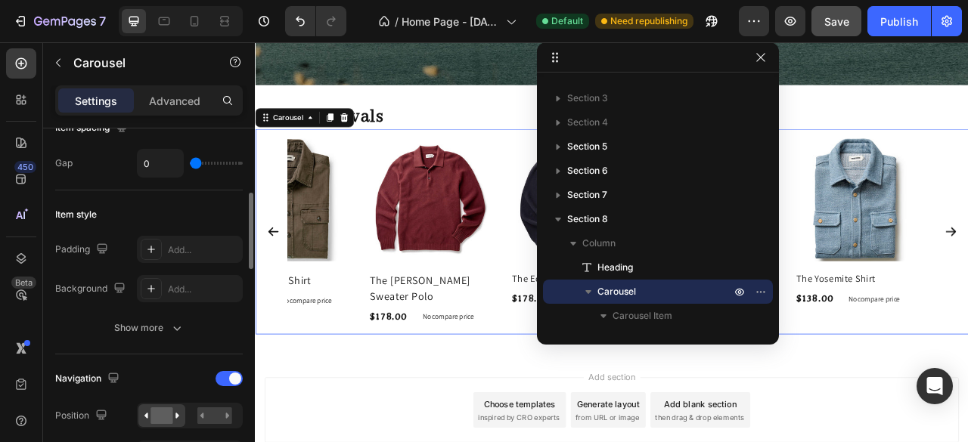
scroll to position [0, 0]
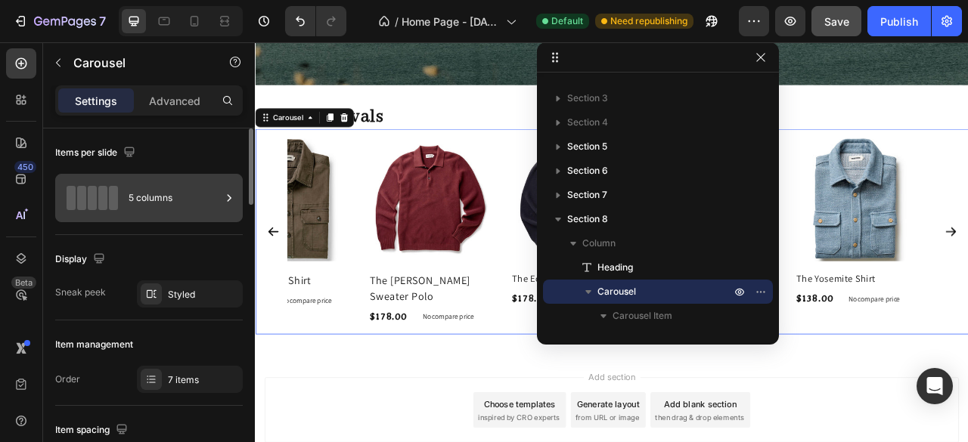
click at [169, 191] on div "5 columns" at bounding box center [175, 198] width 92 height 35
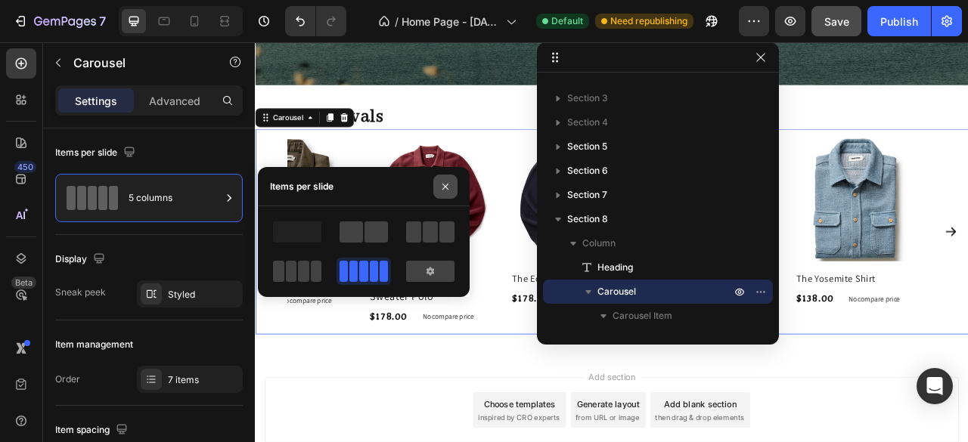
click at [445, 187] on icon "button" at bounding box center [445, 187] width 12 height 12
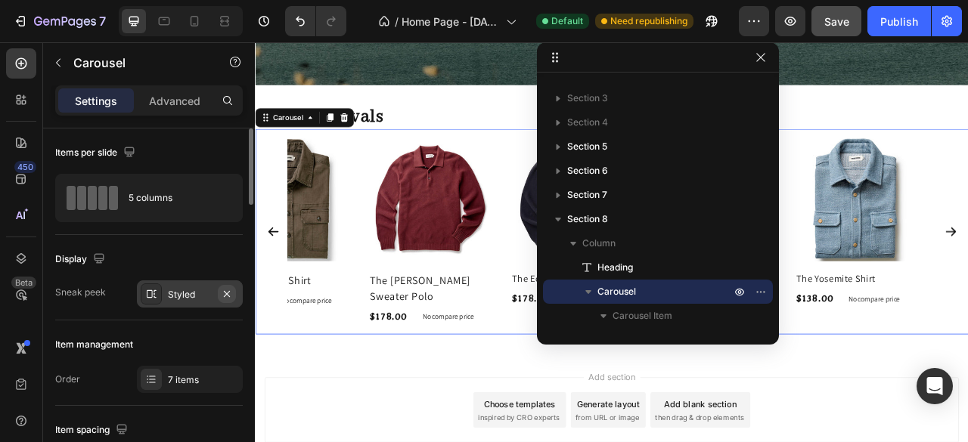
click at [224, 294] on icon "button" at bounding box center [227, 294] width 12 height 12
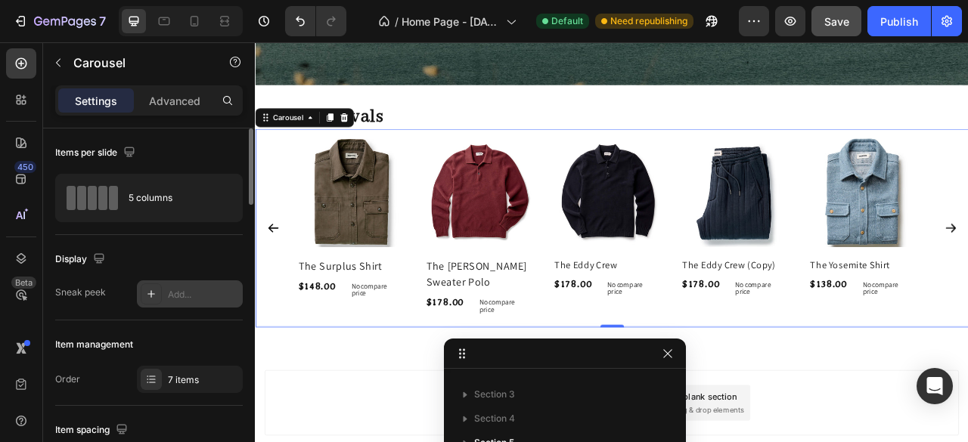
drag, startPoint x: 584, startPoint y: 64, endPoint x: 491, endPoint y: 361, distance: 310.6
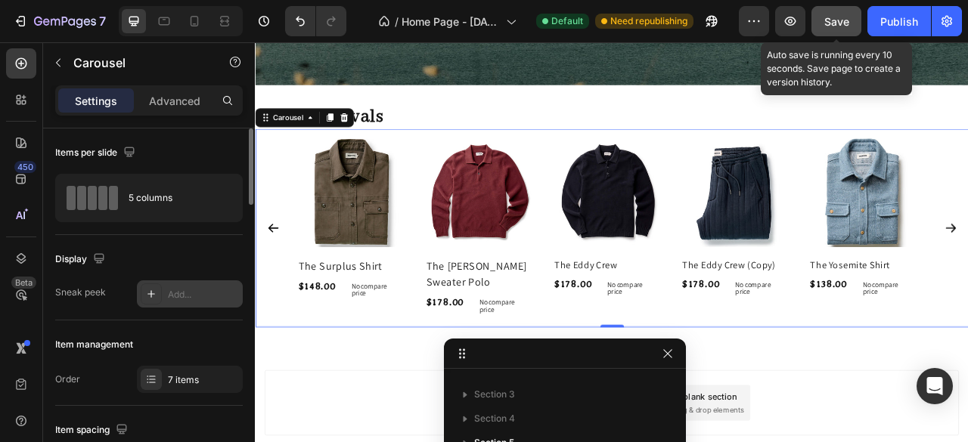
click at [838, 21] on span "Save" at bounding box center [836, 21] width 25 height 13
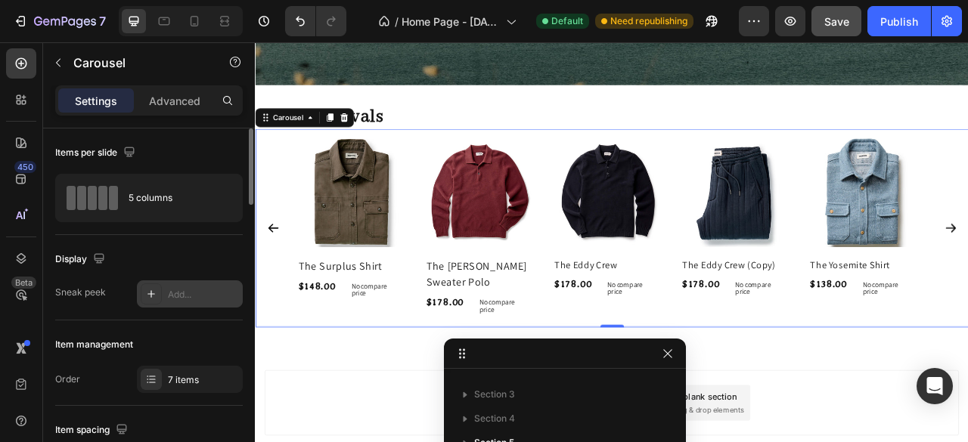
click at [157, 296] on div at bounding box center [151, 294] width 21 height 21
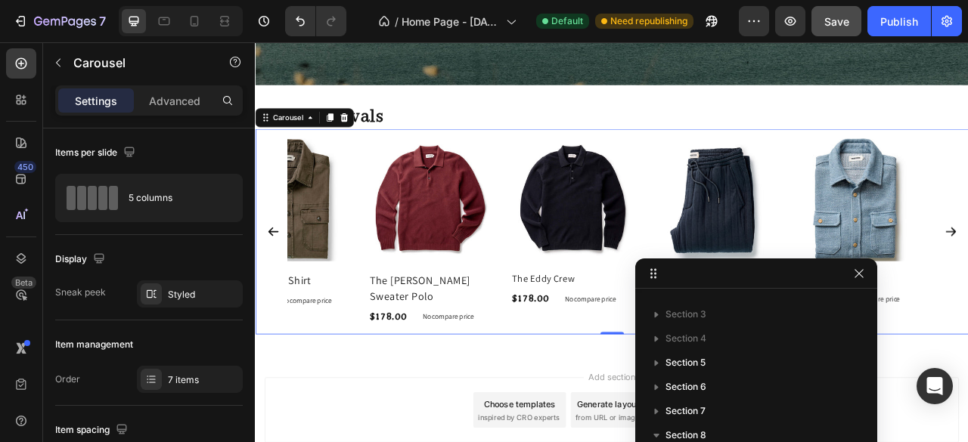
drag, startPoint x: 503, startPoint y: 358, endPoint x: 695, endPoint y: 277, distance: 208.1
click at [200, 300] on div "Styled" at bounding box center [190, 295] width 44 height 14
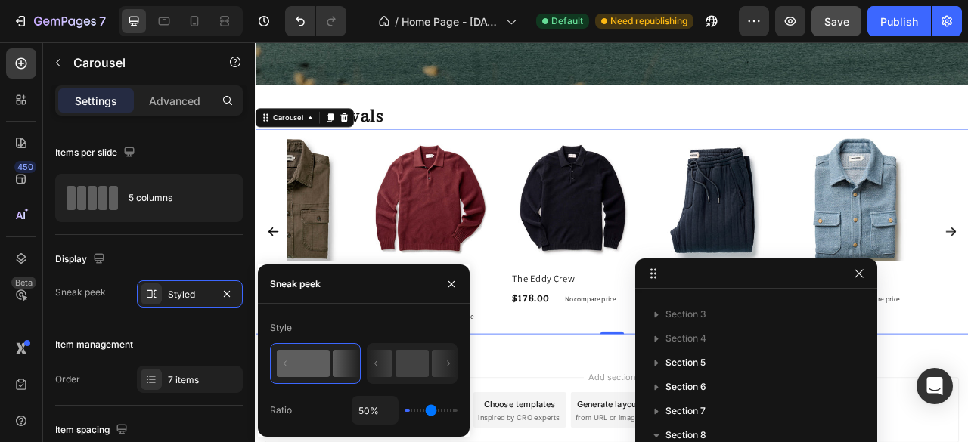
type input "1%"
type input "1"
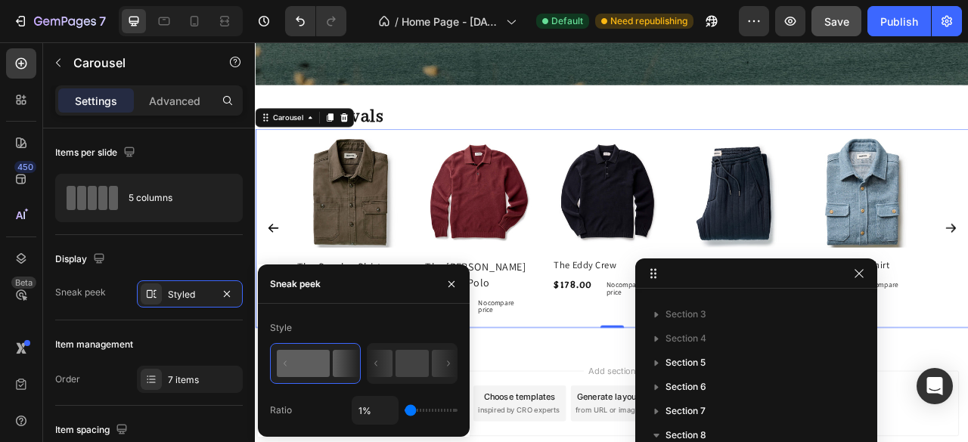
type input "11%"
type input "11"
type input "21%"
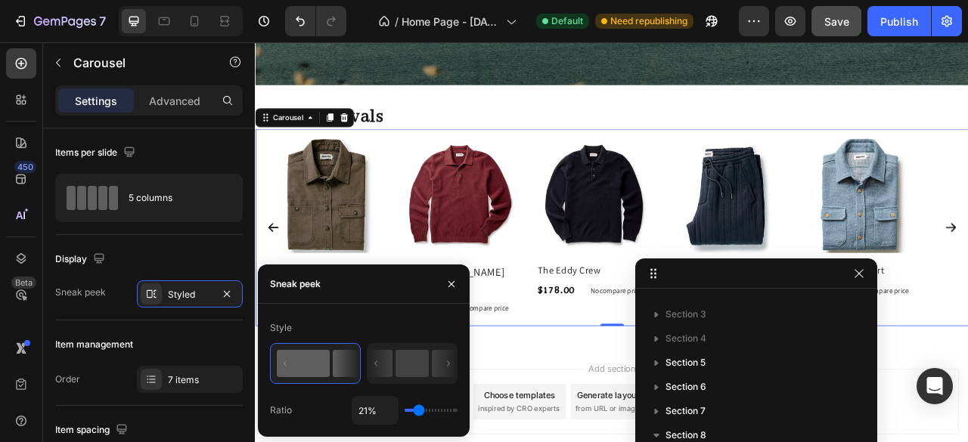
drag, startPoint x: 428, startPoint y: 412, endPoint x: 419, endPoint y: 408, distance: 9.8
type input "21"
click at [419, 409] on input "range" at bounding box center [430, 410] width 53 height 3
click at [452, 284] on icon "button" at bounding box center [451, 284] width 6 height 6
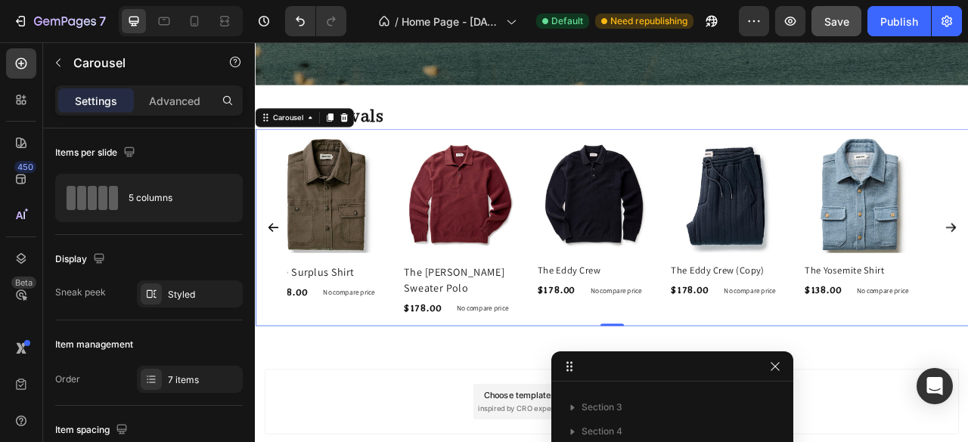
drag, startPoint x: 776, startPoint y: 271, endPoint x: 668, endPoint y: 466, distance: 223.0
click at [668, 0] on html "7 Version history / Home Page - Aug 27, 19:38:46 Default Need republishing Prev…" at bounding box center [484, 0] width 968 height 0
click at [203, 297] on div "Styled" at bounding box center [190, 295] width 44 height 14
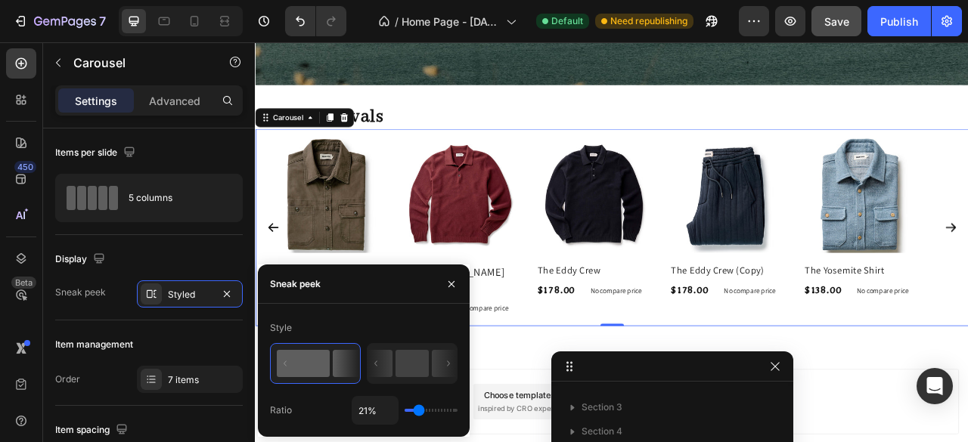
click at [422, 412] on input "range" at bounding box center [430, 410] width 53 height 3
type input "35%"
type input "35"
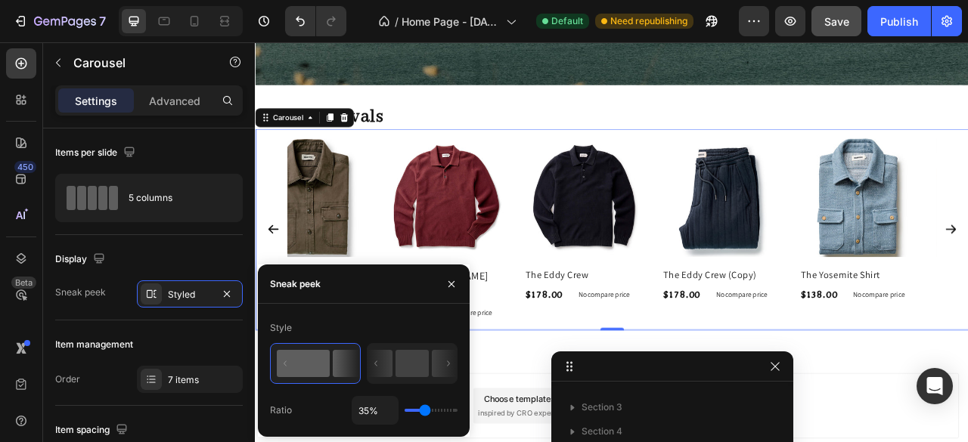
type input "29%"
type input "29"
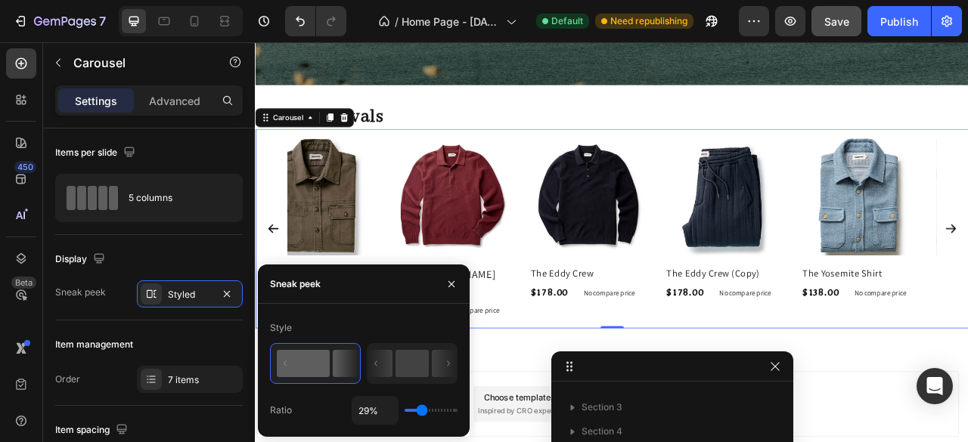
type input "21%"
type input "21"
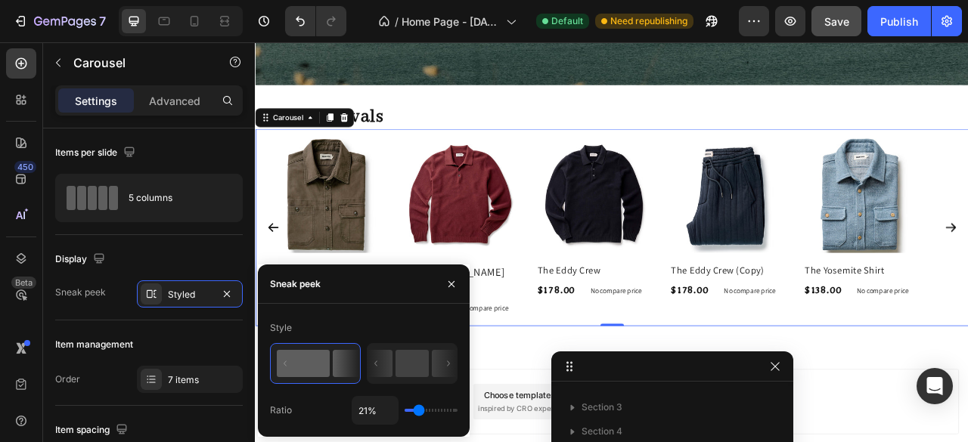
type input "17%"
type input "17"
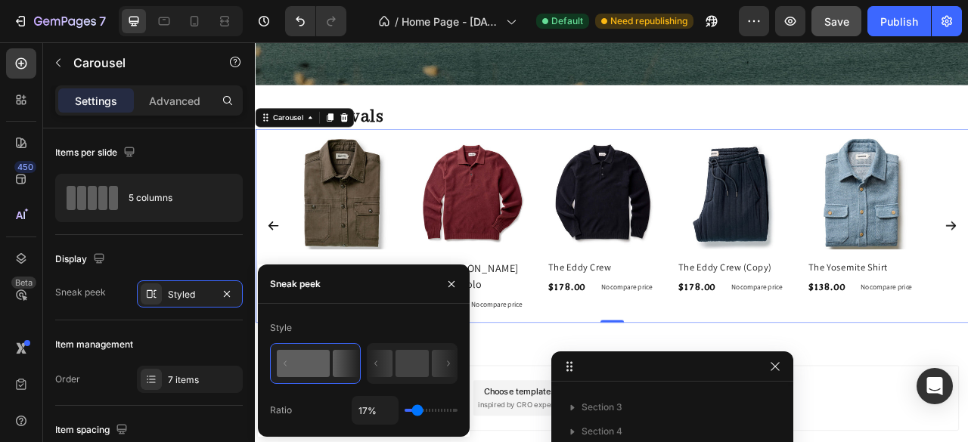
type input "8%"
drag, startPoint x: 422, startPoint y: 412, endPoint x: 413, endPoint y: 409, distance: 9.6
type input "8"
click at [413, 409] on input "range" at bounding box center [430, 410] width 53 height 3
click at [450, 280] on icon "button" at bounding box center [451, 284] width 12 height 12
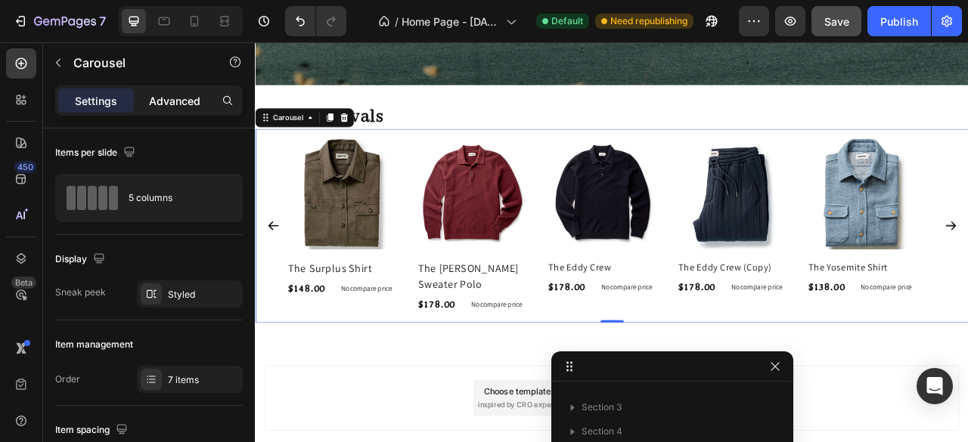
click at [180, 95] on p "Advanced" at bounding box center [174, 101] width 51 height 16
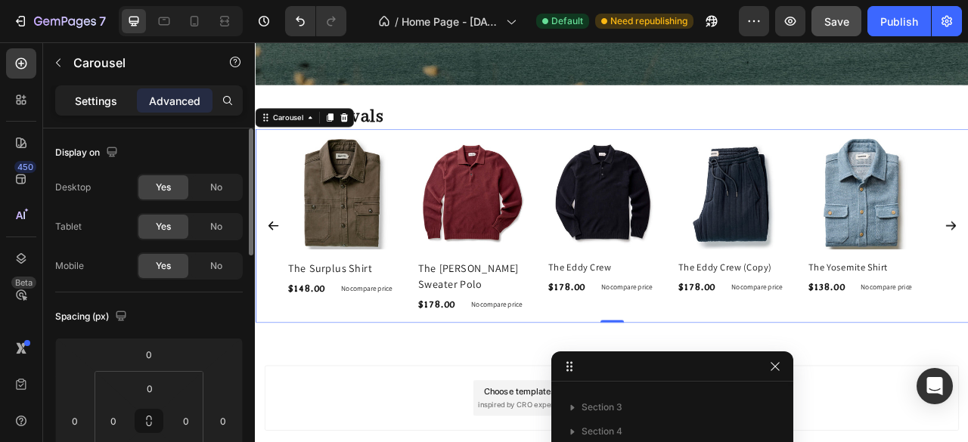
click at [98, 102] on p "Settings" at bounding box center [96, 101] width 42 height 16
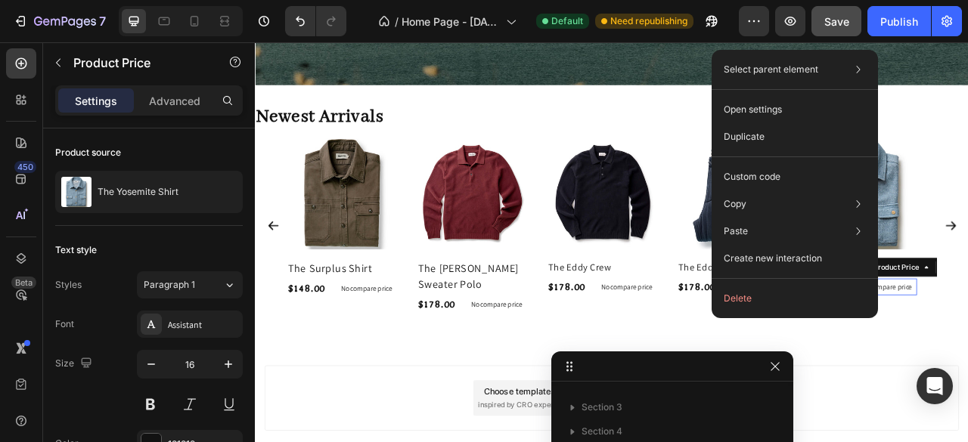
scroll to position [455, 0]
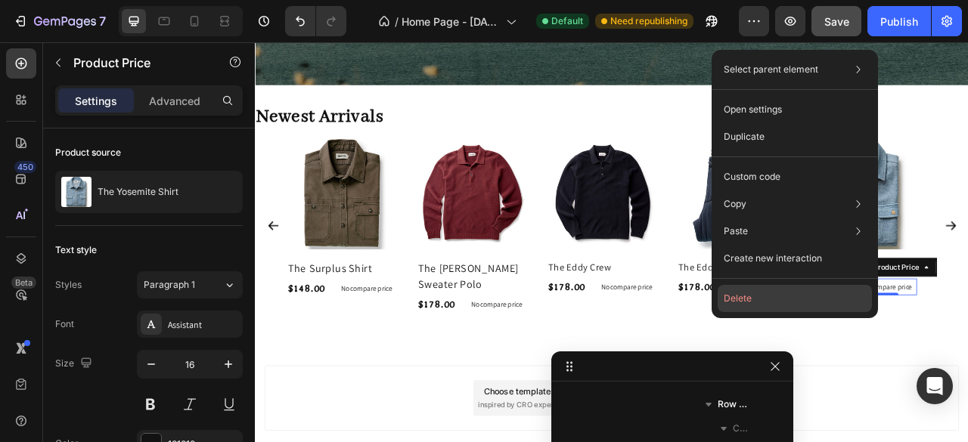
click at [801, 305] on button "Delete" at bounding box center [794, 298] width 154 height 27
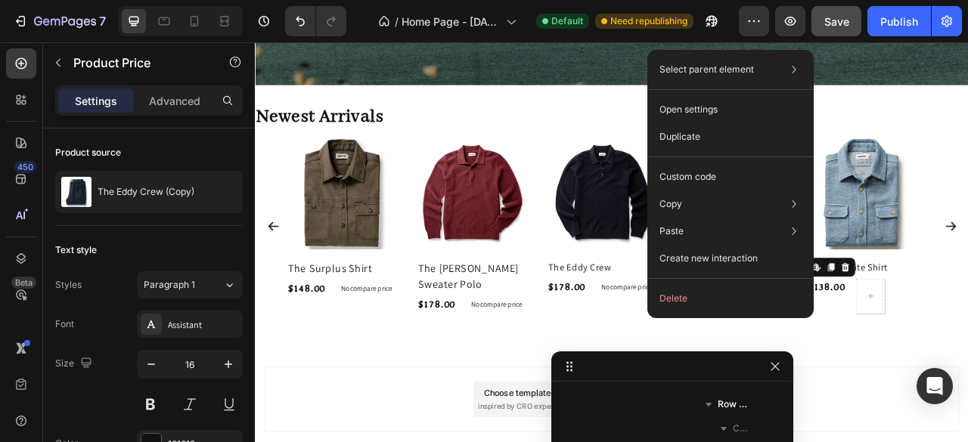
scroll to position [764, 0]
click at [683, 302] on button "Delete" at bounding box center [730, 298] width 154 height 27
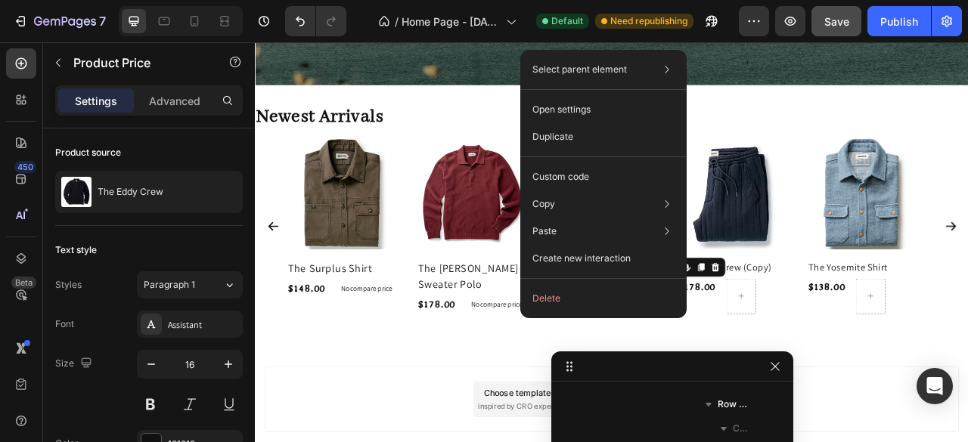
scroll to position [1072, 0]
drag, startPoint x: 562, startPoint y: 303, endPoint x: 284, endPoint y: 345, distance: 282.2
click at [562, 303] on button "Delete" at bounding box center [603, 298] width 154 height 27
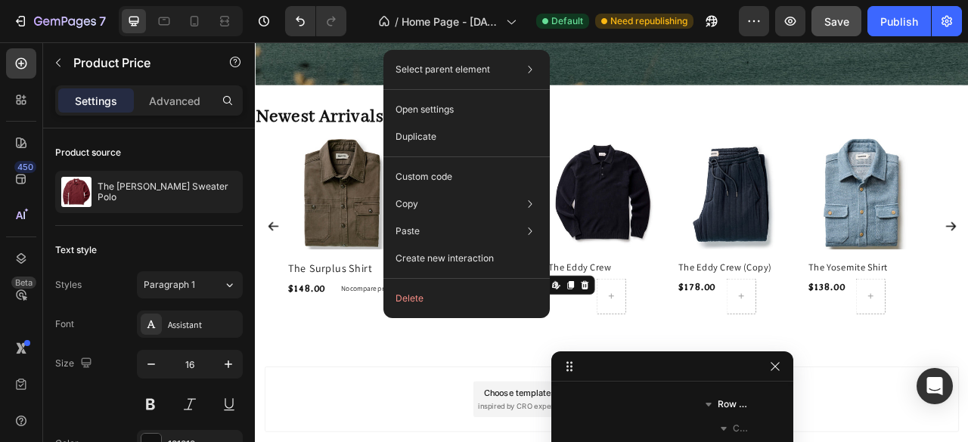
scroll to position [1380, 0]
click at [457, 302] on button "Delete" at bounding box center [466, 298] width 154 height 27
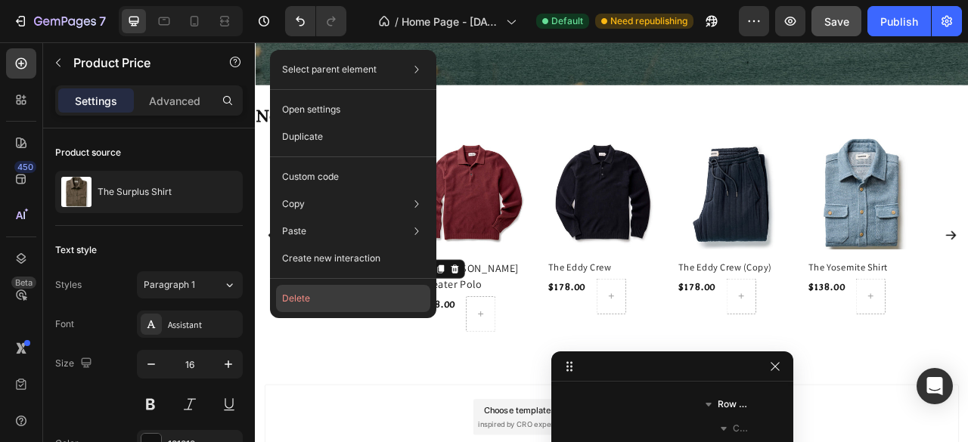
scroll to position [1689, 0]
click at [349, 300] on button "Delete" at bounding box center [353, 298] width 154 height 27
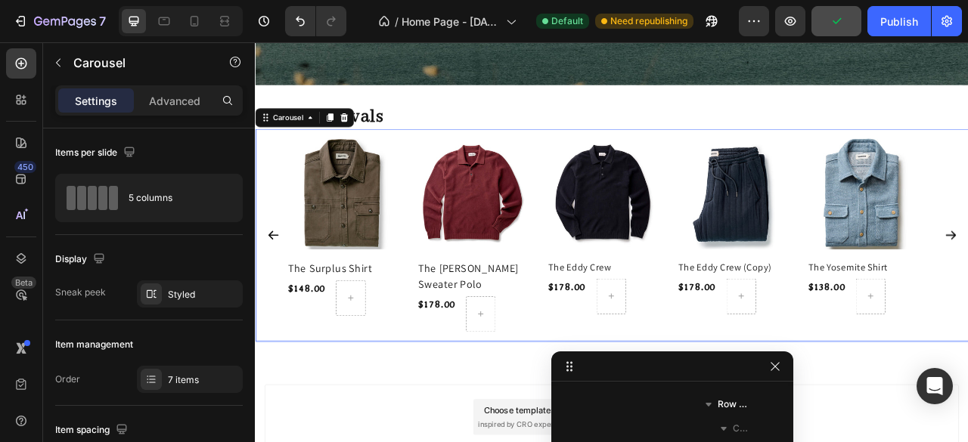
scroll to position [141, 0]
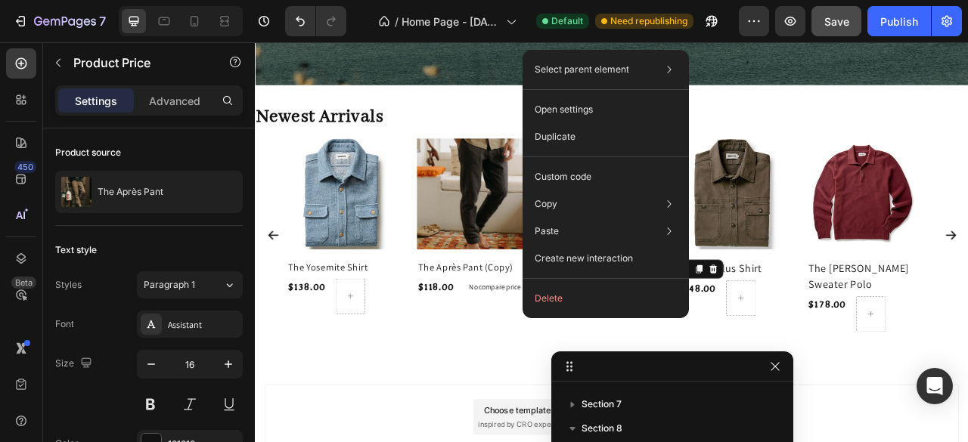
scroll to position [1997, 0]
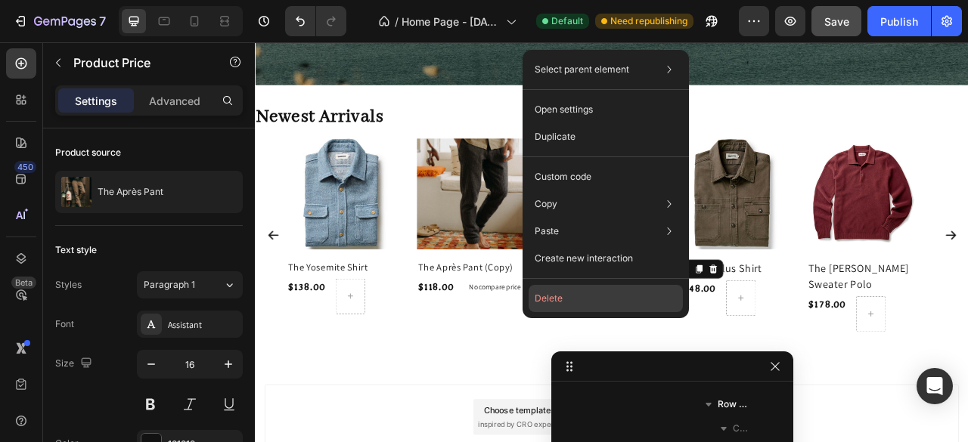
click at [608, 293] on button "Delete" at bounding box center [605, 298] width 154 height 27
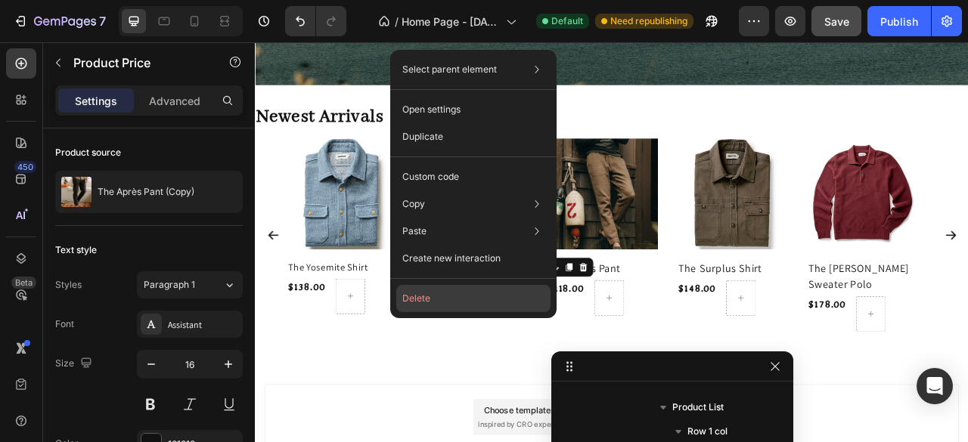
click at [451, 302] on button "Delete" at bounding box center [473, 298] width 154 height 27
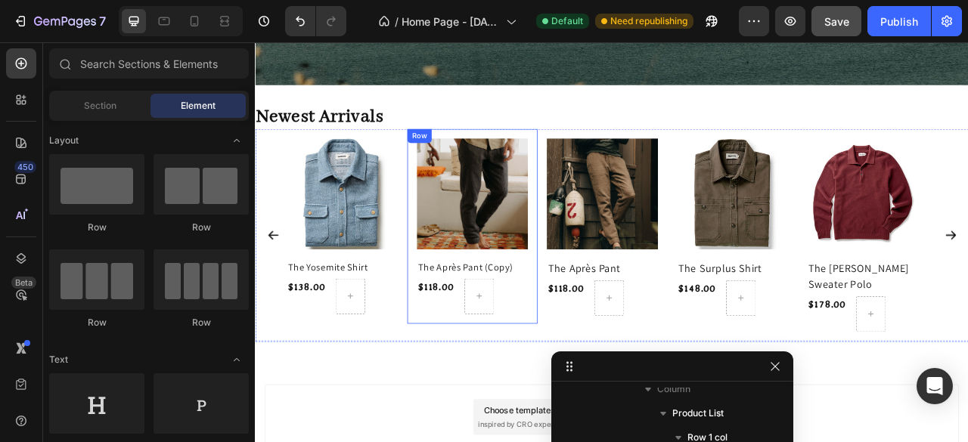
scroll to position [2176, 0]
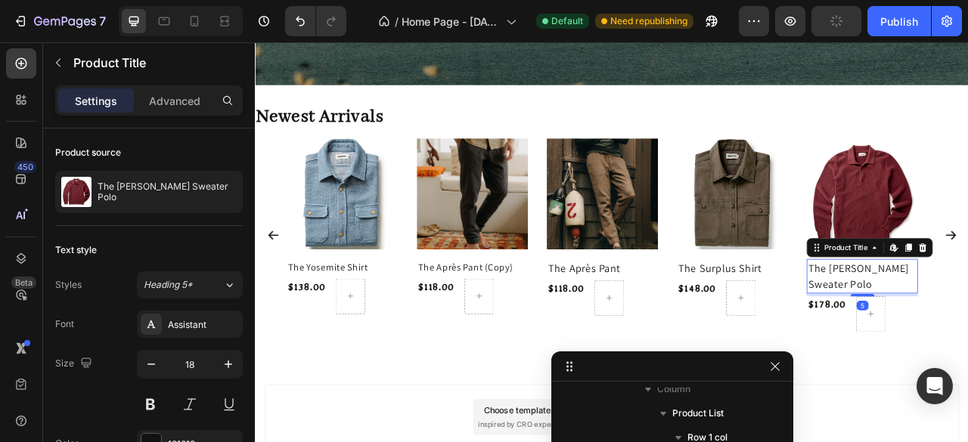
scroll to position [1260, 0]
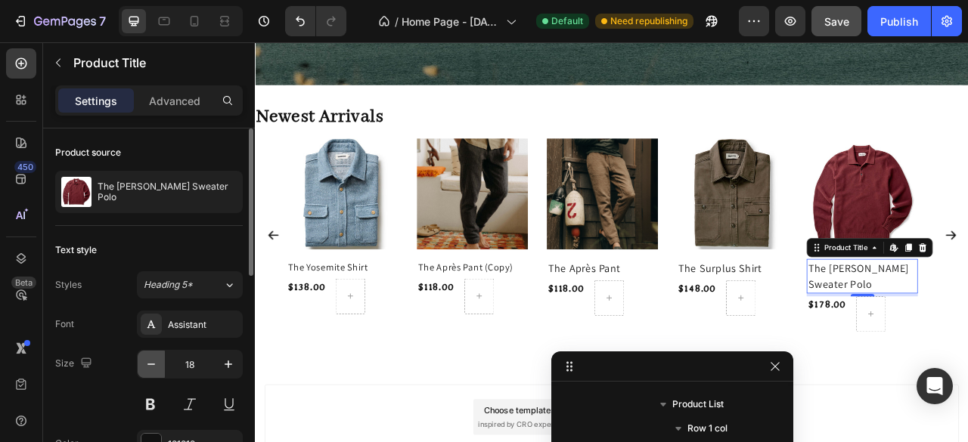
click at [150, 368] on icon "button" at bounding box center [151, 364] width 15 height 15
click at [150, 367] on icon "button" at bounding box center [151, 364] width 15 height 15
type input "16"
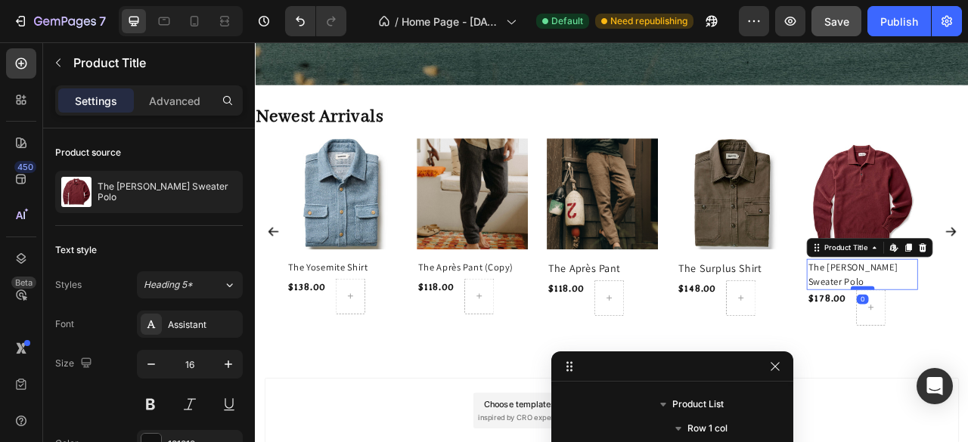
drag, startPoint x: 1017, startPoint y: 358, endPoint x: 1027, endPoint y: 417, distance: 59.9
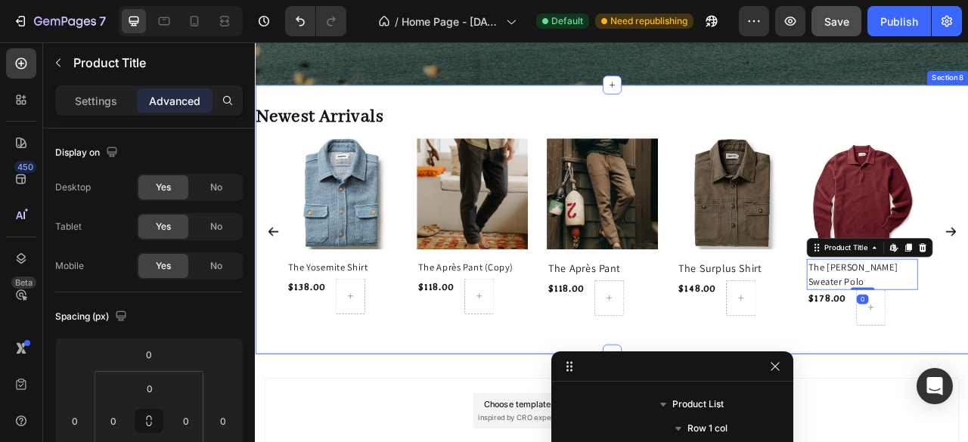
click at [967, 420] on div "Newest Arrivals Heading Product Images The Yosemite Shirt Product Title $138.00…" at bounding box center [708, 268] width 907 height 342
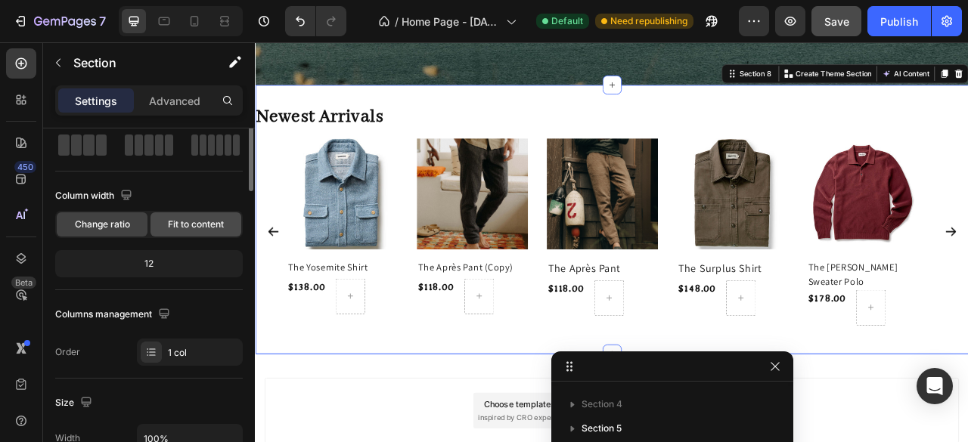
scroll to position [0, 0]
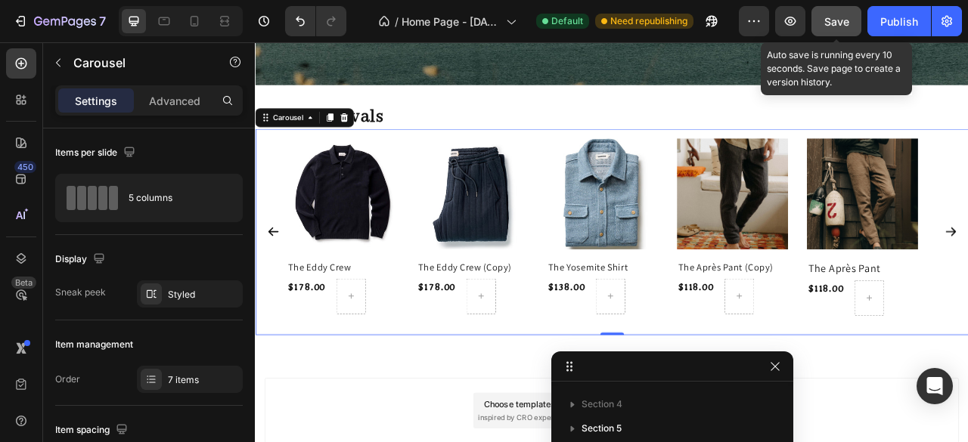
click at [838, 23] on span "Save" at bounding box center [836, 21] width 25 height 13
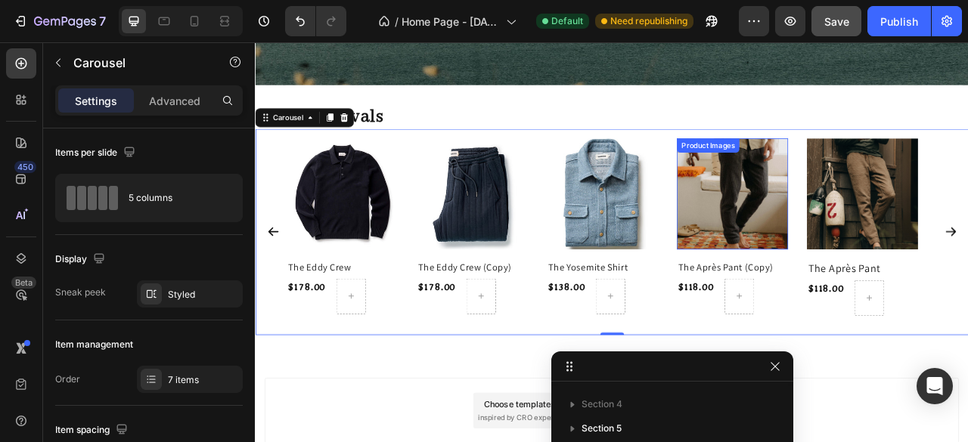
click at [832, 217] on img at bounding box center [861, 235] width 141 height 141
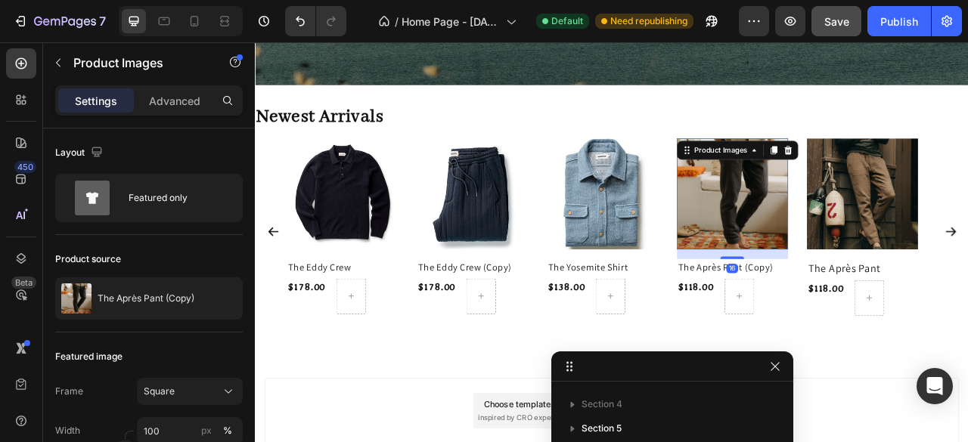
scroll to position [2161, 0]
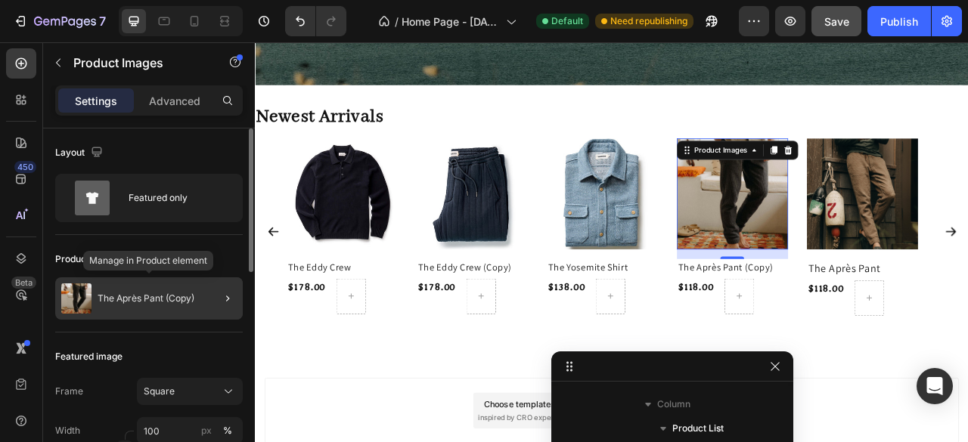
click at [135, 308] on div "The Après Pant (Copy)" at bounding box center [148, 298] width 187 height 42
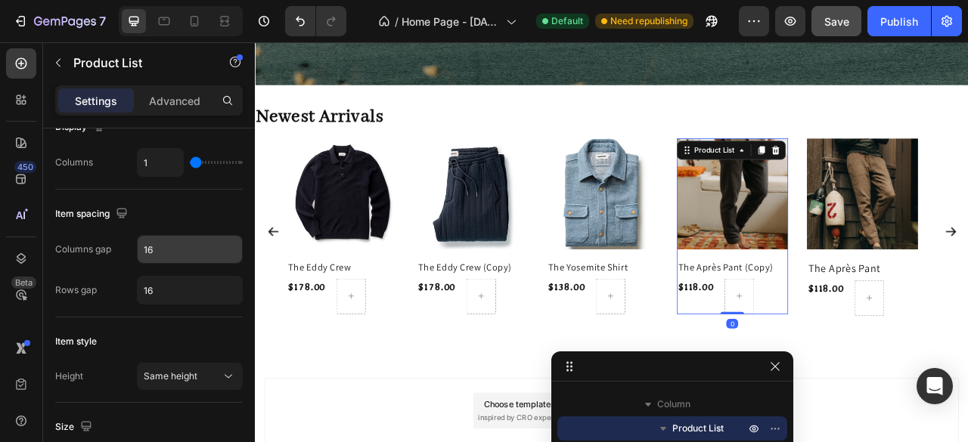
scroll to position [76, 0]
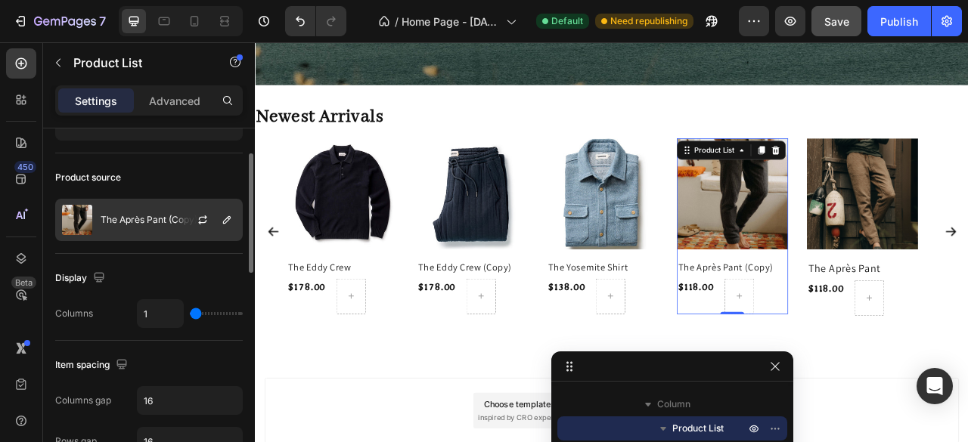
click at [120, 215] on p "The Après Pant (Copy)" at bounding box center [149, 220] width 97 height 11
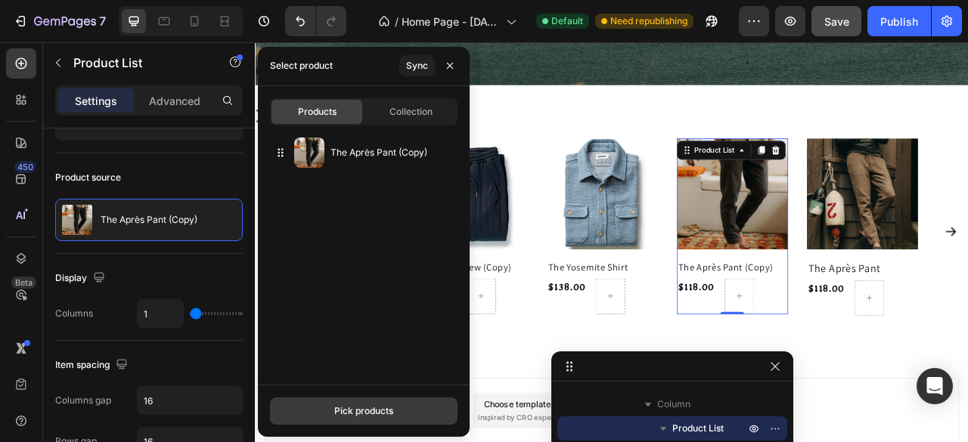
click at [373, 414] on div "Pick products" at bounding box center [363, 411] width 59 height 14
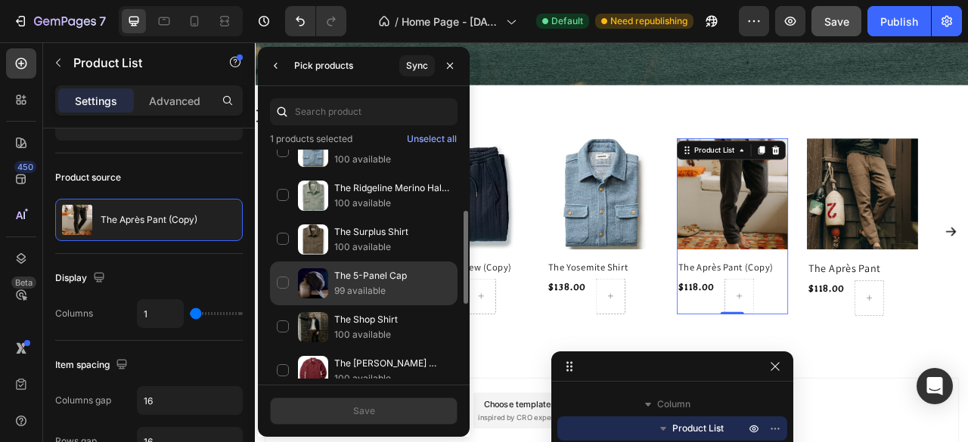
scroll to position [227, 0]
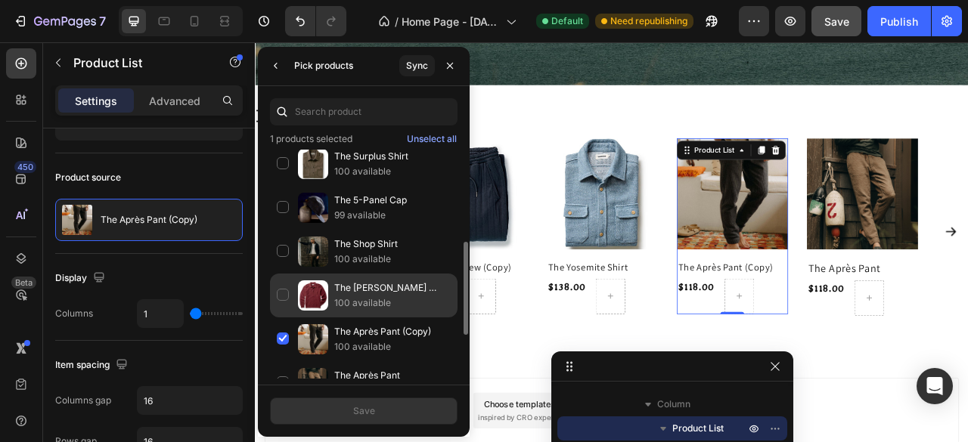
click at [288, 318] on div "The Newton Sweater Polo 100 available" at bounding box center [363, 340] width 187 height 44
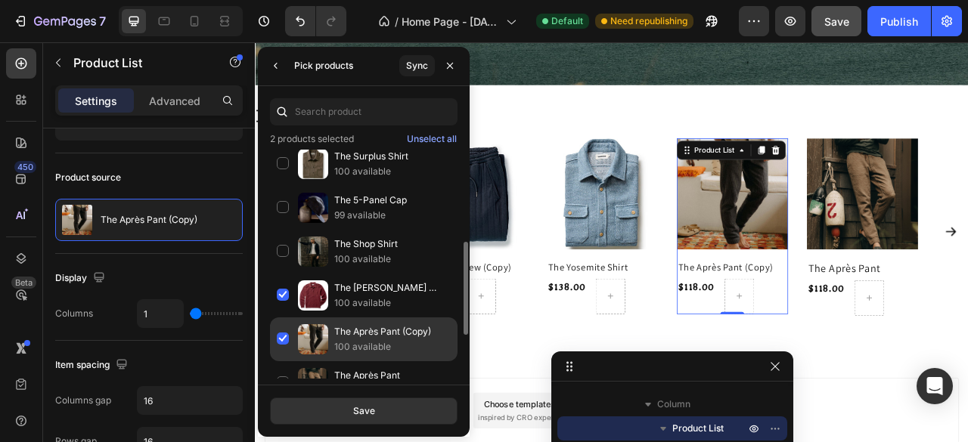
click at [289, 361] on div "The Après Pant (Copy) 100 available" at bounding box center [363, 383] width 187 height 44
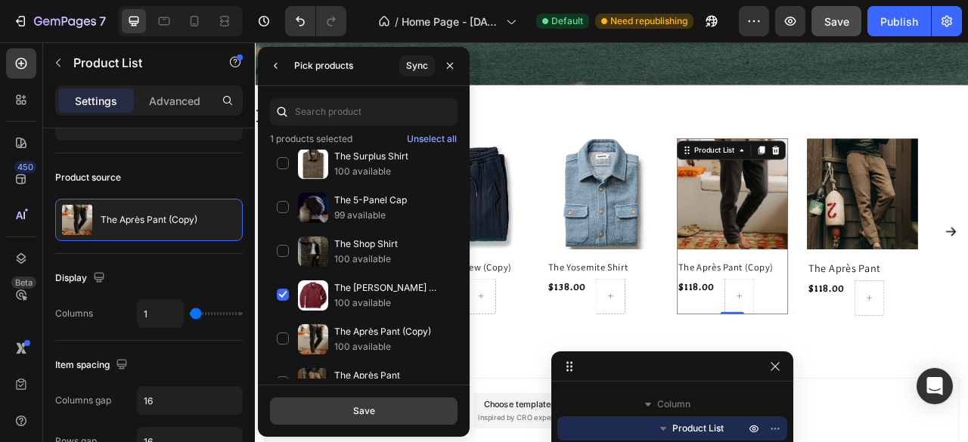
click at [358, 410] on div "Save" at bounding box center [364, 411] width 22 height 14
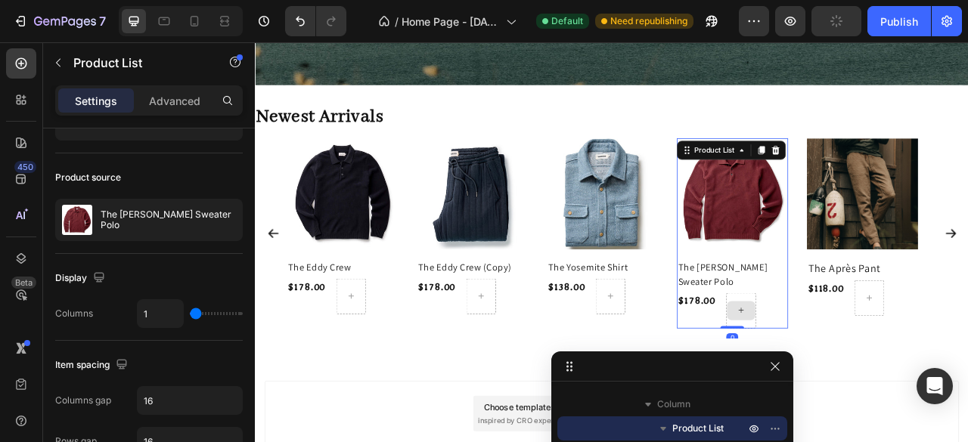
drag, startPoint x: 862, startPoint y: 404, endPoint x: 862, endPoint y: 382, distance: 22.7
click at [862, 382] on div "Product Images The Newton Sweater Polo Product Title $178.00 Product Price Prod…" at bounding box center [861, 286] width 141 height 242
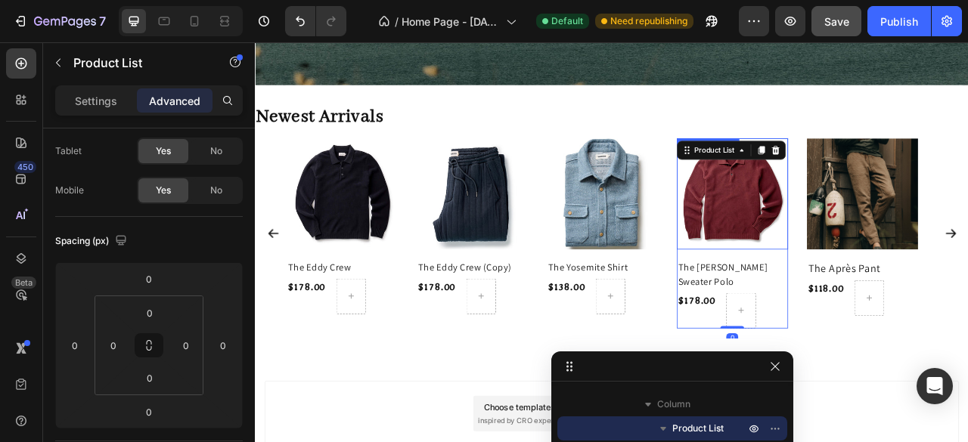
click at [906, 285] on img at bounding box center [861, 235] width 141 height 141
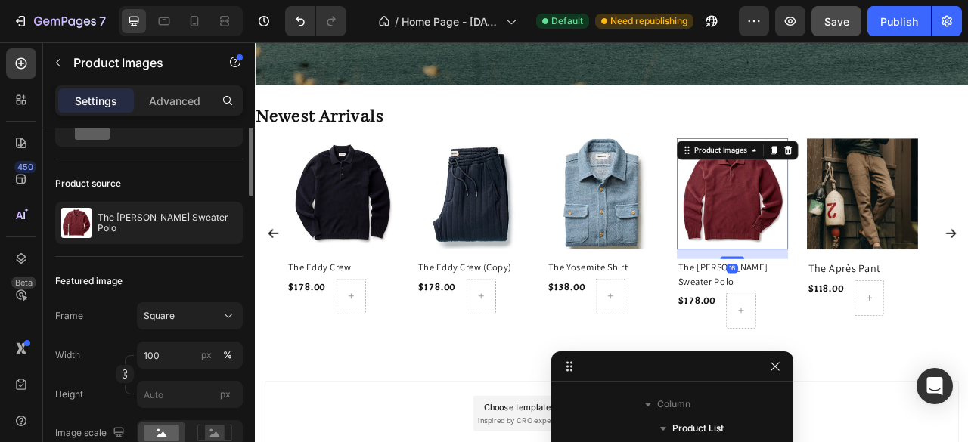
scroll to position [0, 0]
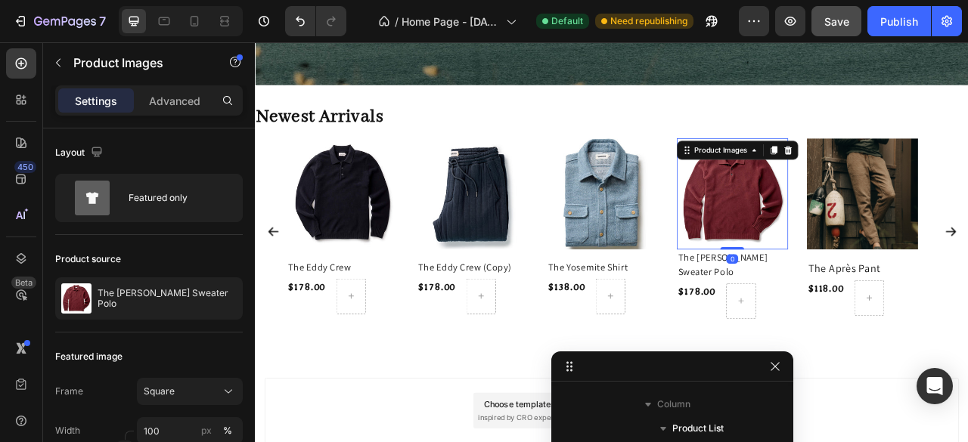
drag, startPoint x: 861, startPoint y: 314, endPoint x: 879, endPoint y: 287, distance: 32.1
click at [879, 287] on div "Product Images 0" at bounding box center [861, 235] width 141 height 141
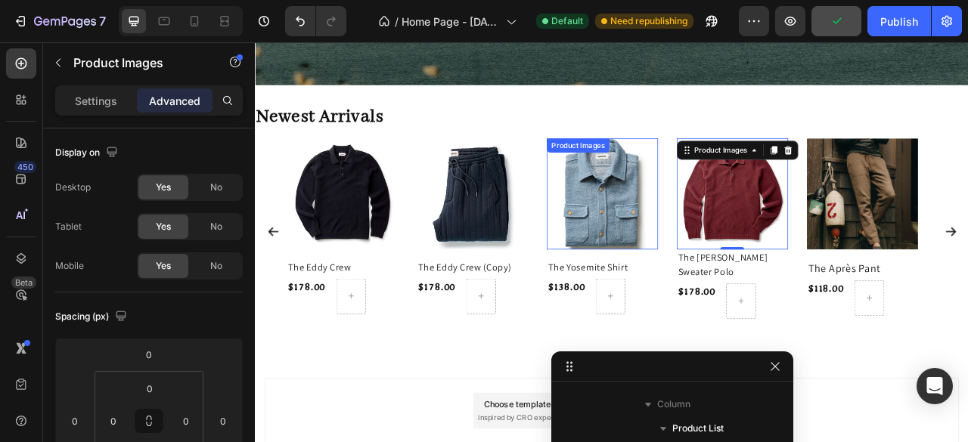
click at [751, 279] on img at bounding box center [695, 235] width 141 height 141
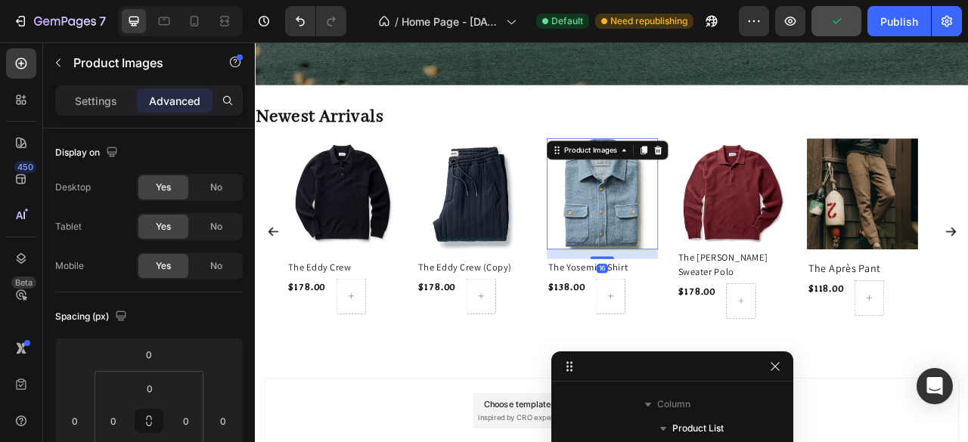
scroll to position [310, 0]
click at [911, 290] on img at bounding box center [861, 235] width 141 height 141
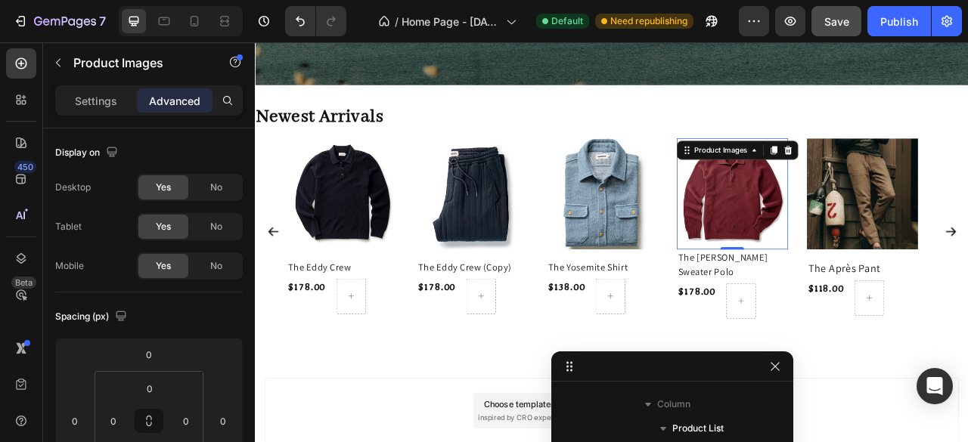
click at [864, 300] on img at bounding box center [861, 235] width 141 height 141
drag, startPoint x: 867, startPoint y: 301, endPoint x: 869, endPoint y: 310, distance: 9.2
click at [869, 311] on div at bounding box center [861, 313] width 30 height 5
type input "12"
click at [844, 336] on h2 "The [PERSON_NAME] Sweater Polo" at bounding box center [861, 334] width 141 height 39
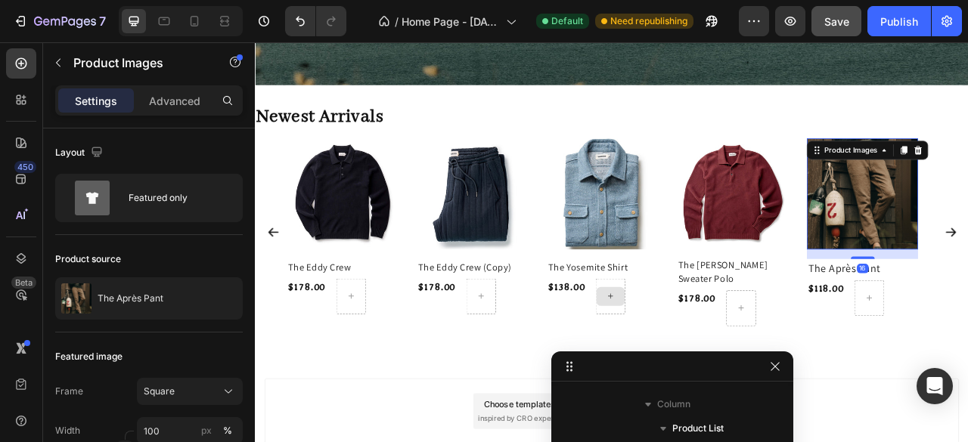
scroll to position [1852, 0]
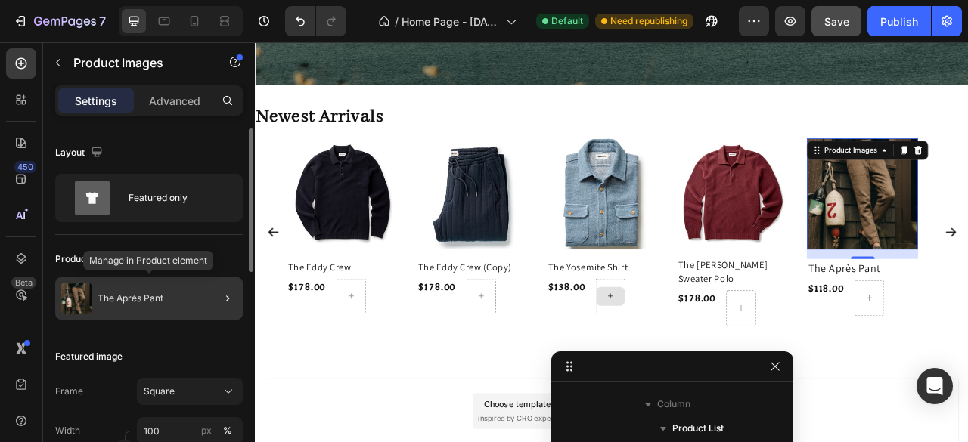
click at [112, 299] on p "The Après Pant" at bounding box center [131, 298] width 66 height 11
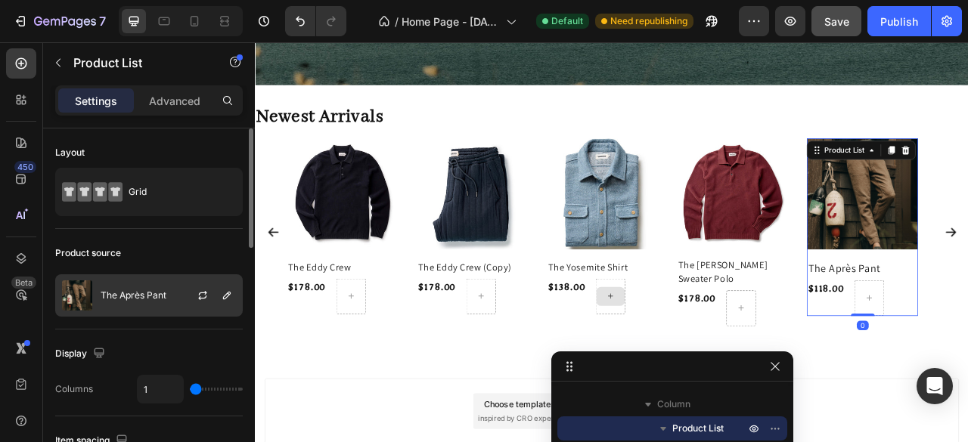
click at [138, 306] on div "The Après Pant" at bounding box center [148, 295] width 187 height 42
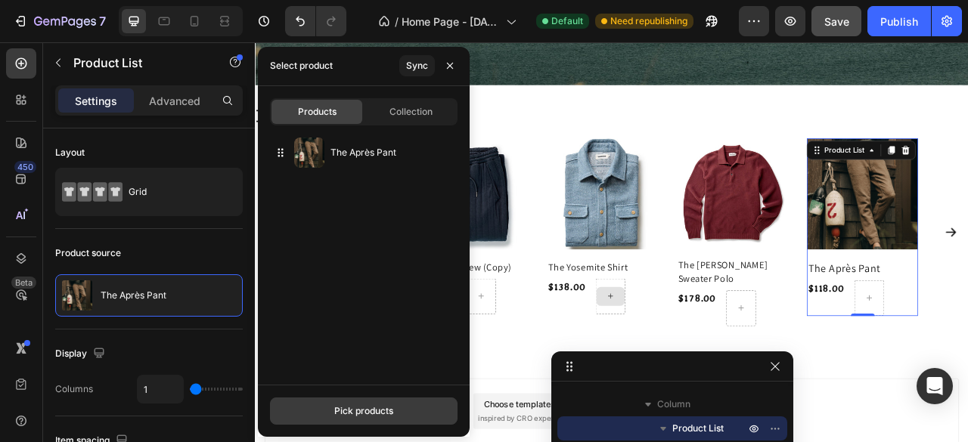
click at [352, 411] on div "Pick products" at bounding box center [363, 411] width 59 height 14
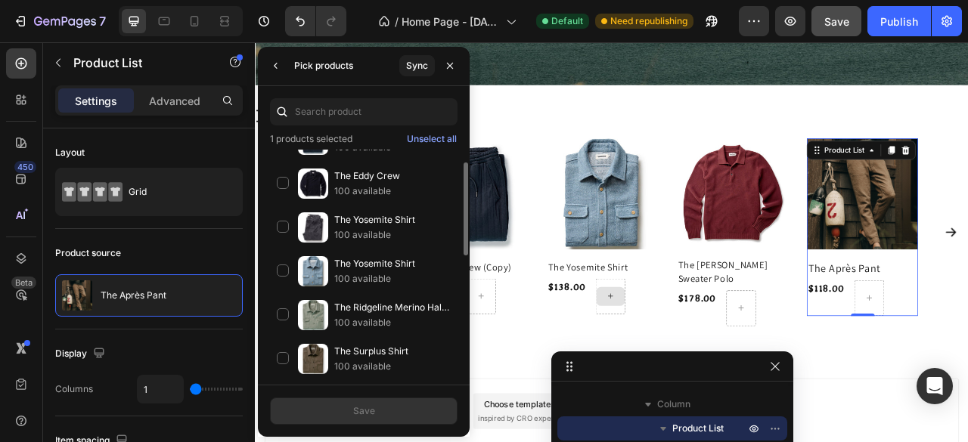
scroll to position [0, 0]
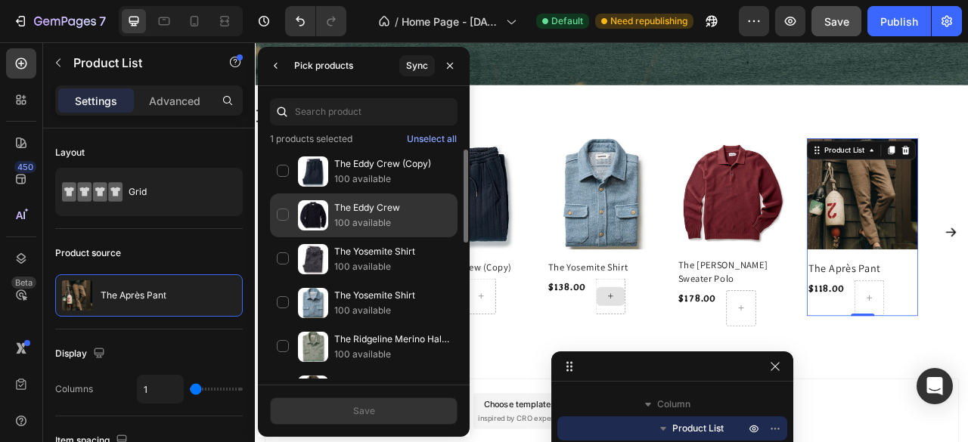
click at [283, 237] on div "The Eddy Crew 100 available" at bounding box center [363, 259] width 187 height 44
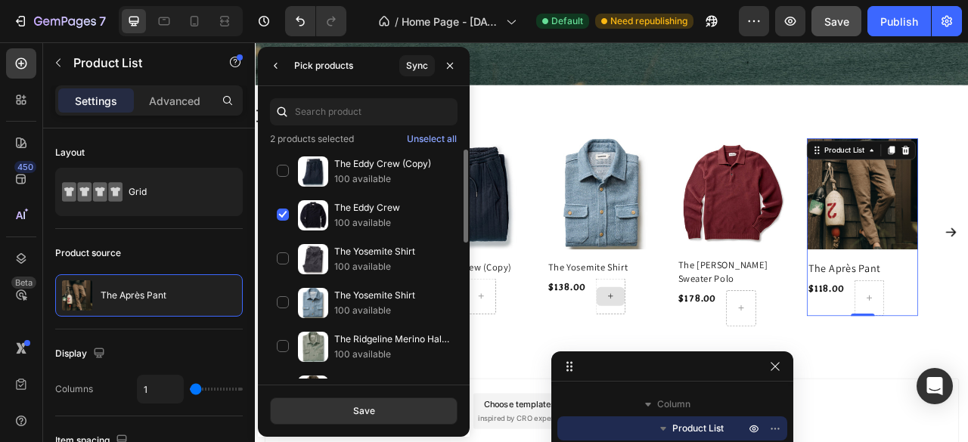
scroll to position [302, 0]
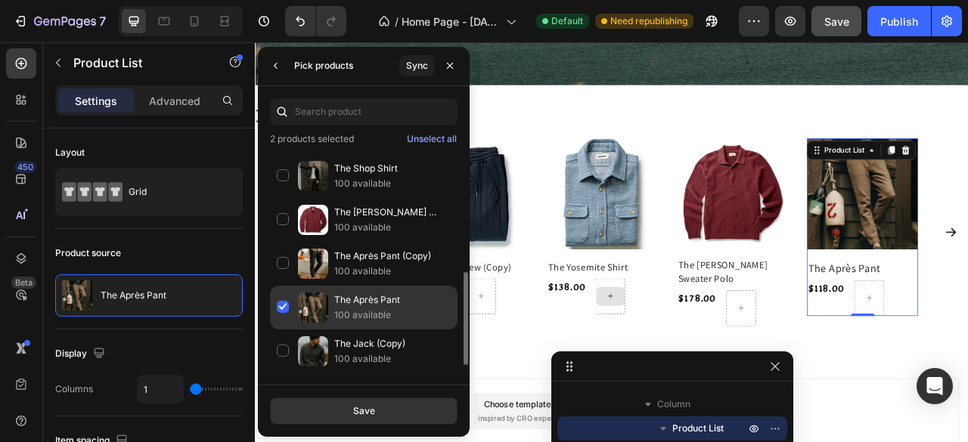
click at [287, 330] on div "The Après Pant 100 available" at bounding box center [363, 352] width 187 height 44
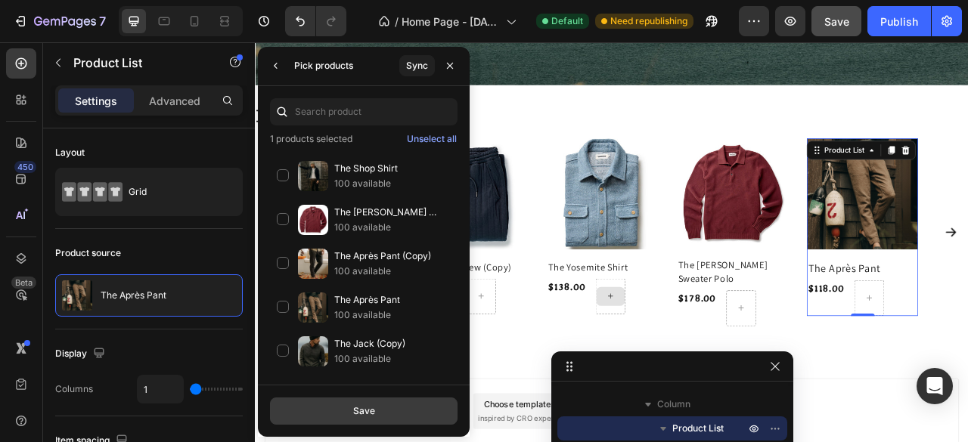
drag, startPoint x: 376, startPoint y: 415, endPoint x: 458, endPoint y: 321, distance: 124.3
click at [376, 415] on button "Save" at bounding box center [363, 411] width 187 height 27
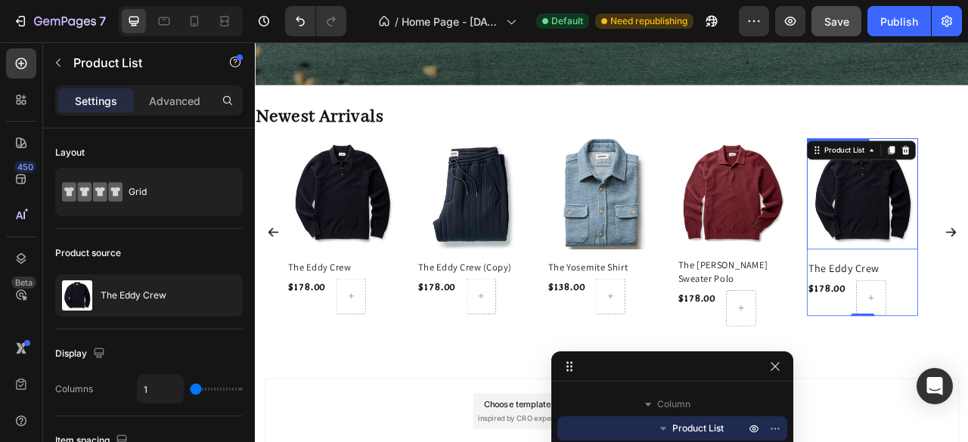
drag, startPoint x: 1067, startPoint y: 290, endPoint x: 1052, endPoint y: 306, distance: 23.0
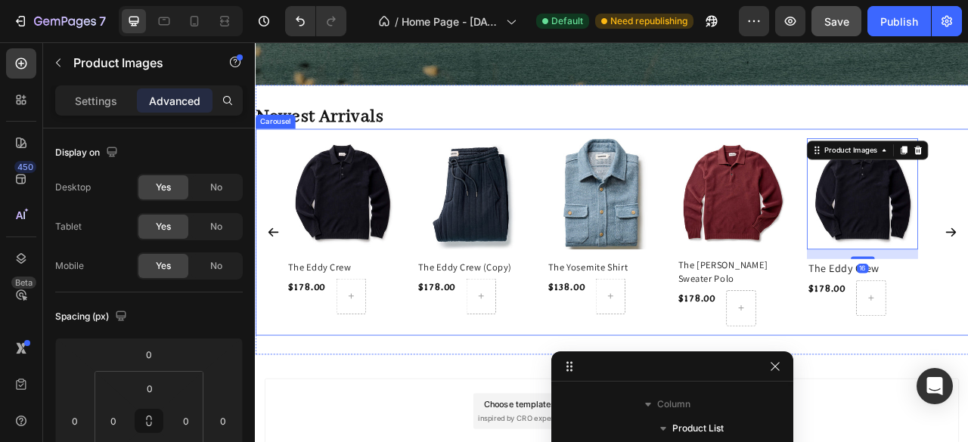
click at [428, 403] on div "Product Images The Eddy Crew Product Title $178.00 Product Price Product Price …" at bounding box center [365, 284] width 166 height 263
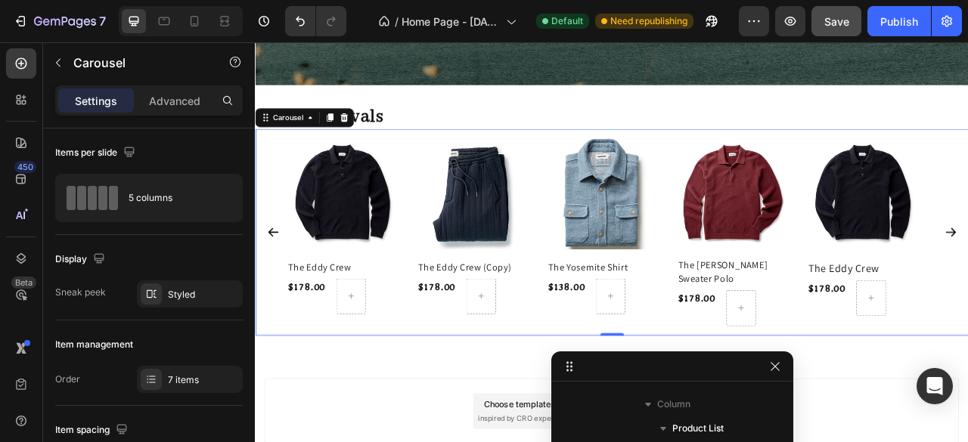
scroll to position [141, 0]
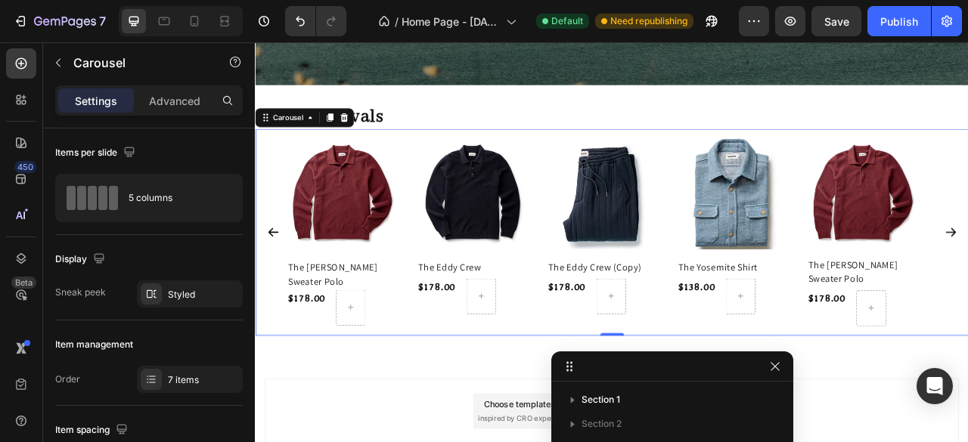
scroll to position [141, 0]
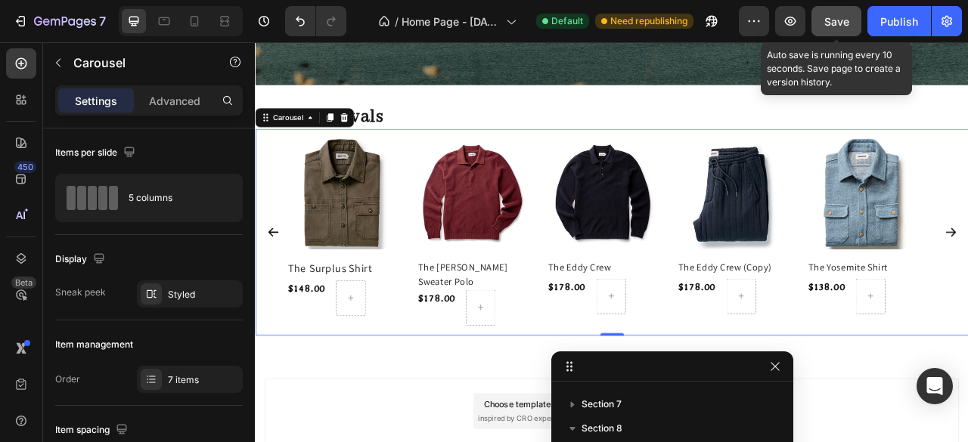
click at [834, 23] on span "Save" at bounding box center [836, 21] width 25 height 13
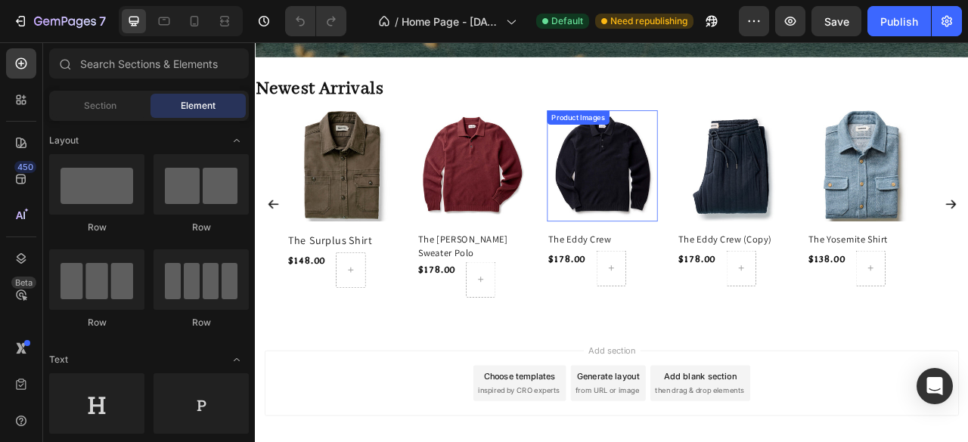
scroll to position [1302, 0]
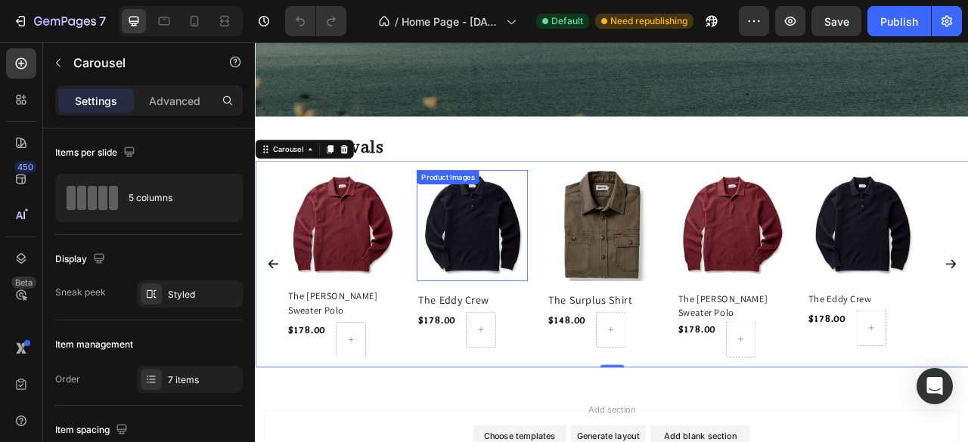
click at [574, 277] on img at bounding box center [530, 275] width 141 height 141
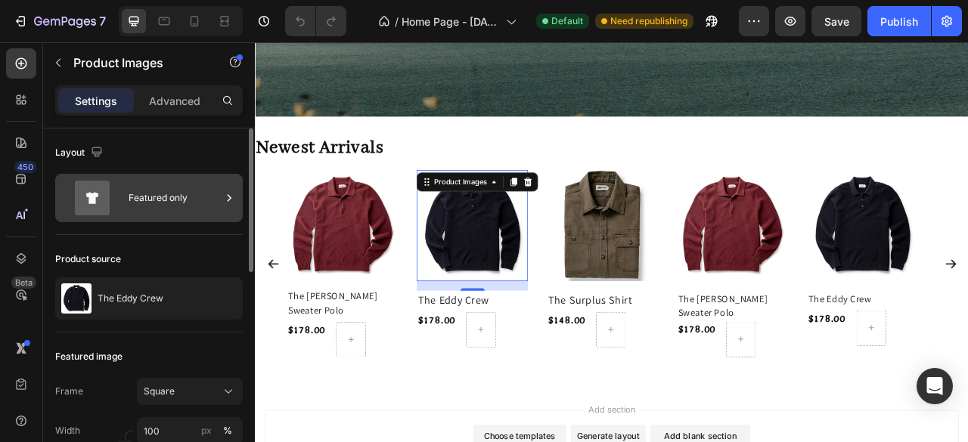
click at [228, 196] on icon at bounding box center [229, 198] width 15 height 15
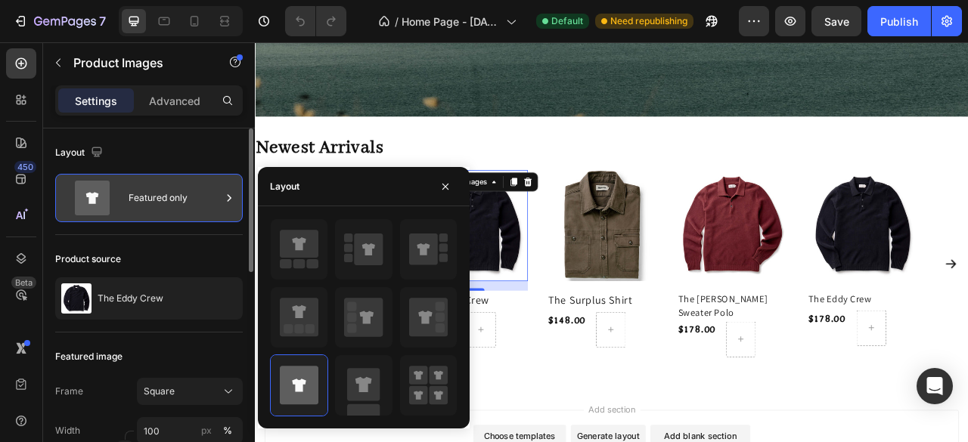
click at [228, 196] on icon at bounding box center [229, 198] width 15 height 15
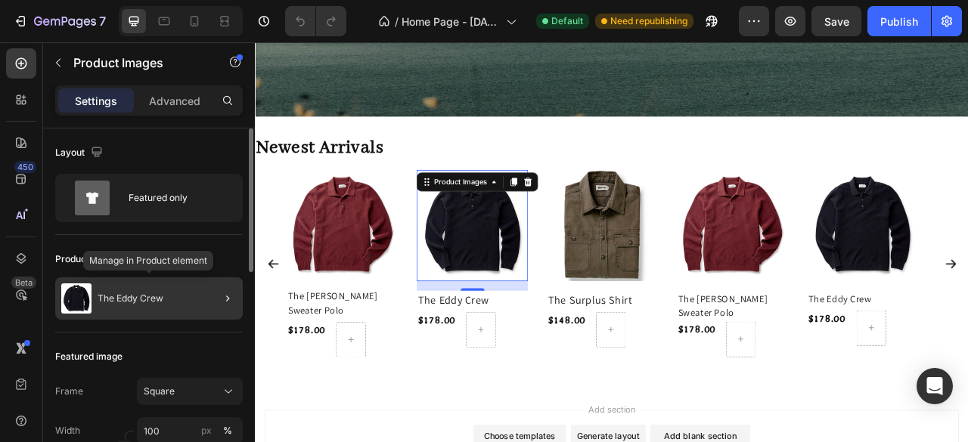
click at [101, 302] on p "The Eddy Crew" at bounding box center [131, 298] width 66 height 11
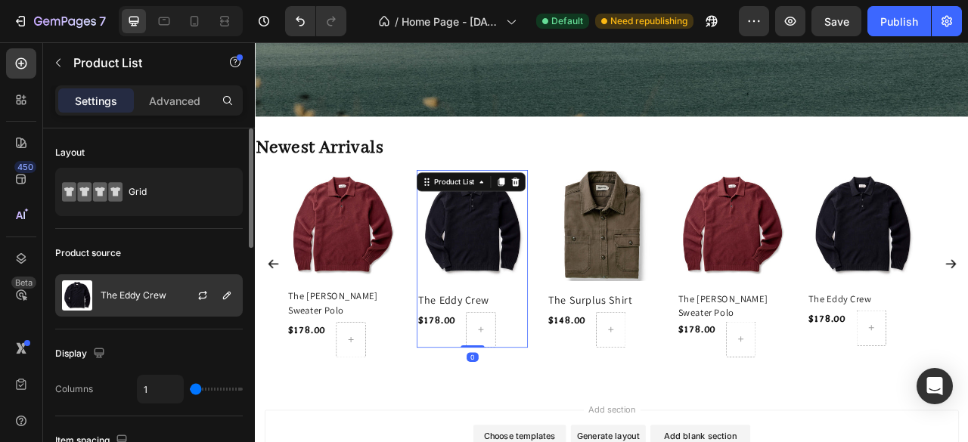
click at [138, 299] on p "The Eddy Crew" at bounding box center [134, 295] width 66 height 11
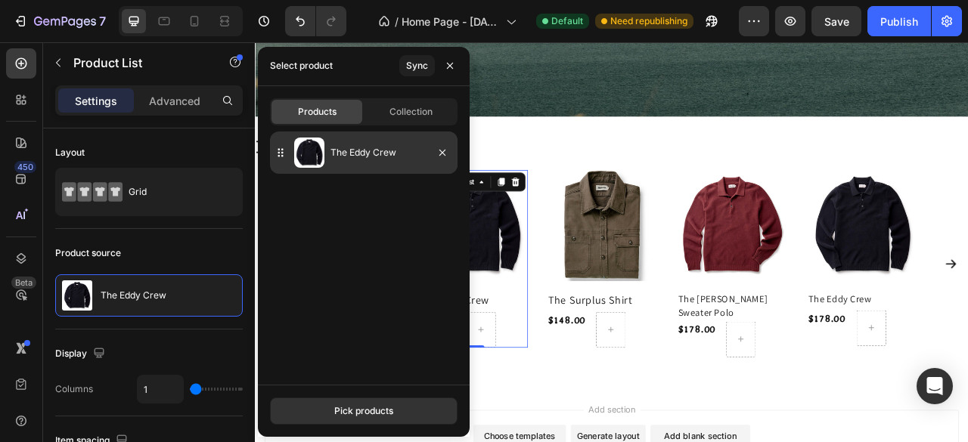
click at [369, 163] on div "The Eddy Crew" at bounding box center [363, 153] width 187 height 42
click at [386, 149] on p "The Eddy Crew" at bounding box center [390, 152] width 121 height 15
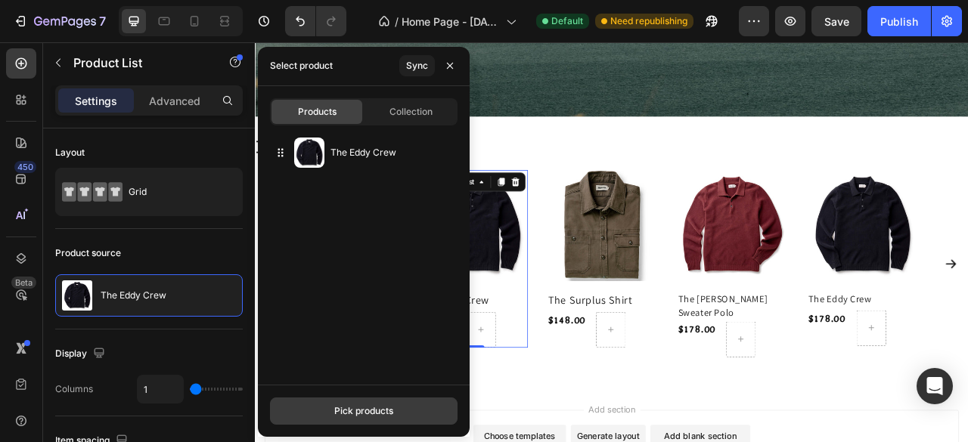
click at [358, 404] on div "Pick products" at bounding box center [363, 411] width 59 height 14
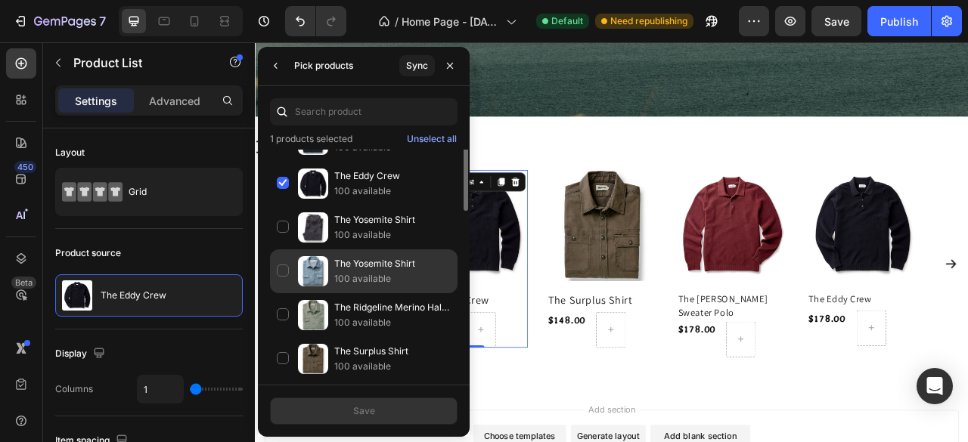
scroll to position [0, 0]
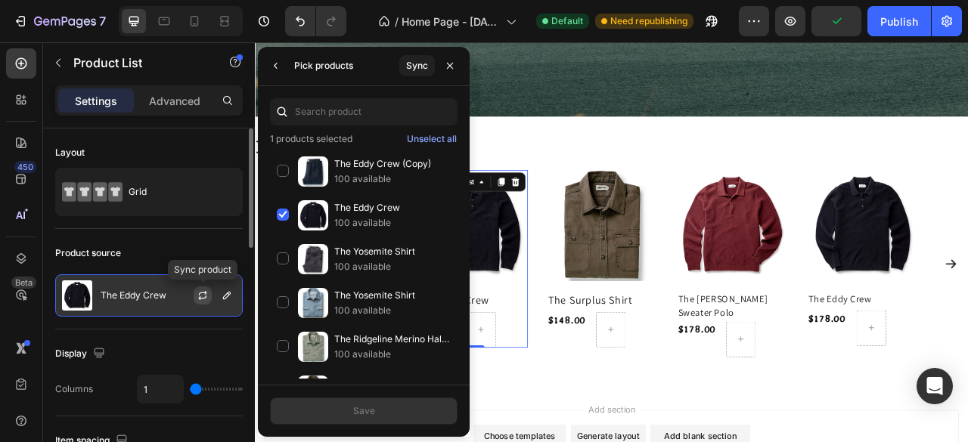
click at [206, 297] on icon "button" at bounding box center [203, 296] width 12 height 12
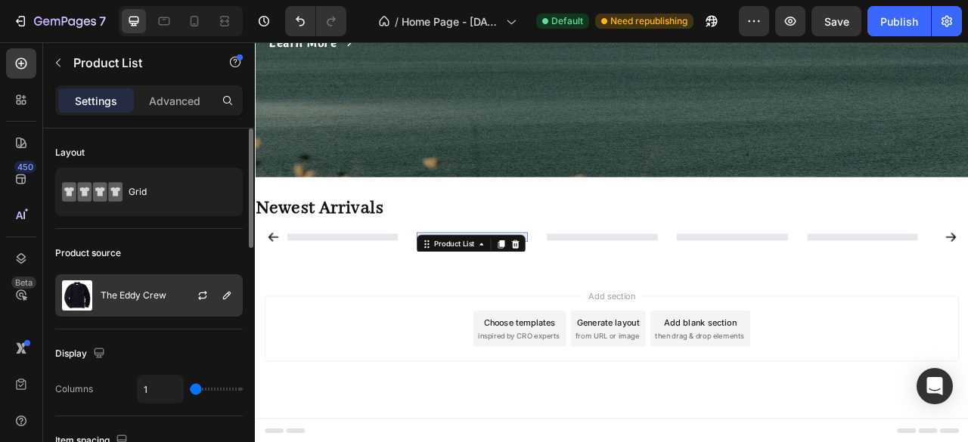
scroll to position [1302, 0]
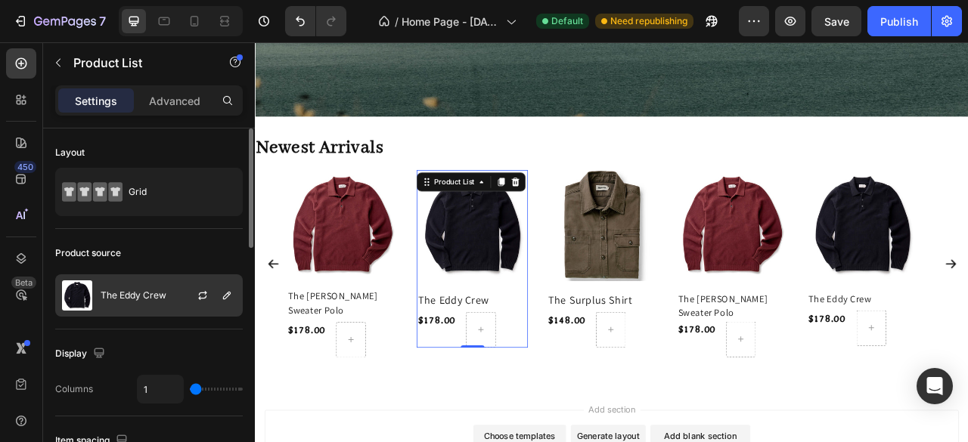
click at [165, 299] on p "The Eddy Crew" at bounding box center [134, 295] width 66 height 11
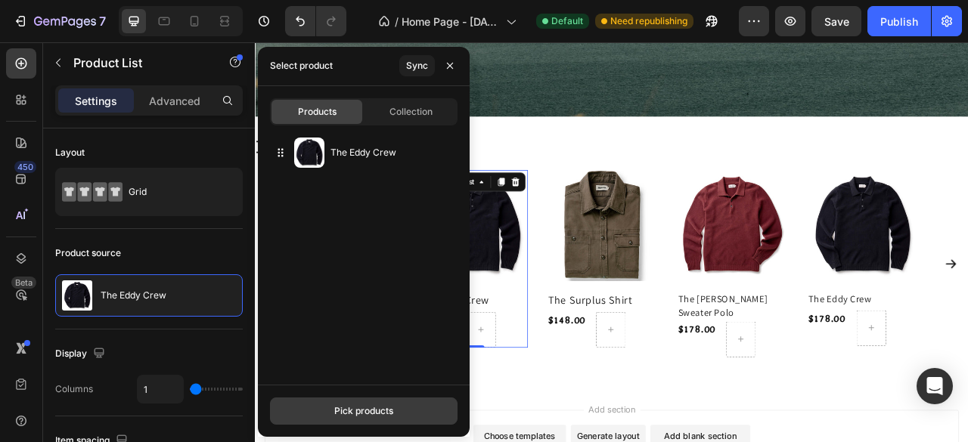
click at [354, 414] on div "Pick products" at bounding box center [363, 411] width 59 height 14
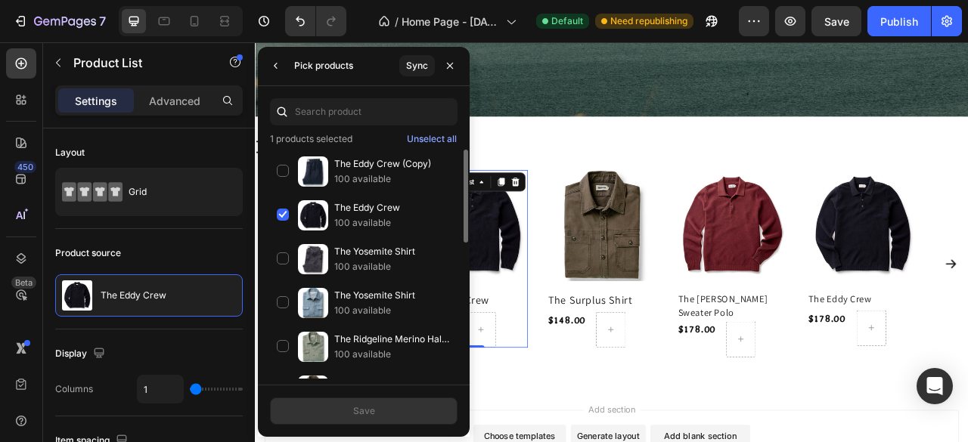
scroll to position [151, 0]
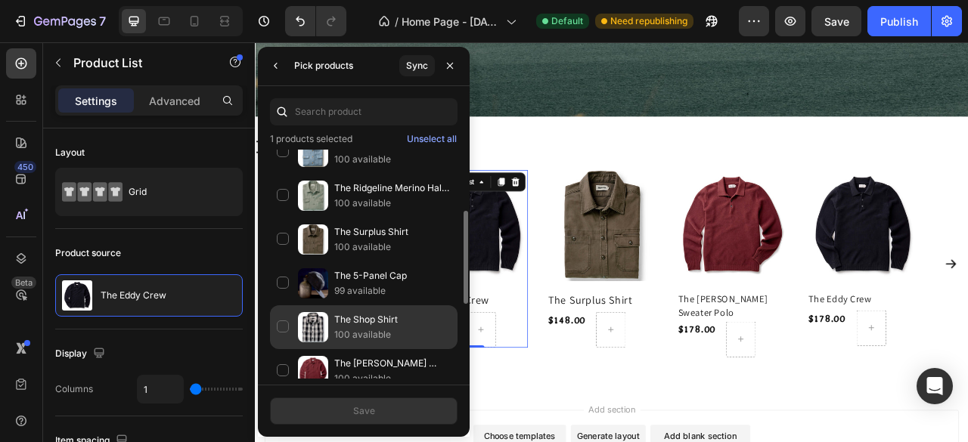
click at [329, 349] on div "The Shop Shirt 100 available" at bounding box center [363, 371] width 187 height 44
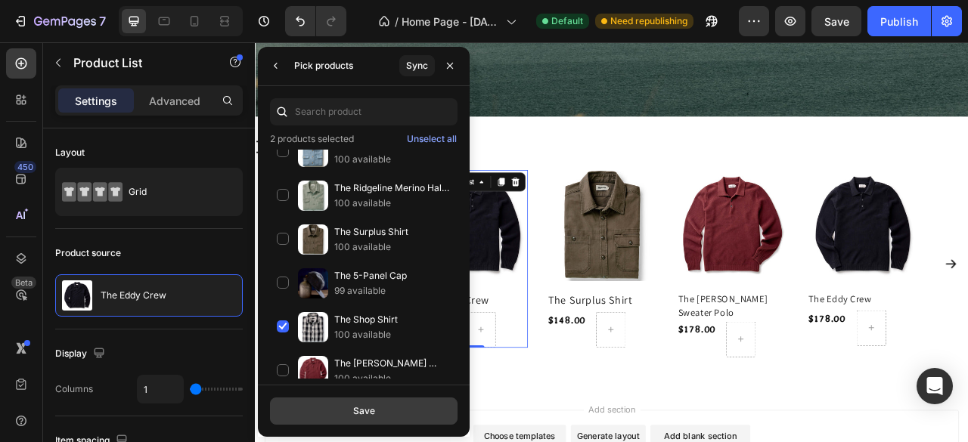
click at [356, 415] on div "Save" at bounding box center [364, 411] width 22 height 14
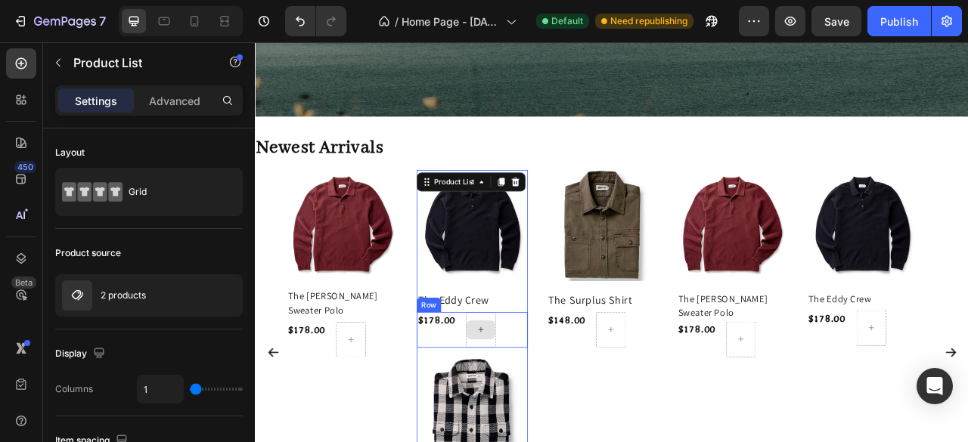
scroll to position [1453, 0]
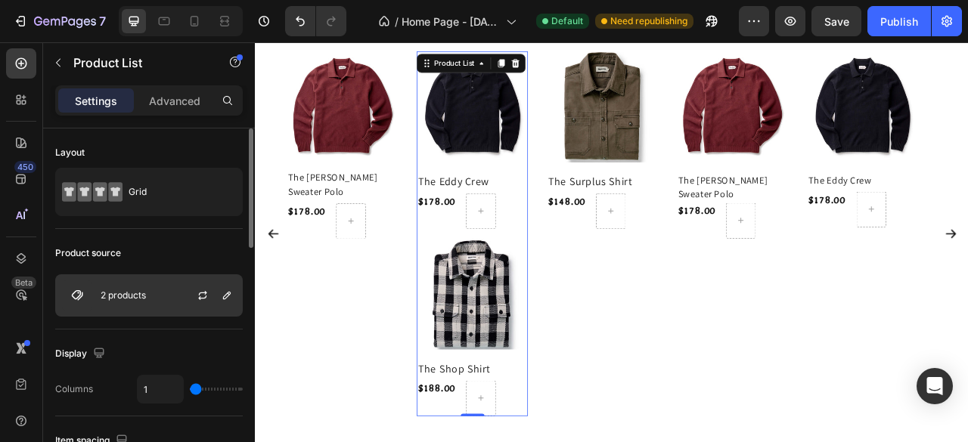
click at [158, 296] on div "2 products" at bounding box center [148, 295] width 187 height 42
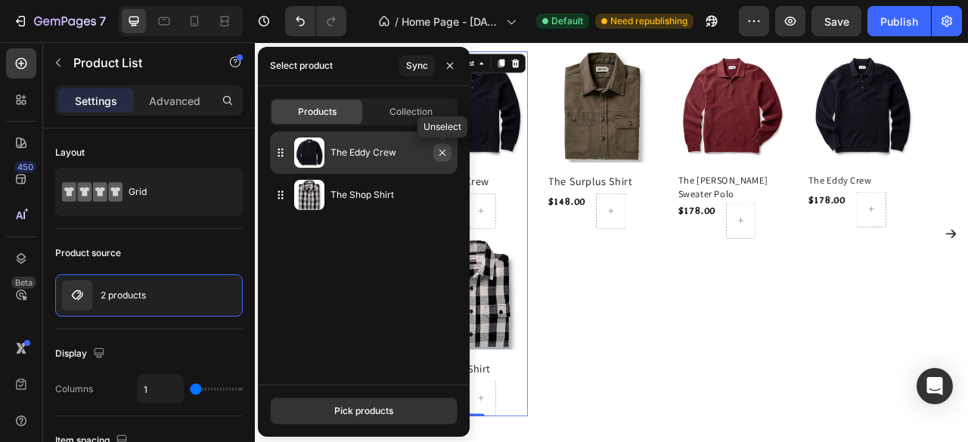
click at [442, 156] on icon "button" at bounding box center [442, 153] width 12 height 12
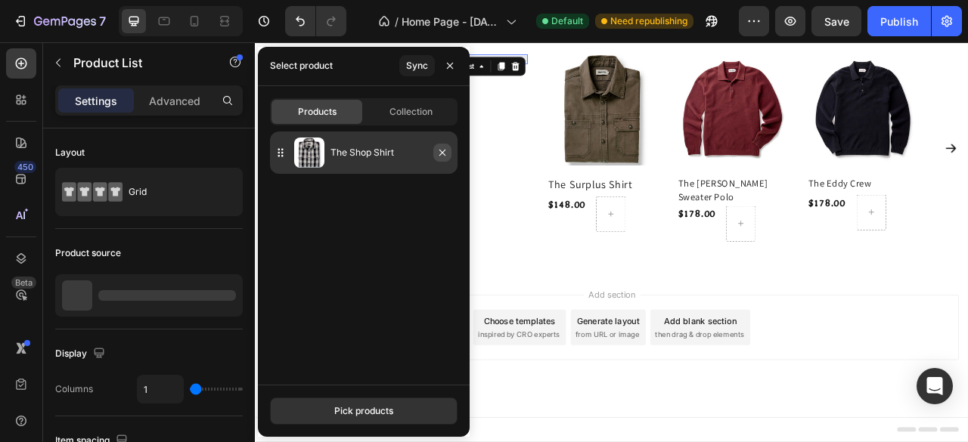
scroll to position [1341, 0]
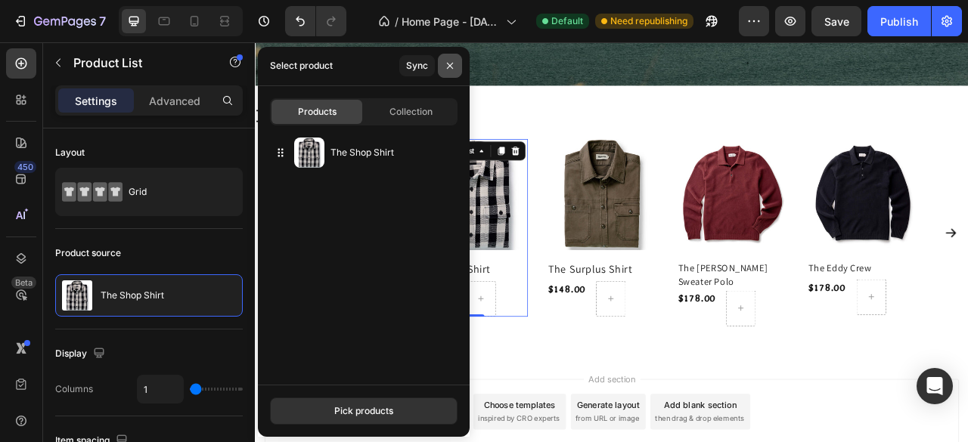
click at [449, 65] on icon "button" at bounding box center [450, 66] width 6 height 6
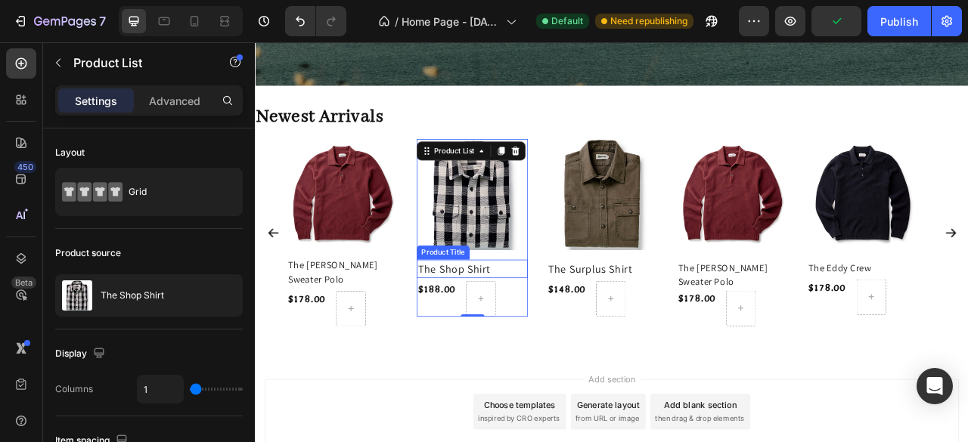
click at [562, 320] on h2 "The Shop Shirt" at bounding box center [530, 330] width 141 height 23
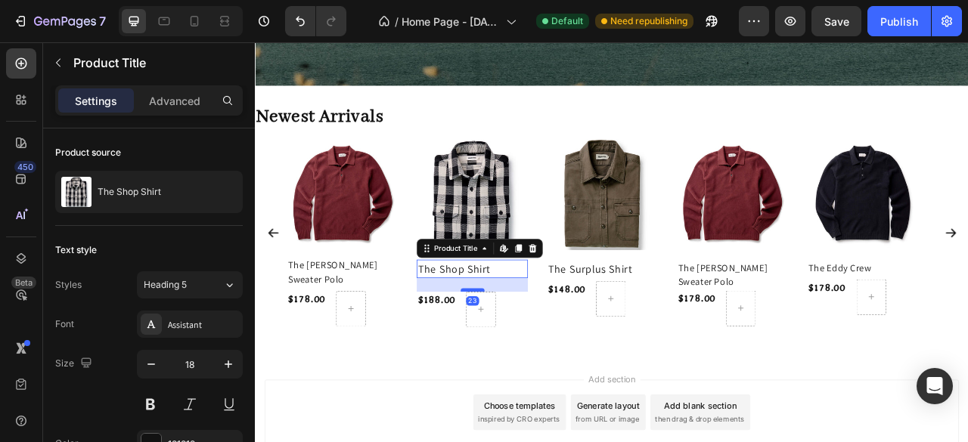
drag, startPoint x: 529, startPoint y: 345, endPoint x: 536, endPoint y: 358, distance: 15.2
click at [536, 358] on div at bounding box center [531, 357] width 30 height 5
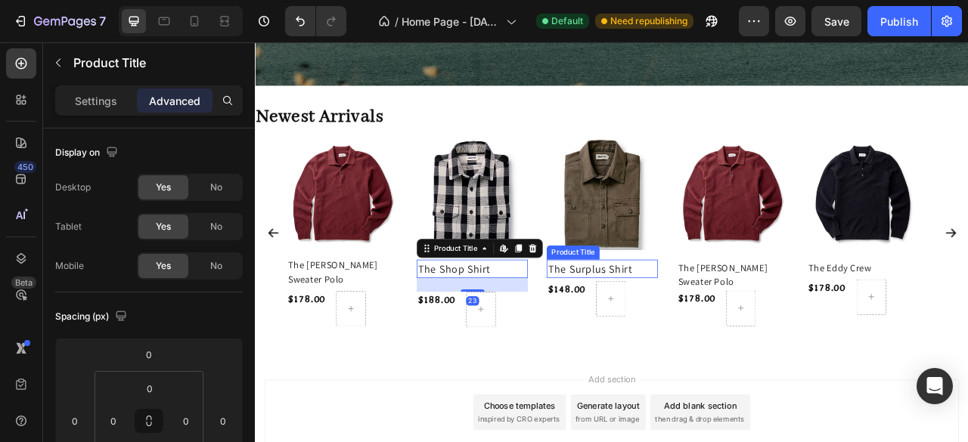
click at [736, 324] on h2 "The Surplus Shirt" at bounding box center [695, 330] width 141 height 23
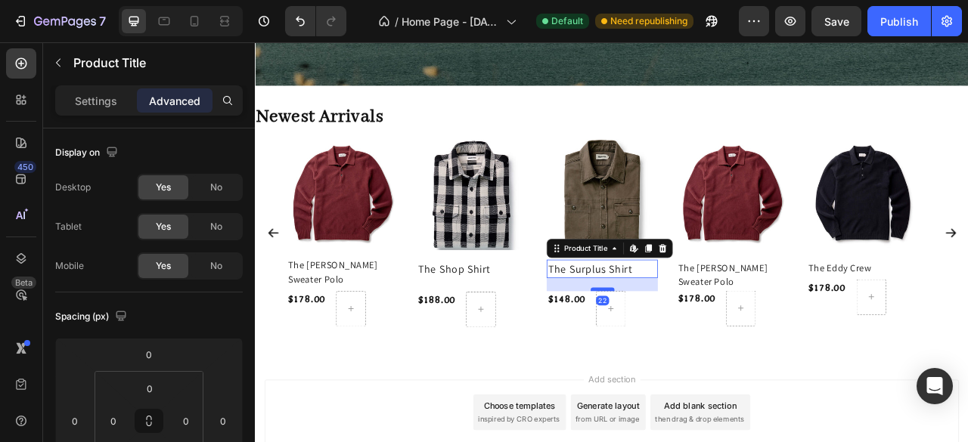
drag, startPoint x: 696, startPoint y: 342, endPoint x: 701, endPoint y: 355, distance: 13.6
click at [701, 355] on div at bounding box center [696, 357] width 30 height 5
type input "22"
click at [925, 327] on h2 "The [PERSON_NAME] Sweater Polo" at bounding box center [861, 338] width 141 height 39
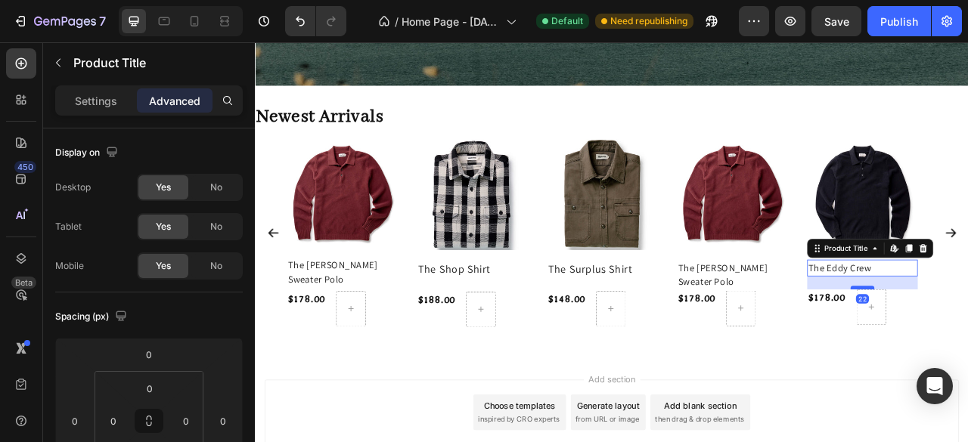
drag, startPoint x: 1030, startPoint y: 340, endPoint x: 1033, endPoint y: 353, distance: 13.2
type input "22"
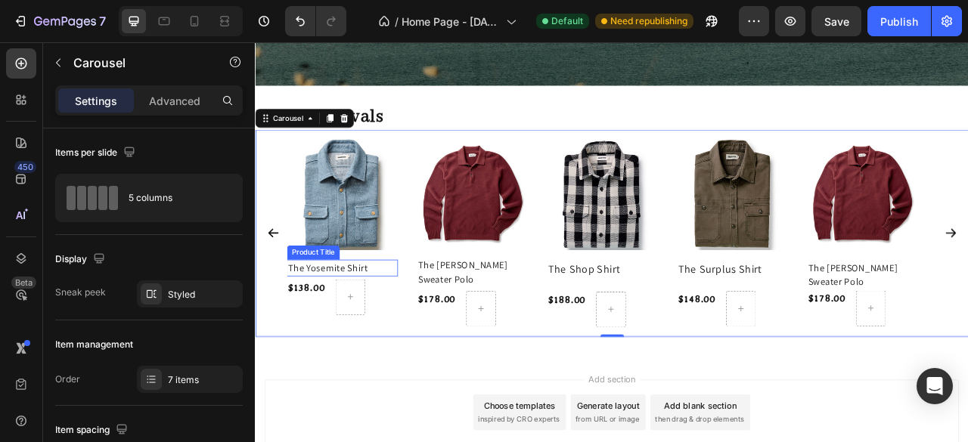
click at [411, 324] on h2 "The Yosemite Shirt" at bounding box center [364, 329] width 141 height 21
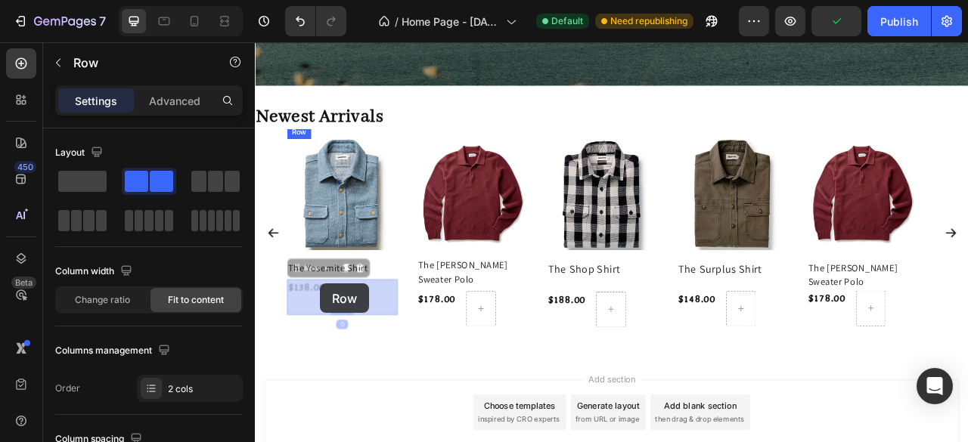
drag, startPoint x: 367, startPoint y: 343, endPoint x: 337, endPoint y: 349, distance: 30.8
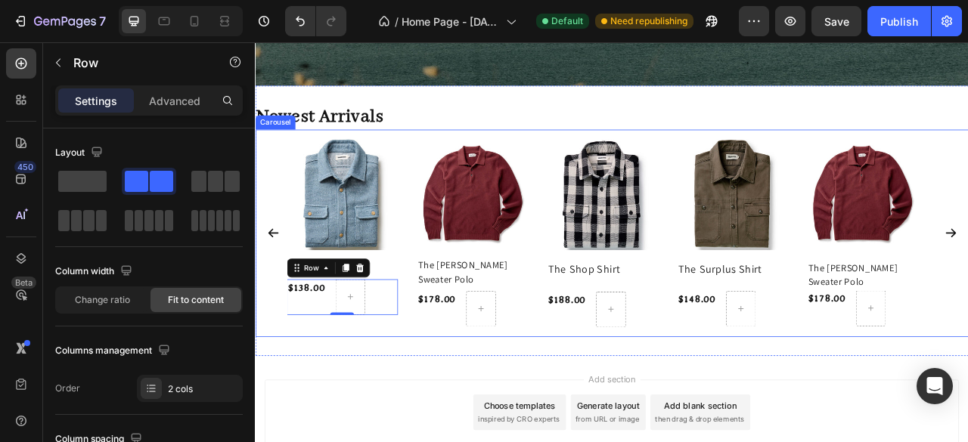
click at [348, 413] on div "Product Images The Yosemite Shirt Product Title $138.00 Product Price Product P…" at bounding box center [365, 285] width 166 height 264
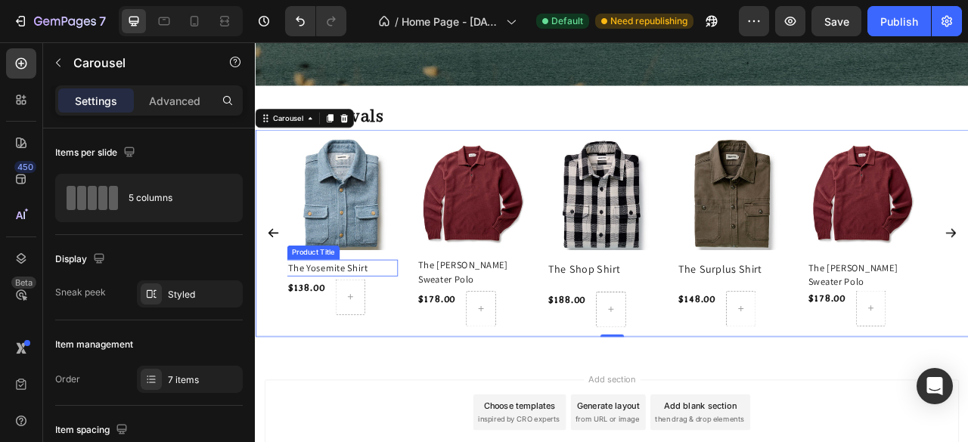
click at [411, 321] on h2 "The Yosemite Shirt" at bounding box center [364, 329] width 141 height 21
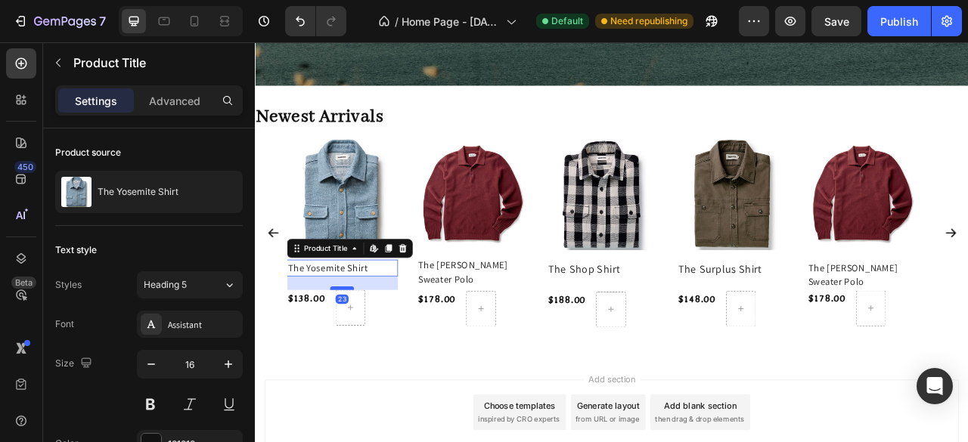
drag, startPoint x: 363, startPoint y: 341, endPoint x: 369, endPoint y: 355, distance: 15.6
click at [369, 355] on div at bounding box center [365, 355] width 30 height 5
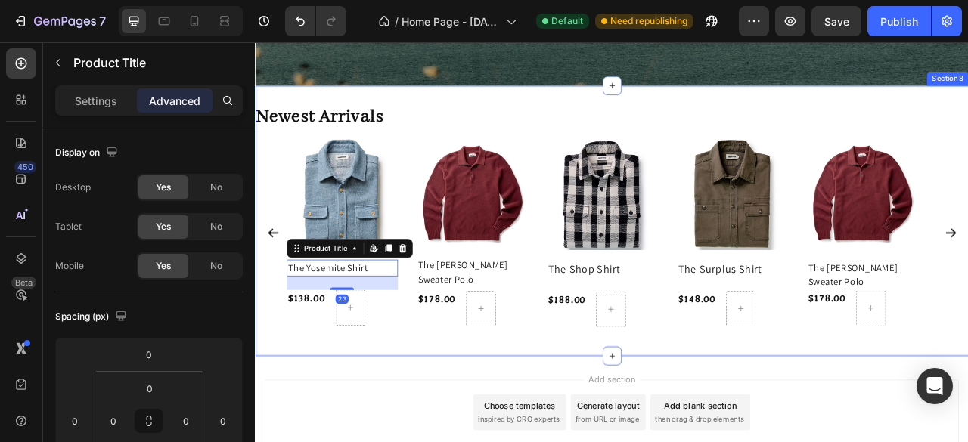
click at [324, 424] on div "Newest Arrivals Heading Product Images The Yosemite Shirt Product Title Edit co…" at bounding box center [708, 270] width 907 height 344
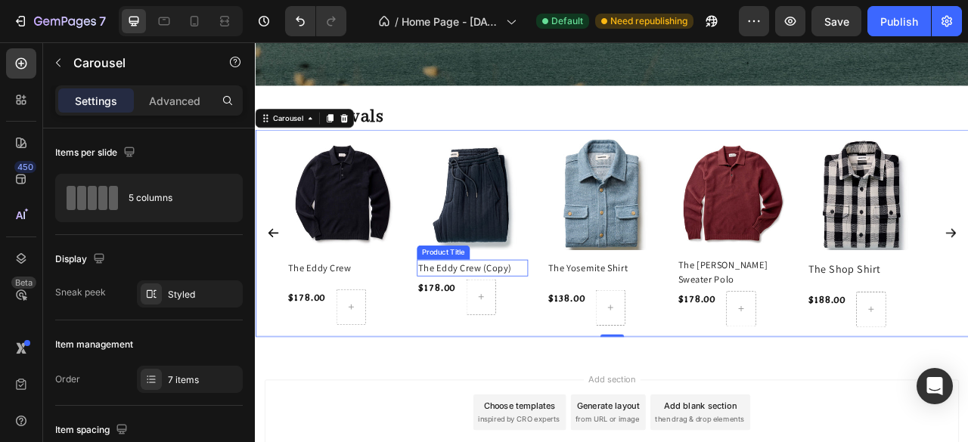
click at [590, 327] on h2 "The Eddy Crew (Copy)" at bounding box center [530, 329] width 141 height 21
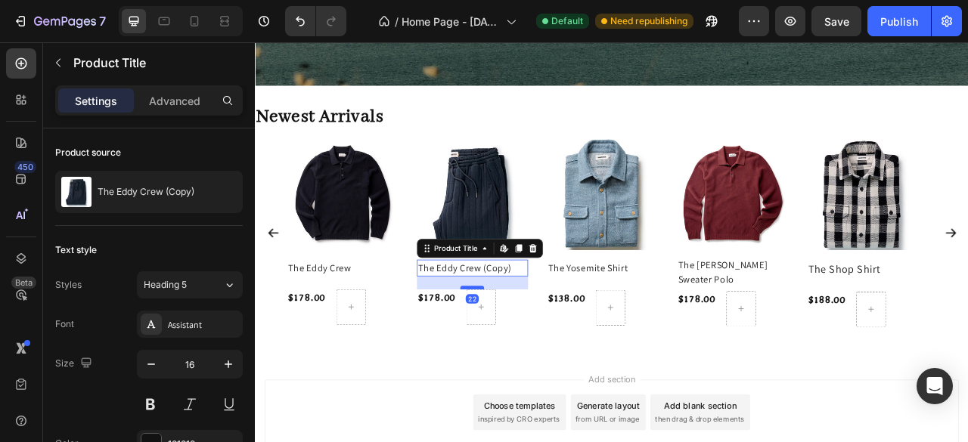
drag, startPoint x: 522, startPoint y: 339, endPoint x: 525, endPoint y: 352, distance: 13.2
click at [525, 352] on div at bounding box center [531, 354] width 30 height 5
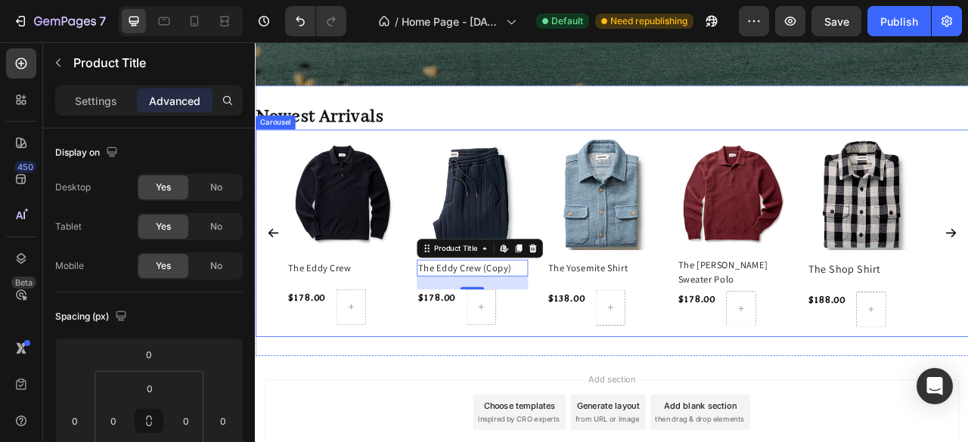
click at [282, 291] on icon "Carousel Back Arrow" at bounding box center [277, 285] width 17 height 17
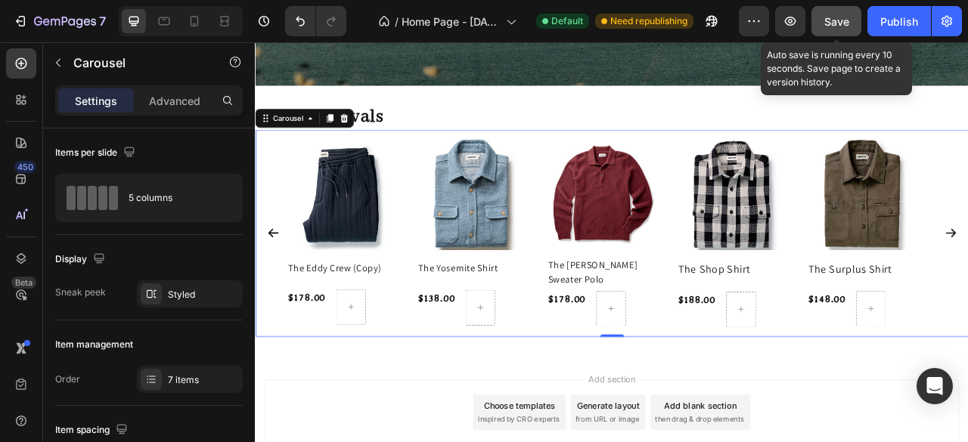
click at [832, 28] on button "Save" at bounding box center [836, 21] width 50 height 30
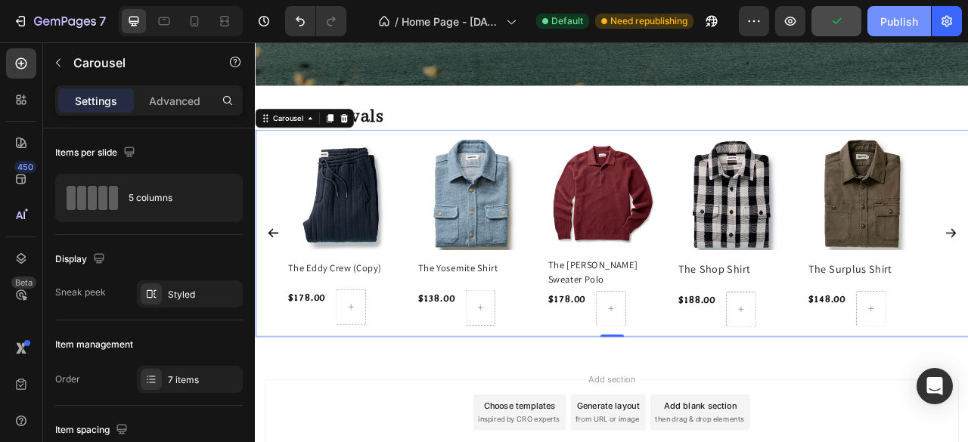
click at [897, 26] on div "Publish" at bounding box center [899, 22] width 38 height 16
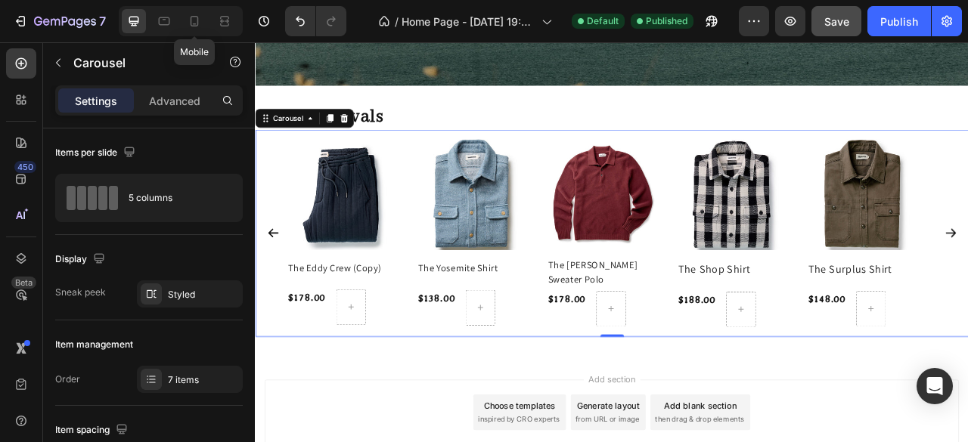
drag, startPoint x: 194, startPoint y: 26, endPoint x: 404, endPoint y: 189, distance: 265.7
click at [194, 26] on icon at bounding box center [194, 21] width 15 height 15
type input "100%"
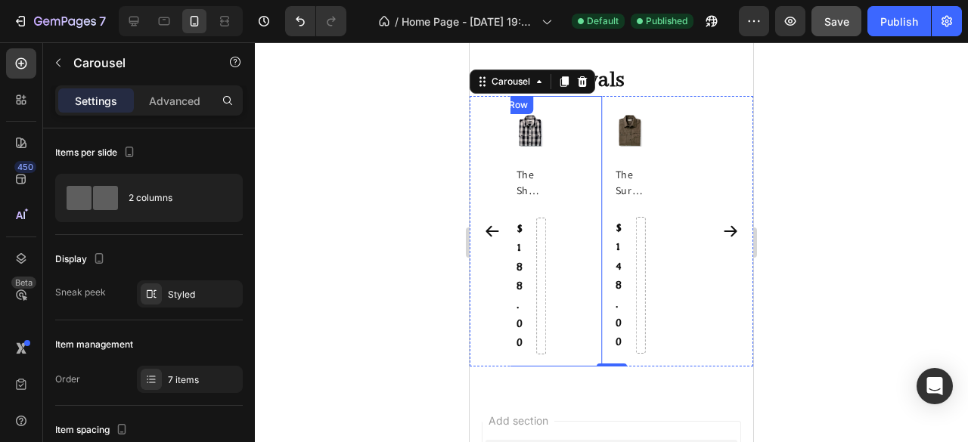
scroll to position [950, 0]
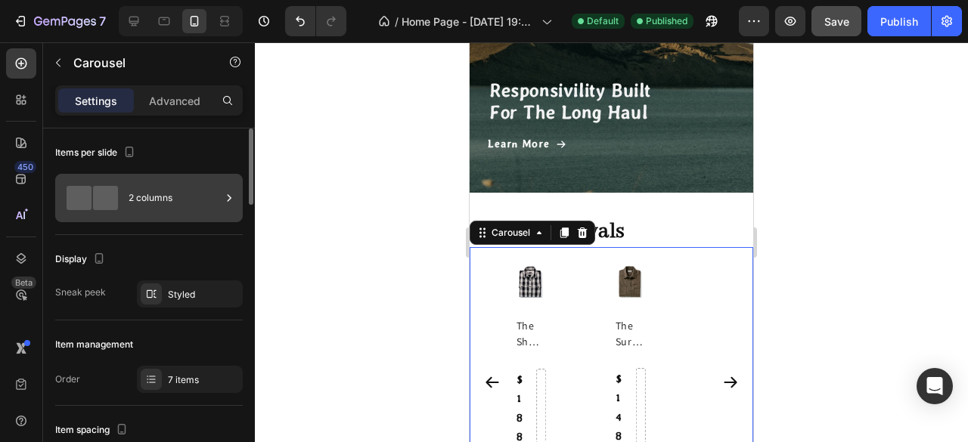
click at [189, 203] on div "2 columns" at bounding box center [175, 198] width 92 height 35
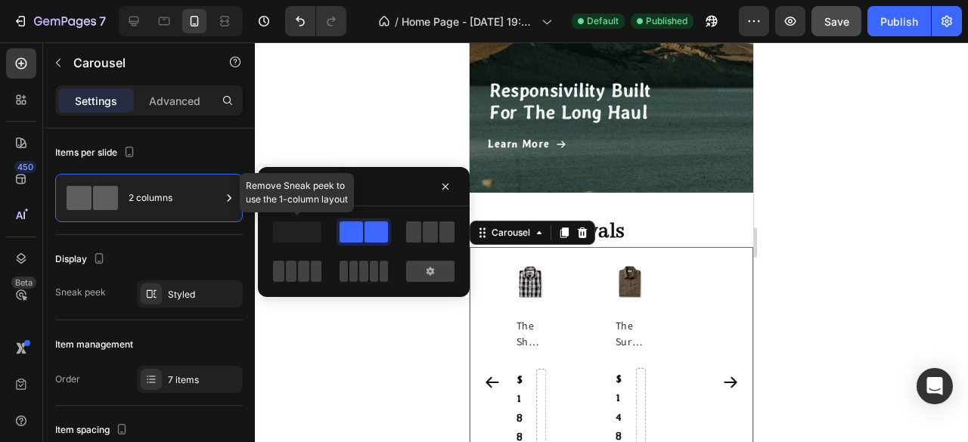
click at [301, 242] on span at bounding box center [297, 232] width 48 height 21
click at [447, 179] on button "button" at bounding box center [445, 187] width 24 height 24
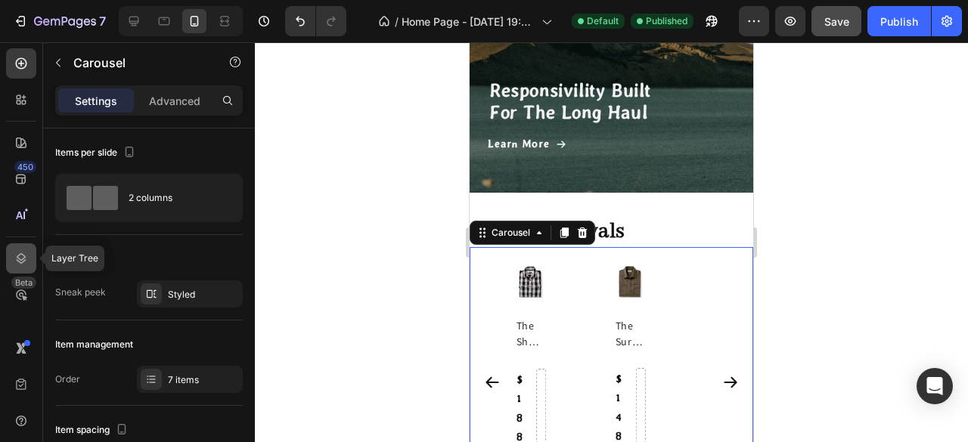
click at [23, 262] on icon at bounding box center [21, 258] width 15 height 15
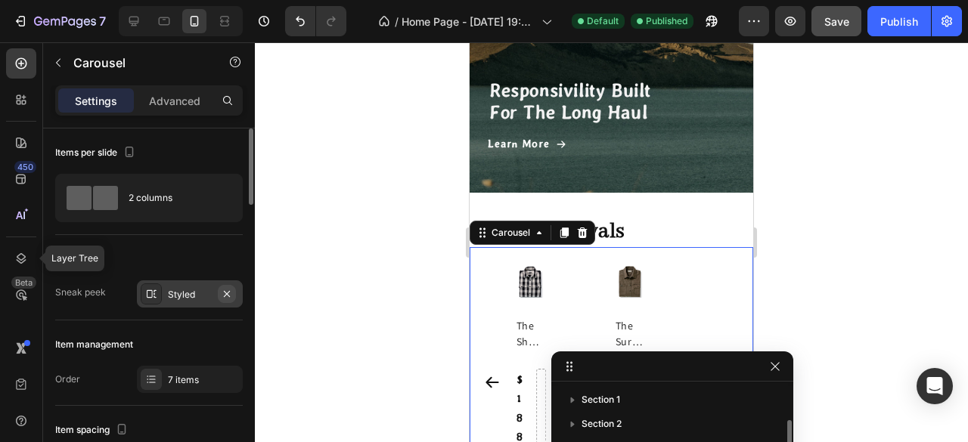
scroll to position [17, 0]
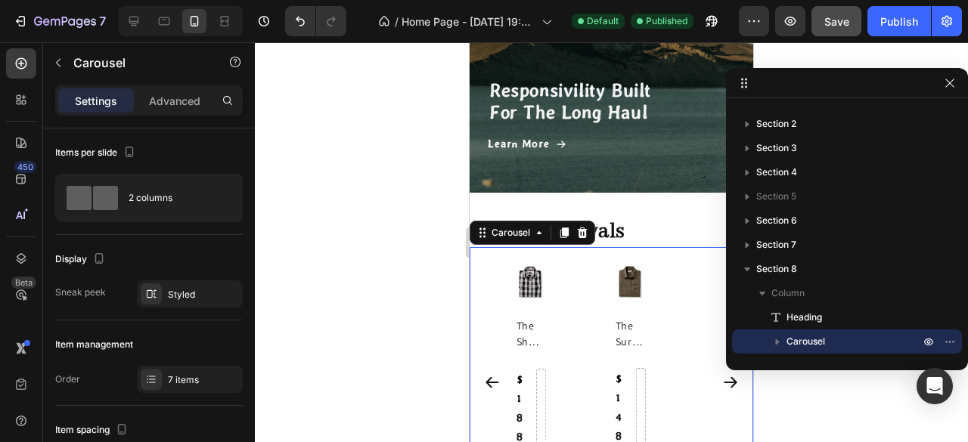
drag, startPoint x: 624, startPoint y: 367, endPoint x: 841, endPoint y: 91, distance: 350.6
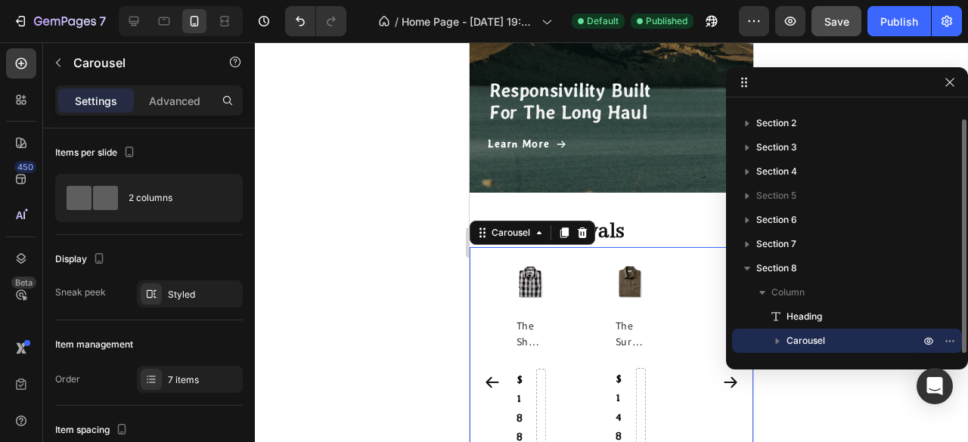
click at [821, 344] on span "Carousel" at bounding box center [805, 340] width 39 height 15
click at [184, 382] on div "7 items" at bounding box center [203, 380] width 71 height 14
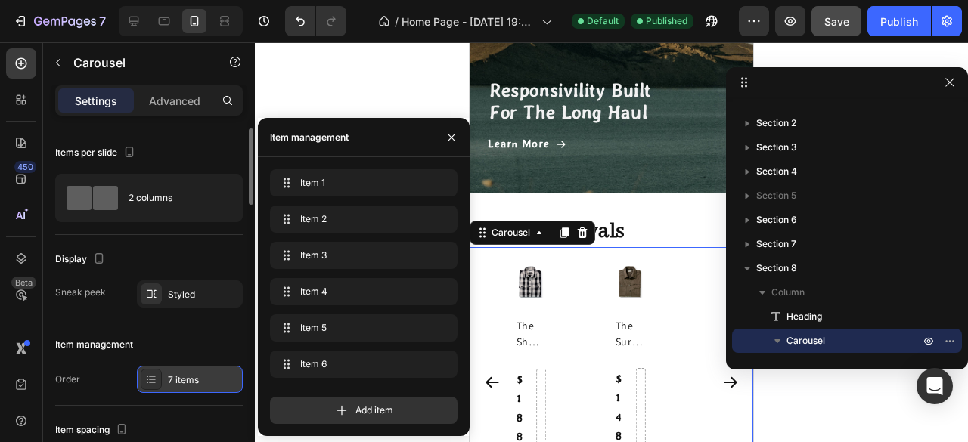
click at [184, 382] on div "7 items" at bounding box center [203, 380] width 71 height 14
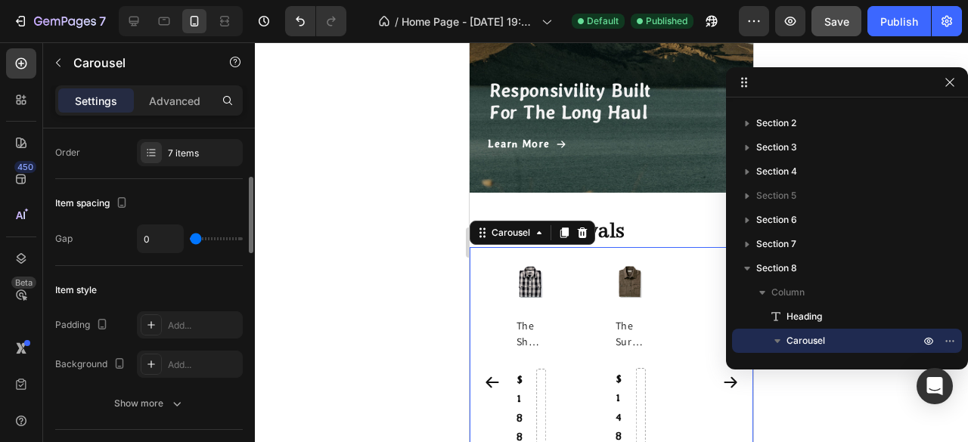
scroll to position [0, 0]
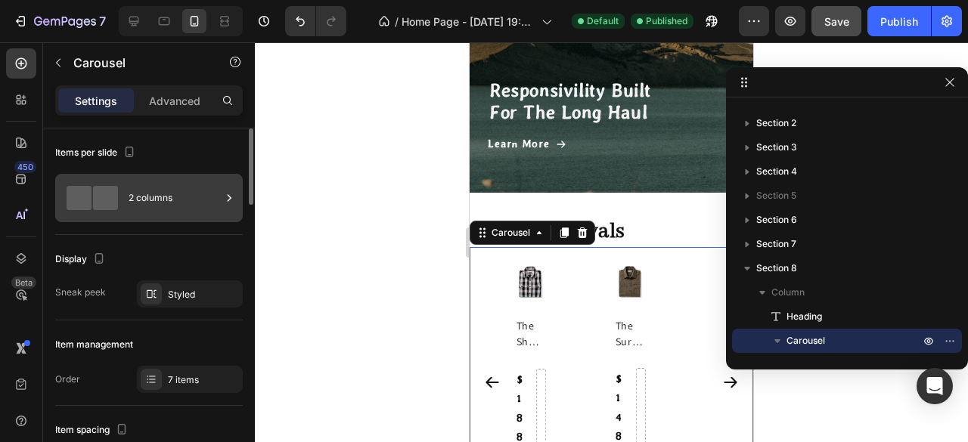
click at [228, 197] on icon at bounding box center [229, 198] width 15 height 15
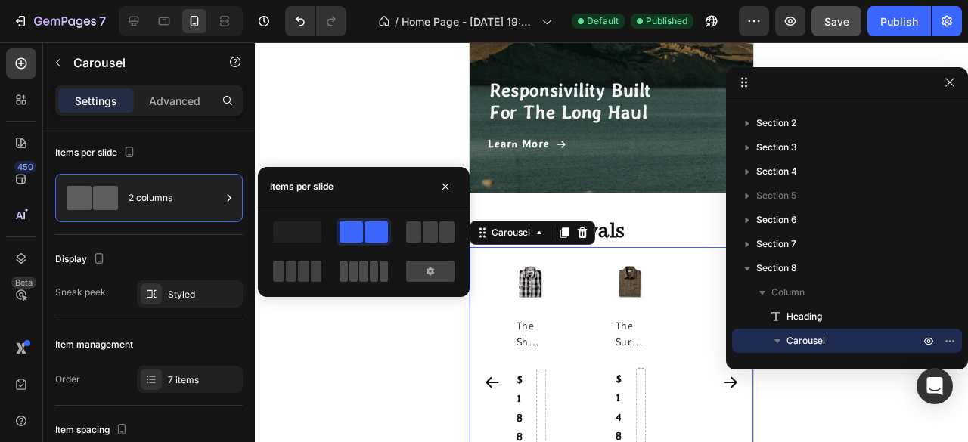
click at [360, 277] on span at bounding box center [363, 271] width 8 height 21
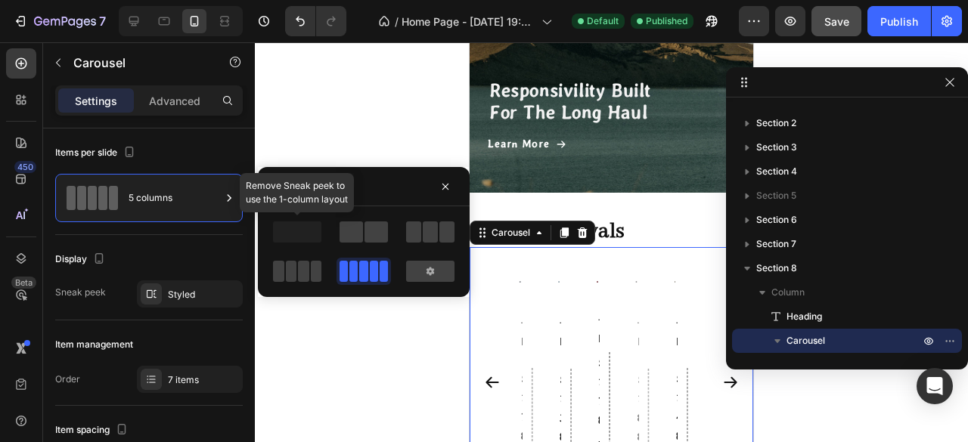
click at [301, 234] on span at bounding box center [297, 232] width 48 height 21
drag, startPoint x: 359, startPoint y: 237, endPoint x: 432, endPoint y: 203, distance: 81.2
click at [361, 237] on span at bounding box center [350, 232] width 23 height 21
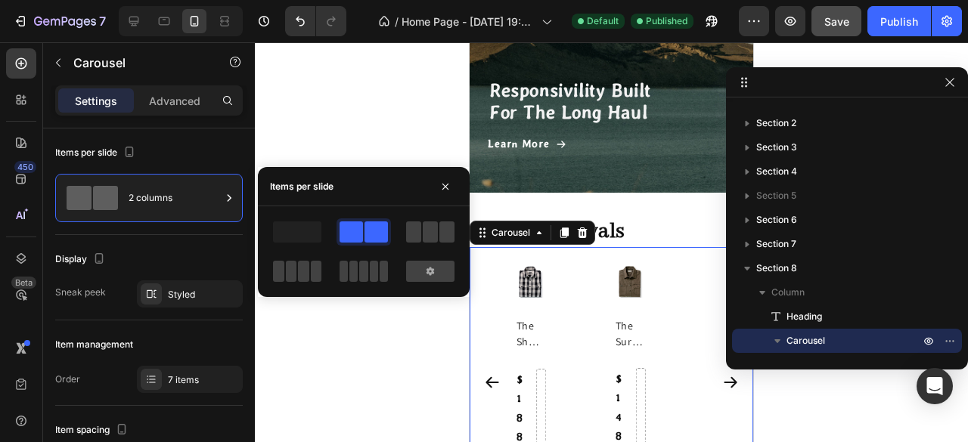
click at [435, 200] on div "Items per slide" at bounding box center [364, 186] width 212 height 39
click at [452, 182] on button "button" at bounding box center [445, 187] width 24 height 24
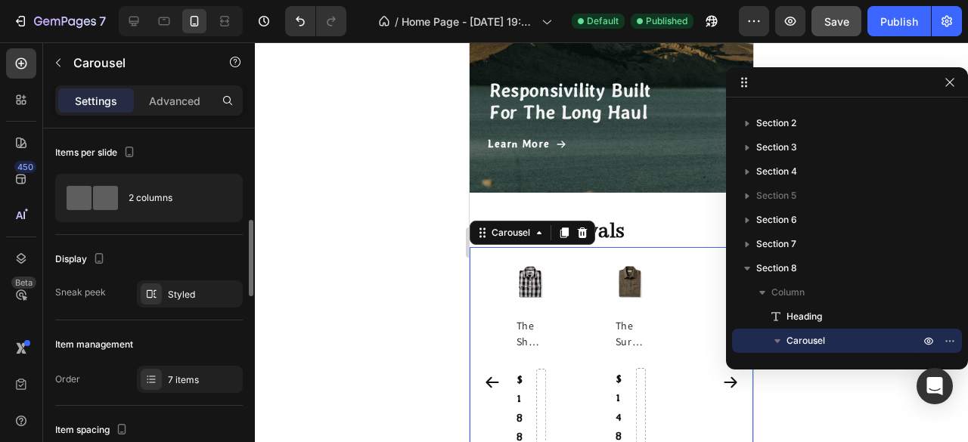
scroll to position [76, 0]
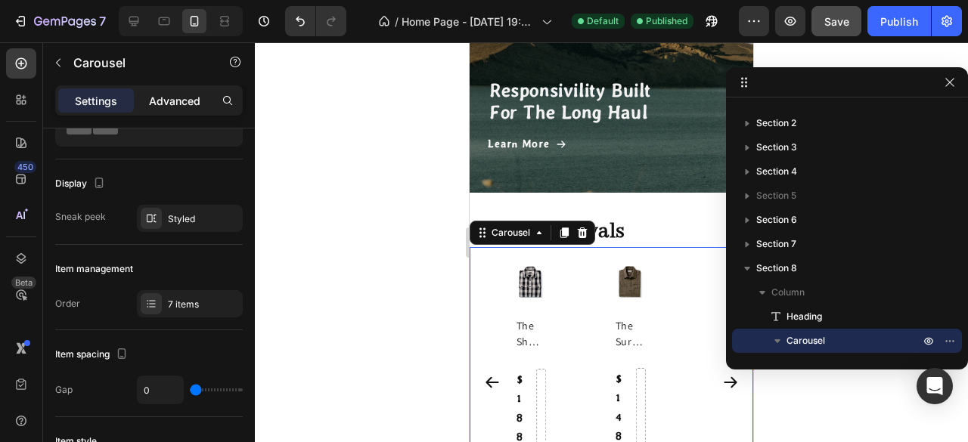
click at [172, 101] on p "Advanced" at bounding box center [174, 101] width 51 height 16
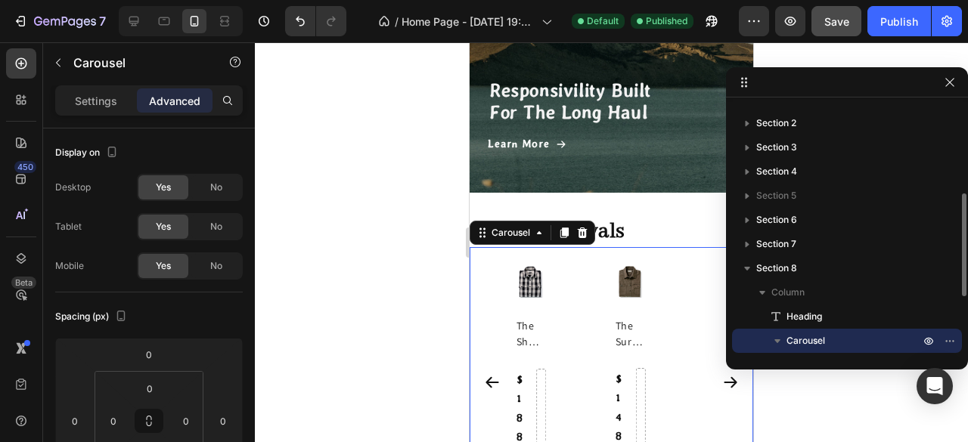
scroll to position [151, 0]
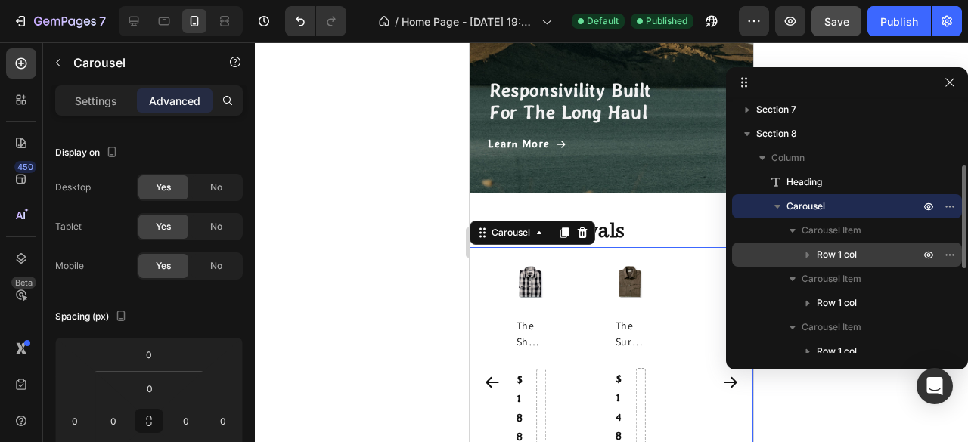
click at [853, 252] on span "Row 1 col" at bounding box center [836, 254] width 40 height 15
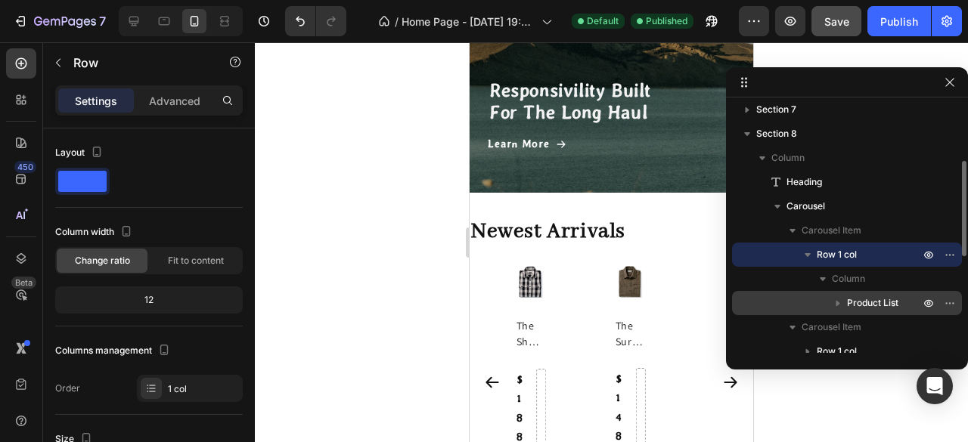
click at [861, 299] on span "Product List" at bounding box center [872, 303] width 51 height 15
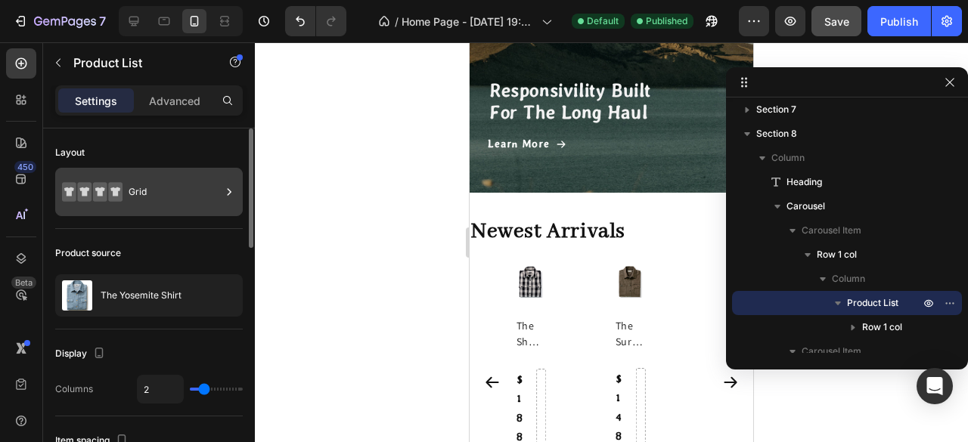
click at [163, 194] on div "Grid" at bounding box center [175, 192] width 92 height 35
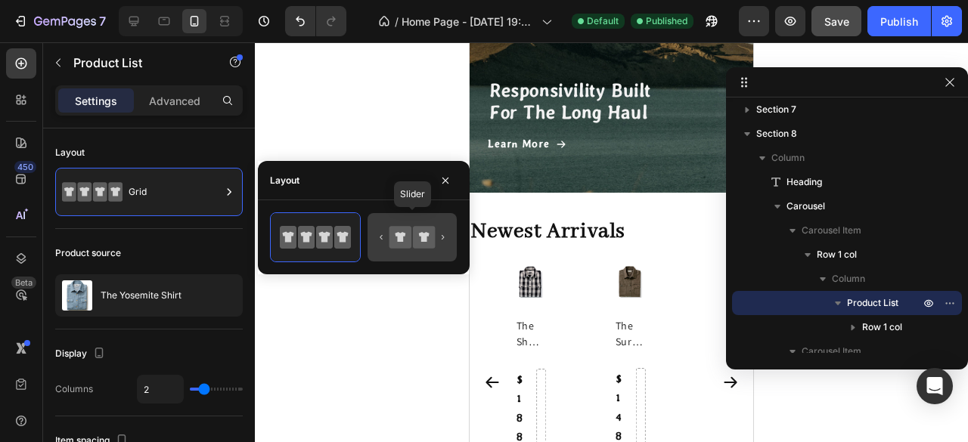
click at [389, 234] on icon at bounding box center [411, 237] width 71 height 30
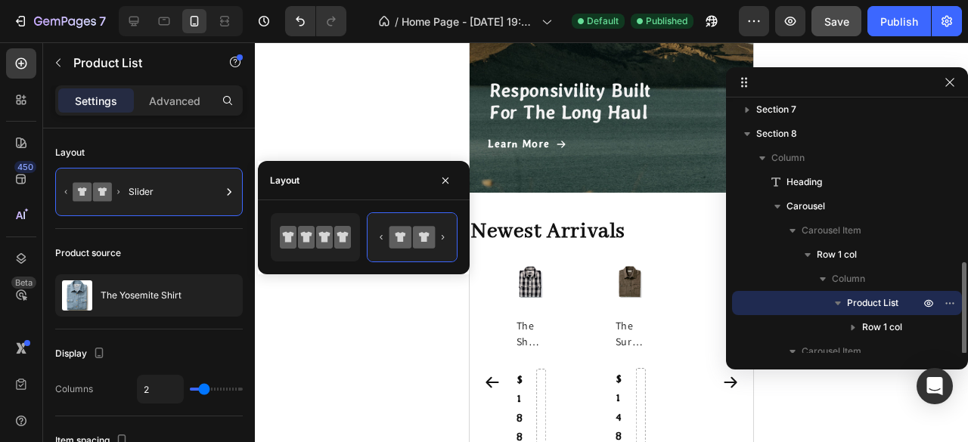
scroll to position [302, 0]
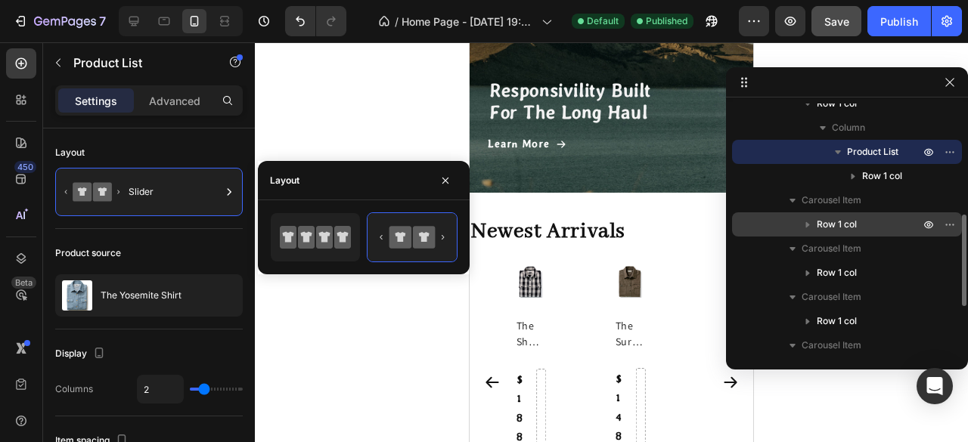
click at [828, 226] on span "Row 1 col" at bounding box center [836, 224] width 40 height 15
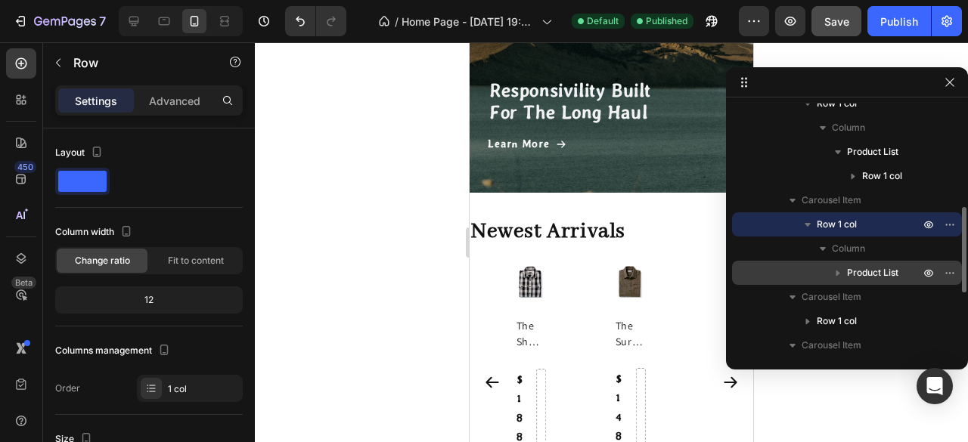
drag, startPoint x: 848, startPoint y: 268, endPoint x: 104, endPoint y: 311, distance: 745.2
click at [848, 268] on span "Product List" at bounding box center [872, 272] width 51 height 15
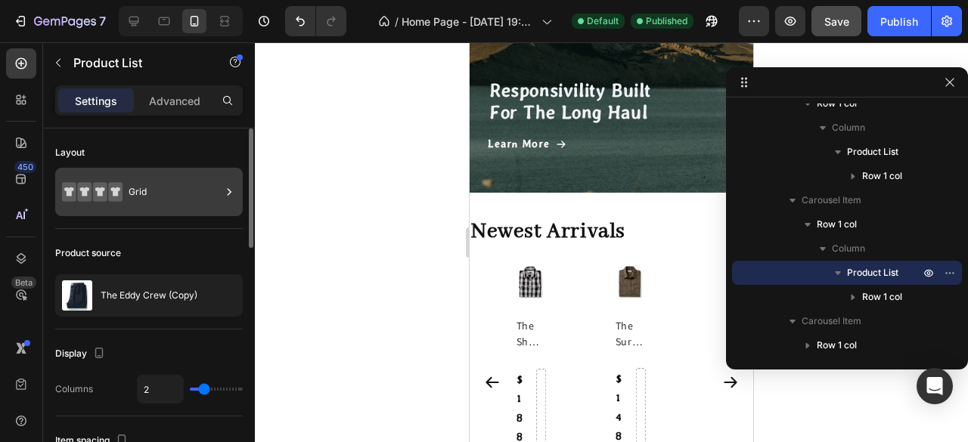
click at [162, 206] on div "Grid" at bounding box center [175, 192] width 92 height 35
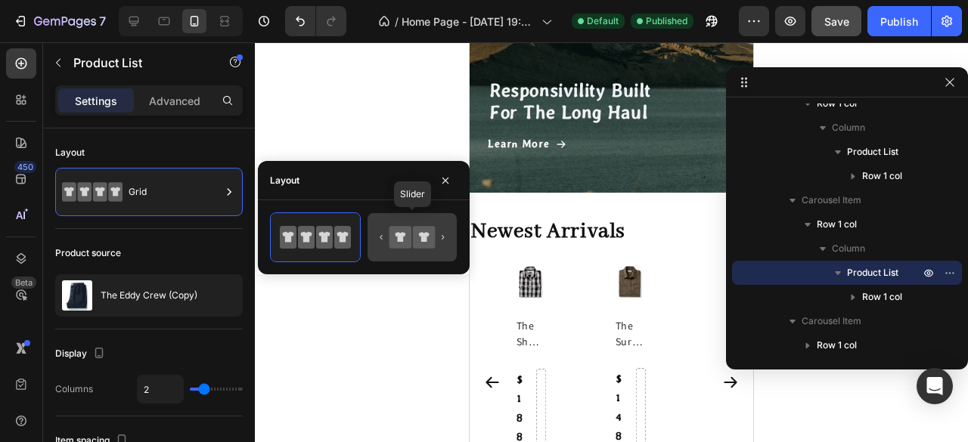
click at [389, 246] on icon at bounding box center [411, 237] width 71 height 30
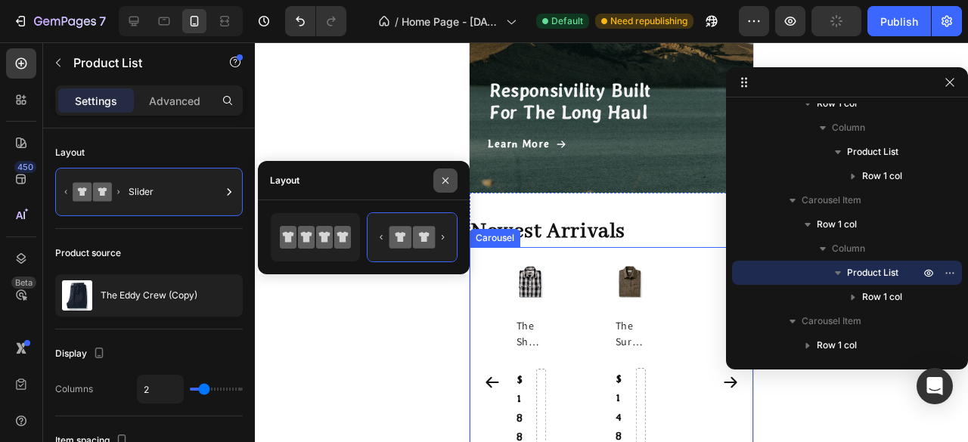
click at [444, 181] on icon "button" at bounding box center [445, 181] width 12 height 12
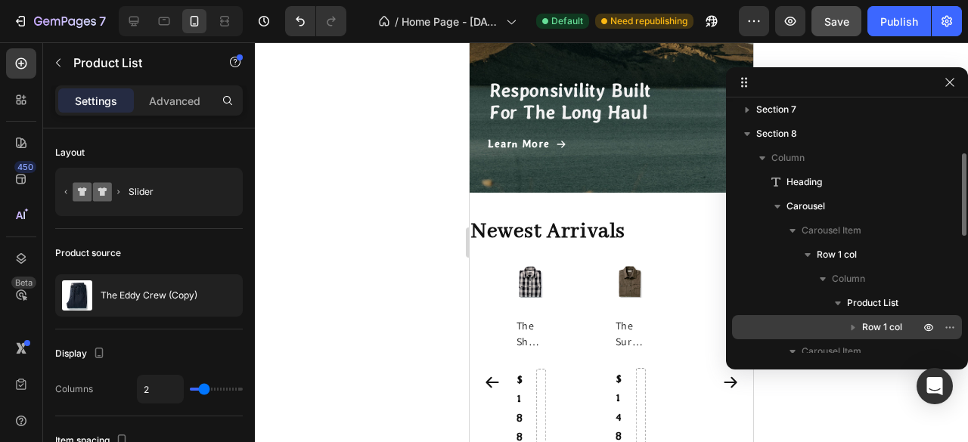
scroll to position [0, 0]
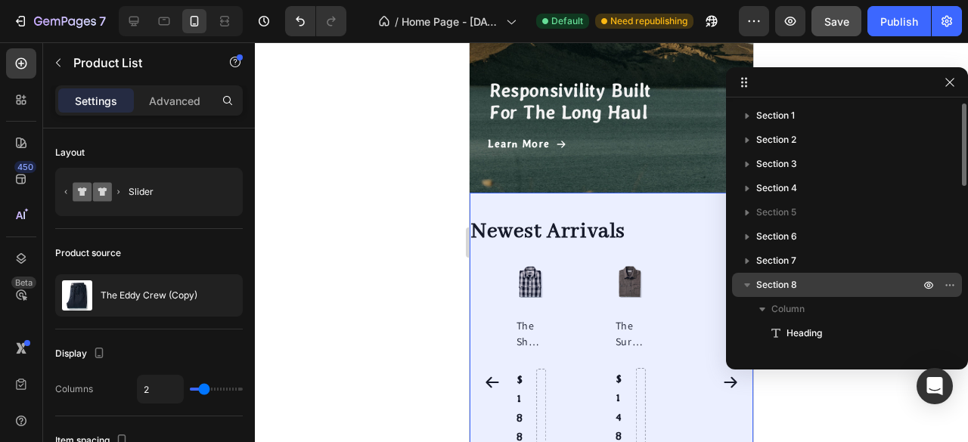
click at [832, 293] on div "Section 8" at bounding box center [847, 285] width 218 height 24
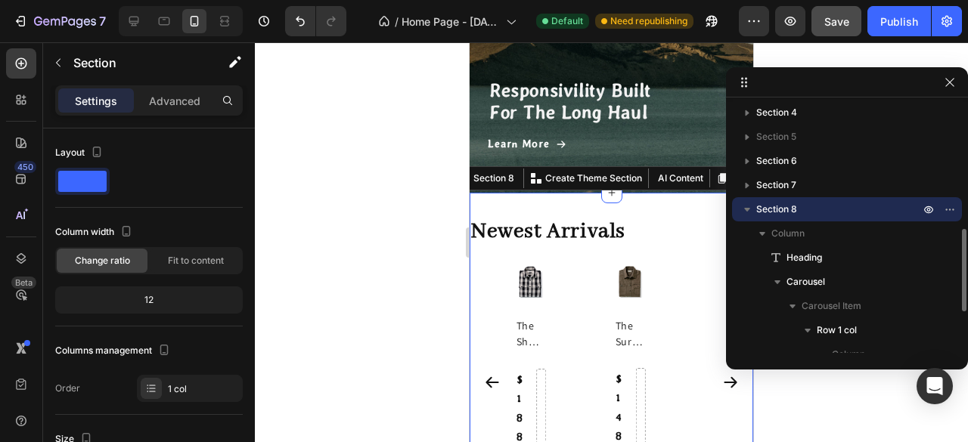
scroll to position [151, 0]
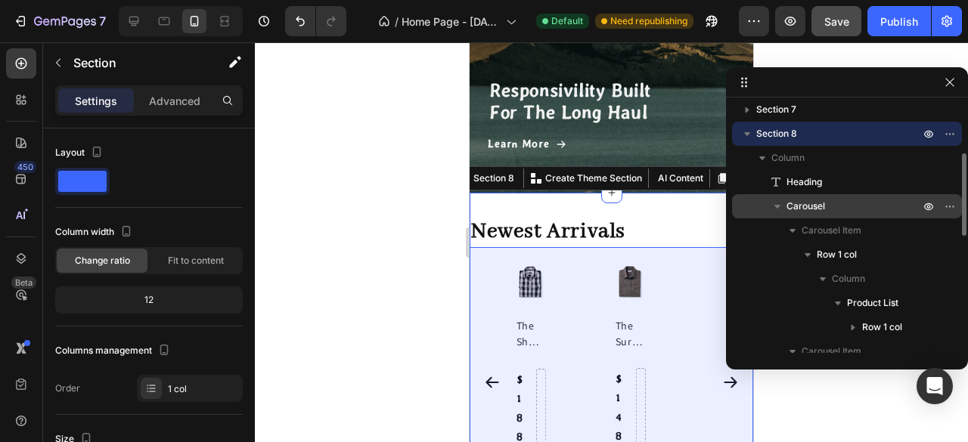
click at [832, 205] on p "Carousel" at bounding box center [854, 206] width 136 height 15
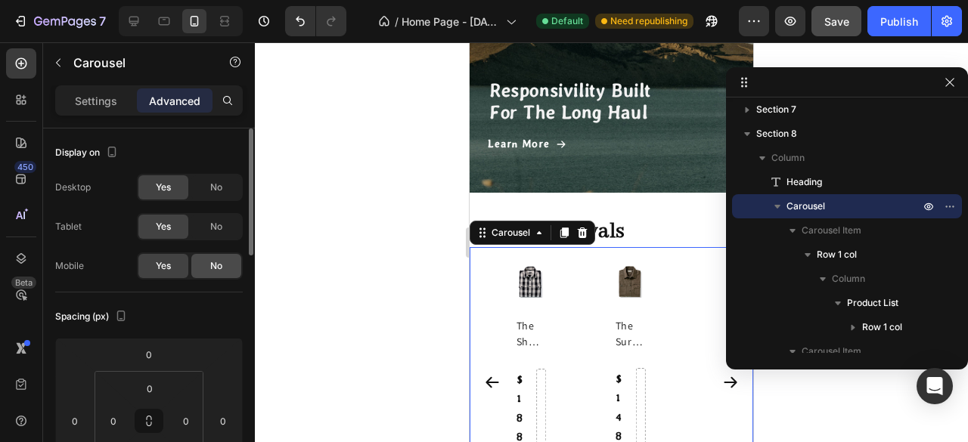
click at [216, 268] on span "No" at bounding box center [216, 266] width 12 height 14
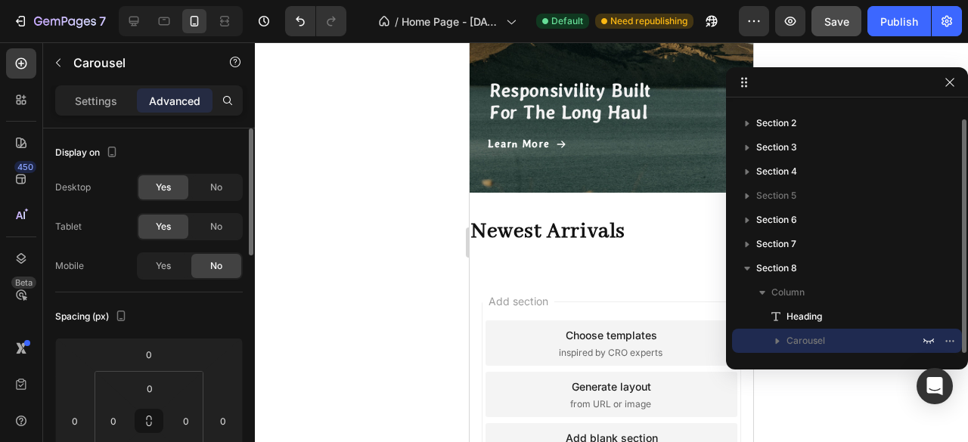
scroll to position [17, 0]
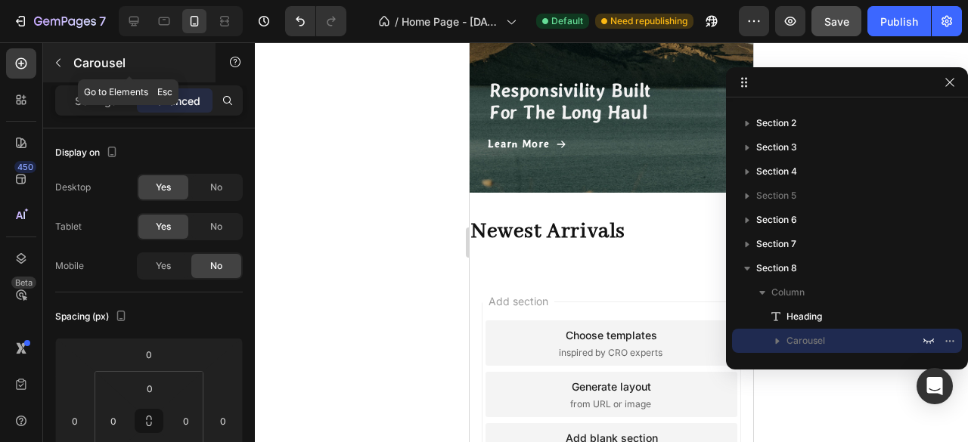
click at [61, 64] on icon "button" at bounding box center [58, 63] width 12 height 12
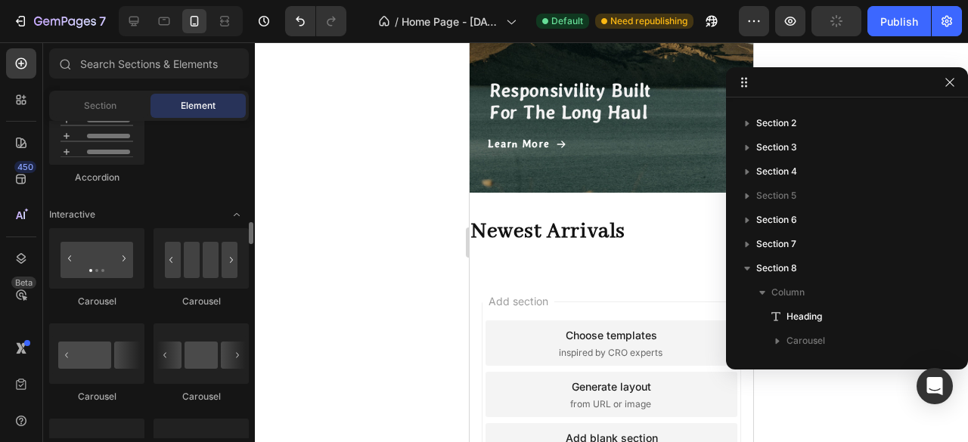
scroll to position [1512, 0]
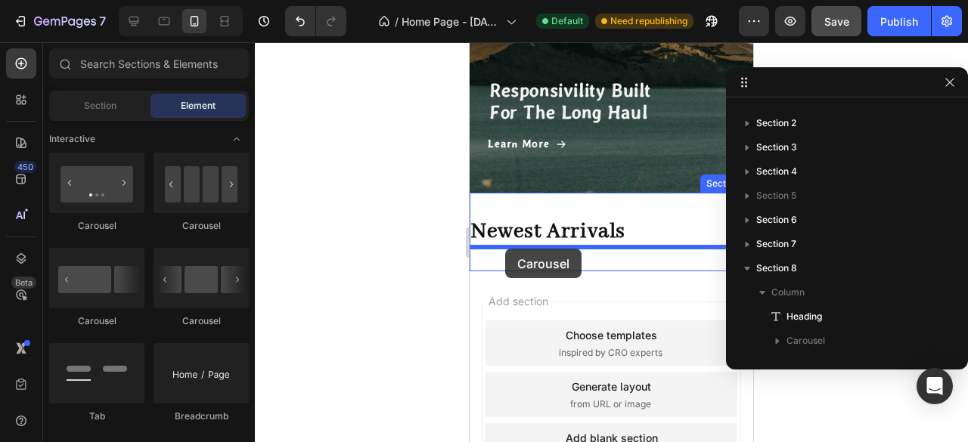
drag, startPoint x: 572, startPoint y: 333, endPoint x: 505, endPoint y: 249, distance: 107.7
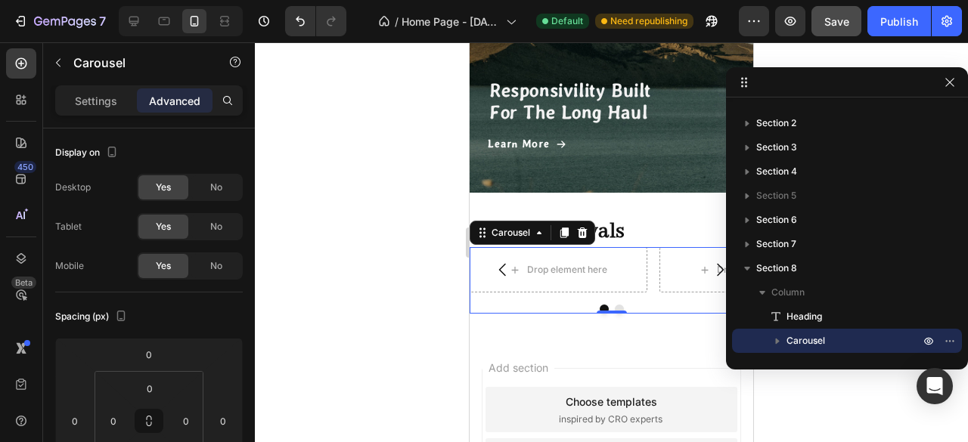
drag, startPoint x: 1282, startPoint y: 128, endPoint x: 646, endPoint y: 285, distance: 655.0
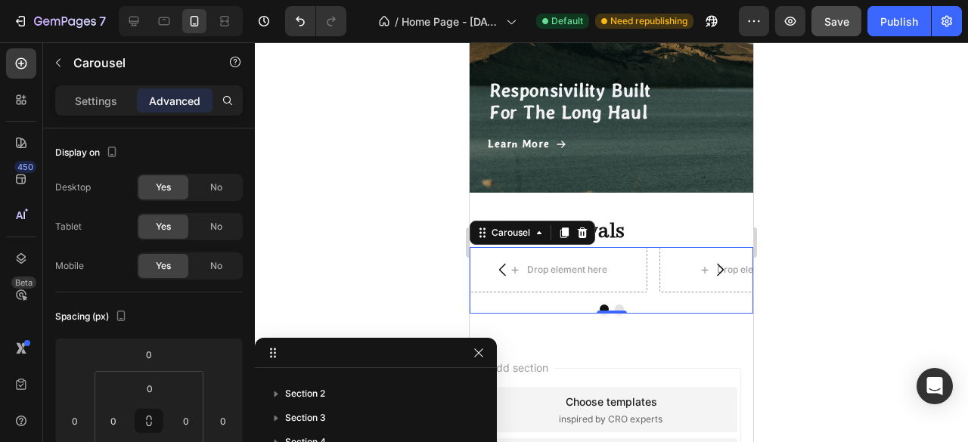
drag, startPoint x: 764, startPoint y: 63, endPoint x: 265, endPoint y: 430, distance: 619.7
click at [473, 355] on icon "button" at bounding box center [479, 355] width 12 height 12
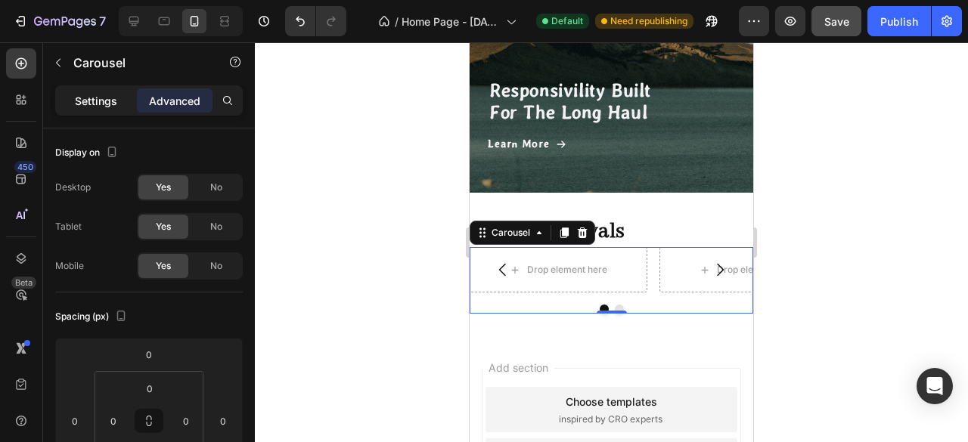
click at [107, 90] on div "Settings" at bounding box center [96, 100] width 76 height 24
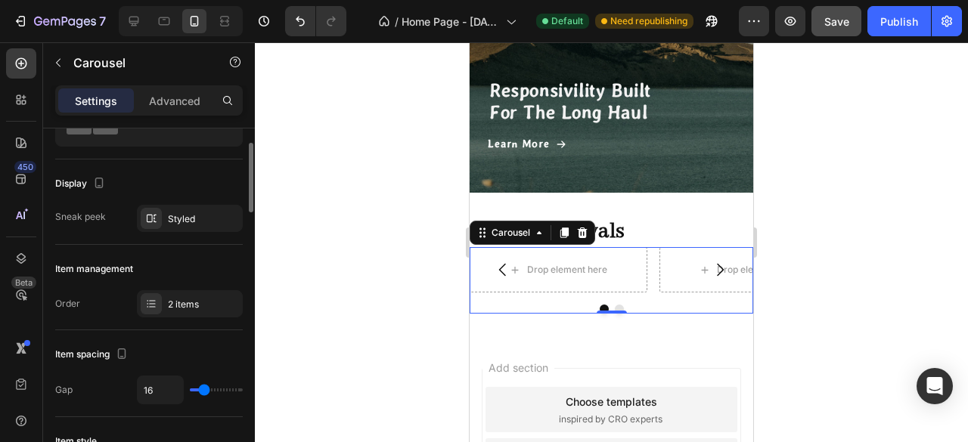
scroll to position [0, 0]
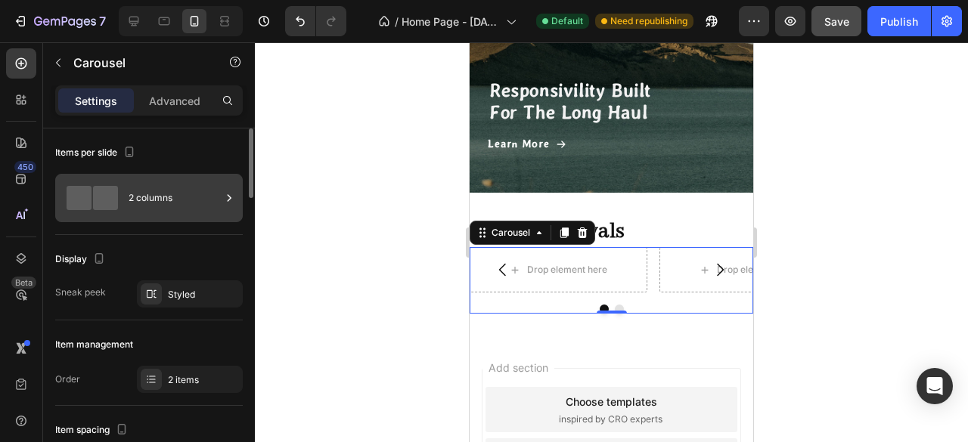
click at [178, 213] on div "2 columns" at bounding box center [175, 198] width 92 height 35
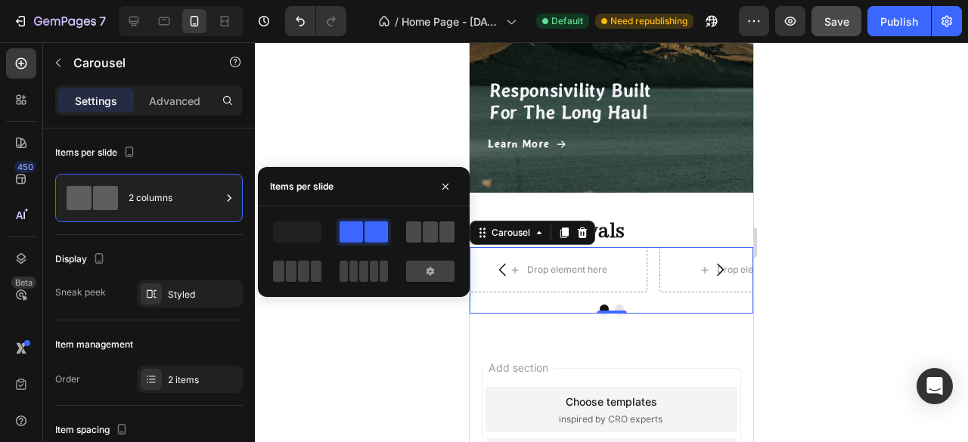
click at [419, 239] on span at bounding box center [413, 232] width 15 height 21
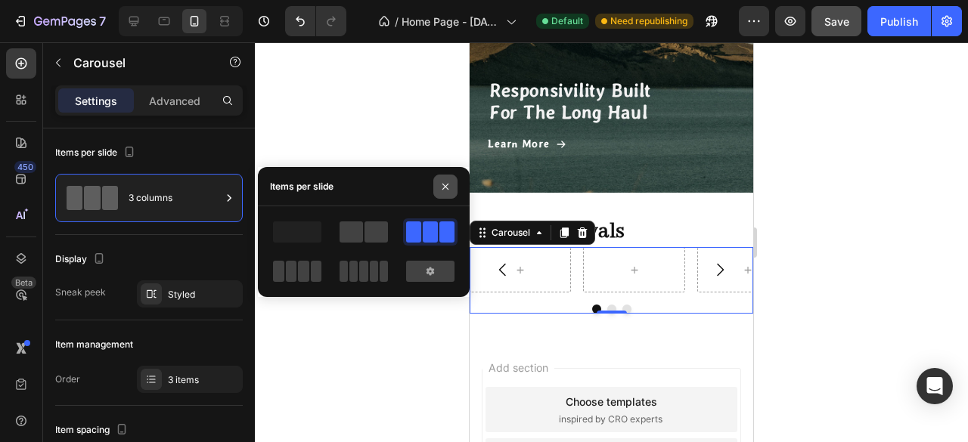
click at [448, 195] on button "button" at bounding box center [445, 187] width 24 height 24
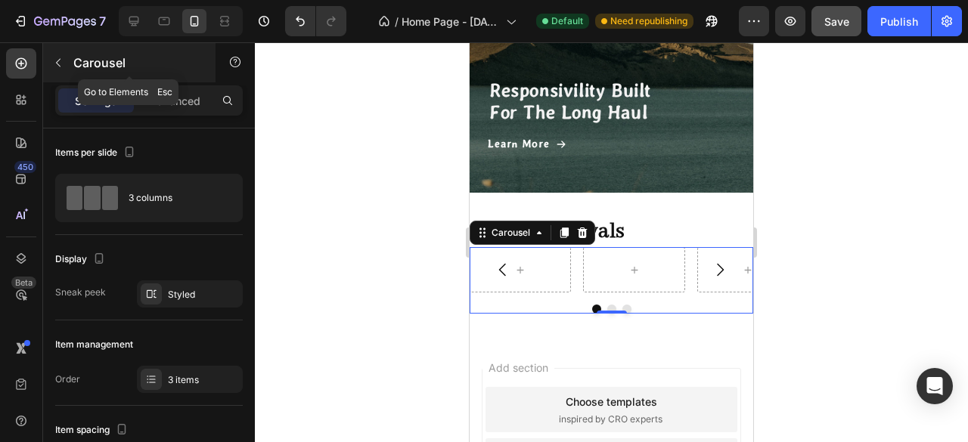
click at [64, 71] on button "button" at bounding box center [58, 63] width 24 height 24
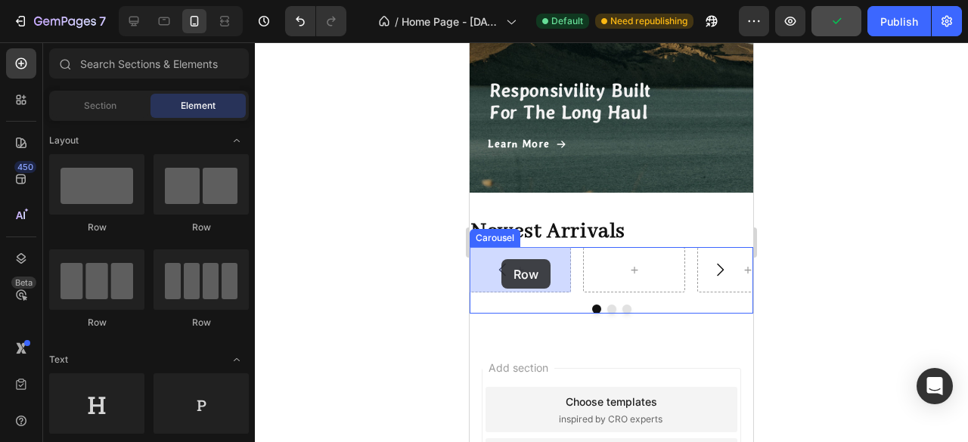
drag, startPoint x: 572, startPoint y: 238, endPoint x: 755, endPoint y: 256, distance: 183.1
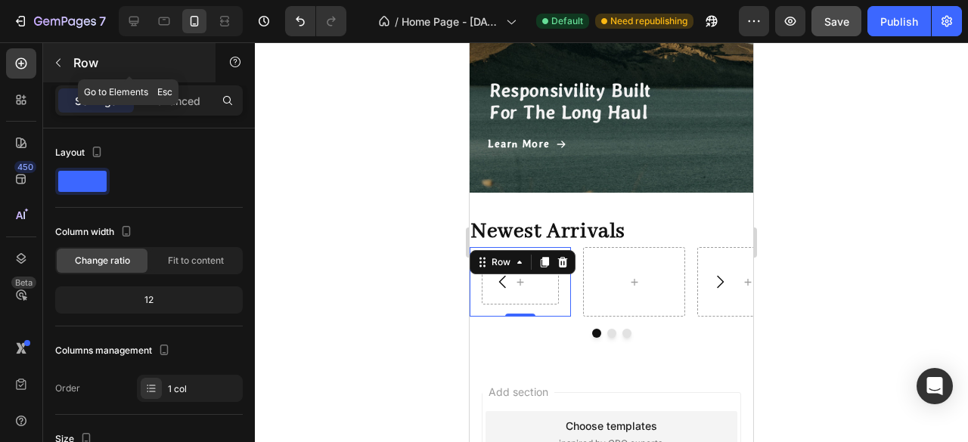
click at [57, 57] on icon "button" at bounding box center [58, 63] width 12 height 12
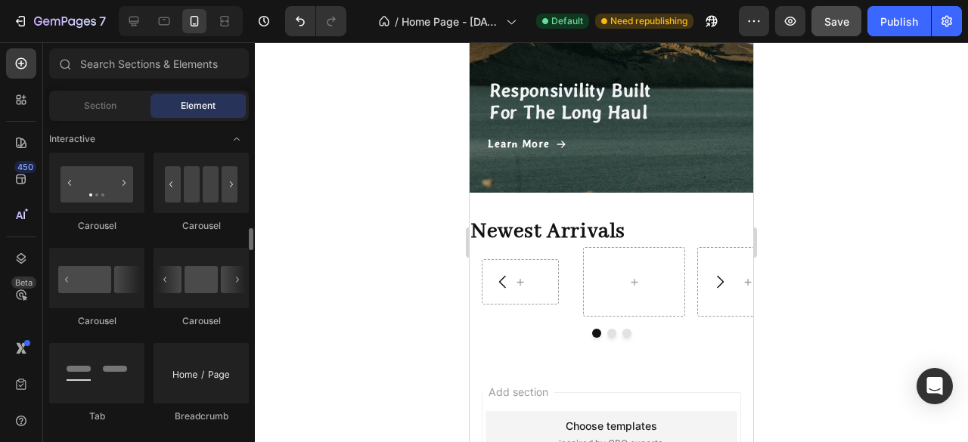
scroll to position [1739, 0]
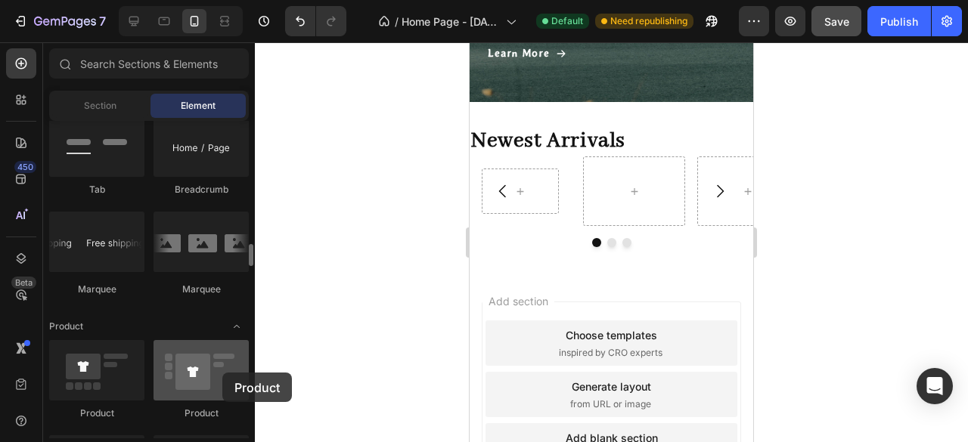
click at [222, 373] on div at bounding box center [200, 370] width 95 height 60
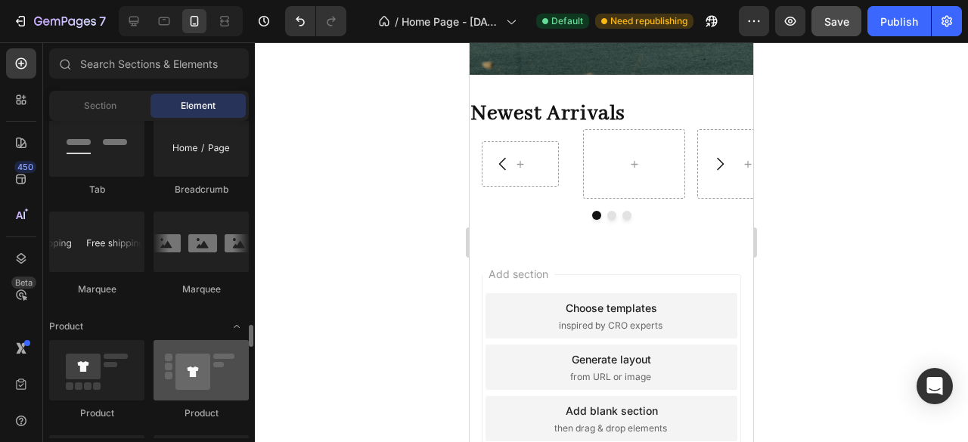
scroll to position [1890, 0]
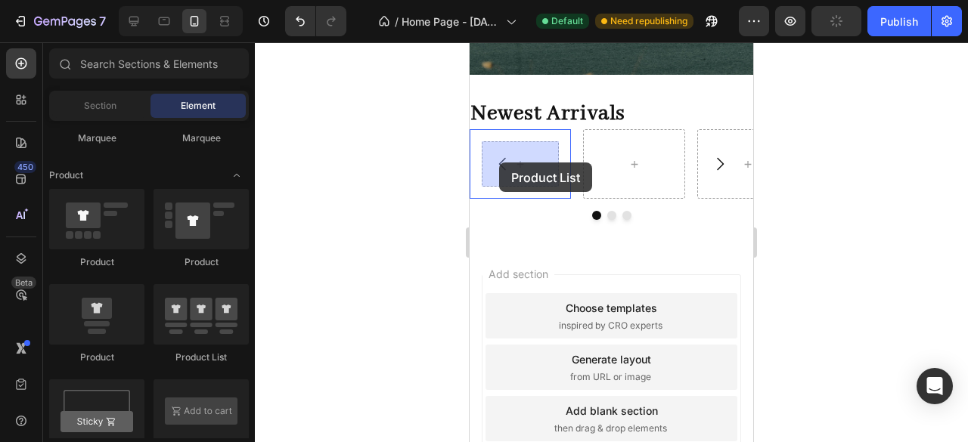
drag, startPoint x: 678, startPoint y: 385, endPoint x: 499, endPoint y: 163, distance: 285.5
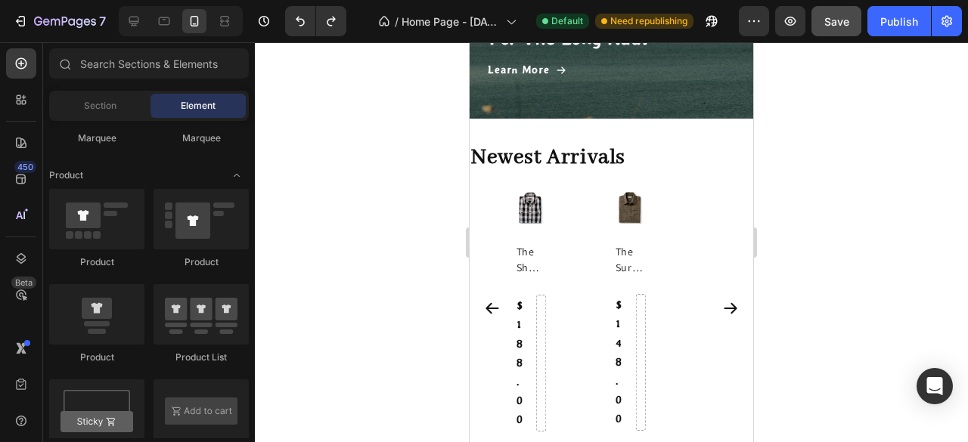
scroll to position [1068, 0]
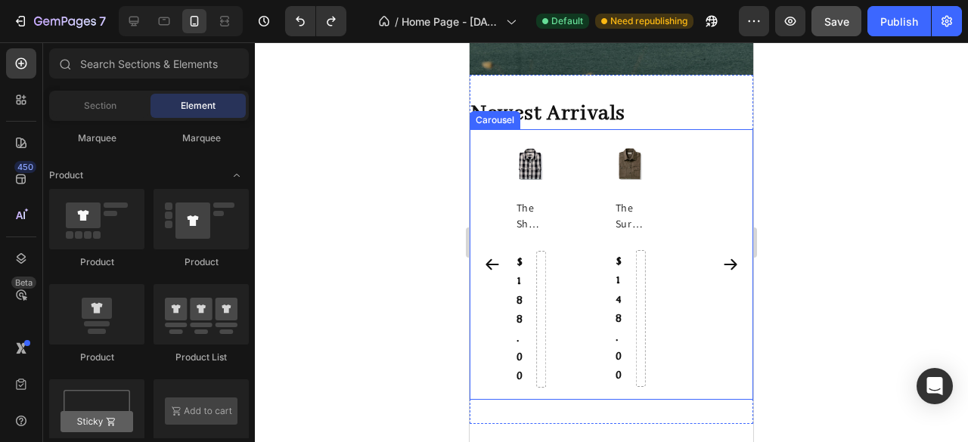
click at [490, 179] on div "Product Images The Yosemite Shirt Product Title $138.00 Product Price Product P…" at bounding box center [611, 264] width 284 height 270
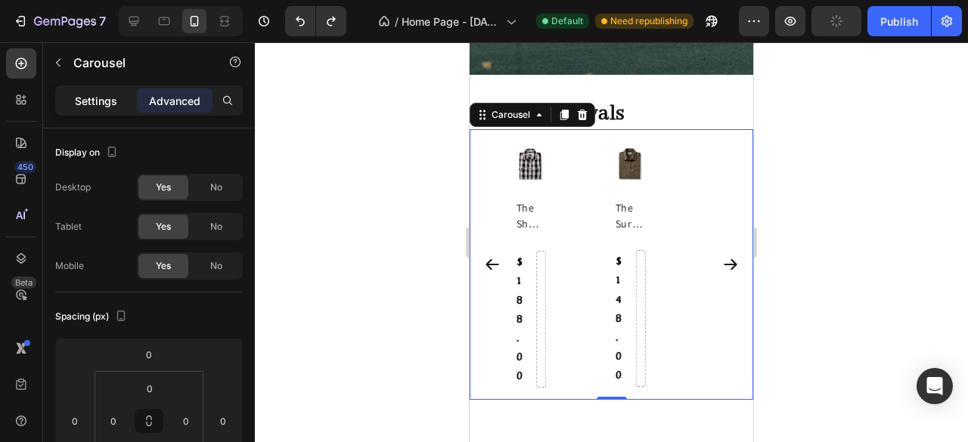
click at [101, 90] on div "Settings" at bounding box center [96, 100] width 76 height 24
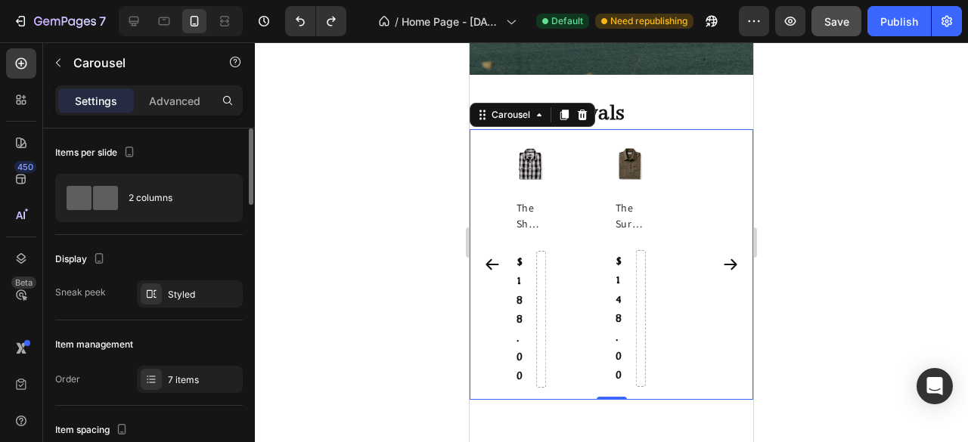
scroll to position [76, 0]
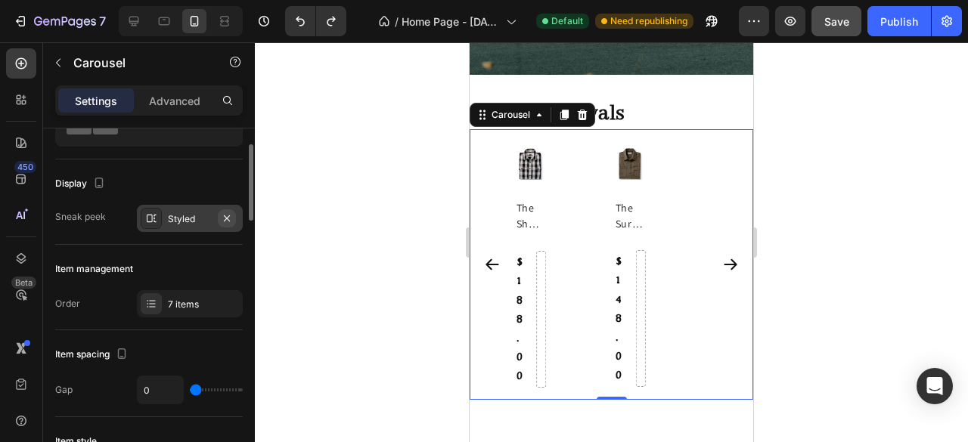
click at [230, 219] on icon "button" at bounding box center [227, 218] width 12 height 12
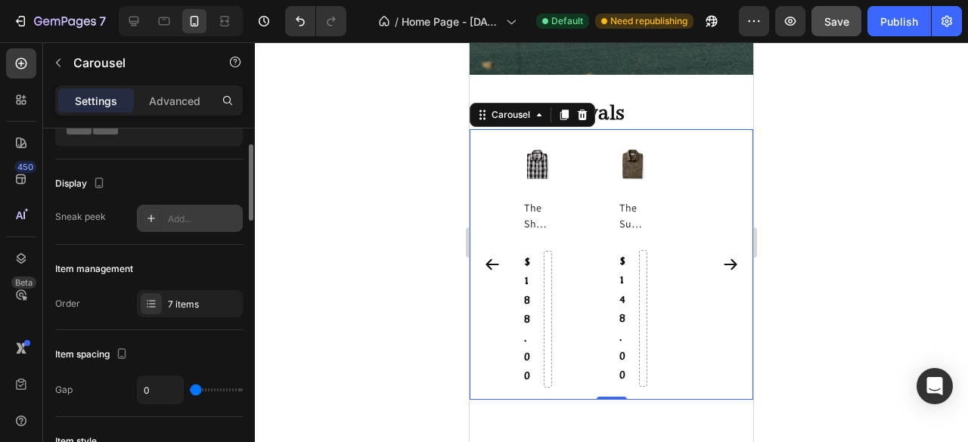
click at [230, 219] on div "Add..." at bounding box center [203, 219] width 71 height 14
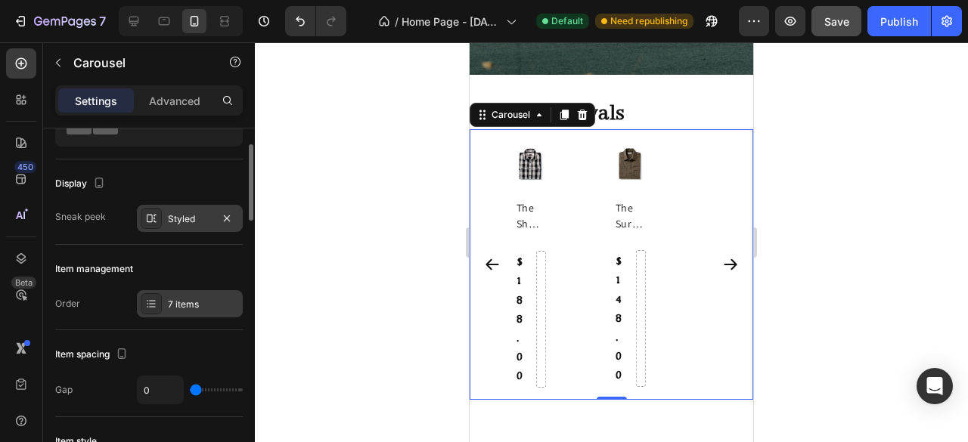
click at [218, 301] on div "7 items" at bounding box center [203, 305] width 71 height 14
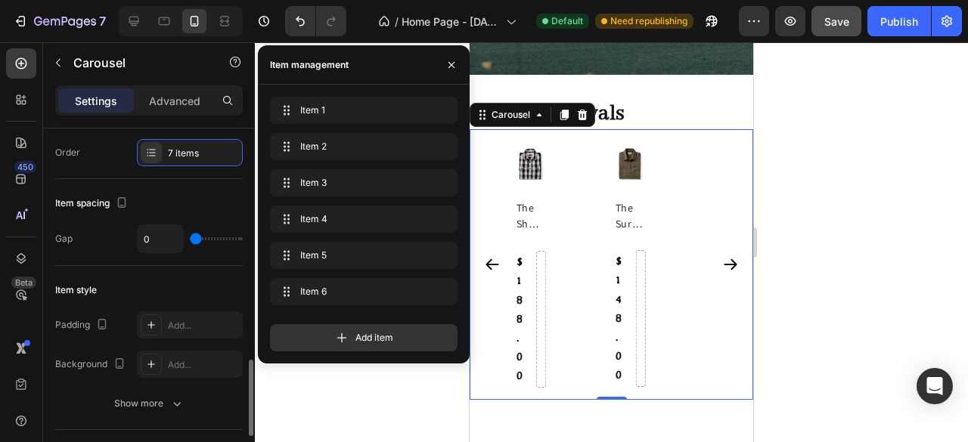
scroll to position [378, 0]
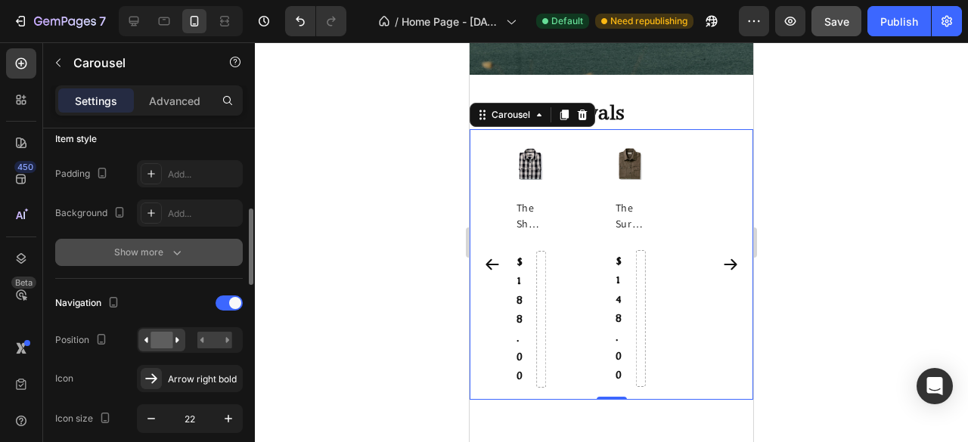
click at [172, 246] on icon "button" at bounding box center [176, 252] width 15 height 15
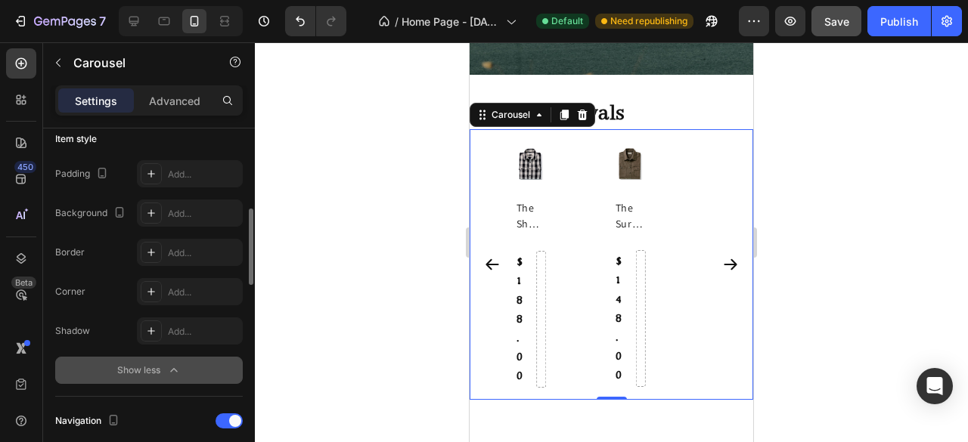
scroll to position [0, 0]
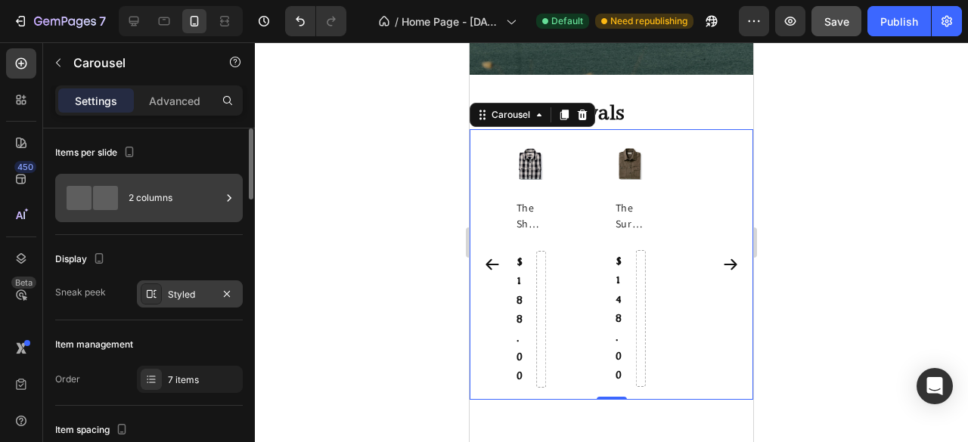
click at [222, 206] on div at bounding box center [229, 198] width 15 height 48
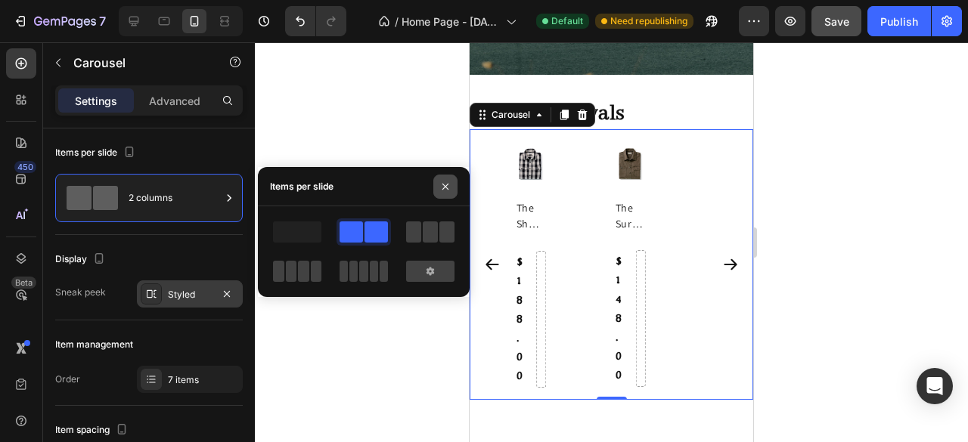
click at [446, 185] on icon "button" at bounding box center [445, 187] width 12 height 12
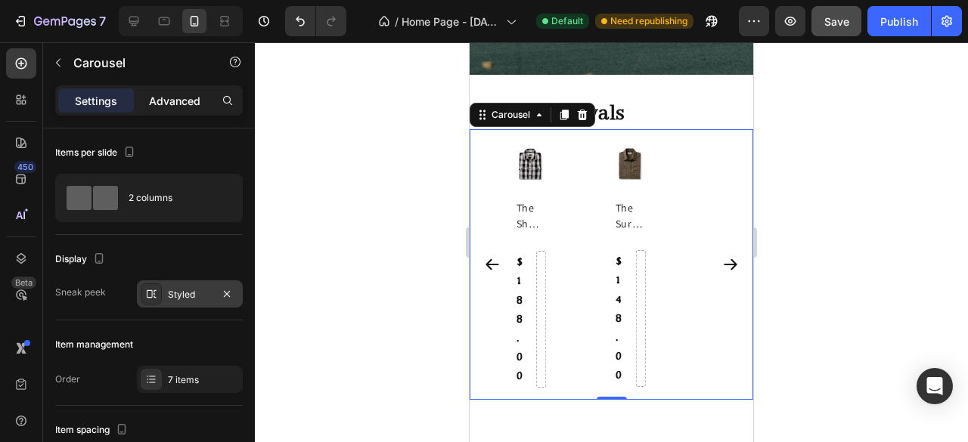
click at [187, 108] on p "Advanced" at bounding box center [174, 101] width 51 height 16
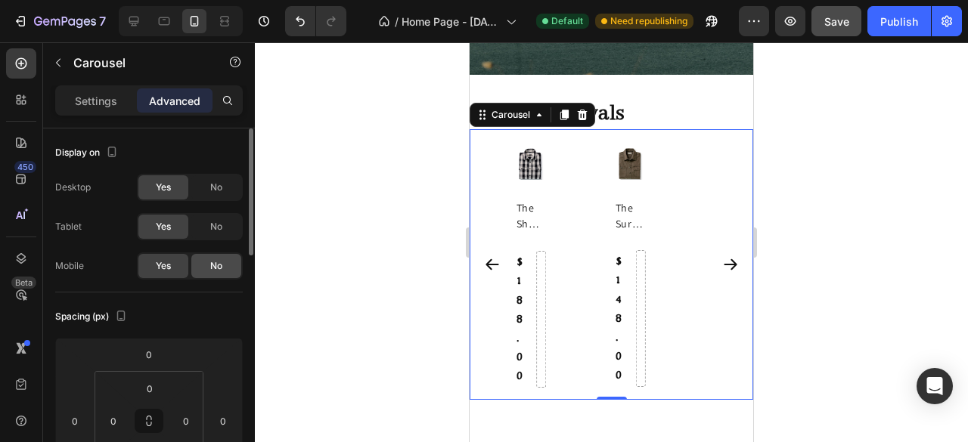
click at [203, 263] on div "No" at bounding box center [216, 266] width 50 height 24
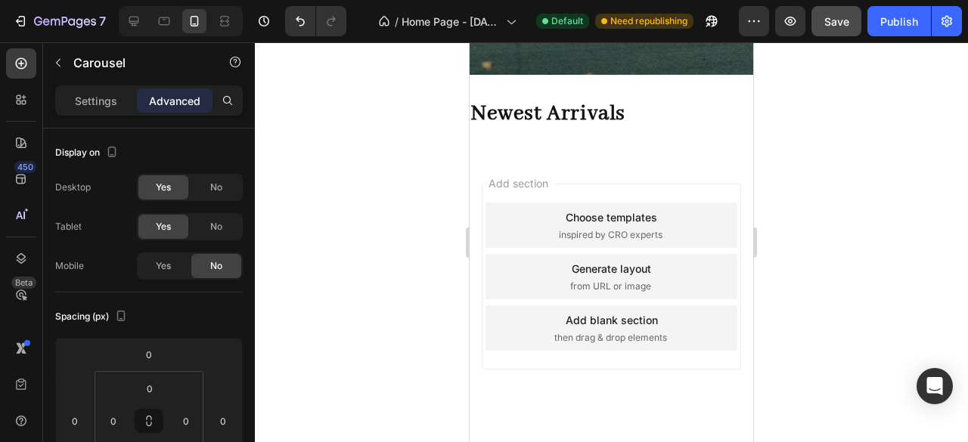
scroll to position [1024, 0]
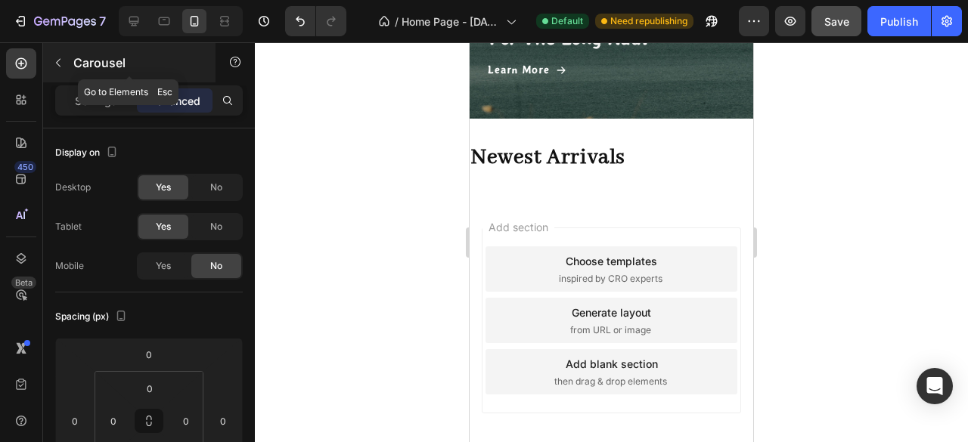
click at [54, 58] on icon "button" at bounding box center [58, 63] width 12 height 12
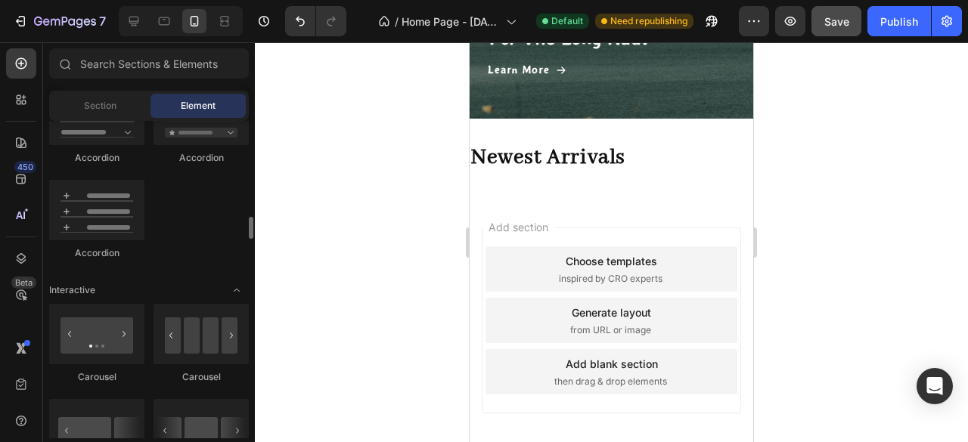
scroll to position [1436, 0]
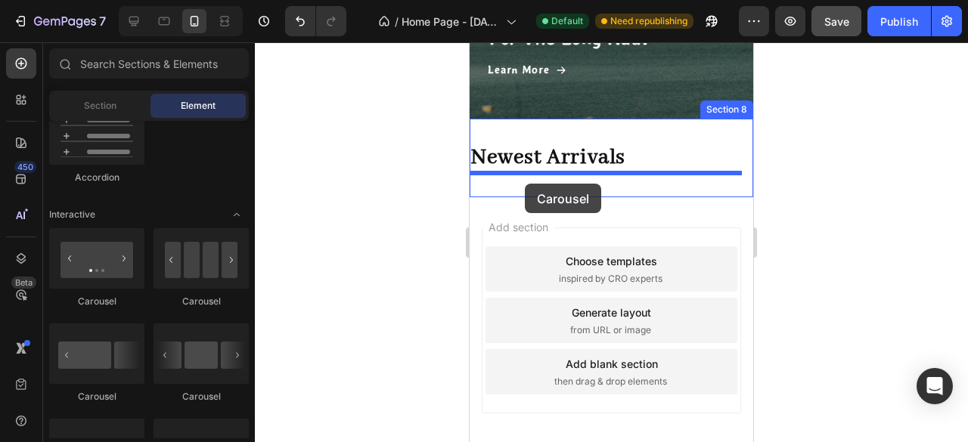
drag, startPoint x: 573, startPoint y: 417, endPoint x: 525, endPoint y: 184, distance: 237.8
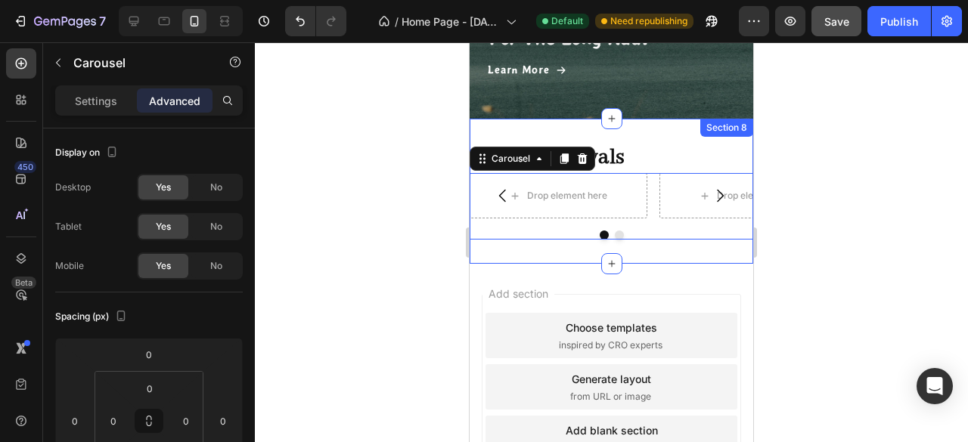
scroll to position [1068, 0]
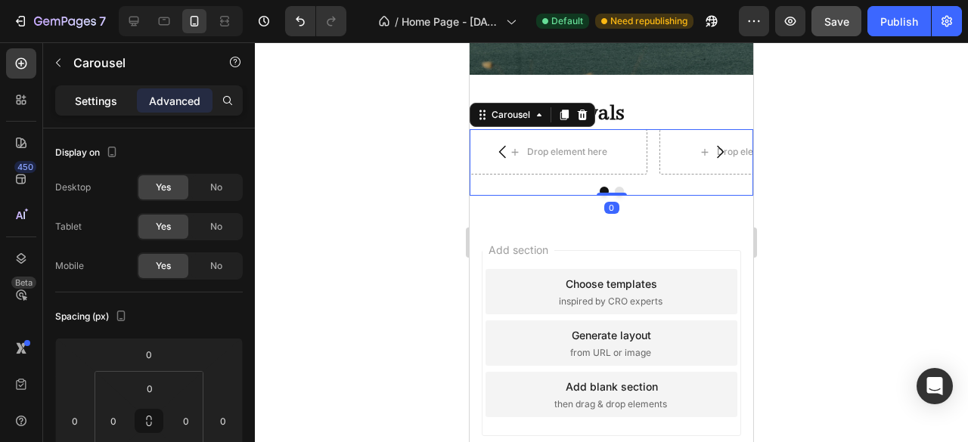
click at [114, 110] on div "Settings" at bounding box center [96, 100] width 76 height 24
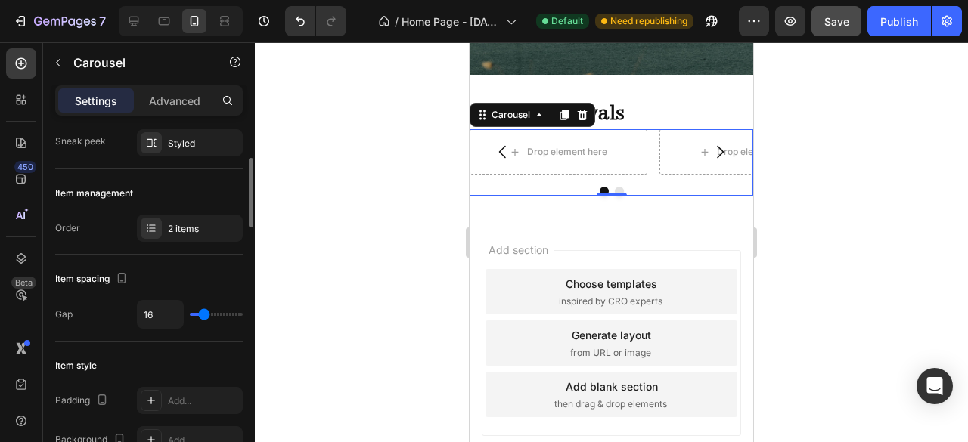
scroll to position [0, 0]
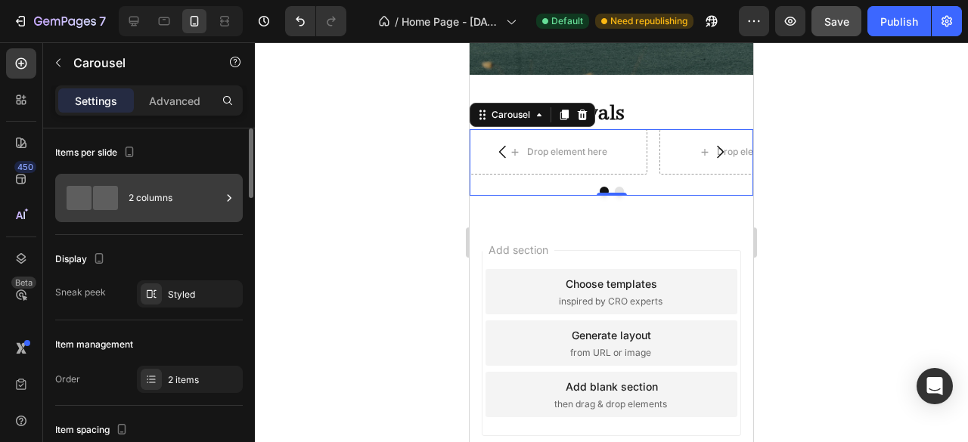
click at [173, 214] on div "2 columns" at bounding box center [175, 198] width 92 height 35
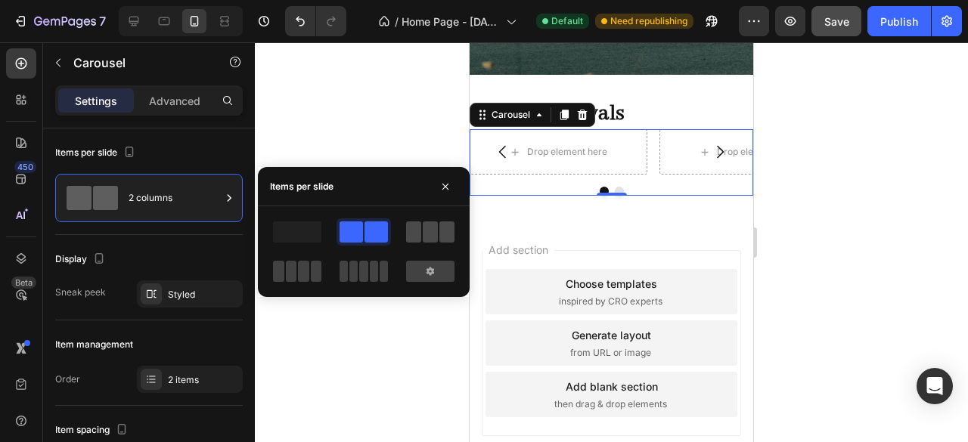
click at [429, 235] on span at bounding box center [430, 232] width 15 height 21
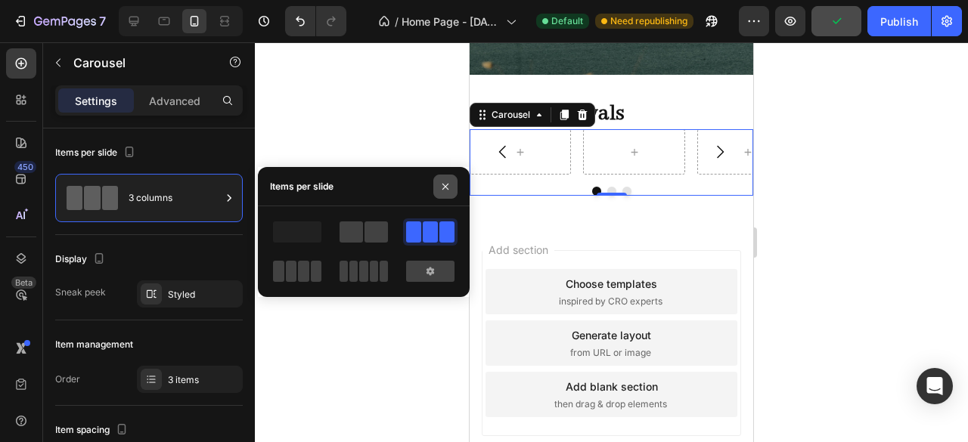
click at [442, 185] on icon "button" at bounding box center [445, 187] width 12 height 12
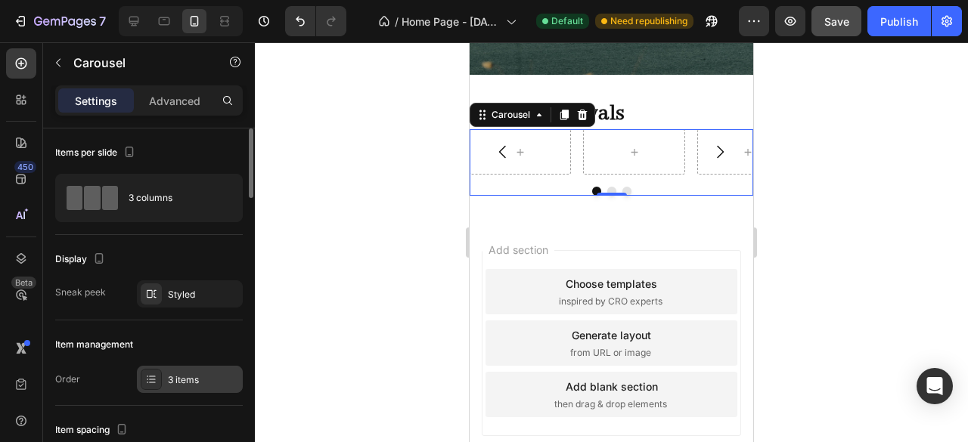
click at [210, 380] on div "3 items" at bounding box center [203, 380] width 71 height 14
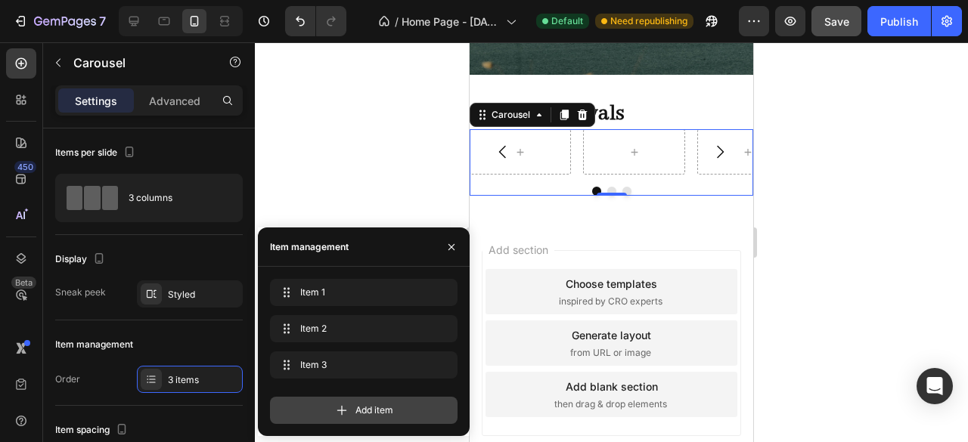
click at [339, 409] on icon at bounding box center [341, 410] width 15 height 15
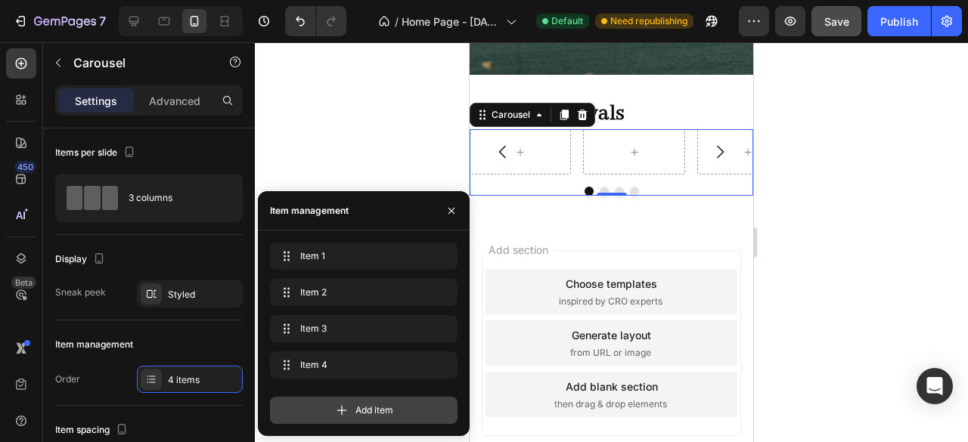
click at [342, 406] on icon at bounding box center [342, 411] width 10 height 10
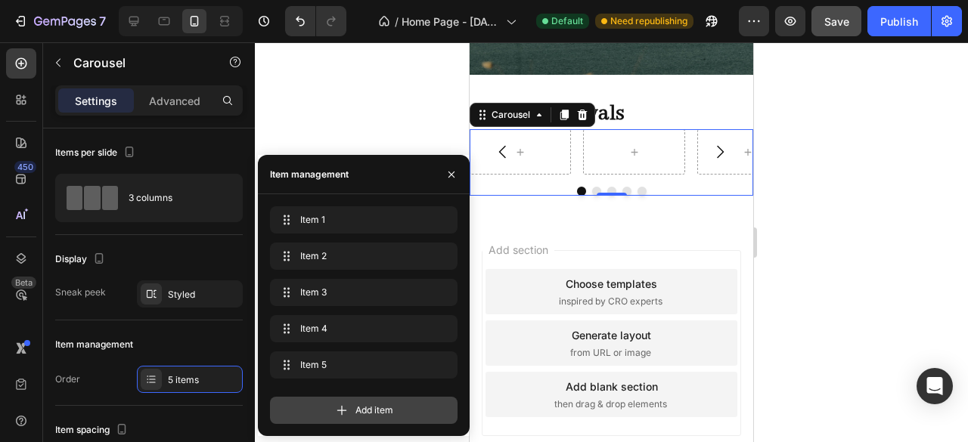
click at [342, 405] on icon at bounding box center [341, 410] width 15 height 15
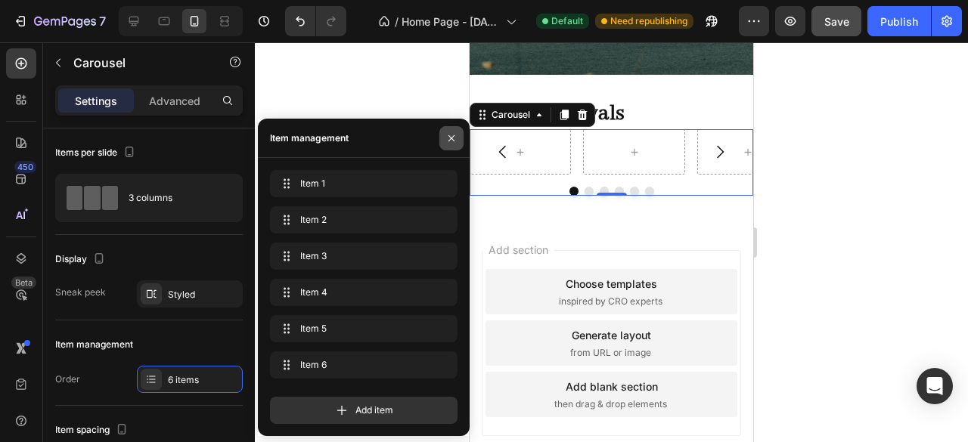
click at [454, 134] on icon "button" at bounding box center [451, 138] width 12 height 12
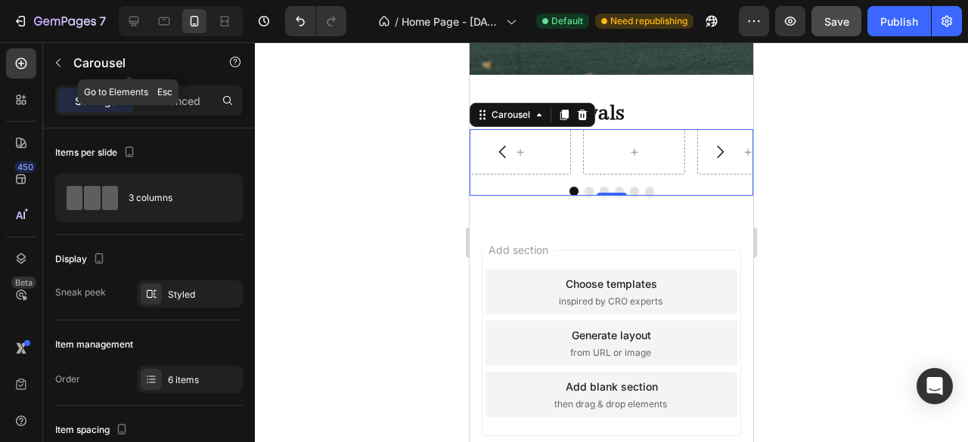
drag, startPoint x: 56, startPoint y: 63, endPoint x: 61, endPoint y: 73, distance: 11.8
click at [56, 63] on icon "button" at bounding box center [58, 63] width 12 height 12
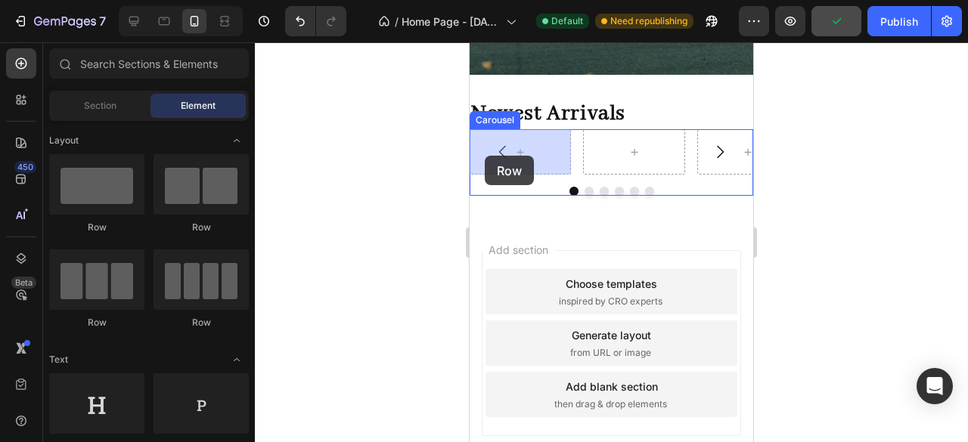
drag, startPoint x: 594, startPoint y: 237, endPoint x: 485, endPoint y: 156, distance: 136.7
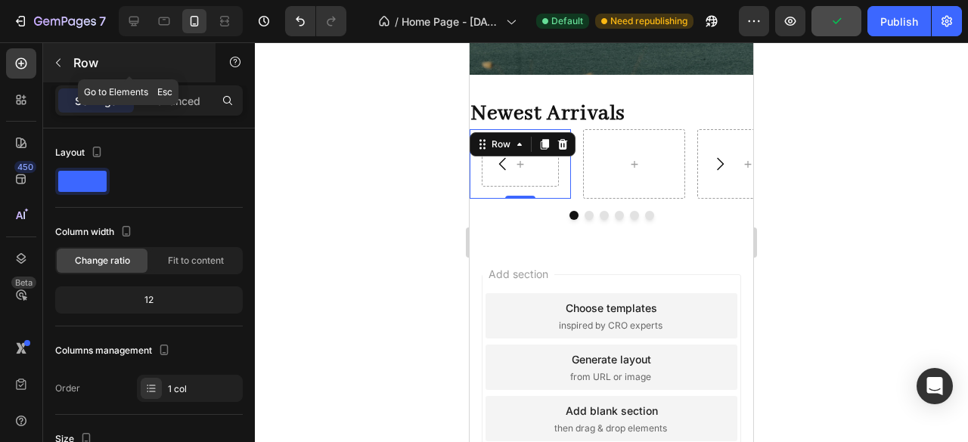
click at [64, 63] on icon "button" at bounding box center [58, 63] width 12 height 12
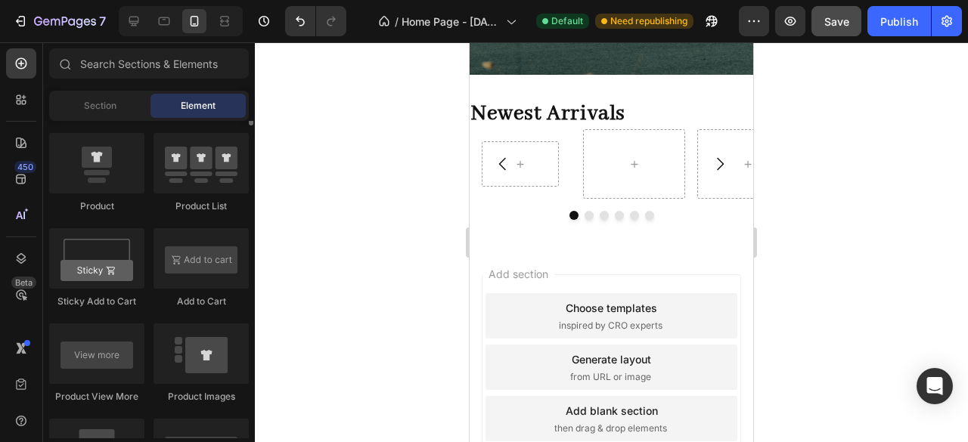
scroll to position [1814, 0]
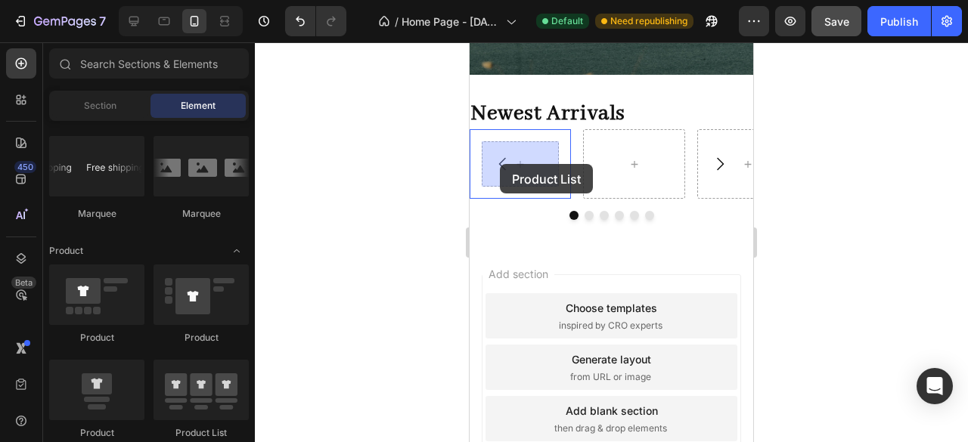
drag, startPoint x: 658, startPoint y: 428, endPoint x: 500, endPoint y: 164, distance: 307.5
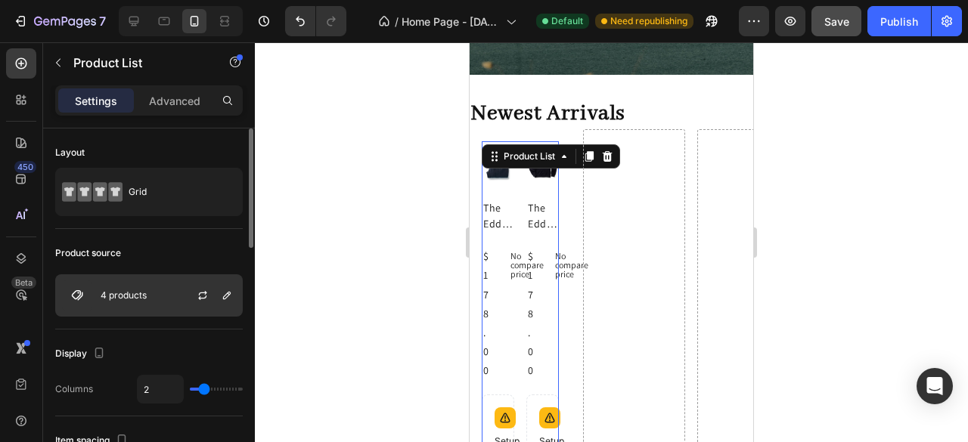
click at [180, 299] on div at bounding box center [208, 295] width 67 height 41
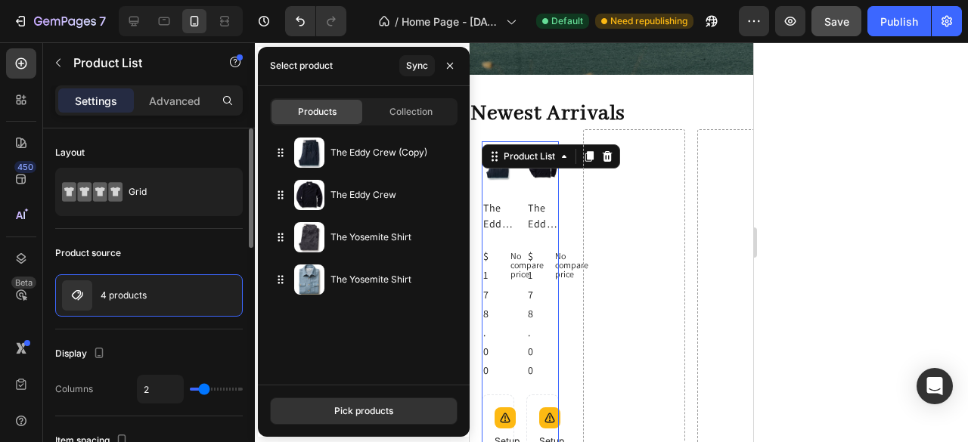
type input "1"
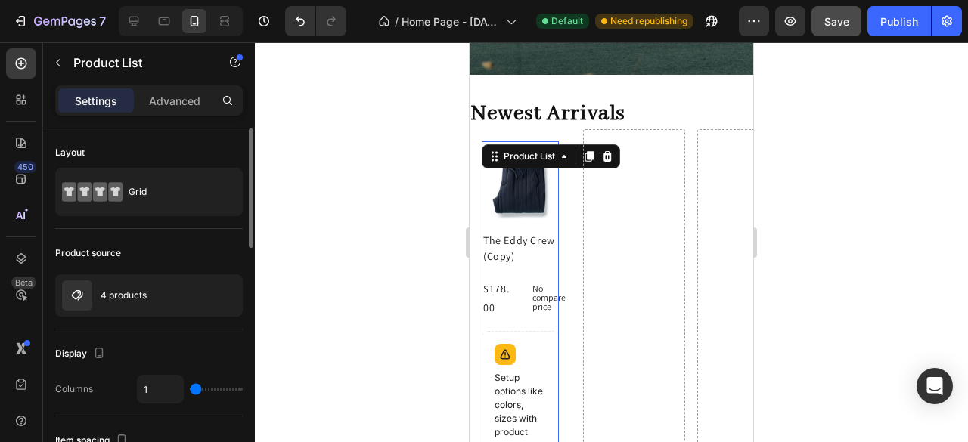
drag, startPoint x: 200, startPoint y: 388, endPoint x: 163, endPoint y: 326, distance: 72.2
type input "1"
click at [190, 390] on input "range" at bounding box center [216, 389] width 53 height 3
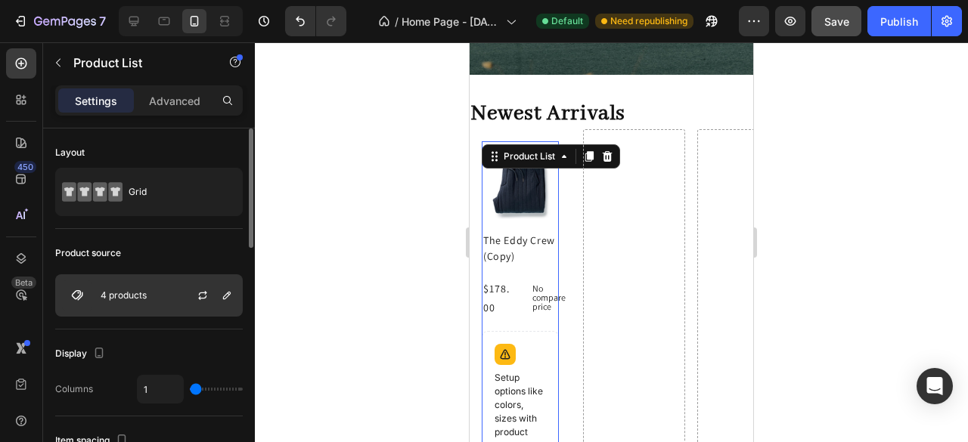
click at [142, 297] on p "4 products" at bounding box center [124, 295] width 46 height 11
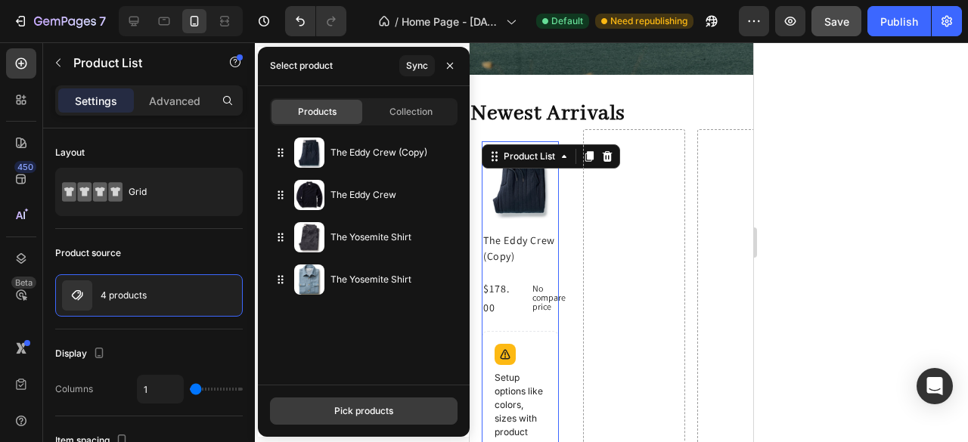
click at [376, 414] on div "Pick products" at bounding box center [363, 411] width 59 height 14
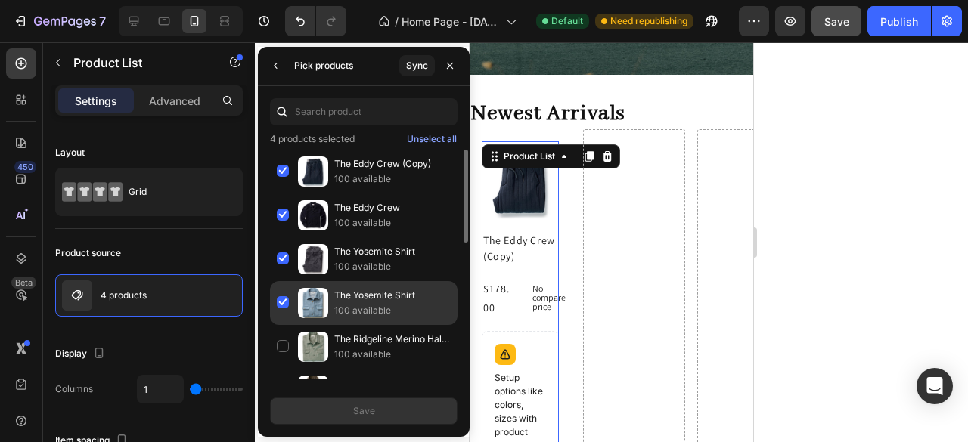
click at [284, 325] on div "The Yosemite Shirt 100 available" at bounding box center [363, 347] width 187 height 44
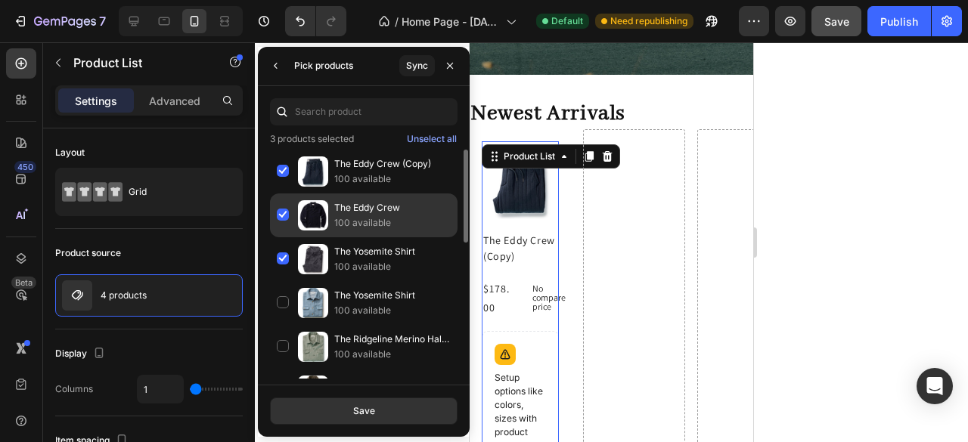
drag, startPoint x: 280, startPoint y: 259, endPoint x: 280, endPoint y: 234, distance: 24.9
click at [281, 281] on div "The Yosemite Shirt 100 available" at bounding box center [363, 303] width 187 height 44
click at [281, 237] on div "The Eddy Crew 100 available" at bounding box center [363, 259] width 187 height 44
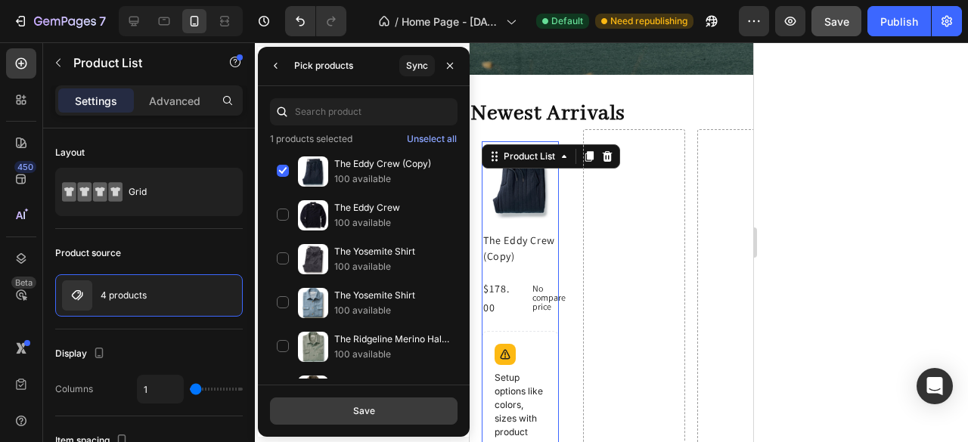
click at [372, 411] on div "Save" at bounding box center [364, 411] width 22 height 14
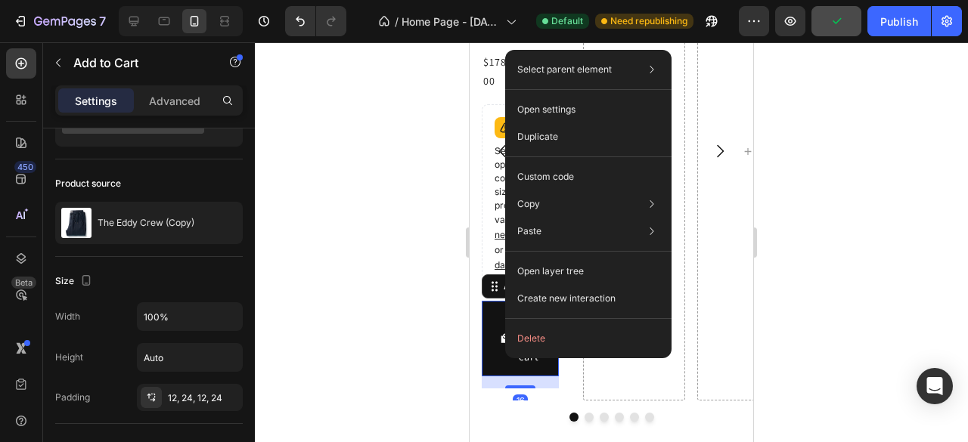
scroll to position [0, 0]
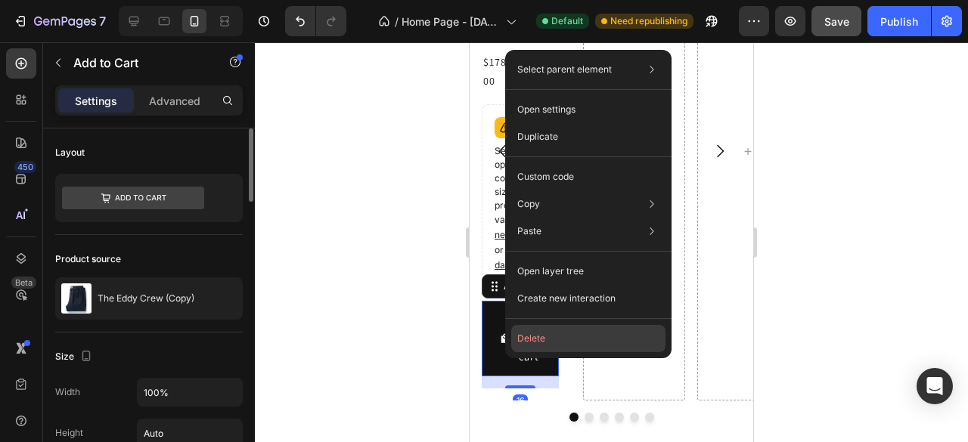
click at [524, 348] on button "Delete" at bounding box center [588, 338] width 154 height 27
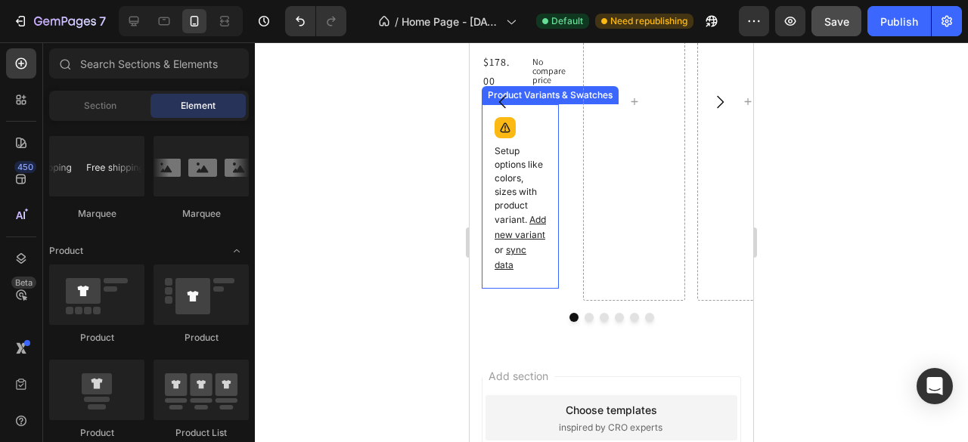
scroll to position [1246, 0]
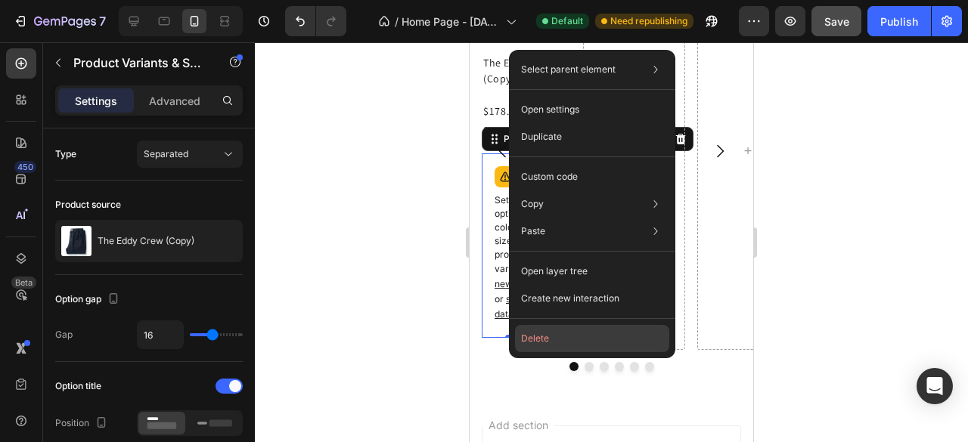
drag, startPoint x: 526, startPoint y: 338, endPoint x: 42, endPoint y: 275, distance: 487.9
click at [526, 338] on button "Delete" at bounding box center [592, 338] width 154 height 27
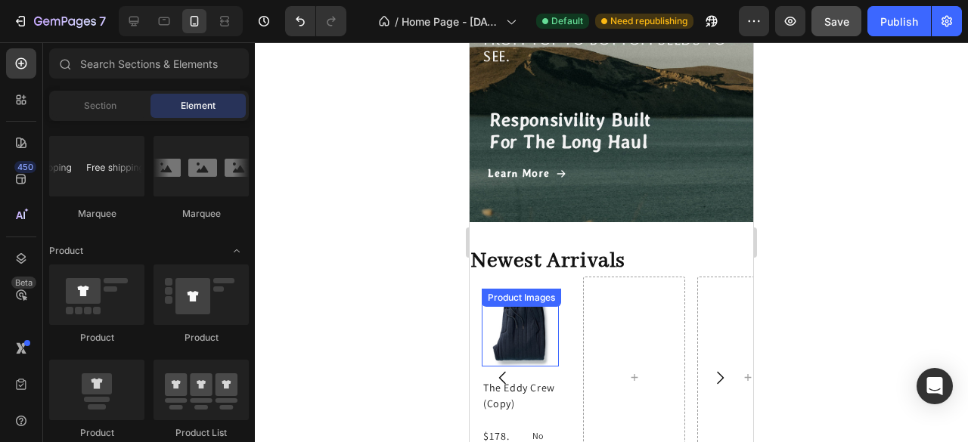
scroll to position [996, 0]
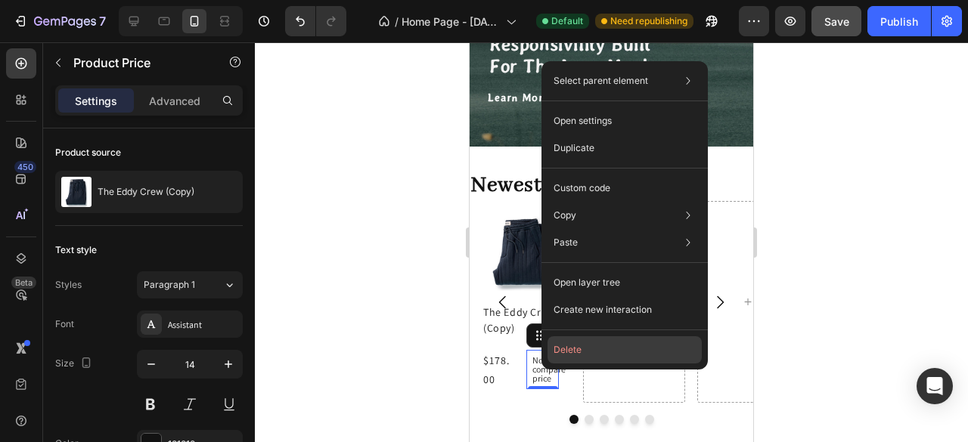
click at [560, 350] on button "Delete" at bounding box center [624, 349] width 154 height 27
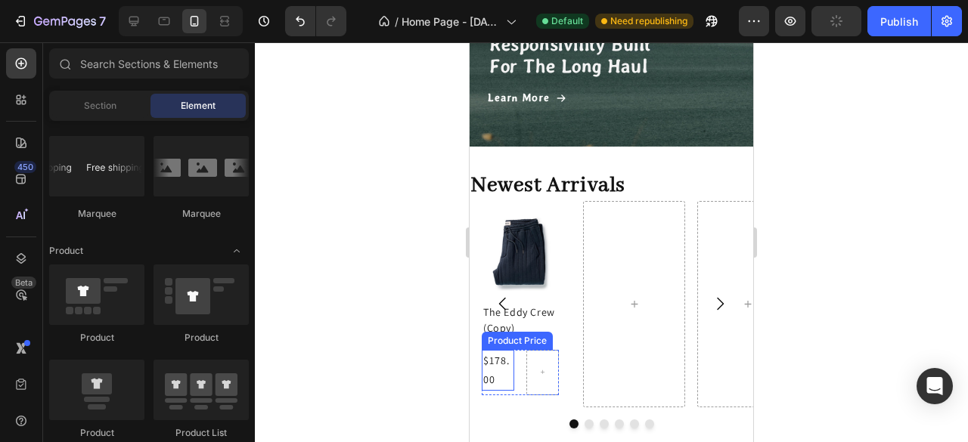
click at [509, 370] on div "$178.00" at bounding box center [498, 370] width 33 height 41
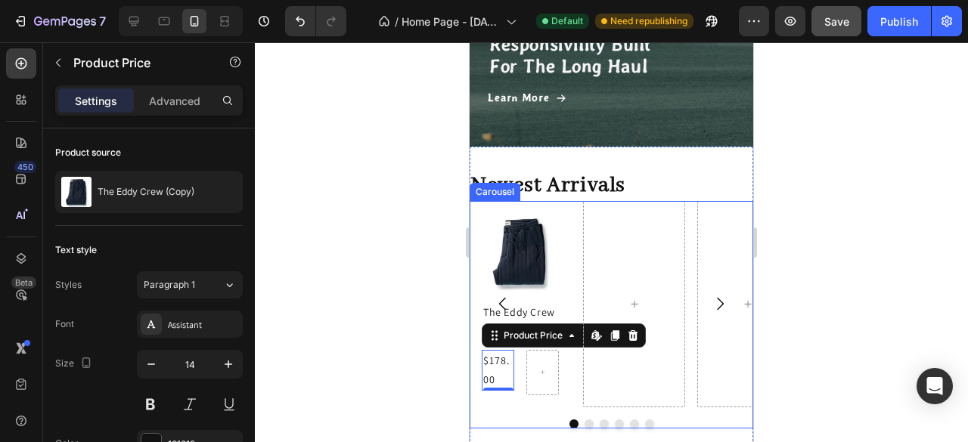
click at [575, 225] on div "Product Images The Eddy Crew (Copy) Product Title $178.00 Product Price Edit co…" at bounding box center [611, 304] width 284 height 206
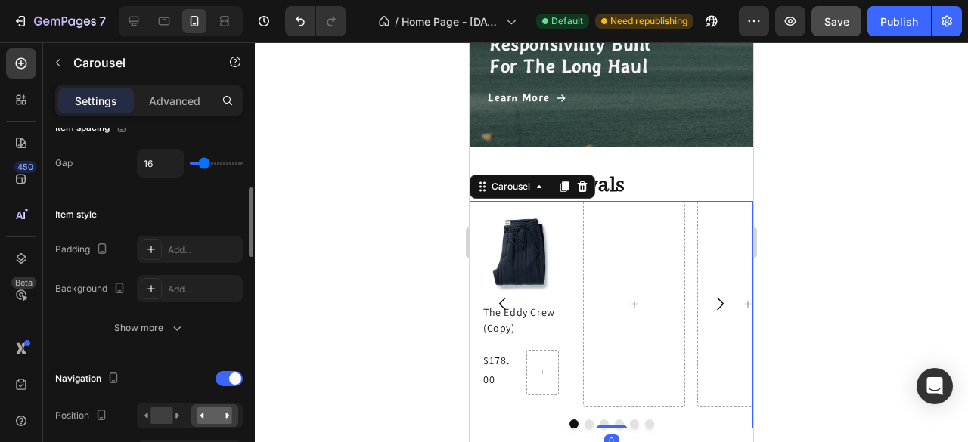
scroll to position [378, 0]
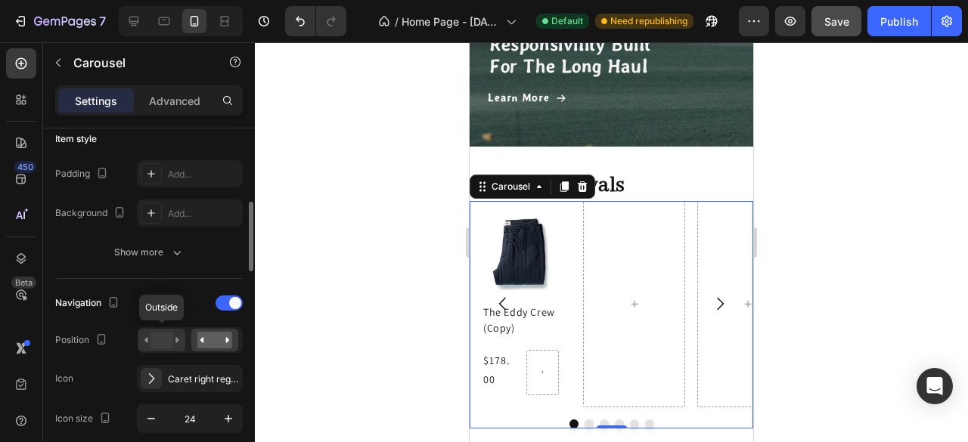
click at [172, 337] on rect at bounding box center [161, 340] width 22 height 17
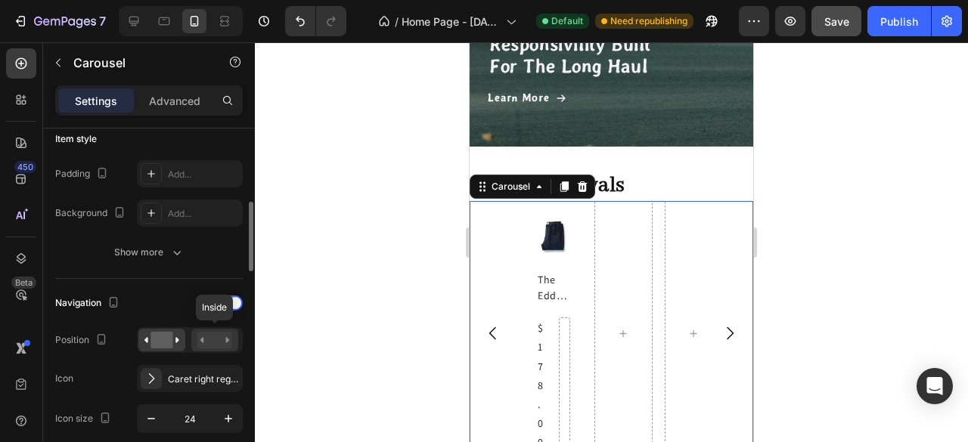
click at [213, 344] on rect at bounding box center [214, 340] width 35 height 17
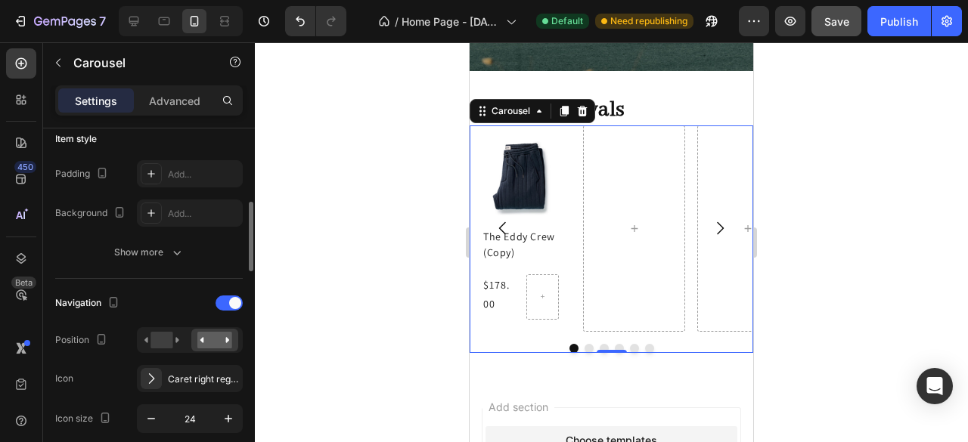
scroll to position [529, 0]
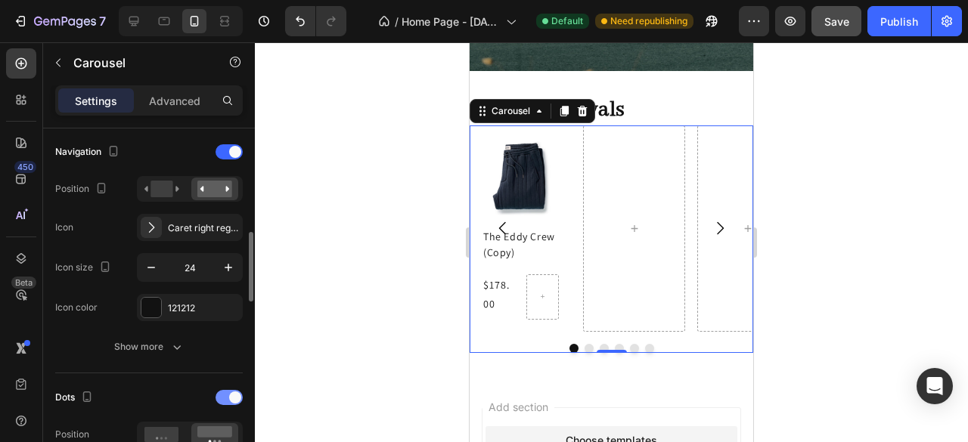
click at [227, 395] on div at bounding box center [228, 397] width 27 height 15
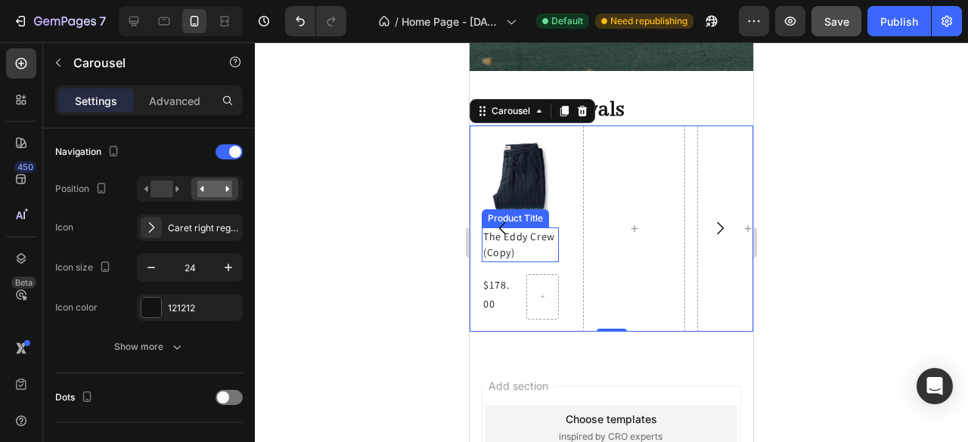
click at [543, 252] on h2 "The Eddy Crew (Copy)" at bounding box center [520, 245] width 77 height 35
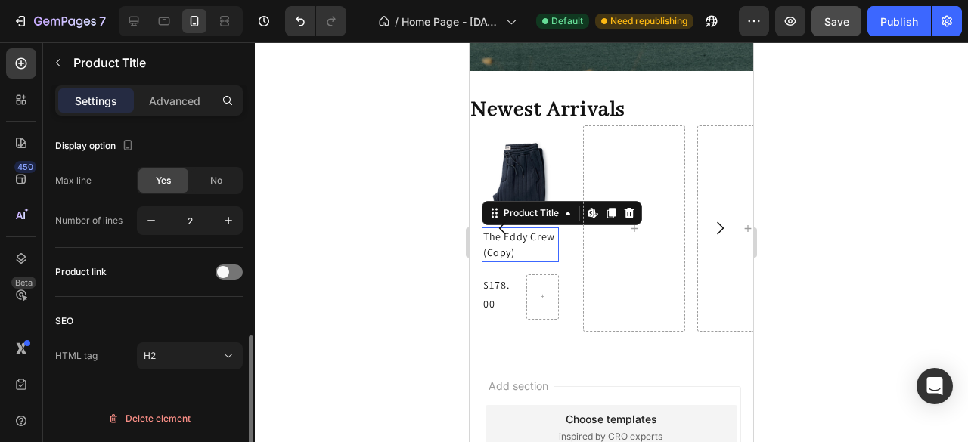
scroll to position [0, 0]
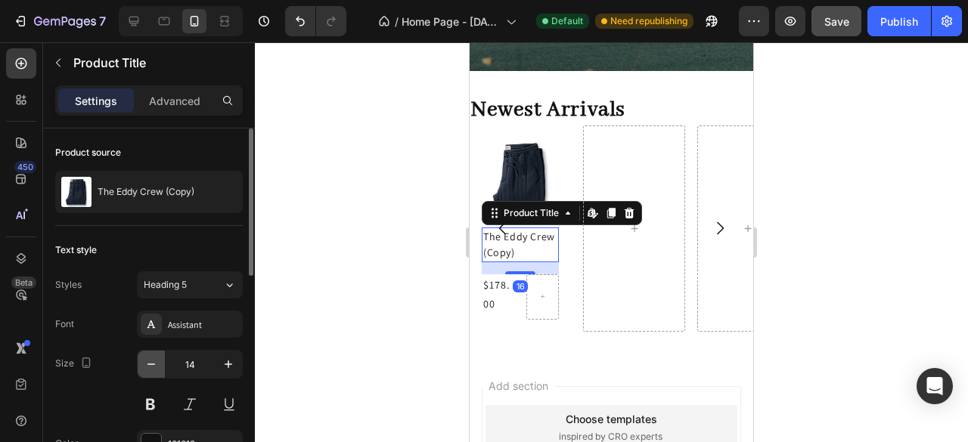
click at [153, 367] on icon "button" at bounding box center [151, 364] width 15 height 15
type input "12"
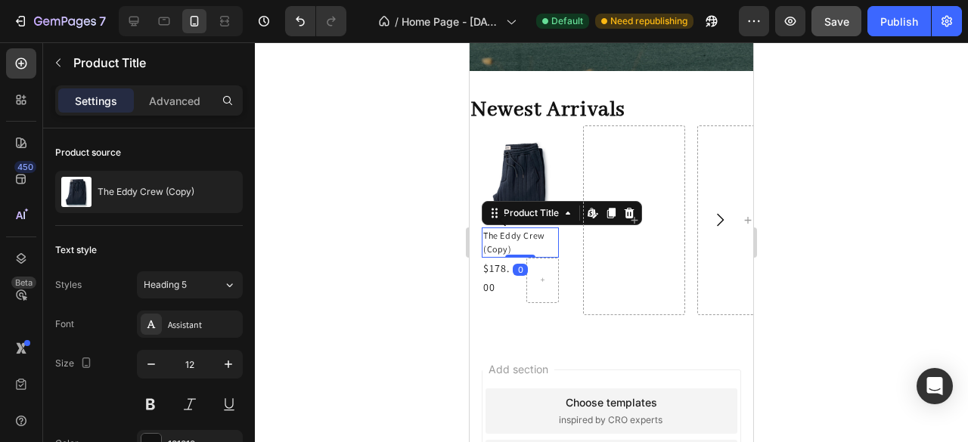
drag, startPoint x: 527, startPoint y: 268, endPoint x: 531, endPoint y: 249, distance: 19.3
click at [531, 249] on div "The Eddy Crew (Copy) Product Title Edit content in Shopify 0" at bounding box center [520, 243] width 77 height 30
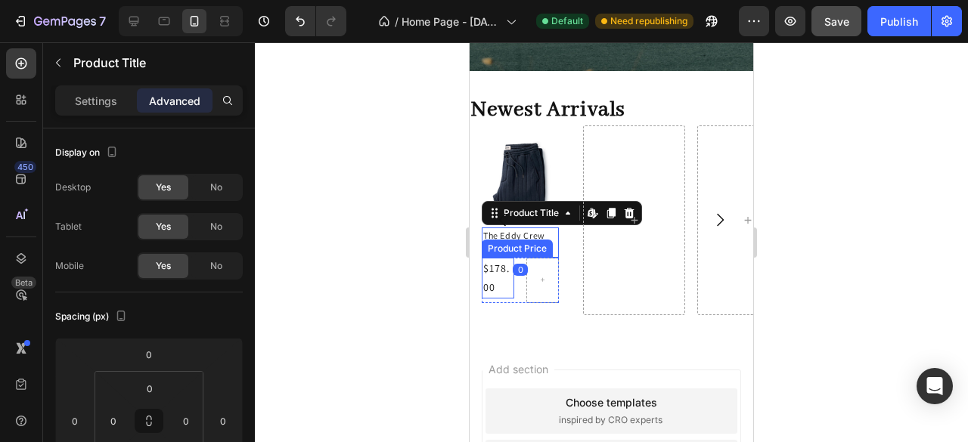
click at [502, 270] on div "$178.00" at bounding box center [498, 278] width 33 height 41
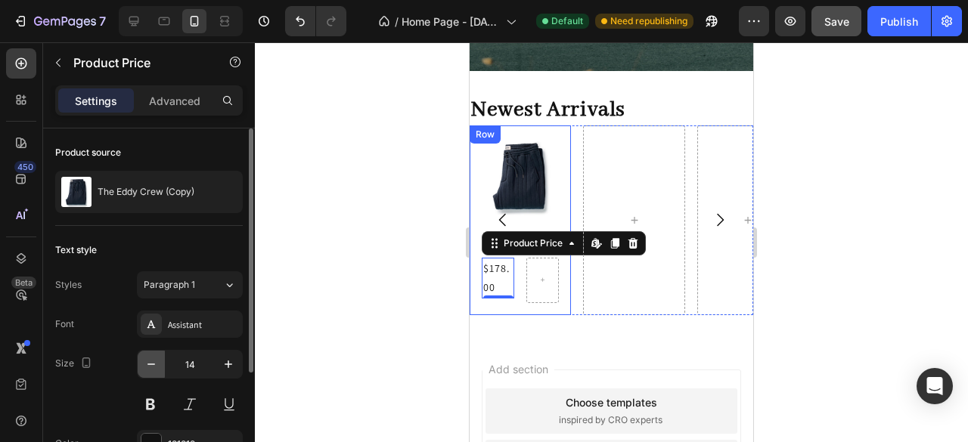
click at [152, 358] on icon "button" at bounding box center [151, 364] width 15 height 15
type input "12"
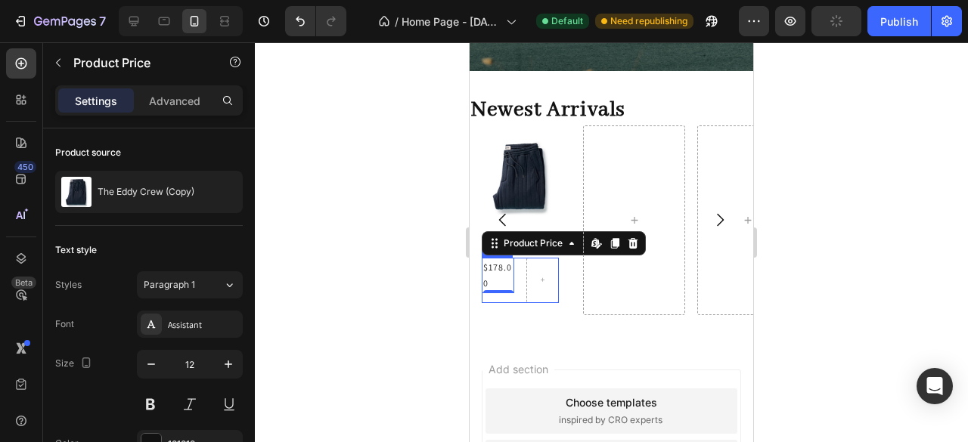
click at [519, 274] on div "$178.00 Product Price Edit content in Shopify 0 Product Price Edit content in S…" at bounding box center [520, 280] width 77 height 45
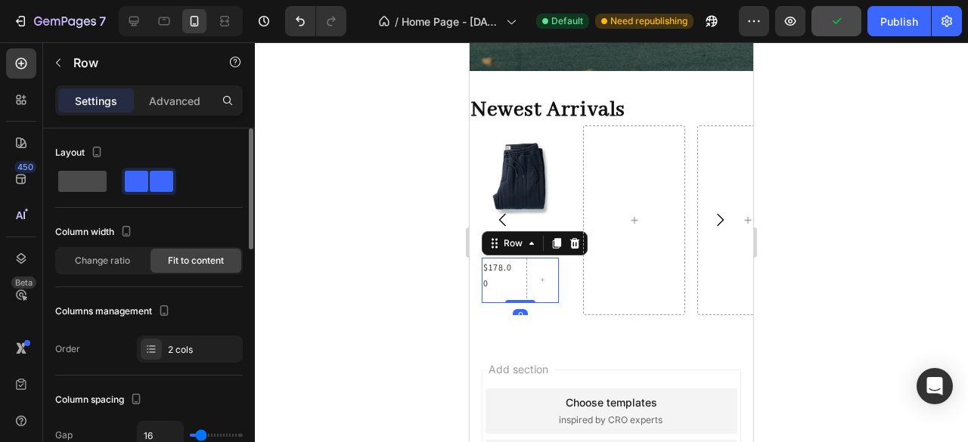
click at [90, 179] on span at bounding box center [82, 181] width 48 height 21
type input "0"
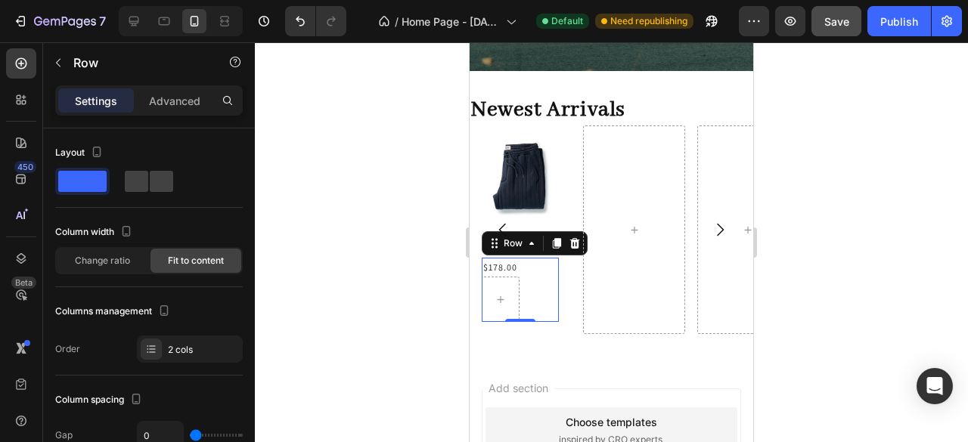
click at [393, 257] on div at bounding box center [611, 242] width 713 height 400
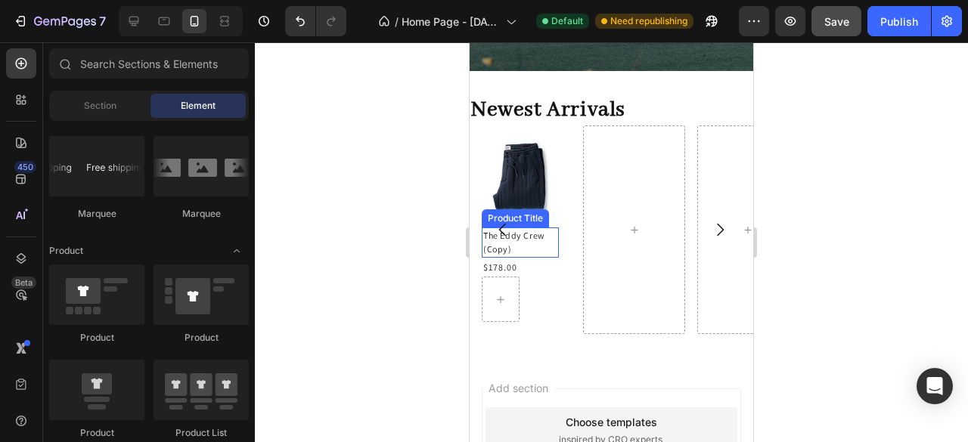
click at [547, 241] on h2 "The Eddy Crew (Copy)" at bounding box center [520, 243] width 77 height 30
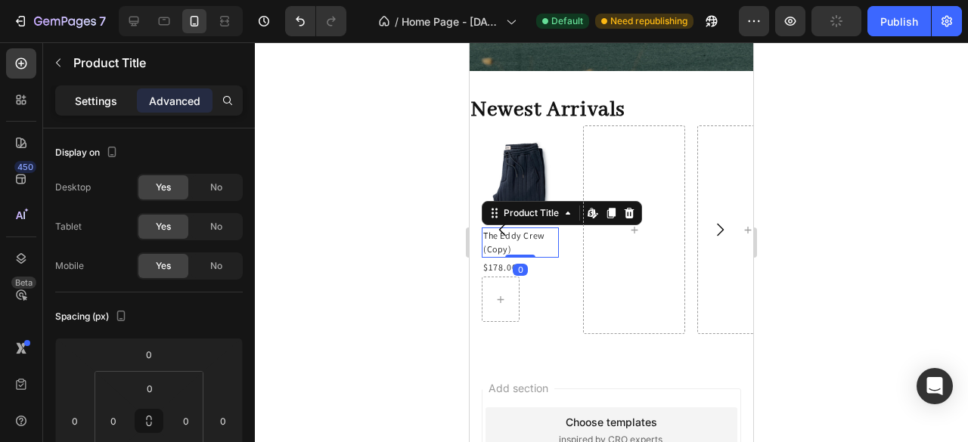
click at [98, 104] on p "Settings" at bounding box center [96, 101] width 42 height 16
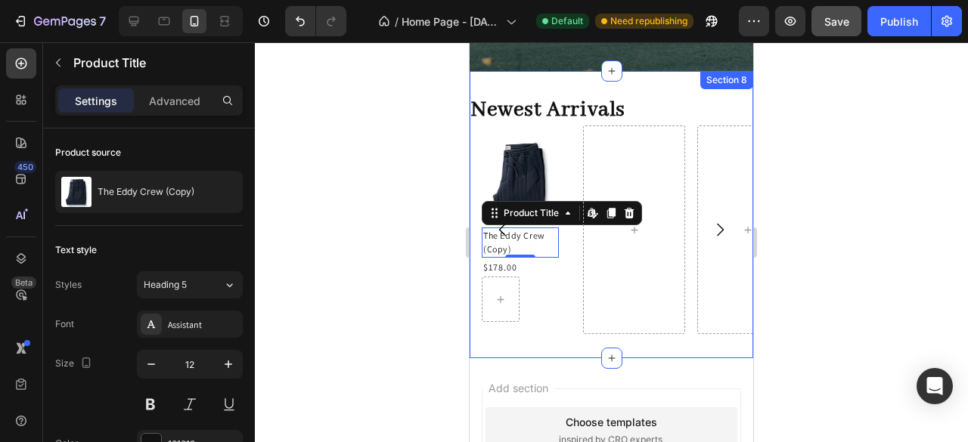
click at [508, 348] on div "Newest Arrivals Heading Product Images The Eddy Crew (Copy) Product Title Edit …" at bounding box center [611, 214] width 284 height 287
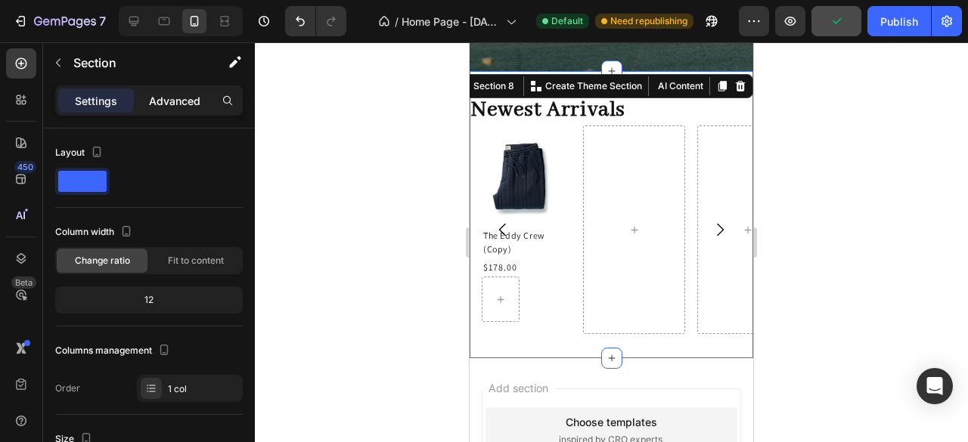
click at [177, 104] on p "Advanced" at bounding box center [174, 101] width 51 height 16
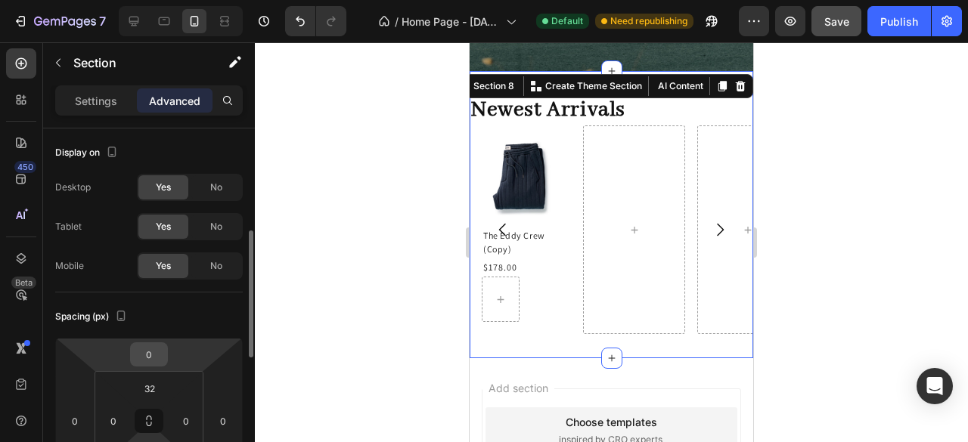
scroll to position [76, 0]
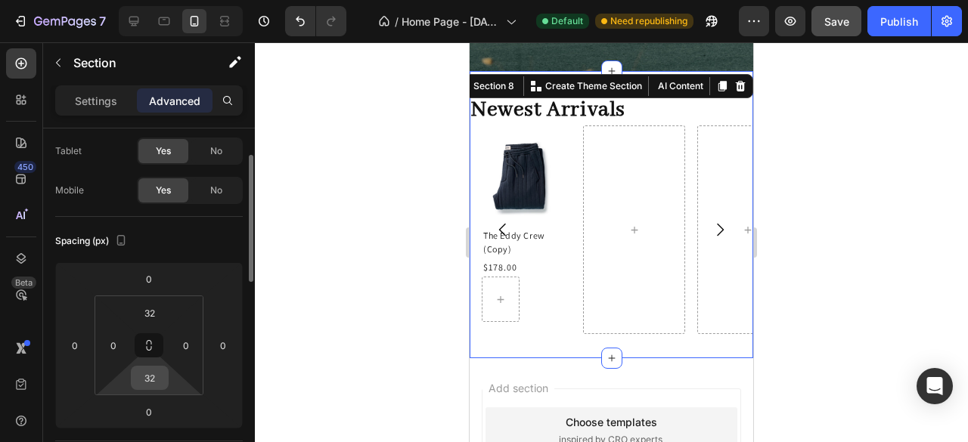
click at [158, 376] on input "32" at bounding box center [150, 378] width 30 height 23
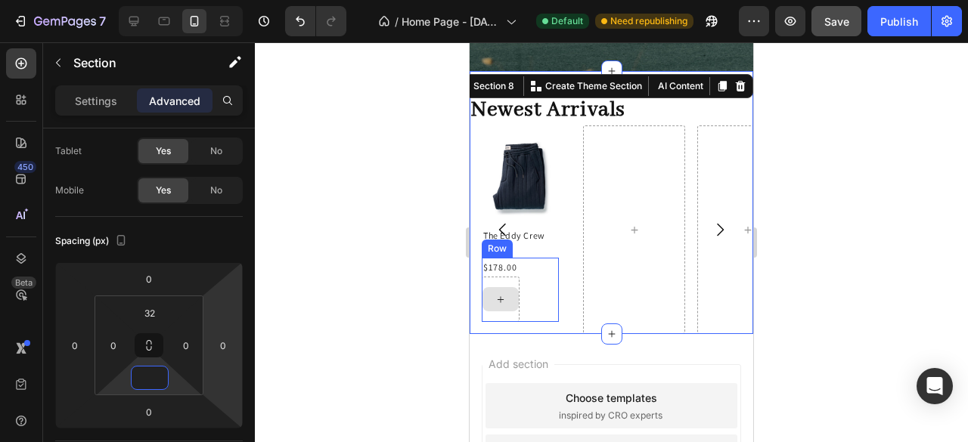
click at [507, 305] on div at bounding box center [500, 299] width 36 height 24
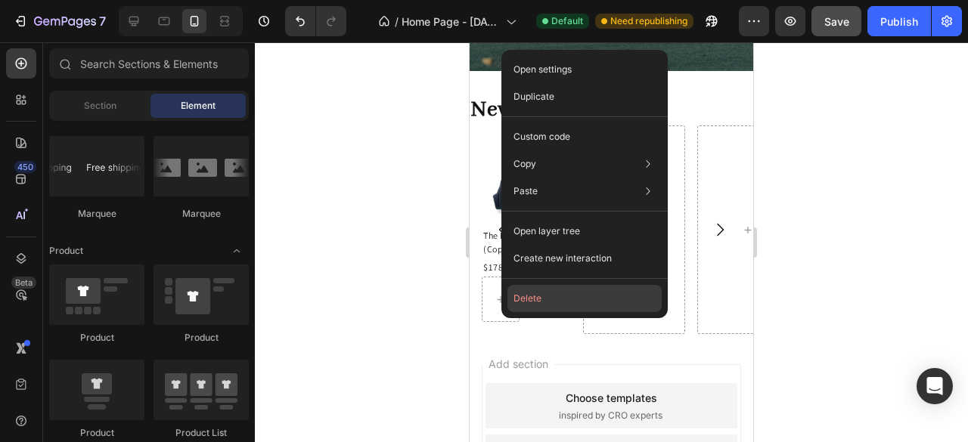
click at [525, 300] on button "Delete" at bounding box center [584, 298] width 154 height 27
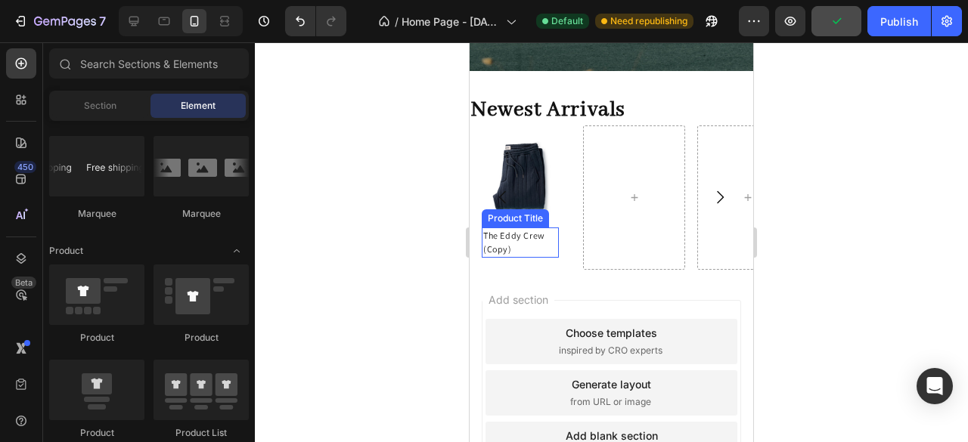
click at [556, 244] on h2 "The Eddy Crew (Copy)" at bounding box center [520, 243] width 77 height 30
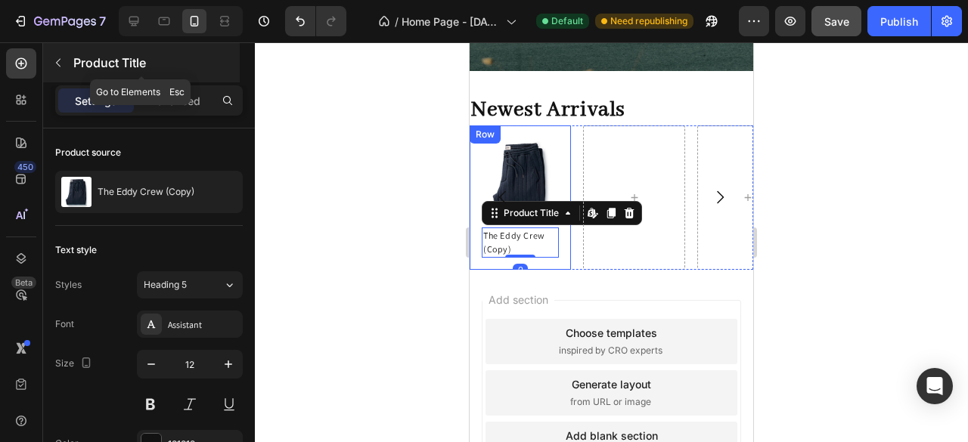
click at [60, 67] on icon "button" at bounding box center [58, 63] width 12 height 12
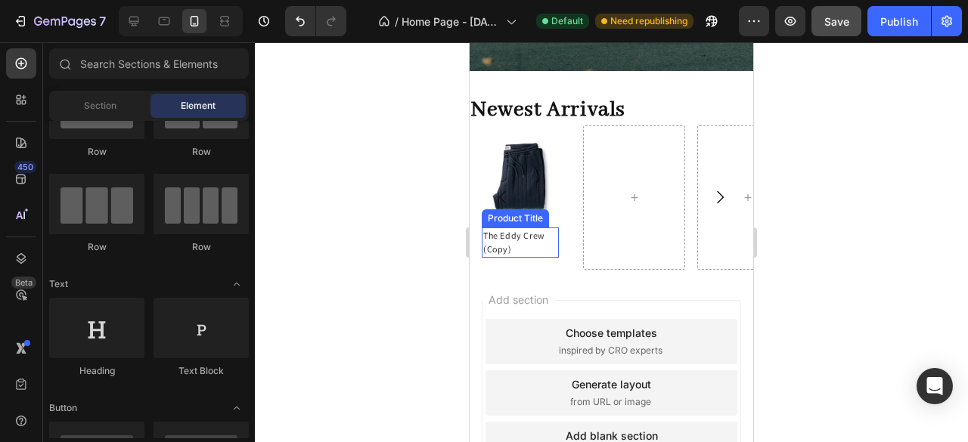
click at [520, 241] on h2 "The Eddy Crew (Copy)" at bounding box center [520, 243] width 77 height 30
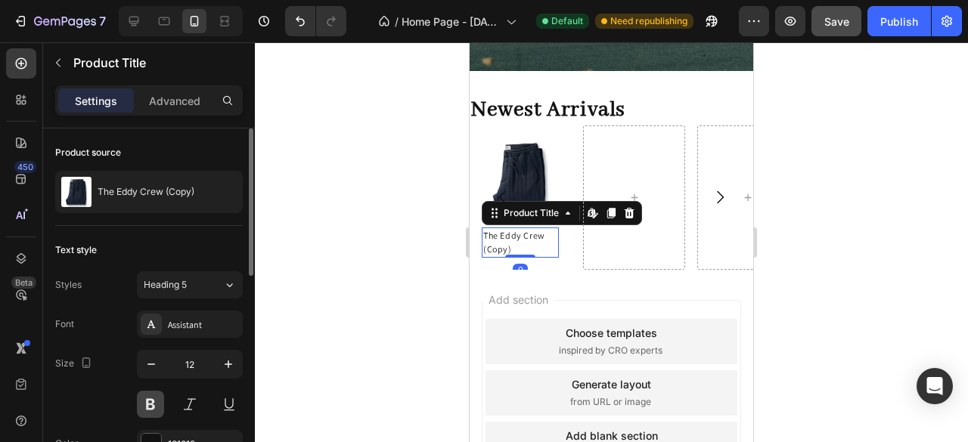
click at [149, 398] on button at bounding box center [150, 404] width 27 height 27
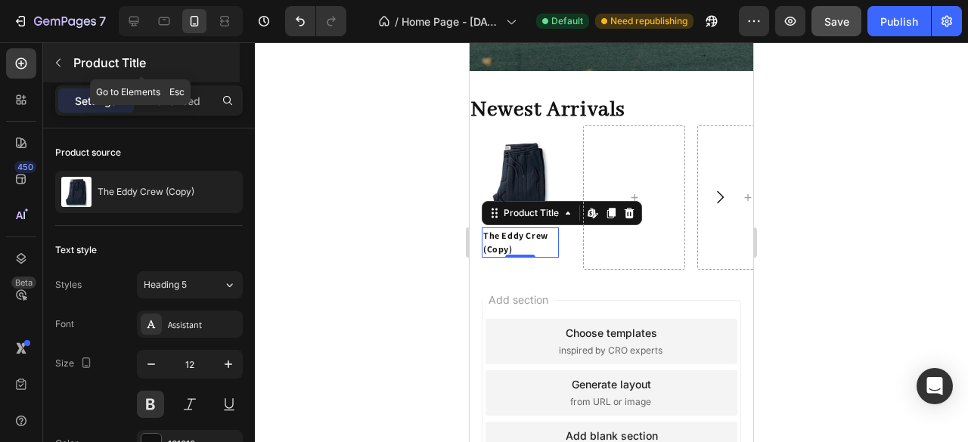
click at [55, 58] on icon "button" at bounding box center [58, 63] width 12 height 12
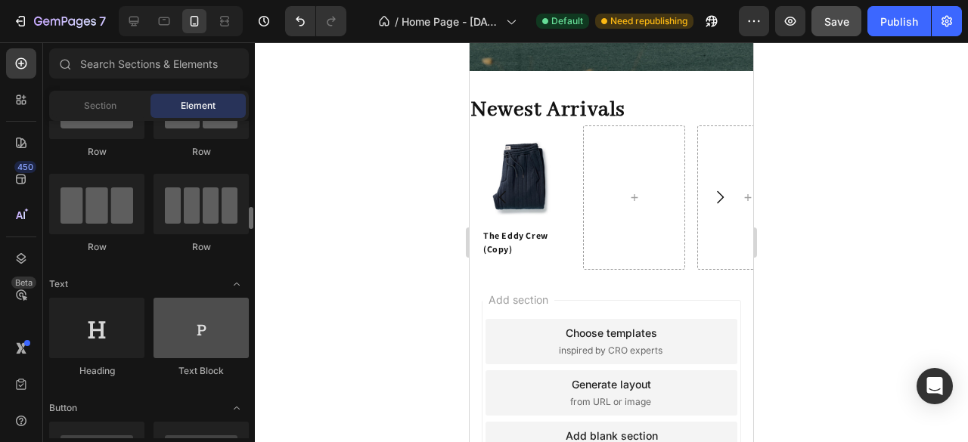
scroll to position [227, 0]
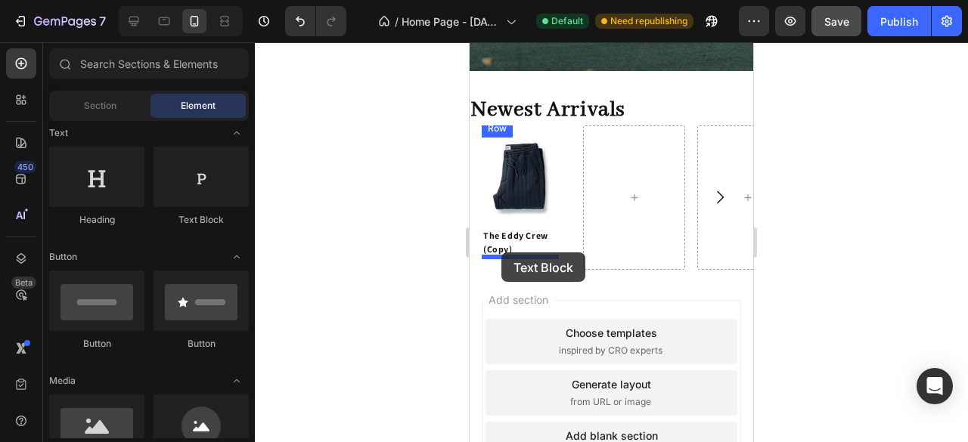
drag, startPoint x: 801, startPoint y: 258, endPoint x: 501, endPoint y: 253, distance: 300.2
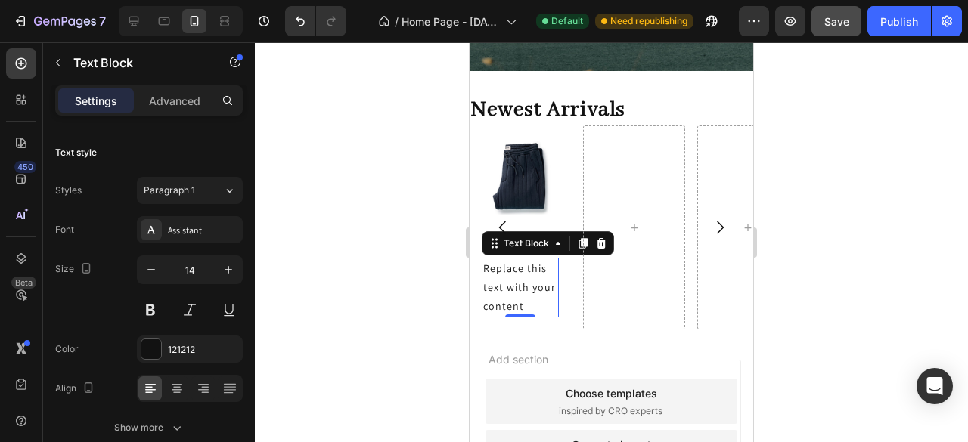
click at [518, 298] on div "Replace this text with your content" at bounding box center [520, 288] width 77 height 60
click at [519, 298] on p "Replace this text with your content" at bounding box center [520, 287] width 74 height 57
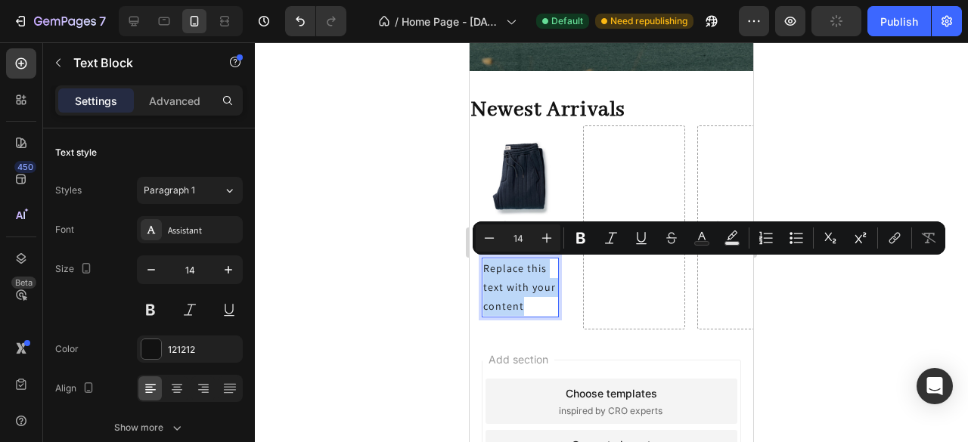
click at [519, 298] on p "Replace this text with your content" at bounding box center [520, 287] width 74 height 57
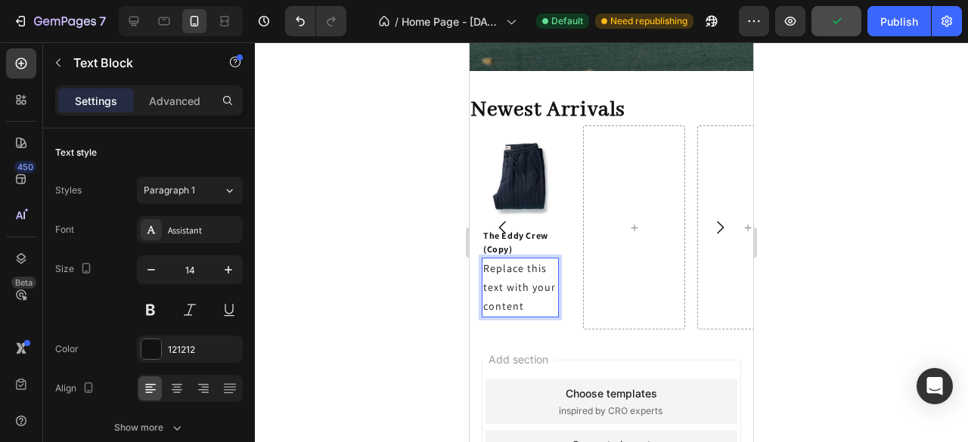
click at [522, 299] on p "Replace this text with your content" at bounding box center [520, 287] width 74 height 57
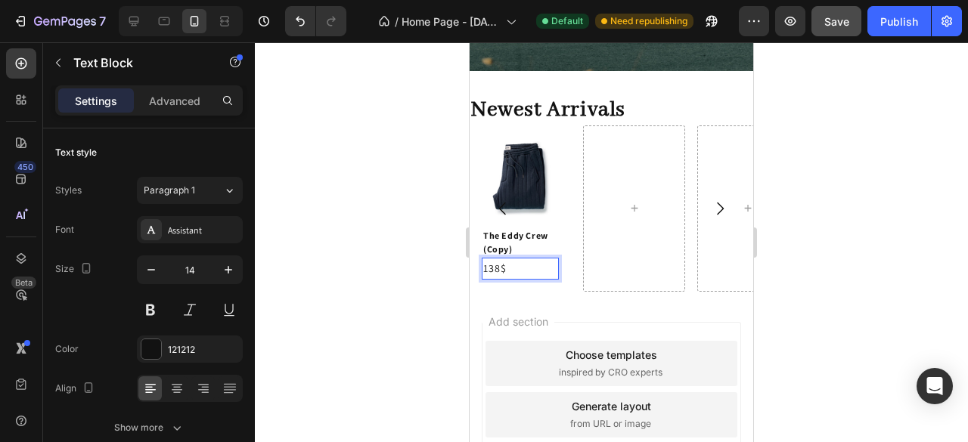
click at [376, 376] on div at bounding box center [611, 242] width 713 height 400
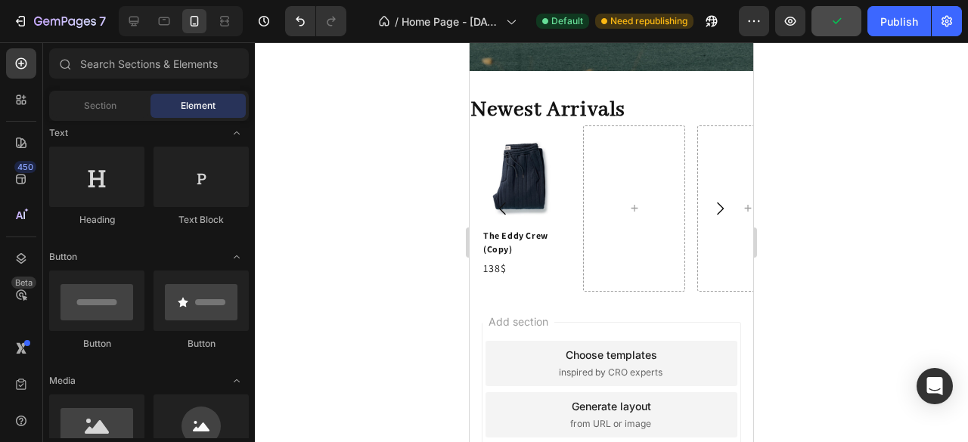
scroll to position [996, 0]
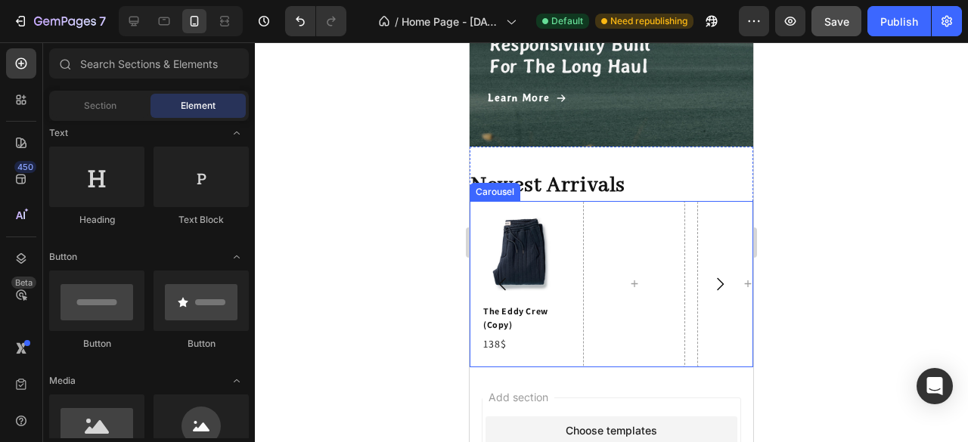
click at [711, 288] on icon "Carousel Next Arrow" at bounding box center [720, 284] width 18 height 18
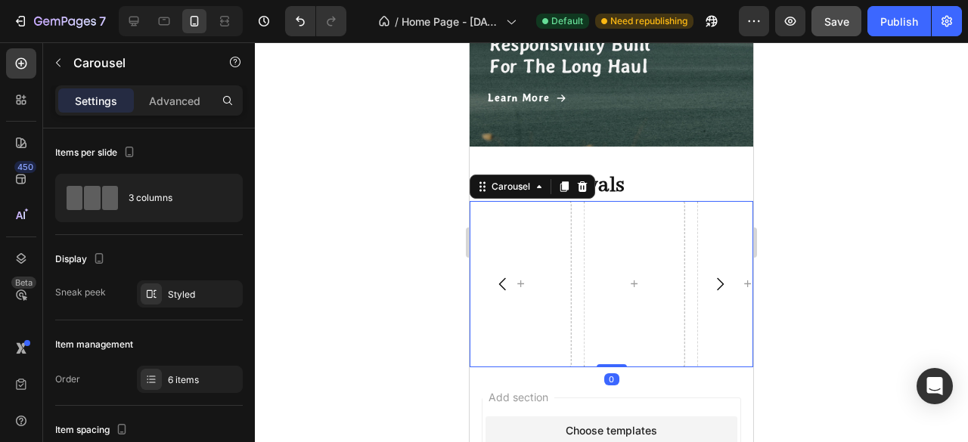
click at [711, 288] on icon "Carousel Next Arrow" at bounding box center [720, 284] width 18 height 18
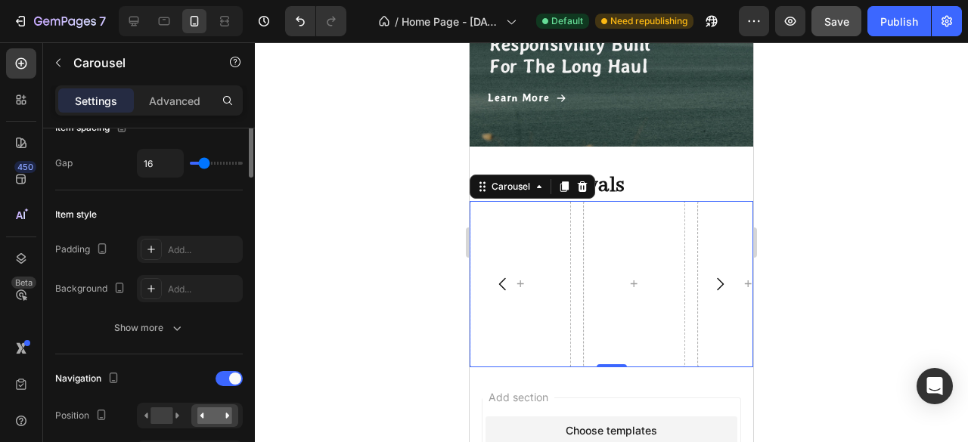
scroll to position [0, 0]
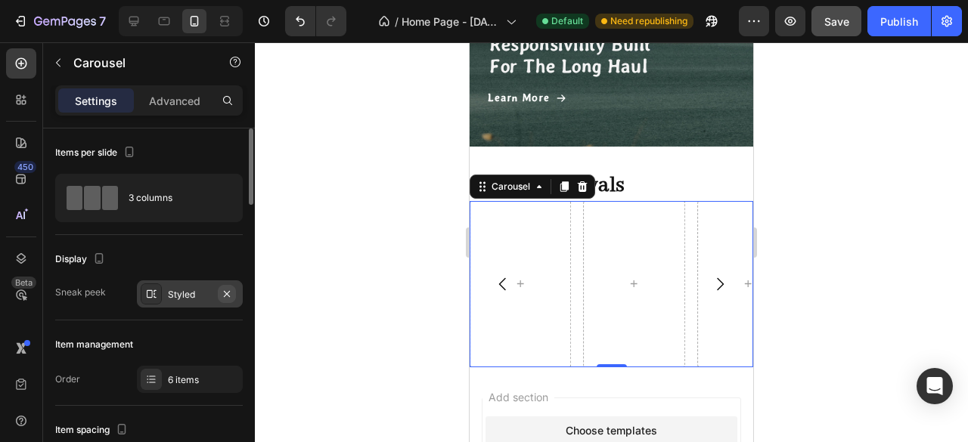
click at [229, 299] on icon "button" at bounding box center [227, 294] width 12 height 12
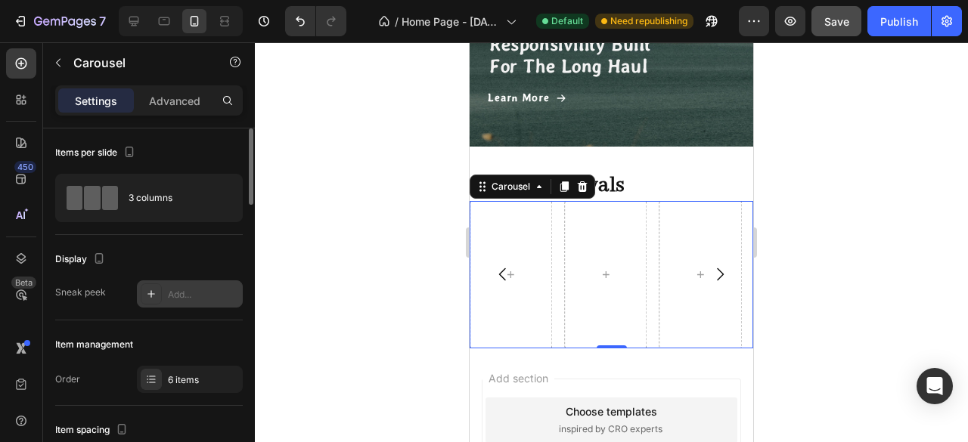
click at [499, 275] on icon "Carousel Back Arrow" at bounding box center [502, 274] width 7 height 13
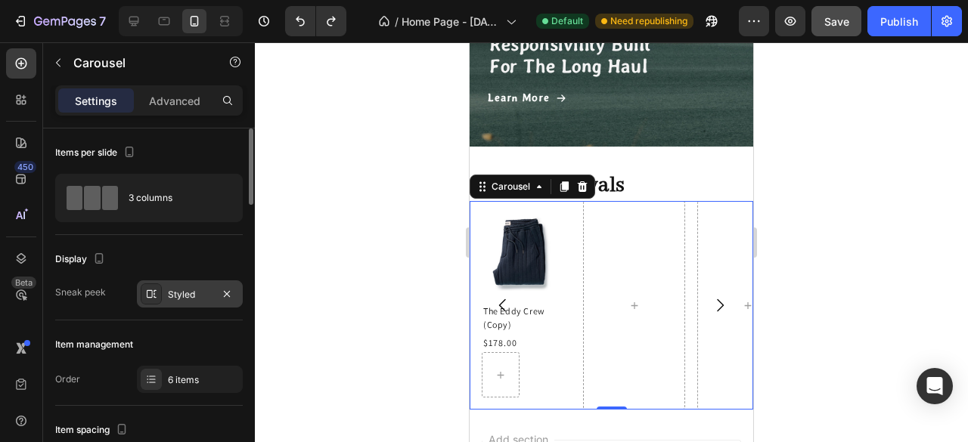
click at [420, 324] on div at bounding box center [611, 242] width 713 height 400
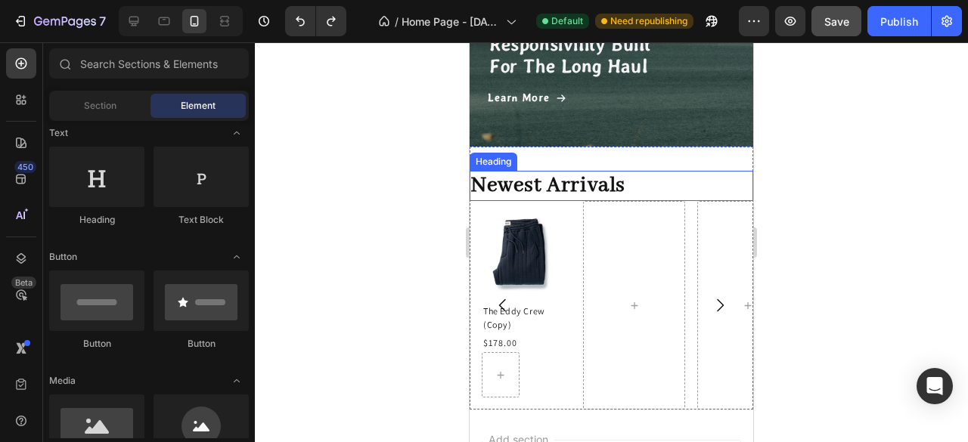
click at [473, 191] on h2 "Newest Arrivals" at bounding box center [611, 186] width 284 height 30
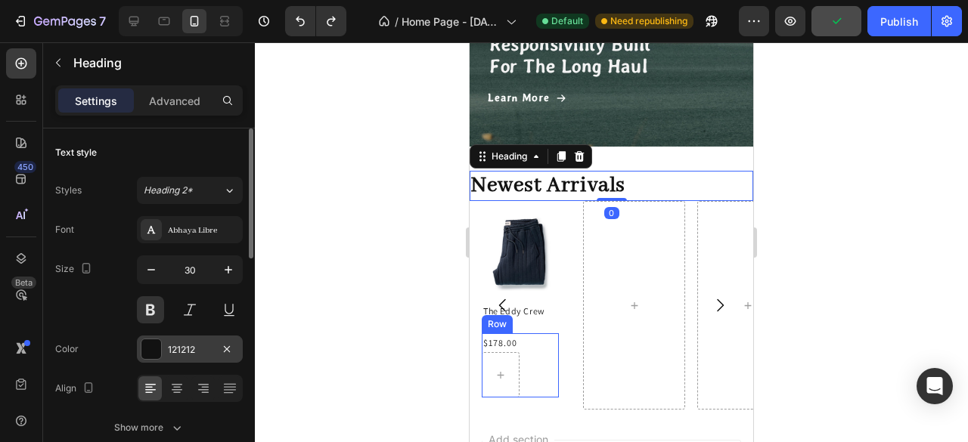
scroll to position [76, 0]
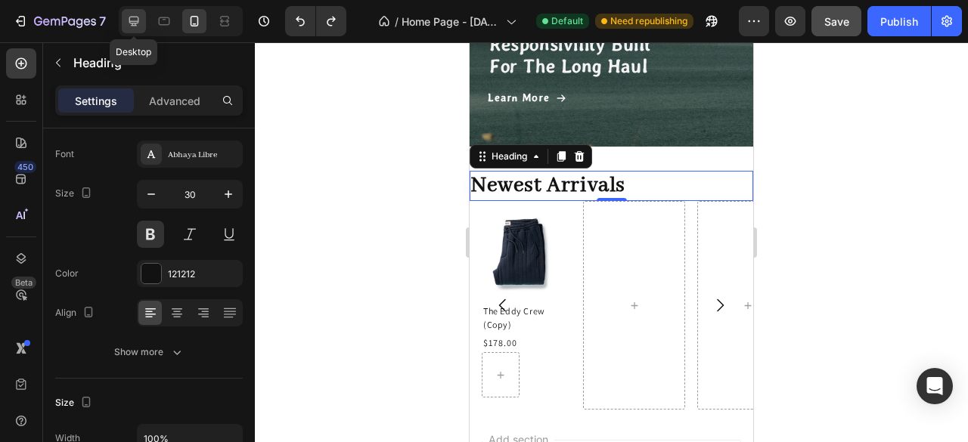
click at [138, 20] on icon at bounding box center [134, 22] width 10 height 10
type input "32"
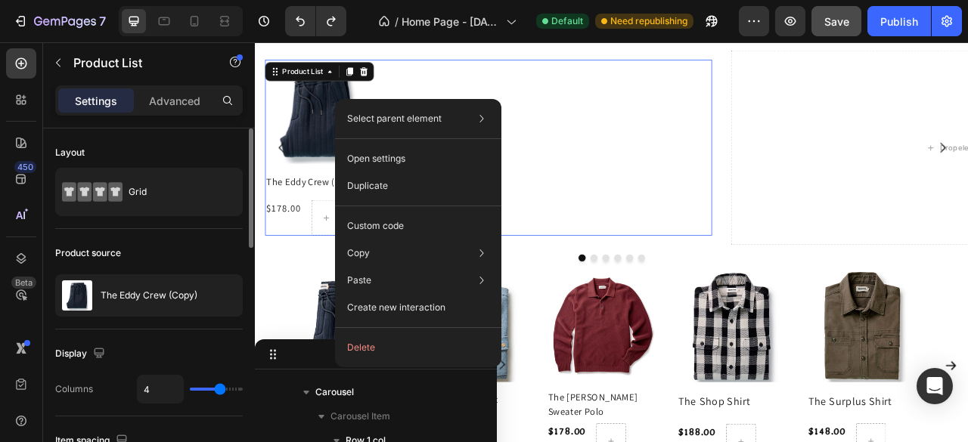
click at [374, 346] on button "Delete" at bounding box center [418, 347] width 154 height 27
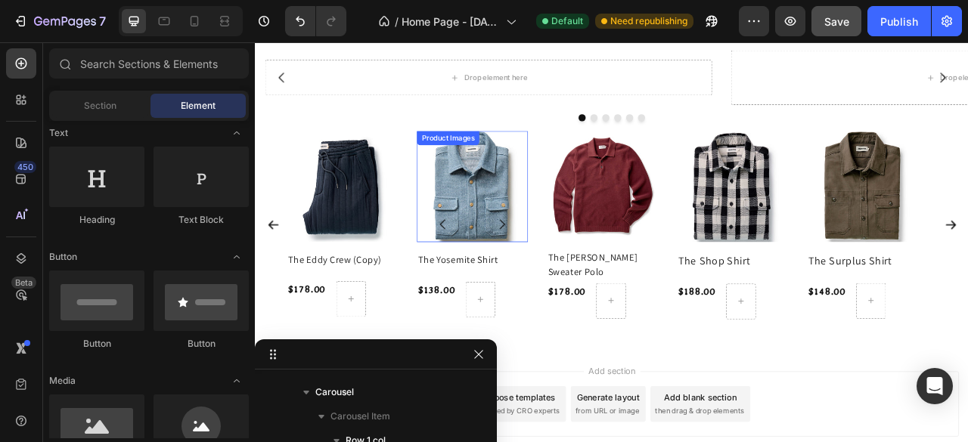
scroll to position [1367, 0]
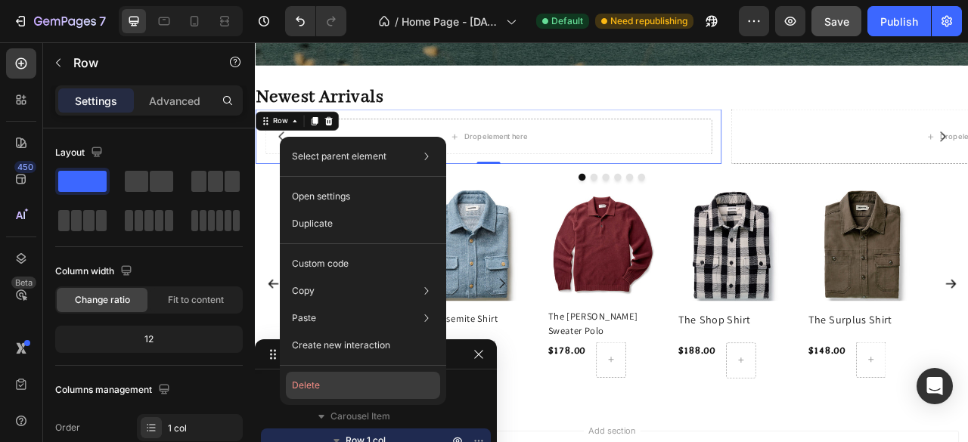
click at [312, 376] on button "Delete" at bounding box center [363, 385] width 154 height 27
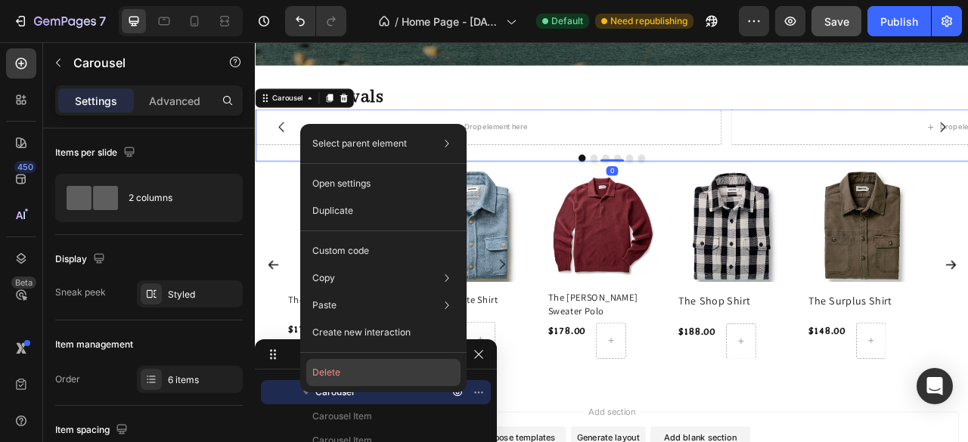
drag, startPoint x: 331, startPoint y: 371, endPoint x: 243, endPoint y: 361, distance: 88.2
click at [331, 371] on button "Delete" at bounding box center [383, 372] width 154 height 27
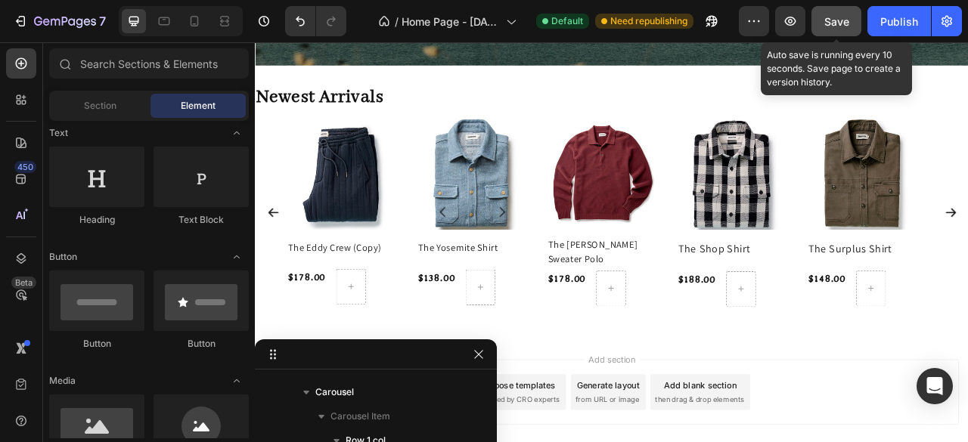
click at [853, 14] on button "Save" at bounding box center [836, 21] width 50 height 30
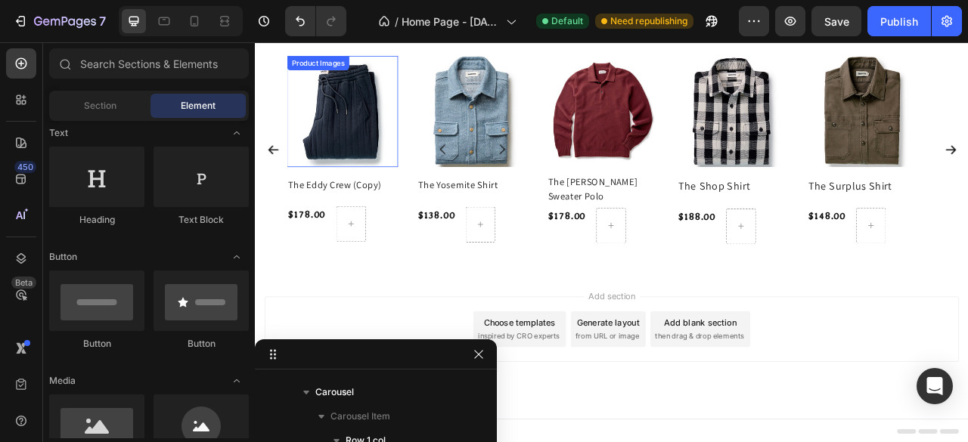
scroll to position [1220, 0]
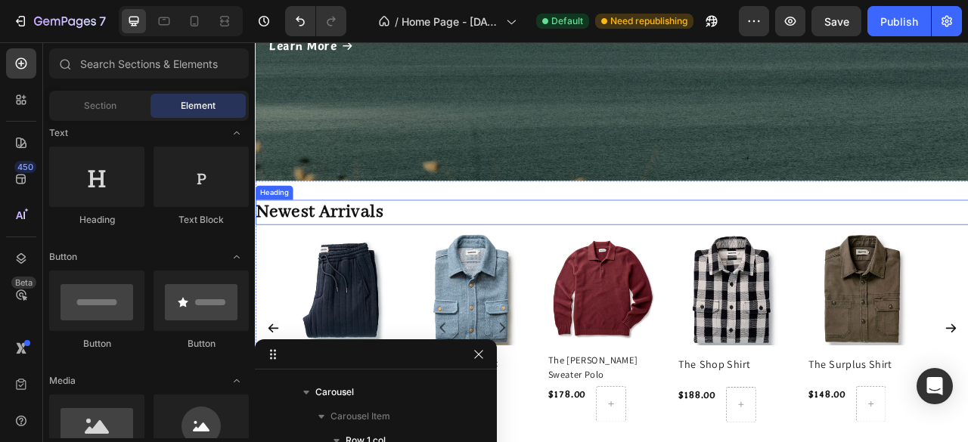
drag, startPoint x: 442, startPoint y: 249, endPoint x: 322, endPoint y: 319, distance: 138.9
click at [443, 249] on h2 "Newest Arrivals" at bounding box center [708, 259] width 907 height 32
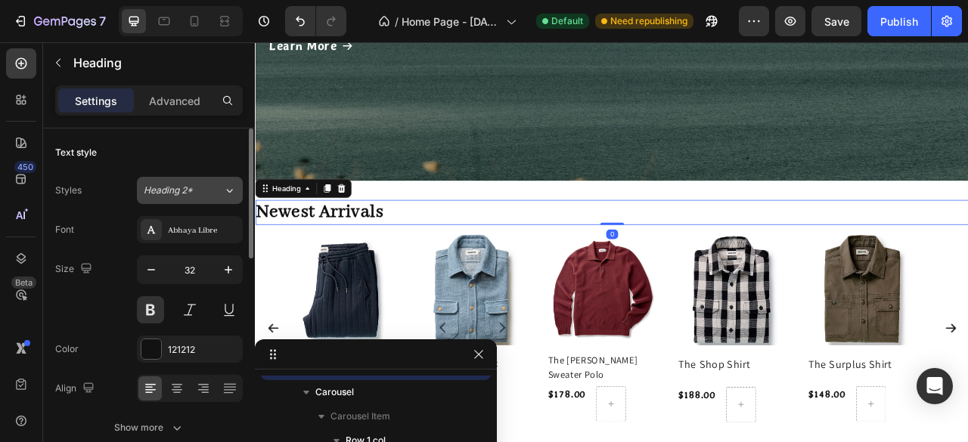
scroll to position [116, 0]
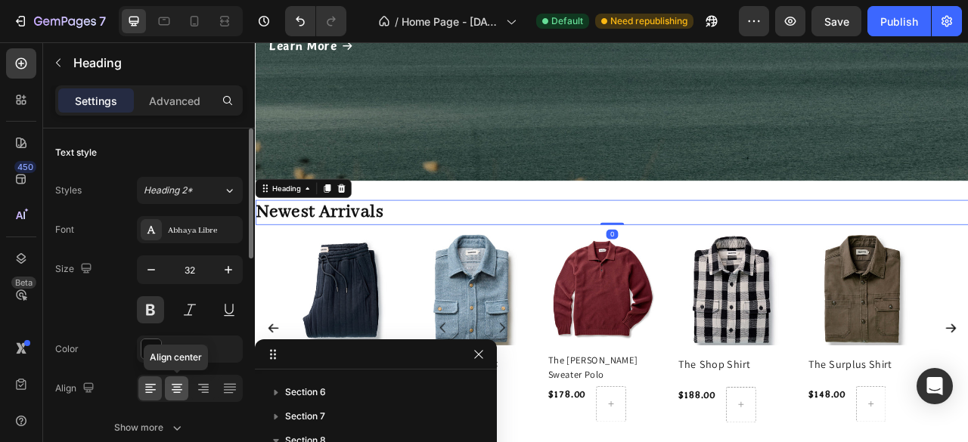
click at [173, 386] on icon at bounding box center [176, 388] width 15 height 15
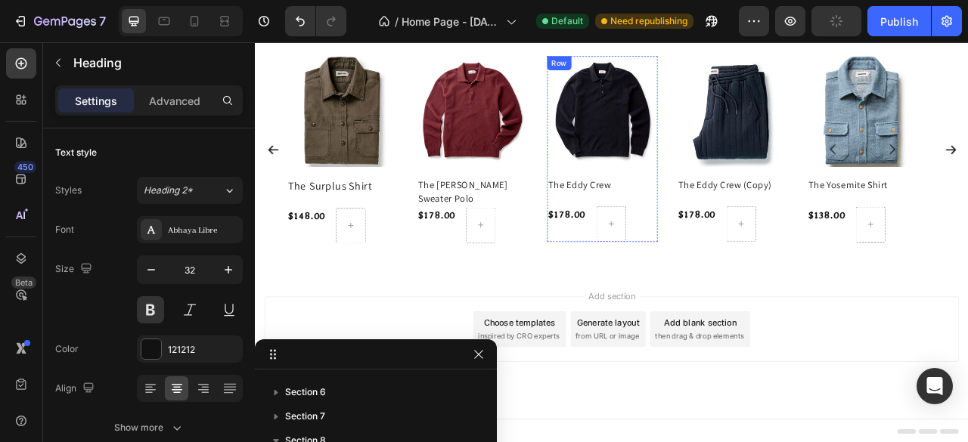
scroll to position [1371, 0]
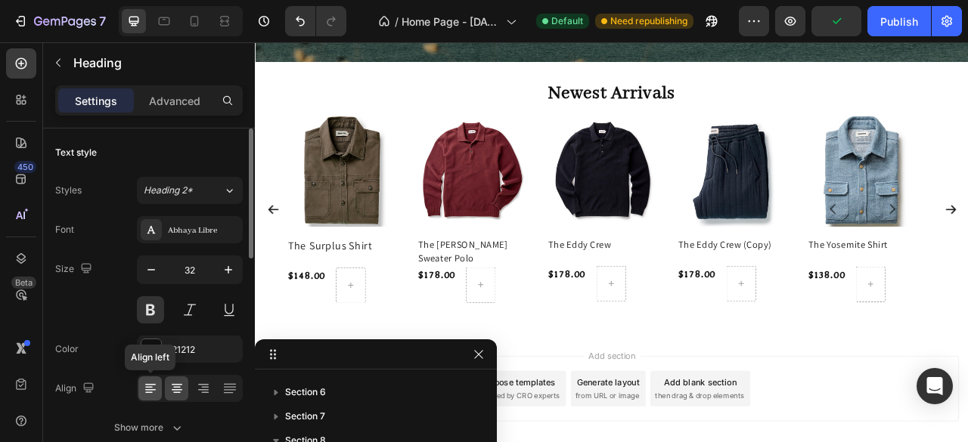
click at [153, 384] on icon at bounding box center [150, 385] width 11 height 2
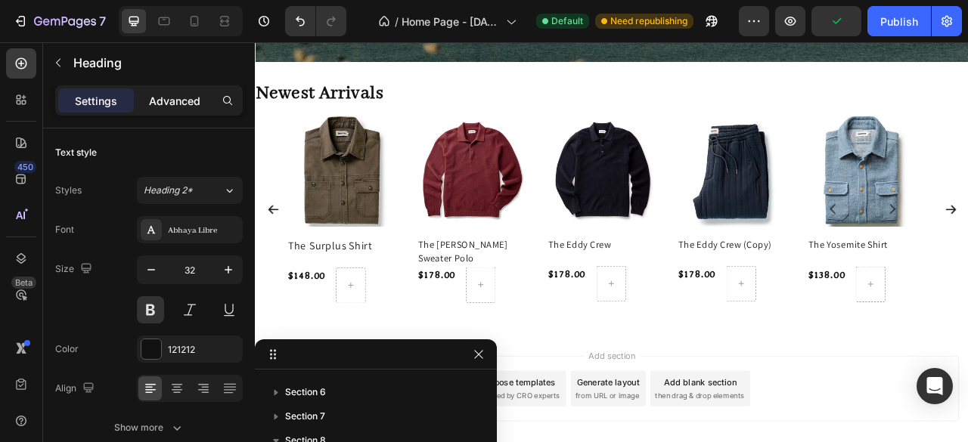
click at [176, 103] on p "Advanced" at bounding box center [174, 101] width 51 height 16
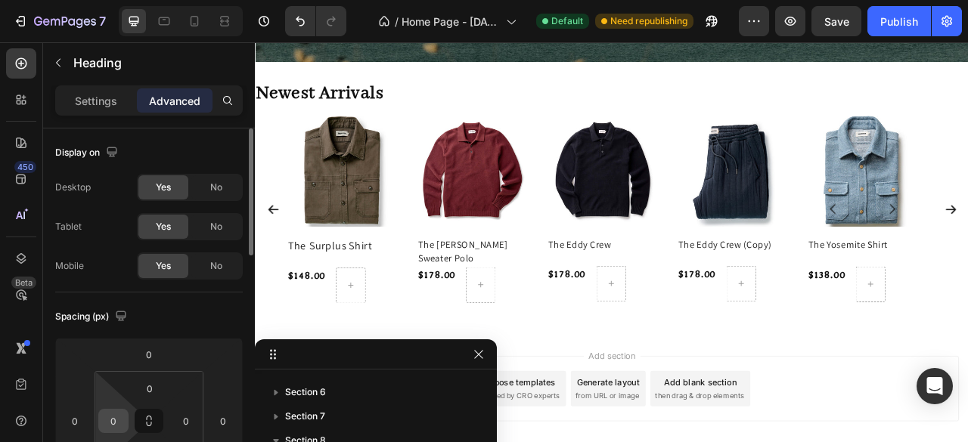
click at [122, 427] on input "0" at bounding box center [113, 421] width 23 height 23
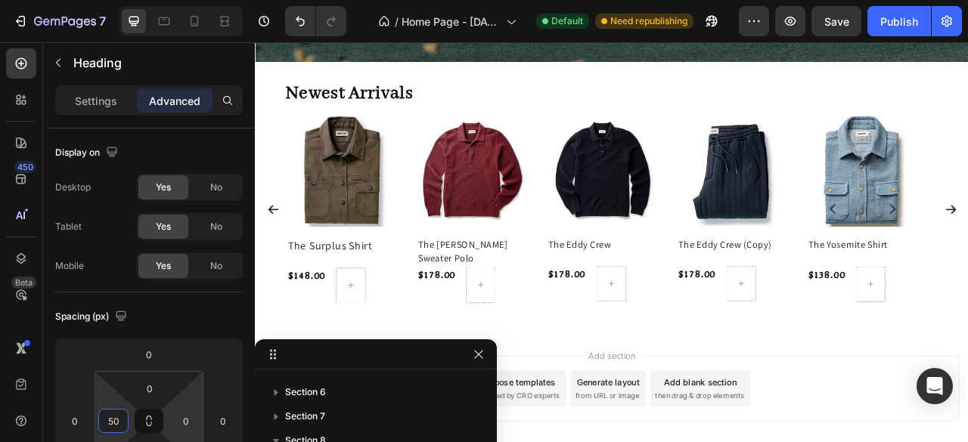
type input "50"
click at [185, 417] on input "0" at bounding box center [186, 421] width 23 height 23
type input "50"
click at [898, 26] on div "Publish" at bounding box center [899, 22] width 38 height 16
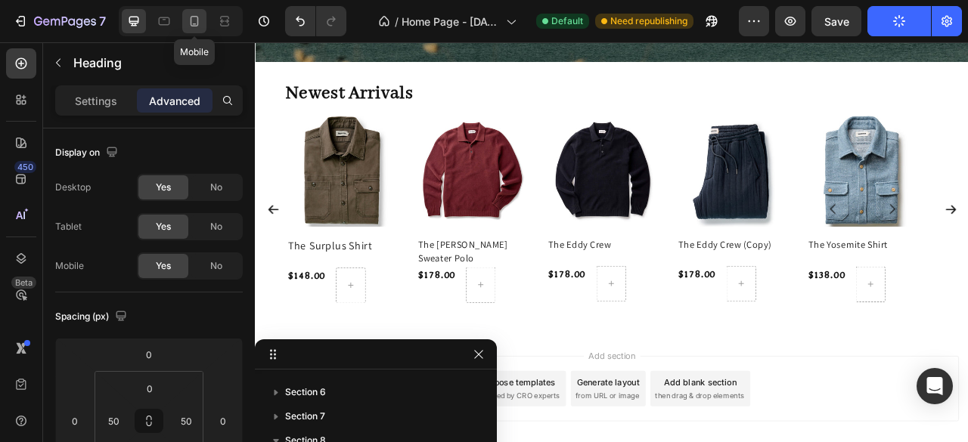
click at [191, 22] on icon at bounding box center [195, 21] width 8 height 11
type input "24"
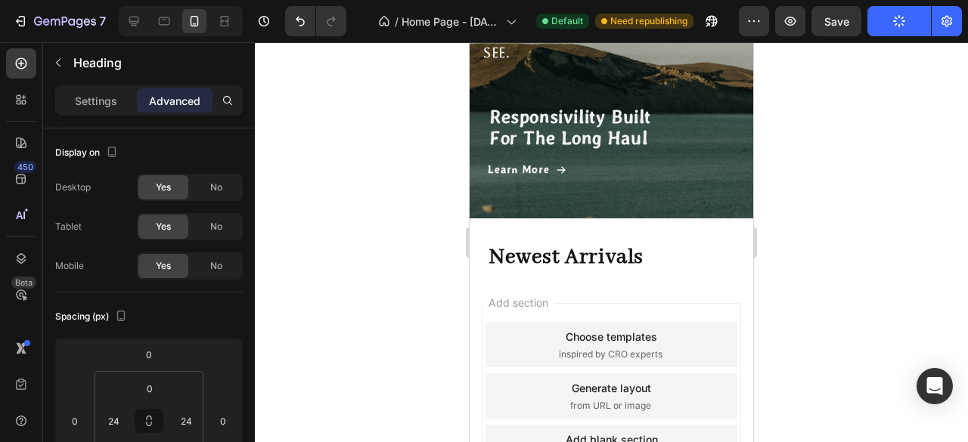
scroll to position [1223, 0]
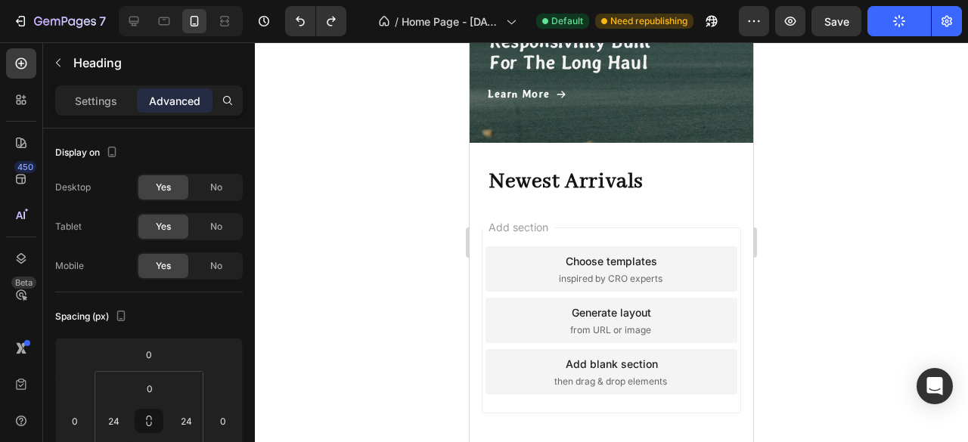
type input "0"
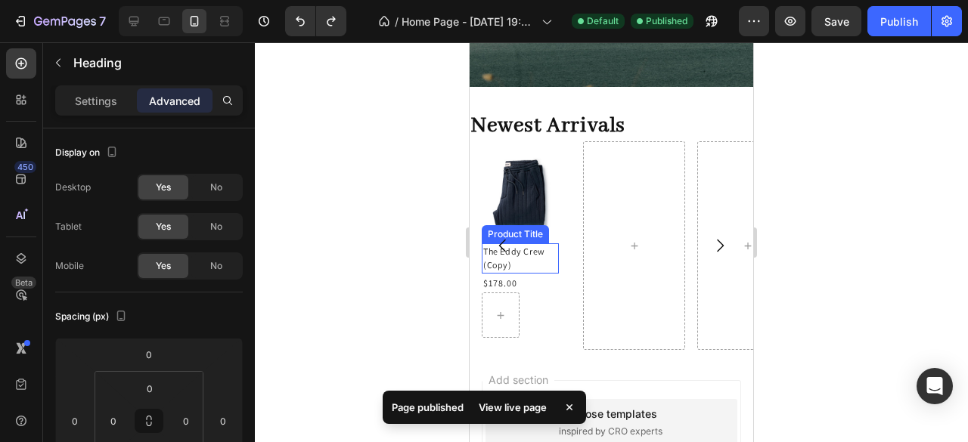
scroll to position [1278, 0]
